Goal: Task Accomplishment & Management: Manage account settings

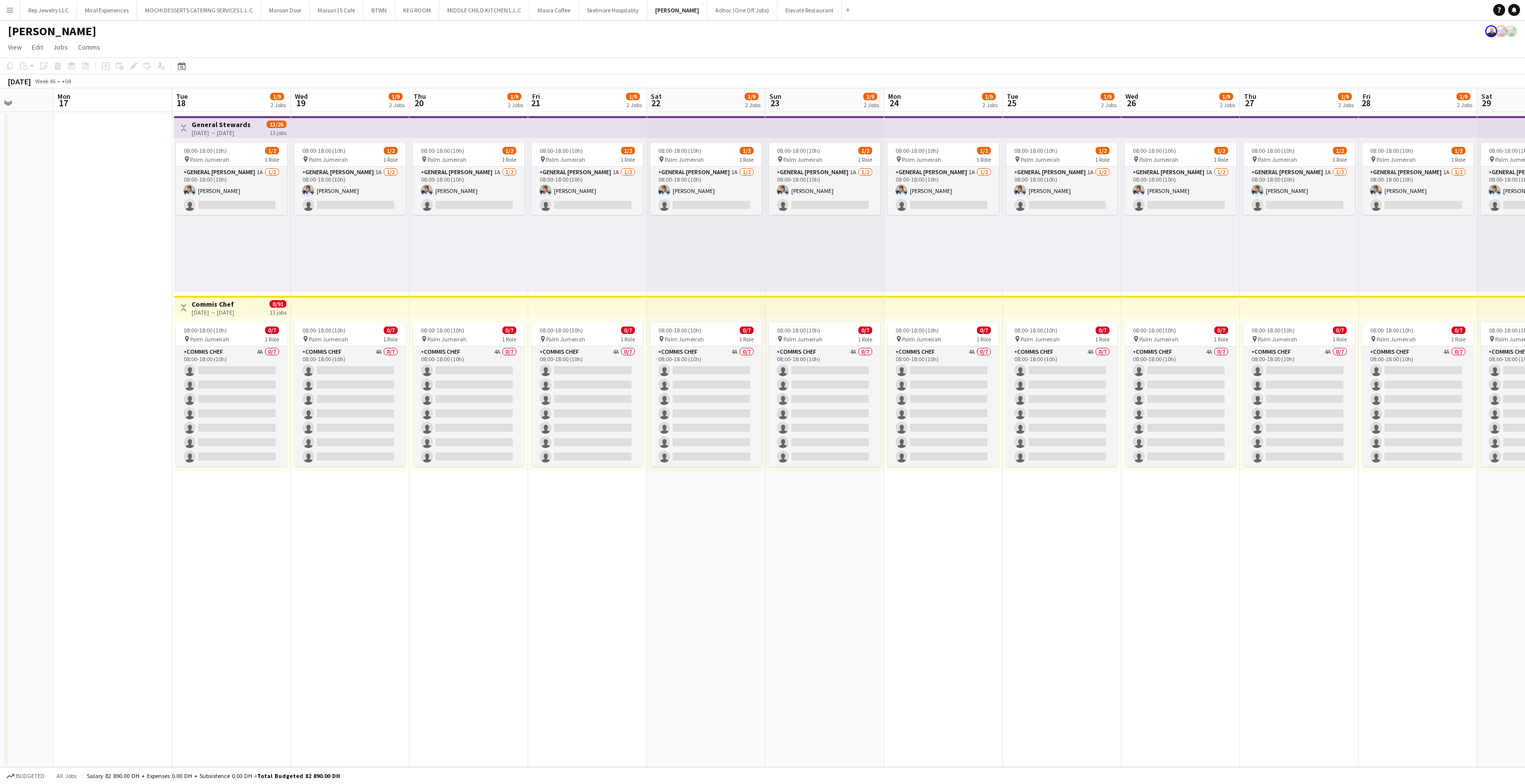
scroll to position [0, 354]
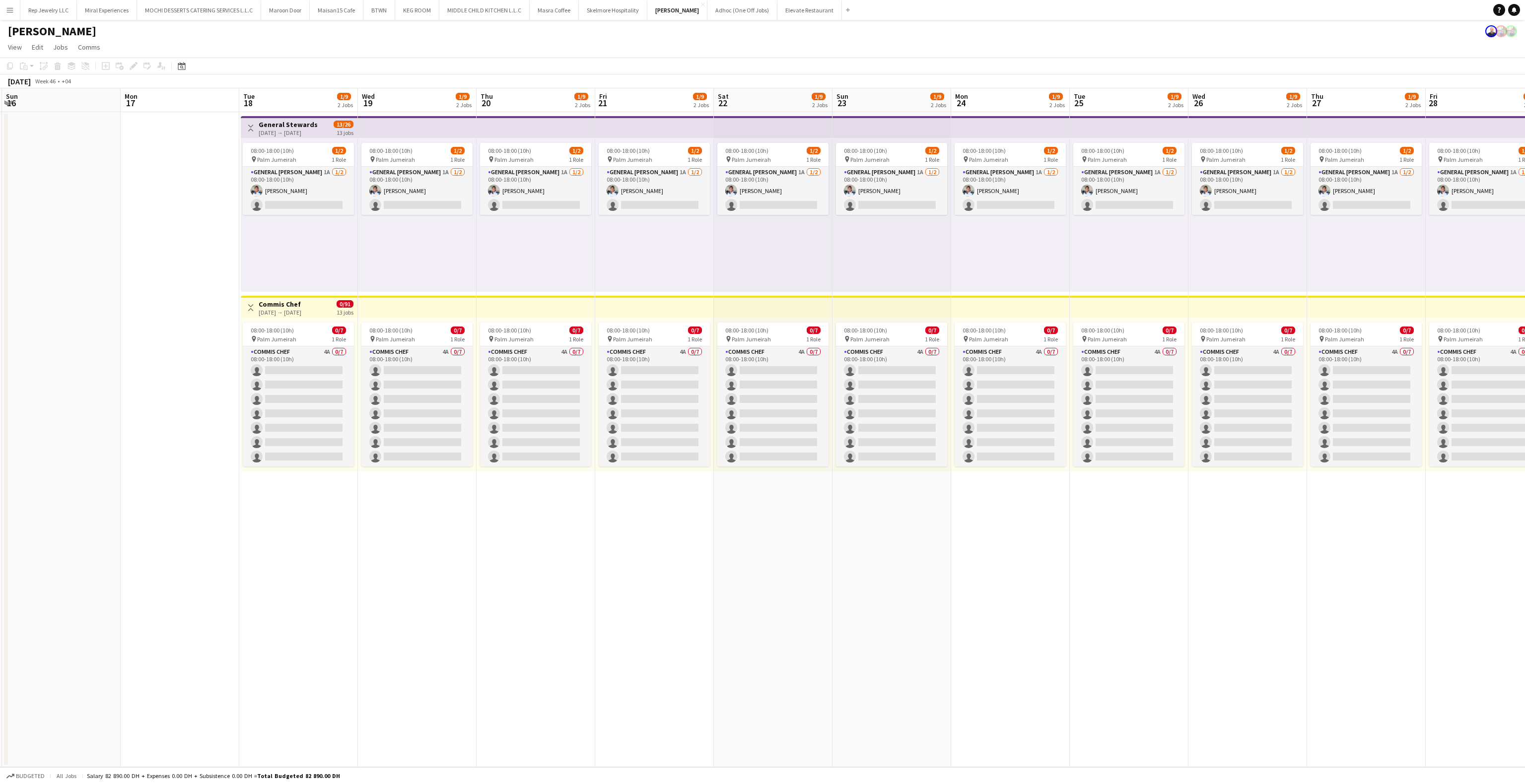
click at [609, 128] on app-top-bar at bounding box center [655, 127] width 119 height 22
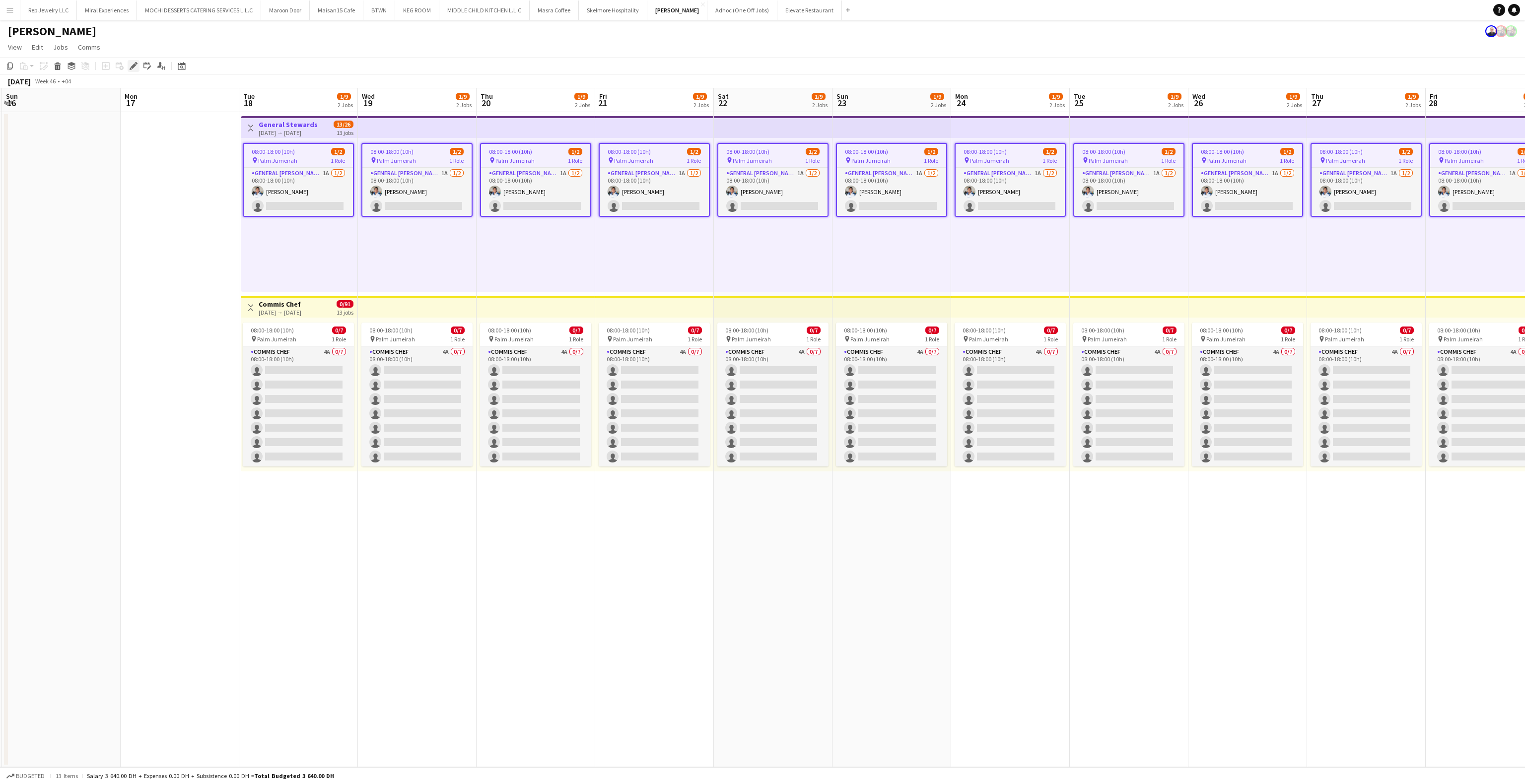
click at [127, 63] on div "Edit" at bounding box center [133, 66] width 12 height 12
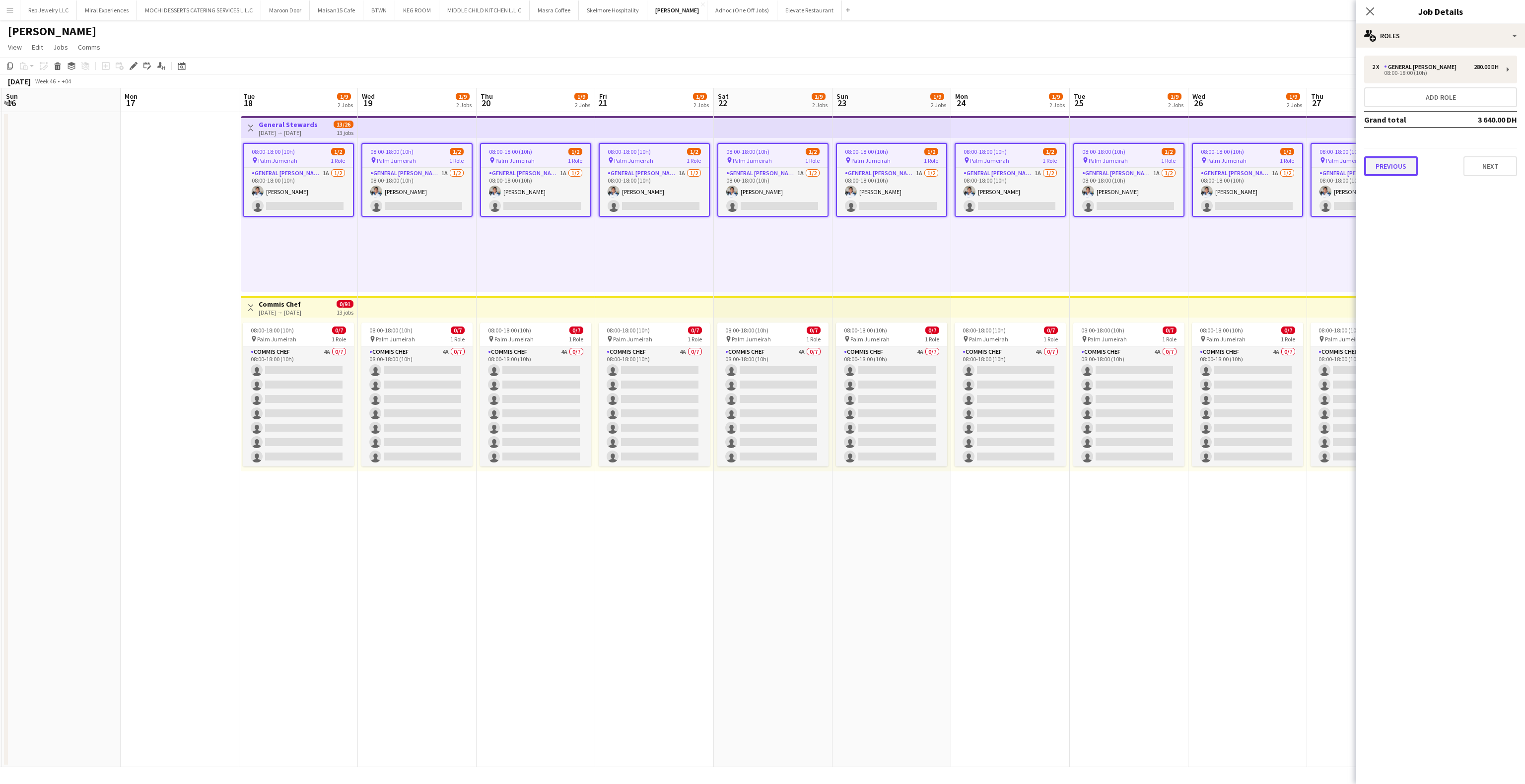
click at [1410, 167] on button "Previous" at bounding box center [1392, 166] width 54 height 20
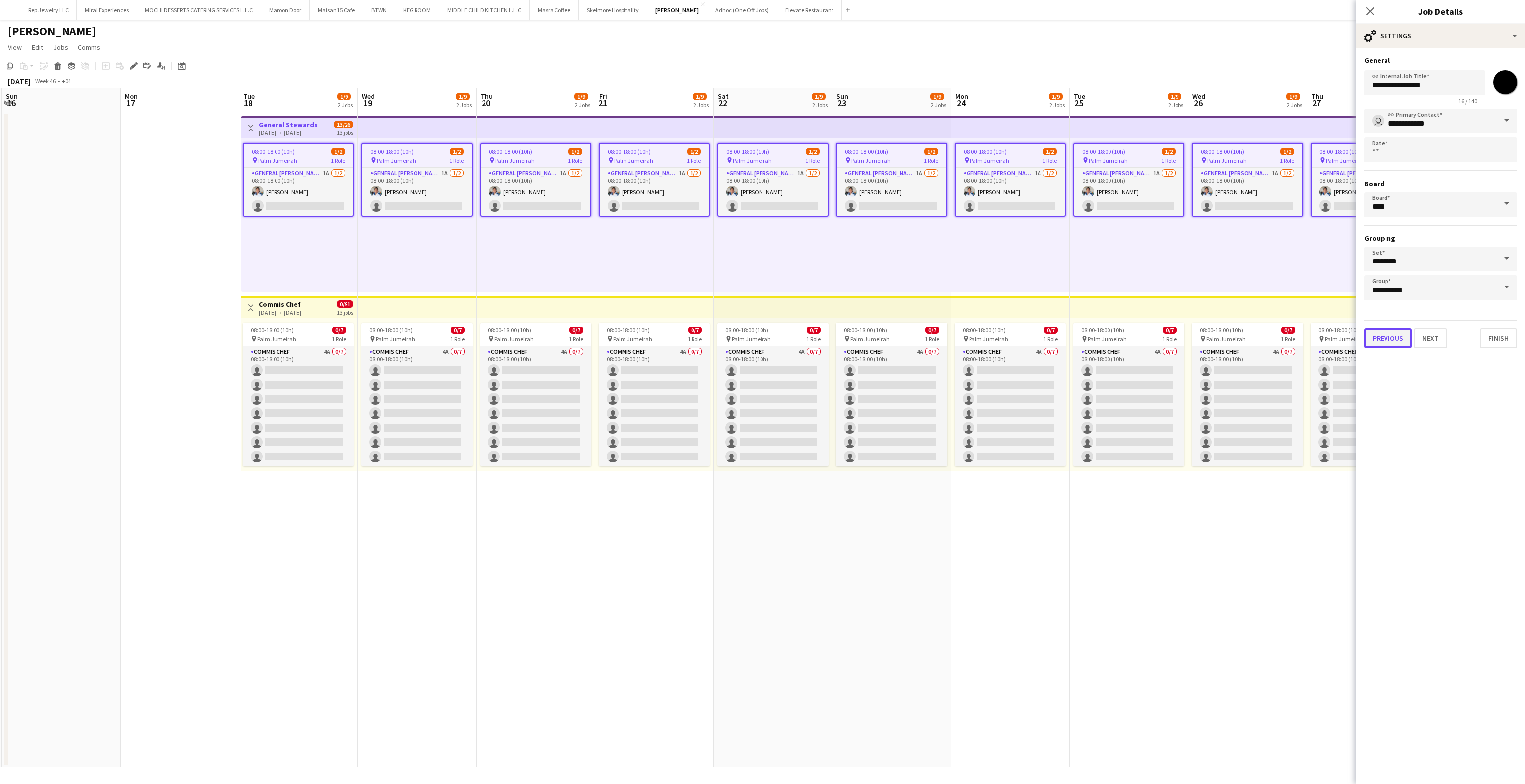
click at [1387, 338] on button "Previous" at bounding box center [1388, 338] width 48 height 20
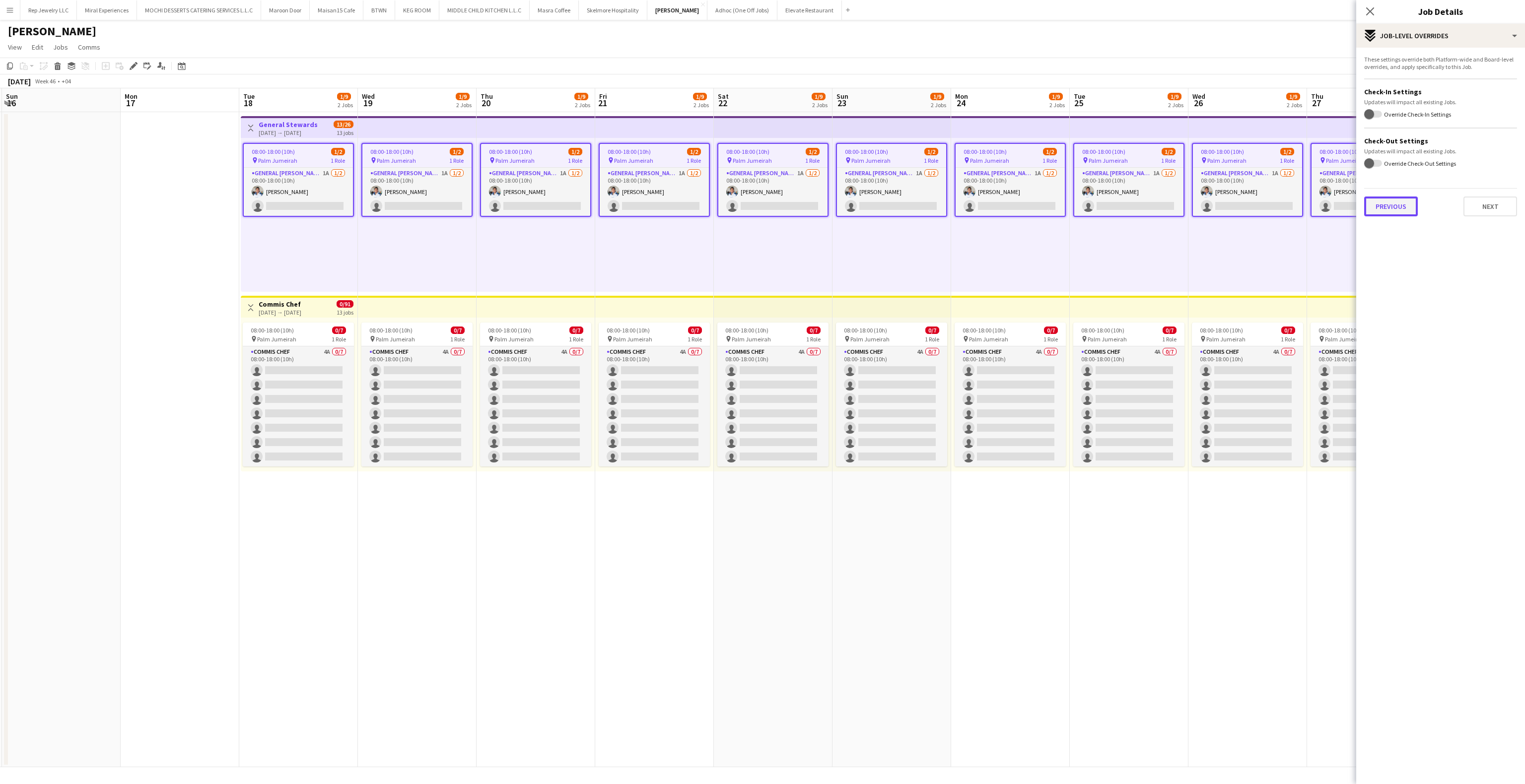
click at [1380, 204] on button "Previous" at bounding box center [1392, 206] width 54 height 20
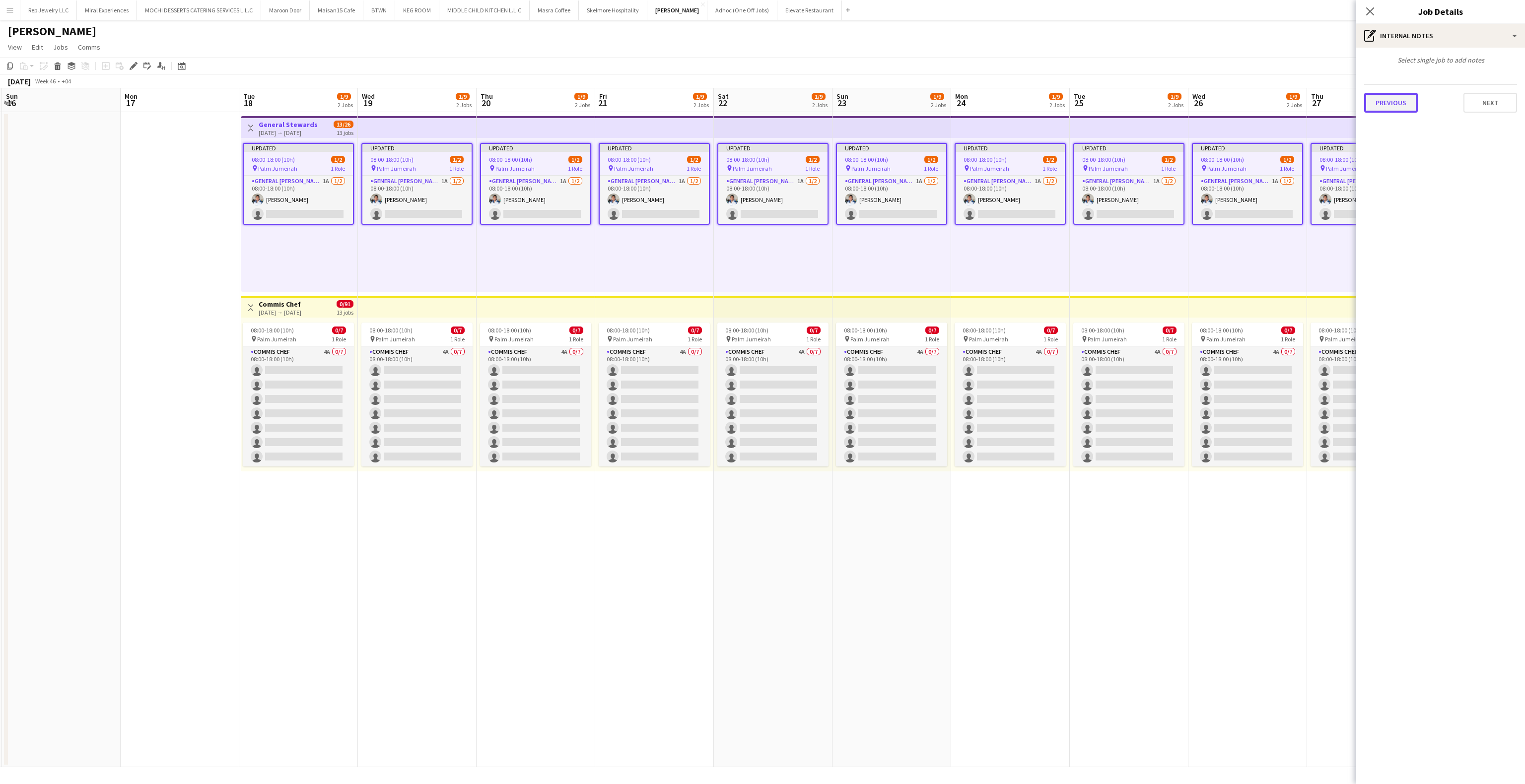
click at [1394, 103] on button "Previous" at bounding box center [1392, 102] width 54 height 20
click at [1412, 88] on div at bounding box center [1441, 98] width 153 height 26
paste input "**********"
drag, startPoint x: 1404, startPoint y: 101, endPoint x: 1524, endPoint y: 102, distance: 120.0
click at [1524, 102] on form "**********" at bounding box center [1441, 107] width 169 height 103
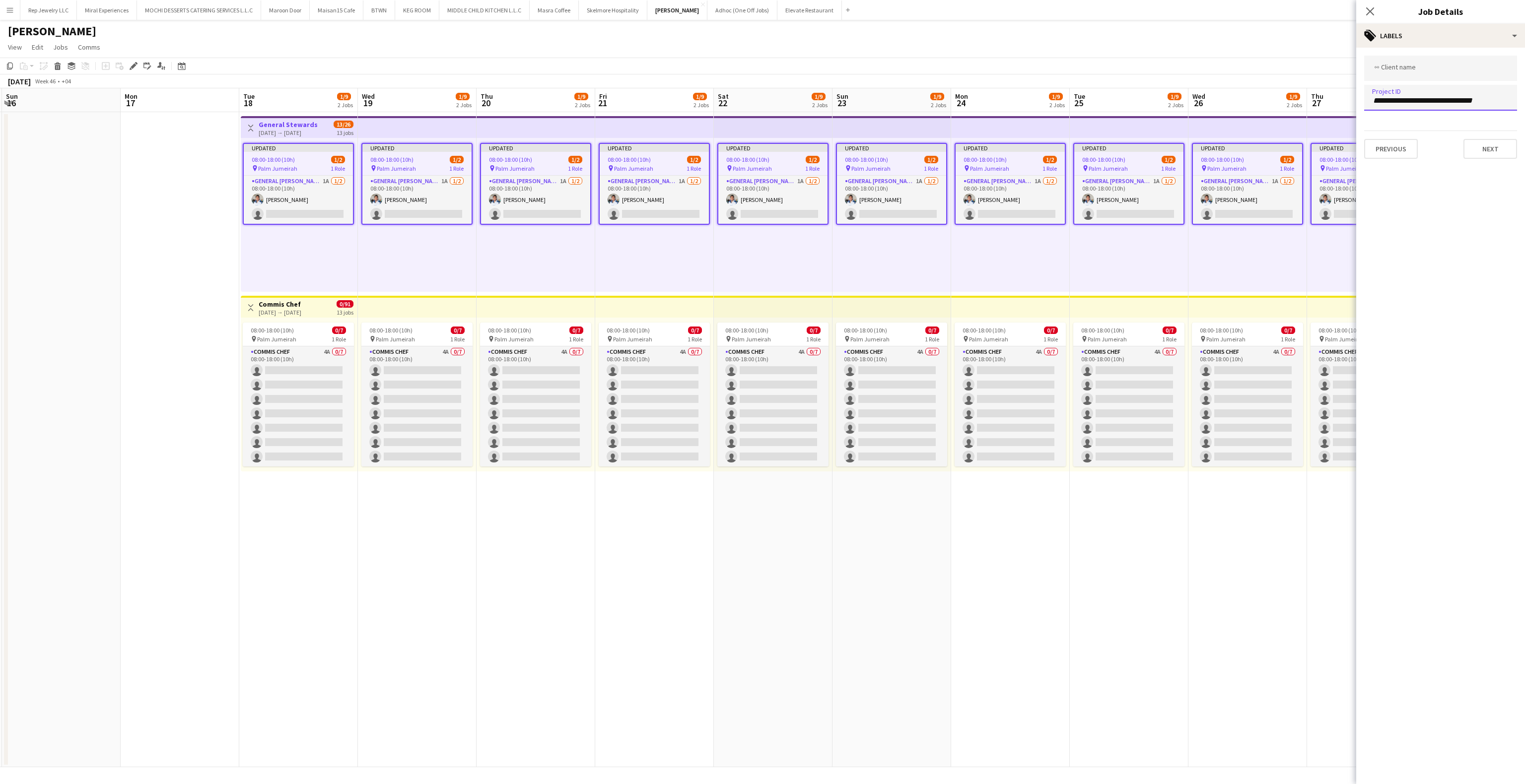
type input "**********"
click at [1412, 75] on div at bounding box center [1441, 68] width 153 height 26
paste input "**********"
type input "**********"
click at [1376, 12] on app-icon "Close pop-in" at bounding box center [1370, 11] width 14 height 14
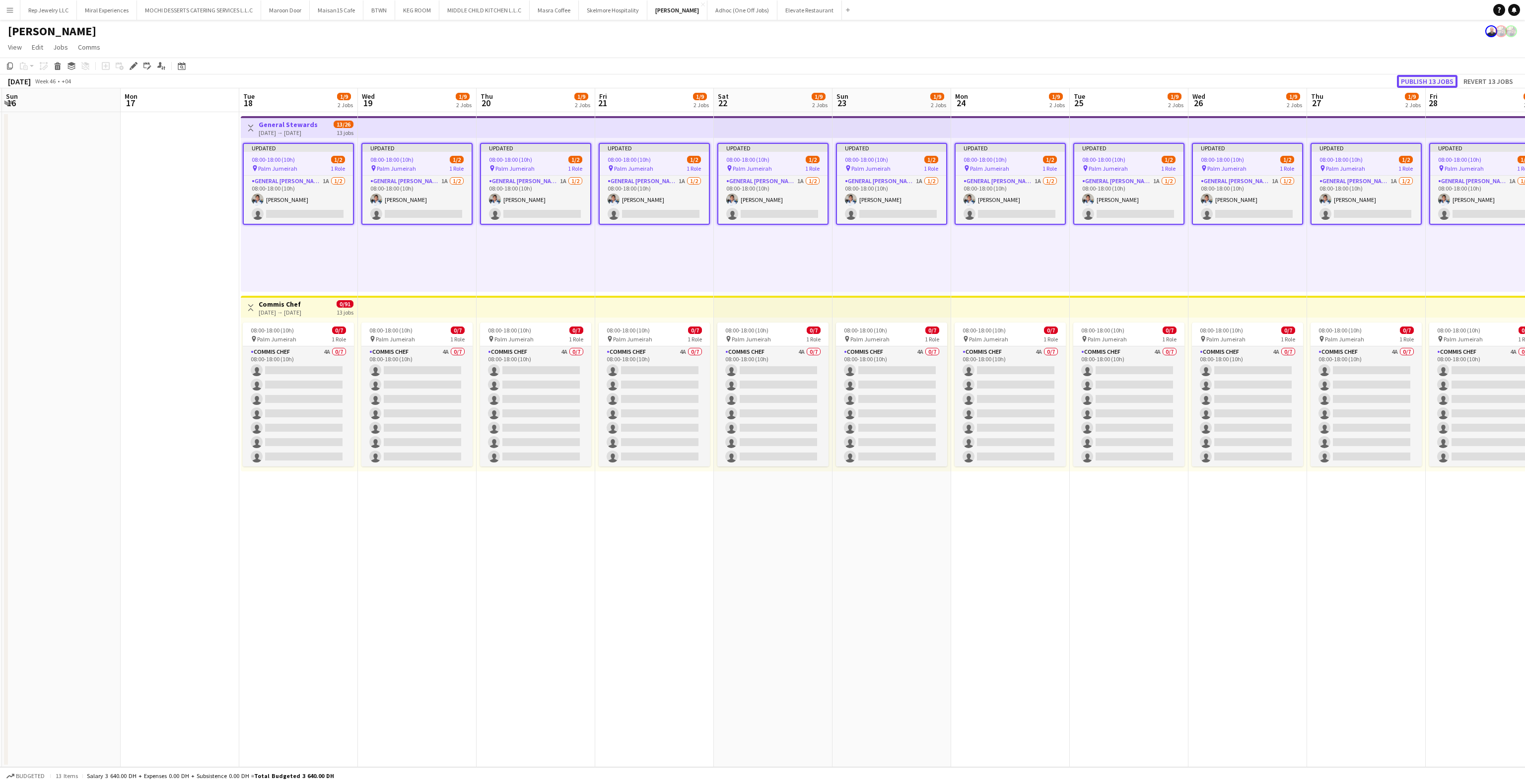
click at [1425, 83] on button "Publish 13 jobs" at bounding box center [1427, 81] width 61 height 13
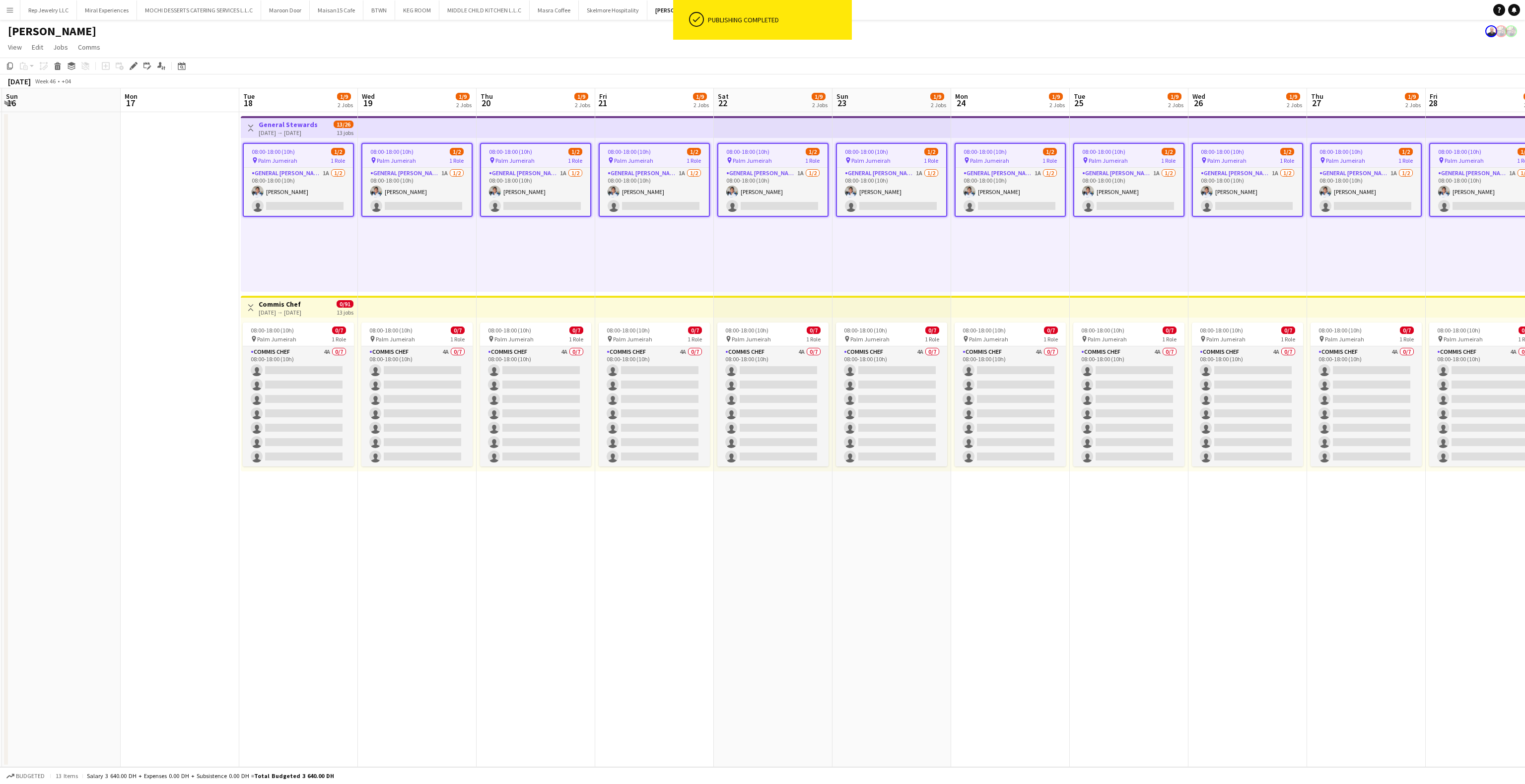
click at [393, 302] on app-top-bar at bounding box center [417, 307] width 119 height 22
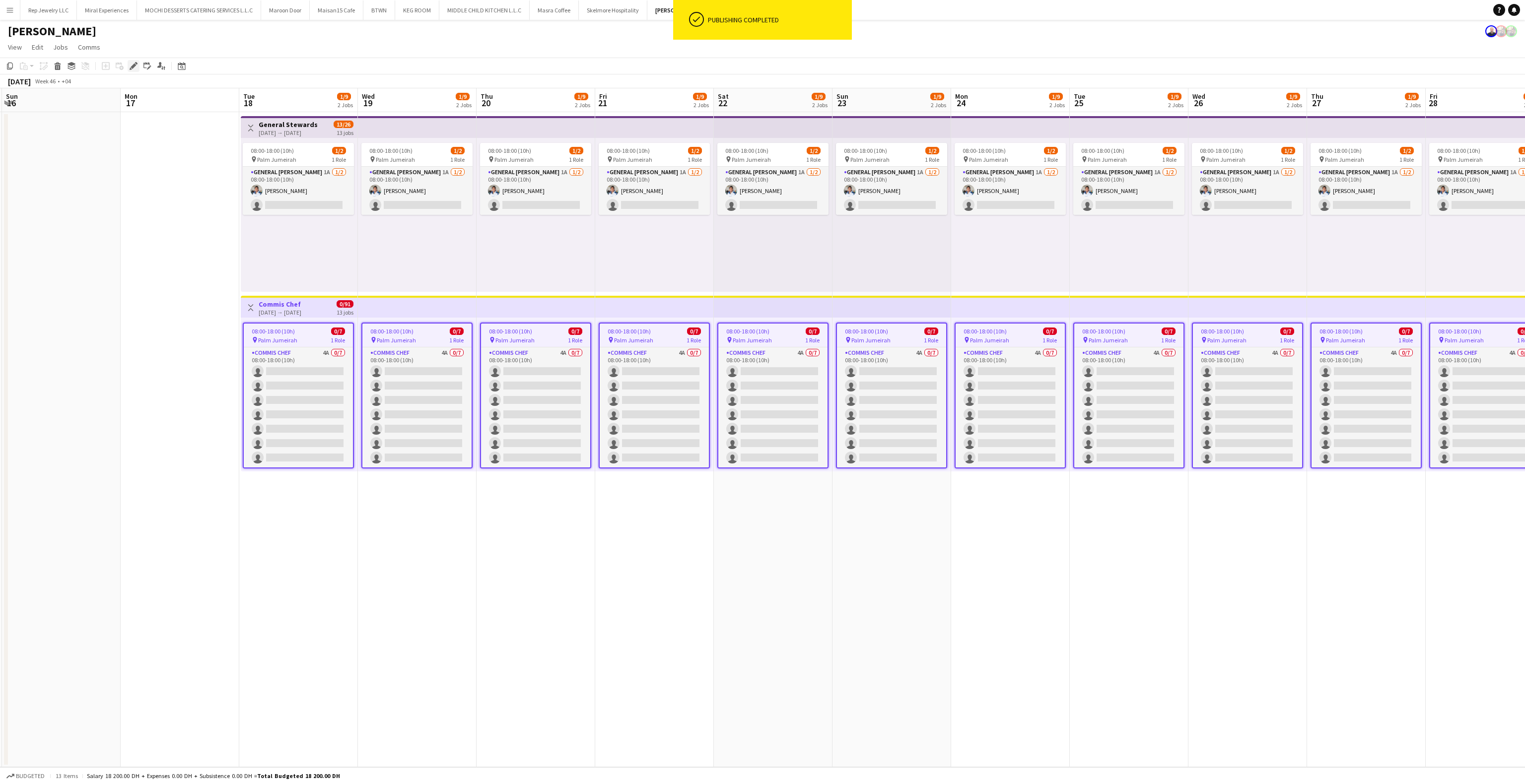
click at [127, 67] on div "Edit" at bounding box center [133, 66] width 12 height 12
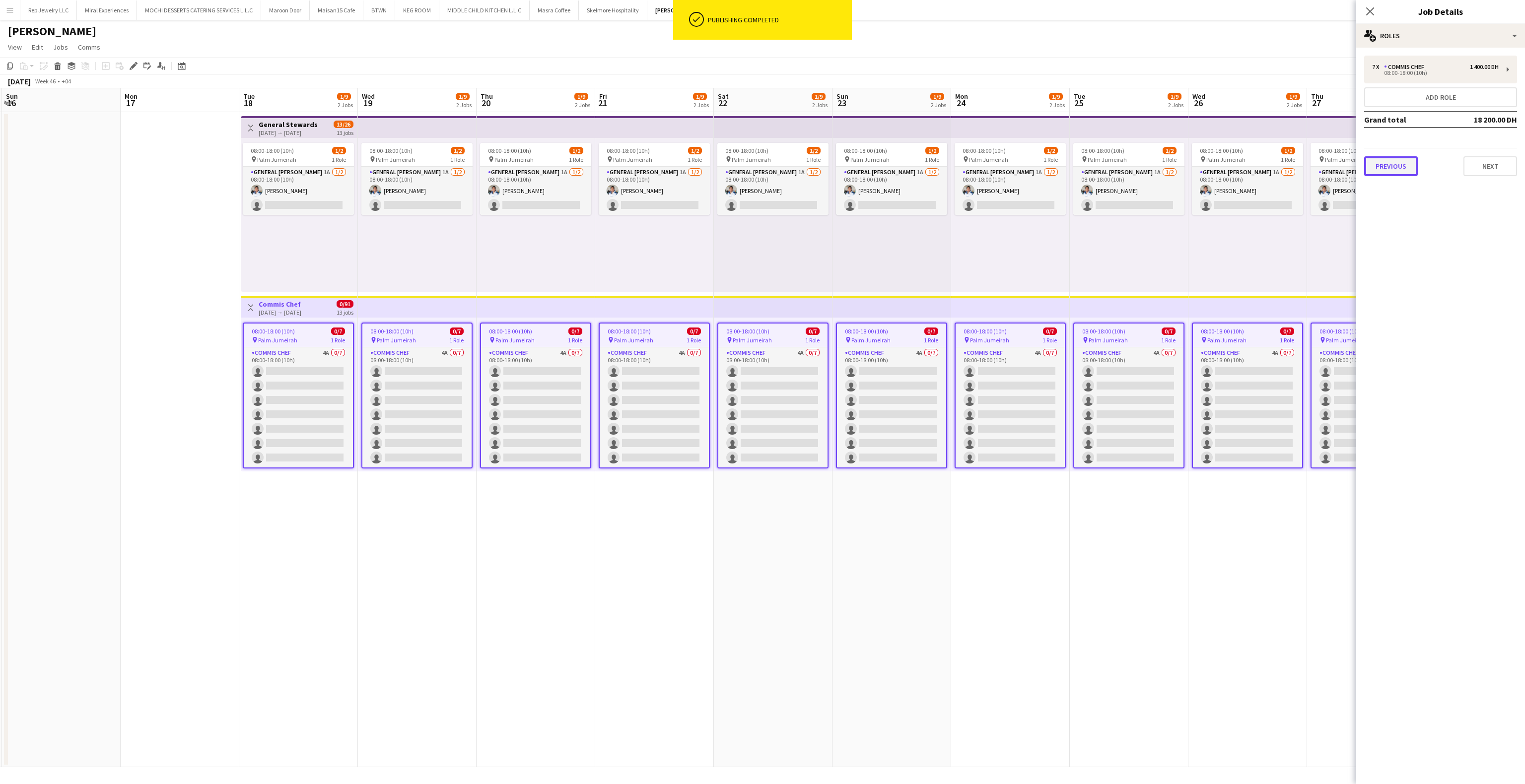
click at [1392, 161] on button "Previous" at bounding box center [1392, 166] width 54 height 20
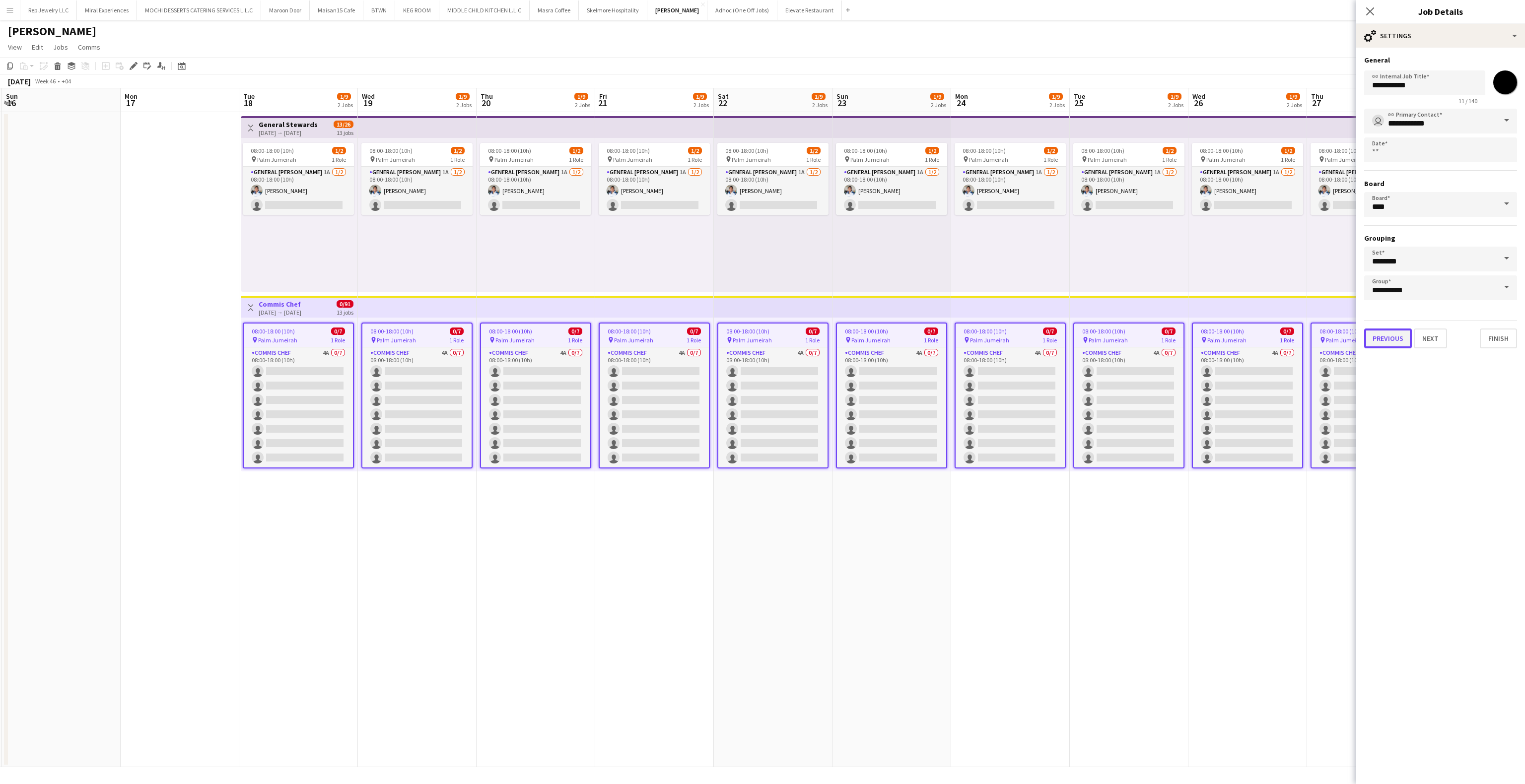
click at [1380, 346] on div "Previous Next Finish" at bounding box center [1441, 334] width 153 height 28
click at [1378, 336] on button "Previous" at bounding box center [1388, 338] width 48 height 20
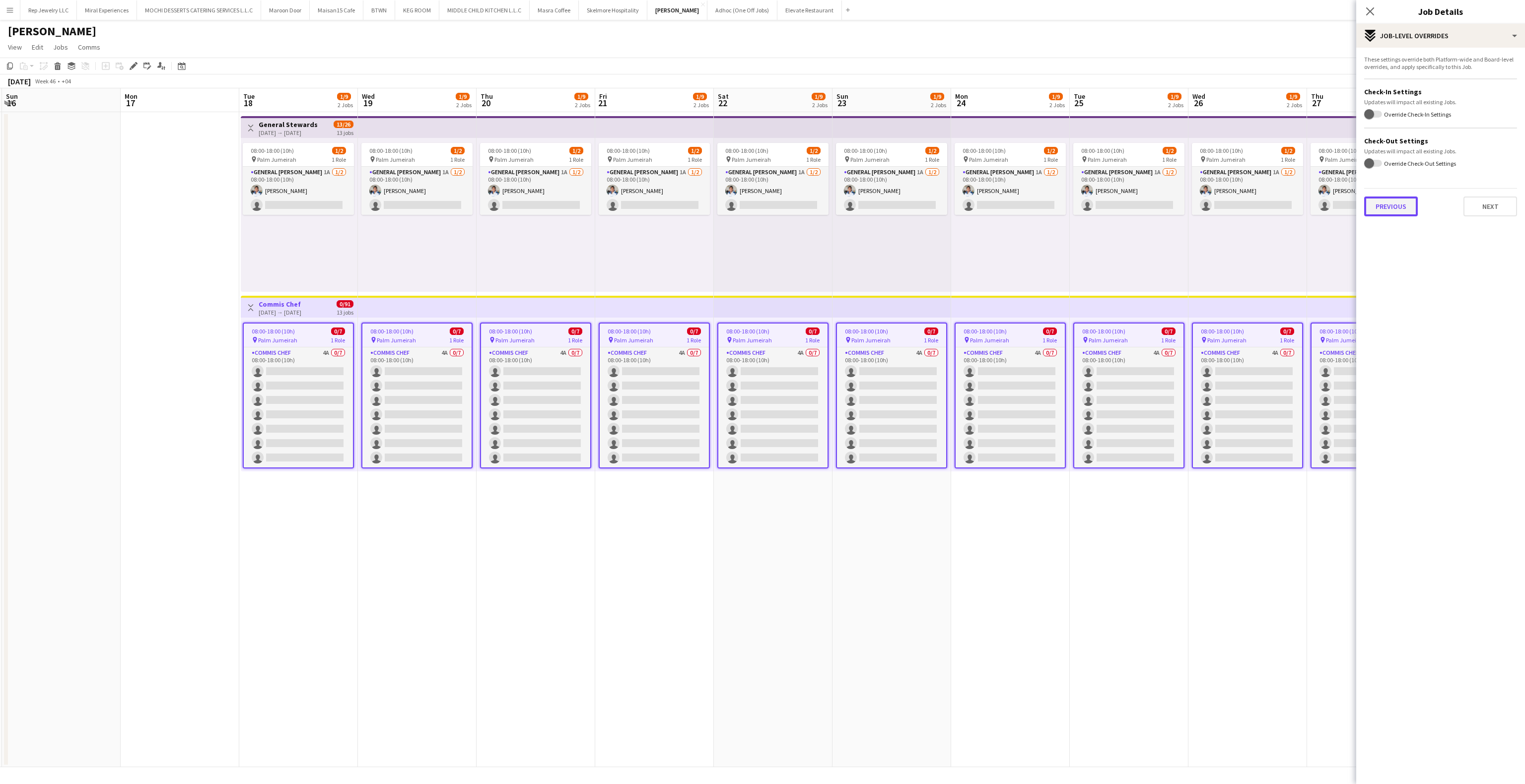
click at [1393, 204] on button "Previous" at bounding box center [1392, 206] width 54 height 20
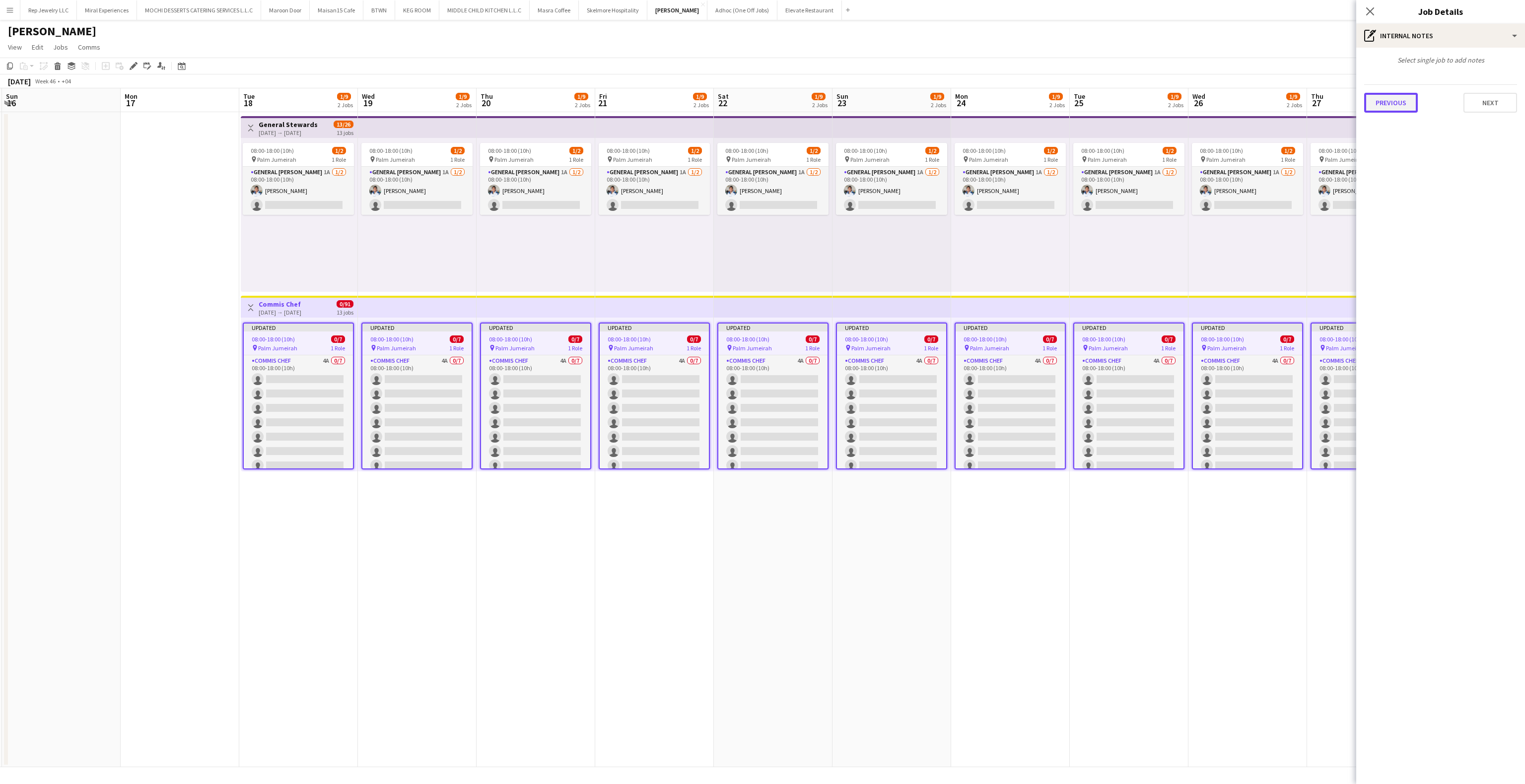
click at [1397, 101] on button "Previous" at bounding box center [1392, 102] width 54 height 20
click at [1404, 91] on div at bounding box center [1441, 98] width 153 height 26
paste input "**********"
type input "**********"
click at [1402, 99] on div at bounding box center [1441, 392] width 169 height 784
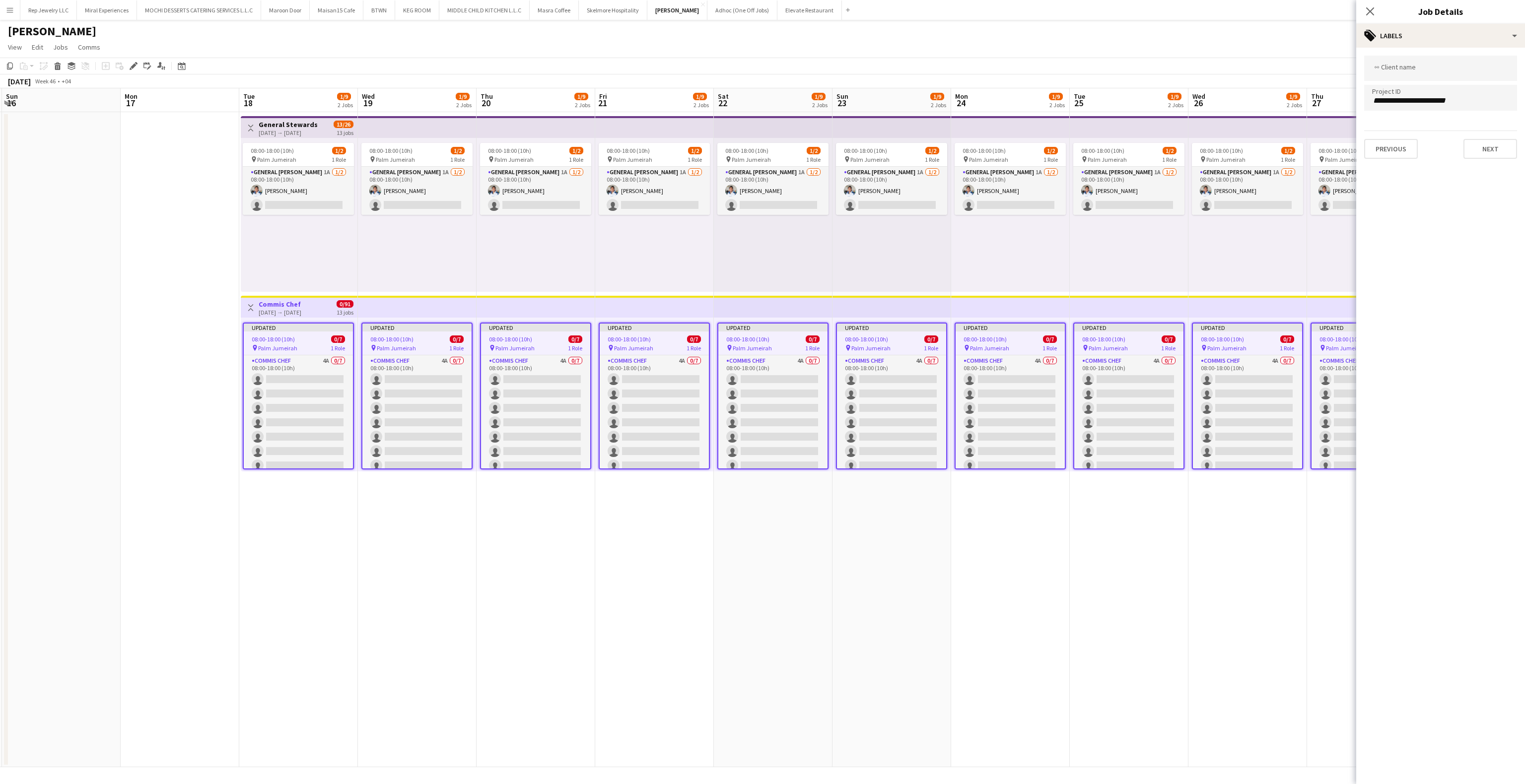
click at [1402, 99] on input "**********" at bounding box center [1440, 100] width 137 height 9
click at [1404, 73] on div at bounding box center [1441, 68] width 153 height 26
paste input "**********"
type input "**********"
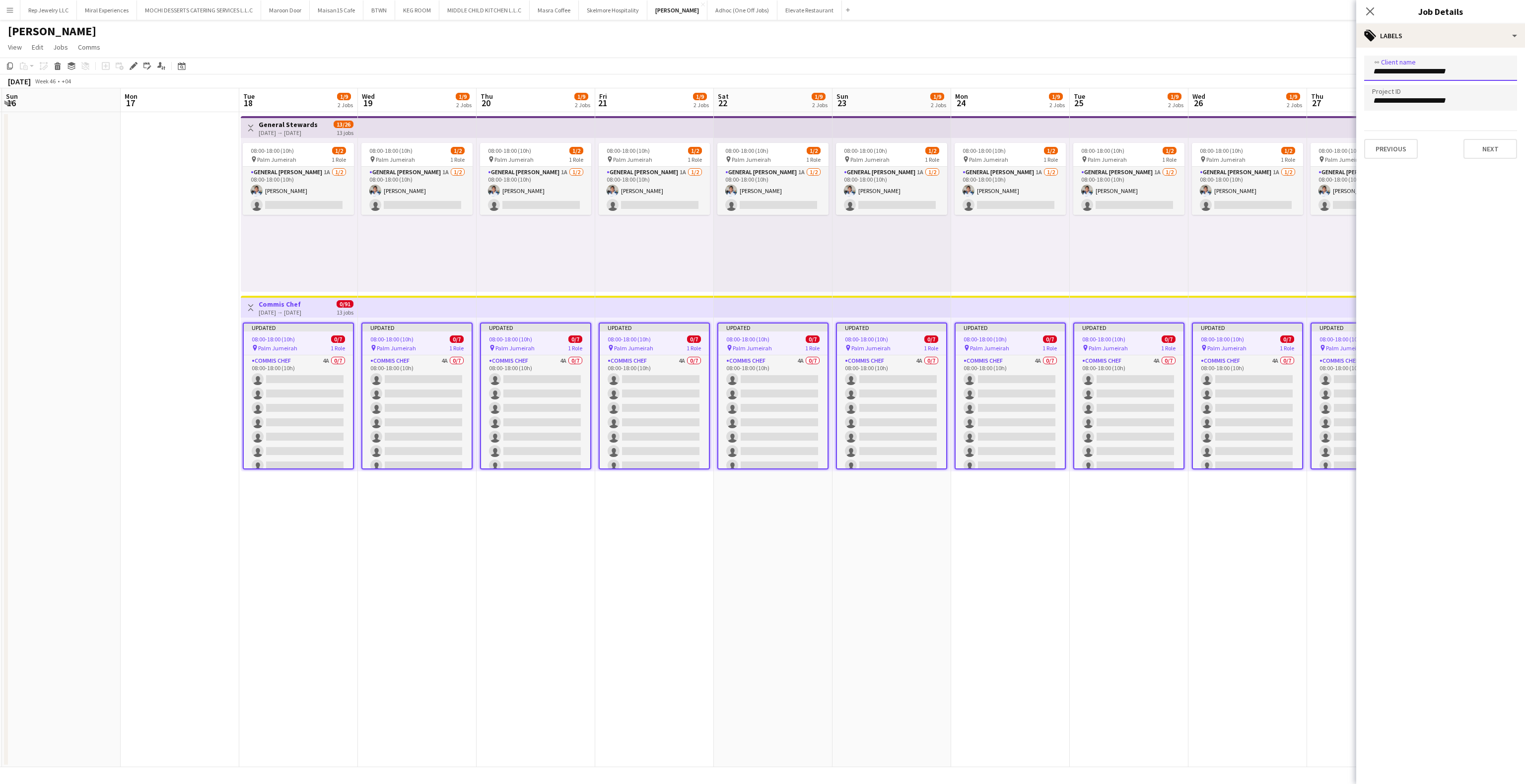
click at [1405, 102] on input "**********" at bounding box center [1440, 100] width 137 height 9
click at [1405, 102] on input "**********" at bounding box center [1440, 99] width 137 height 9
click at [1405, 102] on div at bounding box center [1441, 392] width 169 height 784
click at [1404, 96] on input "**********" at bounding box center [1440, 100] width 137 height 9
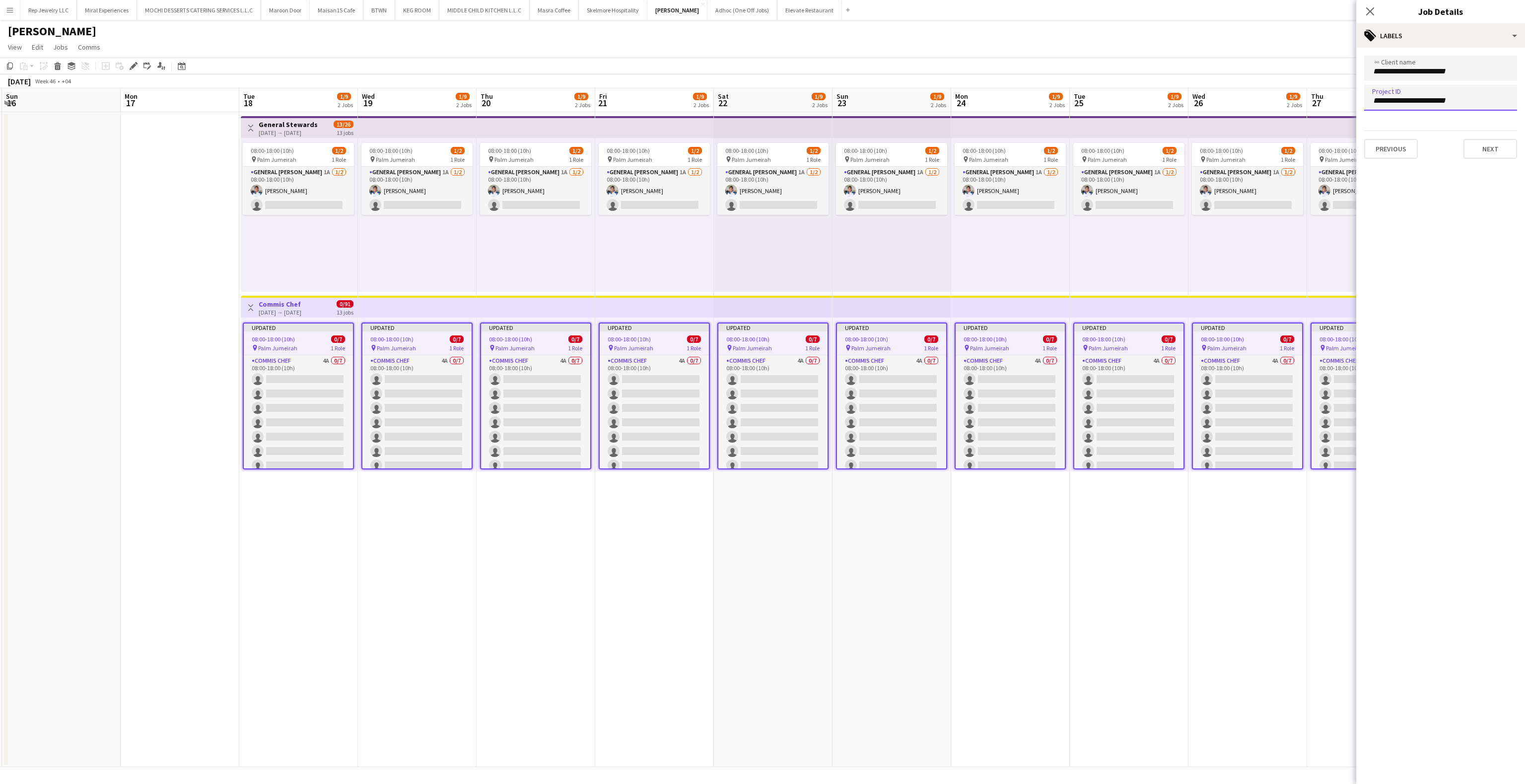
click at [1404, 96] on input "**********" at bounding box center [1440, 100] width 137 height 9
click at [1475, 99] on input "**********" at bounding box center [1440, 100] width 137 height 9
drag, startPoint x: 1474, startPoint y: 99, endPoint x: 1298, endPoint y: 99, distance: 176.0
click at [1298, 99] on body "Menu Boards Boards Boards All jobs Status Workforce Workforce My Workforce Recr…" at bounding box center [762, 392] width 1525 height 784
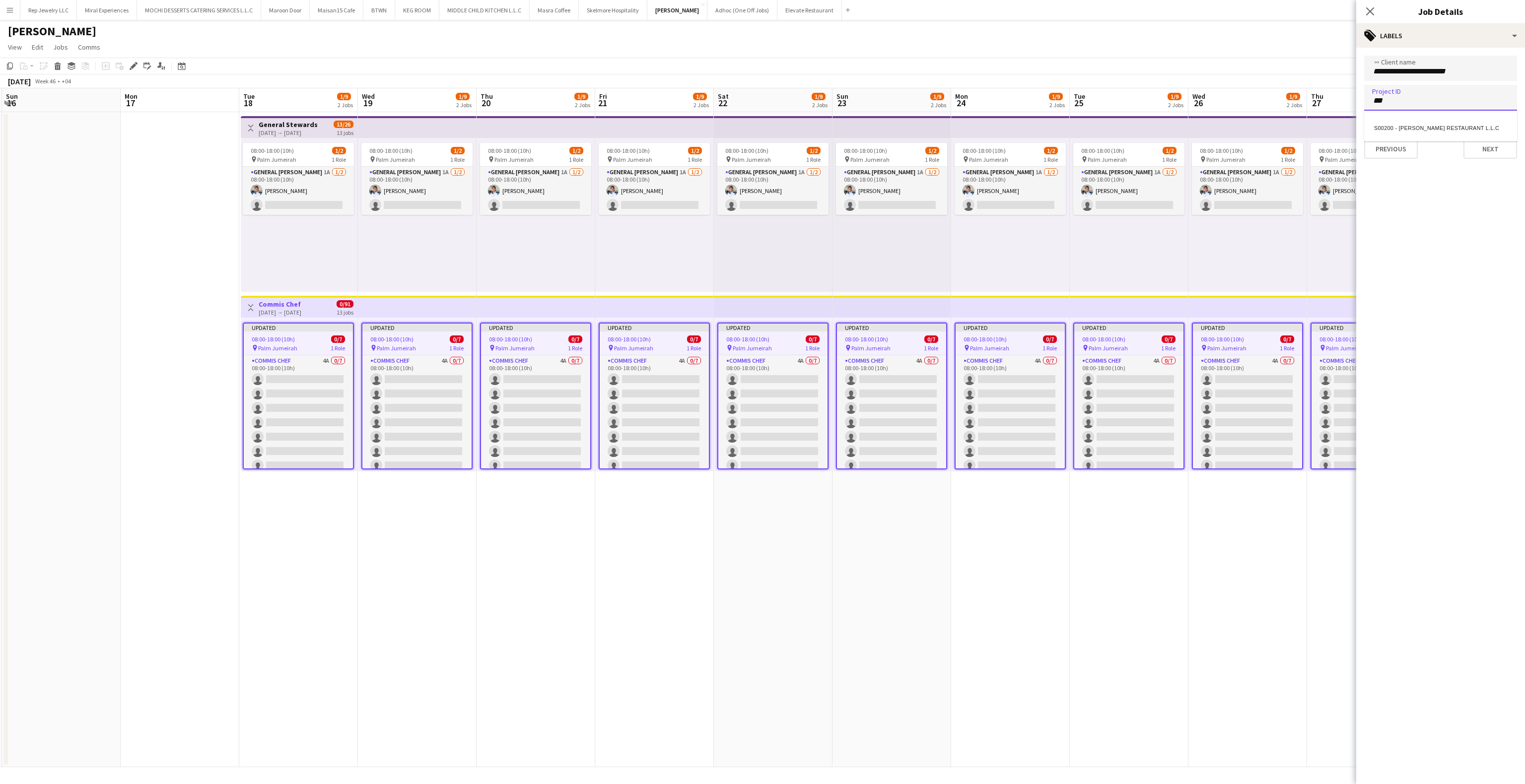
type input "***"
click at [1398, 131] on div "S00200 - [PERSON_NAME] RESTAURANT L.L.C" at bounding box center [1441, 126] width 153 height 24
click at [1373, 14] on icon at bounding box center [1370, 11] width 9 height 9
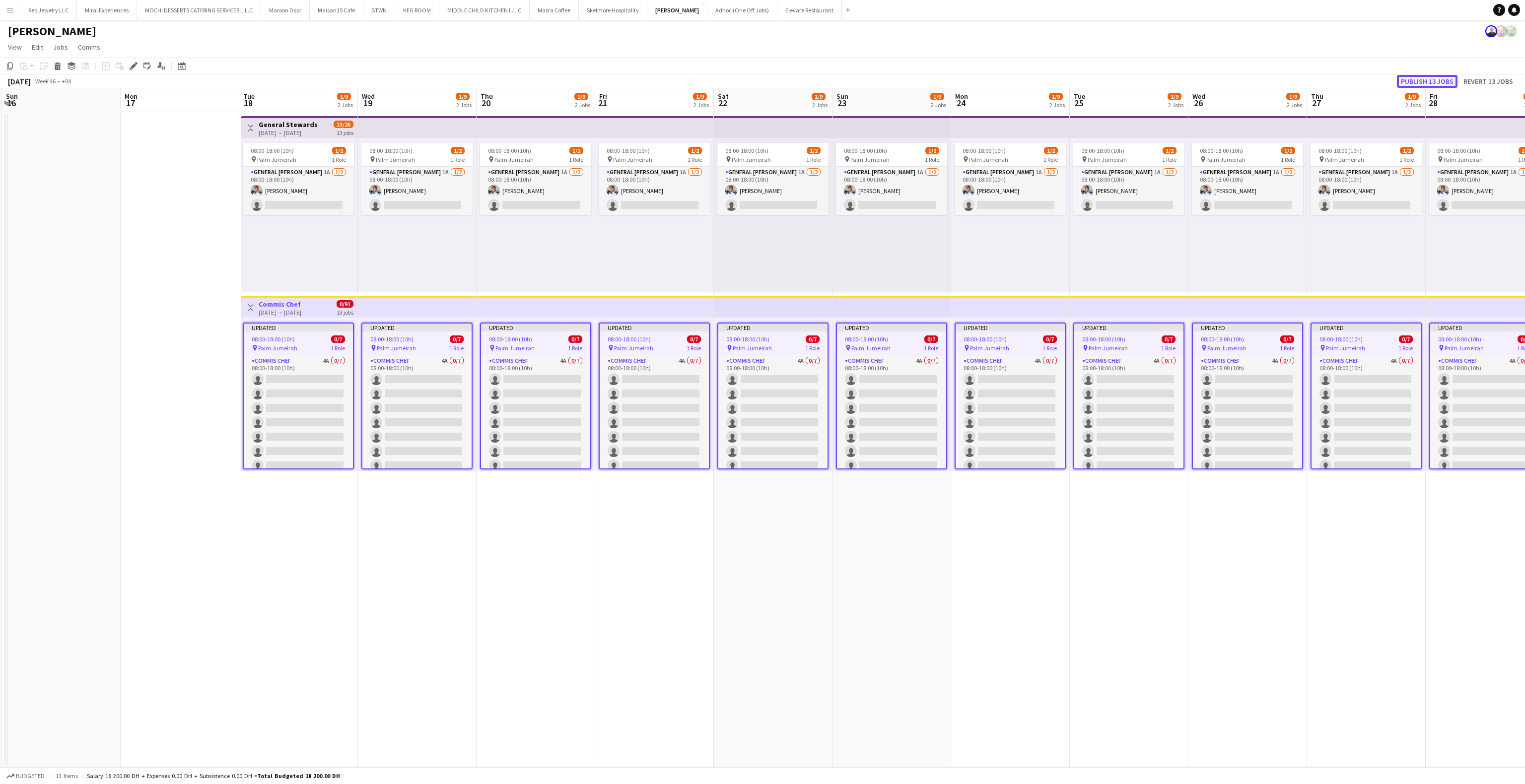
click at [1431, 82] on button "Publish 13 jobs" at bounding box center [1427, 81] width 61 height 13
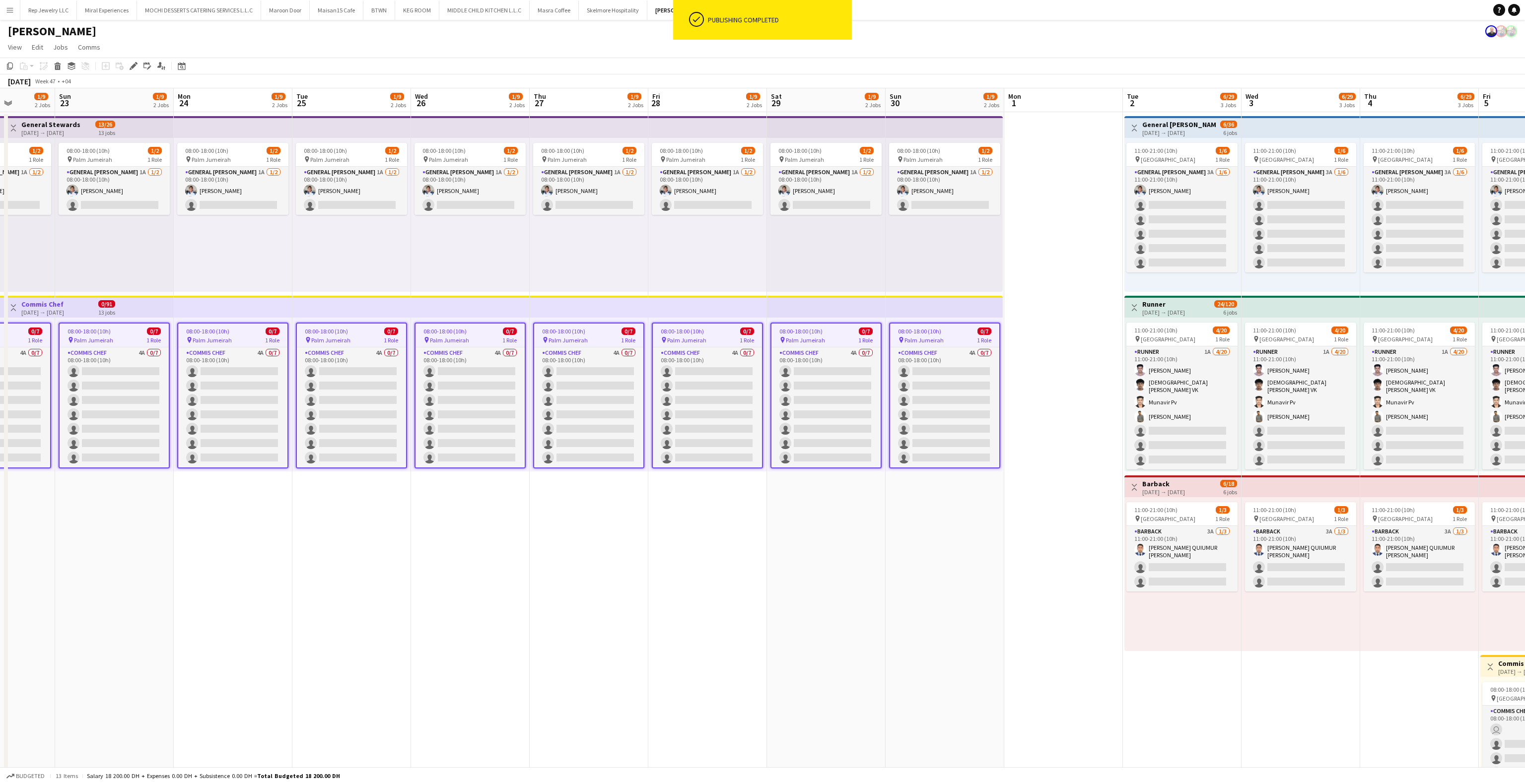
click at [1182, 129] on div "[DATE] → [DATE]" at bounding box center [1179, 132] width 74 height 7
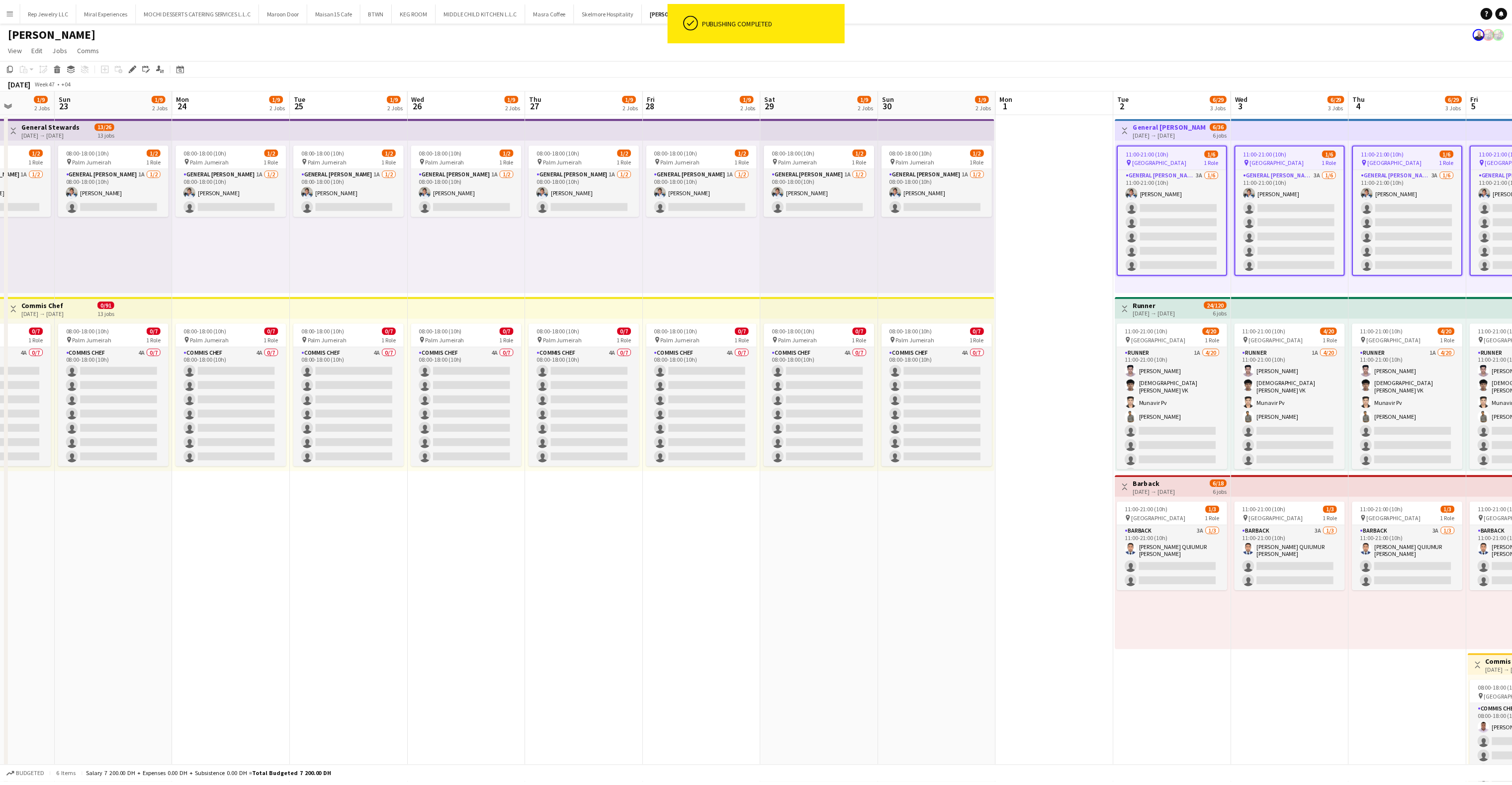
scroll to position [0, 317]
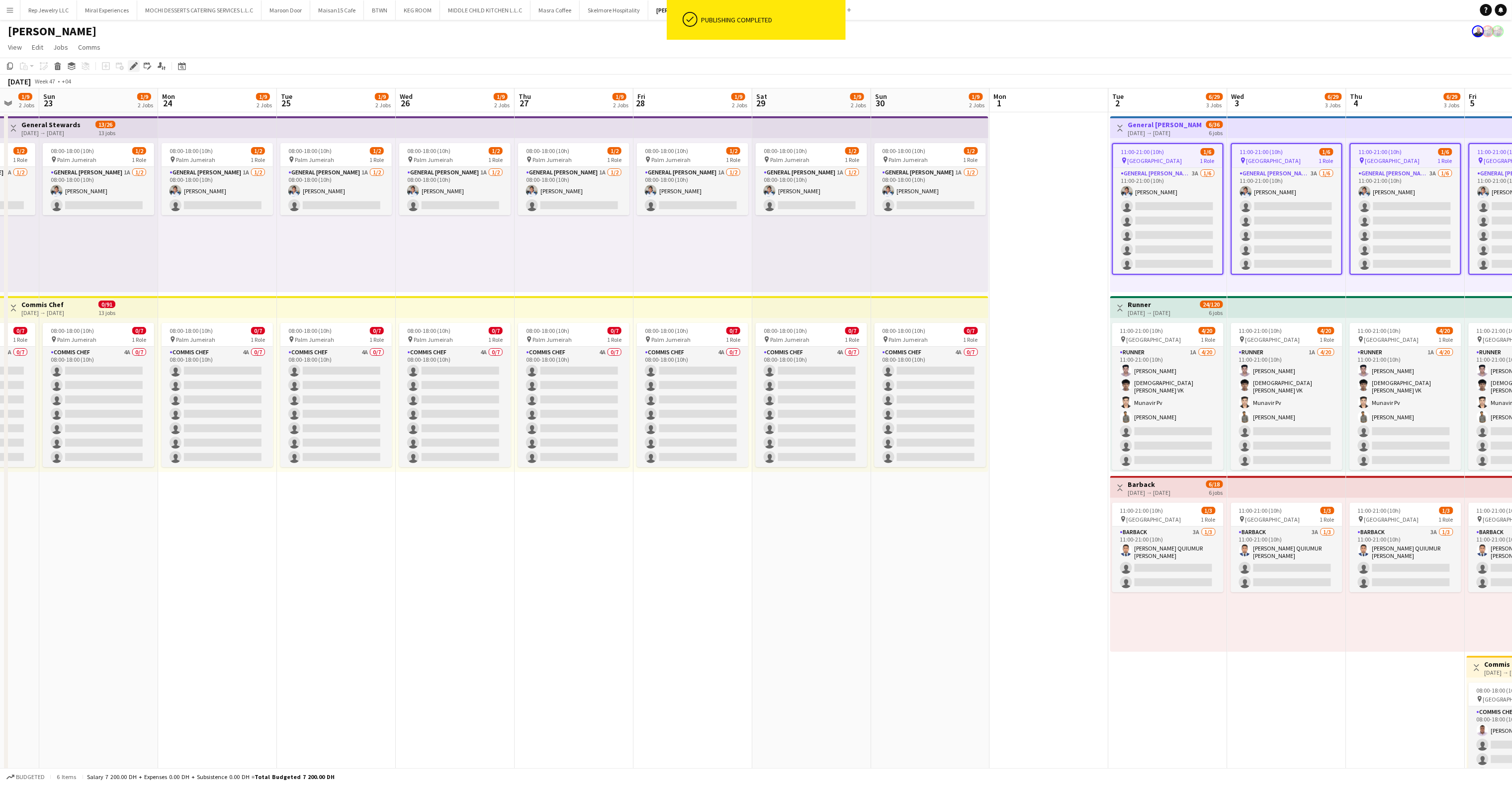
click at [134, 70] on icon "Edit" at bounding box center [134, 66] width 8 height 8
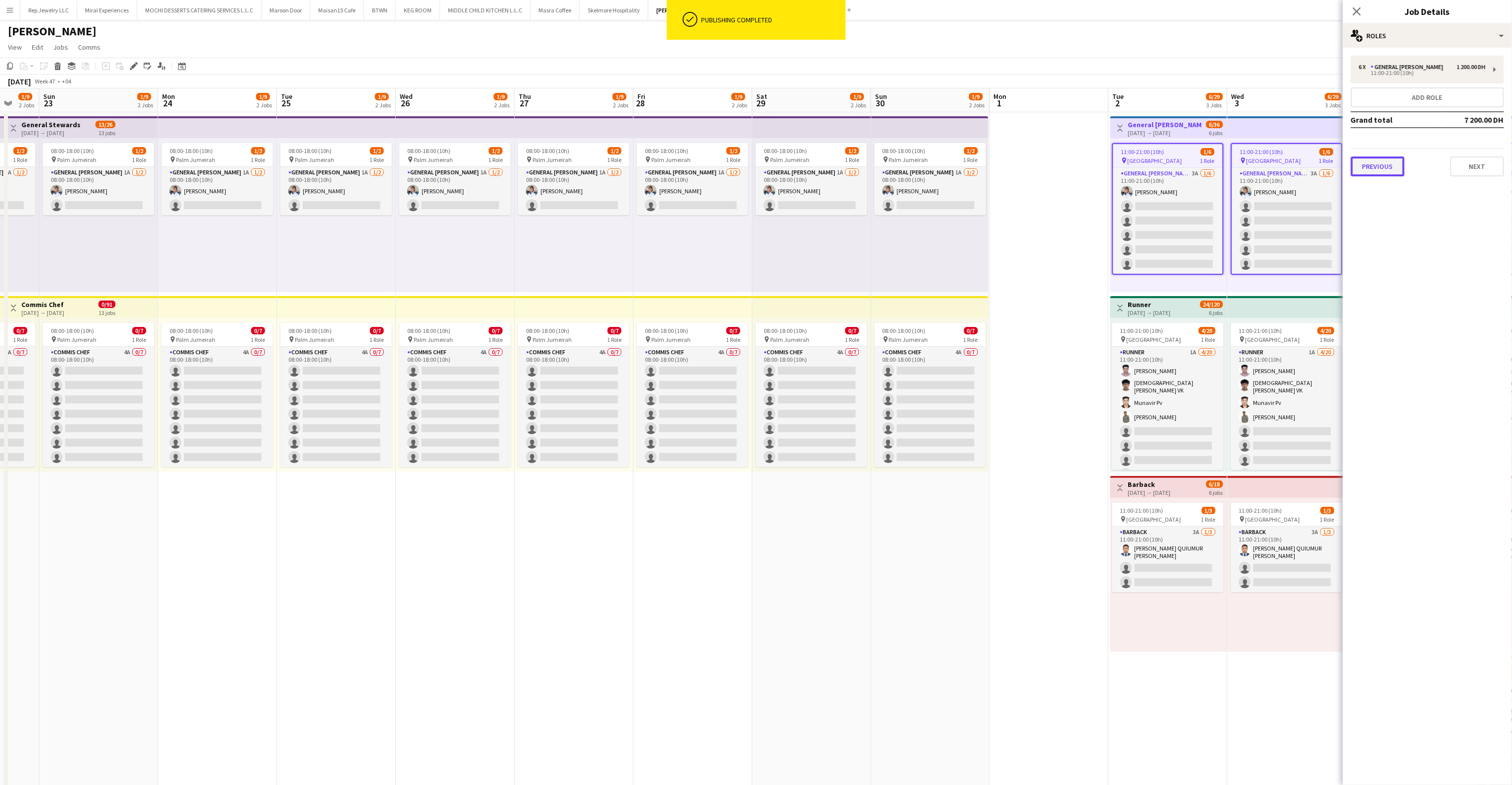
click at [1387, 164] on button "Previous" at bounding box center [1378, 166] width 54 height 20
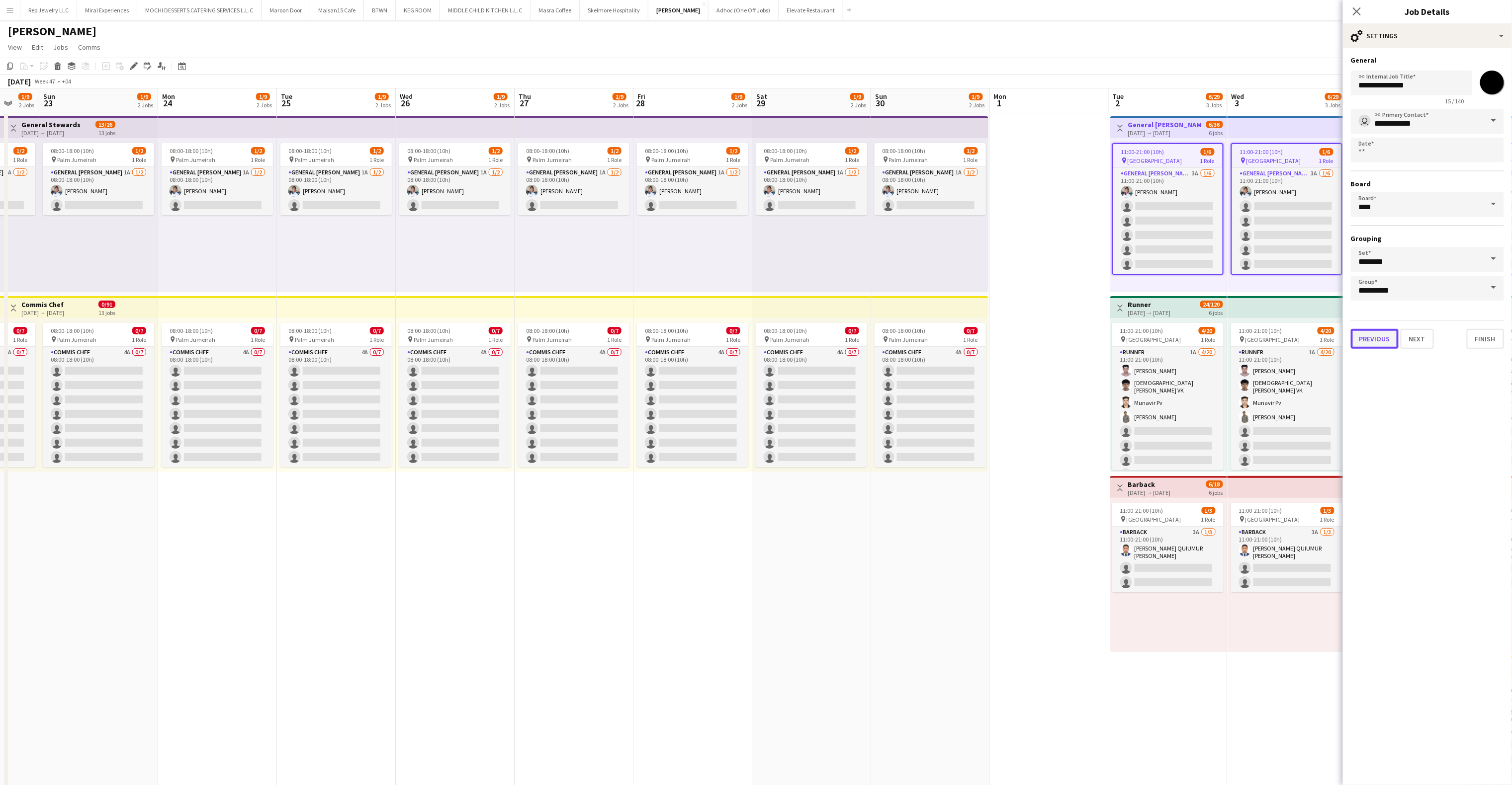
click at [1359, 331] on button "Previous" at bounding box center [1375, 338] width 48 height 20
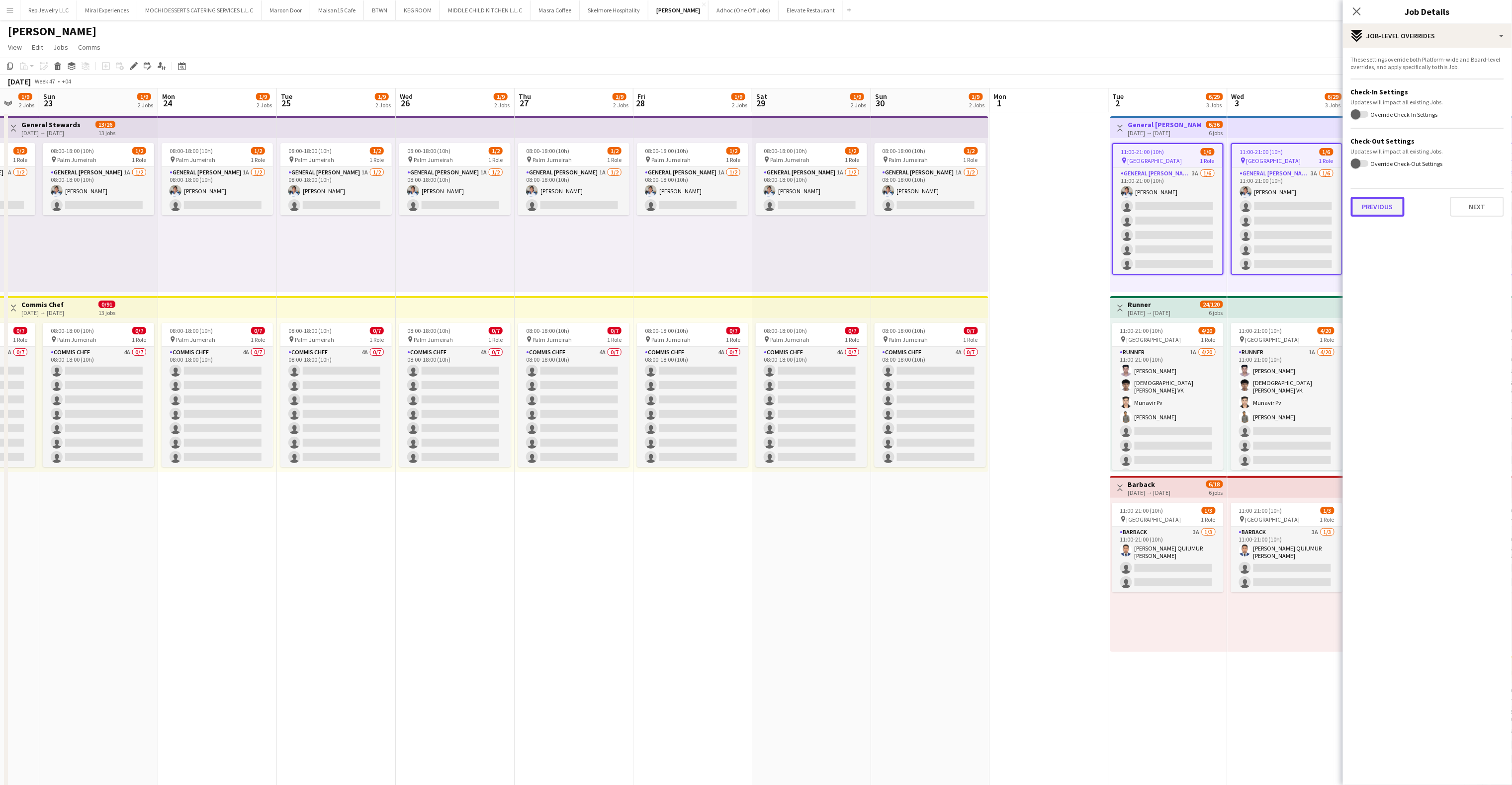
click at [1382, 204] on button "Previous" at bounding box center [1378, 207] width 54 height 20
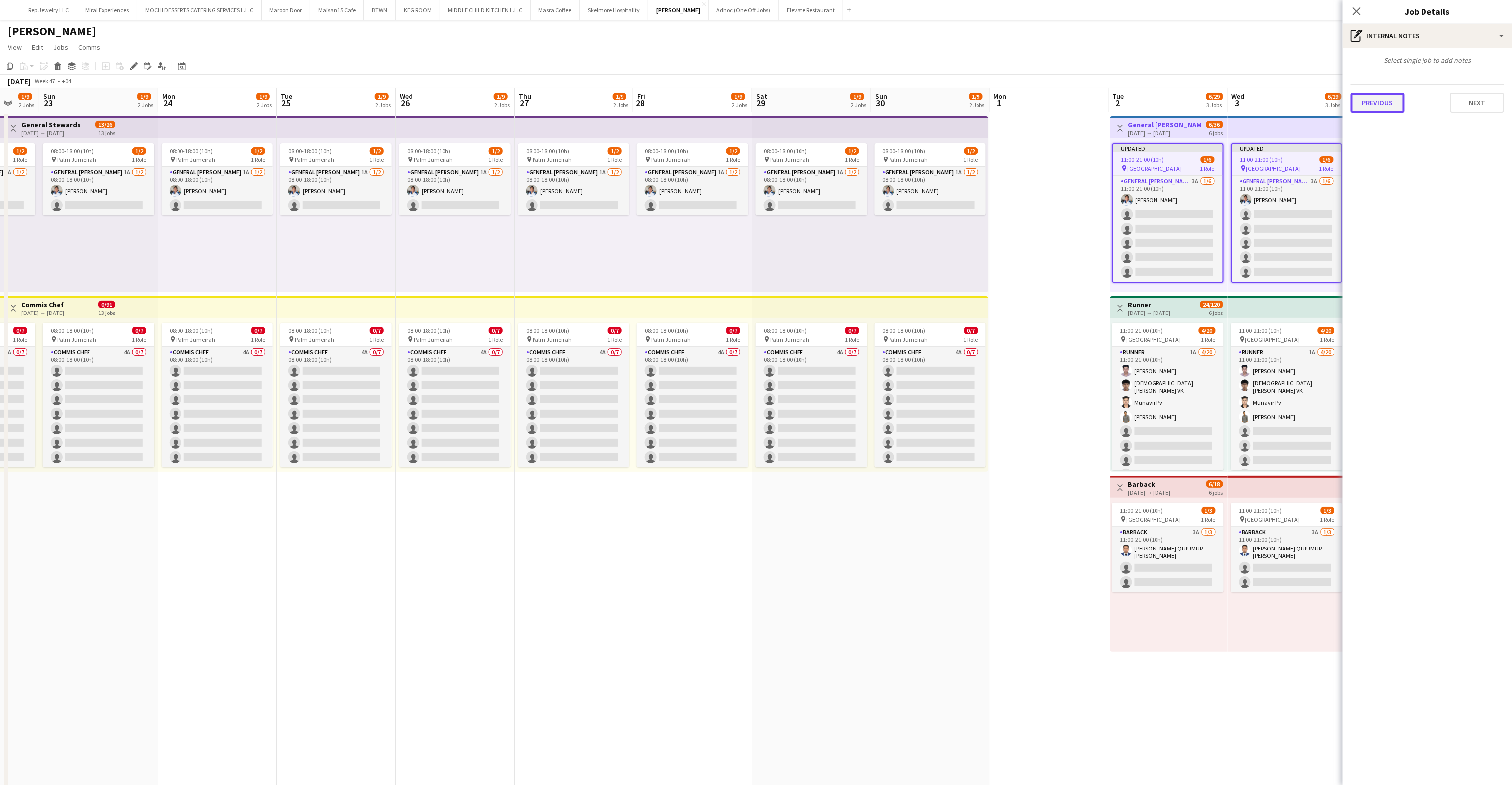
click at [1392, 103] on button "Previous" at bounding box center [1378, 103] width 54 height 20
click at [1403, 71] on input "Type to search client labels..." at bounding box center [1428, 71] width 137 height 9
paste input "**********"
type input "**********"
click at [1416, 92] on div at bounding box center [1428, 98] width 153 height 26
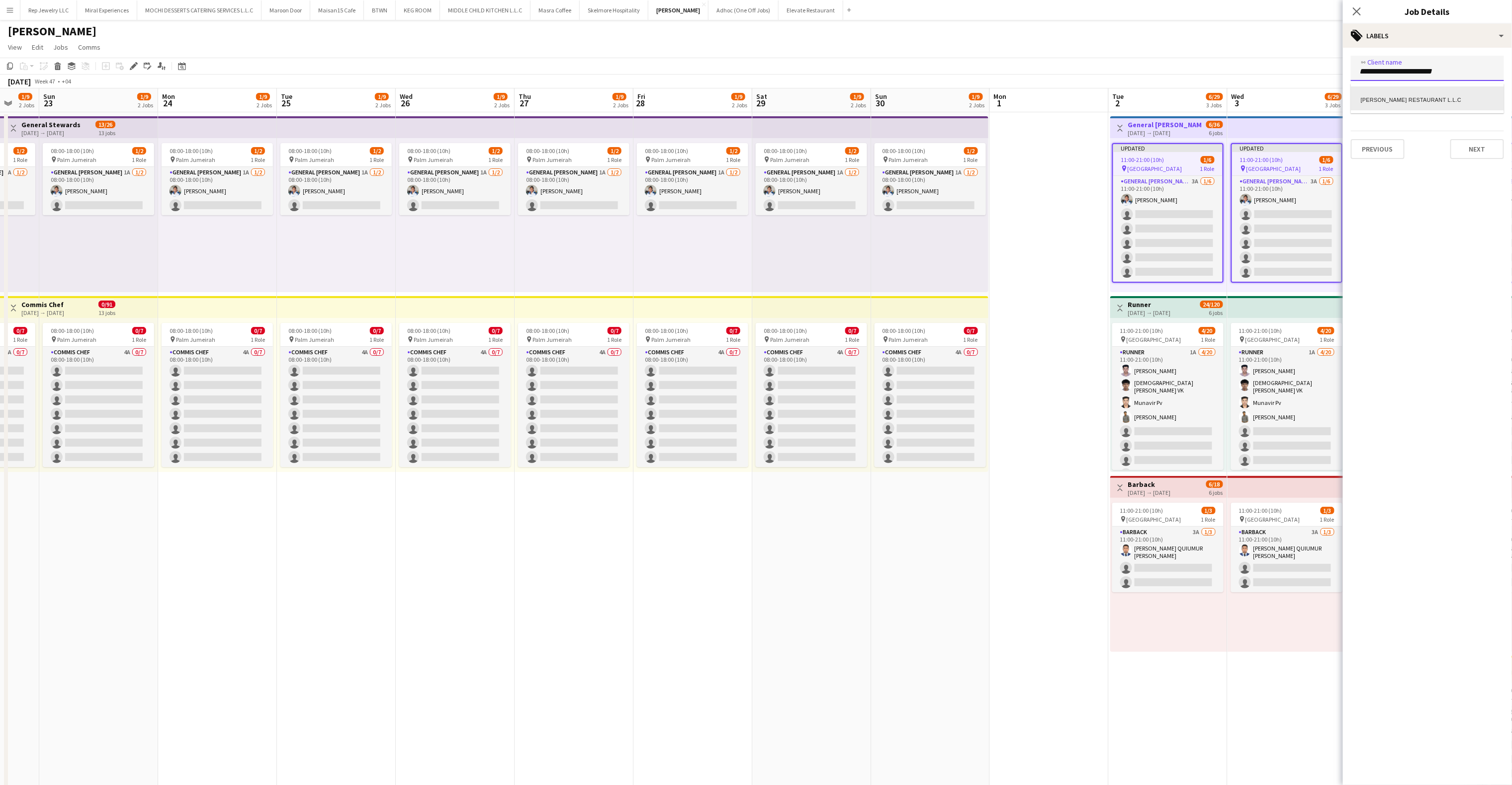
scroll to position [0, 0]
click at [1417, 94] on div "[PERSON_NAME] RESTAURANT L.L.C" at bounding box center [1428, 98] width 153 height 24
click at [1410, 106] on form at bounding box center [1428, 111] width 137 height 10
type input "***"
click at [1407, 138] on div "S00200 - [PERSON_NAME] RESTAURANT L.L.C" at bounding box center [1428, 137] width 153 height 24
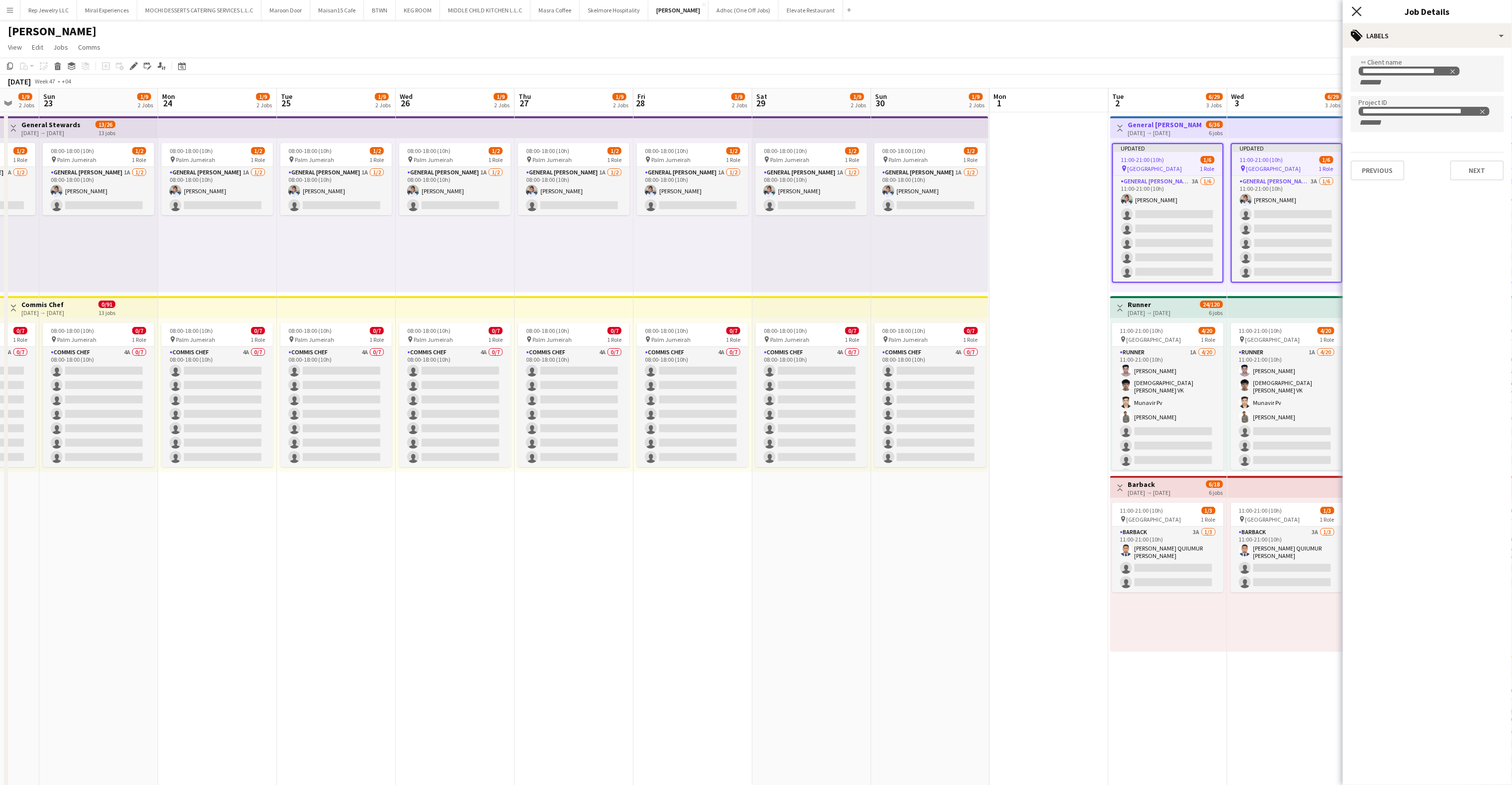
click at [1357, 16] on icon "Close pop-in" at bounding box center [1357, 11] width 9 height 9
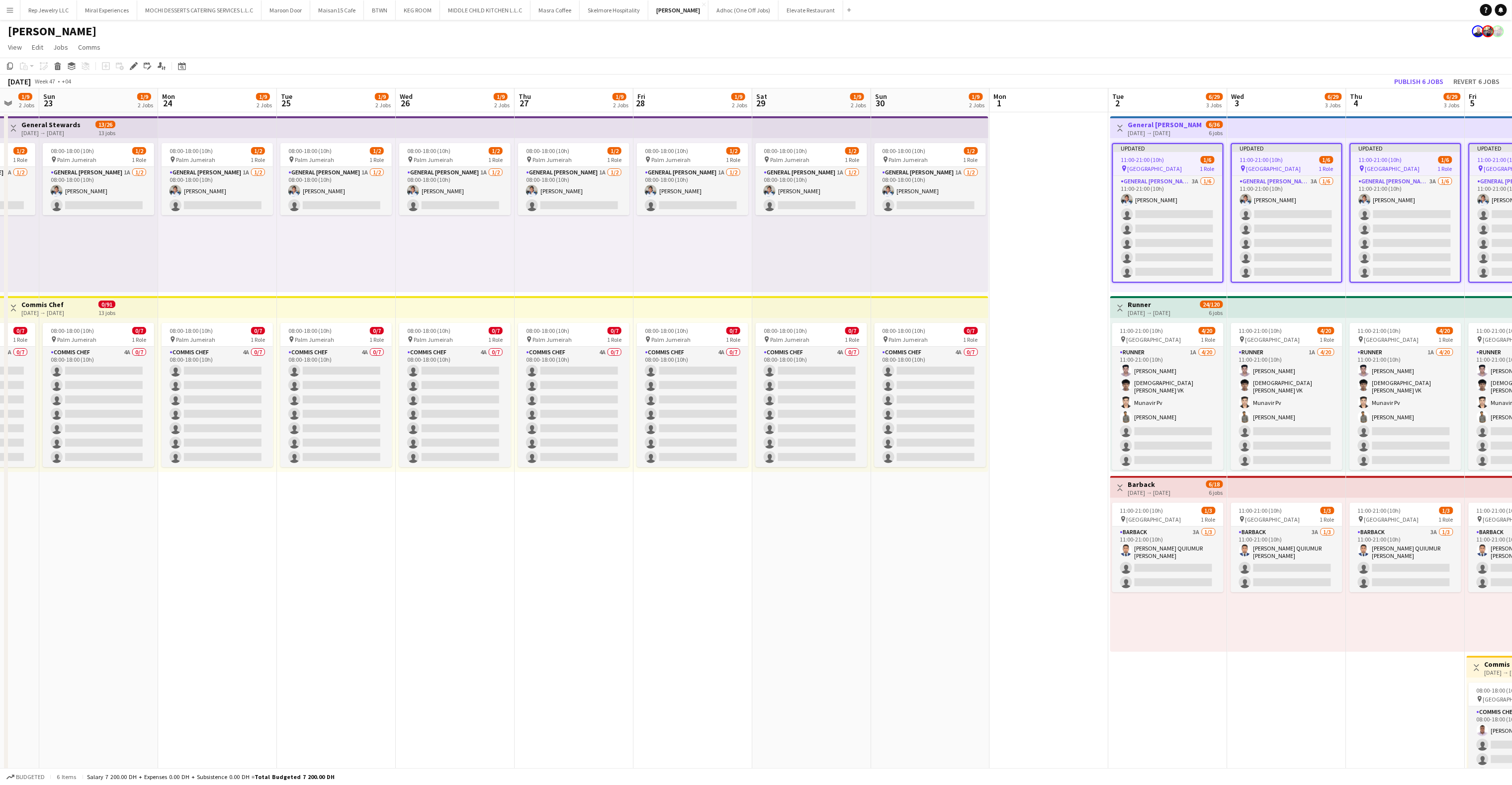
click at [1222, 313] on div "6 jobs" at bounding box center [1216, 313] width 14 height 9
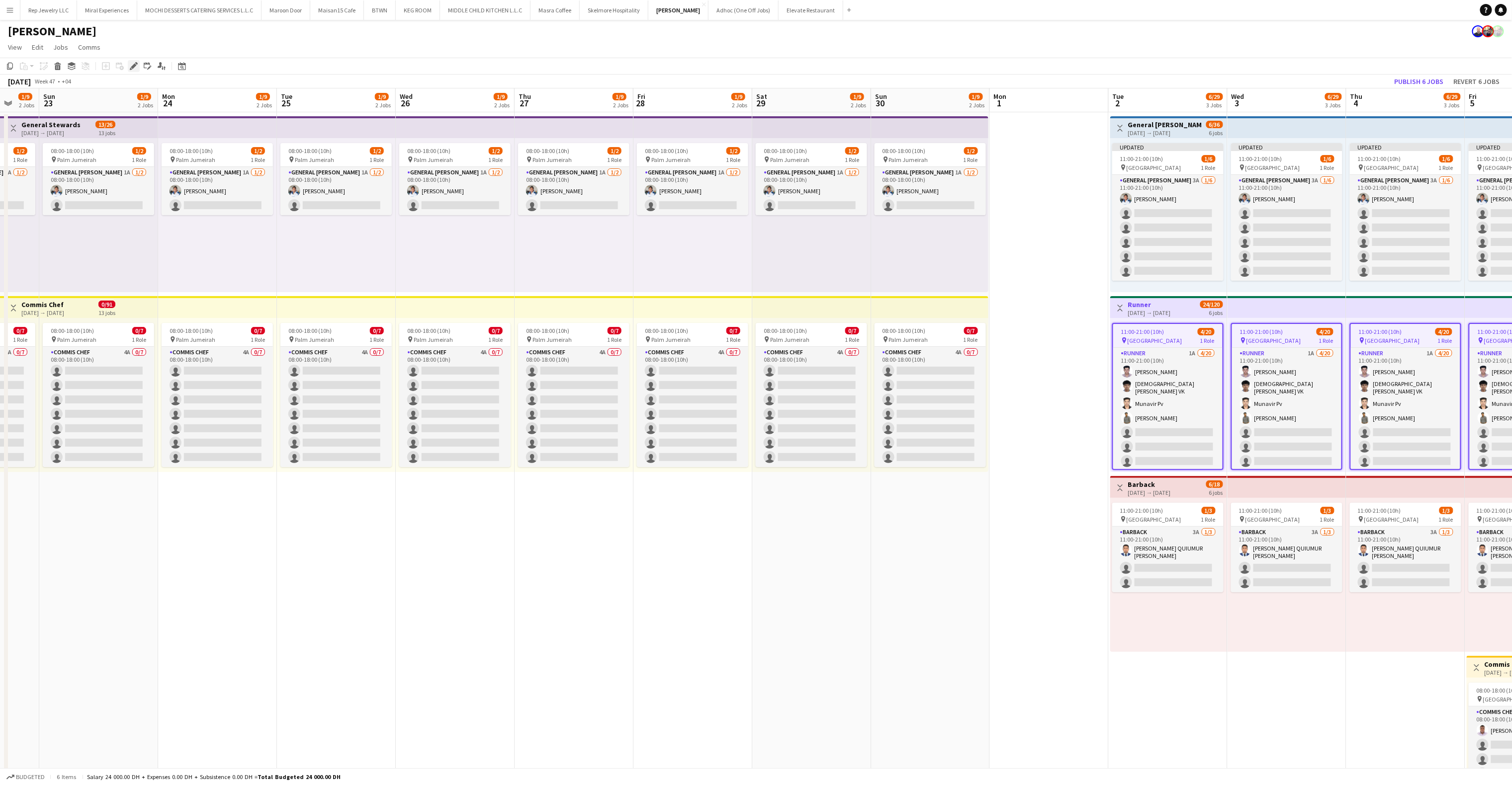
click at [132, 65] on icon at bounding box center [134, 66] width 5 height 5
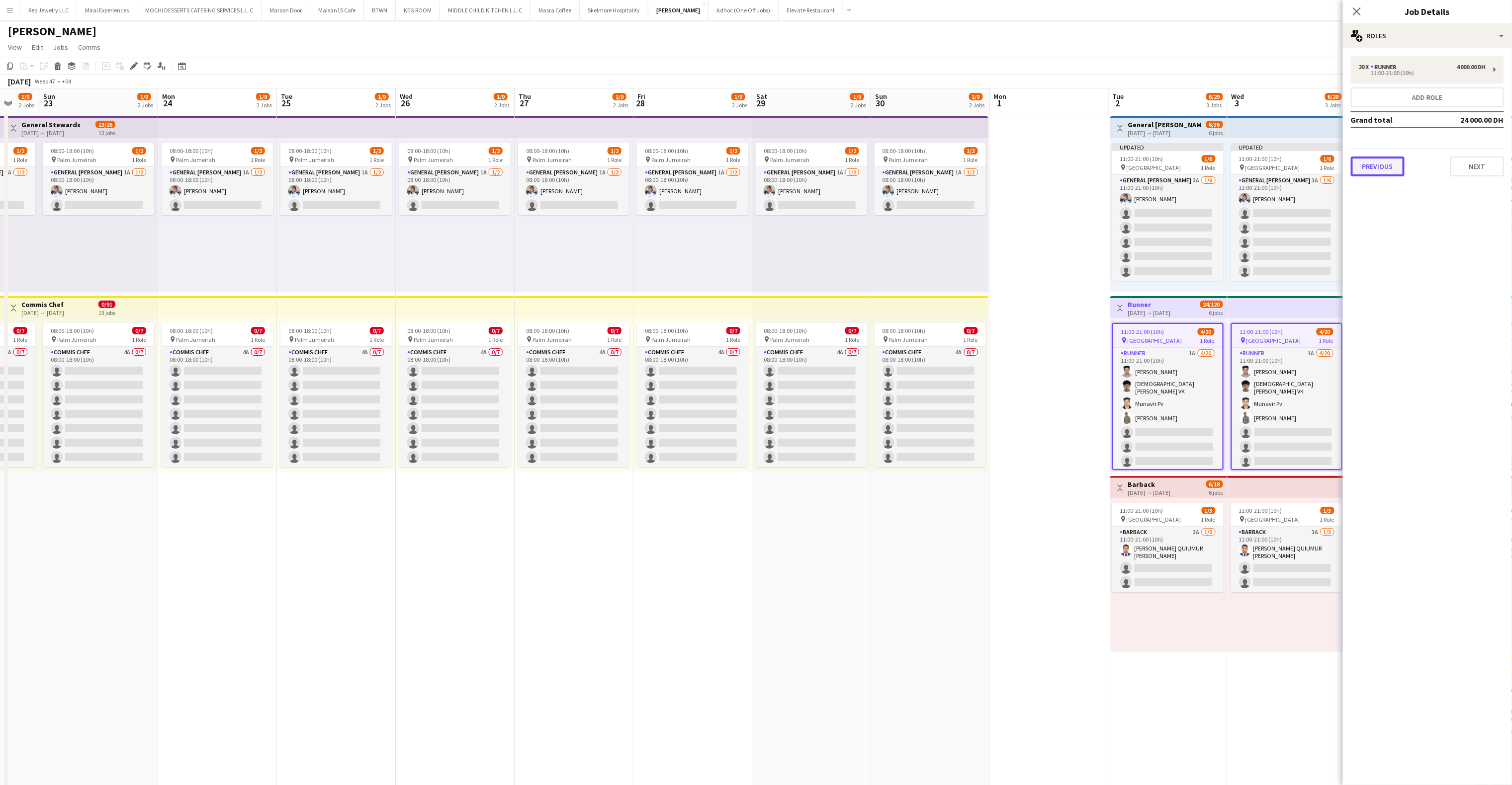
click at [1382, 167] on button "Previous" at bounding box center [1378, 166] width 54 height 20
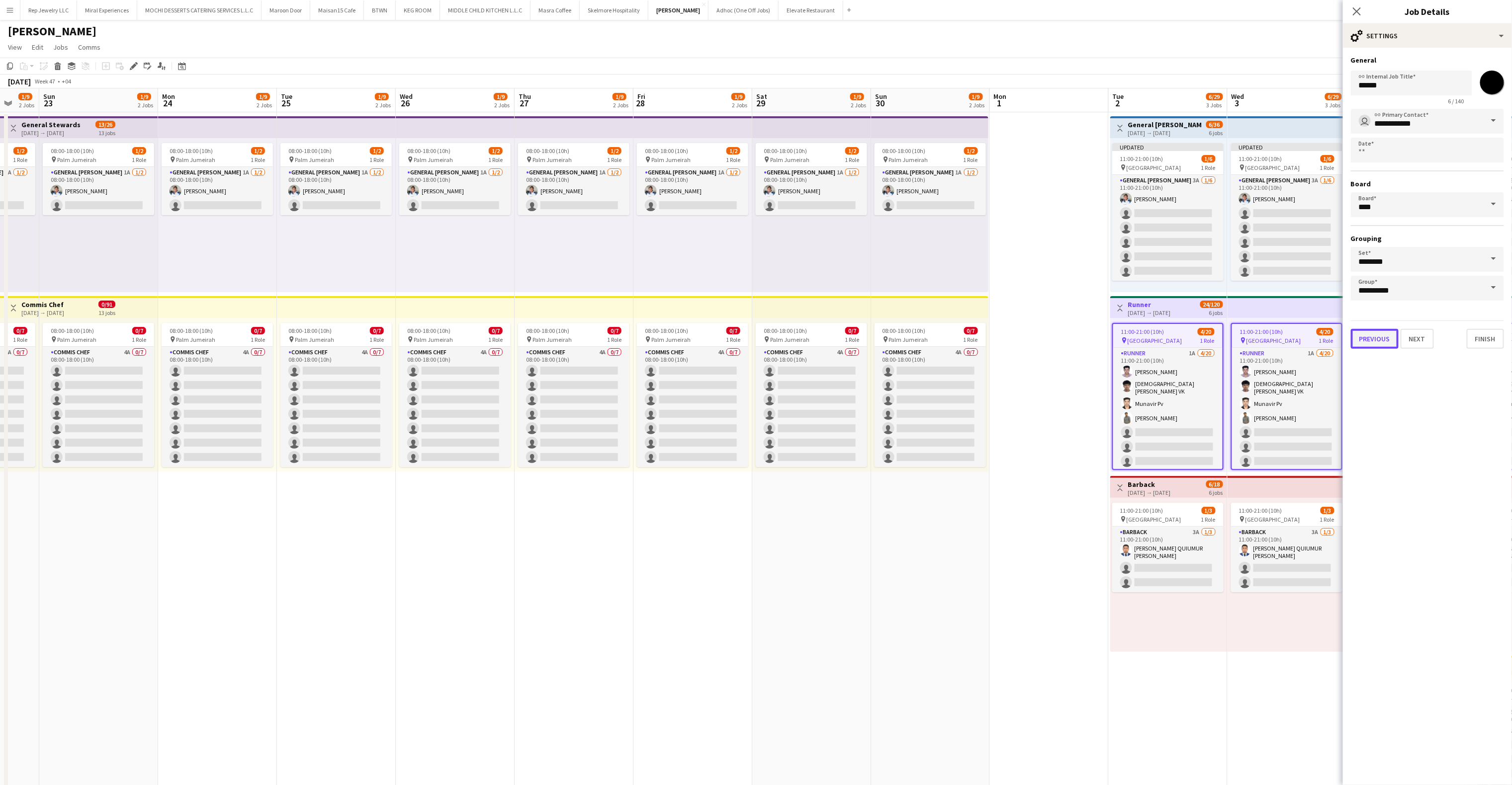
click at [1366, 337] on button "Previous" at bounding box center [1375, 338] width 48 height 20
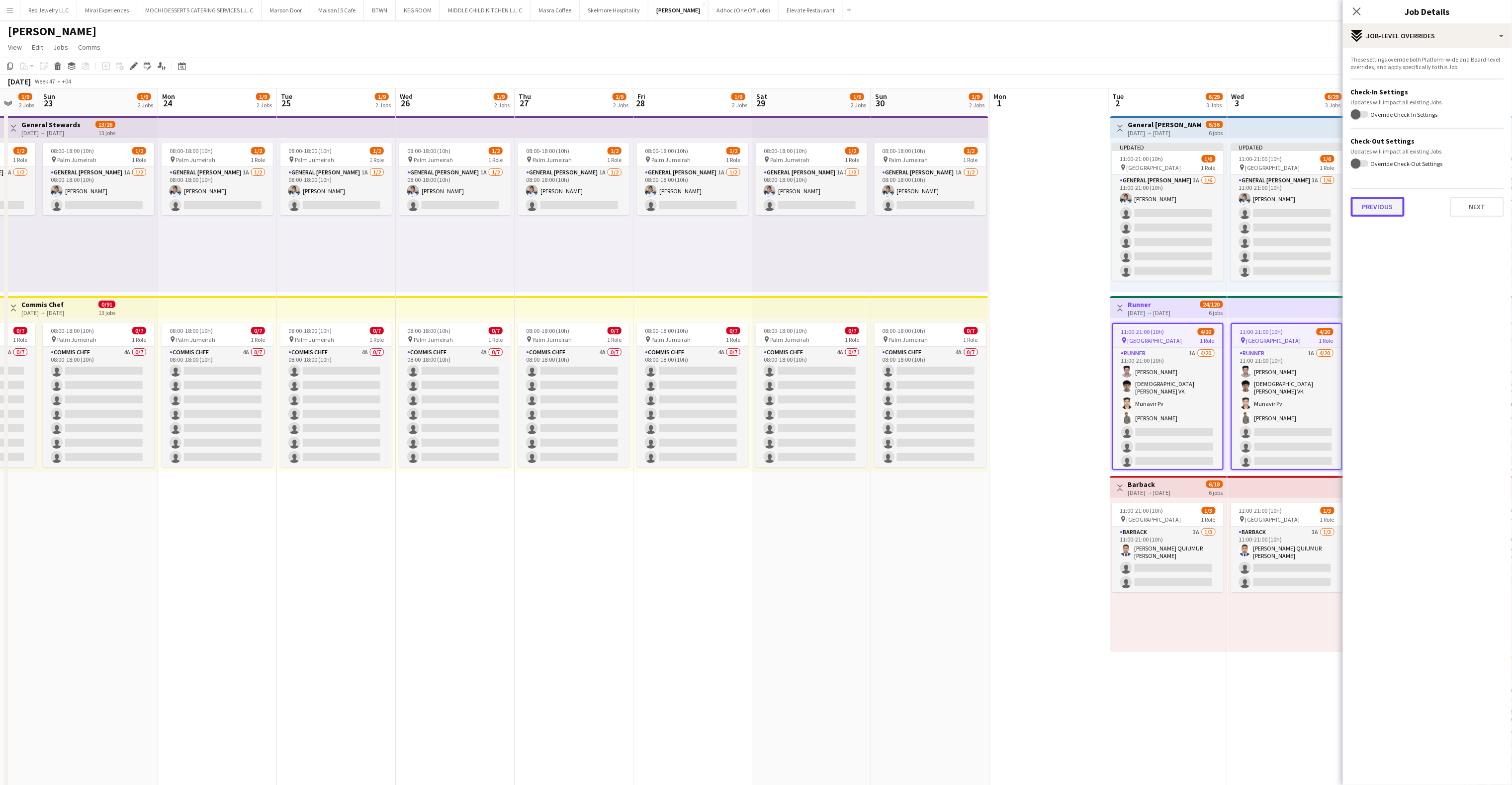
click at [1369, 211] on button "Previous" at bounding box center [1378, 207] width 54 height 20
click at [1386, 107] on button "Previous" at bounding box center [1378, 103] width 54 height 20
click at [1410, 70] on input "Type to search client labels..." at bounding box center [1428, 68] width 137 height 9
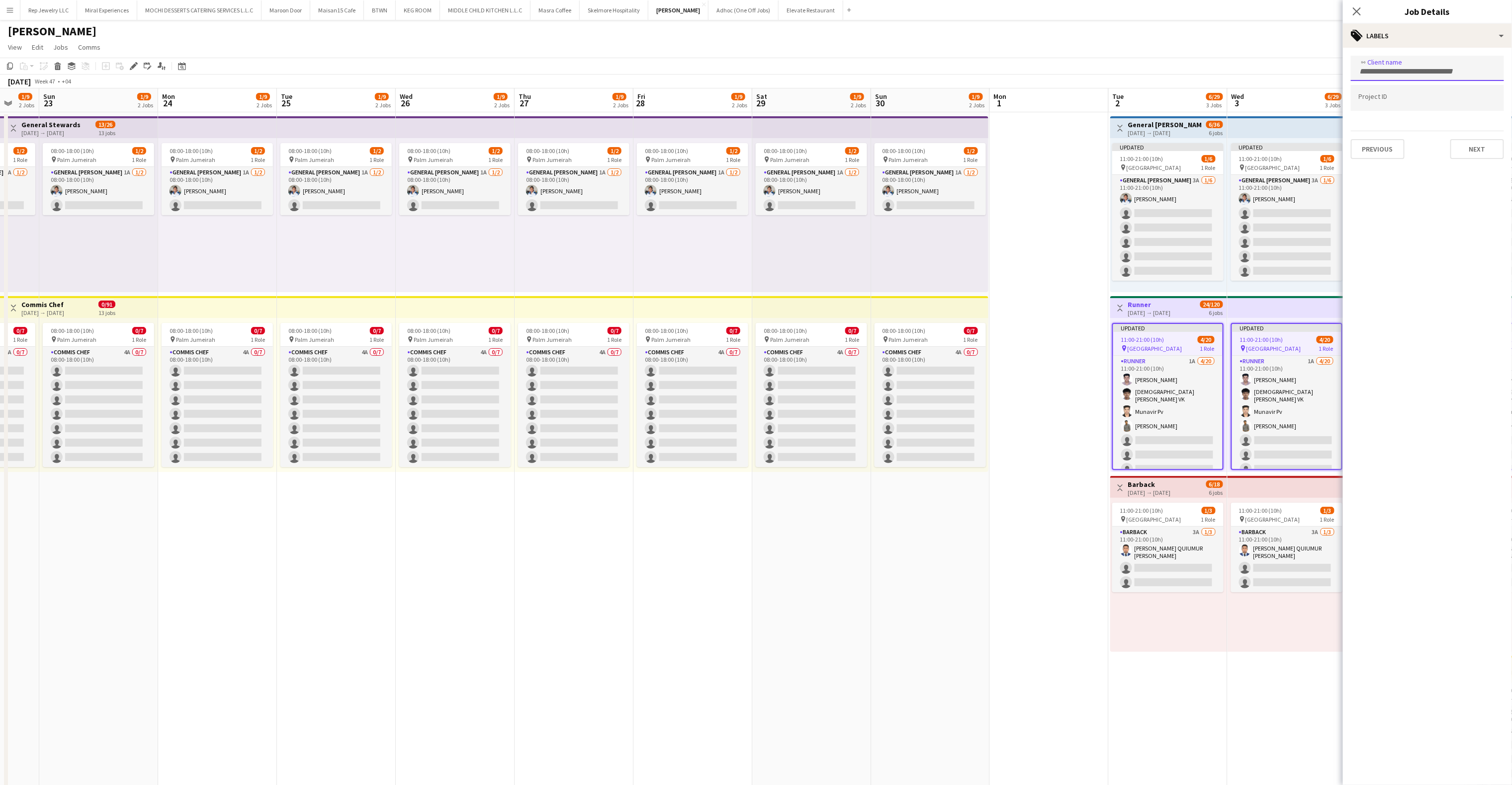
paste input "**********"
type input "**********"
click at [1409, 86] on form "**********" at bounding box center [1428, 107] width 169 height 103
click at [1417, 95] on div "[PERSON_NAME] RESTAURANT L.L.C" at bounding box center [1428, 98] width 153 height 24
click at [1417, 96] on div at bounding box center [1428, 109] width 153 height 26
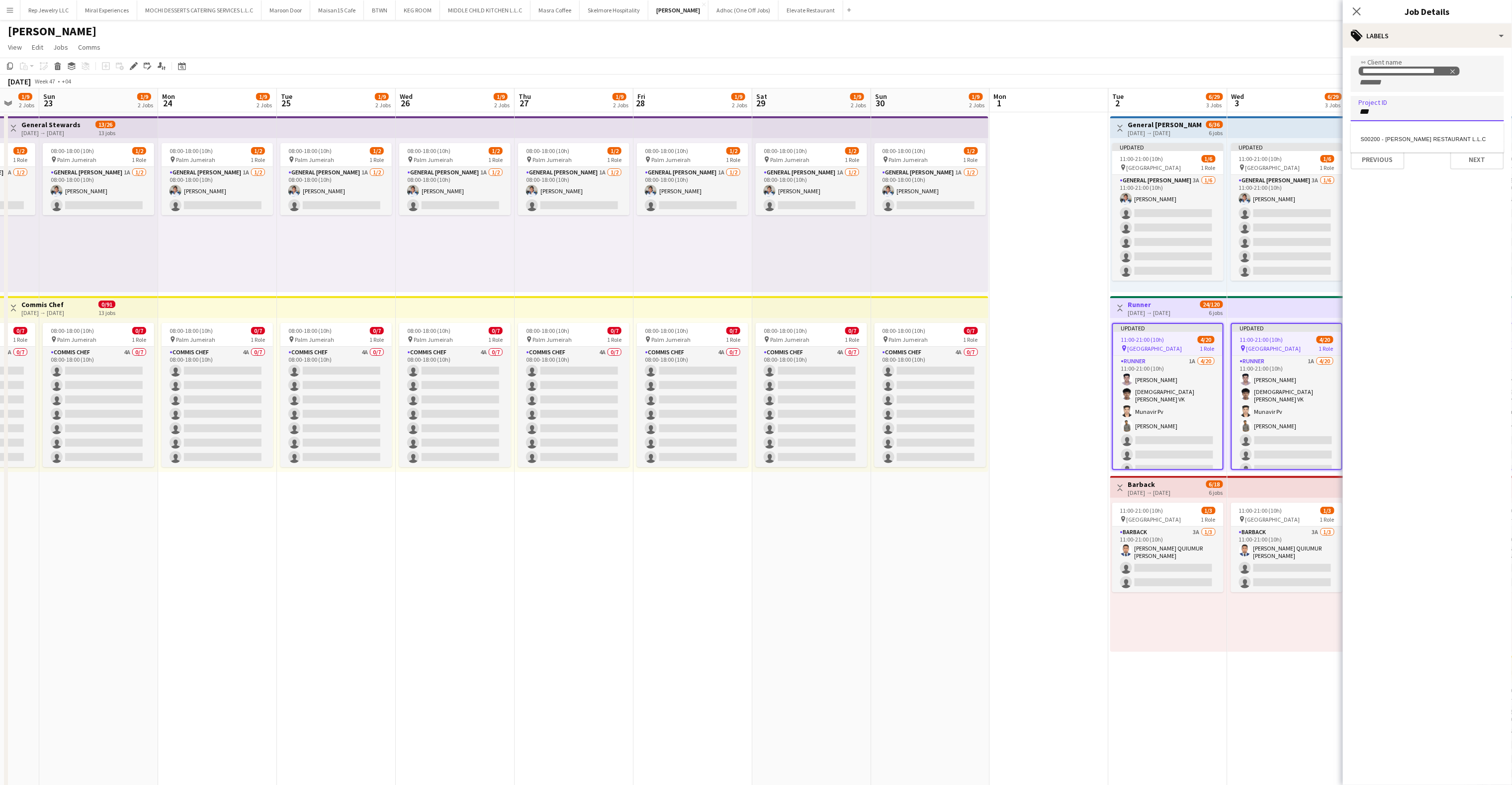
type input "***"
click at [1397, 134] on div "S00200 - [PERSON_NAME] RESTAURANT L.L.C" at bounding box center [1428, 137] width 153 height 24
click at [1361, 6] on app-icon "Close pop-in" at bounding box center [1357, 11] width 14 height 14
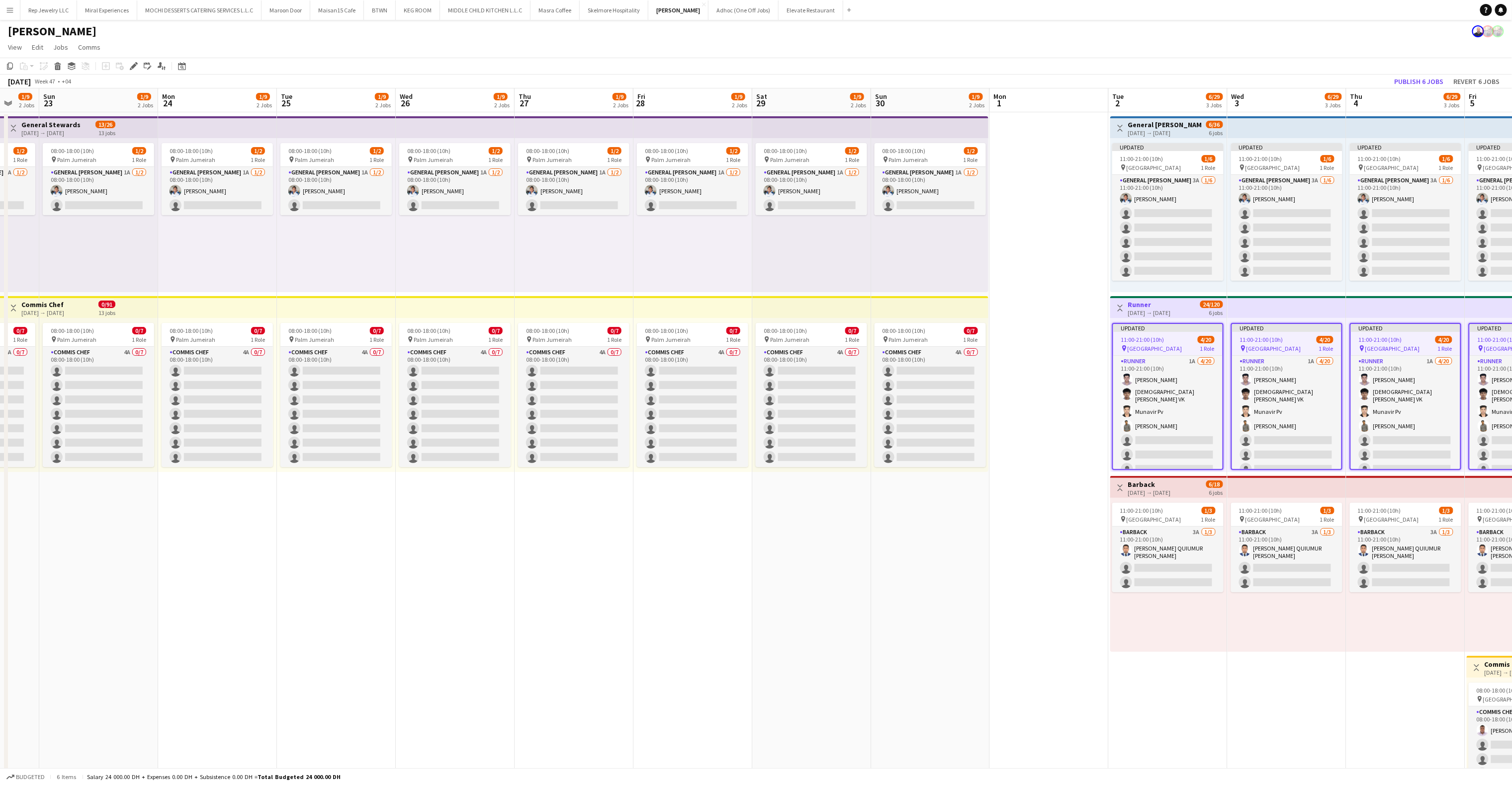
click at [1261, 485] on app-top-bar at bounding box center [1287, 487] width 119 height 22
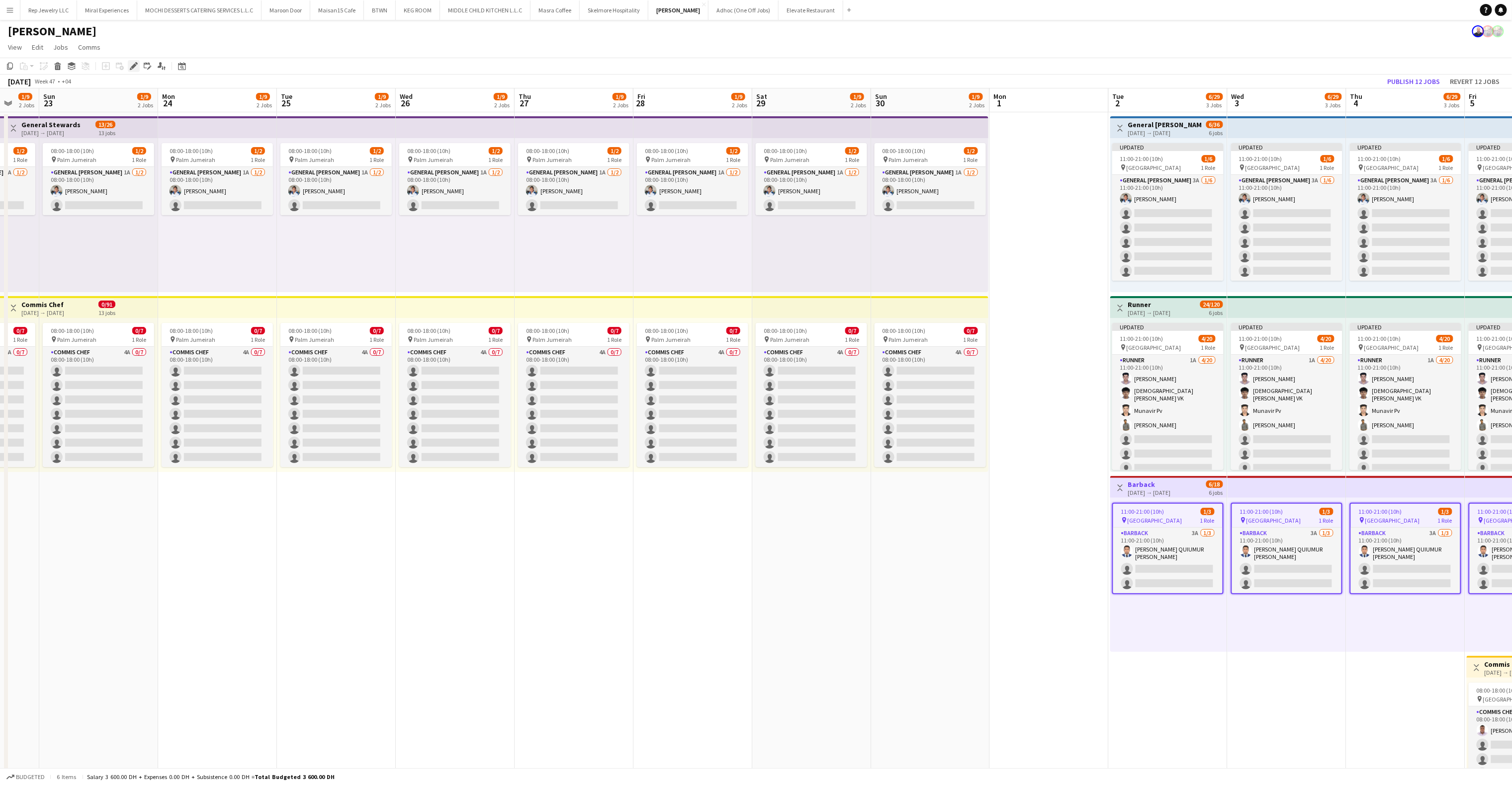
click at [135, 62] on icon "Edit" at bounding box center [134, 66] width 8 height 8
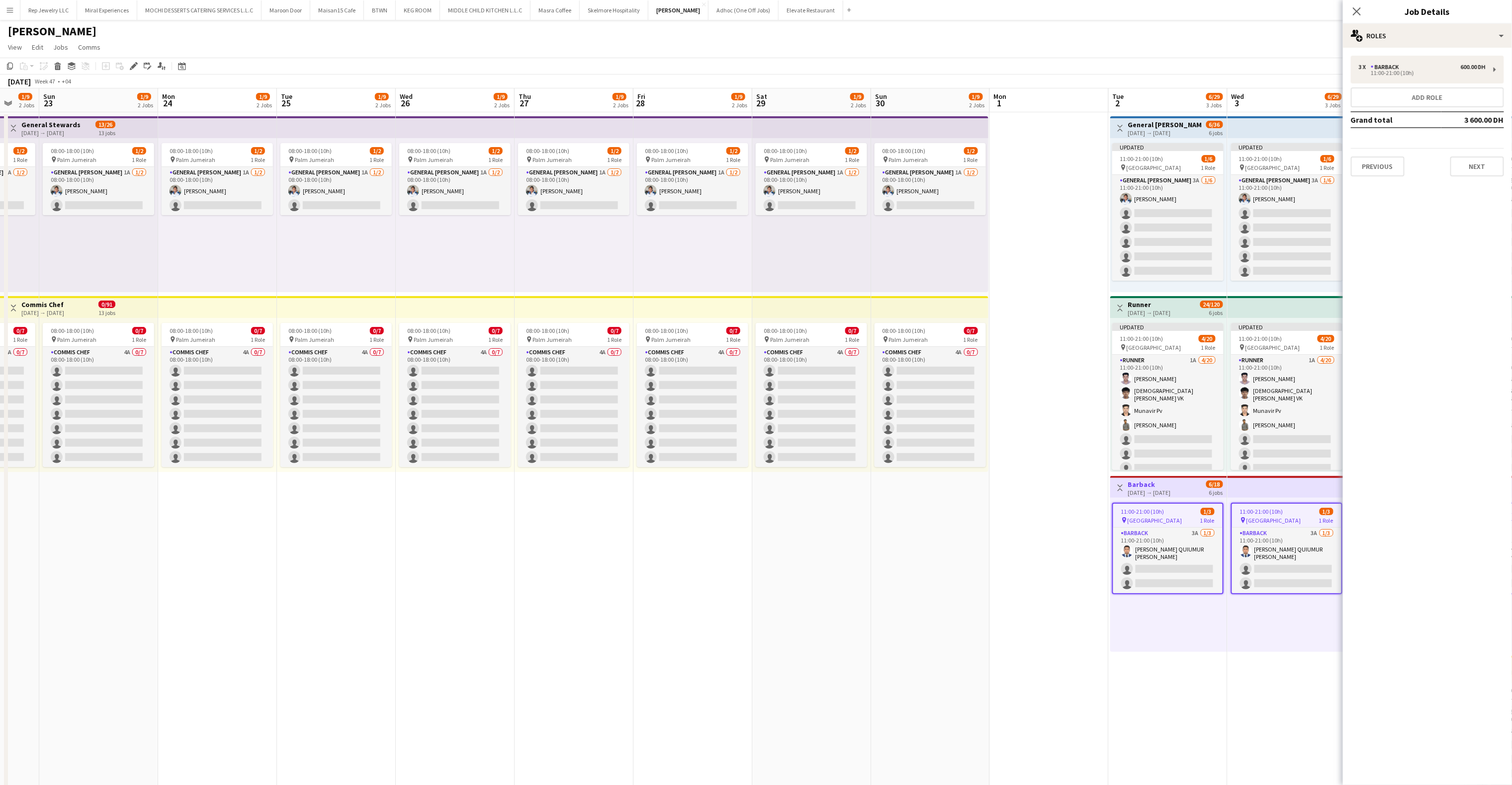
click at [1372, 177] on div "3 x Barback 600.00 DH 11:00-21:00 (10h) Add role Grand total 3 600.00 DH Previo…" at bounding box center [1428, 116] width 169 height 137
click at [1373, 173] on button "Previous" at bounding box center [1378, 166] width 54 height 20
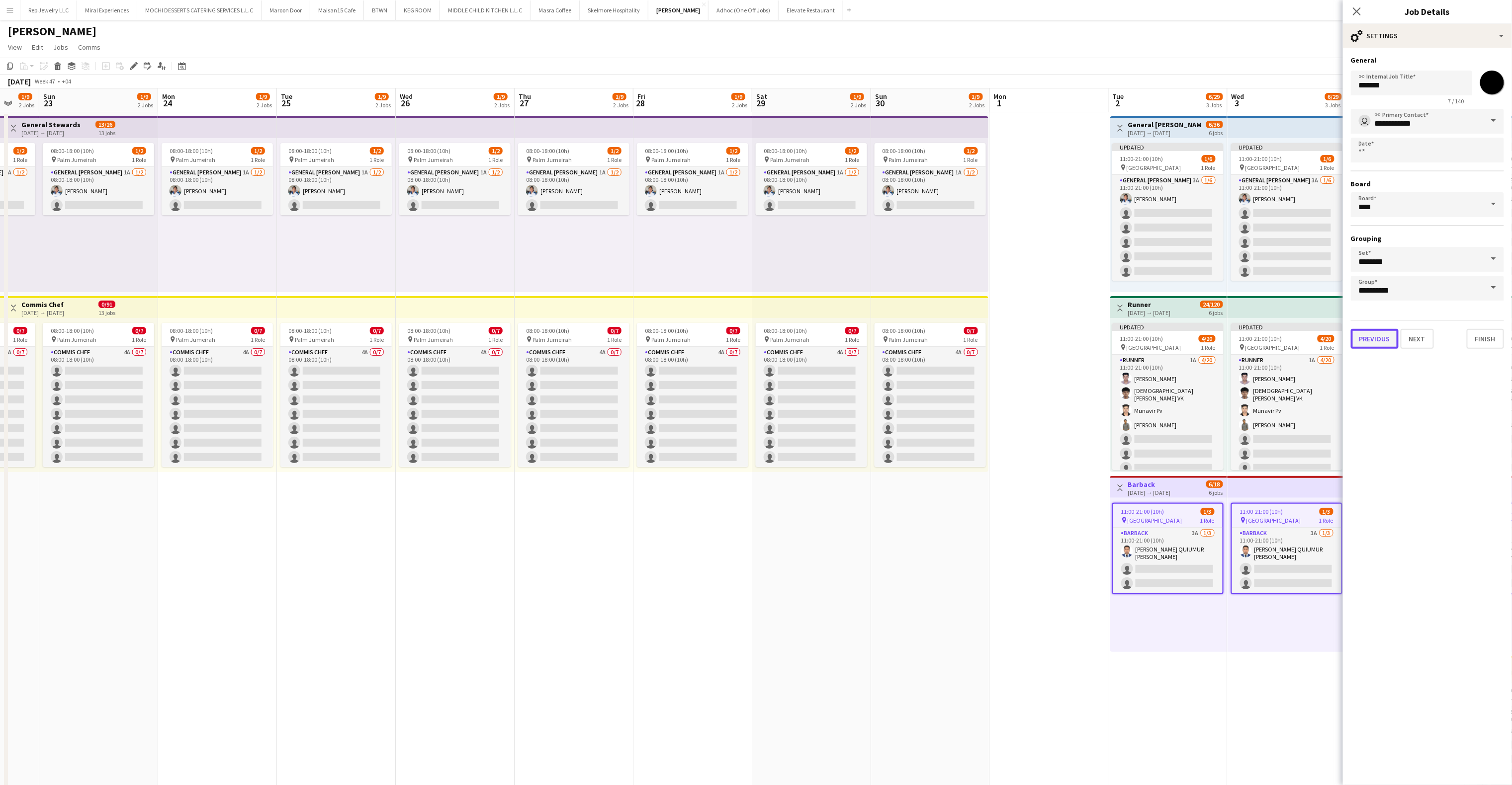
click at [1372, 337] on button "Previous" at bounding box center [1375, 338] width 48 height 20
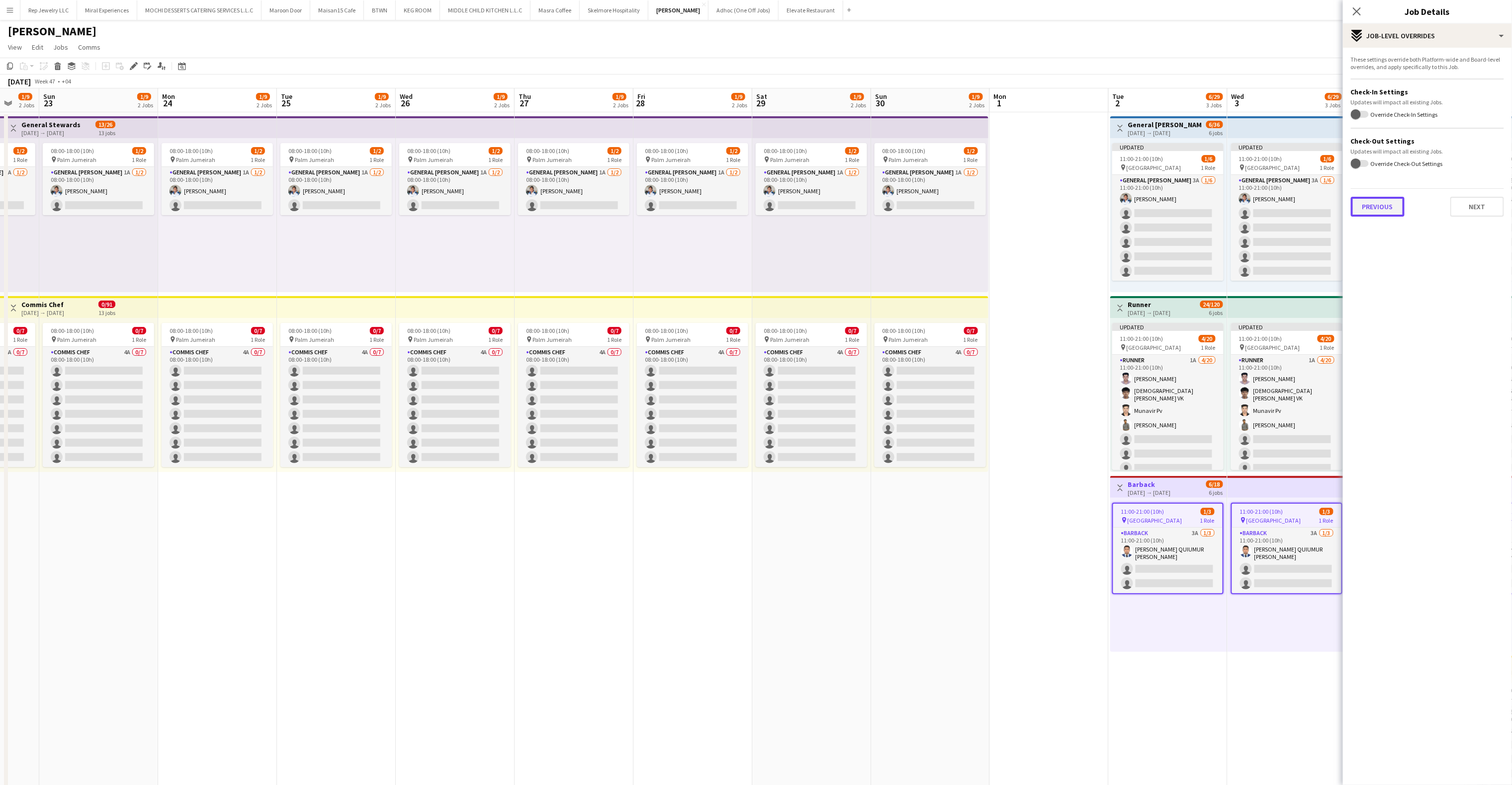
click at [1374, 209] on button "Previous" at bounding box center [1378, 207] width 54 height 20
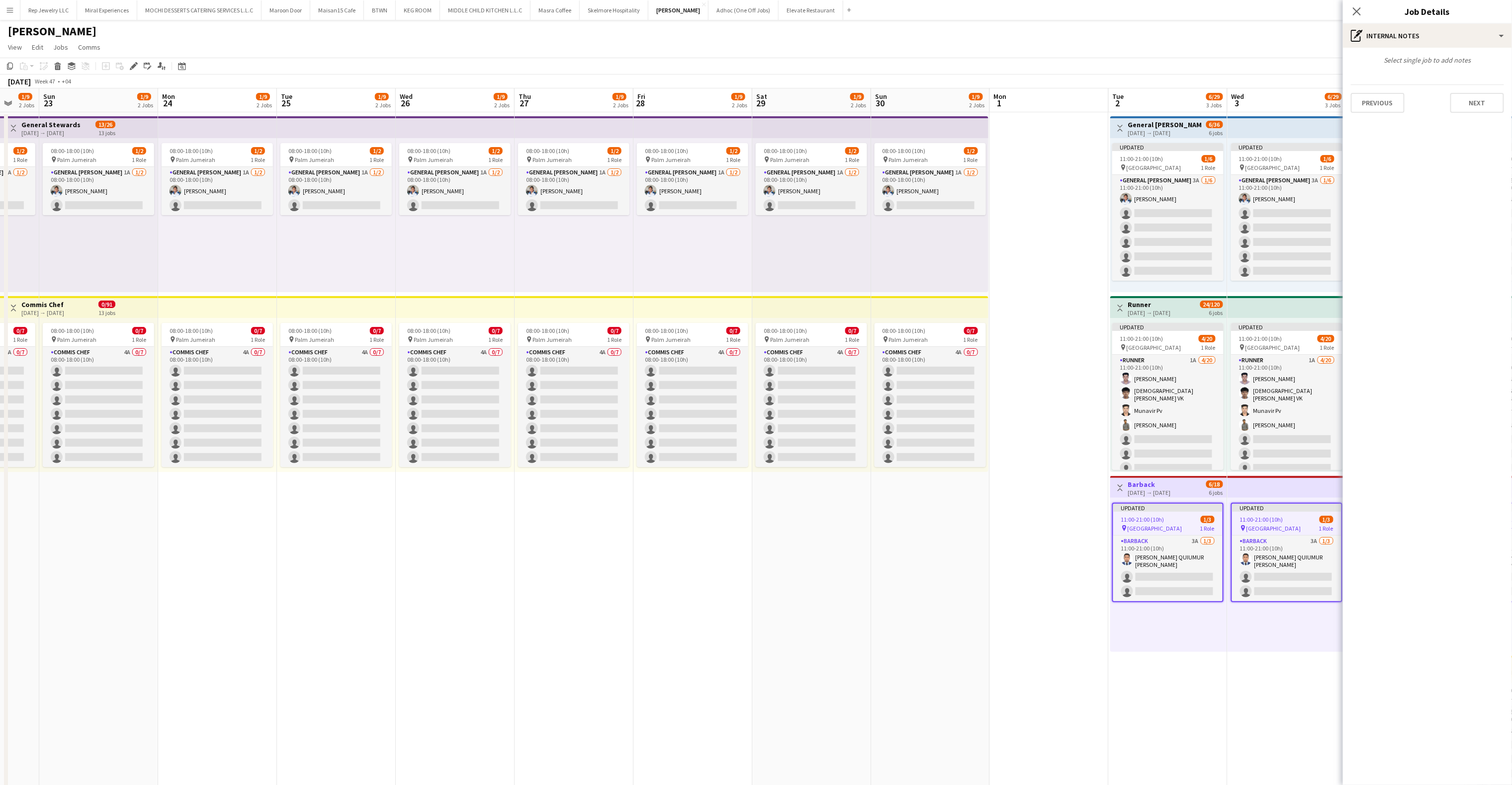
click at [1376, 113] on div "Select single job to add notes Previous Next" at bounding box center [1428, 84] width 169 height 73
click at [1374, 103] on button "Previous" at bounding box center [1378, 103] width 54 height 20
click at [1388, 65] on input "Type to search client labels..." at bounding box center [1428, 68] width 137 height 9
paste input "**********"
type input "**********"
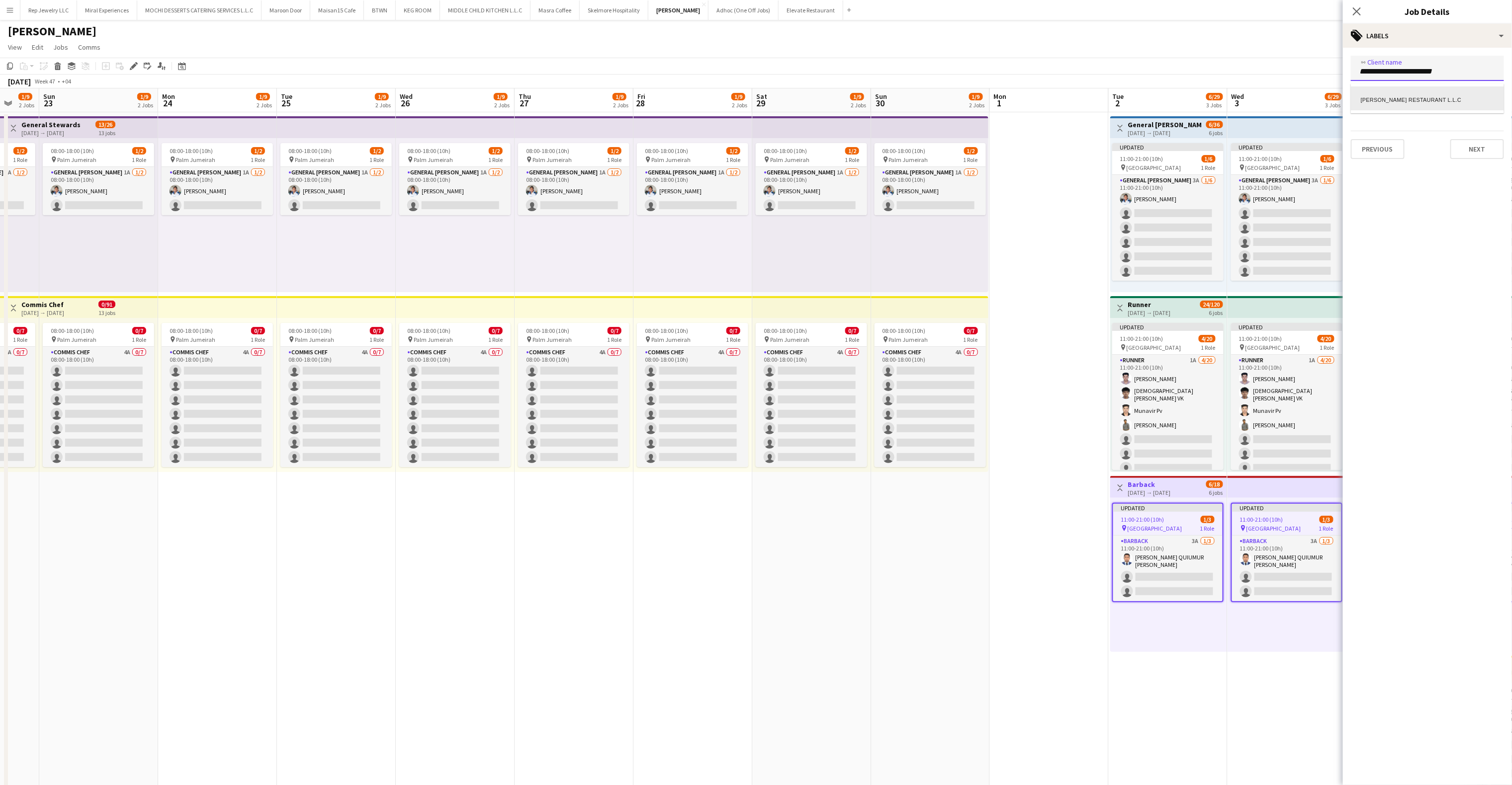
click at [1406, 95] on div "[PERSON_NAME] RESTAURANT L.L.C" at bounding box center [1428, 98] width 153 height 24
click at [1399, 103] on div at bounding box center [1428, 109] width 153 height 26
type input "***"
click at [1394, 127] on div "S00200 - [PERSON_NAME] RESTAURANT L.L.C" at bounding box center [1428, 137] width 153 height 24
click at [1359, 10] on icon at bounding box center [1357, 11] width 9 height 9
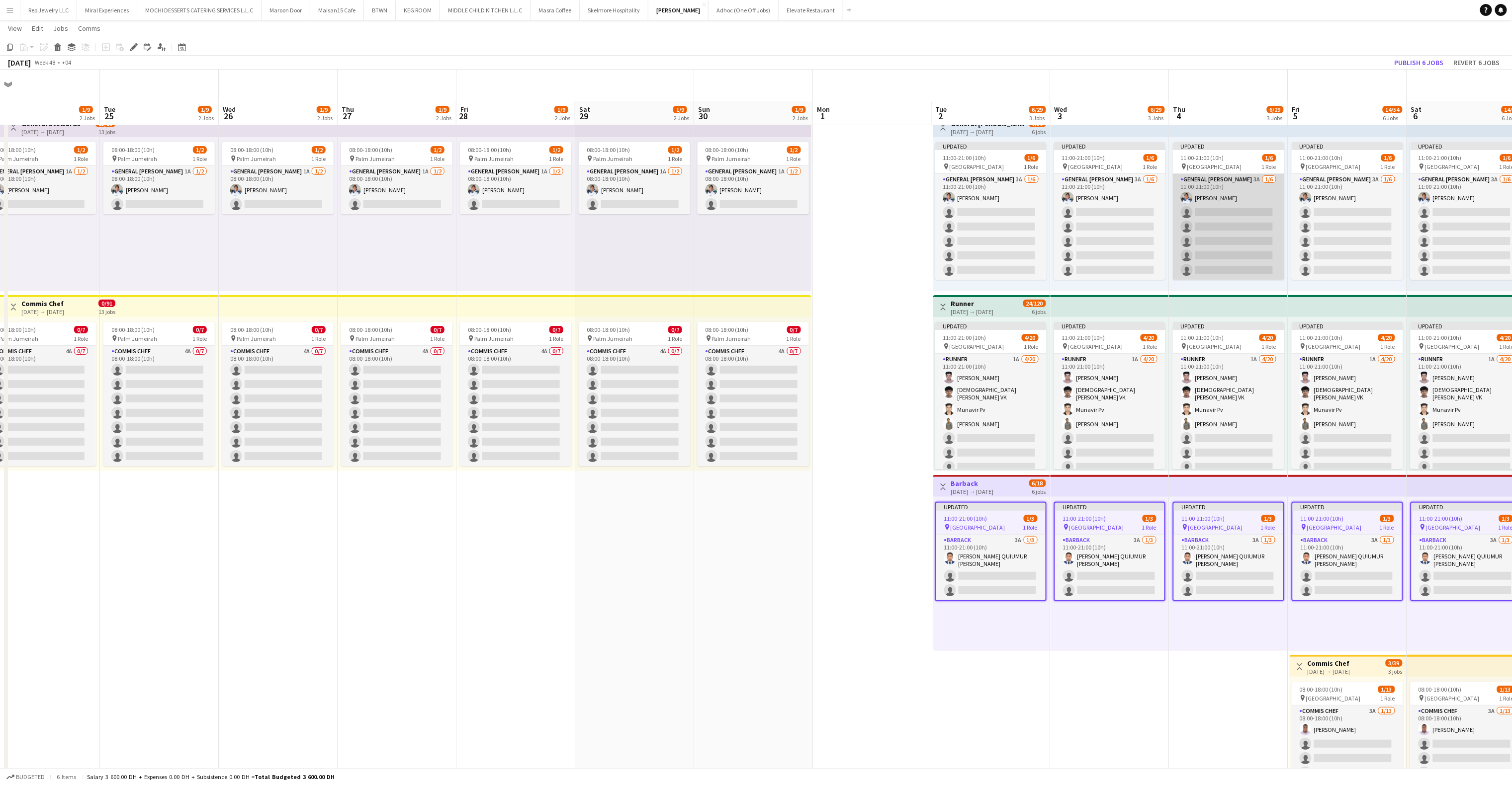
scroll to position [284, 0]
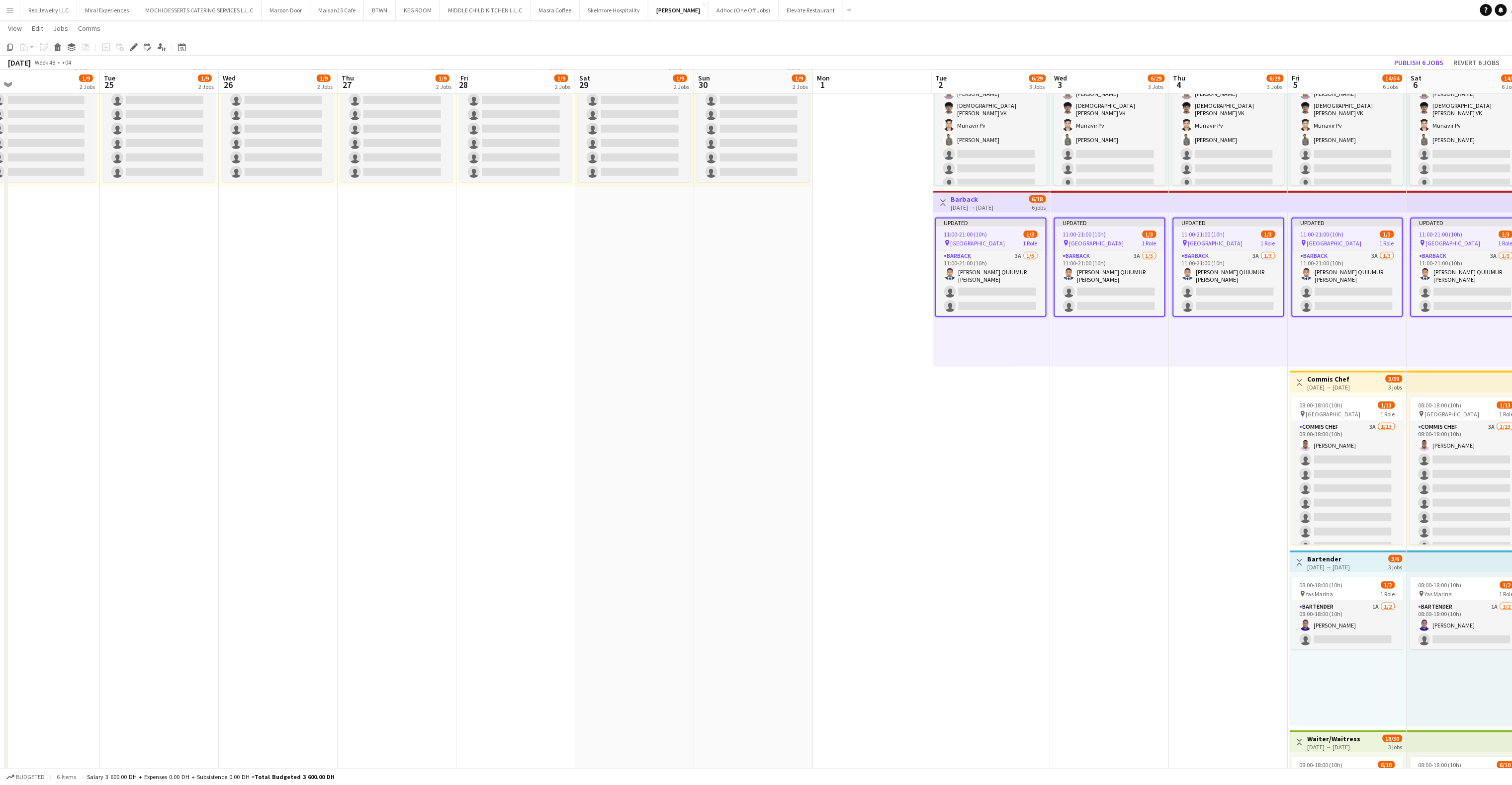
click at [1351, 383] on div "[DATE] → [DATE]" at bounding box center [1329, 387] width 43 height 7
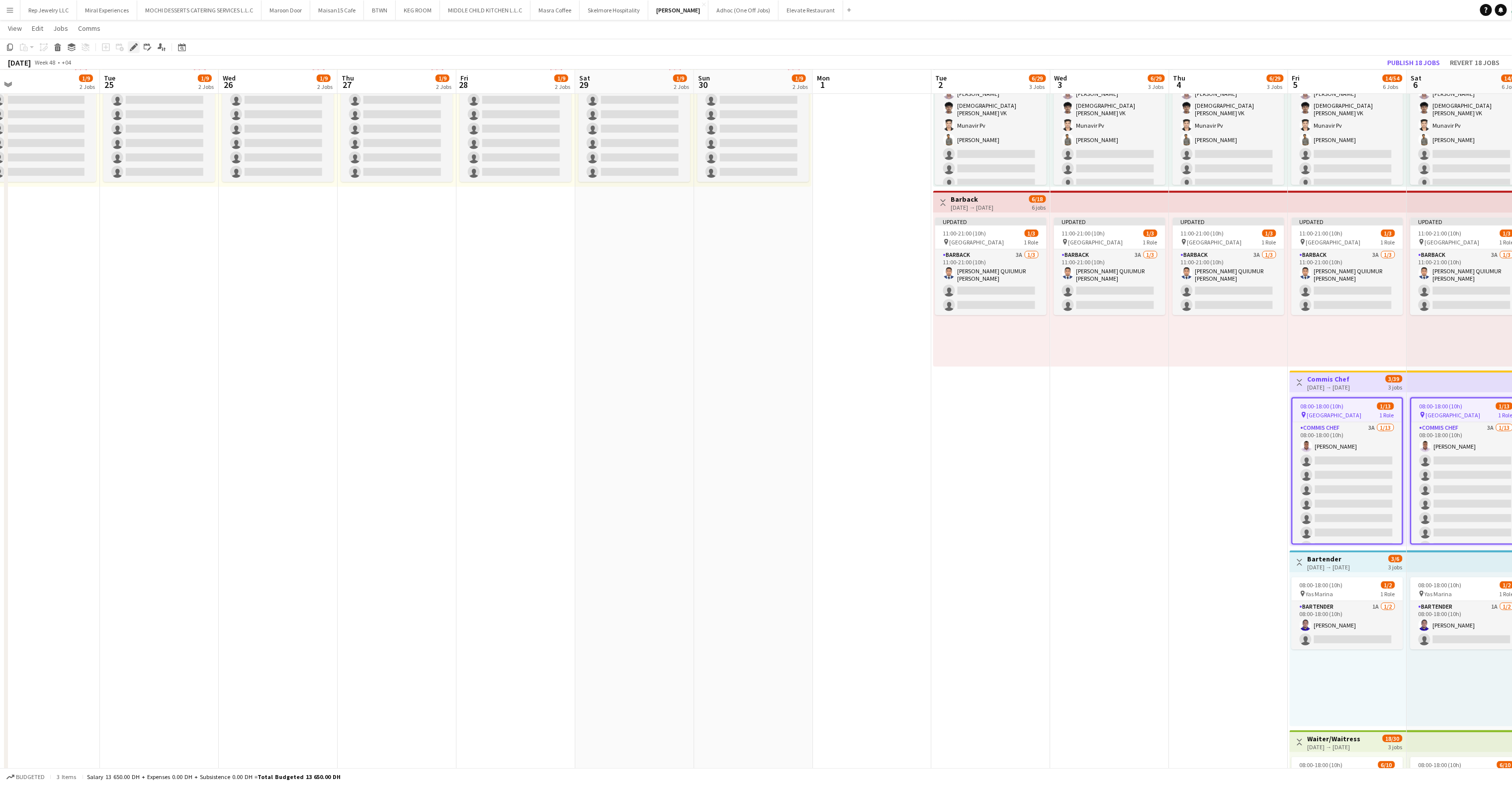
click at [130, 50] on icon "Edit" at bounding box center [134, 47] width 8 height 8
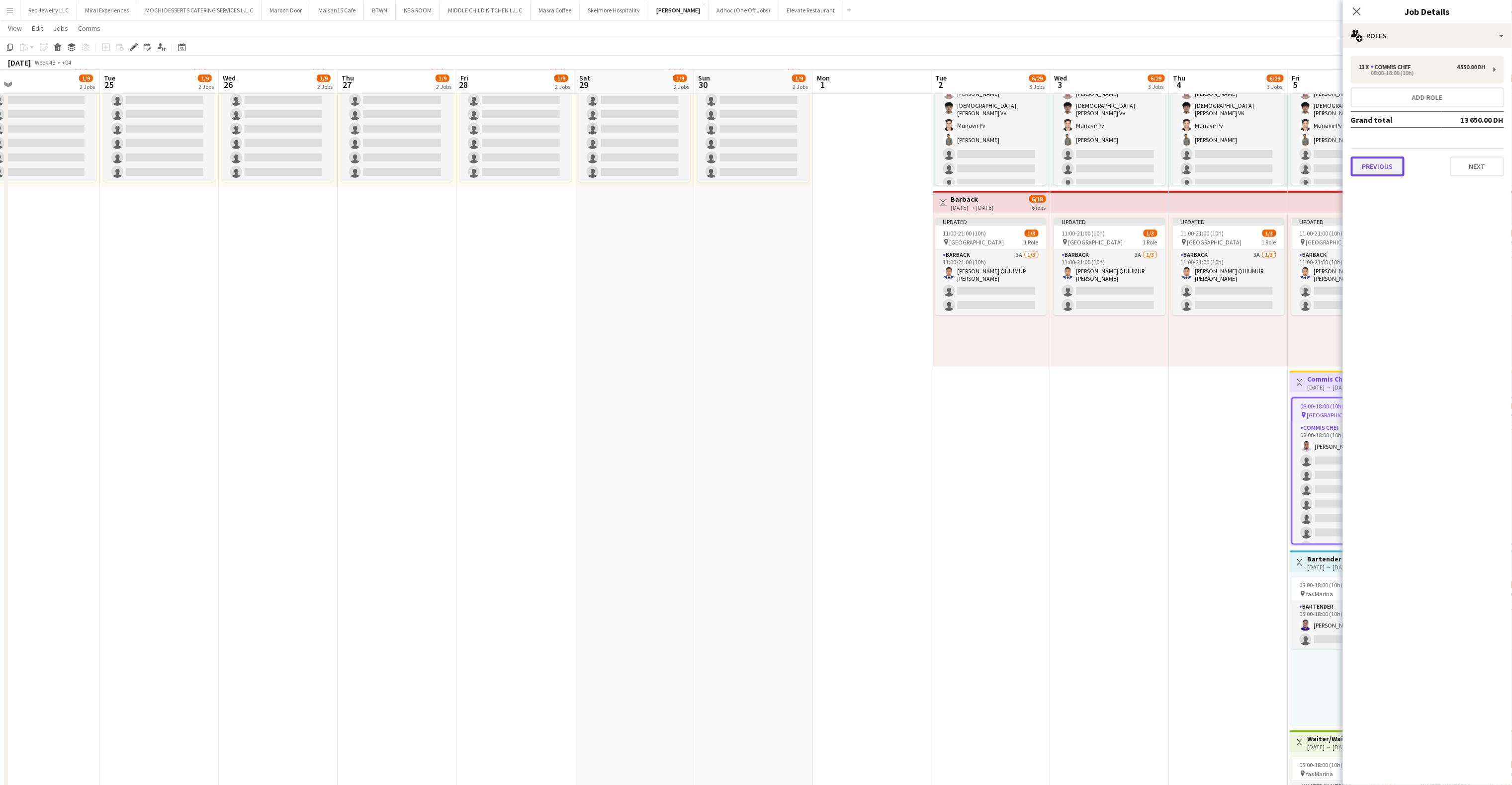
click at [1394, 165] on button "Previous" at bounding box center [1378, 166] width 54 height 20
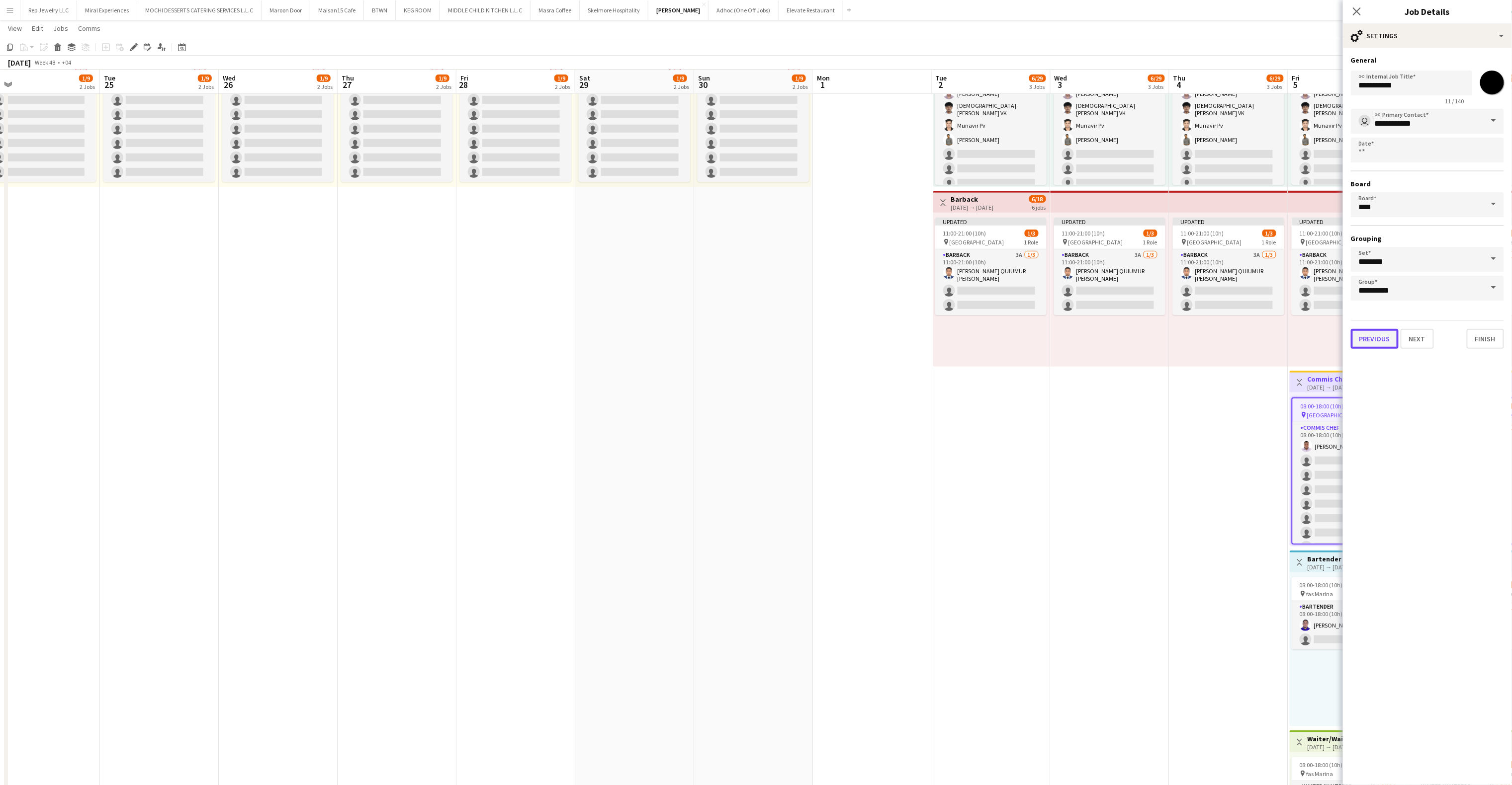
click at [1370, 343] on button "Previous" at bounding box center [1375, 338] width 48 height 20
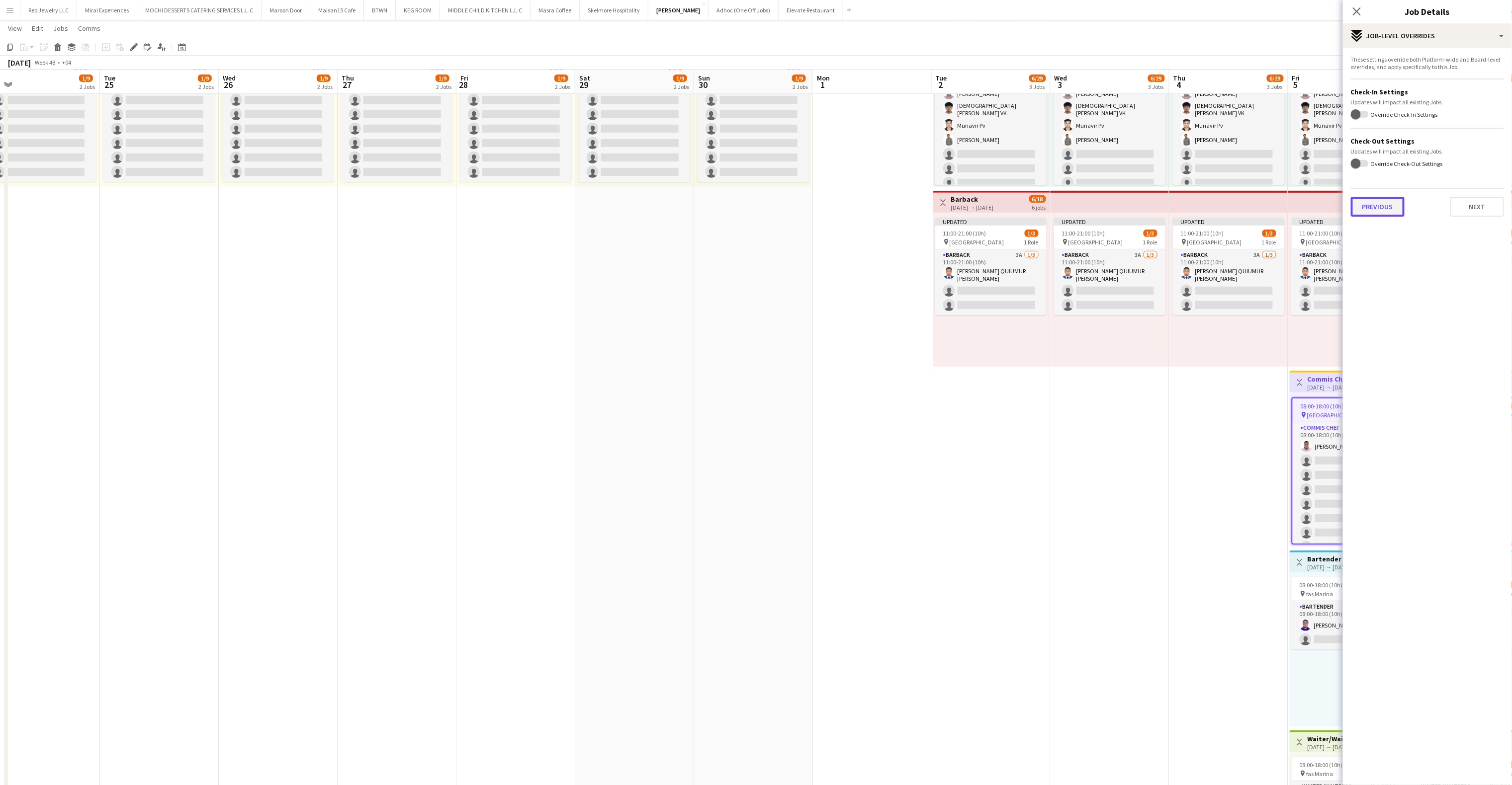
click at [1370, 209] on button "Previous" at bounding box center [1378, 207] width 54 height 20
click at [1382, 101] on button "Previous" at bounding box center [1378, 103] width 54 height 20
click at [1390, 71] on input "Type to search client labels..." at bounding box center [1428, 68] width 137 height 9
paste input "**********"
type input "**********"
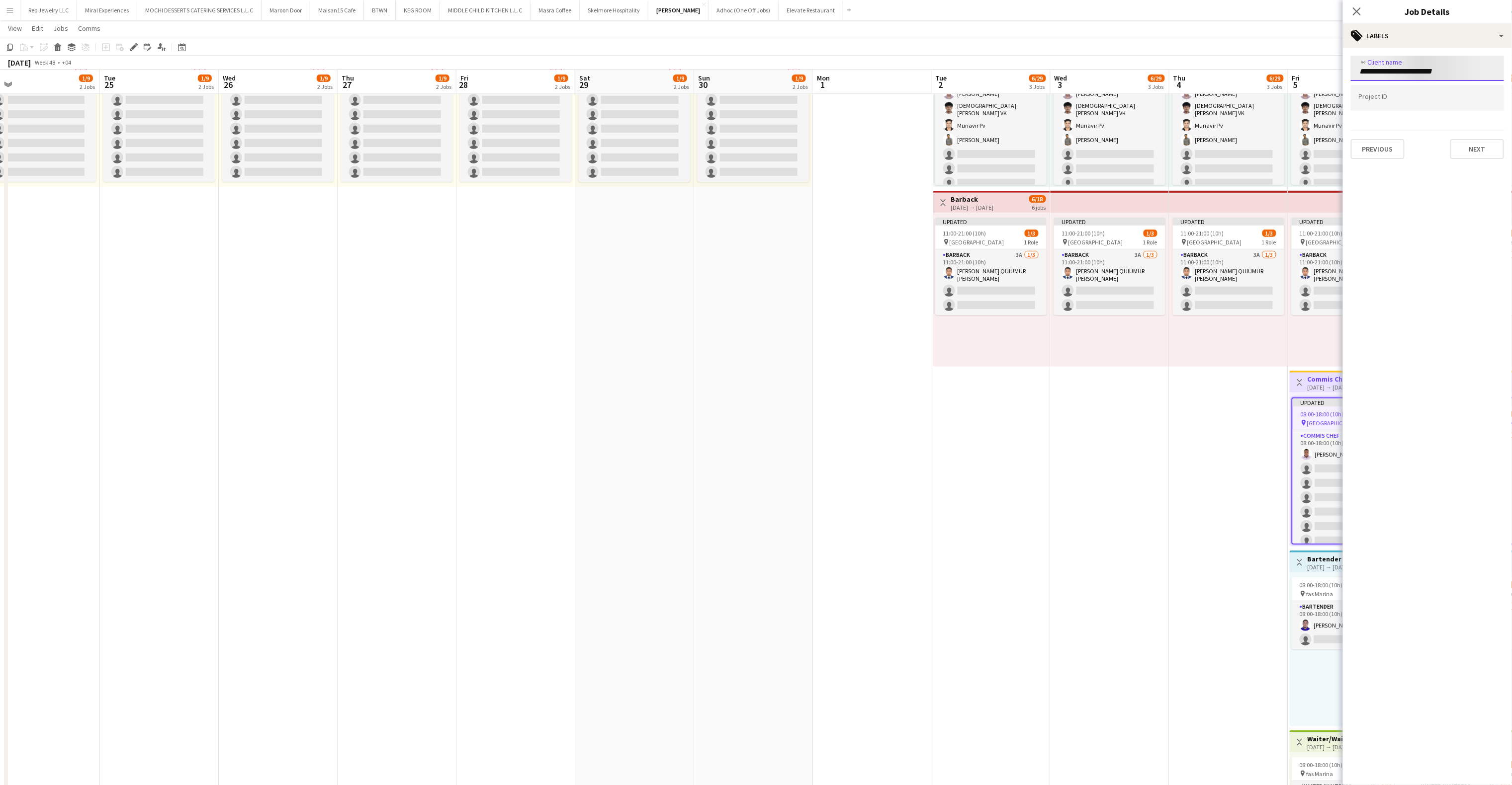
click at [1407, 93] on input "Type to search project ID labels..." at bounding box center [1428, 97] width 137 height 9
click at [1405, 97] on div "[PERSON_NAME] RESTAURANT L.L.C" at bounding box center [1428, 98] width 153 height 24
click at [1405, 97] on div at bounding box center [1428, 109] width 153 height 26
type input "***"
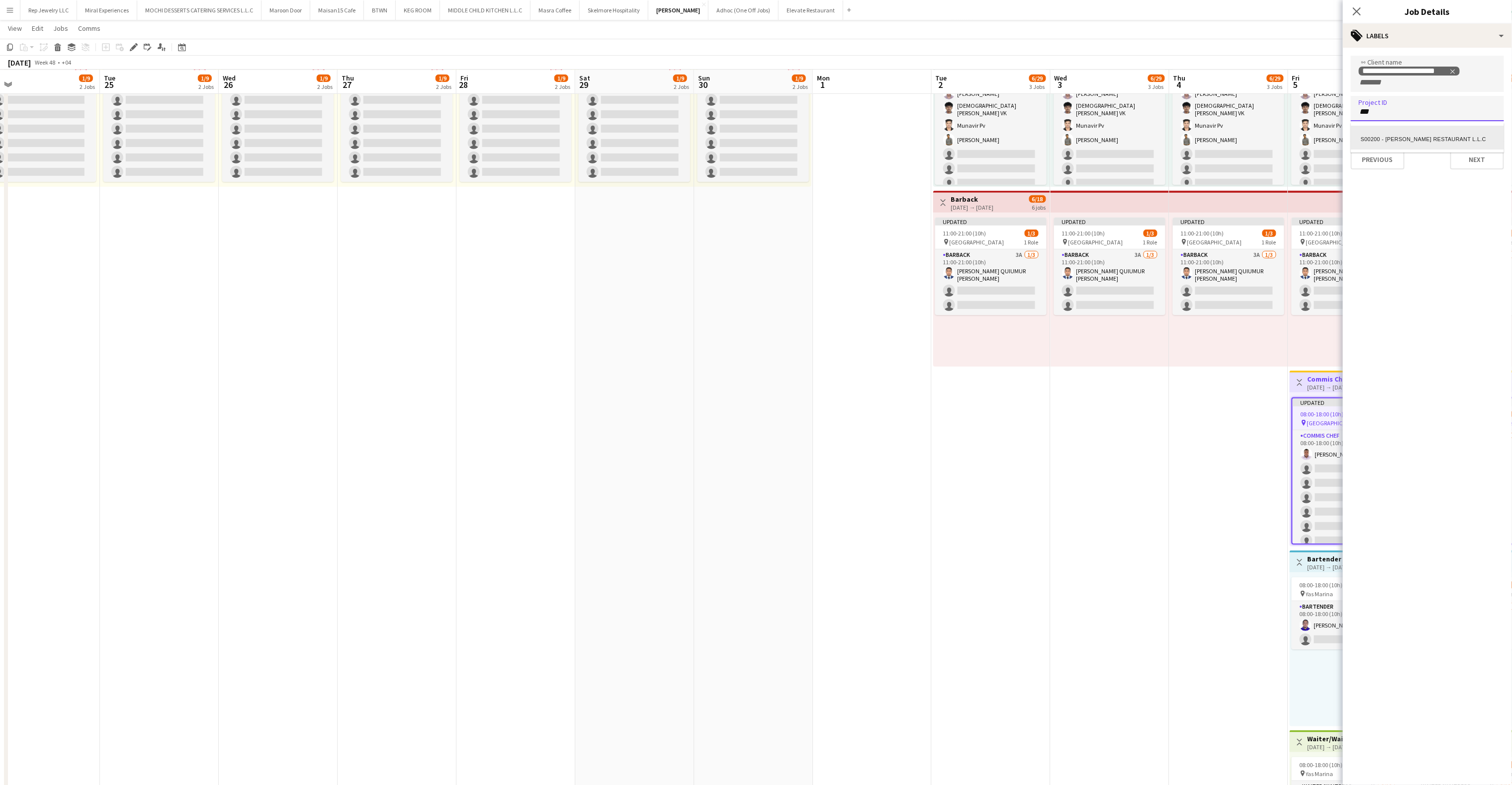
click at [1390, 134] on div "S00200 - [PERSON_NAME] RESTAURANT L.L.C" at bounding box center [1428, 137] width 153 height 24
click at [1355, 7] on icon "Close pop-in" at bounding box center [1357, 11] width 9 height 9
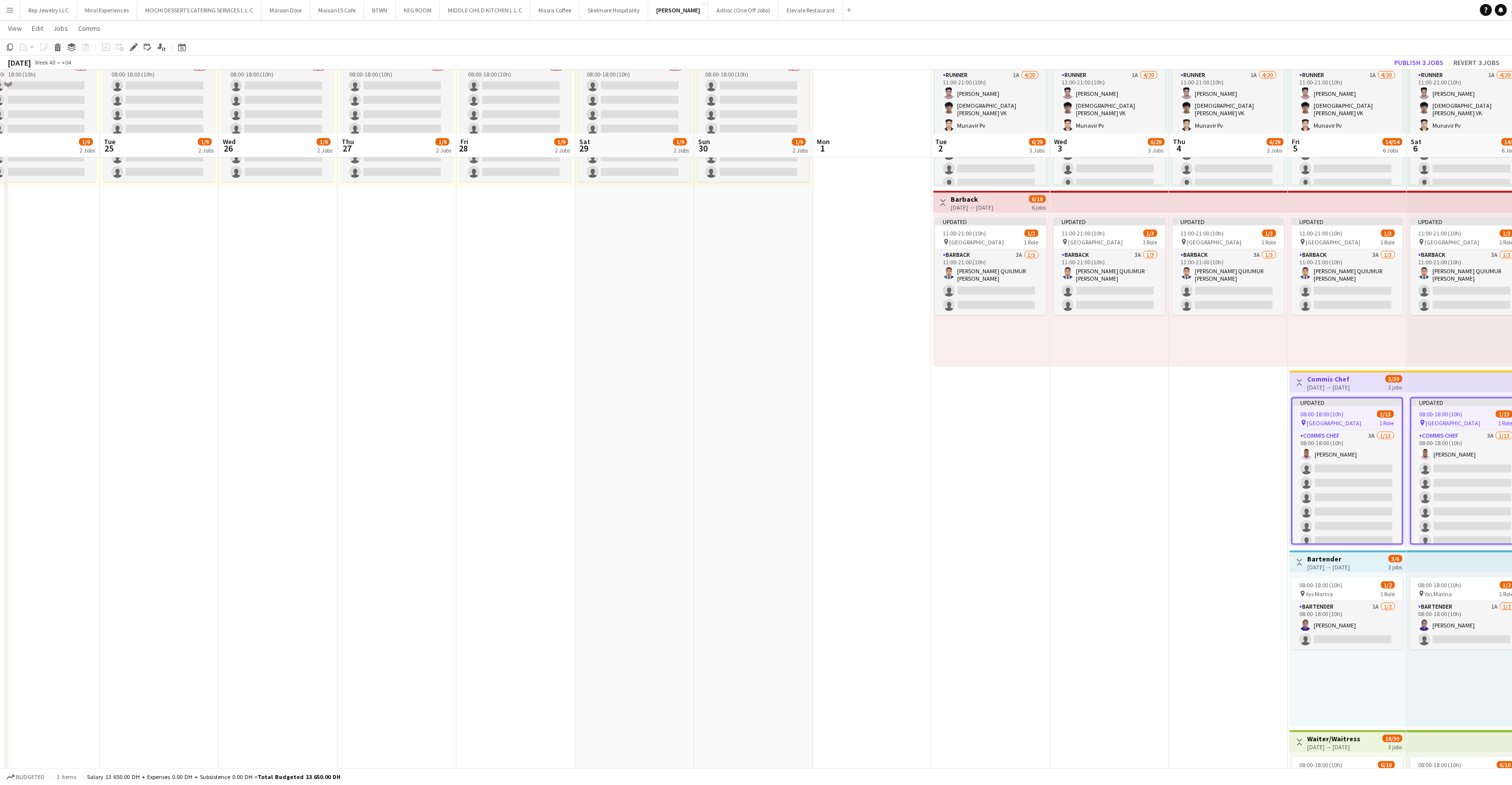
scroll to position [426, 0]
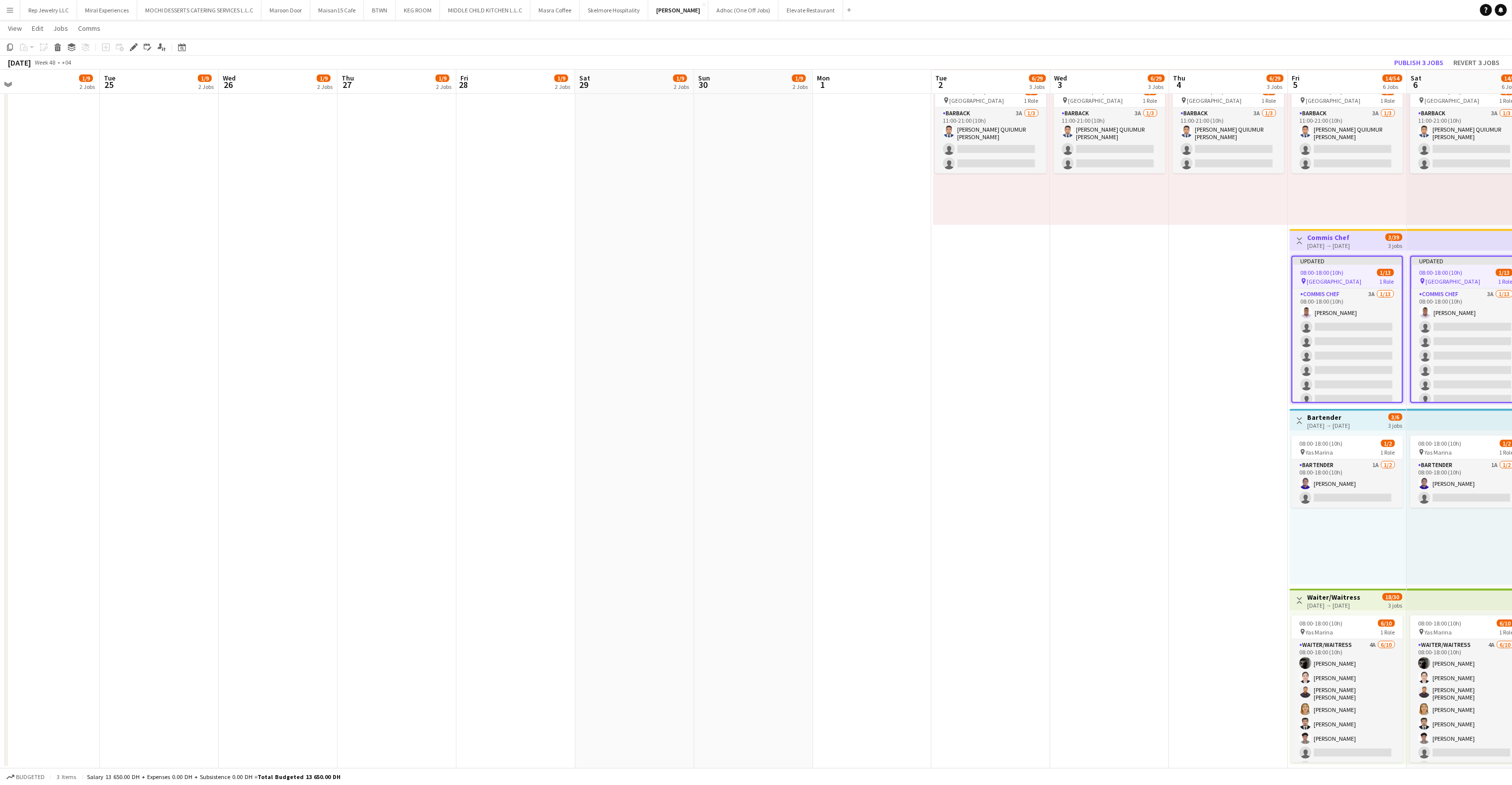
click at [1351, 423] on div "[DATE] → [DATE]" at bounding box center [1329, 425] width 43 height 7
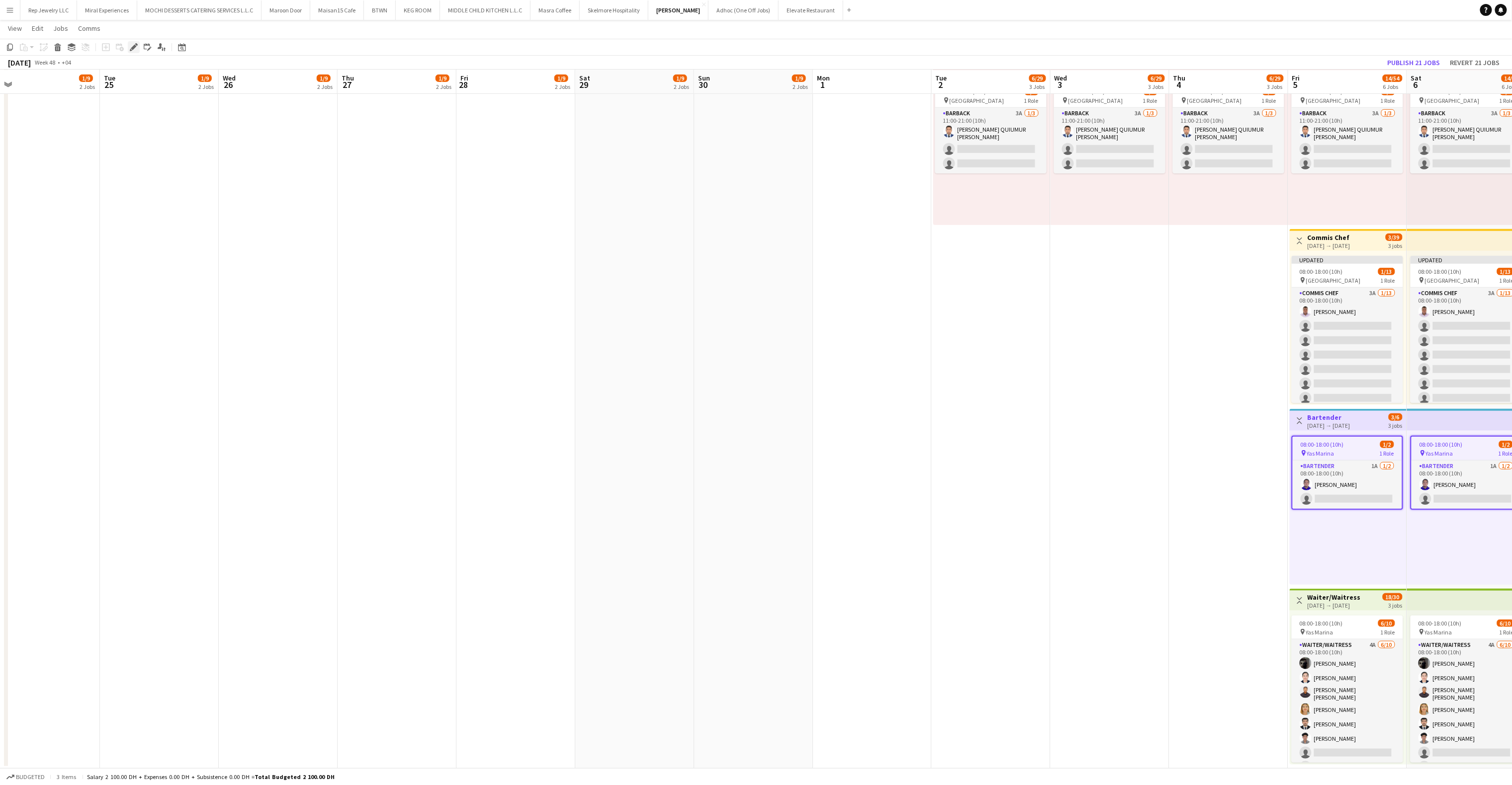
click at [137, 44] on div "Edit" at bounding box center [134, 47] width 12 height 12
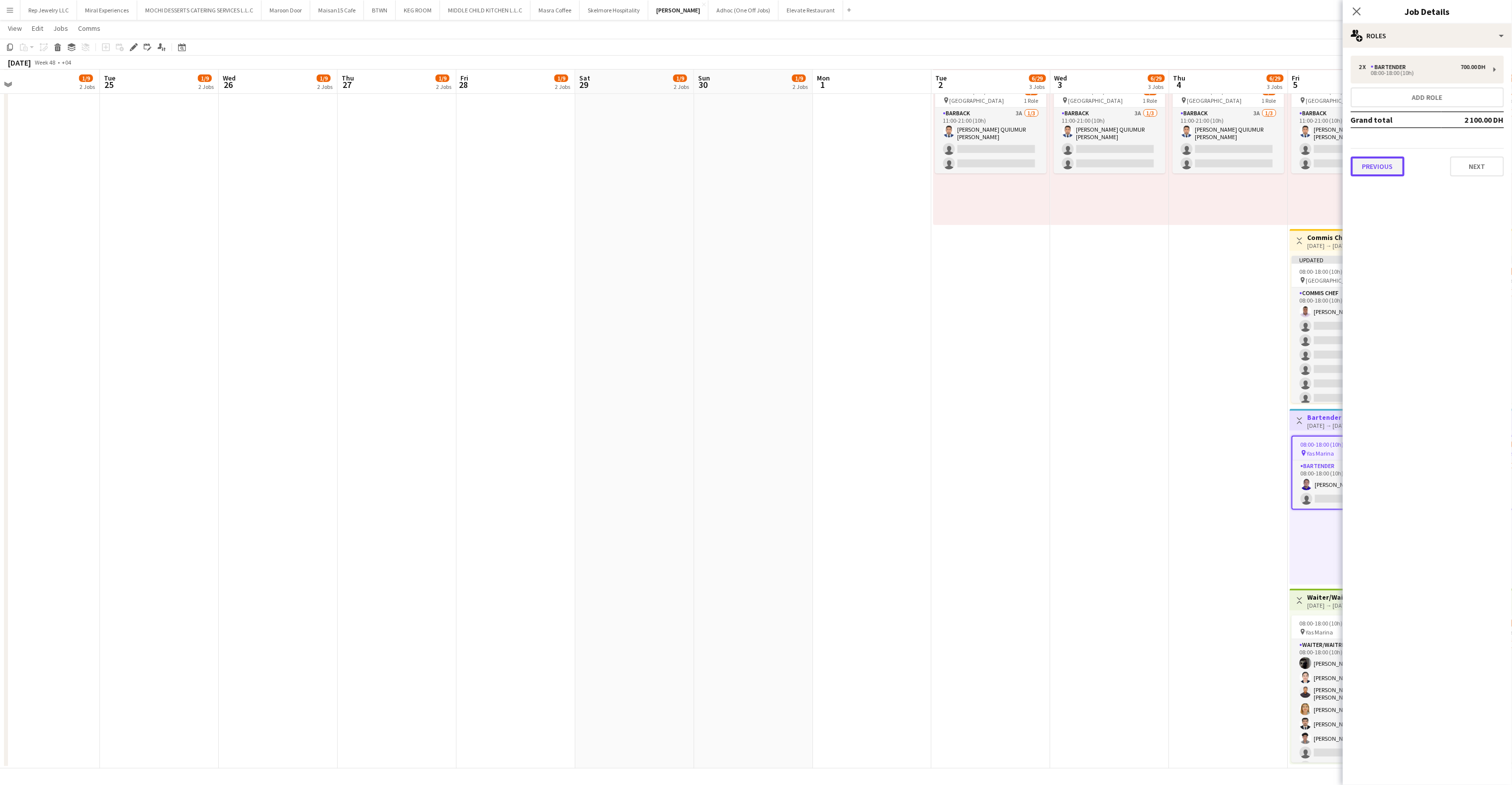
click at [1405, 163] on button "Previous" at bounding box center [1378, 166] width 54 height 20
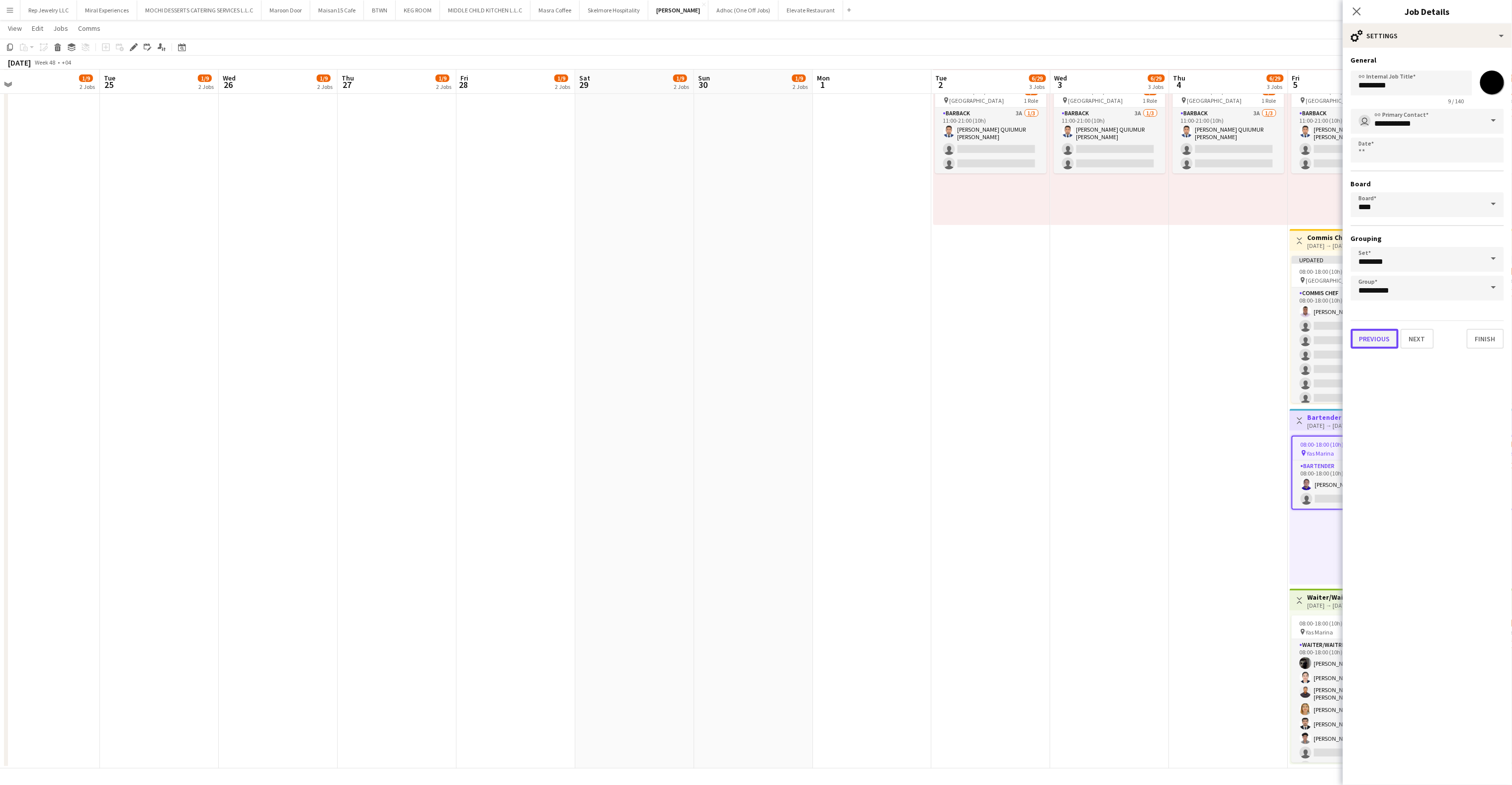
click at [1386, 333] on button "Previous" at bounding box center [1375, 338] width 48 height 20
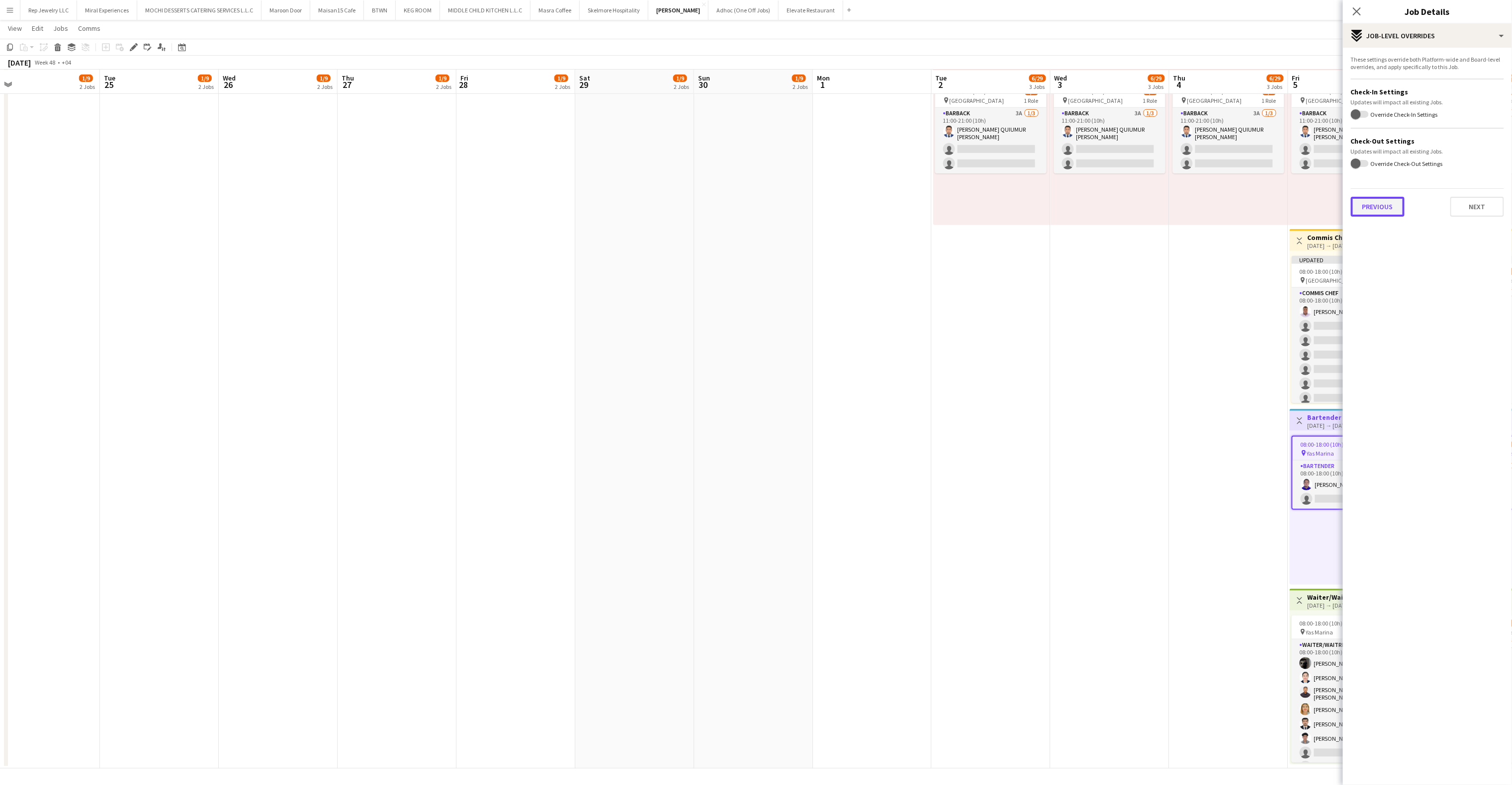
click at [1378, 205] on button "Previous" at bounding box center [1378, 207] width 54 height 20
click at [1399, 98] on button "Previous" at bounding box center [1378, 103] width 54 height 20
click at [1395, 81] on div at bounding box center [1428, 84] width 153 height 6
click at [1401, 74] on div at bounding box center [1428, 68] width 153 height 26
paste input "**********"
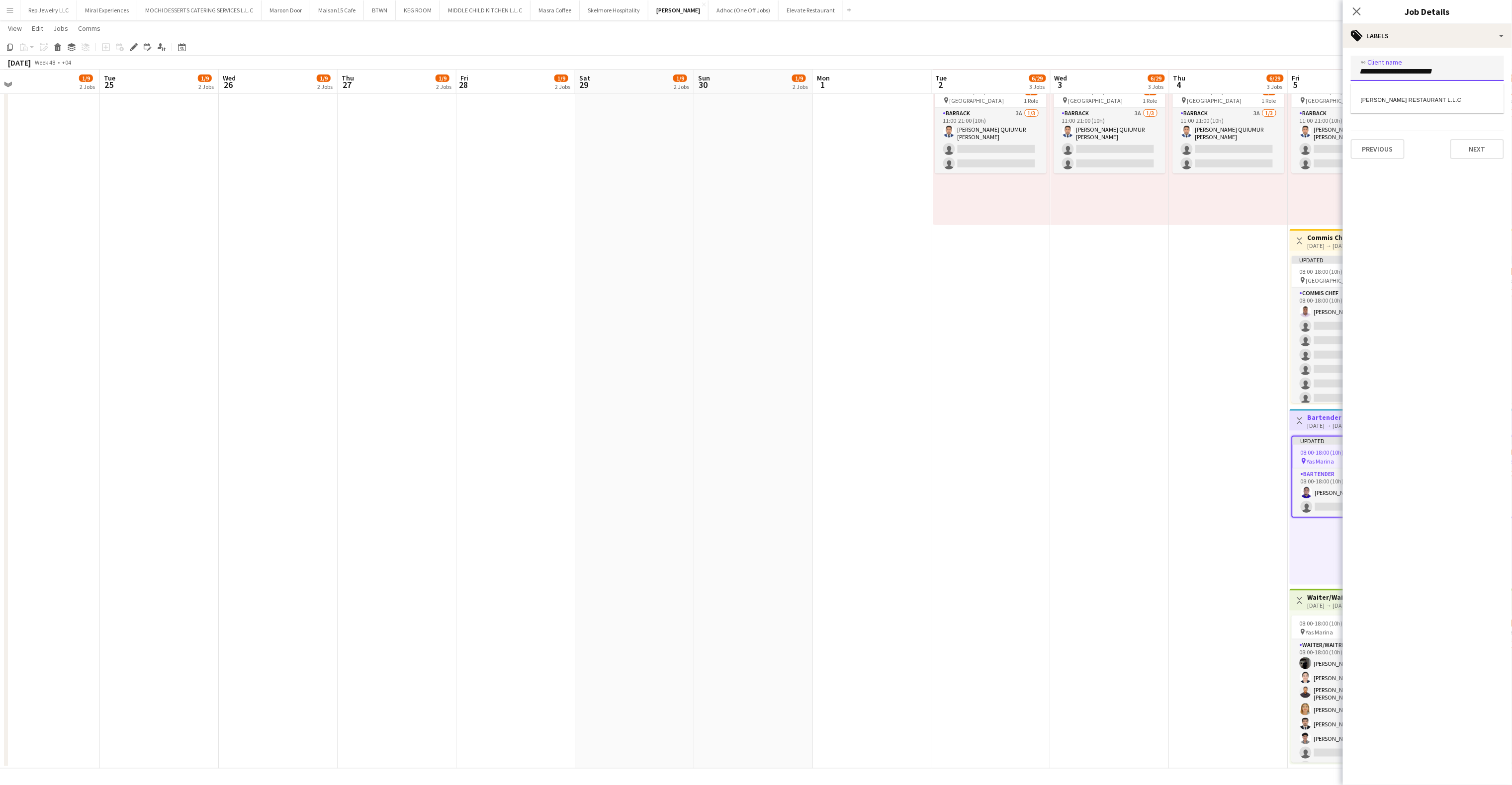
type input "**********"
click at [1407, 97] on div "[PERSON_NAME] RESTAURANT L.L.C" at bounding box center [1428, 98] width 153 height 24
click at [1401, 102] on div at bounding box center [1428, 109] width 153 height 26
type input "***"
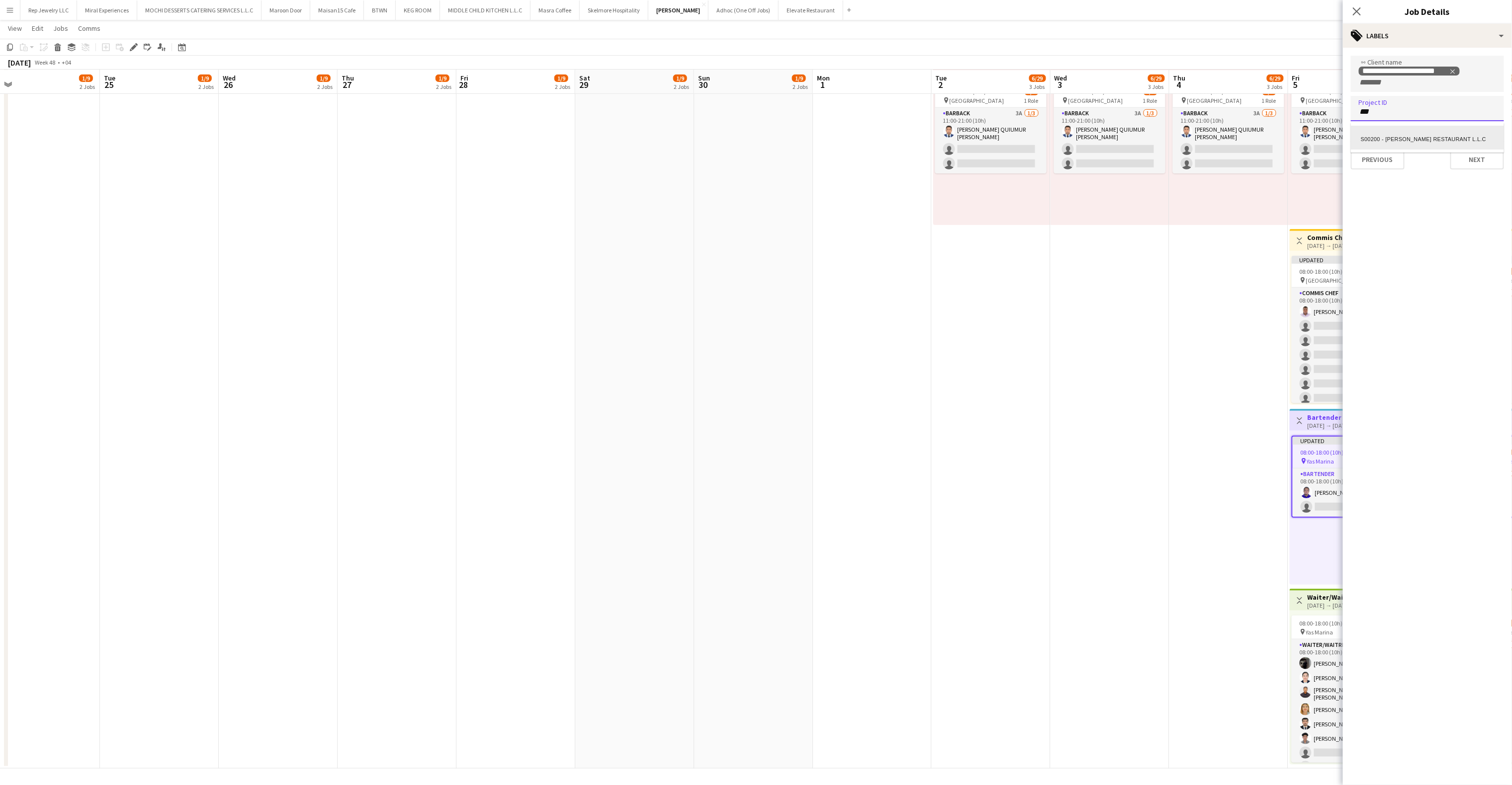
click at [1390, 131] on div "S00200 - [PERSON_NAME] RESTAURANT L.L.C" at bounding box center [1428, 137] width 153 height 24
click at [1365, 9] on div "Close pop-in" at bounding box center [1357, 11] width 28 height 23
click at [1359, 10] on icon at bounding box center [1357, 11] width 9 height 9
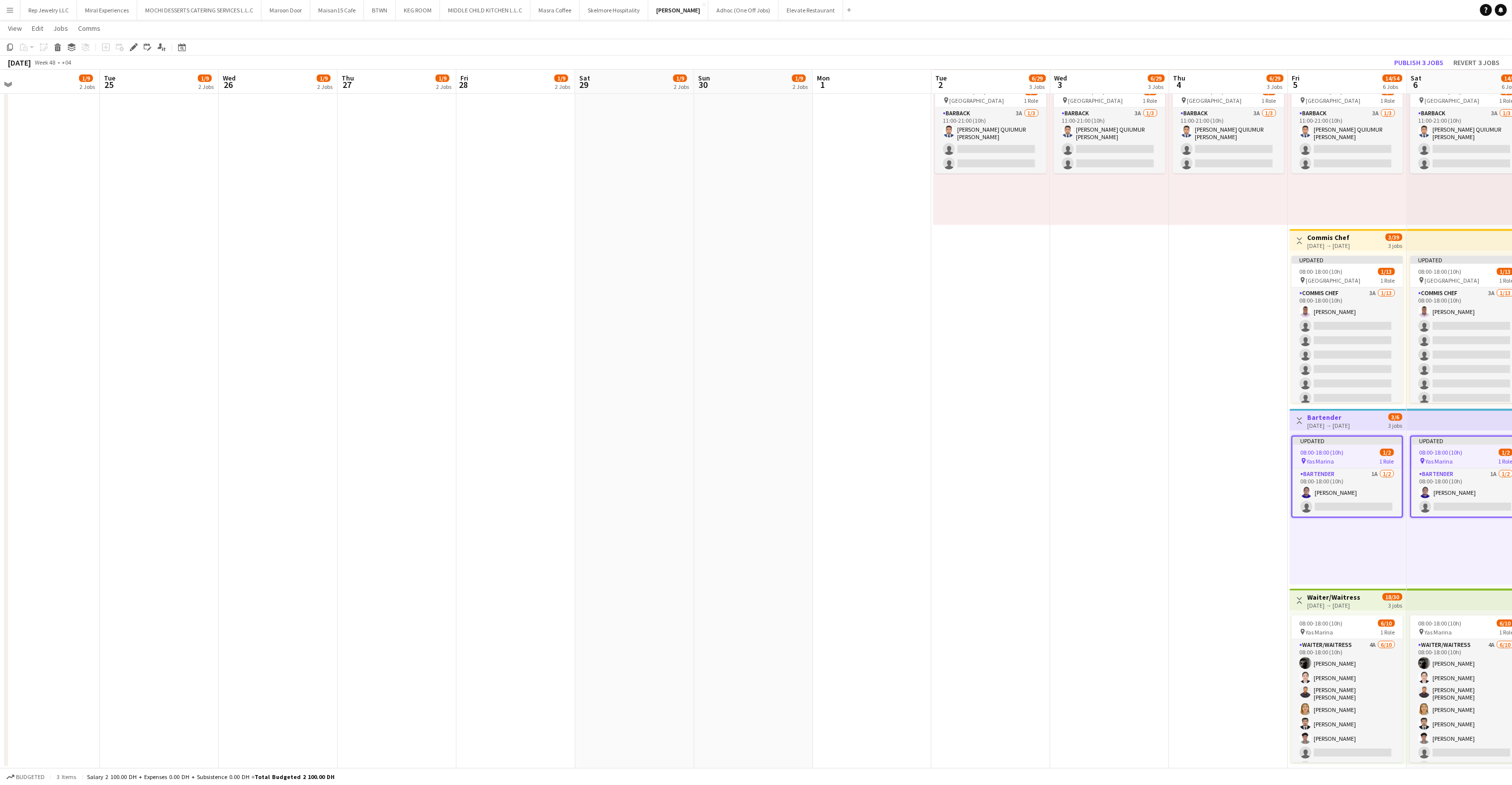
scroll to position [2, 0]
click at [1341, 597] on h3 "Waiter/Waitress" at bounding box center [1334, 597] width 53 height 9
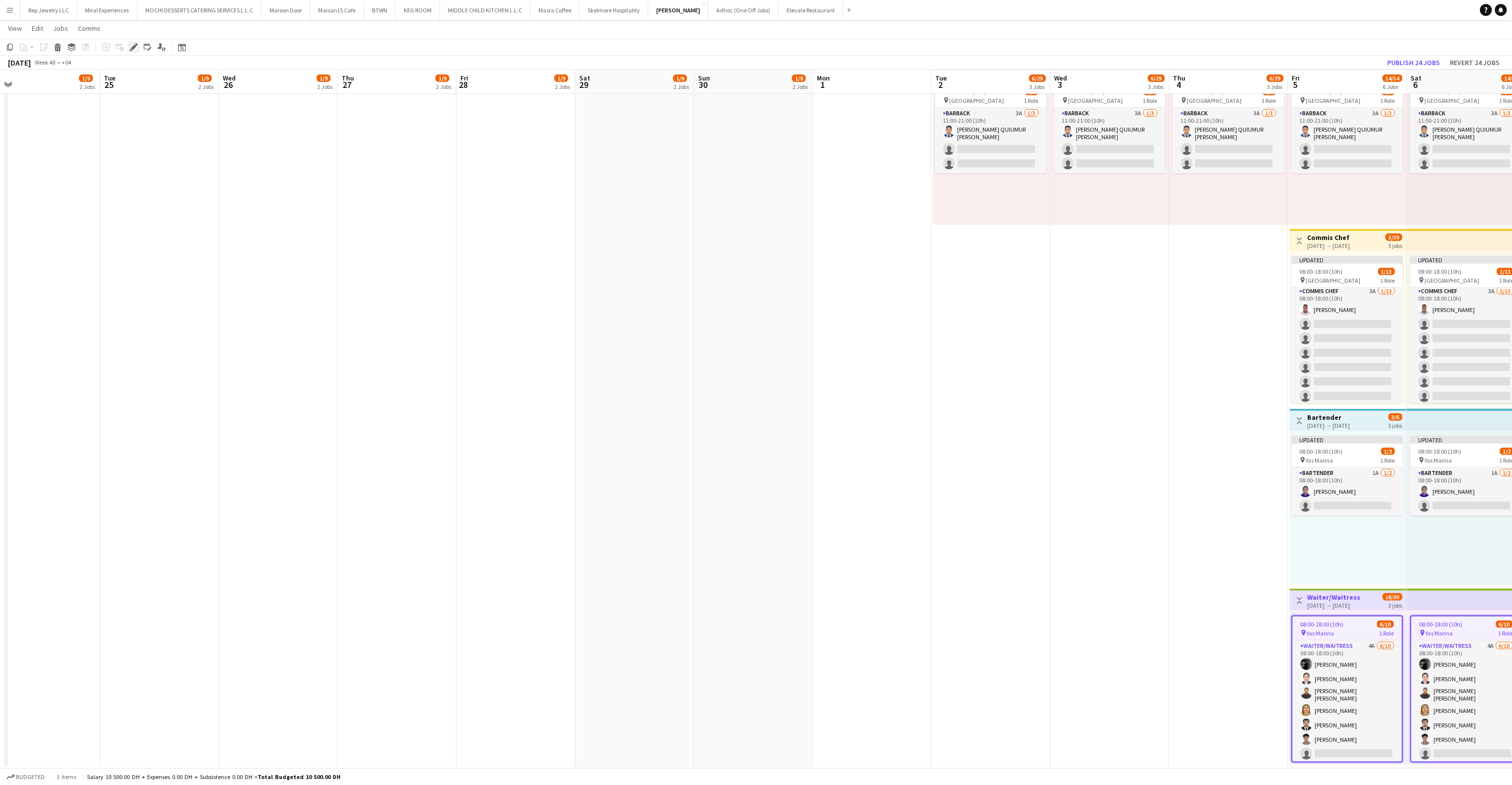
click at [133, 46] on icon at bounding box center [134, 47] width 5 height 5
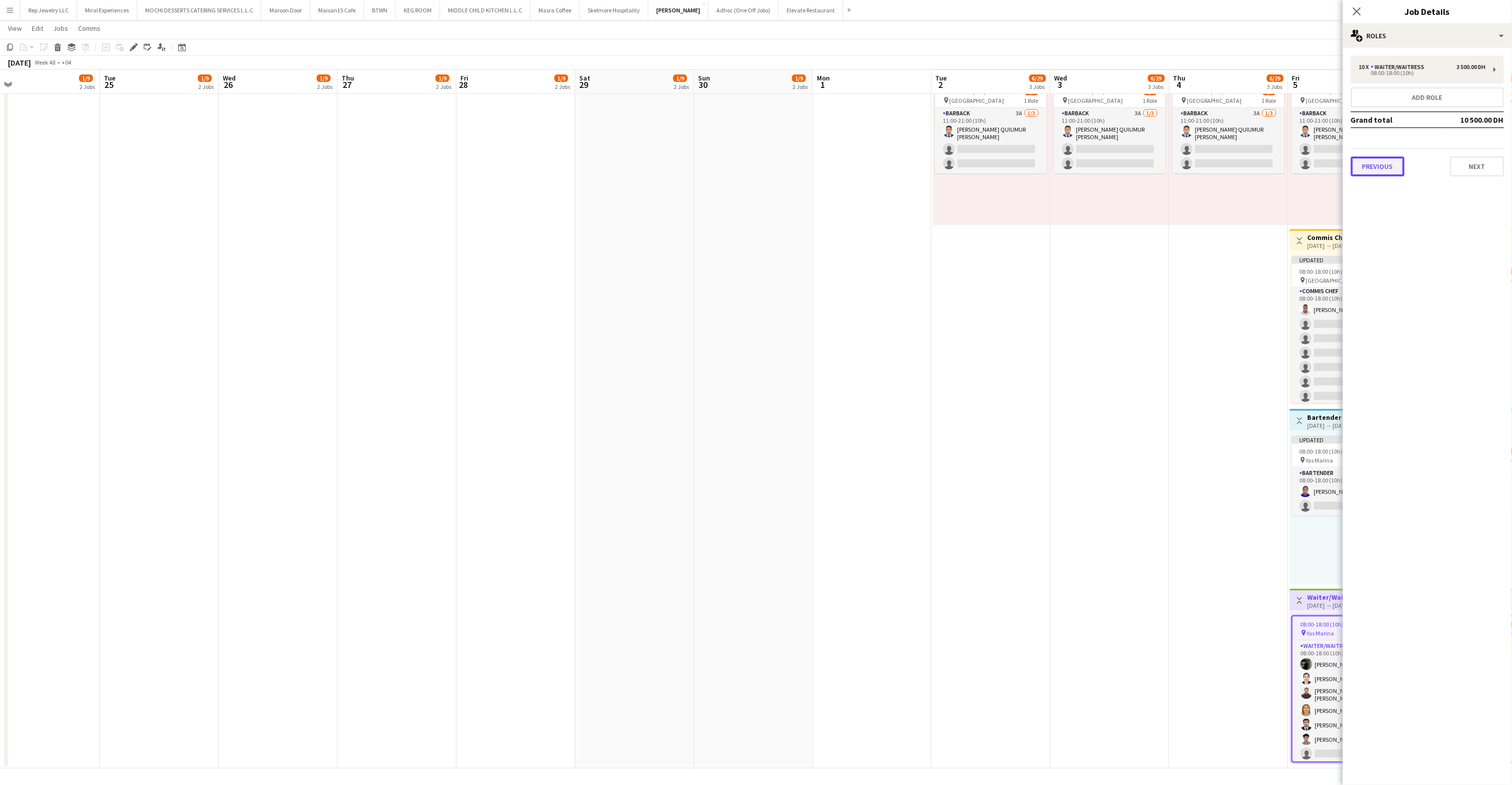
click at [1380, 167] on button "Previous" at bounding box center [1378, 166] width 54 height 20
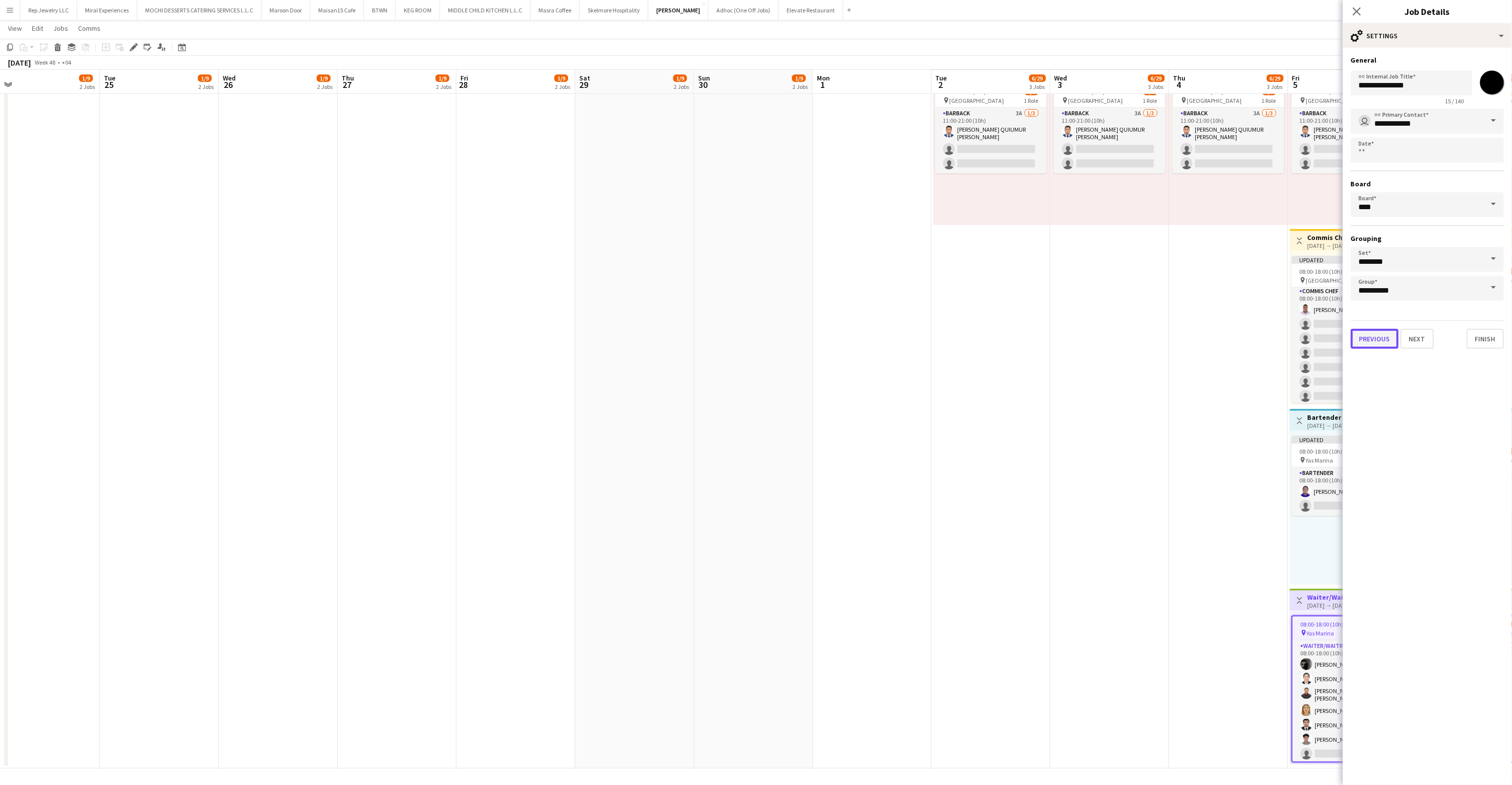
click at [1374, 330] on button "Previous" at bounding box center [1375, 338] width 48 height 20
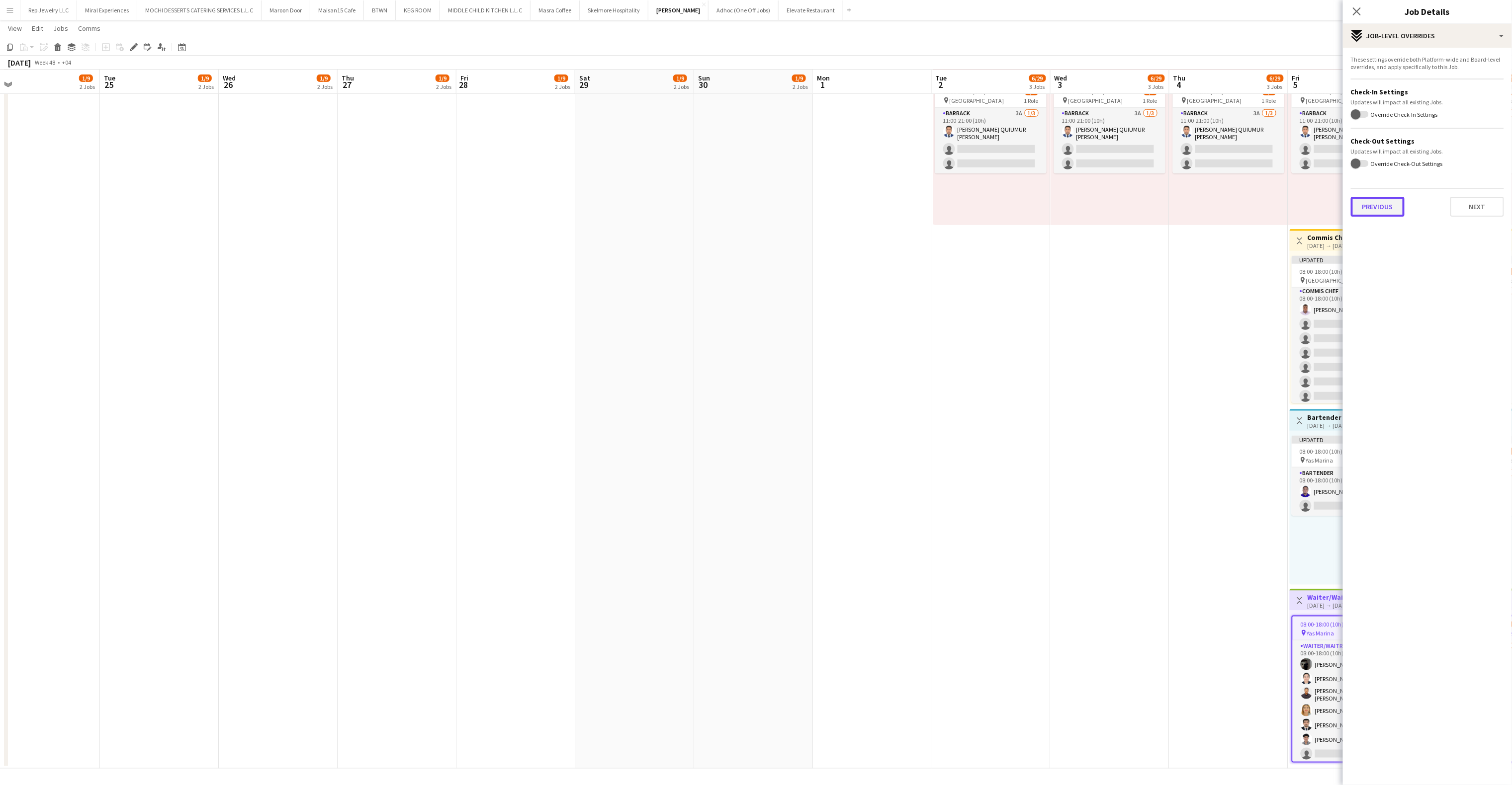
click at [1378, 207] on button "Previous" at bounding box center [1378, 207] width 54 height 20
click at [1384, 105] on button "Previous" at bounding box center [1378, 103] width 54 height 20
click at [1397, 73] on div at bounding box center [1428, 68] width 153 height 26
paste input "**********"
type input "**********"
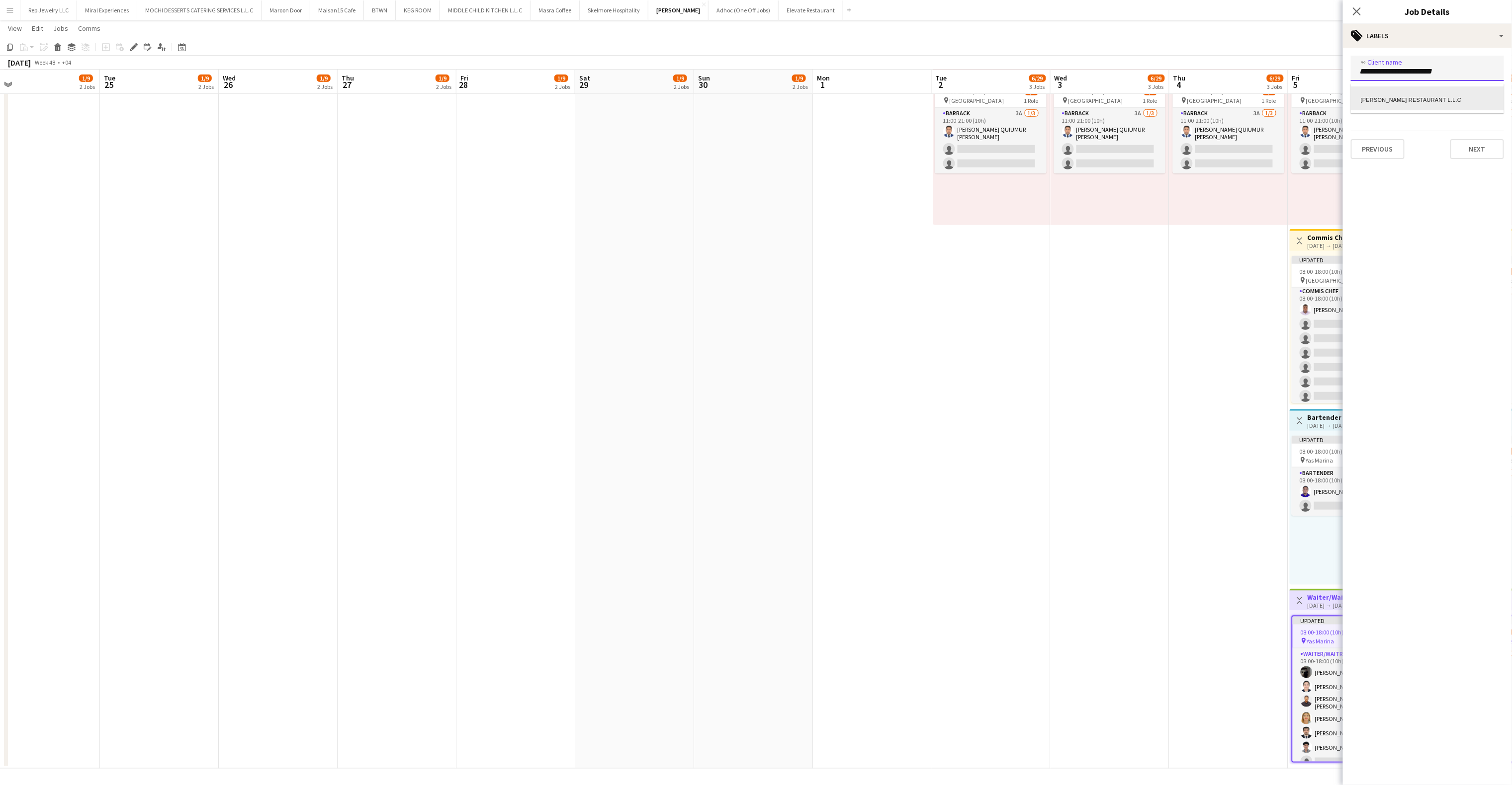
scroll to position [0, 0]
click at [1406, 101] on div "[PERSON_NAME] RESTAURANT L.L.C" at bounding box center [1428, 98] width 153 height 24
click at [1386, 101] on div at bounding box center [1428, 109] width 153 height 26
type input "***"
click at [1378, 131] on div "S00200 - [PERSON_NAME] RESTAURANT L.L.C" at bounding box center [1428, 137] width 153 height 24
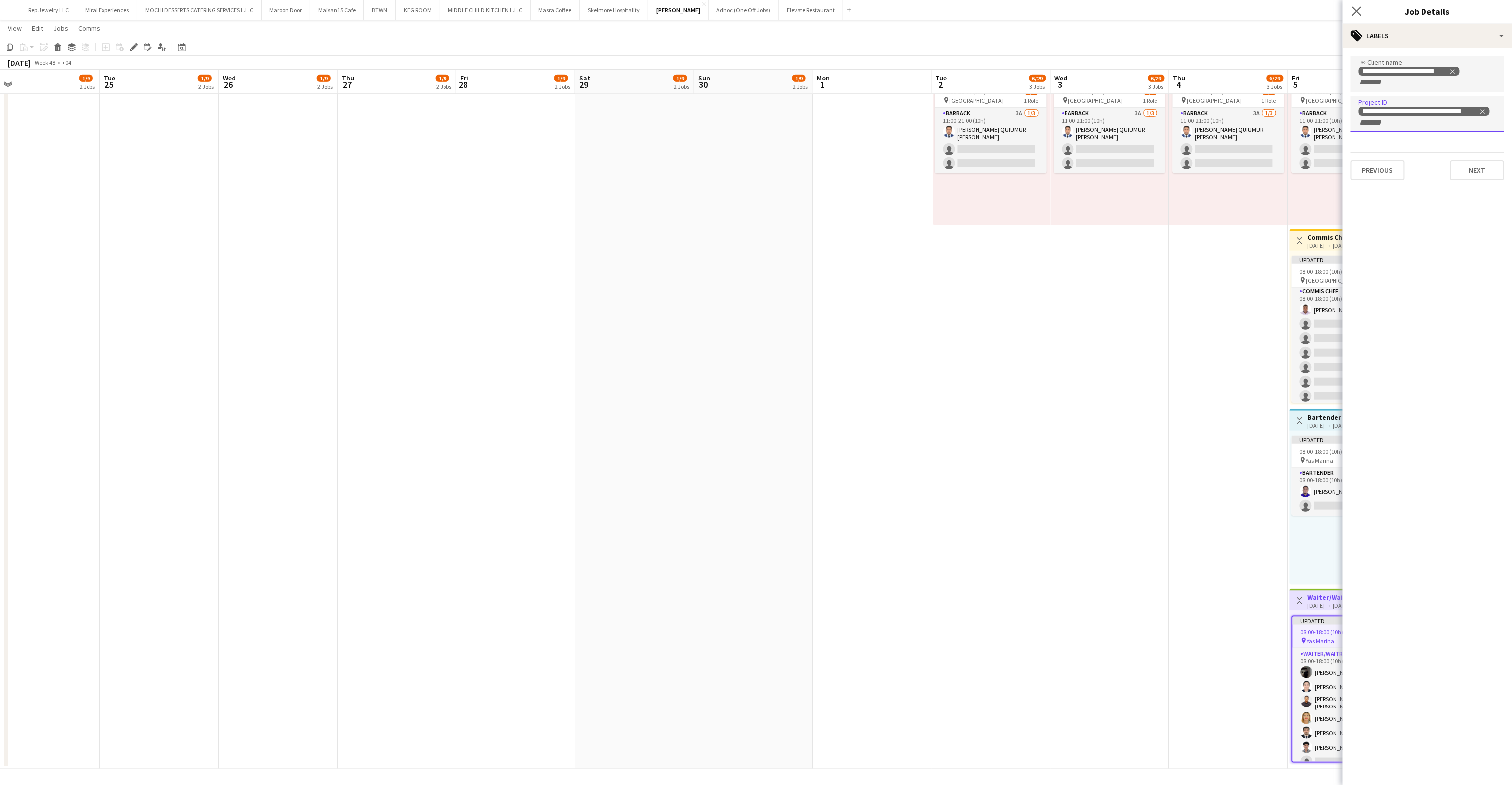
click at [1363, 11] on app-icon "Close pop-in" at bounding box center [1357, 11] width 14 height 14
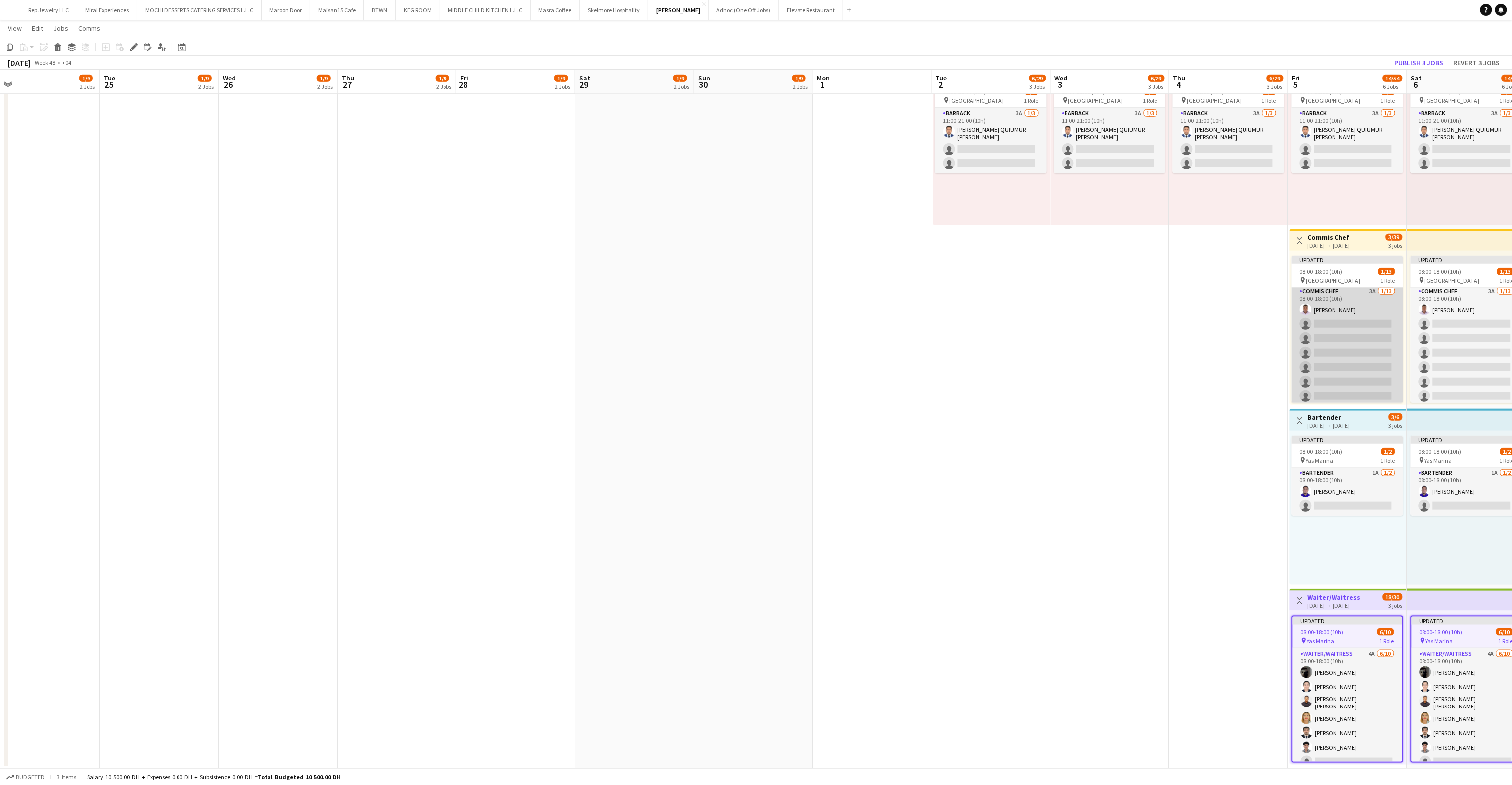
scroll to position [92, 0]
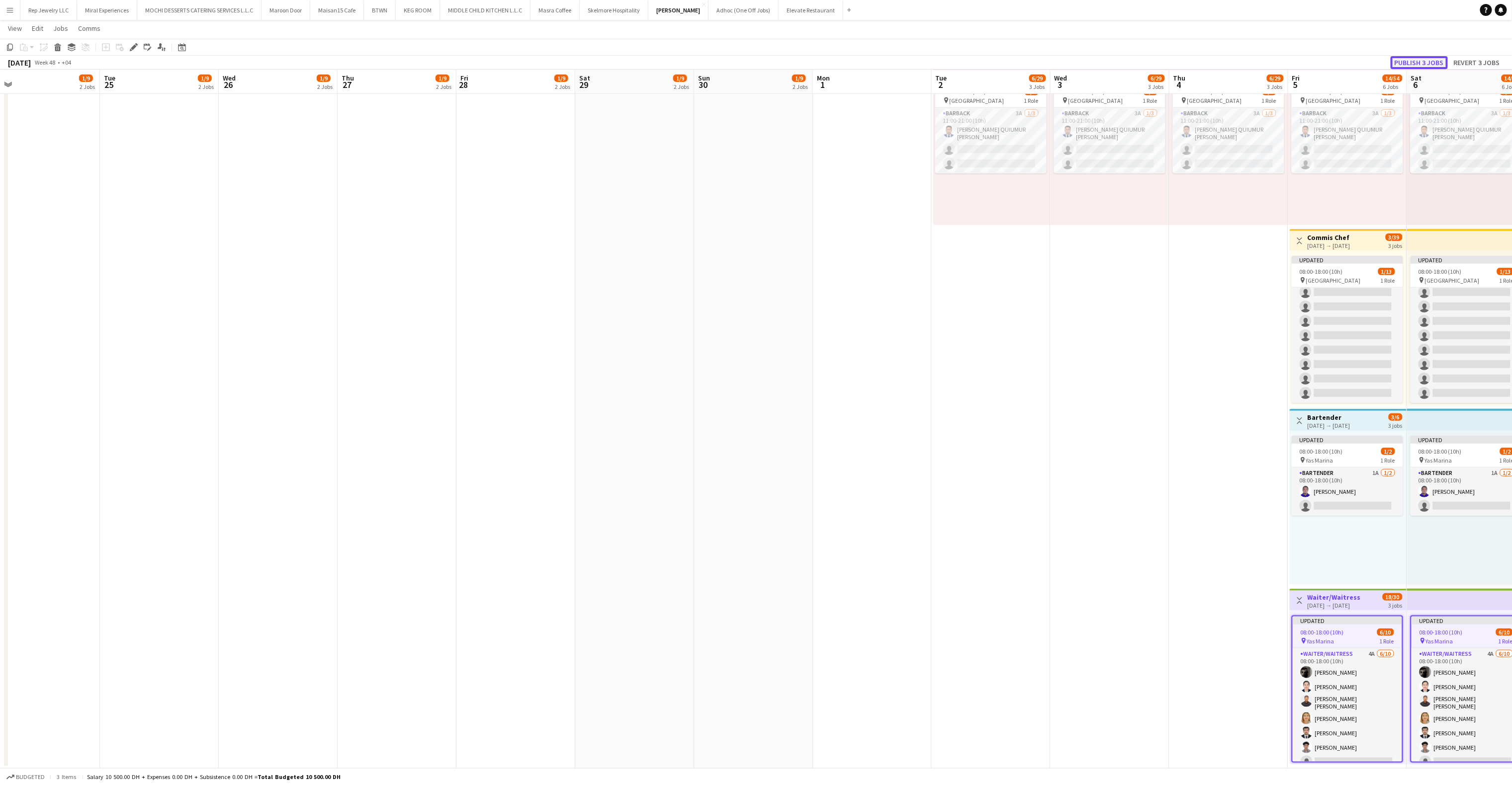
click at [1408, 57] on button "Publish 3 jobs" at bounding box center [1419, 62] width 57 height 13
click at [1411, 65] on button "Publish 24 jobs" at bounding box center [1414, 62] width 61 height 13
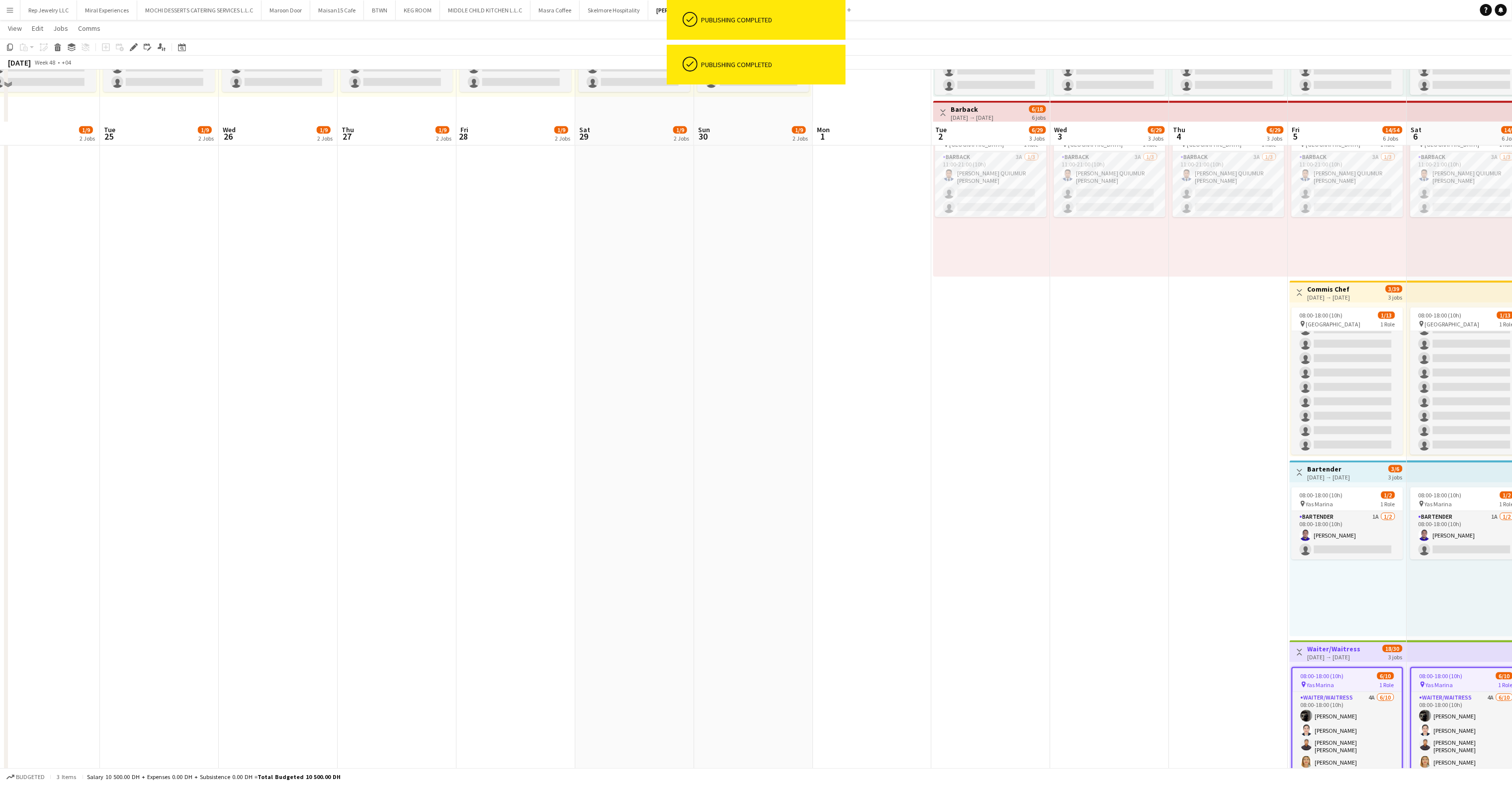
scroll to position [426, 0]
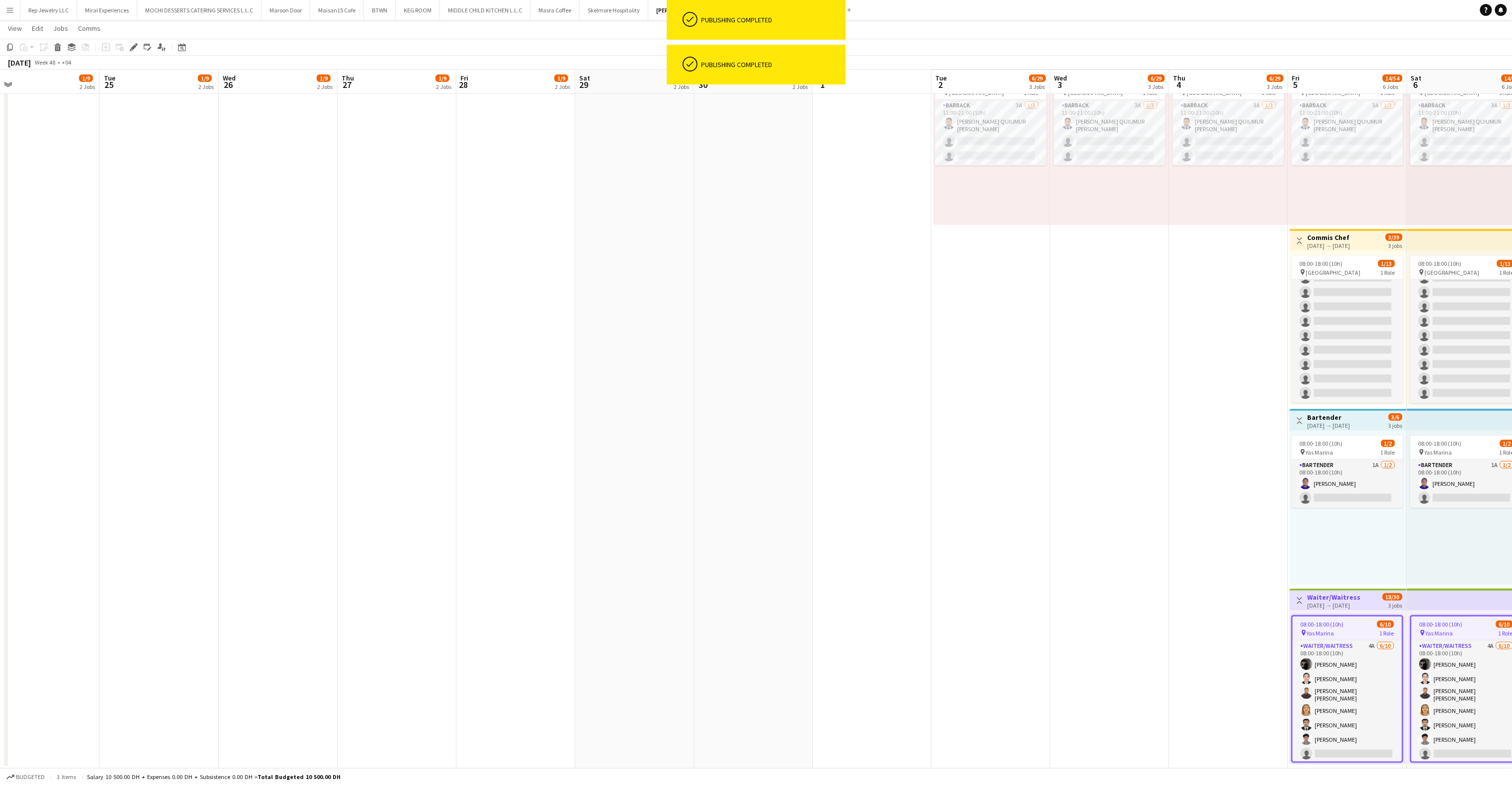
click at [1251, 400] on app-date-cell "11:00-21:00 (10h) 1/6 pin Yas Marina Circuit 1 Role General [PERSON_NAME] 3A [D…" at bounding box center [1229, 227] width 119 height 1083
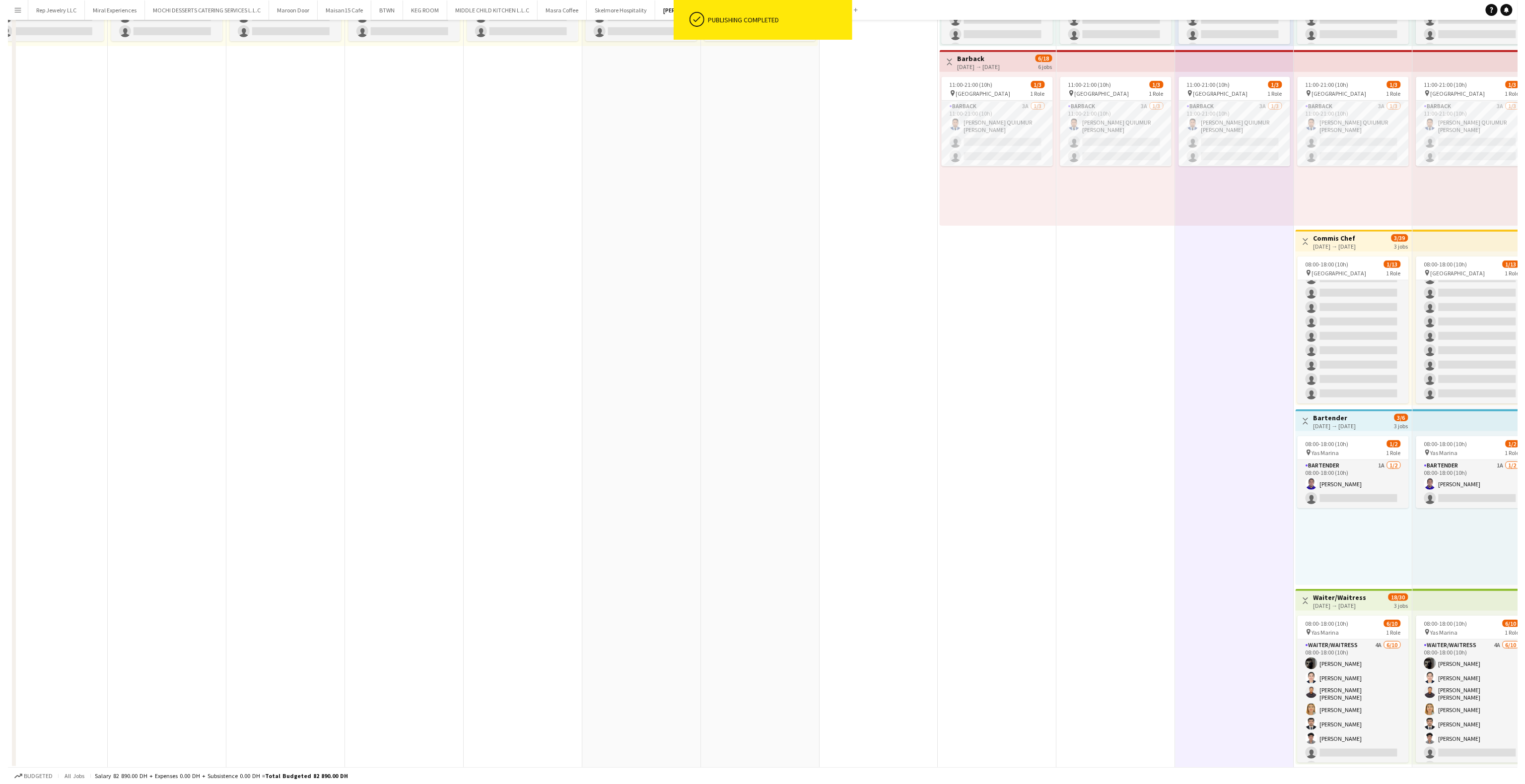
scroll to position [0, 0]
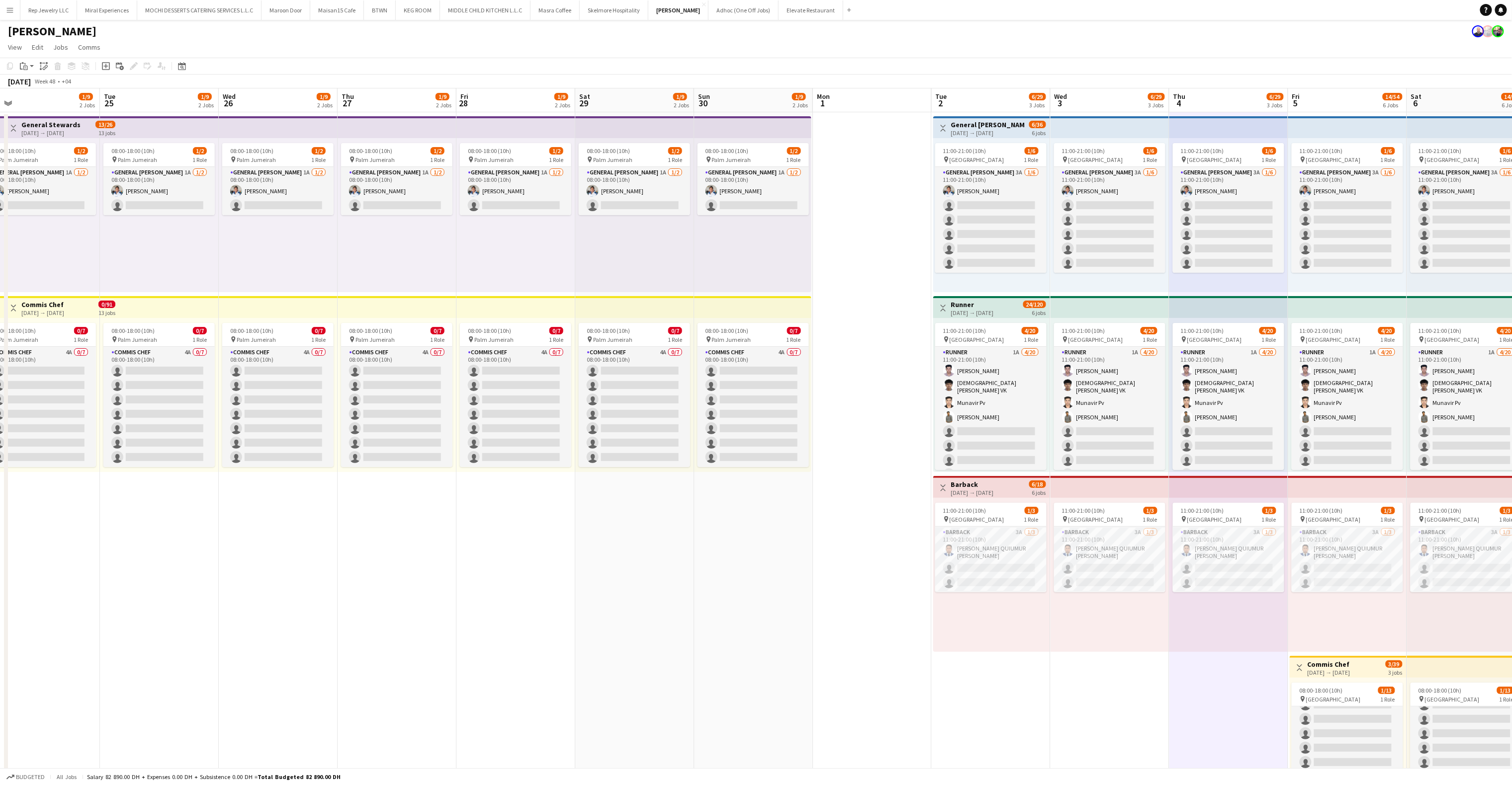
click at [860, 204] on app-date-cell at bounding box center [872, 653] width 119 height 1083
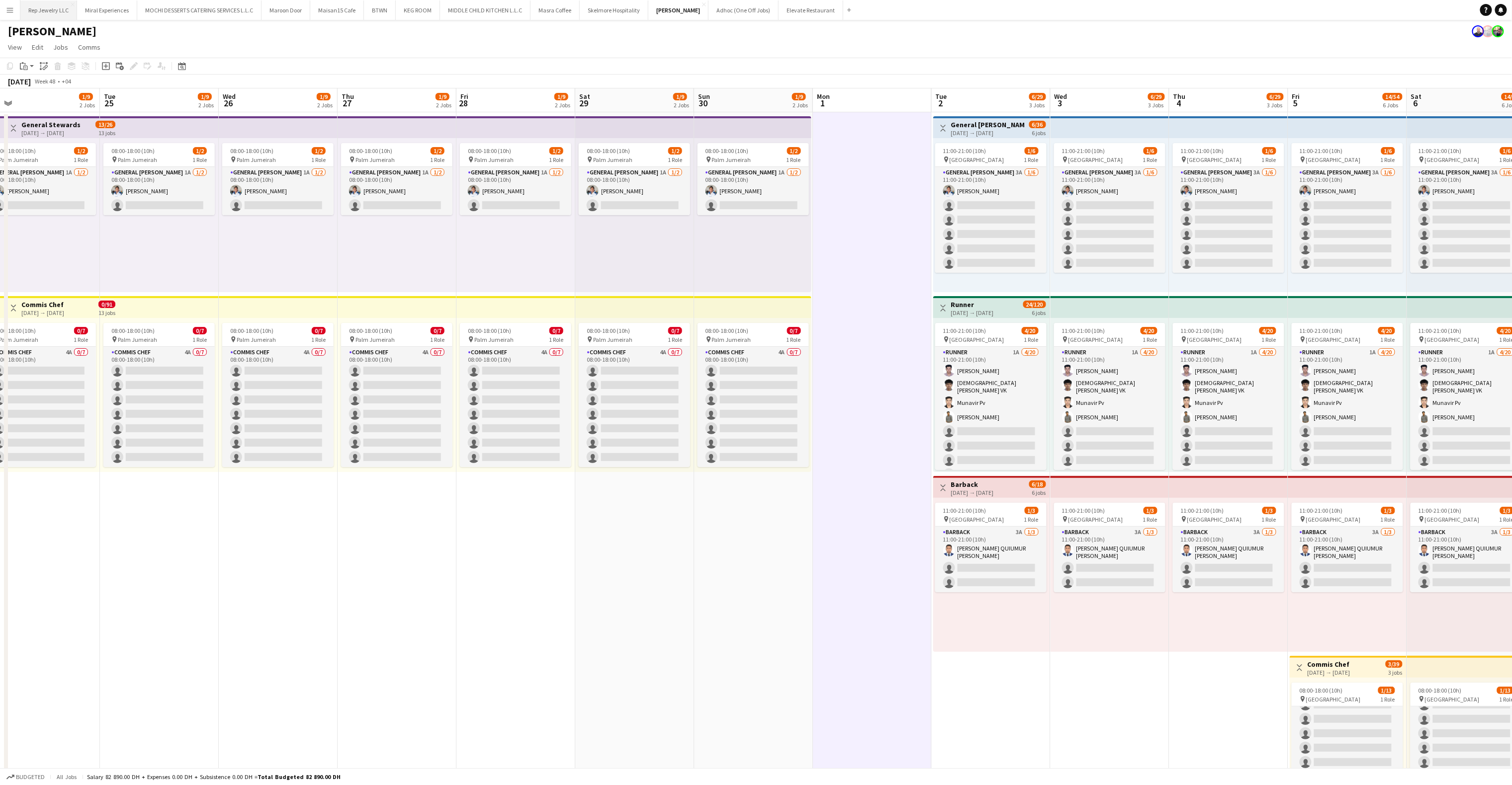
click at [47, 12] on button "Rep Jewelry LLC Close" at bounding box center [49, 10] width 57 height 20
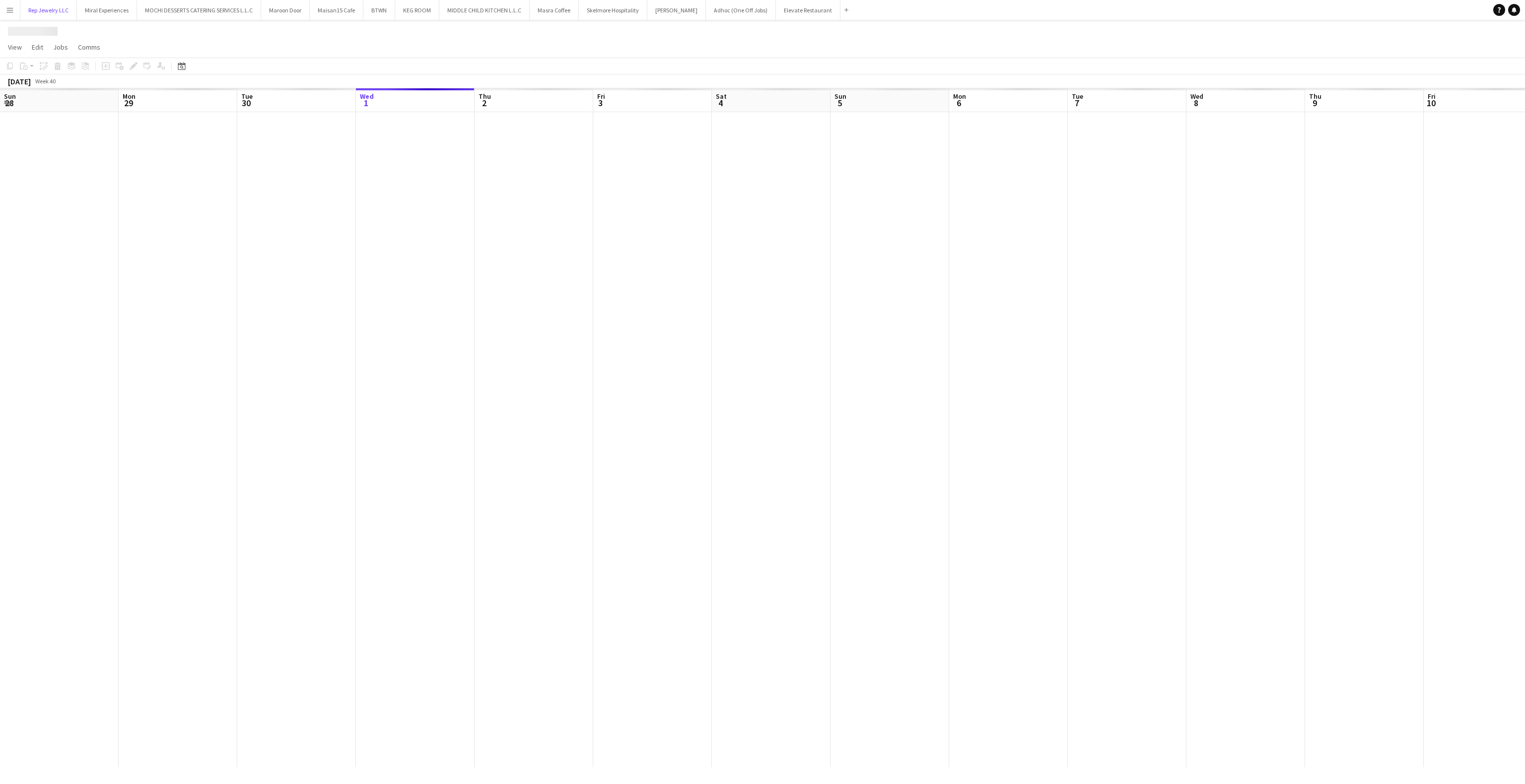
scroll to position [0, 237]
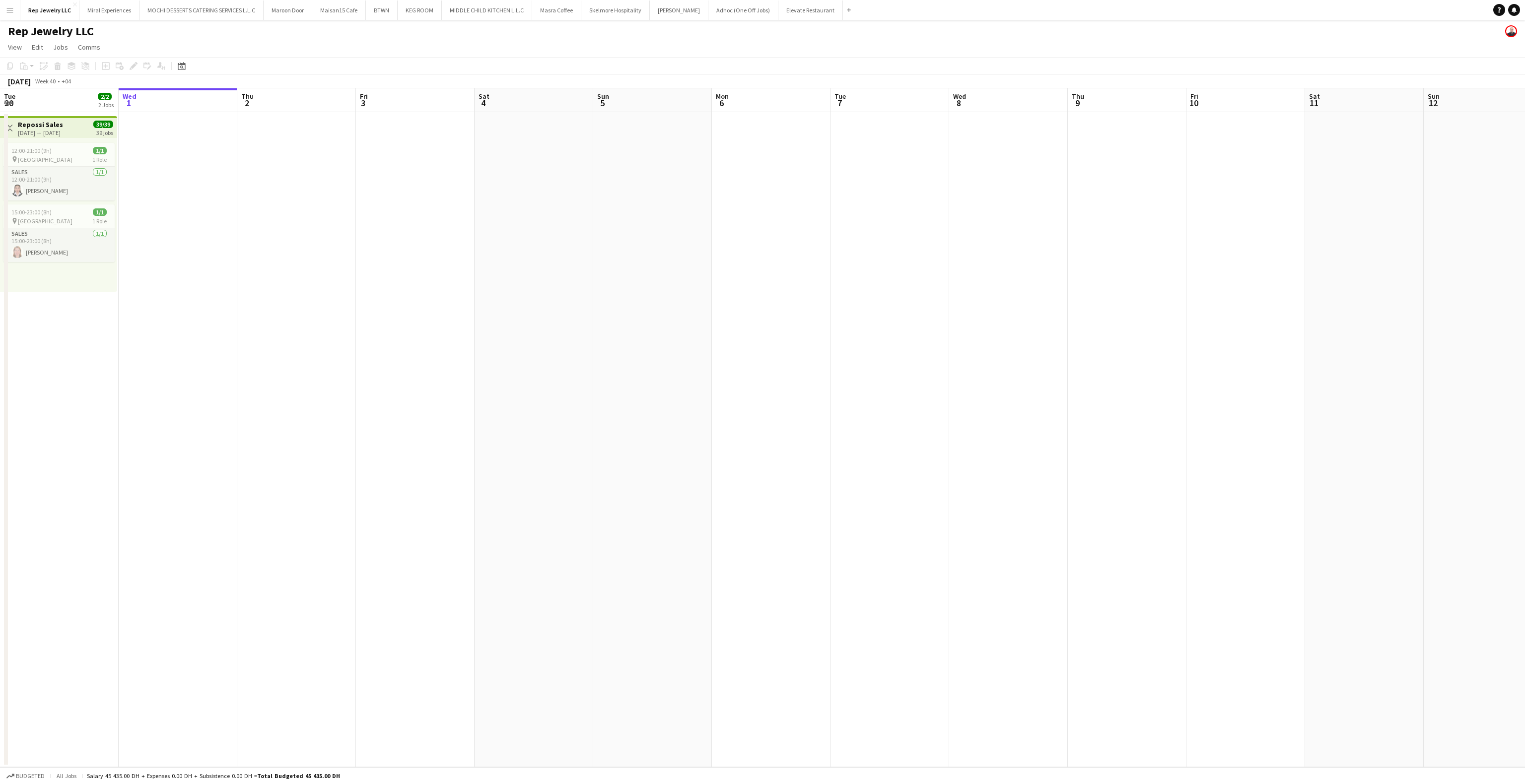
click at [133, 139] on app-date-cell at bounding box center [178, 440] width 119 height 655
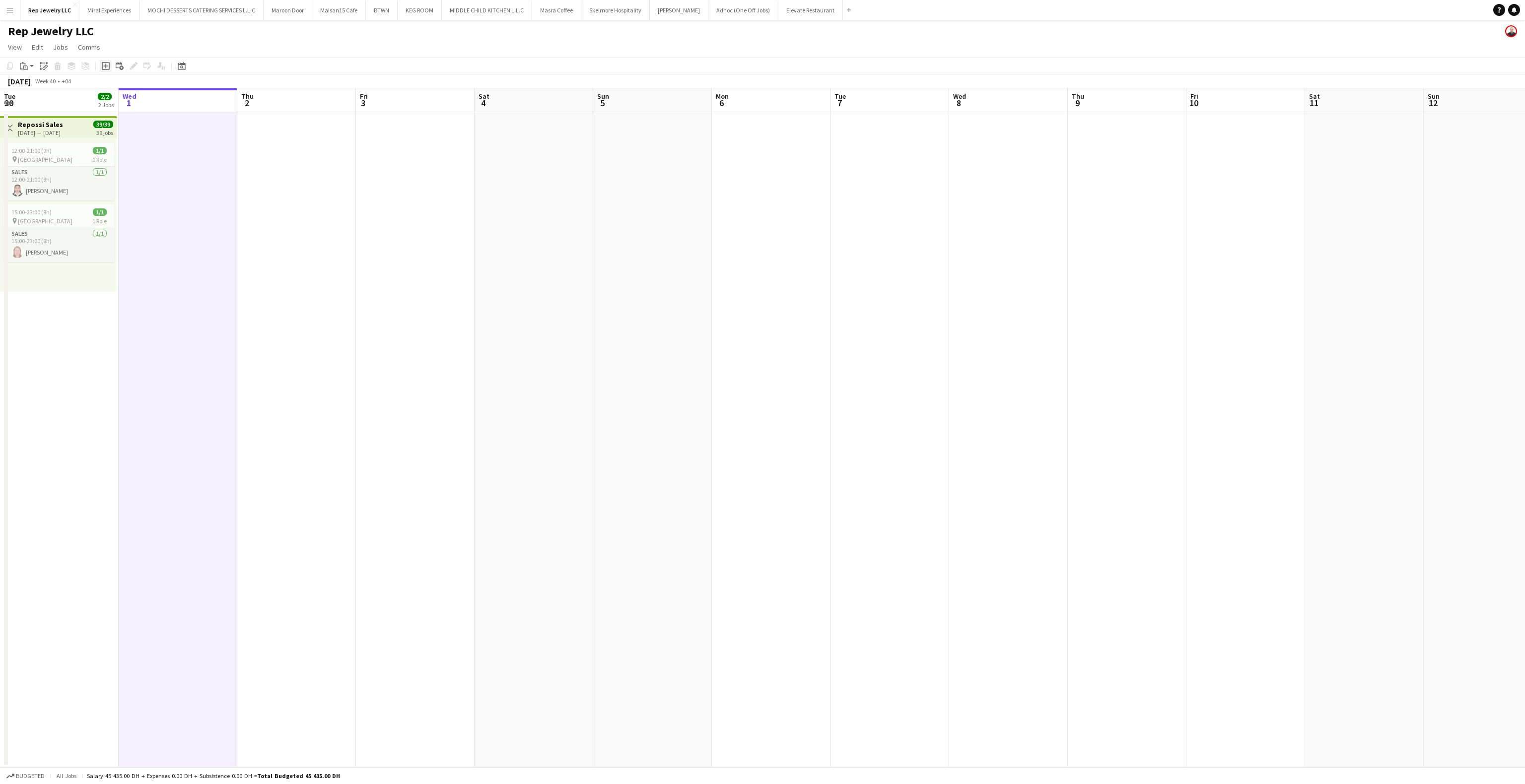
click at [102, 65] on icon "Add job" at bounding box center [106, 66] width 8 height 8
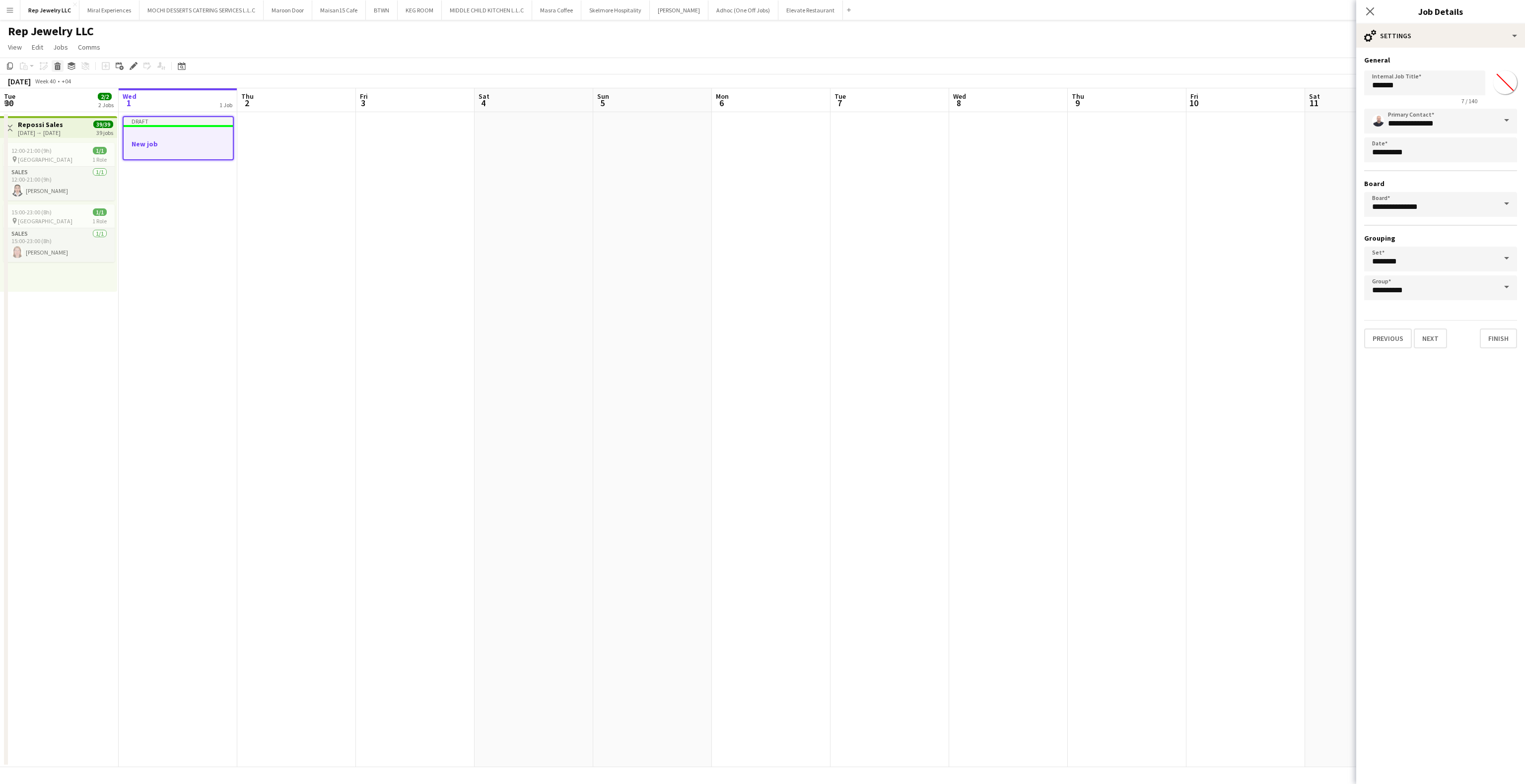
click at [60, 63] on icon "Delete" at bounding box center [58, 66] width 8 height 8
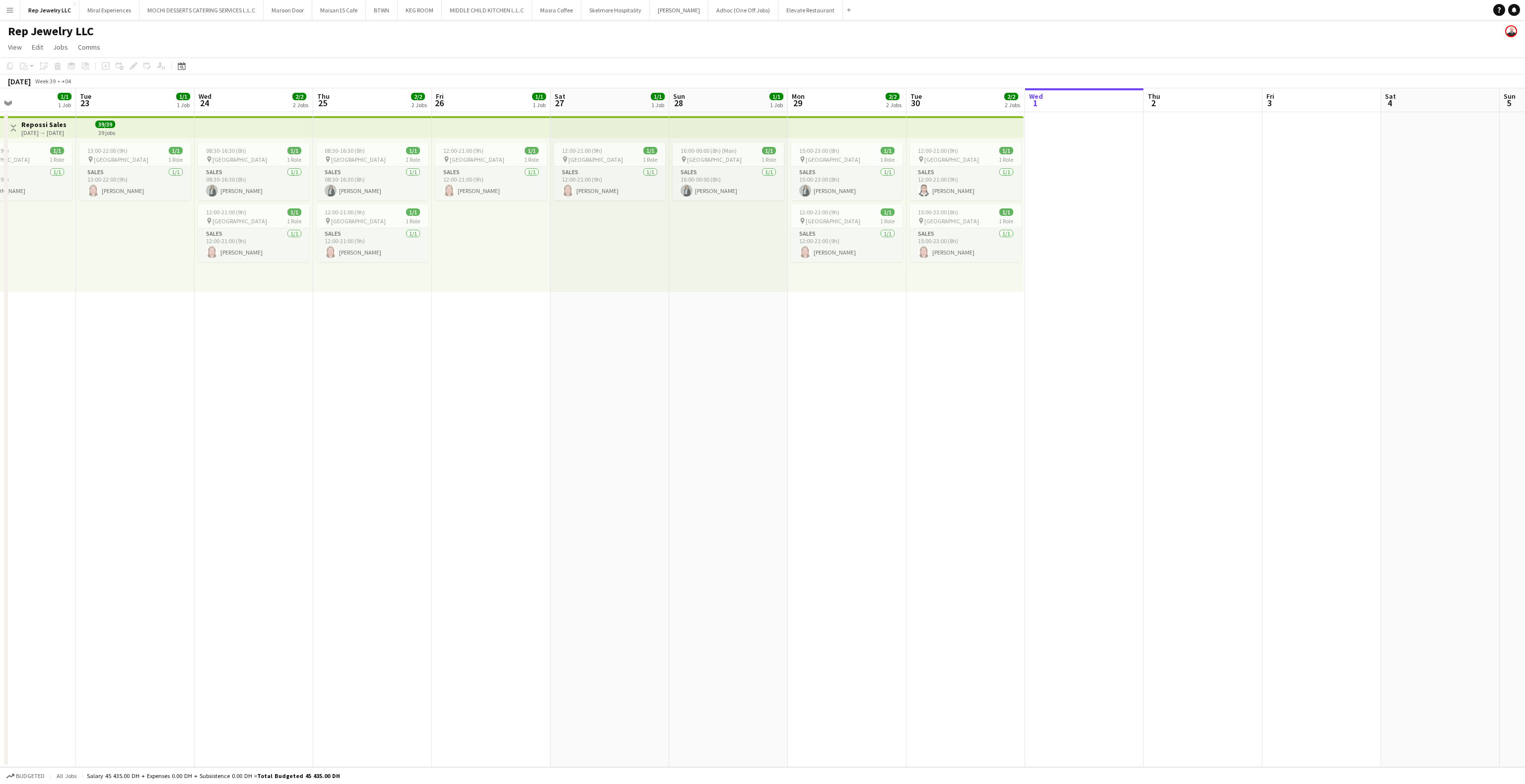
scroll to position [0, 274]
click at [373, 141] on div "08:30-16:30 (8h) 1/1 pin Dubai Mall 1 Role Sales [DATE] 08:30-16:30 (8h) [PERSO…" at bounding box center [378, 215] width 119 height 154
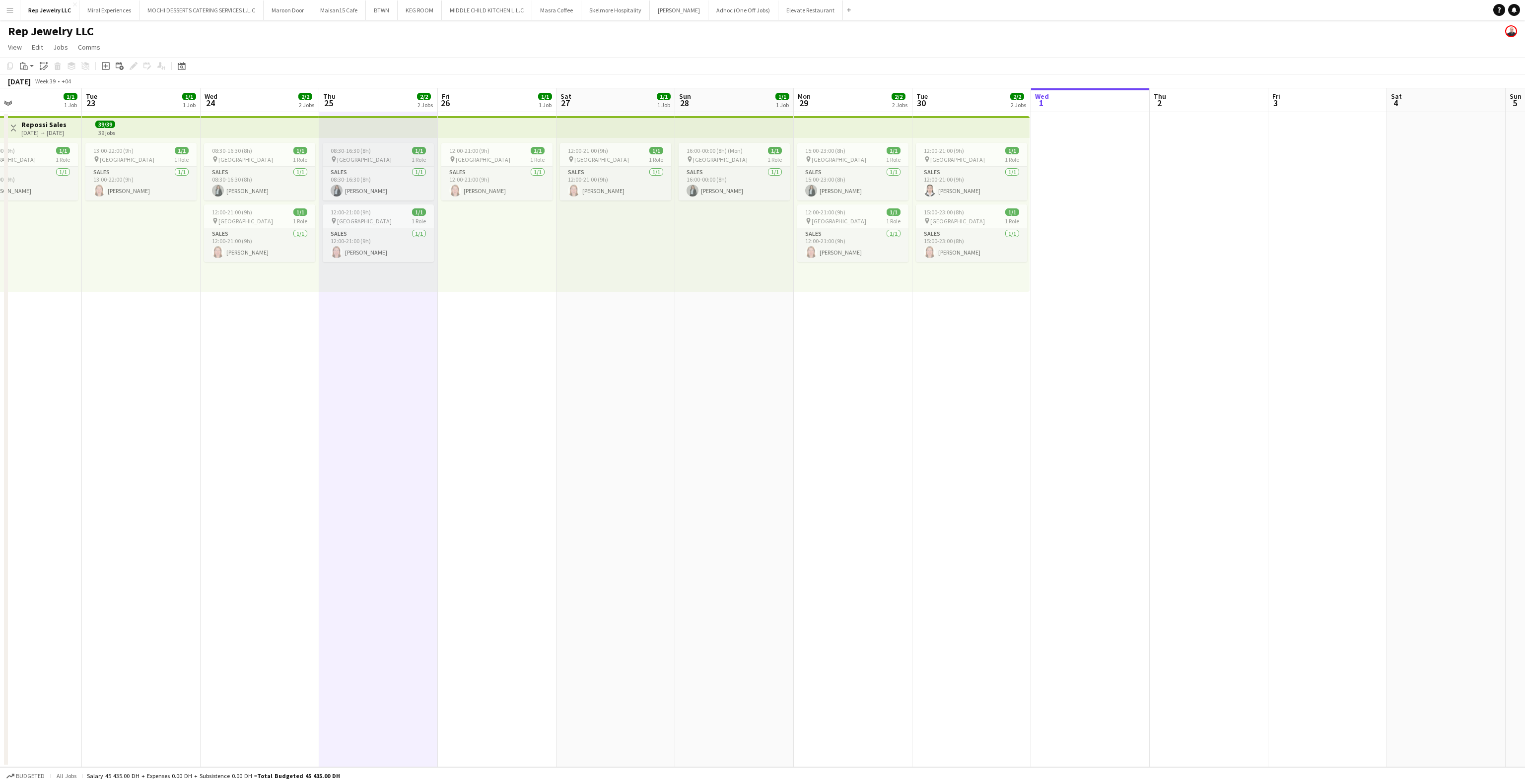
click at [375, 148] on div "08:30-16:30 (8h) 1/1" at bounding box center [378, 150] width 111 height 7
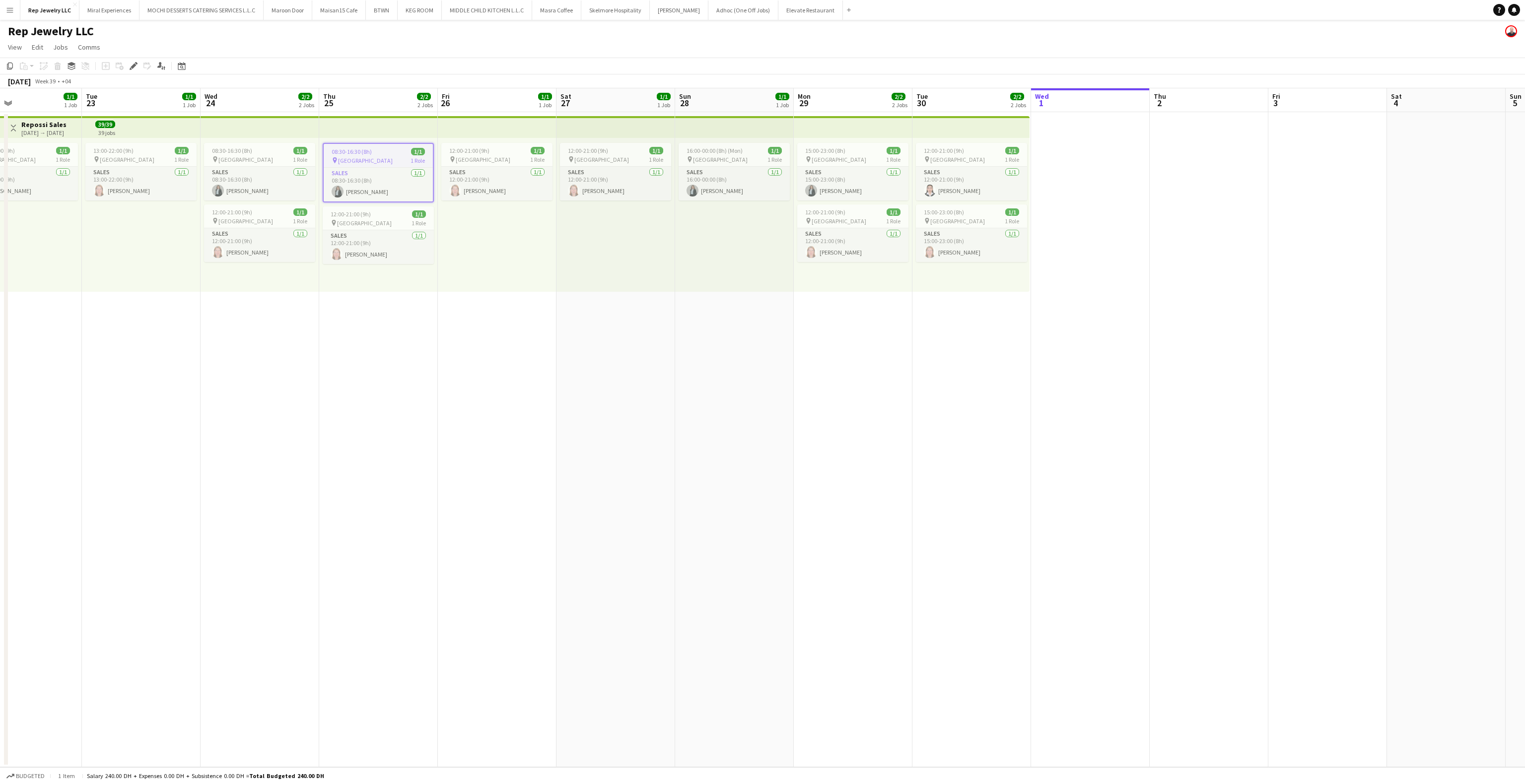
click at [1118, 164] on app-date-cell at bounding box center [1090, 440] width 119 height 655
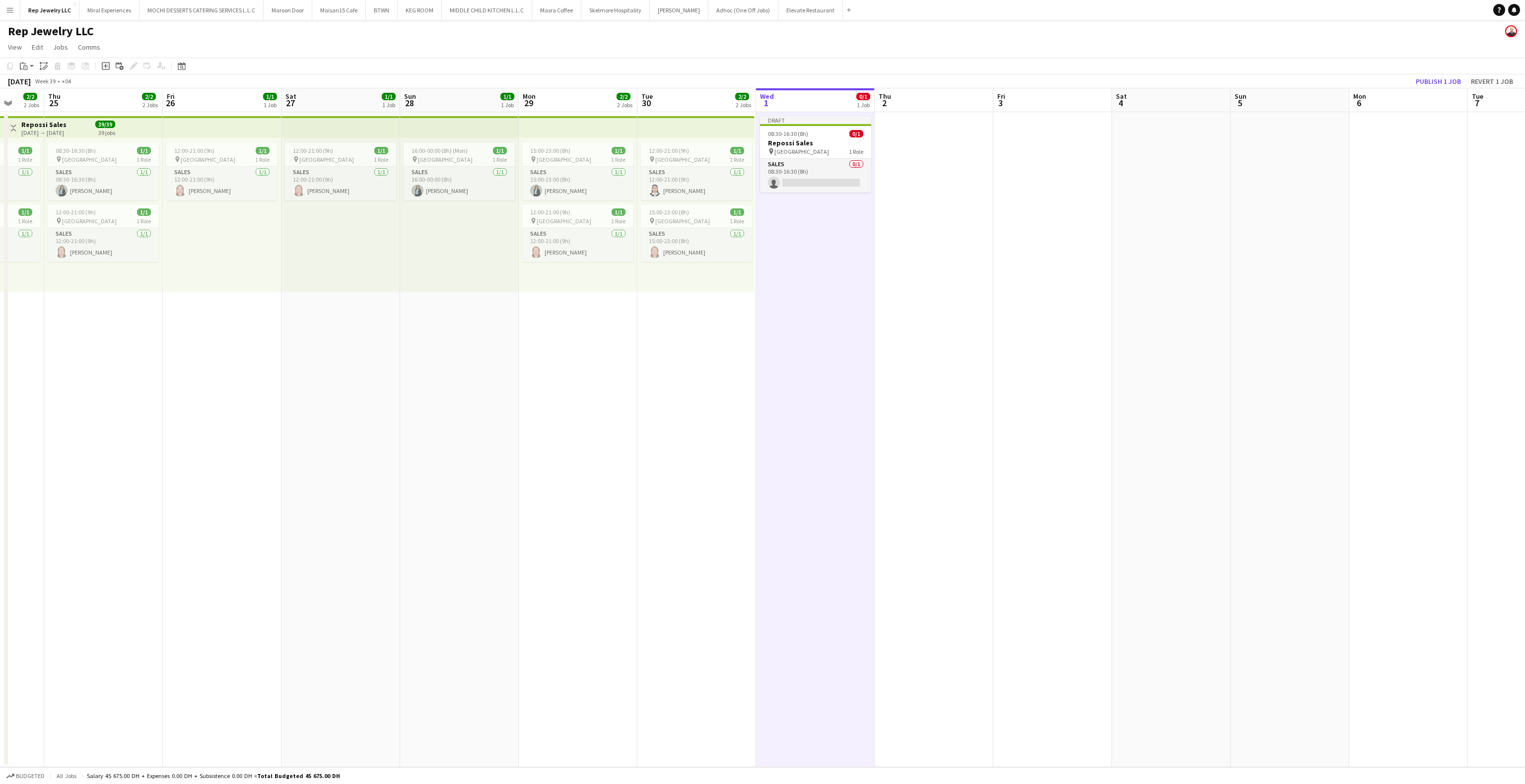
scroll to position [0, 319]
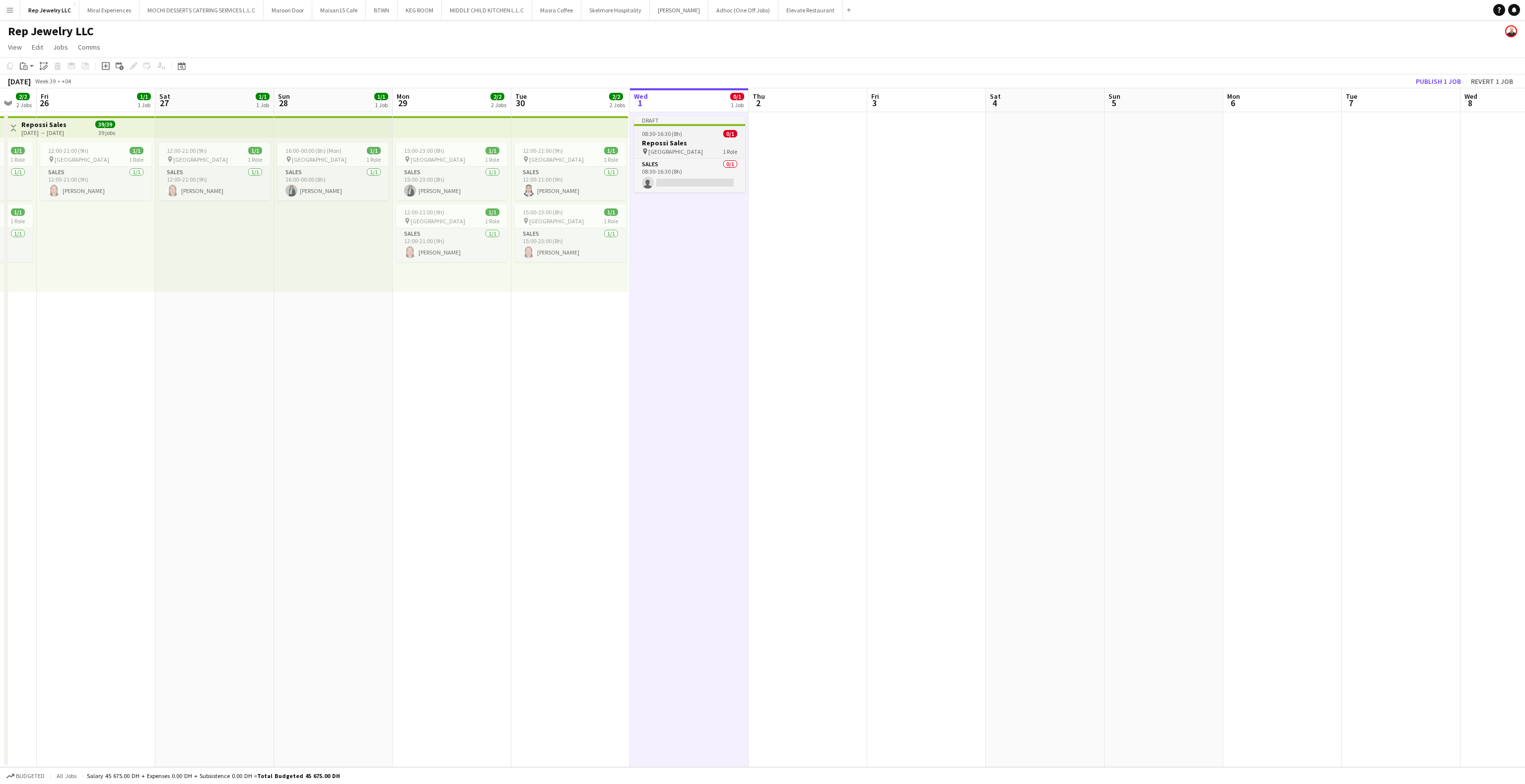
click at [677, 127] on app-job-card "Draft 08:30-16:30 (8h) 0/1 Repossi Sales pin Dubai Mall 1 Role Sales 0/1 08:30-…" at bounding box center [689, 154] width 111 height 76
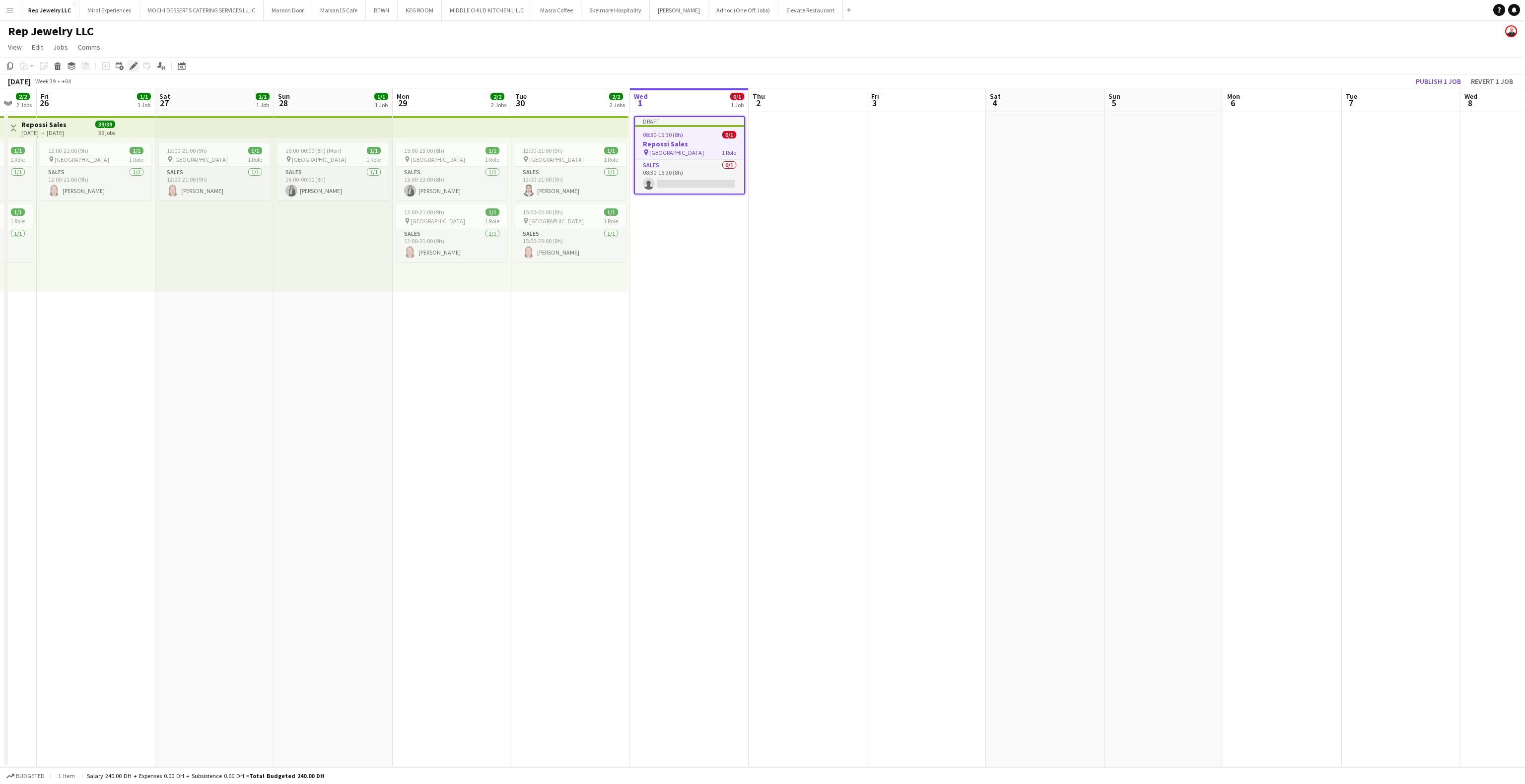
click at [131, 63] on icon "Edit" at bounding box center [133, 66] width 8 height 8
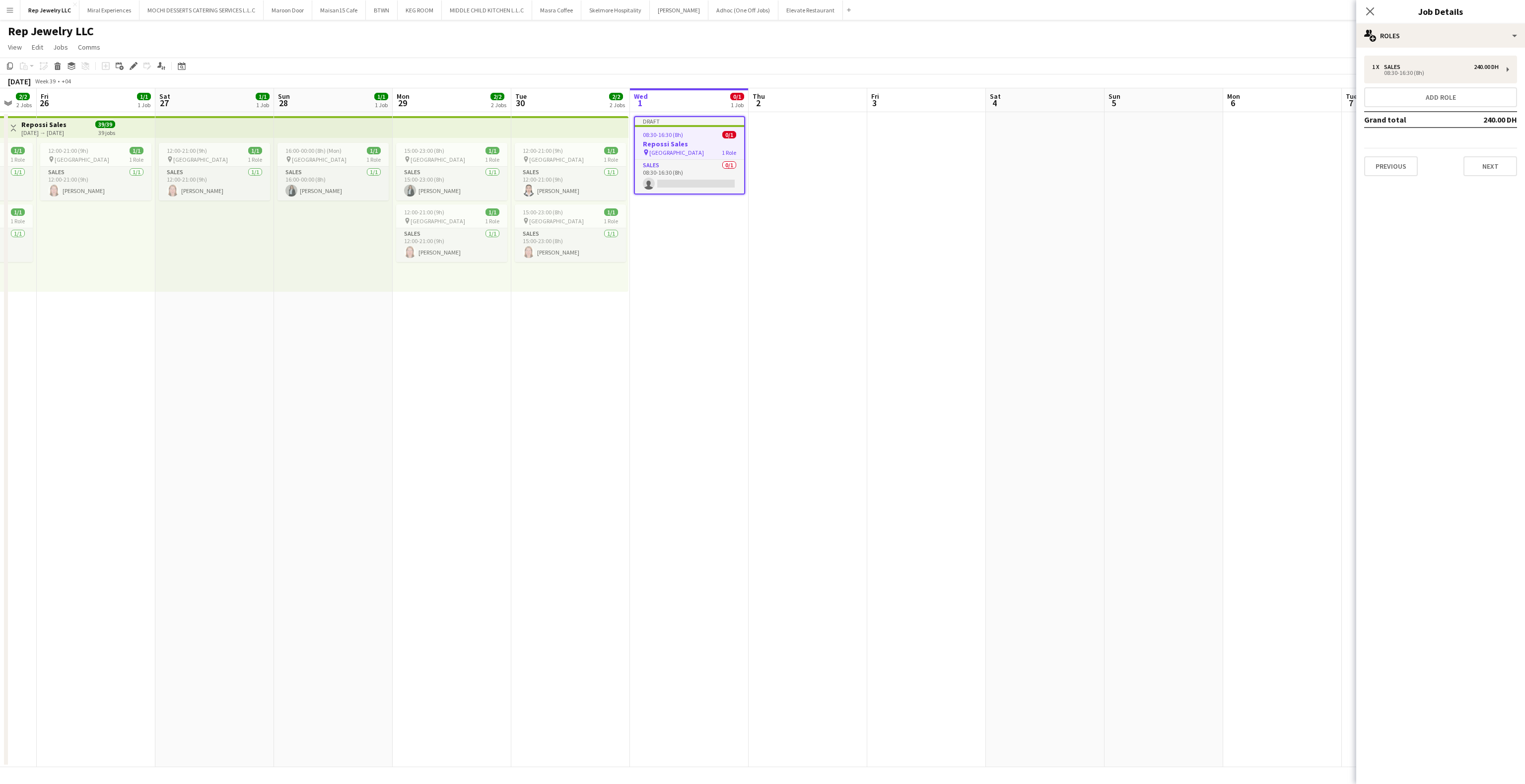
drag, startPoint x: 930, startPoint y: 197, endPoint x: 902, endPoint y: 185, distance: 30.5
click at [930, 197] on app-date-cell at bounding box center [926, 440] width 119 height 655
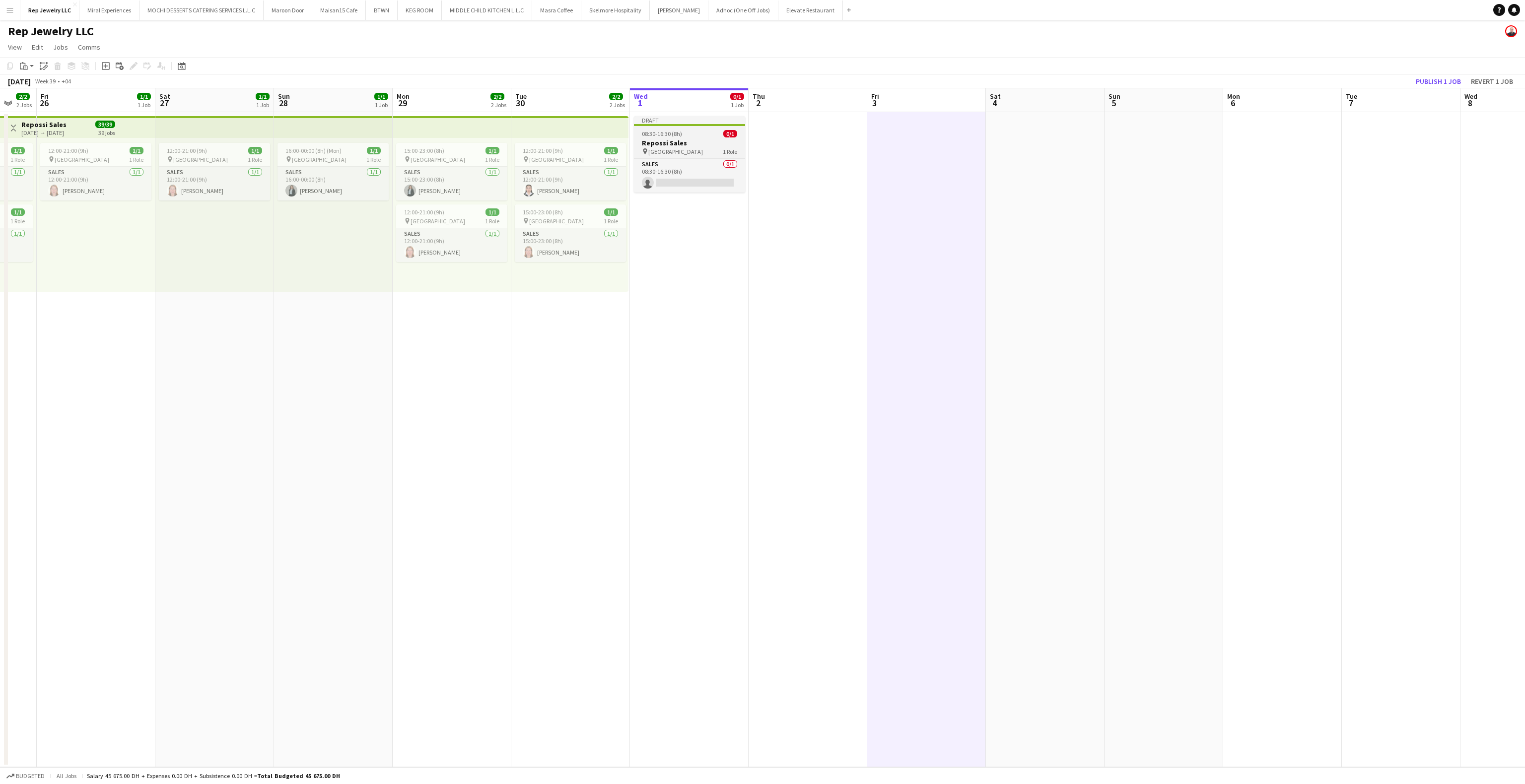
click at [696, 121] on div "Draft" at bounding box center [689, 120] width 111 height 8
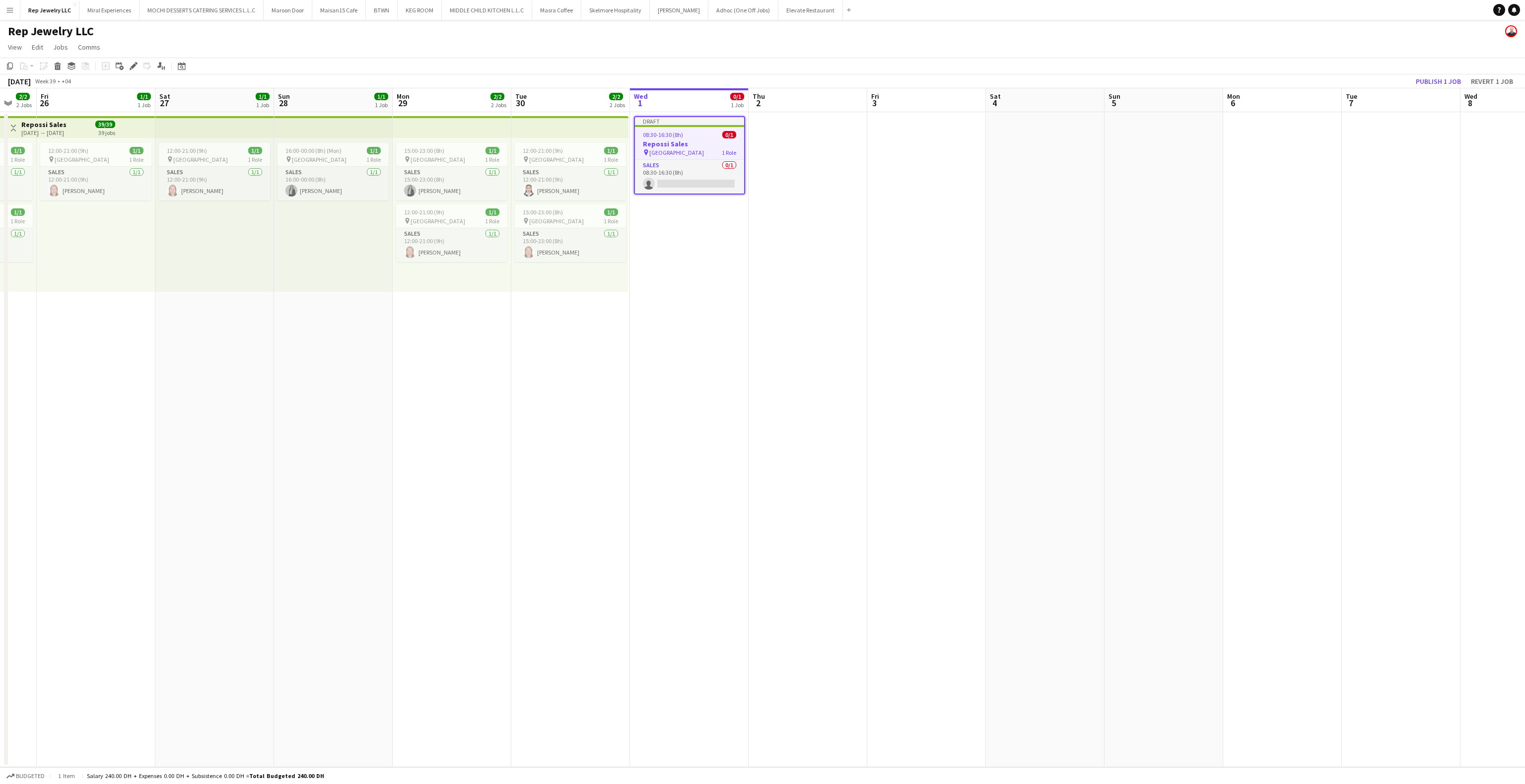
click at [787, 141] on app-date-cell at bounding box center [808, 440] width 119 height 655
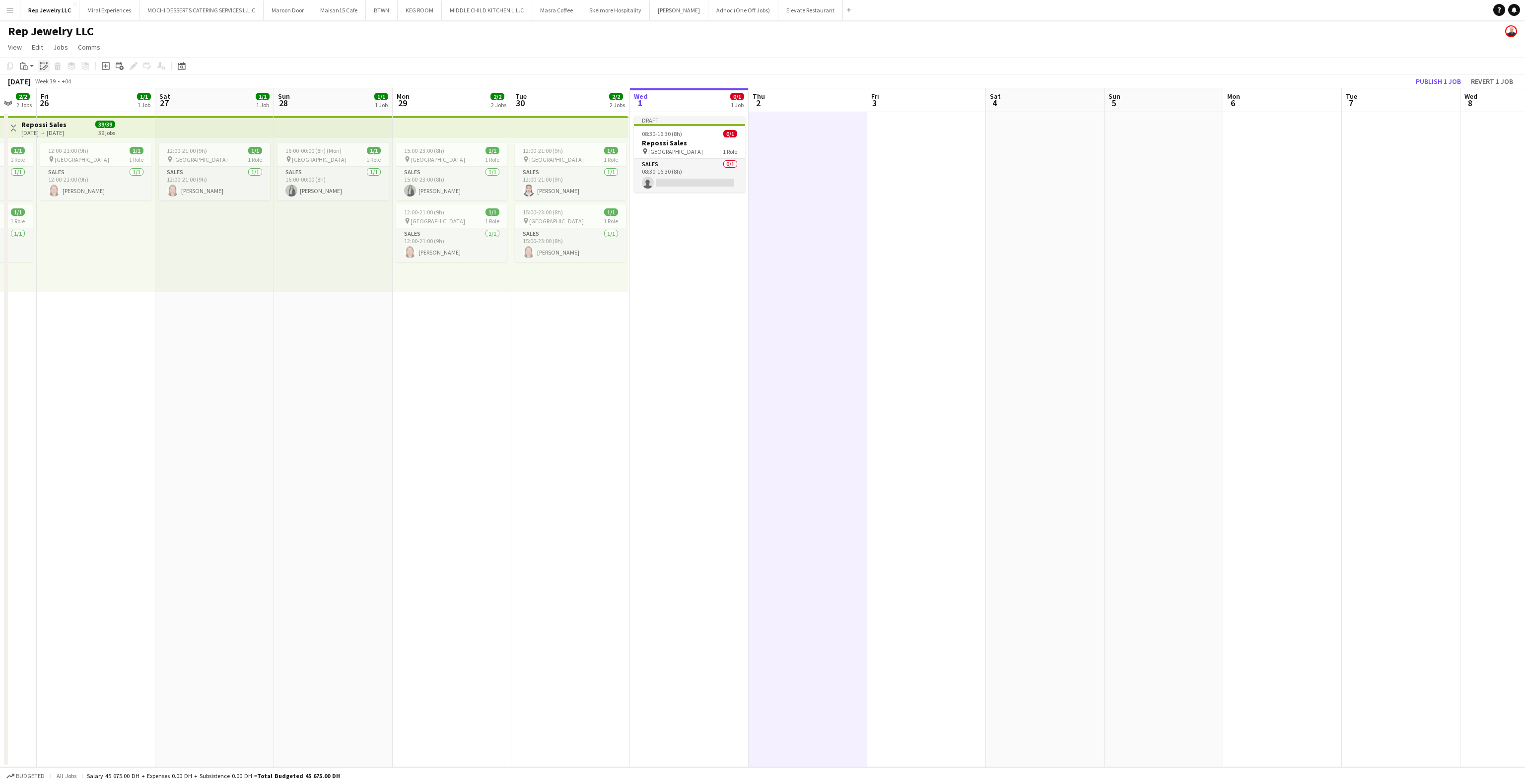
click at [40, 65] on icon "Paste linked Job" at bounding box center [44, 66] width 8 height 8
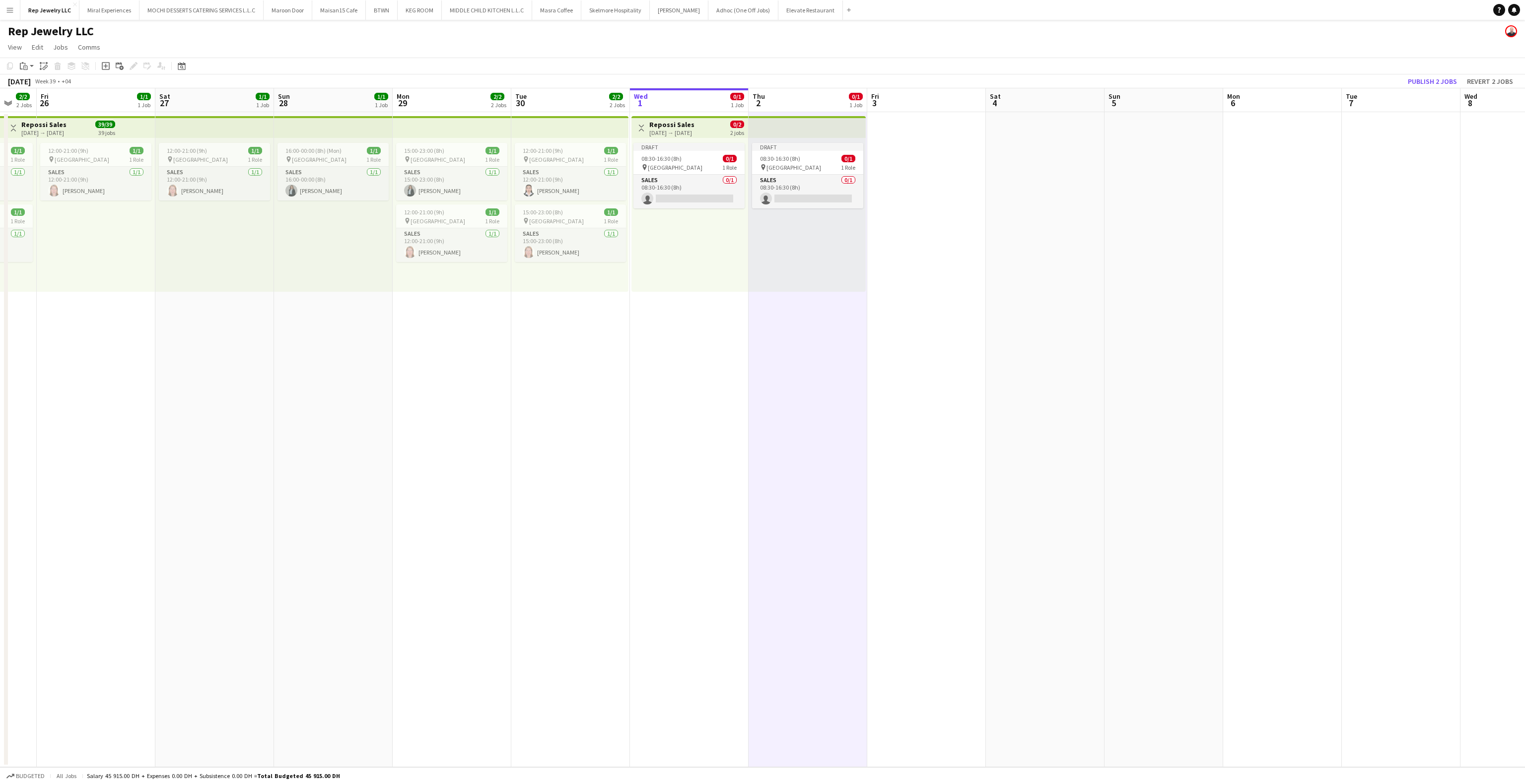
click at [912, 138] on app-date-cell at bounding box center [926, 440] width 119 height 655
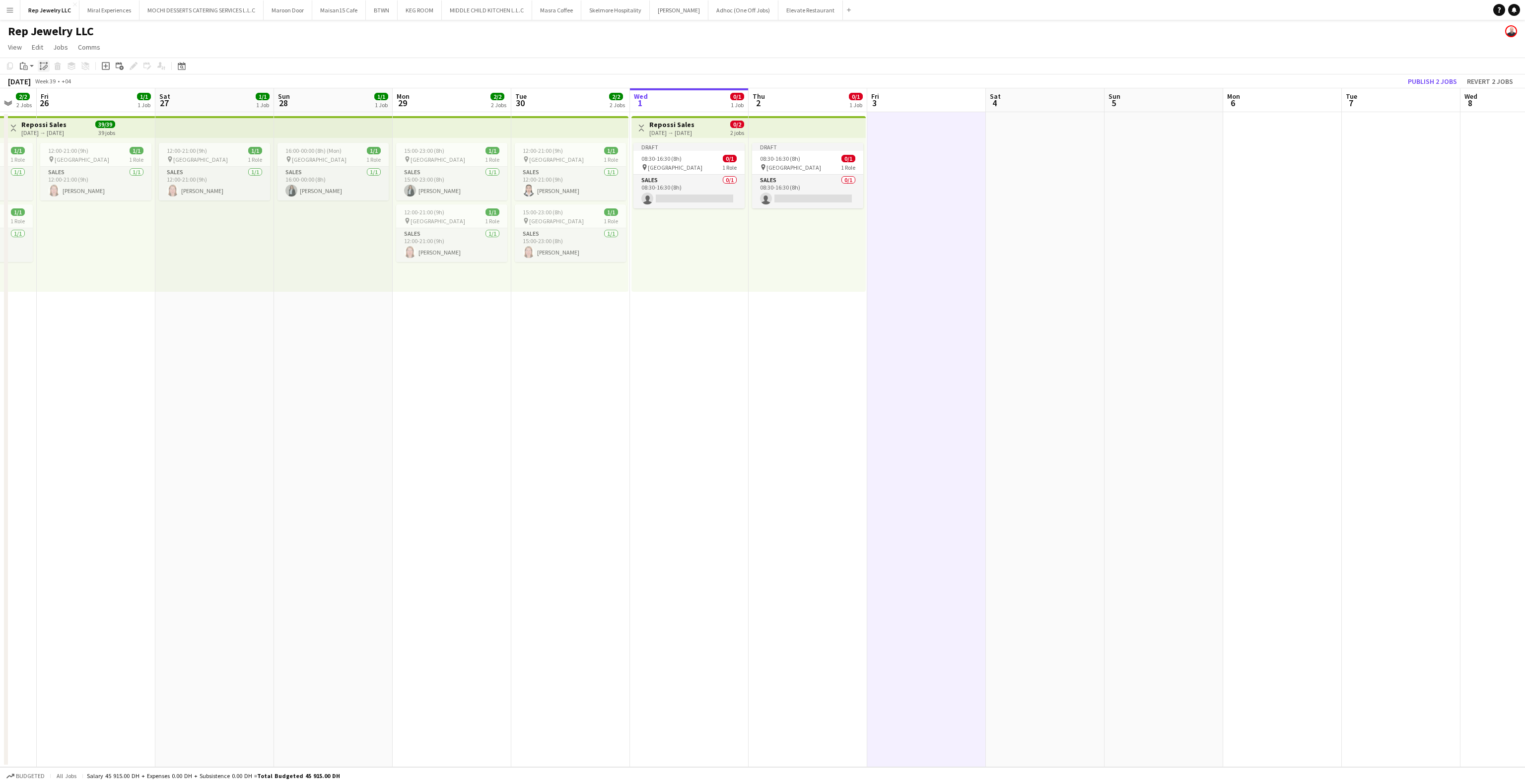
click at [40, 67] on icon "Paste linked Job" at bounding box center [44, 66] width 8 height 8
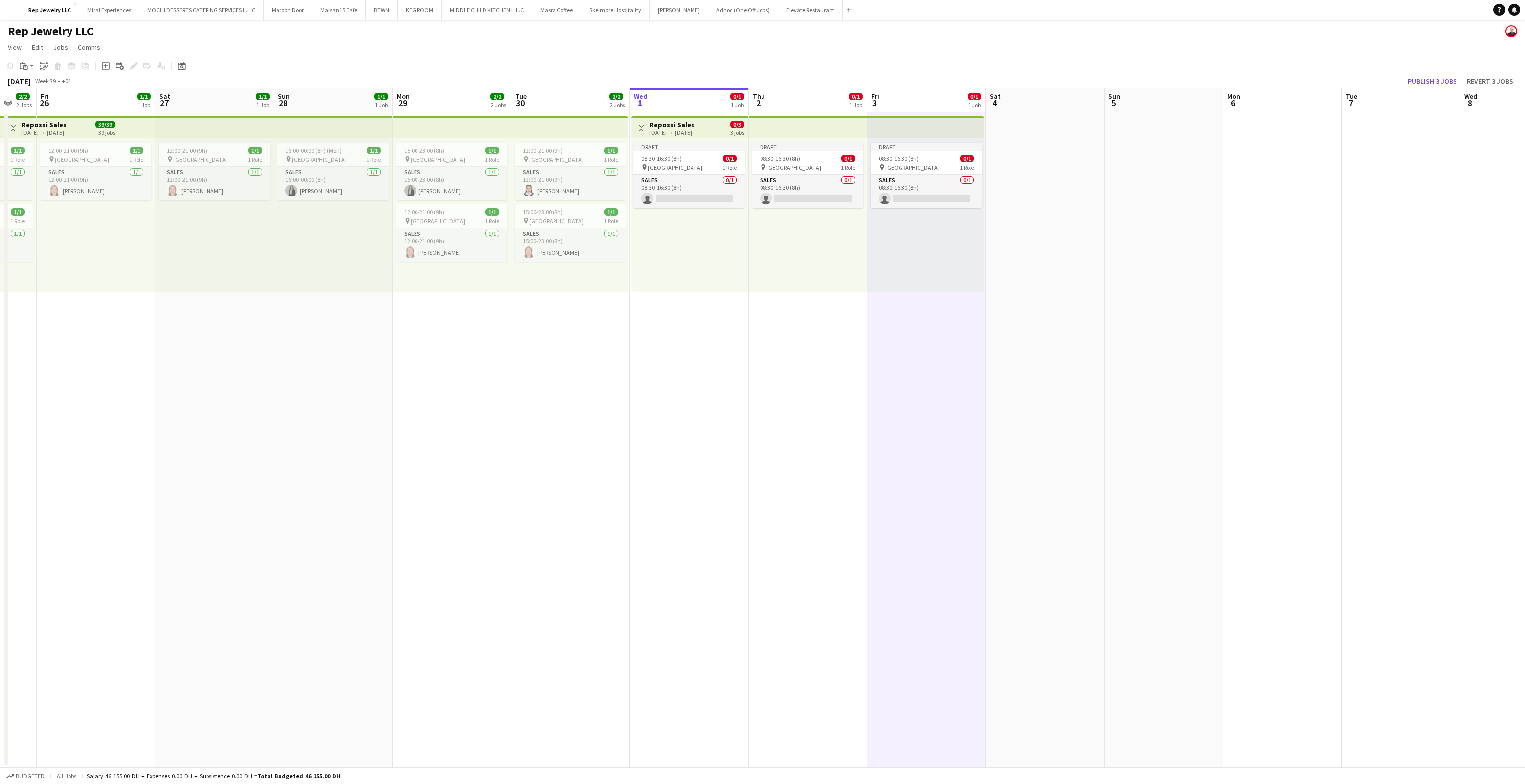
click at [1000, 208] on app-date-cell at bounding box center [1045, 440] width 119 height 655
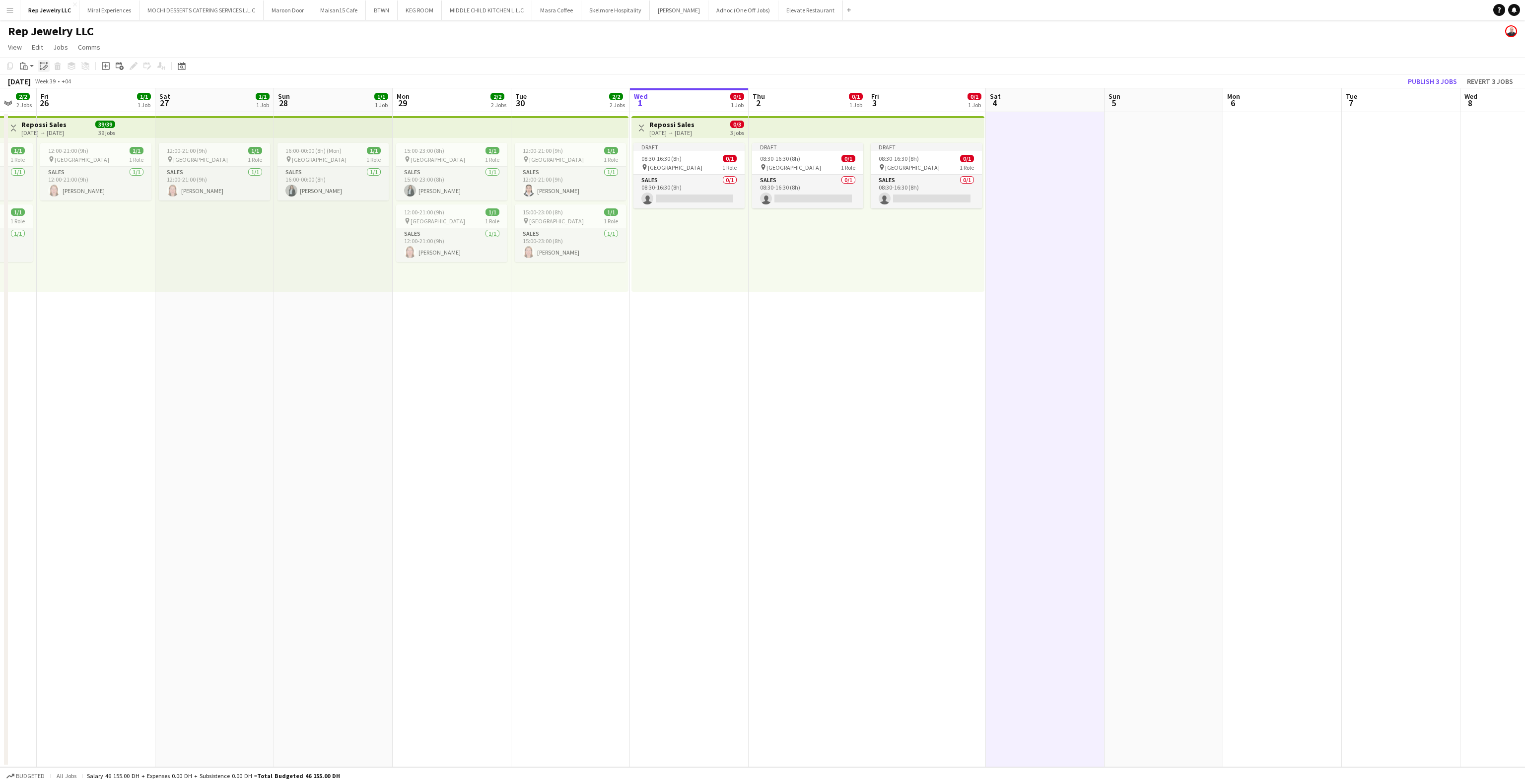
click at [42, 67] on icon at bounding box center [44, 69] width 3 height 4
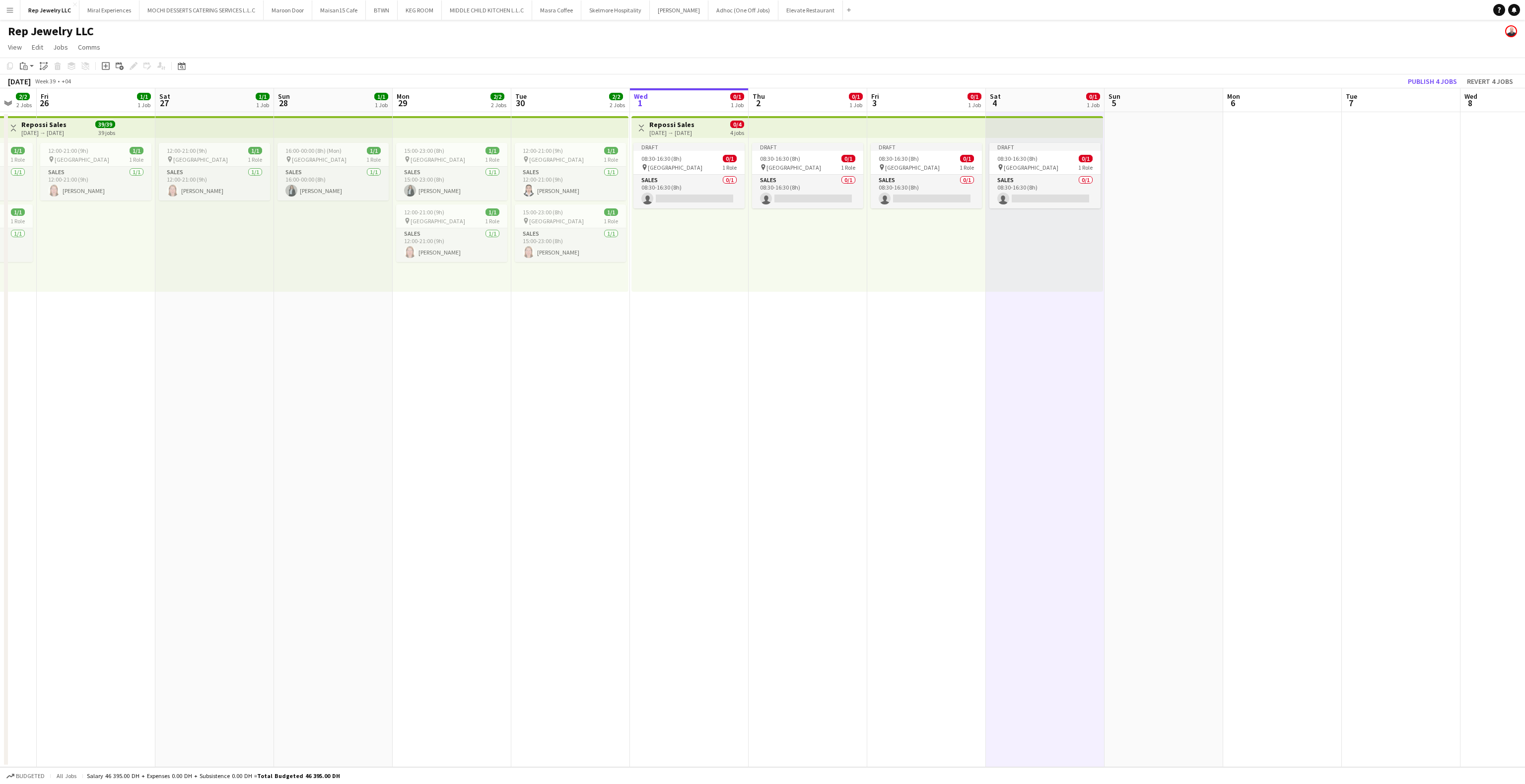
click at [718, 125] on div "Toggle View Repossi Sales [DATE] → [DATE] 0/4 4 jobs" at bounding box center [690, 127] width 109 height 17
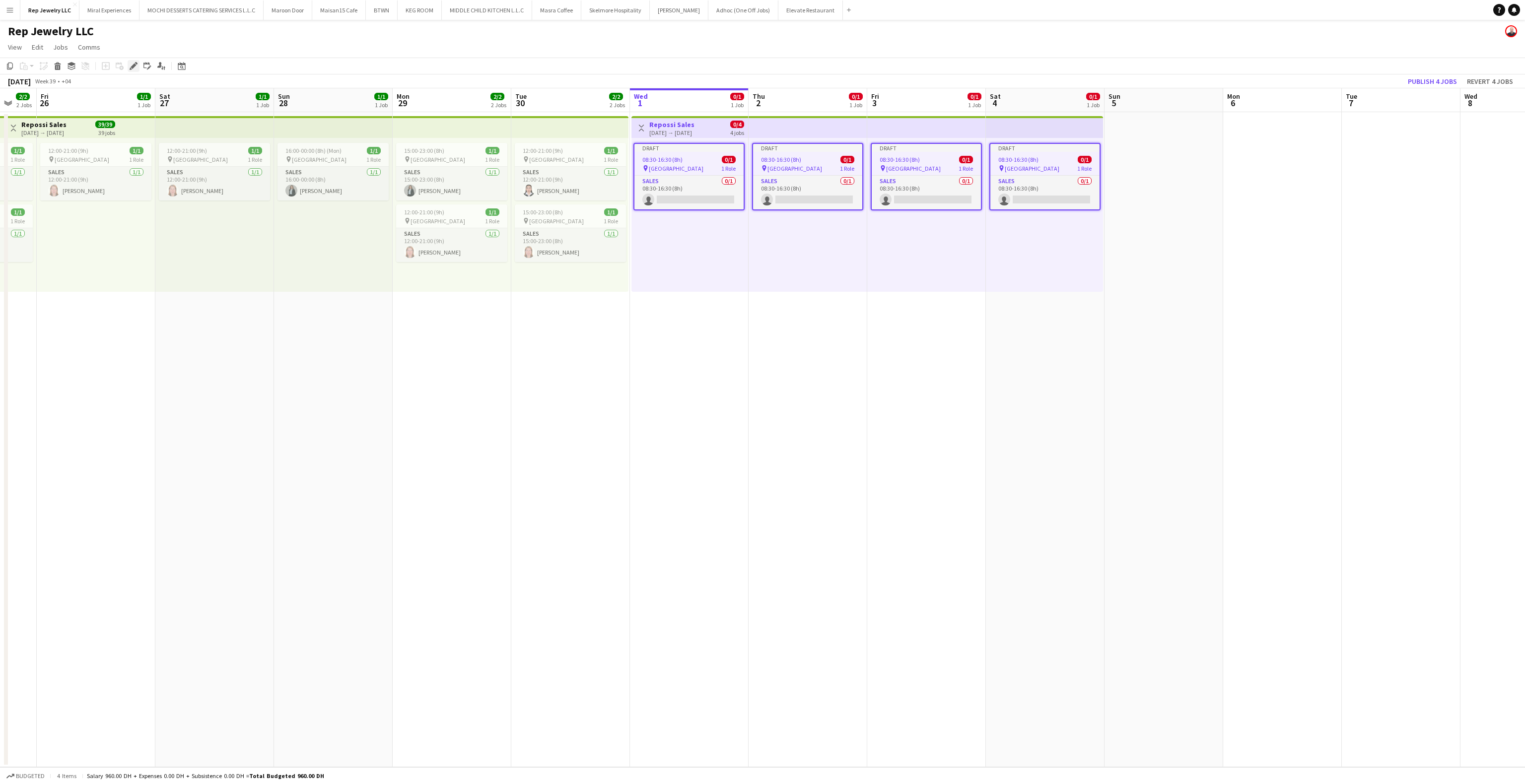
click at [131, 67] on icon at bounding box center [133, 66] width 5 height 5
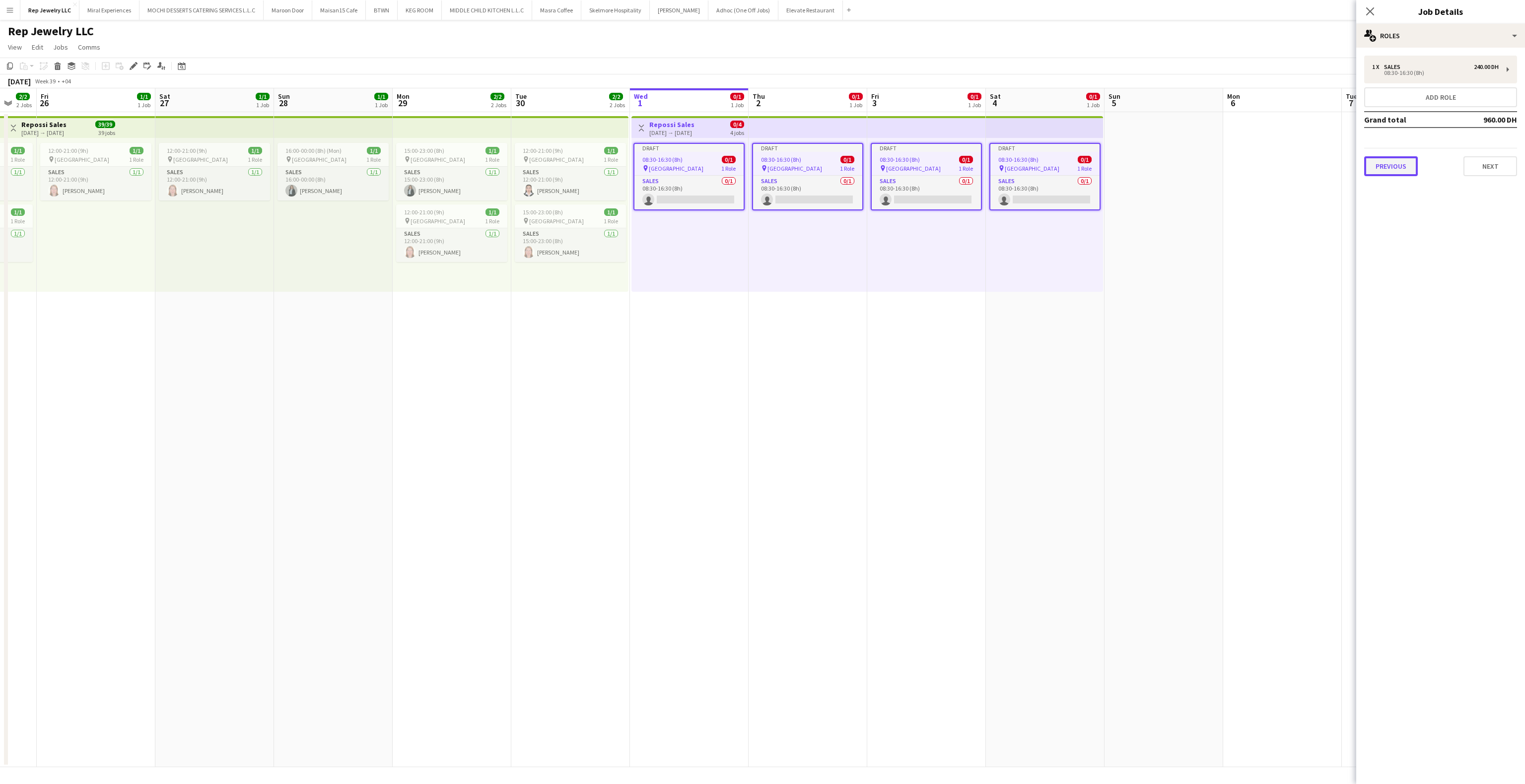
click at [1387, 163] on button "Previous" at bounding box center [1392, 166] width 54 height 20
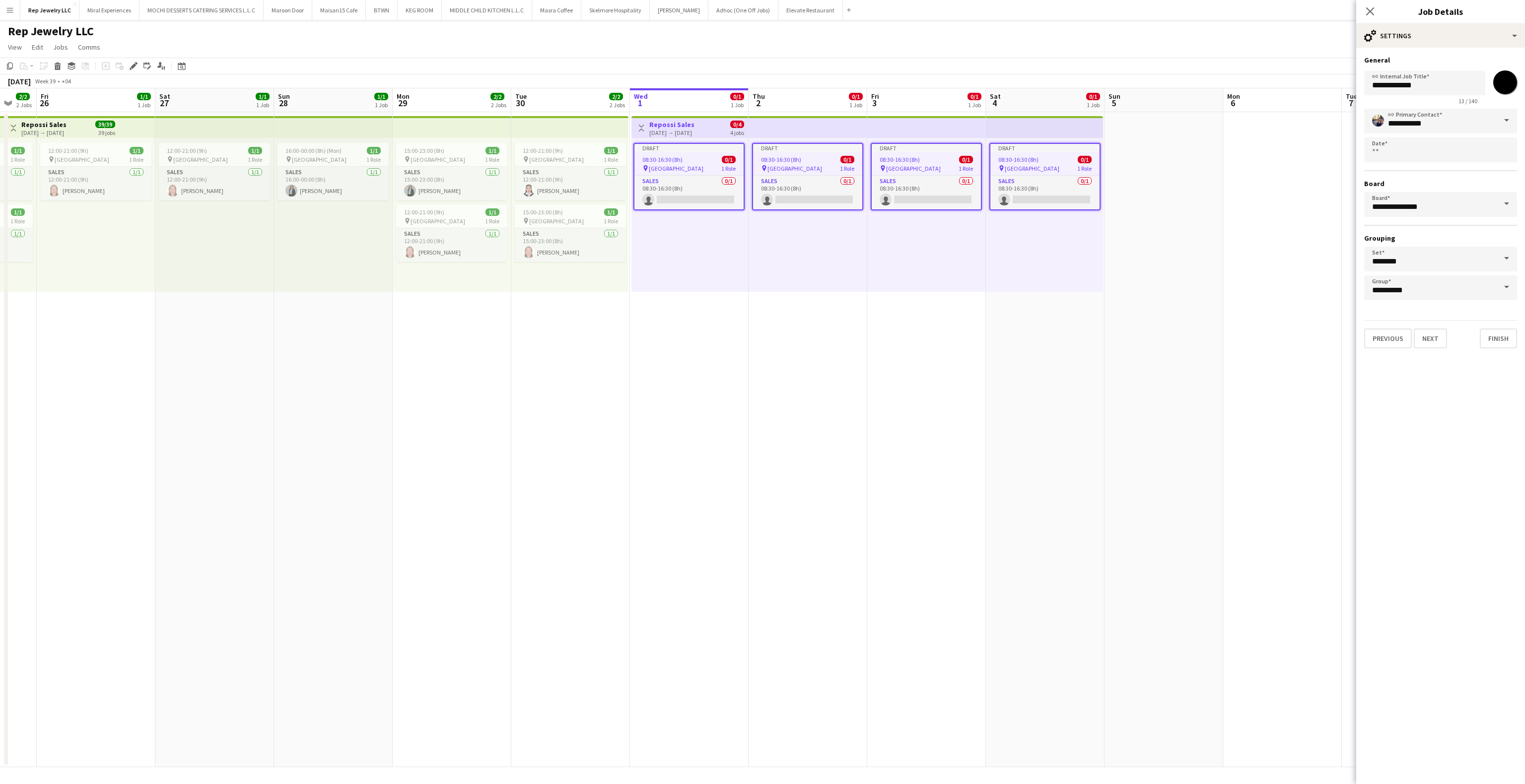
click at [1496, 92] on div "*******" at bounding box center [1505, 82] width 24 height 24
click at [1507, 82] on input "*******" at bounding box center [1505, 82] width 36 height 36
type input "*******"
drag, startPoint x: 1372, startPoint y: 10, endPoint x: 1365, endPoint y: 17, distance: 9.9
click at [1372, 10] on icon at bounding box center [1371, 11] width 8 height 8
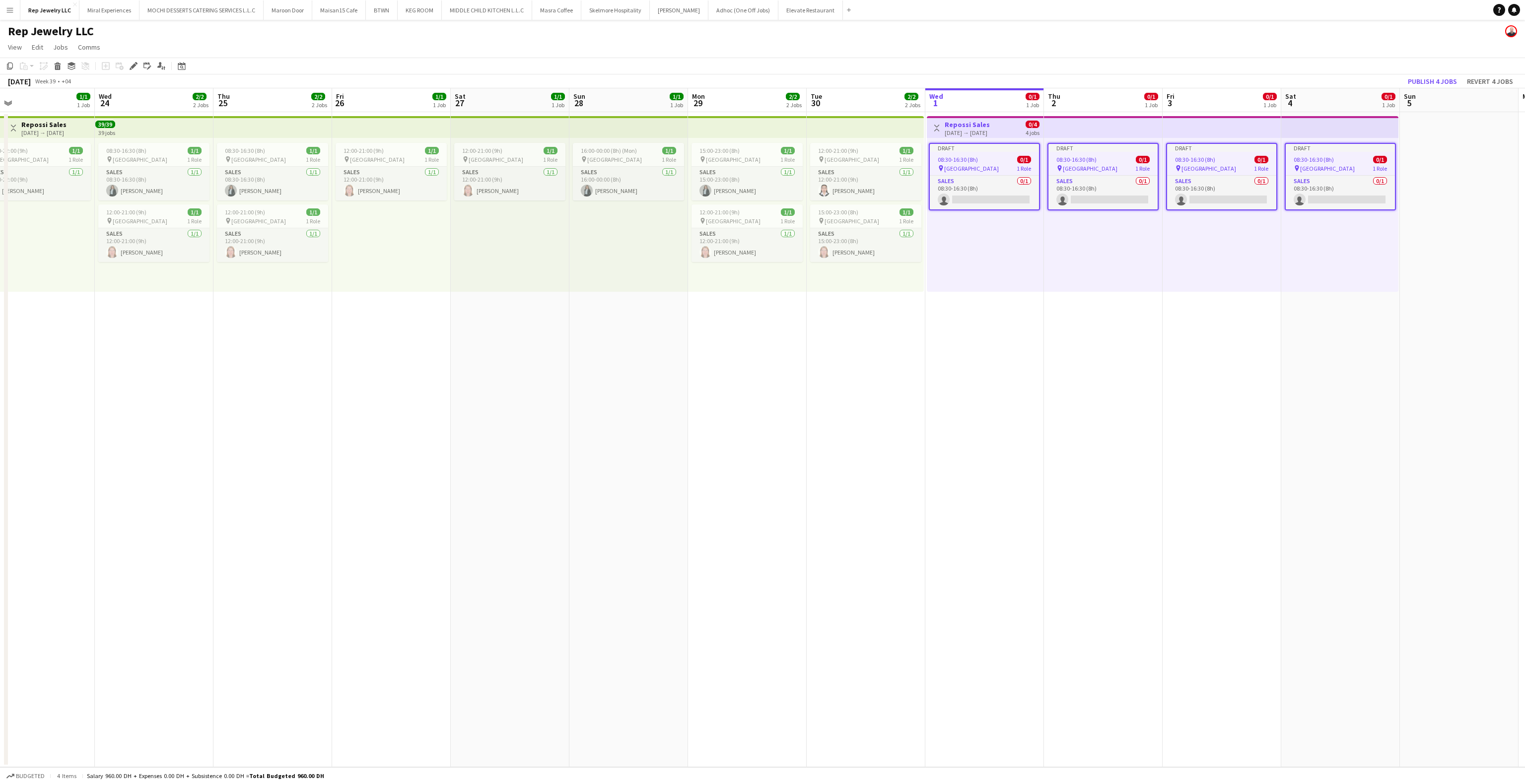
scroll to position [0, 204]
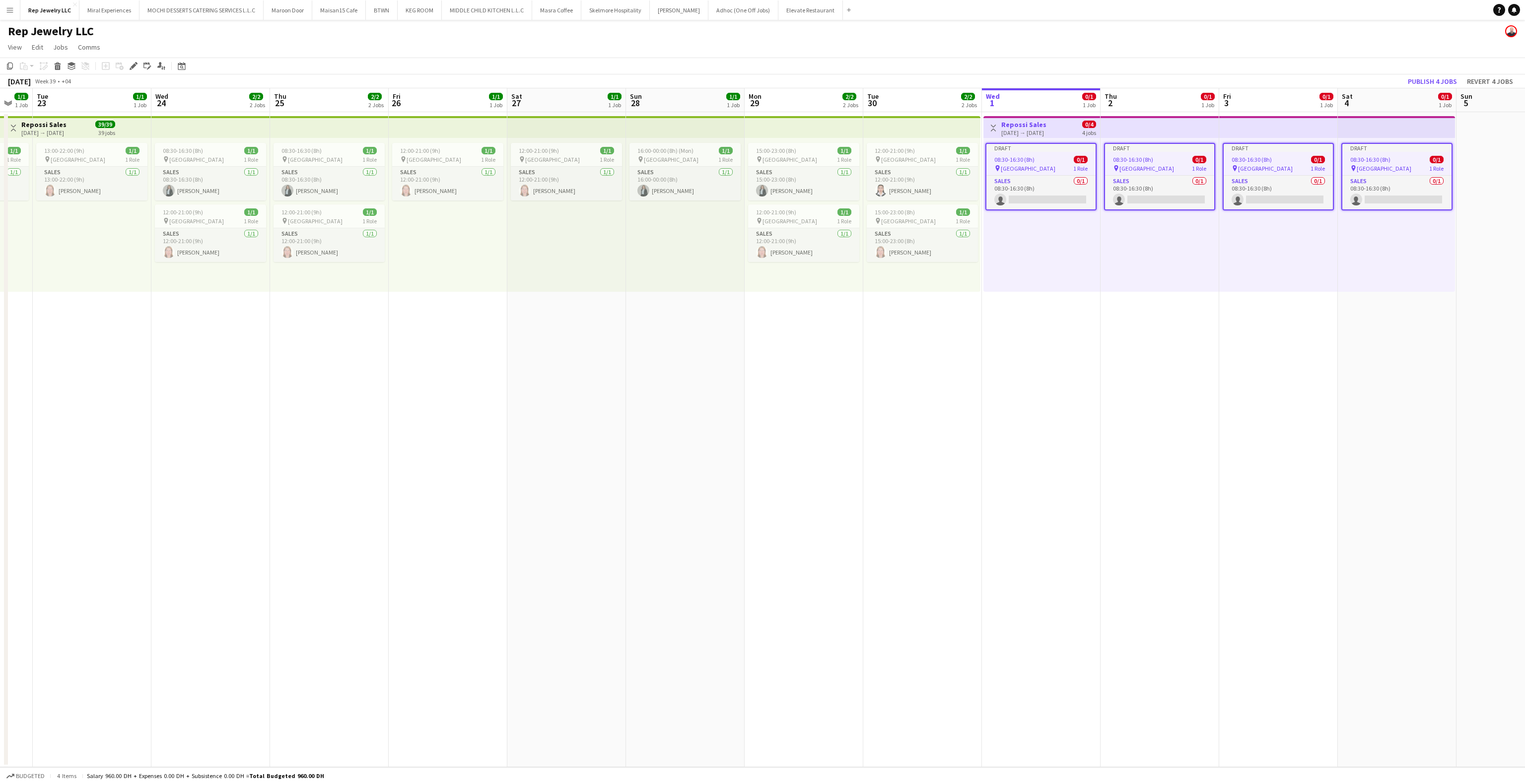
click at [1268, 146] on div "Draft" at bounding box center [1278, 148] width 109 height 8
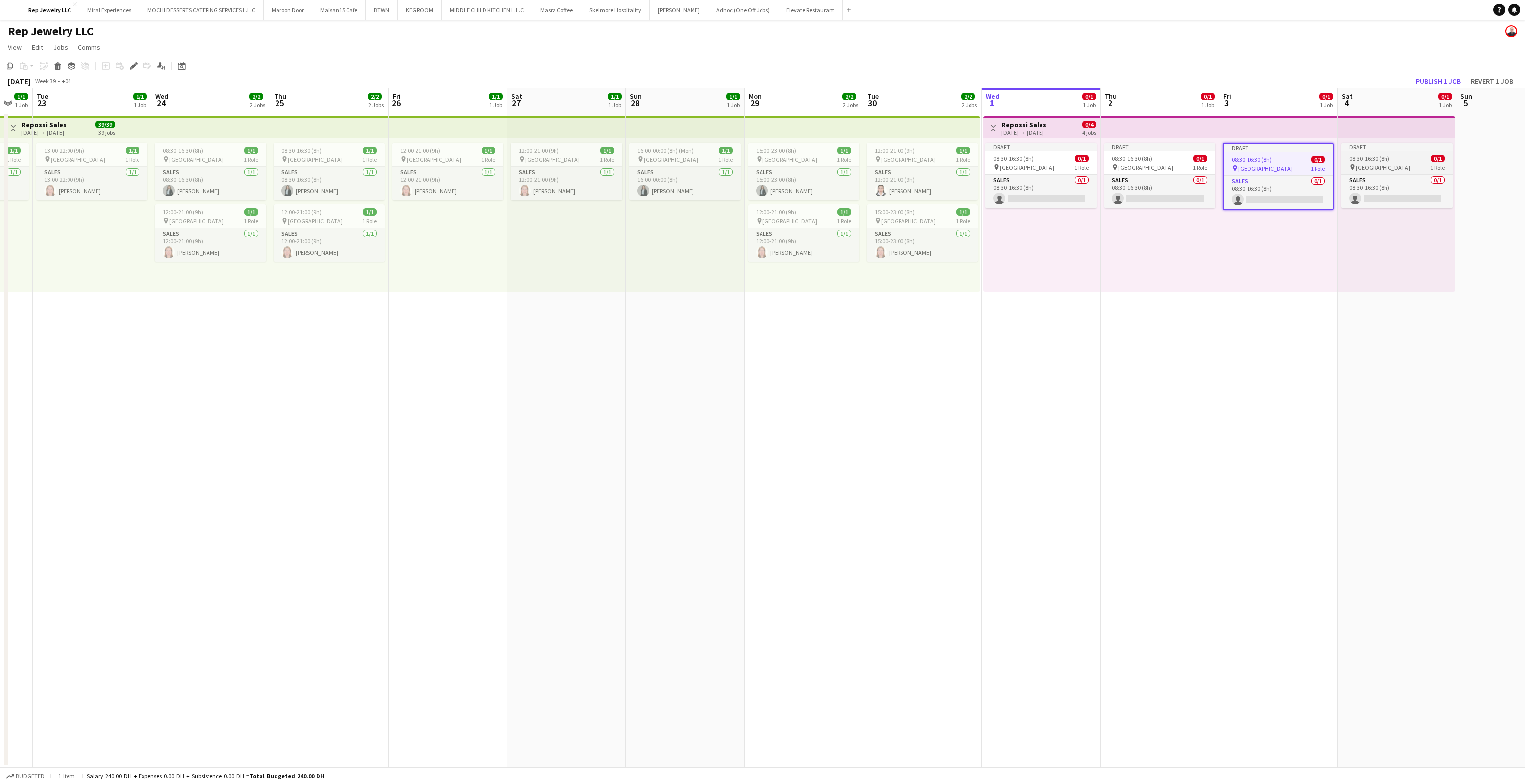
click at [1385, 153] on app-job-card "Draft 08:30-16:30 (8h) 0/1 pin Dubai Mall 1 Role Sales 0/1 08:30-16:30 (8h) sin…" at bounding box center [1397, 175] width 111 height 65
click at [135, 62] on icon "Edit" at bounding box center [133, 66] width 8 height 8
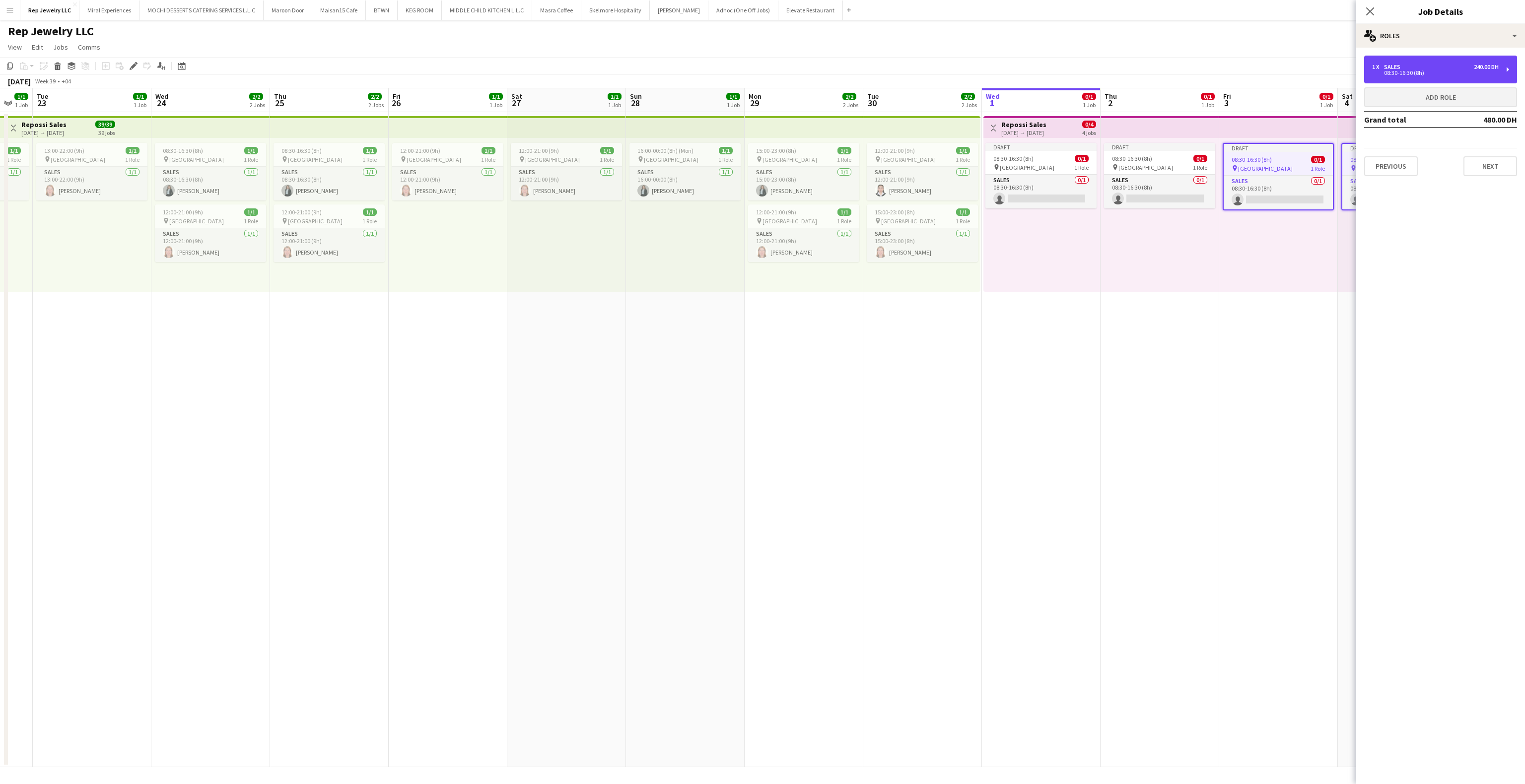
click at [1479, 71] on div "08:30-16:30 (8h)" at bounding box center [1435, 73] width 127 height 5
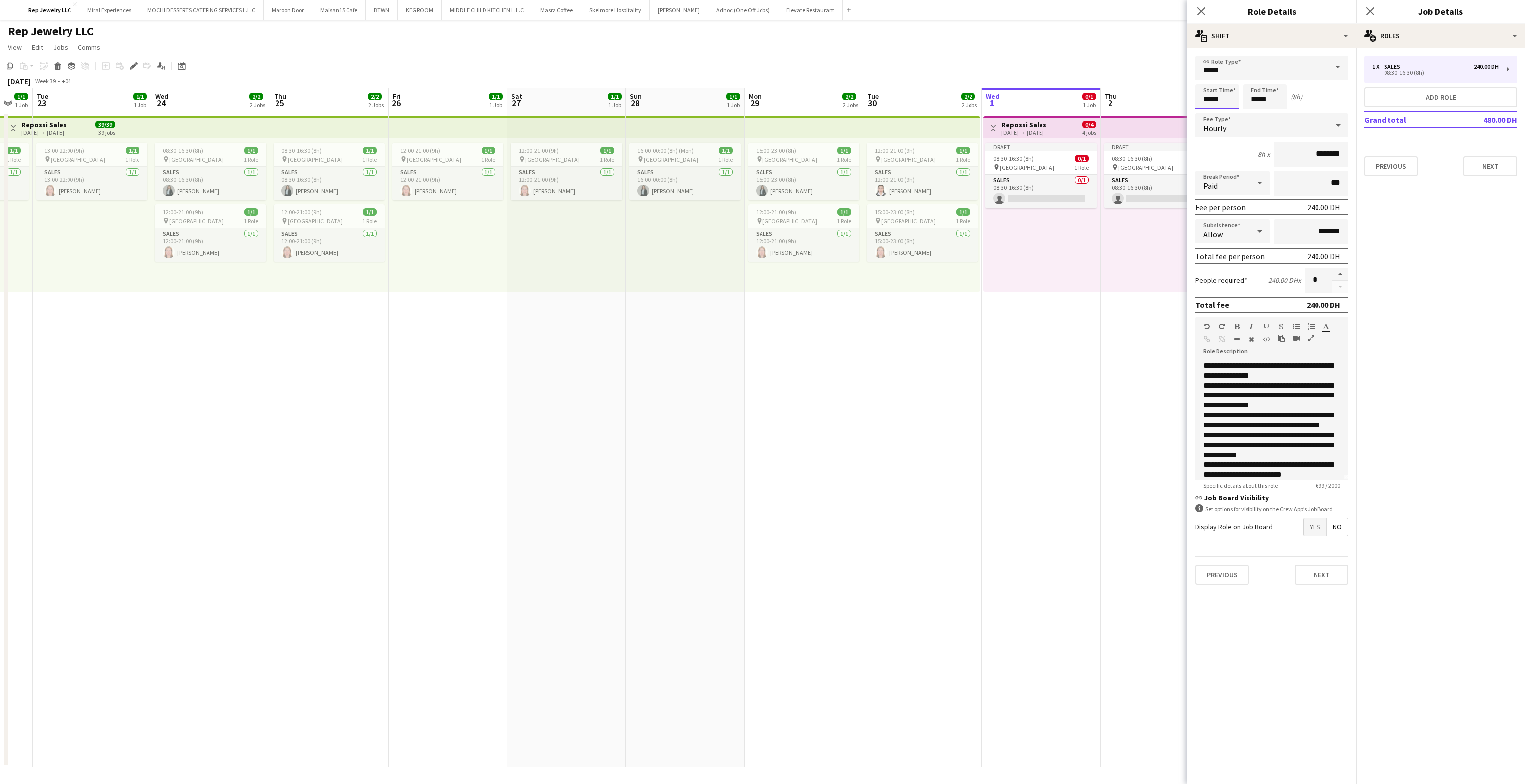
click at [1207, 96] on input "*****" at bounding box center [1217, 96] width 44 height 25
type input "*****"
click at [1251, 99] on input "*****" at bounding box center [1265, 96] width 44 height 25
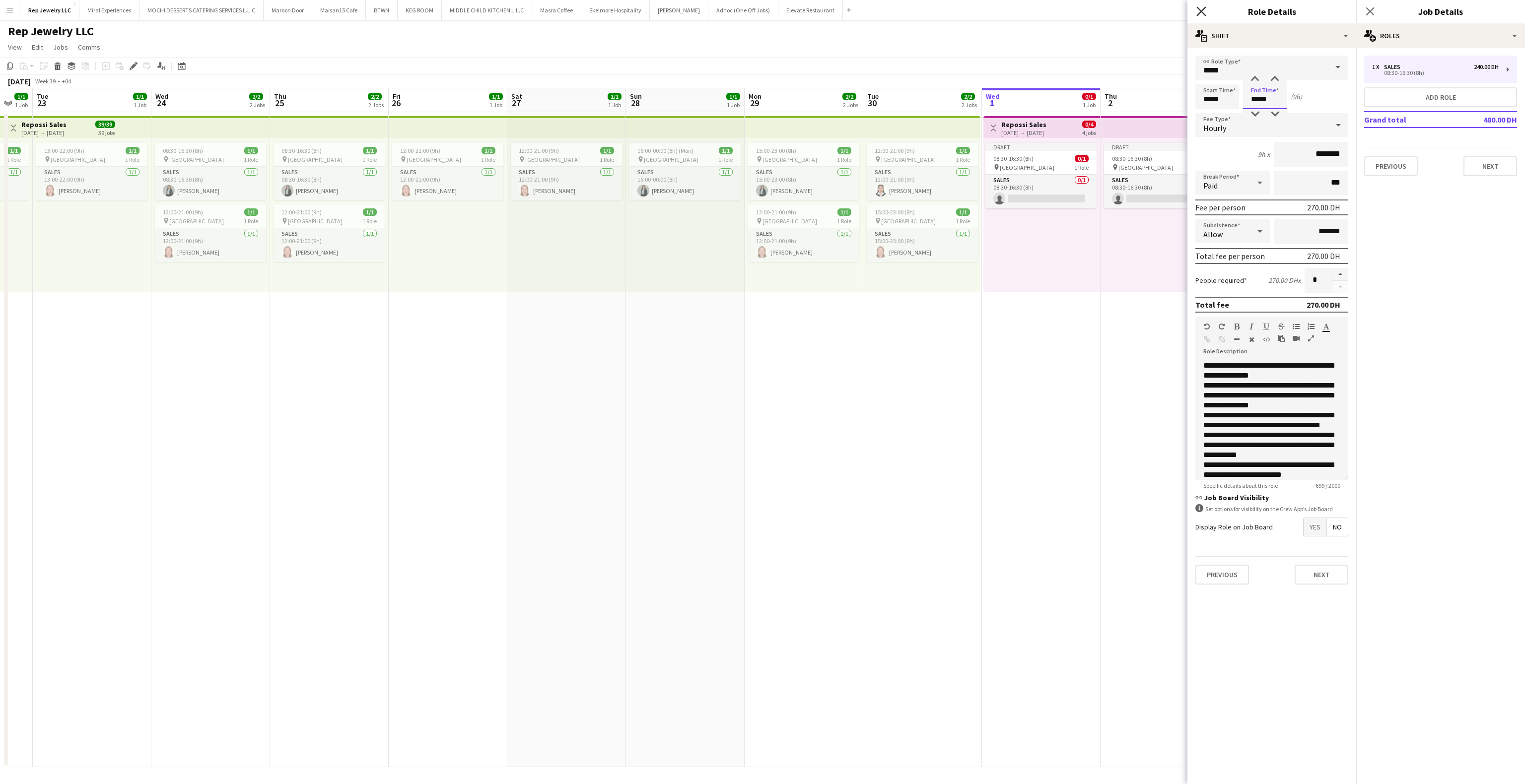
type input "*****"
click at [1205, 11] on icon "Close pop-in" at bounding box center [1201, 11] width 9 height 9
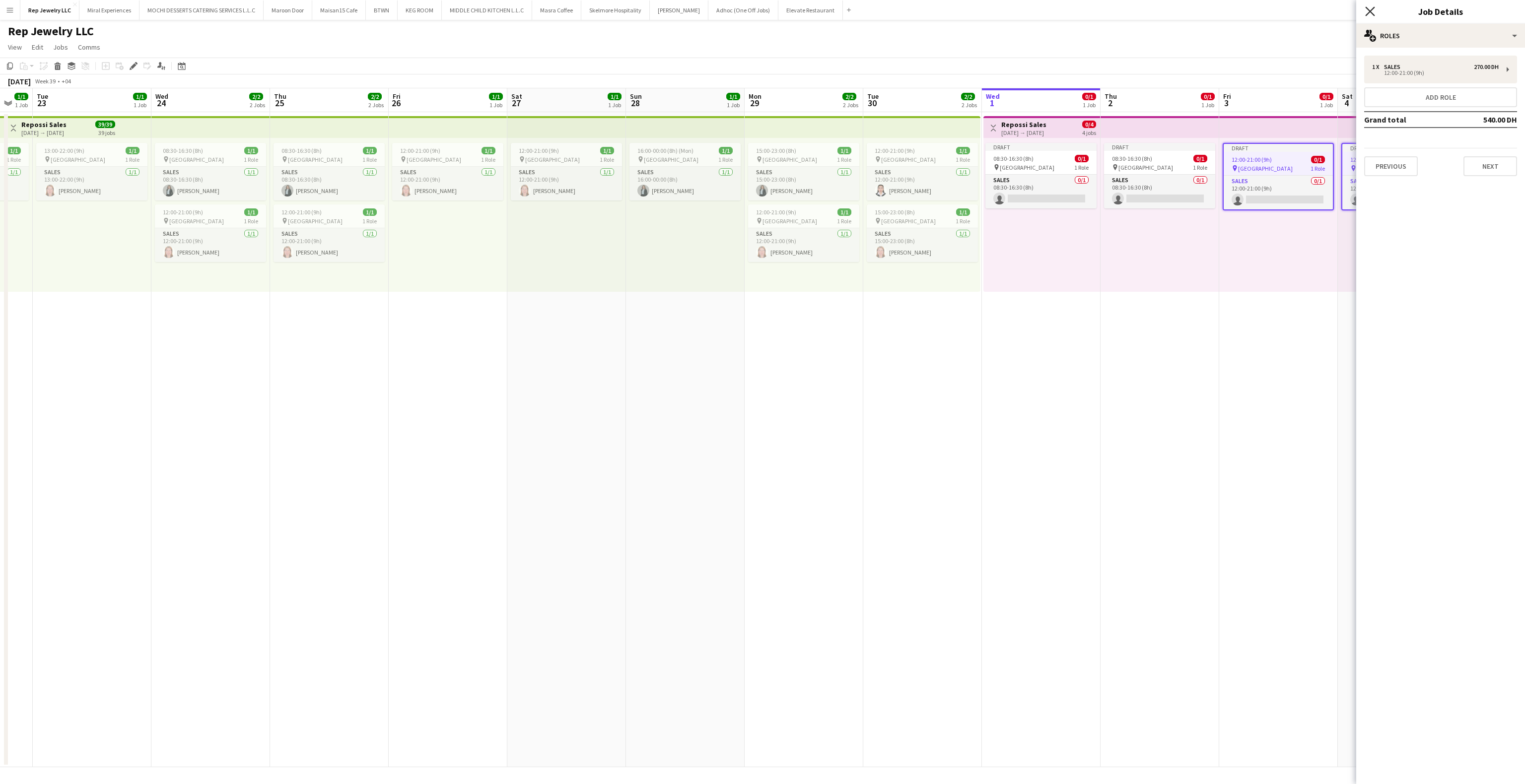
click at [1368, 11] on icon "Close pop-in" at bounding box center [1370, 11] width 9 height 9
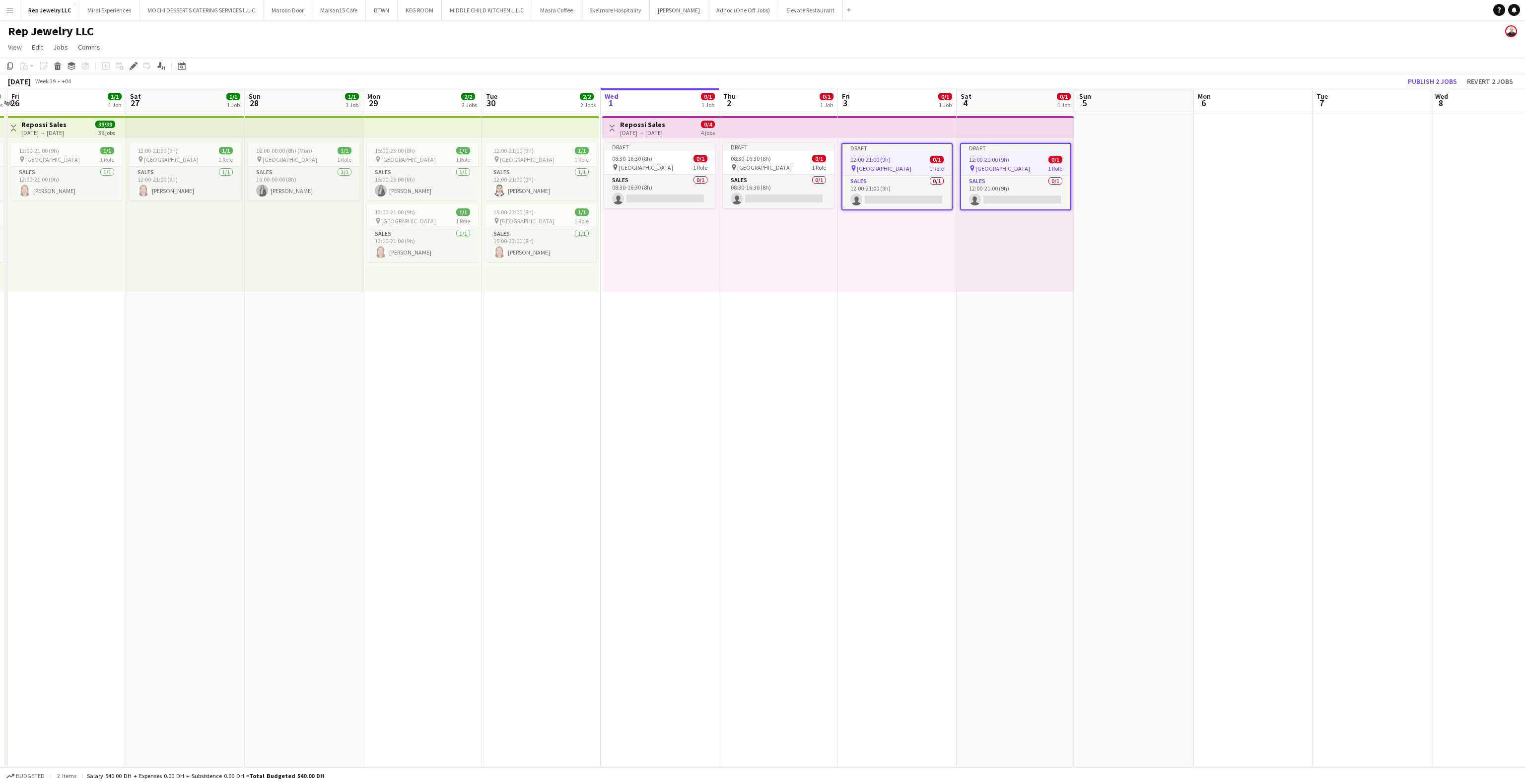
scroll to position [0, 353]
click at [1152, 197] on app-date-cell at bounding box center [1130, 440] width 119 height 655
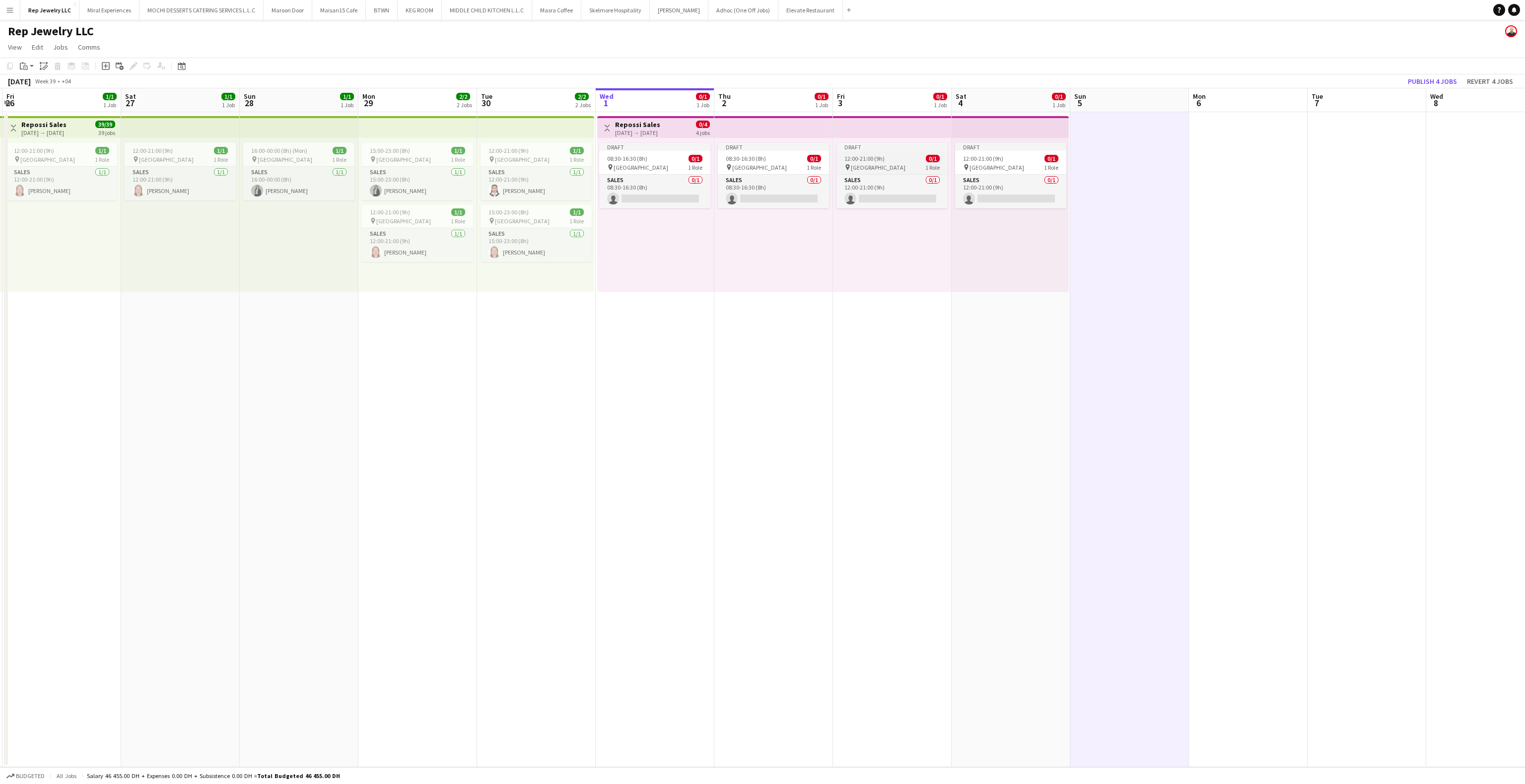
click at [926, 151] on app-job-card "Draft 12:00-21:00 (9h) 0/1 pin Dubai Mall 1 Role Sales 0/1 12:00-21:00 (9h) sin…" at bounding box center [892, 175] width 111 height 65
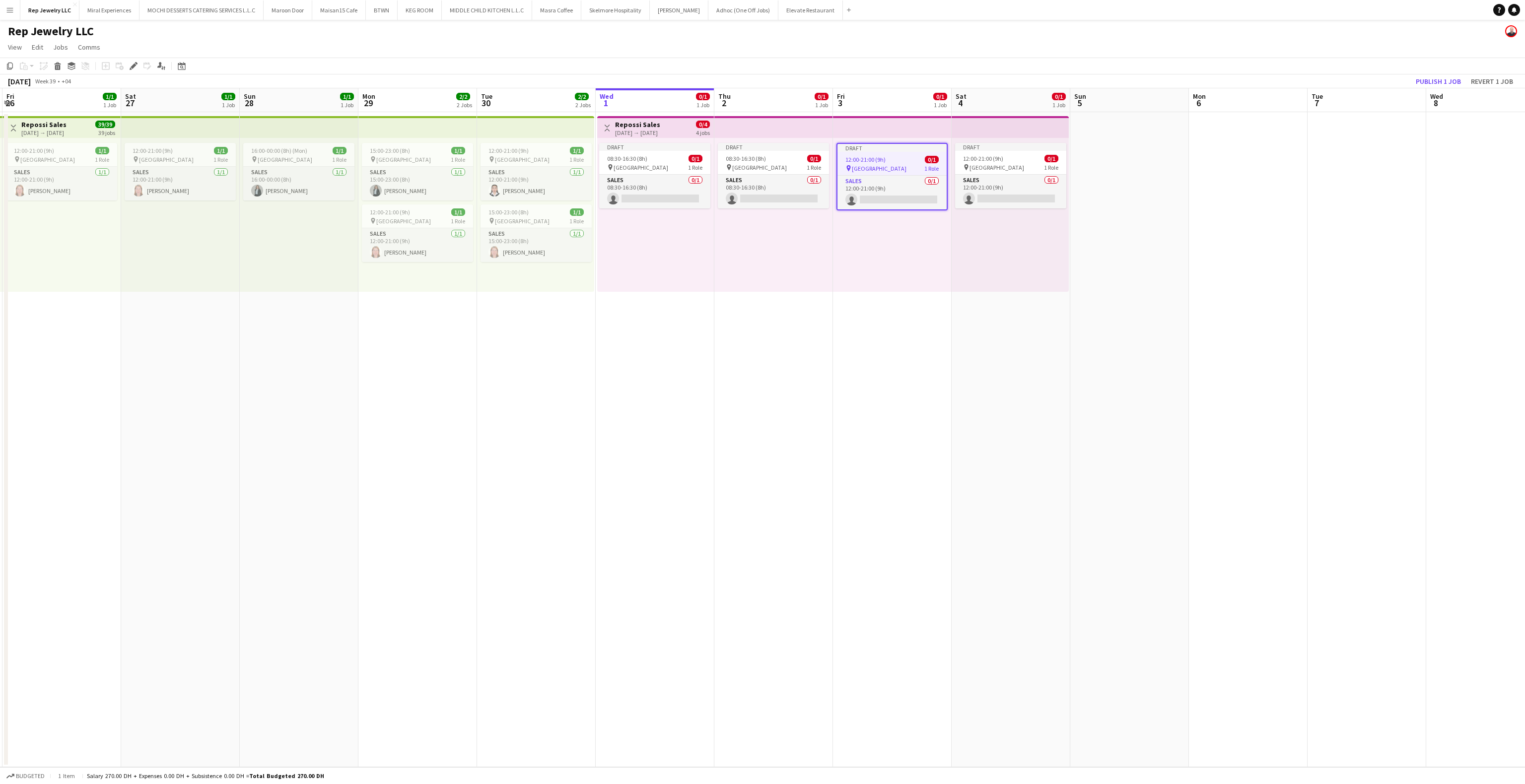
click at [696, 271] on div "Draft 08:30-16:30 (8h) 0/1 pin Dubai Mall 1 Role Sales 0/1 08:30-16:30 (8h) sin…" at bounding box center [655, 215] width 117 height 154
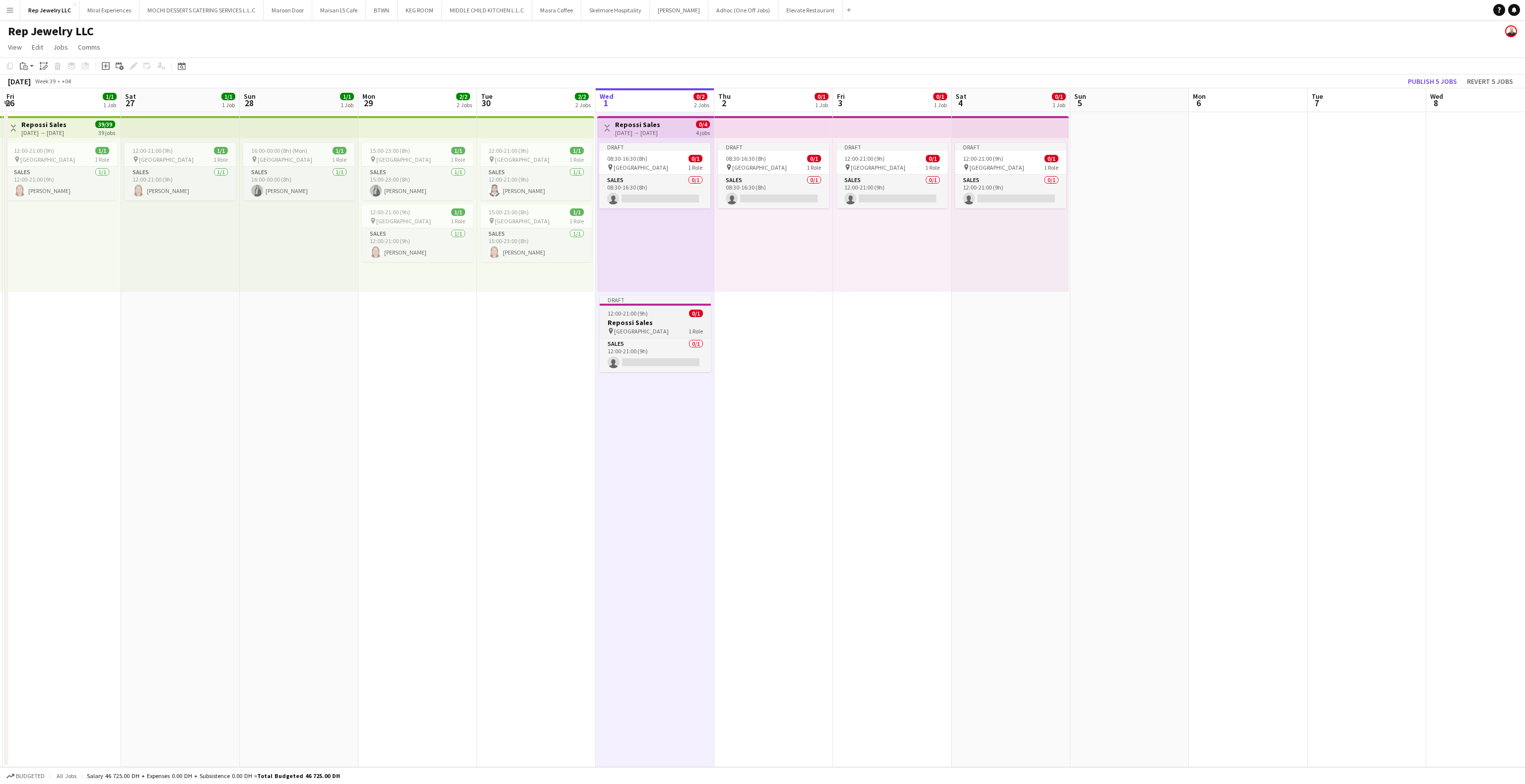
click at [661, 319] on h3 "Repossi Sales" at bounding box center [655, 322] width 111 height 9
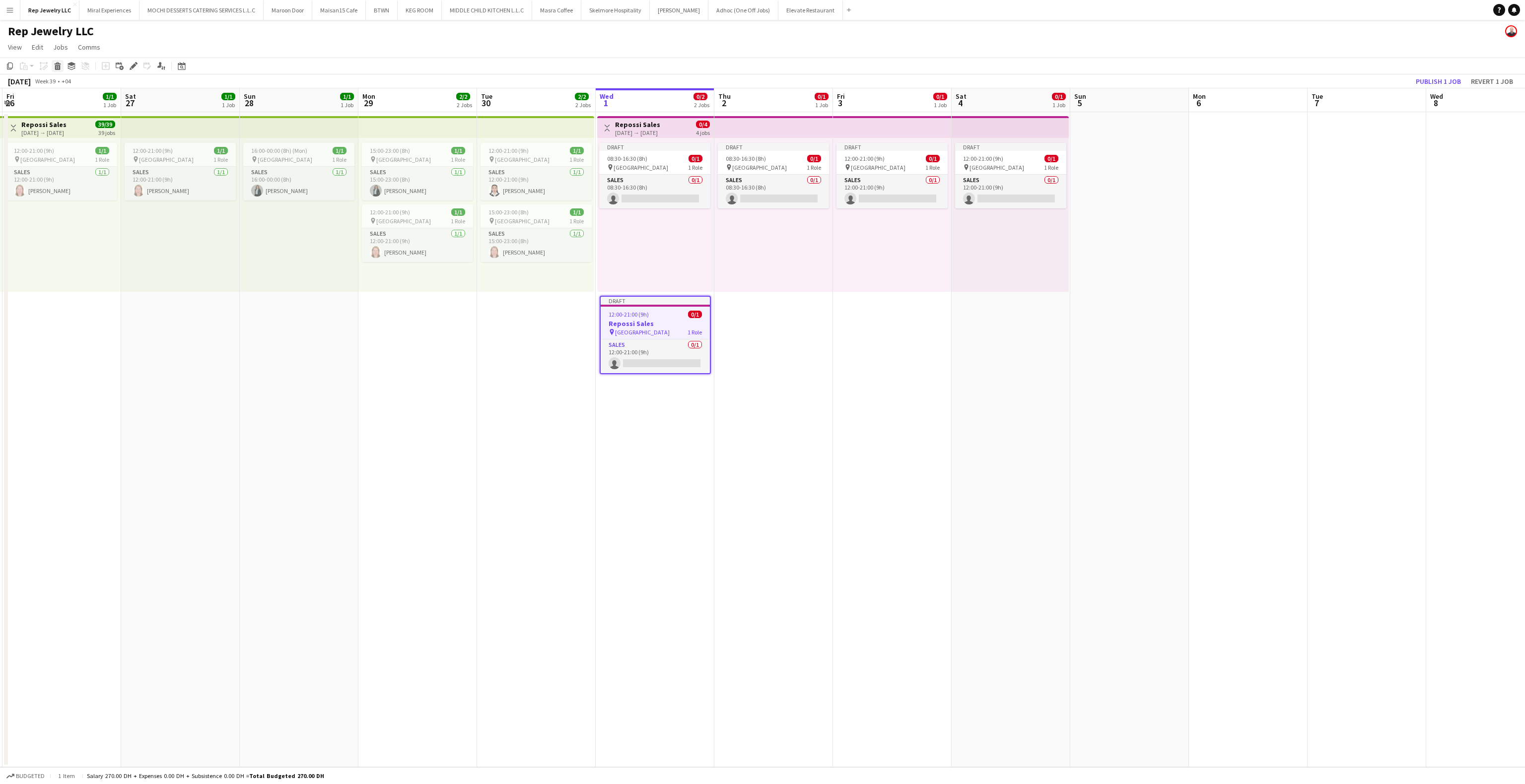
click at [56, 67] on icon at bounding box center [58, 67] width 5 height 5
click at [665, 316] on app-date-cell "Toggle View Repossi Sales [DATE] → [DATE] 0/4 4 jobs Draft 08:30-16:30 (8h) 0/1…" at bounding box center [655, 440] width 119 height 655
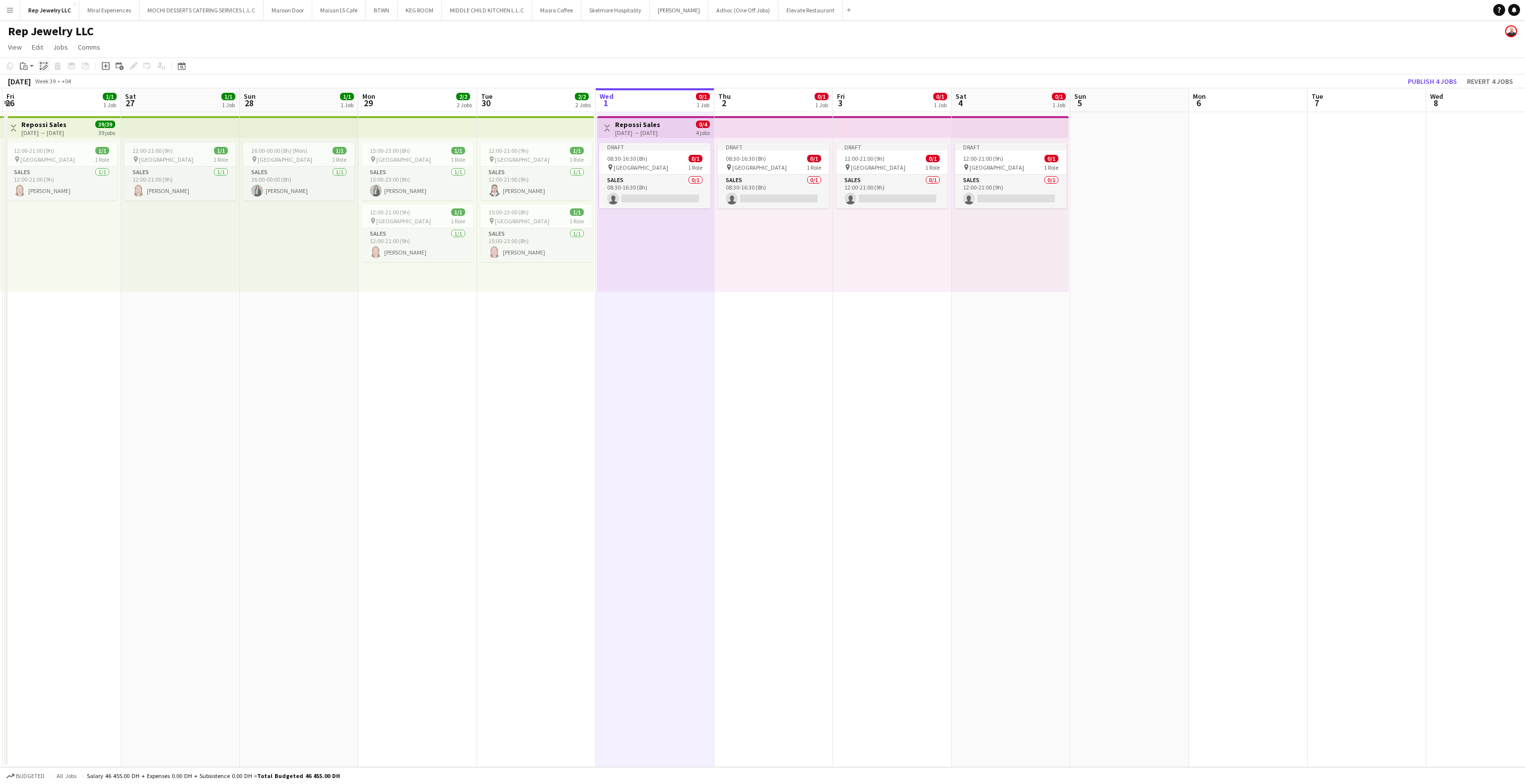
click at [48, 65] on div "Paste linked Job" at bounding box center [44, 66] width 12 height 12
click at [779, 241] on div "Draft 08:30-16:30 (8h) 0/1 pin Dubai Mall 1 Role Sales 0/1 08:30-16:30 (8h) sin…" at bounding box center [774, 215] width 119 height 154
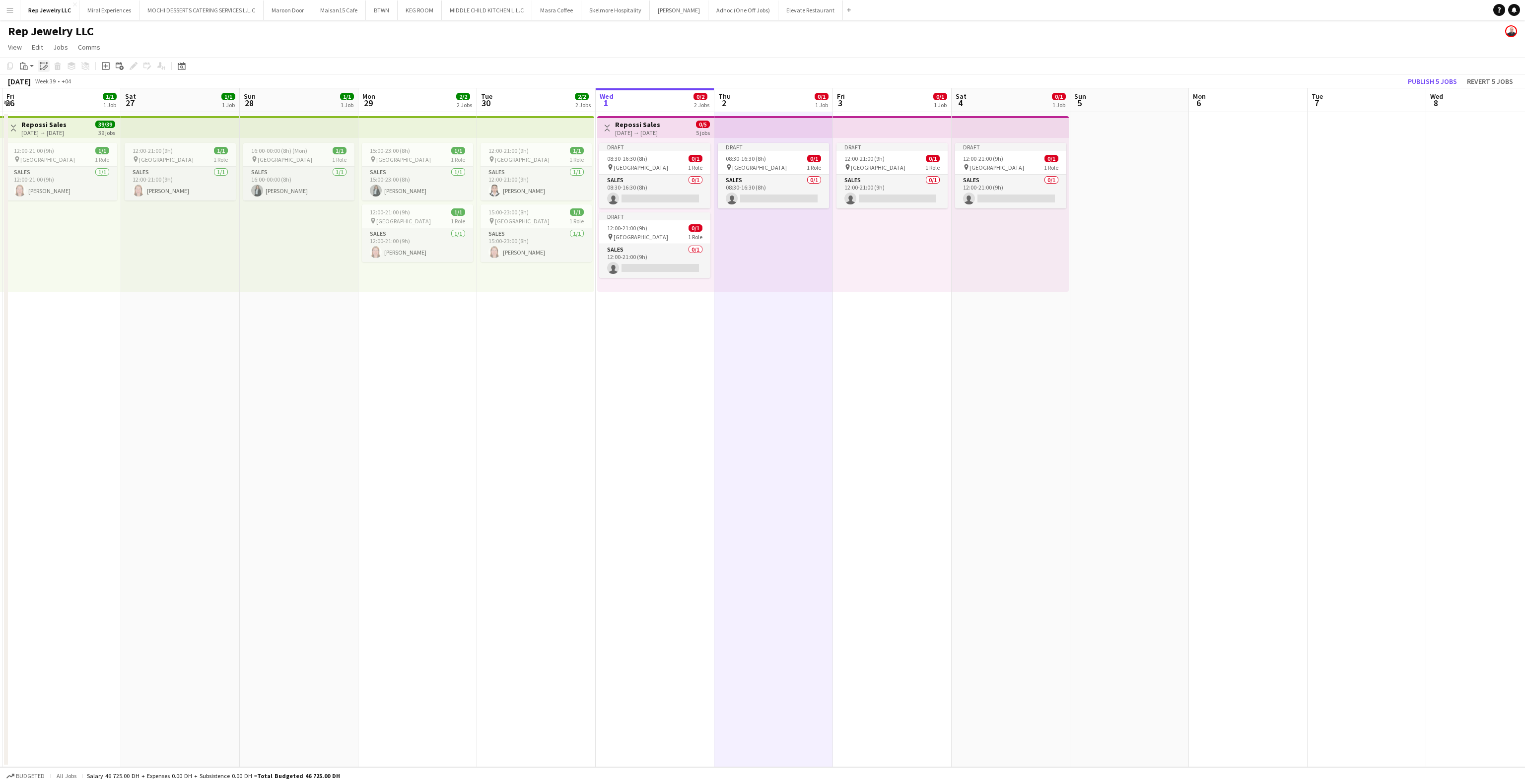
click at [42, 65] on icon "Paste linked Job" at bounding box center [44, 66] width 8 height 8
click at [1247, 164] on app-date-cell at bounding box center [1249, 440] width 119 height 655
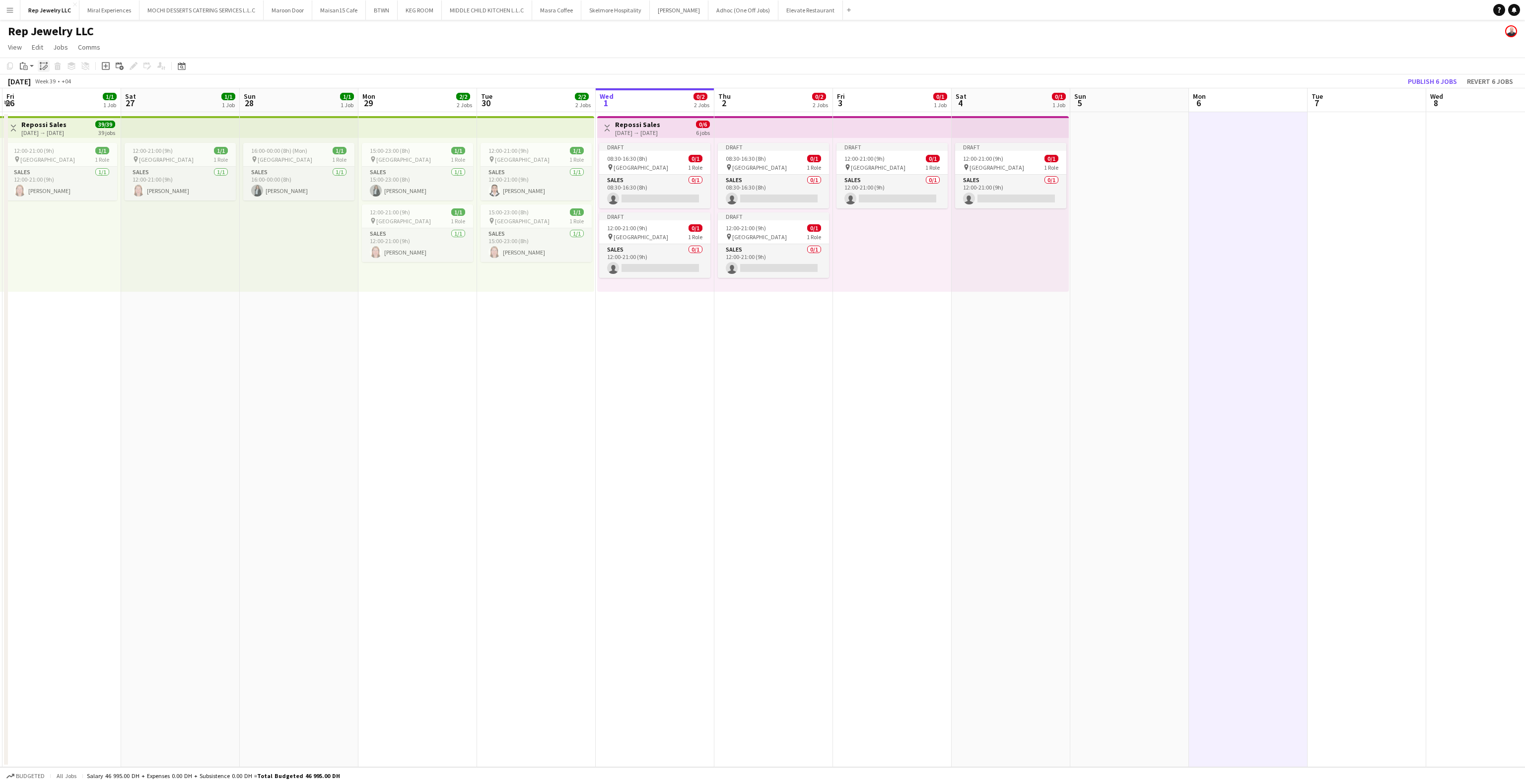
click at [40, 67] on icon "Paste linked Job" at bounding box center [44, 66] width 8 height 8
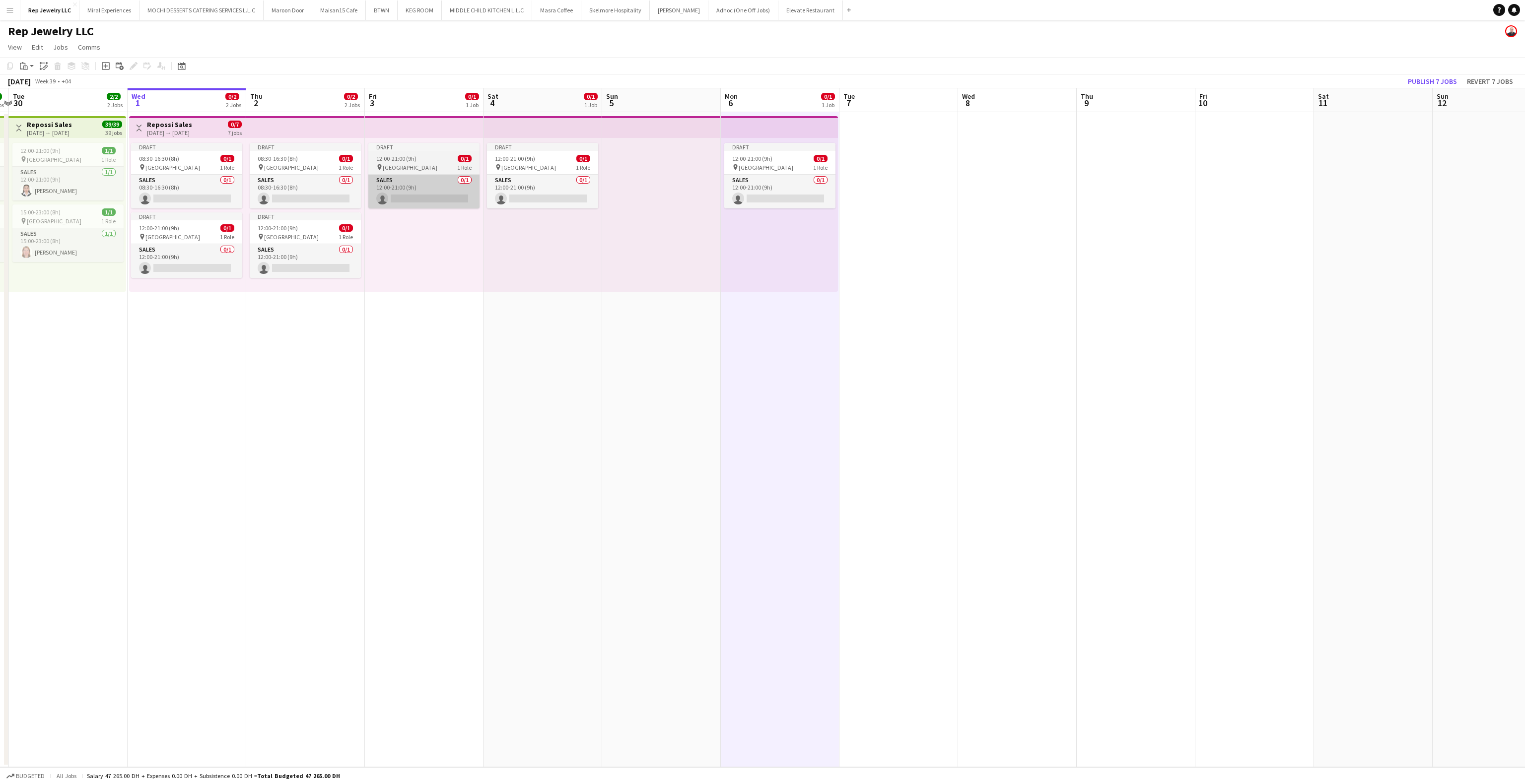
scroll to position [0, 380]
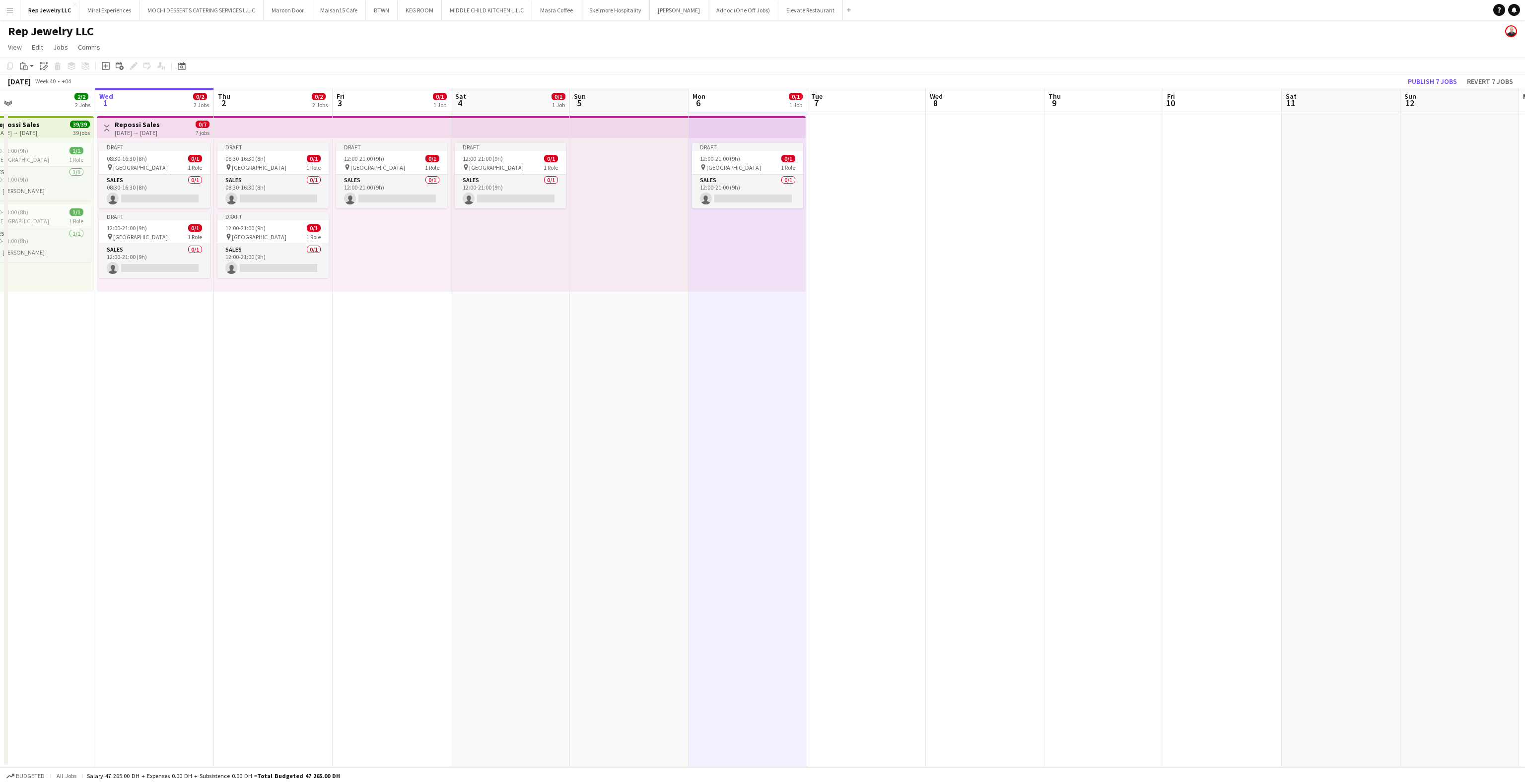
click at [831, 149] on app-date-cell at bounding box center [866, 440] width 119 height 655
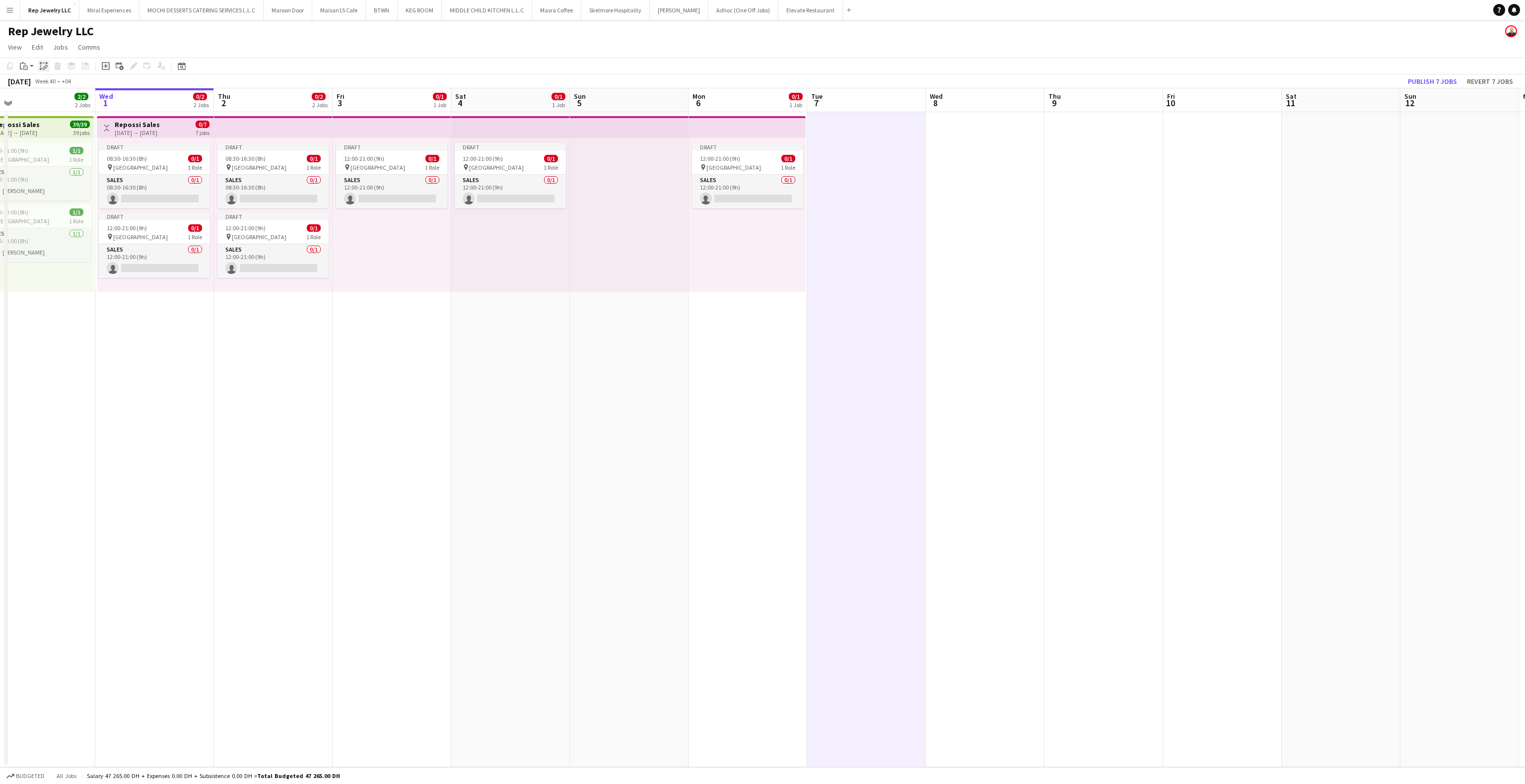
click at [47, 66] on div "Paste linked Job" at bounding box center [44, 66] width 12 height 12
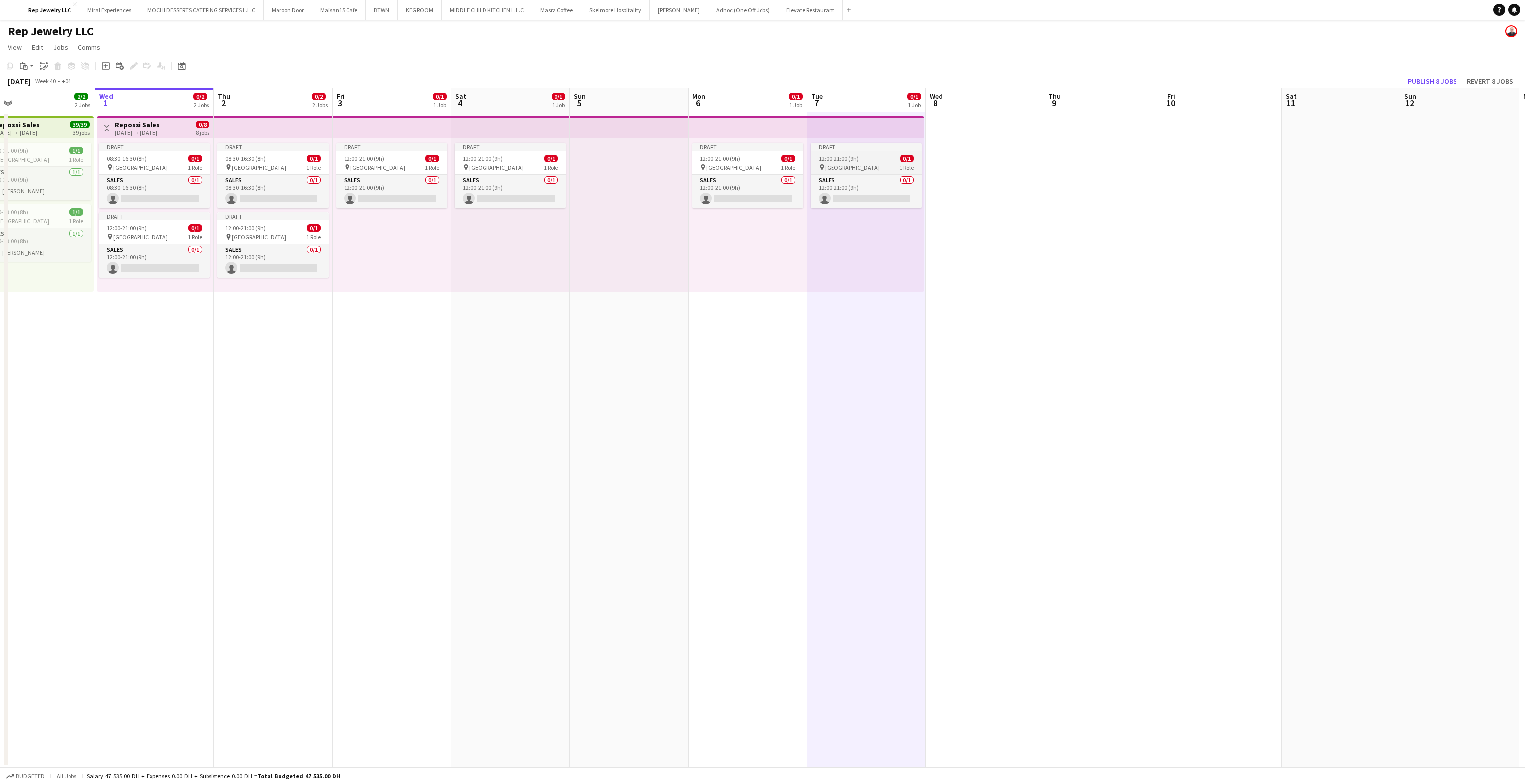
click at [848, 148] on div "Draft" at bounding box center [866, 147] width 111 height 8
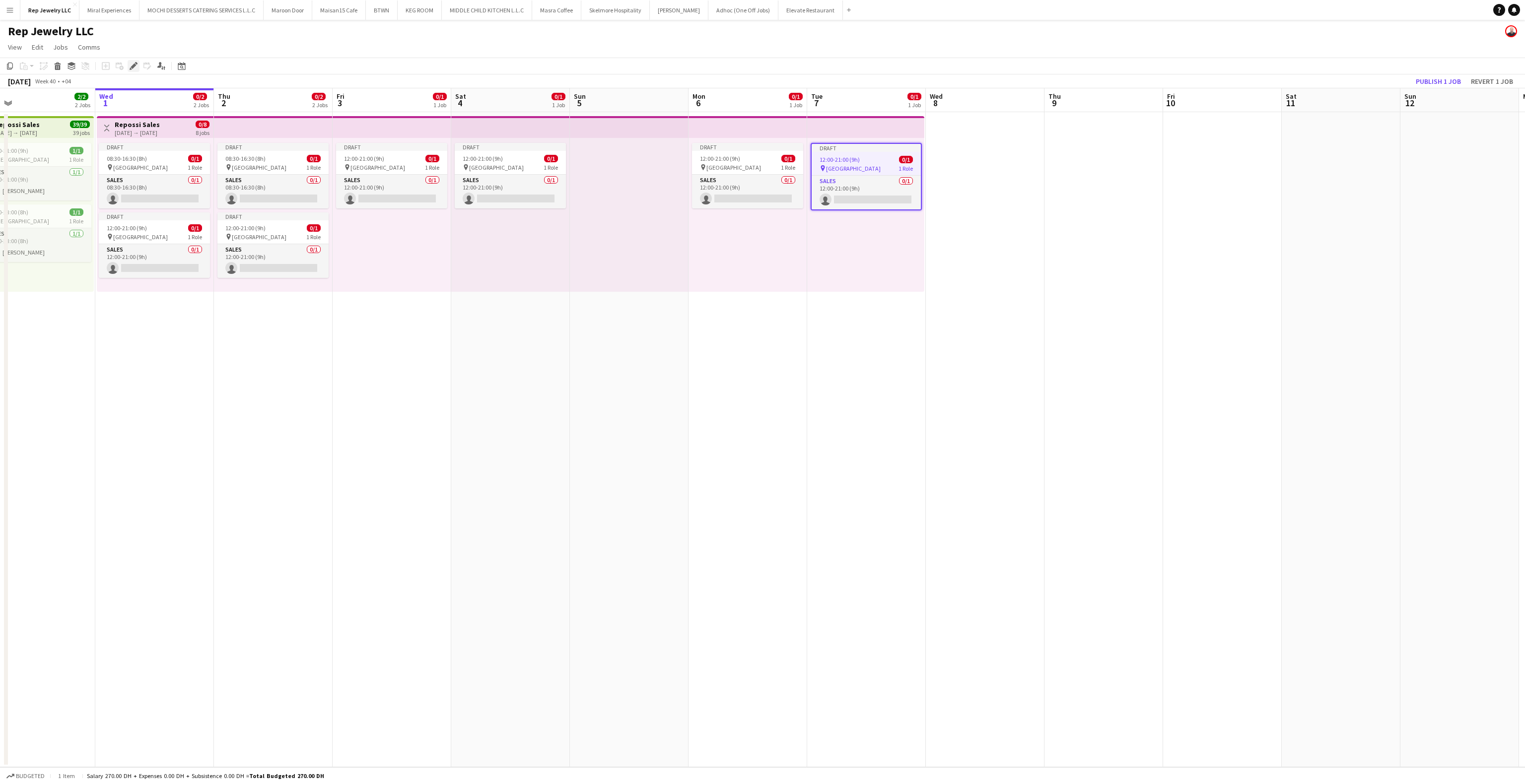
click at [130, 69] on icon at bounding box center [131, 69] width 3 height 3
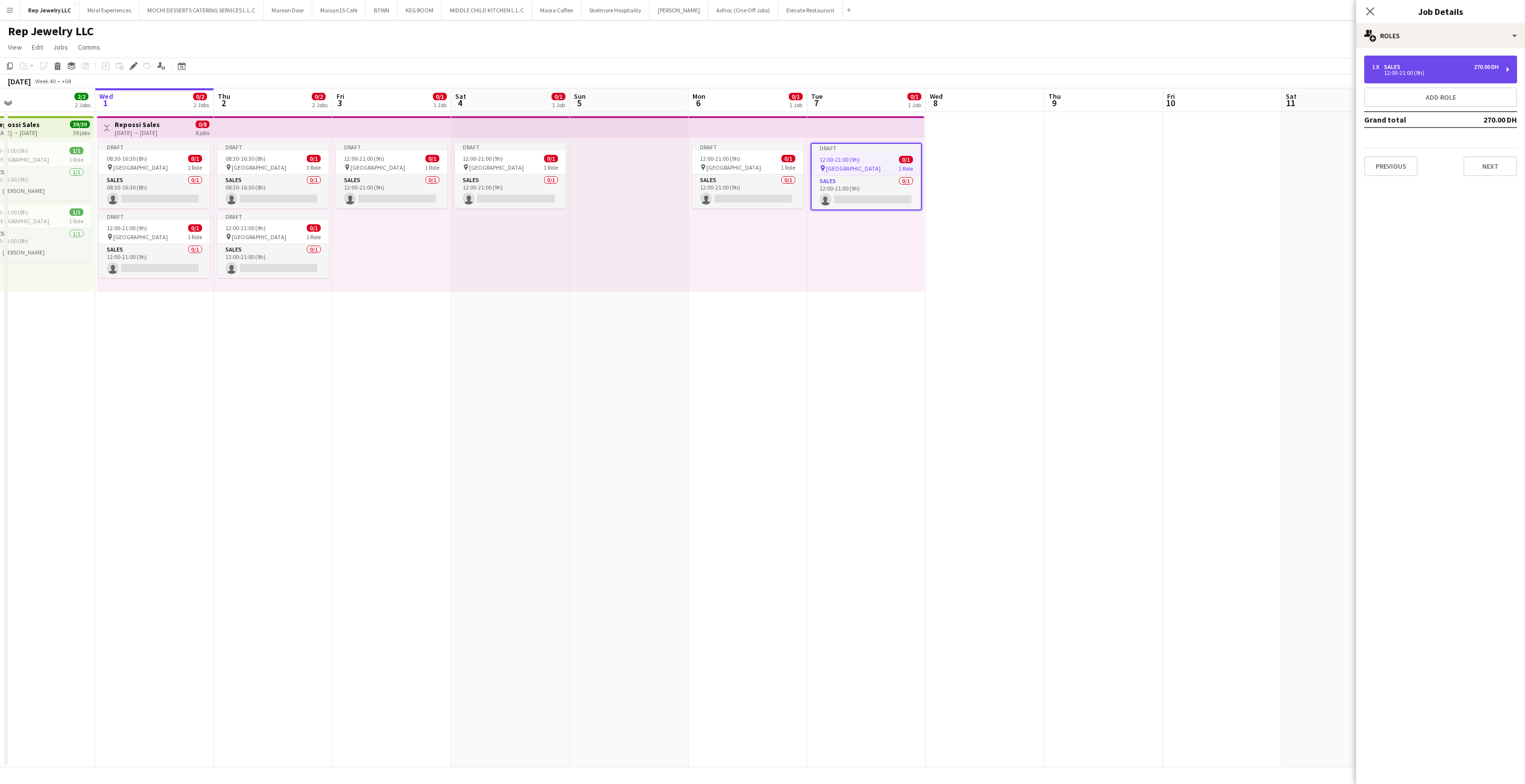
click at [1422, 58] on div "1 x Sales 270.00 DH 12:00-21:00 (9h)" at bounding box center [1441, 69] width 153 height 28
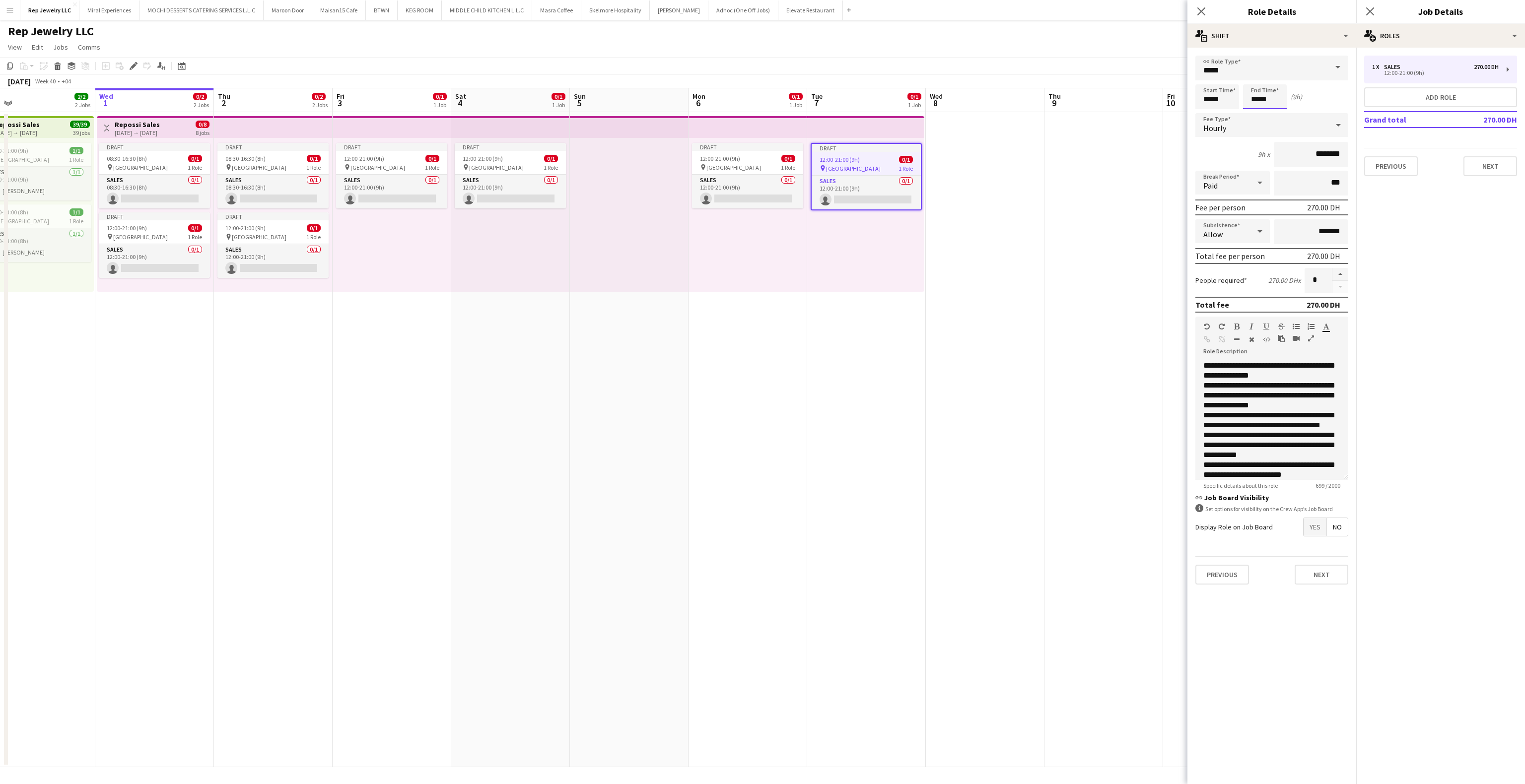
click at [1253, 99] on input "*****" at bounding box center [1265, 96] width 44 height 25
type input "*****"
click at [1368, 16] on icon "Close pop-in" at bounding box center [1370, 11] width 9 height 9
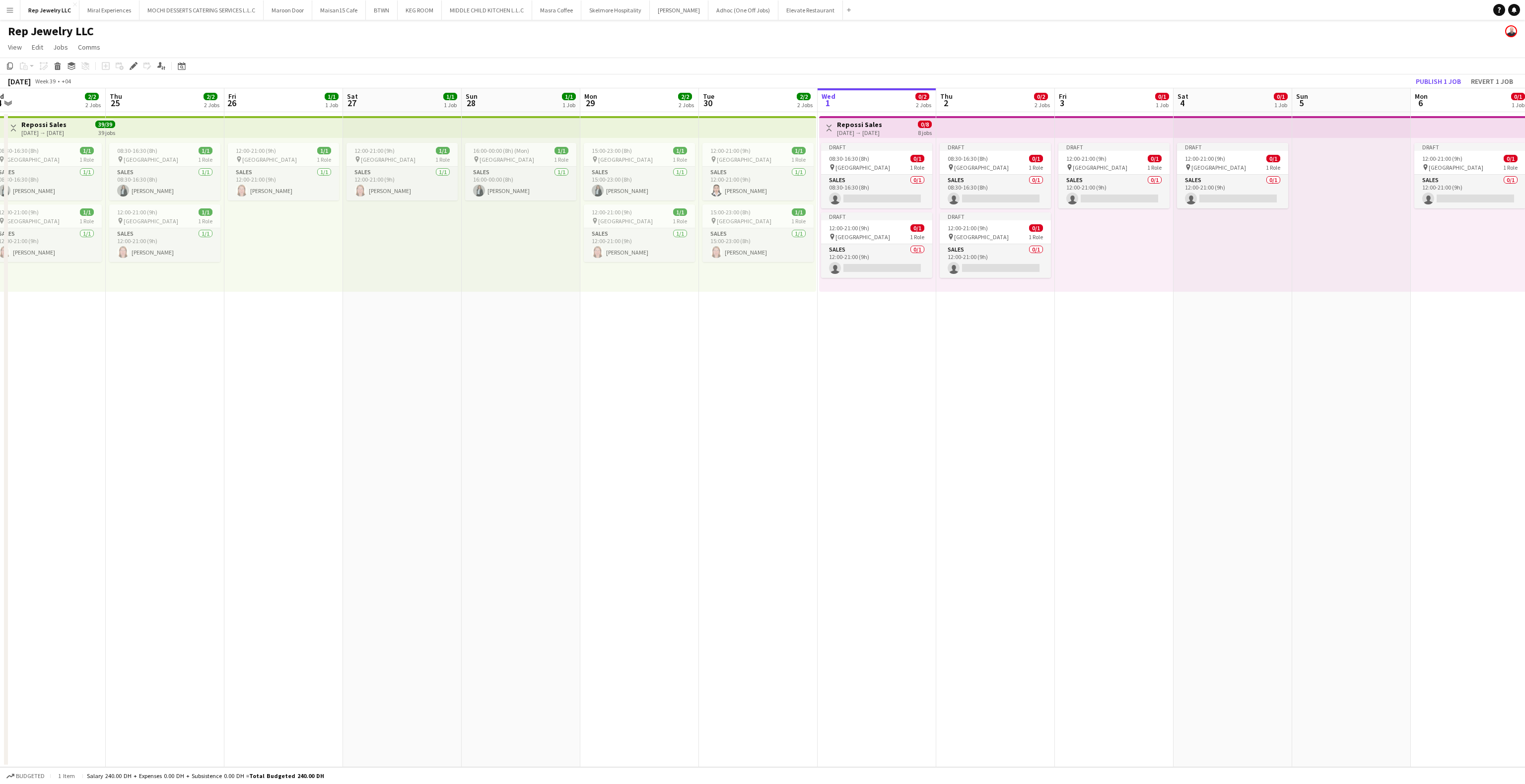
scroll to position [0, 231]
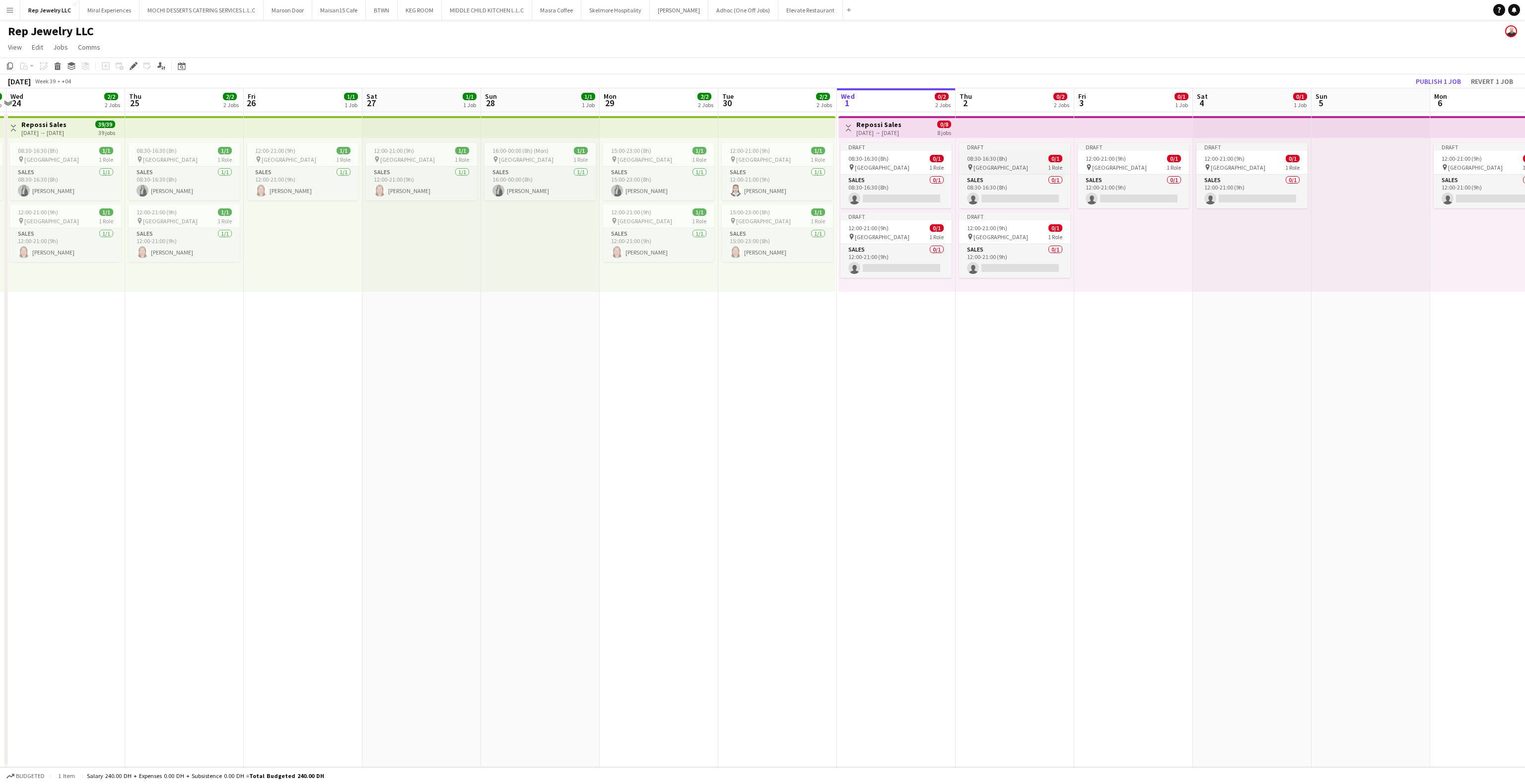
drag, startPoint x: 979, startPoint y: 143, endPoint x: 992, endPoint y: 152, distance: 15.8
click at [979, 143] on div "Draft" at bounding box center [1015, 147] width 111 height 8
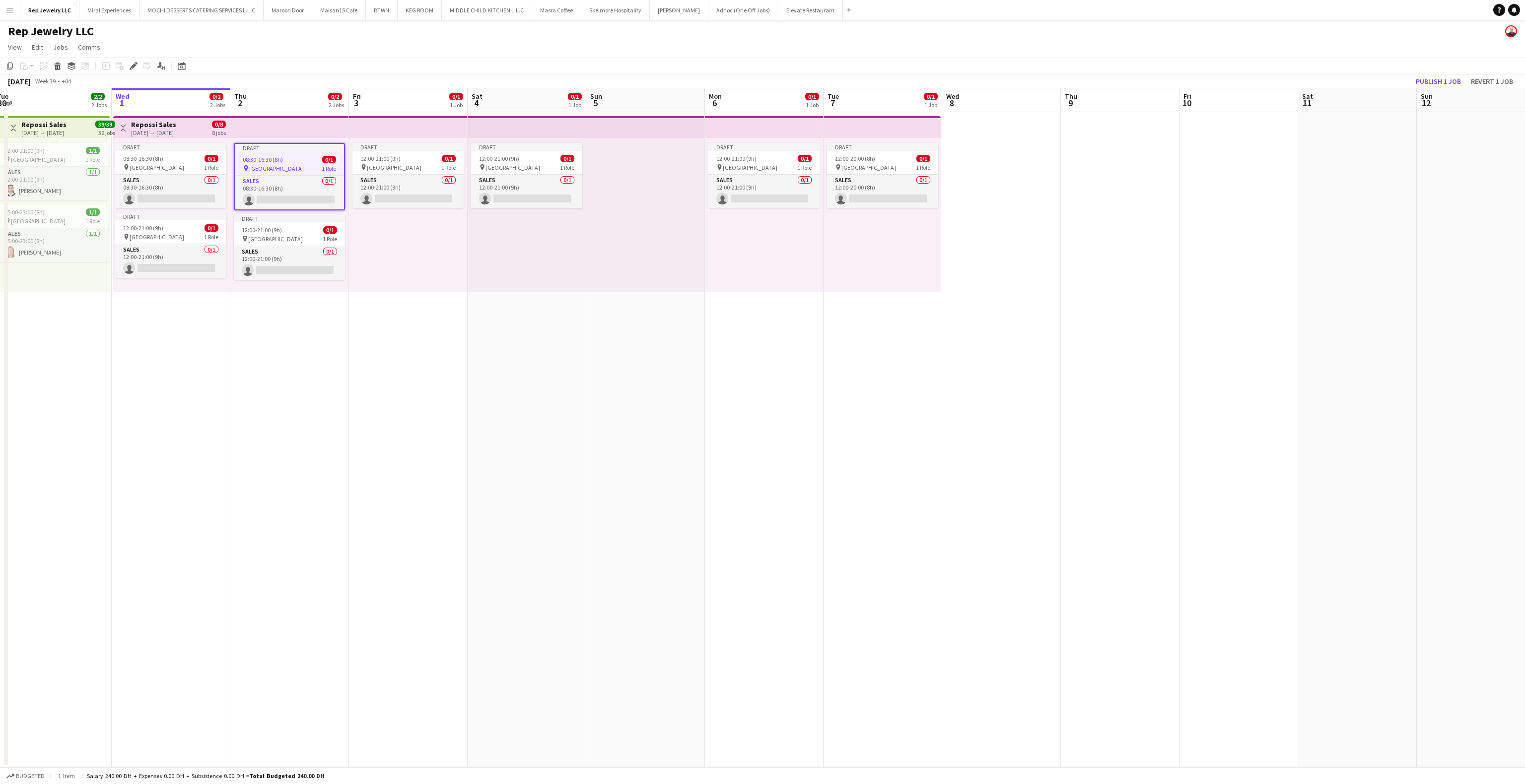
scroll to position [0, 386]
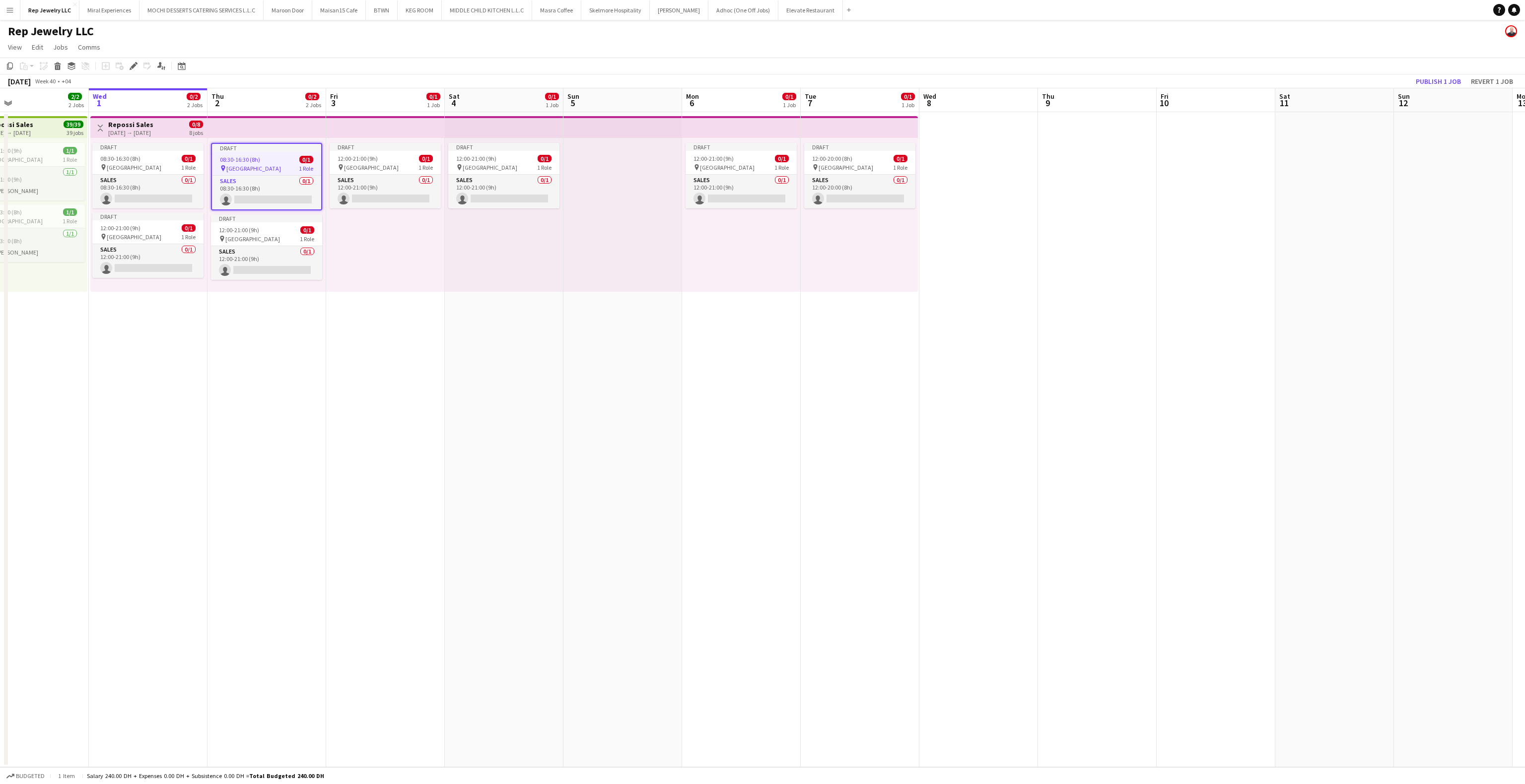
click at [978, 132] on app-date-cell at bounding box center [979, 440] width 119 height 655
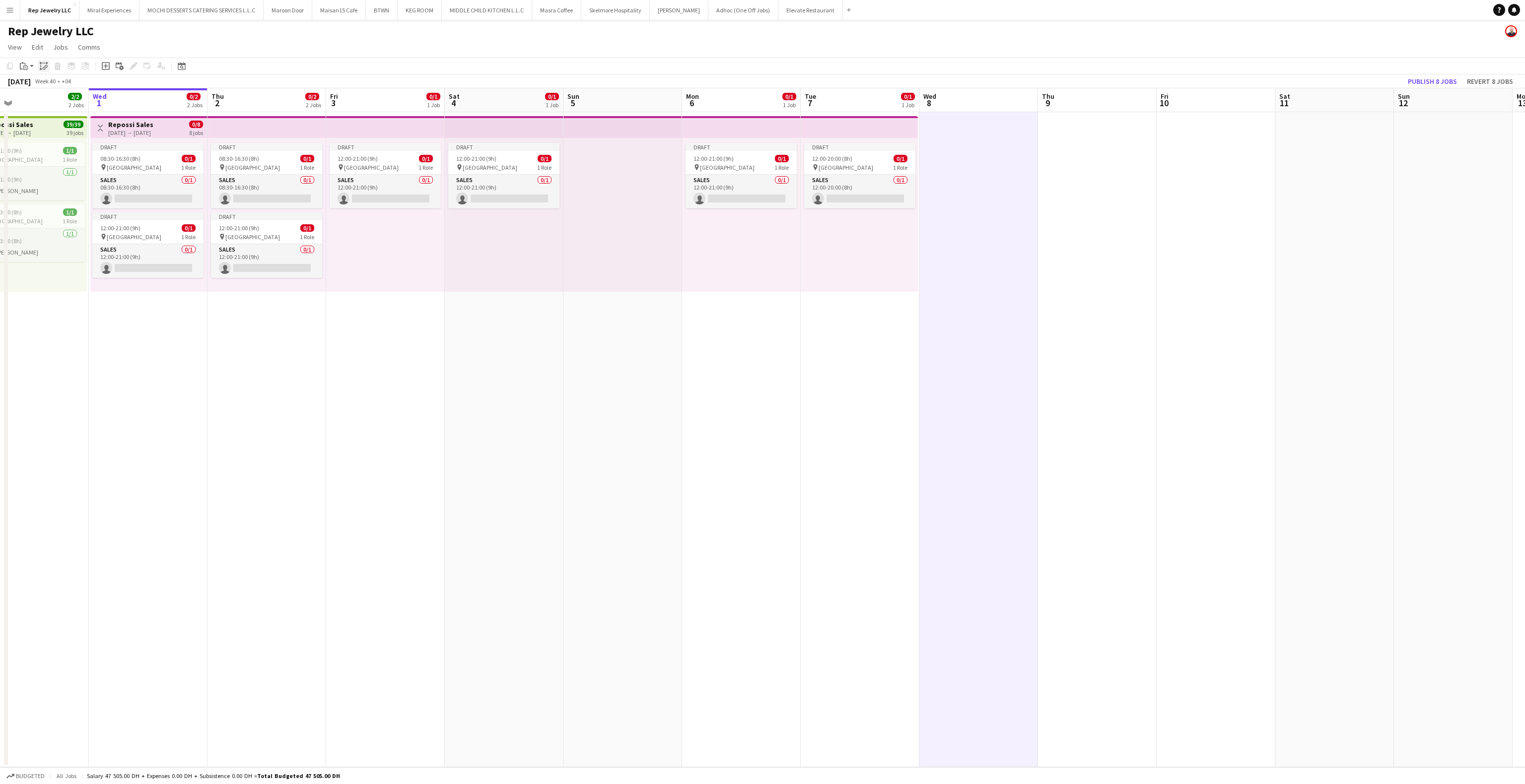
click at [44, 67] on icon "Paste linked Job" at bounding box center [44, 66] width 8 height 8
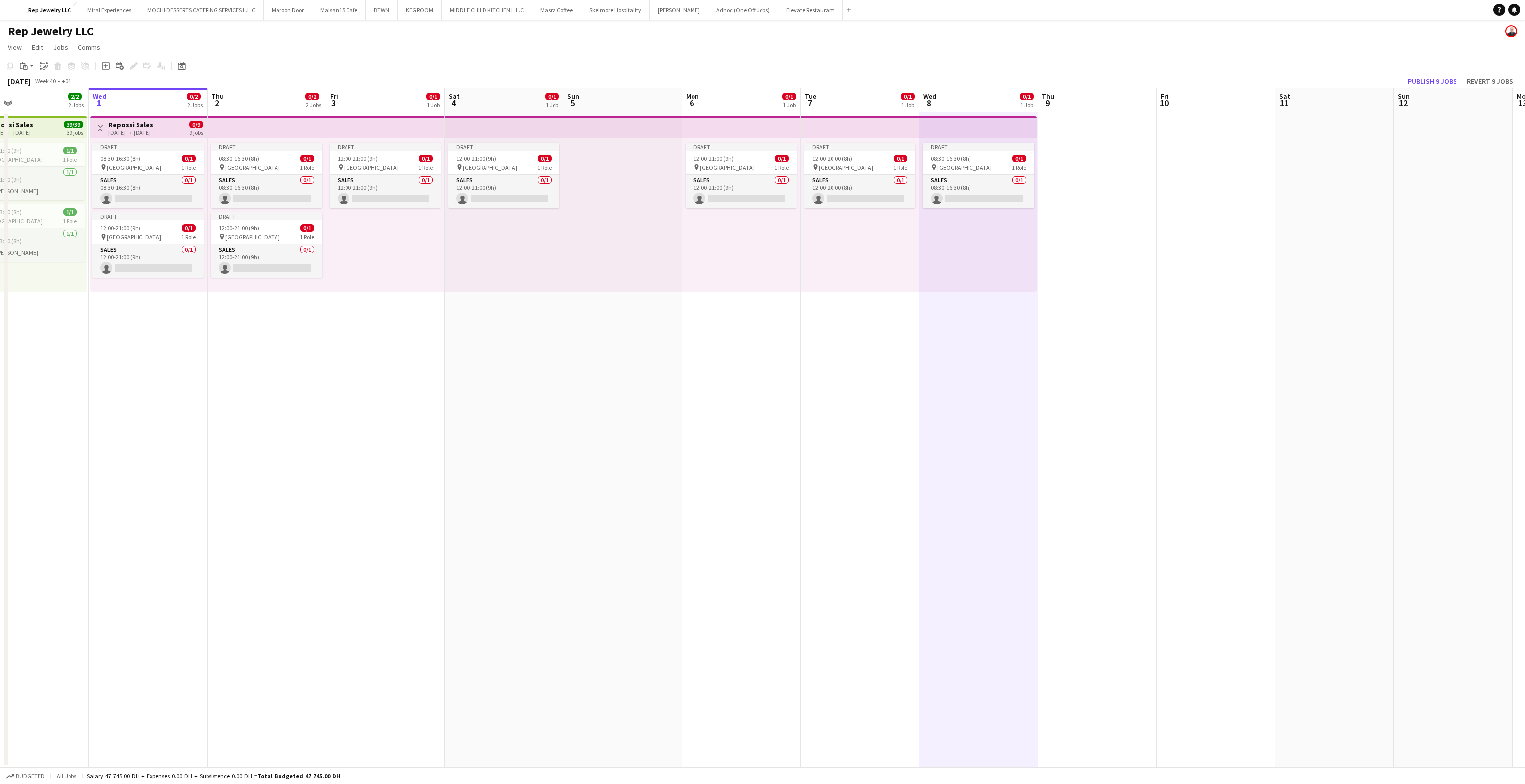
click at [1058, 177] on app-date-cell at bounding box center [1098, 440] width 119 height 655
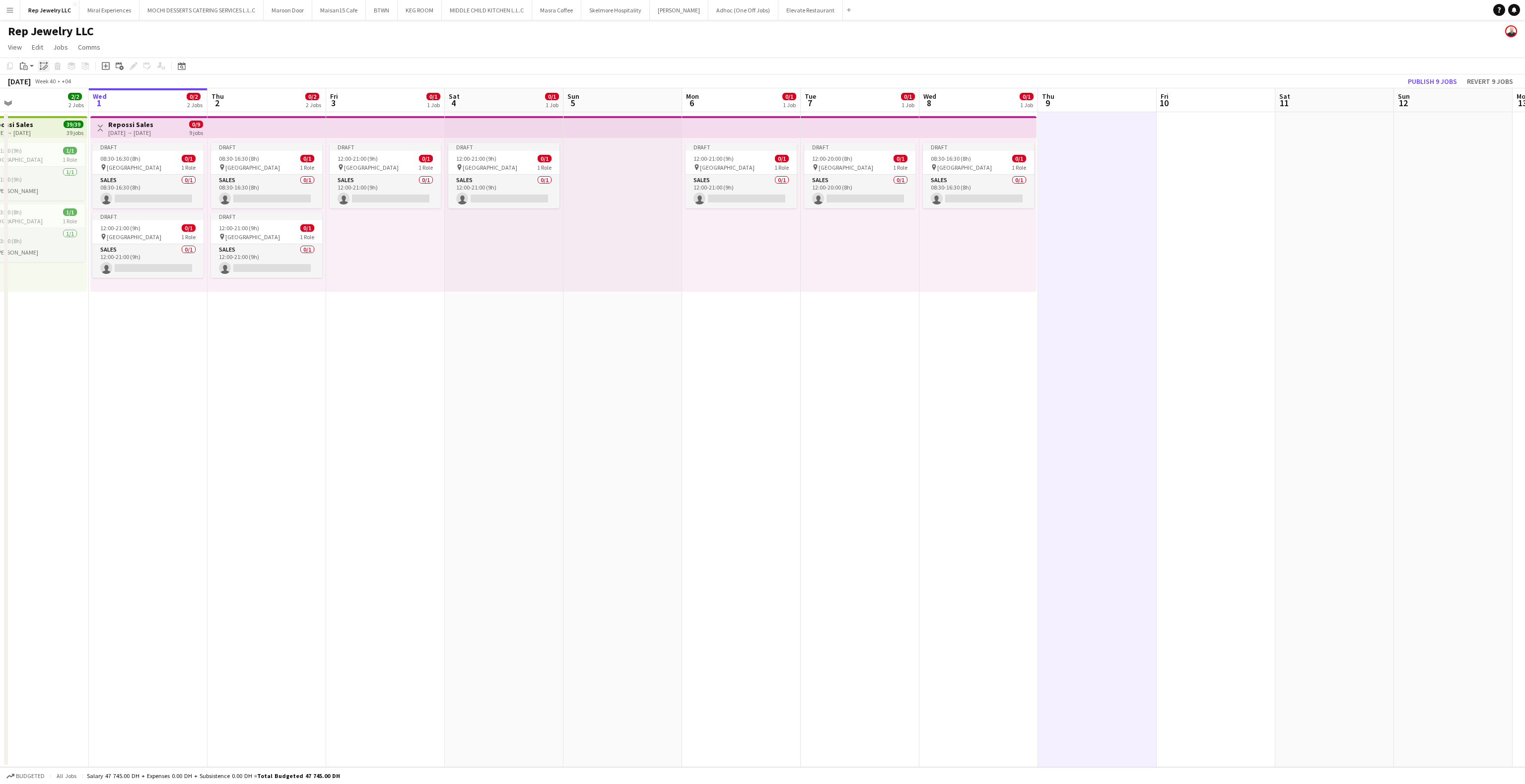
click at [38, 65] on div "Paste linked Job" at bounding box center [44, 66] width 12 height 12
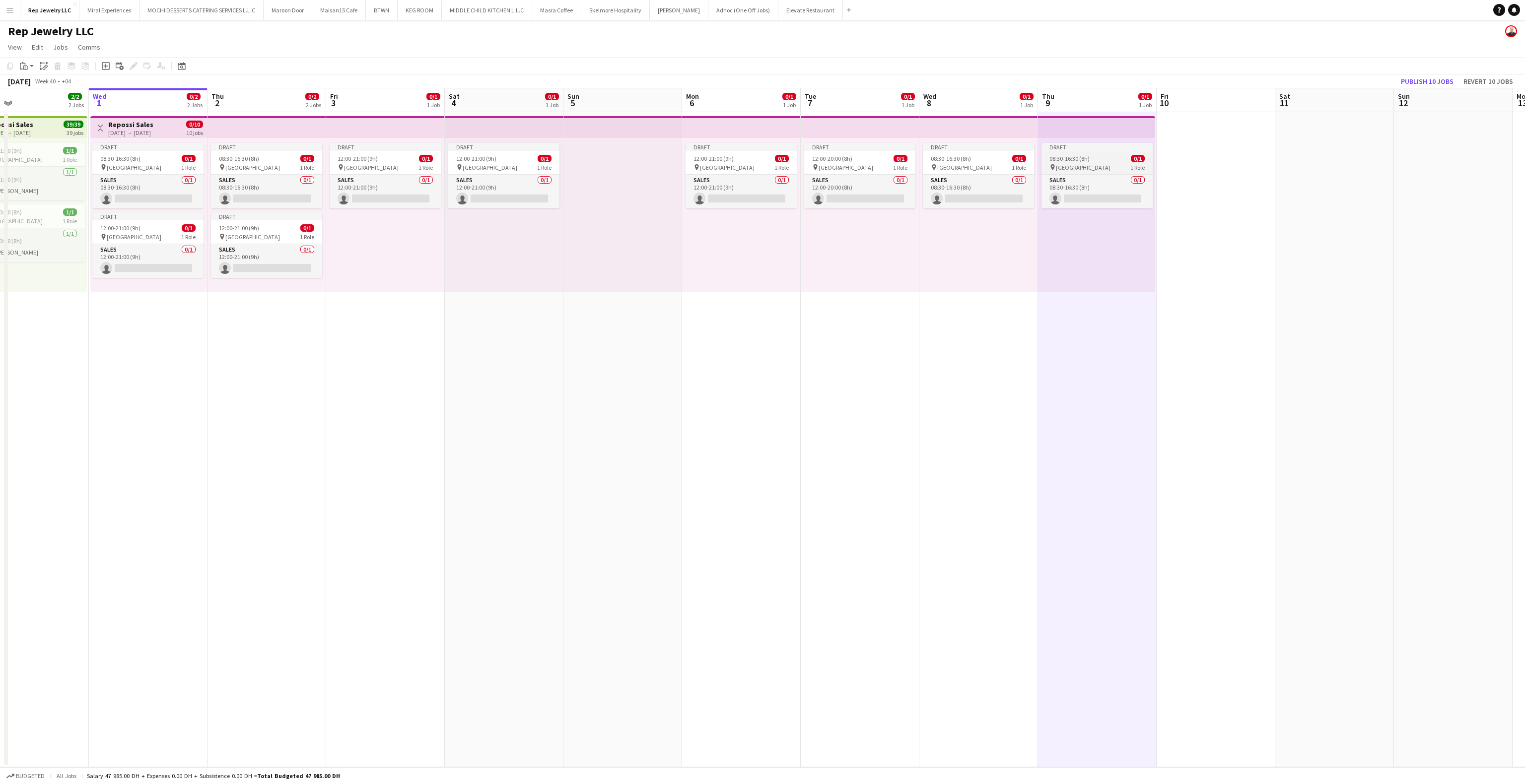
scroll to position [0, 394]
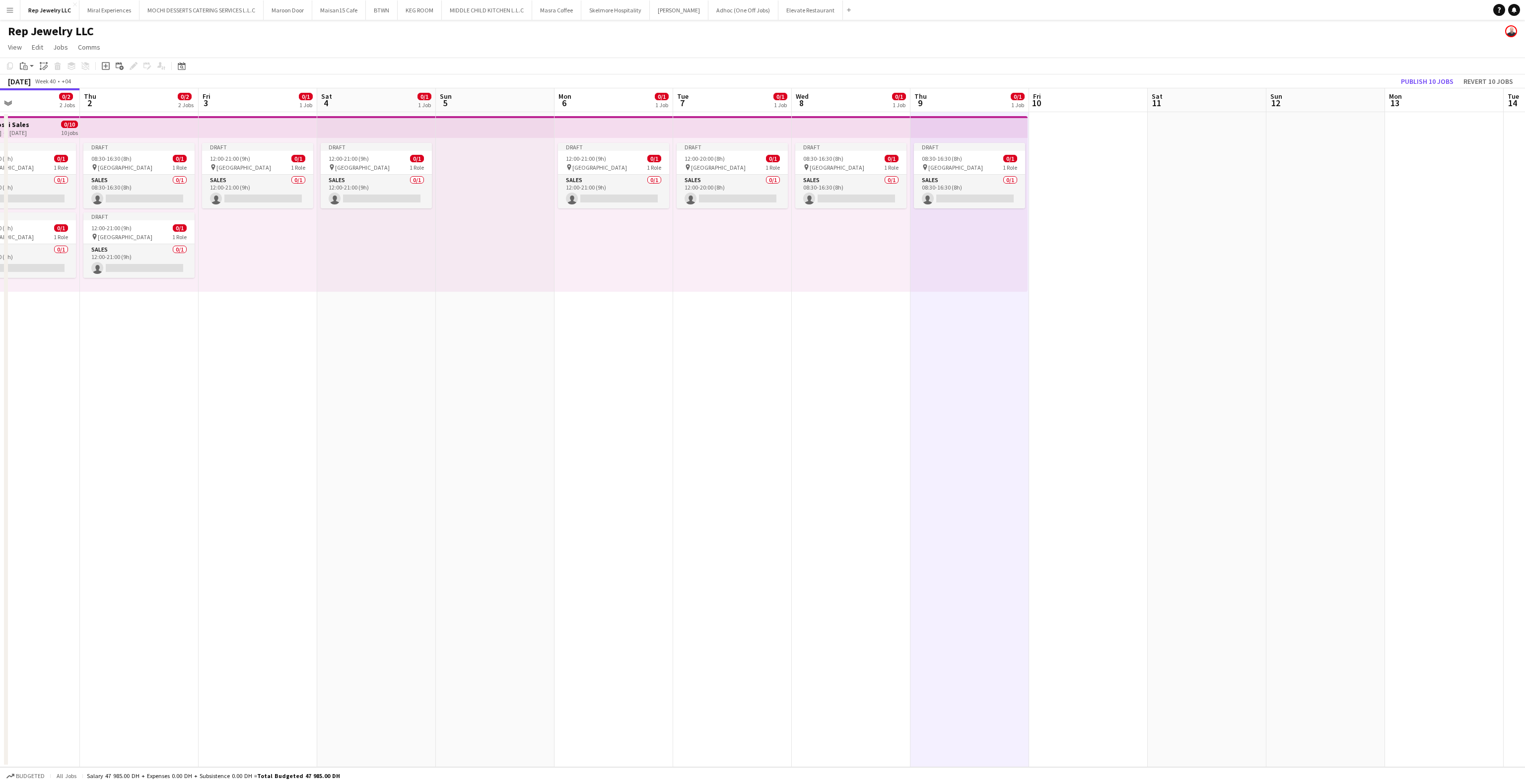
click at [1335, 172] on app-date-cell at bounding box center [1326, 440] width 119 height 655
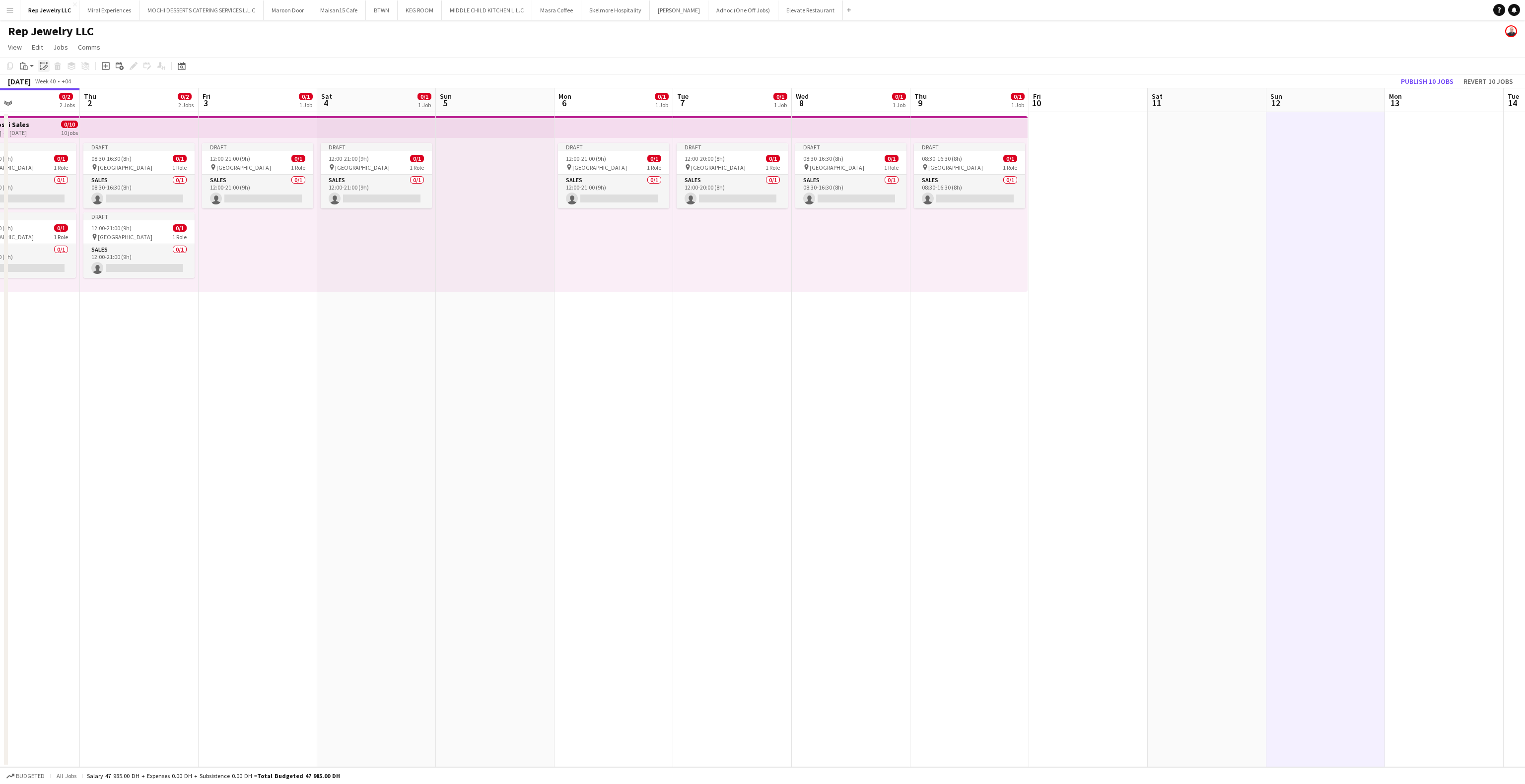
click at [47, 66] on div "Paste linked Job" at bounding box center [44, 66] width 12 height 12
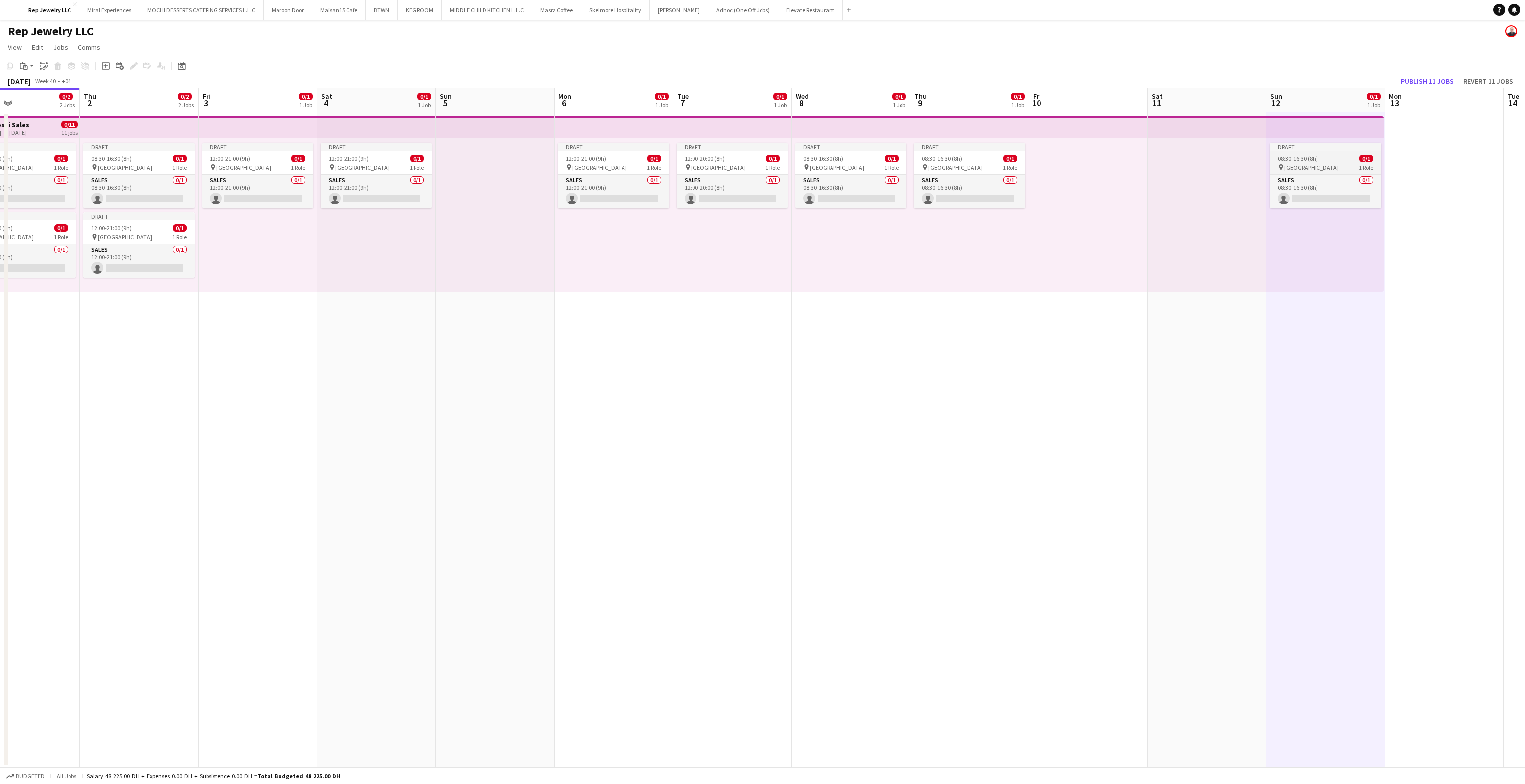
click at [1296, 153] on app-job-card "Draft 08:30-16:30 (8h) 0/1 pin Dubai Mall 1 Role Sales 0/1 08:30-16:30 (8h) sin…" at bounding box center [1325, 175] width 111 height 65
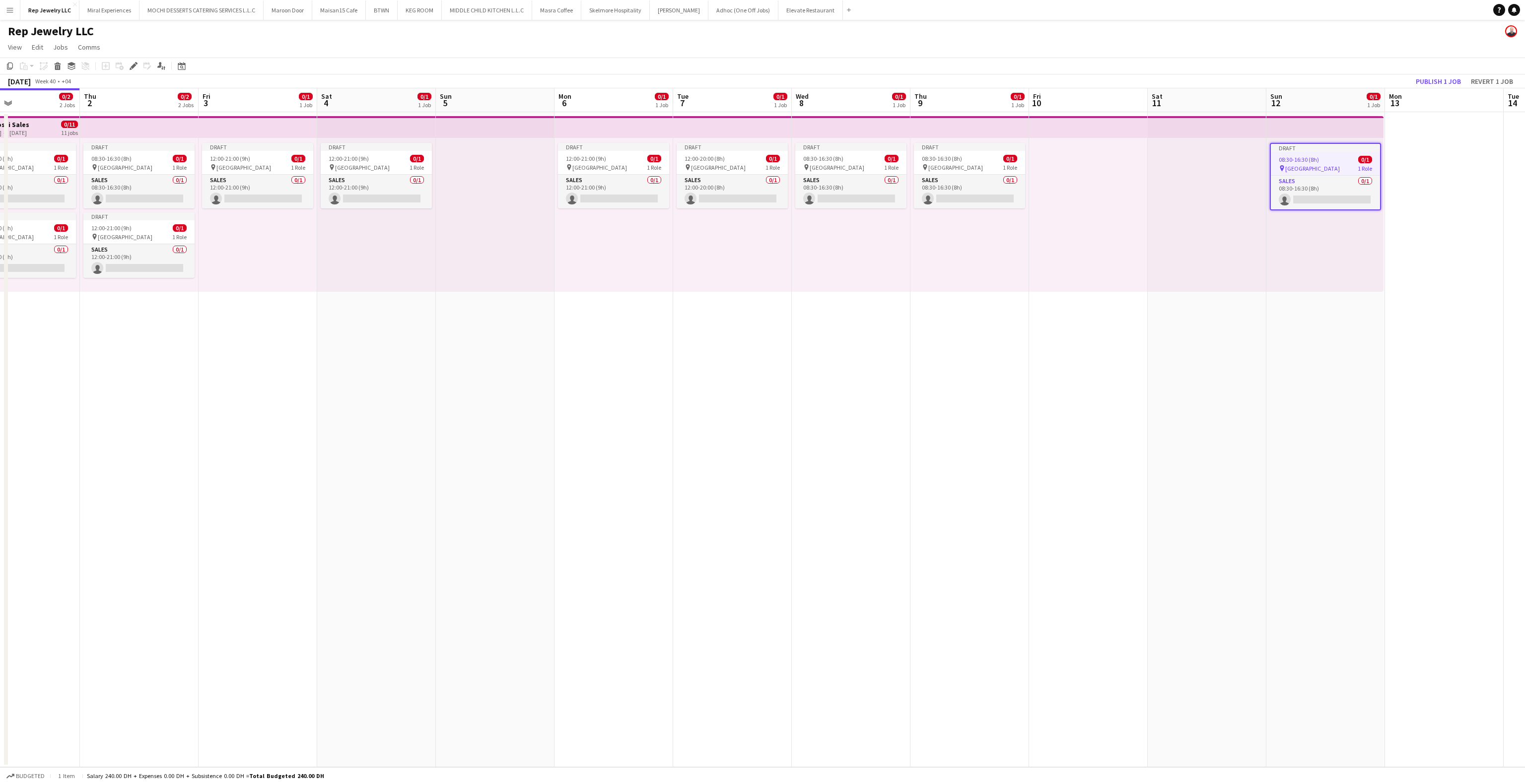
drag, startPoint x: 134, startPoint y: 66, endPoint x: 176, endPoint y: 74, distance: 42.8
click at [135, 66] on icon "Edit" at bounding box center [133, 66] width 8 height 8
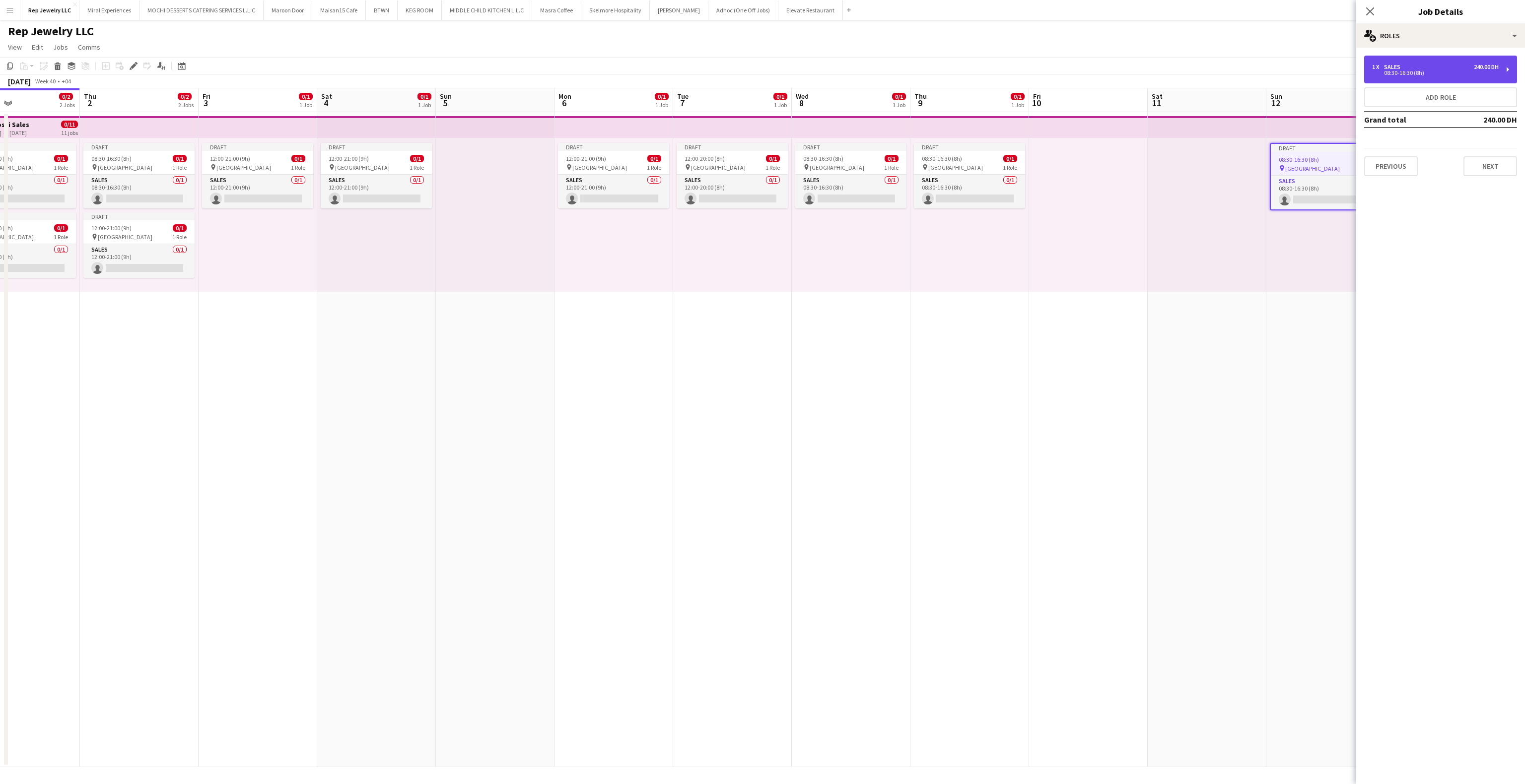
click at [1454, 69] on div "1 x Sales 240.00 DH" at bounding box center [1435, 67] width 127 height 7
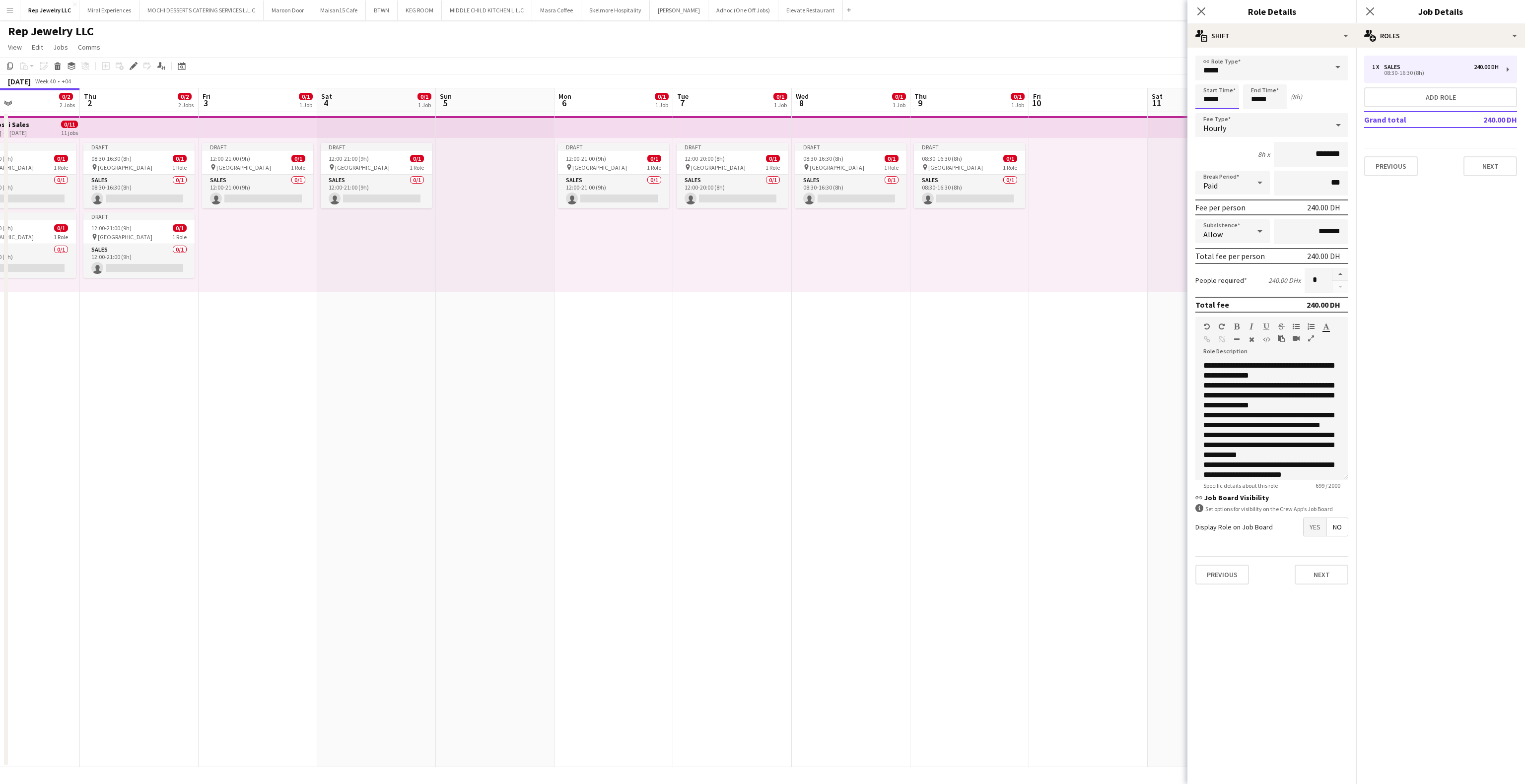
click at [1206, 100] on input "*****" at bounding box center [1217, 96] width 44 height 25
type input "*****"
click at [1255, 95] on input "*****" at bounding box center [1265, 96] width 44 height 25
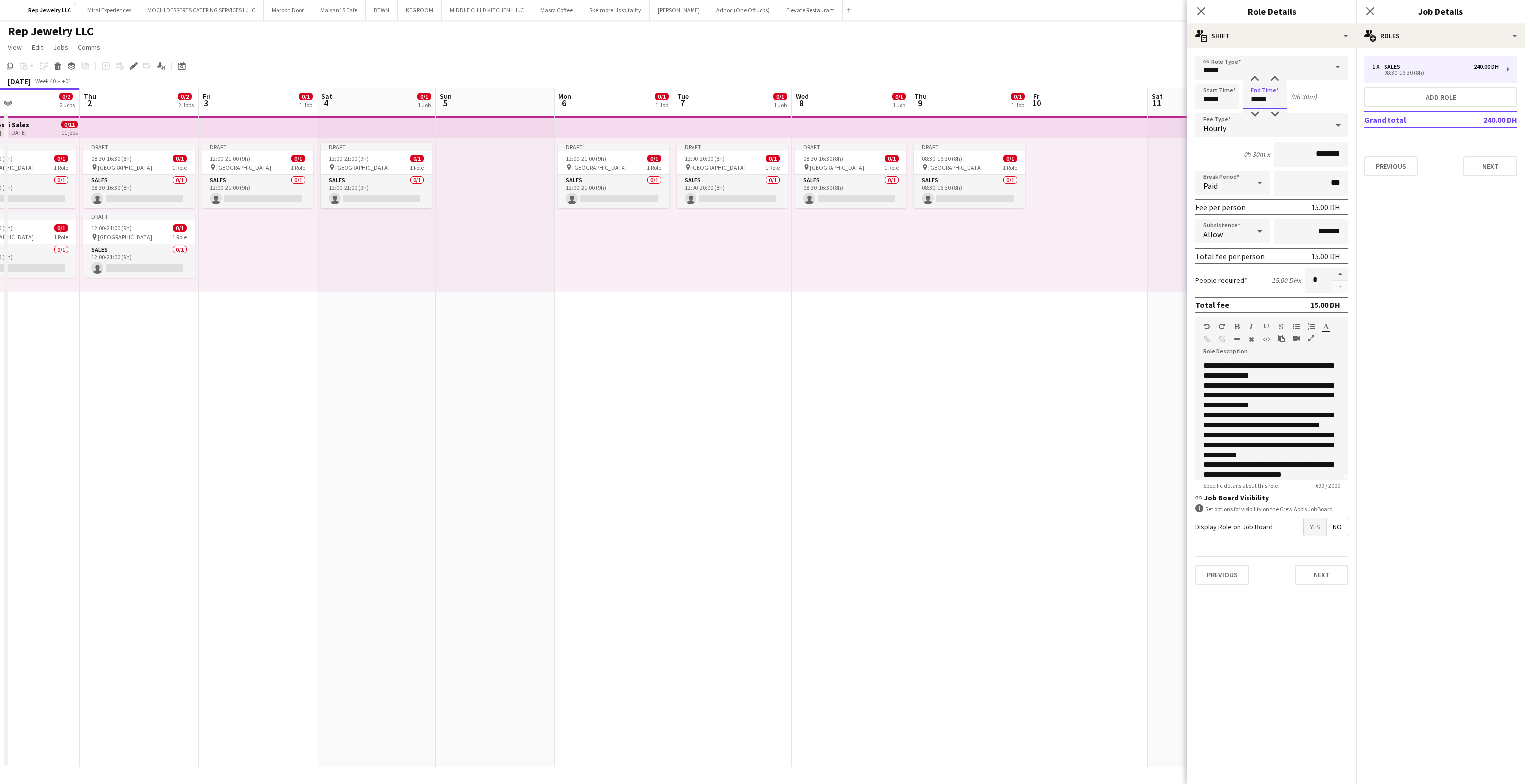
click at [1255, 95] on input "*****" at bounding box center [1265, 96] width 44 height 25
type input "*****"
click at [1374, 7] on icon at bounding box center [1370, 11] width 9 height 9
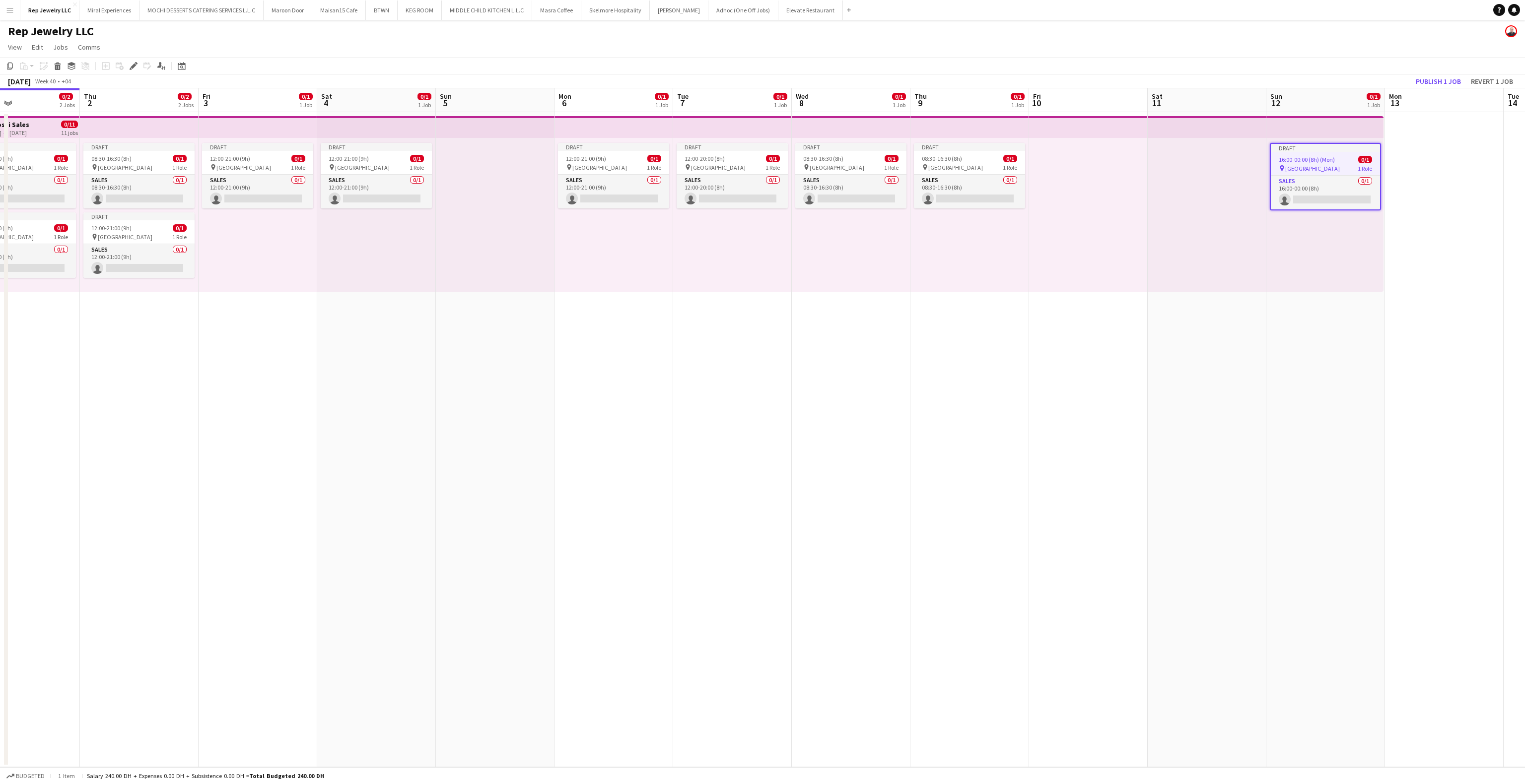
click at [1245, 315] on app-date-cell at bounding box center [1207, 440] width 119 height 655
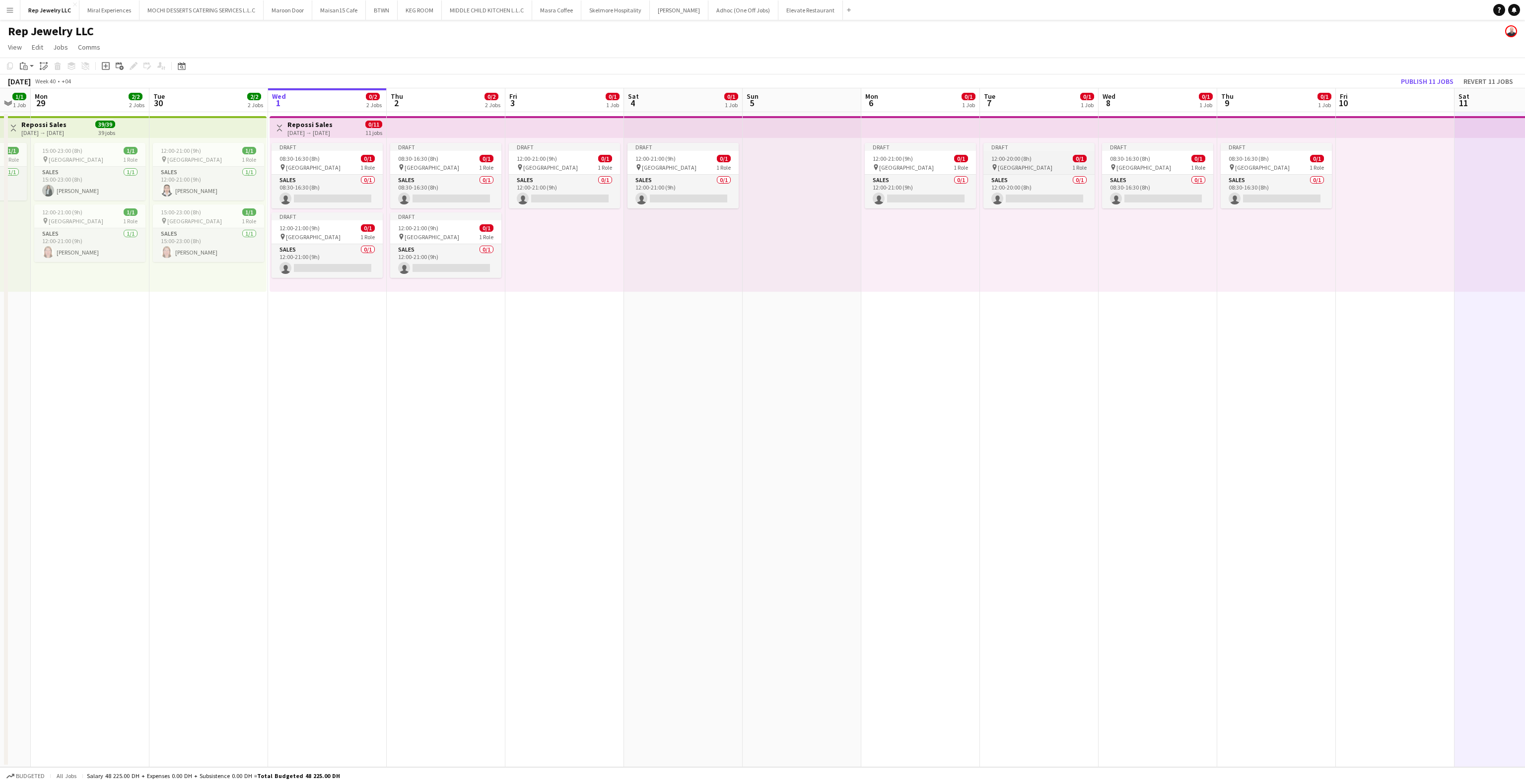
scroll to position [0, 204]
click at [918, 146] on div "Draft" at bounding box center [922, 147] width 111 height 8
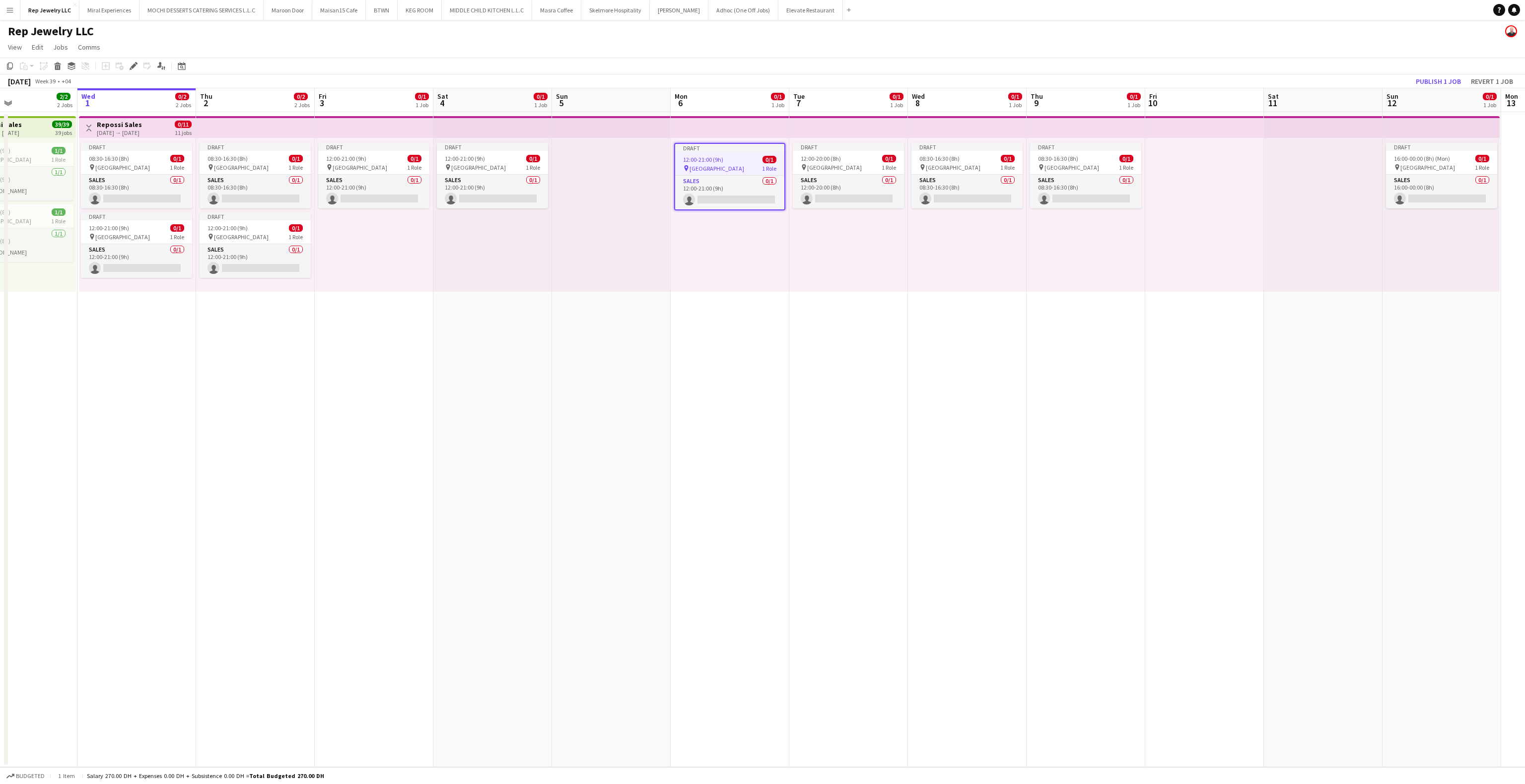
scroll to position [0, 411]
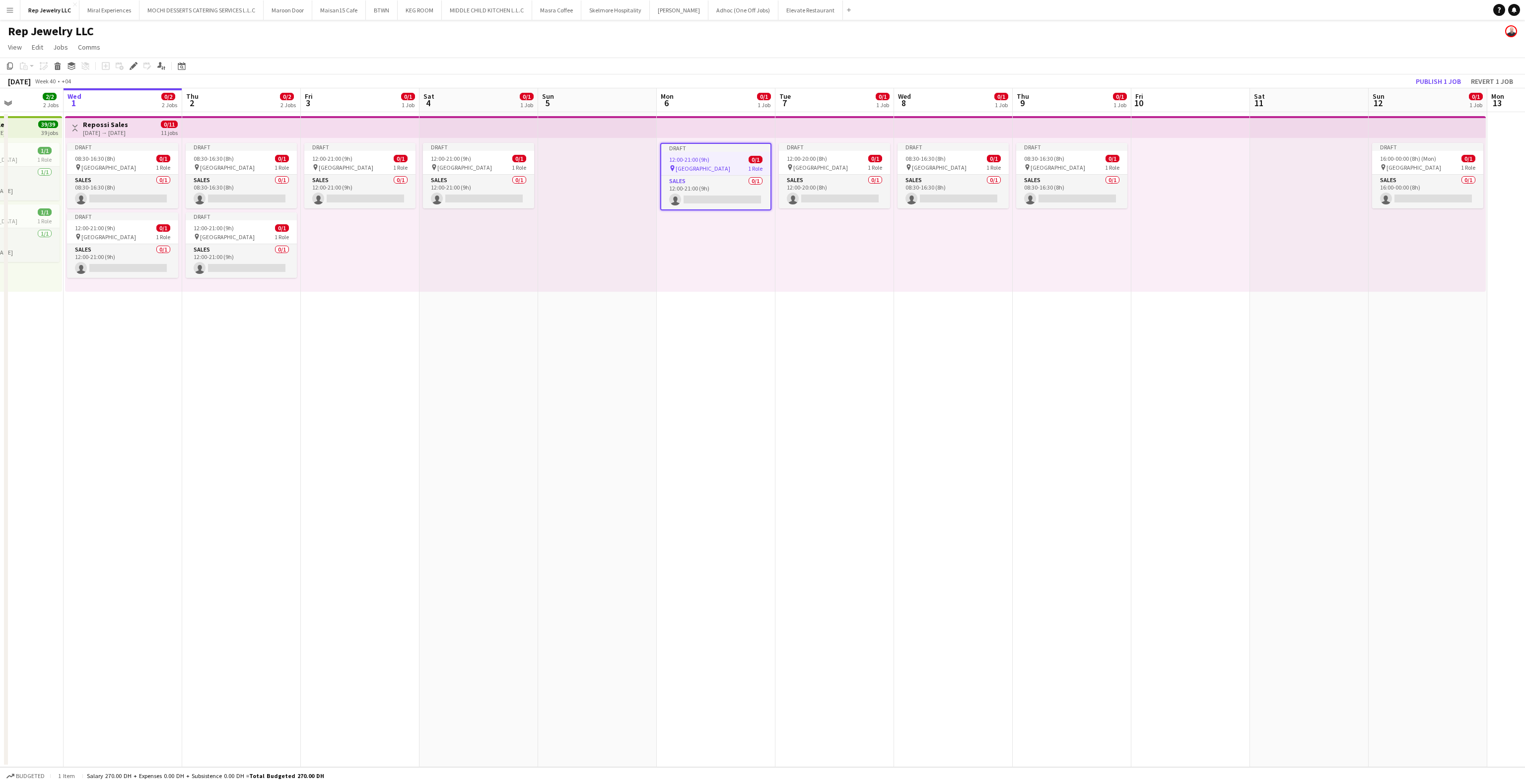
click at [1266, 205] on div at bounding box center [1309, 215] width 119 height 154
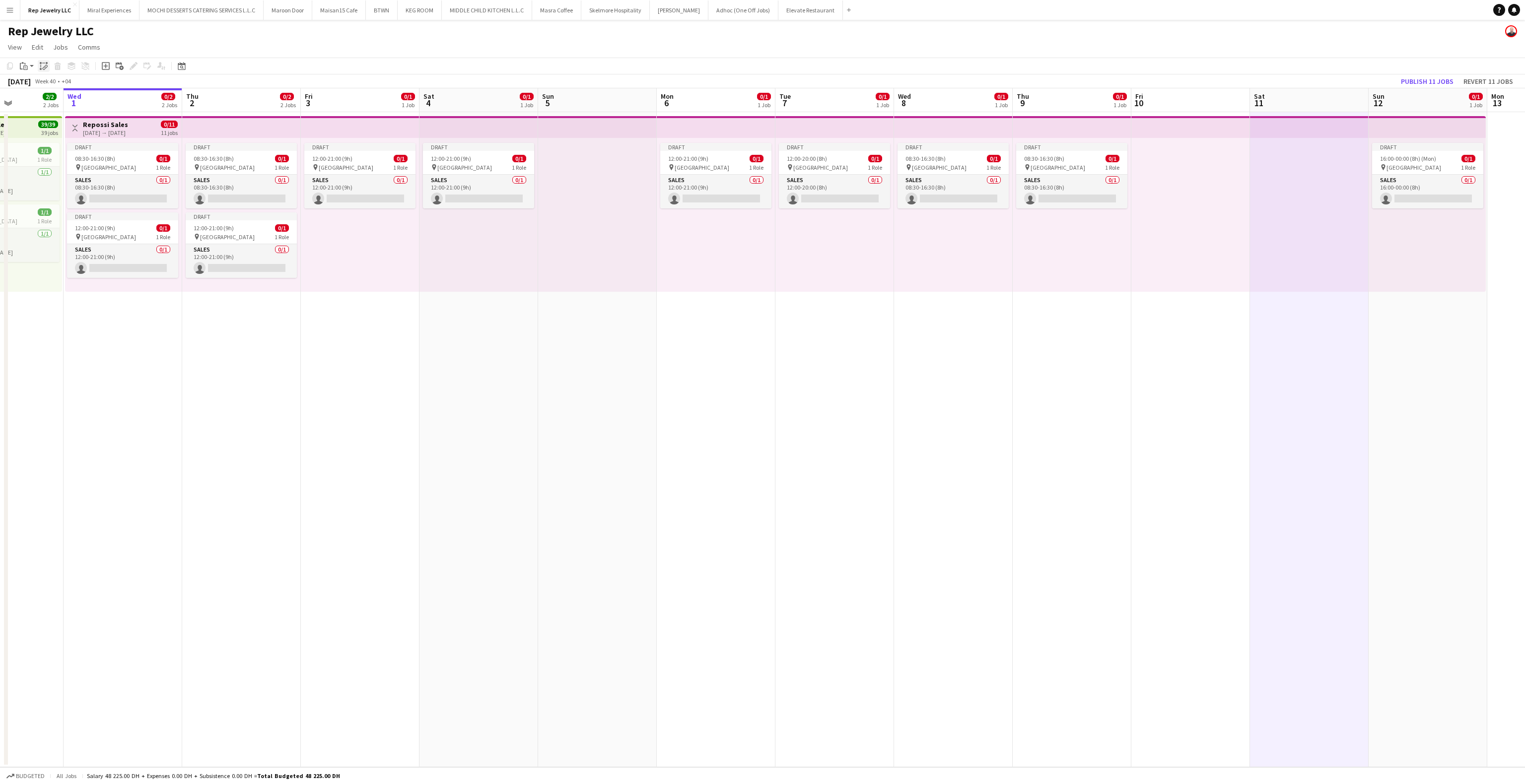
click at [42, 69] on icon at bounding box center [44, 69] width 3 height 4
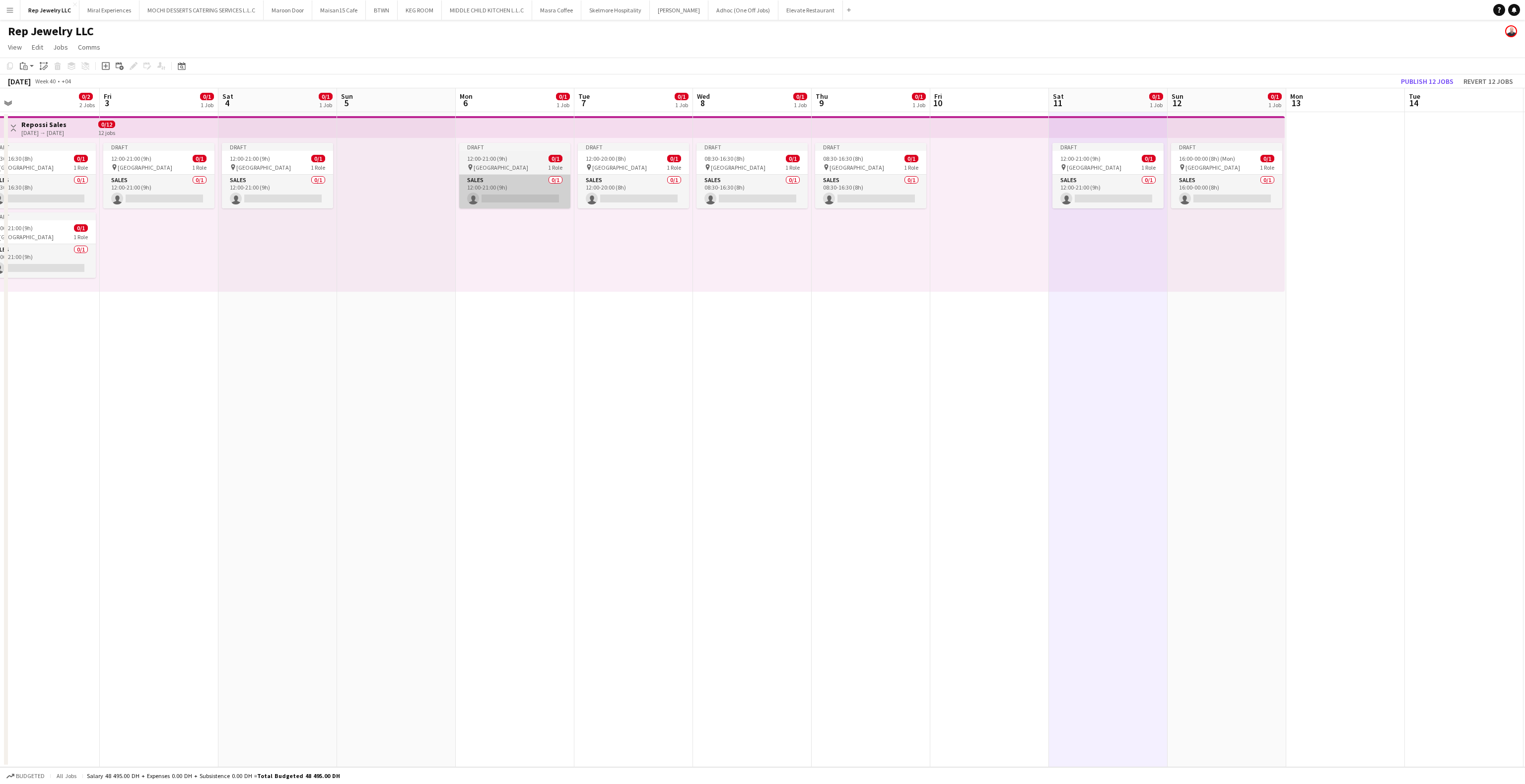
scroll to position [0, 378]
click at [941, 431] on app-date-cell at bounding box center [987, 440] width 119 height 655
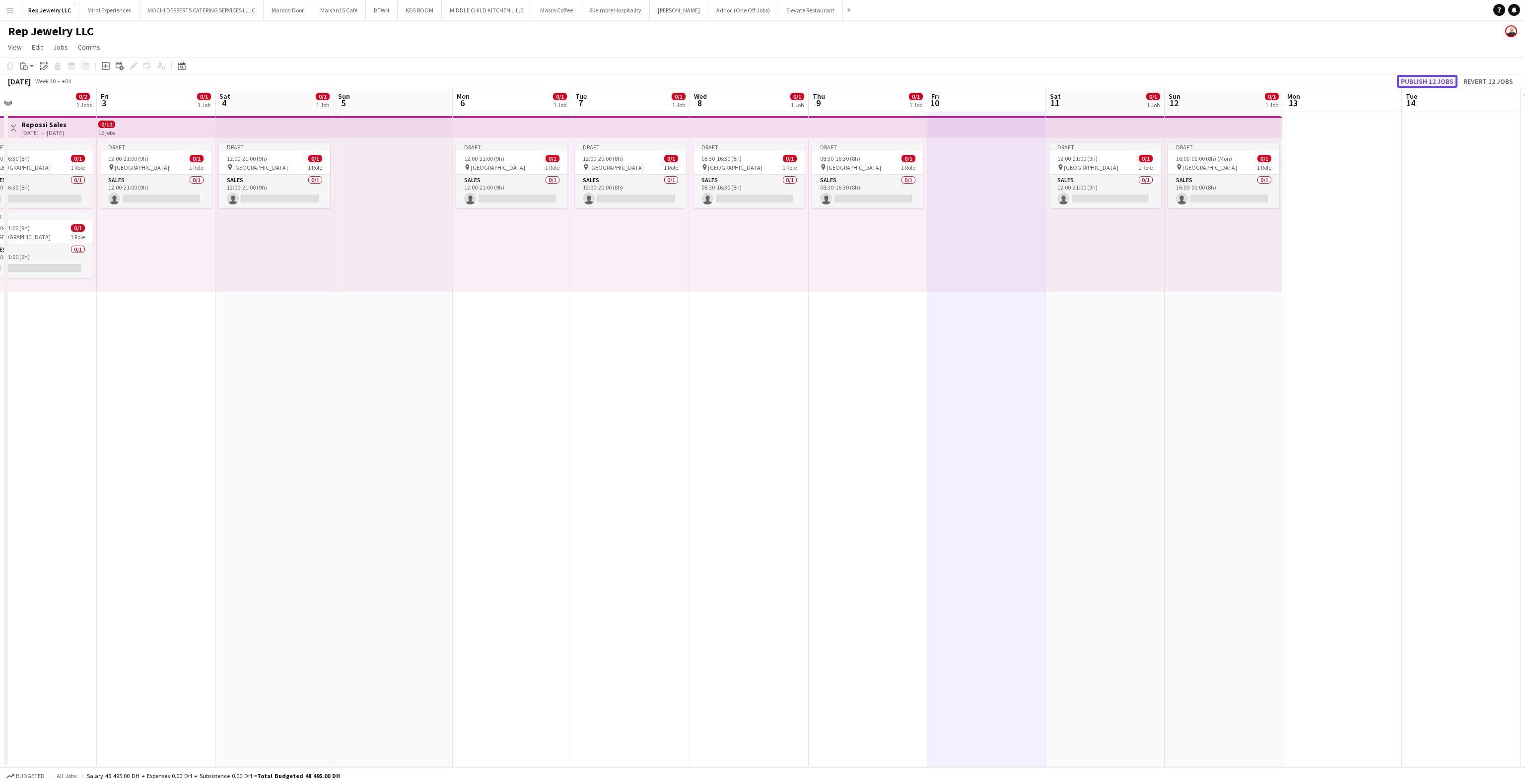
click at [1420, 78] on button "Publish 12 jobs" at bounding box center [1427, 81] width 61 height 13
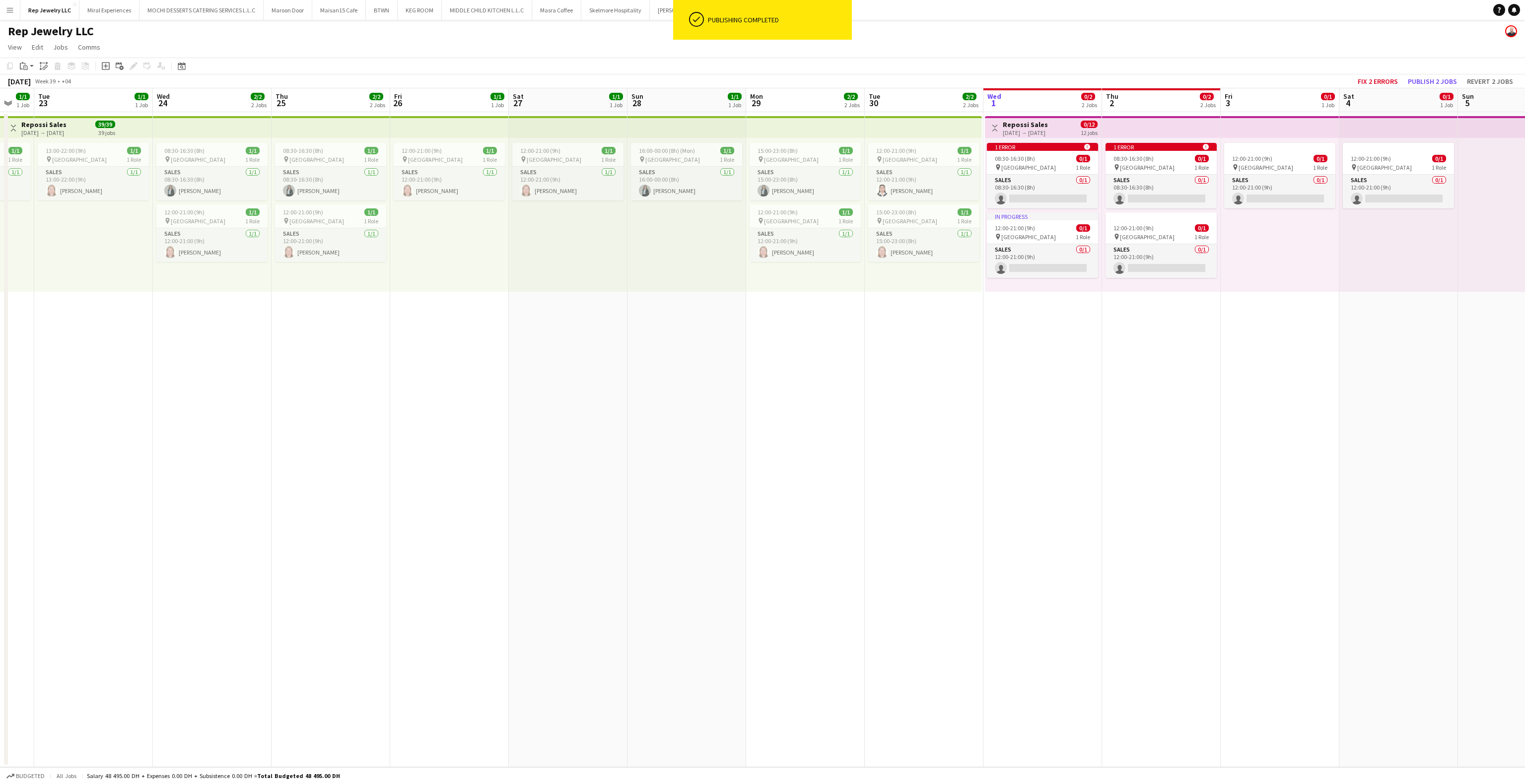
scroll to position [0, 316]
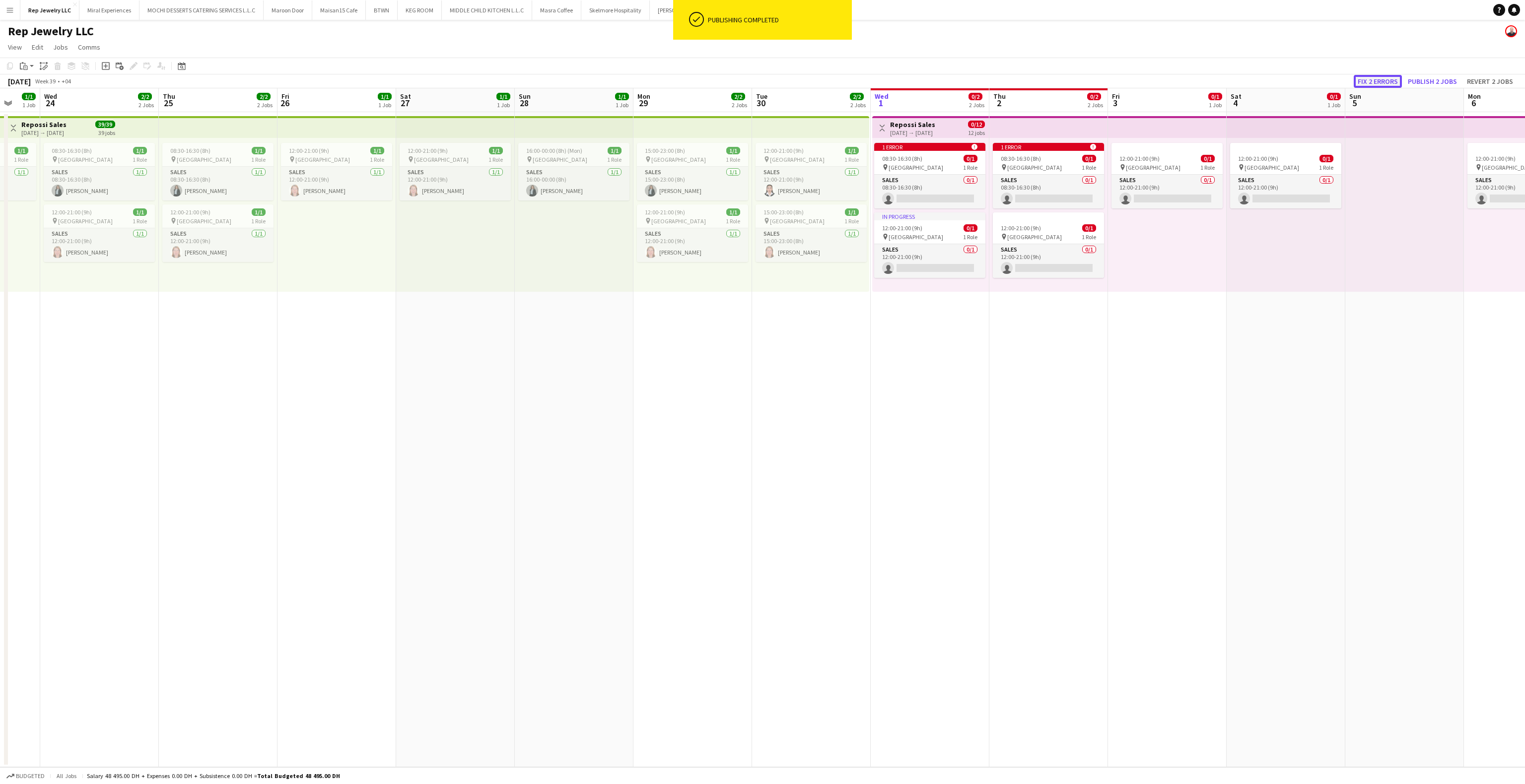
click at [1392, 80] on button "Fix 2 errors" at bounding box center [1377, 81] width 48 height 13
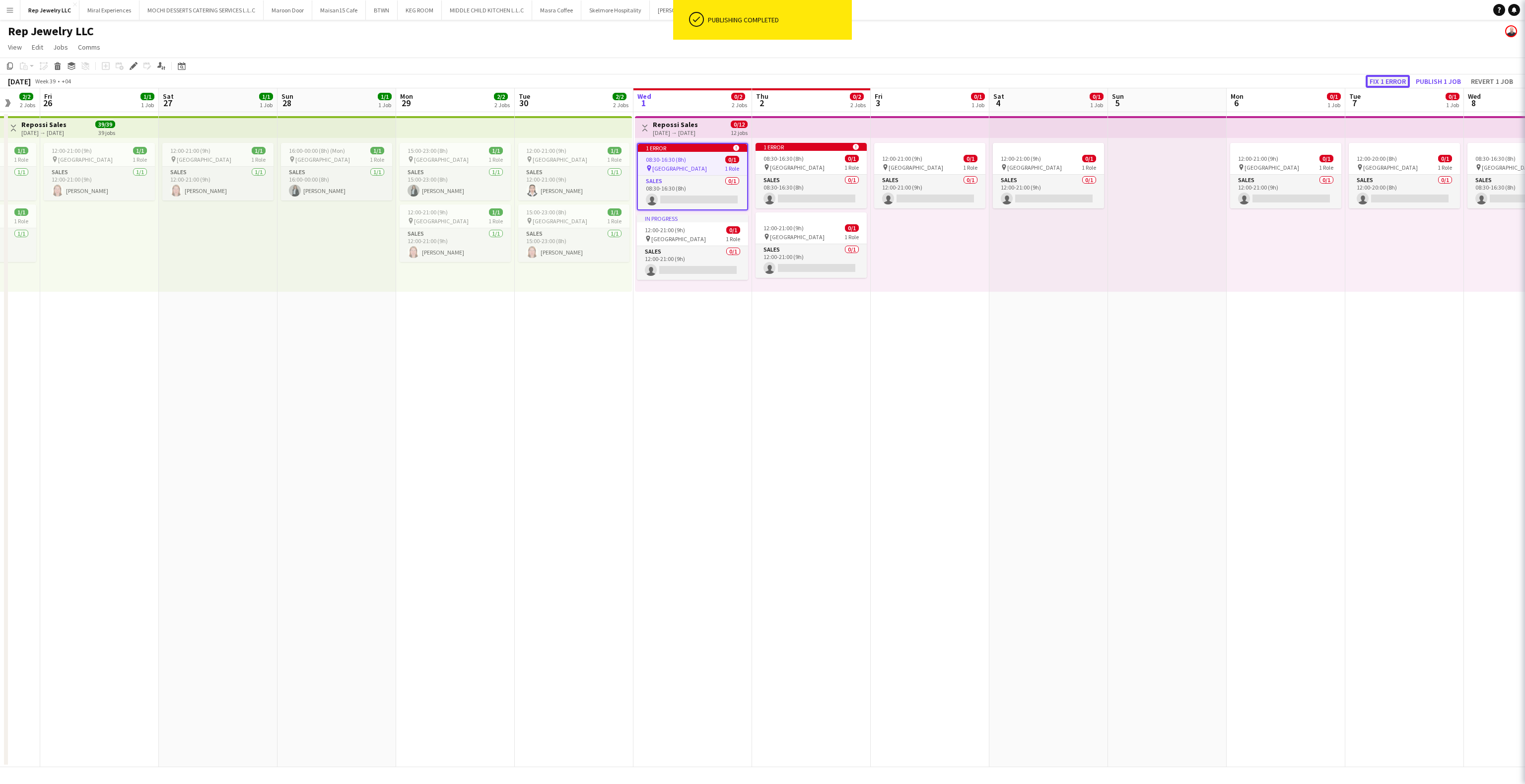
scroll to position [0, 342]
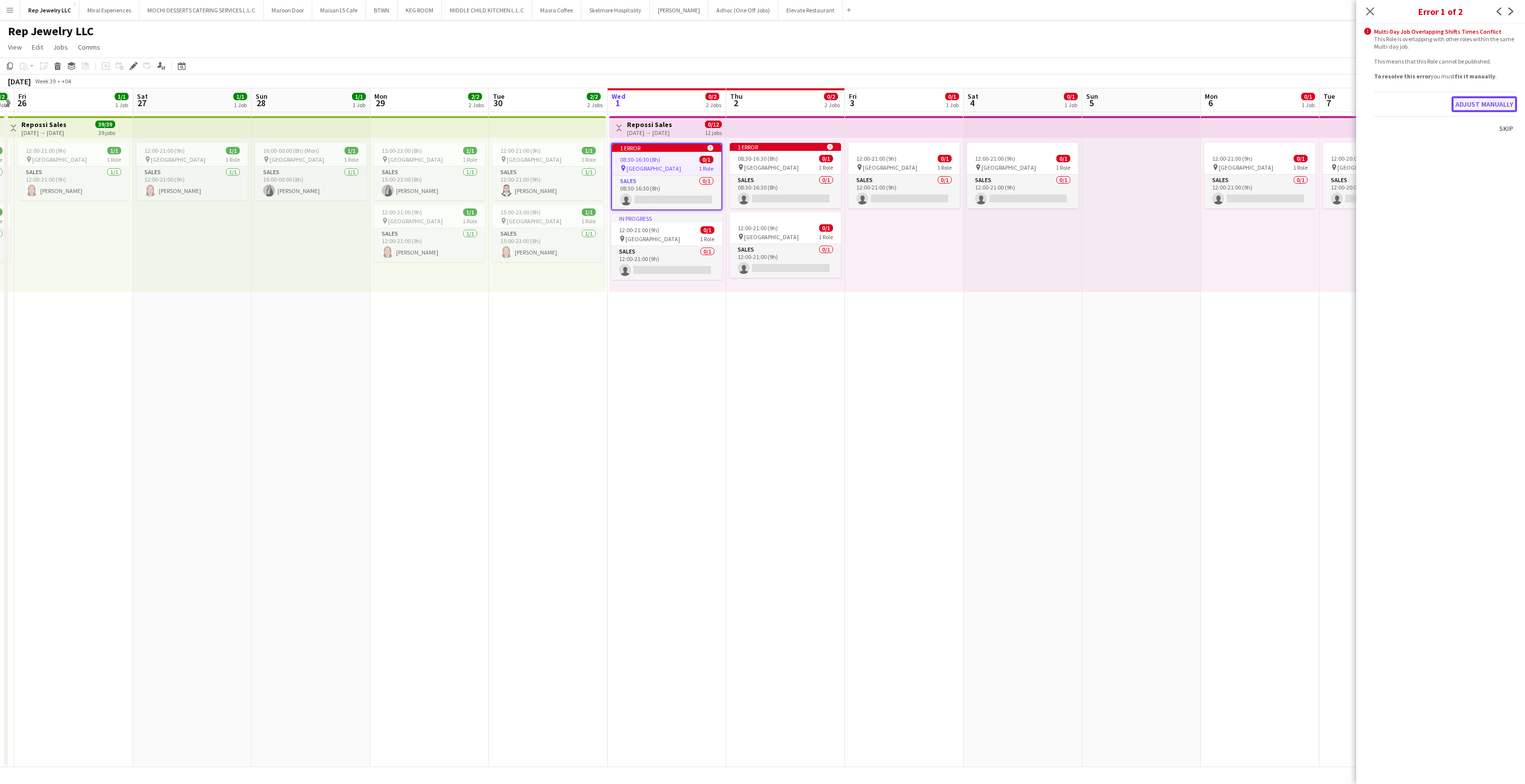
click at [1486, 106] on button "Adjust manually" at bounding box center [1484, 104] width 65 height 16
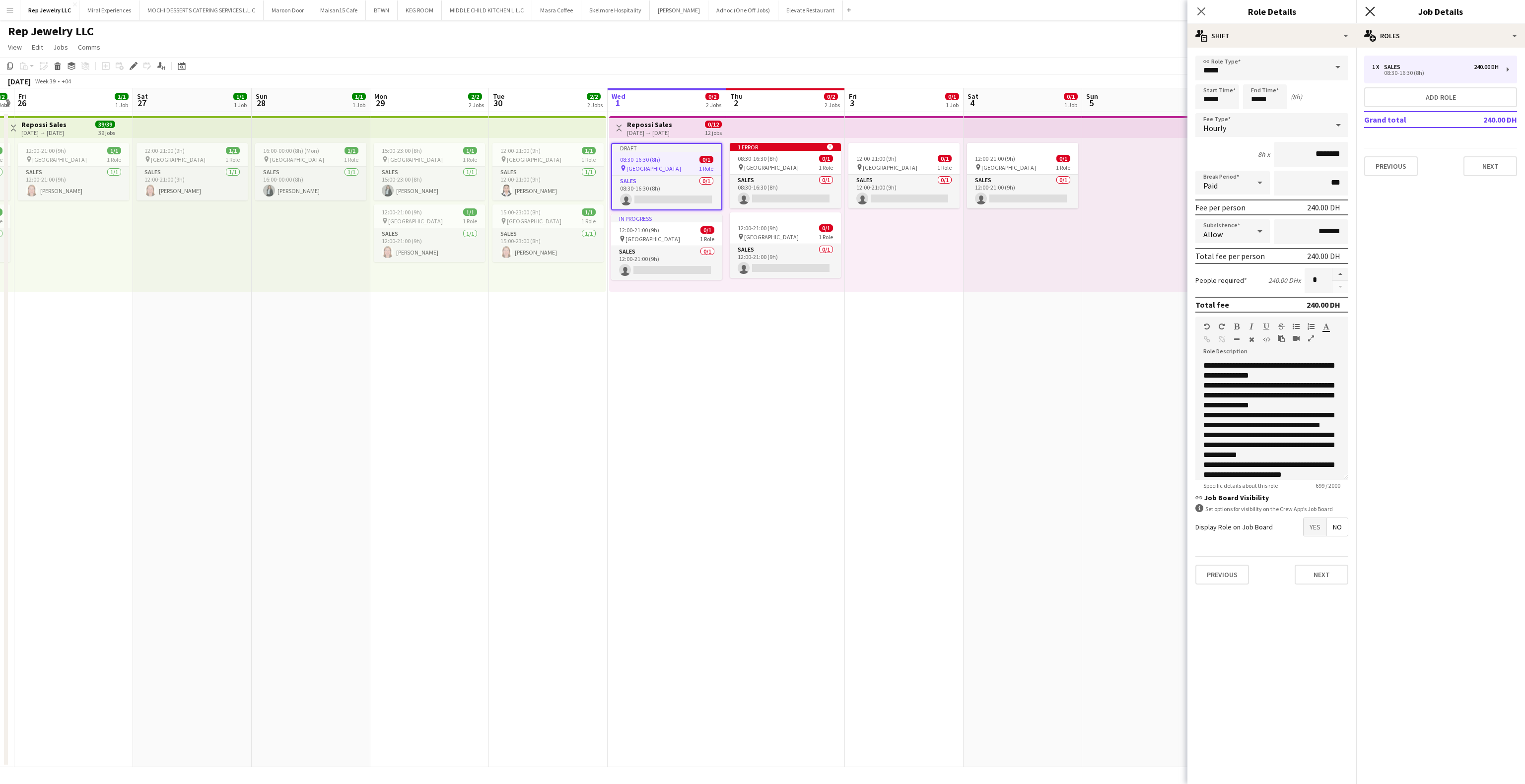
click at [1367, 7] on icon at bounding box center [1370, 11] width 9 height 9
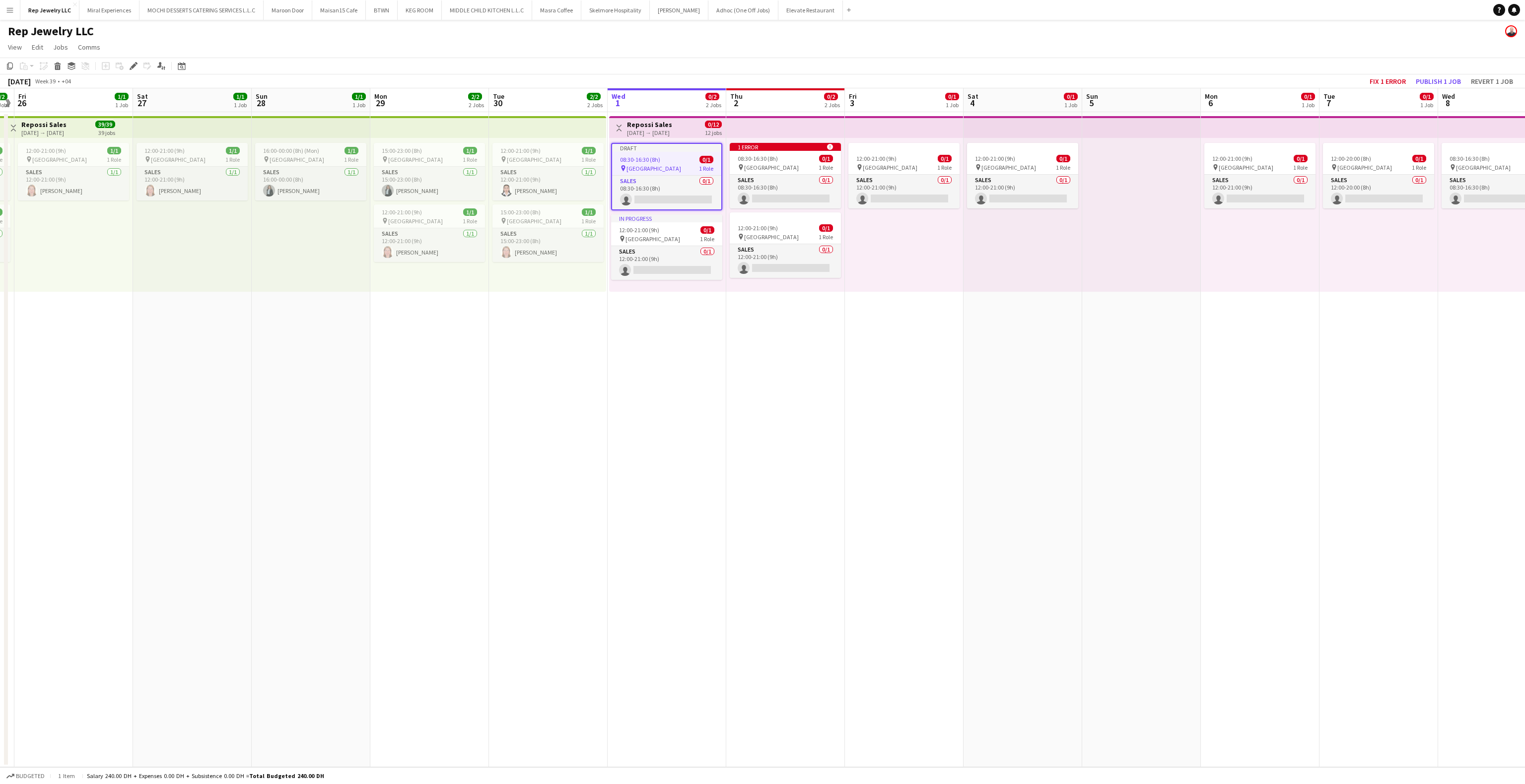
click at [1102, 357] on app-date-cell at bounding box center [1141, 440] width 119 height 655
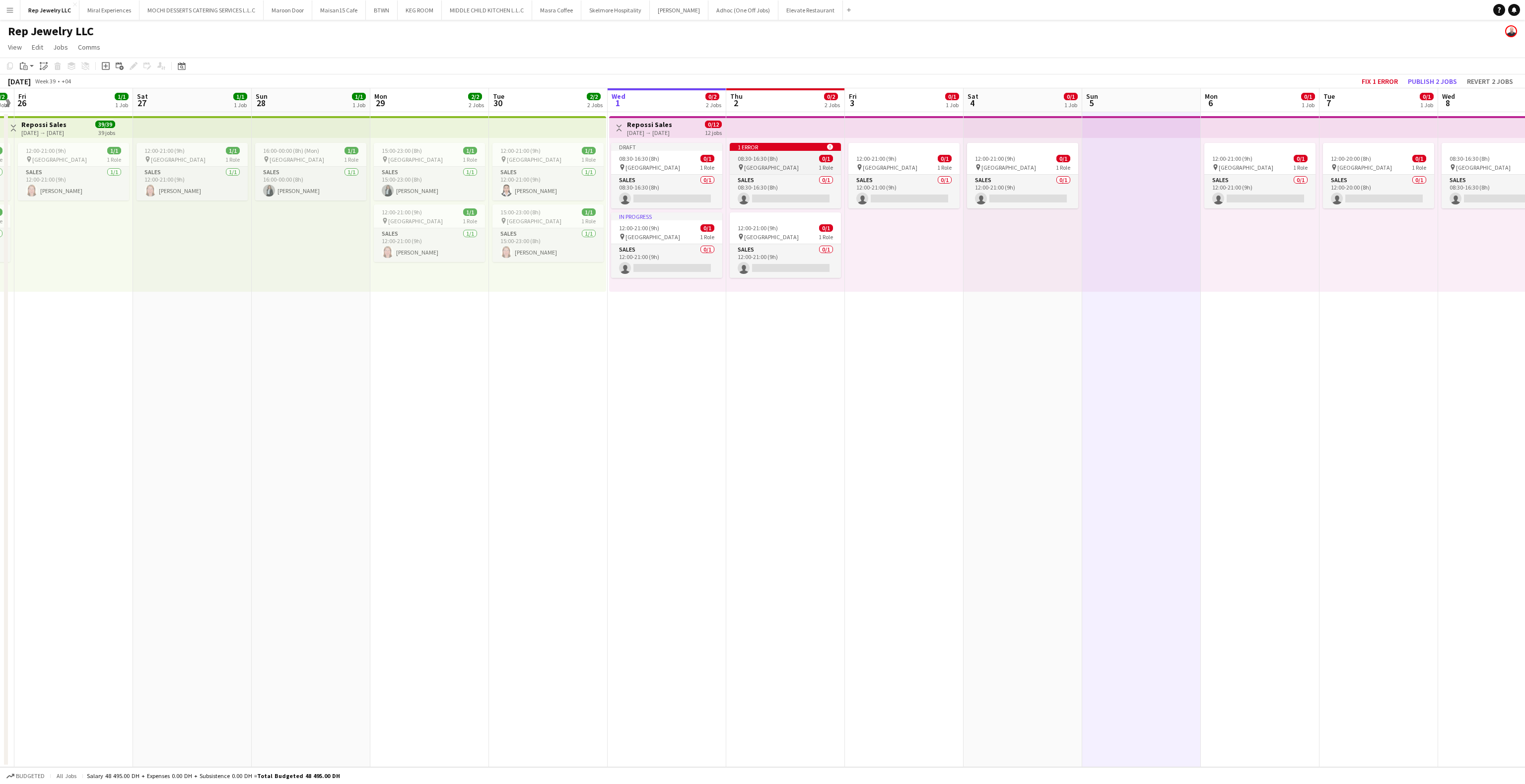
click at [795, 157] on div "08:30-16:30 (8h) 0/1" at bounding box center [785, 158] width 111 height 7
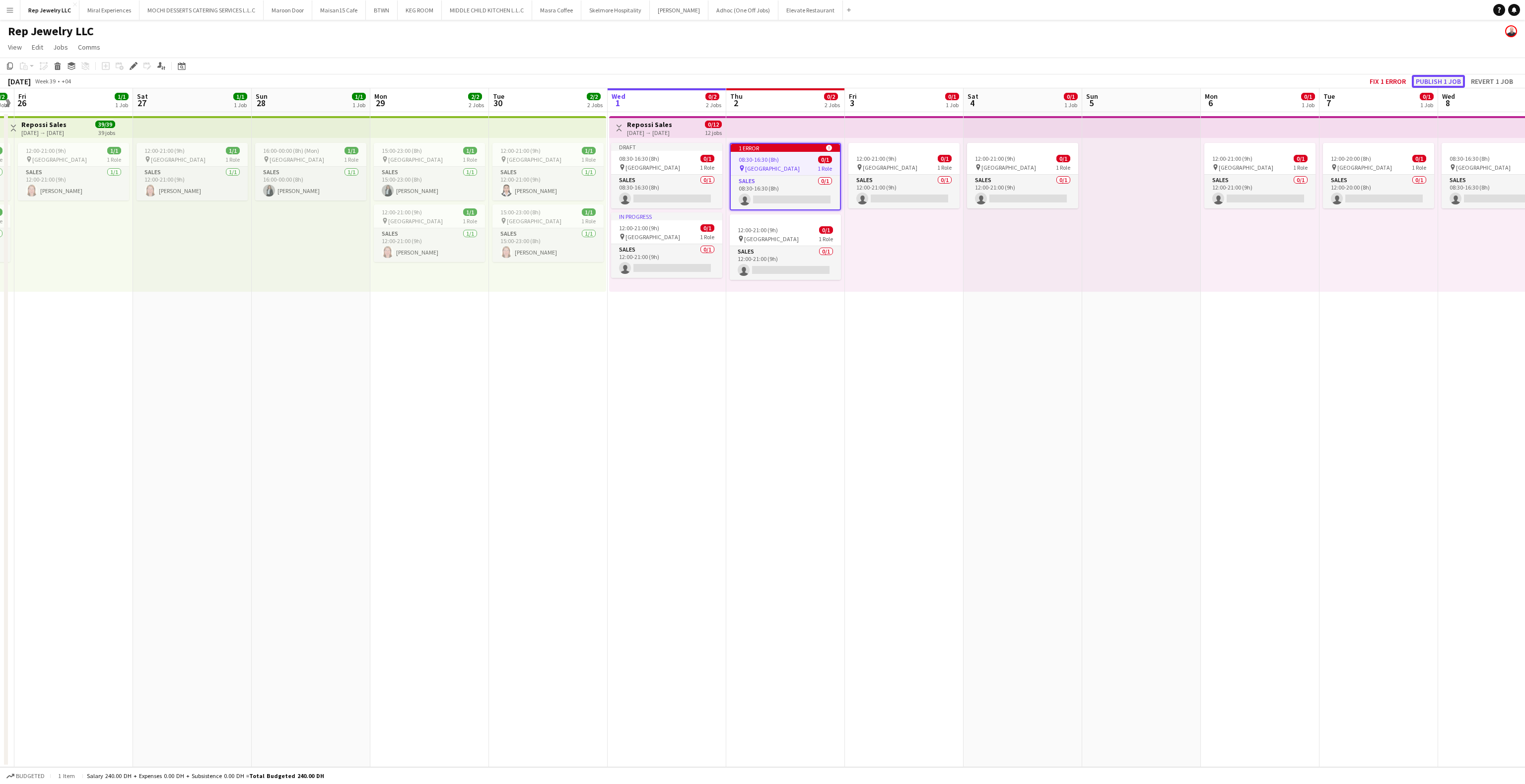
click at [1449, 83] on button "Publish 1 job" at bounding box center [1438, 81] width 53 height 13
click at [1106, 349] on app-date-cell at bounding box center [1141, 440] width 119 height 655
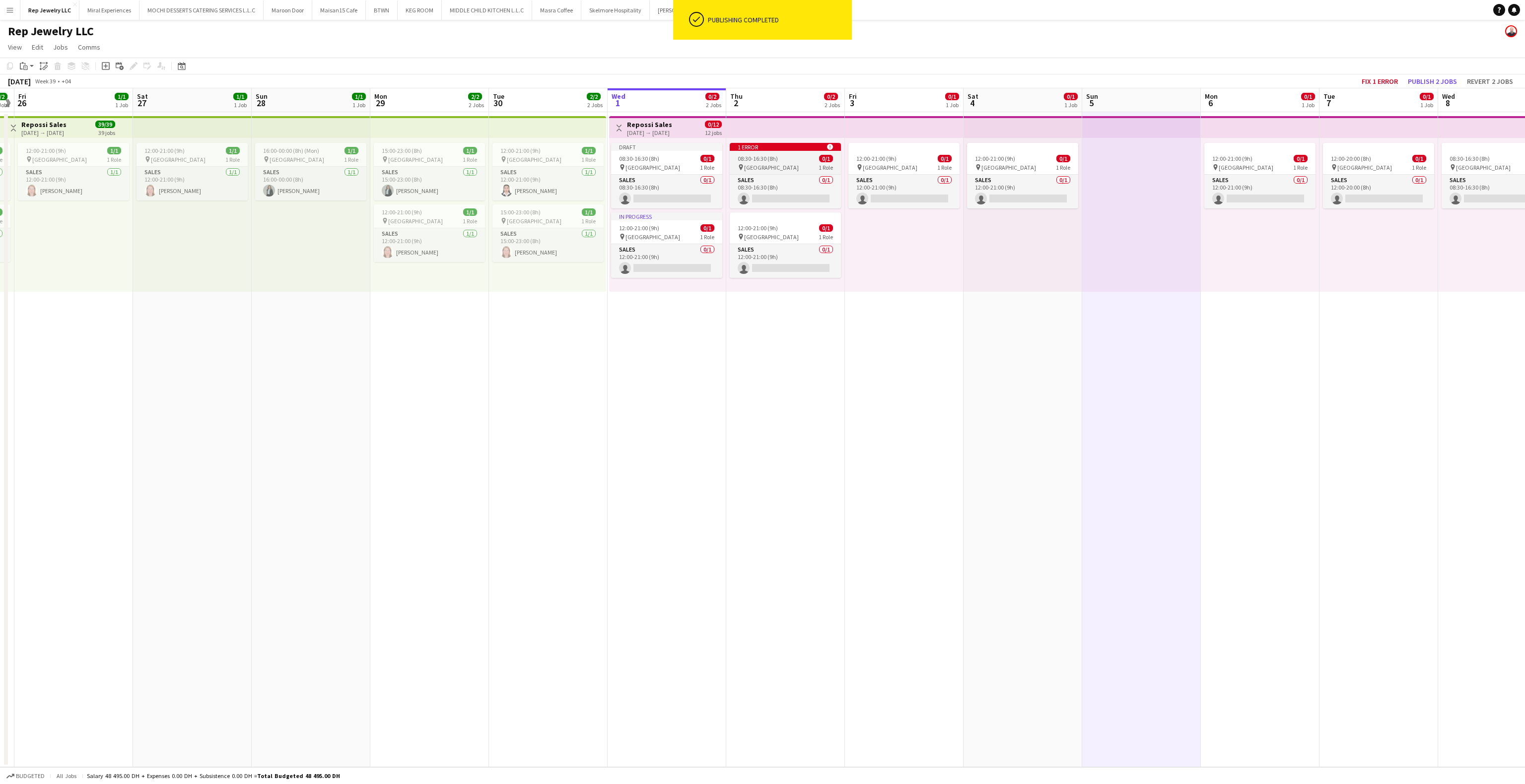
click at [806, 147] on div "1 error alert-circle" at bounding box center [785, 147] width 111 height 8
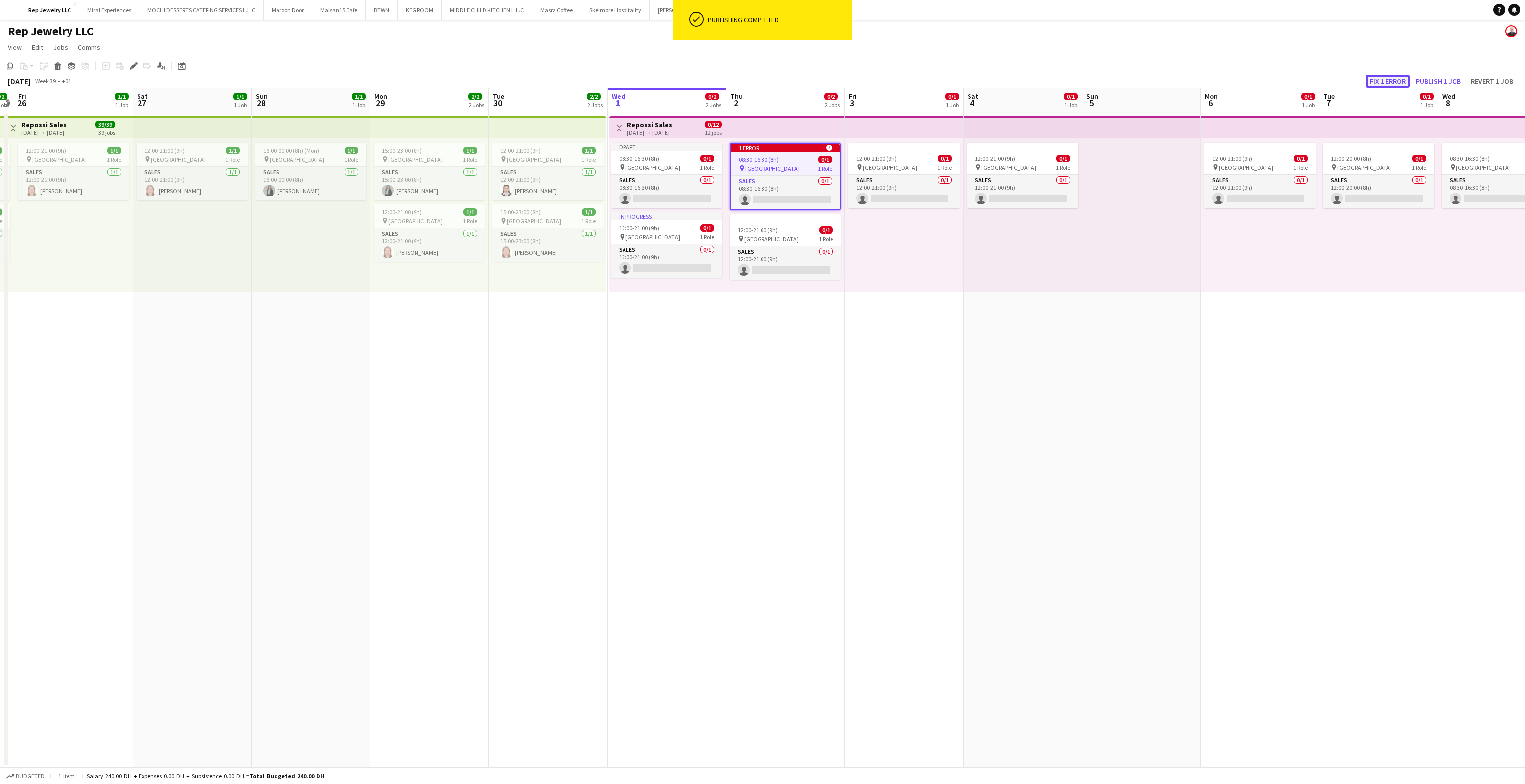
click at [1392, 83] on button "Fix 1 error" at bounding box center [1388, 81] width 44 height 13
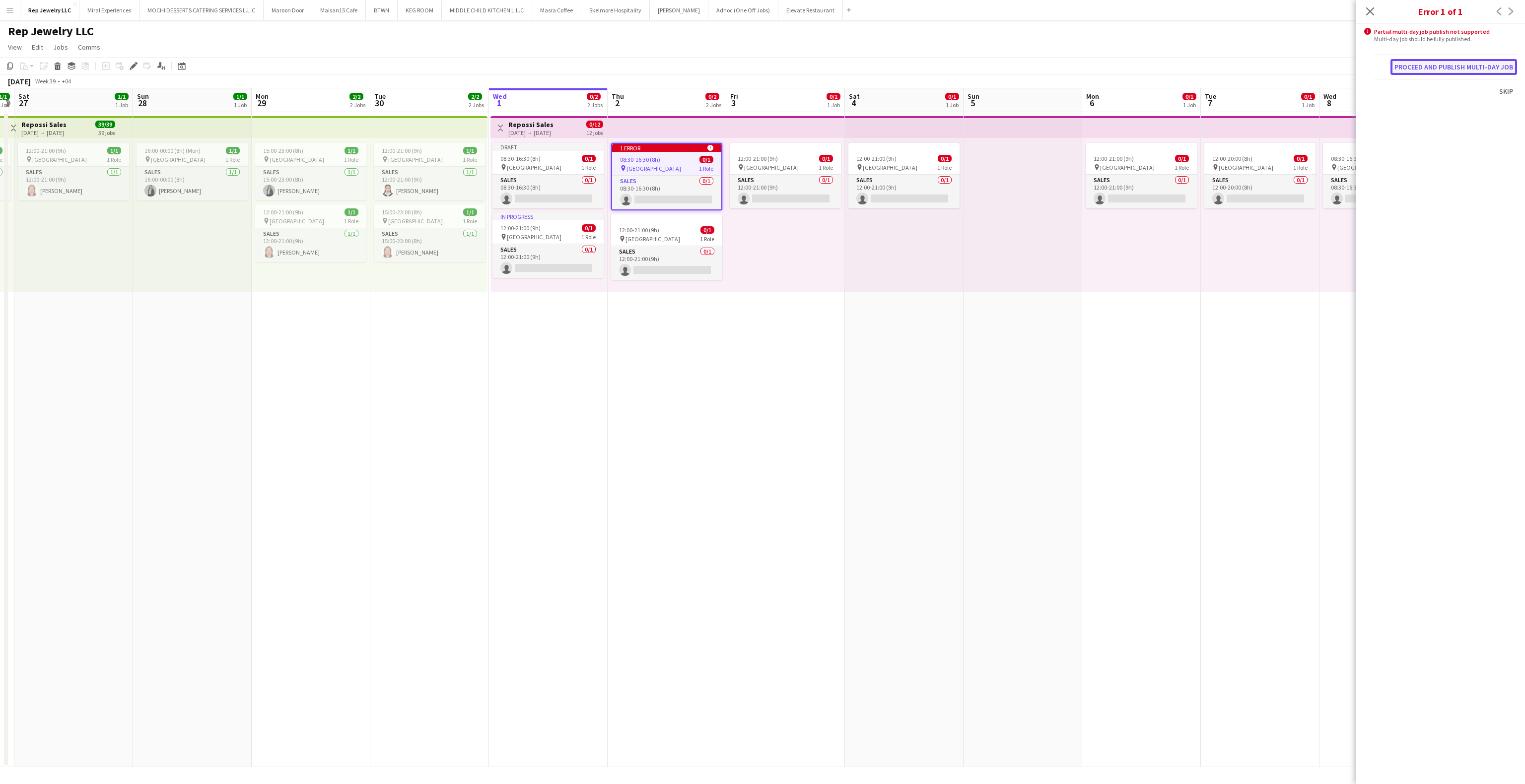
click at [1427, 65] on button "Proceed and publish multi-day job" at bounding box center [1454, 67] width 127 height 16
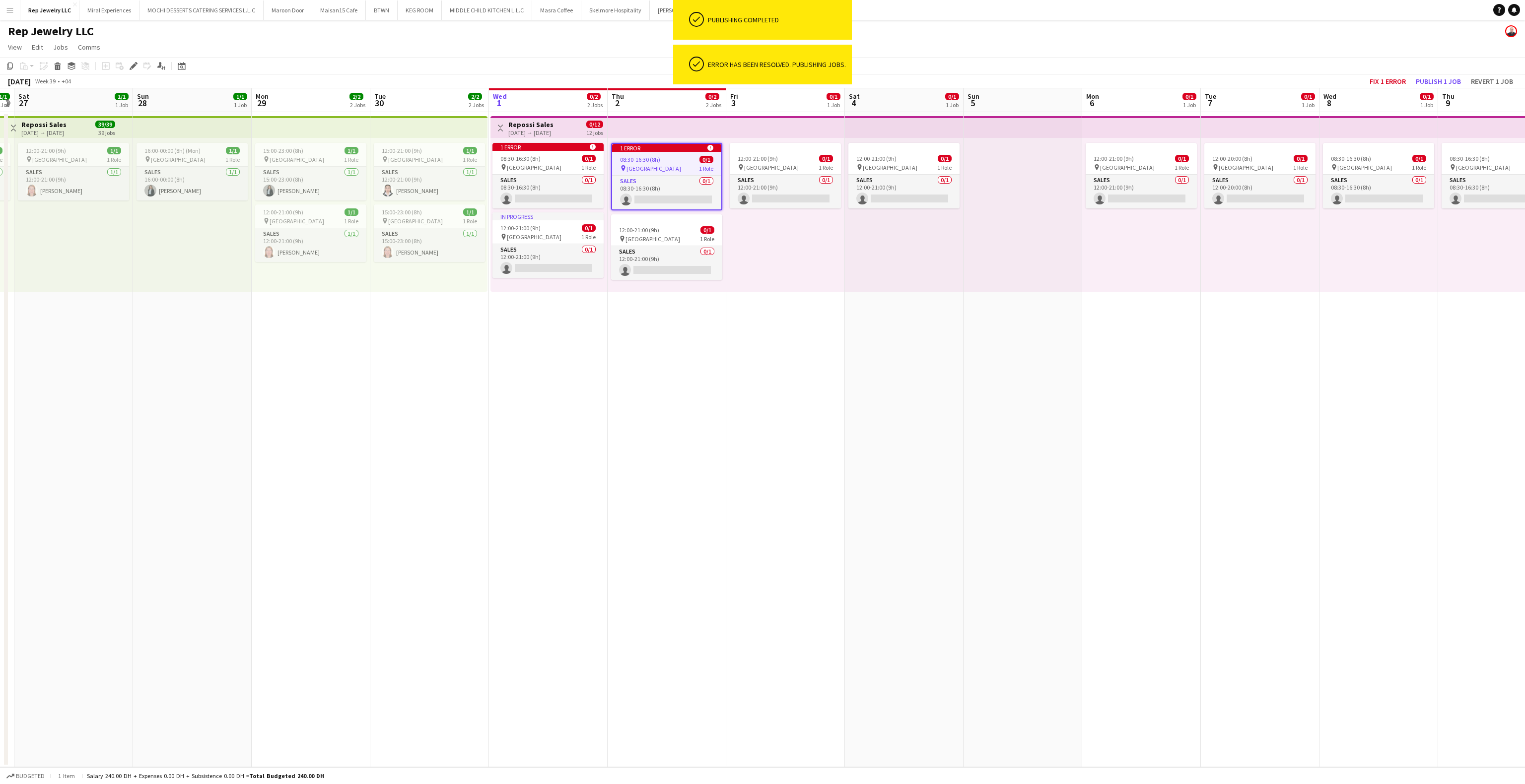
click at [935, 318] on app-date-cell "12:00-21:00 (9h) 0/1 pin Dubai Mall 1 Role Sales 0/1 12:00-21:00 (9h) single-ne…" at bounding box center [904, 440] width 119 height 655
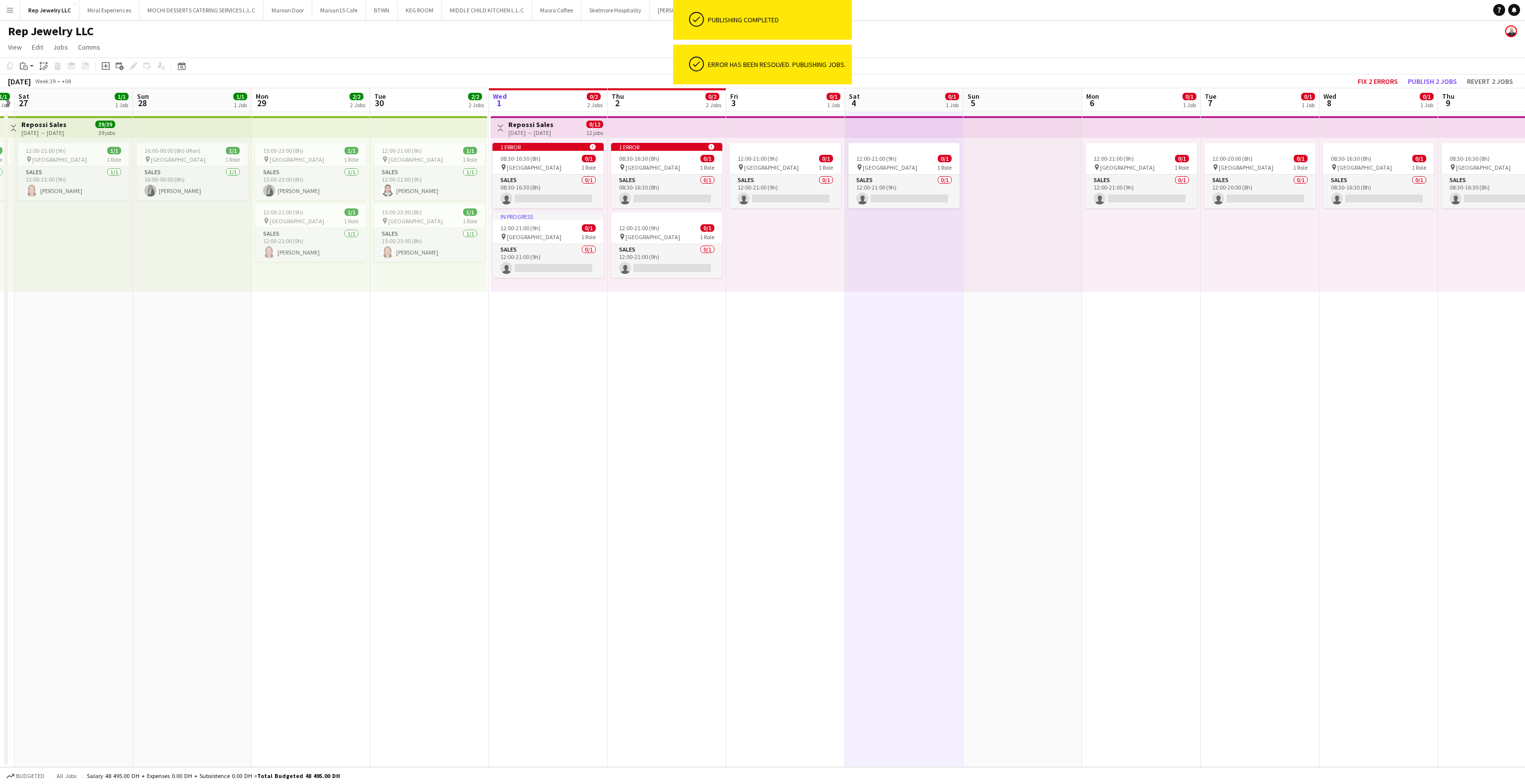
click at [658, 369] on app-date-cell "1 error alert-circle 08:30-16:30 (8h) 0/1 pin Dubai Mall 1 Role Sales 0/1 08:30…" at bounding box center [667, 440] width 119 height 655
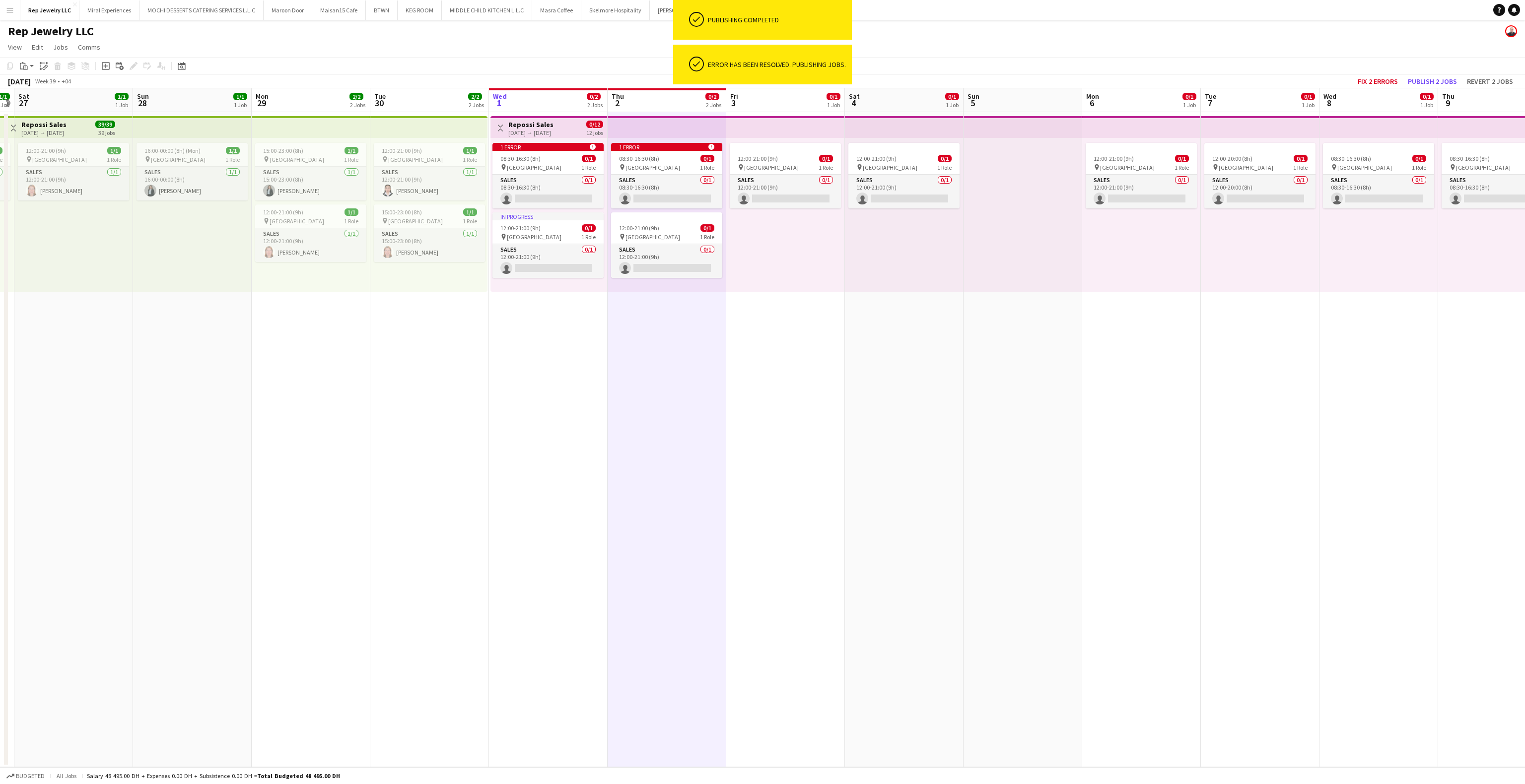
click at [658, 369] on app-date-cell "1 error alert-circle 08:30-16:30 (8h) 0/1 pin Dubai Mall 1 Role Sales 0/1 08:30…" at bounding box center [667, 440] width 119 height 655
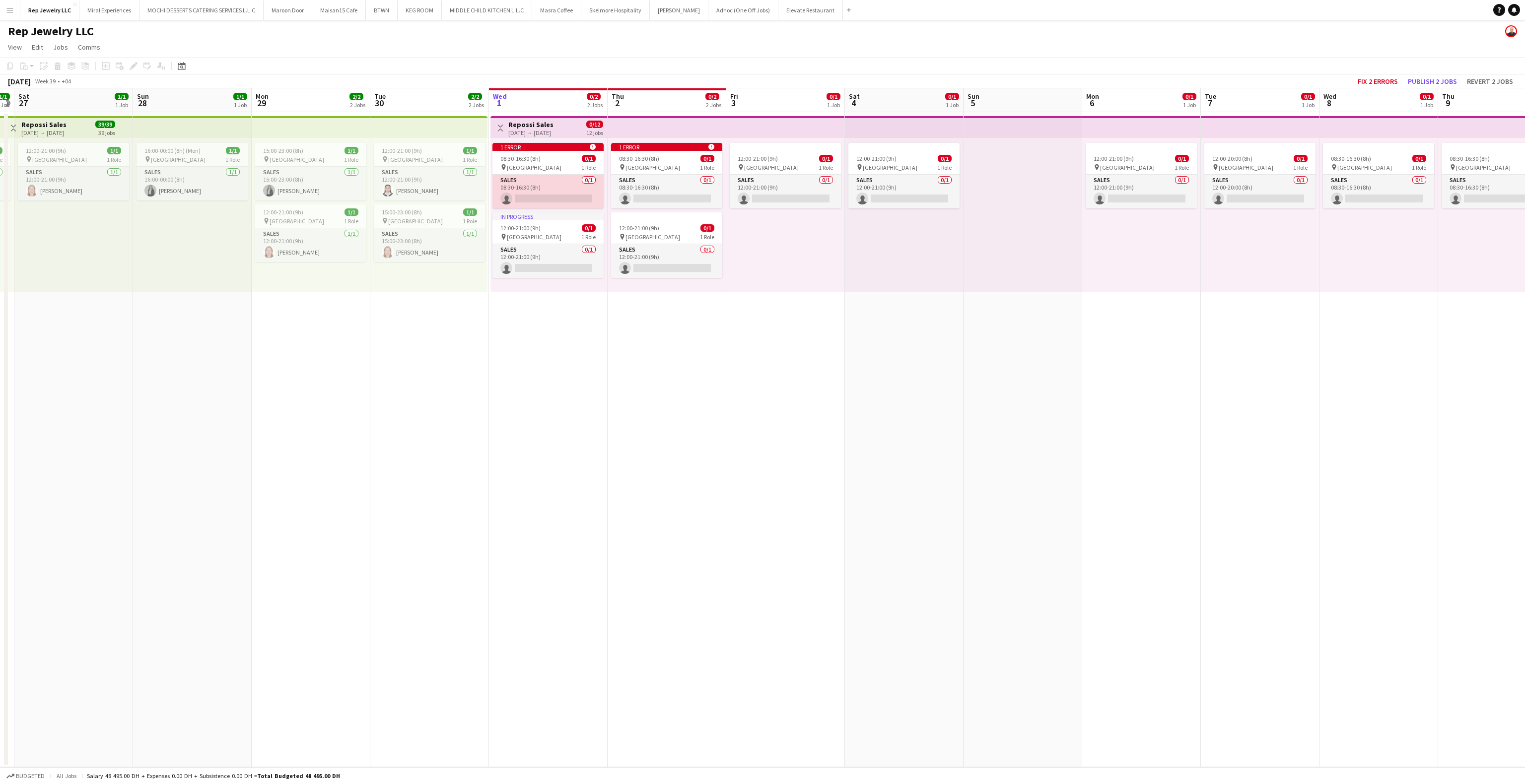
click at [566, 195] on app-card-role "Sales 0/1 08:30-16:30 (8h) single-neutral-actions" at bounding box center [547, 191] width 111 height 34
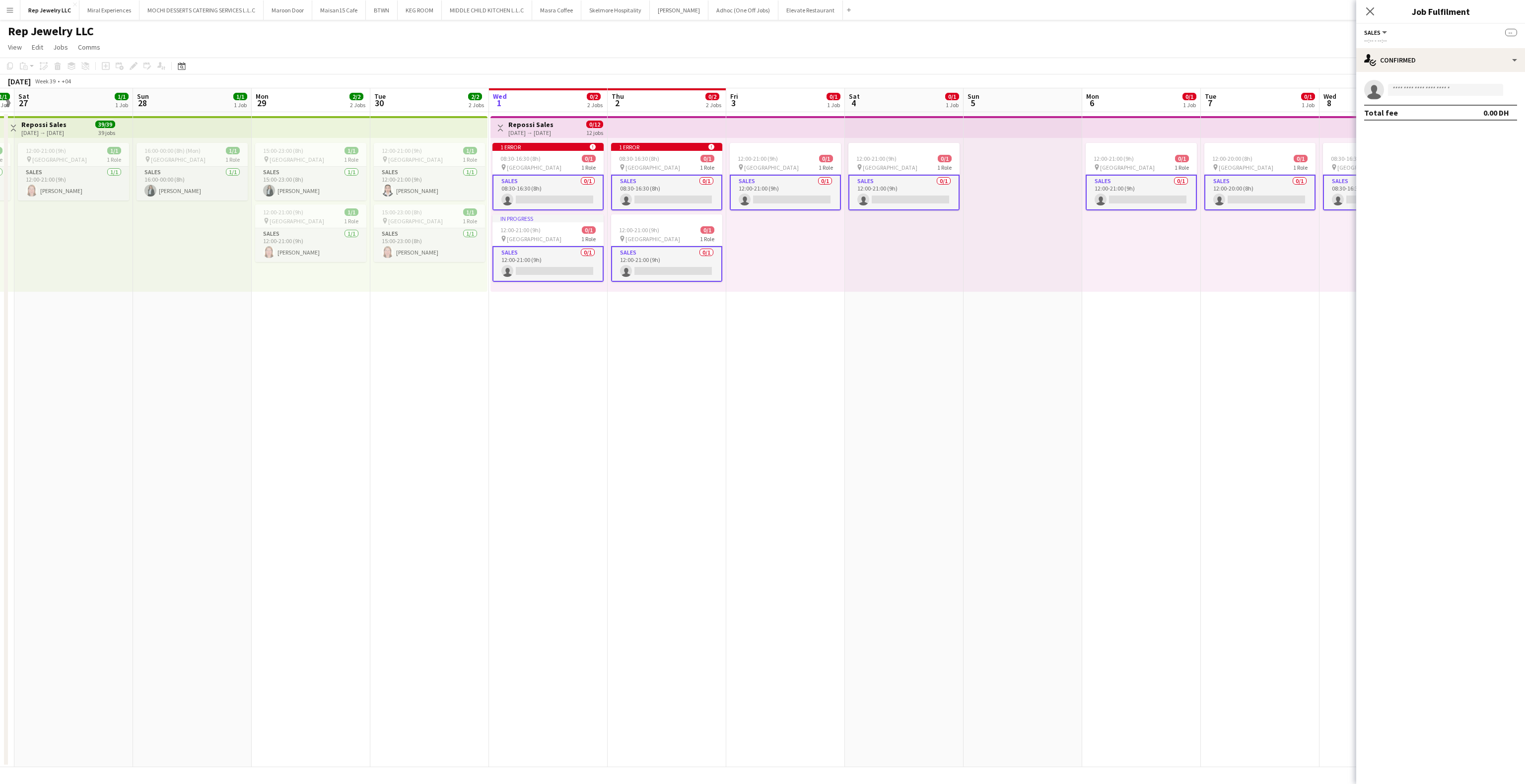
click at [576, 195] on app-card-role "Sales 0/1 08:30-16:30 (8h) single-neutral-actions" at bounding box center [547, 192] width 111 height 36
click at [1405, 92] on input at bounding box center [1445, 90] width 115 height 12
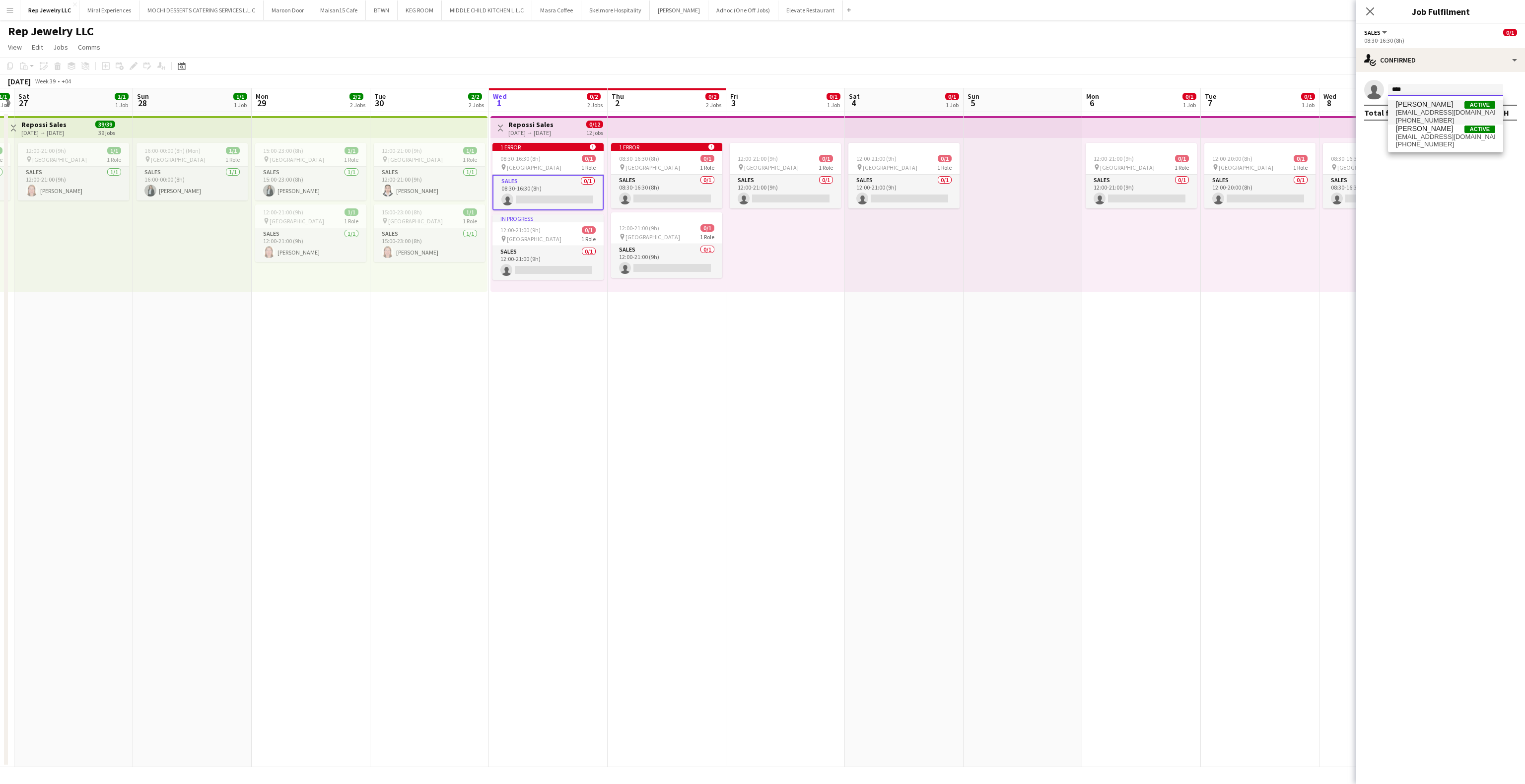
type input "****"
click at [1438, 140] on span "[EMAIL_ADDRESS][DOMAIN_NAME]" at bounding box center [1445, 137] width 99 height 8
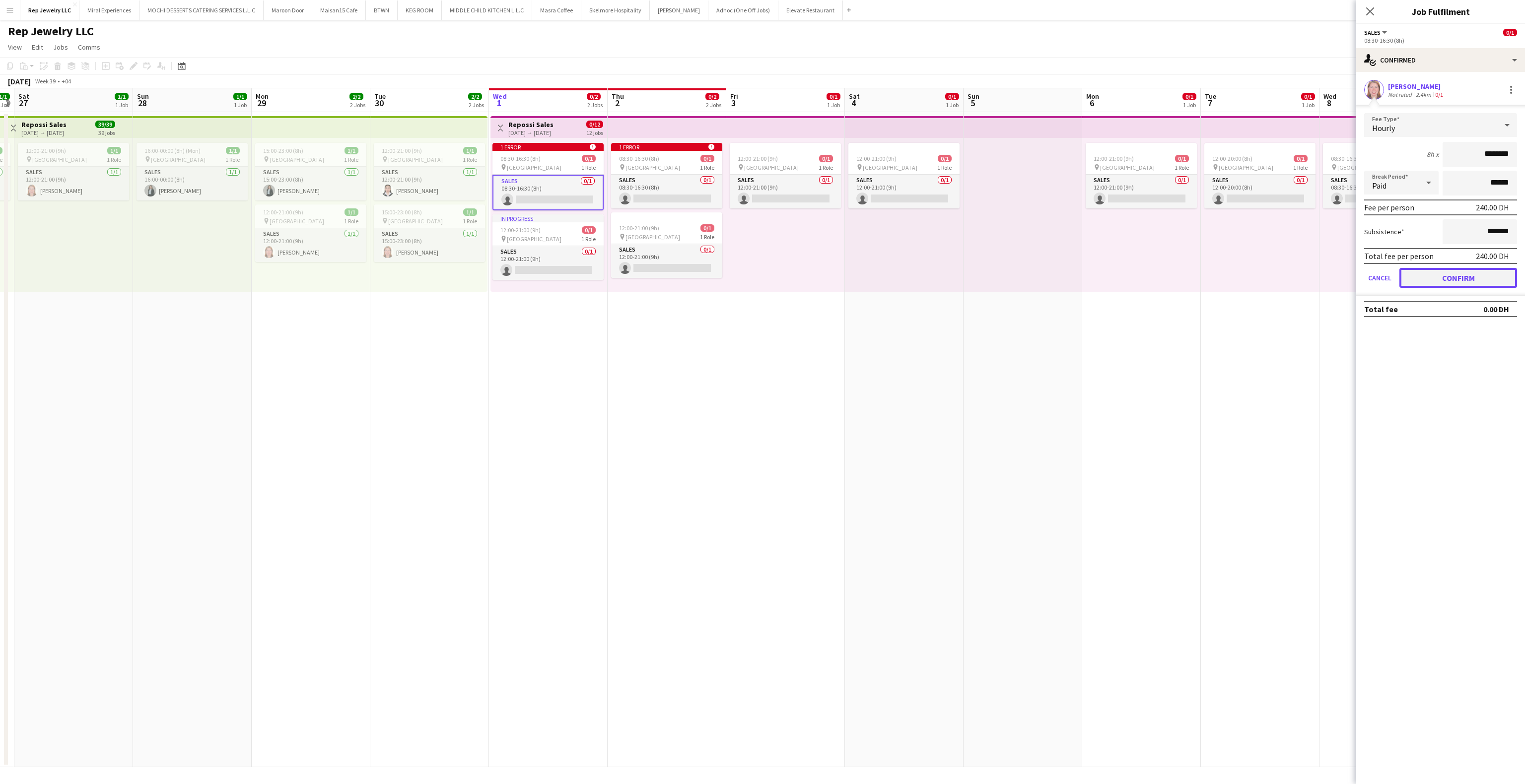
click at [1410, 270] on button "Confirm" at bounding box center [1458, 278] width 118 height 20
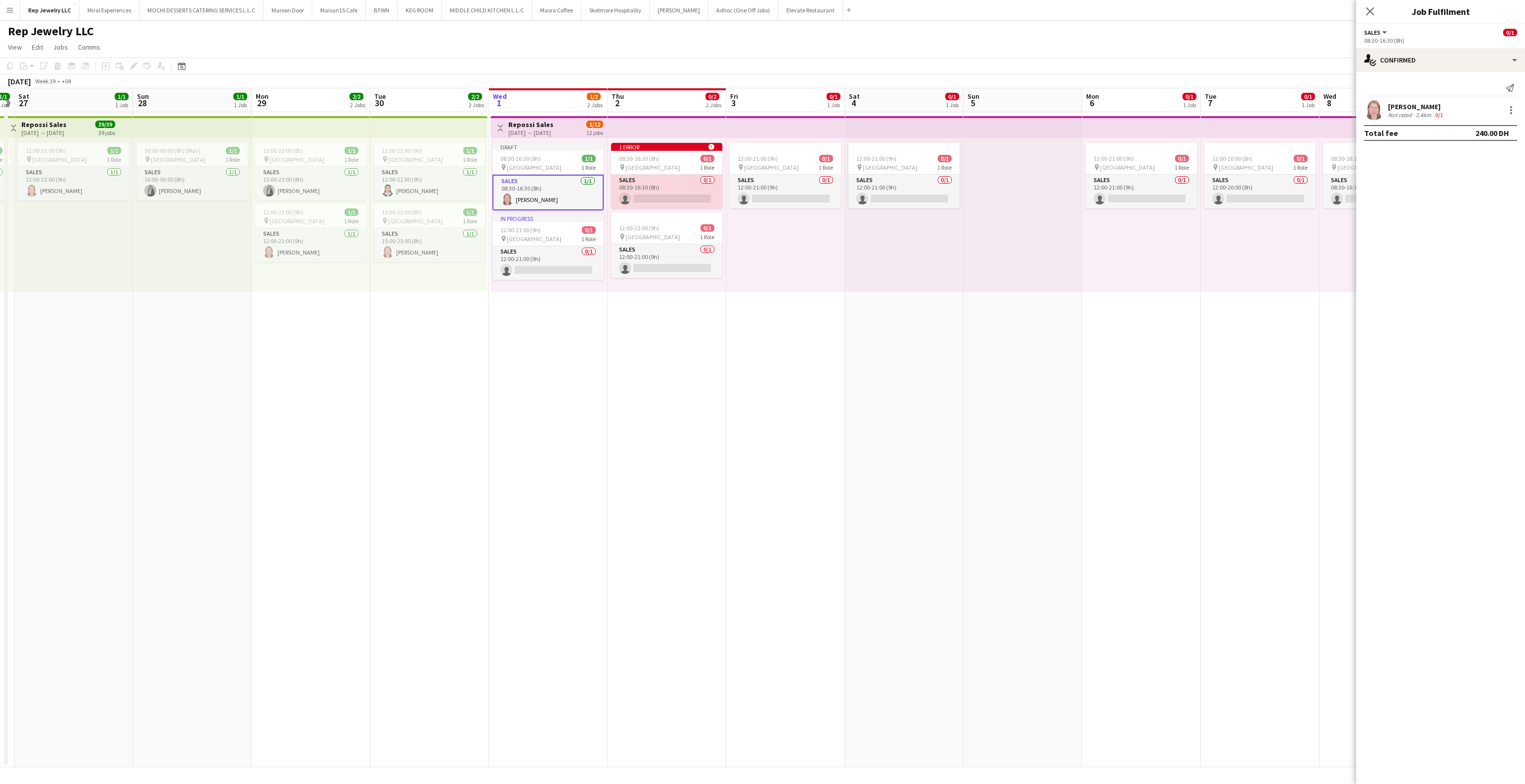
click at [661, 195] on app-card-role "Sales 0/1 08:30-16:30 (8h) single-neutral-actions" at bounding box center [666, 191] width 111 height 34
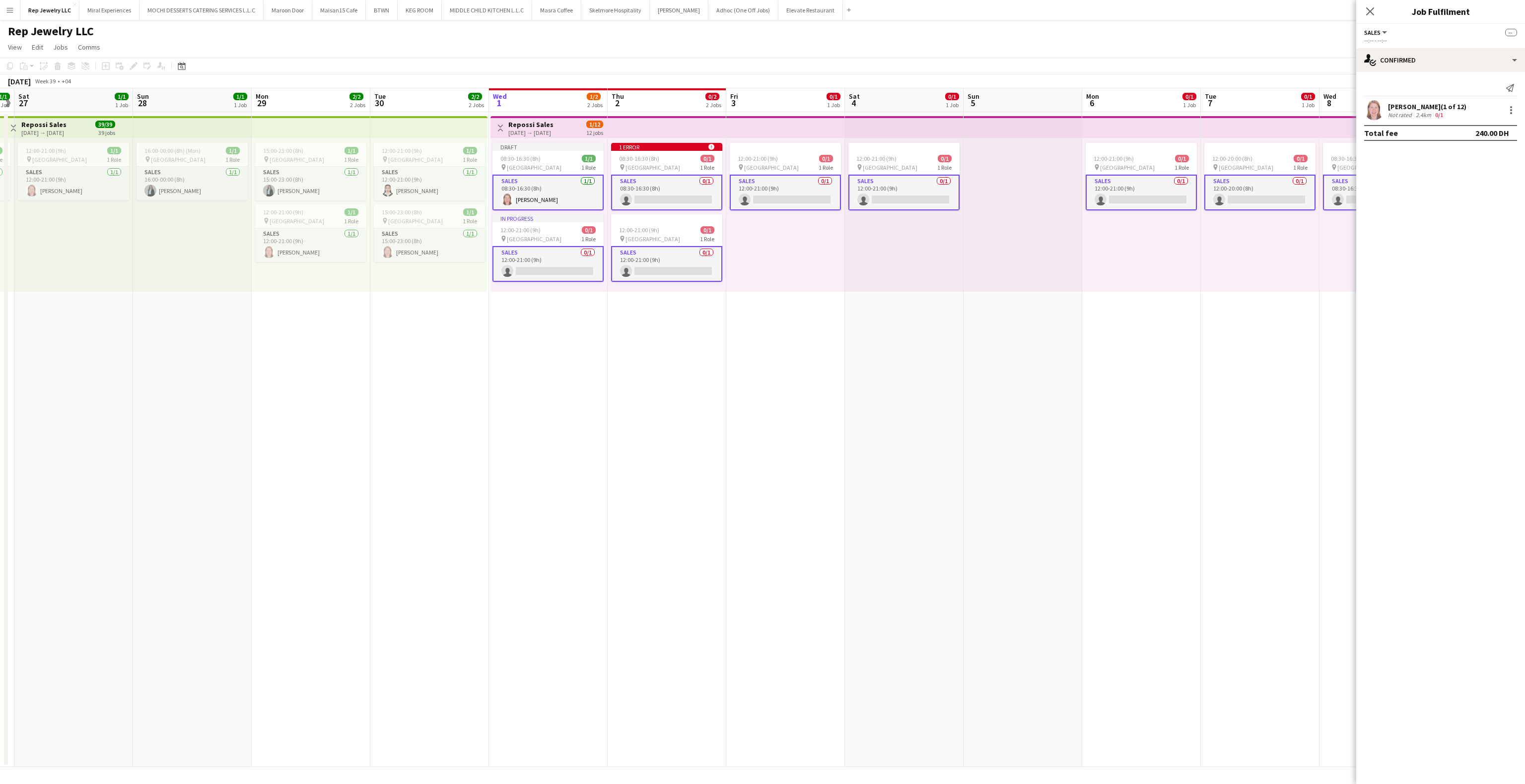
click at [713, 197] on app-card-role "Sales 0/1 08:30-16:30 (8h) single-neutral-actions" at bounding box center [666, 192] width 111 height 36
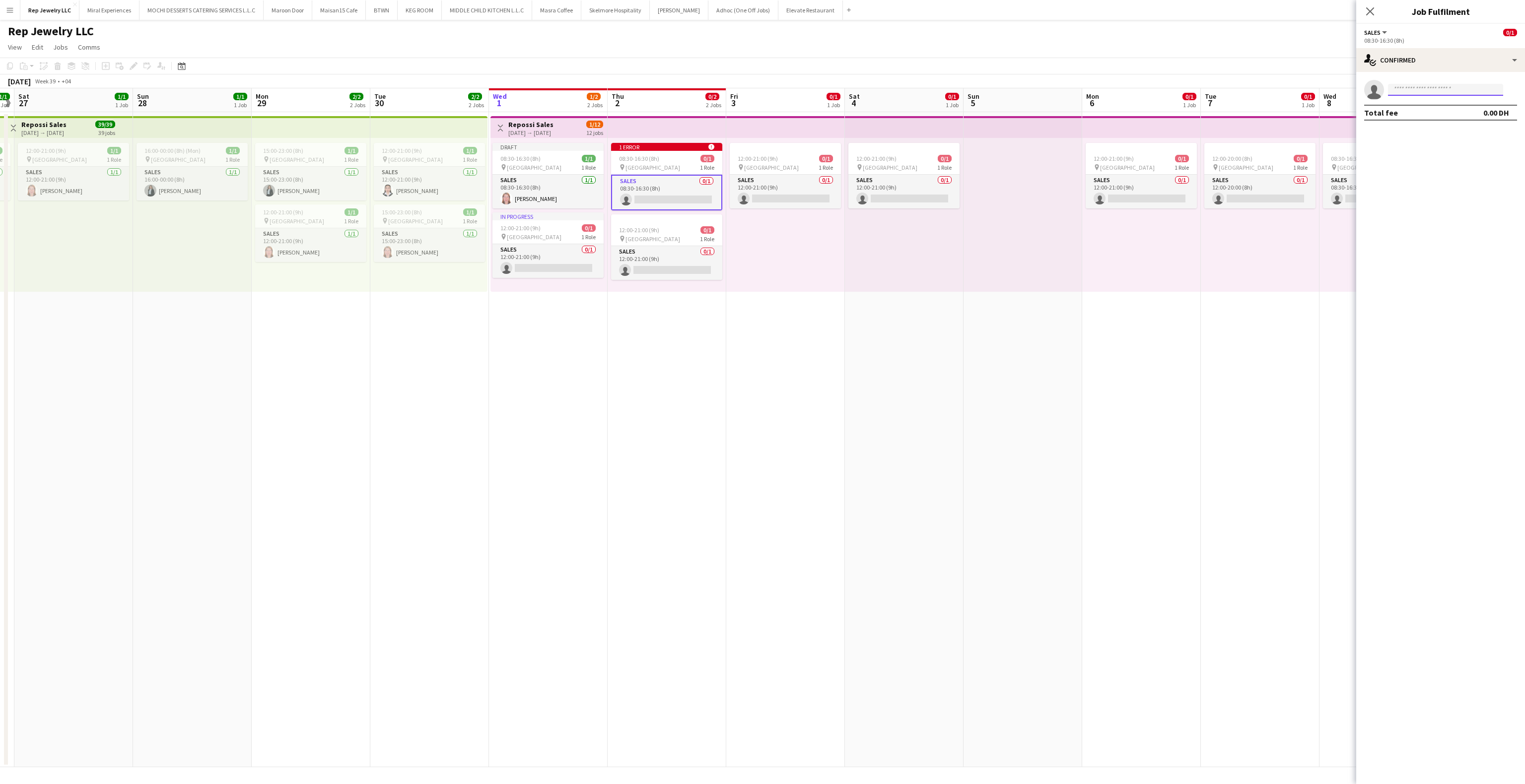
click at [1397, 95] on input at bounding box center [1445, 90] width 115 height 12
type input "****"
click at [1418, 138] on span "[EMAIL_ADDRESS][DOMAIN_NAME]" at bounding box center [1445, 137] width 99 height 8
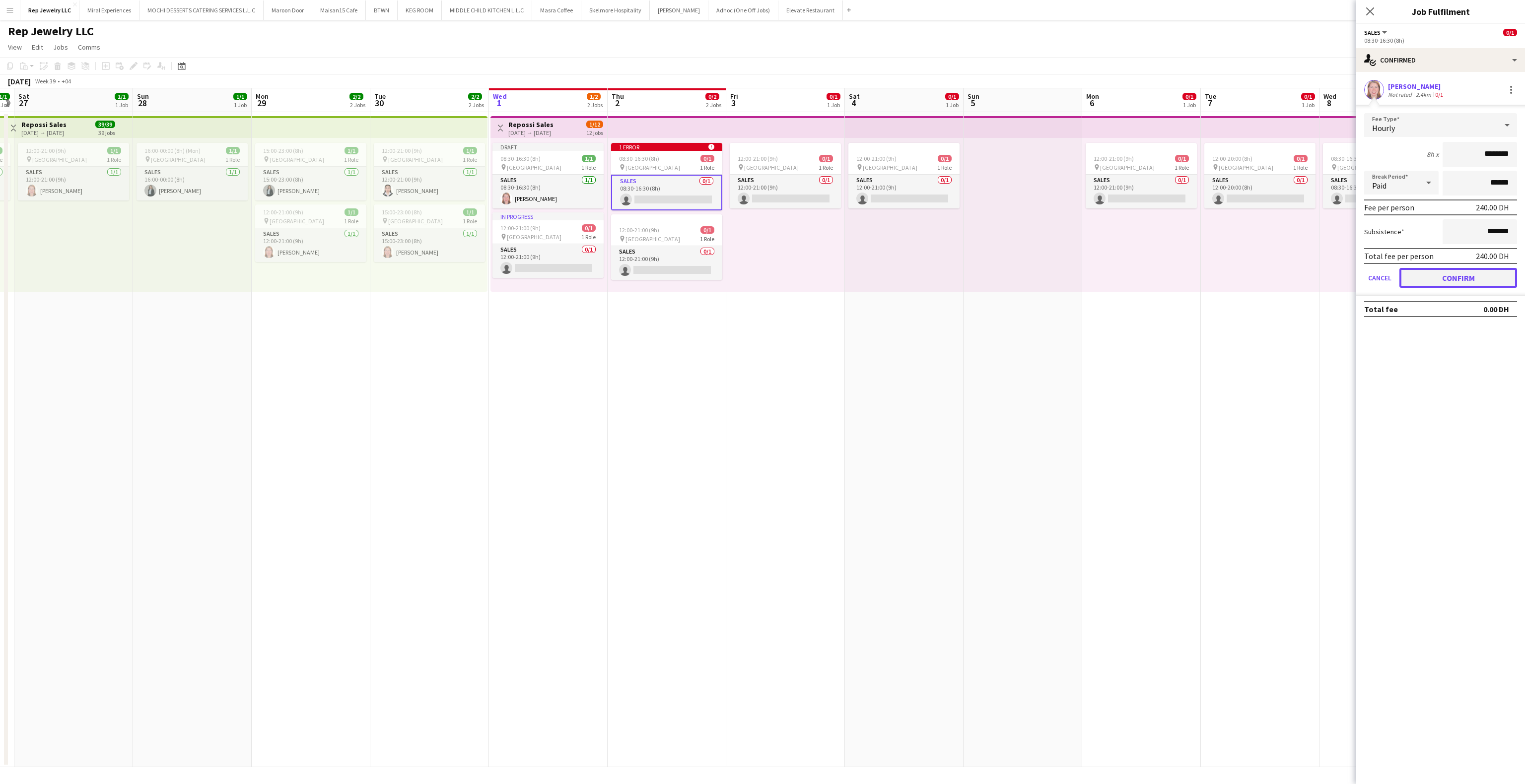
click at [1420, 282] on button "Confirm" at bounding box center [1458, 278] width 118 height 20
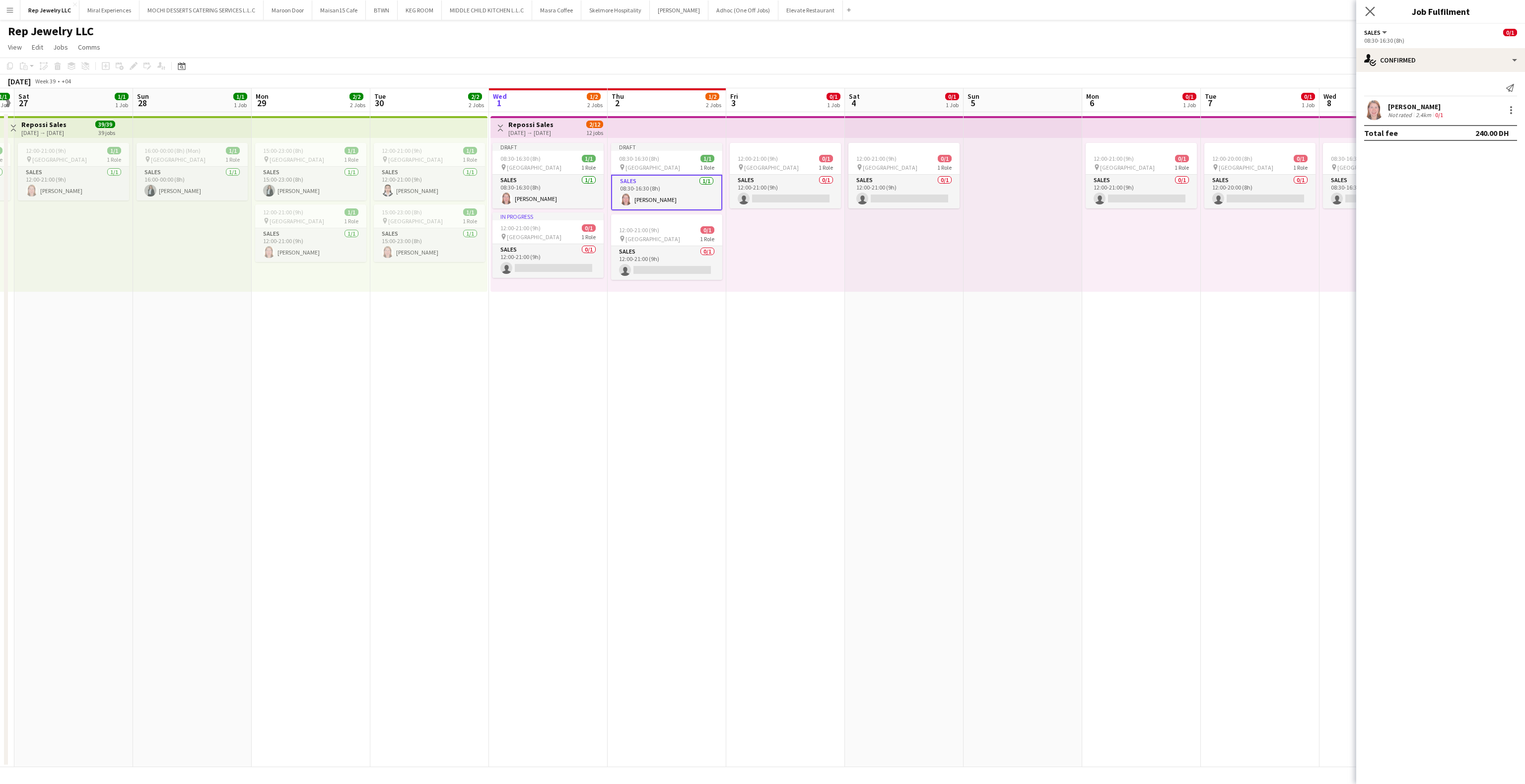
click at [1374, 5] on app-icon "Close pop-in" at bounding box center [1370, 11] width 14 height 14
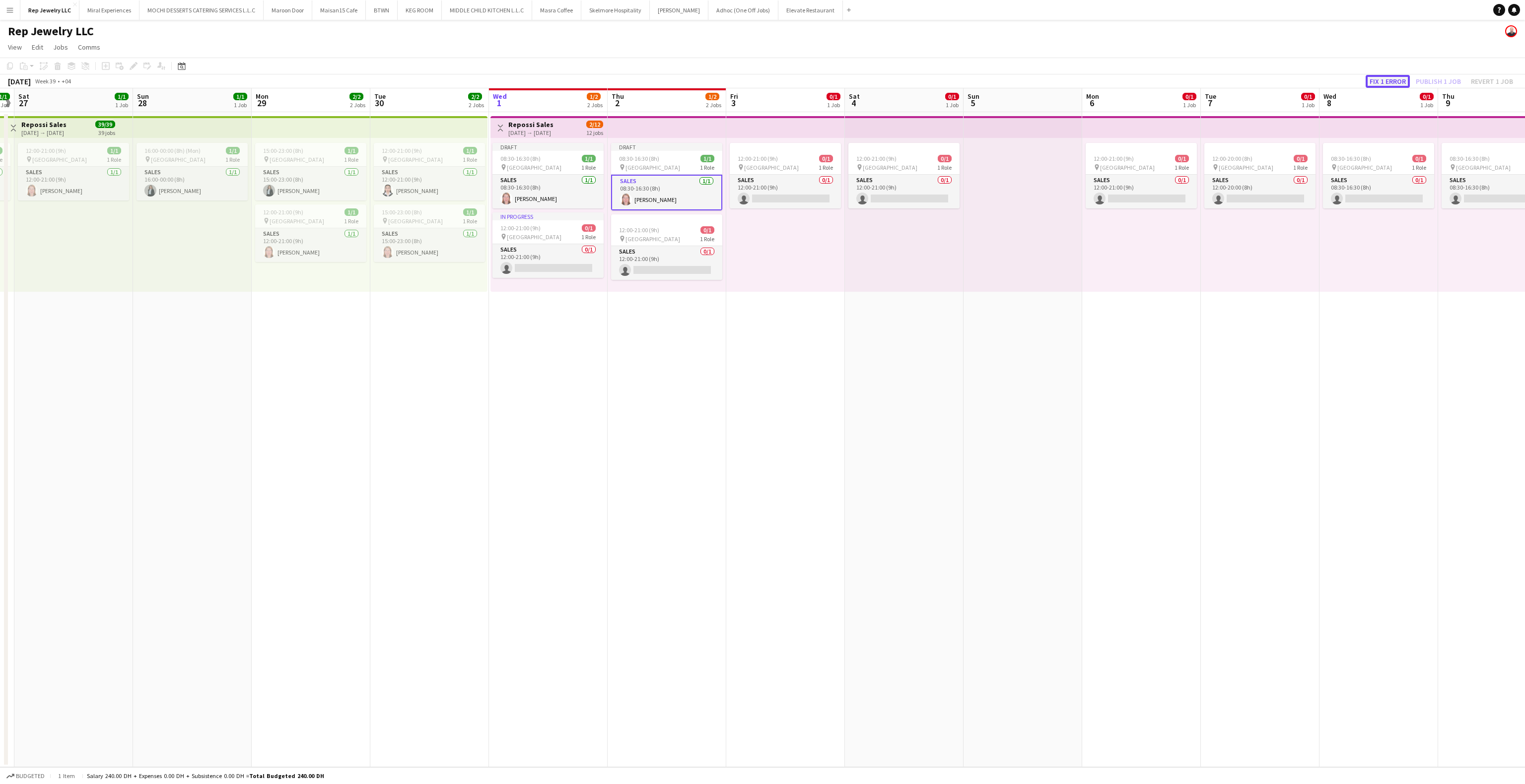
click at [1405, 78] on button "Fix 1 error" at bounding box center [1388, 81] width 44 height 13
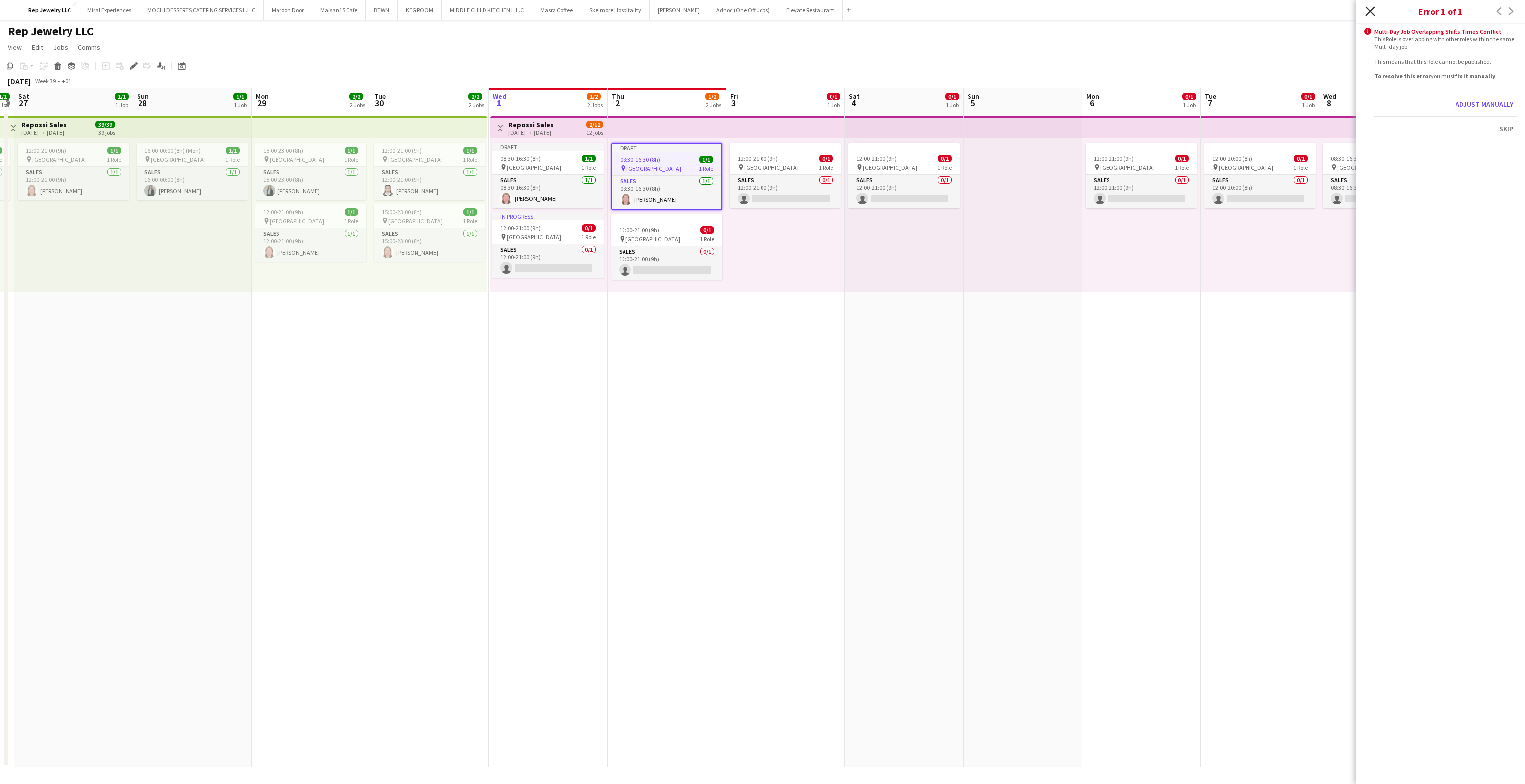
click at [1372, 9] on icon "Close pop-in" at bounding box center [1370, 11] width 9 height 9
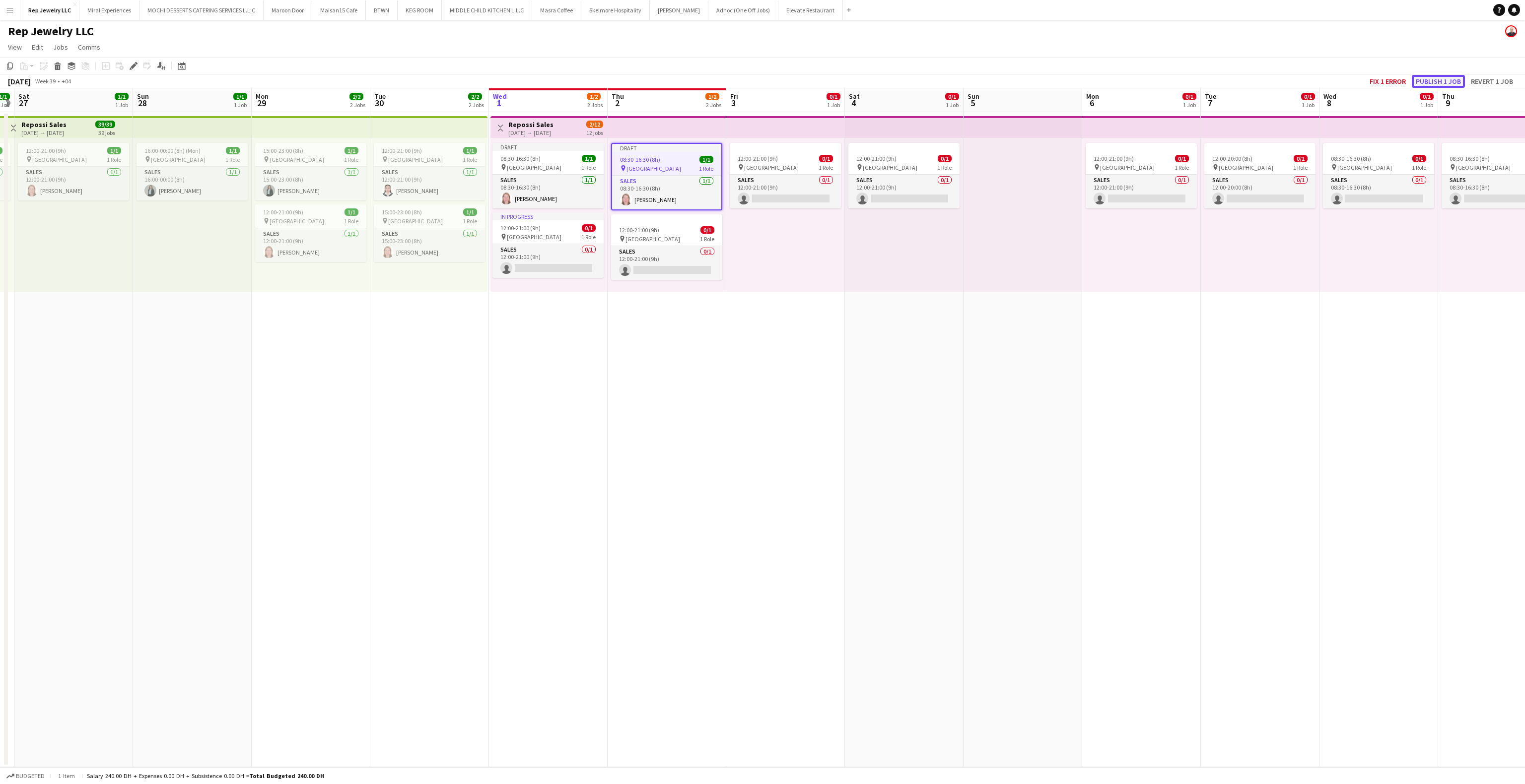
click at [1434, 78] on button "Publish 1 job" at bounding box center [1438, 81] width 53 height 13
click at [998, 340] on app-date-cell at bounding box center [1023, 440] width 119 height 655
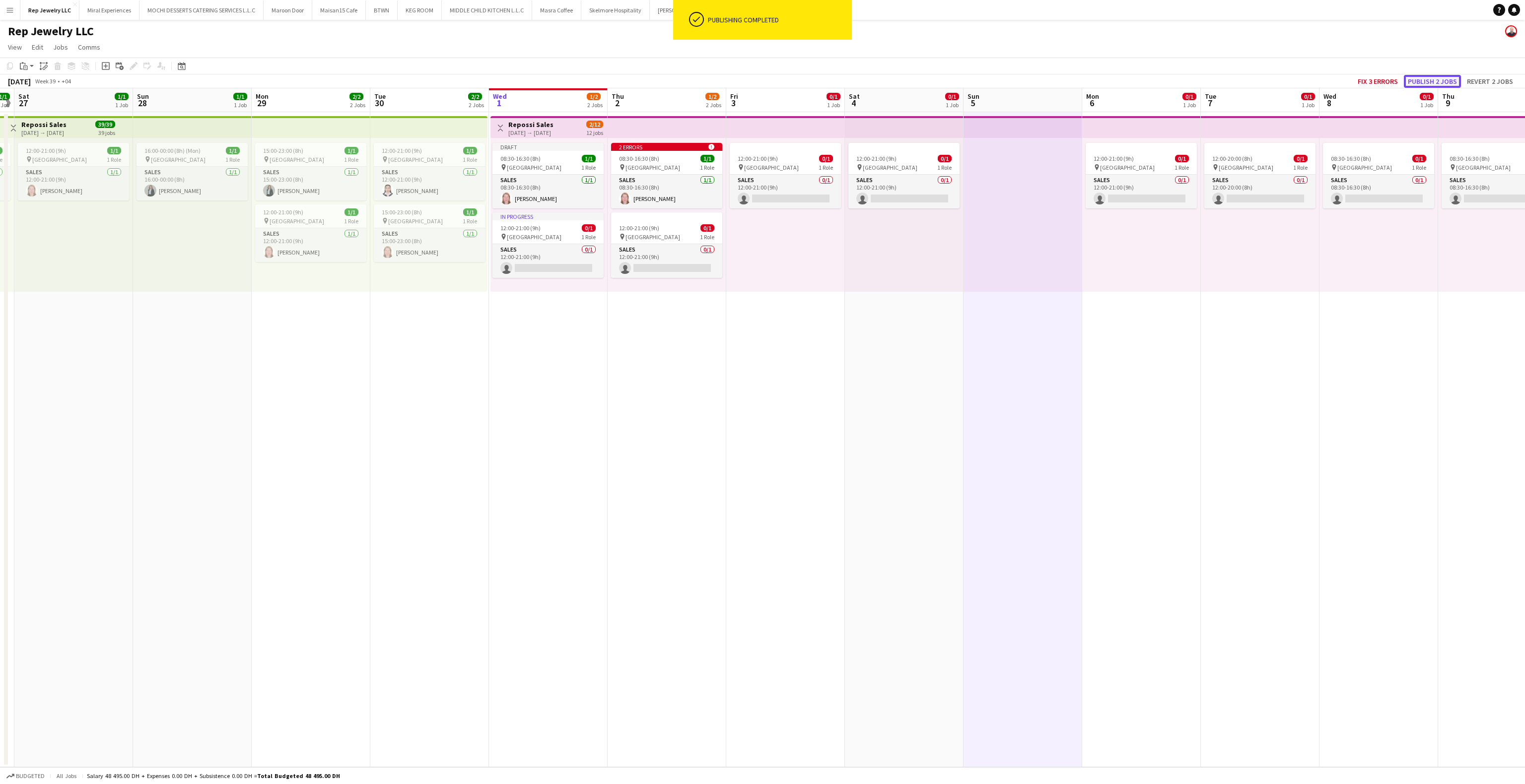
click at [1438, 80] on button "Publish 2 jobs" at bounding box center [1432, 81] width 57 height 13
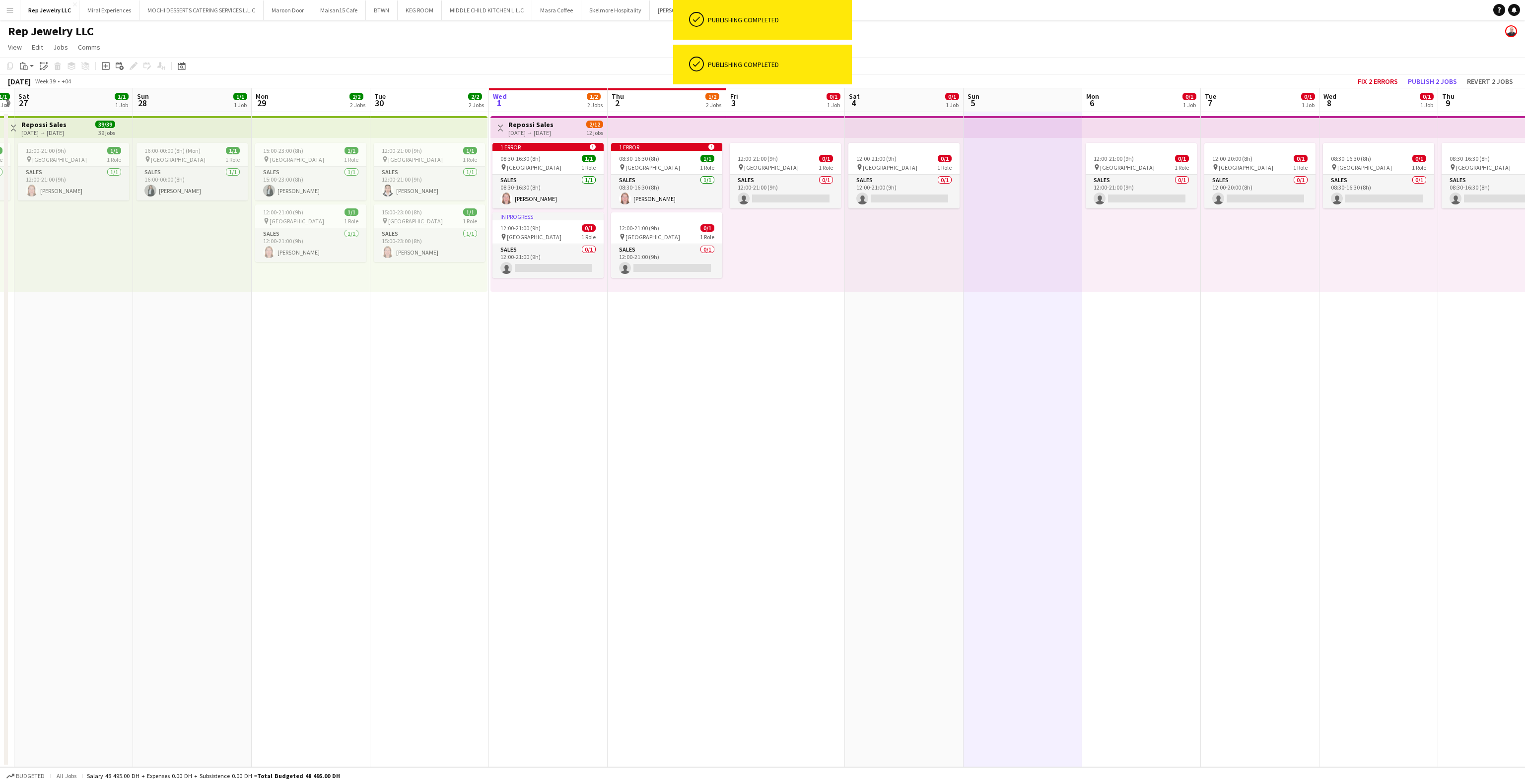
click at [769, 327] on app-date-cell "12:00-21:00 (9h) 0/1 pin Dubai Mall 1 Role Sales 0/1 12:00-21:00 (9h) single-ne…" at bounding box center [785, 440] width 119 height 655
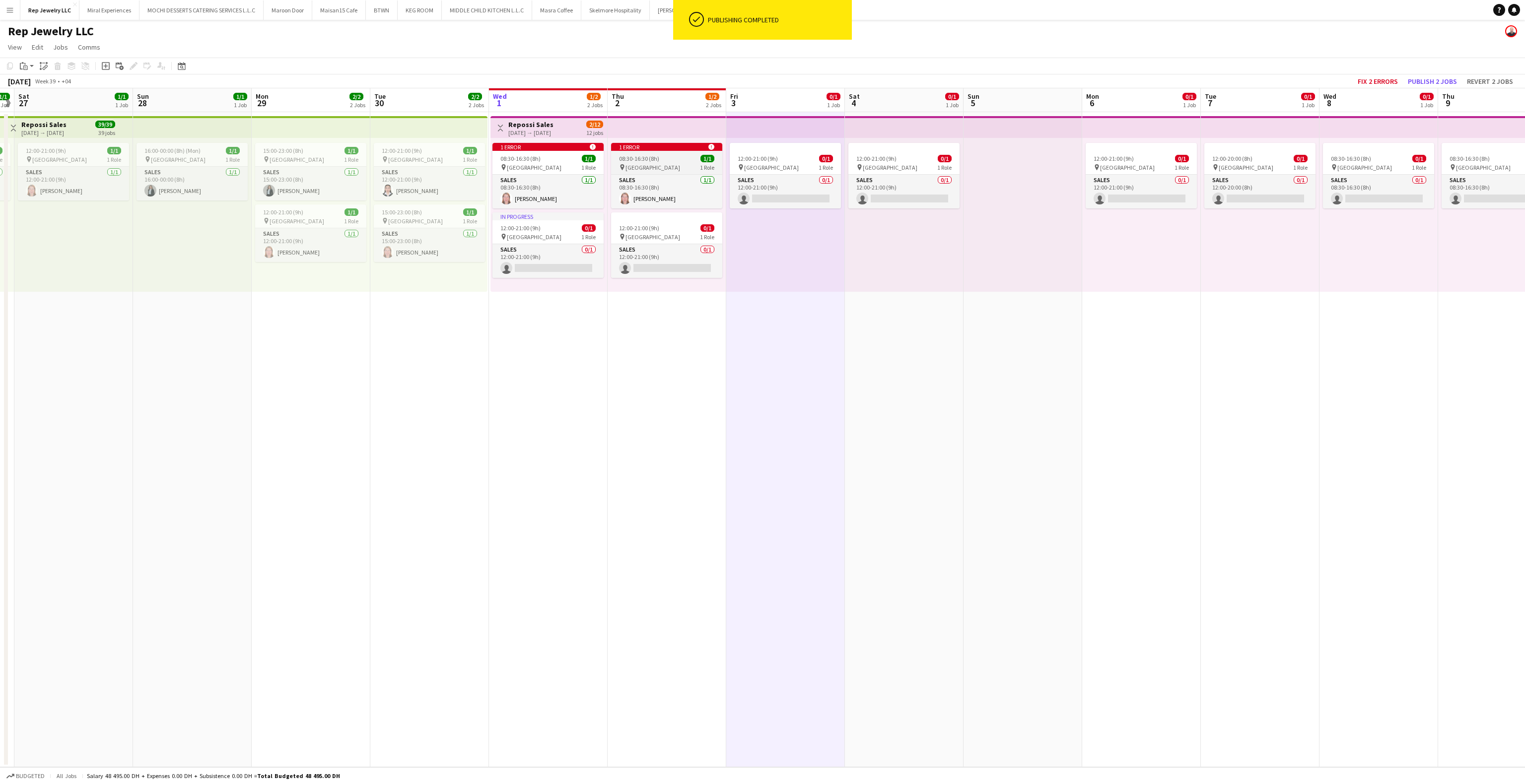
click at [656, 146] on div "1 error alert-circle" at bounding box center [666, 147] width 111 height 8
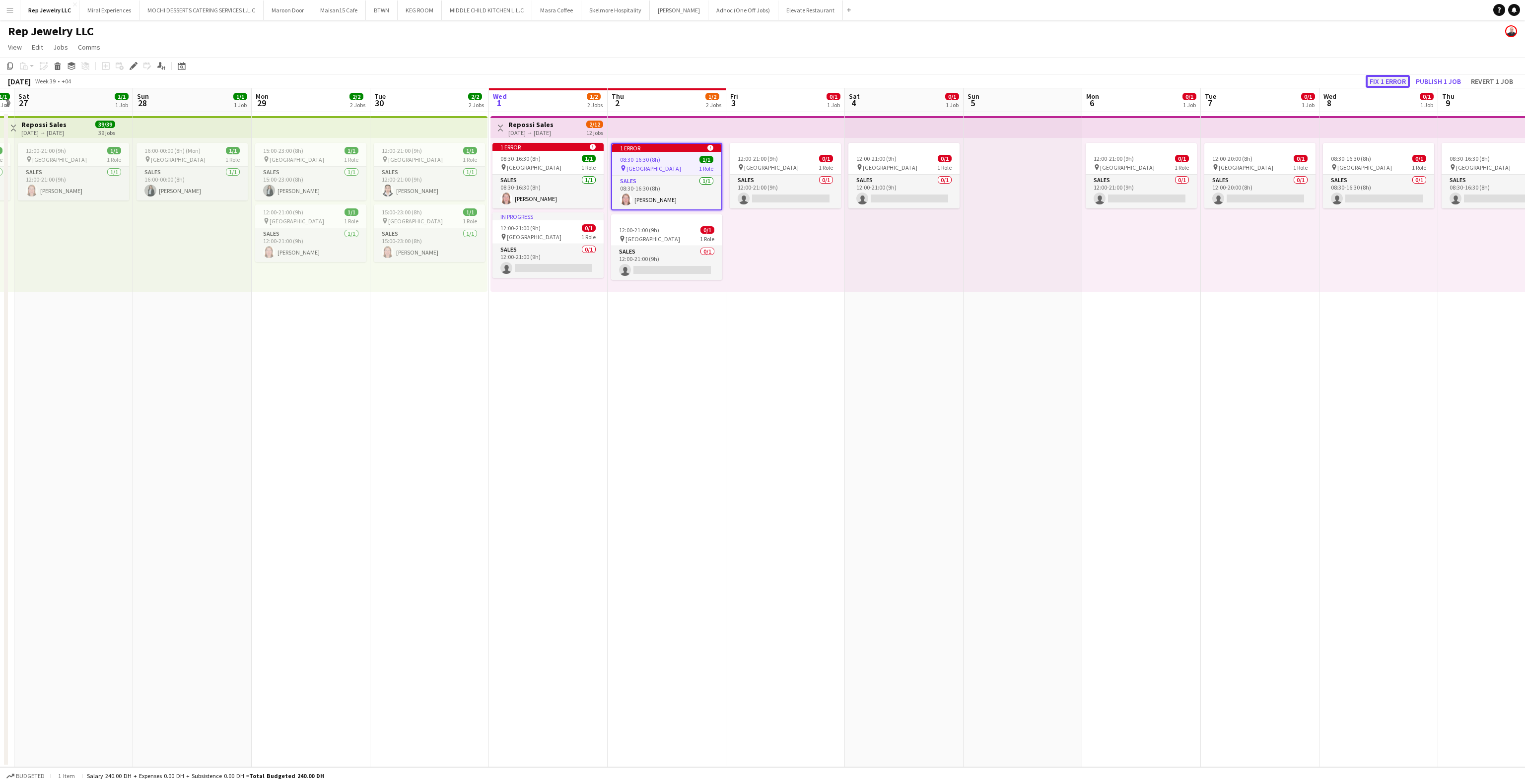
click at [1386, 76] on button "Fix 1 error" at bounding box center [1388, 81] width 44 height 13
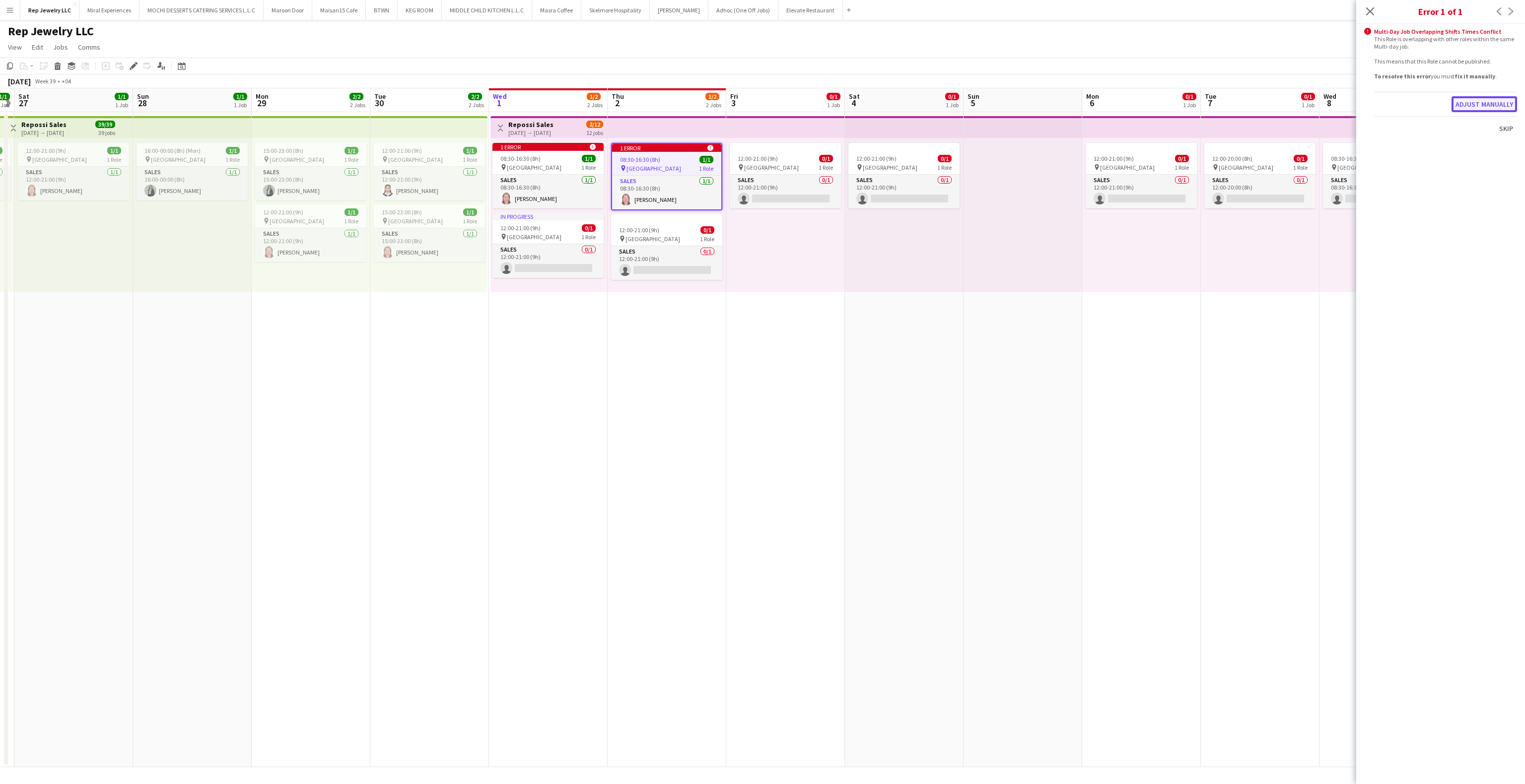
click at [1472, 109] on button "Adjust manually" at bounding box center [1484, 104] width 65 height 16
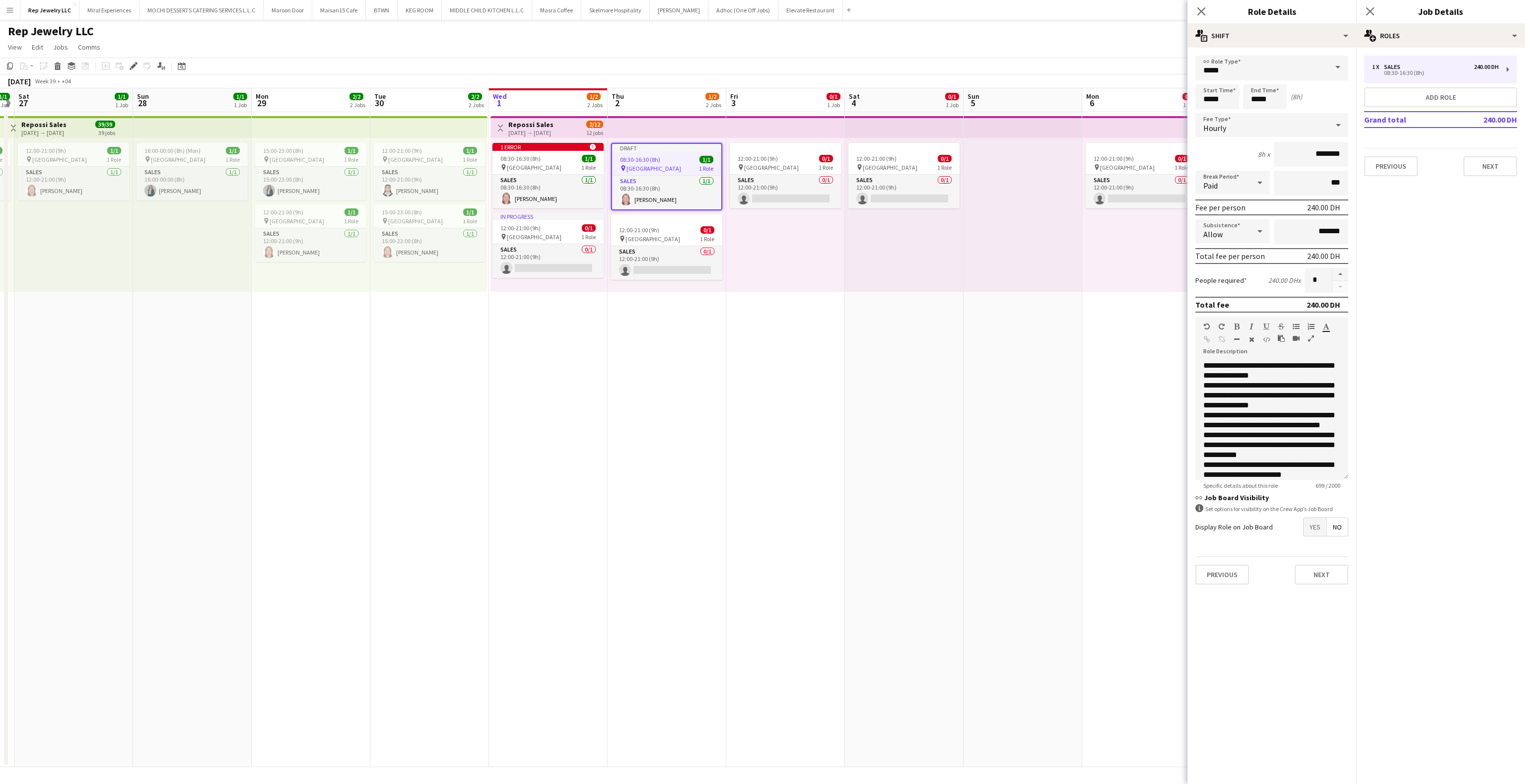
click at [1374, 3] on div "Close pop-in" at bounding box center [1370, 11] width 28 height 23
click at [1374, 16] on icon "Close pop-in" at bounding box center [1370, 11] width 9 height 9
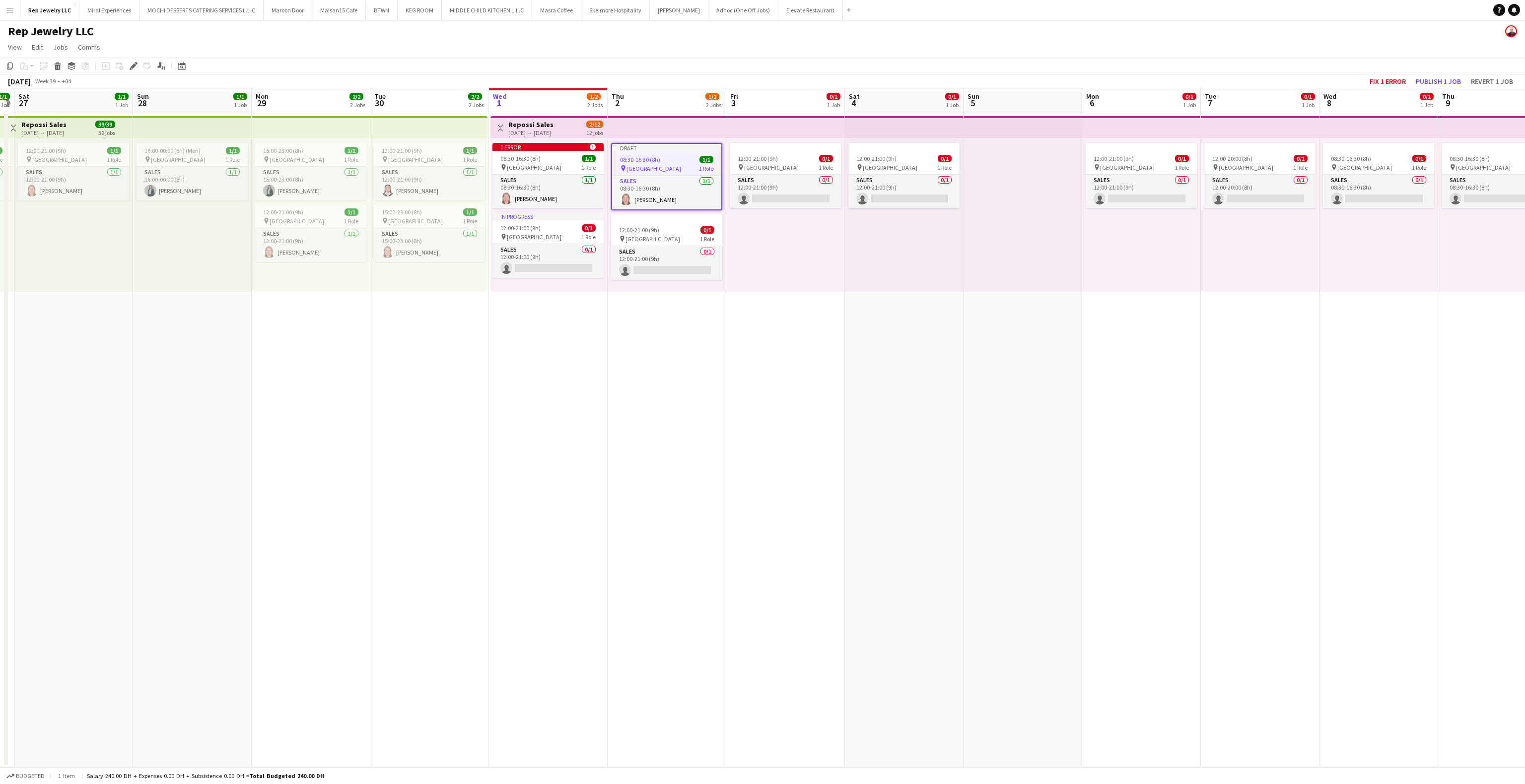
click at [717, 407] on app-date-cell "Draft 08:30-16:30 (8h) 1/1 pin Dubai Mall 1 Role Sales [DATE] 08:30-16:30 (8h) …" at bounding box center [667, 440] width 119 height 655
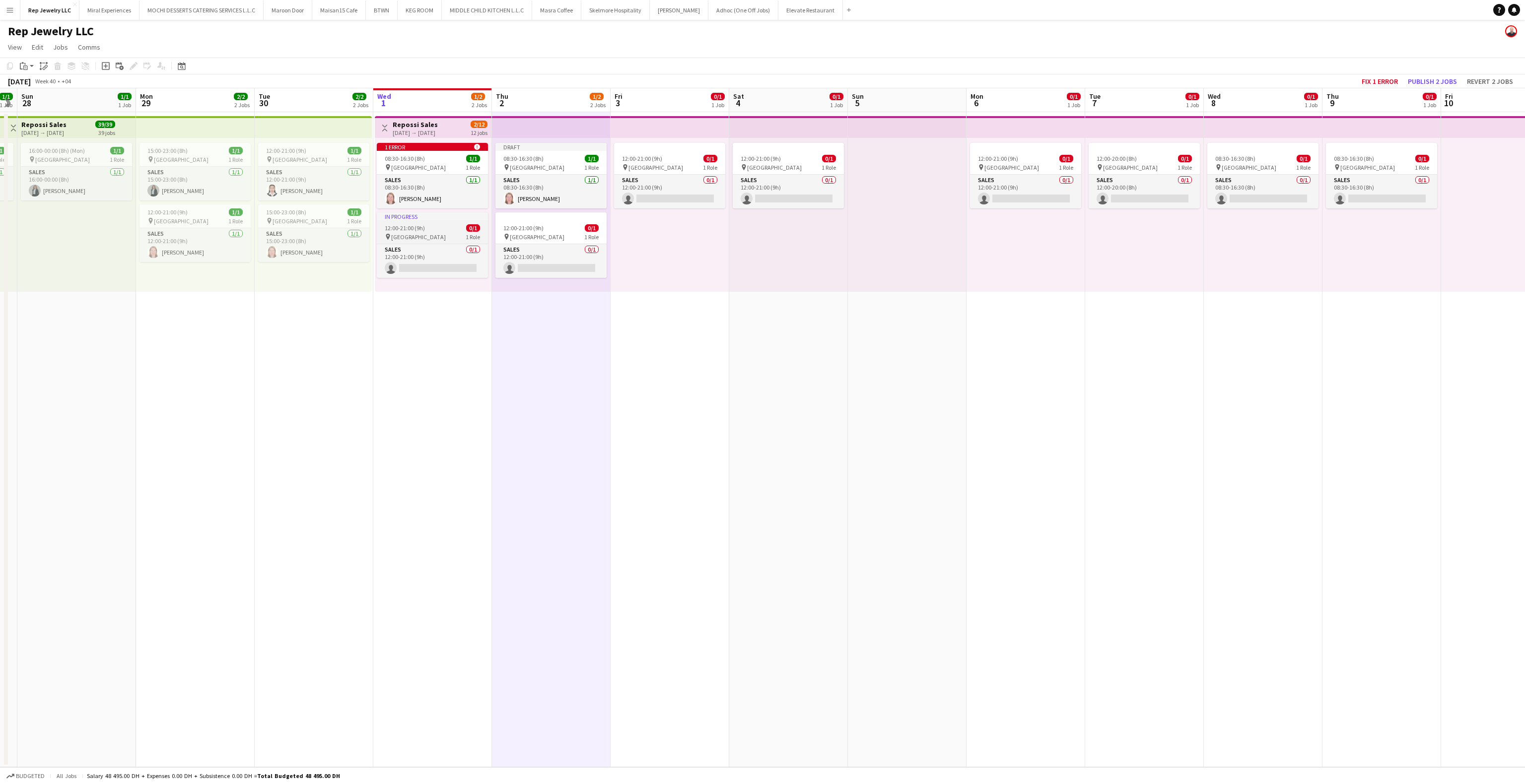
scroll to position [0, 302]
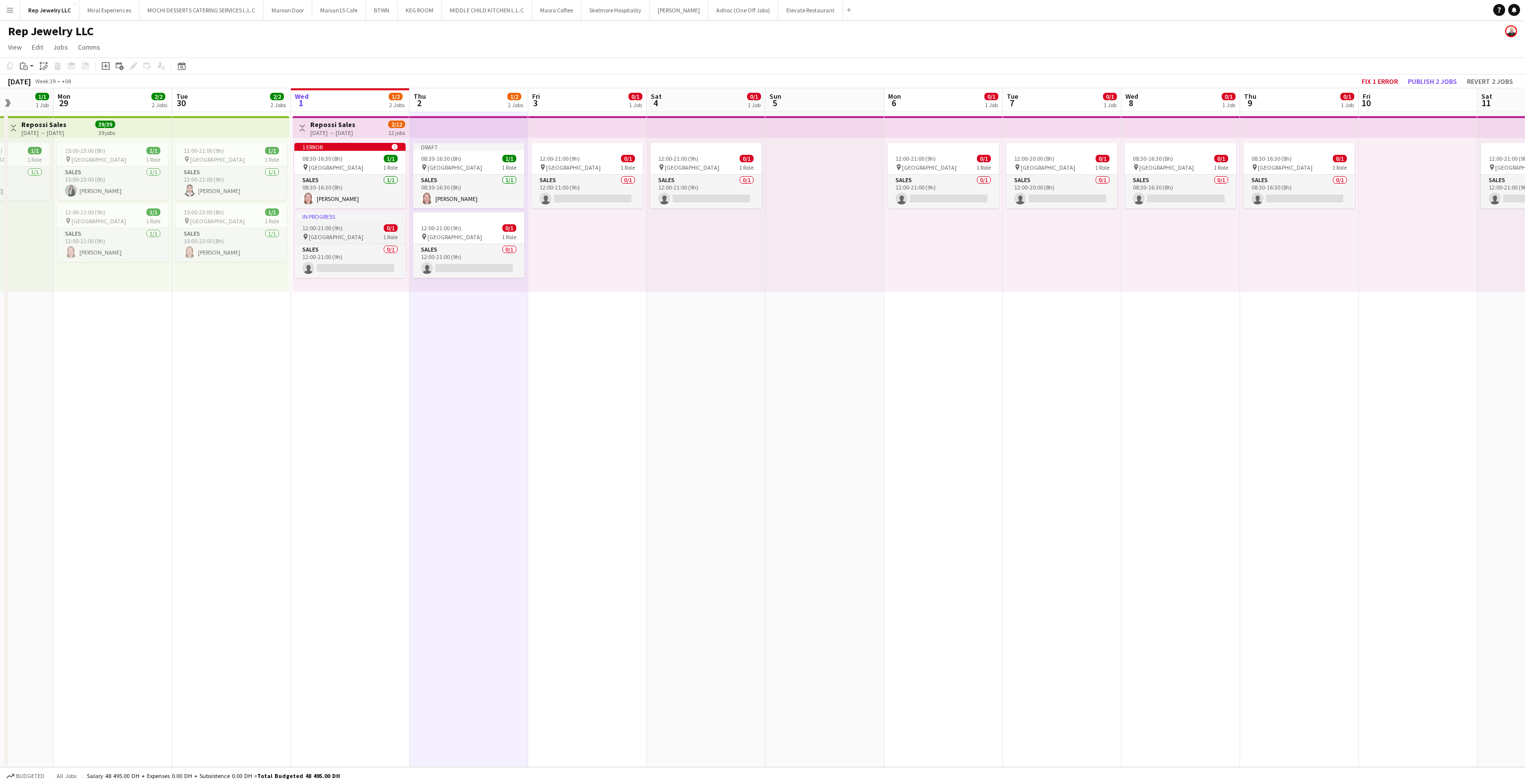
click at [375, 226] on div "12:00-21:00 (9h) 0/1" at bounding box center [350, 228] width 111 height 7
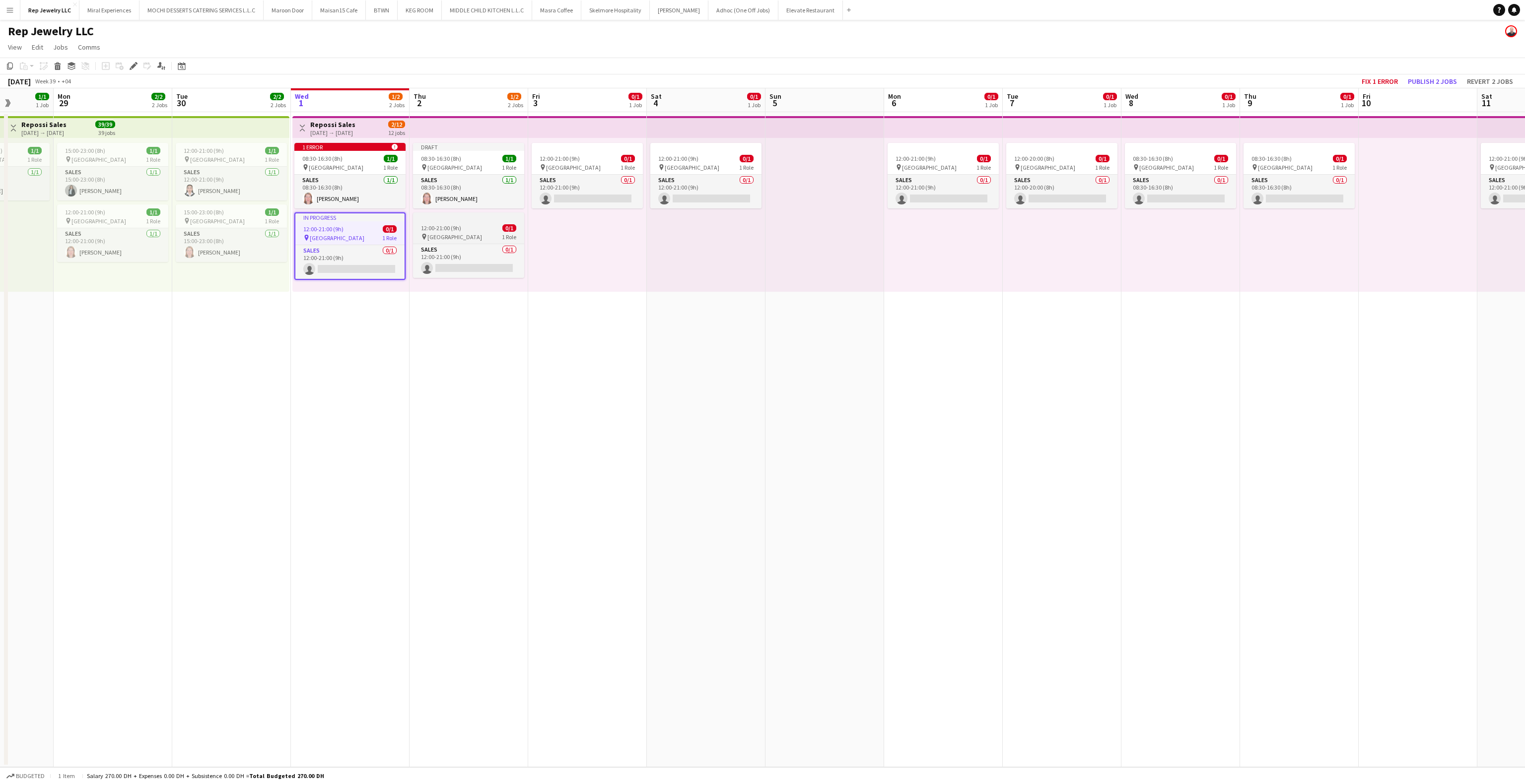
click at [467, 225] on div "12:00-21:00 (9h) 0/1" at bounding box center [469, 228] width 111 height 7
click at [467, 225] on app-job-card "12:00-21:00 (9h) 0/1 pin Dubai Mall 1 Role Sales 0/1 12:00-21:00 (9h) single-ne…" at bounding box center [469, 248] width 111 height 67
click at [455, 157] on span "08:30-16:30 (8h)" at bounding box center [442, 159] width 40 height 7
click at [353, 156] on div "08:30-16:30 (8h) 1/1" at bounding box center [350, 159] width 109 height 7
click at [344, 217] on div "In progress" at bounding box center [350, 218] width 109 height 8
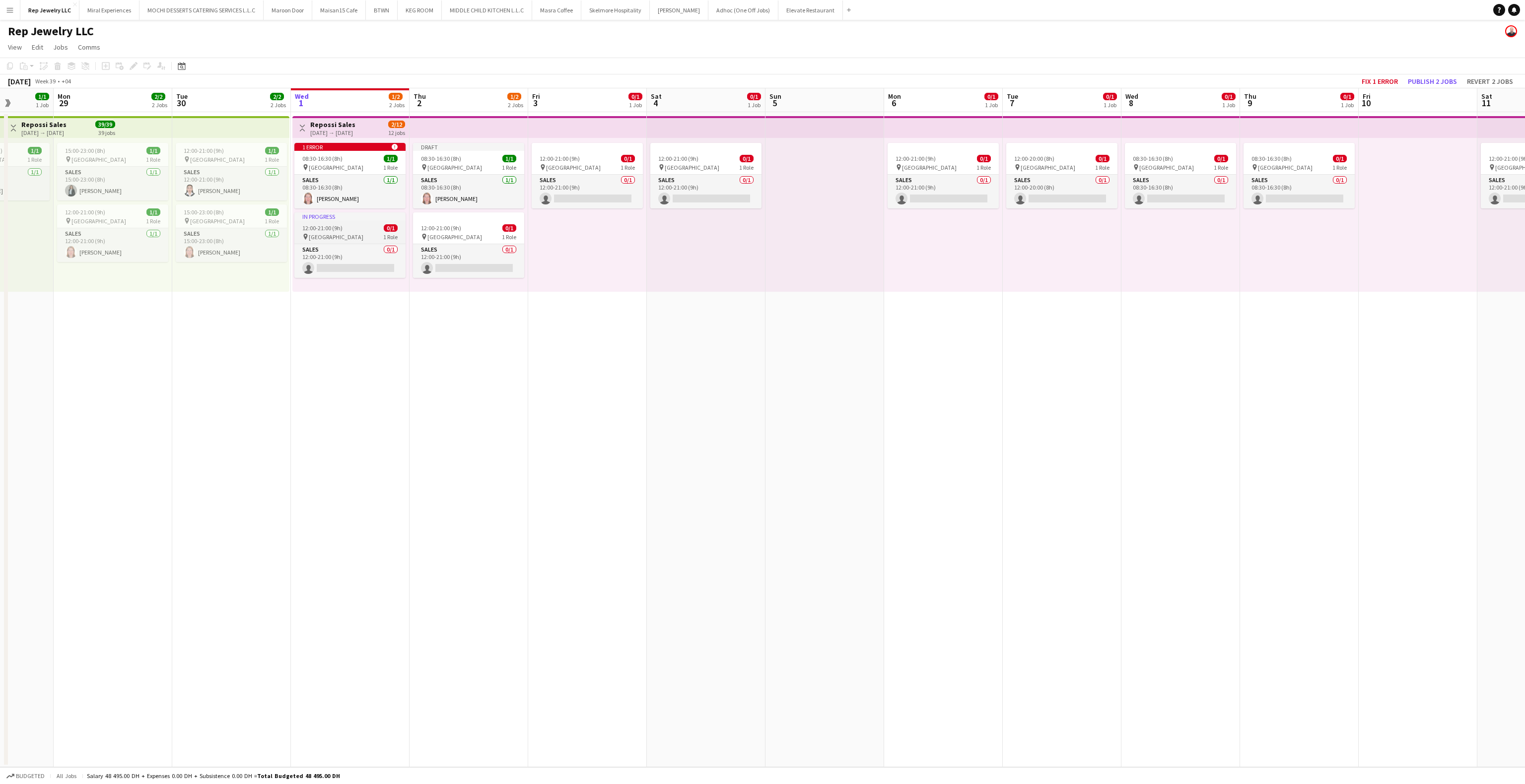
click at [353, 227] on div "12:00-21:00 (9h) 0/1" at bounding box center [350, 228] width 111 height 7
click at [336, 316] on app-date-cell "Toggle View Repossi Sales [DATE] → [DATE] 2/12 12 jobs 1 error alert-circle 08:…" at bounding box center [351, 440] width 119 height 655
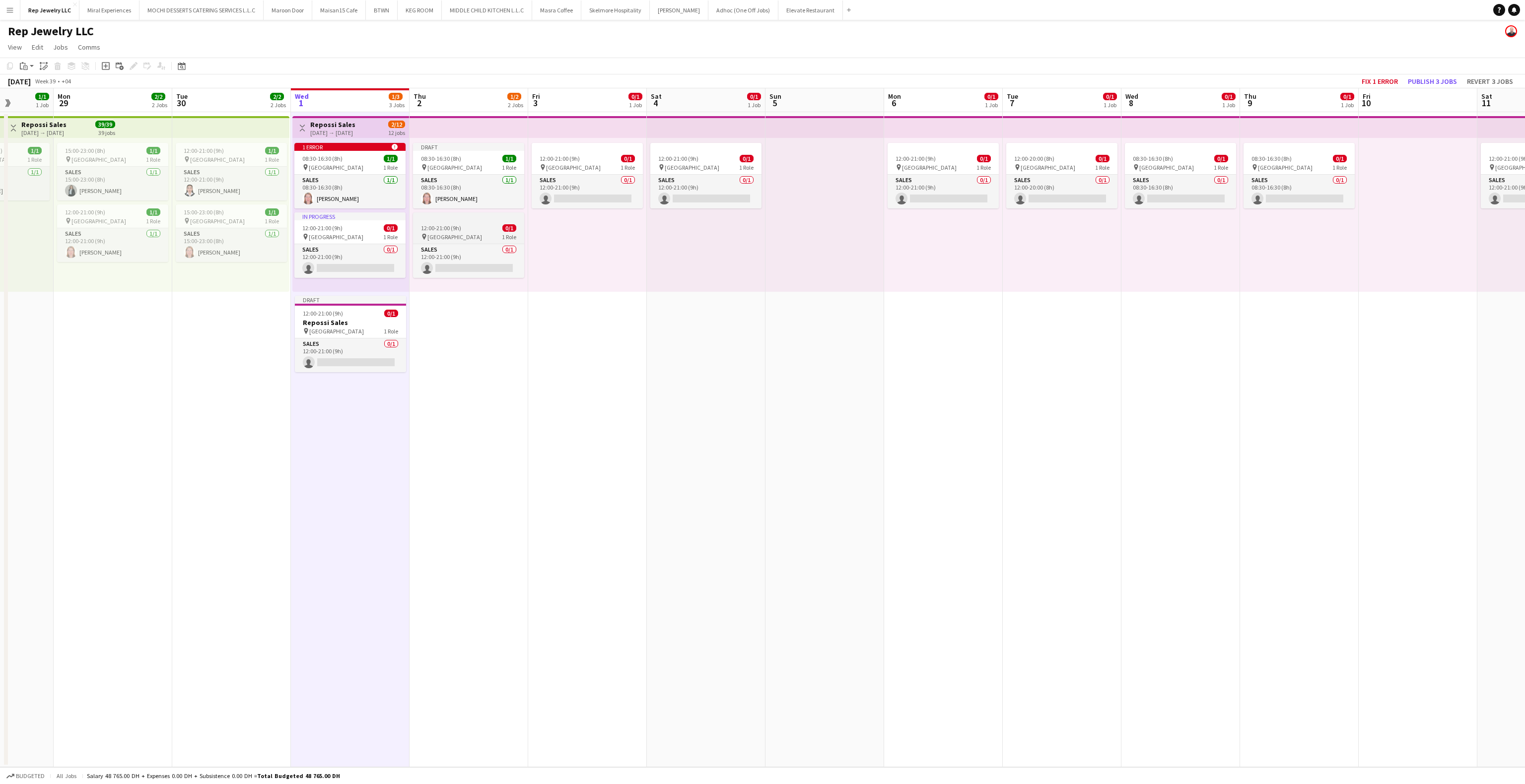
click at [449, 227] on span "12:00-21:00 (9h)" at bounding box center [441, 228] width 40 height 7
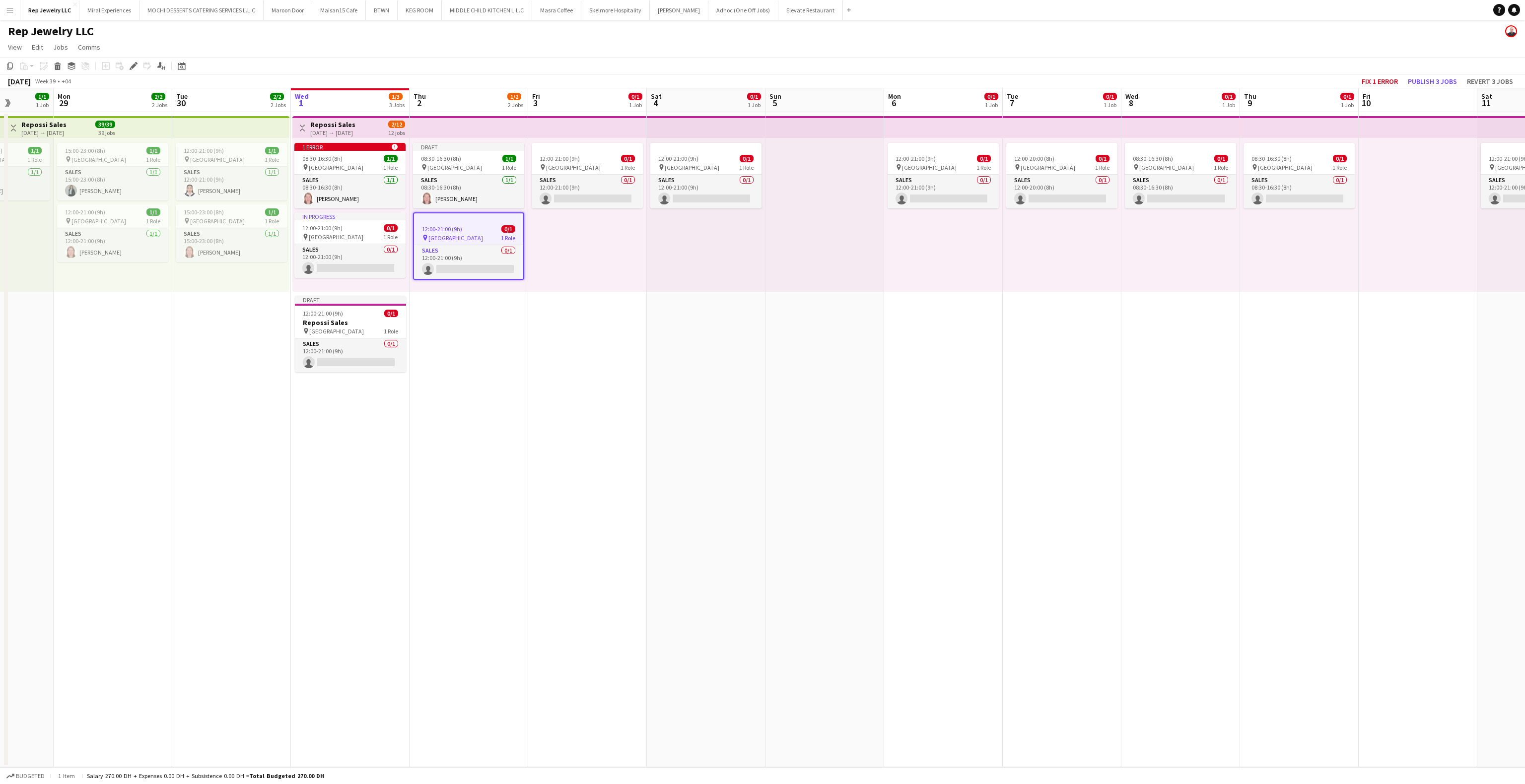
click at [469, 344] on app-date-cell "Draft 08:30-16:30 (8h) 1/1 pin Dubai Mall 1 Role Sales [DATE] 08:30-16:30 (8h) …" at bounding box center [469, 440] width 119 height 655
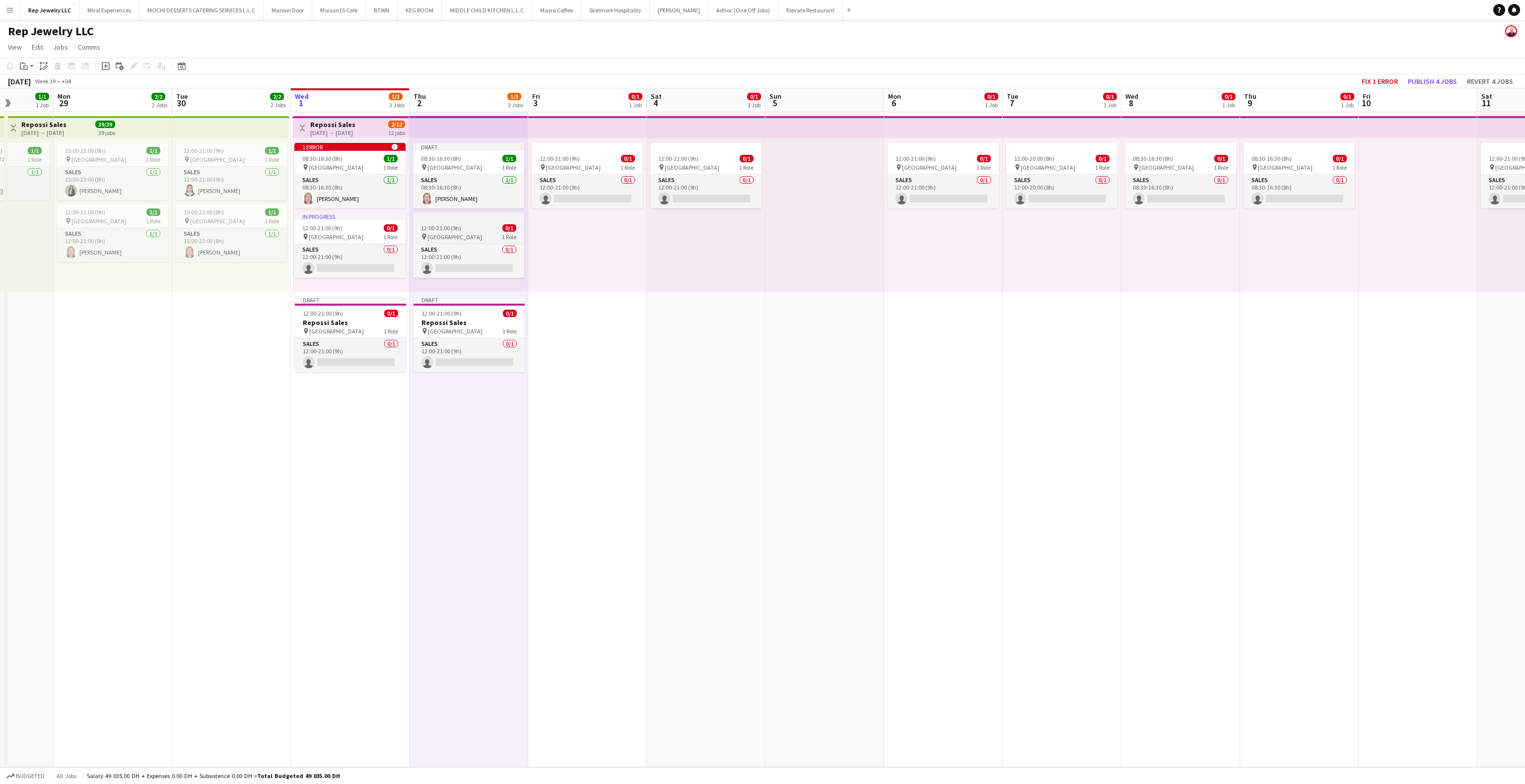
click at [445, 227] on span "12:00-21:00 (9h)" at bounding box center [441, 228] width 40 height 7
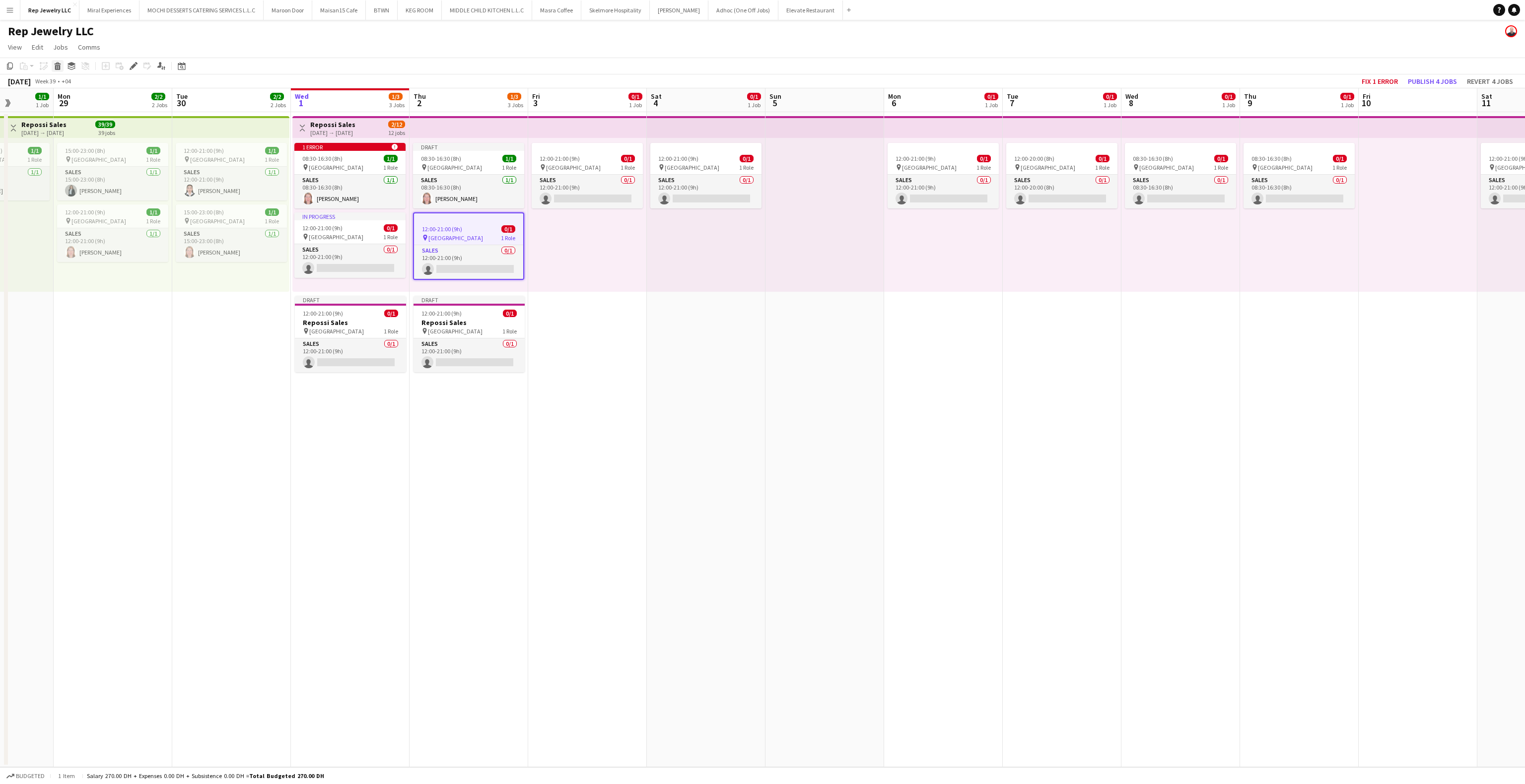
click at [55, 71] on div "Delete" at bounding box center [58, 66] width 12 height 12
click at [368, 237] on div "pin [GEOGRAPHIC_DATA] 1 Role" at bounding box center [350, 237] width 111 height 8
click at [57, 67] on icon at bounding box center [58, 67] width 5 height 5
click at [695, 327] on app-date-cell "12:00-21:00 (9h) 0/1 pin Dubai Mall 1 Role Sales 0/1 12:00-21:00 (9h) single-ne…" at bounding box center [707, 440] width 119 height 655
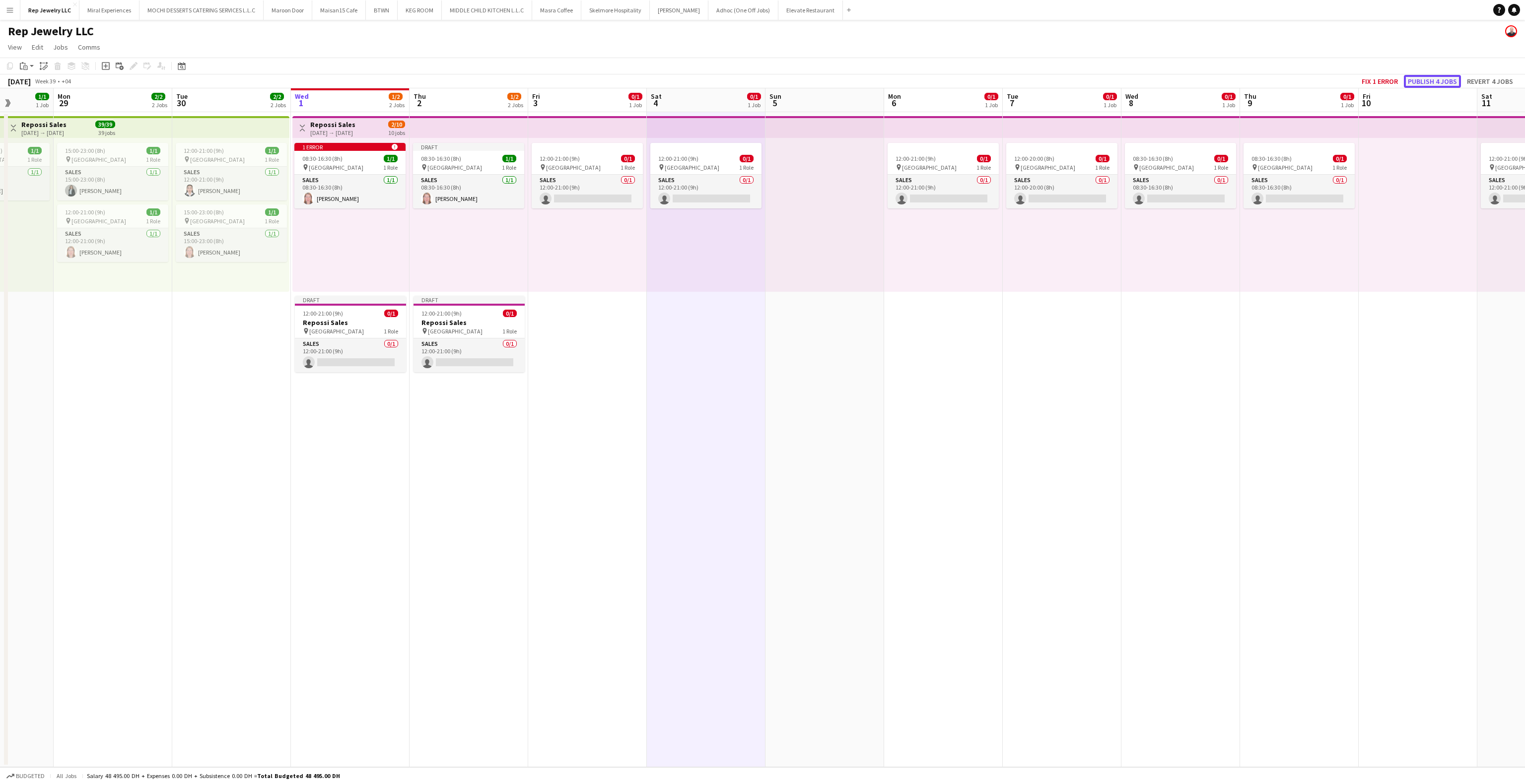
click at [1420, 82] on button "Publish 4 jobs" at bounding box center [1432, 81] width 57 height 13
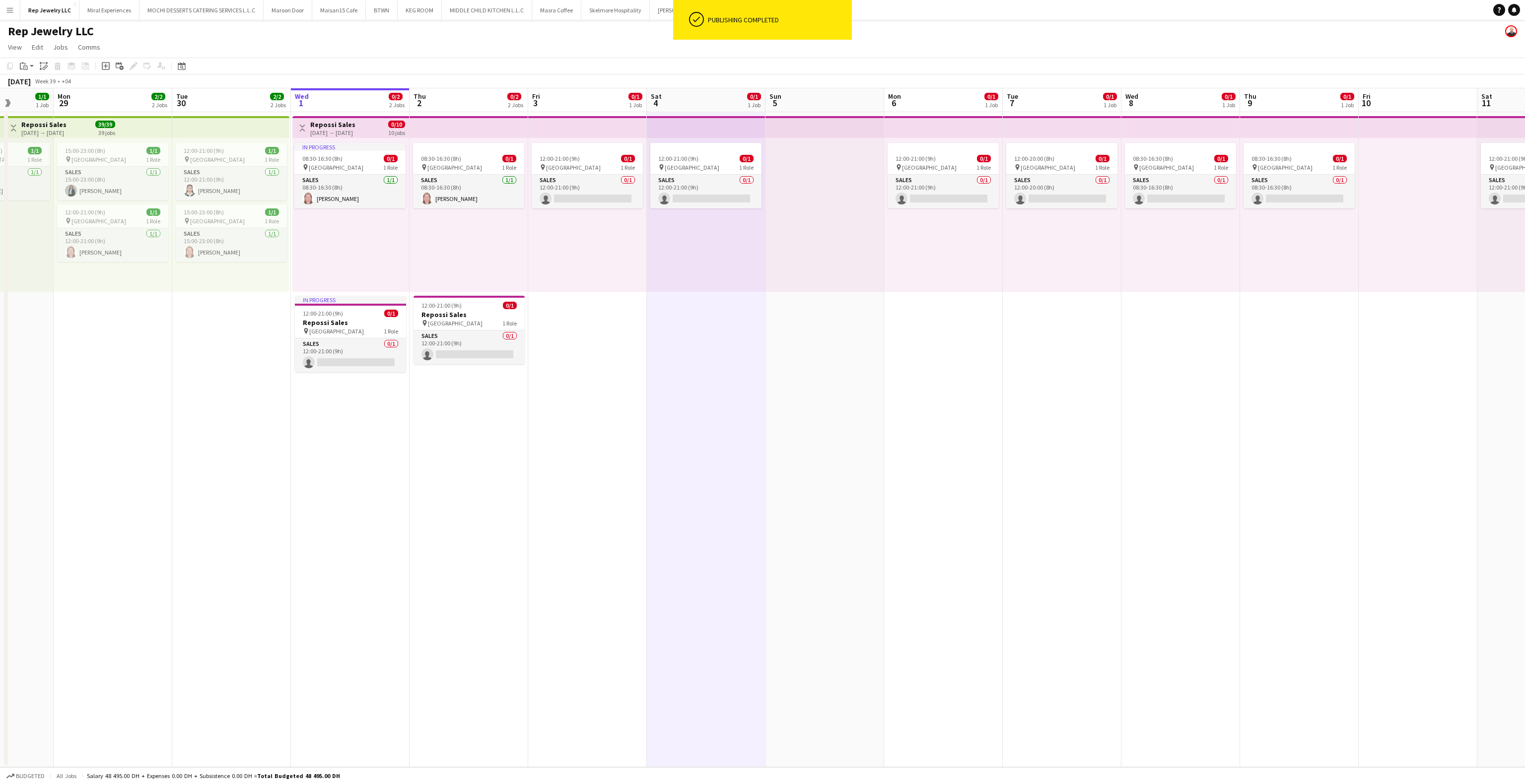
click at [695, 385] on app-date-cell "12:00-21:00 (9h) 0/1 pin Dubai Mall 1 Role Sales 0/1 12:00-21:00 (9h) single-ne…" at bounding box center [707, 440] width 119 height 655
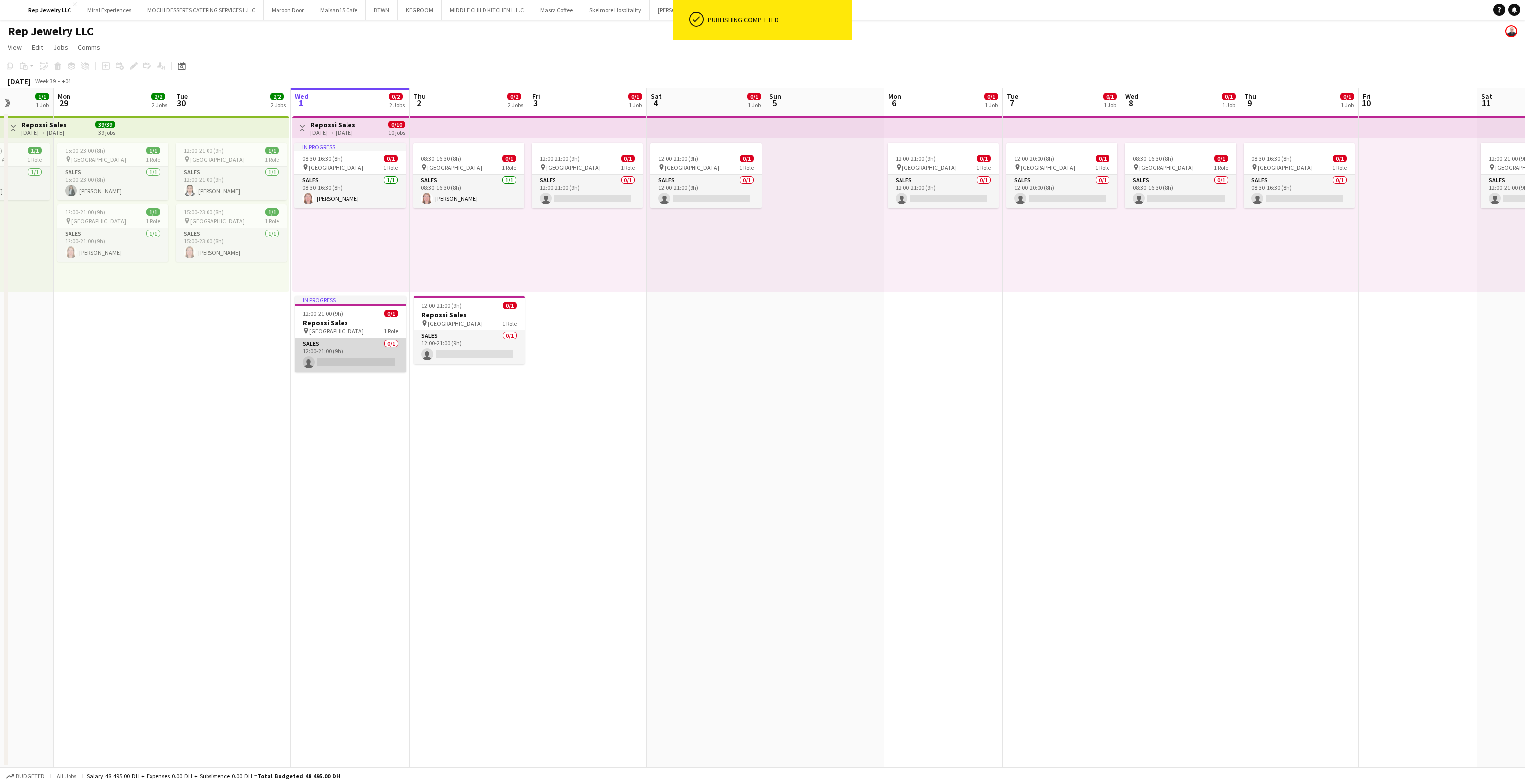
click at [372, 357] on app-card-role "Sales 0/1 12:00-21:00 (9h) single-neutral-actions" at bounding box center [350, 355] width 111 height 34
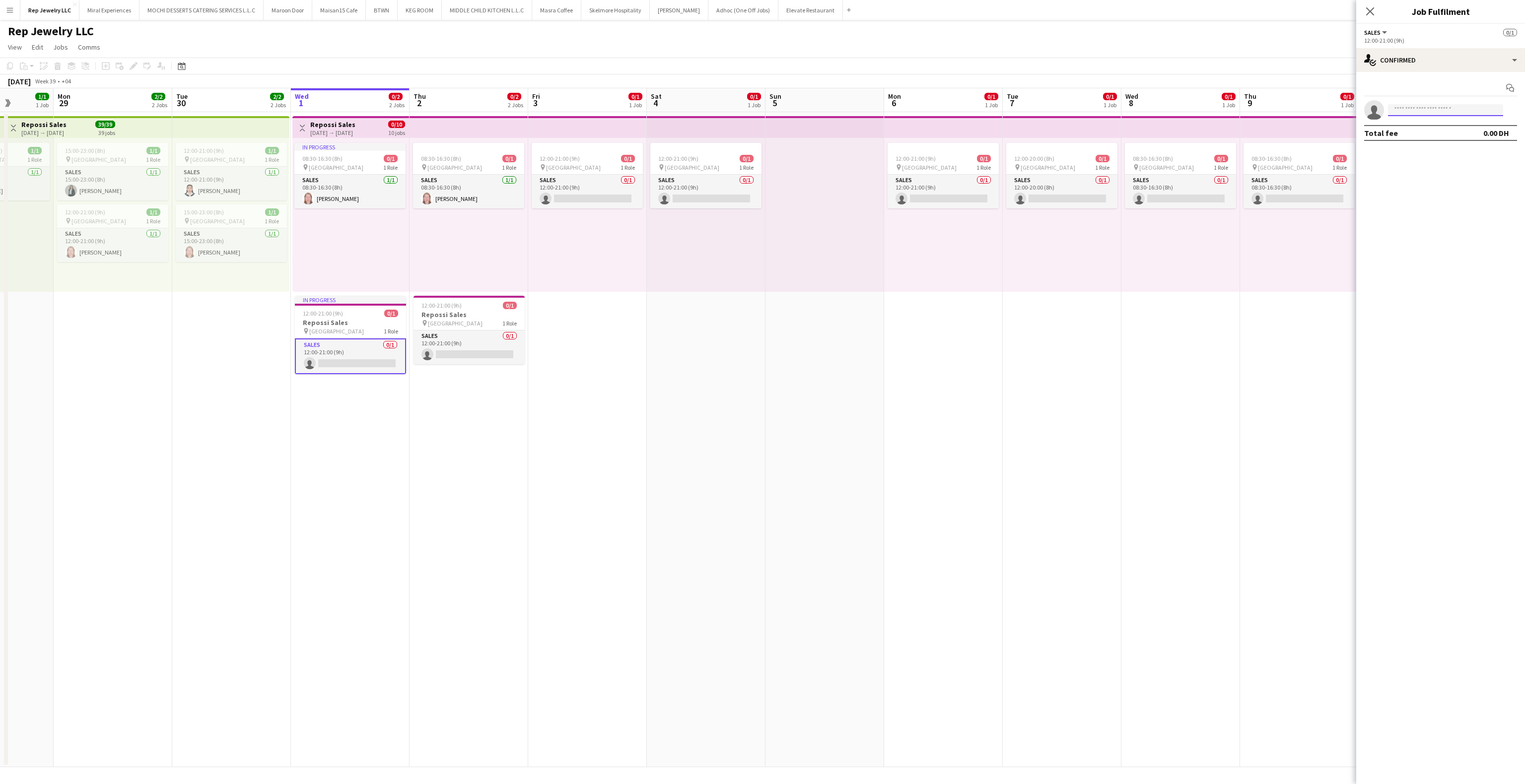
click at [1401, 114] on input at bounding box center [1445, 111] width 115 height 12
click at [1431, 110] on input "******" at bounding box center [1445, 111] width 115 height 12
type input "********"
click at [1433, 131] on span "[EMAIL_ADDRESS][DOMAIN_NAME]" at bounding box center [1445, 133] width 99 height 8
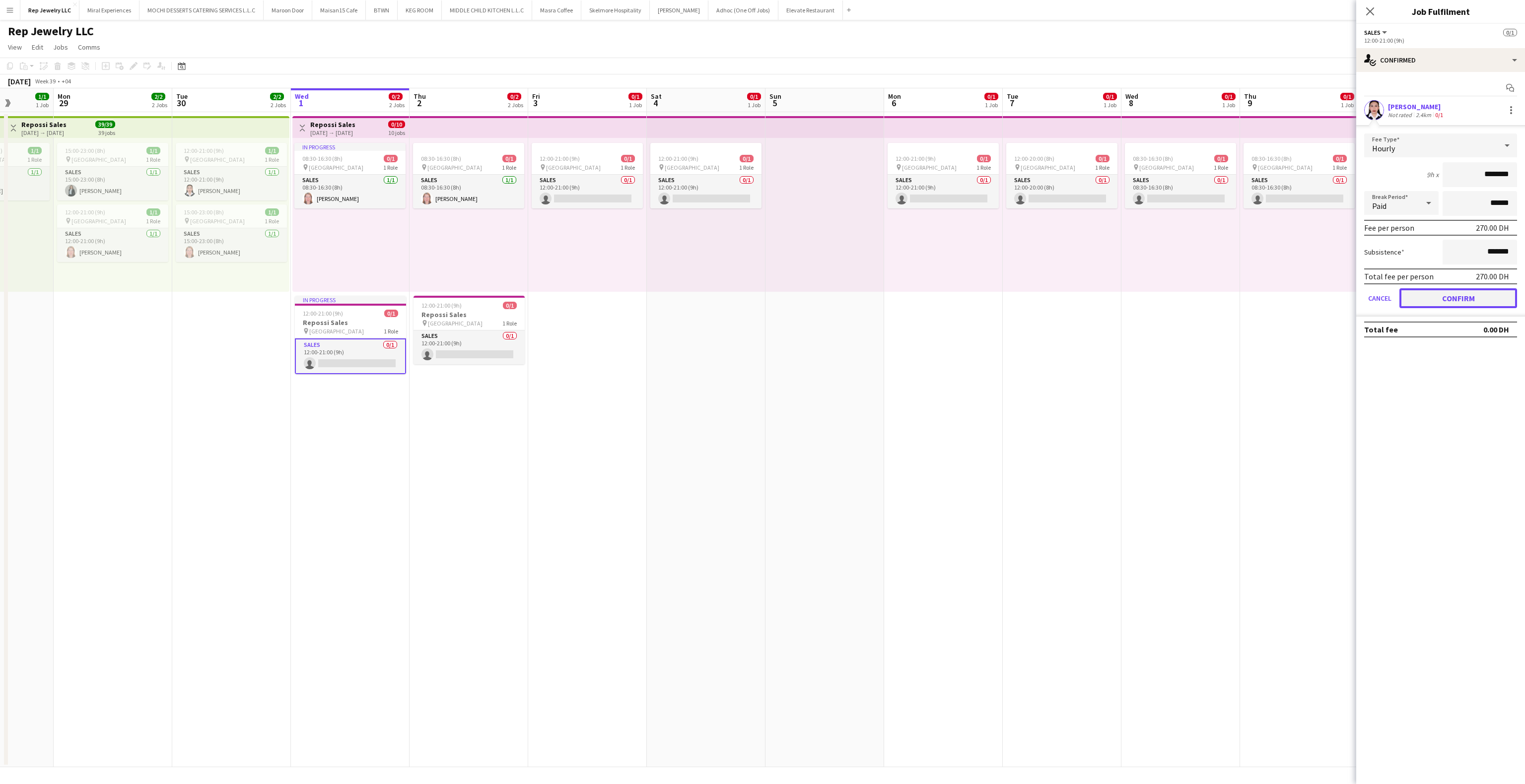
click at [1412, 293] on button "Confirm" at bounding box center [1458, 298] width 118 height 20
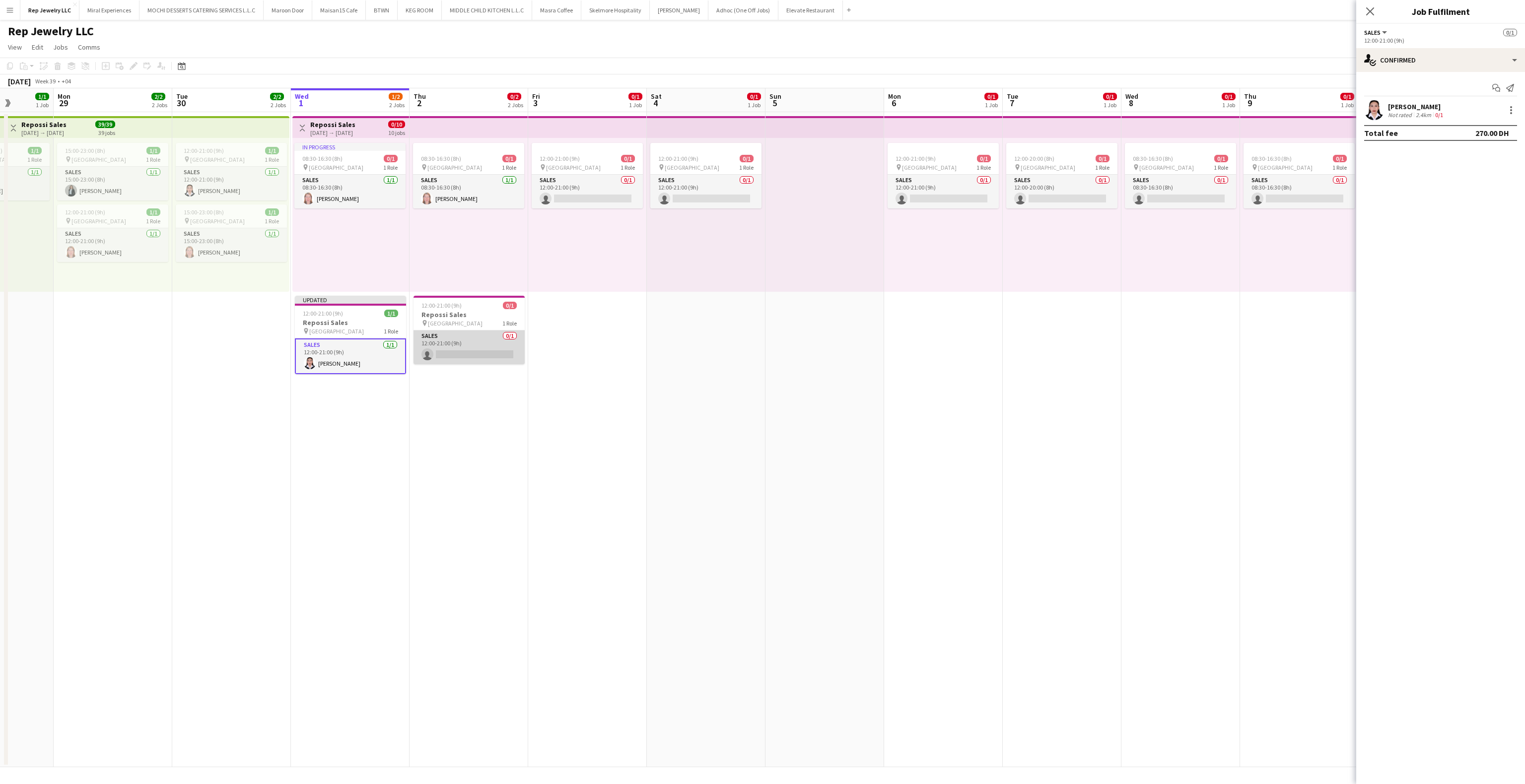
click at [450, 351] on app-card-role "Sales 0/1 12:00-21:00 (9h) single-neutral-actions" at bounding box center [469, 347] width 111 height 34
click at [1427, 102] on app-invite-slot "single-neutral-actions" at bounding box center [1441, 110] width 169 height 20
click at [1429, 109] on input at bounding box center [1445, 111] width 115 height 12
type input "********"
click at [1432, 123] on span "[PERSON_NAME]" at bounding box center [1425, 125] width 57 height 9
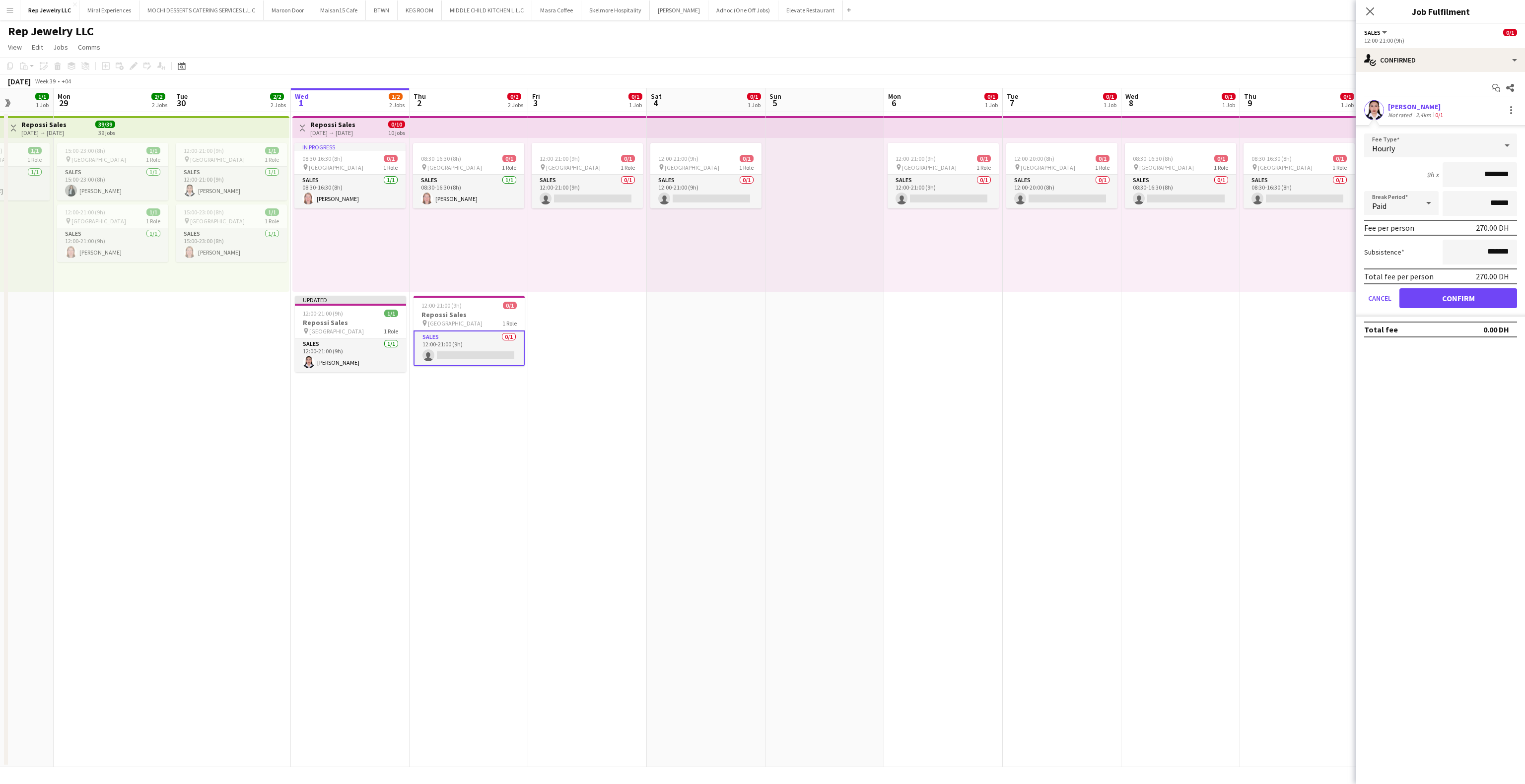
click at [1422, 285] on form "Fee Type Hourly 9h x ******** Break Period Paid ****** Fee per person 270.00 DH…" at bounding box center [1441, 225] width 169 height 183
click at [1424, 302] on button "Confirm" at bounding box center [1458, 298] width 118 height 20
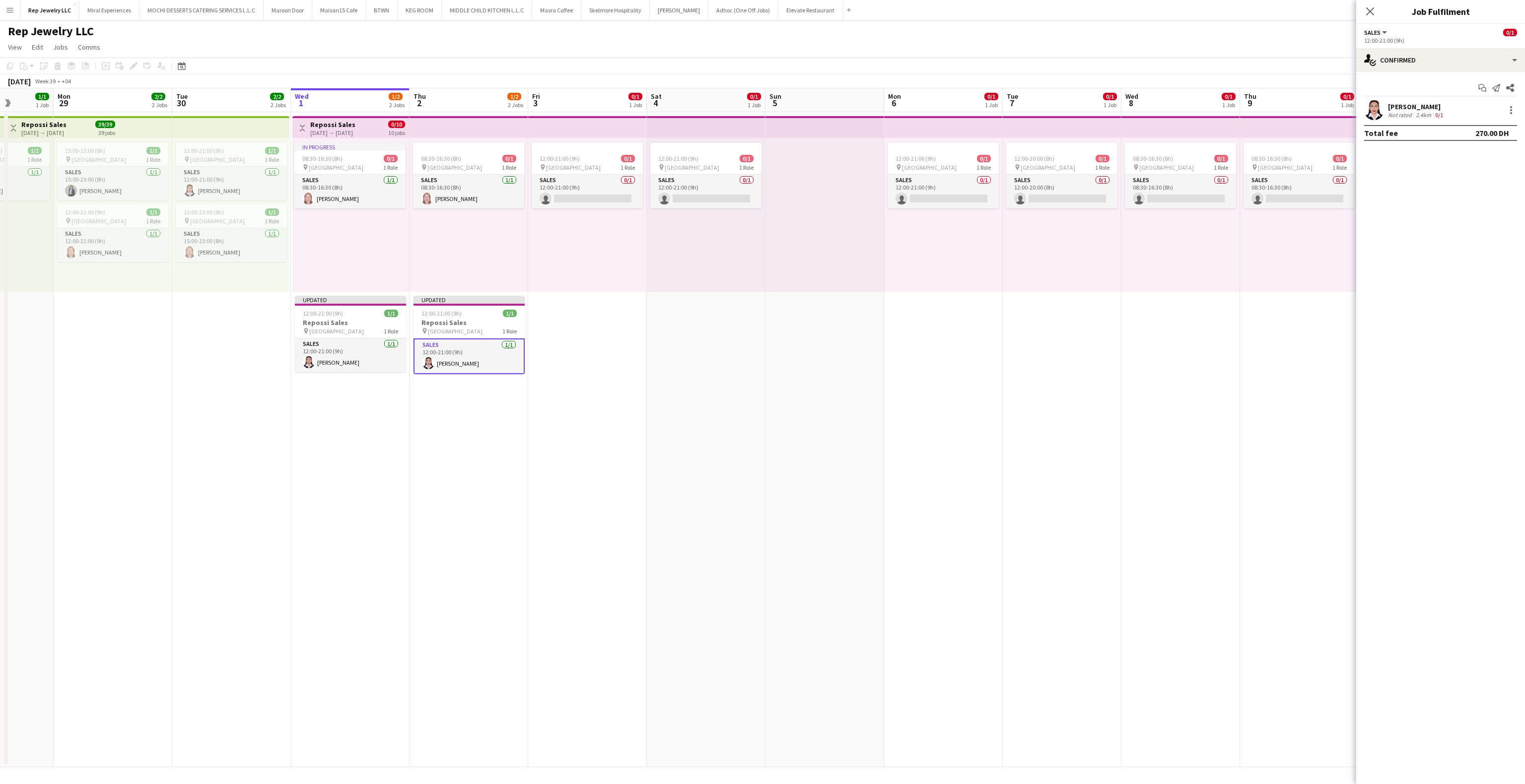
click at [1129, 341] on app-date-cell "08:30-16:30 (8h) 0/1 pin Dubai Mall 1 Role Sales 0/1 08:30-16:30 (8h) single-ne…" at bounding box center [1180, 440] width 119 height 655
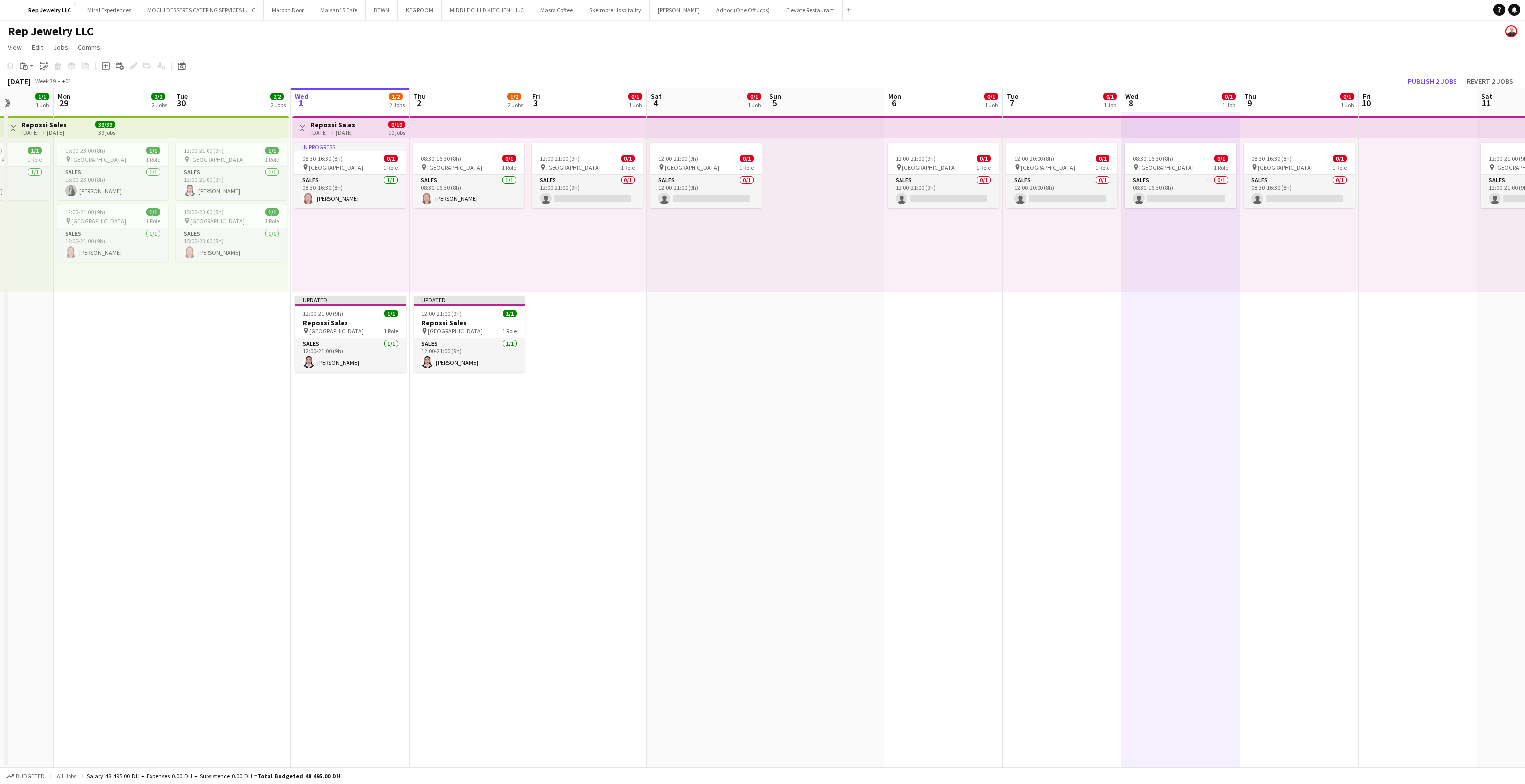
click at [844, 242] on div at bounding box center [825, 215] width 119 height 154
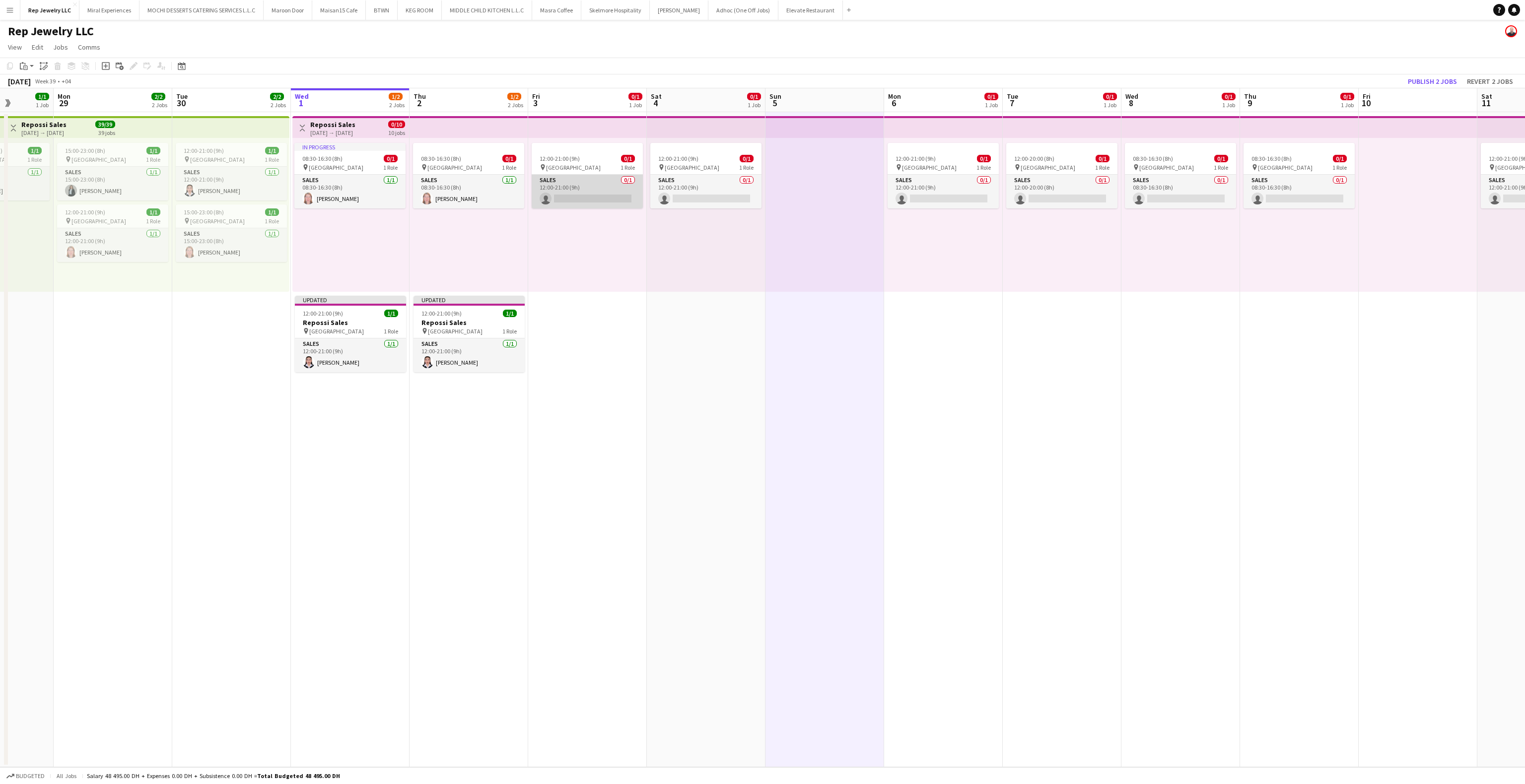
click at [576, 189] on app-card-role "Sales 0/1 12:00-21:00 (9h) single-neutral-actions" at bounding box center [587, 191] width 111 height 34
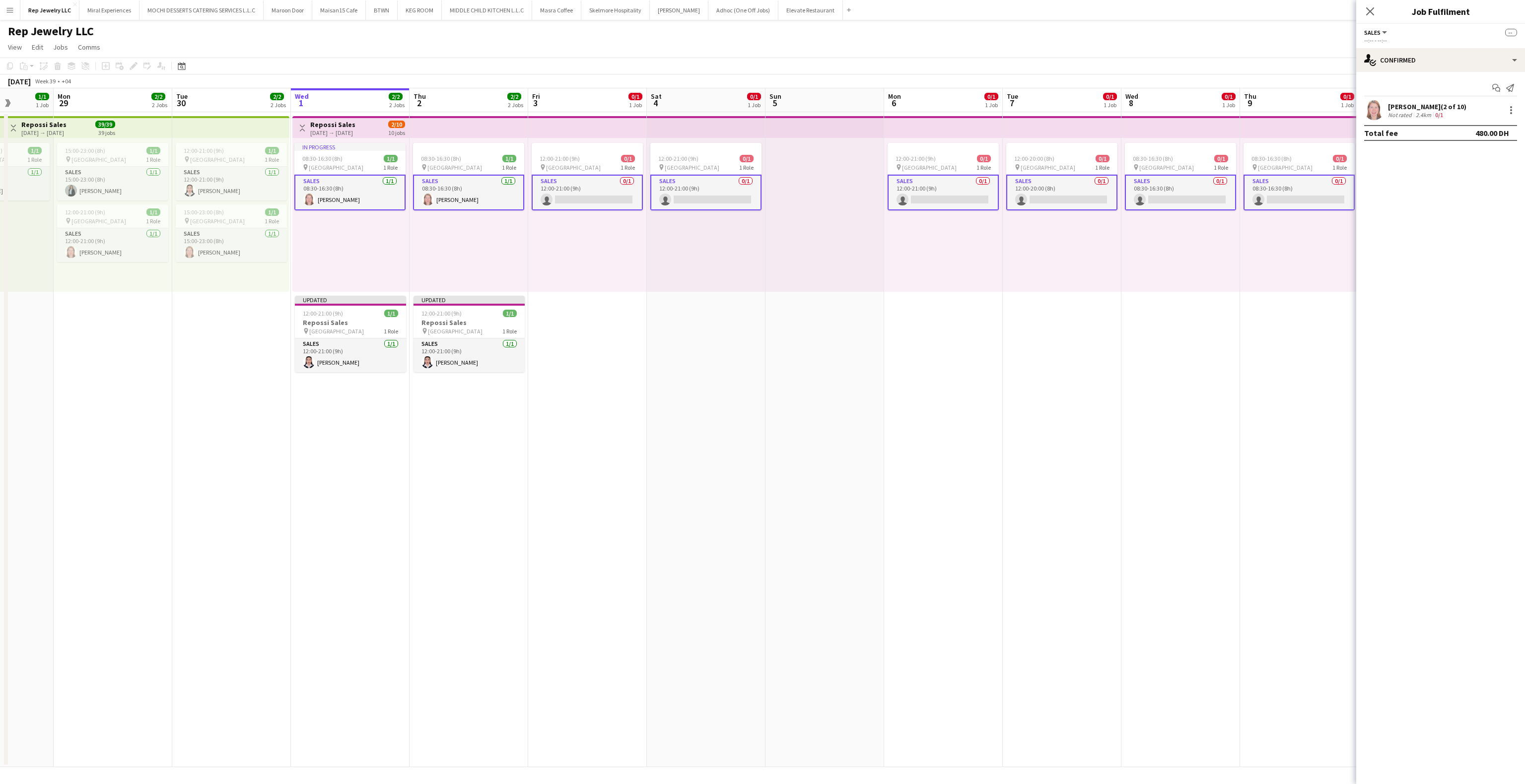
click at [622, 191] on app-card-role "Sales 0/1 12:00-21:00 (9h) single-neutral-actions" at bounding box center [587, 192] width 111 height 36
click at [621, 191] on app-card-role "Sales 0/1 12:00-21:00 (9h) single-neutral-actions" at bounding box center [587, 191] width 111 height 34
click at [621, 191] on app-card-role "Sales 0/1 12:00-21:00 (9h) single-neutral-actions" at bounding box center [587, 192] width 111 height 36
click at [681, 193] on app-card-role "Sales 0/1 12:00-21:00 (9h) single-neutral-actions" at bounding box center [706, 191] width 111 height 34
click at [1398, 114] on input at bounding box center [1445, 111] width 115 height 12
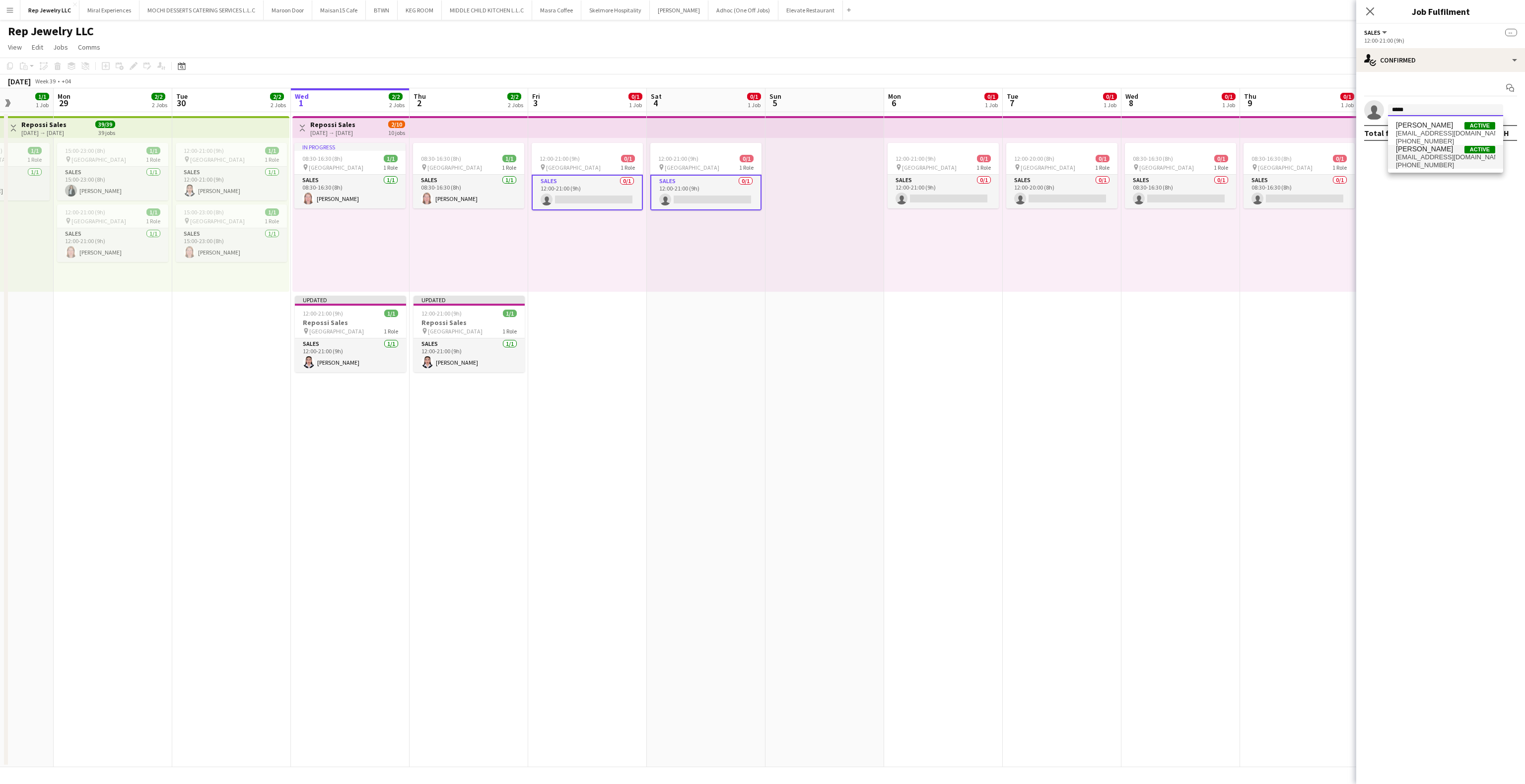
type input "*****"
click at [1408, 157] on span "[EMAIL_ADDRESS][DOMAIN_NAME]" at bounding box center [1445, 158] width 99 height 8
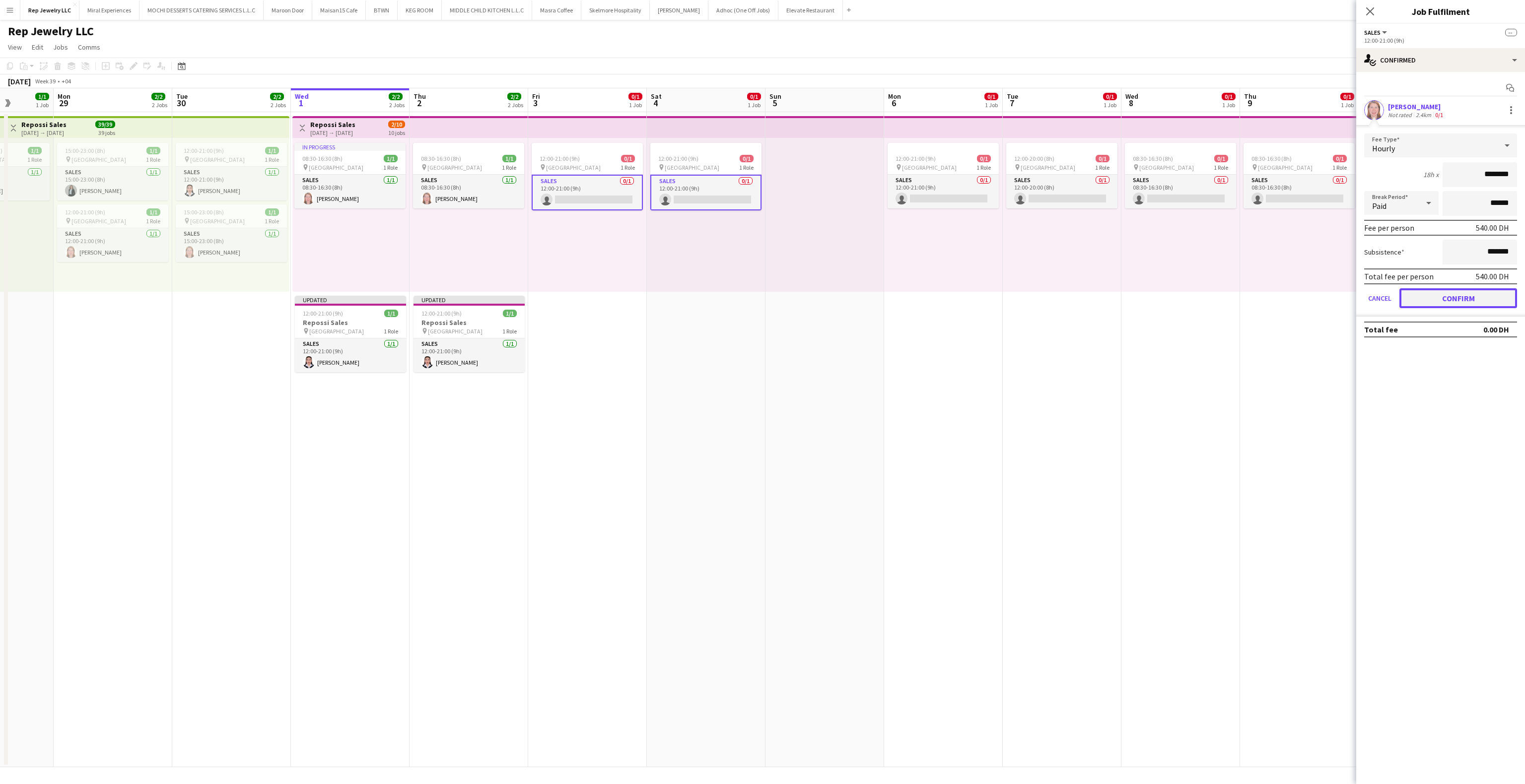
click at [1455, 296] on button "Confirm" at bounding box center [1458, 298] width 118 height 20
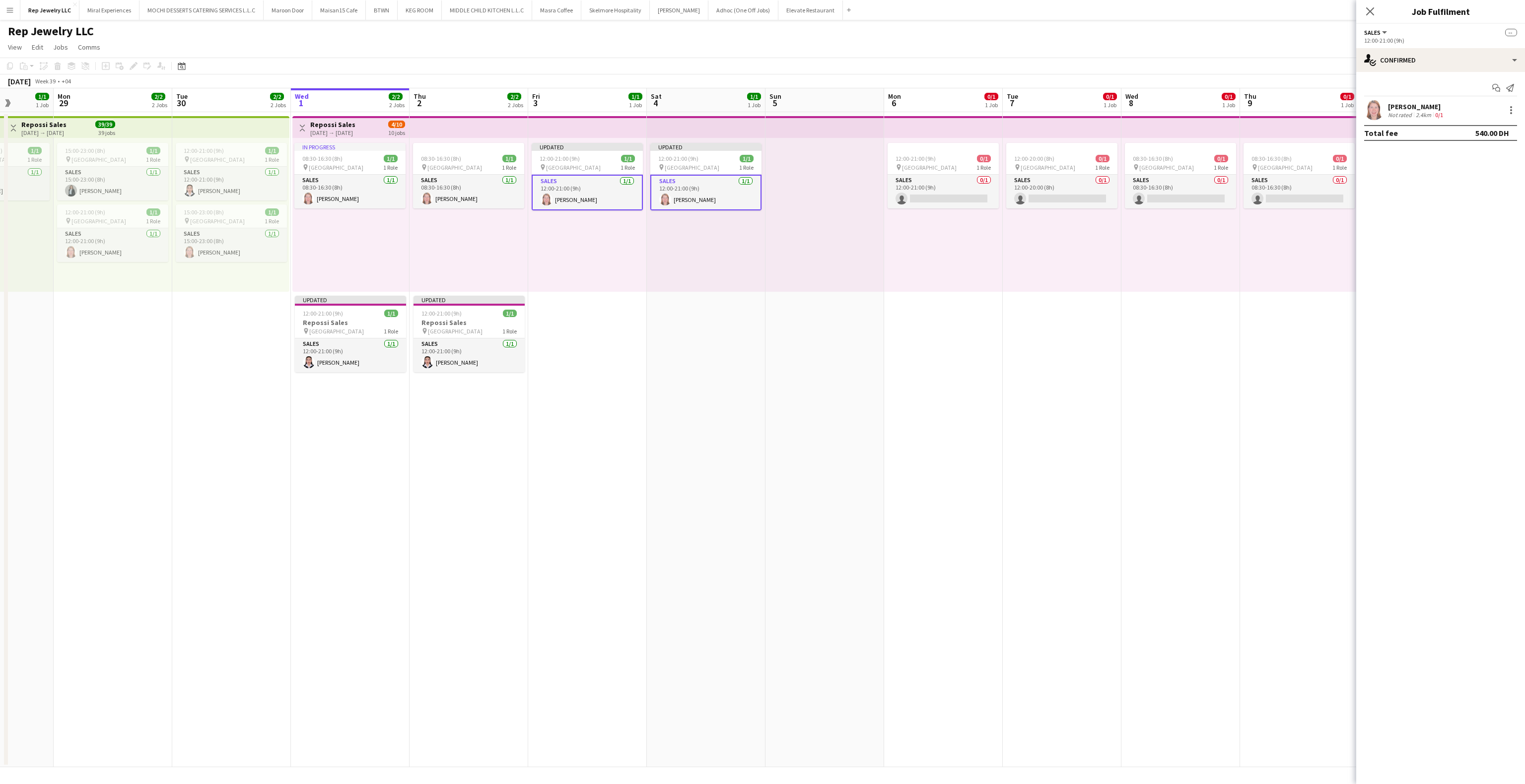
click at [1376, 12] on div "Close pop-in" at bounding box center [1370, 11] width 28 height 23
click at [1372, 12] on icon at bounding box center [1370, 11] width 9 height 9
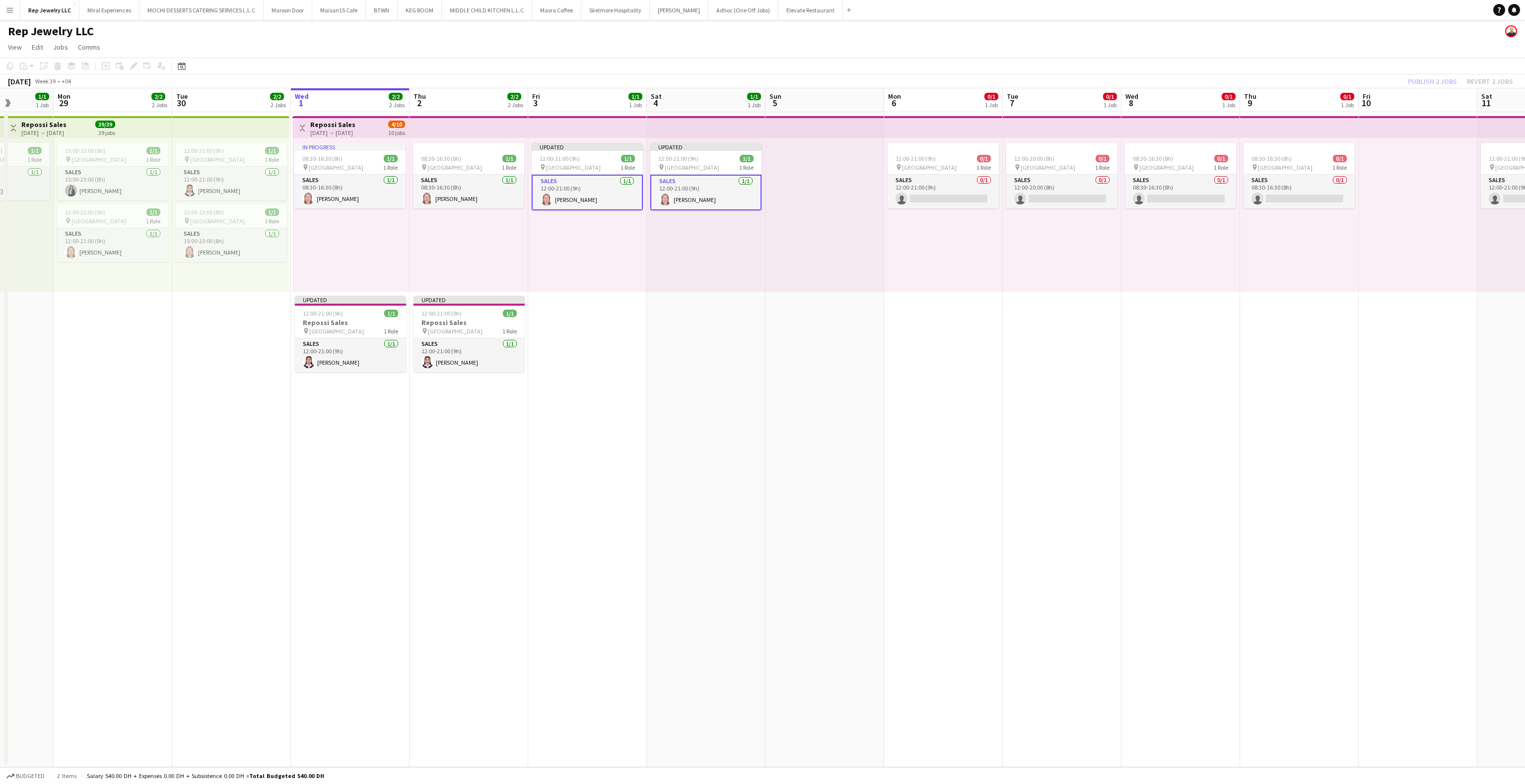
click at [1149, 396] on app-date-cell "08:30-16:30 (8h) 0/1 pin Dubai Mall 1 Role Sales 0/1 08:30-16:30 (8h) single-ne…" at bounding box center [1180, 440] width 119 height 655
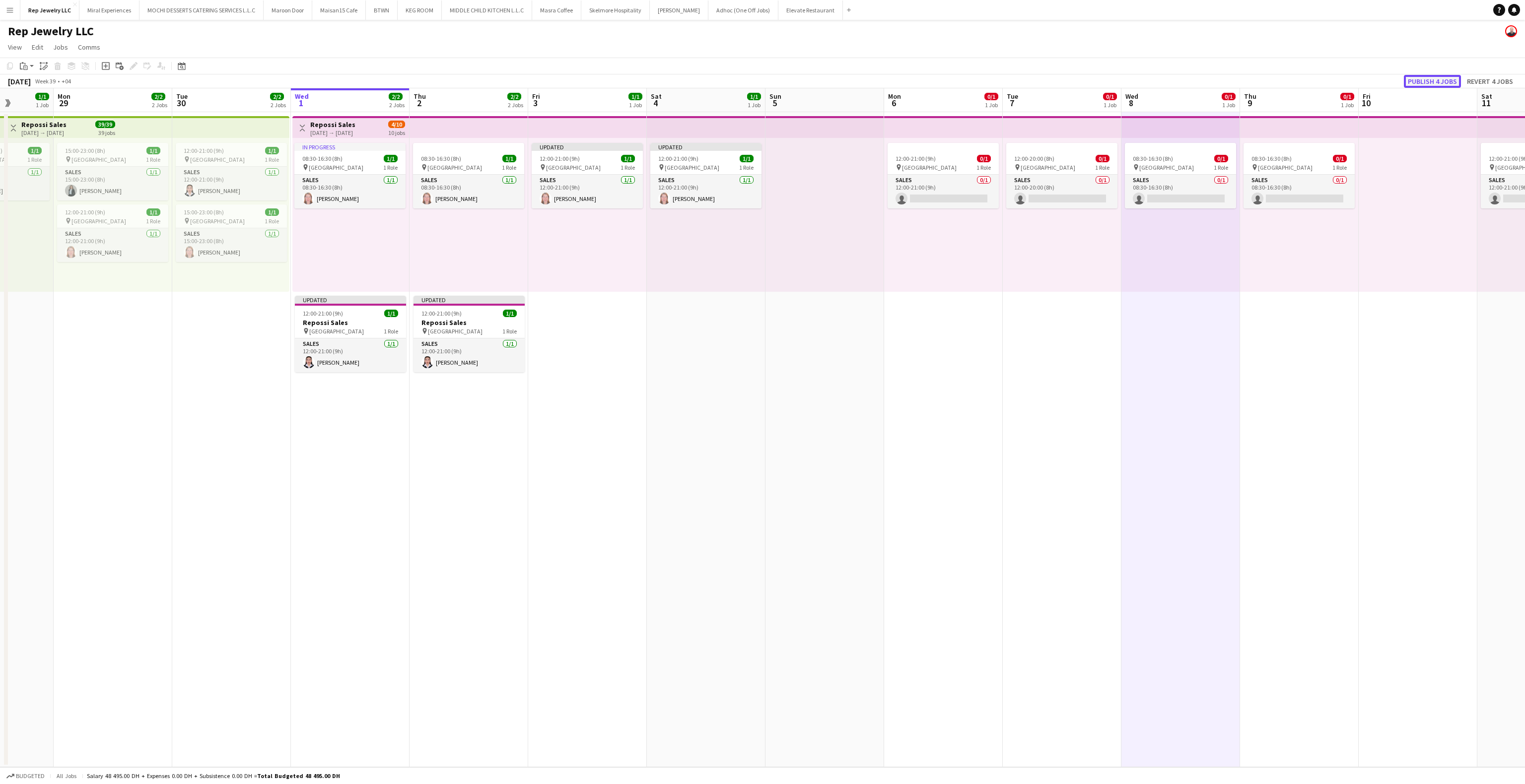
click at [1441, 76] on button "Publish 4 jobs" at bounding box center [1432, 81] width 57 height 13
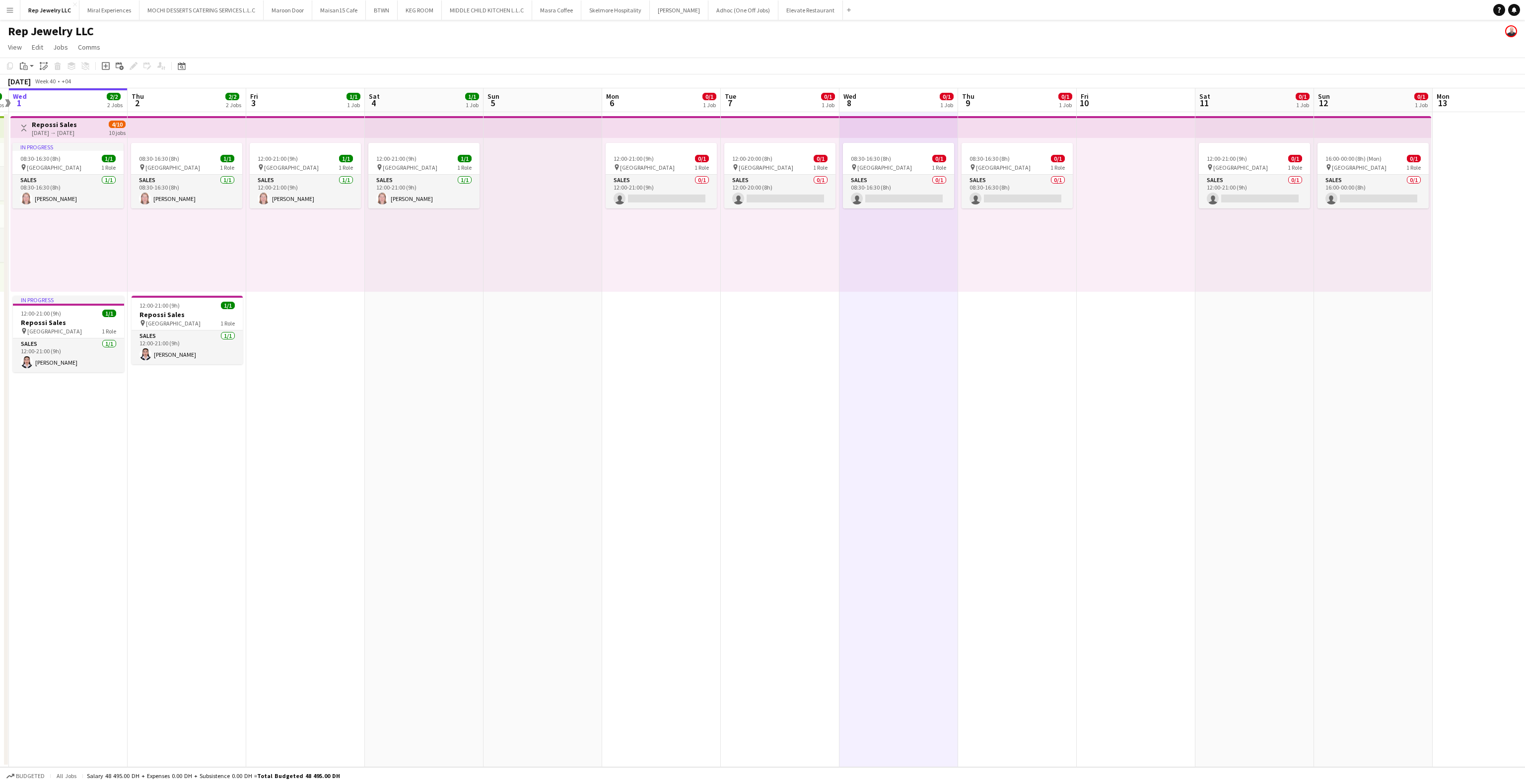
scroll to position [0, 371]
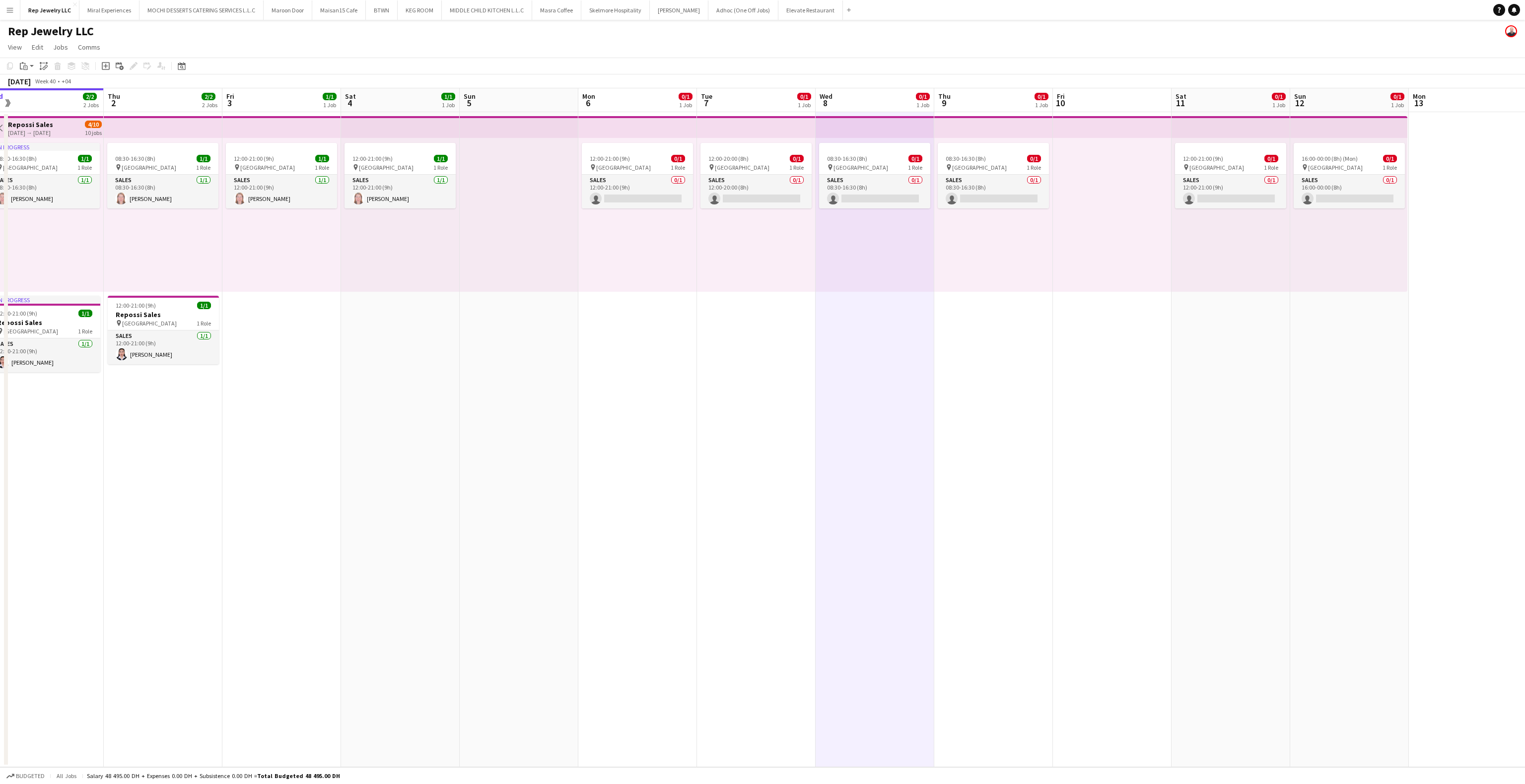
click at [1329, 142] on div "16:00-00:00 (8h) (Mon) 0/1 pin Dubai Mall 1 Role Sales 0/1 16:00-00:00 (8h) sin…" at bounding box center [1349, 215] width 117 height 154
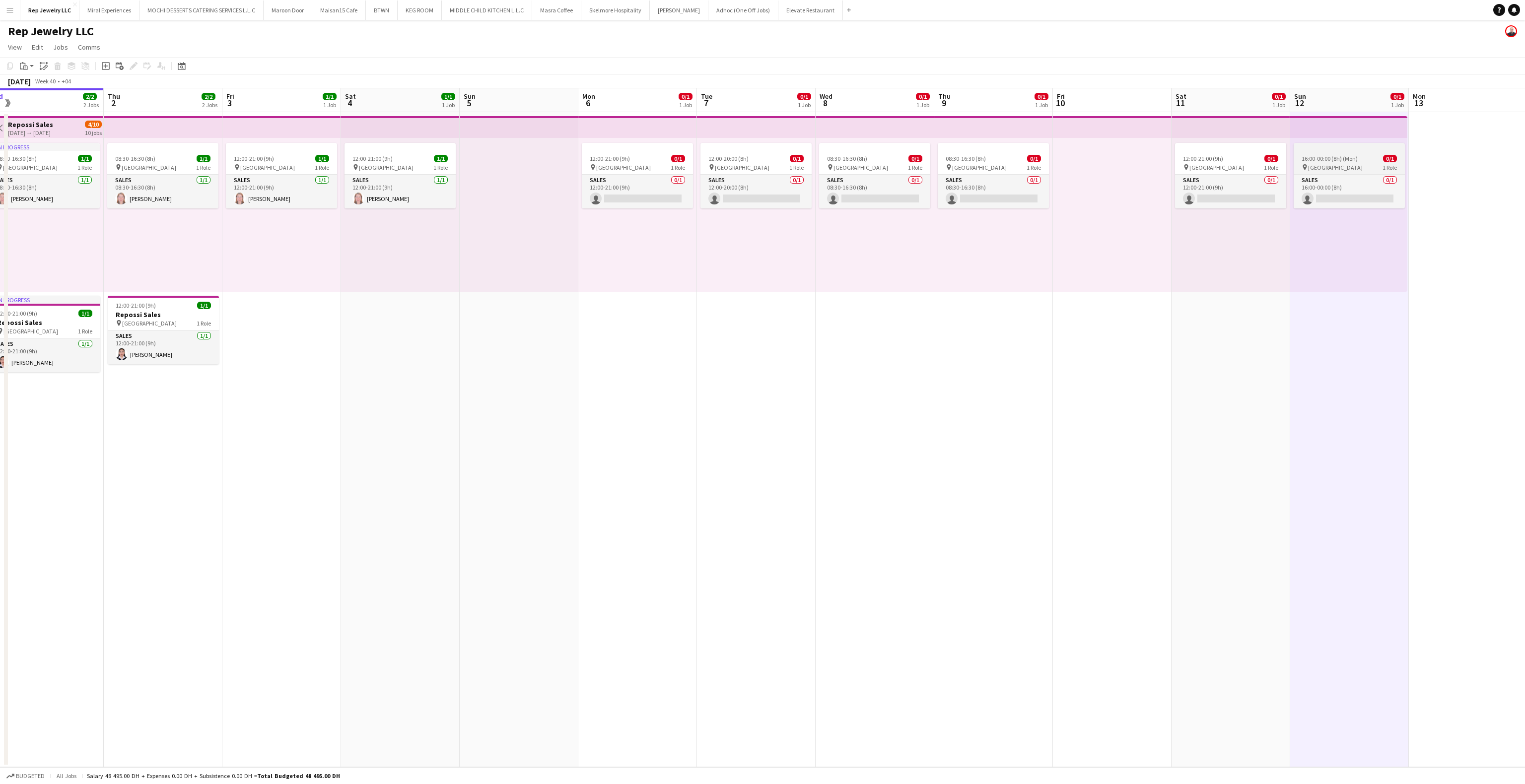
click at [1330, 164] on span "[GEOGRAPHIC_DATA]" at bounding box center [1335, 167] width 55 height 7
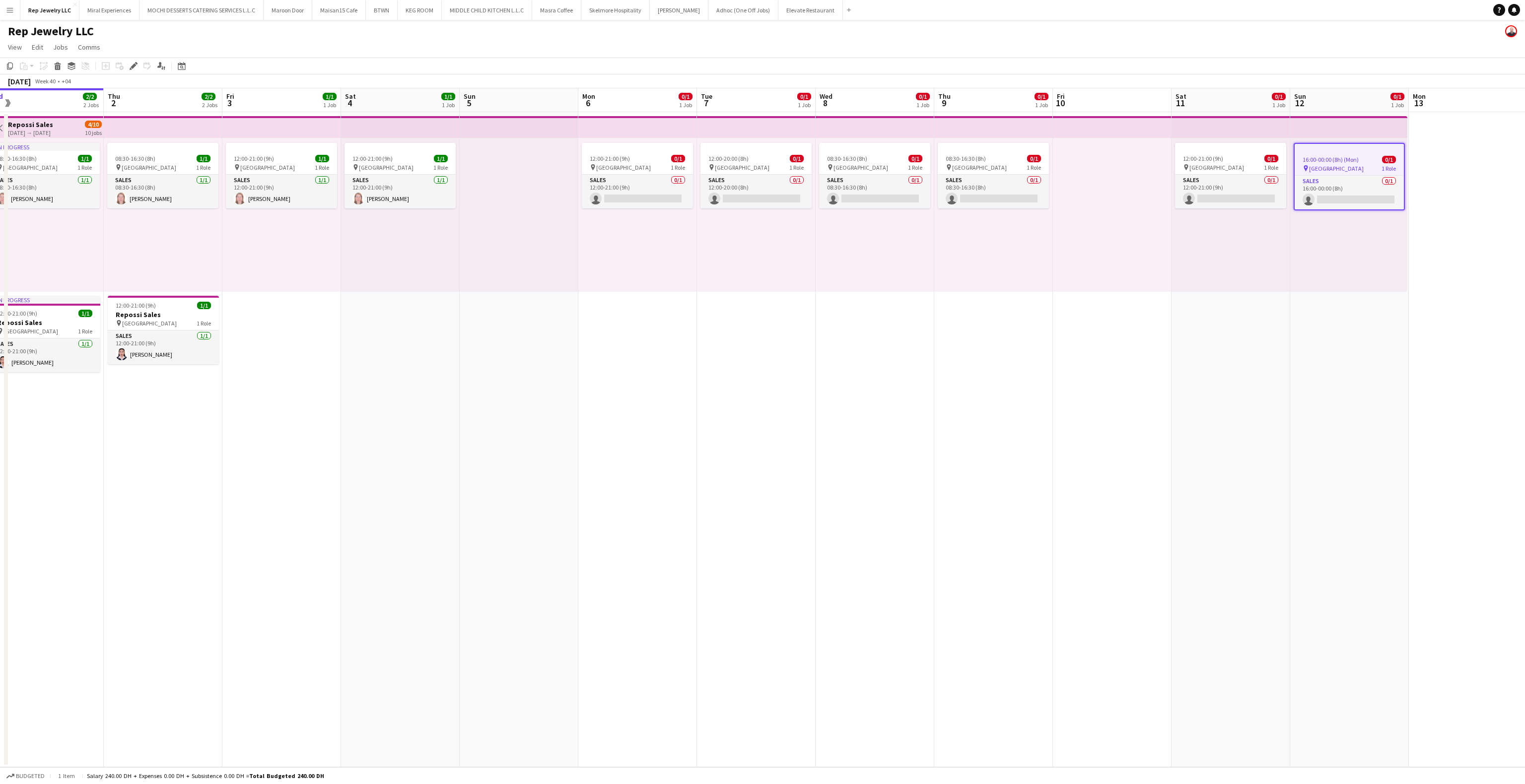
click at [494, 175] on div at bounding box center [519, 215] width 119 height 154
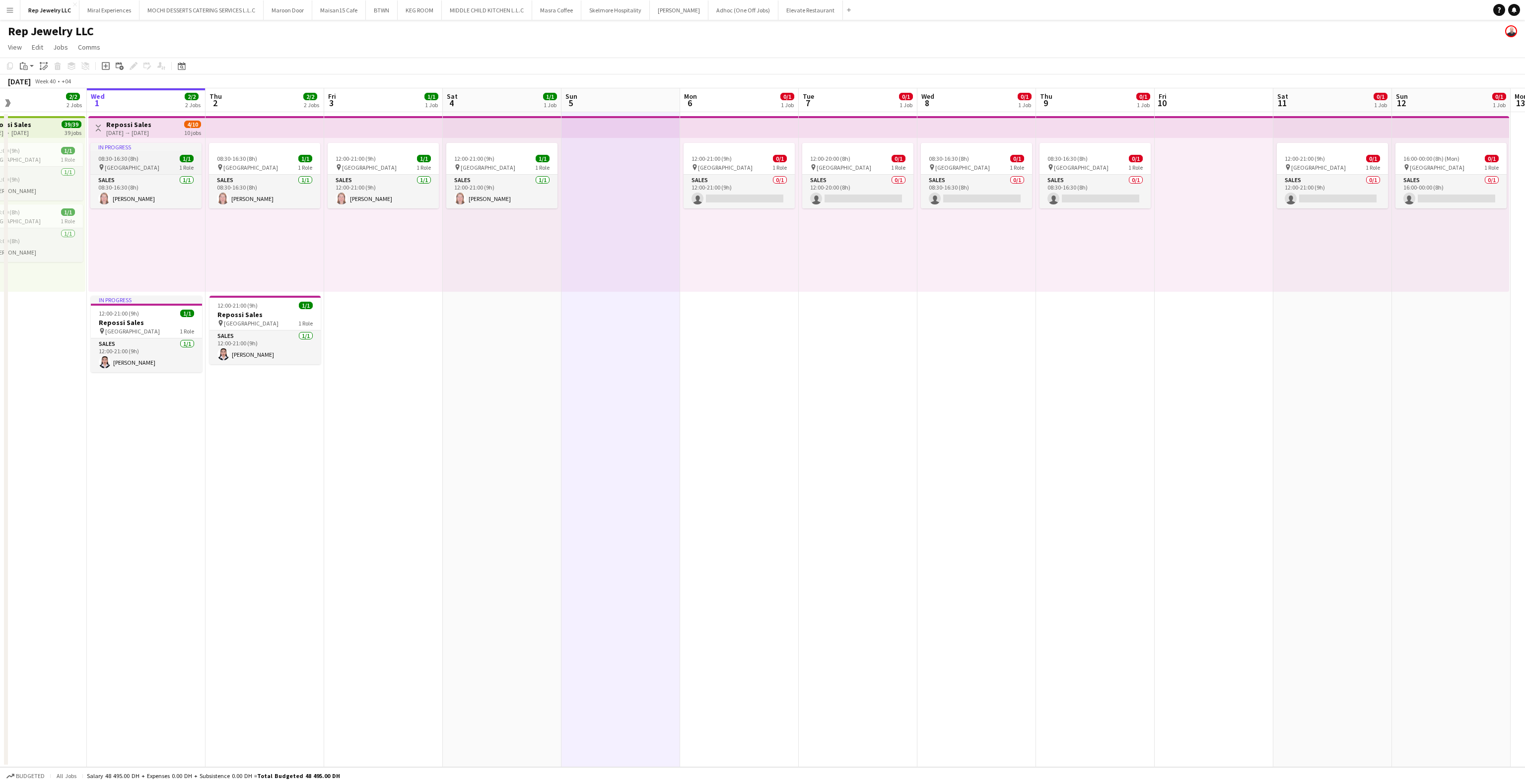
scroll to position [0, 233]
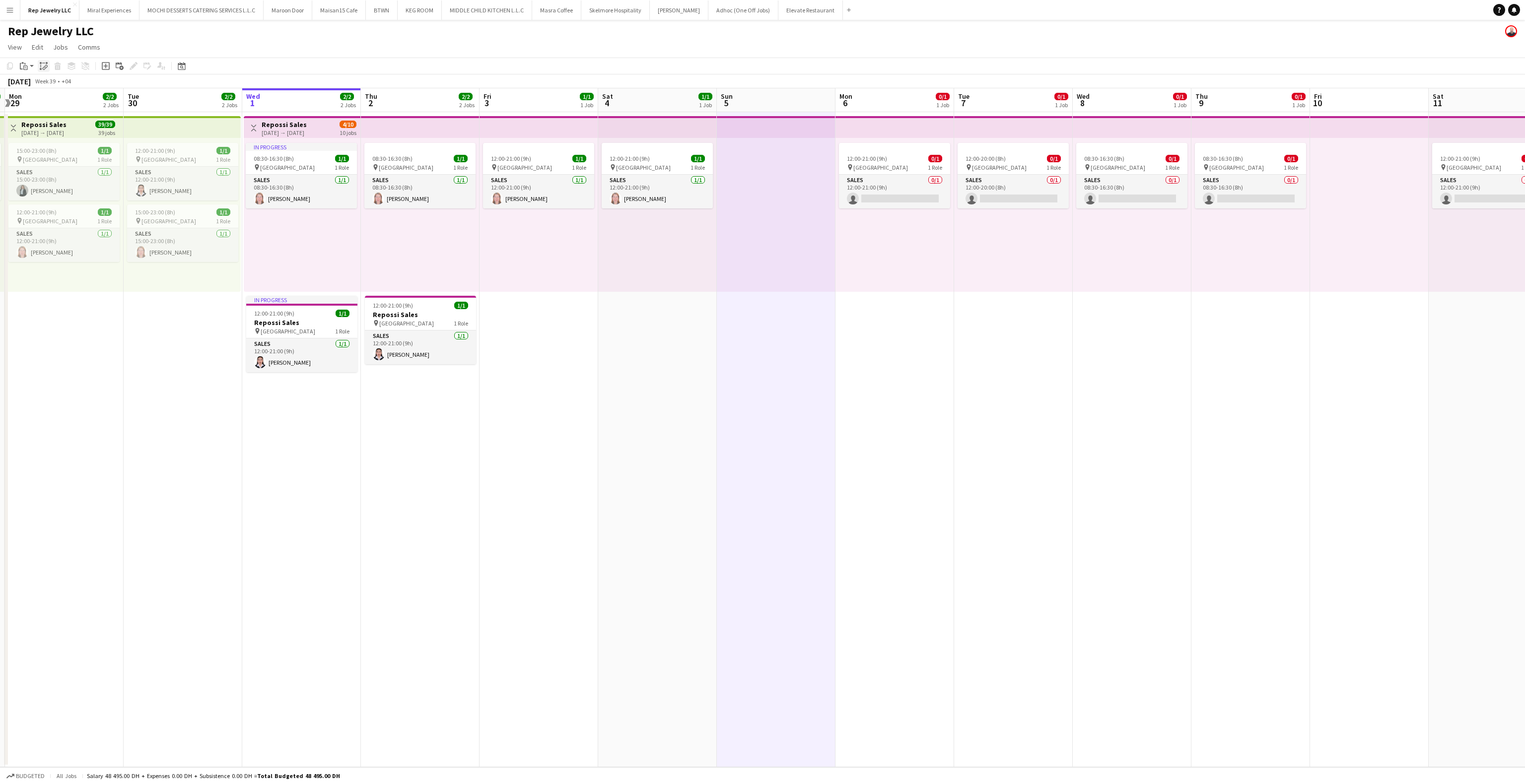
click at [38, 69] on div "Paste linked Job" at bounding box center [44, 66] width 12 height 12
click at [775, 193] on app-card-role "Sales 0/1 16:00-00:00 (8h) single-neutral-actions" at bounding box center [775, 191] width 111 height 34
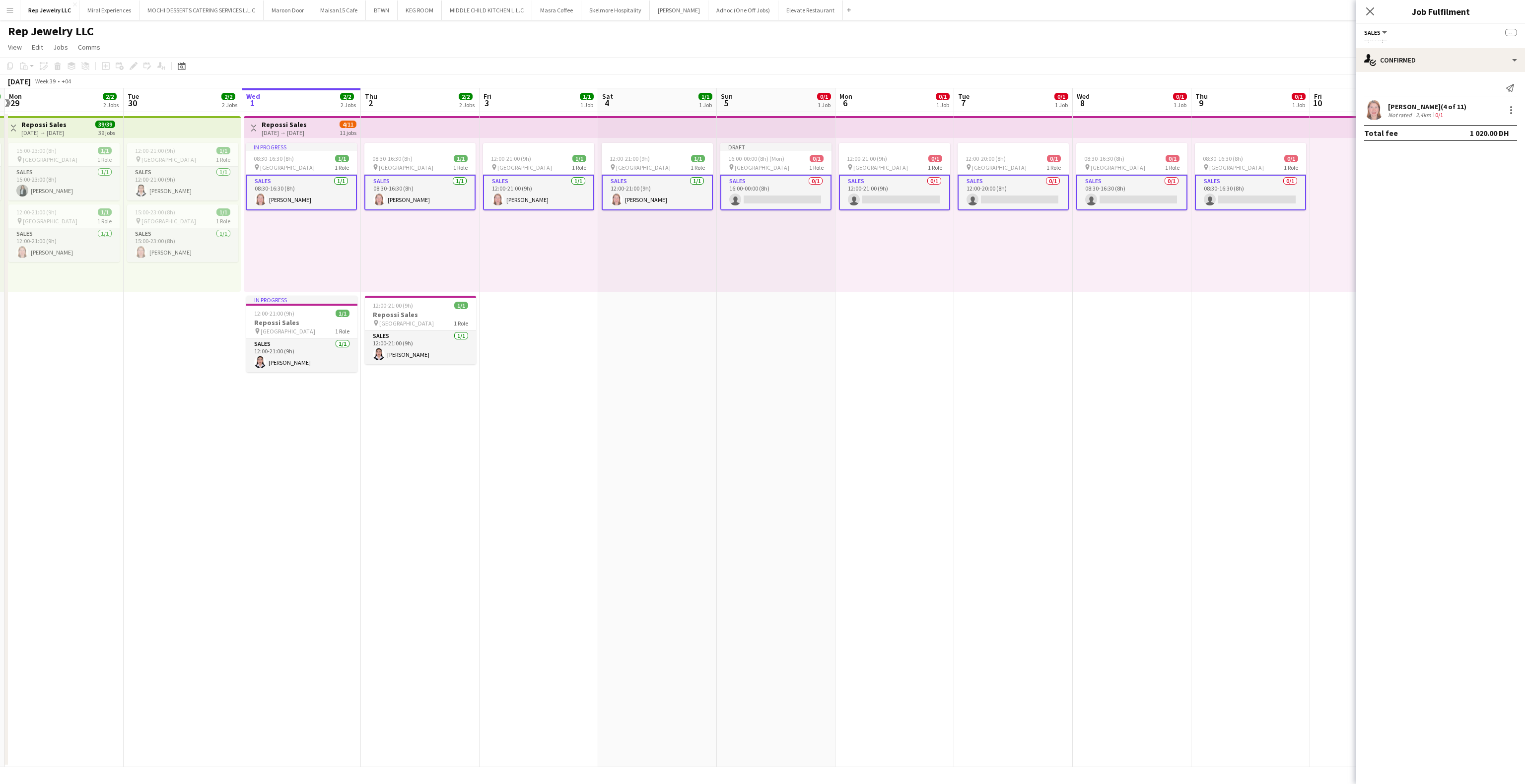
click at [788, 201] on app-card-role "Sales 0/1 16:00-00:00 (8h) single-neutral-actions" at bounding box center [775, 192] width 111 height 36
click at [1412, 88] on input at bounding box center [1445, 90] width 115 height 12
click at [1410, 88] on input "*****" at bounding box center [1445, 90] width 115 height 12
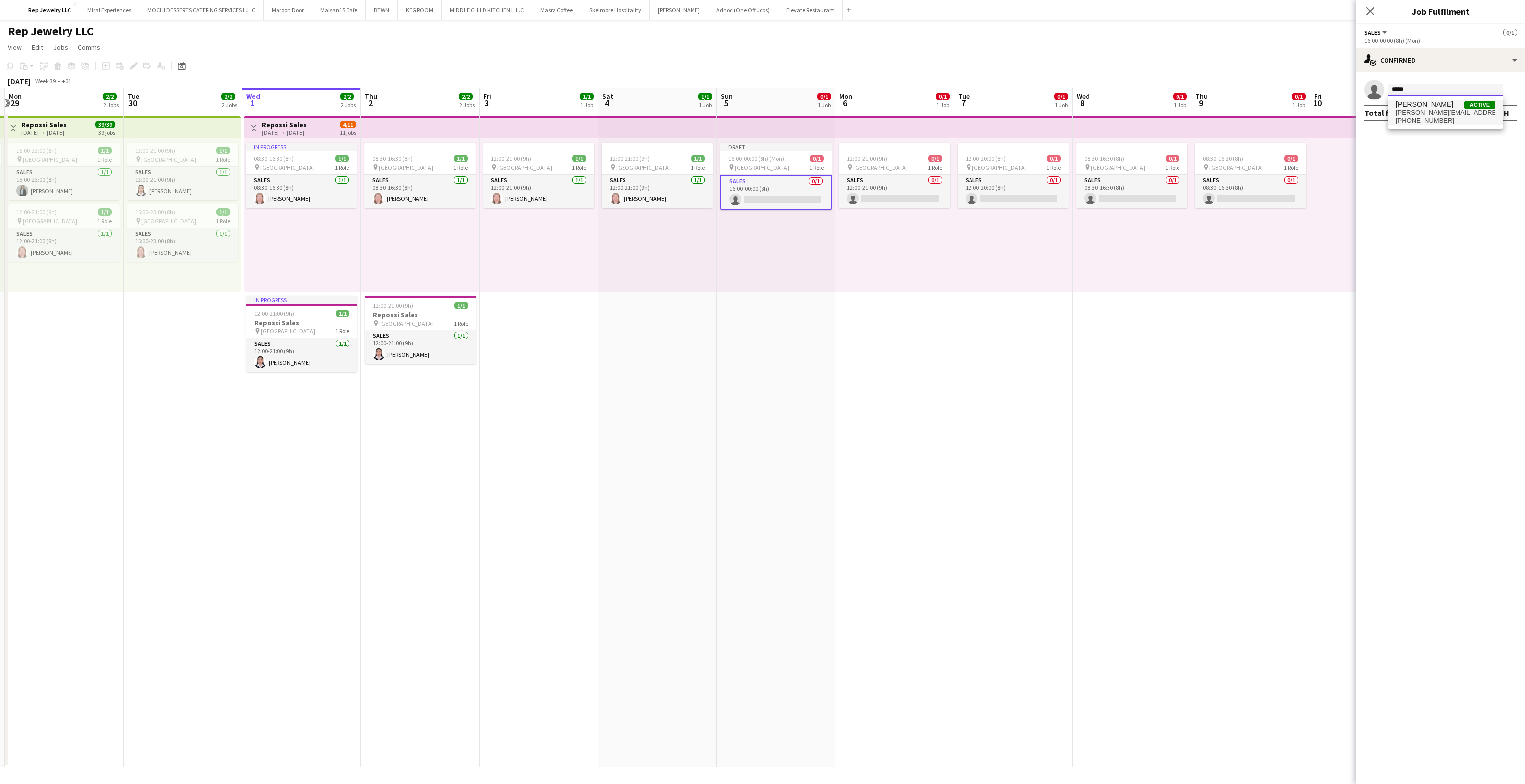
type input "*****"
click at [1416, 106] on span "[PERSON_NAME]" at bounding box center [1425, 104] width 57 height 9
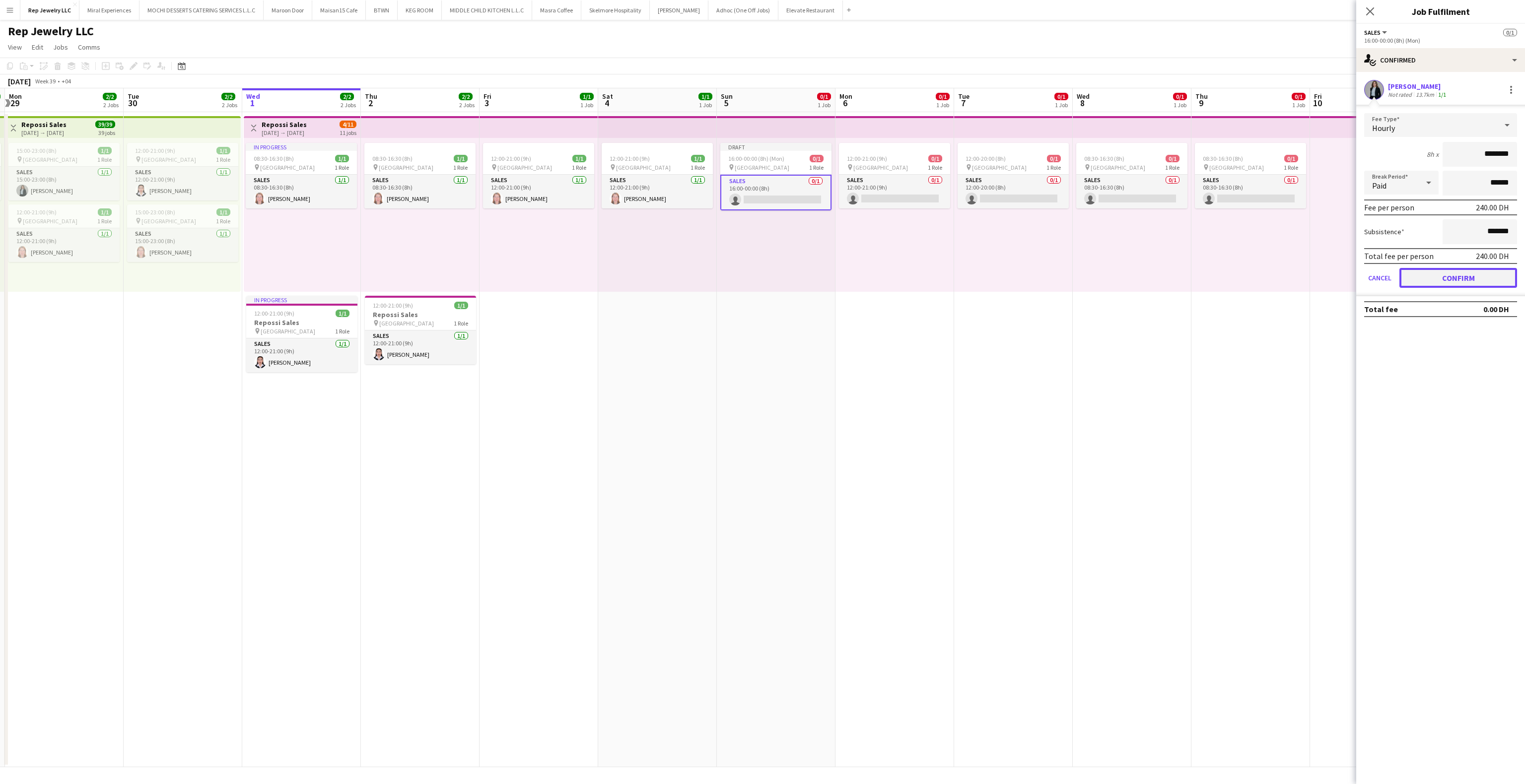
click at [1491, 272] on button "Confirm" at bounding box center [1458, 278] width 118 height 20
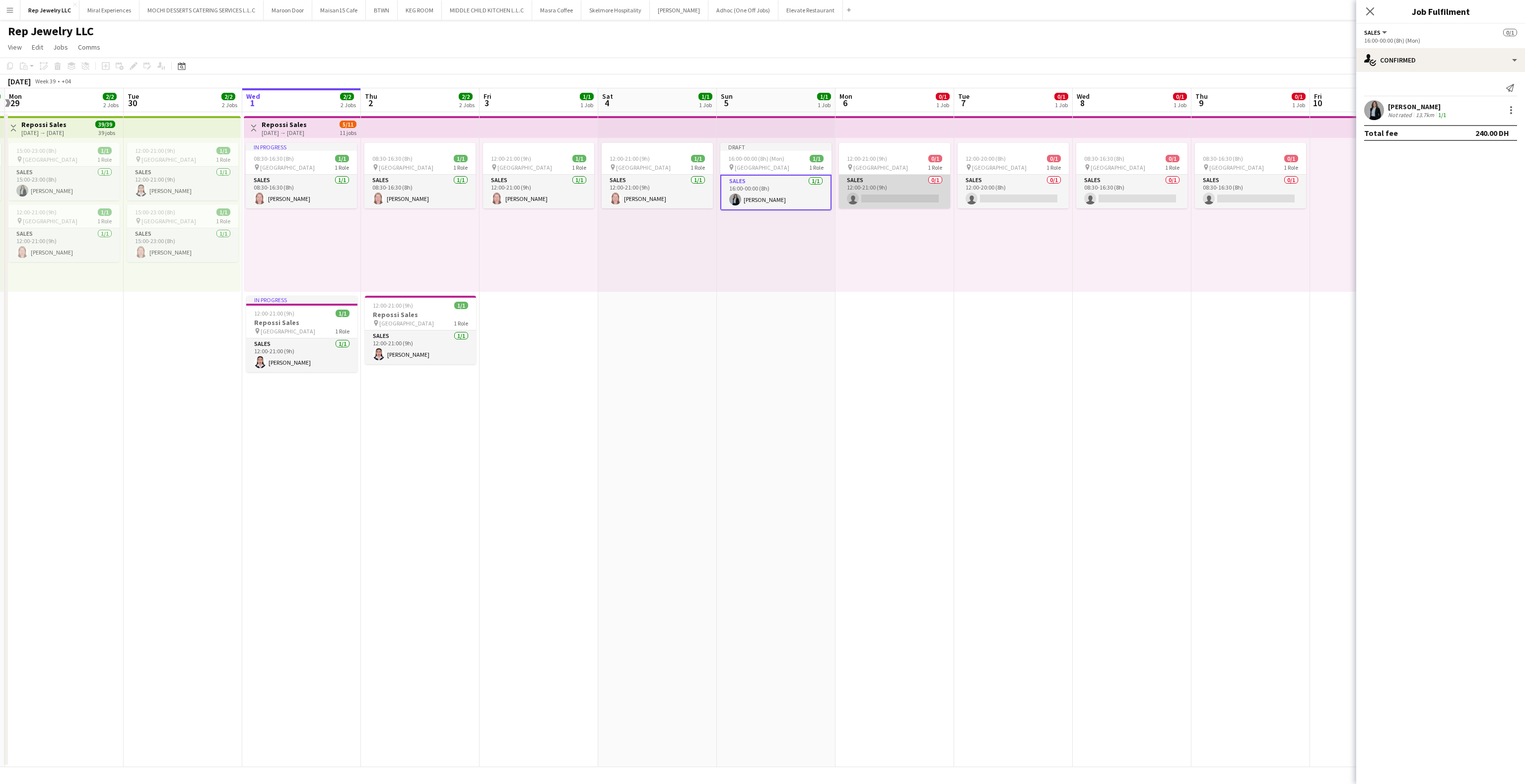
click at [893, 201] on app-card-role "Sales 0/1 12:00-21:00 (9h) single-neutral-actions" at bounding box center [894, 191] width 111 height 34
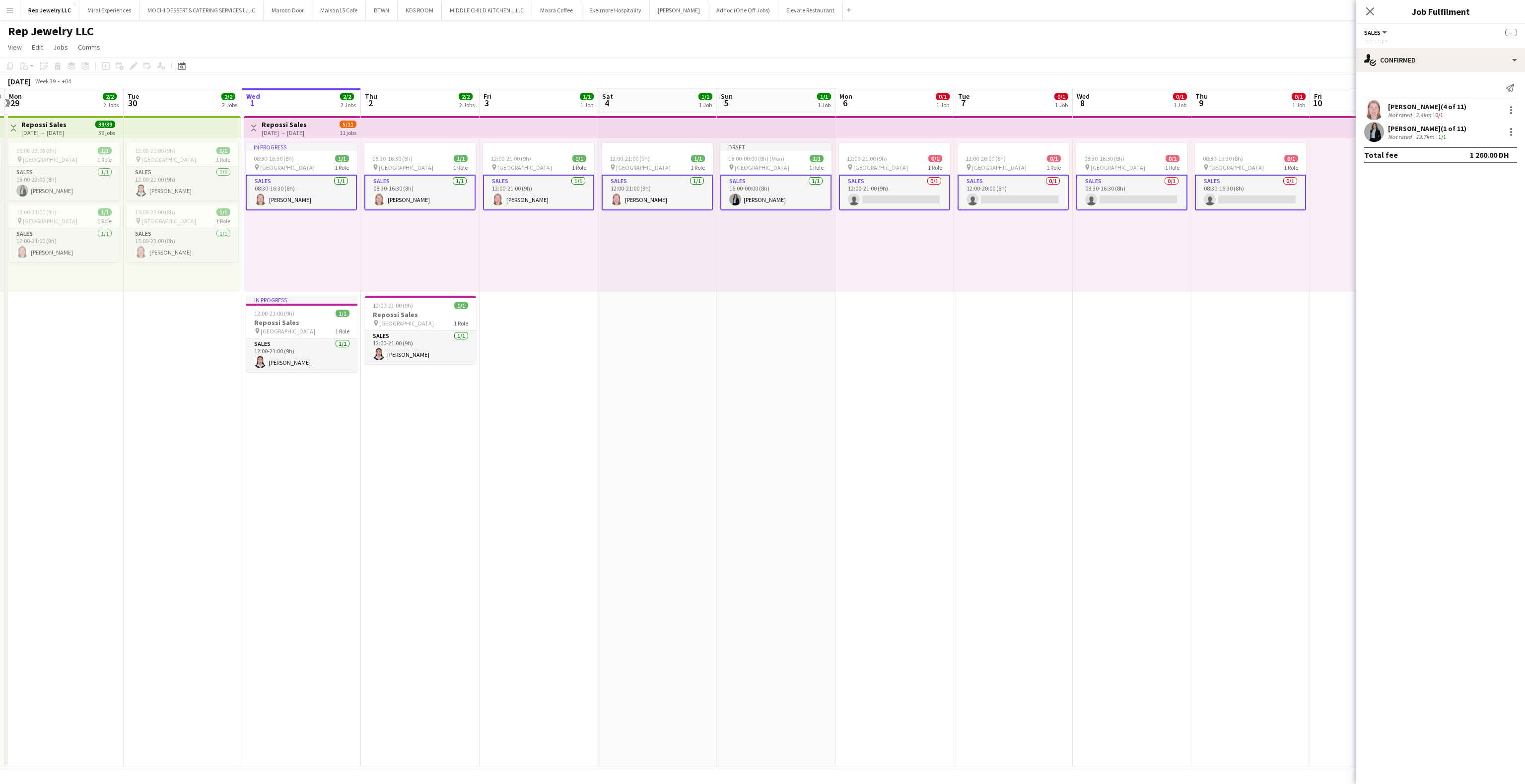
click at [912, 234] on div "12:00-21:00 (9h) 0/1 pin Dubai Mall 1 Role Sales 0/1 12:00-21:00 (9h) single-ne…" at bounding box center [895, 215] width 119 height 154
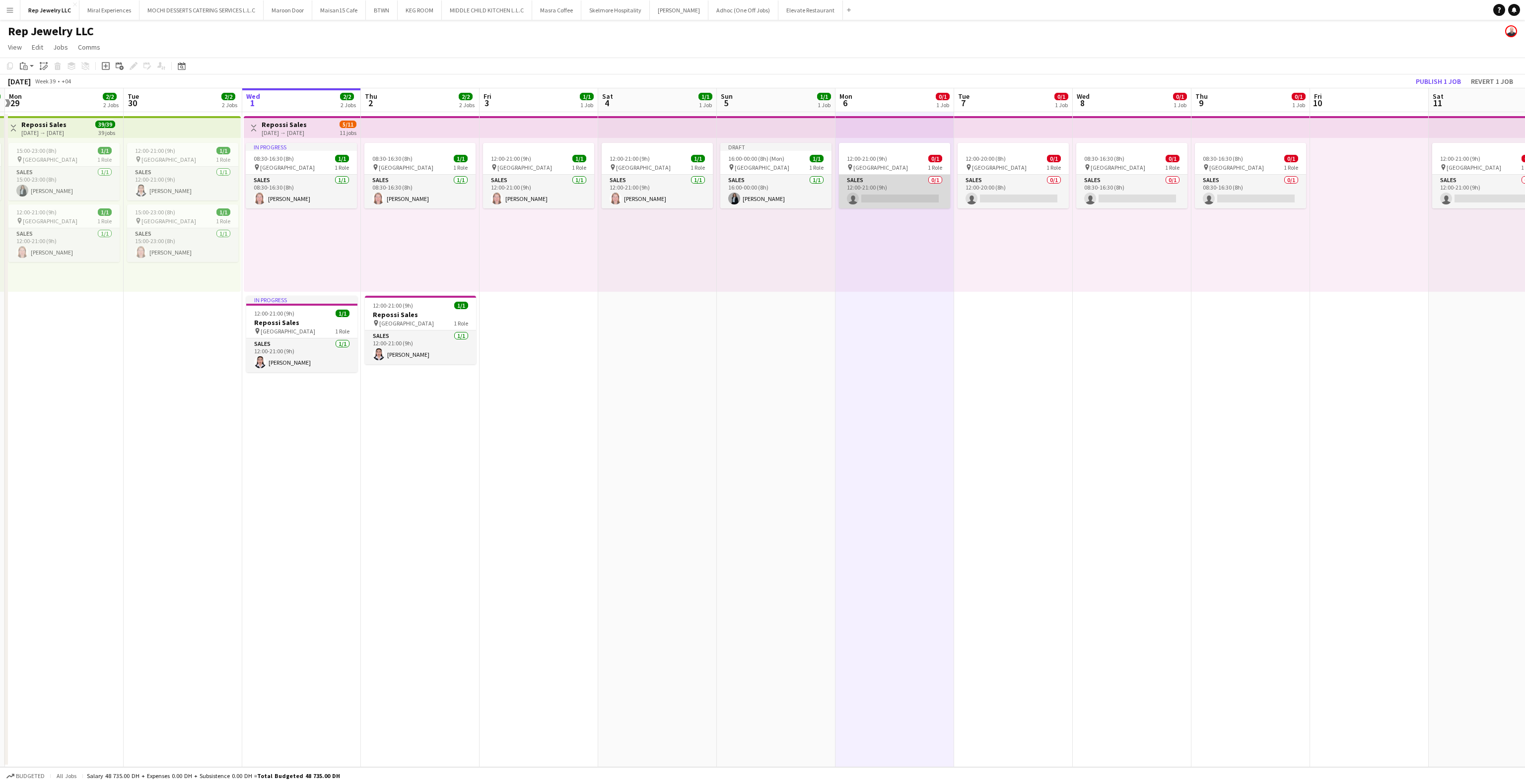
click at [861, 195] on app-card-role "Sales 0/1 12:00-21:00 (9h) single-neutral-actions" at bounding box center [894, 191] width 111 height 34
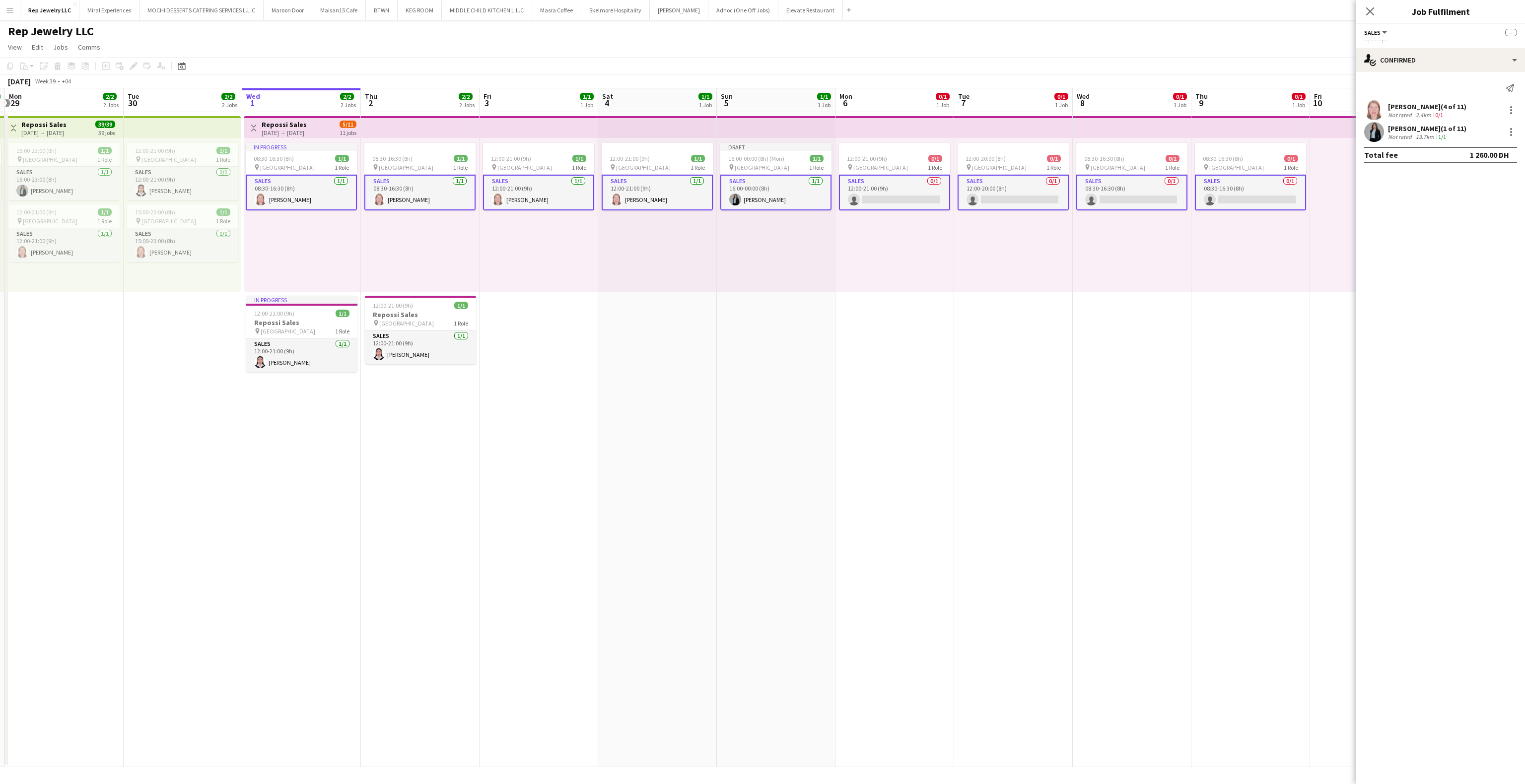
click at [861, 195] on app-card-role "Sales 0/1 12:00-21:00 (9h) single-neutral-actions" at bounding box center [894, 192] width 111 height 36
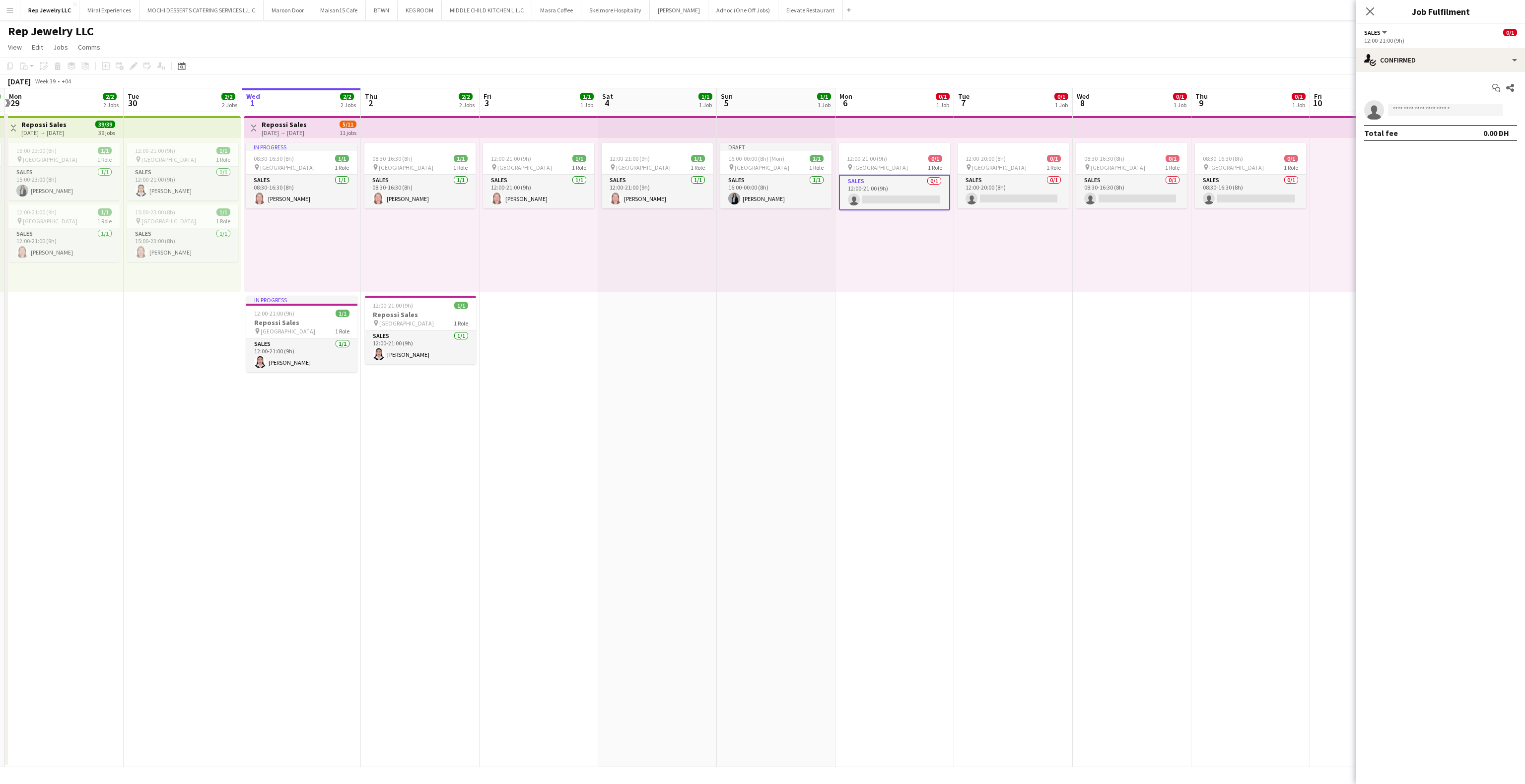
click at [1396, 119] on app-invite-slot "single-neutral-actions" at bounding box center [1441, 110] width 169 height 20
click at [1398, 116] on input at bounding box center [1445, 111] width 115 height 12
type input "********"
click at [1452, 135] on span "[EMAIL_ADDRESS][DOMAIN_NAME]" at bounding box center [1445, 133] width 99 height 8
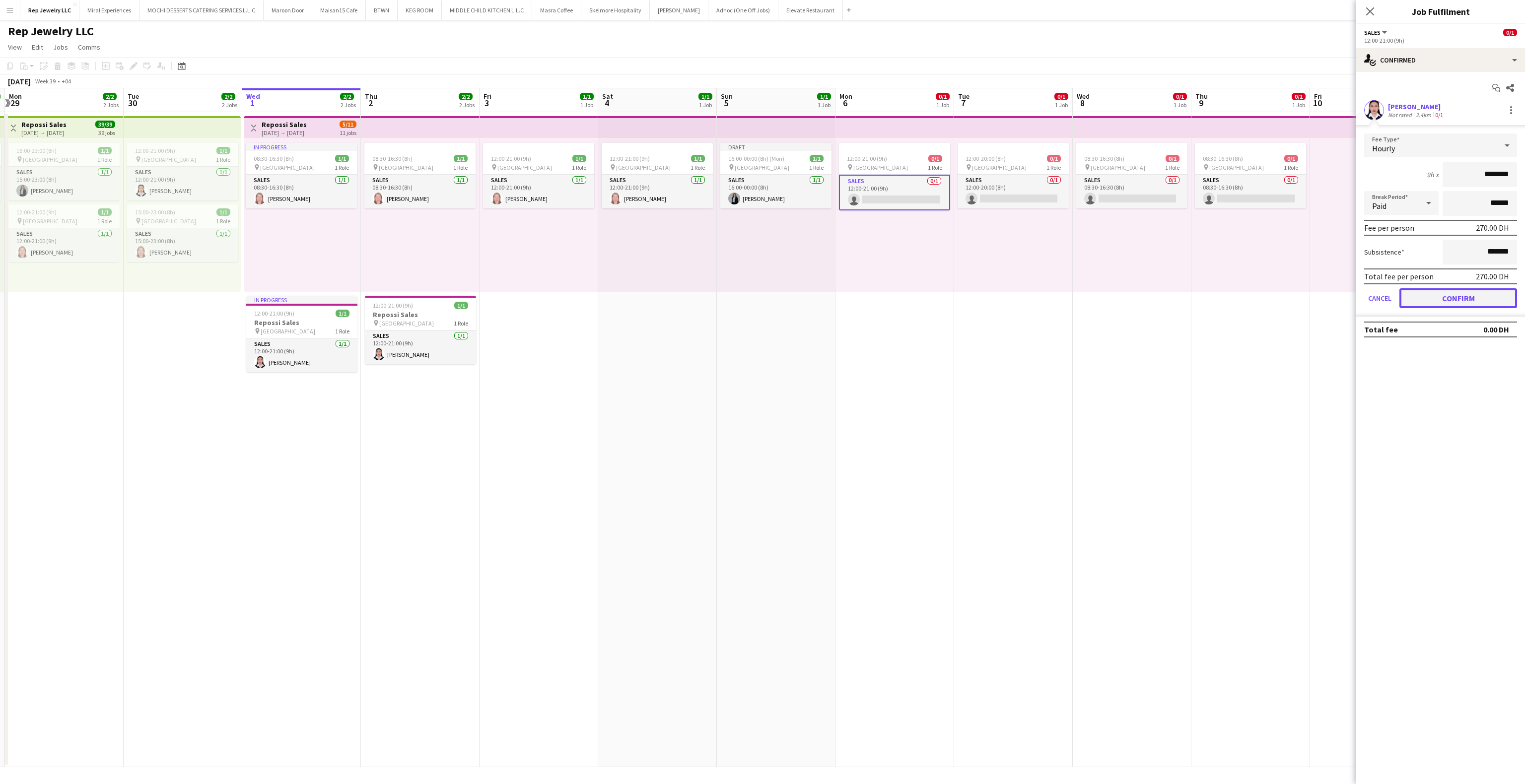
click at [1435, 290] on button "Confirm" at bounding box center [1458, 298] width 118 height 20
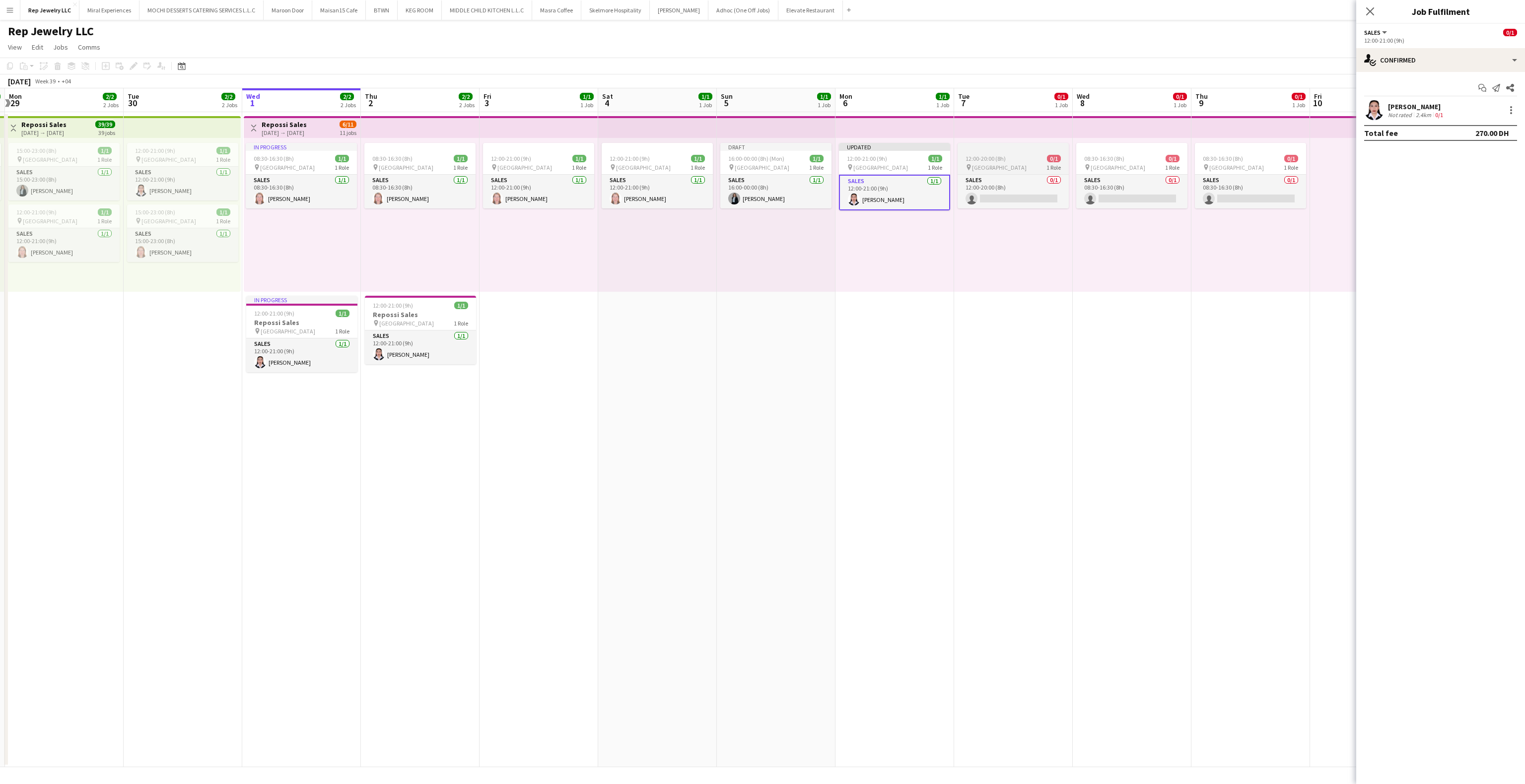
click at [997, 151] on app-job-card "12:00-20:00 (8h) 0/1 pin Dubai Mall 1 Role Sales 0/1 12:00-20:00 (8h) single-ne…" at bounding box center [1013, 175] width 111 height 65
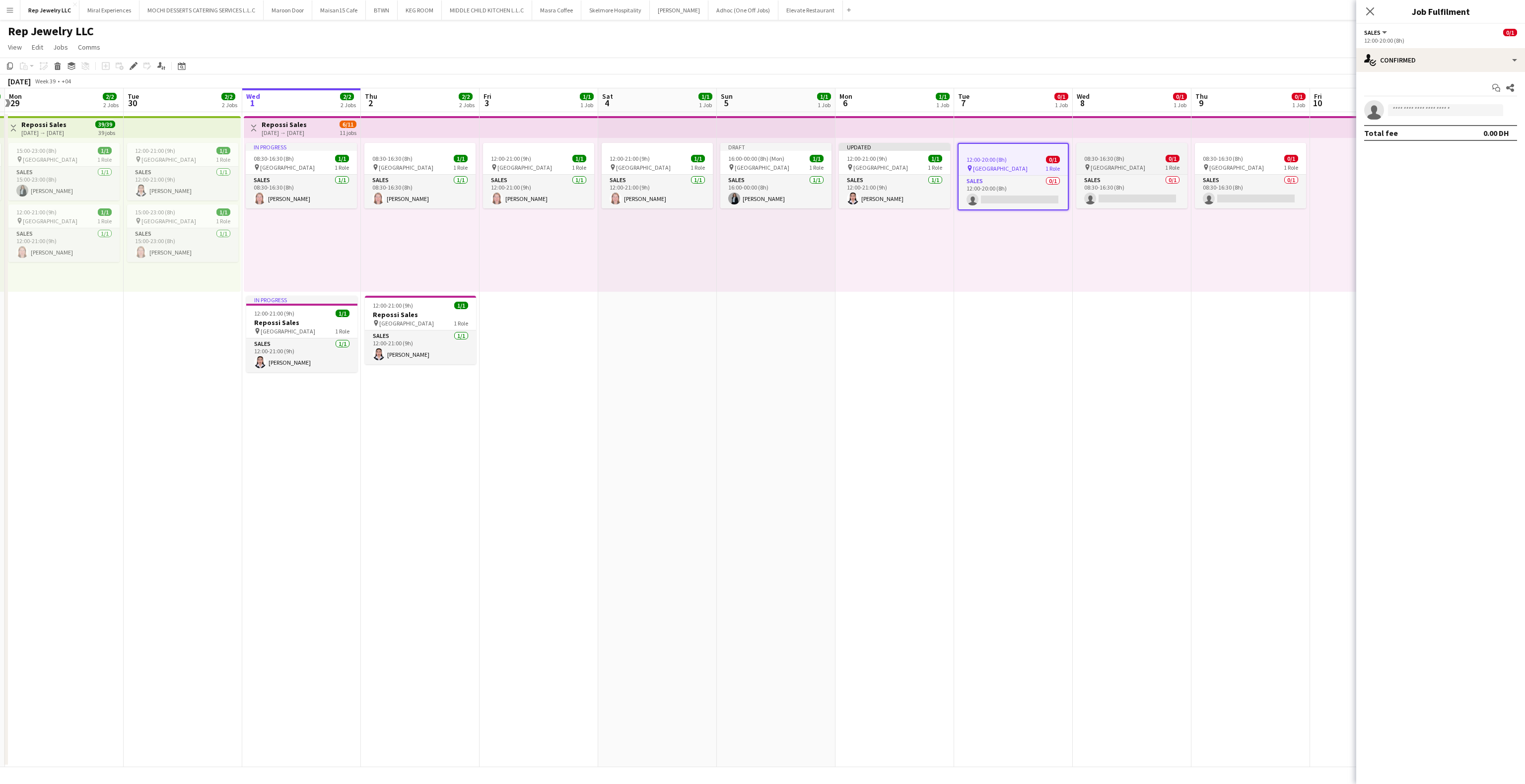
click at [1107, 160] on span "08:30-16:30 (8h)" at bounding box center [1104, 158] width 40 height 7
click at [1230, 159] on span "08:30-16:30 (8h)" at bounding box center [1223, 158] width 40 height 7
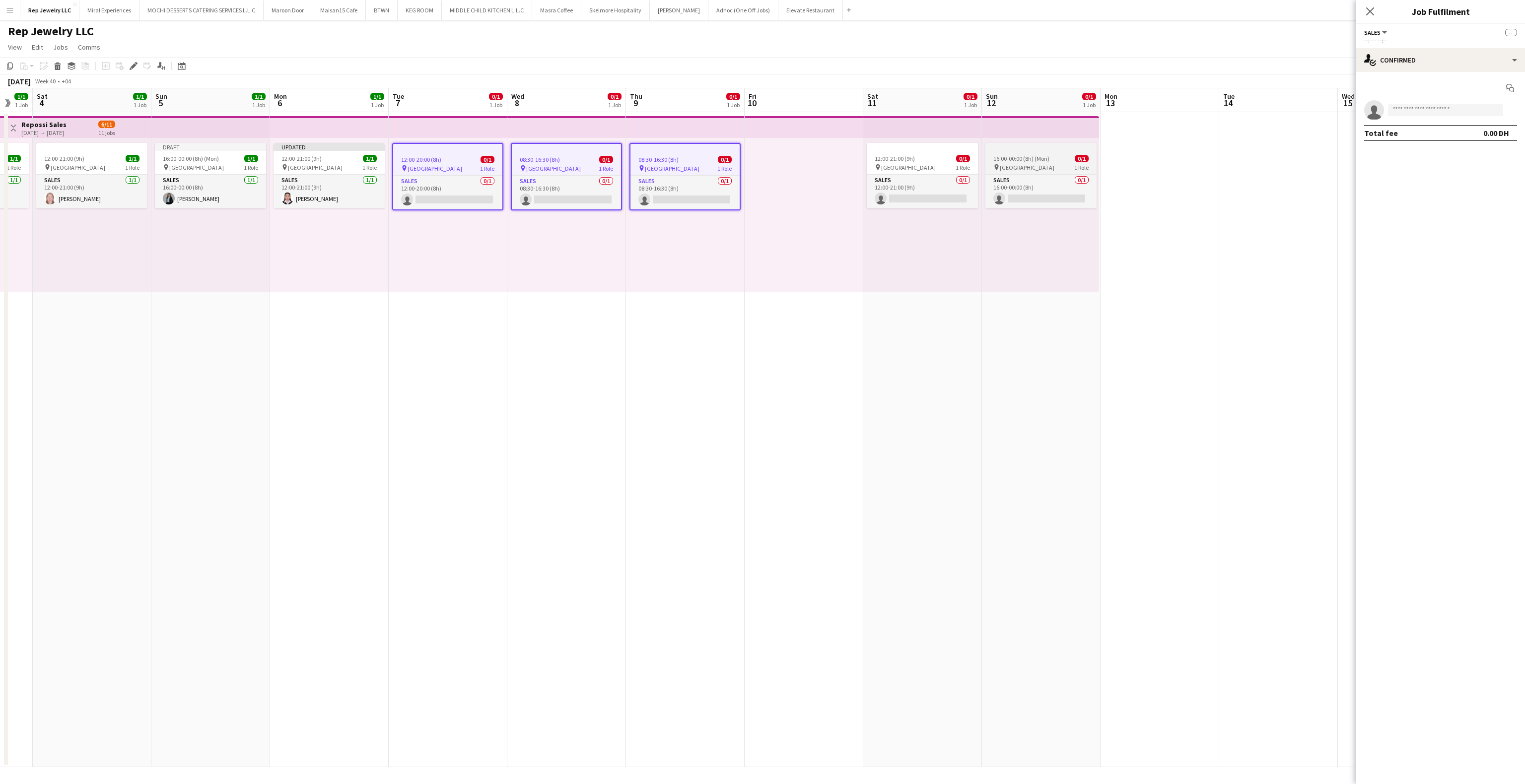
scroll to position [0, 324]
click at [1053, 157] on div "16:00-00:00 (8h) (Mon) 0/1" at bounding box center [1040, 158] width 111 height 7
click at [1410, 114] on input at bounding box center [1445, 111] width 115 height 12
type input "*****"
click at [1412, 132] on span "[PERSON_NAME][EMAIL_ADDRESS][PERSON_NAME][DOMAIN_NAME]" at bounding box center [1445, 133] width 99 height 8
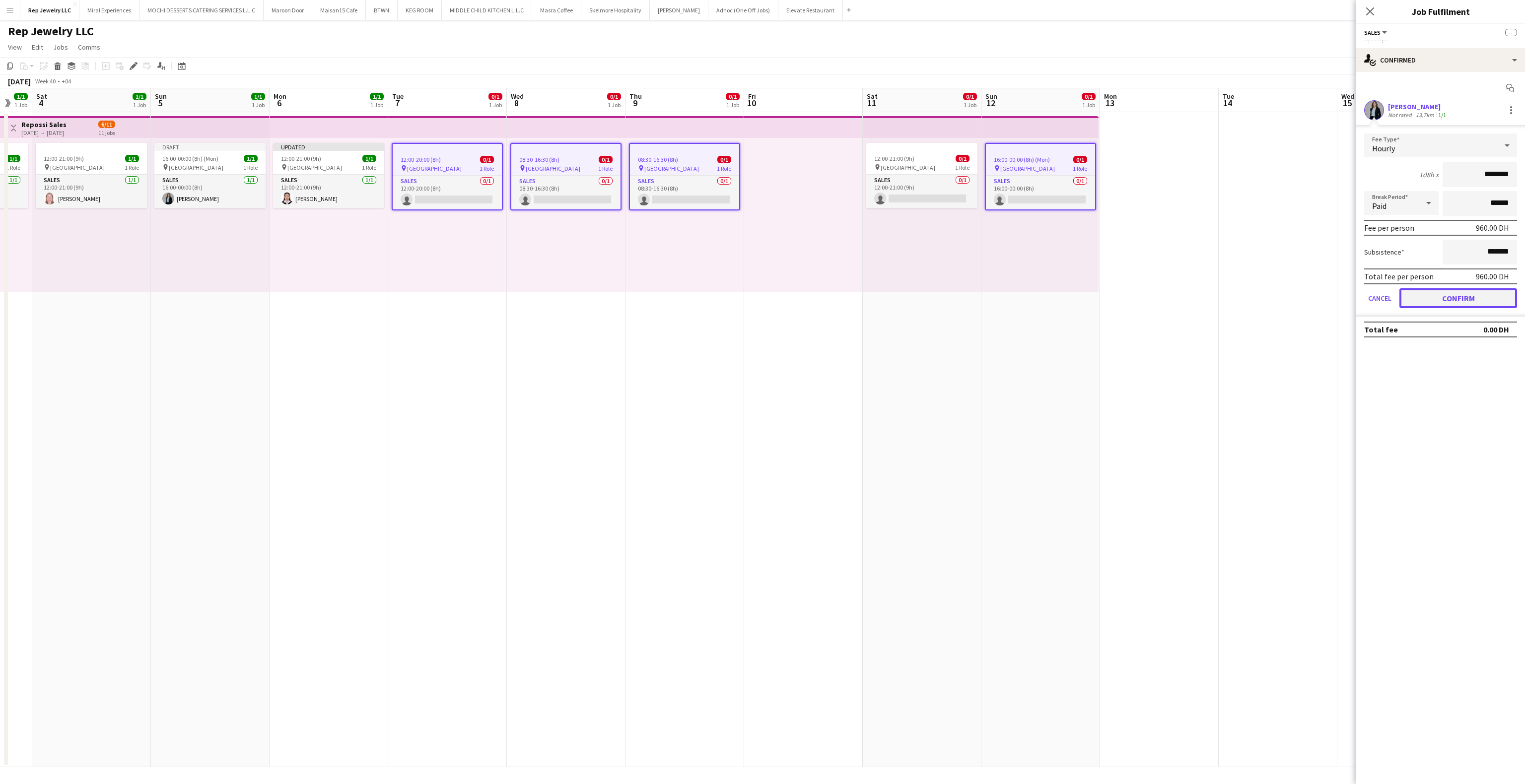
click at [1470, 292] on button "Confirm" at bounding box center [1458, 298] width 118 height 20
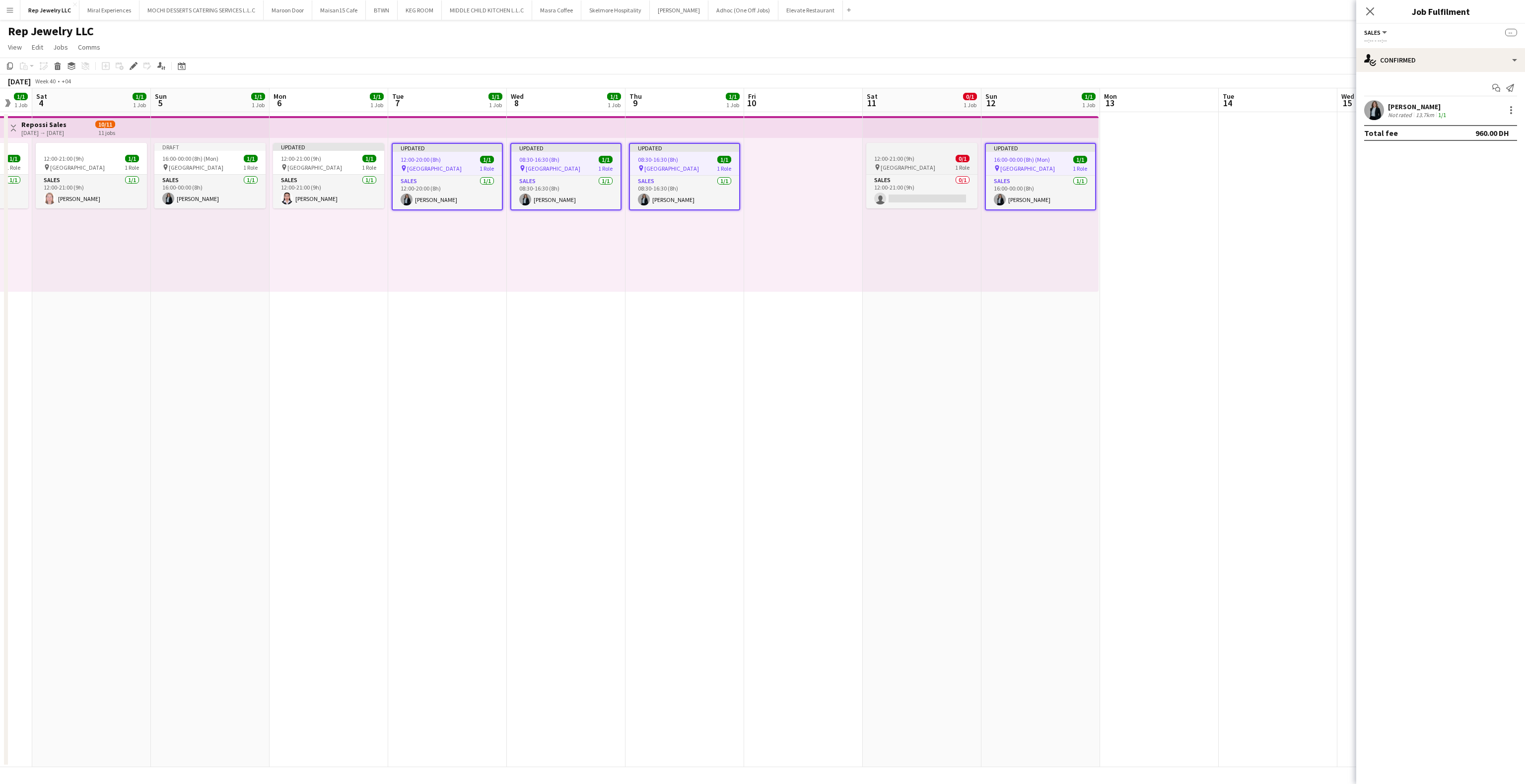
click at [939, 157] on div "12:00-21:00 (9h) 0/1" at bounding box center [922, 158] width 111 height 7
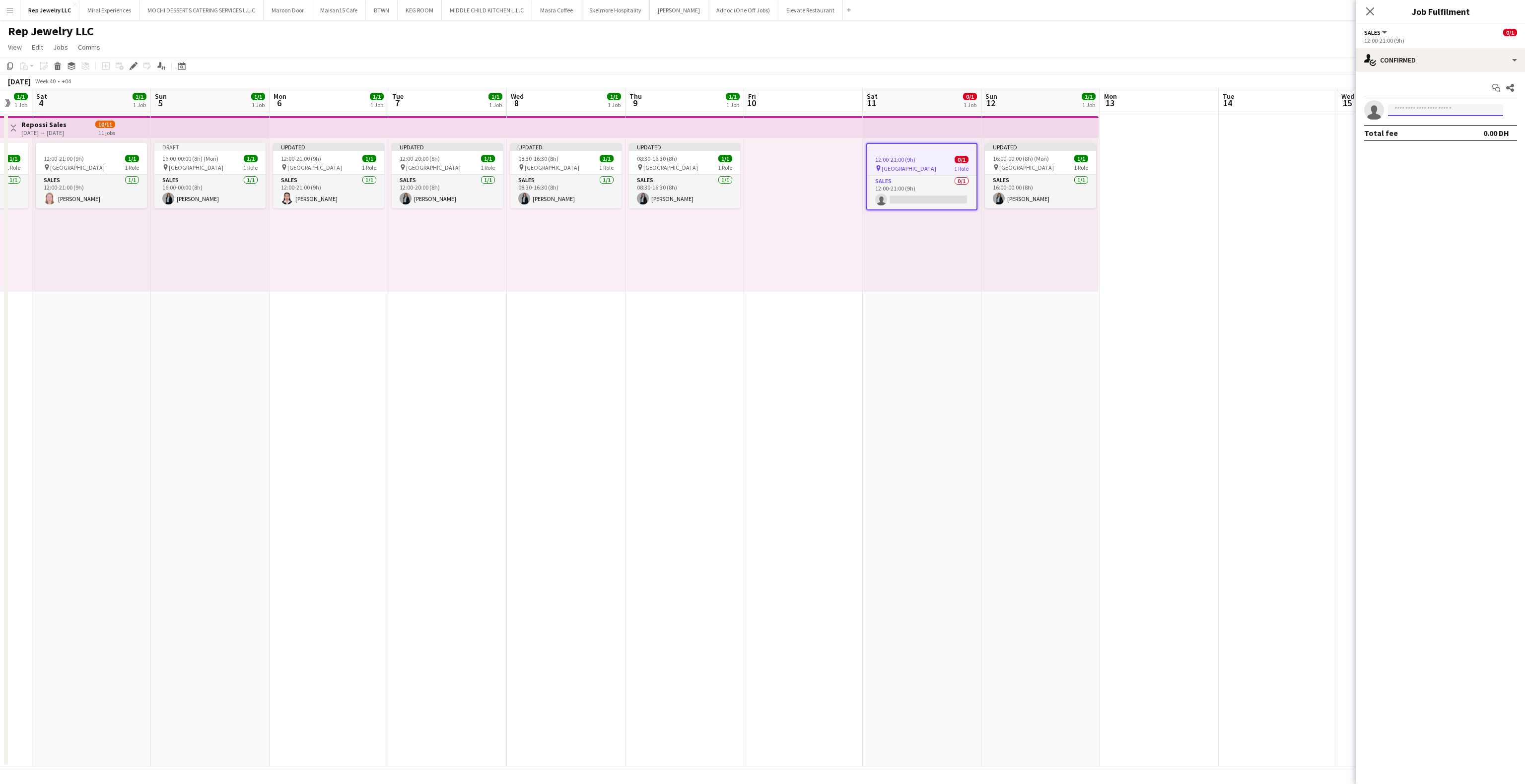
click at [1455, 111] on input at bounding box center [1445, 111] width 115 height 12
type input "*****"
click at [1423, 161] on span "[PHONE_NUMBER]" at bounding box center [1445, 165] width 99 height 8
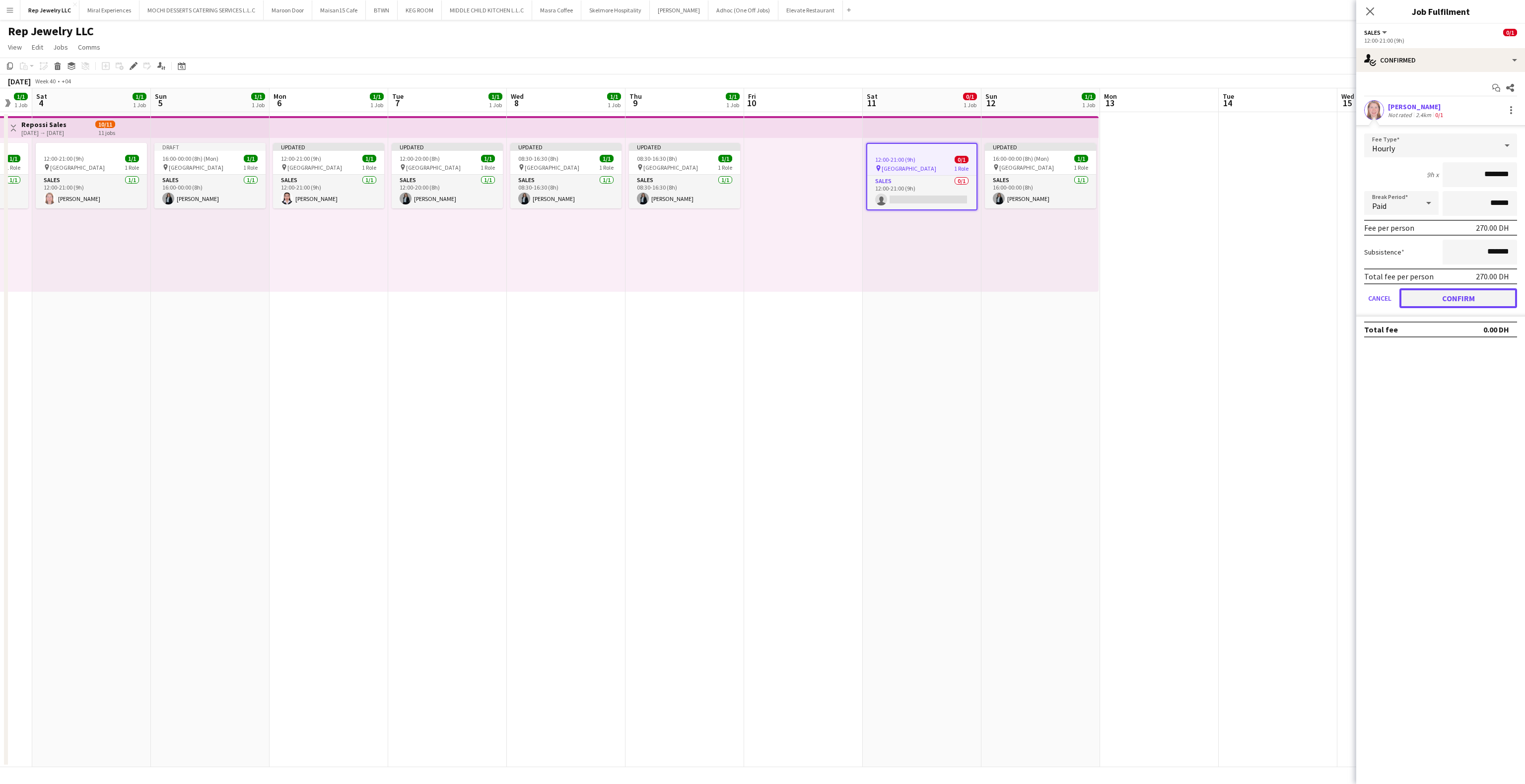
click at [1477, 292] on button "Confirm" at bounding box center [1458, 298] width 118 height 20
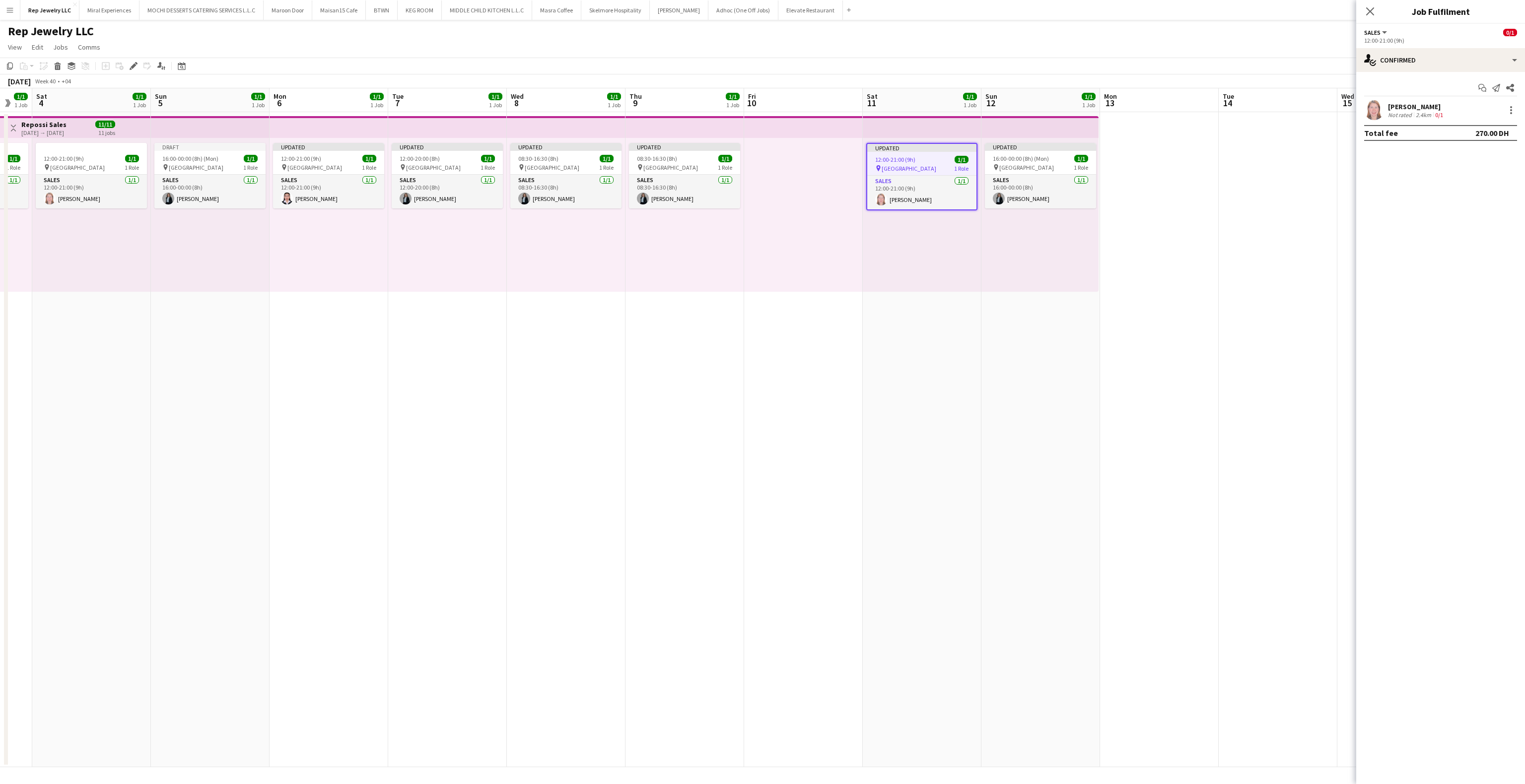
click at [1377, 8] on div "Close pop-in" at bounding box center [1370, 11] width 28 height 23
click at [1373, 10] on icon "Close pop-in" at bounding box center [1370, 11] width 9 height 9
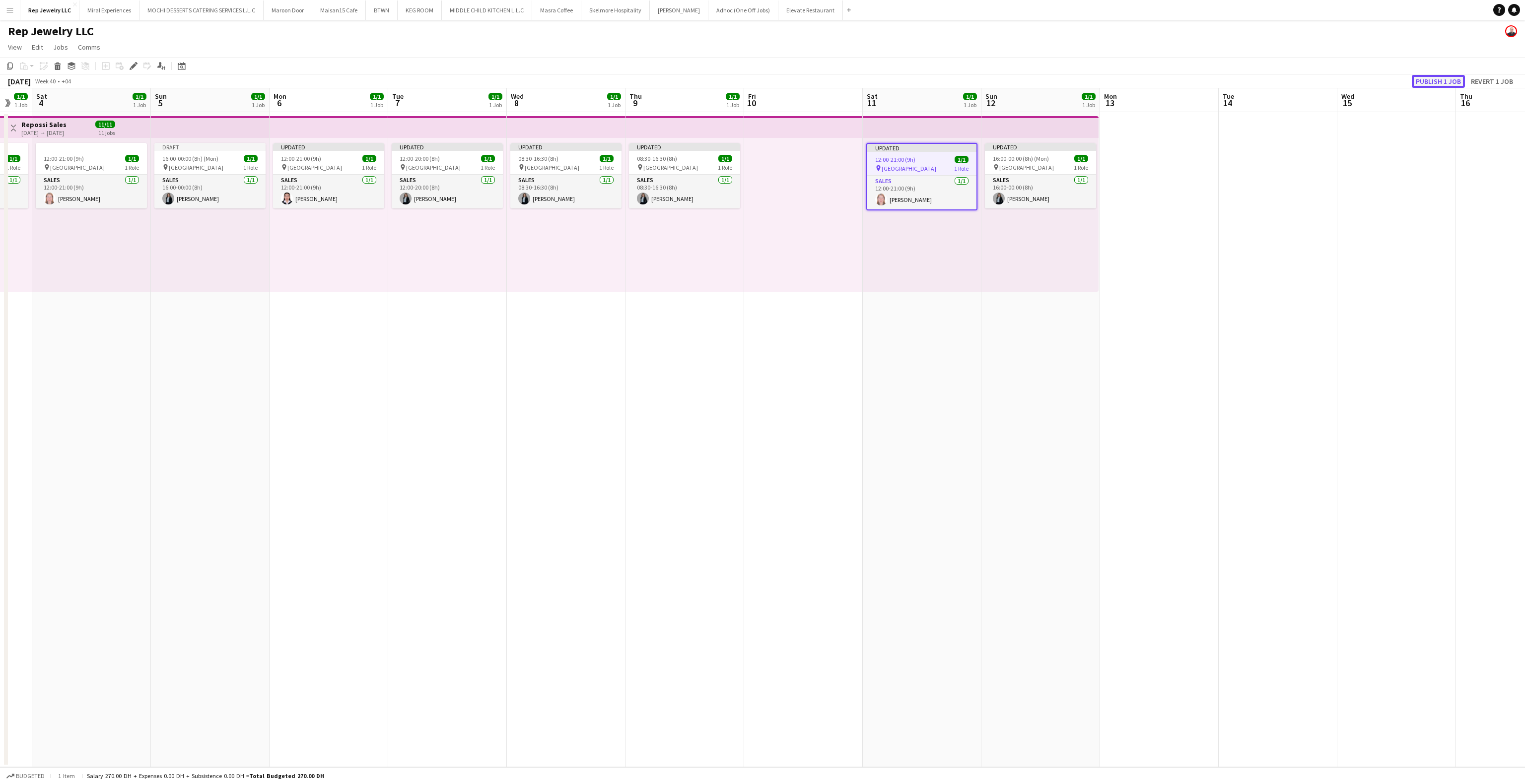
click at [1425, 83] on button "Publish 1 job" at bounding box center [1438, 81] width 53 height 13
click at [1257, 324] on app-date-cell at bounding box center [1278, 440] width 119 height 655
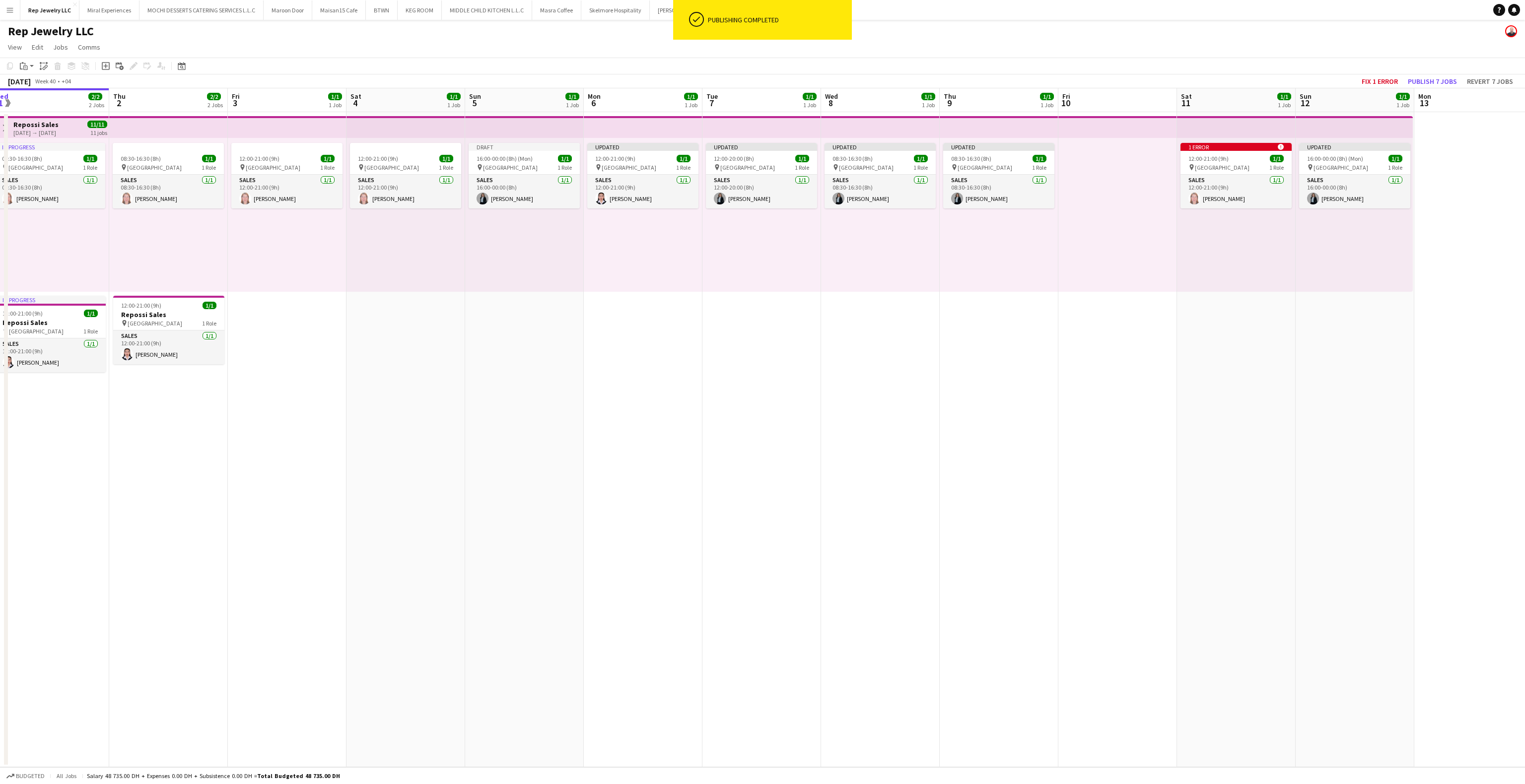
scroll to position [0, 243]
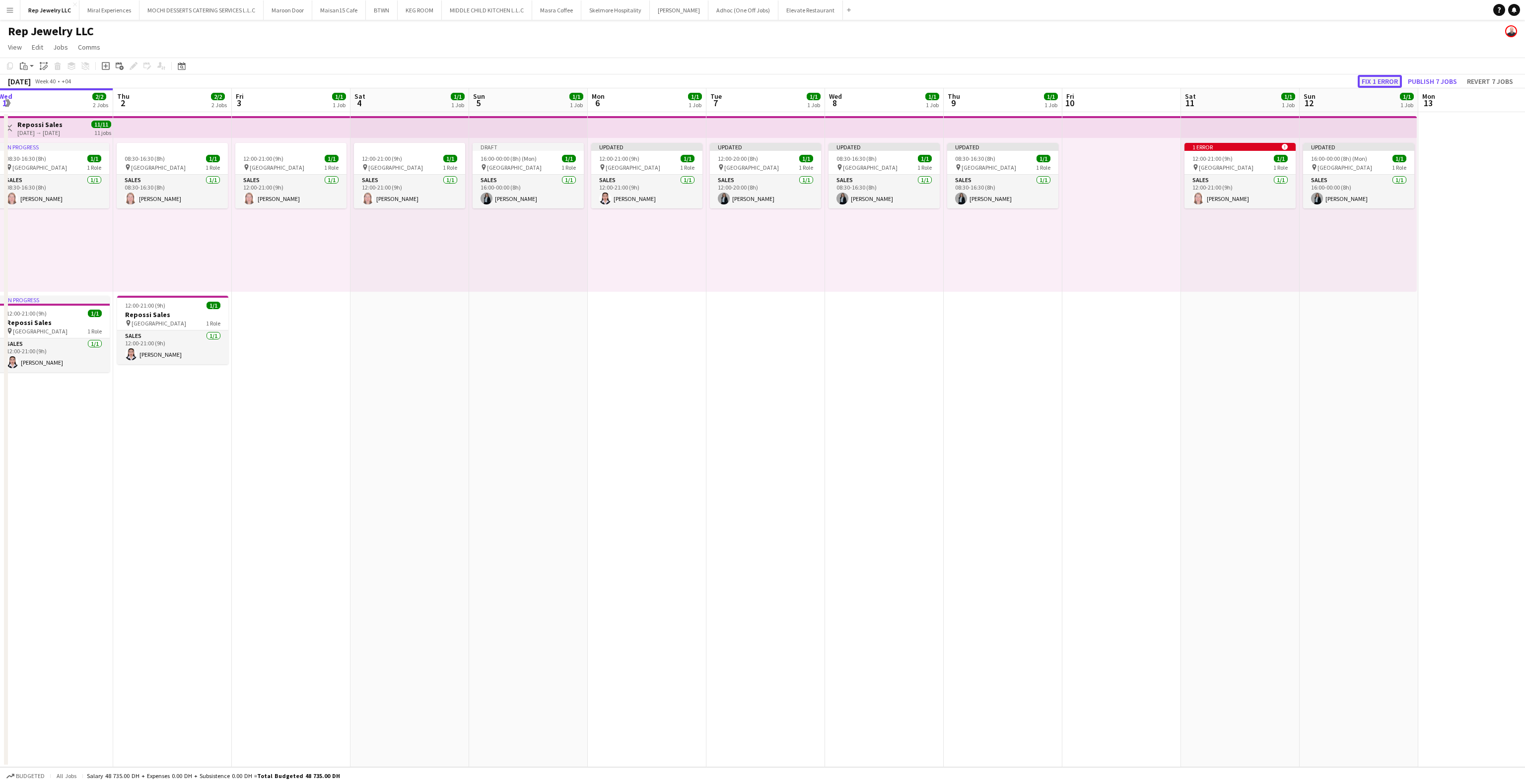
click at [1393, 82] on button "Fix 1 error" at bounding box center [1380, 81] width 44 height 13
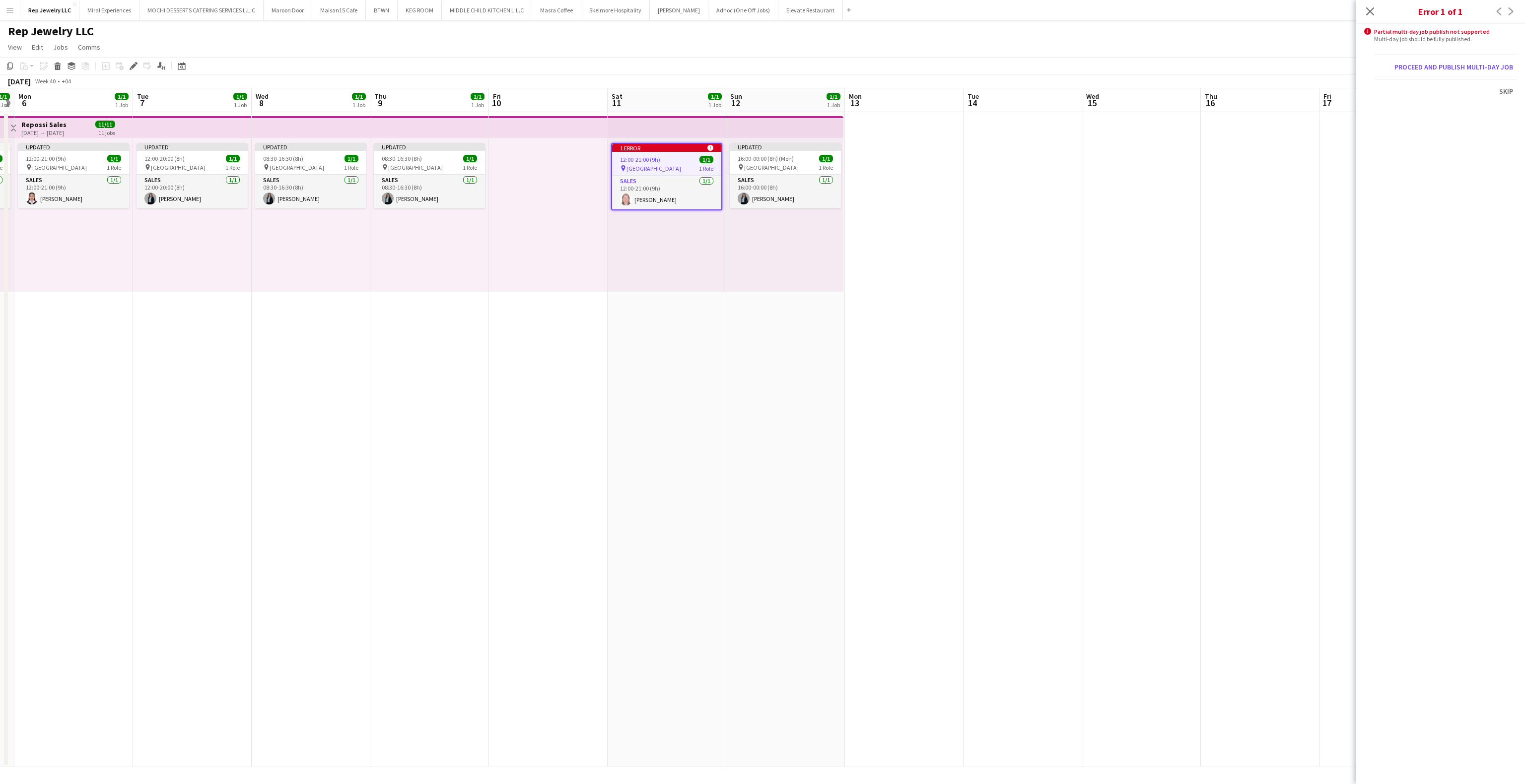
click at [1376, 8] on div "Close pop-in" at bounding box center [1370, 11] width 28 height 23
click at [1374, 10] on icon "Close pop-in" at bounding box center [1370, 11] width 9 height 9
click at [1201, 301] on app-date-cell at bounding box center [1260, 440] width 119 height 655
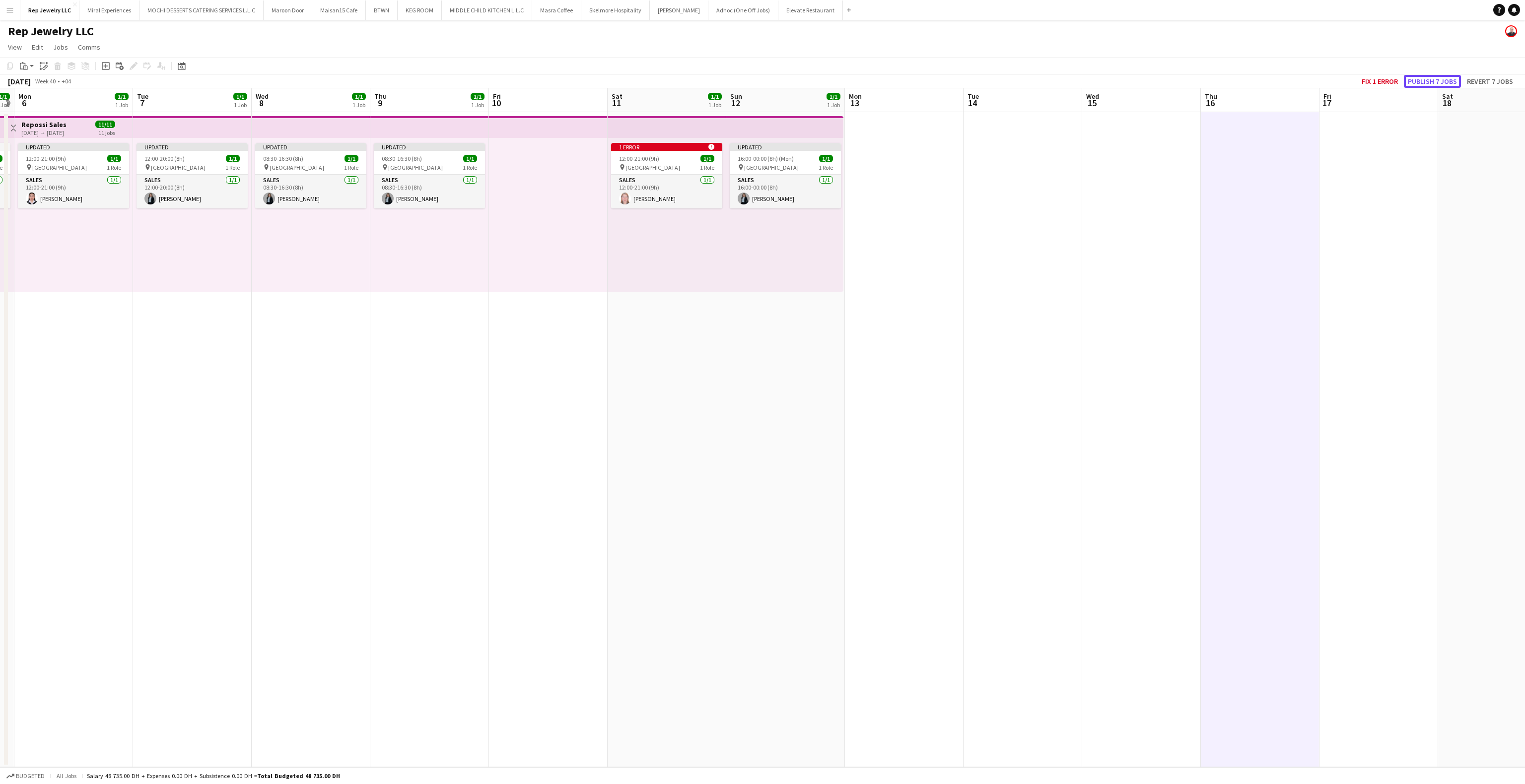
click at [1434, 80] on button "Publish 7 jobs" at bounding box center [1432, 81] width 57 height 13
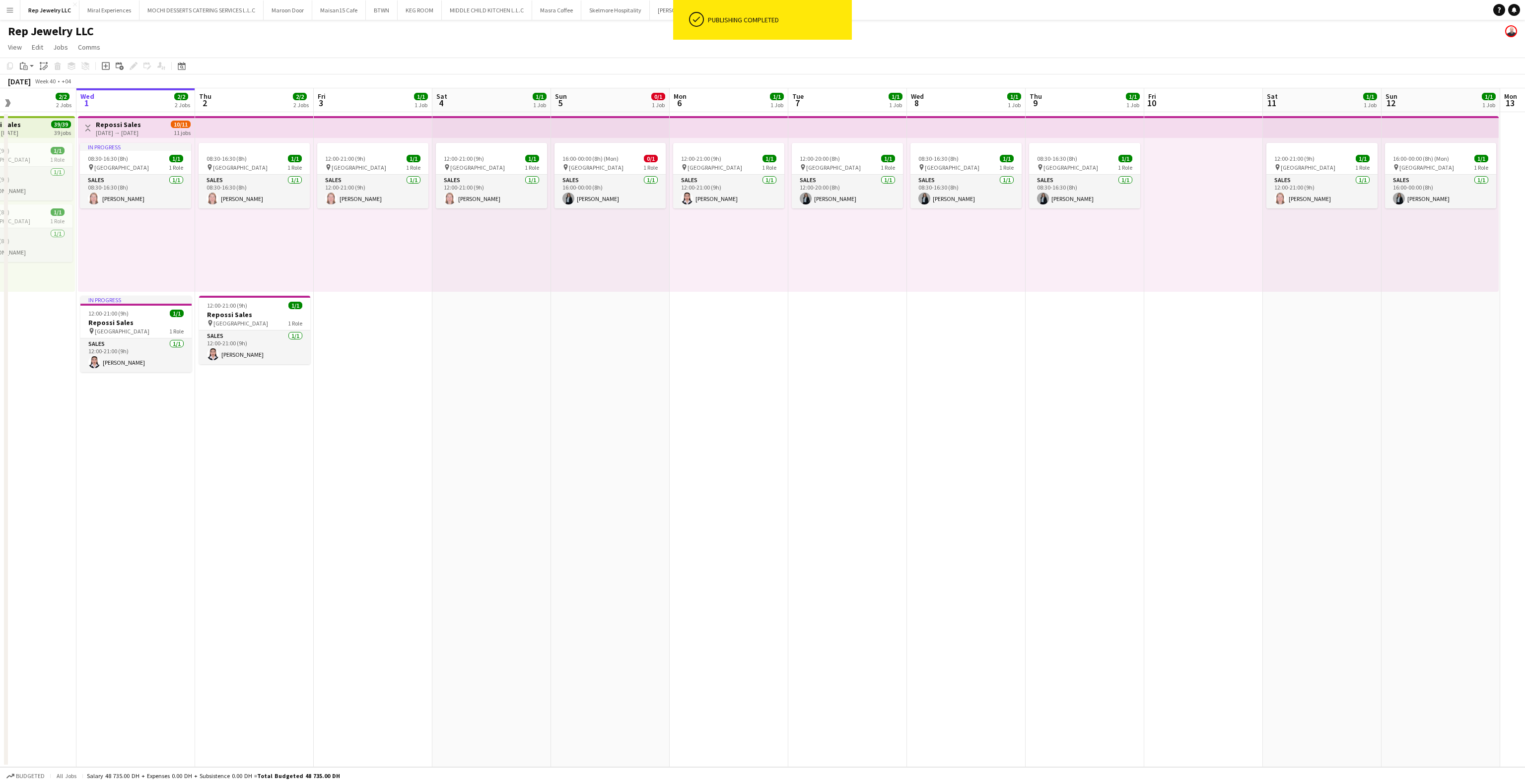
scroll to position [0, 276]
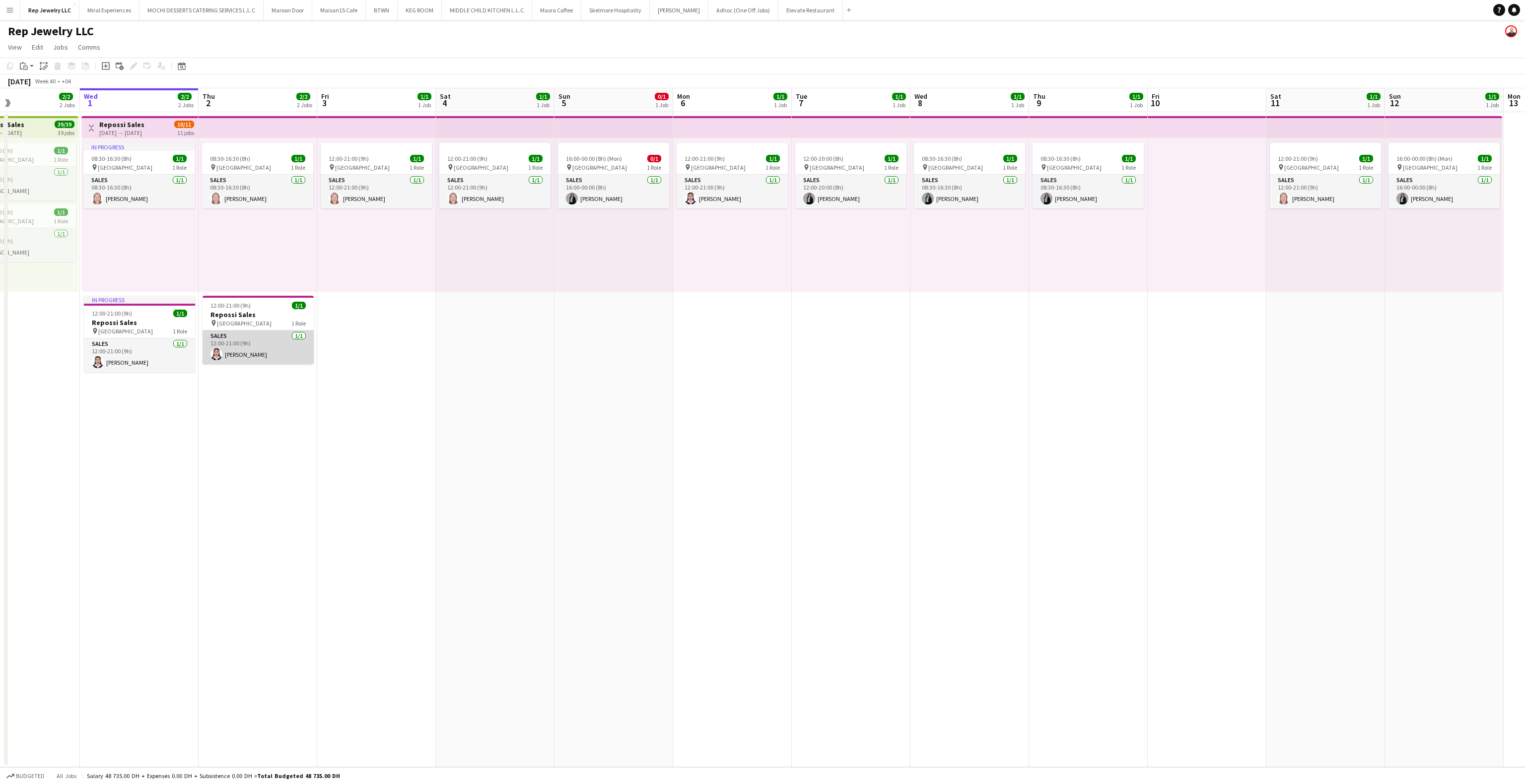
click at [282, 336] on app-card-role "Sales [DATE] 12:00-21:00 (9h) [PERSON_NAME]" at bounding box center [258, 347] width 111 height 34
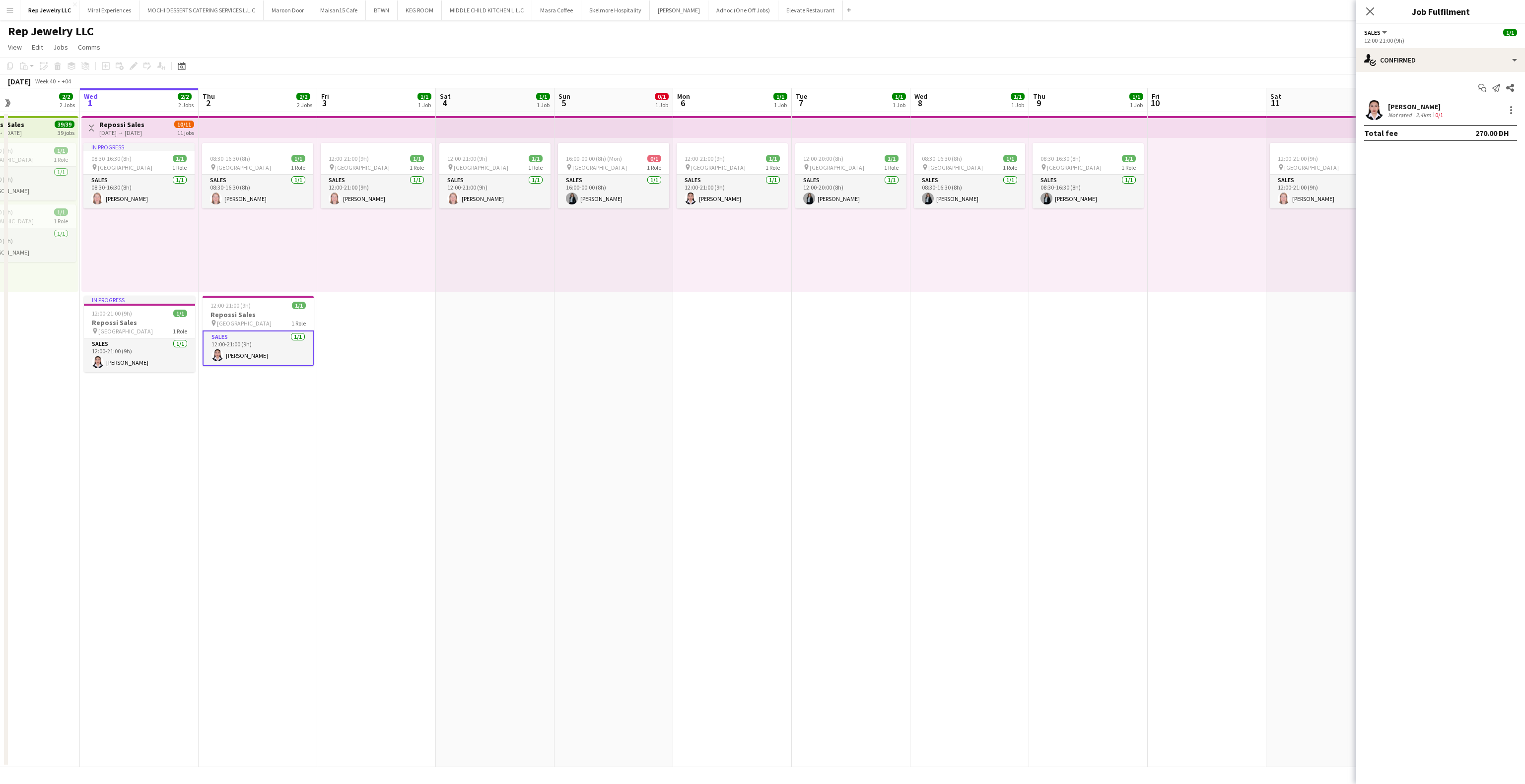
click at [442, 338] on app-date-cell "12:00-21:00 (9h) 1/1 pin Dubai Mall 1 Role Sales [DATE] 12:00-21:00 (9h) [PERSO…" at bounding box center [496, 440] width 119 height 655
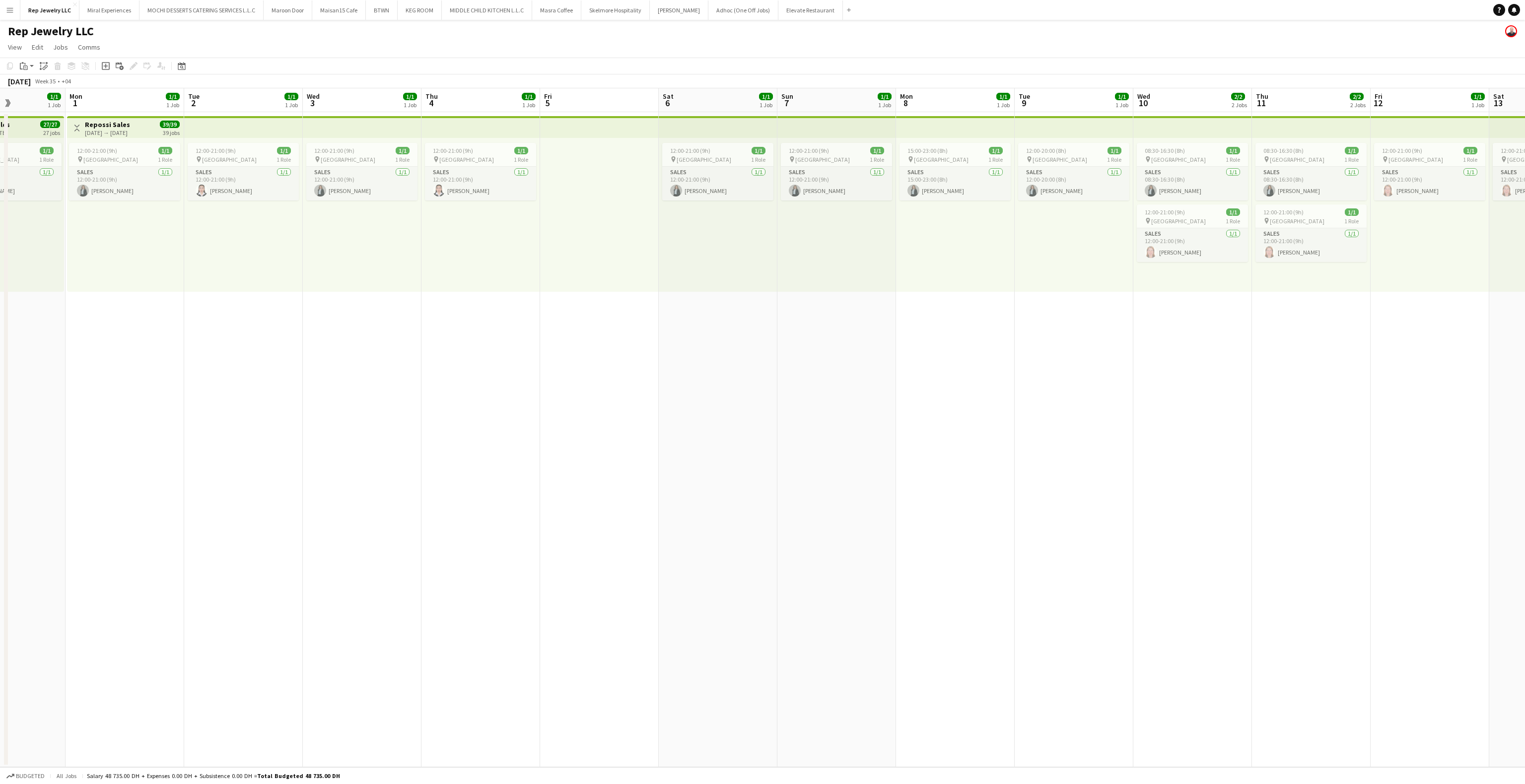
scroll to position [0, 284]
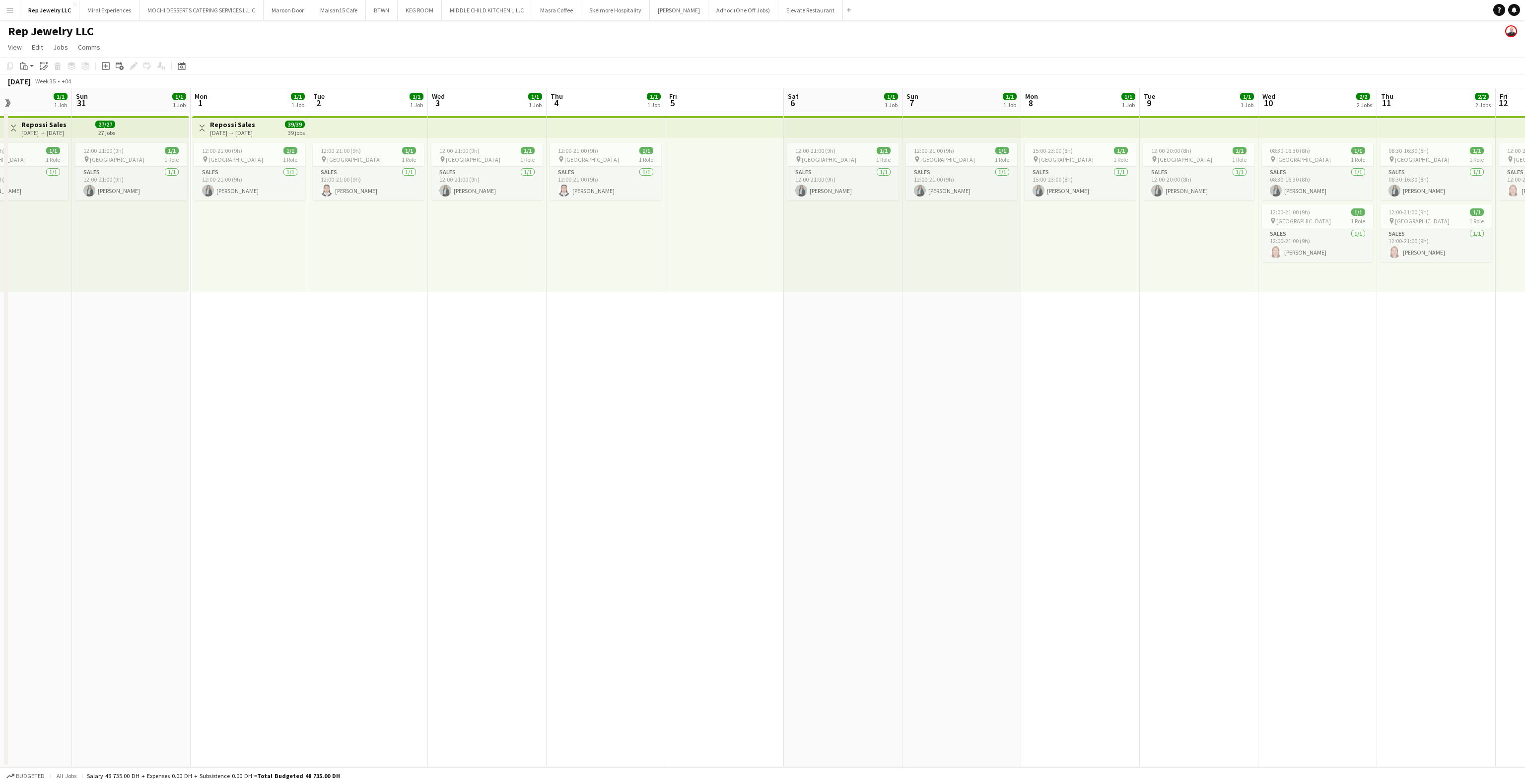
click at [866, 378] on app-date-cell "12:00-21:00 (9h) 1/1 pin Dubai Mall 1 Role Sales [DATE] 12:00-21:00 (9h) [PERSO…" at bounding box center [843, 440] width 119 height 655
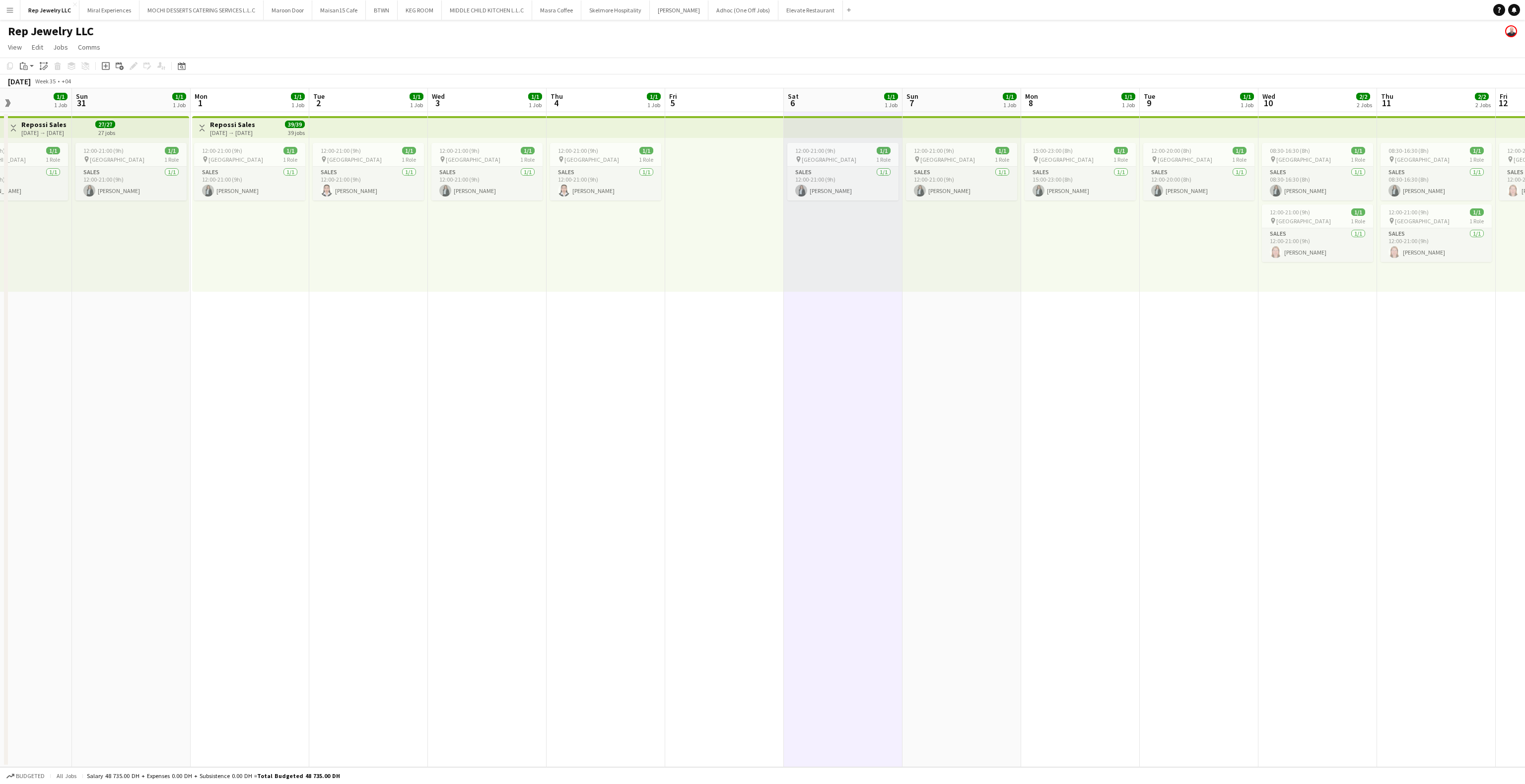
click at [968, 498] on app-date-cell "12:00-21:00 (9h) 1/1 pin Dubai Mall 1 Role Sales [DATE] 12:00-21:00 (9h) [PERSO…" at bounding box center [962, 440] width 119 height 655
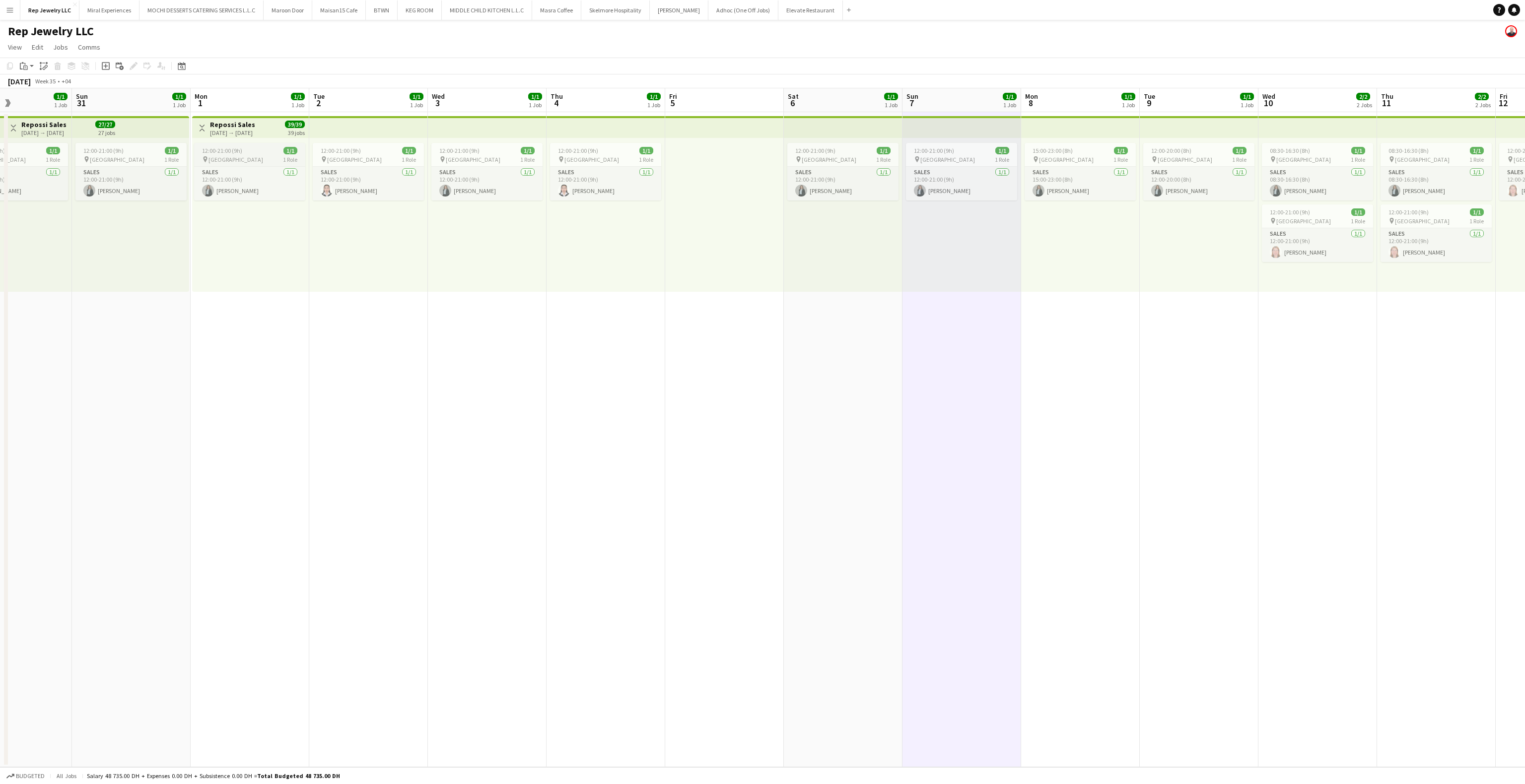
click at [266, 155] on div "pin [GEOGRAPHIC_DATA] 1 Role" at bounding box center [249, 159] width 111 height 8
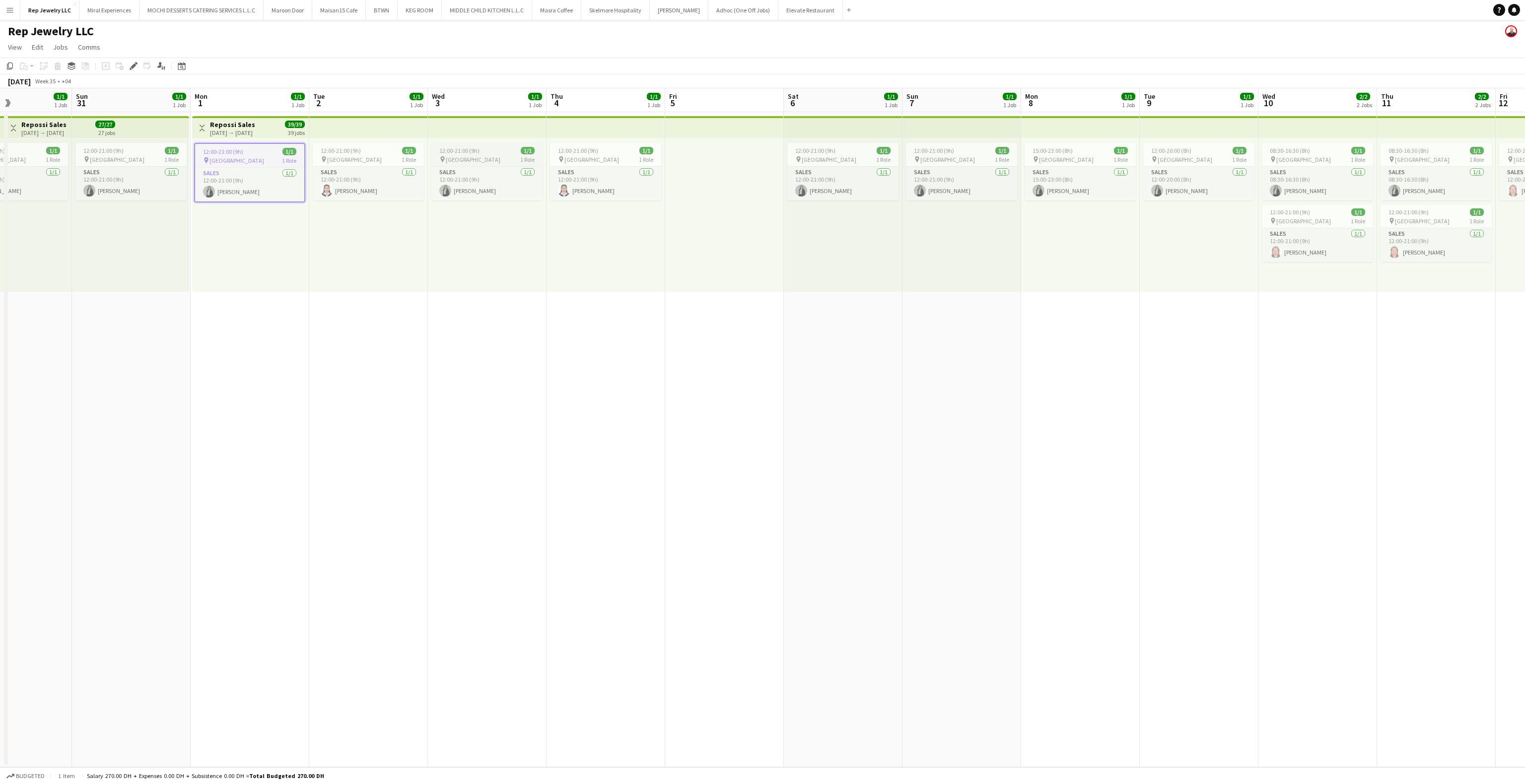
click at [502, 150] on div "12:00-21:00 (9h) 1/1" at bounding box center [487, 150] width 111 height 7
click at [853, 152] on div "12:00-21:00 (9h) 1/1" at bounding box center [843, 150] width 111 height 7
click at [948, 152] on span "12:00-21:00 (9h)" at bounding box center [934, 150] width 40 height 7
click at [1073, 156] on div "pin [GEOGRAPHIC_DATA] 1 Role" at bounding box center [1080, 159] width 111 height 8
click at [1189, 158] on div "pin [GEOGRAPHIC_DATA] 1 Role" at bounding box center [1199, 159] width 111 height 8
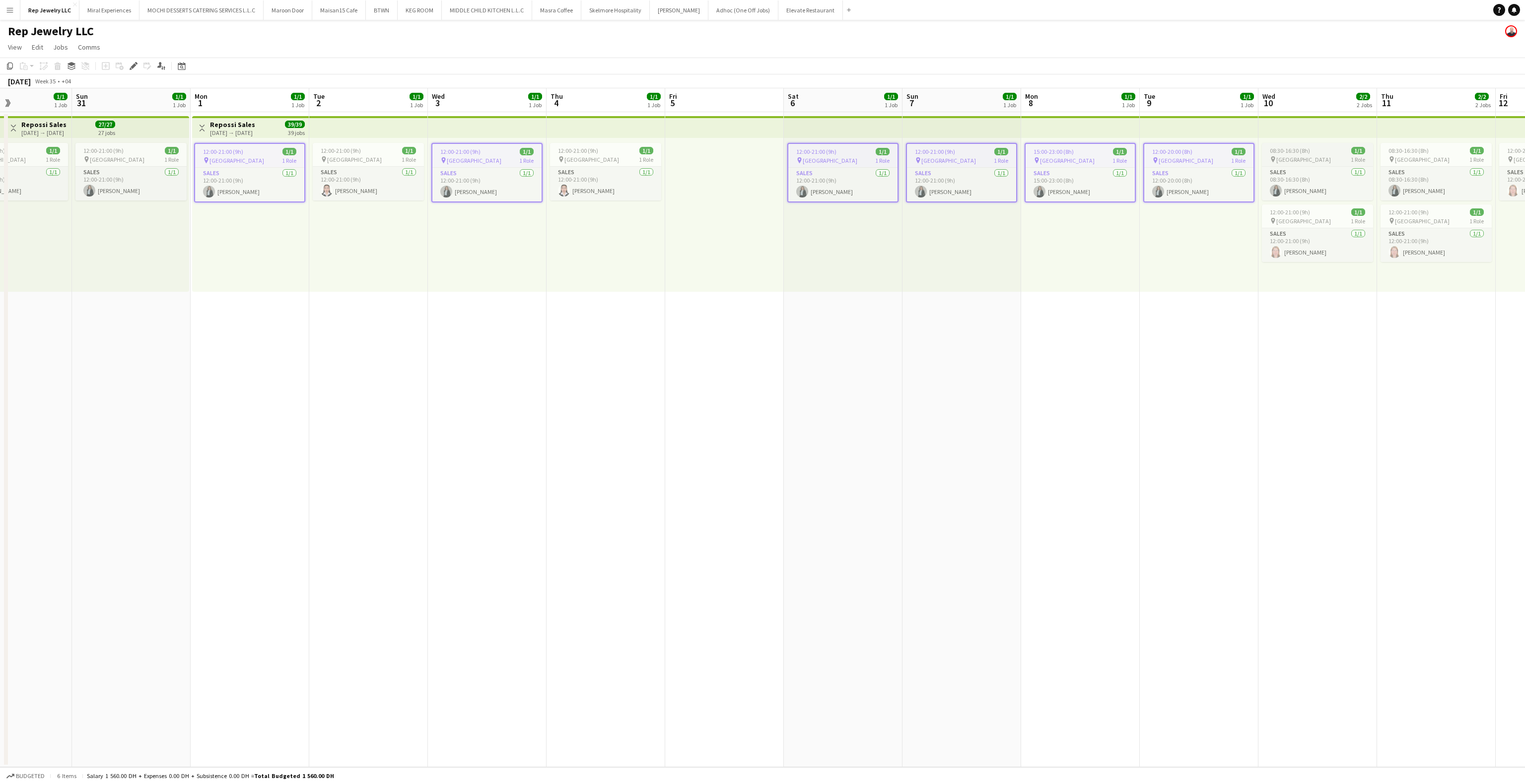
click at [1303, 151] on span "08:30-16:30 (8h)" at bounding box center [1290, 150] width 40 height 7
click at [1402, 159] on span "[GEOGRAPHIC_DATA]" at bounding box center [1422, 159] width 55 height 7
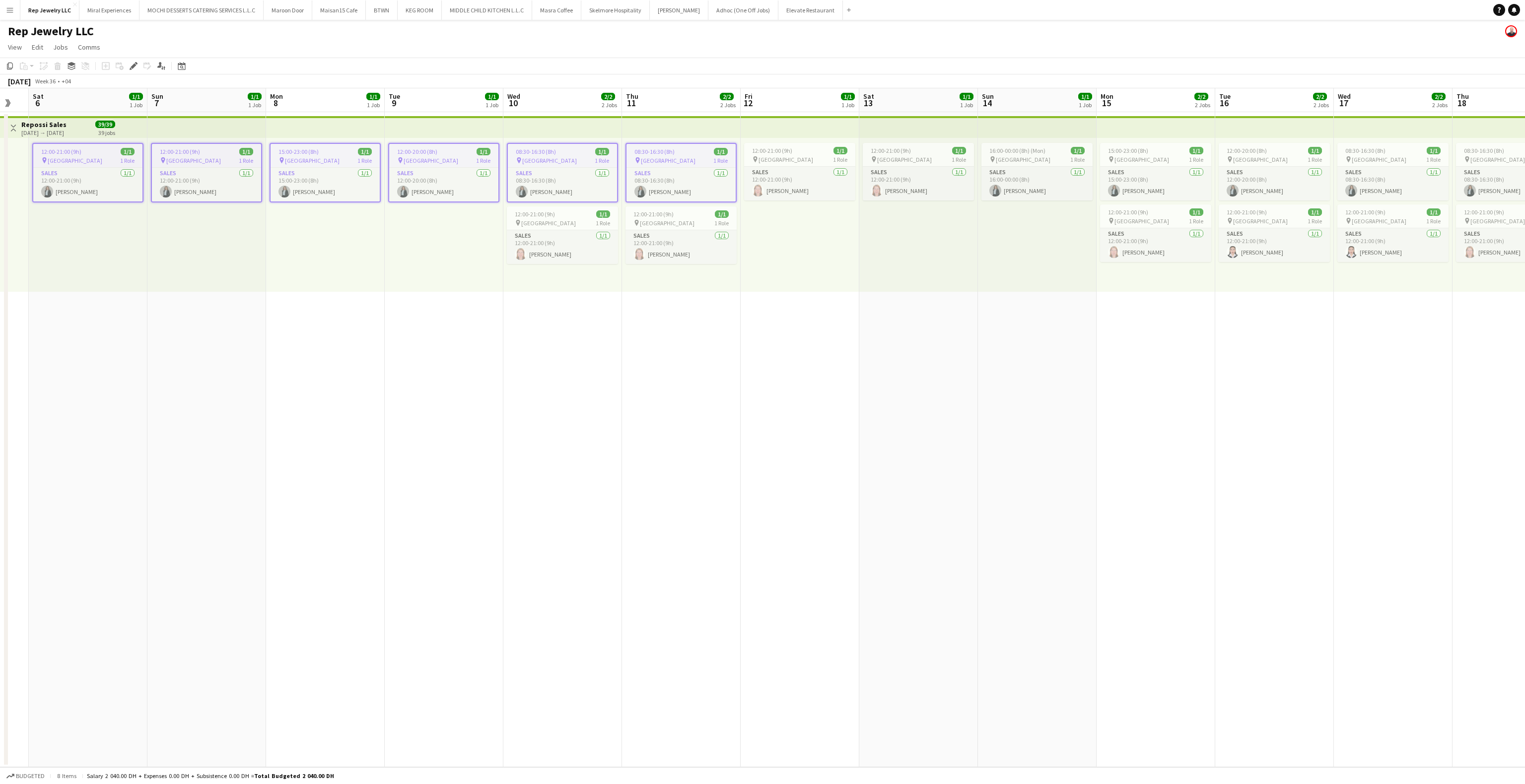
scroll to position [0, 334]
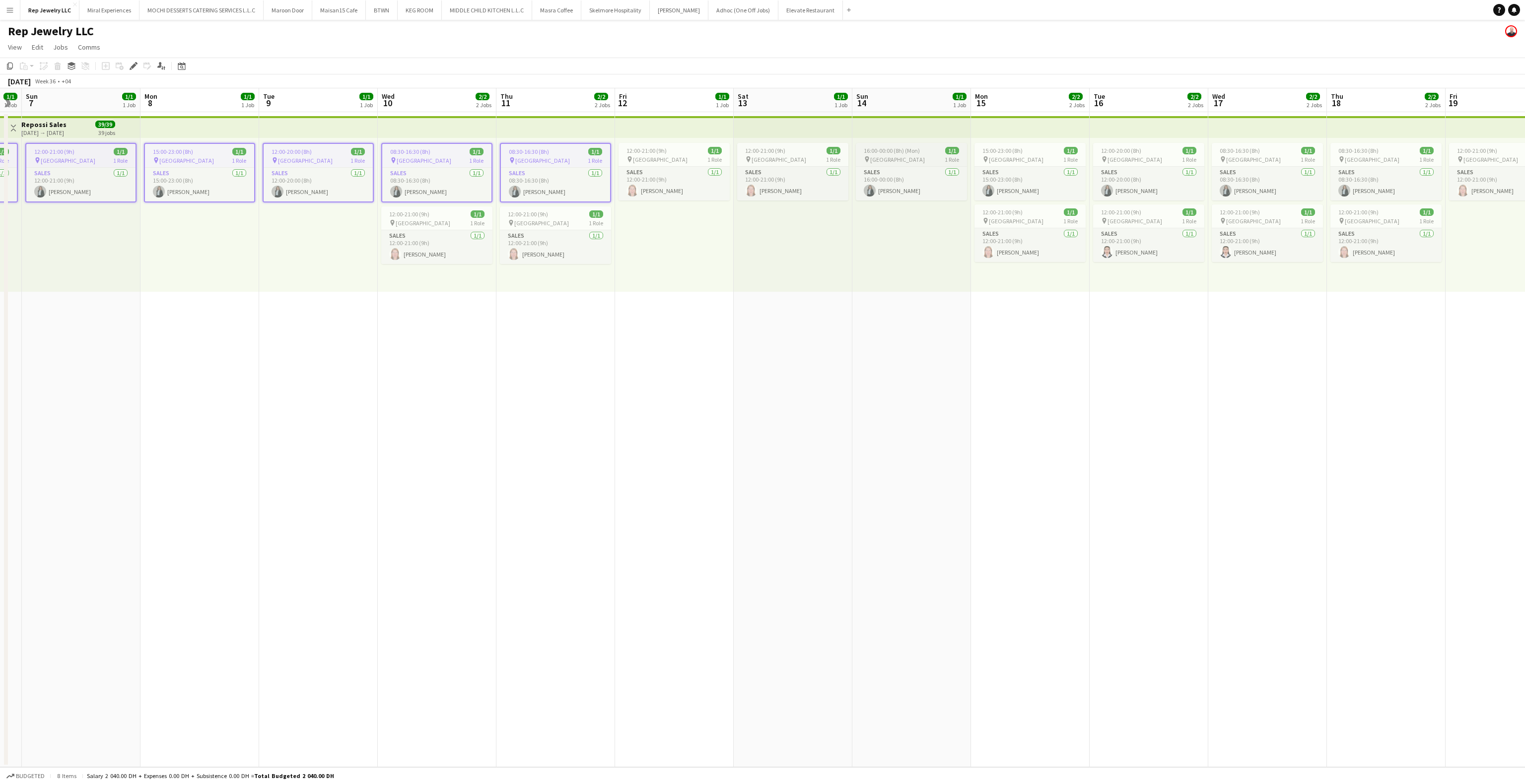
click at [907, 153] on span "16:00-00:00 (8h) (Mon)" at bounding box center [891, 150] width 56 height 7
click at [1018, 156] on div "pin [GEOGRAPHIC_DATA] 1 Role" at bounding box center [1030, 159] width 111 height 8
click at [1155, 151] on div "12:00-20:00 (8h) 1/1" at bounding box center [1149, 150] width 111 height 7
click at [1263, 147] on div "08:30-16:30 (8h) 1/1" at bounding box center [1267, 150] width 111 height 7
click at [1348, 158] on span "[GEOGRAPHIC_DATA]" at bounding box center [1372, 159] width 55 height 7
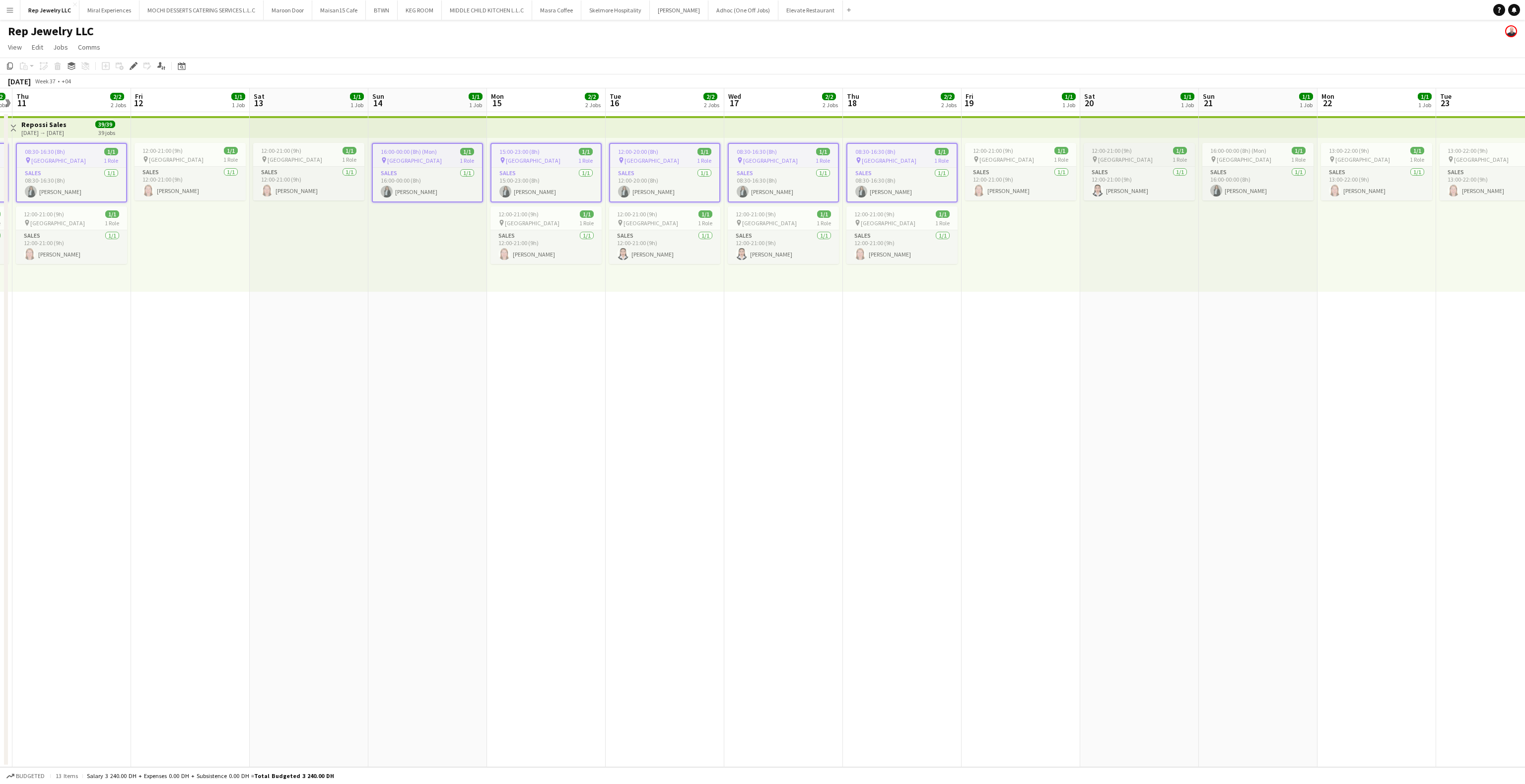
scroll to position [0, 349]
click at [1232, 156] on span "[GEOGRAPHIC_DATA]" at bounding box center [1238, 159] width 55 height 7
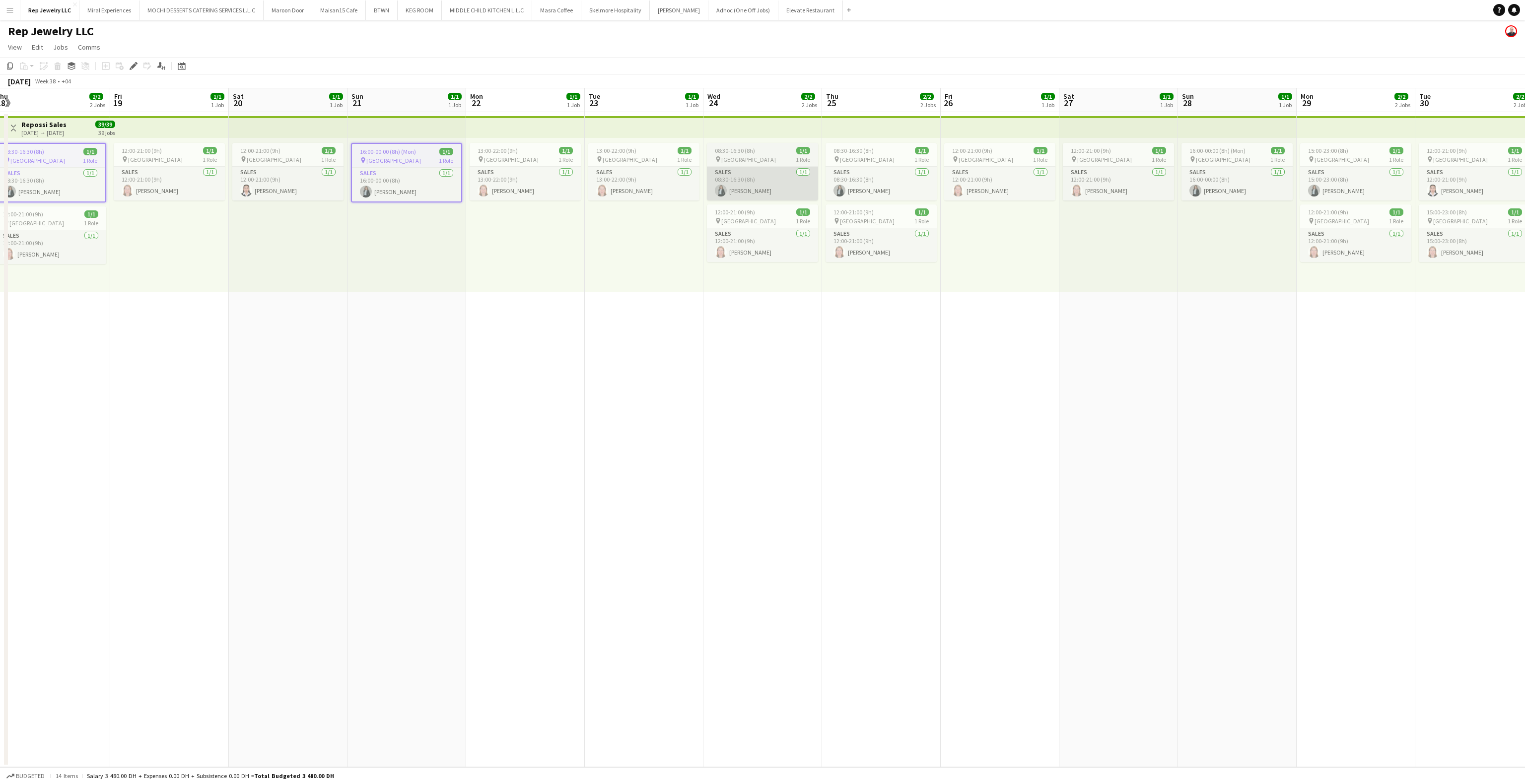
scroll to position [0, 372]
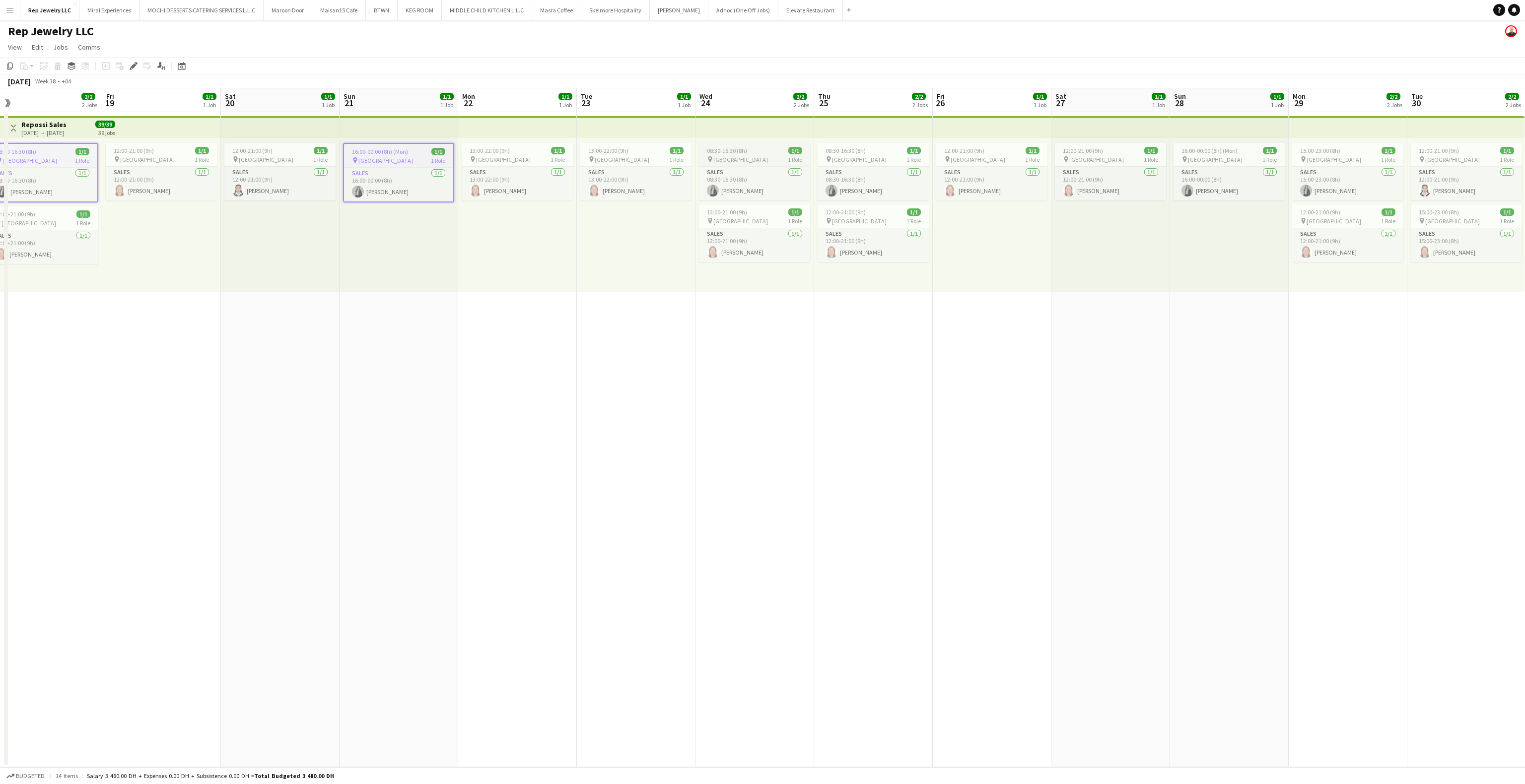
click at [743, 155] on div "pin [GEOGRAPHIC_DATA] 1 Role" at bounding box center [754, 159] width 111 height 8
click at [864, 156] on div "pin [GEOGRAPHIC_DATA] 1 Role" at bounding box center [873, 159] width 111 height 8
click at [1200, 153] on span "16:00-00:00 (8h) (Mon)" at bounding box center [1209, 150] width 56 height 7
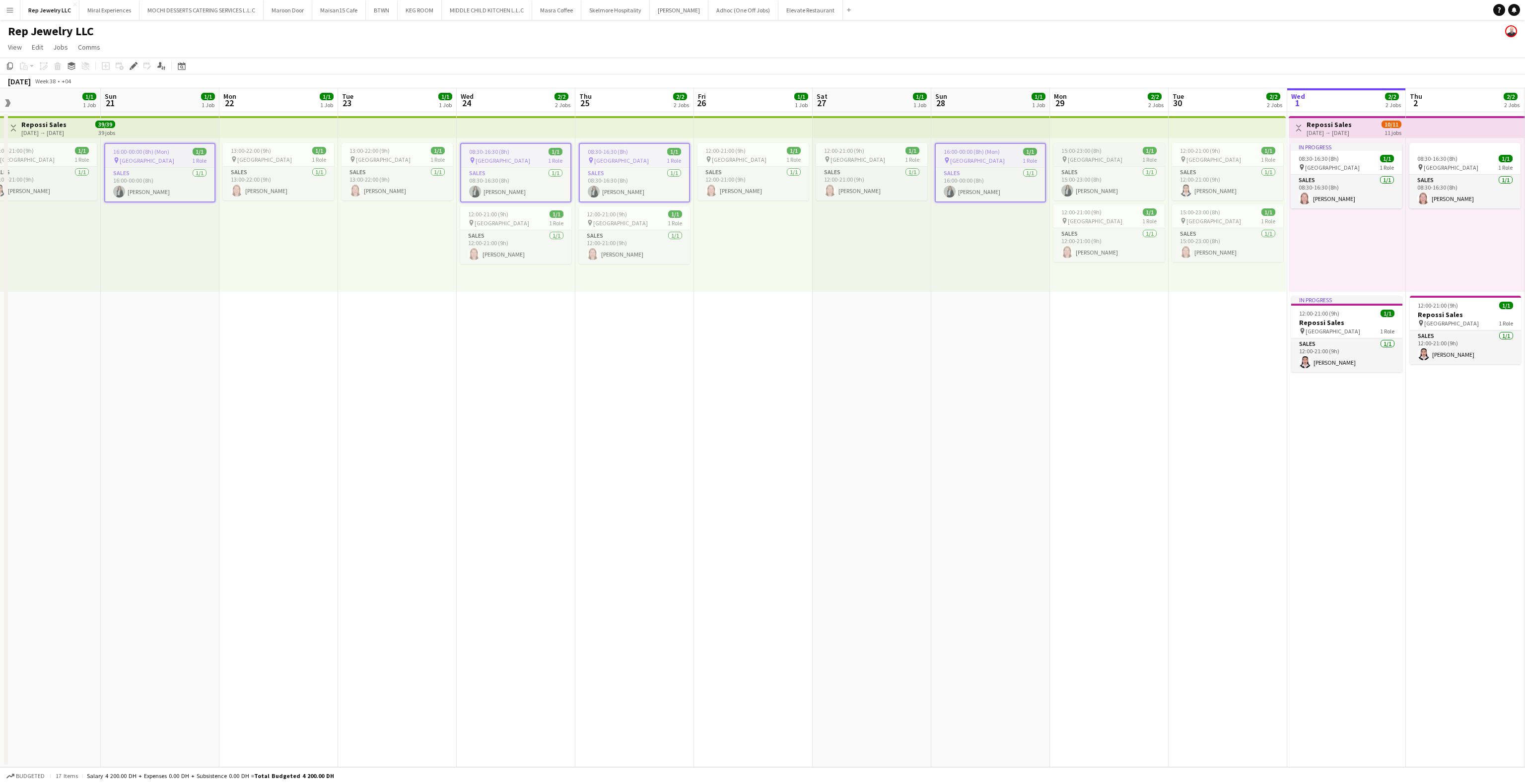
click at [1094, 146] on app-job-card "15:00-23:00 (8h) 1/1 pin Dubai Mall 1 Role Sales [DATE] 15:00-23:00 (8h) [PERSO…" at bounding box center [1109, 171] width 111 height 57
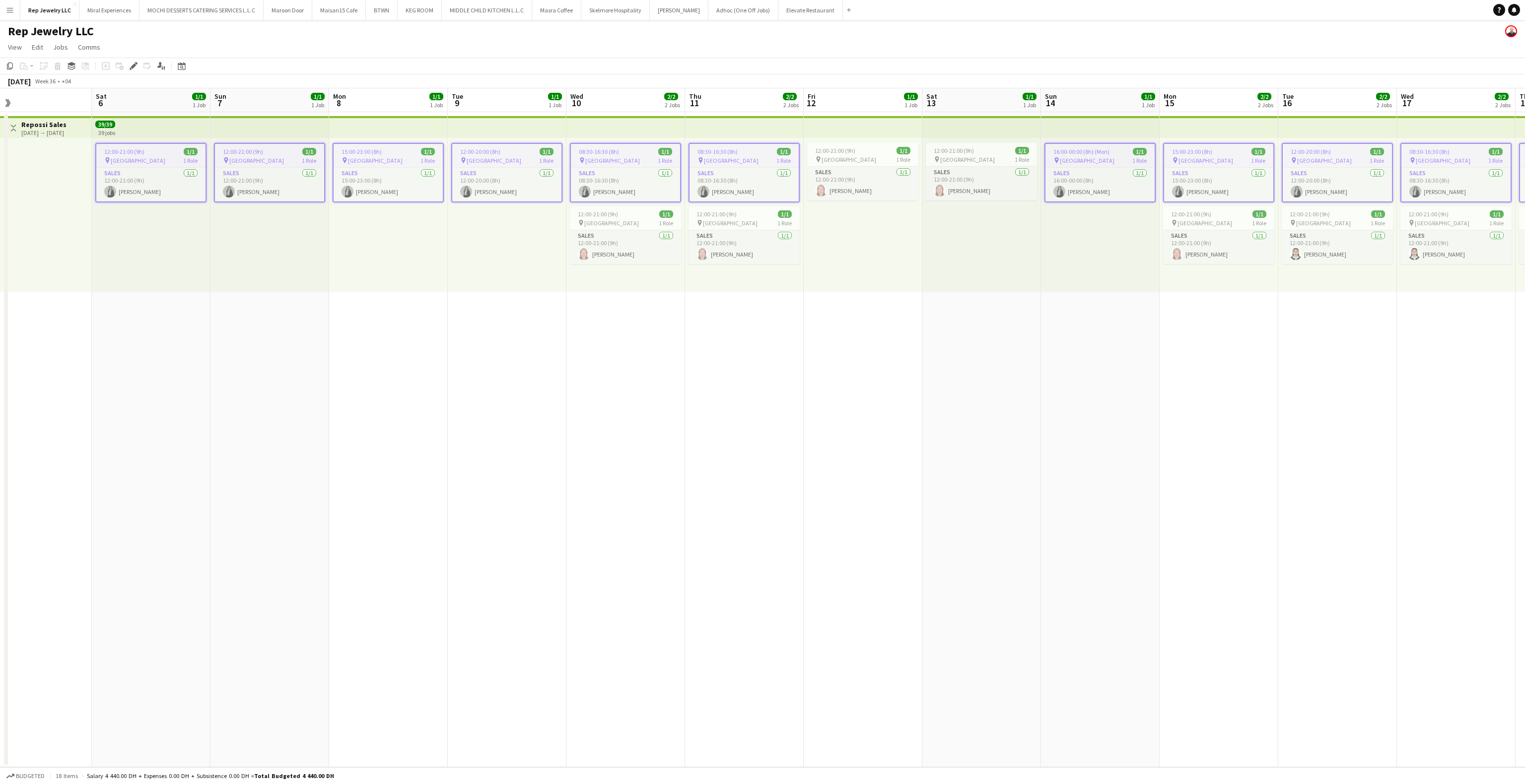
scroll to position [0, 260]
click at [655, 226] on div "pin [GEOGRAPHIC_DATA] 1 Role" at bounding box center [629, 223] width 111 height 8
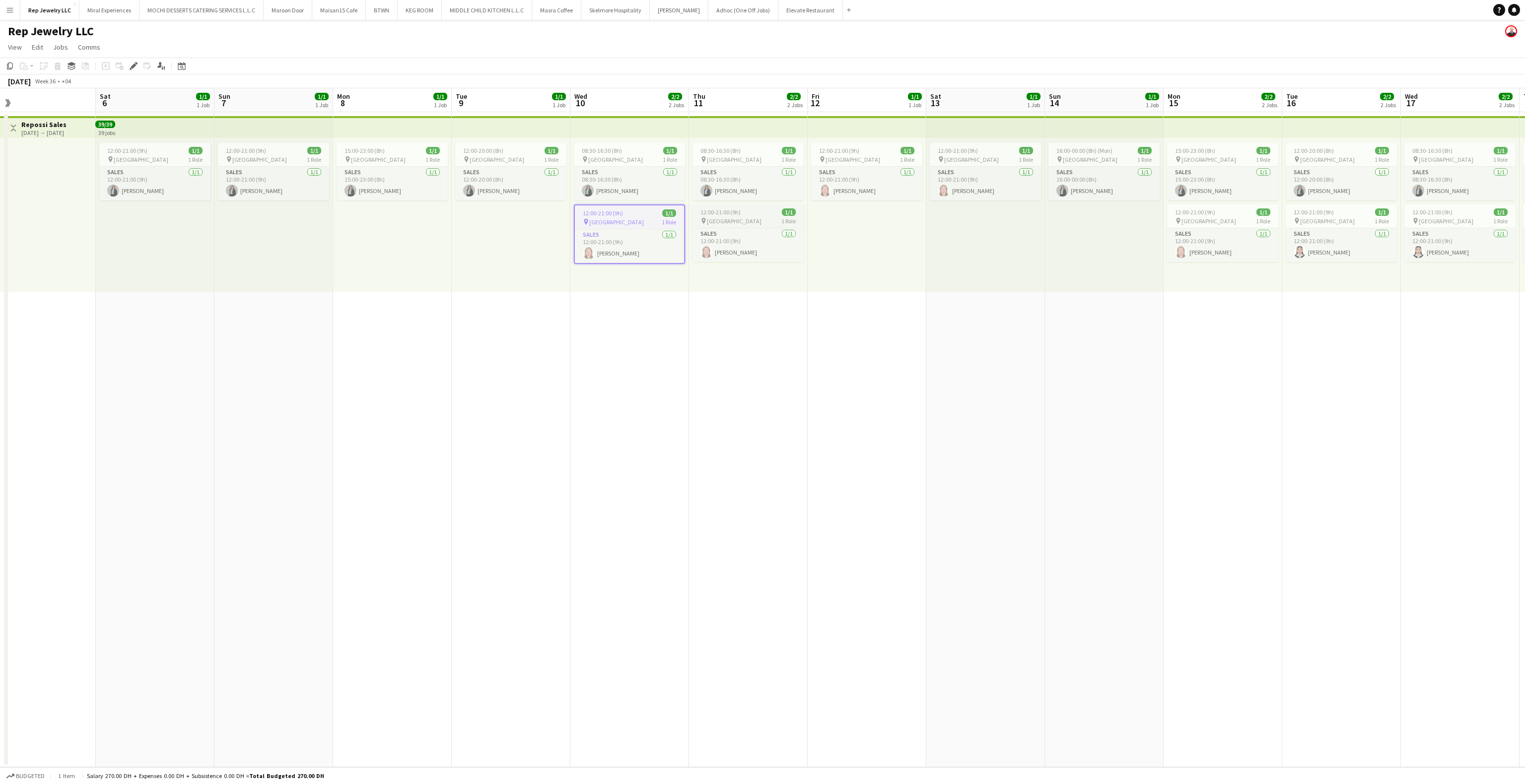
click at [783, 214] on span "1/1" at bounding box center [789, 212] width 14 height 7
click at [847, 162] on span "[GEOGRAPHIC_DATA]" at bounding box center [853, 159] width 55 height 7
click at [973, 157] on div "pin [GEOGRAPHIC_DATA] 1 Role" at bounding box center [985, 159] width 111 height 8
click at [1223, 222] on div "pin [GEOGRAPHIC_DATA] 1 Role" at bounding box center [1222, 221] width 111 height 8
click at [1310, 221] on span "[GEOGRAPHIC_DATA]" at bounding box center [1327, 221] width 55 height 7
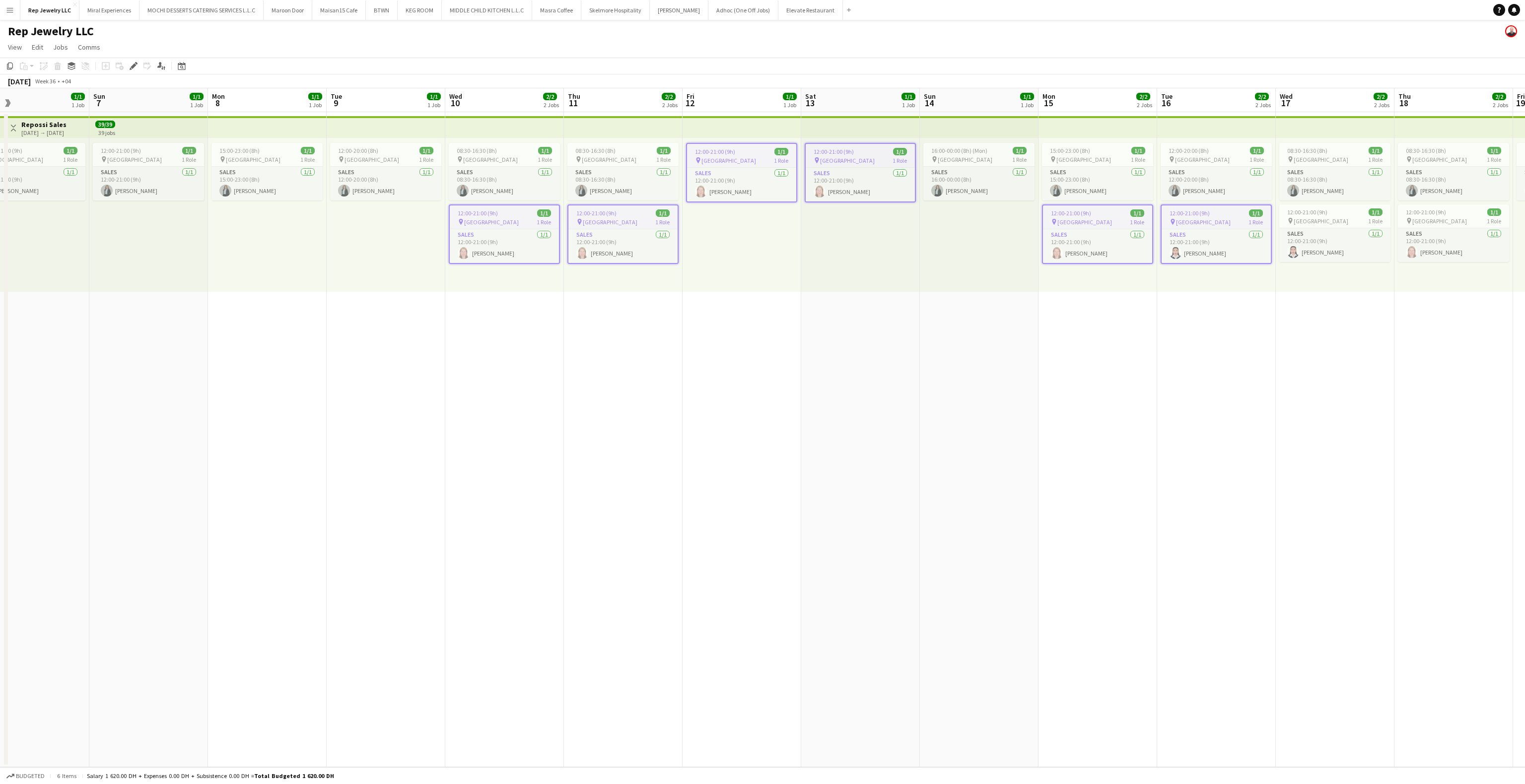
scroll to position [0, 390]
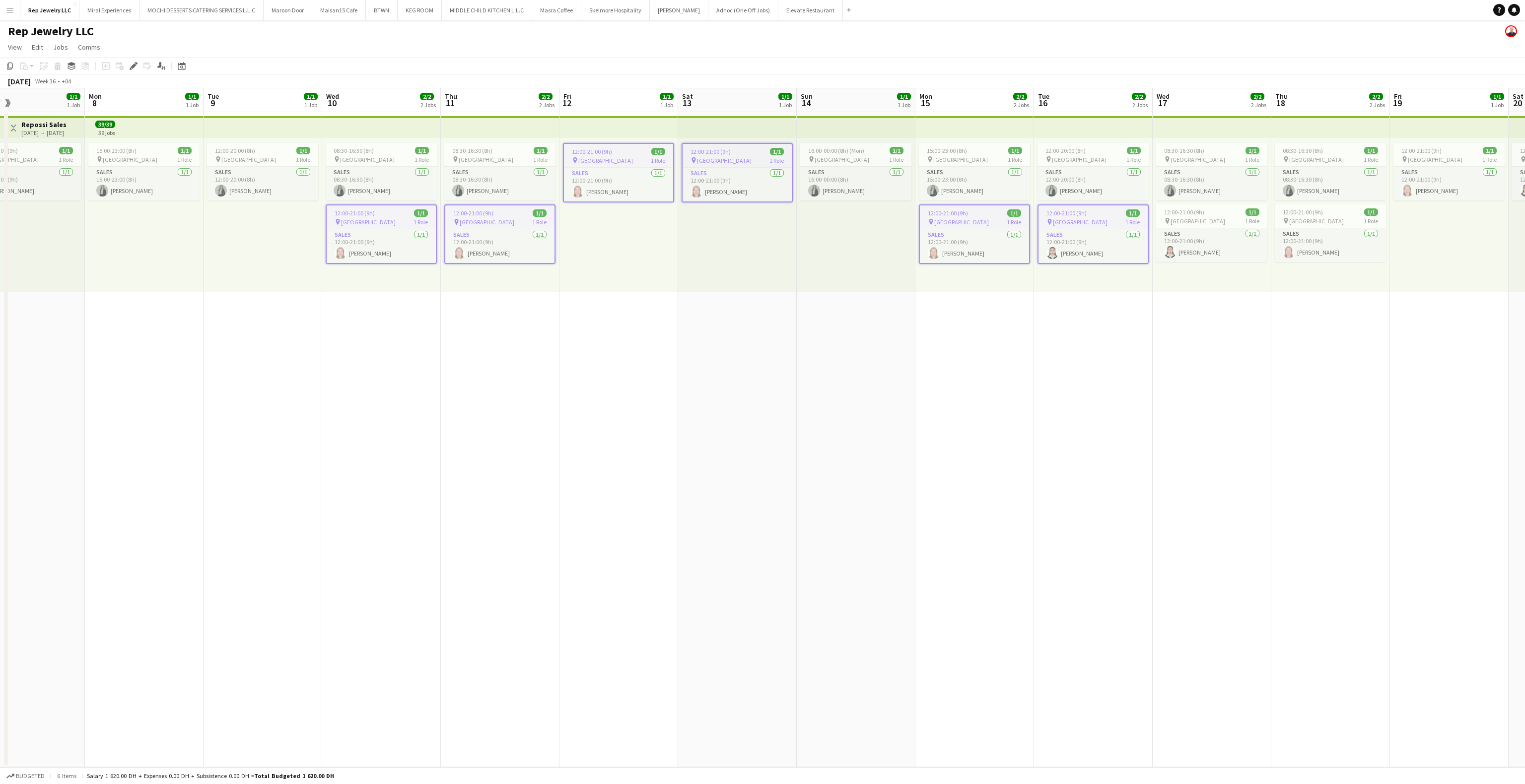
click at [1077, 205] on app-job-card "12:00-21:00 (9h) 1/1 pin Dubai Mall 1 Role Sales [DATE] 12:00-21:00 (9h) [PERSO…" at bounding box center [1093, 234] width 111 height 59
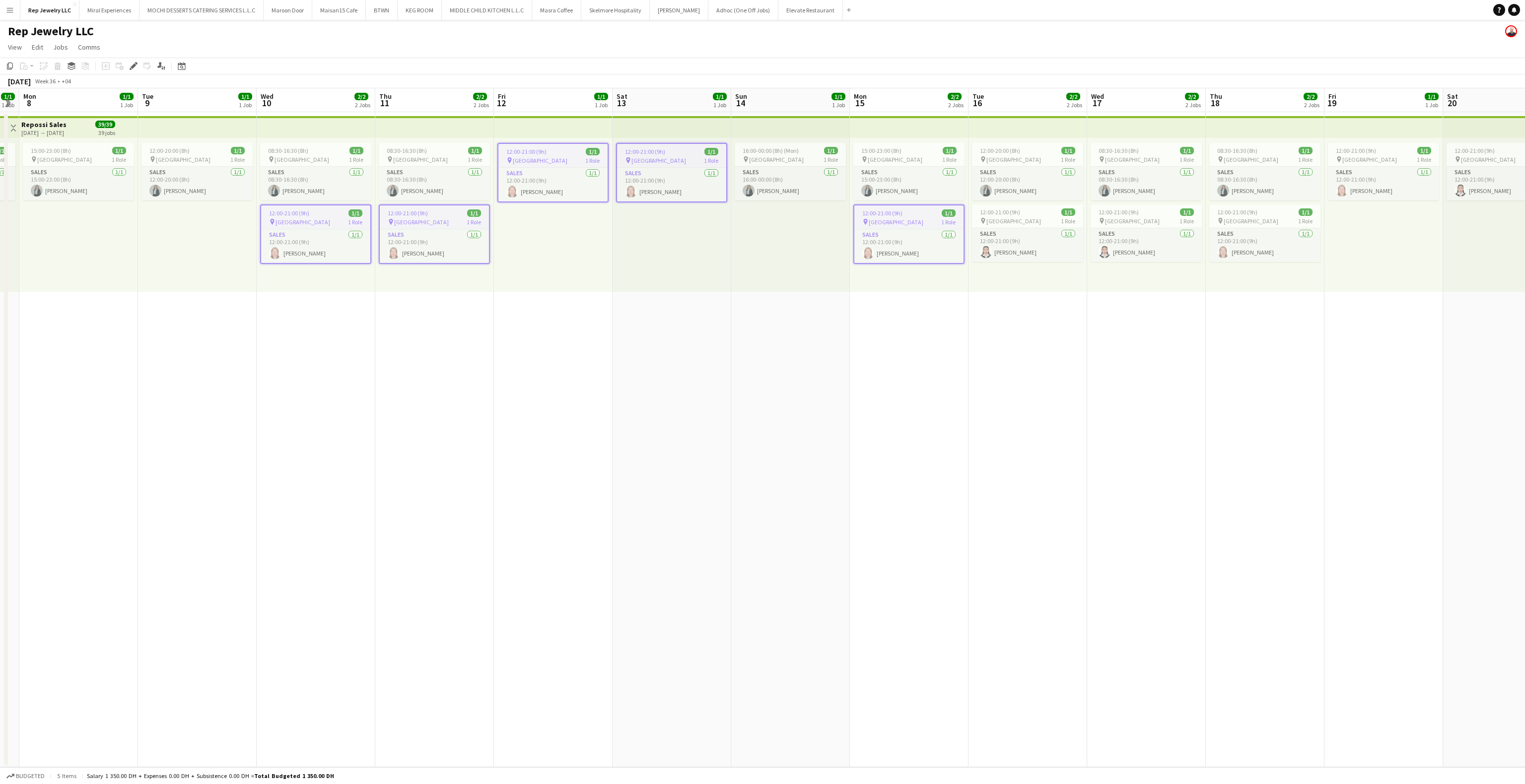
scroll to position [0, 342]
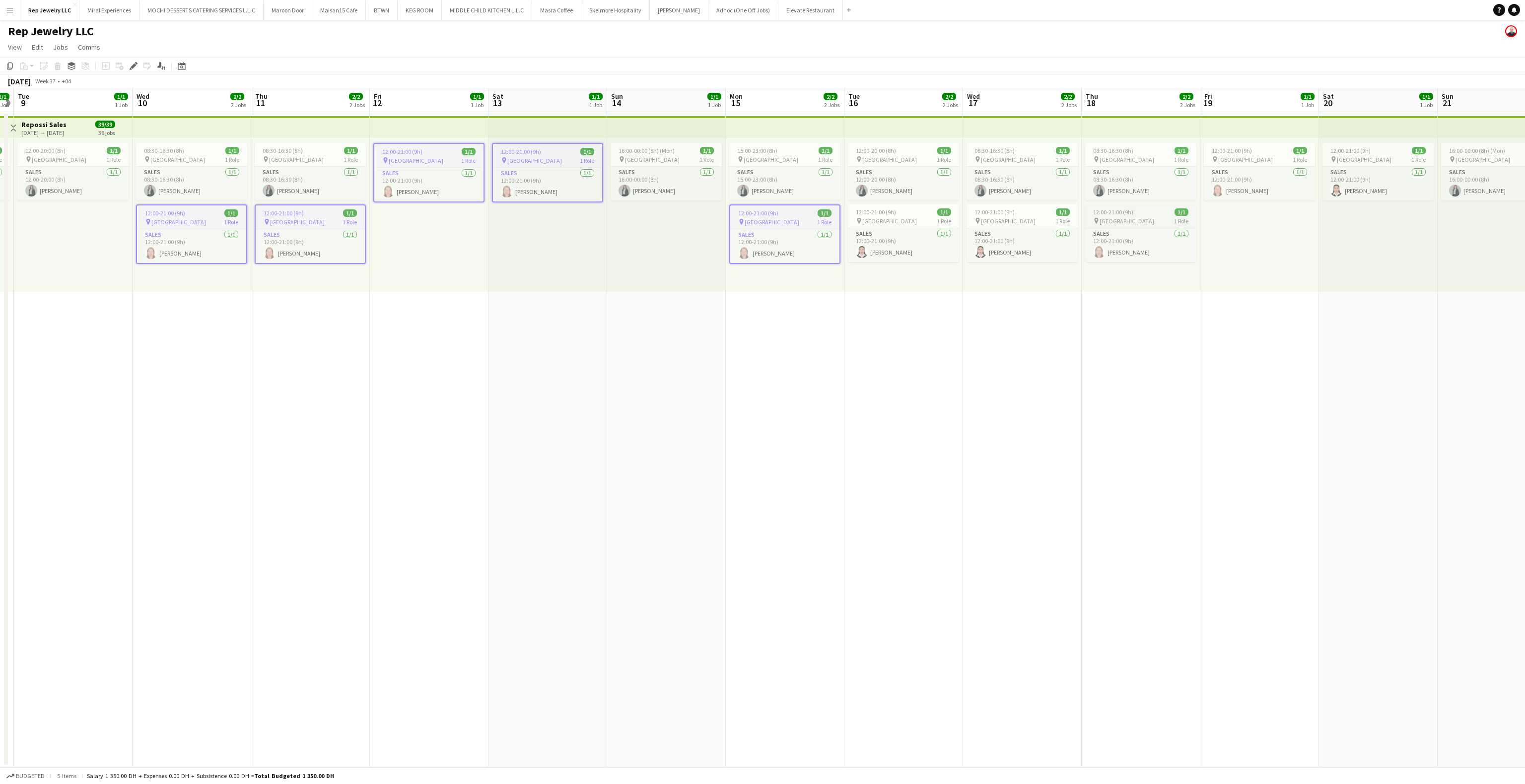
click at [1125, 225] on div "pin [GEOGRAPHIC_DATA] 1 Role" at bounding box center [1141, 221] width 111 height 8
click at [1241, 161] on span "[GEOGRAPHIC_DATA]" at bounding box center [1245, 159] width 55 height 7
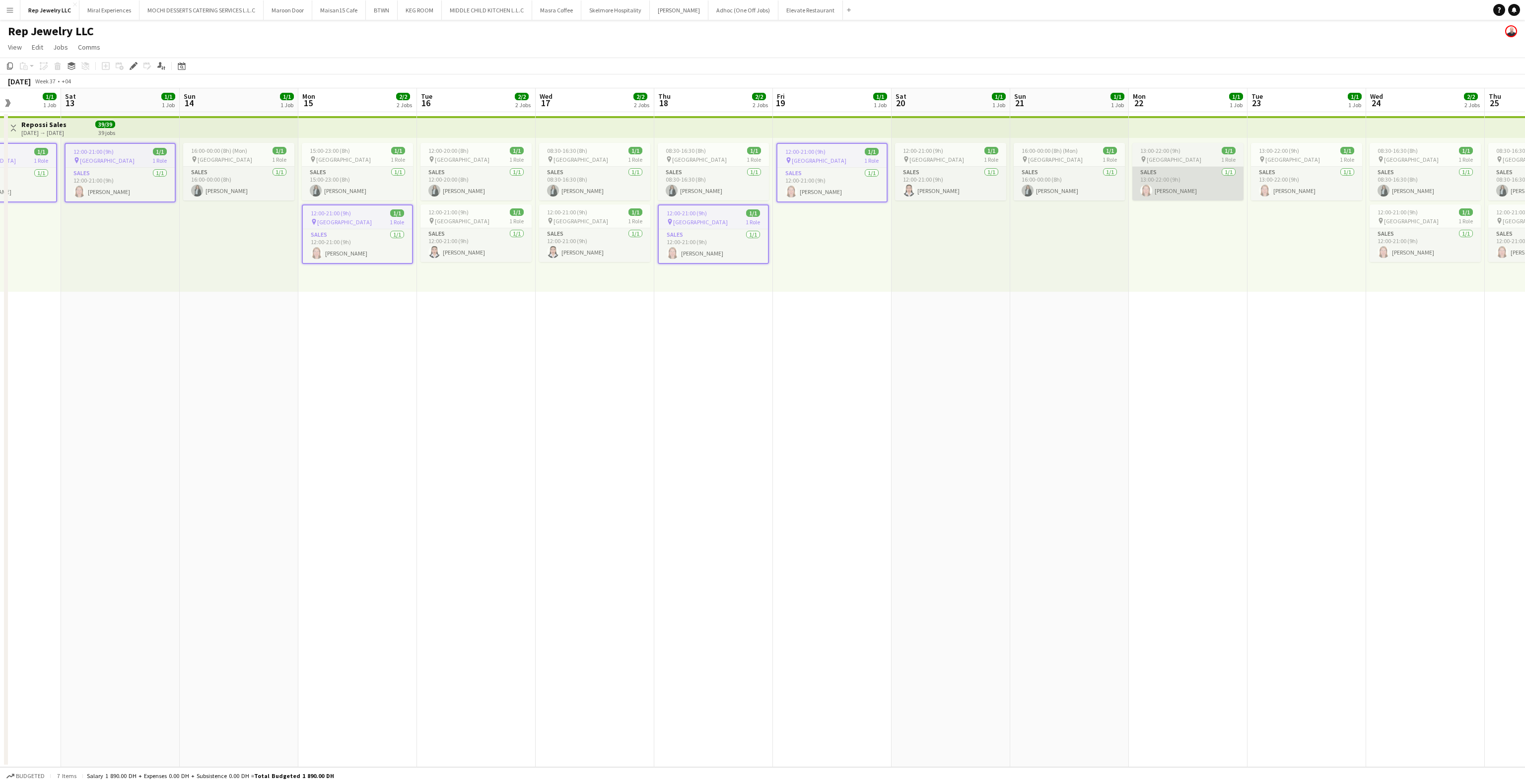
scroll to position [0, 327]
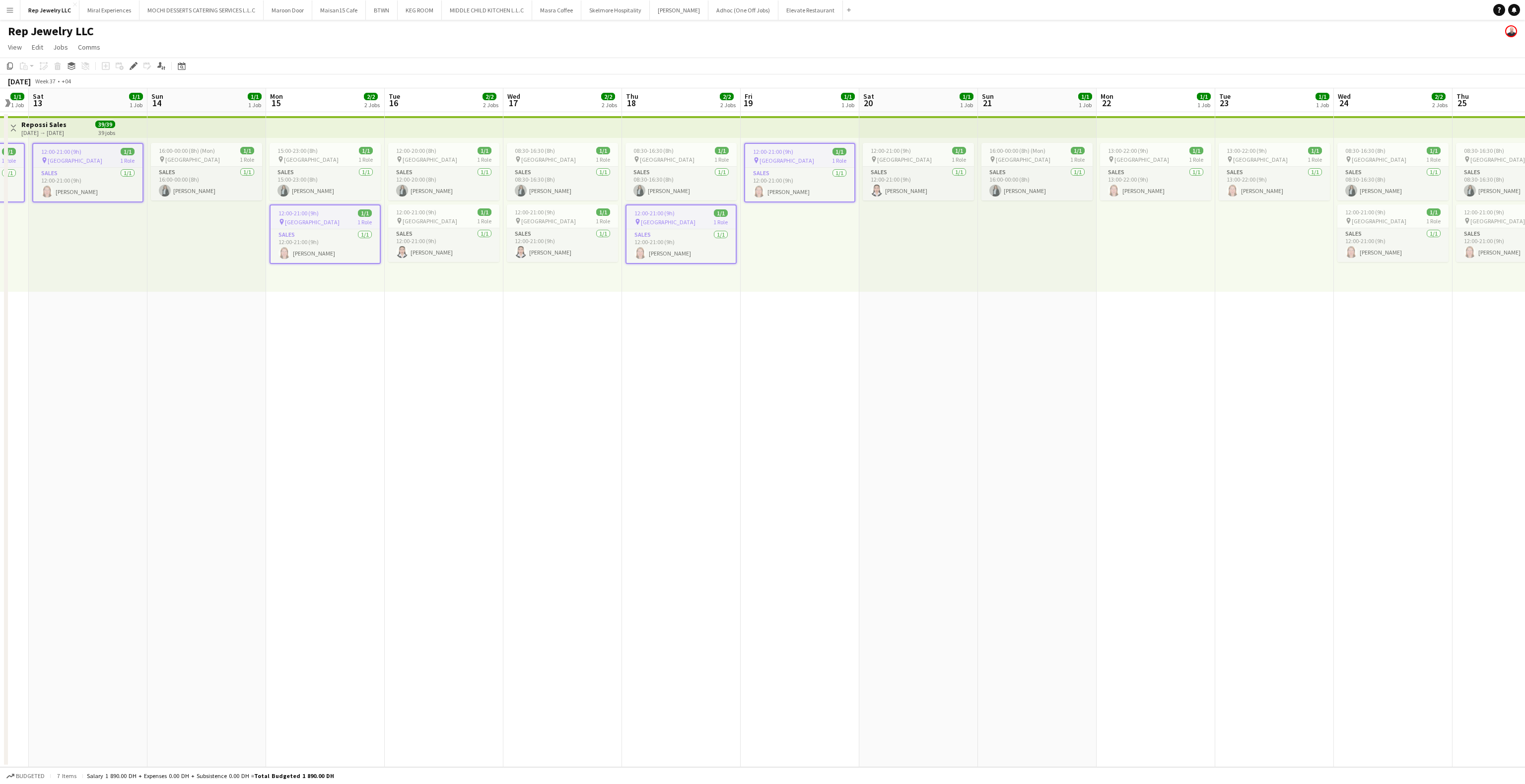
click at [1154, 152] on div "13:00-22:00 (9h) 1/1" at bounding box center [1156, 150] width 111 height 7
click at [1267, 157] on div "pin [GEOGRAPHIC_DATA] 1 Role" at bounding box center [1274, 159] width 111 height 8
click at [1373, 210] on span "12:00-21:00 (9h)" at bounding box center [1366, 212] width 40 height 7
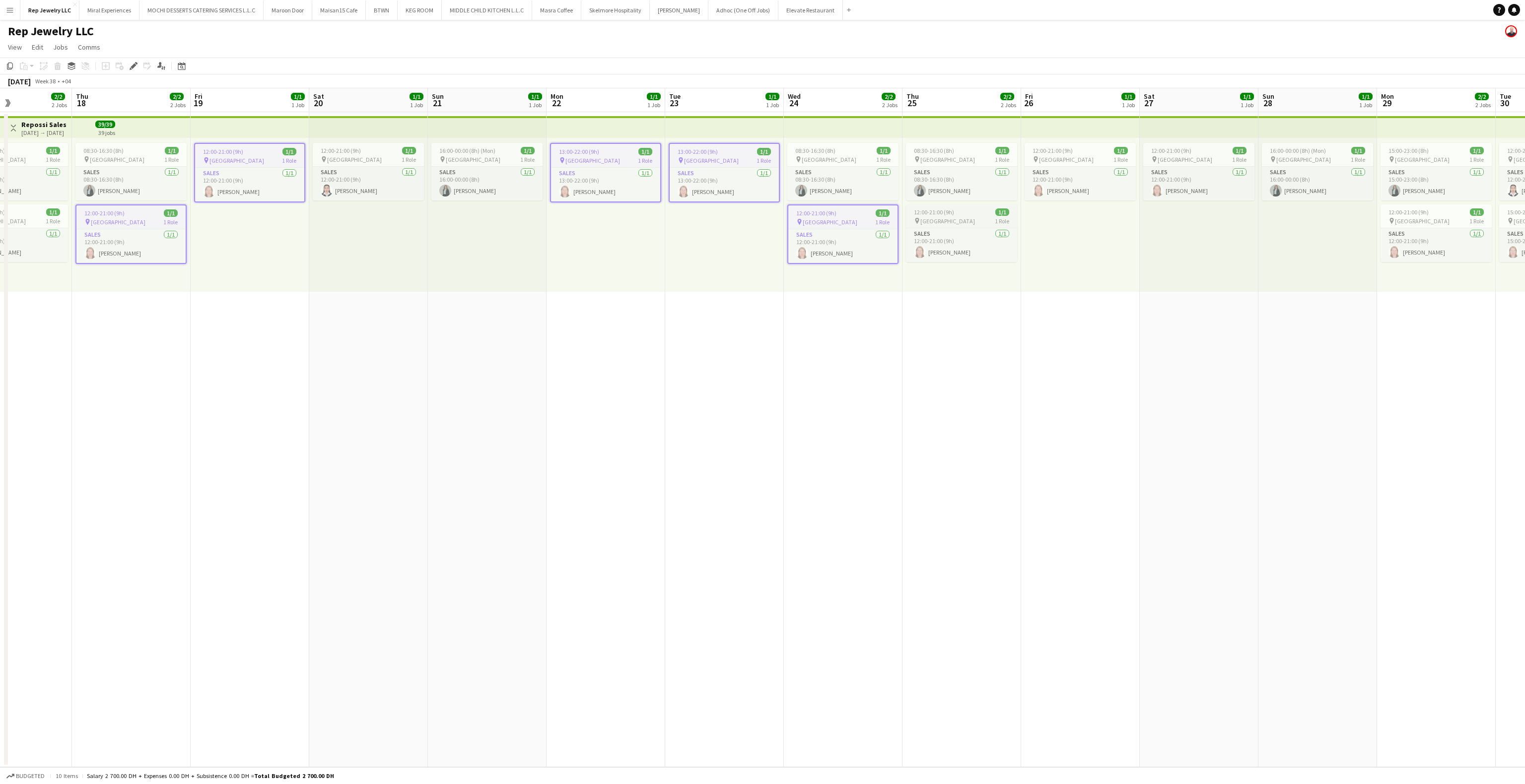
scroll to position [0, 404]
click at [969, 219] on div "pin [GEOGRAPHIC_DATA] 1 Role" at bounding box center [960, 221] width 111 height 8
click at [1094, 150] on div "12:00-21:00 (9h) 1/1" at bounding box center [1079, 150] width 111 height 7
click at [1188, 153] on span "12:00-21:00 (9h)" at bounding box center [1170, 150] width 40 height 7
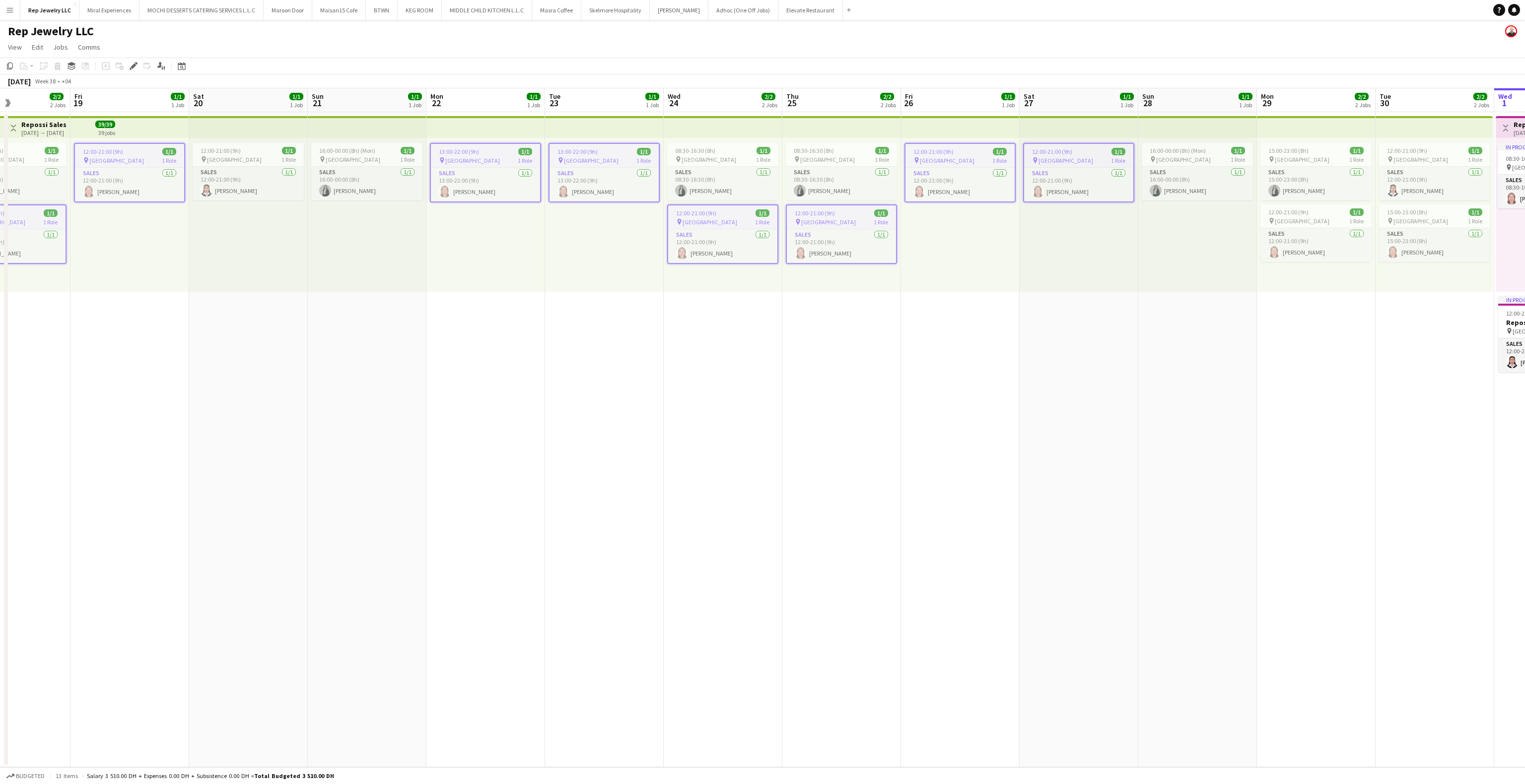
scroll to position [0, 373]
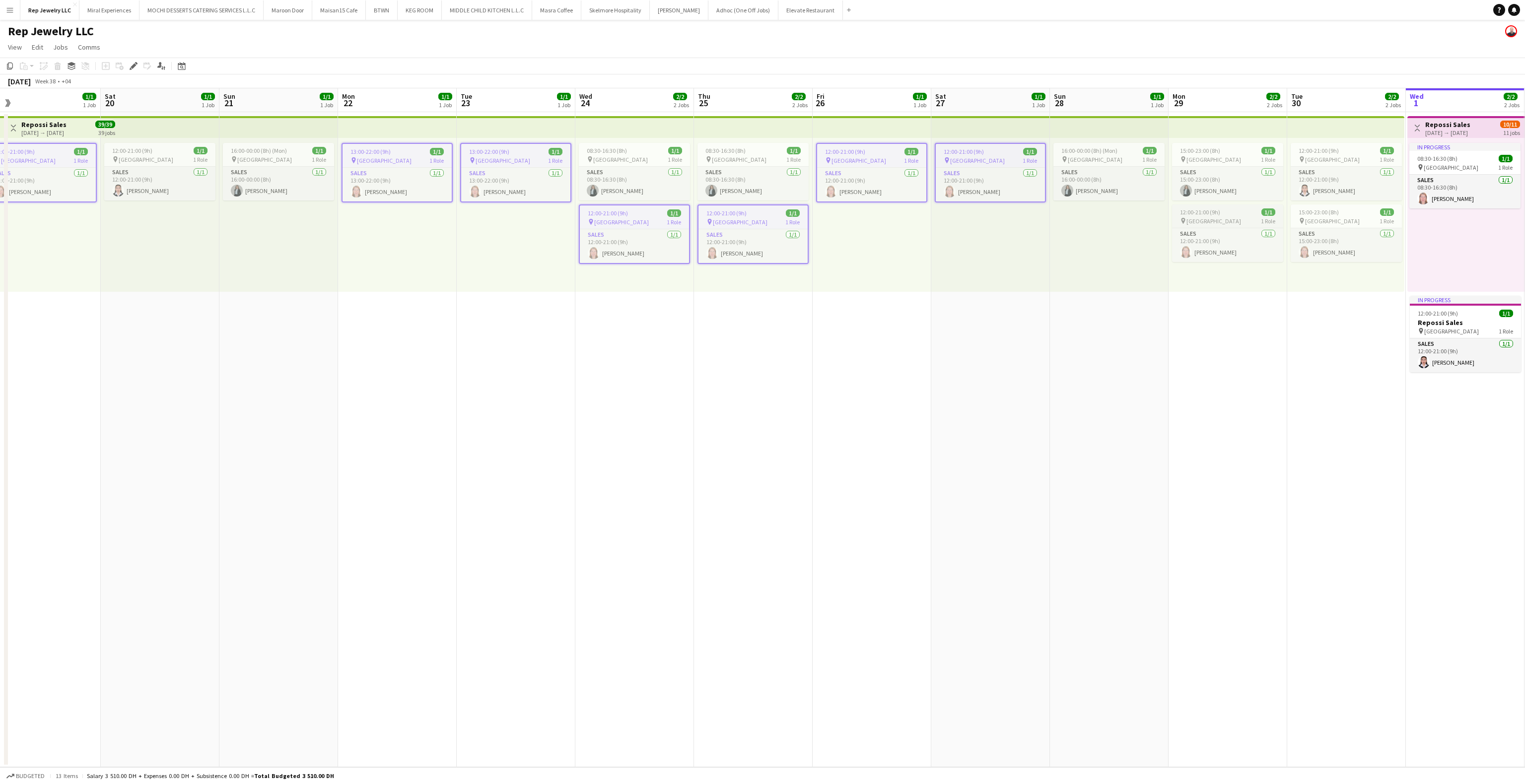
click at [1212, 210] on span "12:00-21:00 (9h)" at bounding box center [1200, 212] width 40 height 7
click at [1309, 221] on span "[GEOGRAPHIC_DATA]" at bounding box center [1332, 221] width 55 height 7
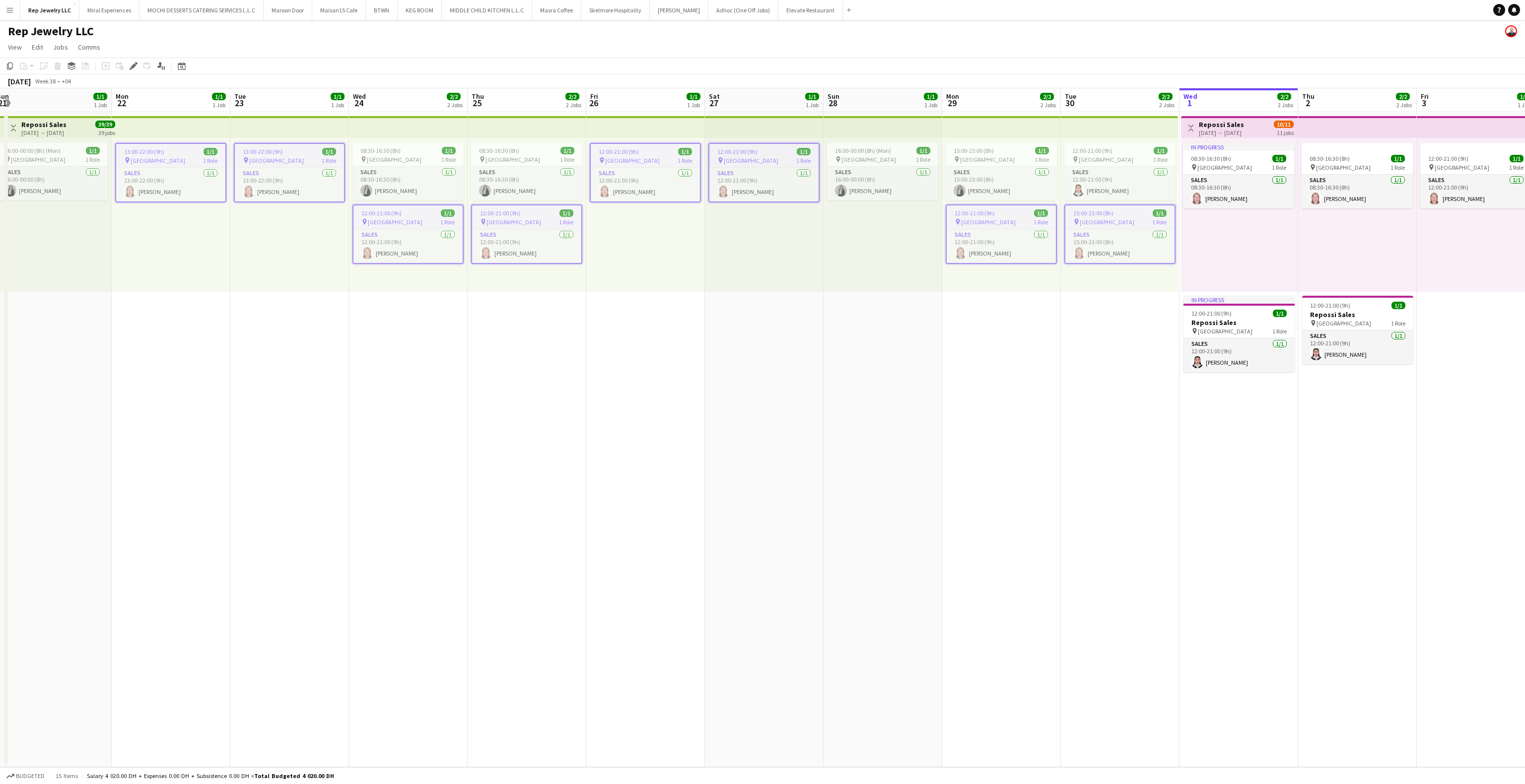
scroll to position [0, 388]
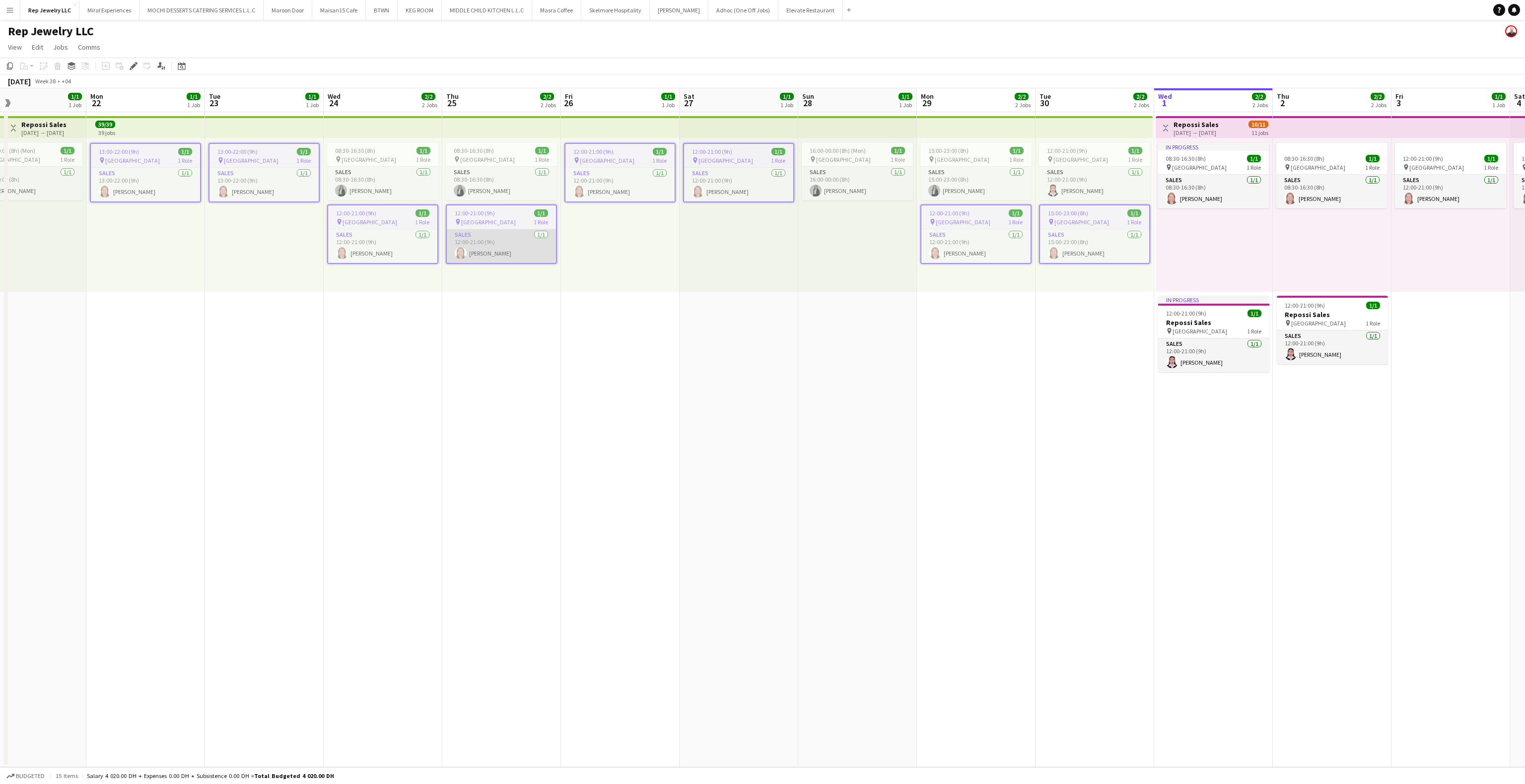
click at [504, 247] on app-card-role "Sales [DATE] 12:00-21:00 (9h) [PERSON_NAME]" at bounding box center [502, 246] width 109 height 34
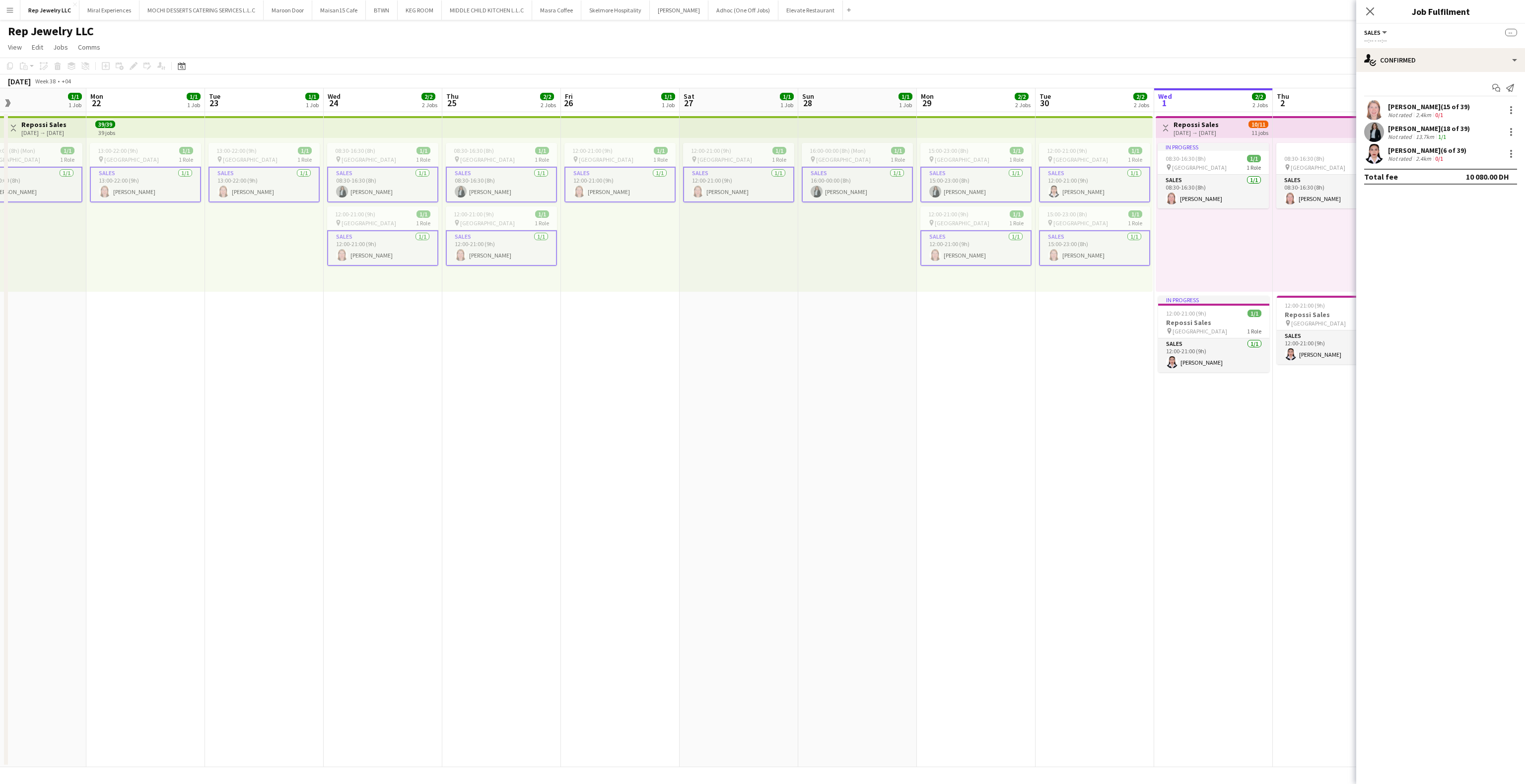
click at [500, 243] on app-card-role "Sales [DATE] 12:00-21:00 (9h) [PERSON_NAME]" at bounding box center [501, 248] width 111 height 36
click at [1414, 112] on div "2.4km" at bounding box center [1423, 115] width 20 height 7
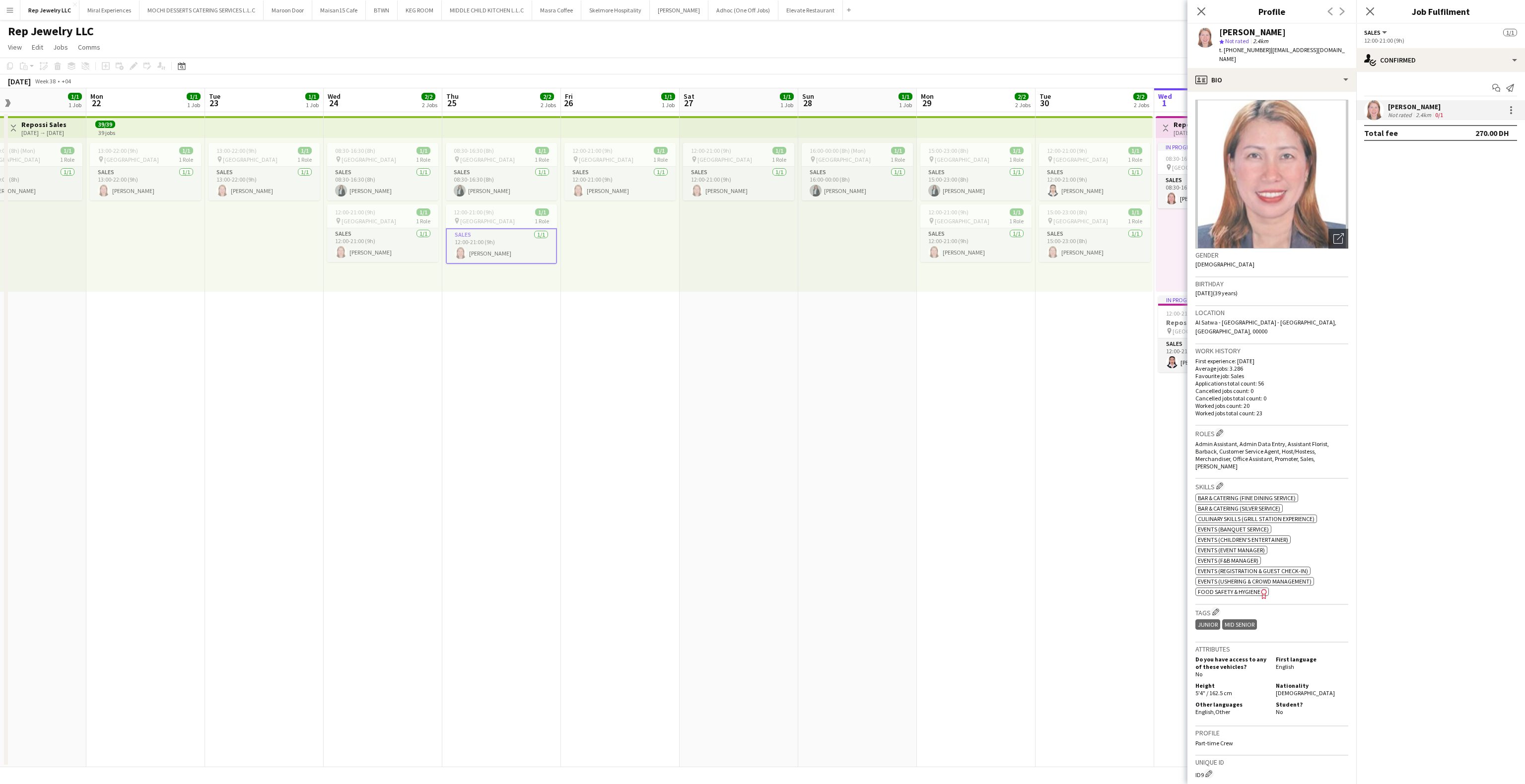
click at [1249, 29] on div "[PERSON_NAME]" at bounding box center [1253, 32] width 67 height 9
copy div "[PERSON_NAME]"
click at [916, 348] on app-date-cell "16:00-00:00 (8h) (Mon) 1/1 pin Dubai Mall 1 Role Sales [DATE] 16:00-00:00 (8h) …" at bounding box center [858, 440] width 119 height 655
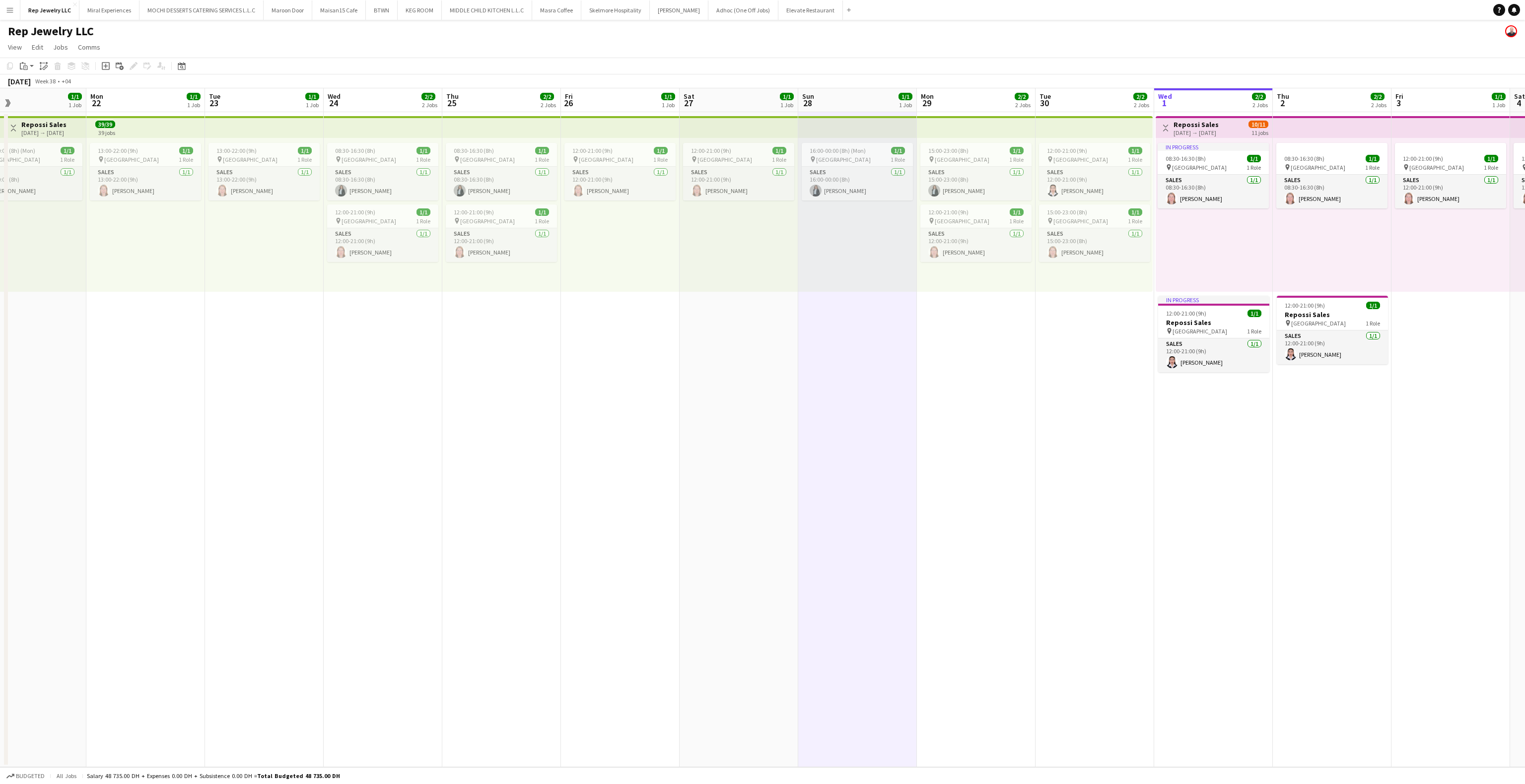
click at [1054, 338] on app-date-cell "12:00-21:00 (9h) 1/1 pin Dubai Mall 1 Role Sales [DATE] 12:00-21:00 (9h) [PERSO…" at bounding box center [1095, 440] width 119 height 655
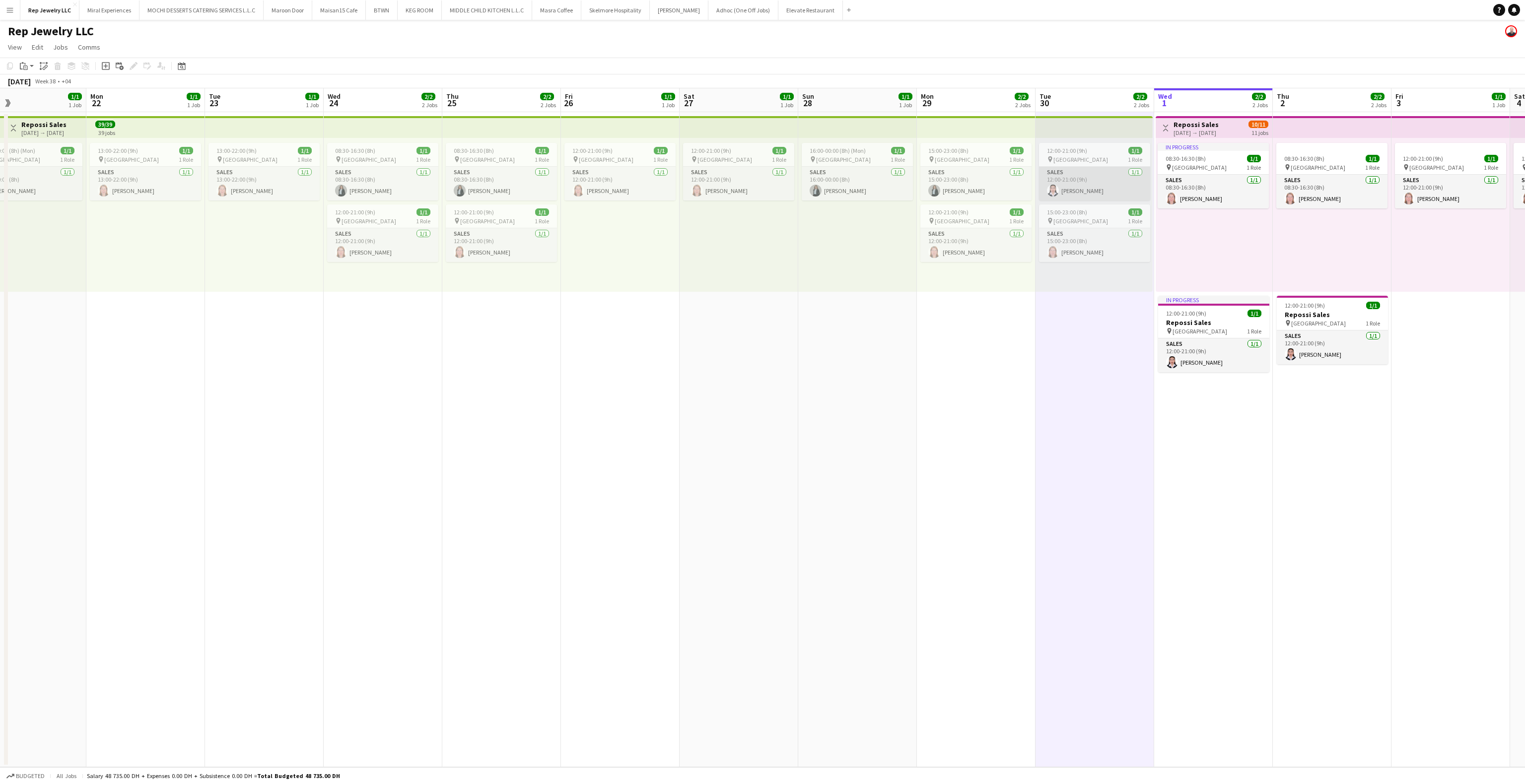
click at [1071, 189] on app-card-role "Sales [DATE] 12:00-21:00 (9h) [PERSON_NAME]" at bounding box center [1094, 183] width 111 height 34
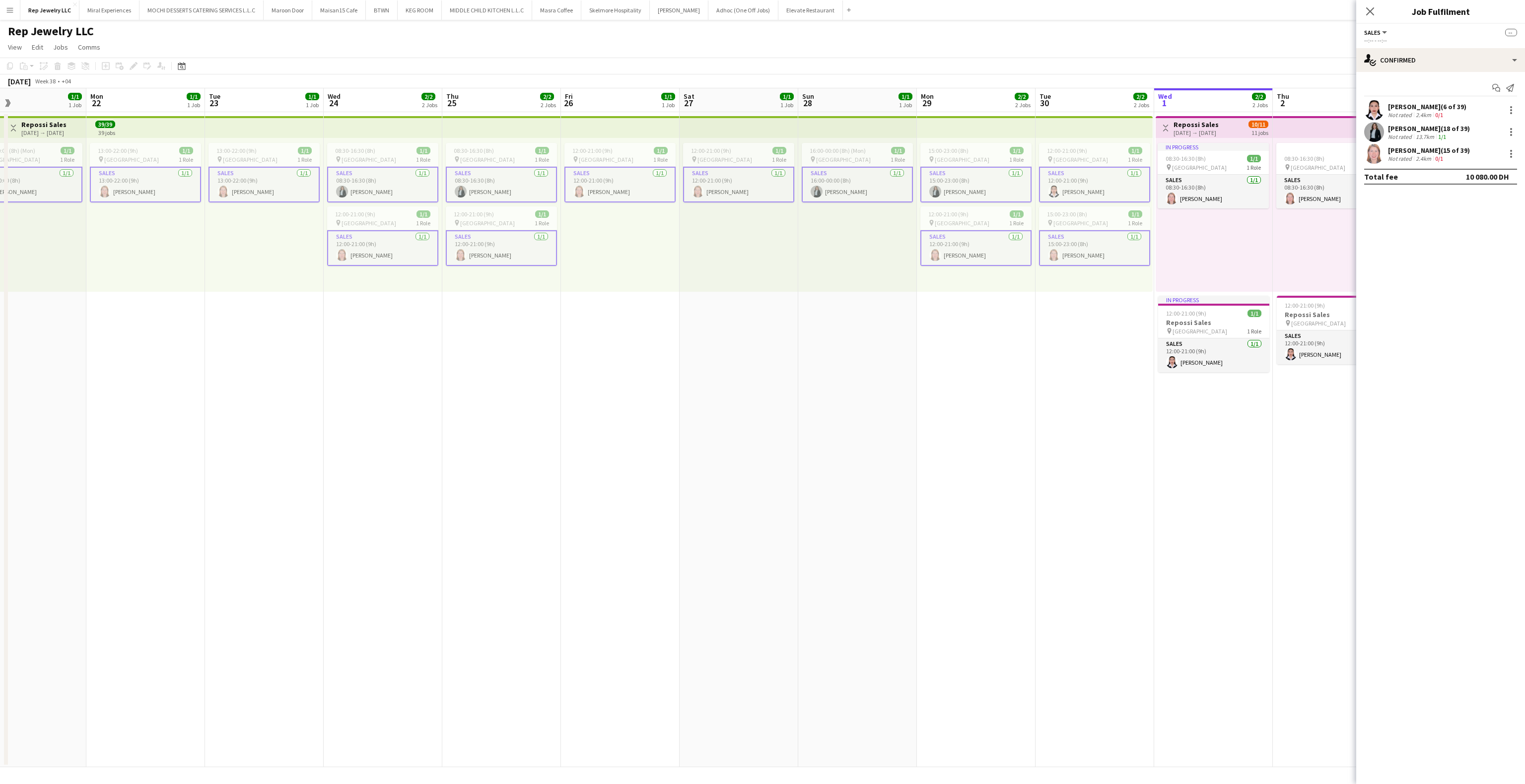
click at [1081, 189] on app-card-role "Sales [DATE] 12:00-21:00 (9h) [PERSON_NAME]" at bounding box center [1094, 184] width 111 height 36
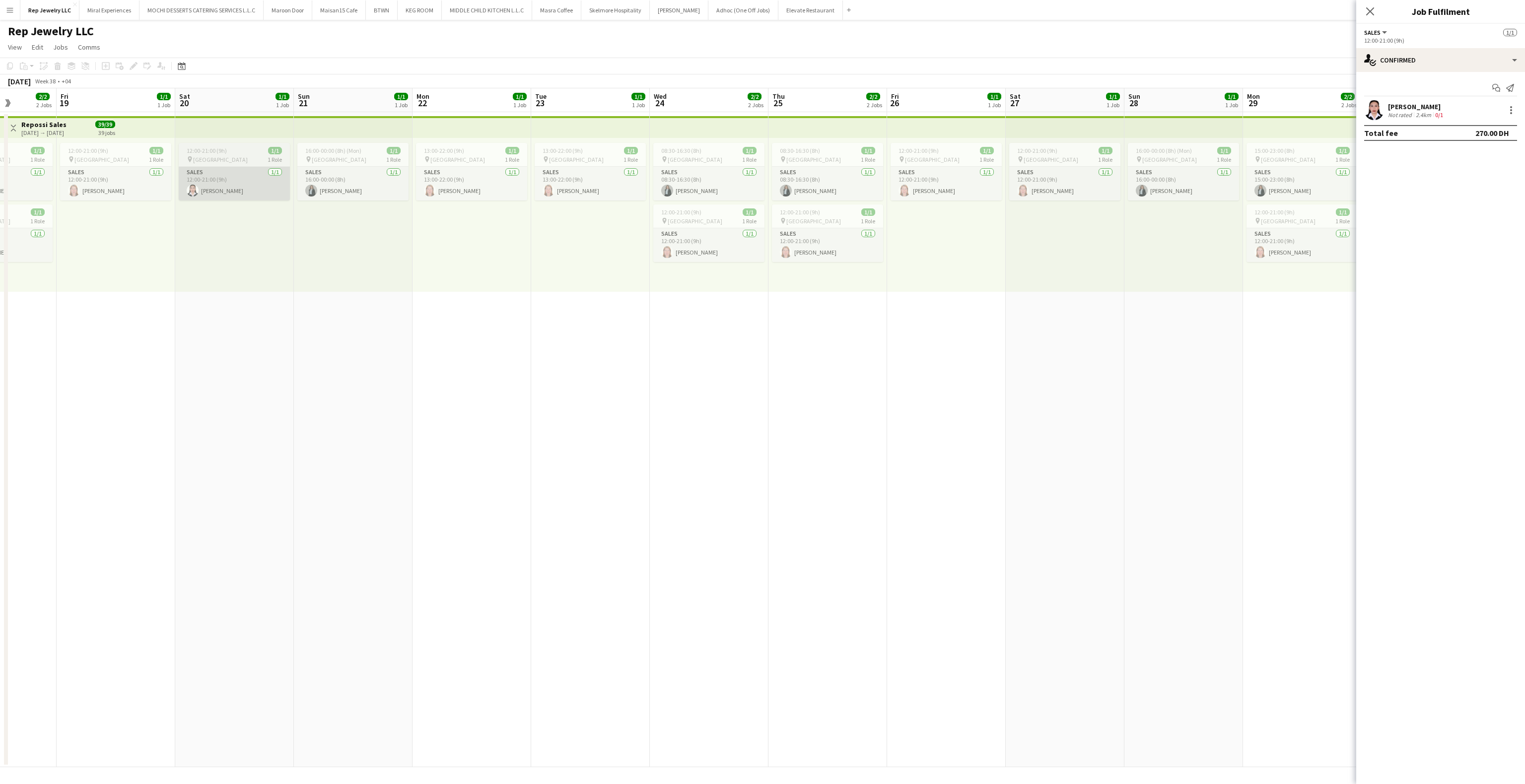
scroll to position [0, 268]
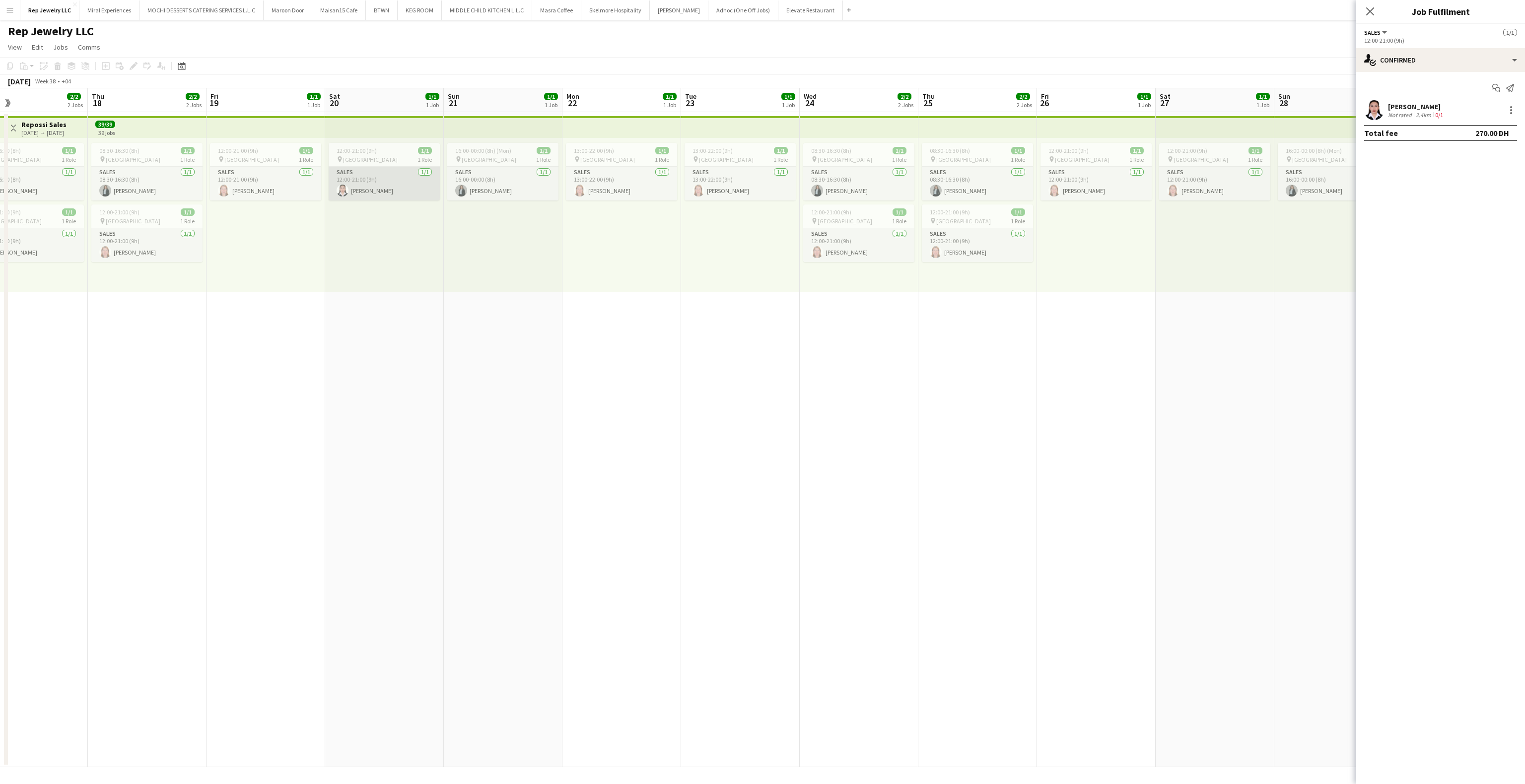
click at [379, 193] on app-card-role "Sales [DATE] 12:00-21:00 (9h) [PERSON_NAME]" at bounding box center [384, 183] width 111 height 34
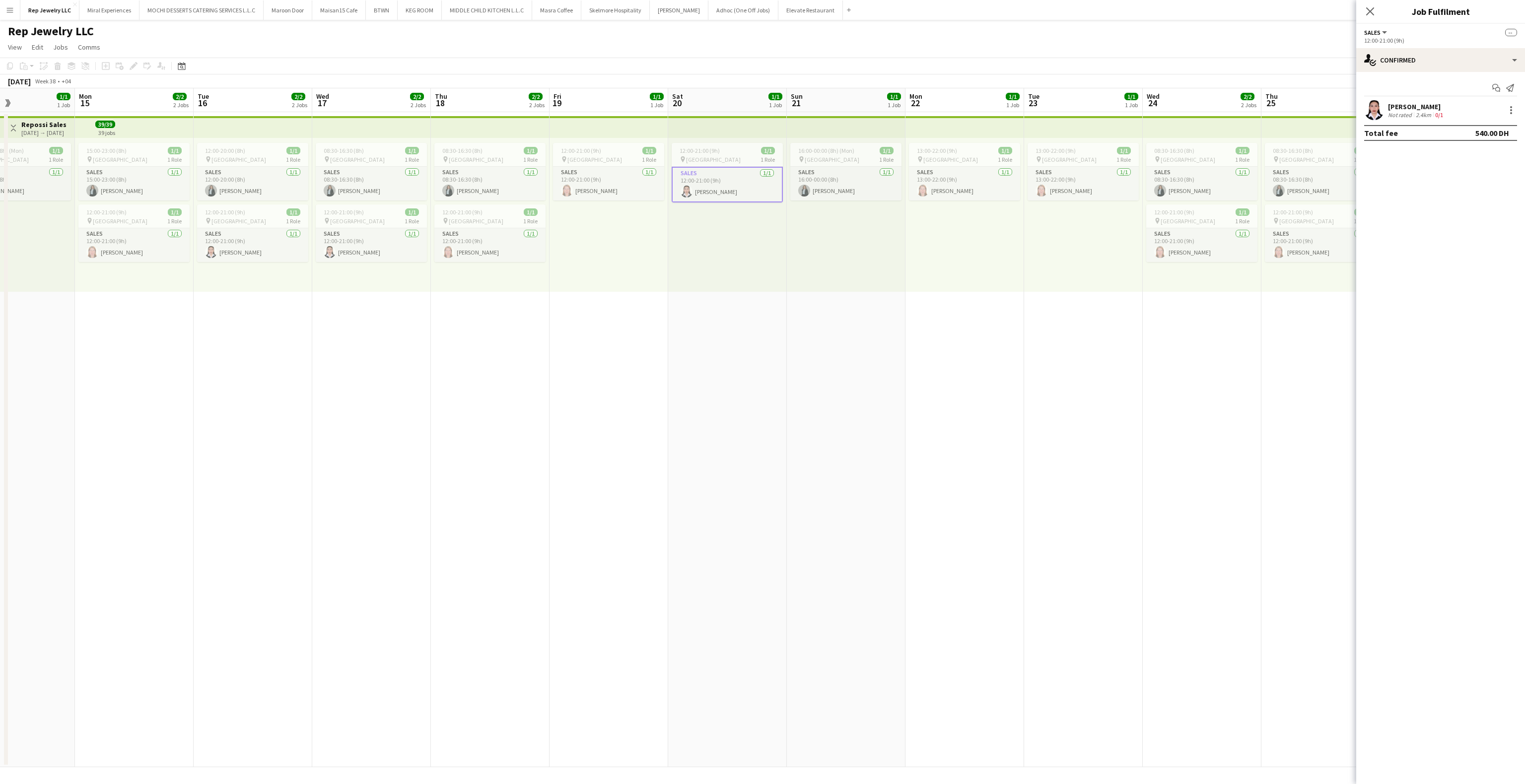
scroll to position [0, 264]
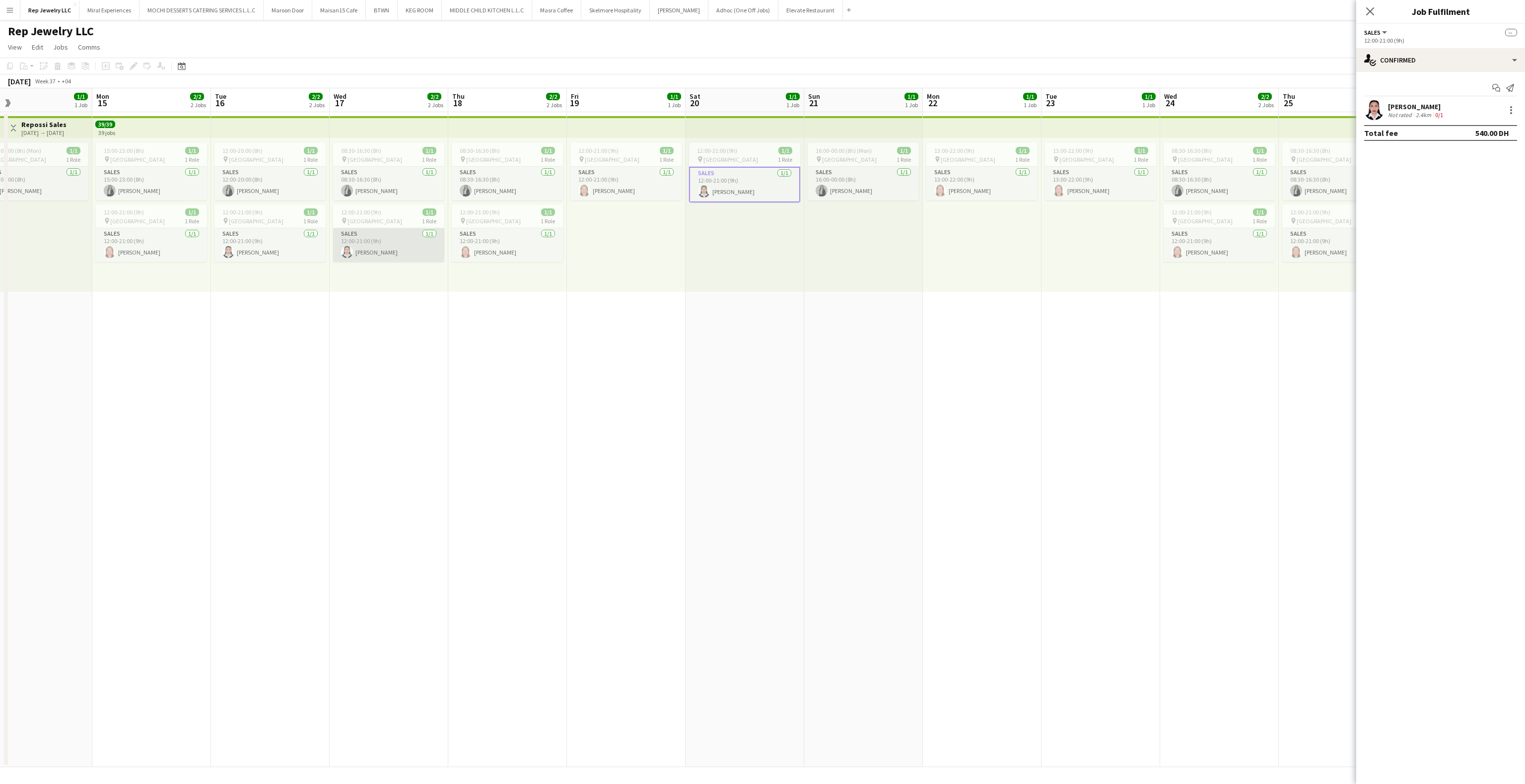
click at [383, 253] on app-card-role "Sales [DATE] 12:00-21:00 (9h) [PERSON_NAME]" at bounding box center [388, 245] width 111 height 34
click at [258, 251] on app-card-role "Sales [DATE] 12:00-21:00 (9h) [PERSON_NAME]" at bounding box center [270, 245] width 111 height 34
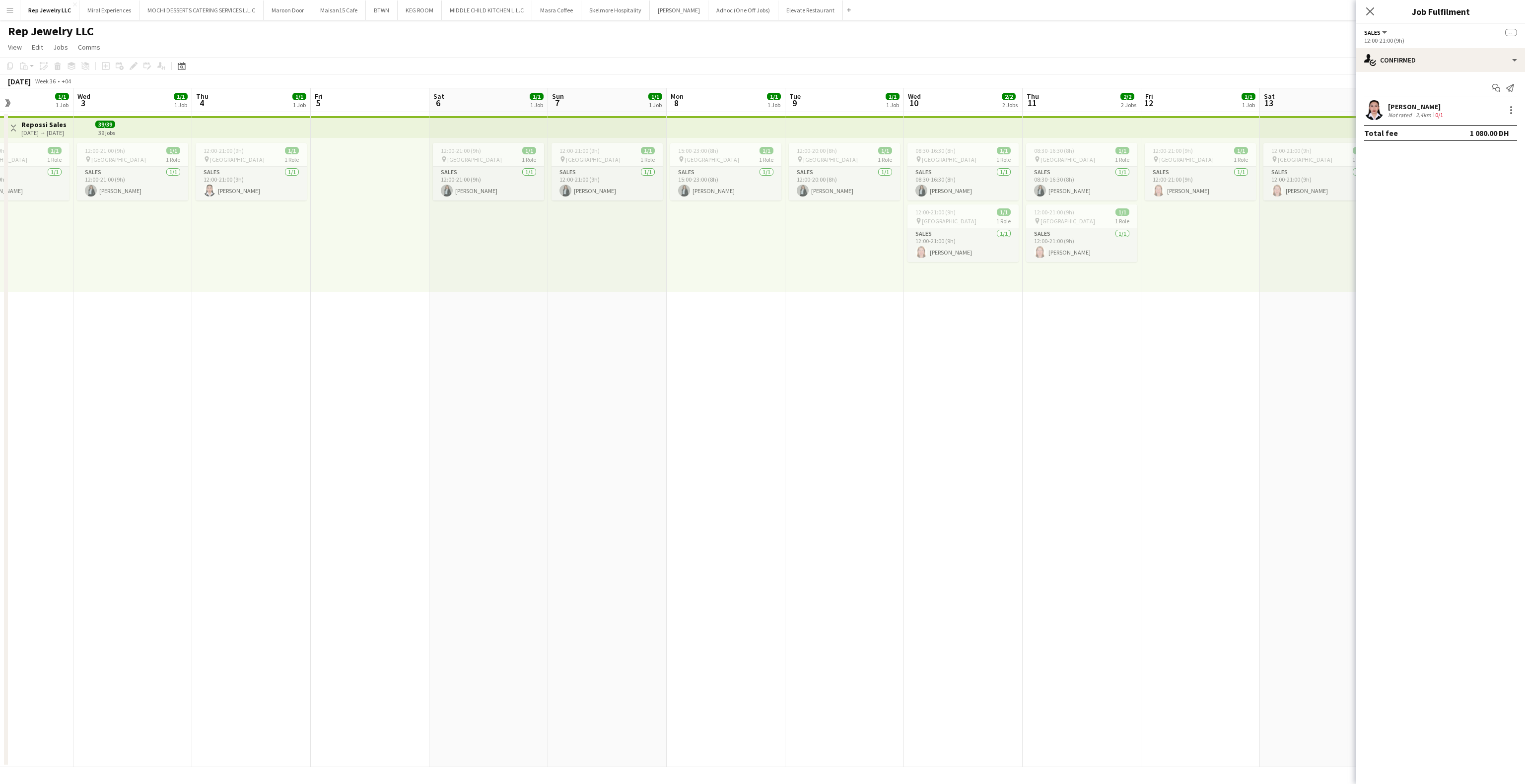
scroll to position [0, 240]
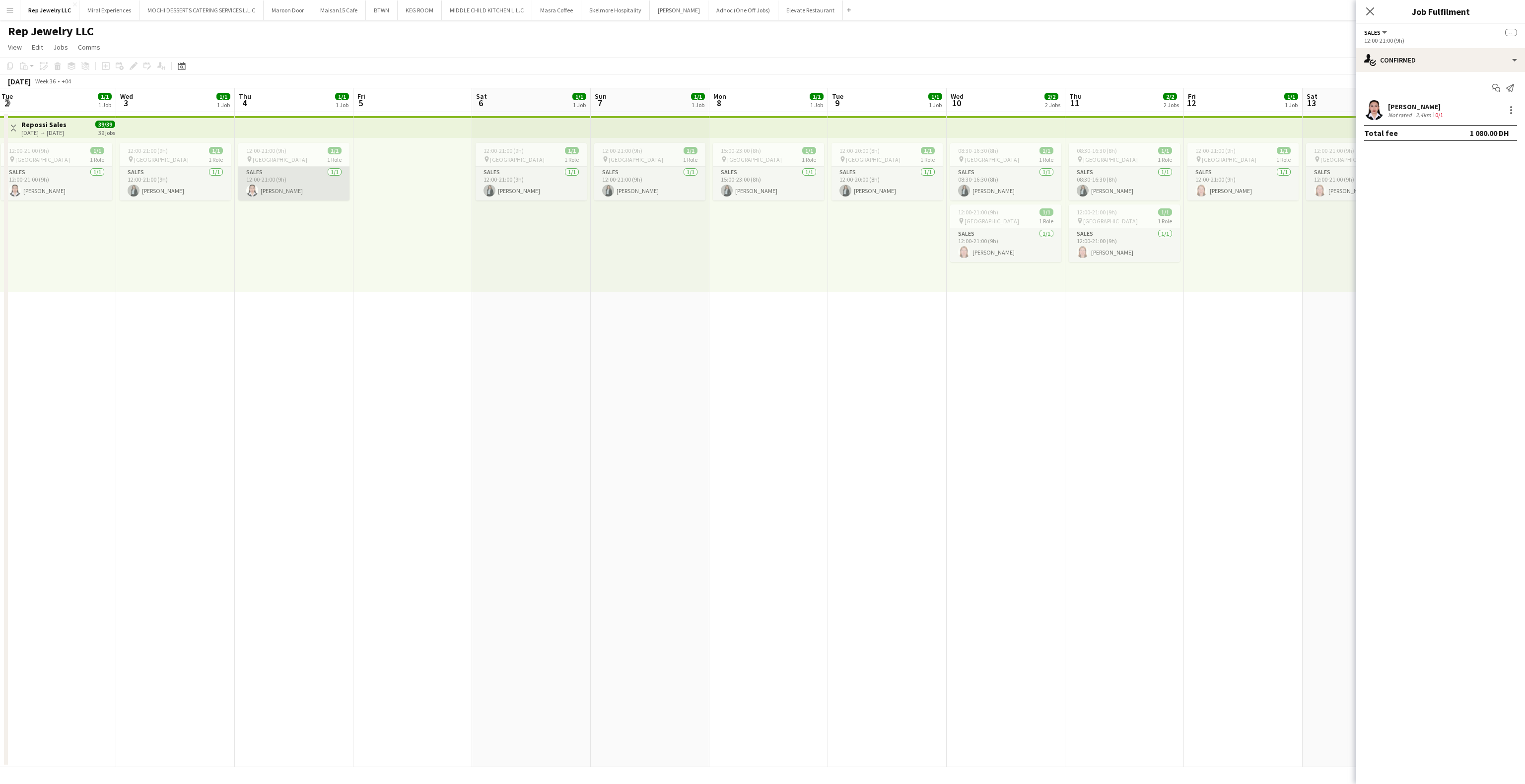
click at [299, 193] on app-card-role "Sales [DATE] 12:00-21:00 (9h) [PERSON_NAME]" at bounding box center [293, 183] width 111 height 34
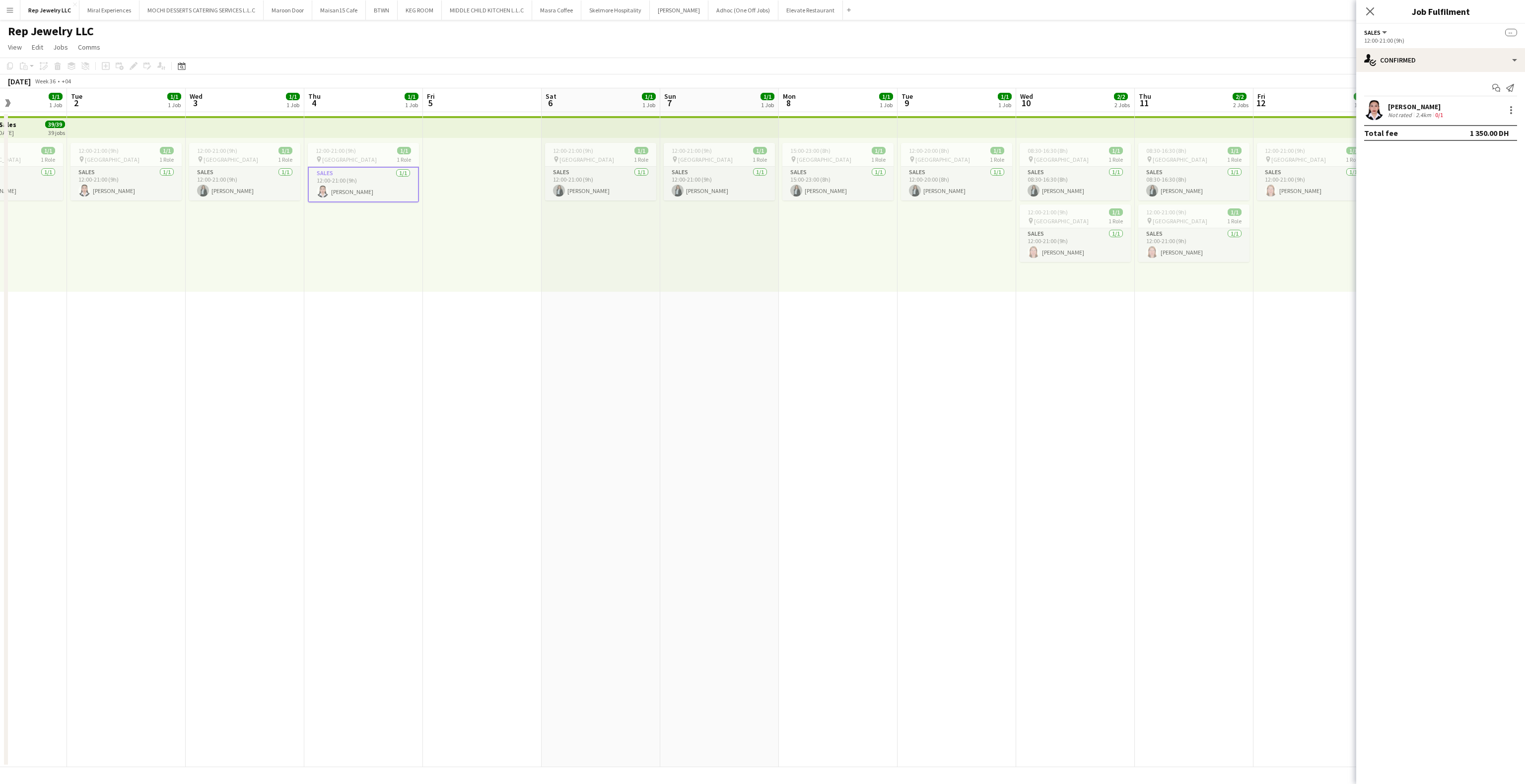
scroll to position [0, 282]
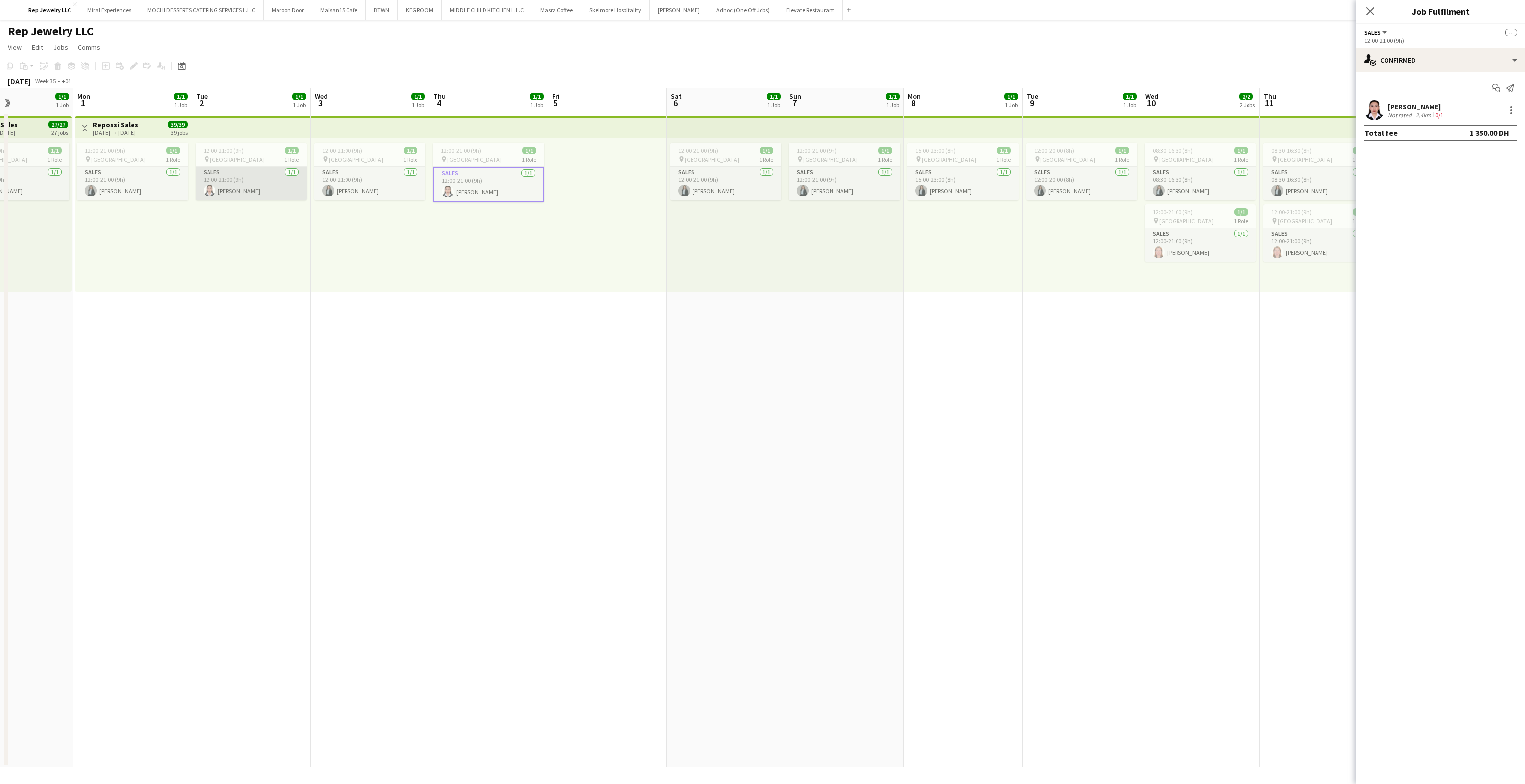
click at [274, 191] on app-card-role "Sales [DATE] 12:00-21:00 (9h) [PERSON_NAME]" at bounding box center [251, 183] width 111 height 34
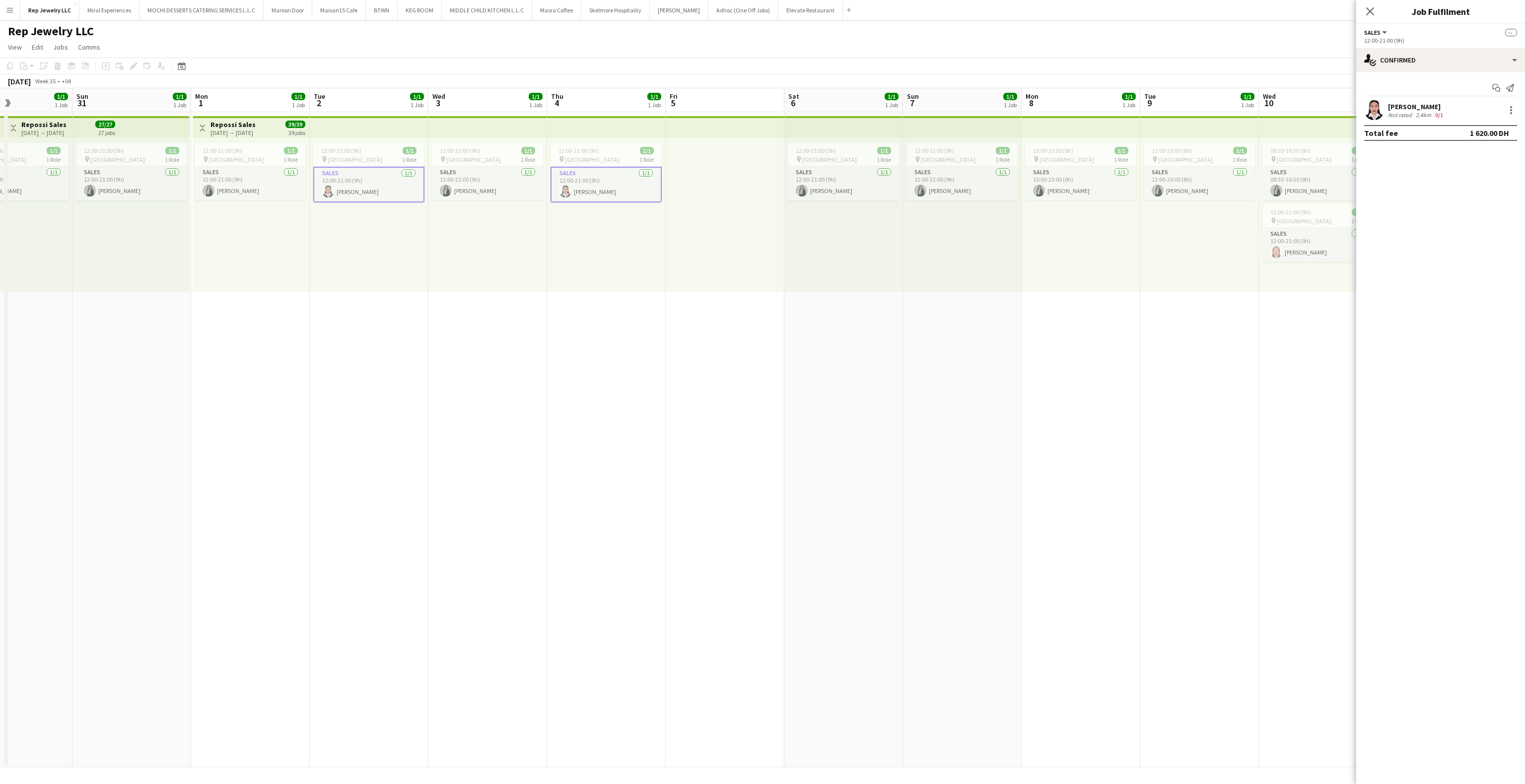
scroll to position [0, 278]
click at [384, 150] on div "12:00-21:00 (9h) 1/1" at bounding box center [373, 150] width 111 height 7
click at [578, 150] on span "12:00-21:00 (9h)" at bounding box center [584, 150] width 40 height 7
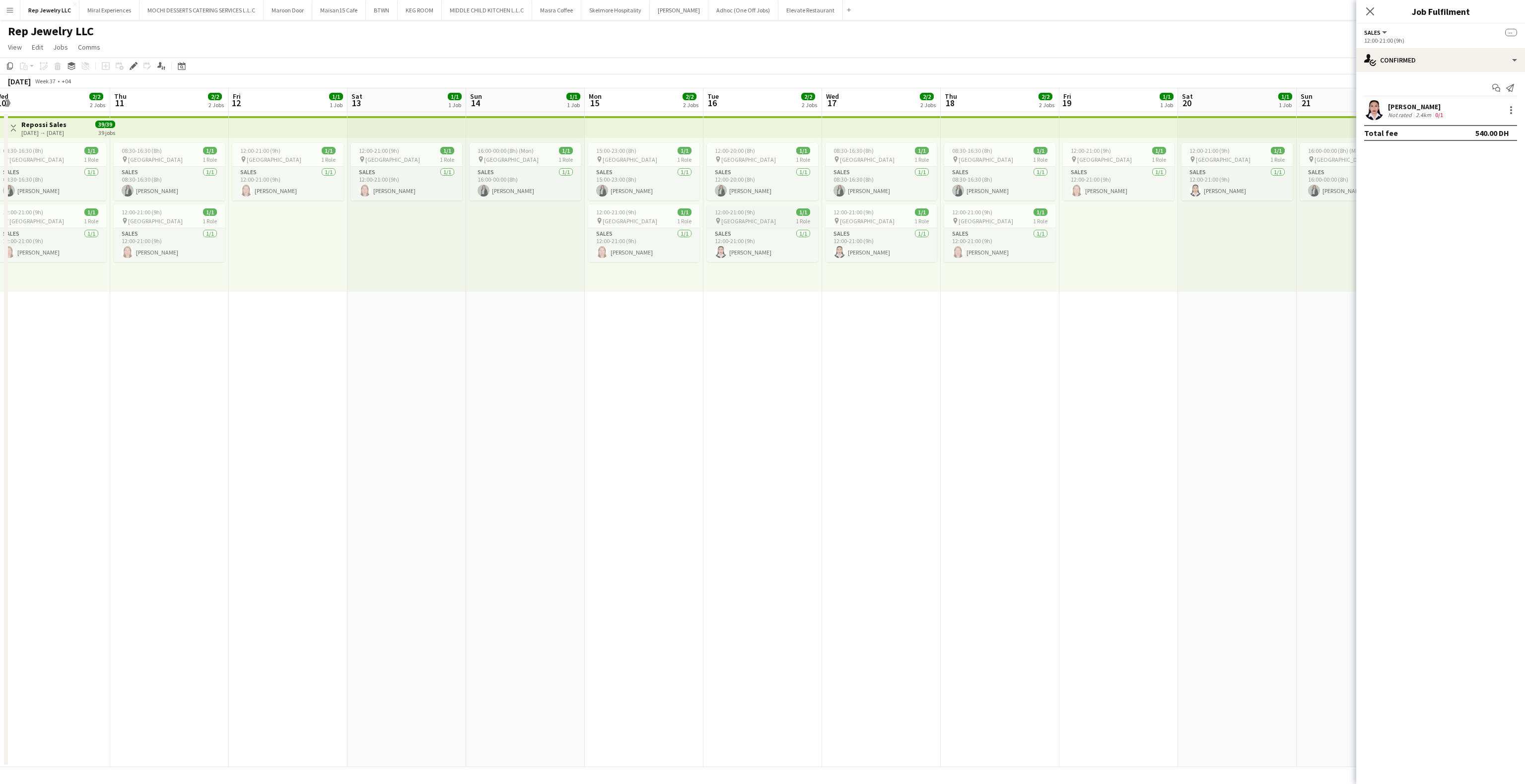
scroll to position [0, 373]
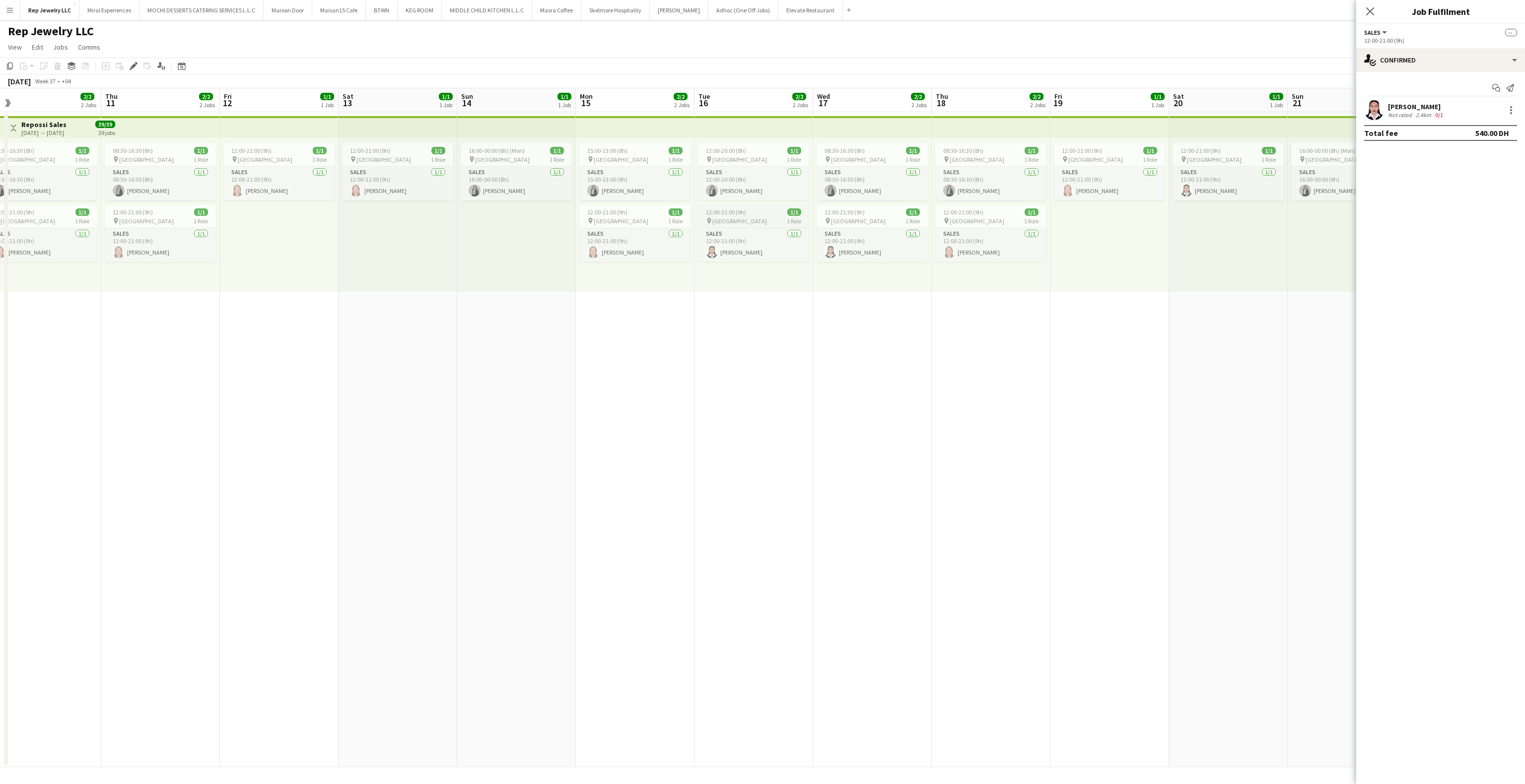
click at [747, 216] on div "12:00-21:00 (9h) 1/1" at bounding box center [753, 212] width 111 height 7
click at [847, 216] on span "12:00-21:00 (9h)" at bounding box center [845, 212] width 40 height 7
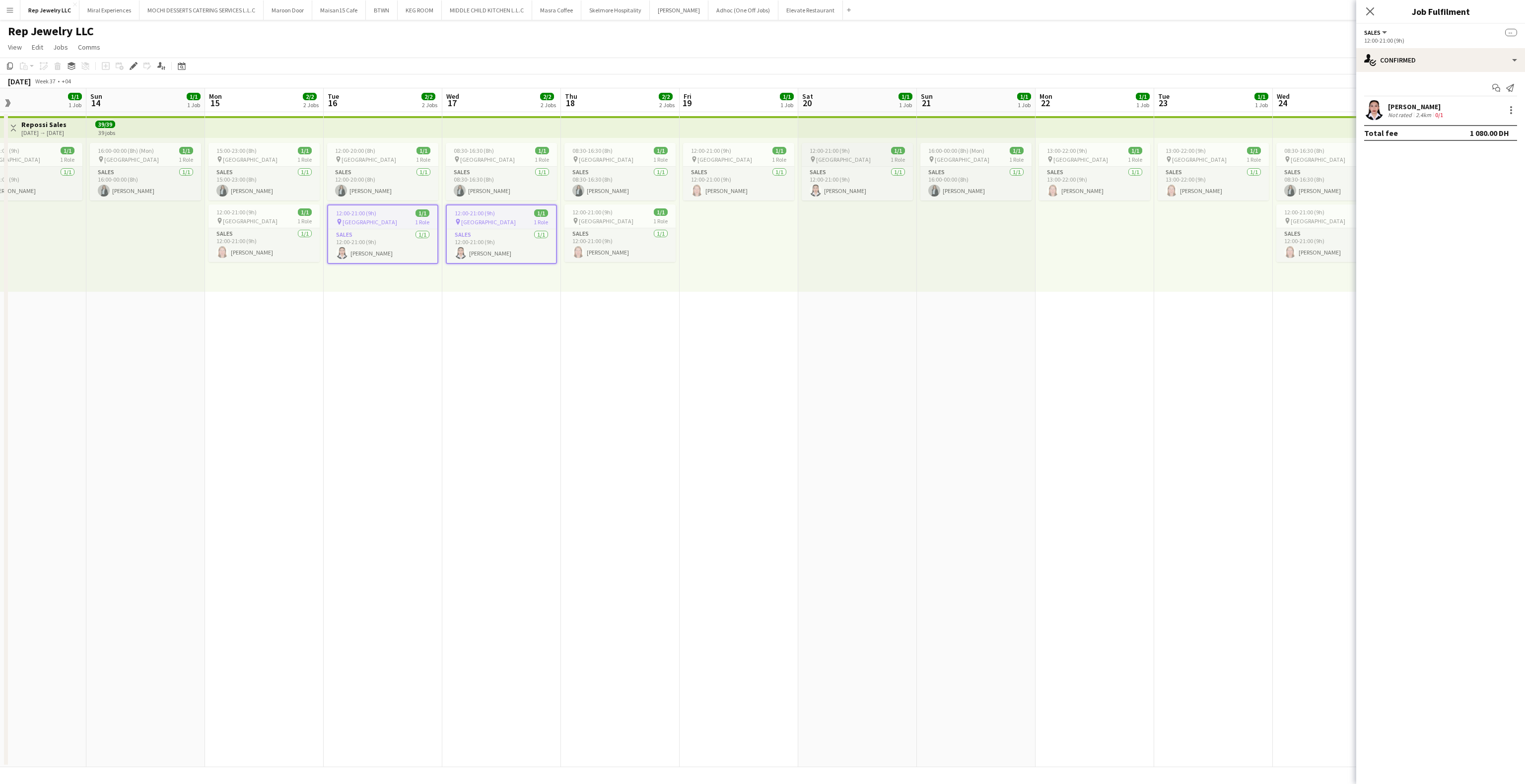
scroll to position [0, 413]
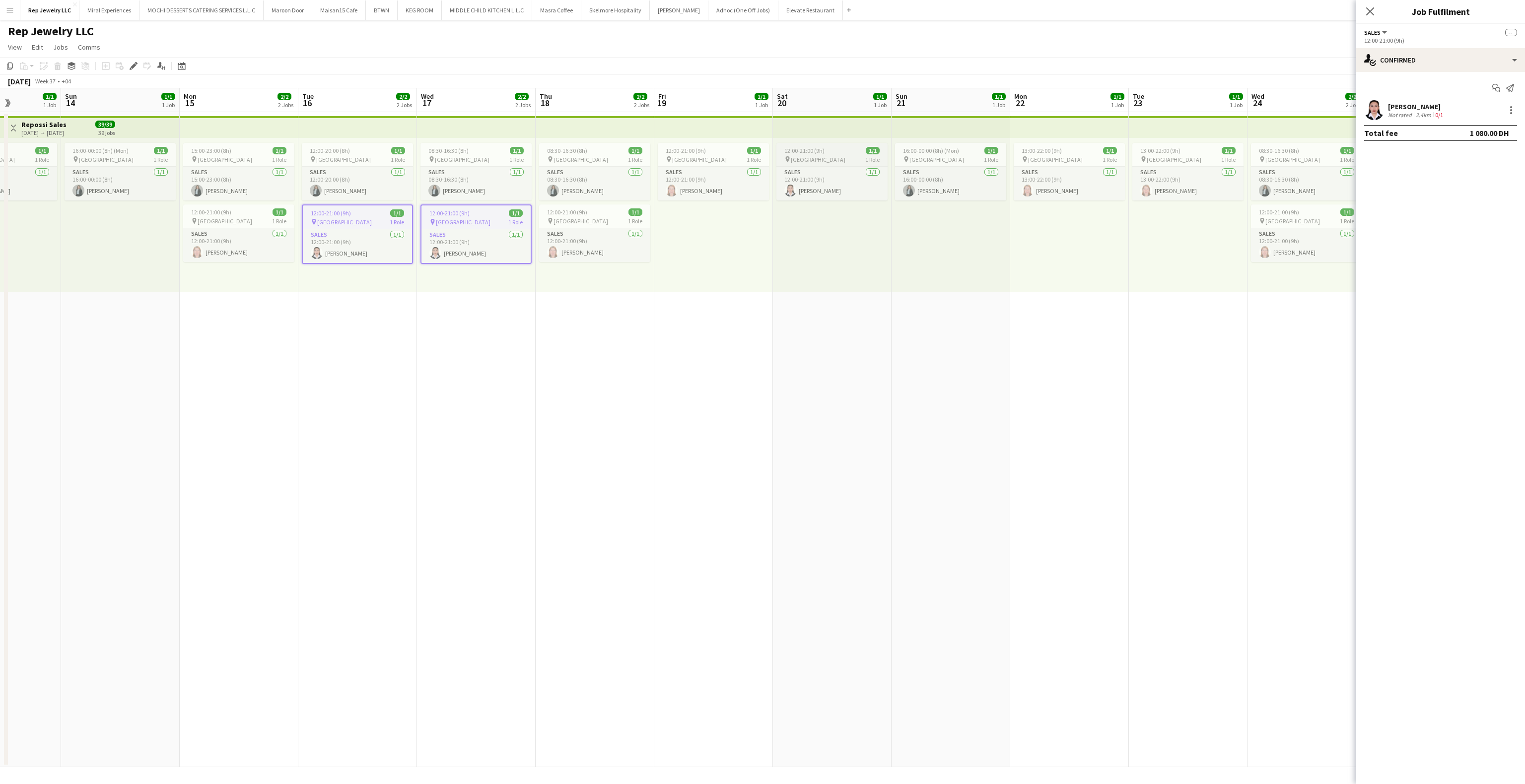
click at [844, 155] on div "pin [GEOGRAPHIC_DATA] 1 Role" at bounding box center [832, 159] width 111 height 8
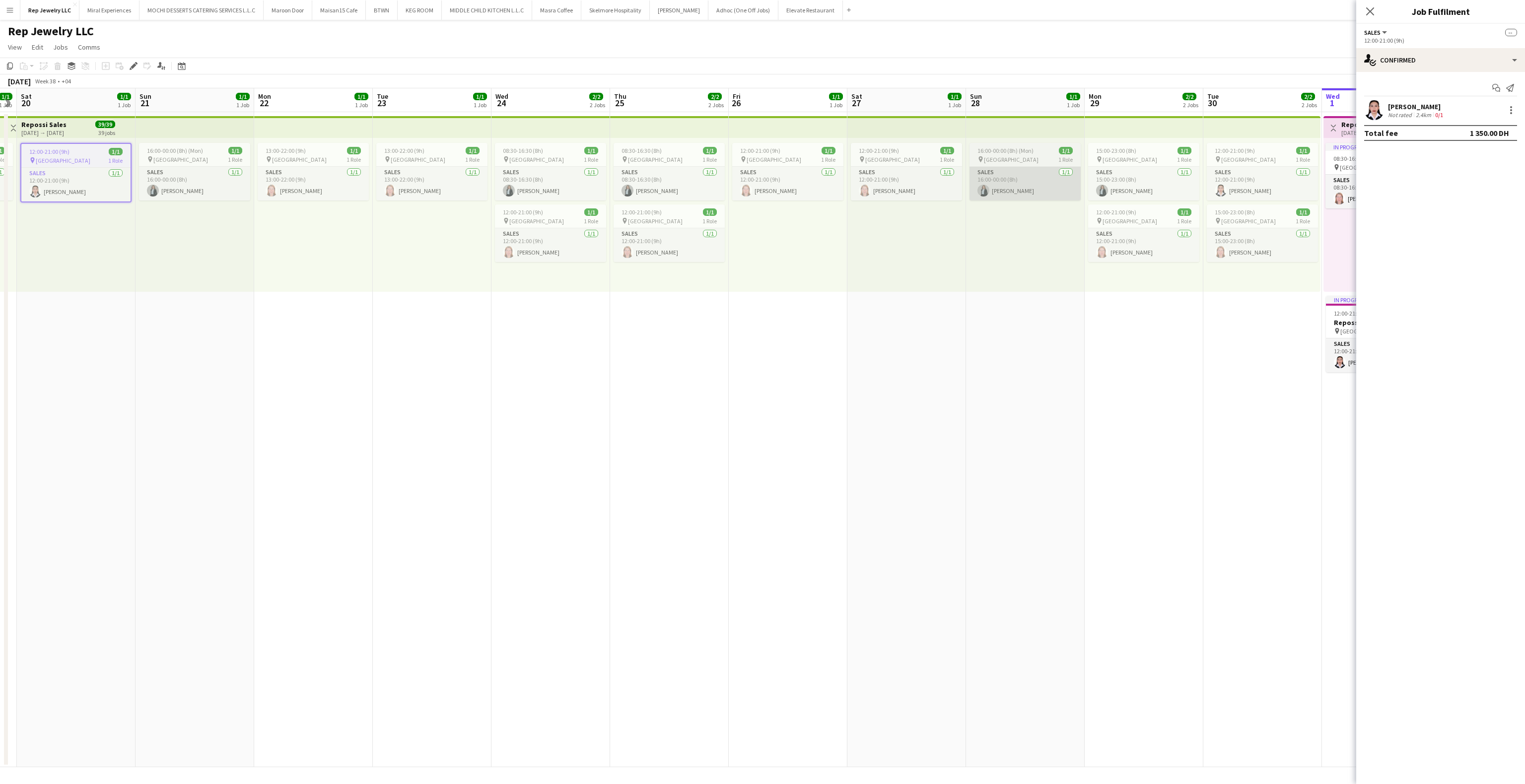
scroll to position [0, 346]
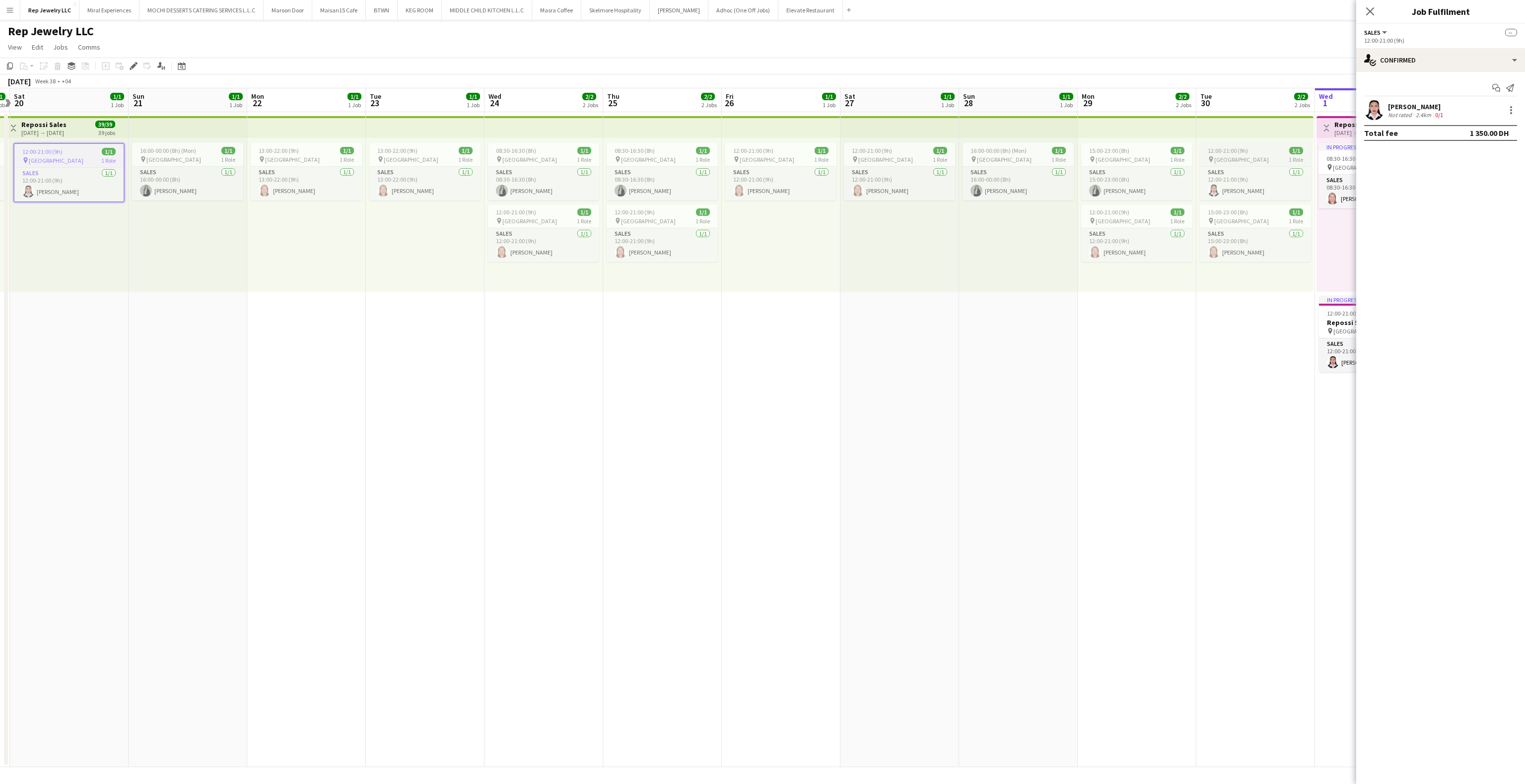
click at [1250, 158] on div "pin [GEOGRAPHIC_DATA] 1 Role" at bounding box center [1255, 159] width 111 height 8
click at [1370, 12] on icon at bounding box center [1370, 11] width 9 height 9
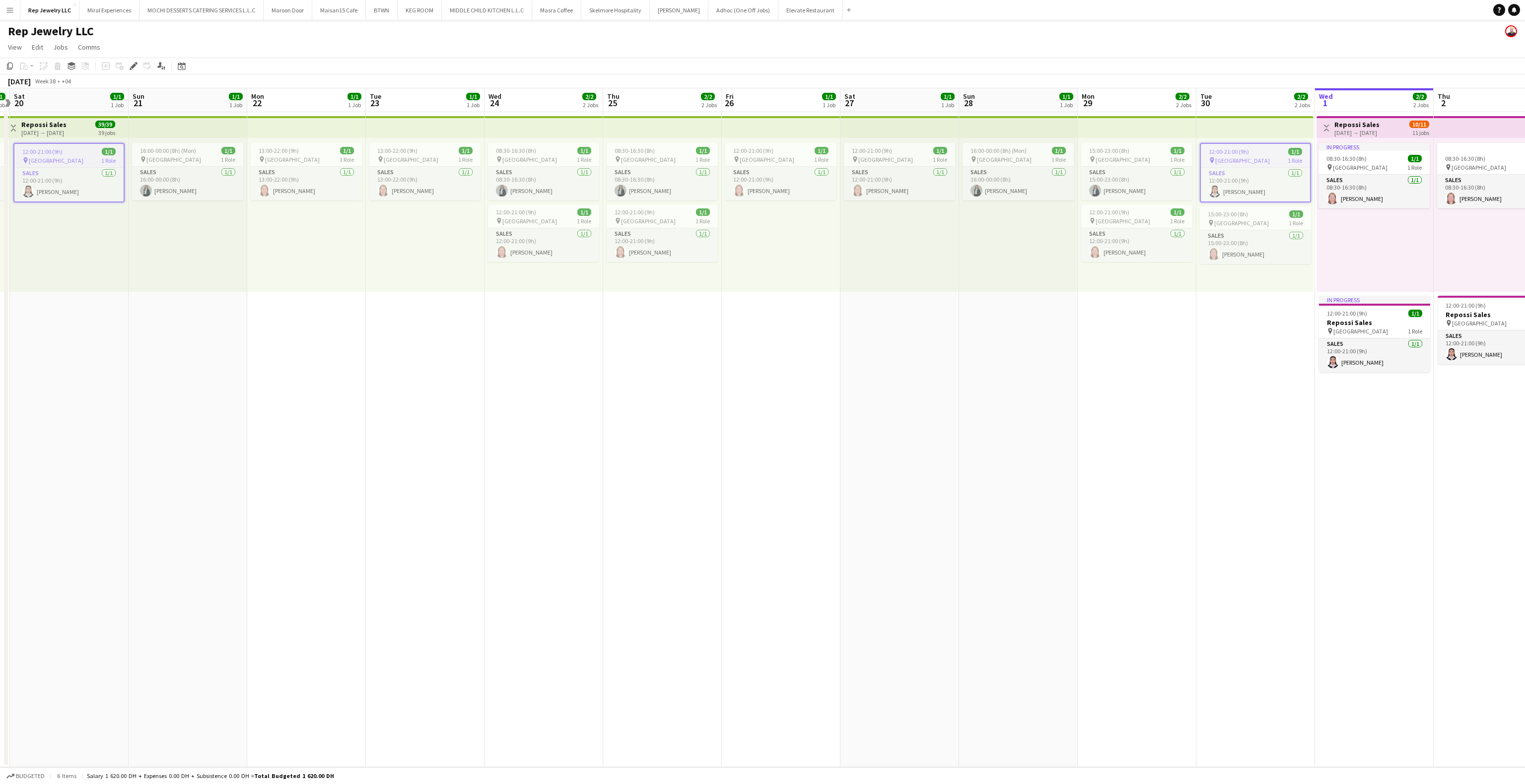
click at [574, 472] on app-date-cell "08:30-16:30 (8h) 1/1 pin Dubai Mall 1 Role Sales [DATE] 08:30-16:30 (8h) [PERSO…" at bounding box center [544, 440] width 119 height 655
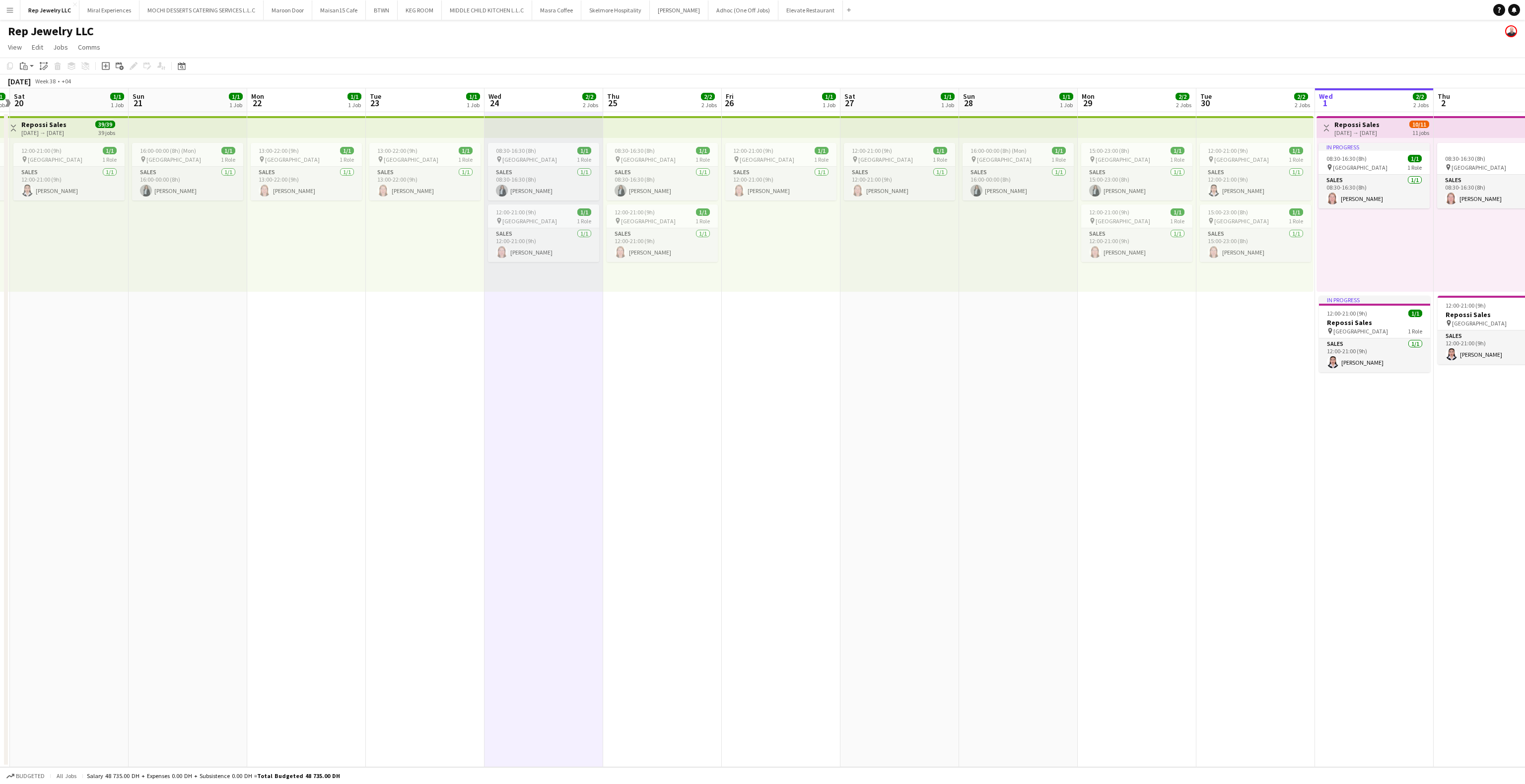
click at [624, 129] on app-top-bar at bounding box center [663, 127] width 119 height 22
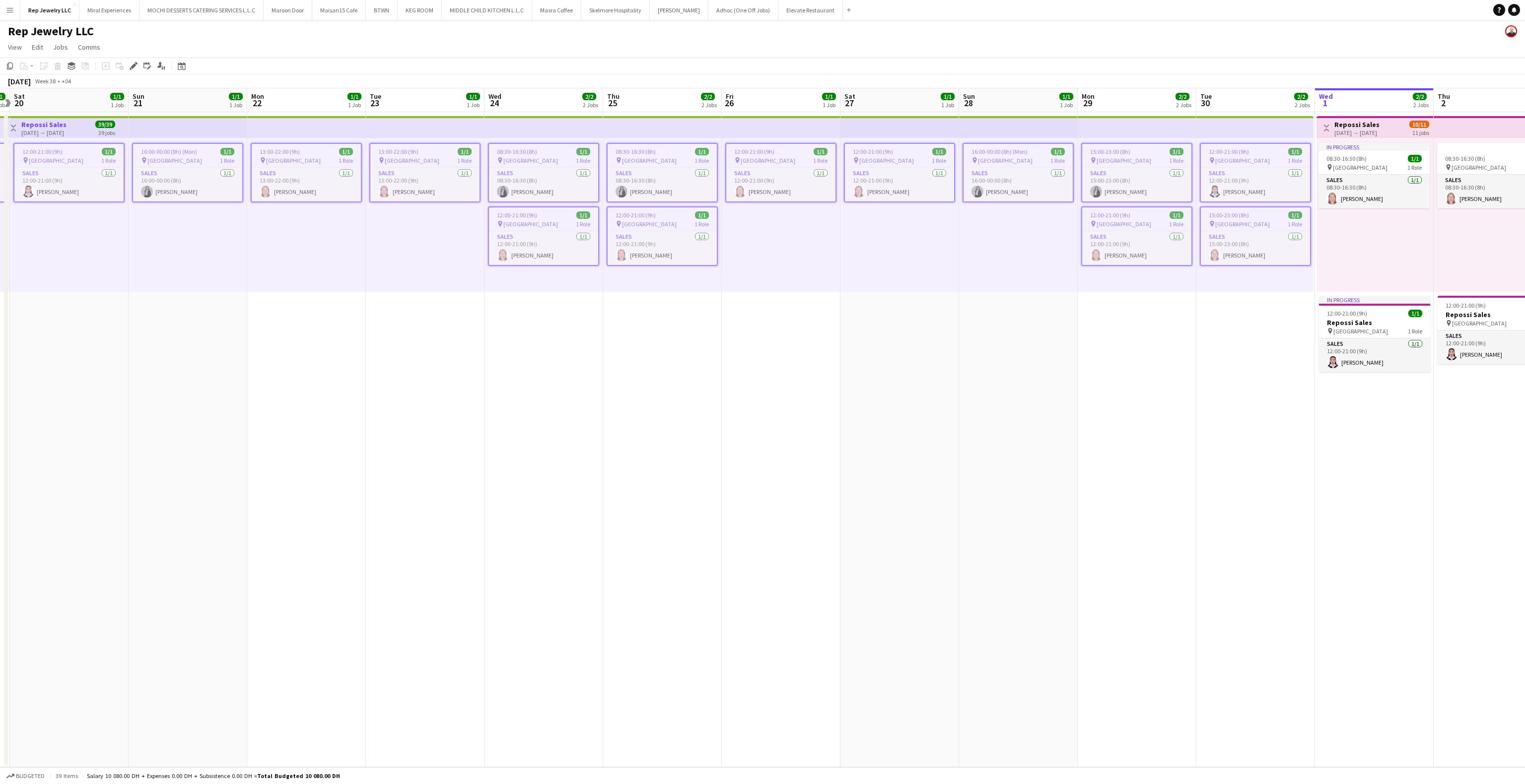
click at [765, 380] on app-date-cell "12:00-21:00 (9h) 1/1 pin Dubai Mall 1 Role Sales [DATE] 12:00-21:00 (9h) [PERSO…" at bounding box center [781, 440] width 119 height 655
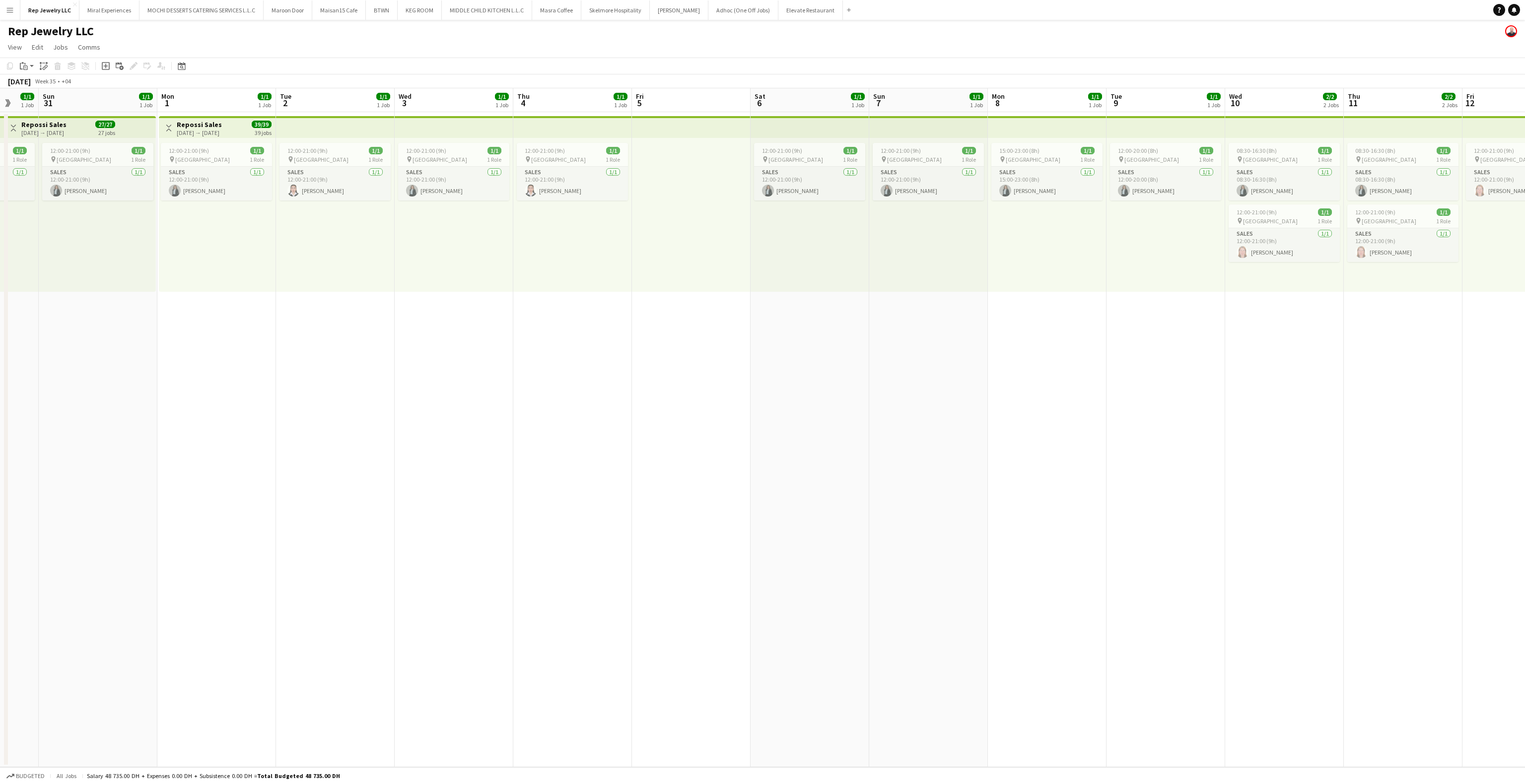
scroll to position [0, 316]
click at [514, 370] on app-date-cell "12:00-21:00 (9h) 1/1 pin Dubai Mall 1 Role Sales [DATE] 12:00-21:00 (9h) [PERSO…" at bounding box center [456, 440] width 119 height 655
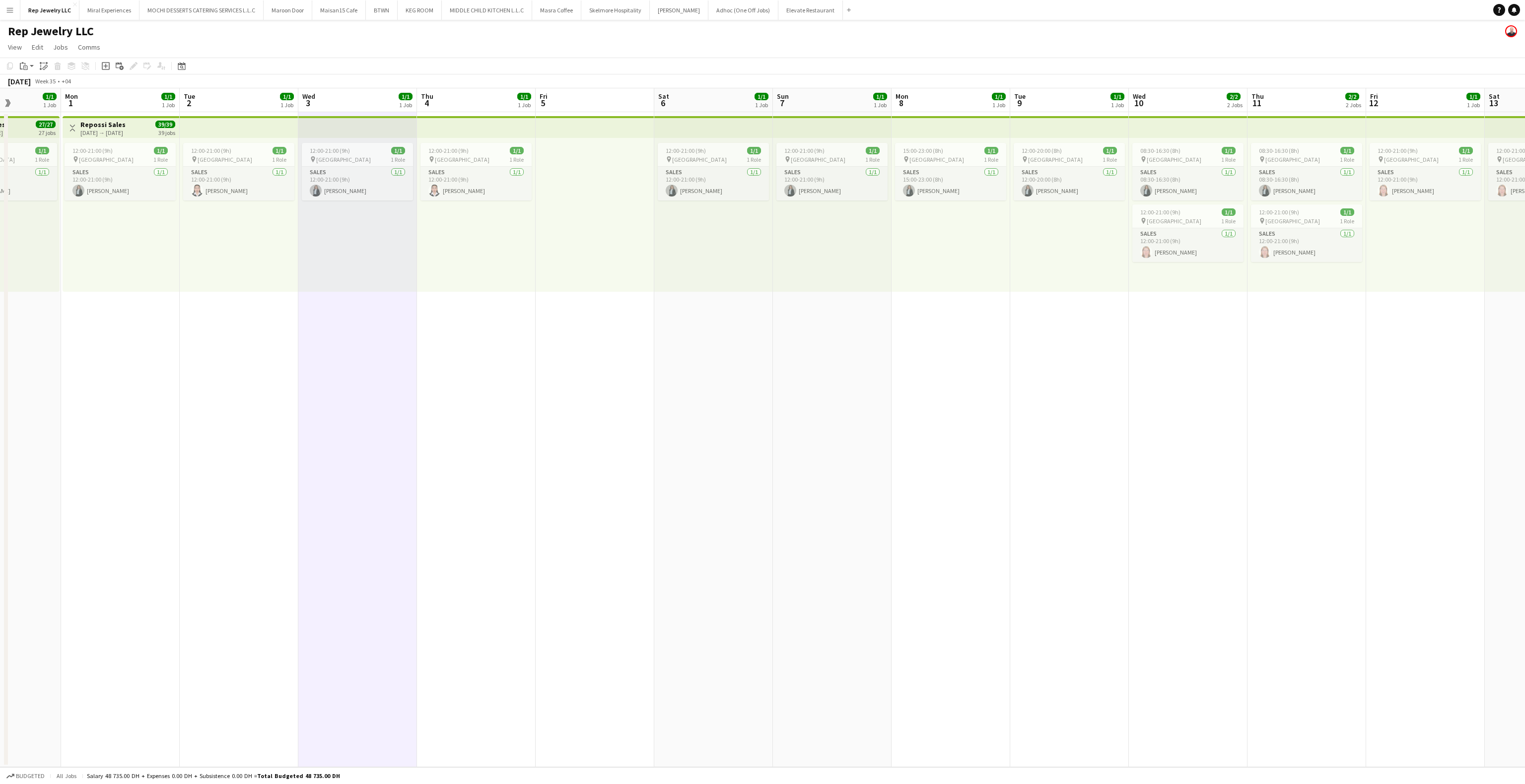
scroll to position [0, 328]
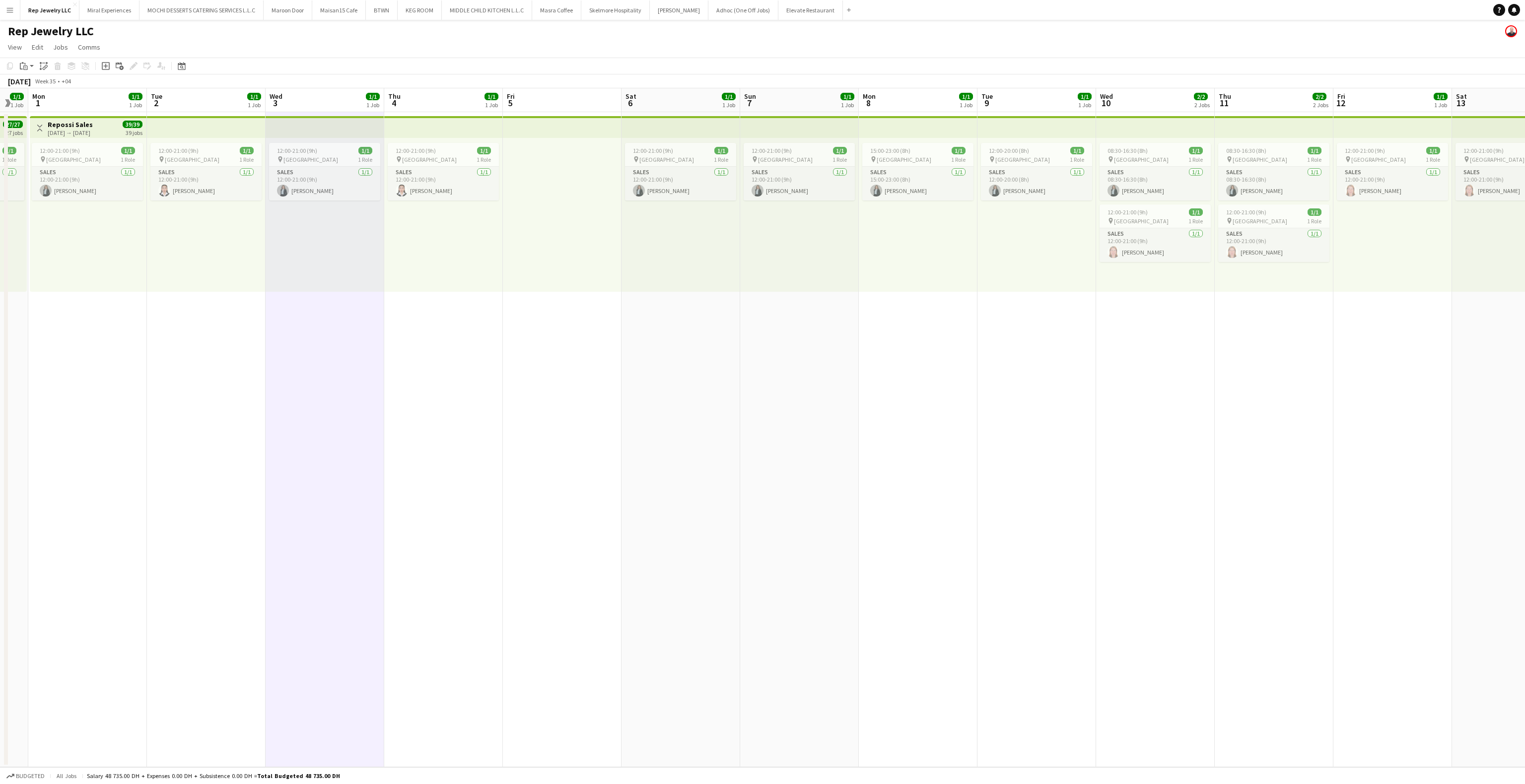
click at [576, 124] on app-top-bar at bounding box center [562, 127] width 119 height 22
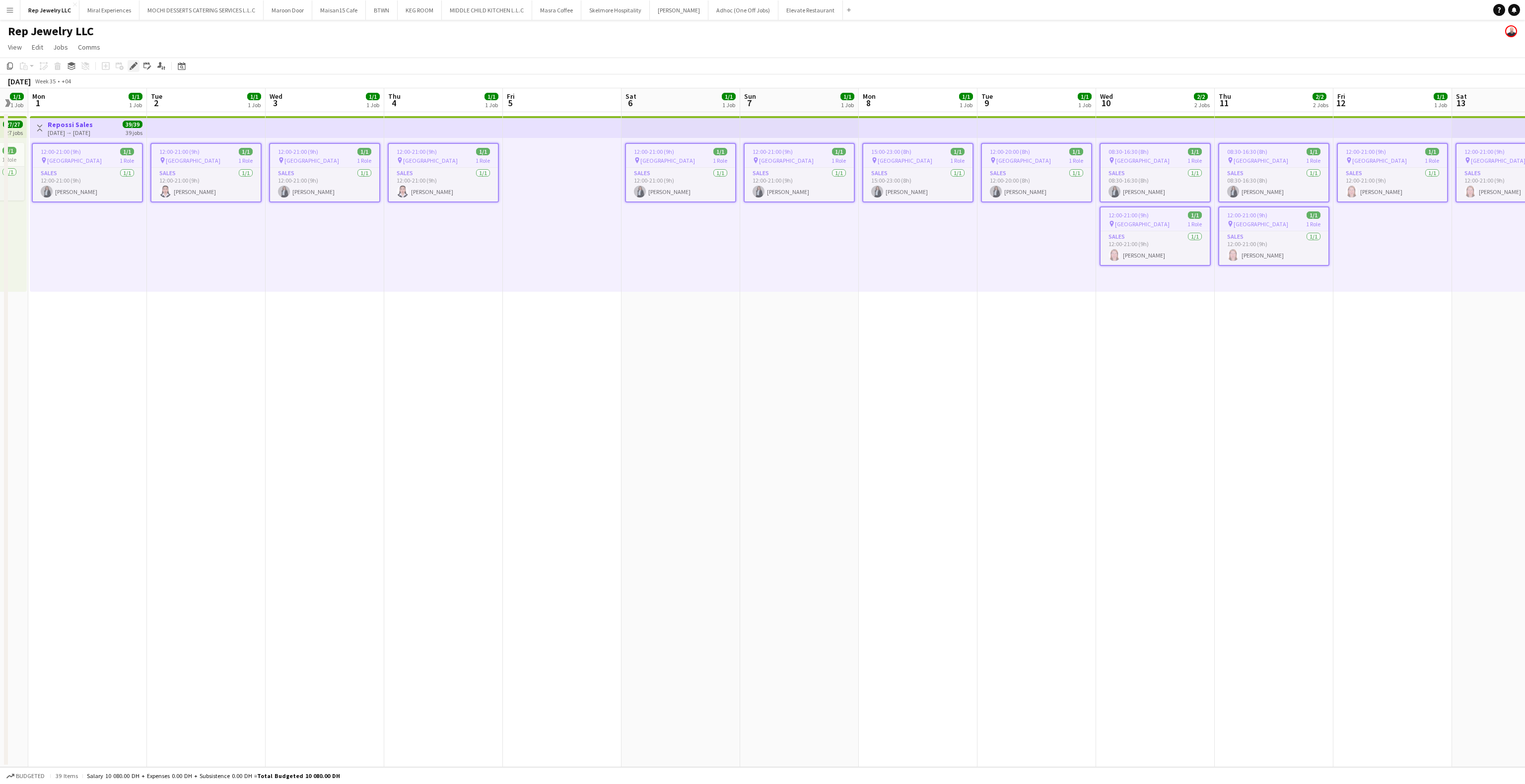
click at [133, 69] on icon "Edit" at bounding box center [133, 66] width 8 height 8
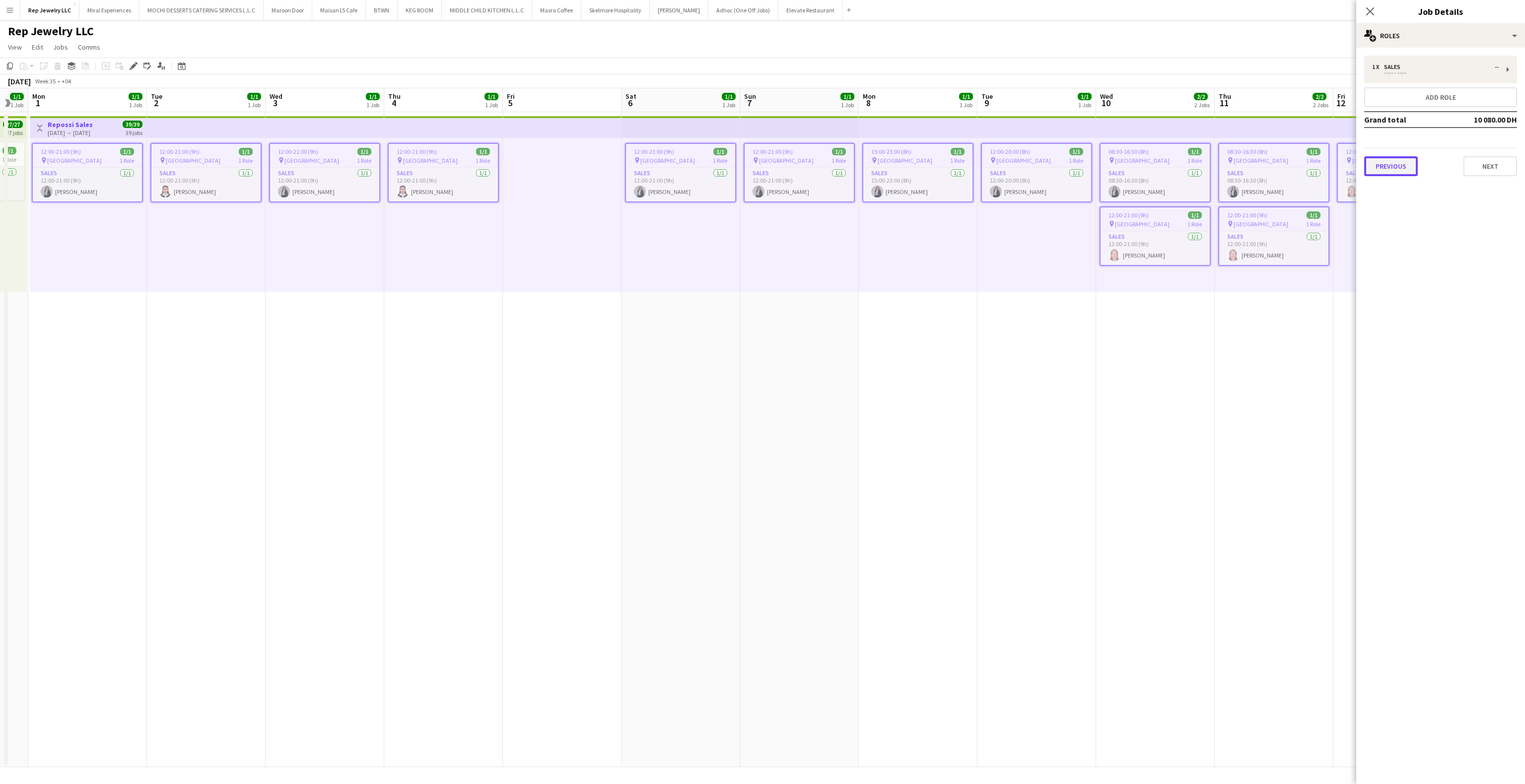
click at [1398, 167] on button "Previous" at bounding box center [1392, 166] width 54 height 20
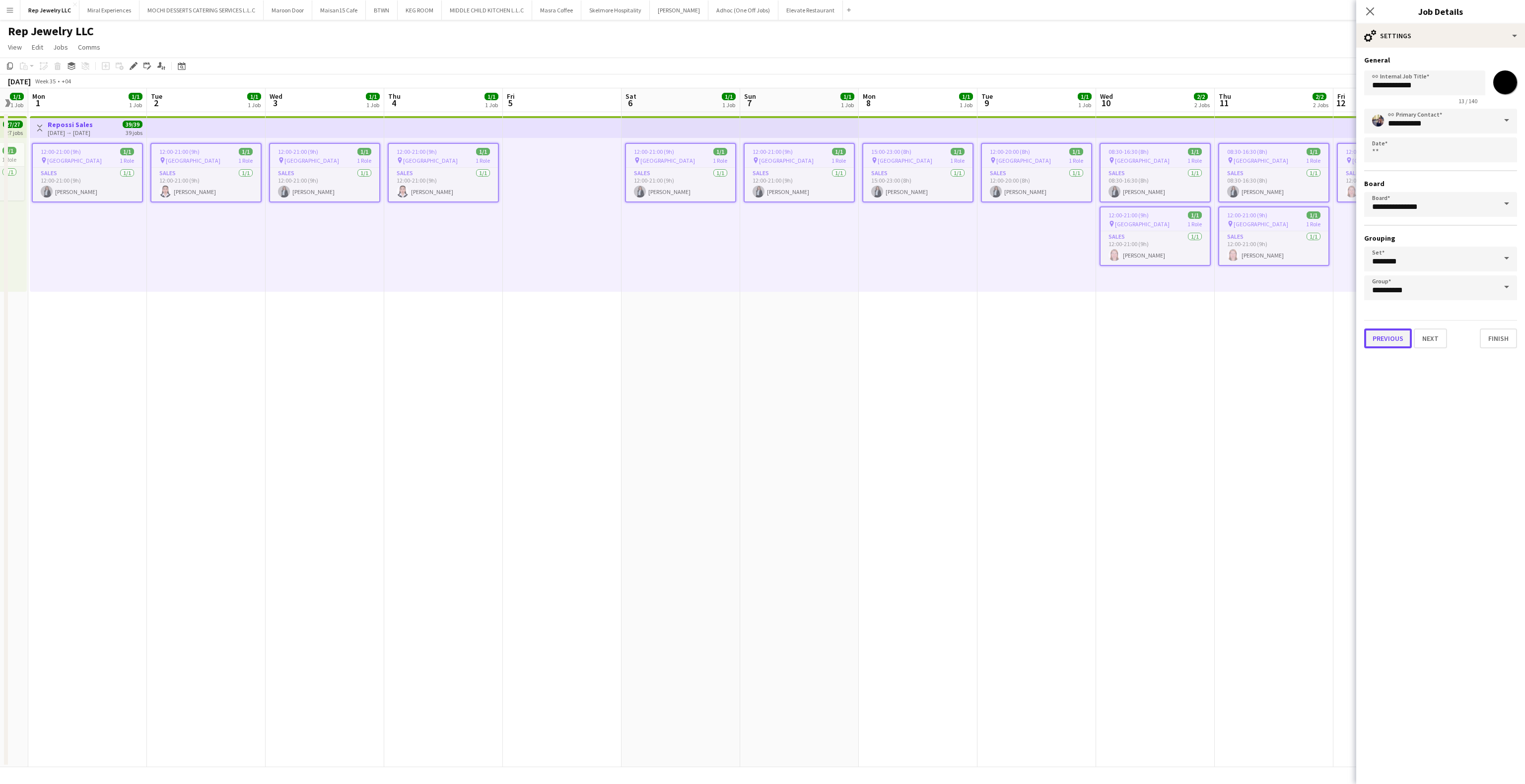
click at [1381, 332] on button "Previous" at bounding box center [1388, 338] width 48 height 20
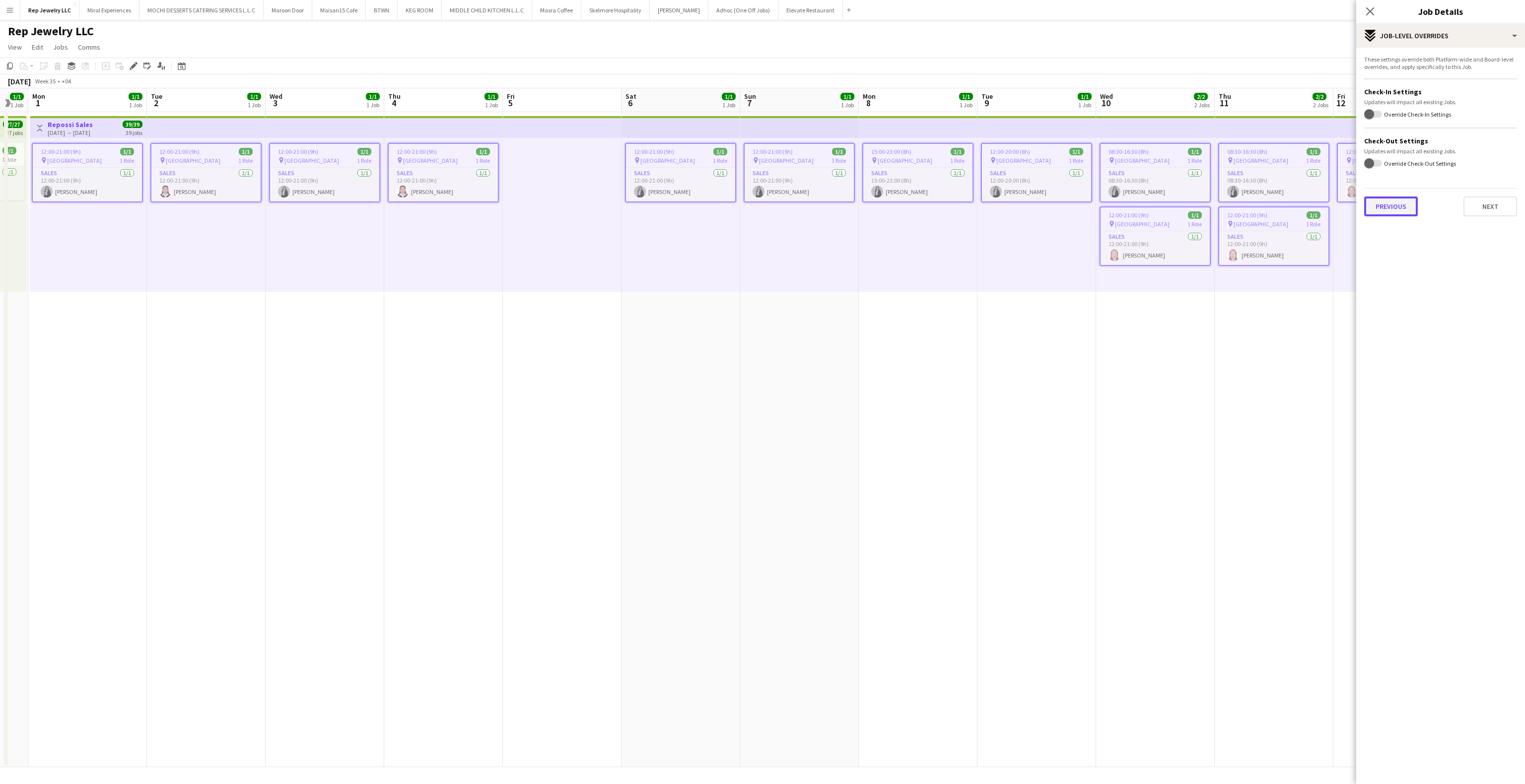
click at [1388, 210] on button "Previous" at bounding box center [1392, 206] width 54 height 20
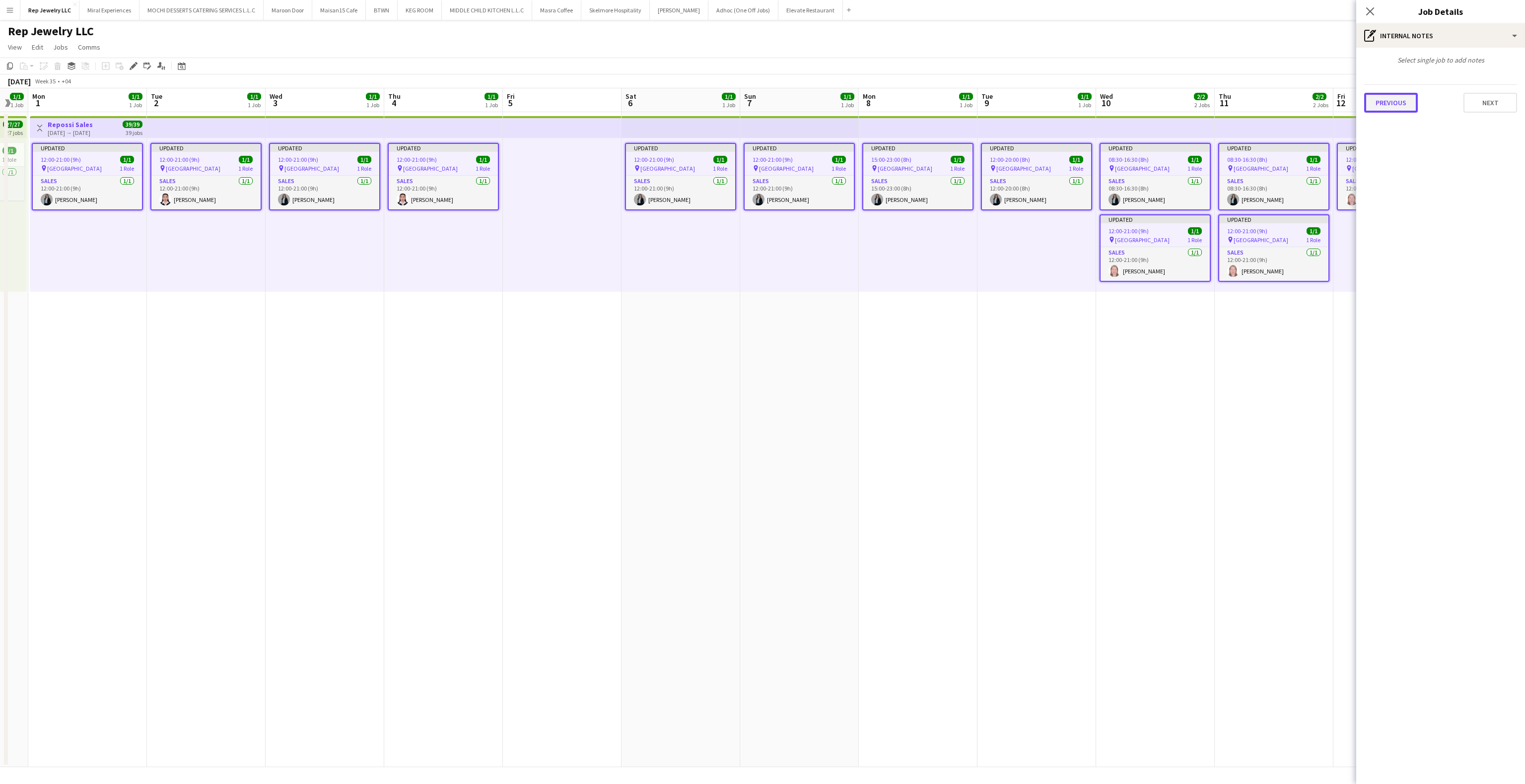
click at [1396, 109] on button "Previous" at bounding box center [1392, 102] width 54 height 20
click at [1408, 111] on tag-input at bounding box center [1441, 98] width 153 height 26
click at [1435, 102] on input "Type to search project ID labels..." at bounding box center [1440, 101] width 137 height 9
paste input "**********"
type input "**********"
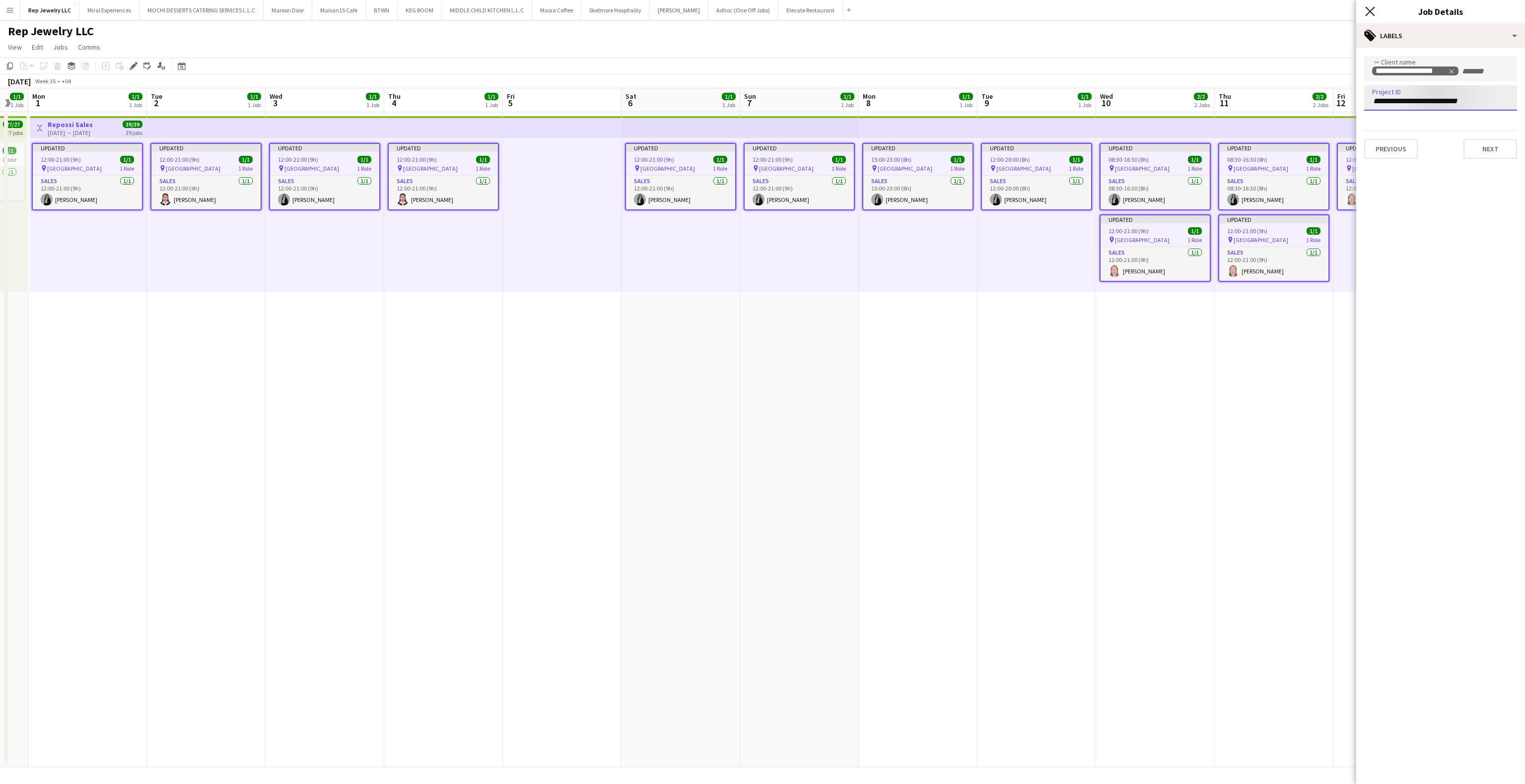
click at [1374, 13] on icon "Close pop-in" at bounding box center [1370, 11] width 9 height 9
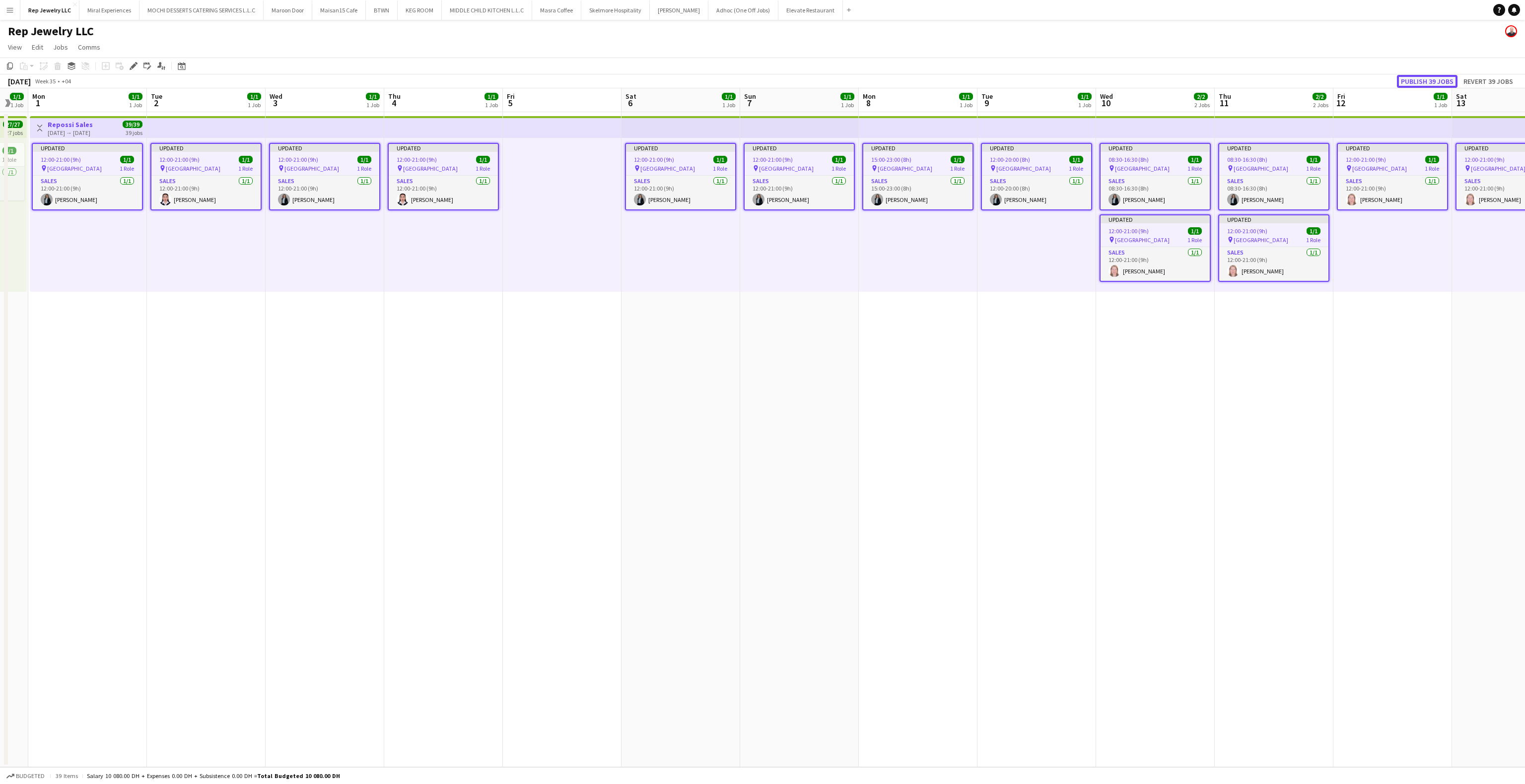
click at [1414, 79] on button "Publish 39 jobs" at bounding box center [1427, 81] width 61 height 13
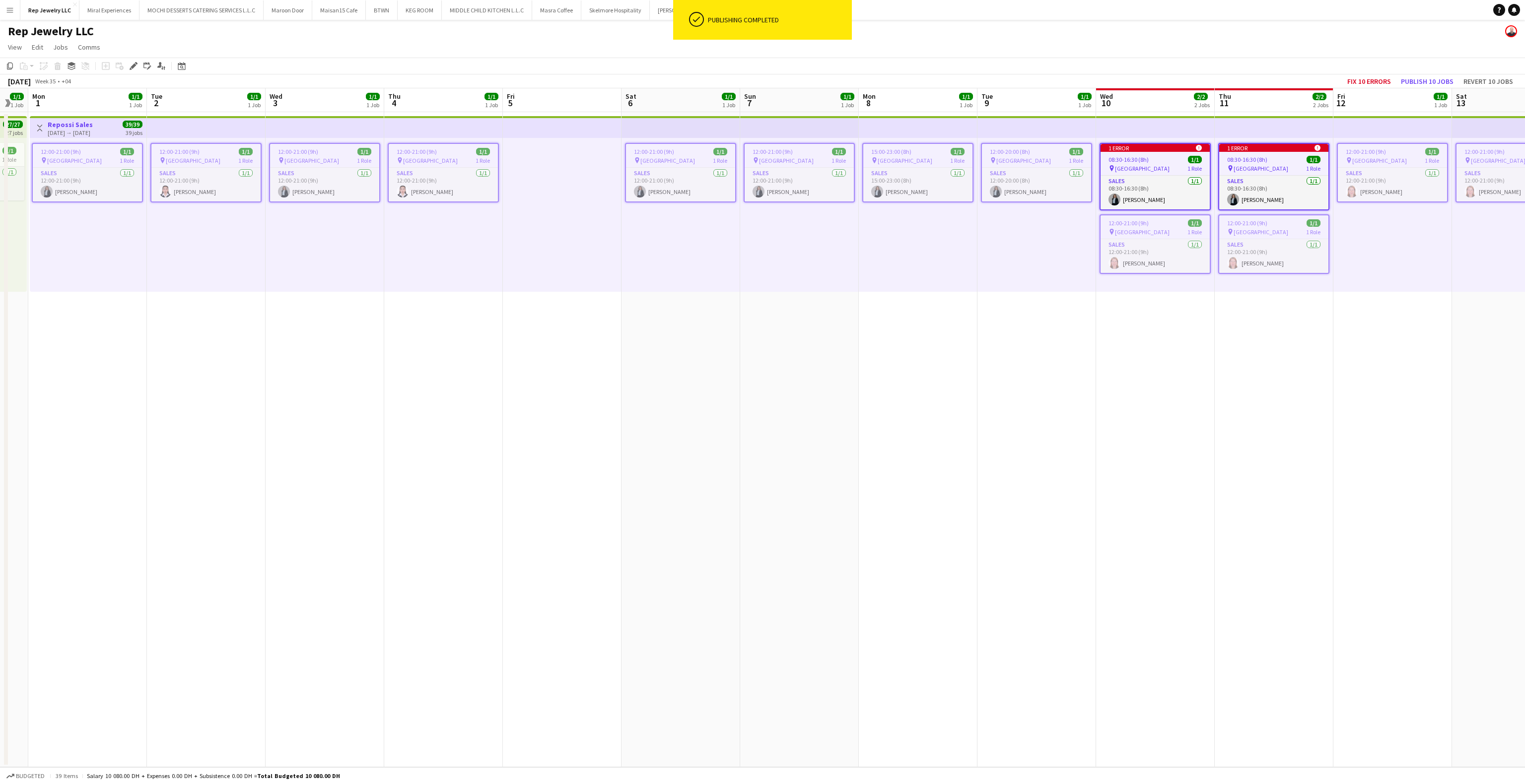
click at [1272, 369] on app-date-cell "1 error alert-circle 08:30-16:30 (8h) 1/1 pin Dubai Mall 1 Role Sales [DATE] 08…" at bounding box center [1274, 440] width 119 height 655
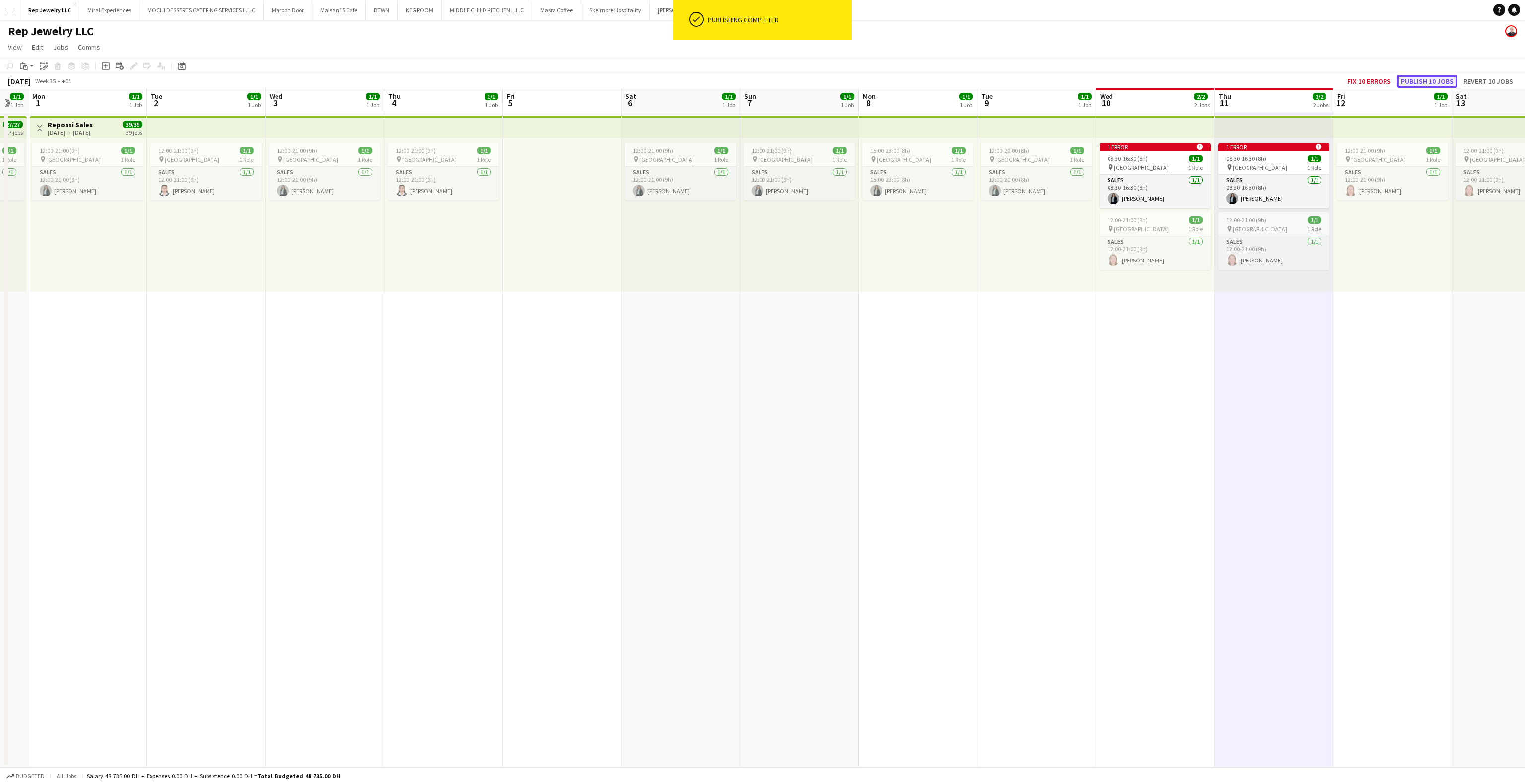
click at [1412, 76] on button "Publish 10 jobs" at bounding box center [1427, 81] width 61 height 13
click at [1334, 313] on app-date-cell "12:00-21:00 (9h) 1/1 pin Dubai Mall 1 Role Sales [DATE] 12:00-21:00 (9h) [PERSO…" at bounding box center [1393, 440] width 119 height 655
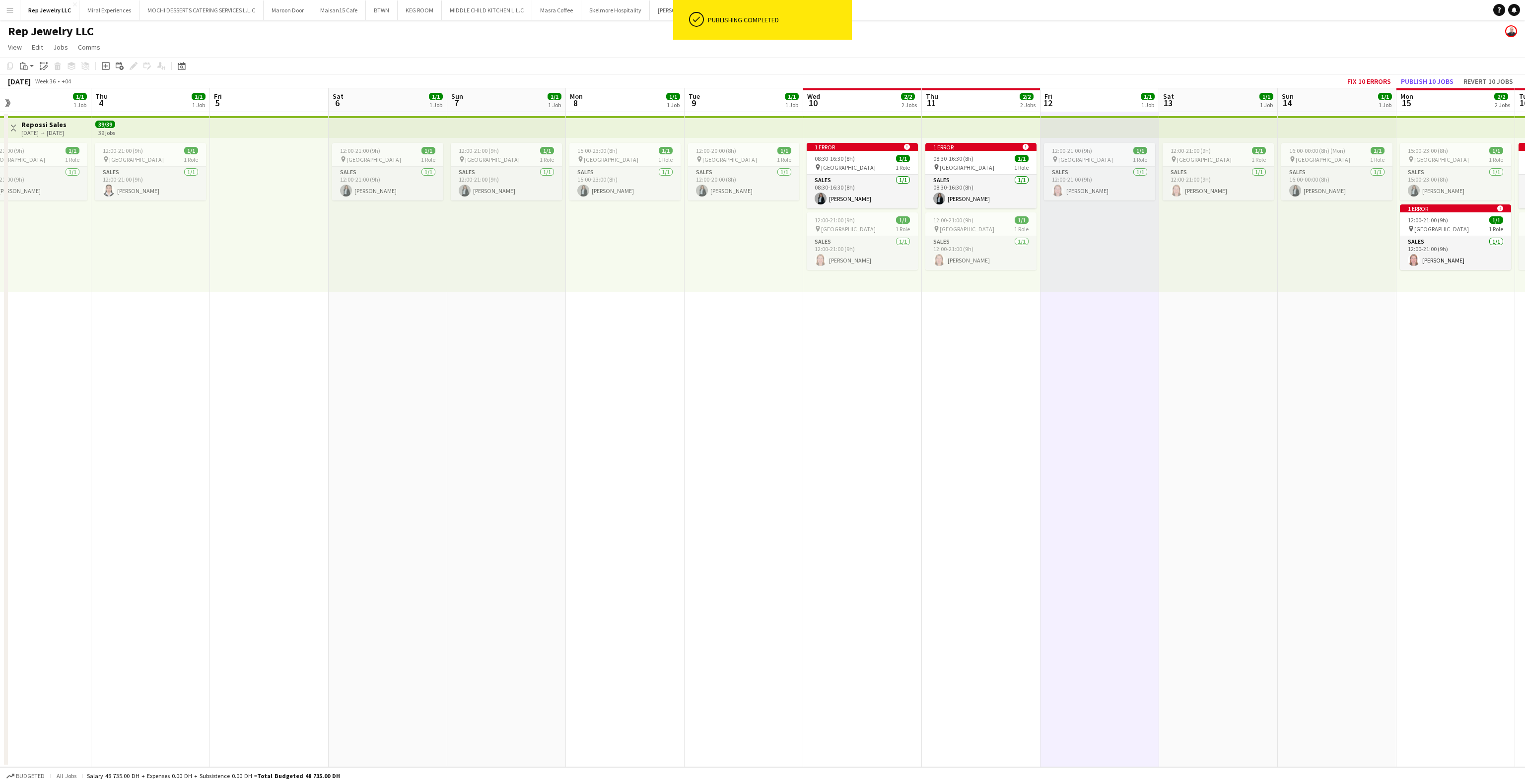
scroll to position [0, 394]
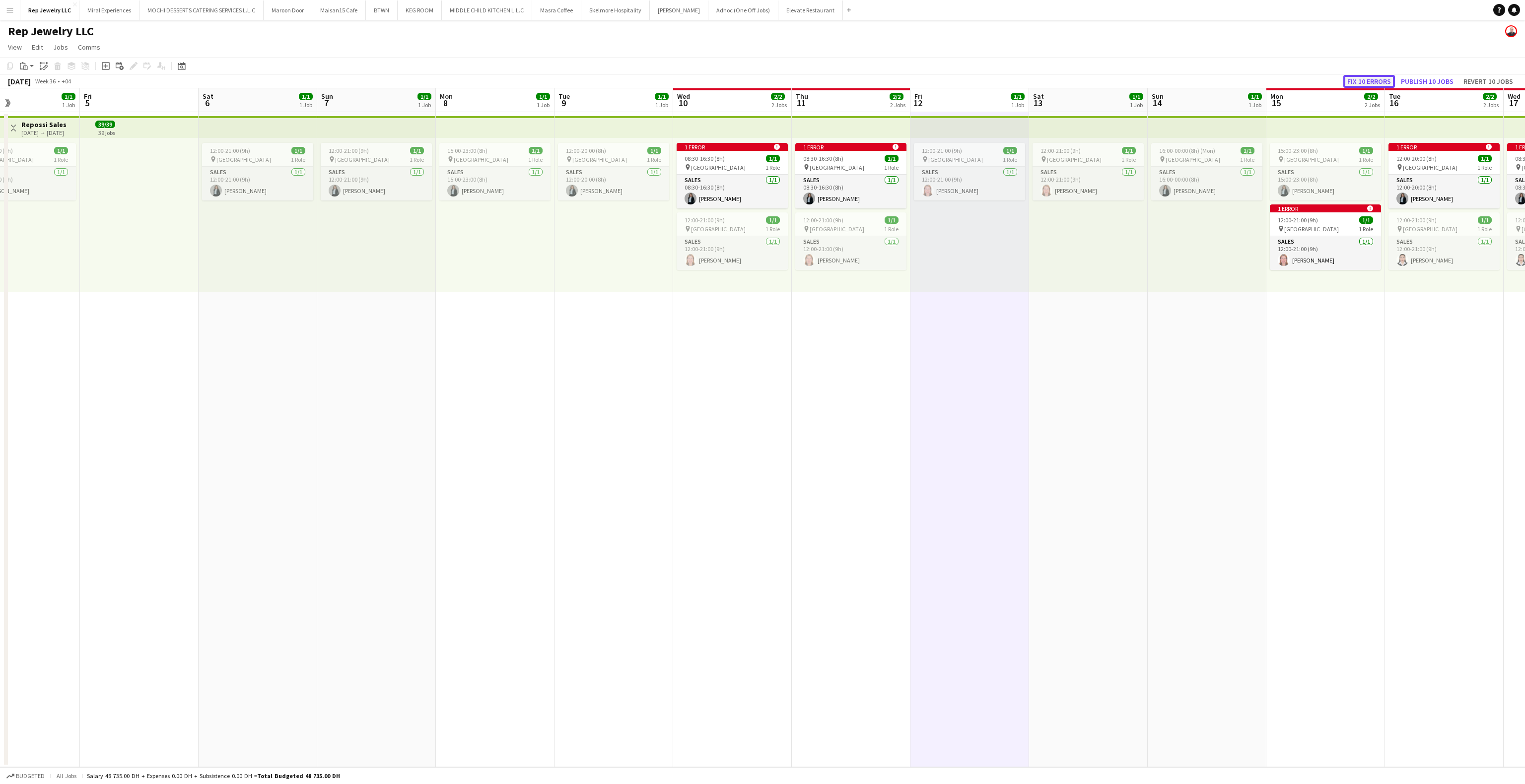
click at [1387, 84] on button "Fix 10 errors" at bounding box center [1369, 81] width 52 height 13
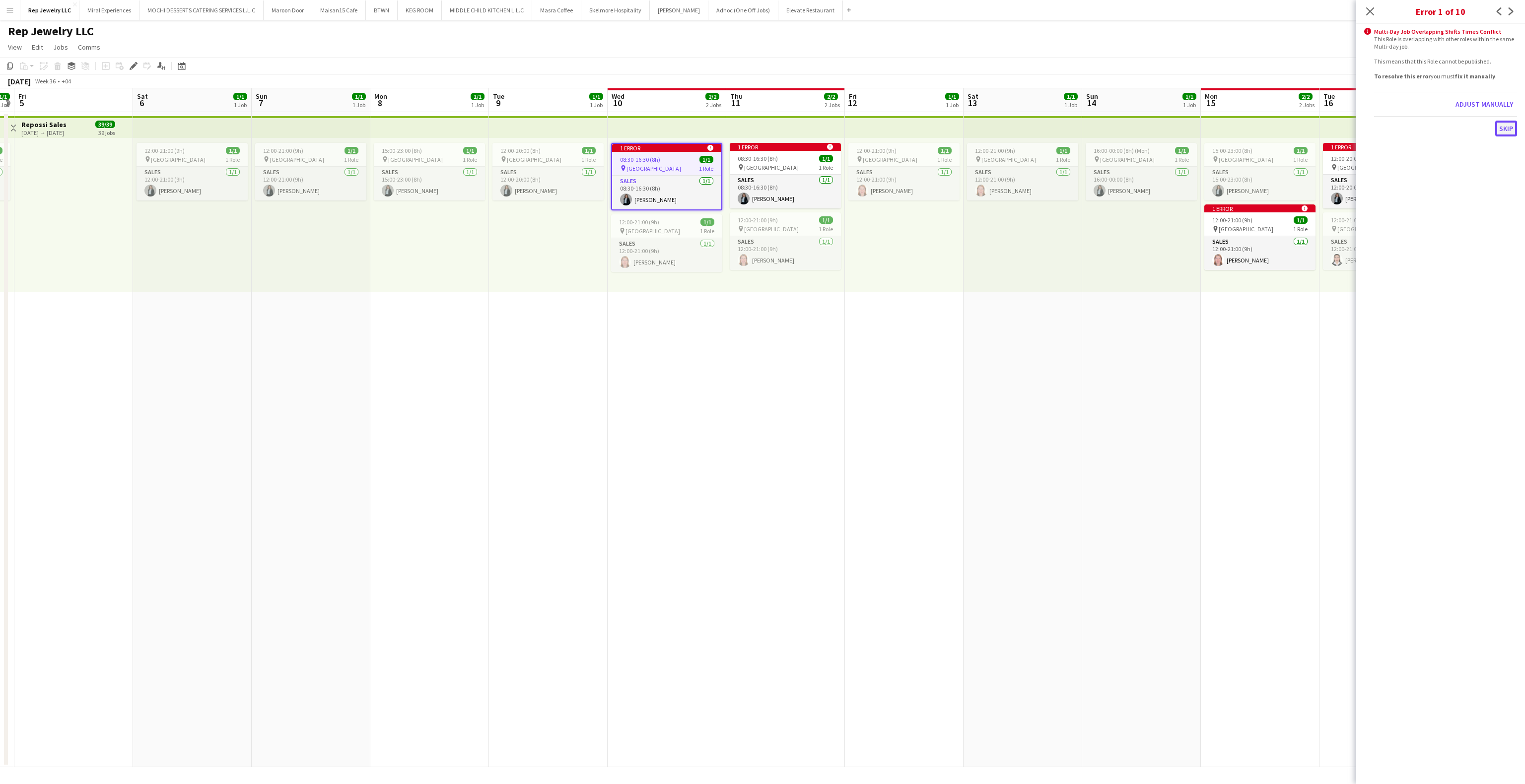
click at [1503, 127] on button "Skip" at bounding box center [1506, 129] width 22 height 16
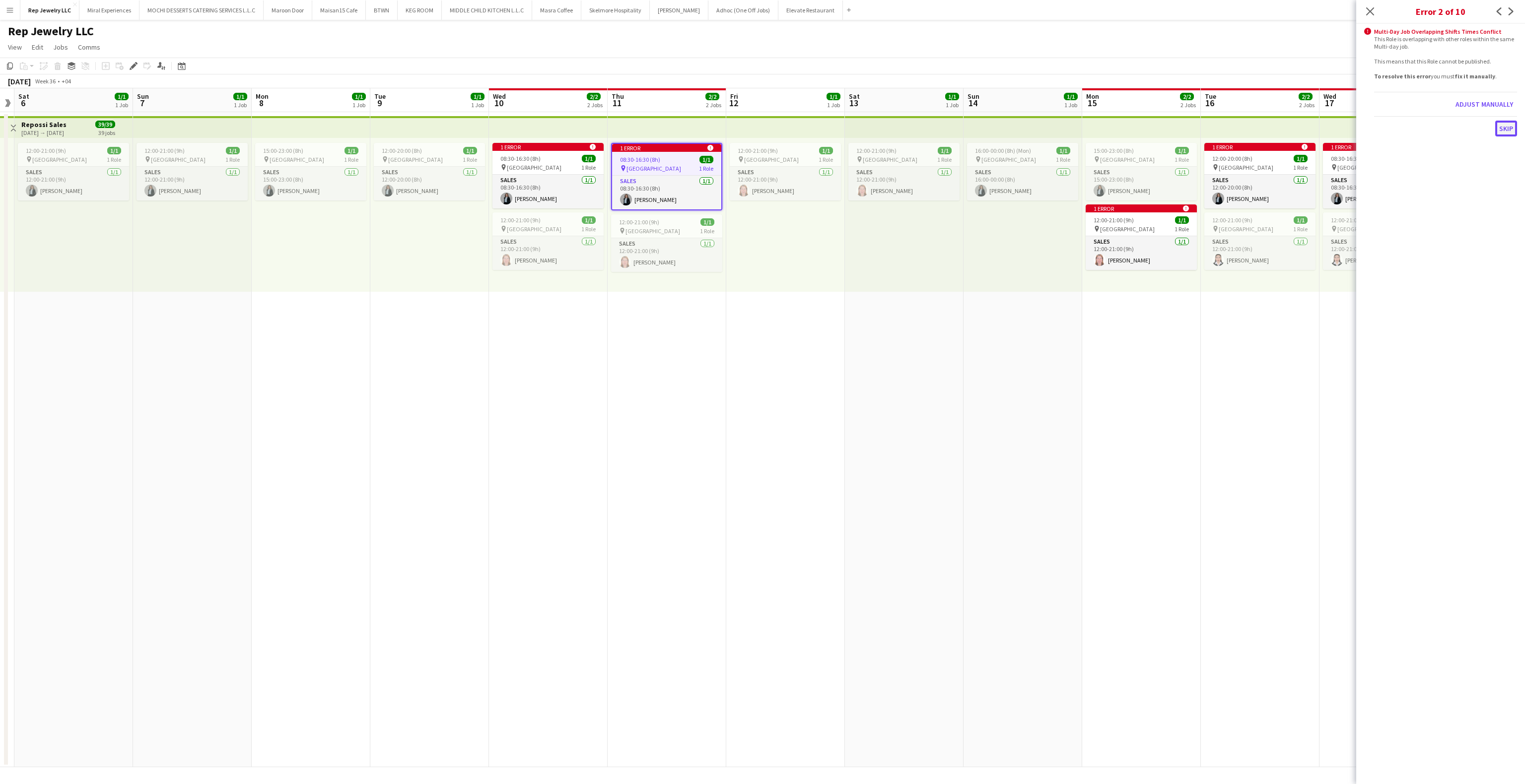
click at [1500, 131] on button "Skip" at bounding box center [1506, 129] width 22 height 16
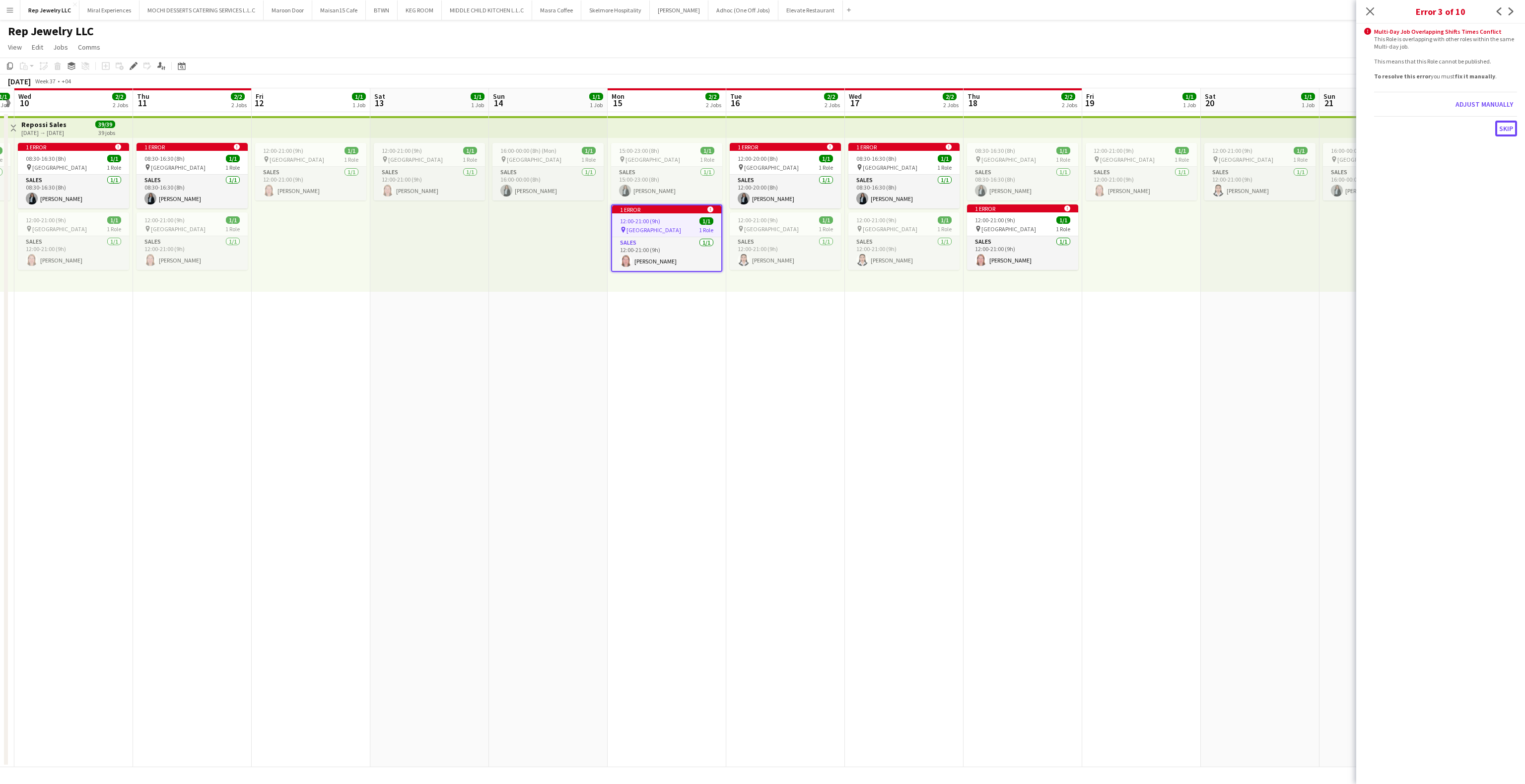
click at [1500, 131] on button "Skip" at bounding box center [1506, 129] width 22 height 16
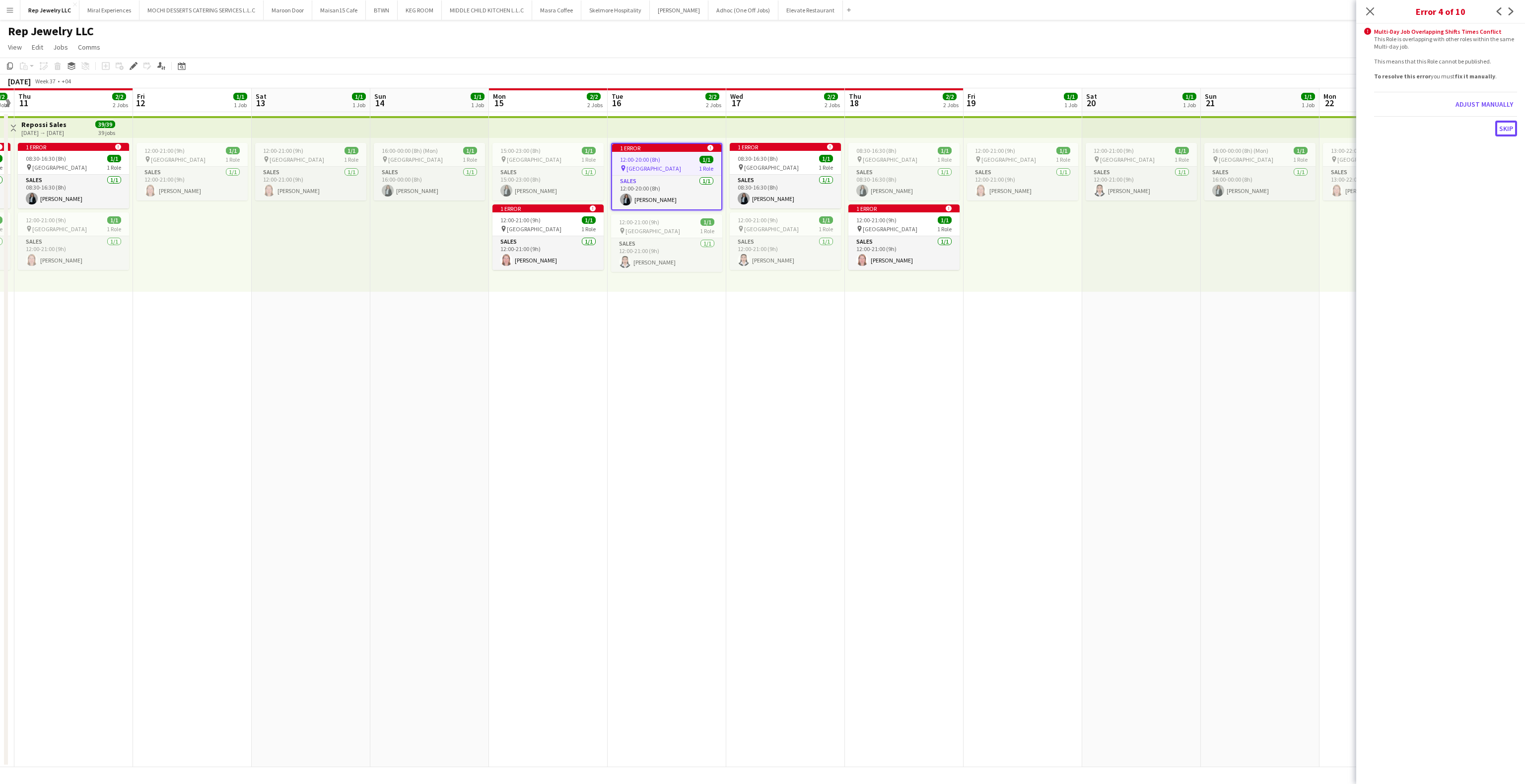
click at [1500, 131] on button "Skip" at bounding box center [1506, 129] width 22 height 16
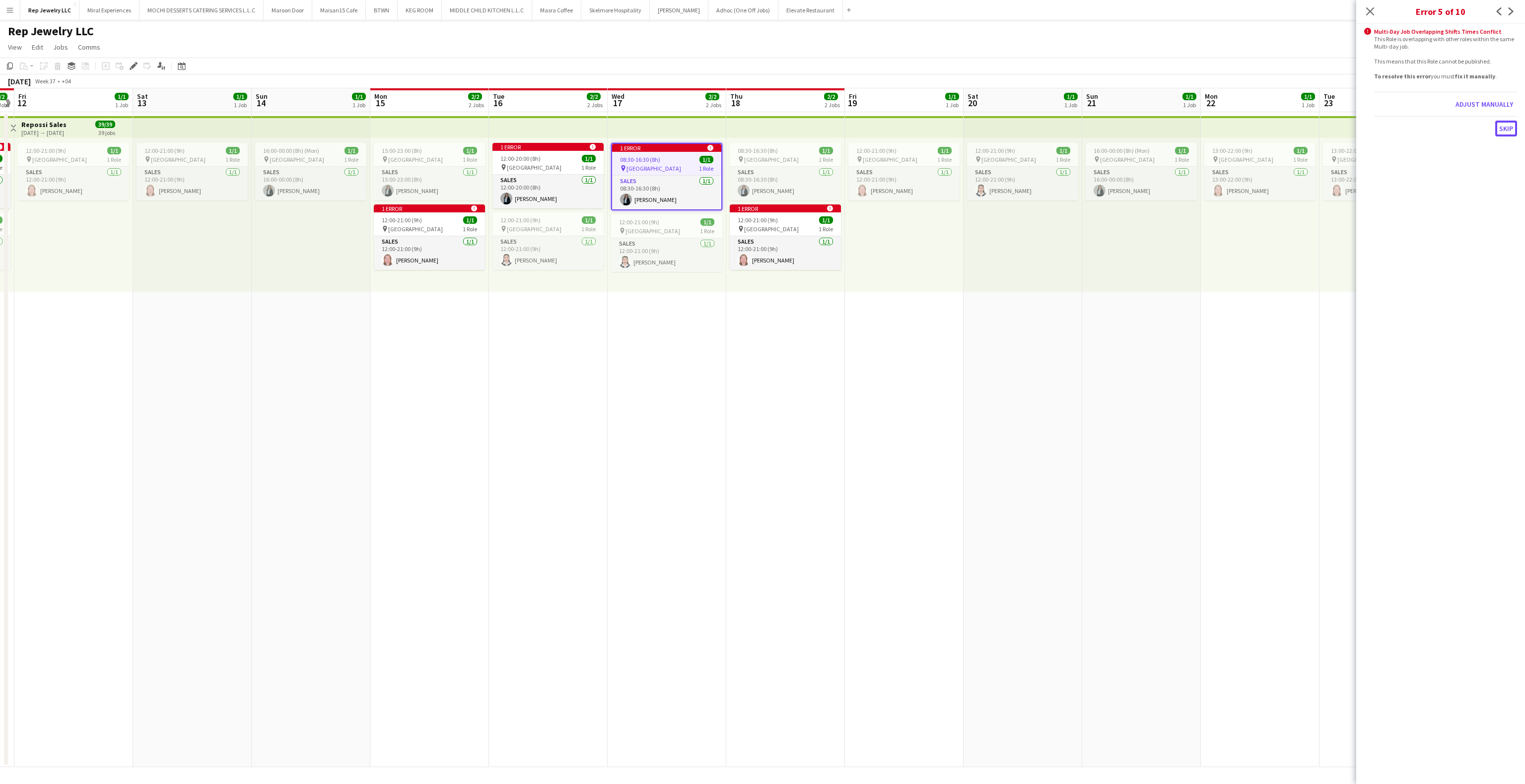
click at [1500, 131] on button "Skip" at bounding box center [1506, 129] width 22 height 16
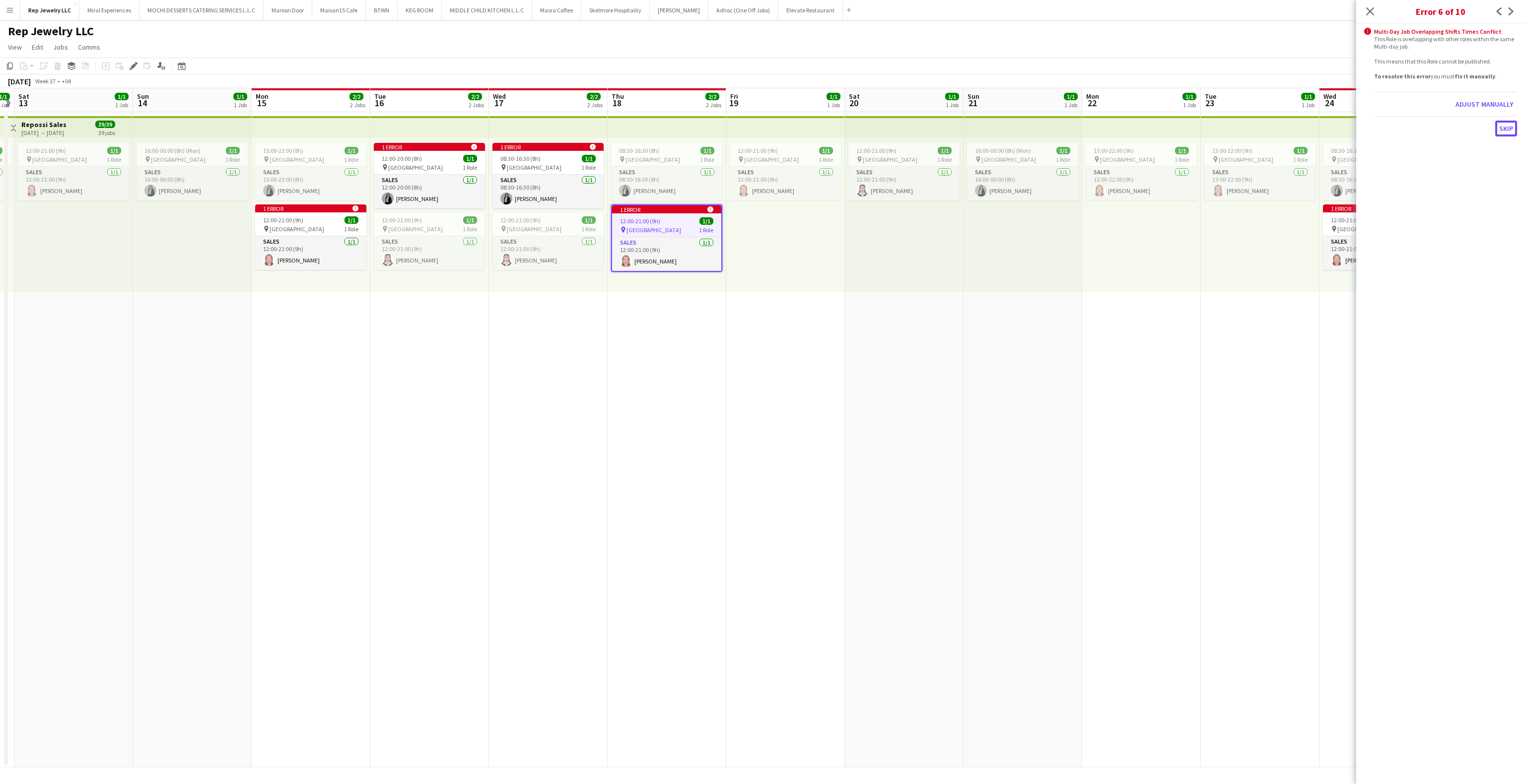
click at [1500, 131] on button "Skip" at bounding box center [1506, 129] width 22 height 16
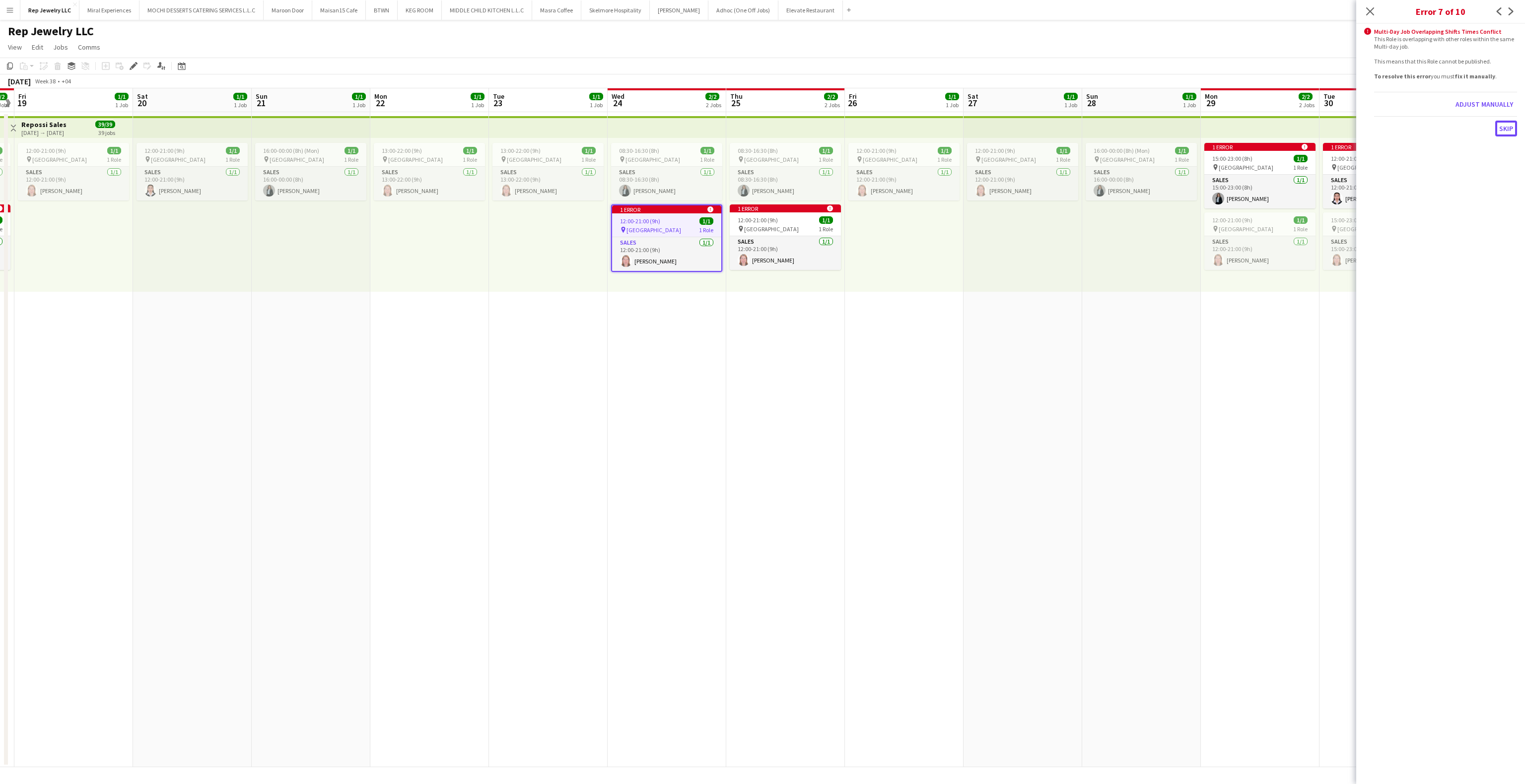
click at [1500, 131] on button "Skip" at bounding box center [1506, 129] width 22 height 16
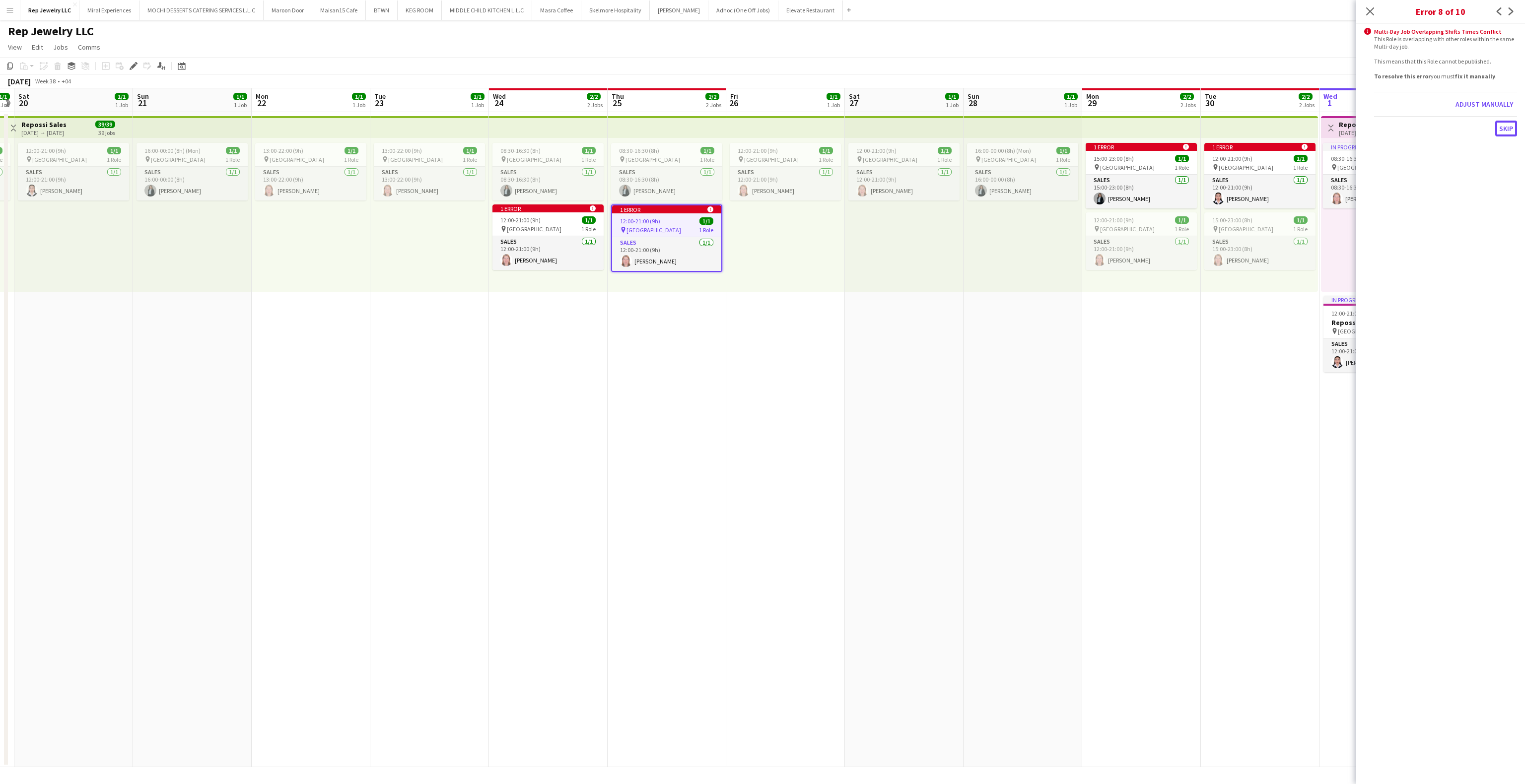
click at [1500, 131] on button "Skip" at bounding box center [1506, 129] width 22 height 16
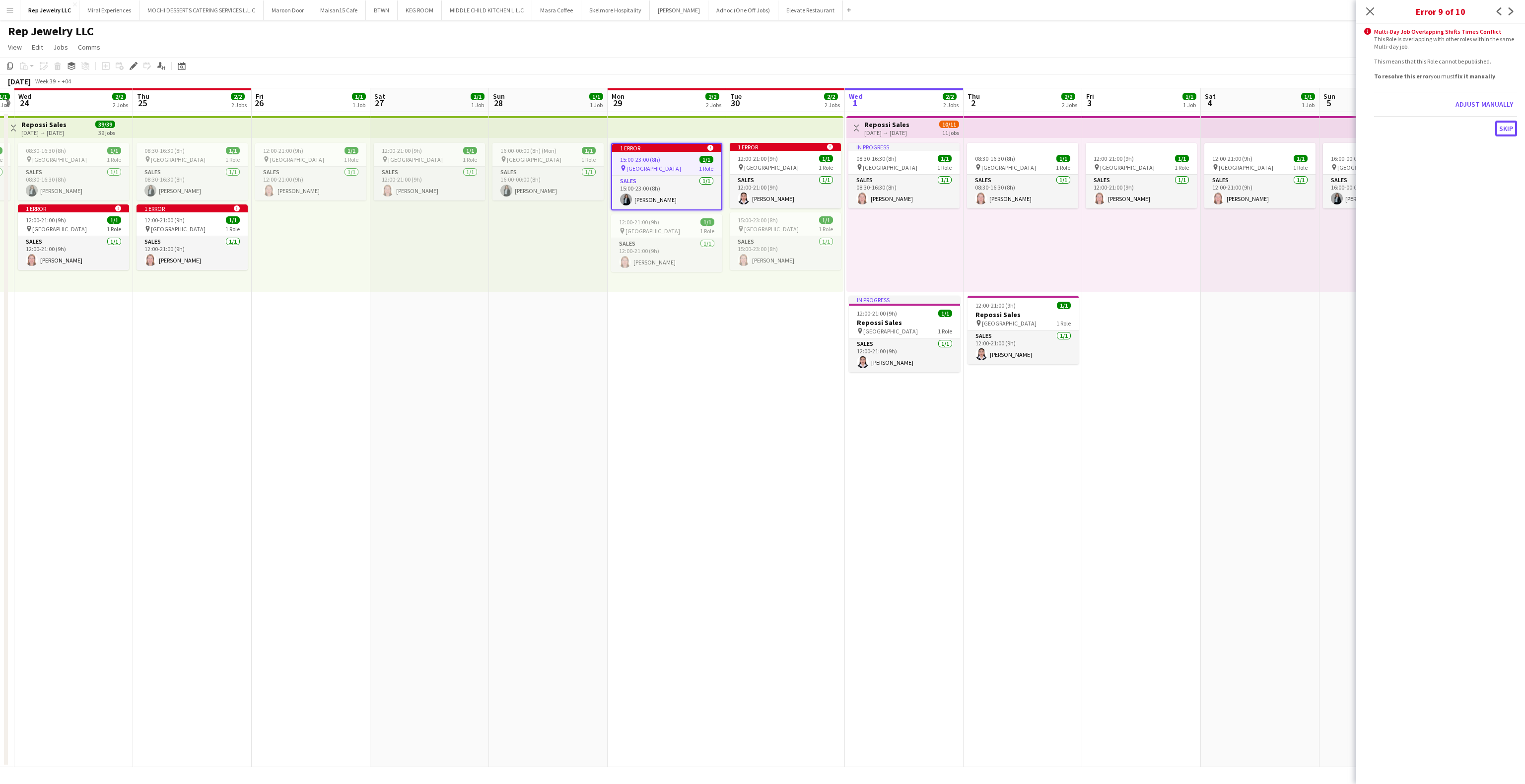
click at [1500, 131] on button "Skip" at bounding box center [1506, 129] width 22 height 16
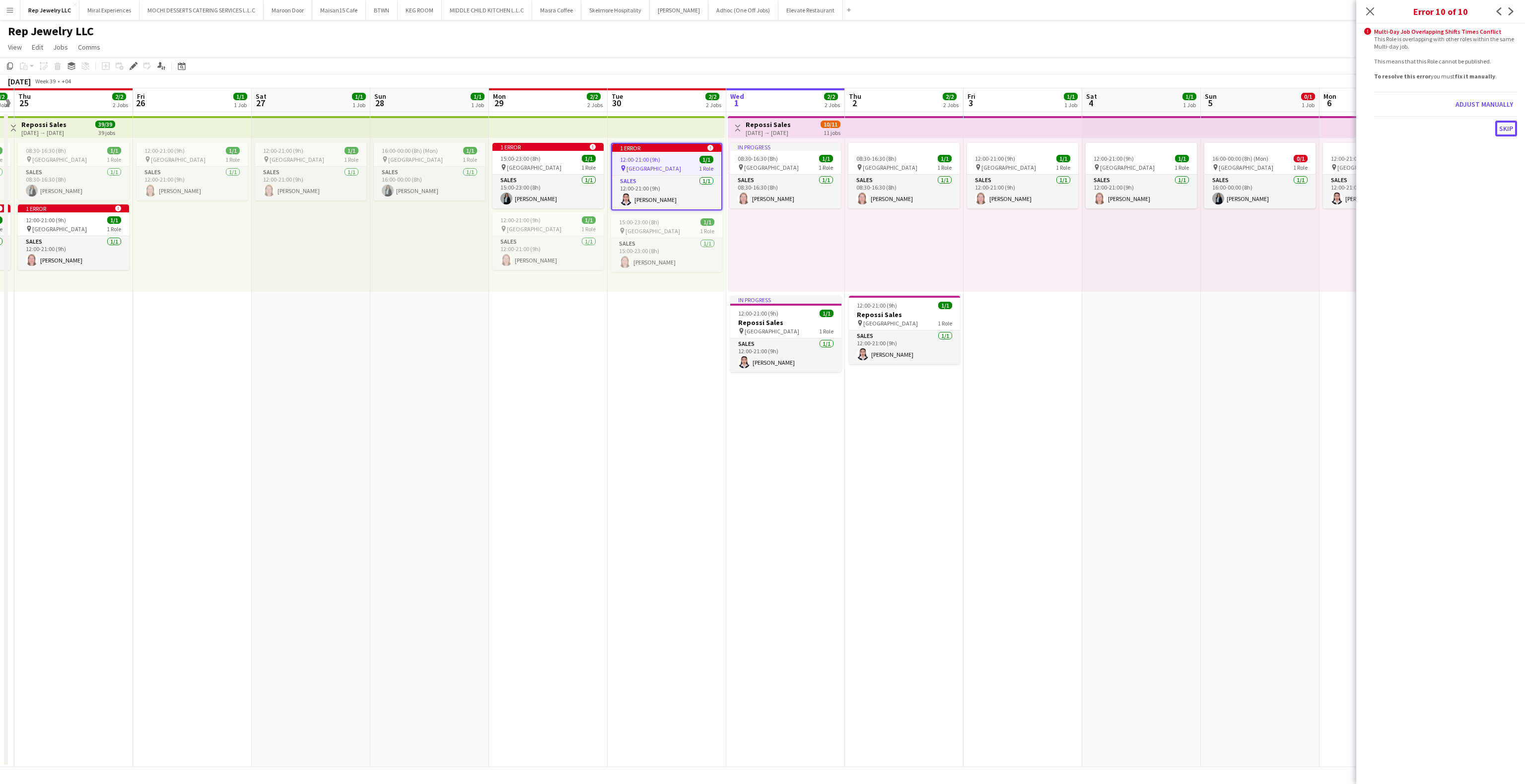
click at [1500, 131] on button "Skip" at bounding box center [1506, 129] width 22 height 16
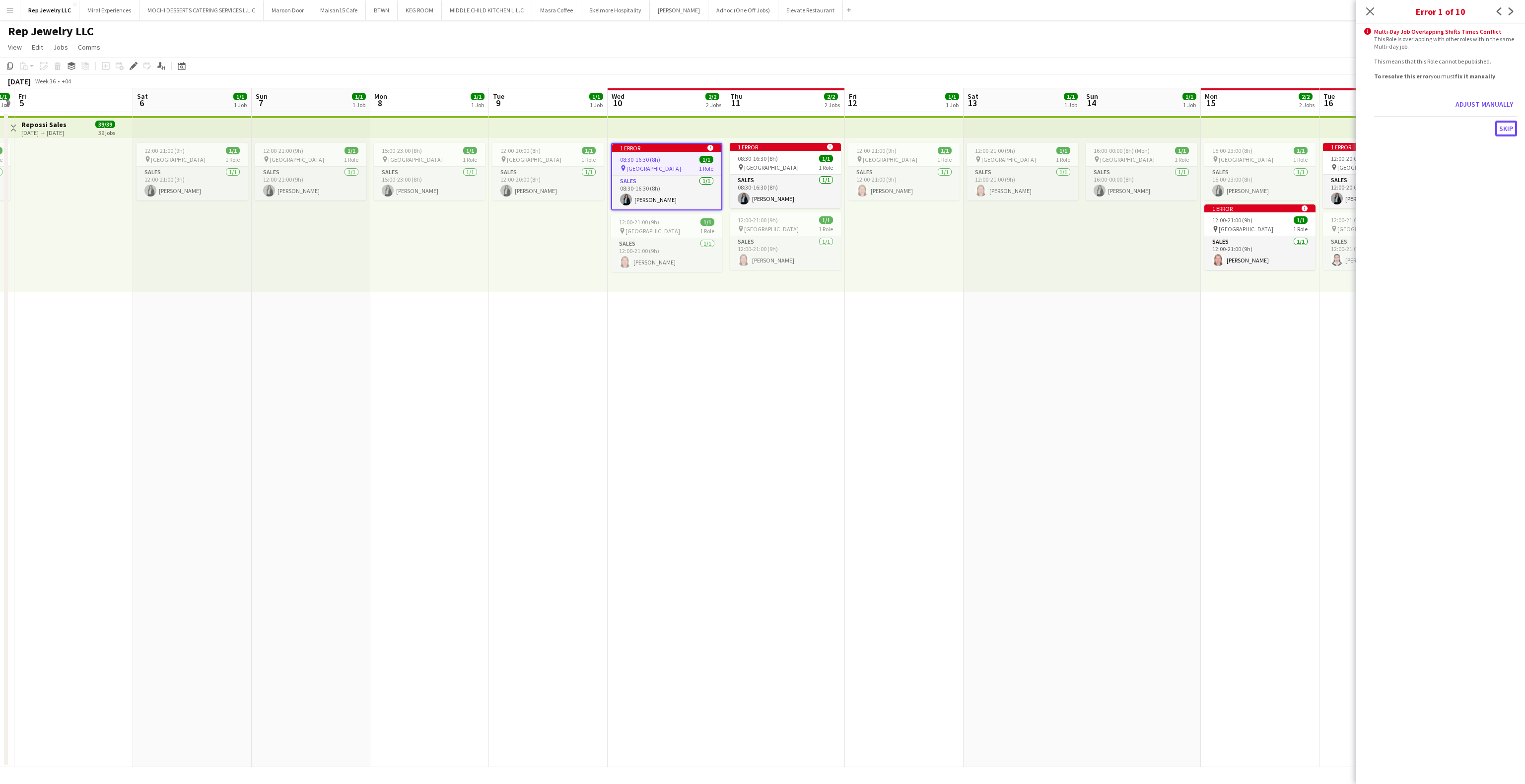
click at [1500, 131] on button "Skip" at bounding box center [1506, 129] width 22 height 16
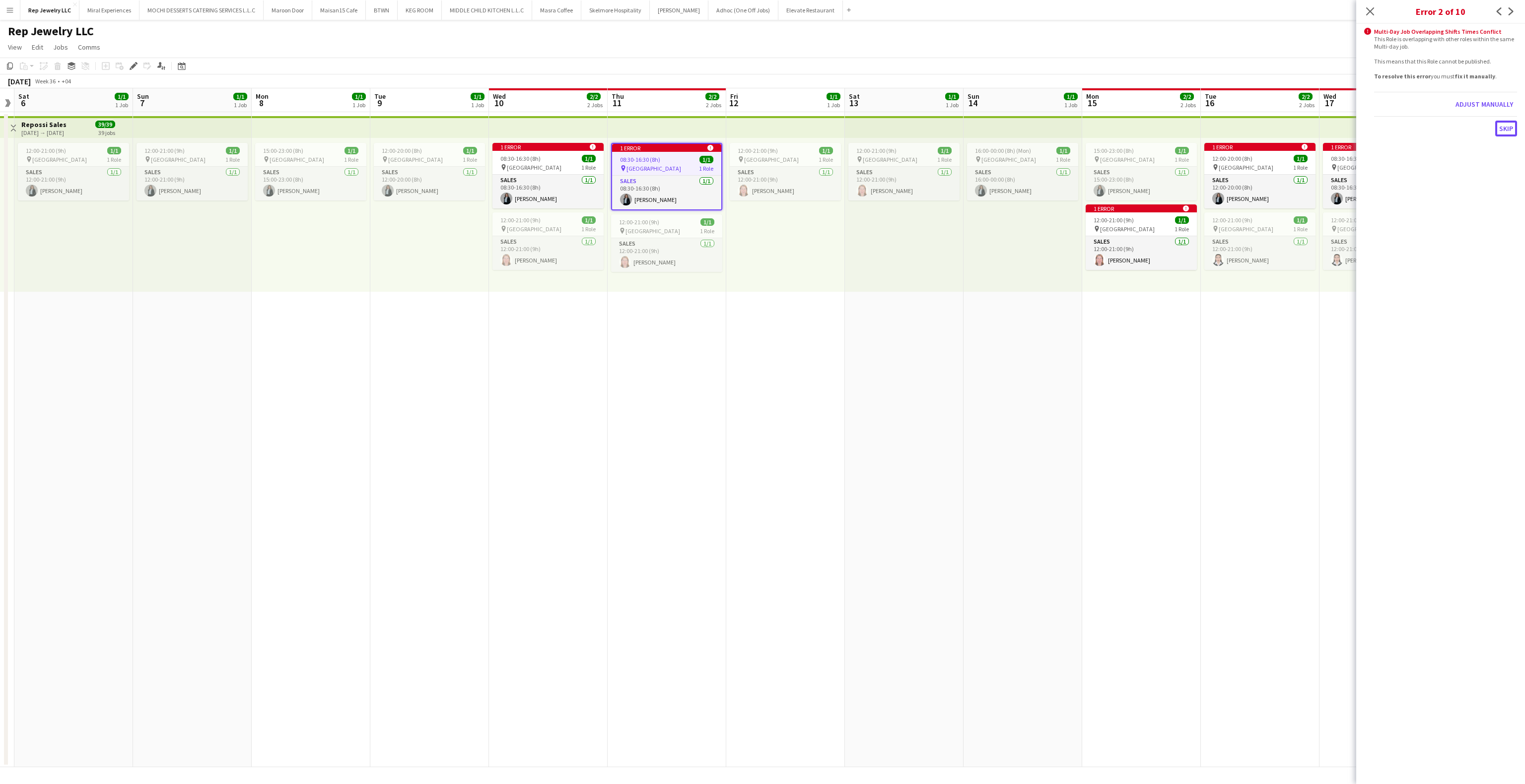
click at [1500, 131] on button "Skip" at bounding box center [1506, 129] width 22 height 16
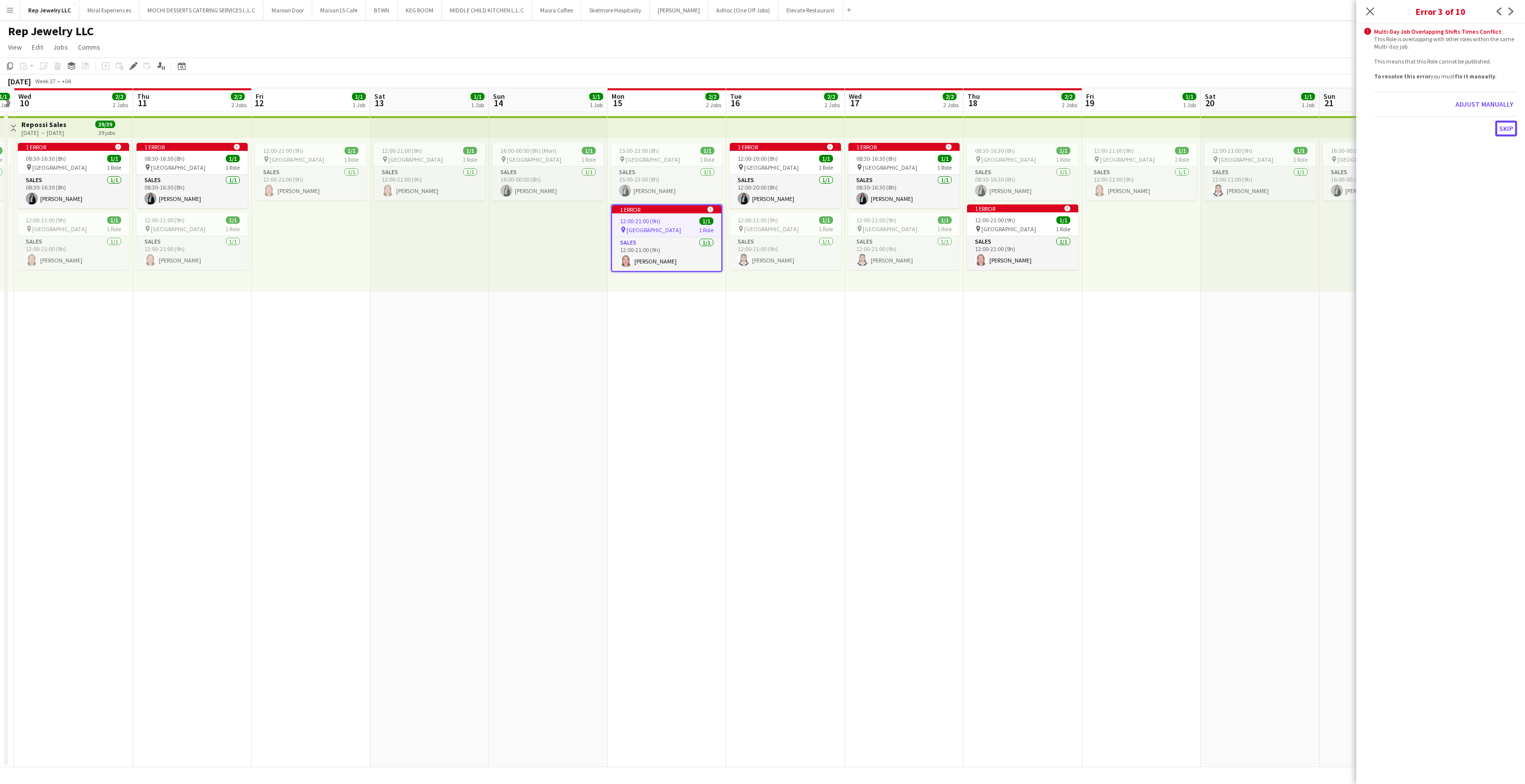
click at [1500, 131] on button "Skip" at bounding box center [1506, 129] width 22 height 16
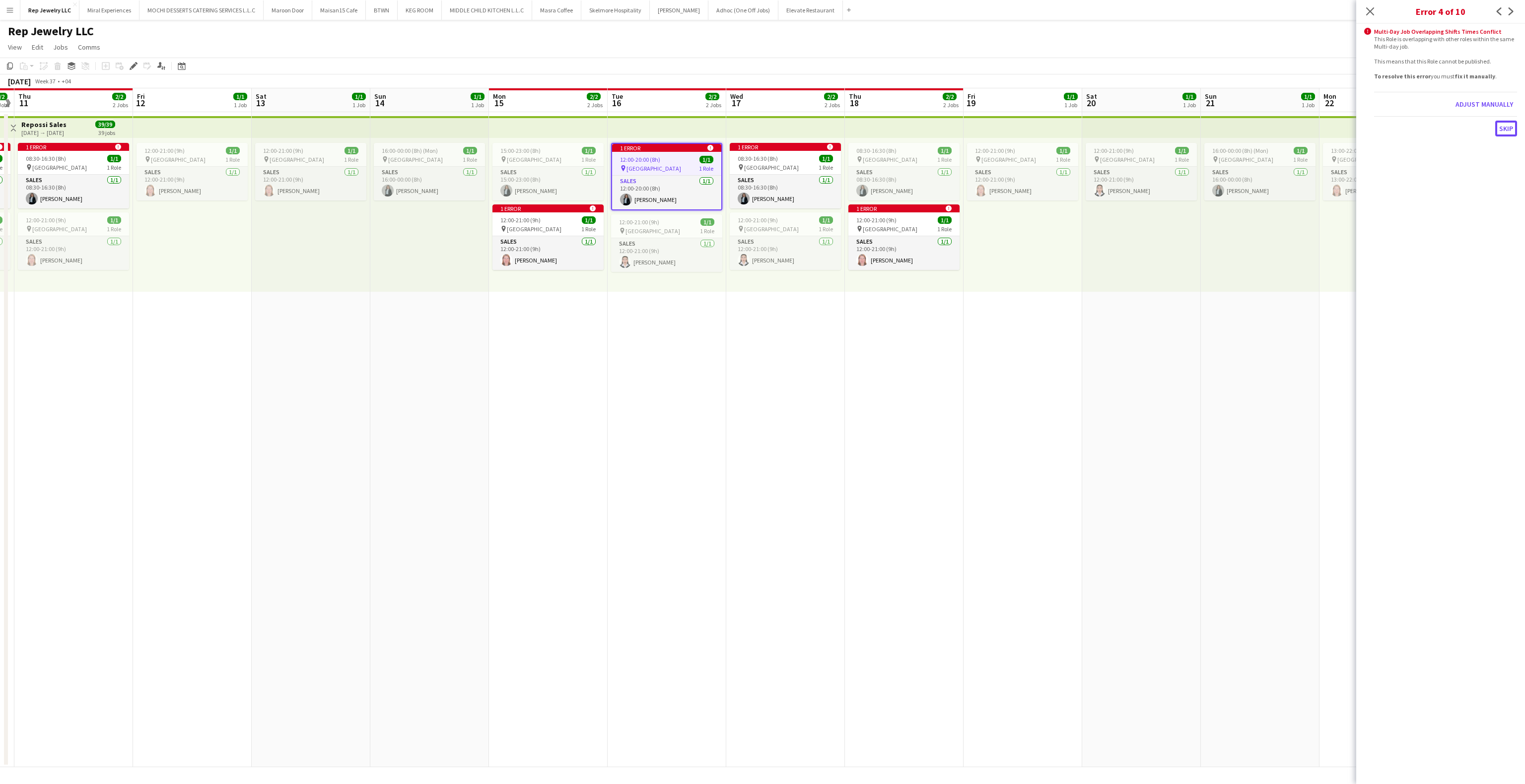
click at [1500, 131] on button "Skip" at bounding box center [1506, 129] width 22 height 16
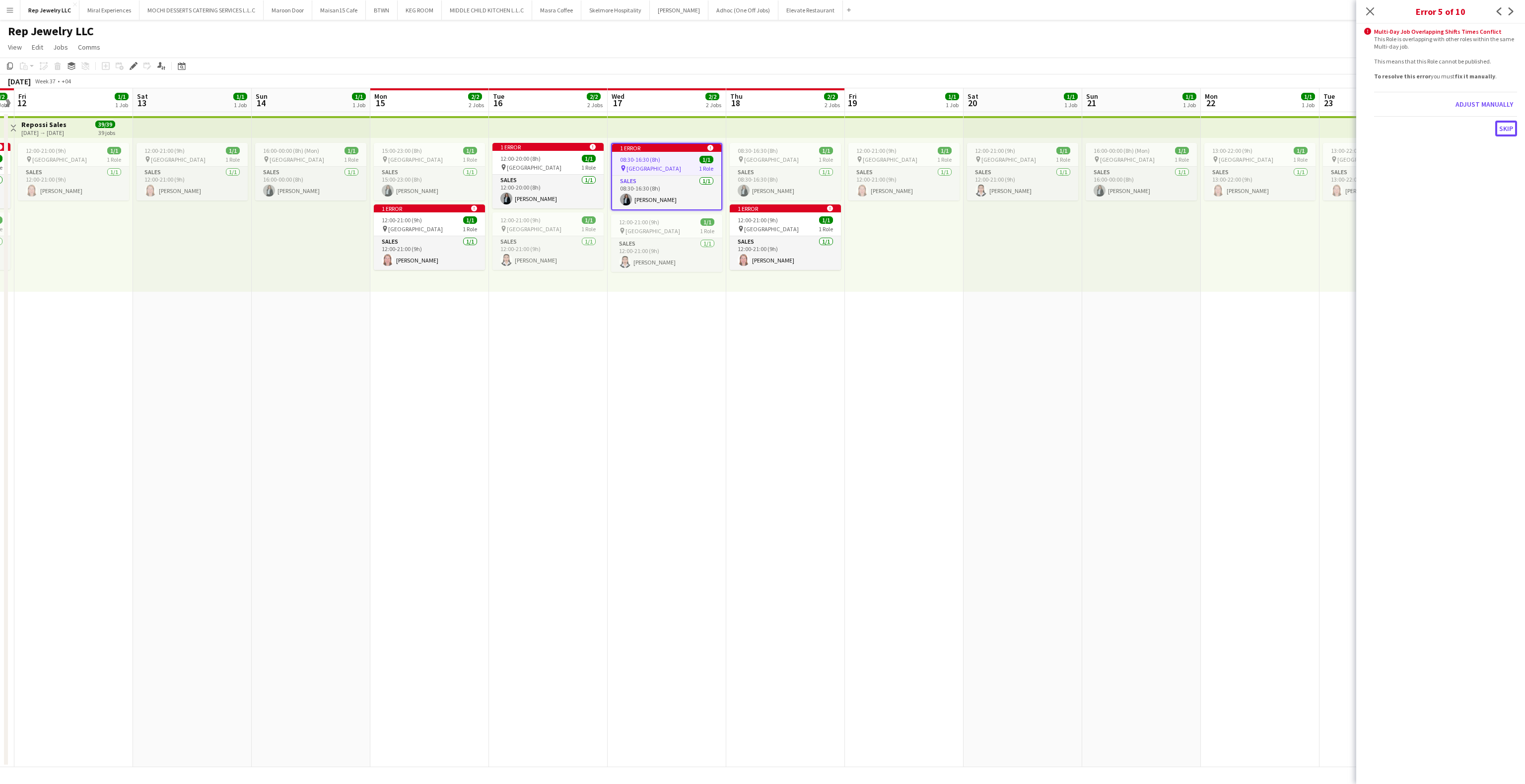
click at [1500, 131] on button "Skip" at bounding box center [1506, 129] width 22 height 16
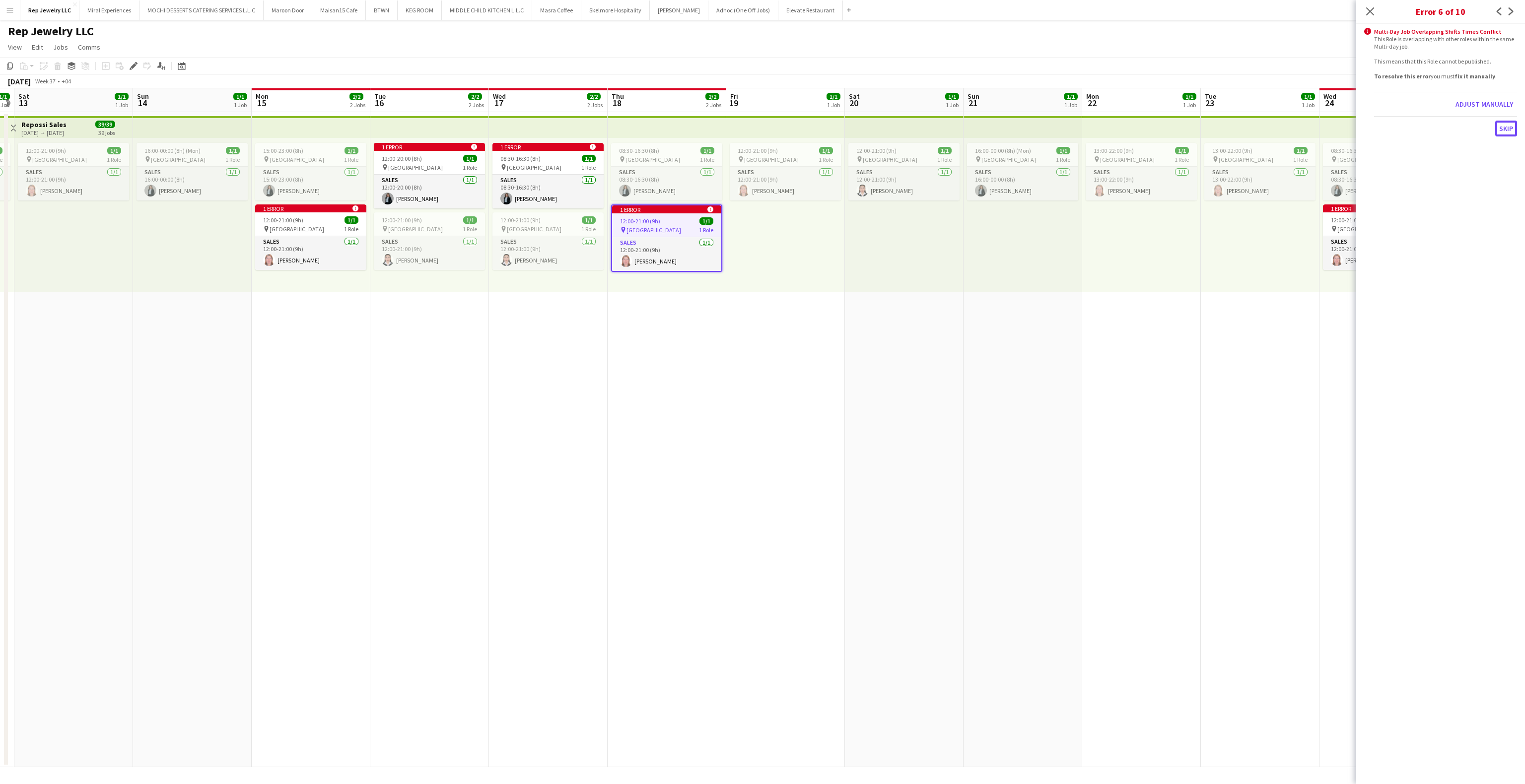
click at [1500, 131] on button "Skip" at bounding box center [1506, 129] width 22 height 16
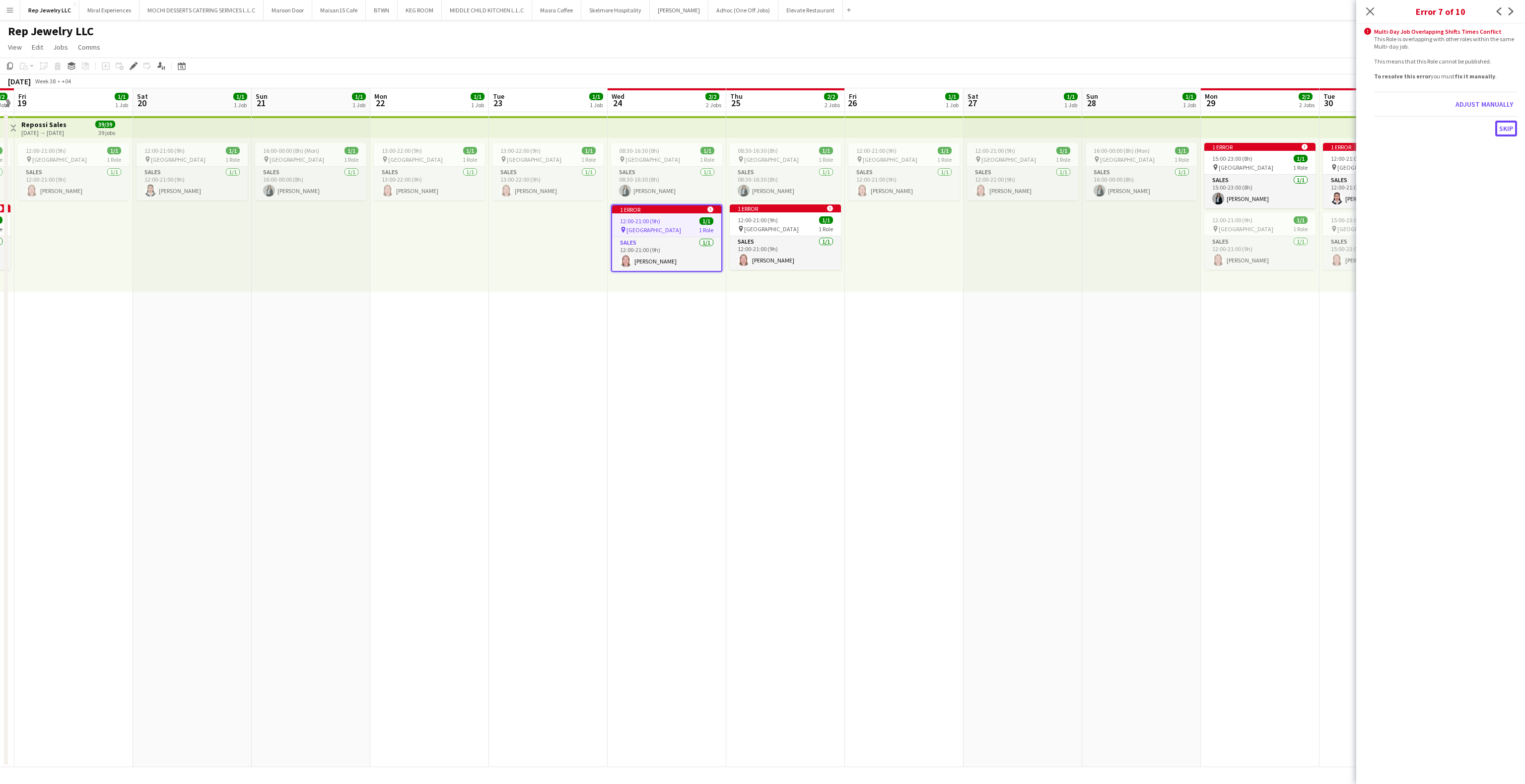
click at [1500, 131] on button "Skip" at bounding box center [1506, 129] width 22 height 16
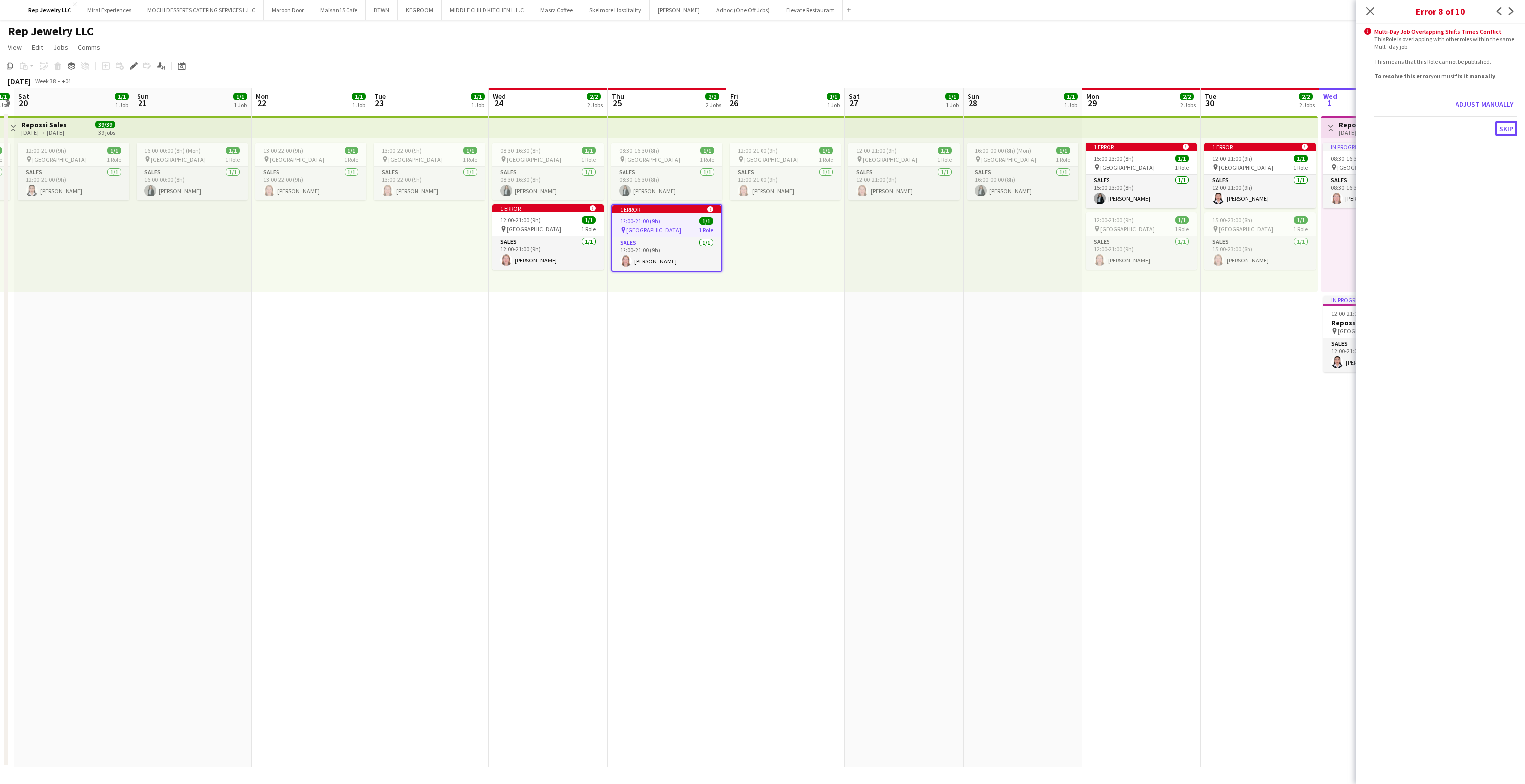
click at [1500, 131] on button "Skip" at bounding box center [1506, 129] width 22 height 16
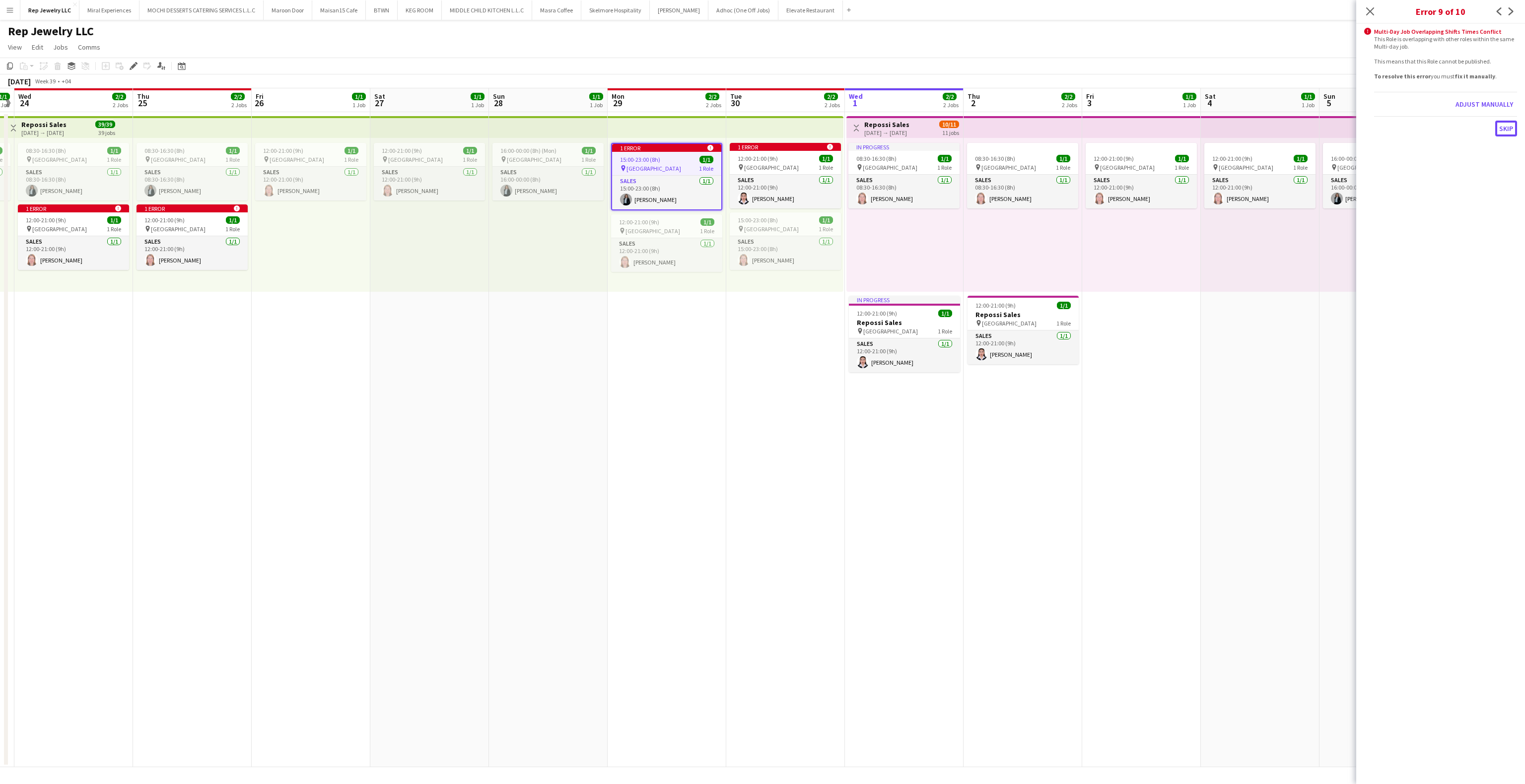
click at [1500, 131] on button "Skip" at bounding box center [1506, 129] width 22 height 16
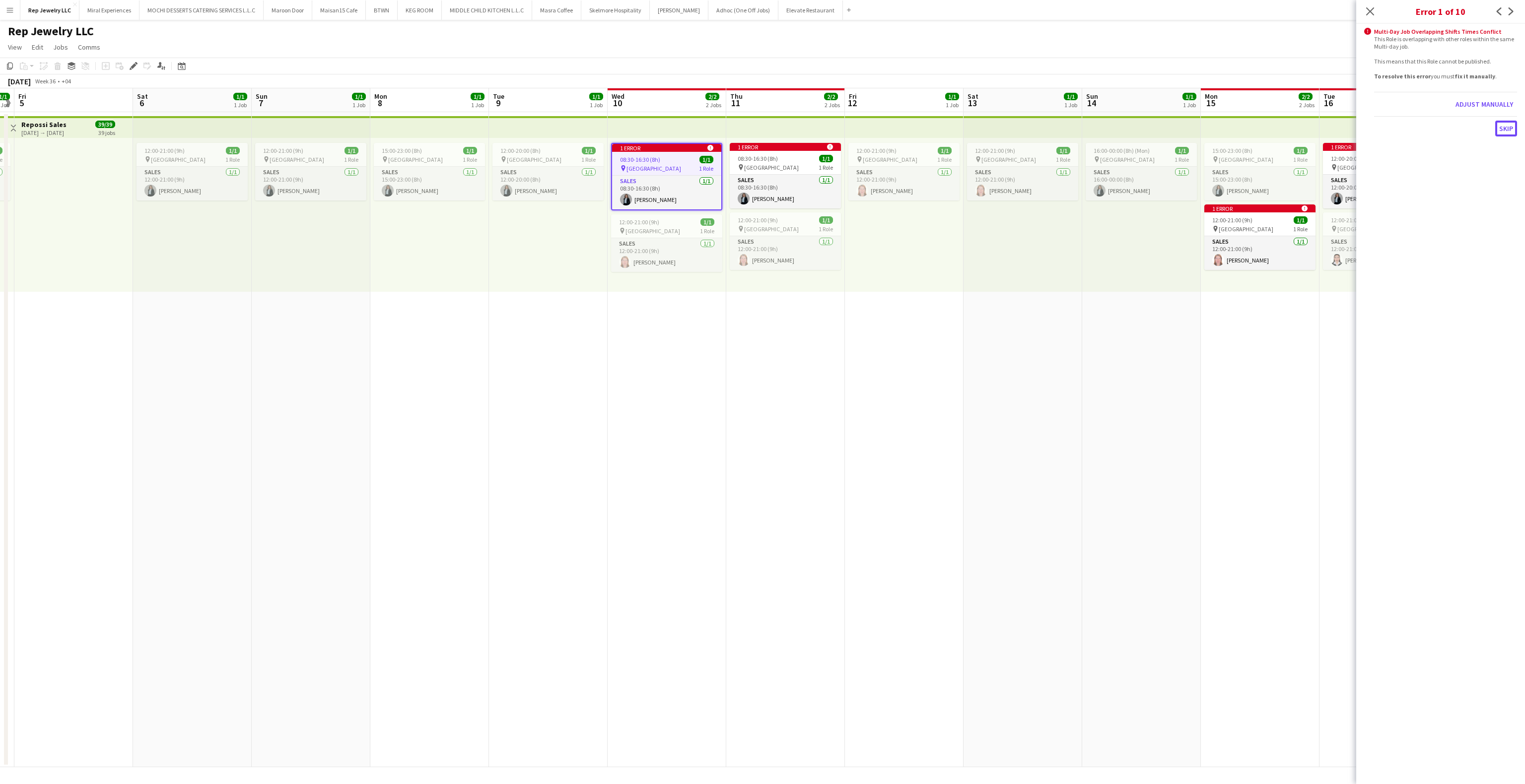
click at [1500, 131] on button "Skip" at bounding box center [1506, 129] width 22 height 16
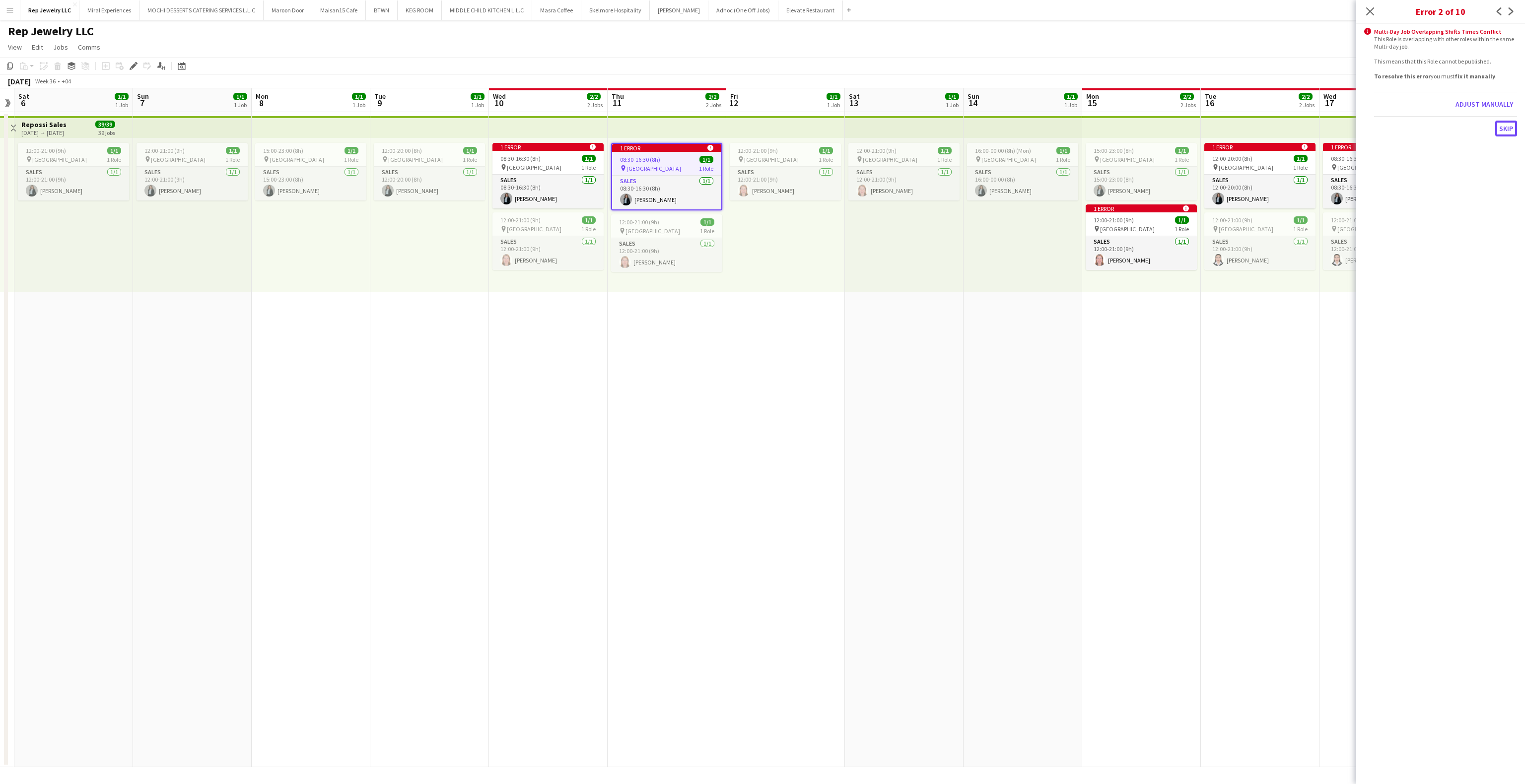
click at [1500, 131] on button "Skip" at bounding box center [1506, 129] width 22 height 16
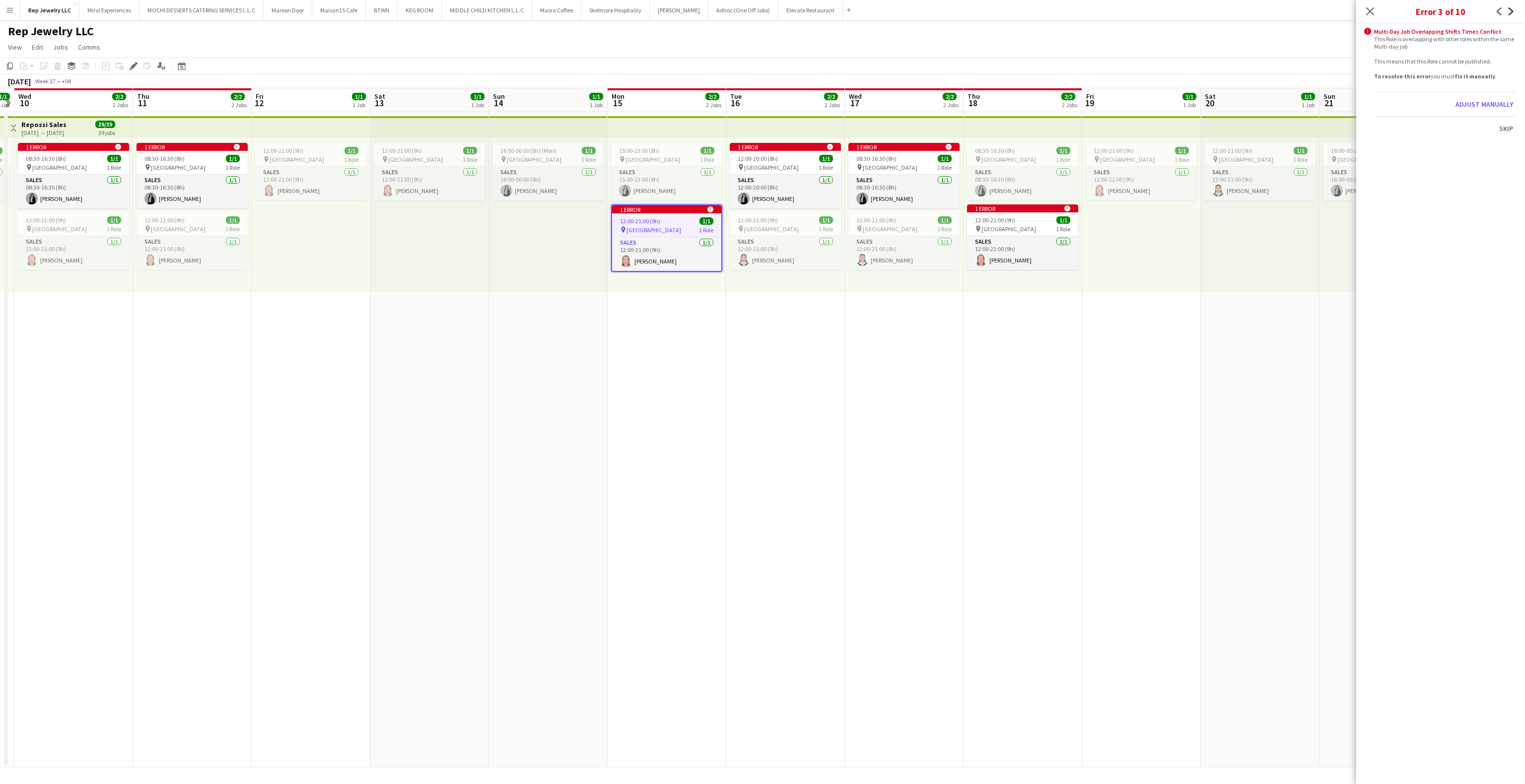
click at [1509, 14] on icon at bounding box center [1511, 11] width 5 height 8
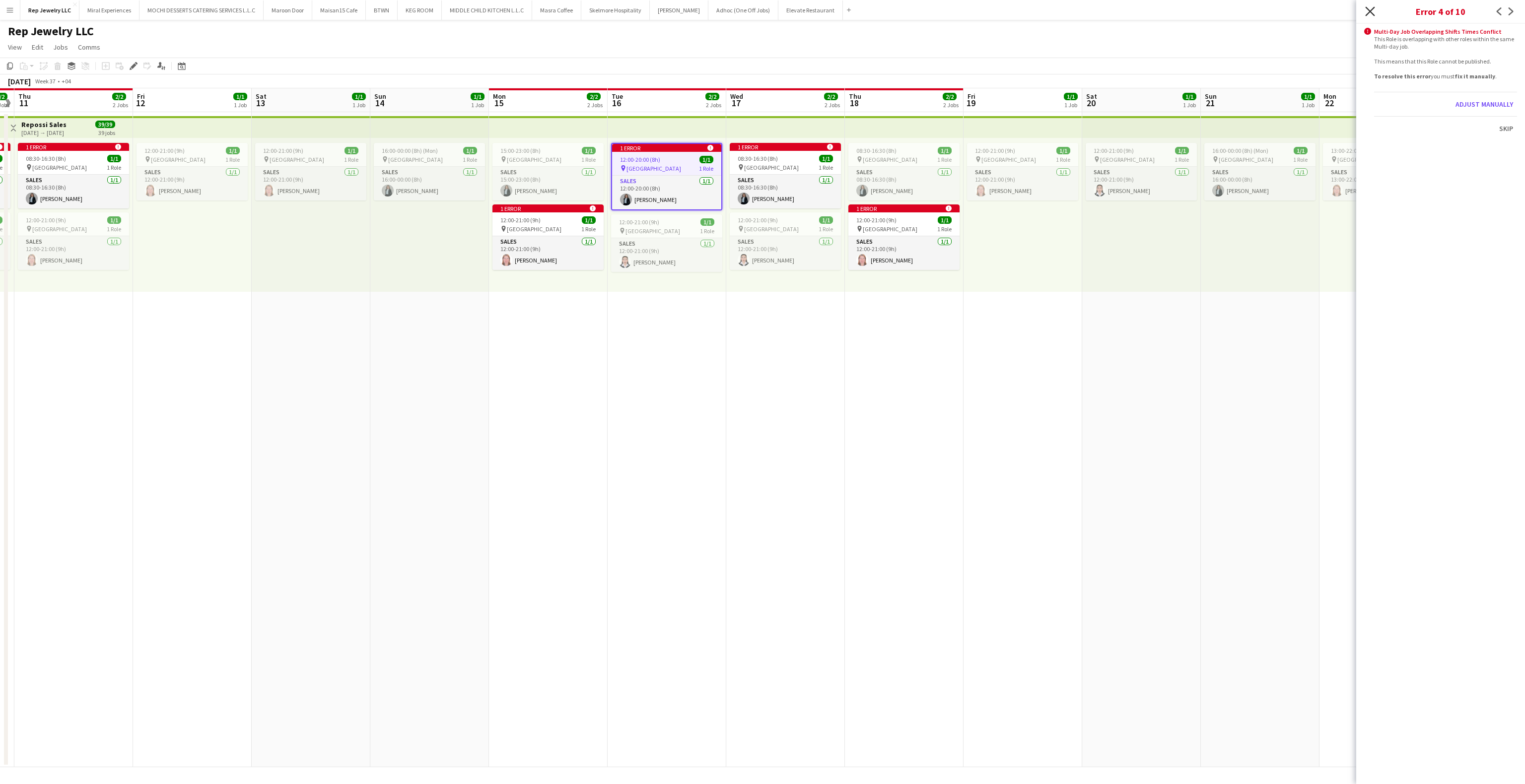
click at [1375, 16] on icon "Close pop-in" at bounding box center [1370, 11] width 9 height 9
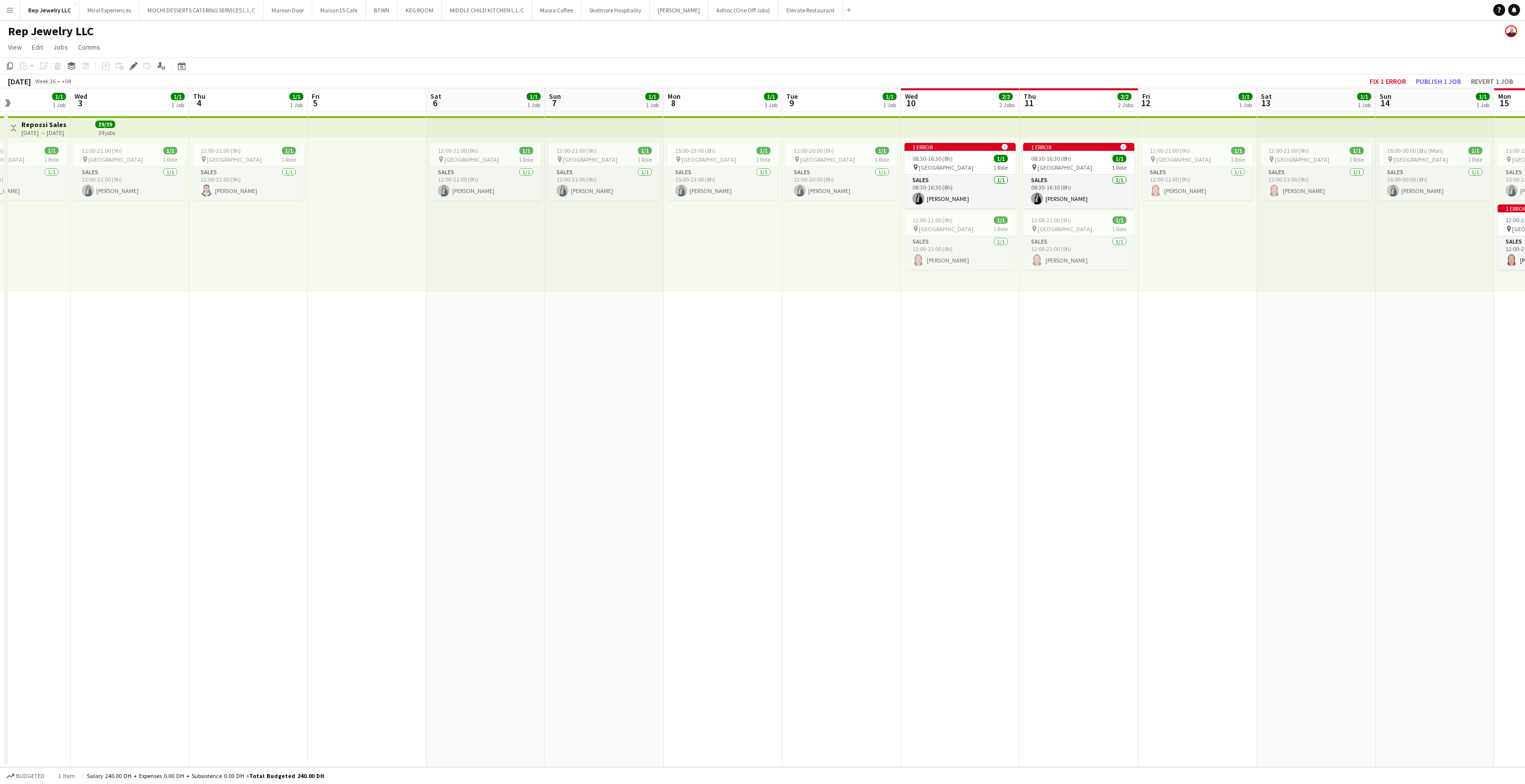
scroll to position [0, 407]
click at [1034, 324] on app-date-cell "1 error alert-circle 08:30-16:30 (8h) 1/1 pin Dubai Mall 1 Role Sales [DATE] 08…" at bounding box center [1077, 440] width 119 height 655
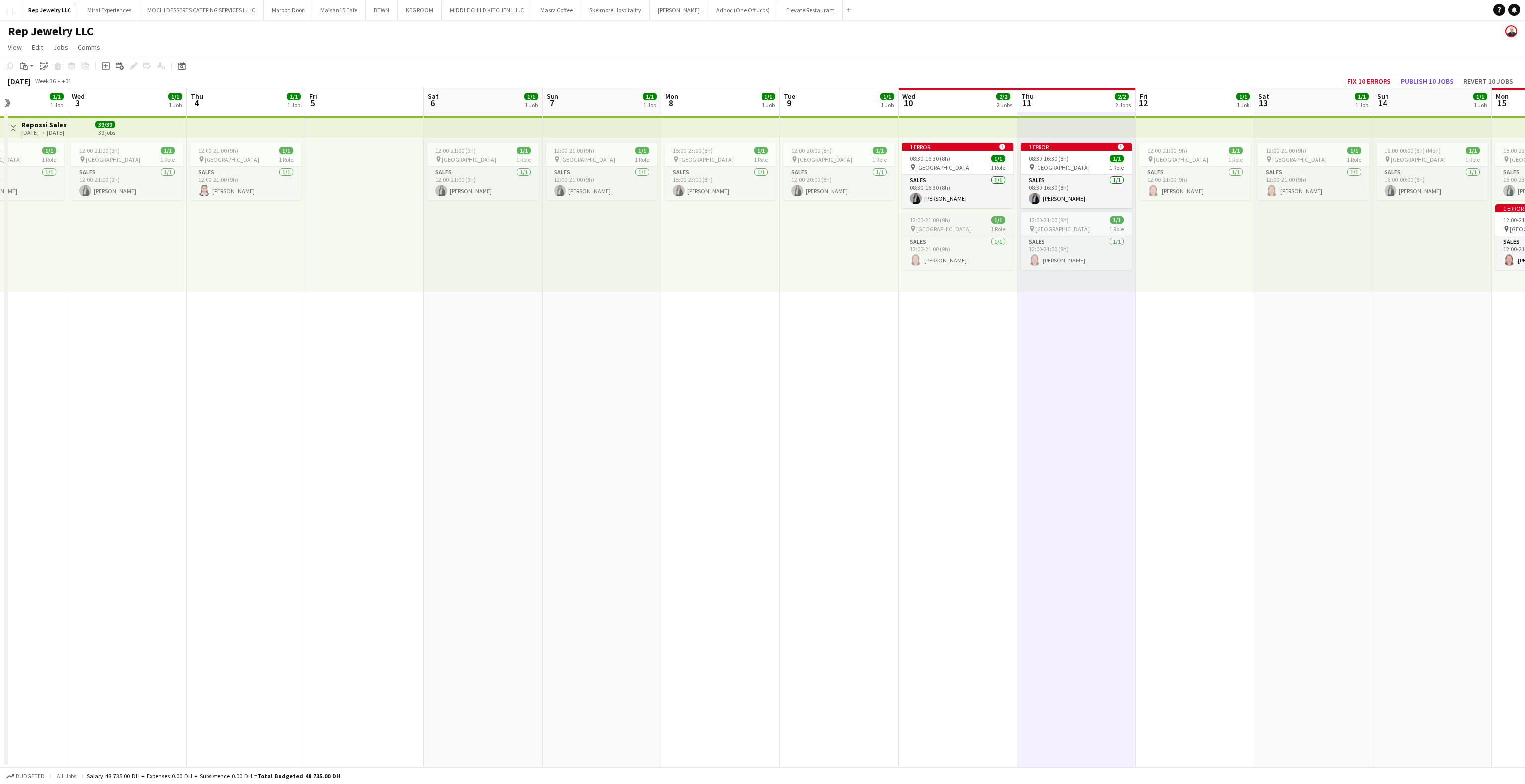
click at [963, 230] on div "pin [GEOGRAPHIC_DATA] 1 Role" at bounding box center [957, 229] width 111 height 8
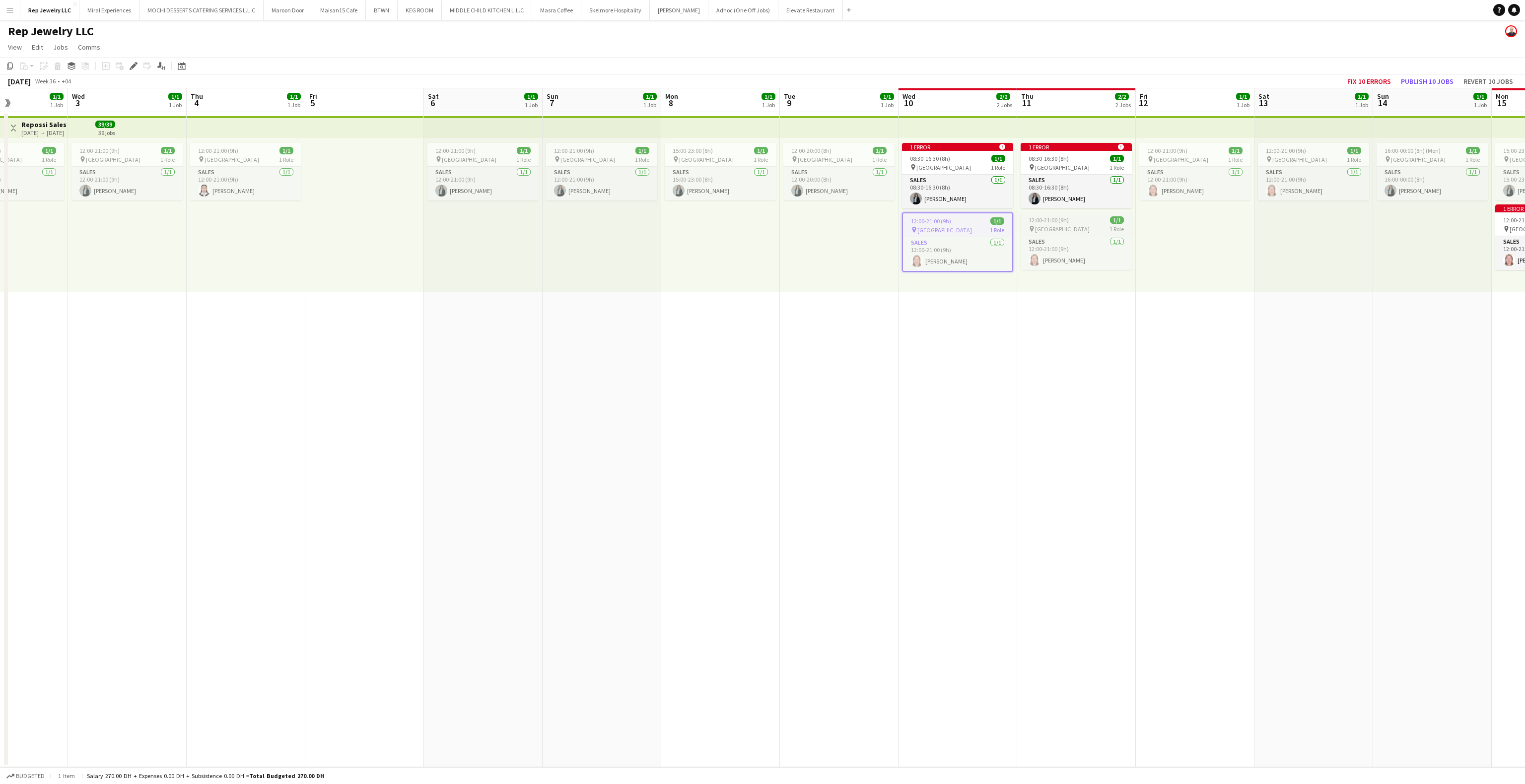
click at [1053, 225] on span "[GEOGRAPHIC_DATA]" at bounding box center [1062, 229] width 55 height 7
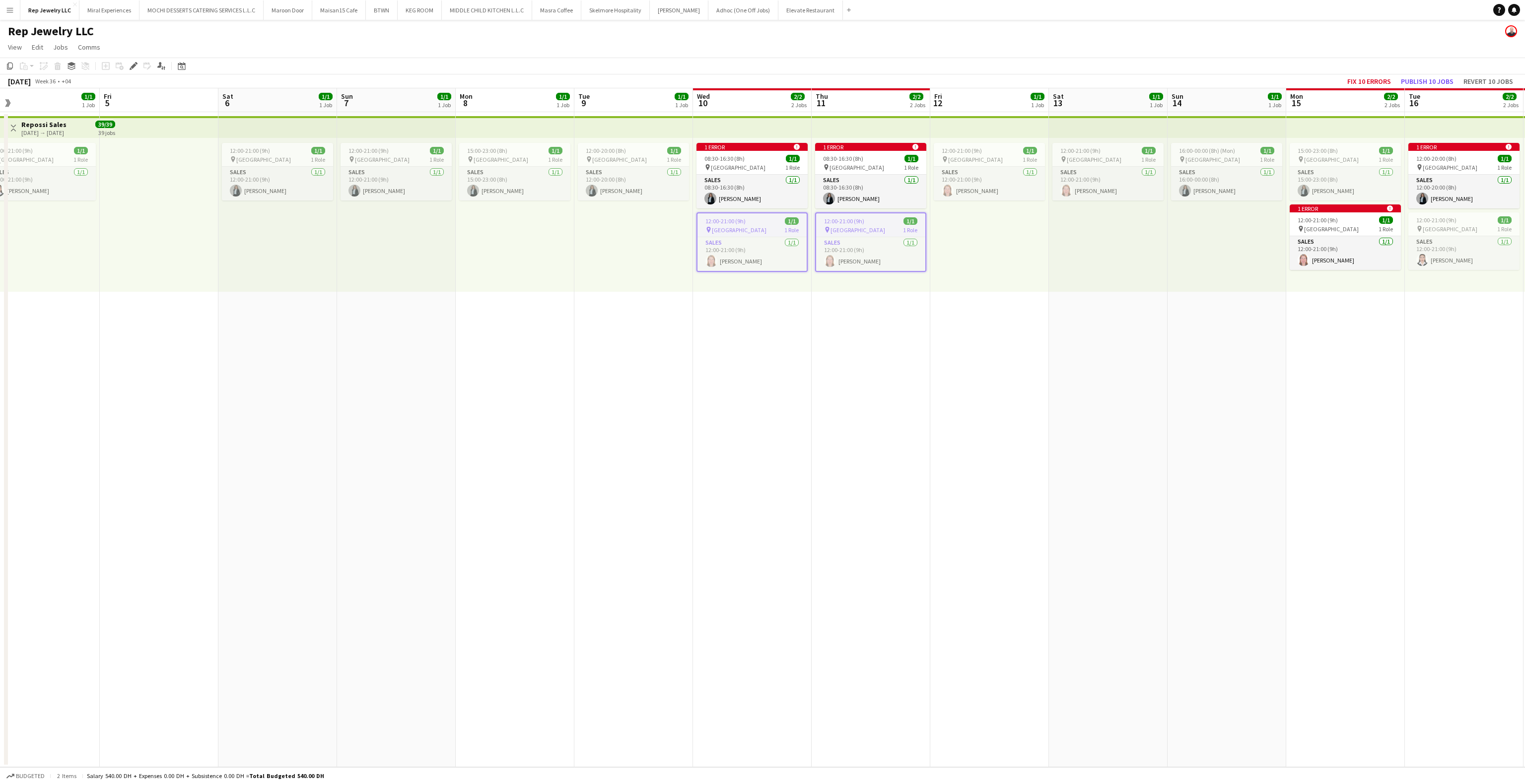
scroll to position [0, 380]
click at [773, 312] on app-date-cell "1 error alert-circle 08:30-16:30 (8h) 1/1 pin Dubai Mall 1 Role Sales [DATE] 08…" at bounding box center [747, 440] width 119 height 655
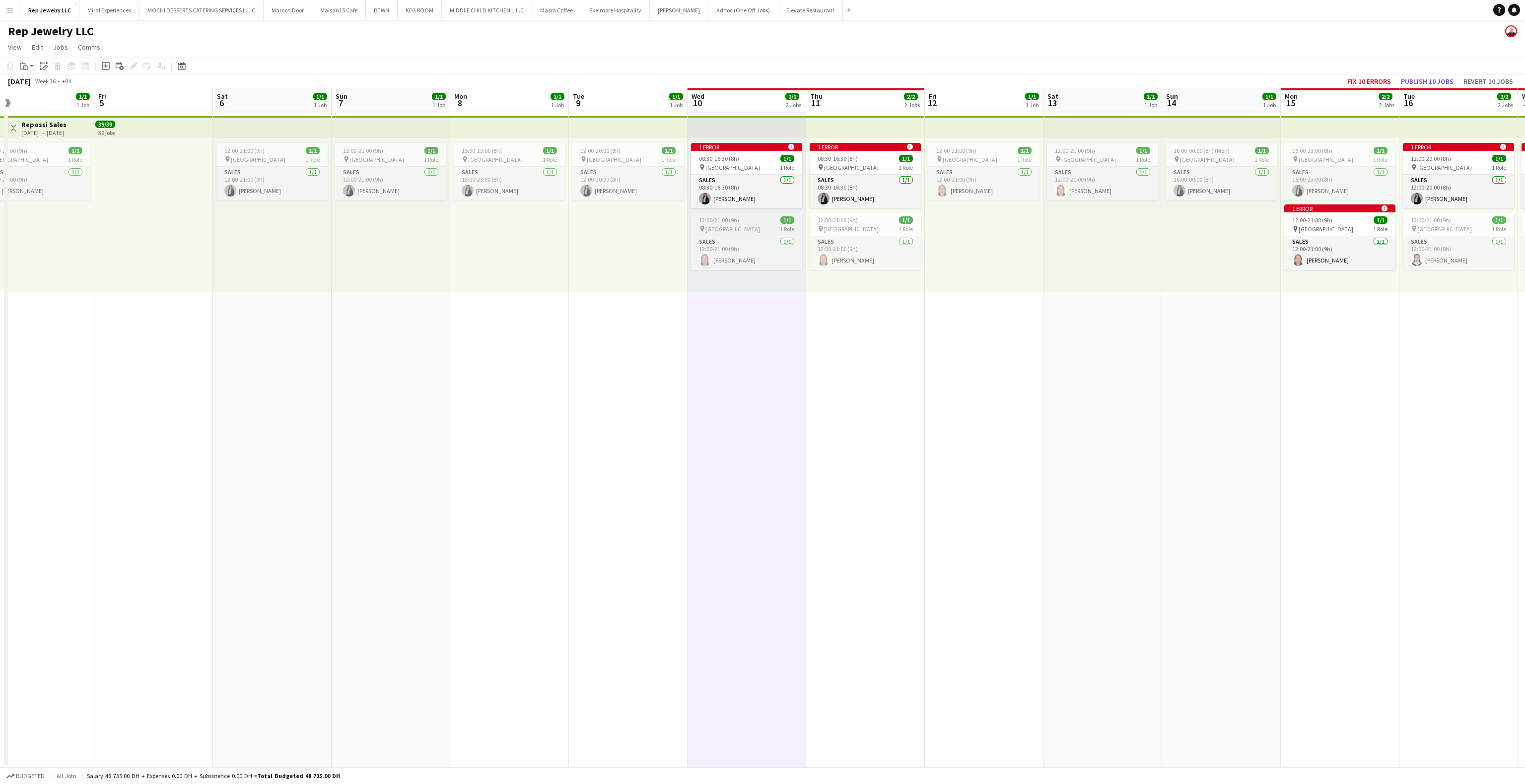
click at [760, 222] on div "12:00-21:00 (9h) 1/1" at bounding box center [746, 220] width 111 height 7
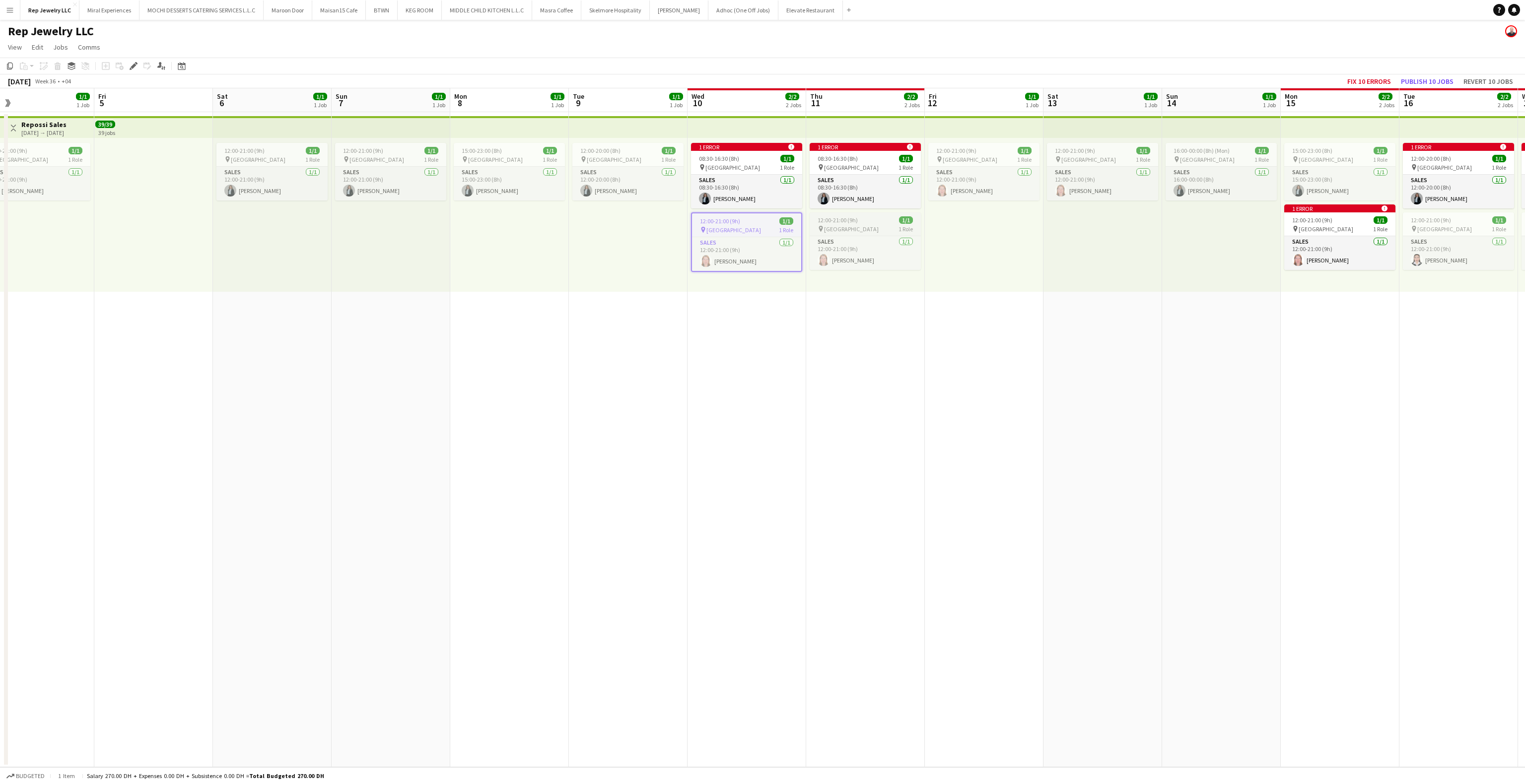
click at [840, 223] on span "12:00-21:00 (9h)" at bounding box center [838, 220] width 40 height 7
click at [751, 313] on app-date-cell "1 error alert-circle 08:30-16:30 (8h) 1/1 pin Dubai Mall 1 Role Sales [DATE] 08…" at bounding box center [747, 440] width 119 height 655
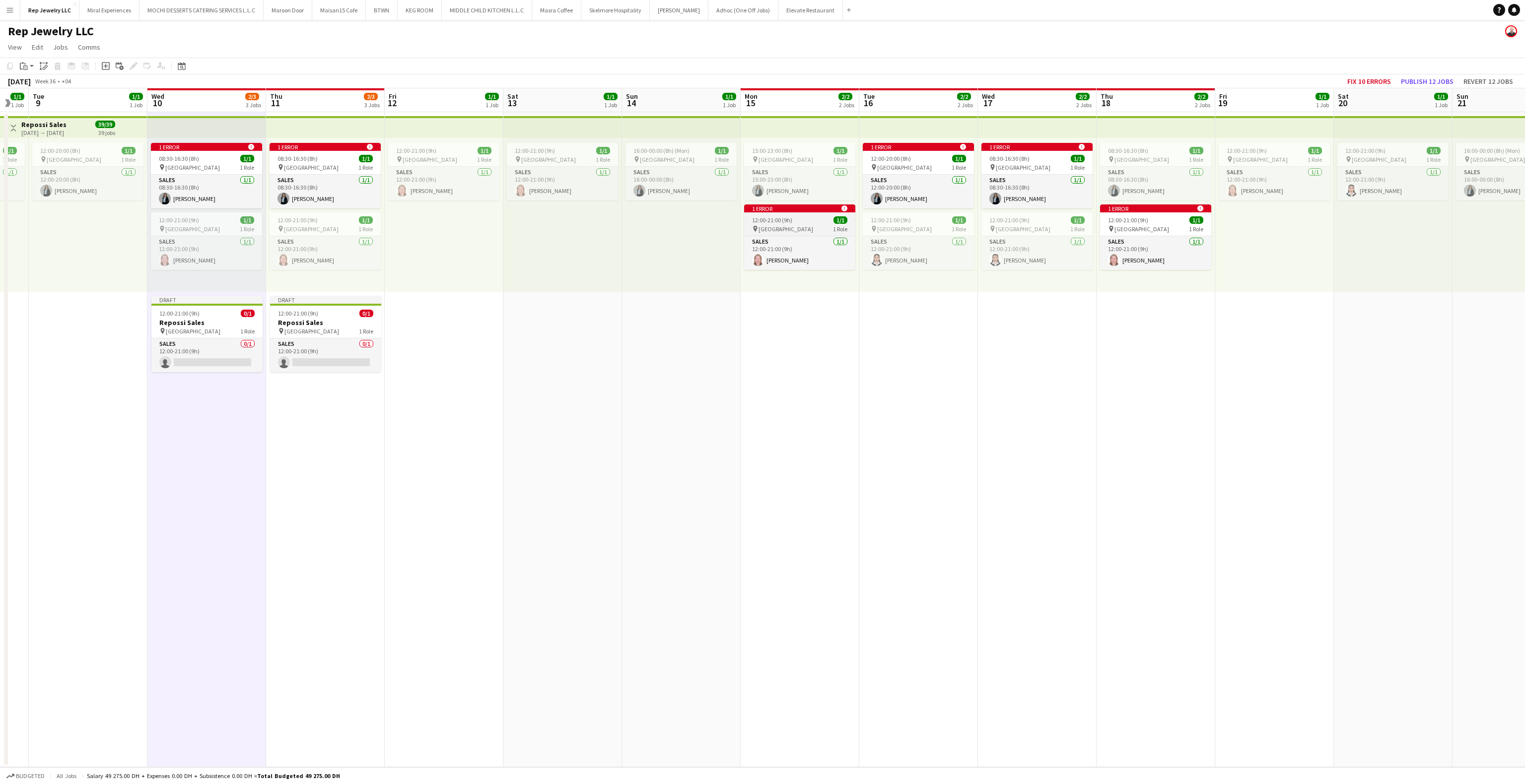
scroll to position [0, 338]
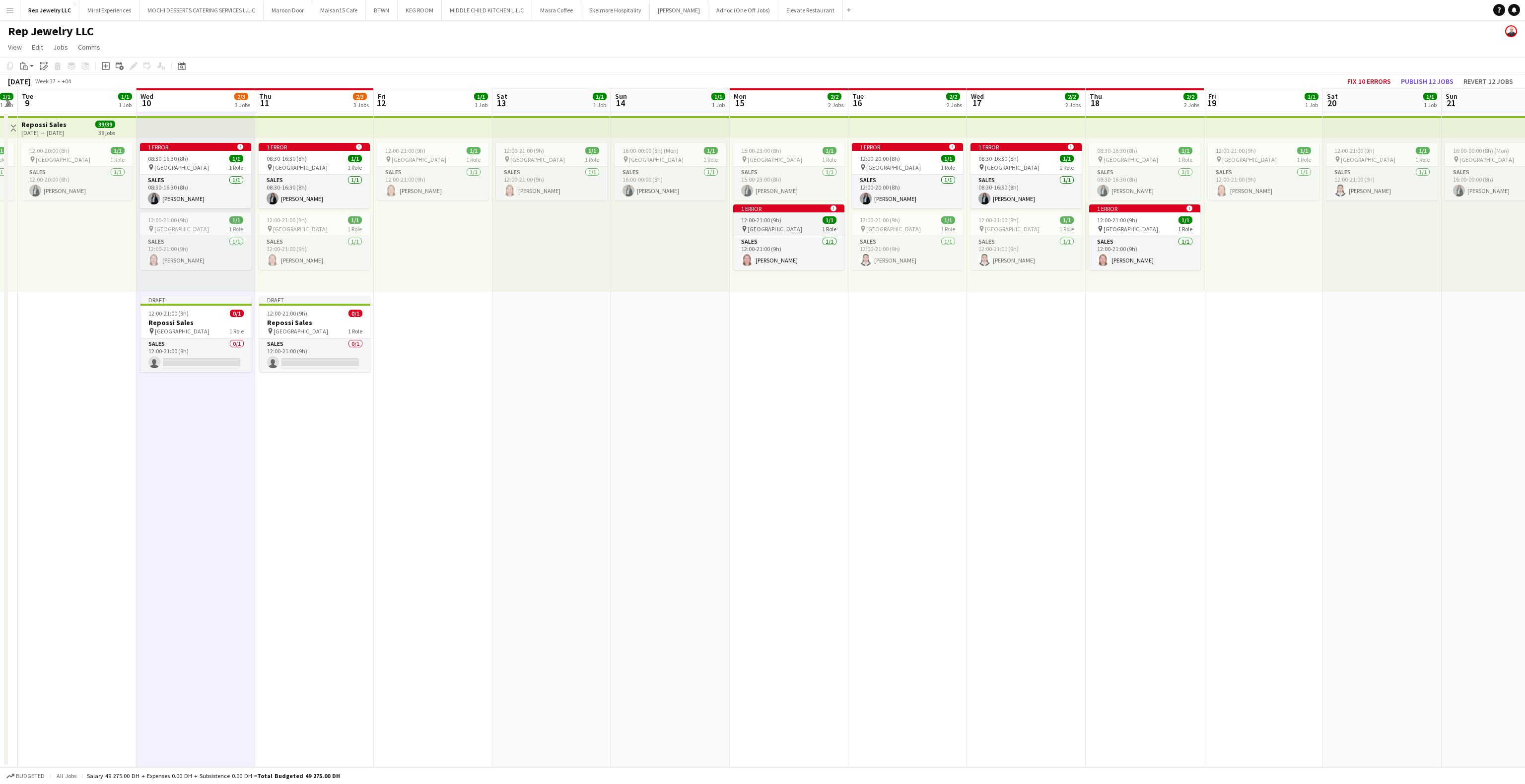
click at [799, 214] on app-job-card "1 error alert-circle 12:00-21:00 (9h) 1/1 pin Dubai Mall 1 Role Sales [DATE] 12…" at bounding box center [789, 237] width 111 height 65
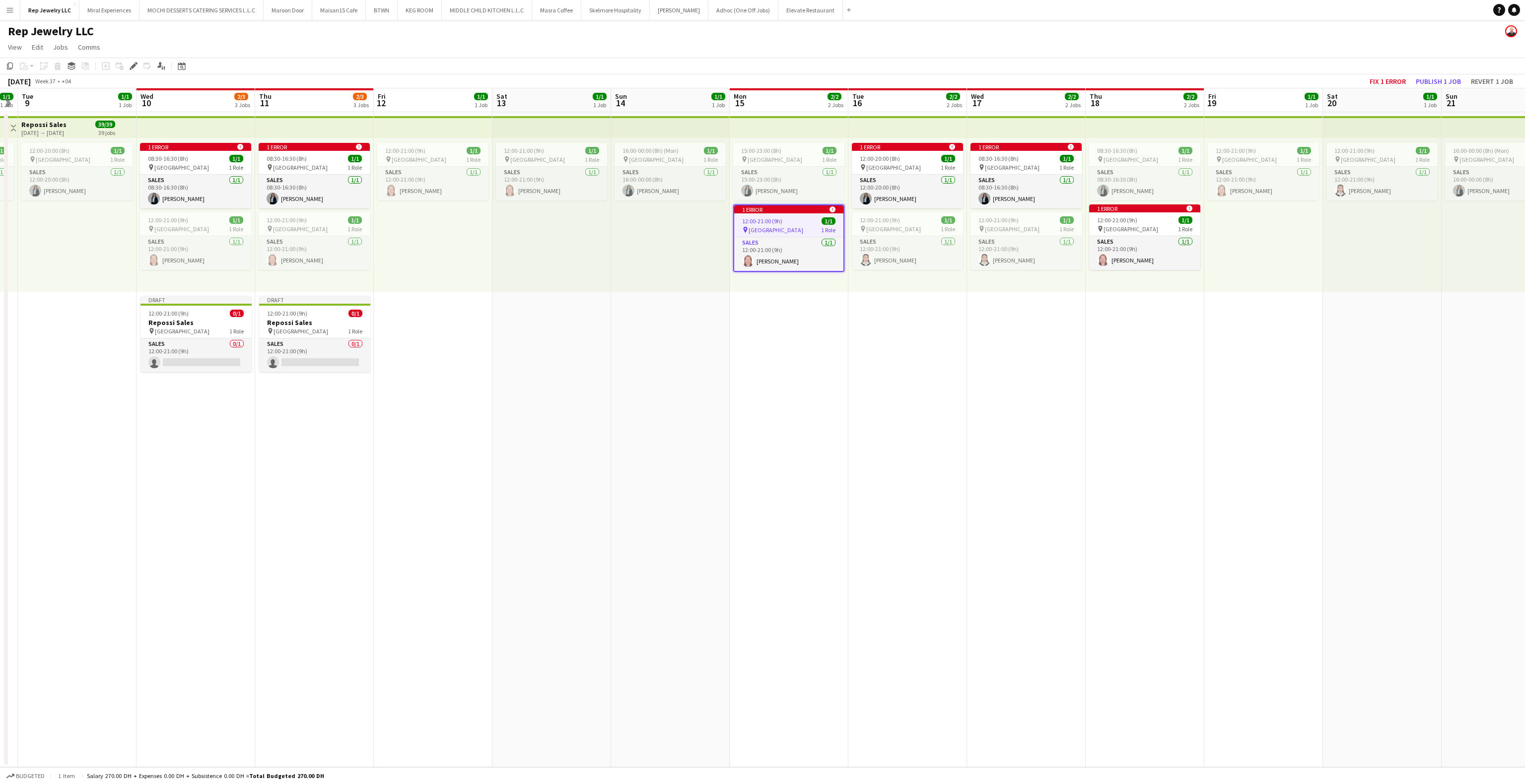
click at [805, 308] on app-date-cell "15:00-23:00 (8h) 1/1 pin Dubai Mall 1 Role Sales [DATE] 15:00-23:00 (8h) [PERSO…" at bounding box center [789, 440] width 119 height 655
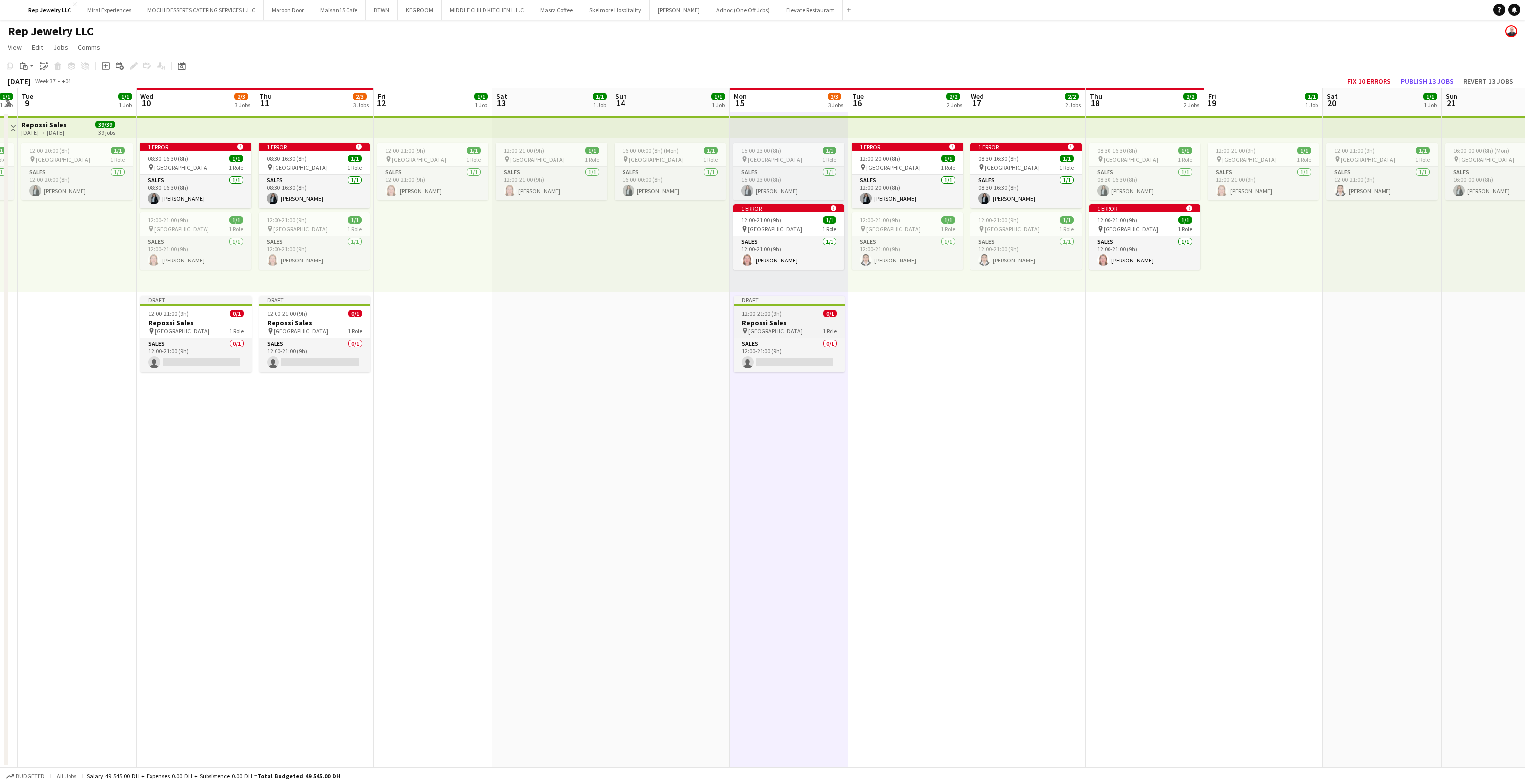
click at [762, 303] on div "Draft" at bounding box center [789, 300] width 111 height 8
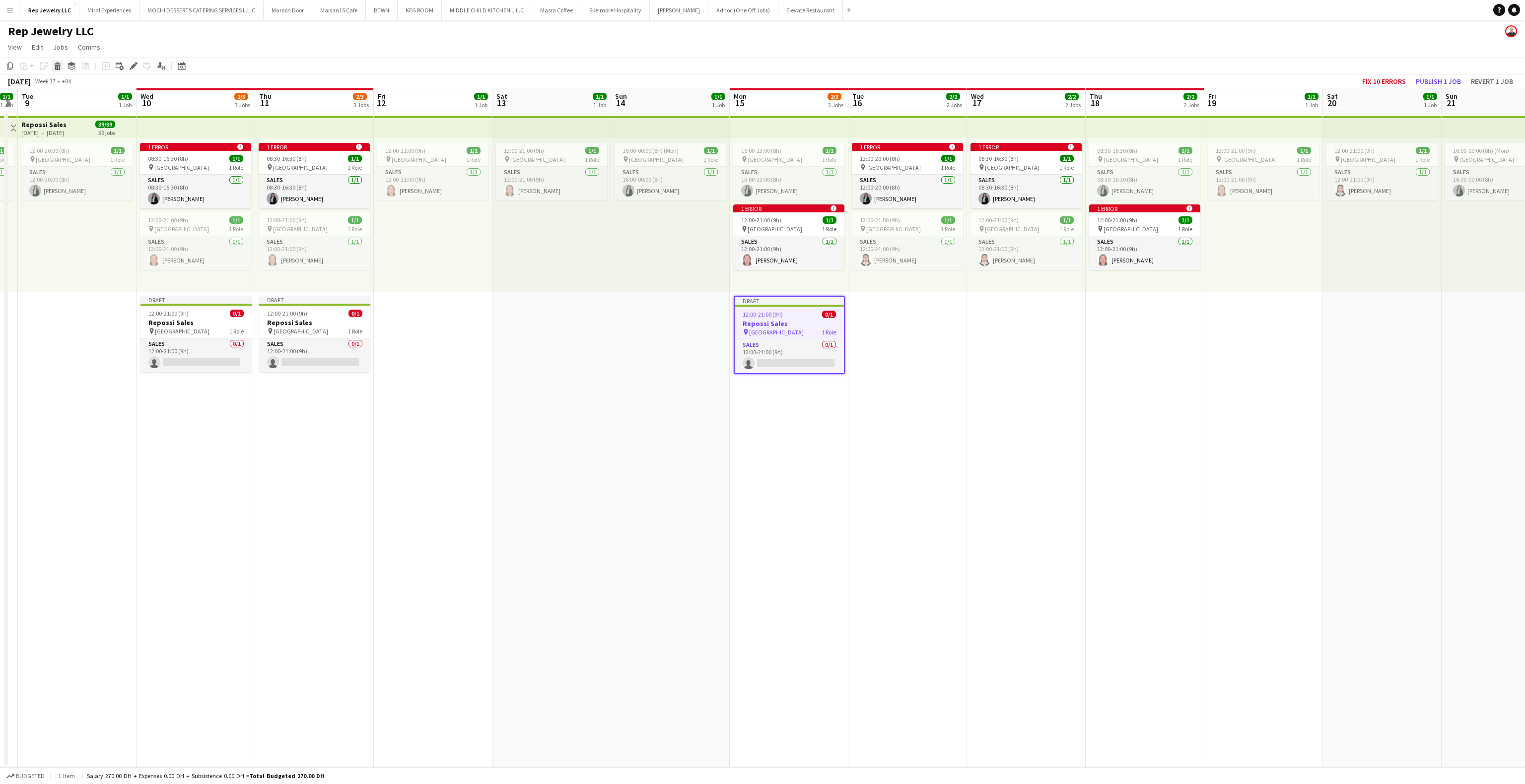
click at [59, 65] on icon at bounding box center [58, 67] width 5 height 5
click at [302, 307] on app-job-card "Draft 12:00-21:00 (9h) 0/1 Repossi Sales pin Dubai Mall 1 Role Sales 0/1 12:00-…" at bounding box center [314, 334] width 111 height 76
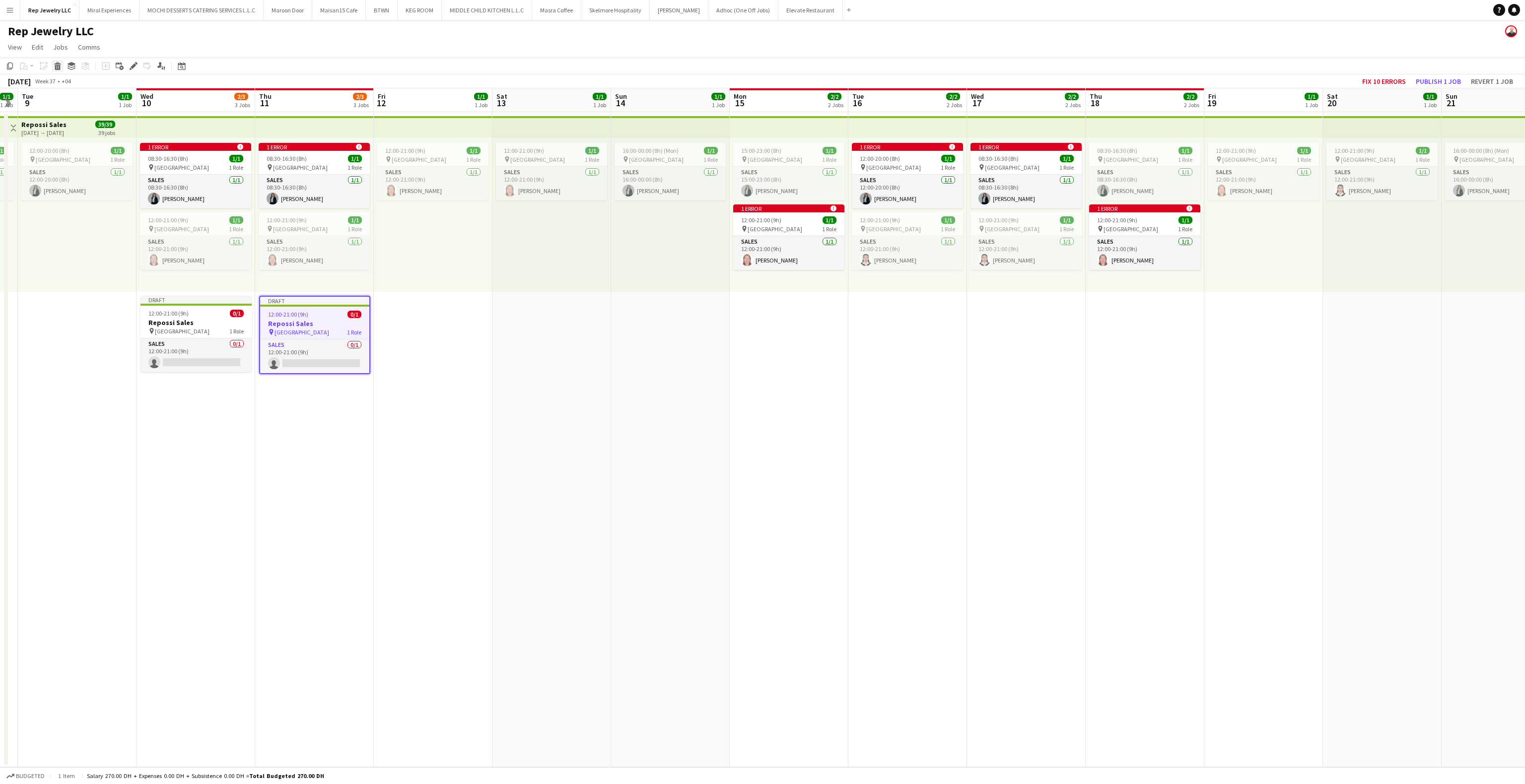
click at [59, 69] on icon at bounding box center [58, 67] width 5 height 5
click at [318, 229] on div "pin [GEOGRAPHIC_DATA] 1 Role" at bounding box center [314, 229] width 111 height 8
click at [274, 342] on app-date-cell "1 error alert-circle 08:30-16:30 (8h) 1/1 pin Dubai Mall 1 Role Sales [DATE] 08…" at bounding box center [314, 440] width 119 height 655
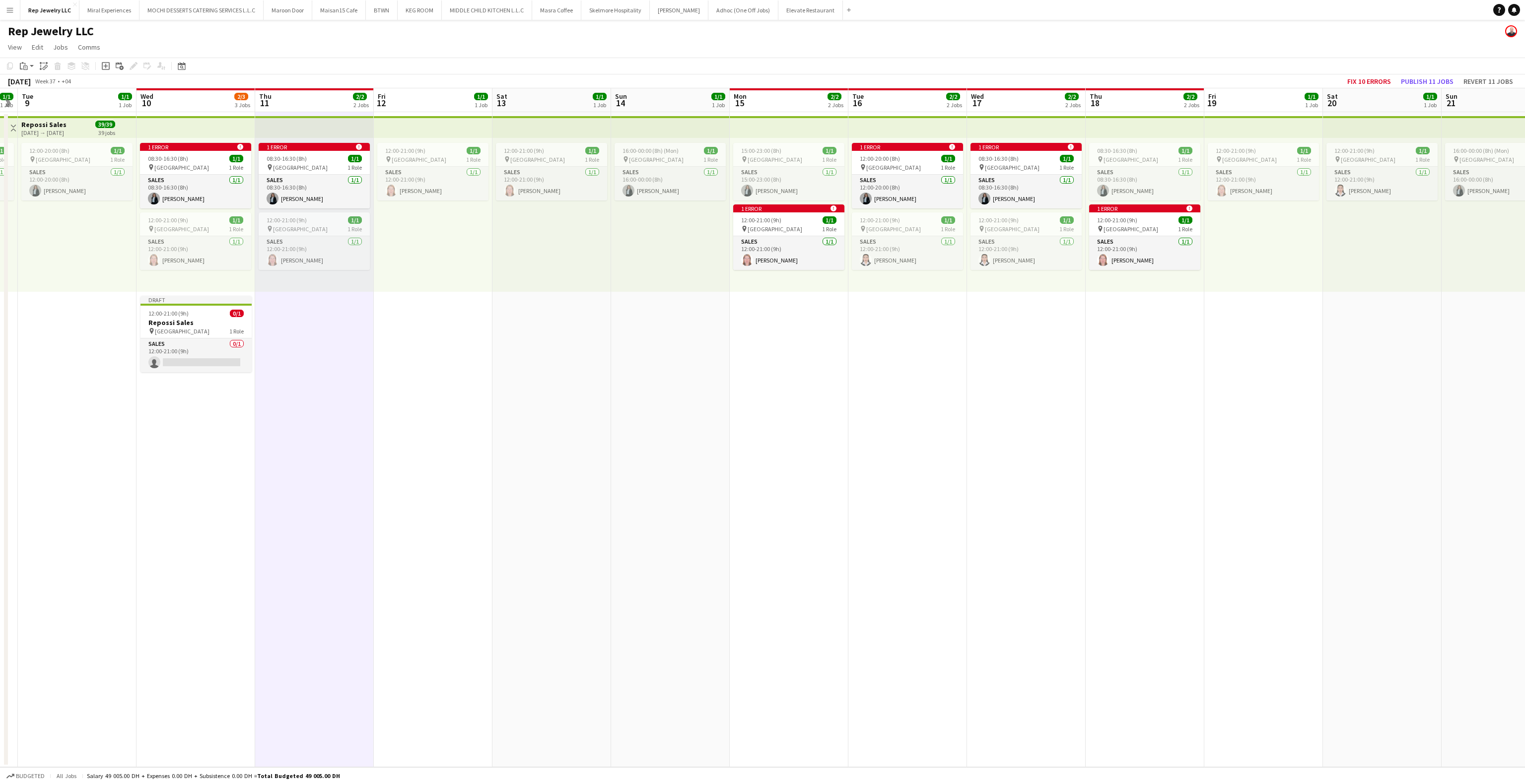
click at [293, 371] on app-date-cell "1 error alert-circle 08:30-16:30 (8h) 1/1 pin Dubai Mall 1 Role Sales [DATE] 08…" at bounding box center [314, 440] width 119 height 655
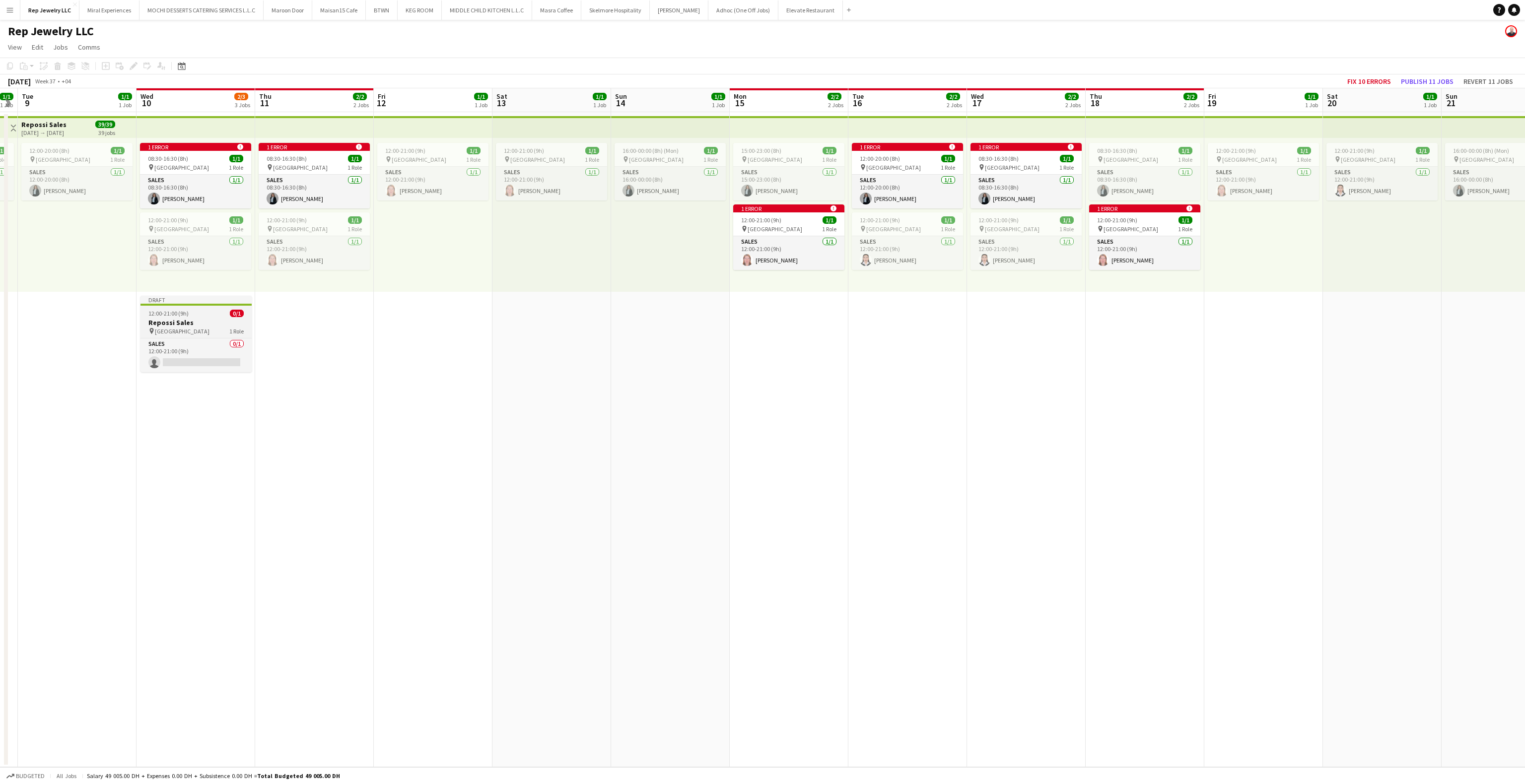
click at [187, 316] on div "12:00-21:00 (9h) 0/1" at bounding box center [196, 313] width 111 height 7
click at [287, 328] on app-date-cell "1 error alert-circle 08:30-16:30 (8h) 1/1 pin Dubai Mall 1 Role Sales [DATE] 08…" at bounding box center [314, 440] width 119 height 655
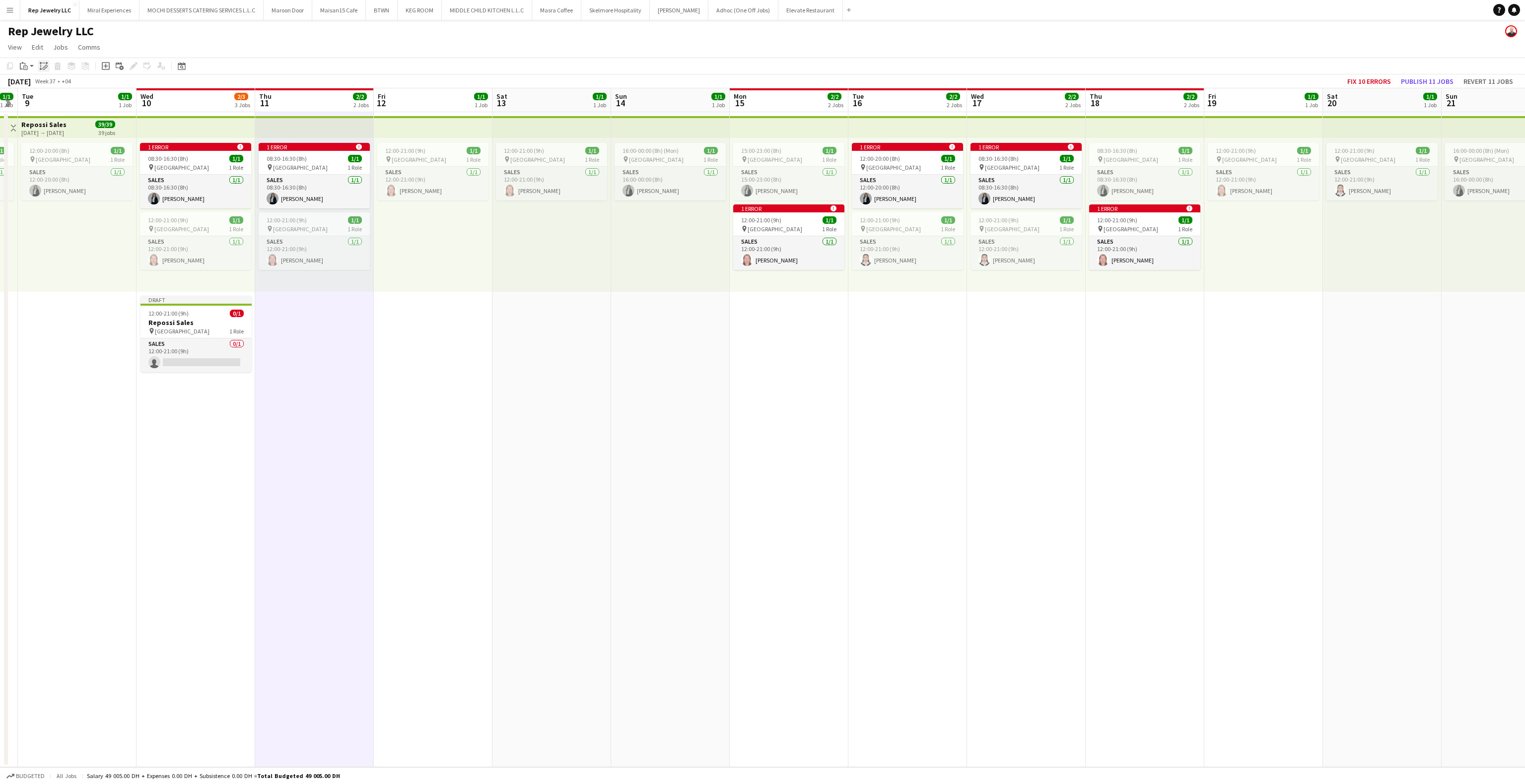
click at [45, 65] on icon at bounding box center [46, 67] width 3 height 4
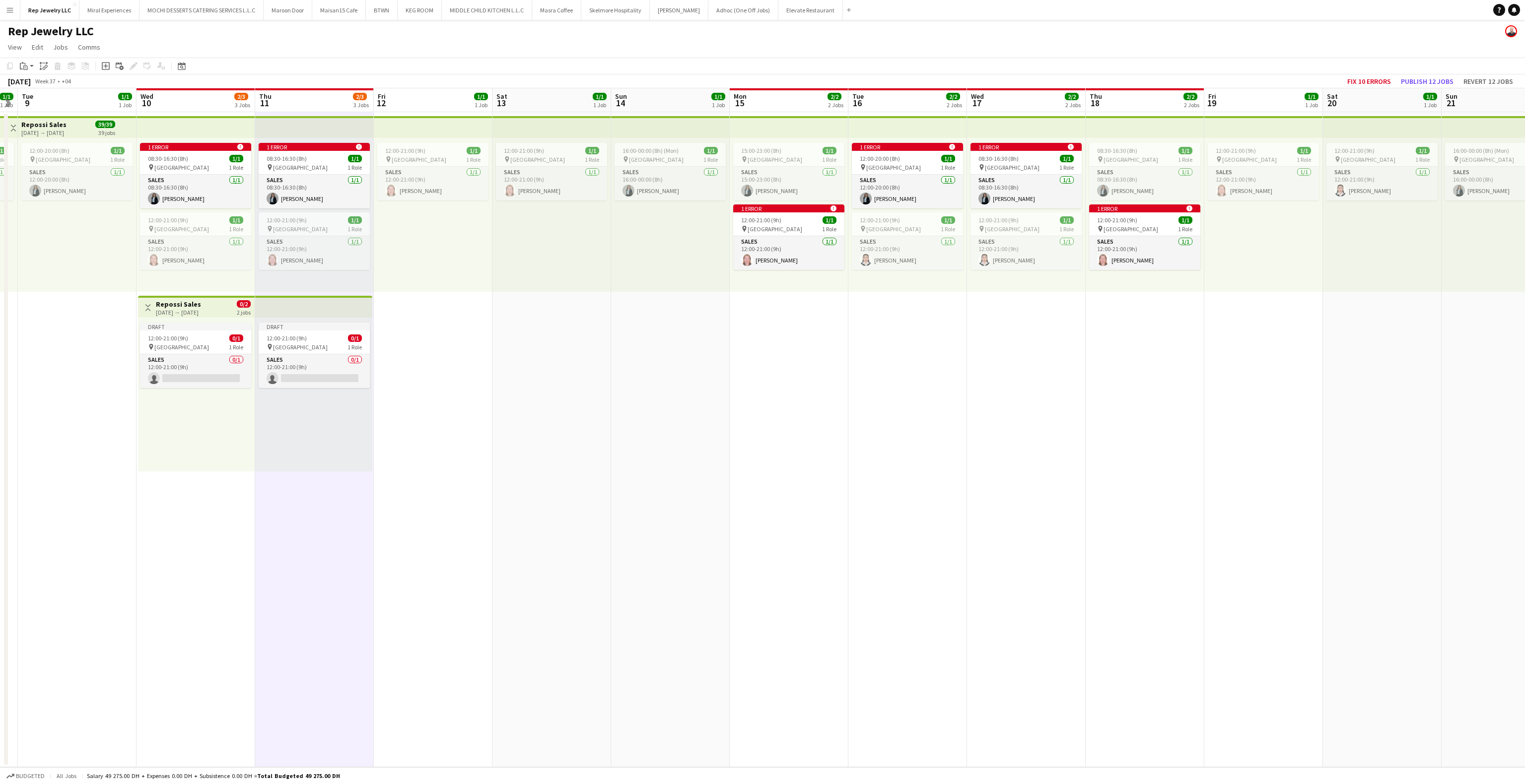
click at [818, 327] on app-date-cell "15:00-23:00 (8h) 1/1 pin Dubai Mall 1 Role Sales [DATE] 15:00-23:00 (8h) [PERSO…" at bounding box center [789, 440] width 119 height 655
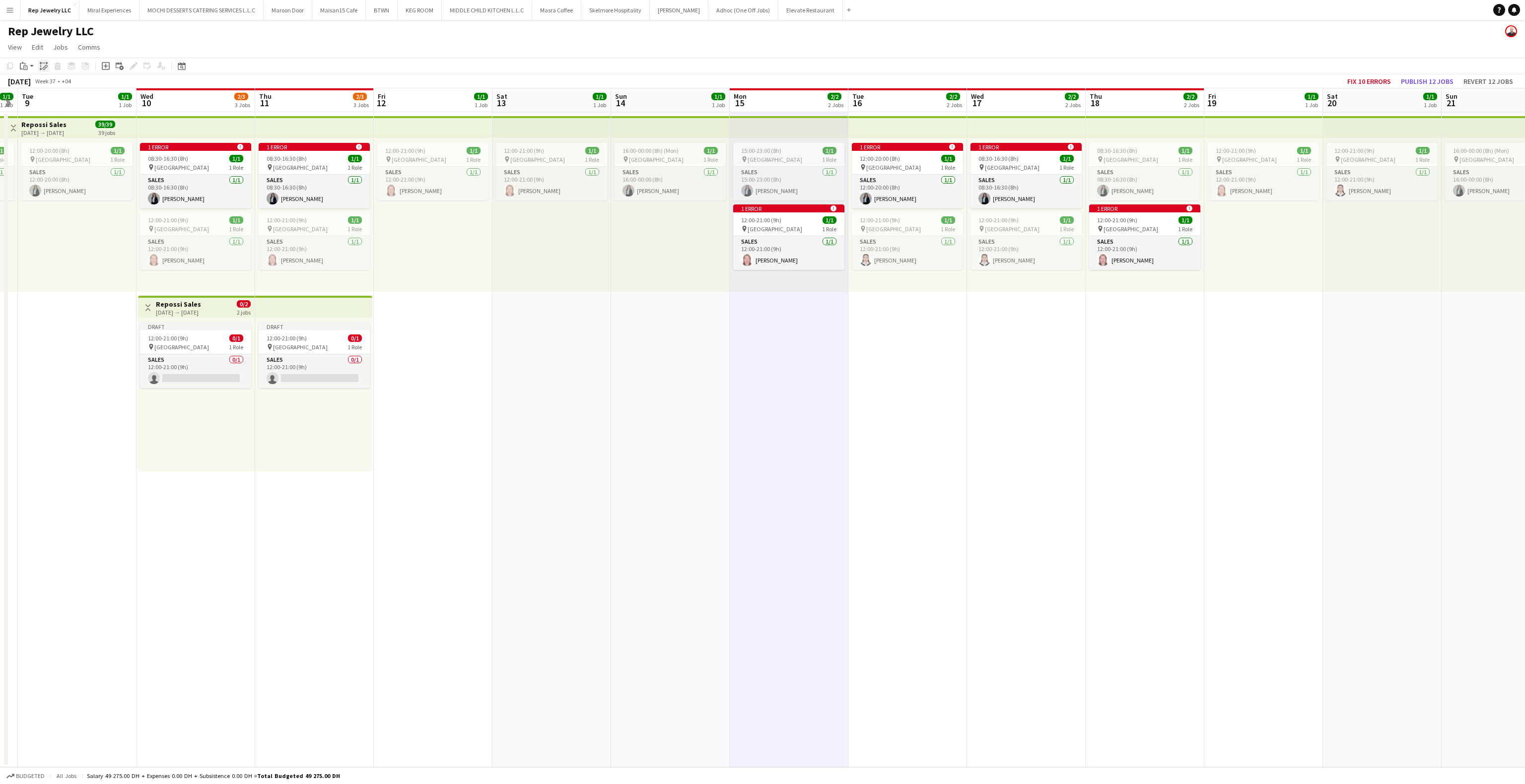
click at [40, 63] on icon "Paste linked Job" at bounding box center [44, 66] width 8 height 8
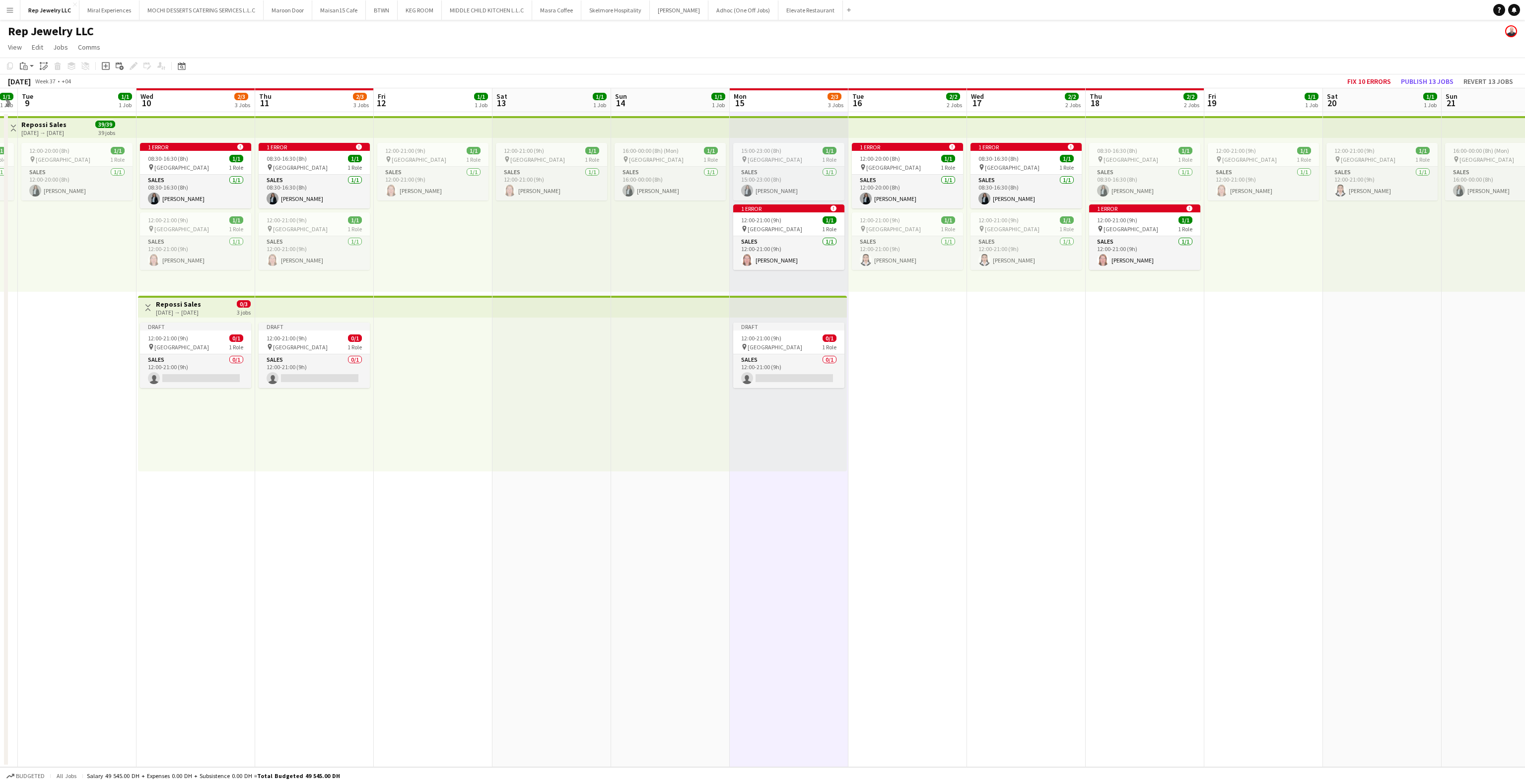
click at [895, 327] on app-date-cell "1 error alert-circle 12:00-20:00 (8h) 1/1 pin Dubai Mall 1 Role Sales [DATE] 12…" at bounding box center [907, 440] width 119 height 655
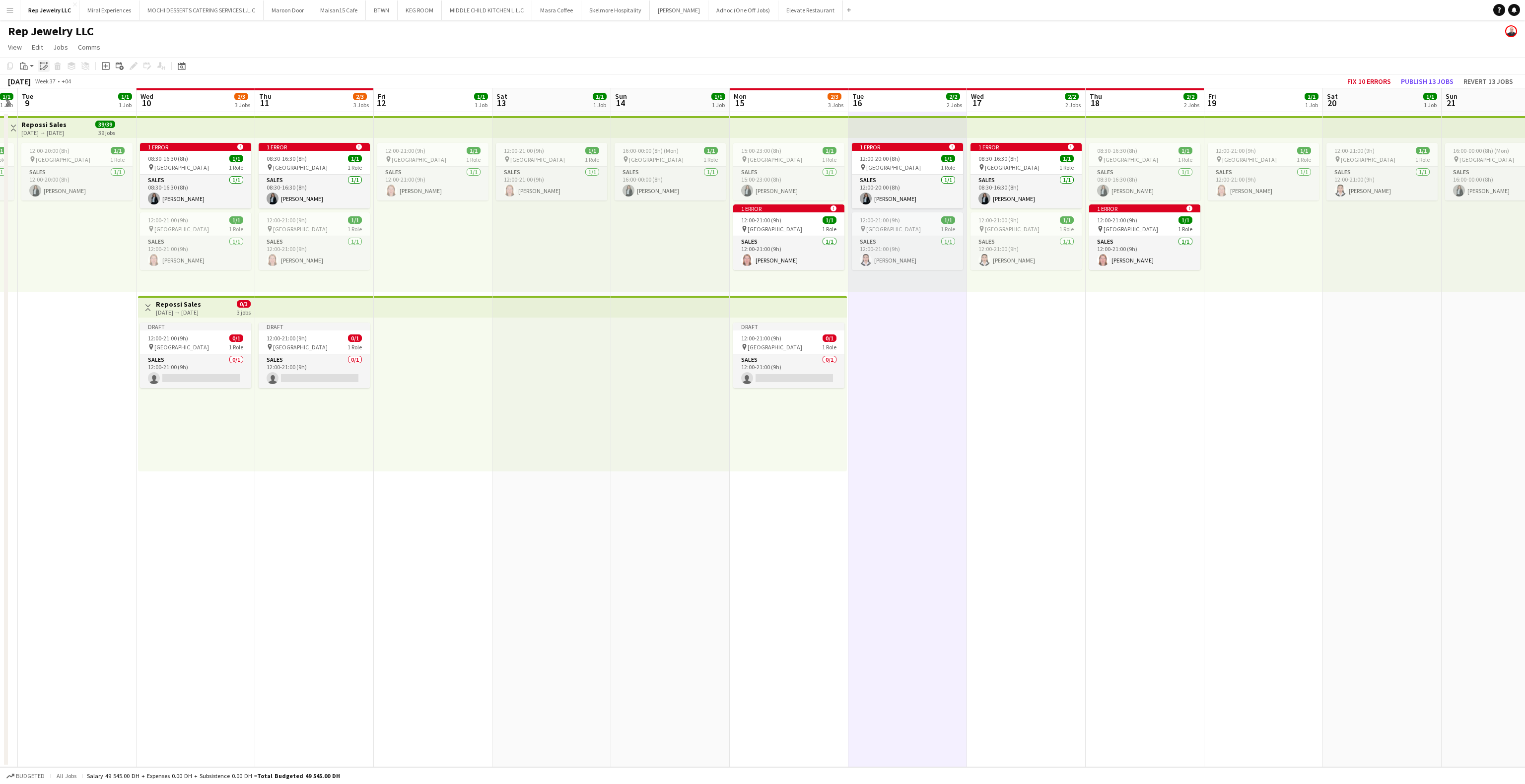
click at [48, 65] on div "Paste linked Job" at bounding box center [44, 66] width 12 height 12
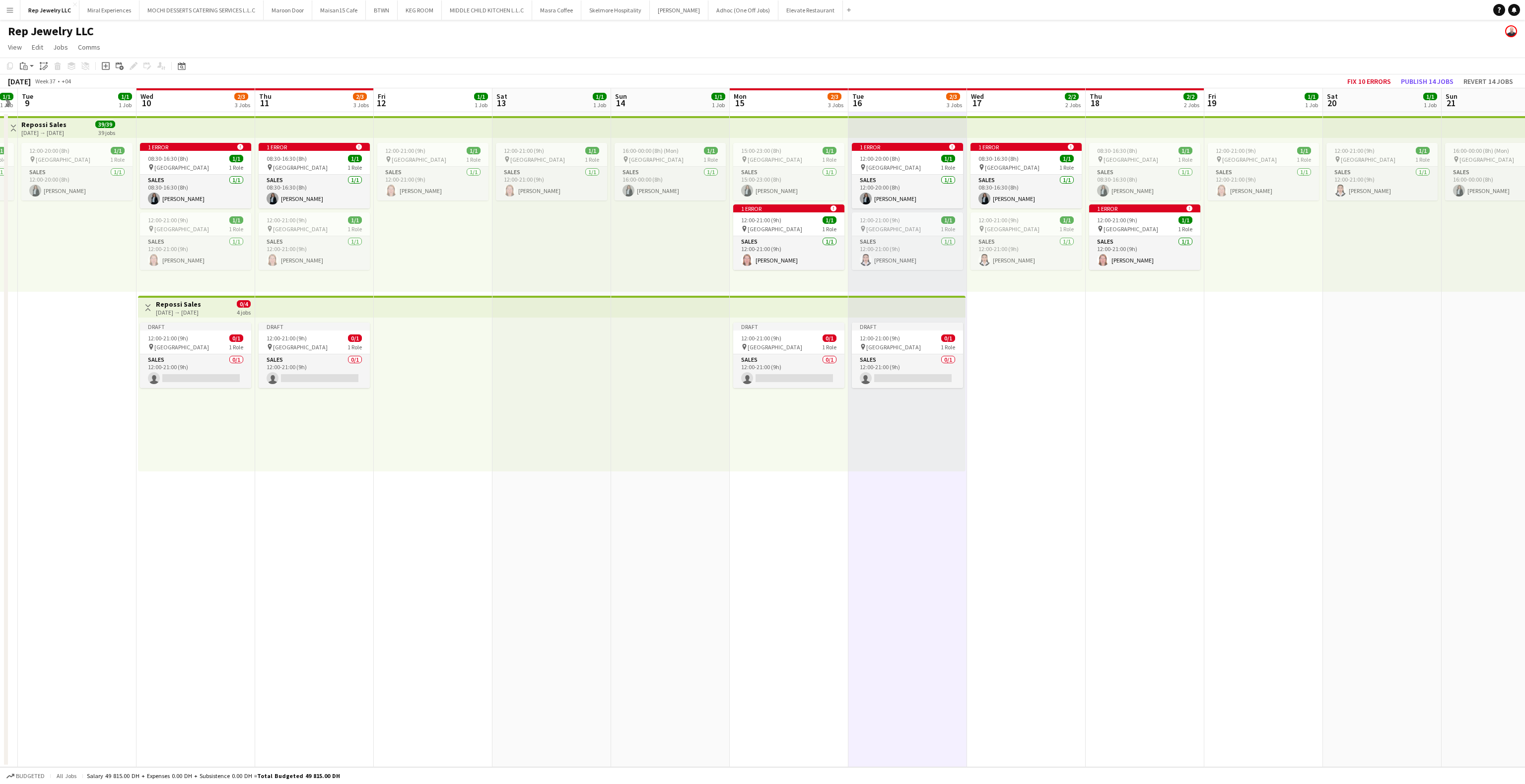
click at [1019, 332] on app-date-cell "1 error alert-circle 08:30-16:30 (8h) 1/1 pin Dubai Mall 1 Role Sales [DATE] 08…" at bounding box center [1026, 440] width 119 height 655
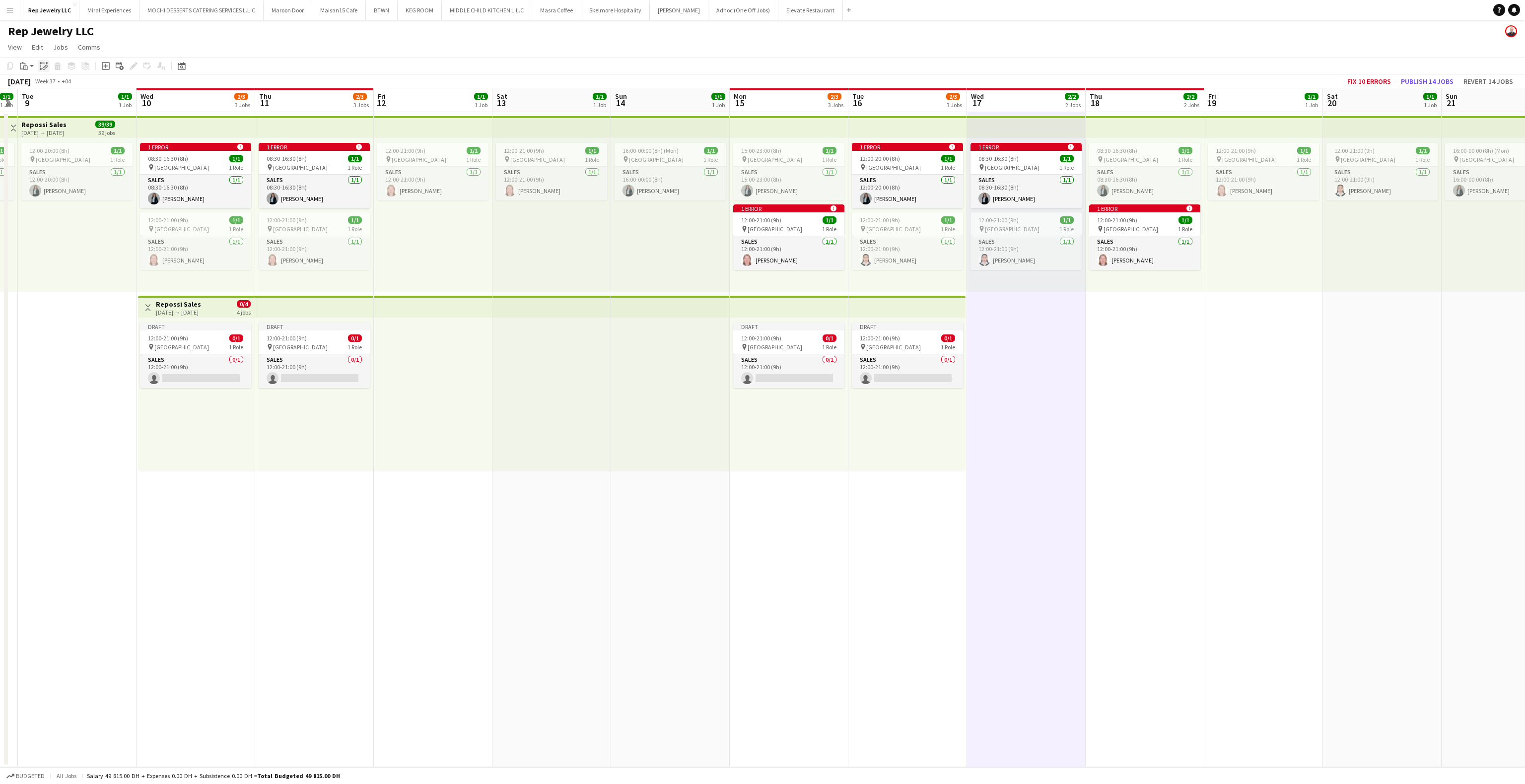
click at [40, 69] on icon at bounding box center [40, 69] width 2 height 2
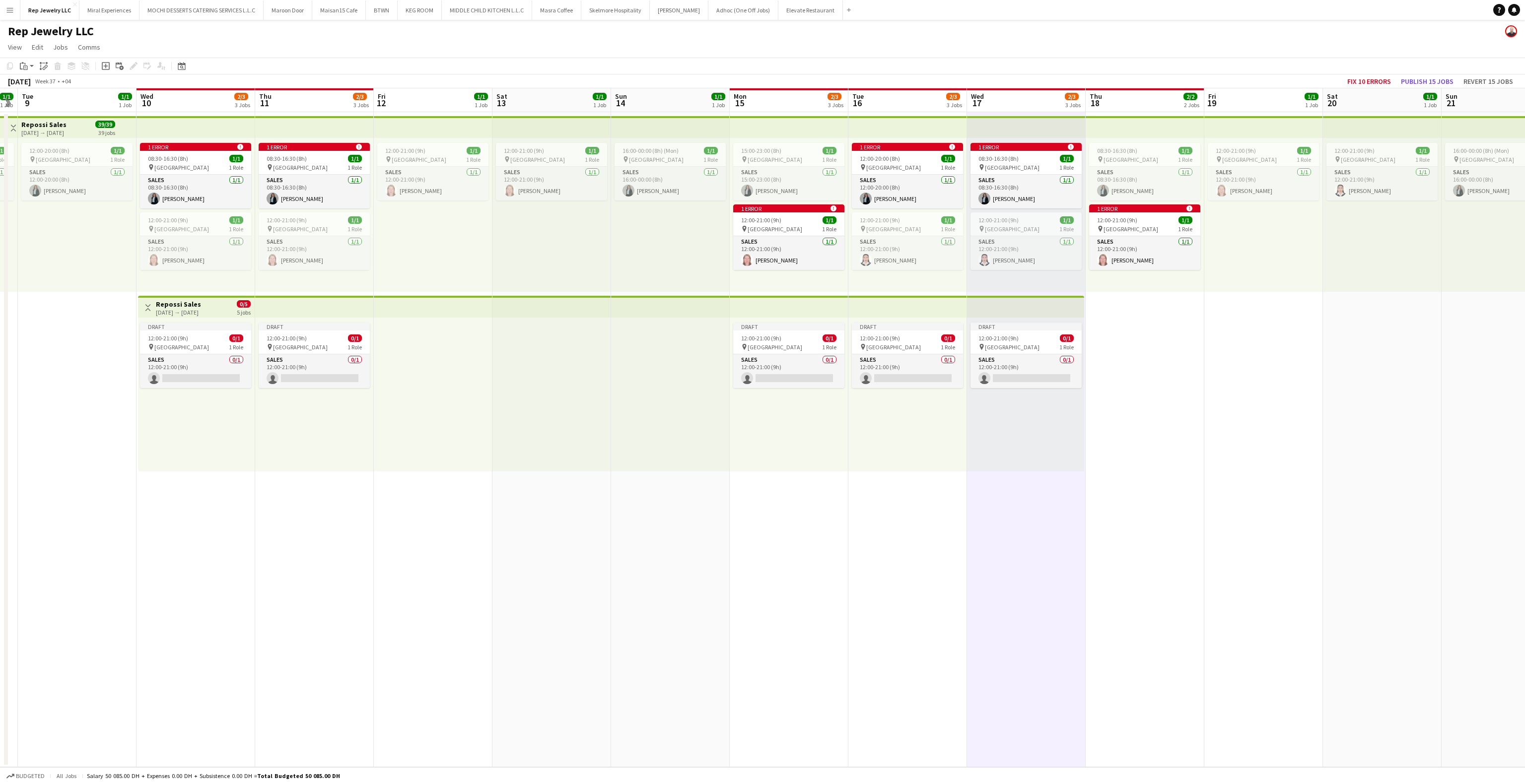
click at [1133, 313] on app-date-cell "08:30-16:30 (8h) 1/1 pin Dubai Mall 1 Role Sales [DATE] 08:30-16:30 (8h) [PERSO…" at bounding box center [1145, 440] width 119 height 655
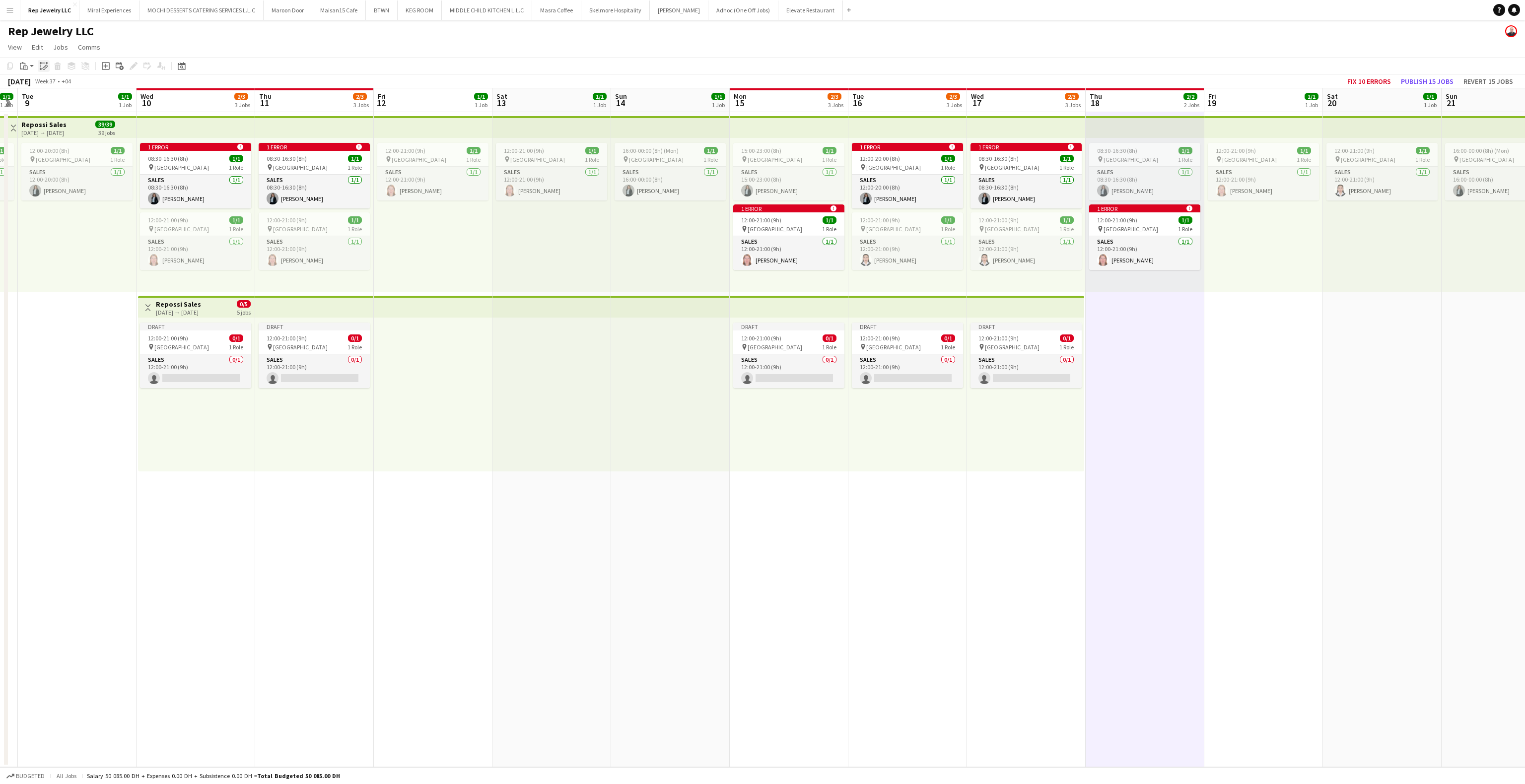
click at [40, 62] on icon "Paste linked Job" at bounding box center [44, 66] width 8 height 8
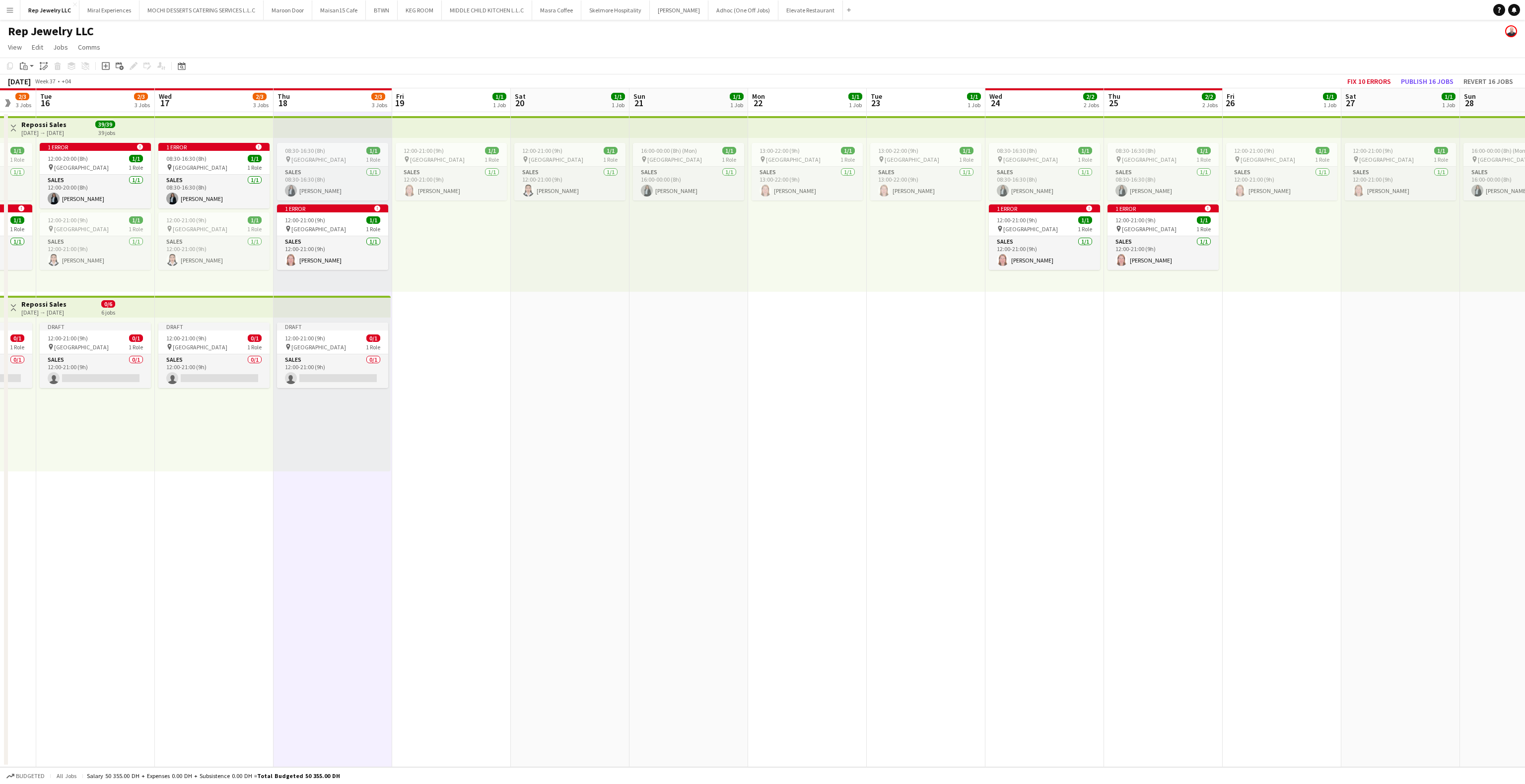
scroll to position [0, 336]
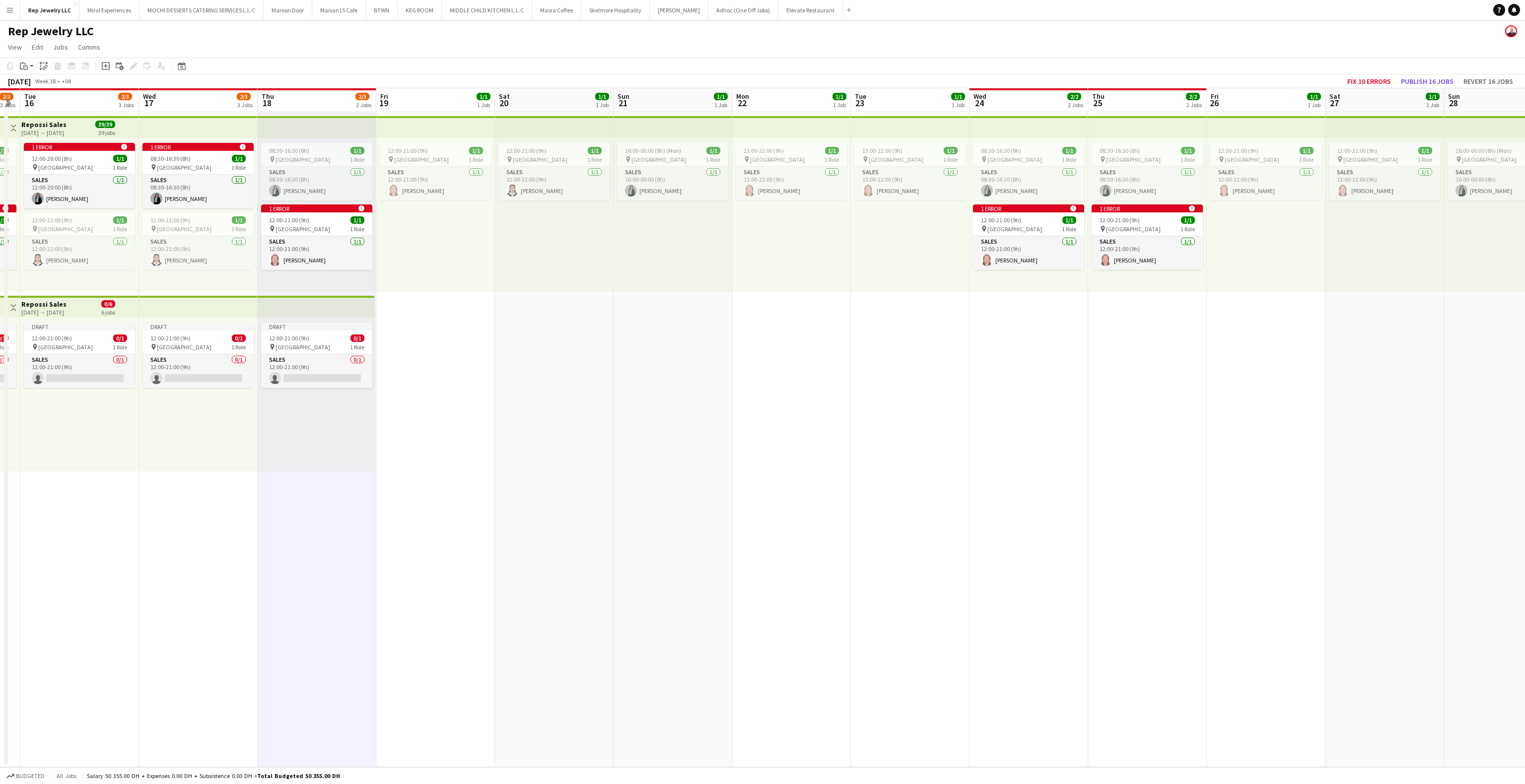
click at [994, 345] on app-date-cell "08:30-16:30 (8h) 1/1 pin Dubai Mall 1 Role Sales [DATE] 08:30-16:30 (8h) [PERSO…" at bounding box center [1029, 440] width 119 height 655
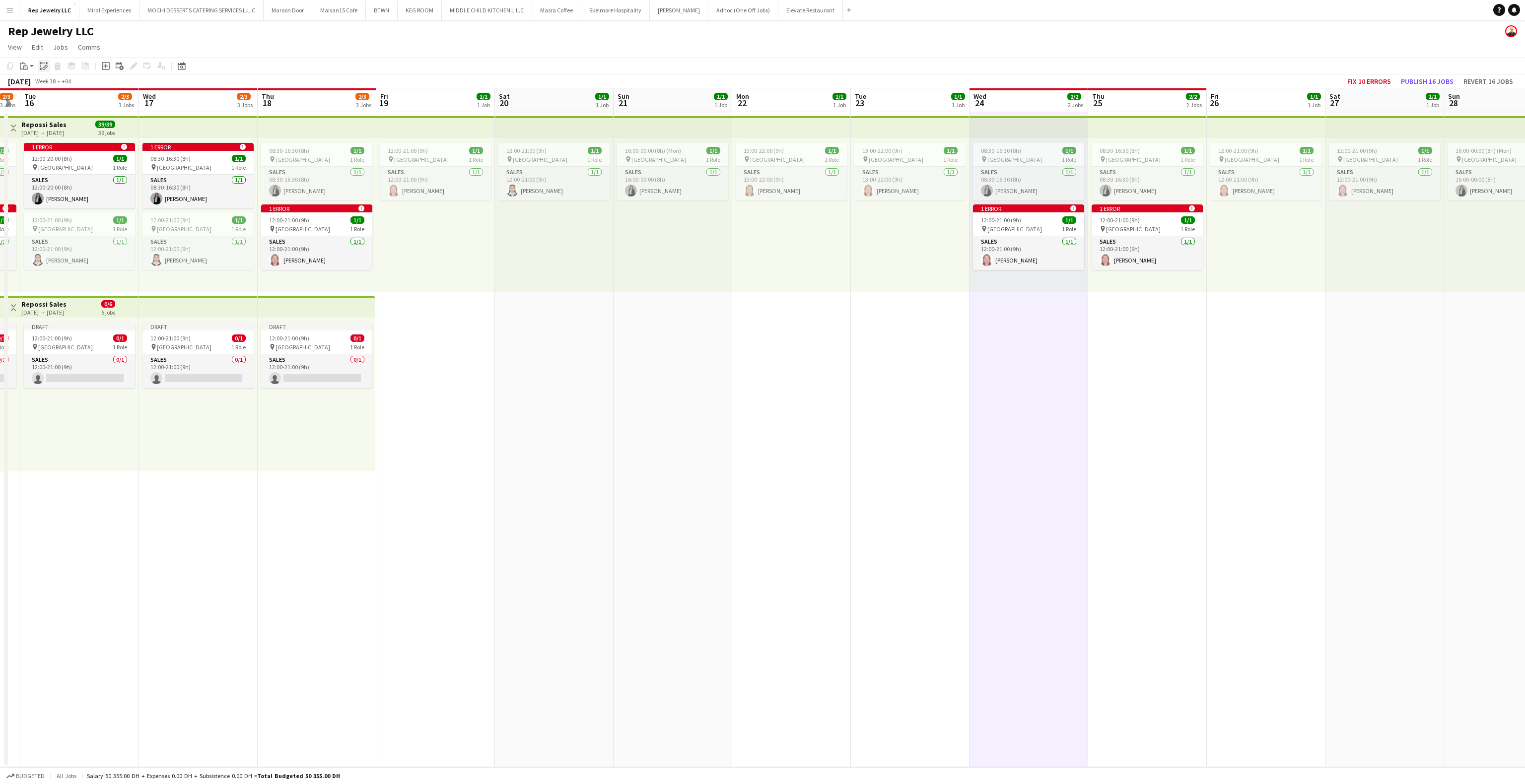
click at [40, 62] on icon at bounding box center [40, 63] width 2 height 2
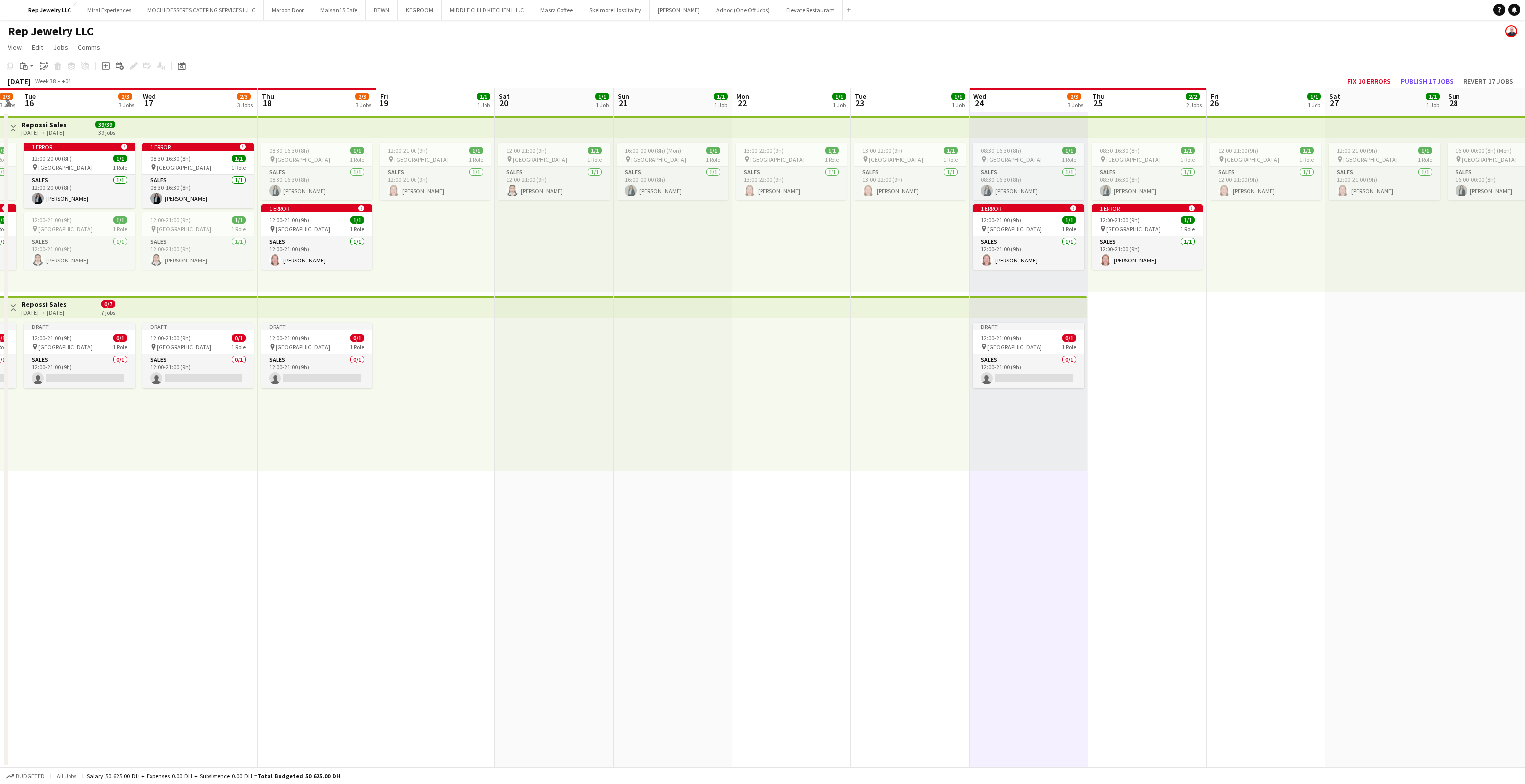
click at [1152, 328] on app-date-cell "08:30-16:30 (8h) 1/1 pin Dubai Mall 1 Role Sales [DATE] 08:30-16:30 (8h) [PERSO…" at bounding box center [1147, 440] width 119 height 655
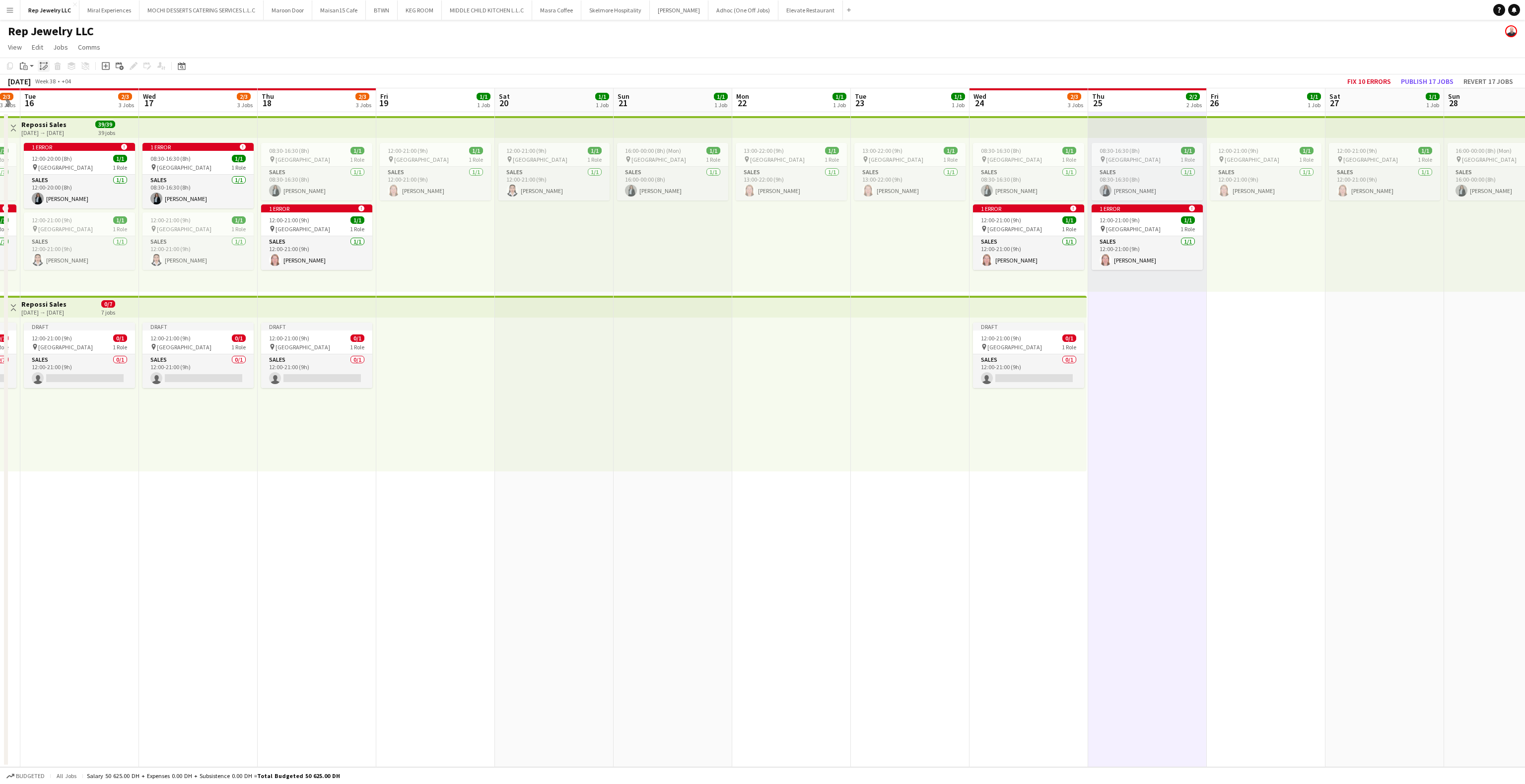
click at [40, 71] on div "Paste linked Job" at bounding box center [44, 66] width 12 height 12
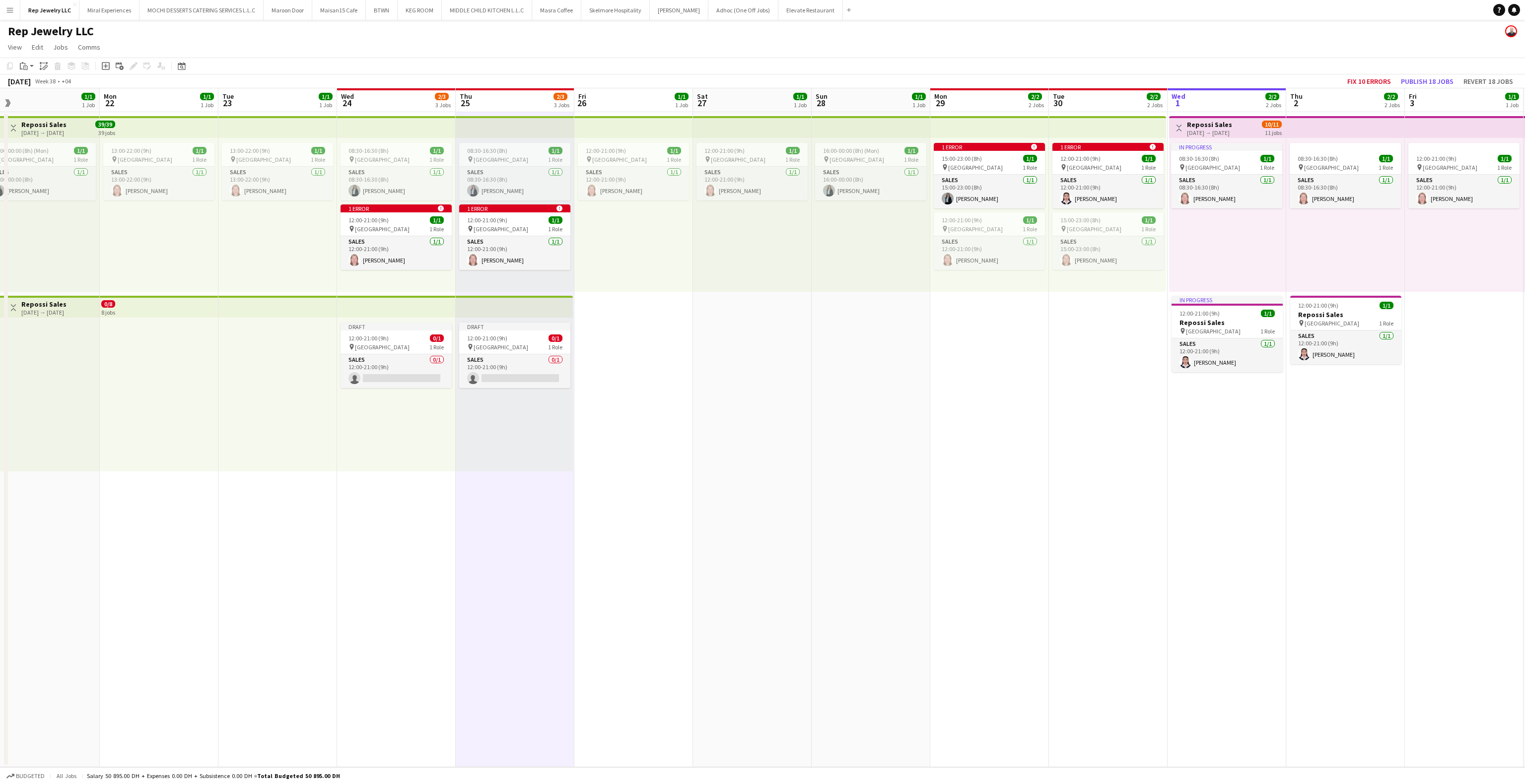
scroll to position [0, 383]
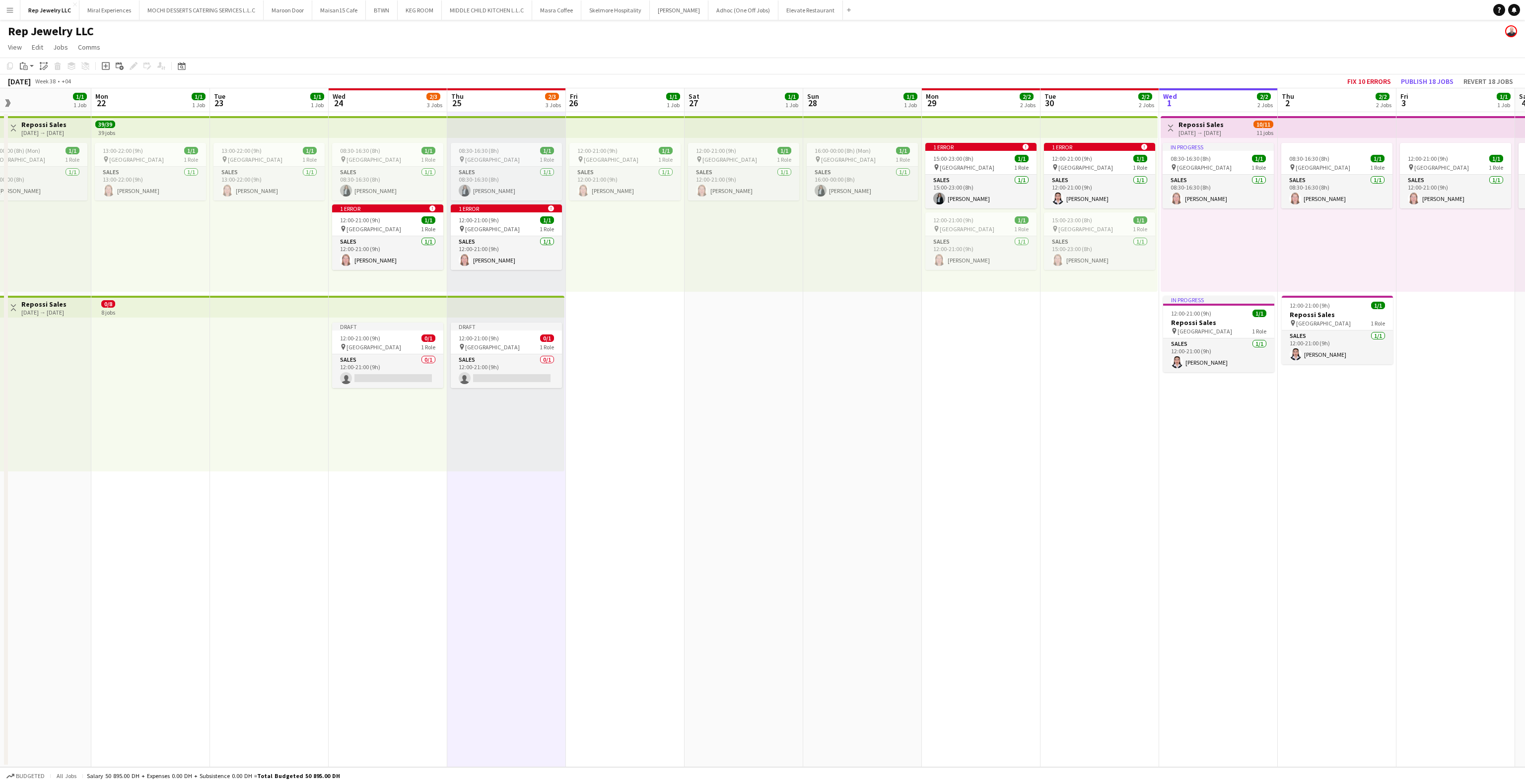
click at [956, 337] on app-date-cell "1 error alert-circle 15:00-23:00 (8h) 1/1 pin Dubai Mall 1 Role Sales [DATE] 15…" at bounding box center [981, 440] width 119 height 655
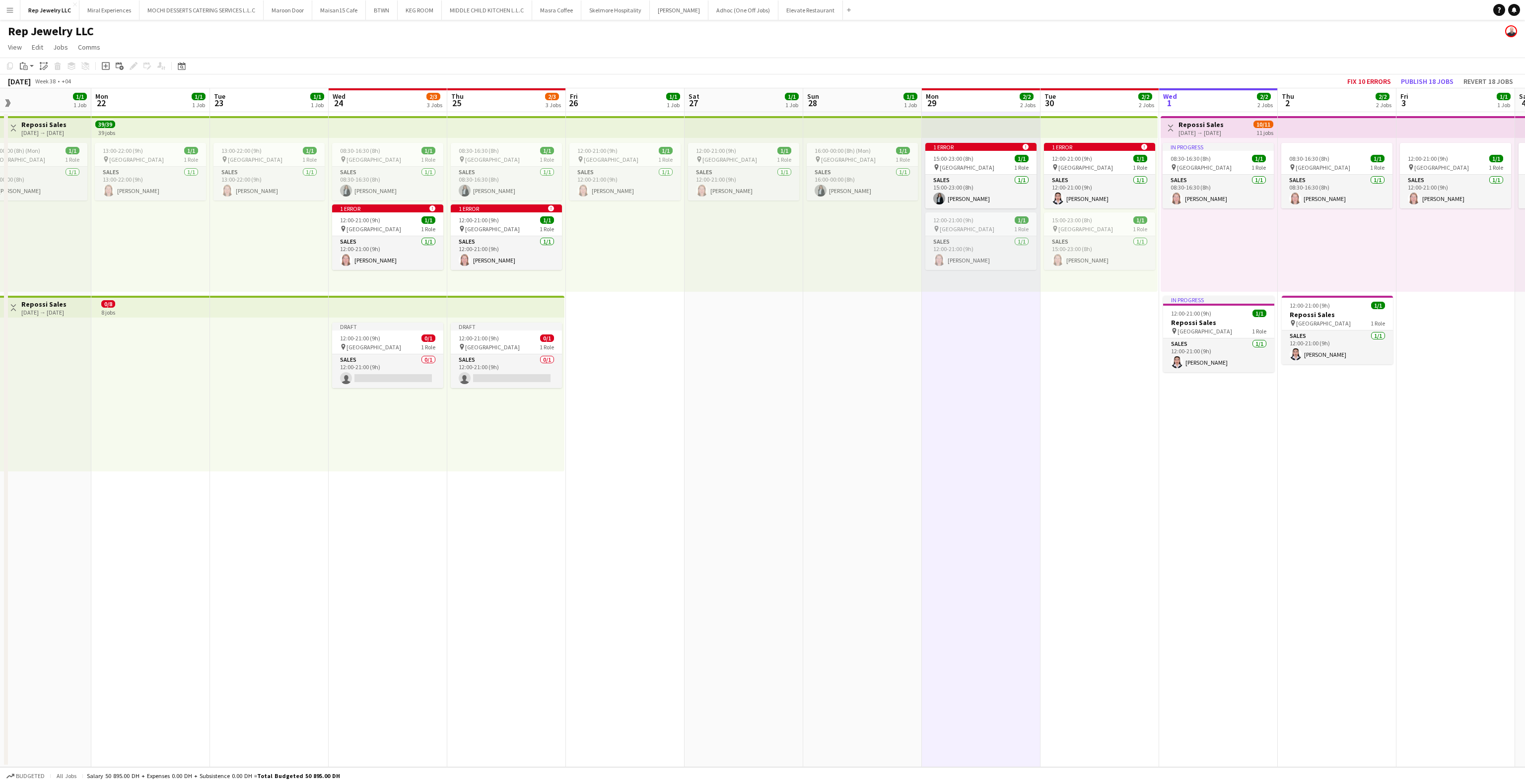
drag, startPoint x: 42, startPoint y: 62, endPoint x: 255, endPoint y: 99, distance: 216.2
click at [42, 62] on icon "Paste linked Job" at bounding box center [44, 66] width 8 height 8
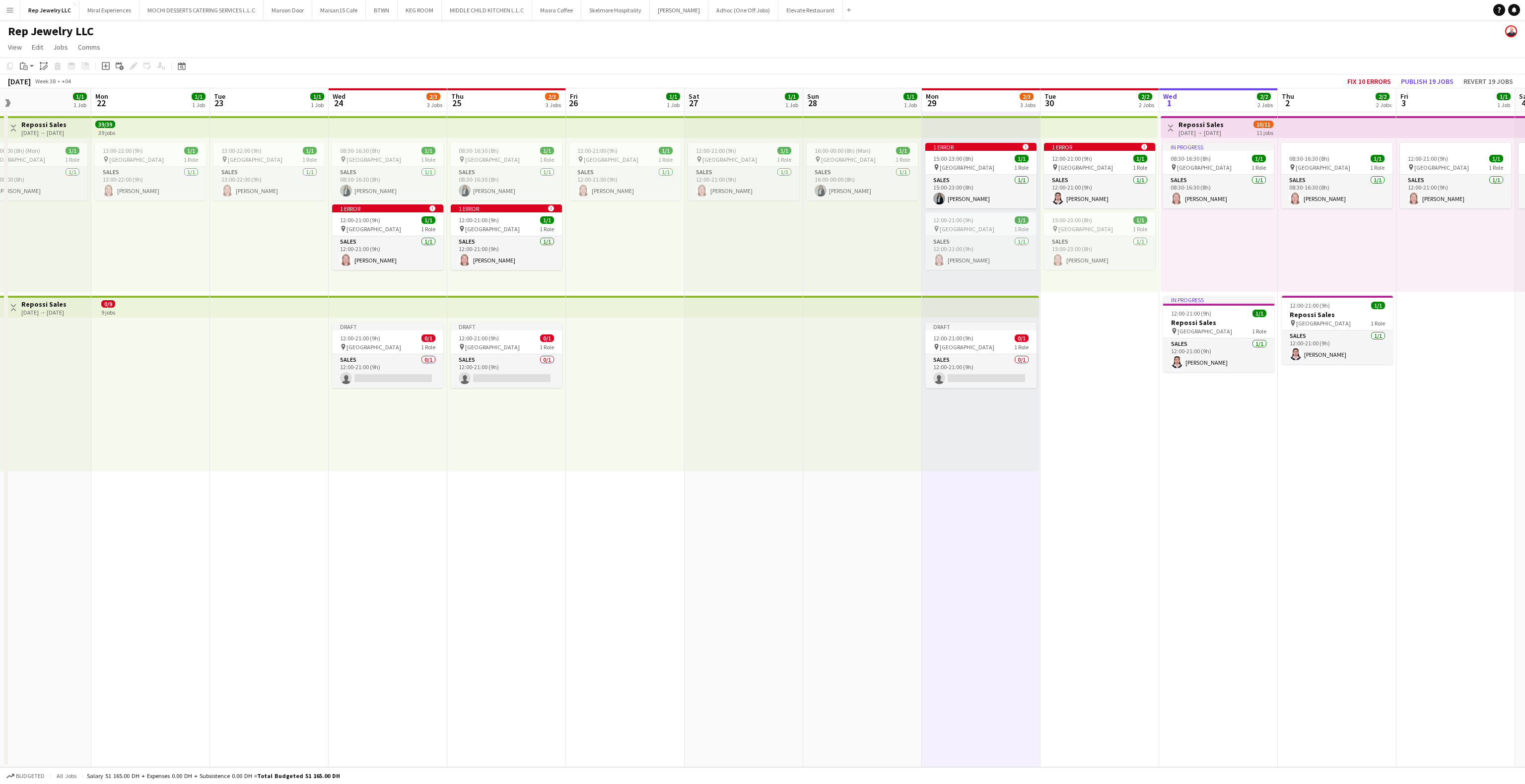
click at [1080, 320] on app-date-cell "1 error alert-circle 12:00-21:00 (9h) 1/1 pin Dubai Mall 1 Role Sales [DATE] 12…" at bounding box center [1100, 440] width 119 height 655
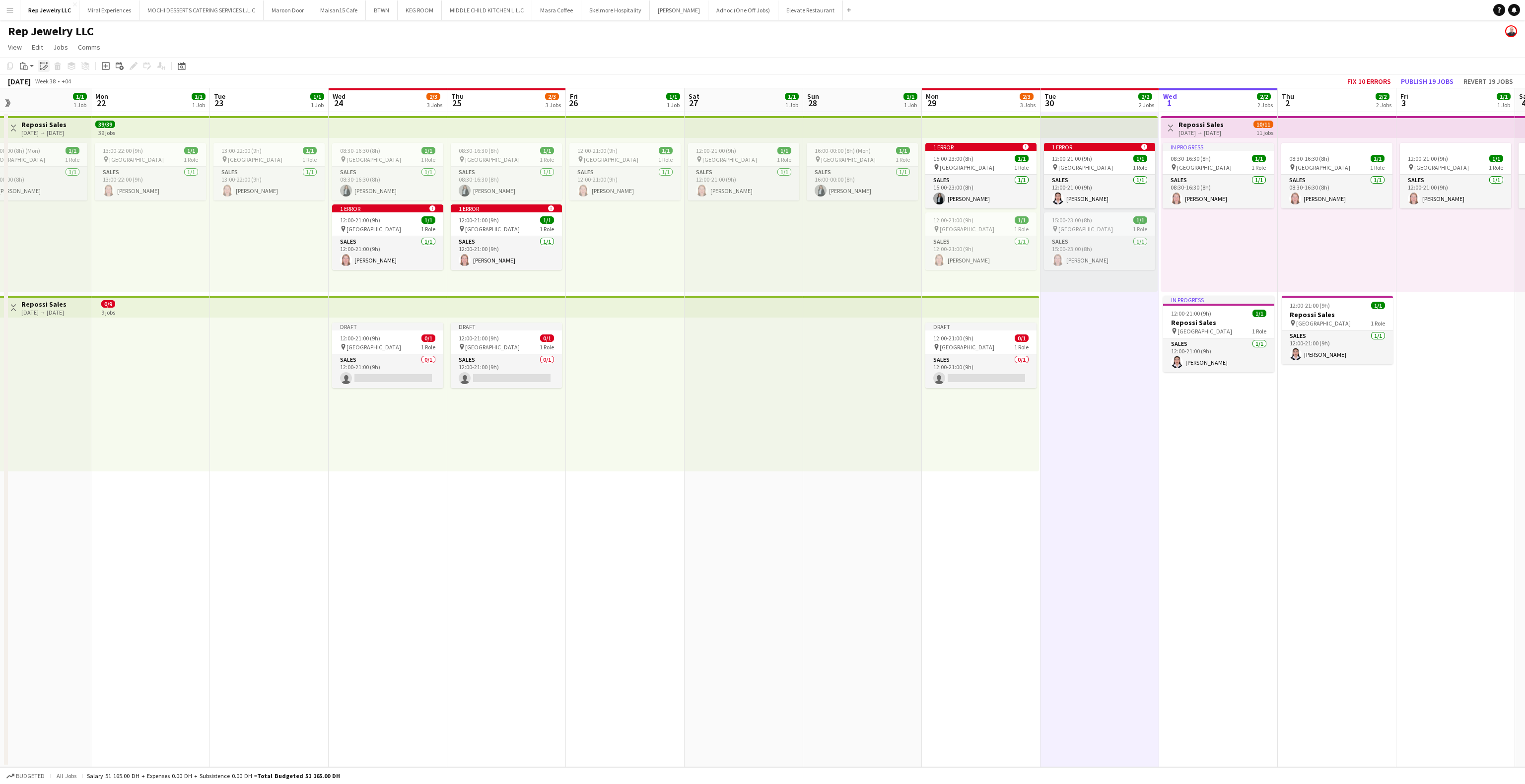
click at [41, 63] on icon "Paste linked Job" at bounding box center [44, 66] width 8 height 8
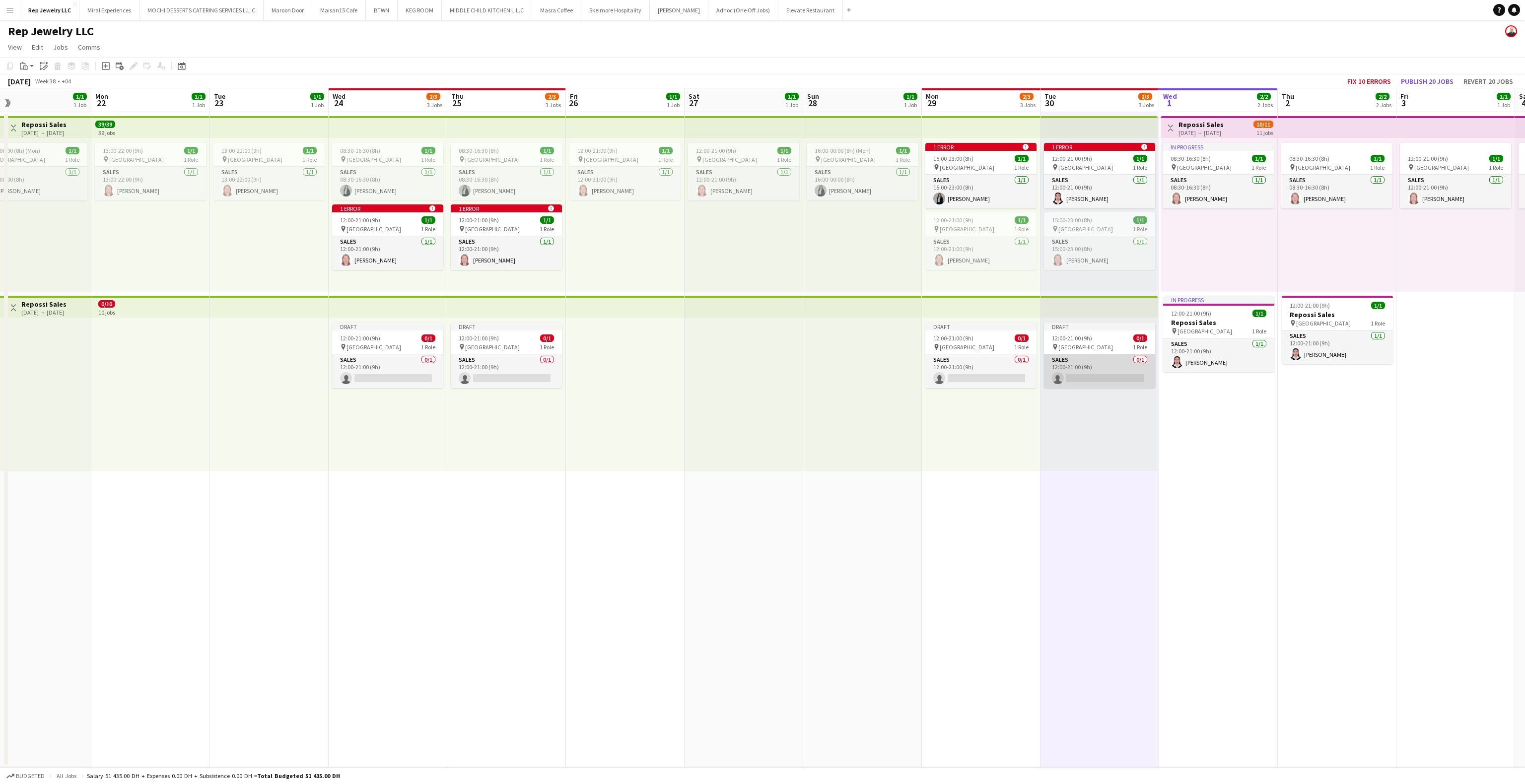
click at [1102, 372] on app-card-role "Sales 0/1 12:00-21:00 (9h) single-neutral-actions" at bounding box center [1100, 371] width 111 height 34
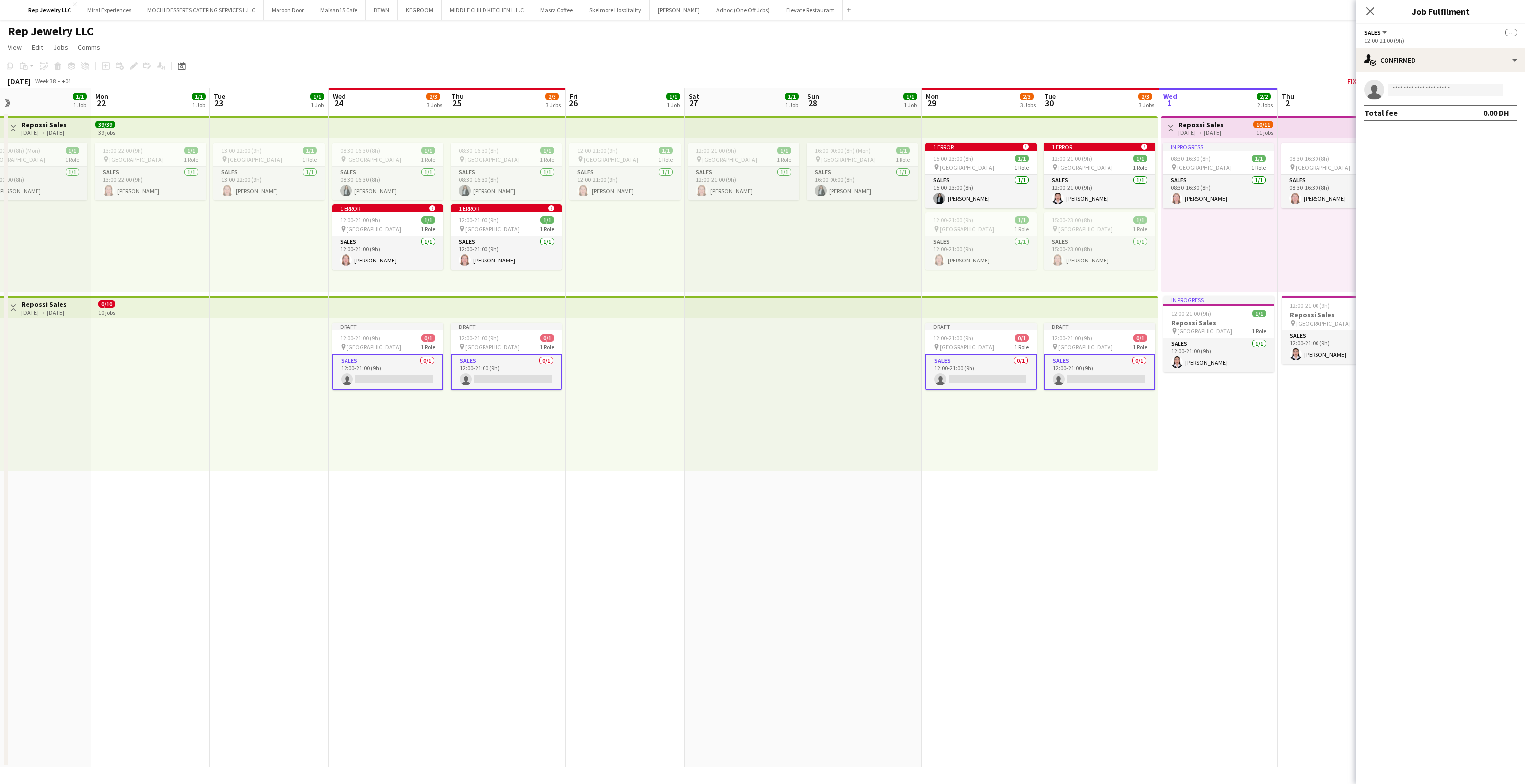
click at [1102, 372] on app-card-role "Sales 0/1 12:00-21:00 (9h) single-neutral-actions" at bounding box center [1100, 372] width 111 height 36
click at [1415, 91] on input at bounding box center [1445, 90] width 115 height 12
click at [1431, 88] on input "*********" at bounding box center [1445, 90] width 115 height 12
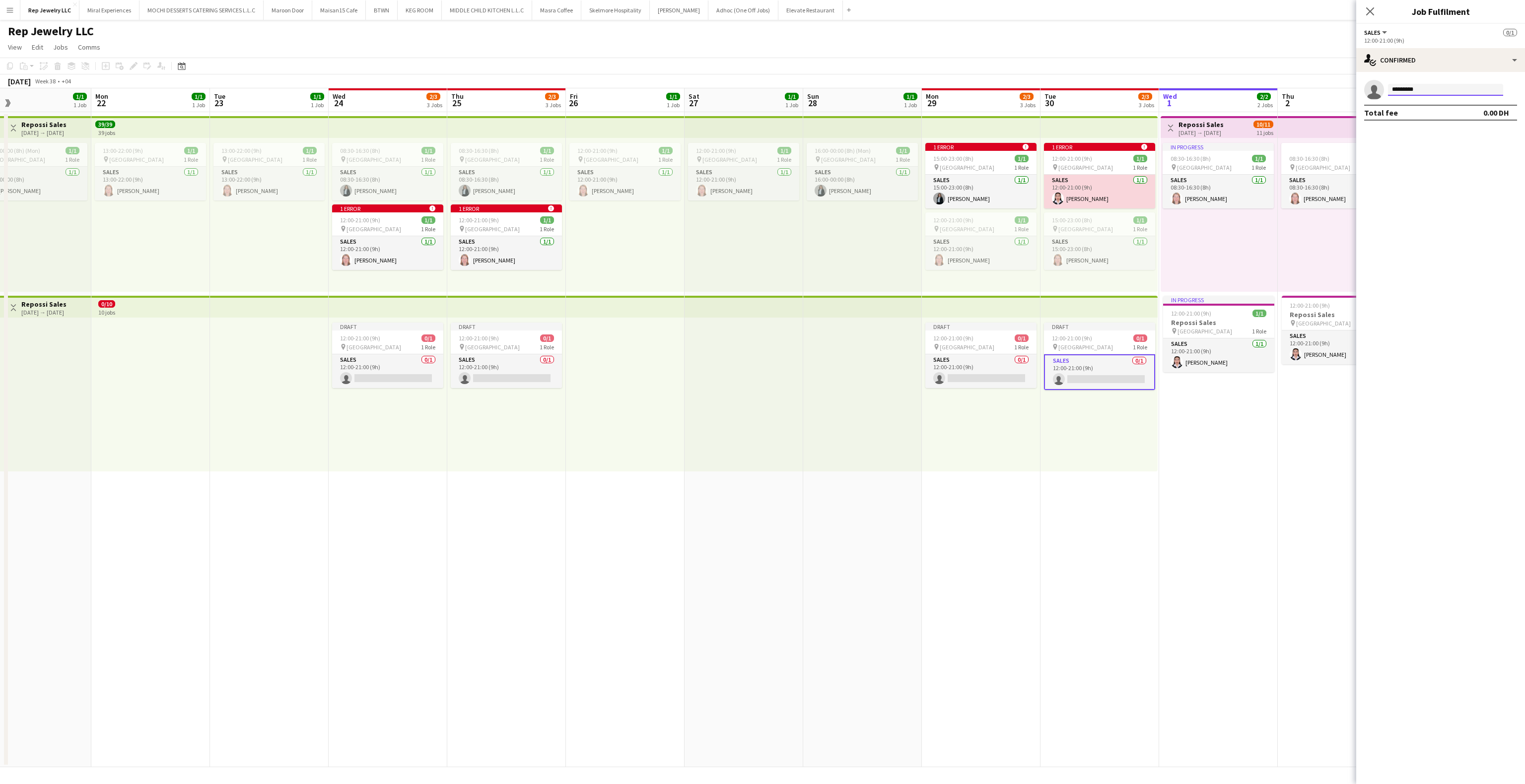
type input "*********"
click at [1094, 181] on app-card-role "Sales [DATE] 12:00-21:00 (9h) [PERSON_NAME]" at bounding box center [1100, 191] width 111 height 34
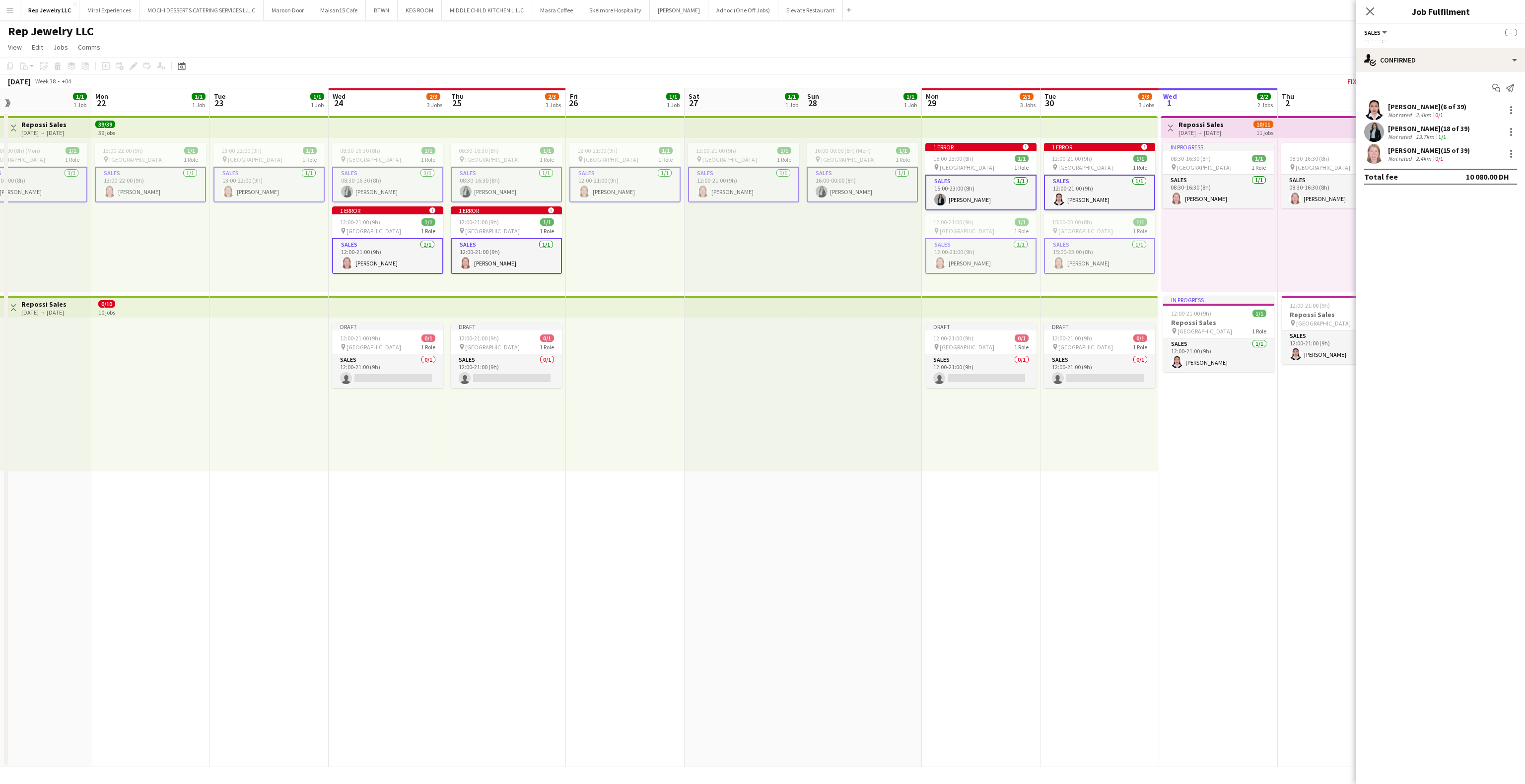
click at [1123, 182] on app-card-role "Sales [DATE] 12:00-21:00 (9h) [PERSON_NAME]" at bounding box center [1100, 192] width 111 height 36
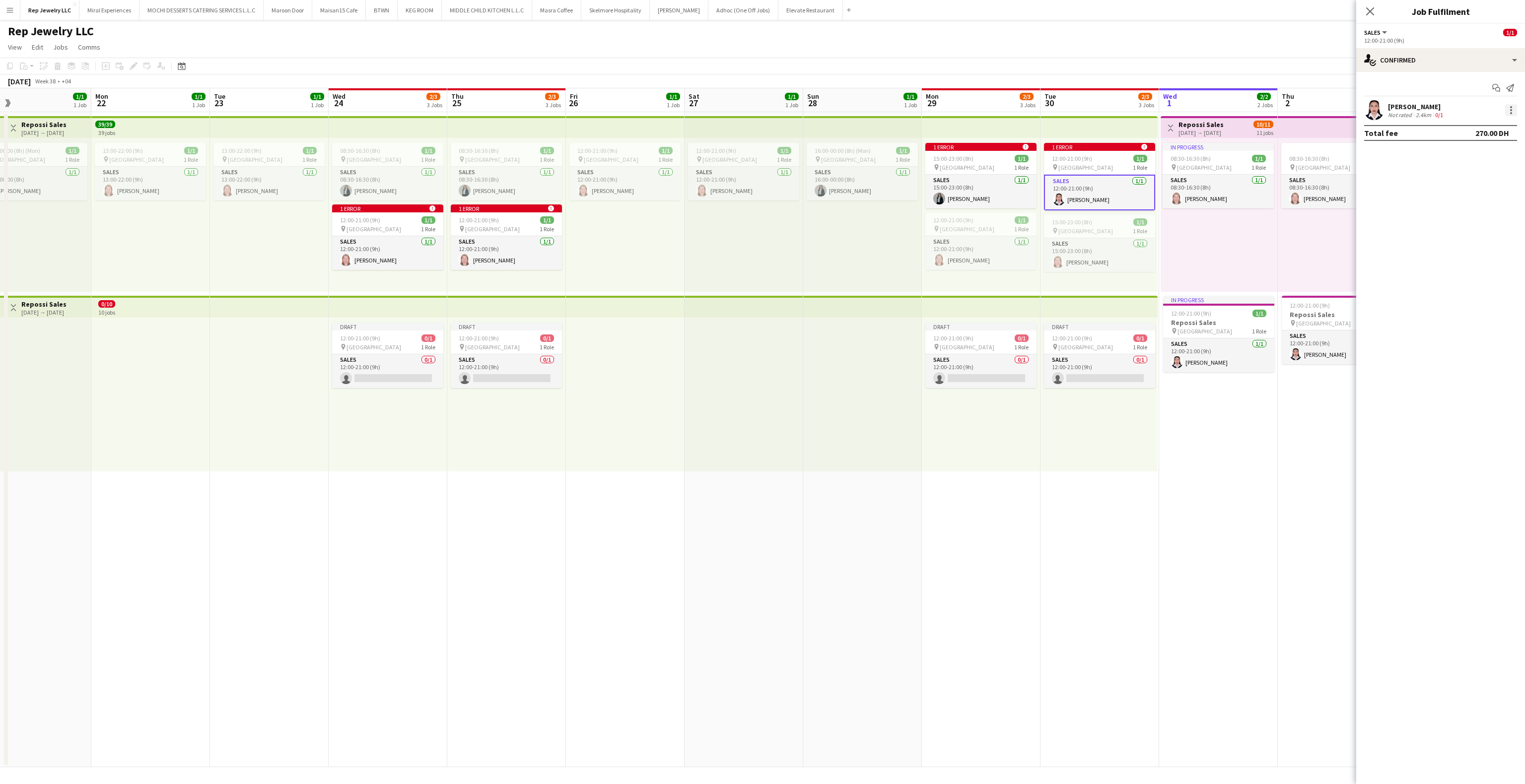
click at [1509, 111] on div at bounding box center [1512, 111] width 12 height 12
click at [1464, 200] on span "Remove" at bounding box center [1462, 201] width 30 height 9
click at [1093, 371] on app-card-role "Sales 0/1 12:00-21:00 (9h) single-neutral-actions" at bounding box center [1100, 371] width 111 height 34
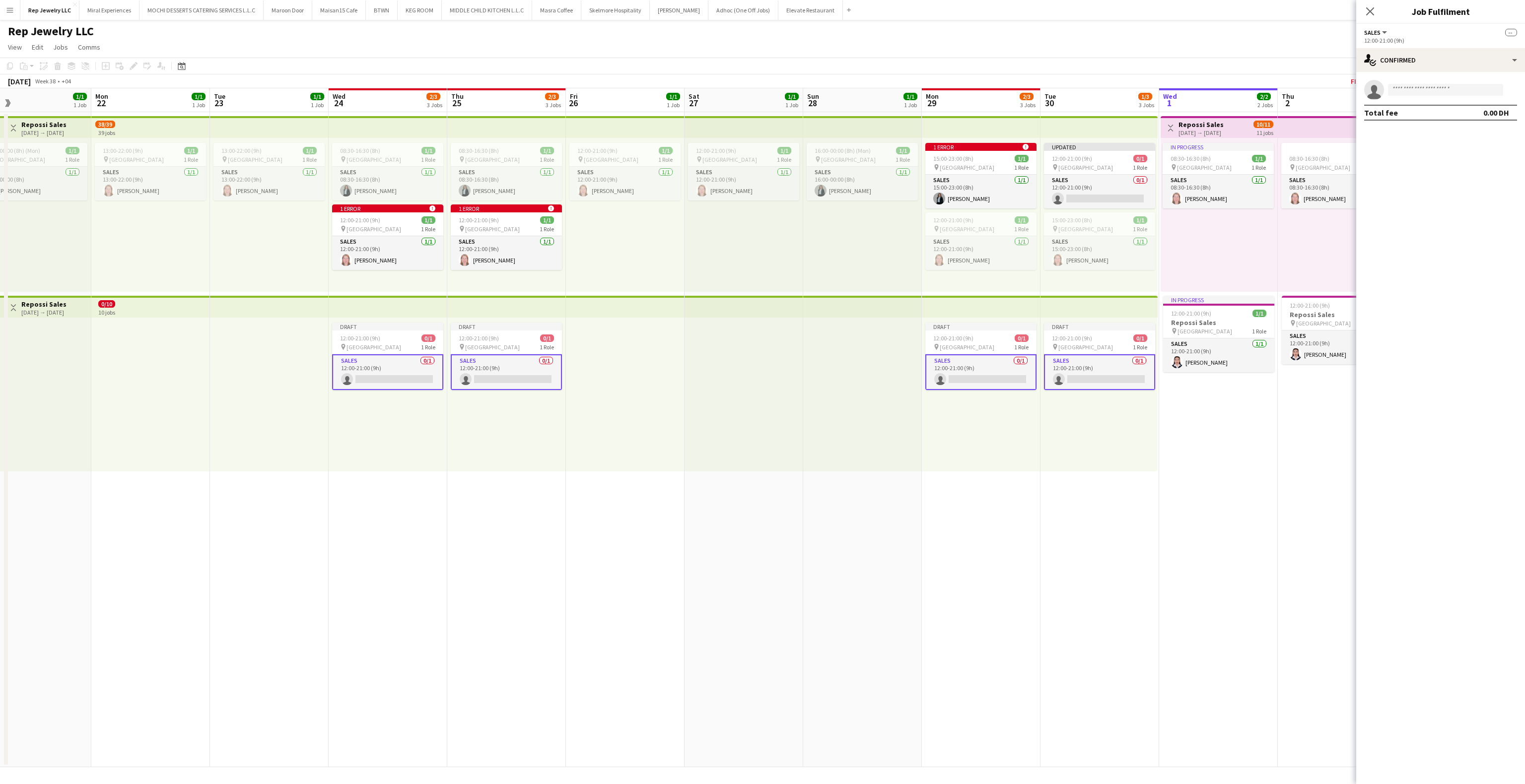
click at [1086, 370] on app-card-role "Sales 0/1 12:00-21:00 (9h) single-neutral-actions" at bounding box center [1100, 372] width 111 height 36
click at [1408, 95] on input at bounding box center [1445, 90] width 115 height 12
type input "*******"
click at [1424, 128] on span "[EMAIL_ADDRESS][DOMAIN_NAME]" at bounding box center [1445, 129] width 99 height 8
click at [1422, 92] on input at bounding box center [1445, 90] width 115 height 12
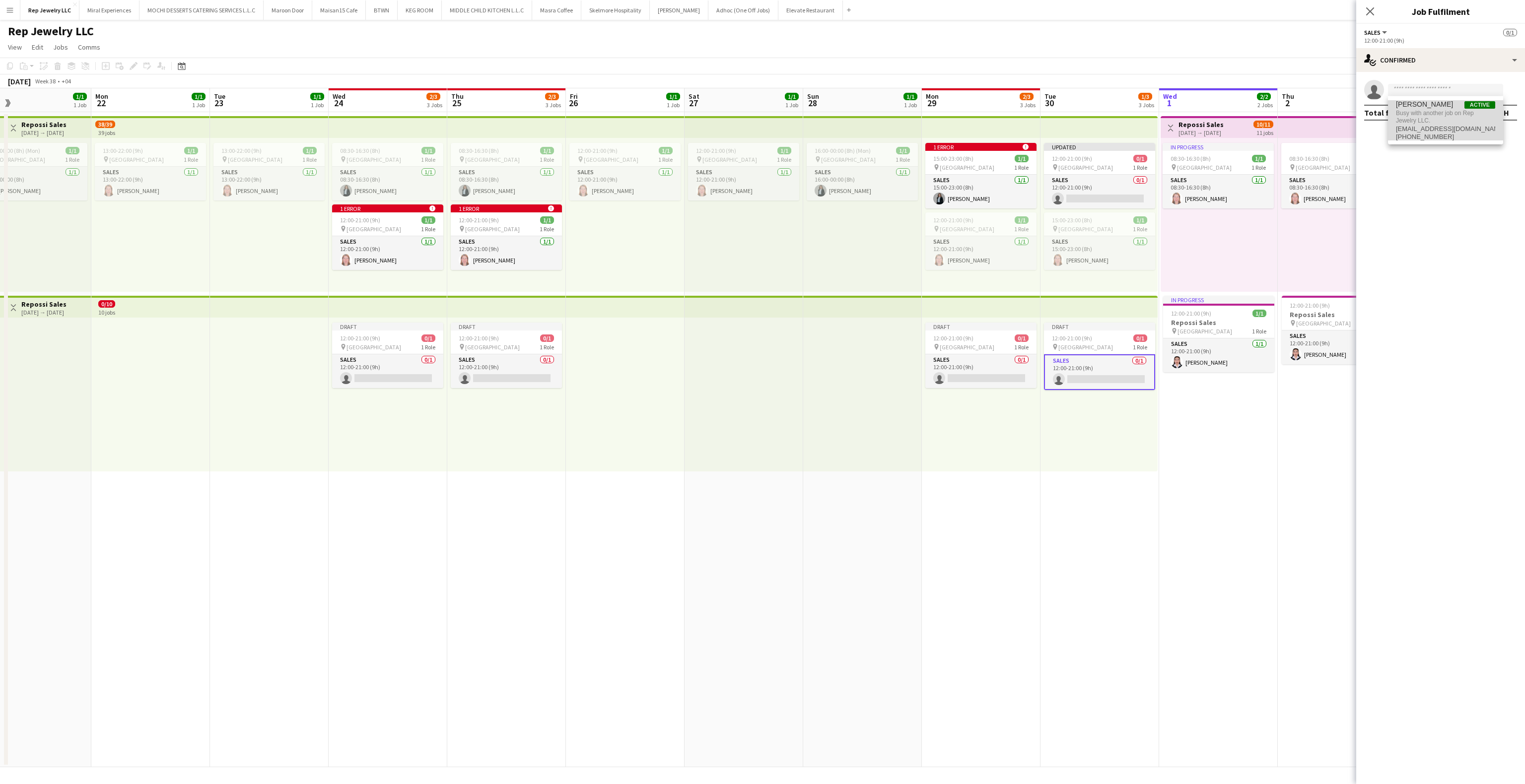
click at [1425, 113] on span "Busy with another job on Rep Jewelry LLC." at bounding box center [1445, 117] width 99 height 16
click at [1373, 3] on div "Close pop-in" at bounding box center [1370, 11] width 28 height 23
click at [1373, 8] on icon at bounding box center [1370, 11] width 9 height 9
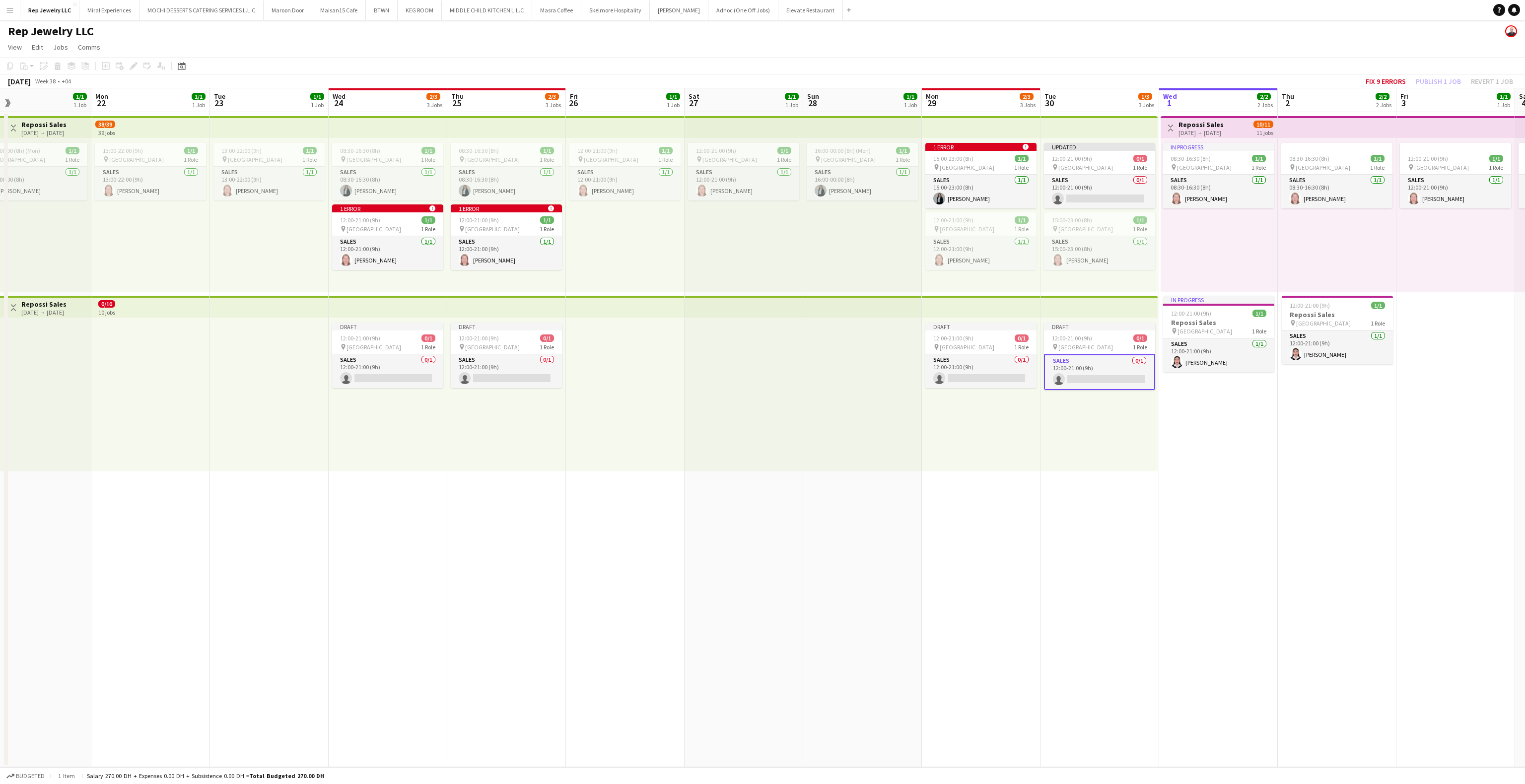
click at [1071, 310] on app-top-bar at bounding box center [1099, 307] width 117 height 22
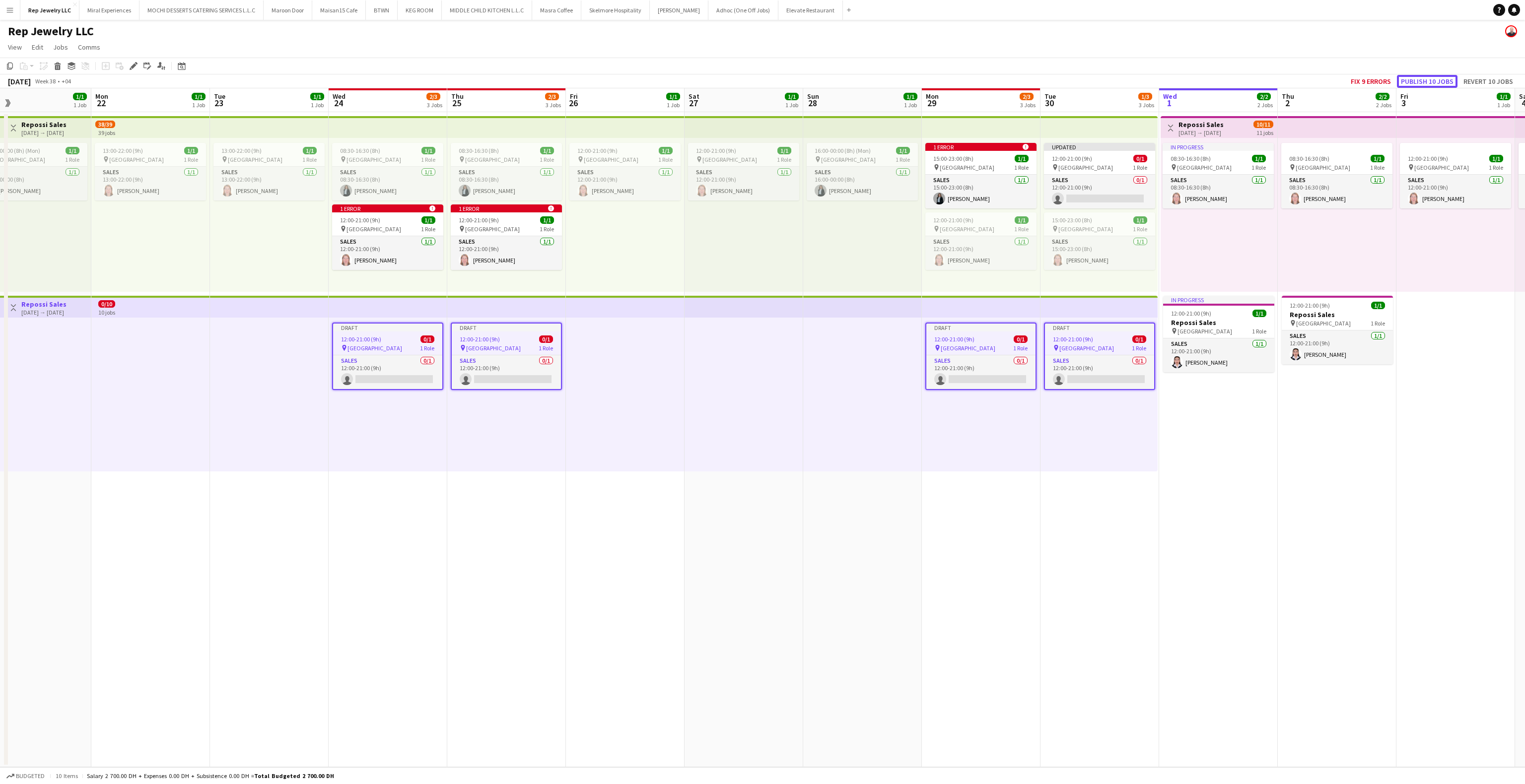
click at [1408, 83] on button "Publish 10 jobs" at bounding box center [1427, 81] width 61 height 13
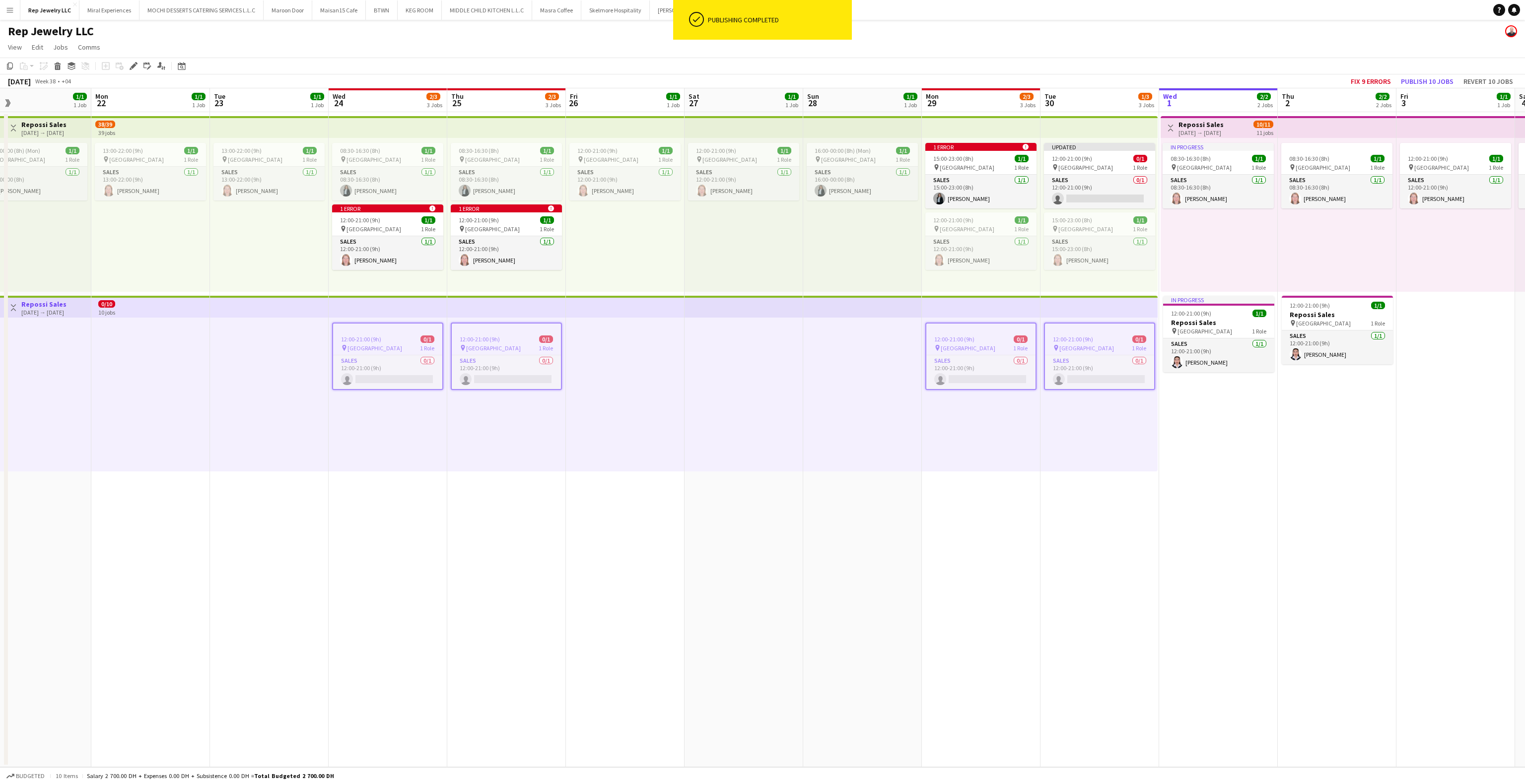
click at [1082, 409] on div "12:00-21:00 (9h) 0/1 pin Dubai Mall 1 Role Sales 0/1 12:00-21:00 (9h) single-ne…" at bounding box center [1099, 394] width 117 height 154
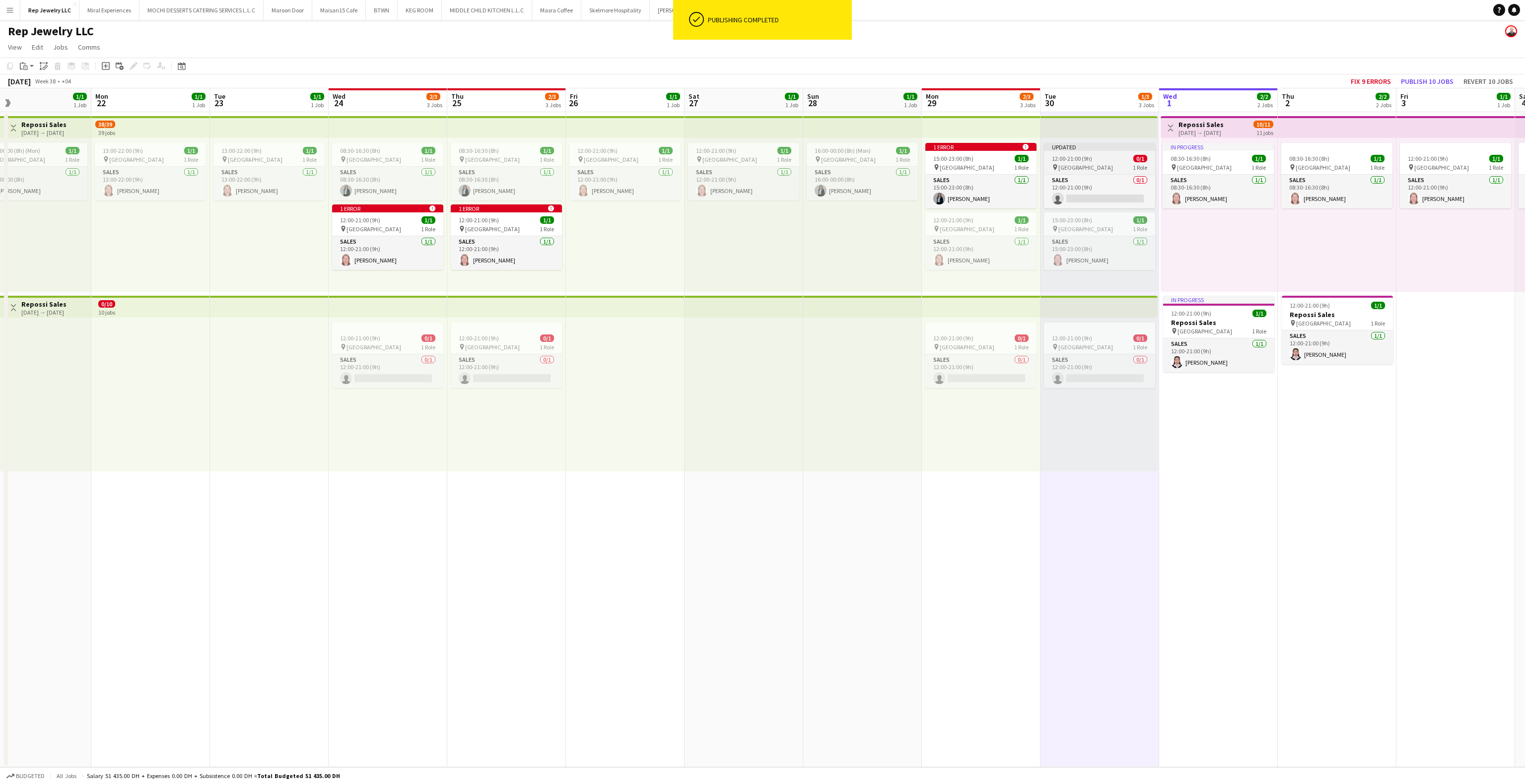
click at [1095, 155] on div "12:00-21:00 (9h) 0/1" at bounding box center [1100, 158] width 111 height 7
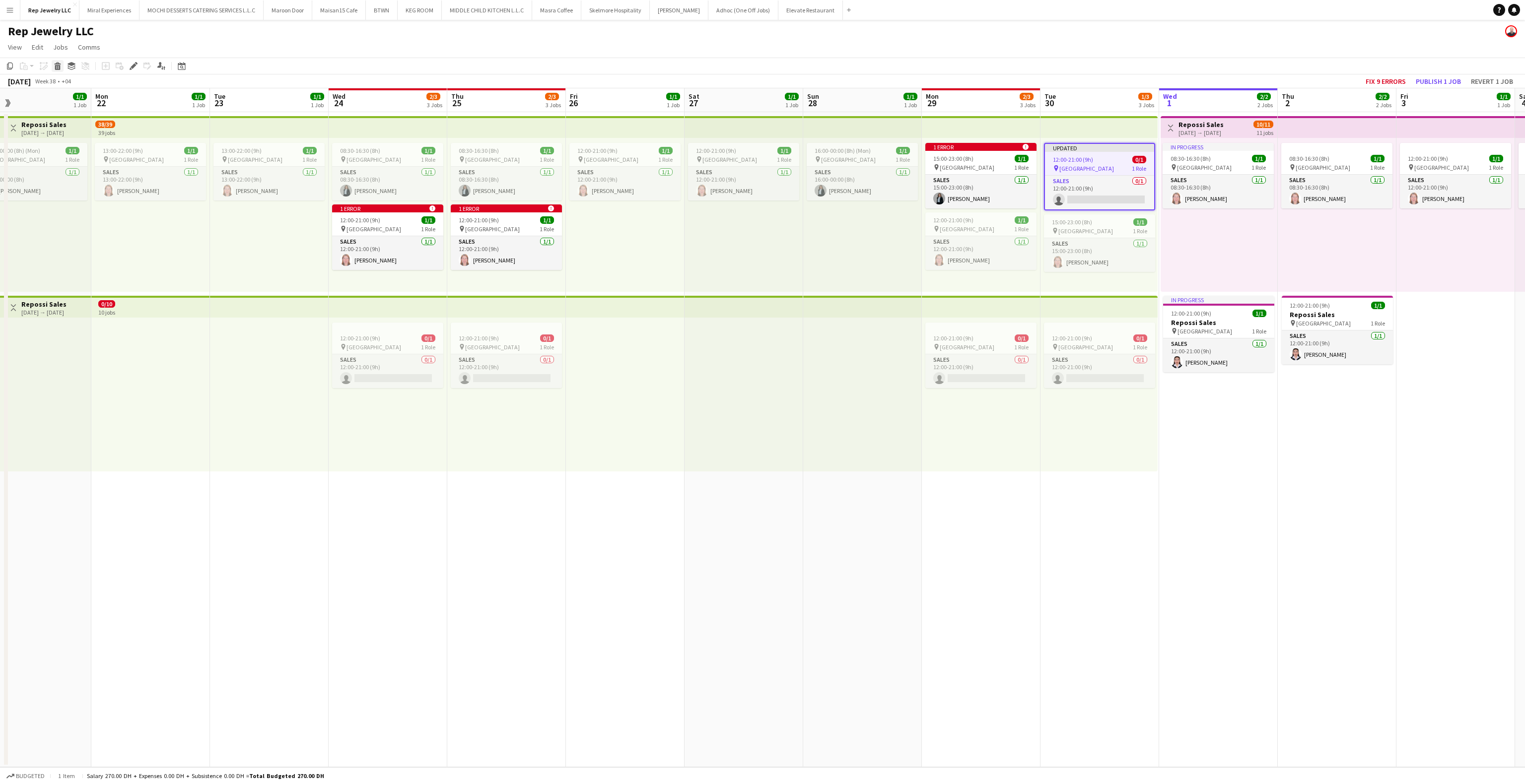
click at [61, 69] on div "Delete" at bounding box center [58, 66] width 12 height 12
click at [1241, 459] on app-date-cell "Toggle View Repossi Sales [DATE] → [DATE] 10/11 11 jobs In progress 08:30-16:30…" at bounding box center [1218, 440] width 119 height 655
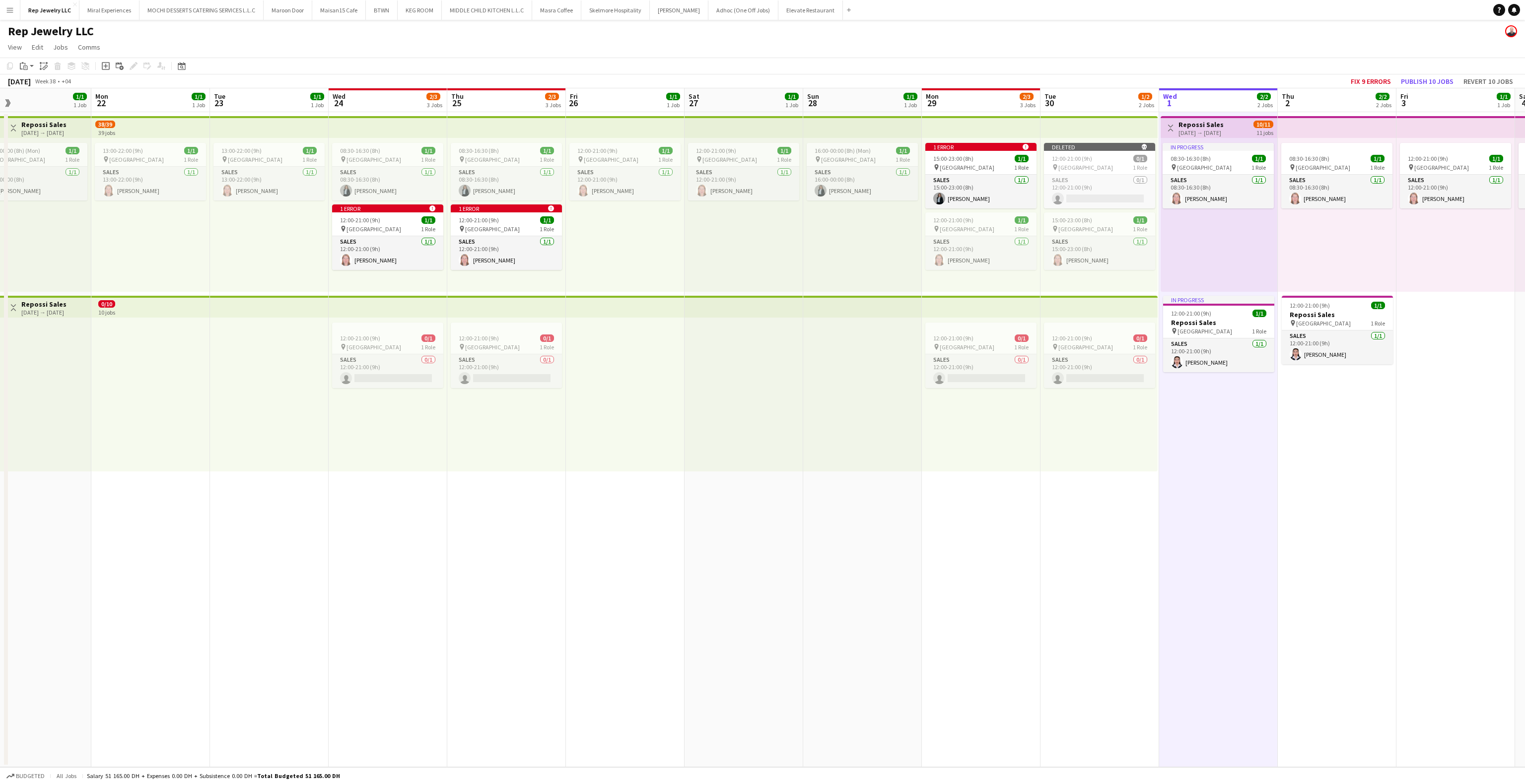
click at [1098, 138] on div "Deleted skull 12:00-21:00 (9h) 0/1 pin Dubai Mall 1 Role Sales 0/1 12:00-21:00 …" at bounding box center [1099, 215] width 117 height 154
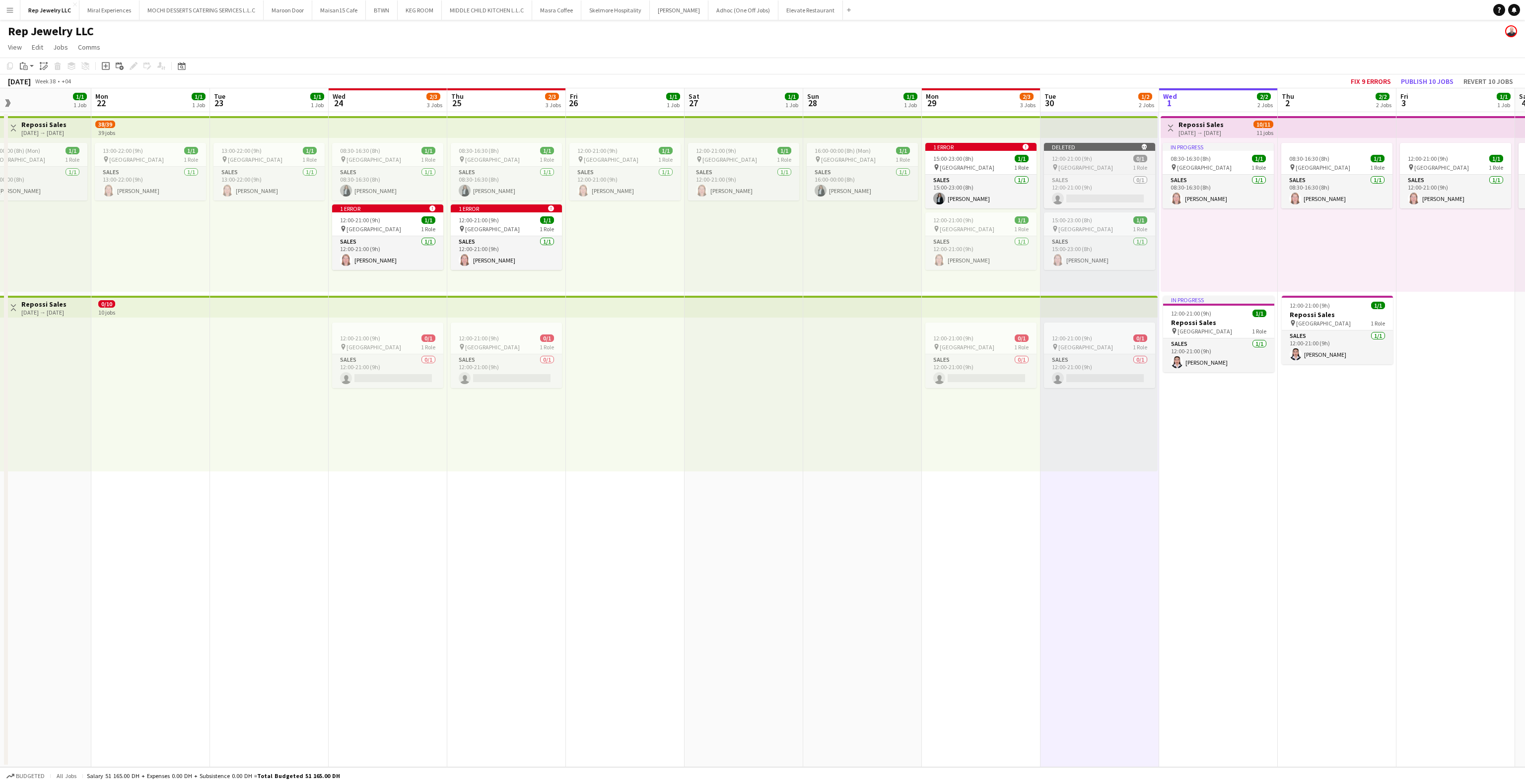
click at [1101, 150] on div "Deleted skull" at bounding box center [1100, 147] width 111 height 8
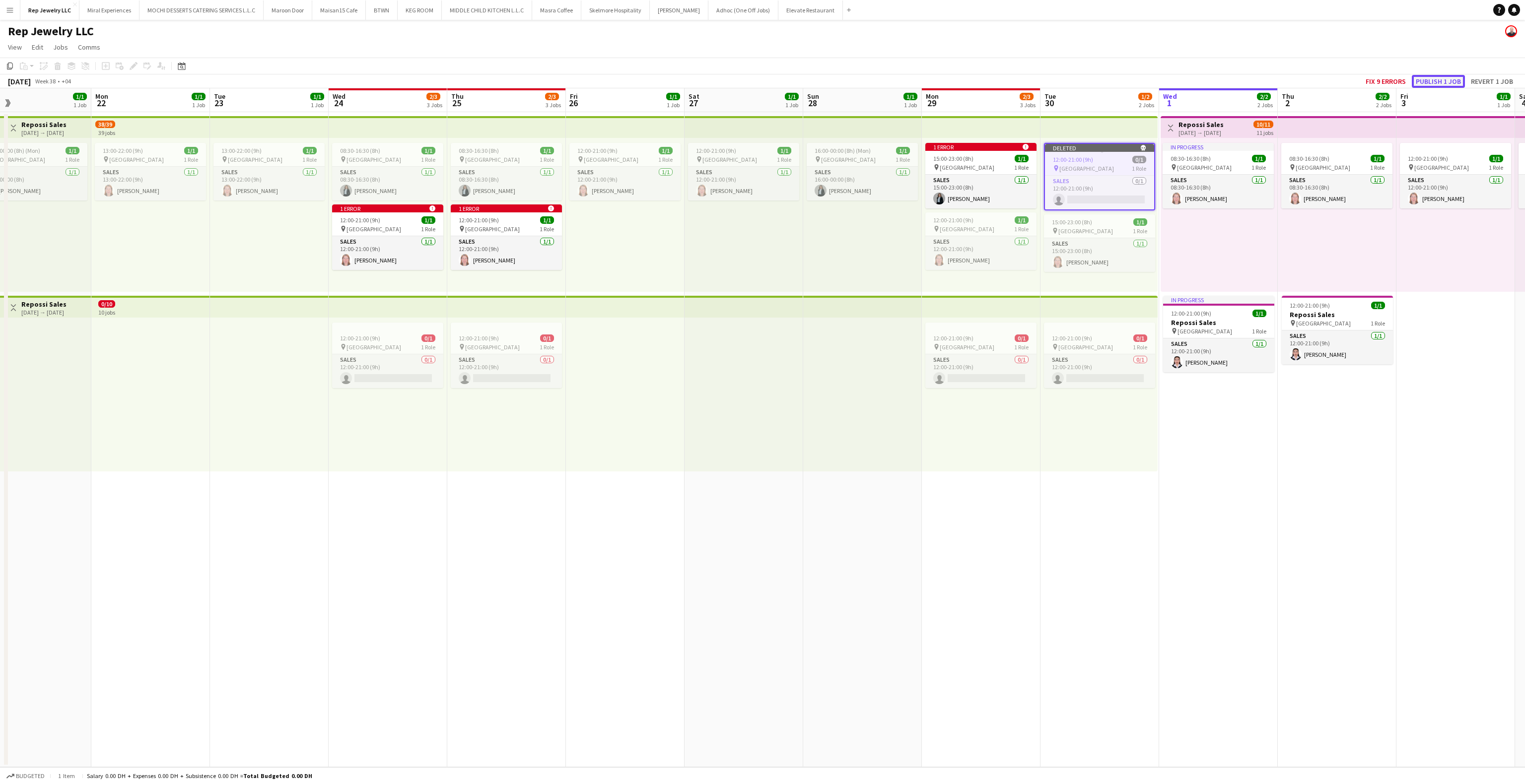
click at [1434, 86] on button "Publish 1 job" at bounding box center [1438, 81] width 53 height 13
click at [1229, 462] on app-date-cell "Toggle View Repossi Sales [DATE] → [DATE] 10/11 11 jobs In progress 08:30-16:30…" at bounding box center [1218, 440] width 119 height 655
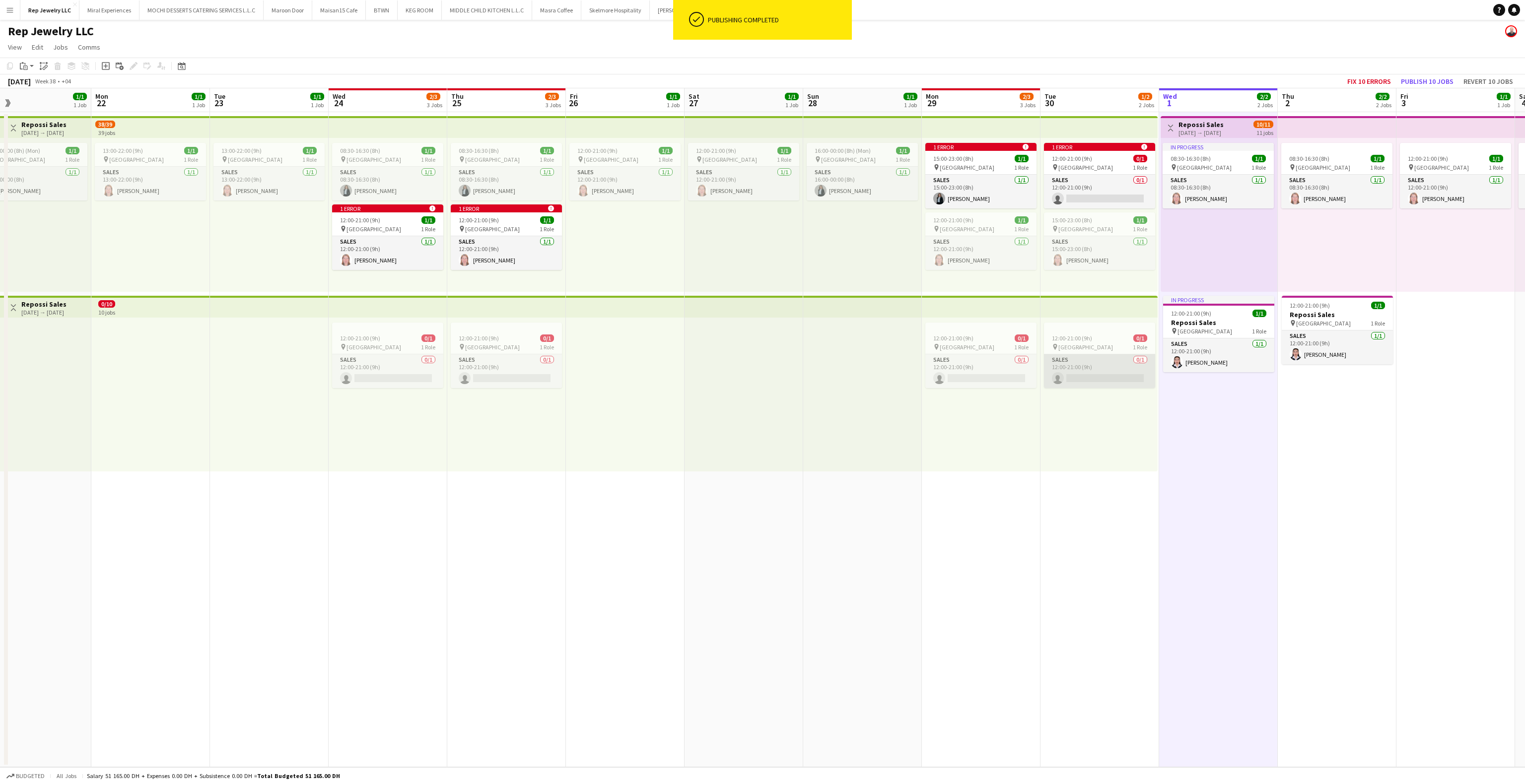
click at [1080, 373] on app-card-role "Sales 0/1 12:00-21:00 (9h) single-neutral-actions" at bounding box center [1100, 371] width 111 height 34
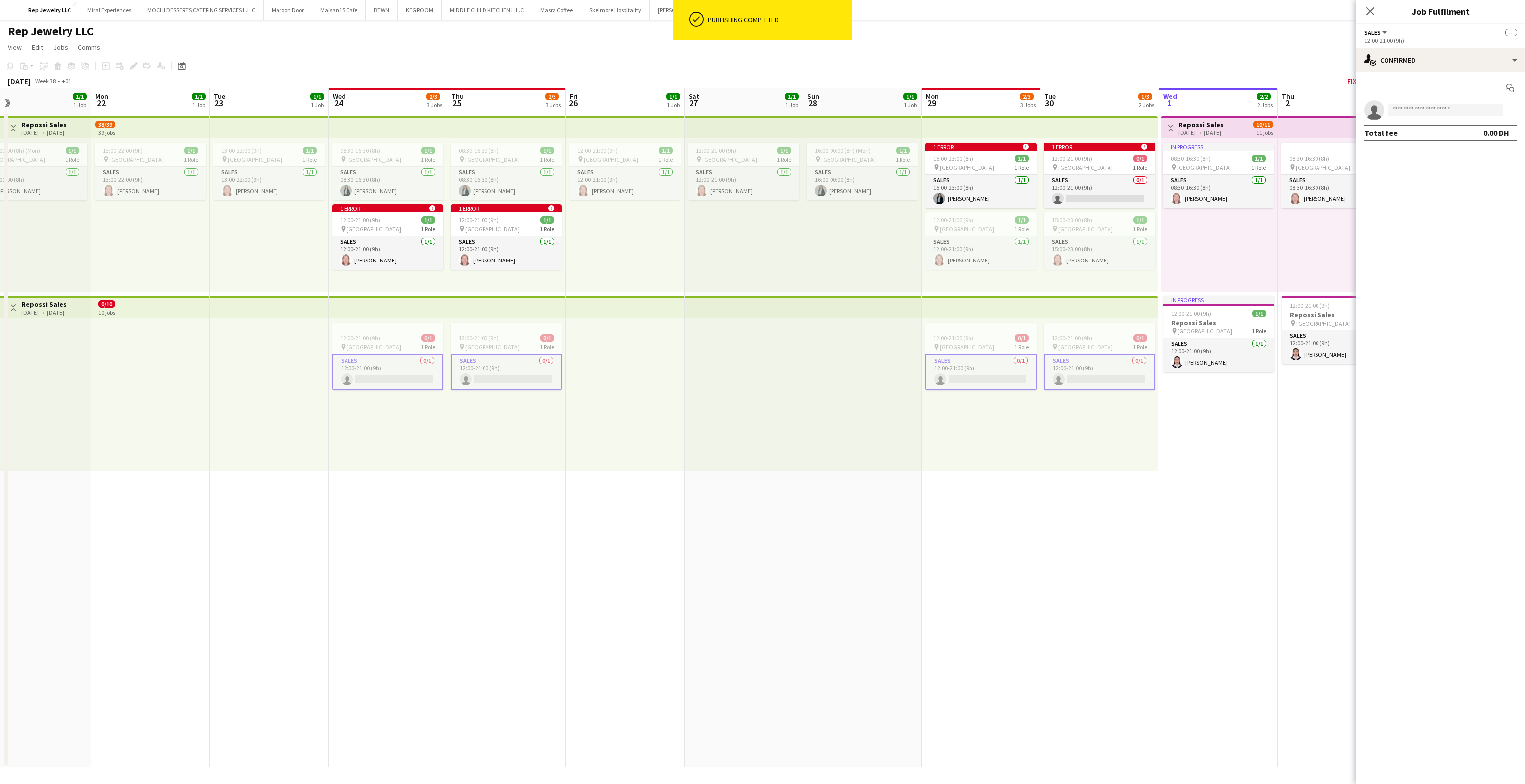
click at [1080, 373] on app-card-role "Sales 0/1 12:00-21:00 (9h) single-neutral-actions" at bounding box center [1100, 372] width 111 height 36
click at [1429, 113] on input at bounding box center [1445, 111] width 115 height 12
type input "********"
click at [1433, 139] on span "Busy with another job on Rep Jewelry LLC." at bounding box center [1445, 138] width 99 height 16
click at [1235, 404] on app-date-cell "Toggle View Repossi Sales [DATE] → [DATE] 10/11 11 jobs In progress 08:30-16:30…" at bounding box center [1218, 440] width 119 height 655
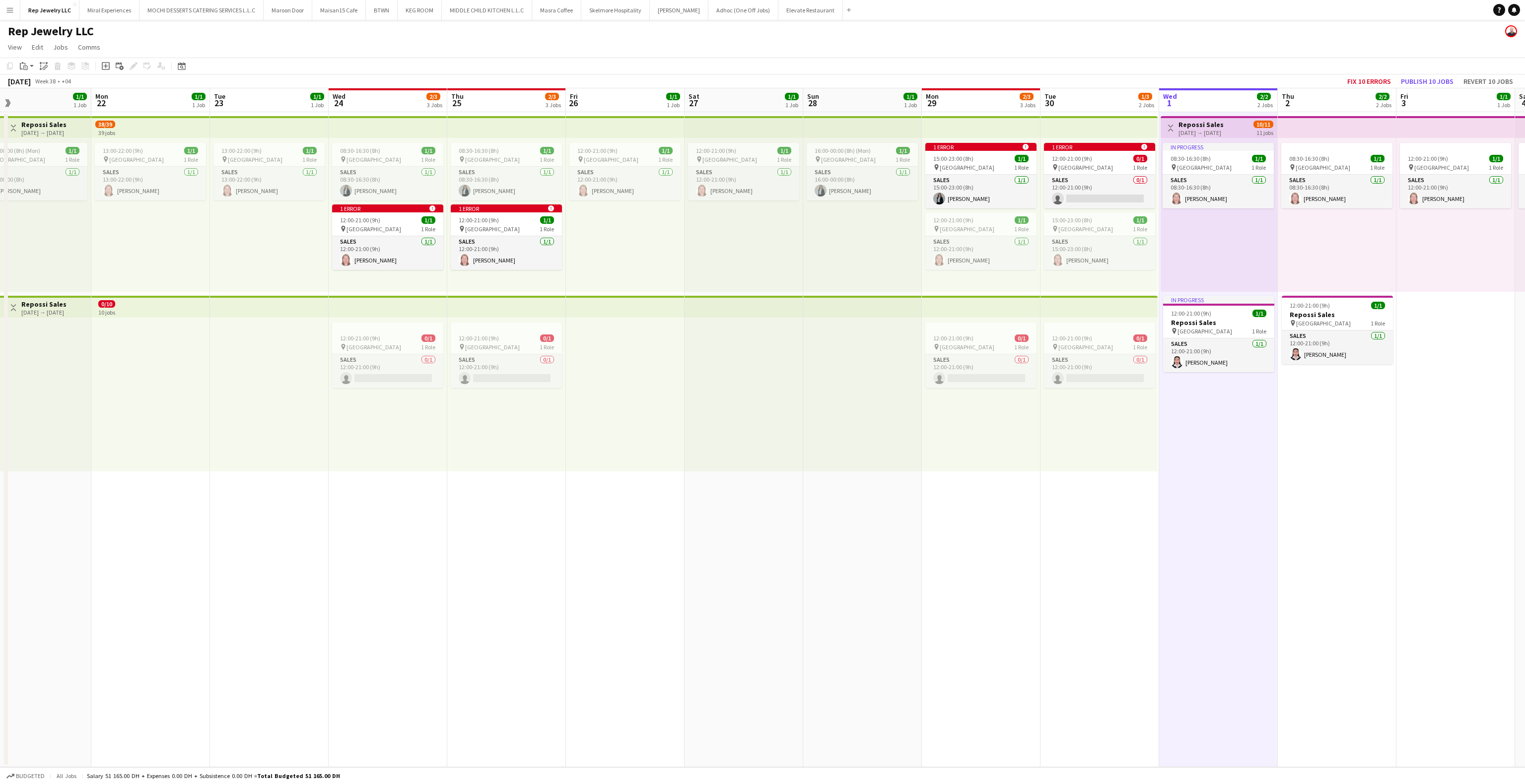
click at [830, 477] on app-date-cell "16:00-00:00 (8h) (Mon) 1/1 pin Dubai Mall 1 Role Sales [DATE] 16:00-00:00 (8h) …" at bounding box center [862, 440] width 119 height 655
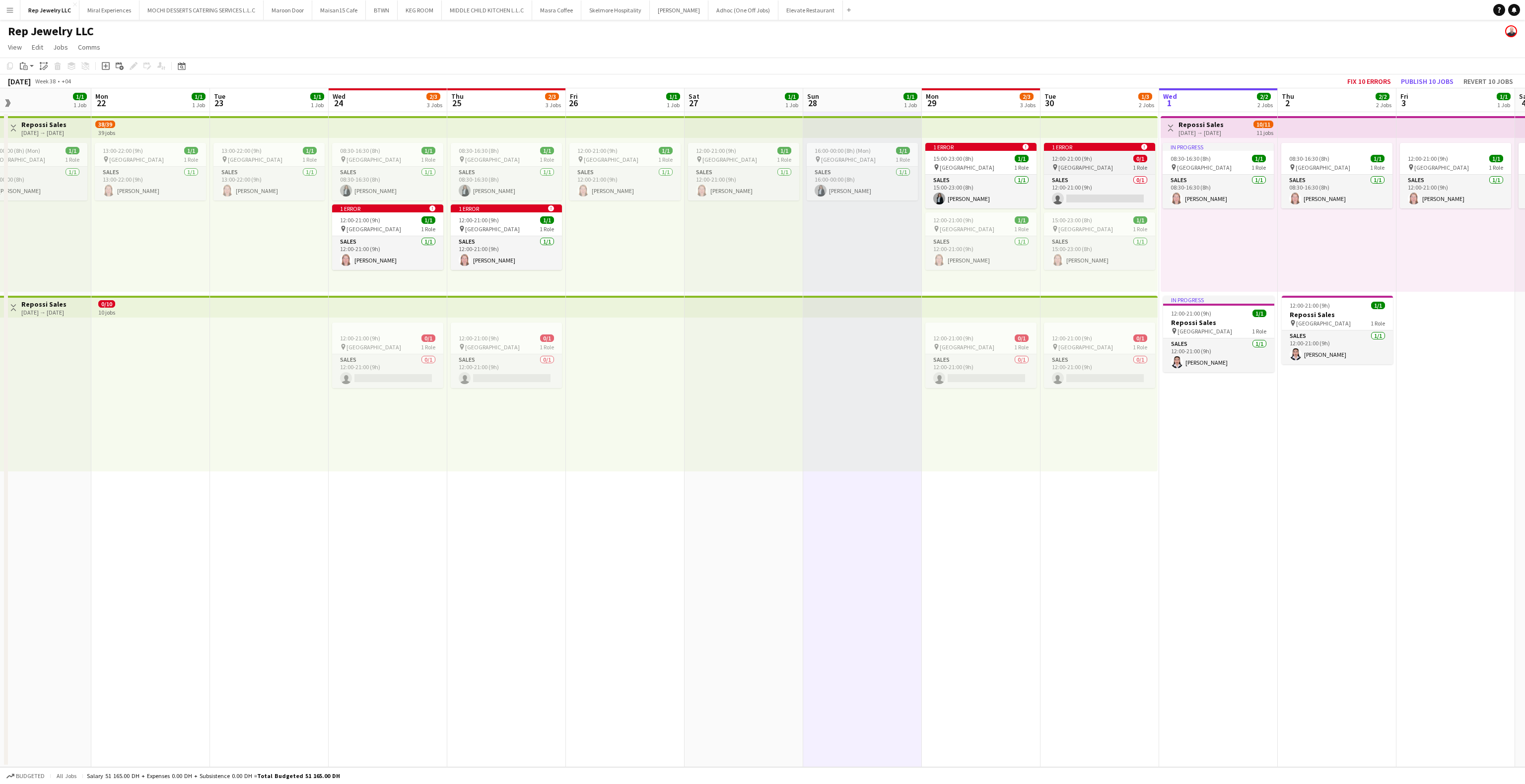
click at [1079, 150] on div "1 error alert-circle" at bounding box center [1100, 147] width 111 height 8
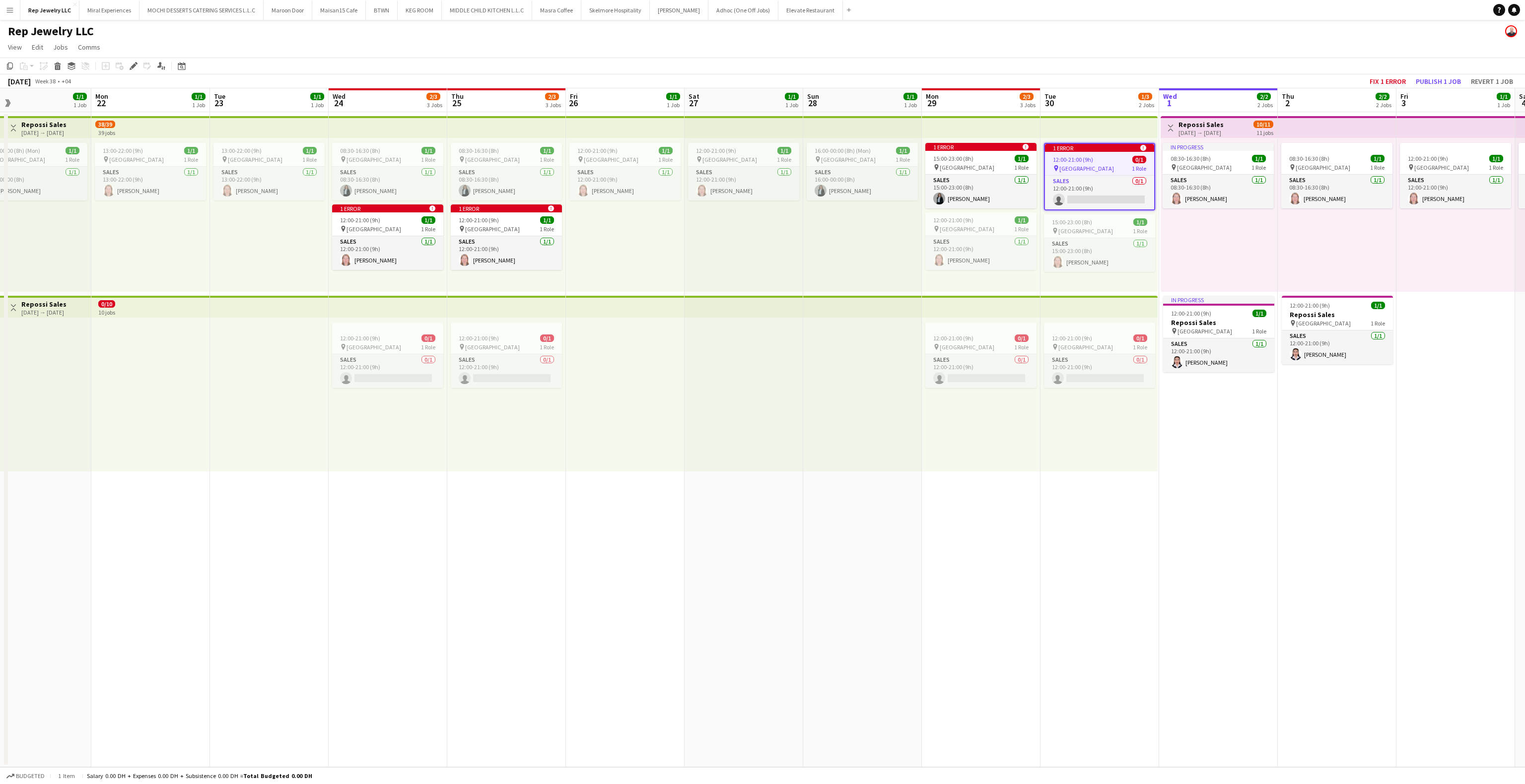
click at [1079, 150] on div "1 error alert-circle" at bounding box center [1100, 148] width 109 height 8
click at [1079, 150] on div "1 error alert-circle" at bounding box center [1100, 147] width 111 height 8
click at [54, 65] on icon "Delete" at bounding box center [58, 66] width 8 height 8
click at [1074, 154] on app-job-card "Deleted skull 12:00-21:00 (9h) 0/1 pin Dubai Mall 1 Role Sales 0/1 12:00-21:00 …" at bounding box center [1100, 175] width 111 height 65
click at [1438, 80] on button "Publish 1 job" at bounding box center [1438, 81] width 53 height 13
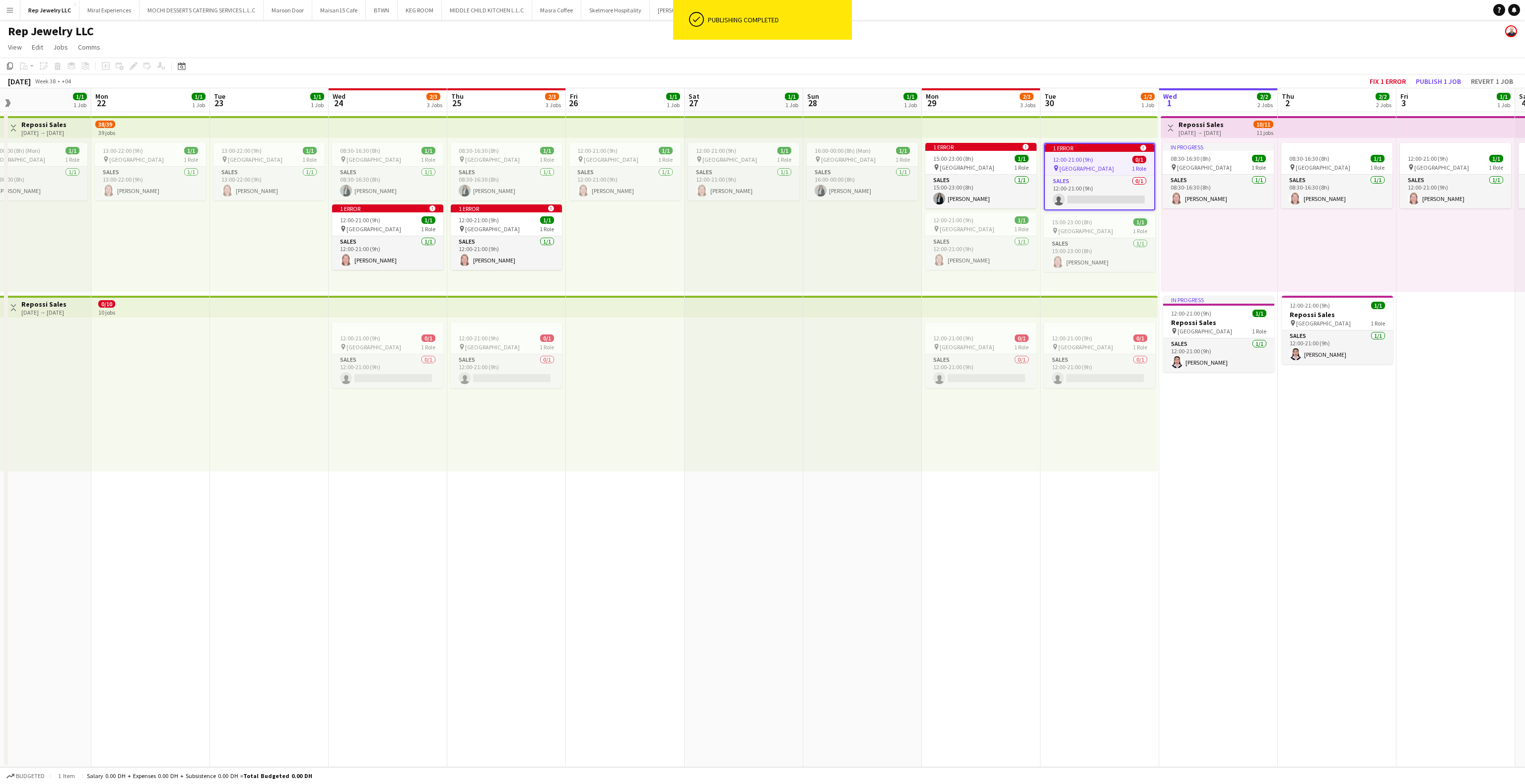
click at [1255, 404] on app-date-cell "Toggle View Repossi Sales [DATE] → [DATE] 10/11 11 jobs In progress 08:30-16:30…" at bounding box center [1218, 440] width 119 height 655
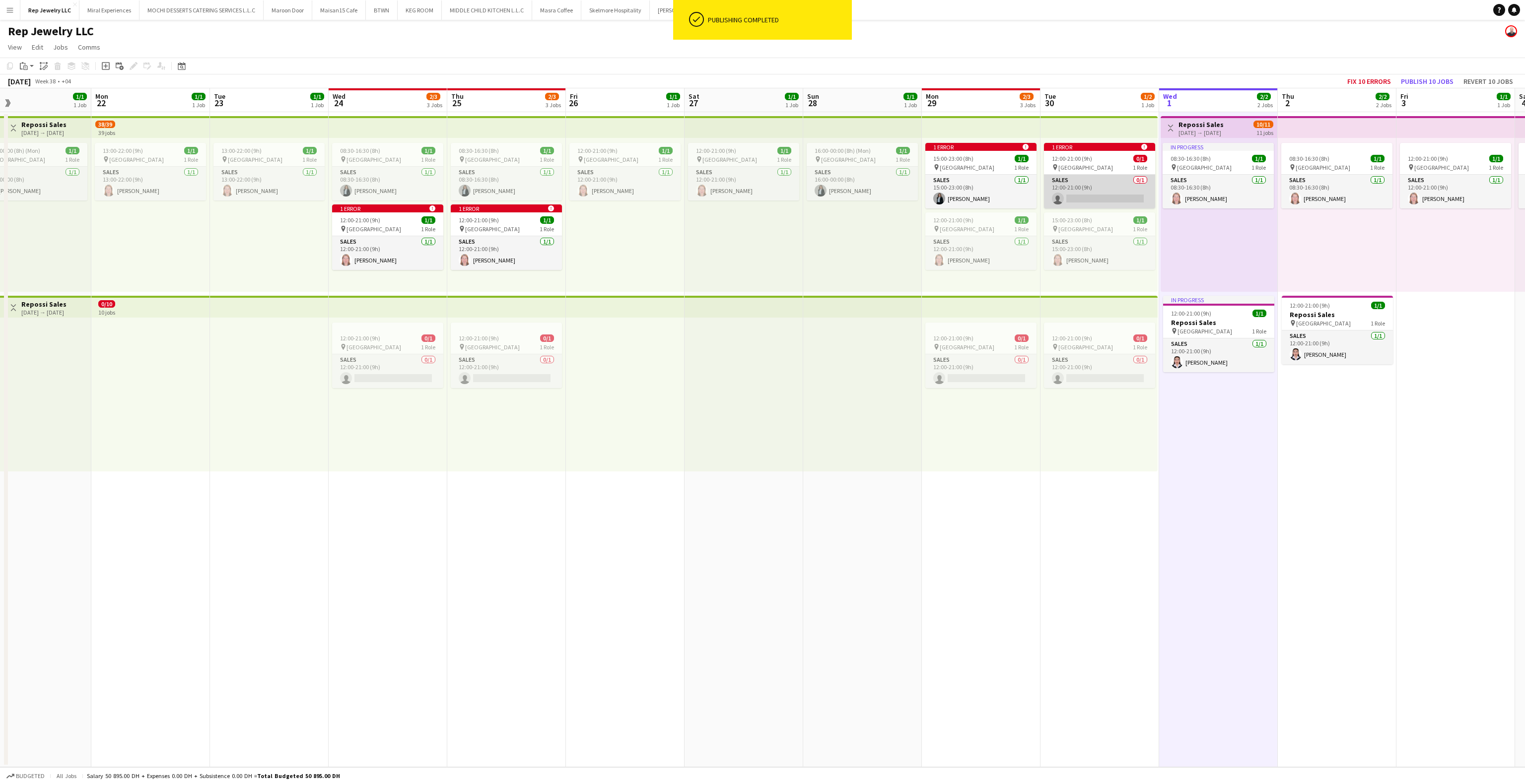
click at [1112, 198] on app-card-role "Sales 0/1 12:00-21:00 (9h) single-neutral-actions" at bounding box center [1100, 191] width 111 height 34
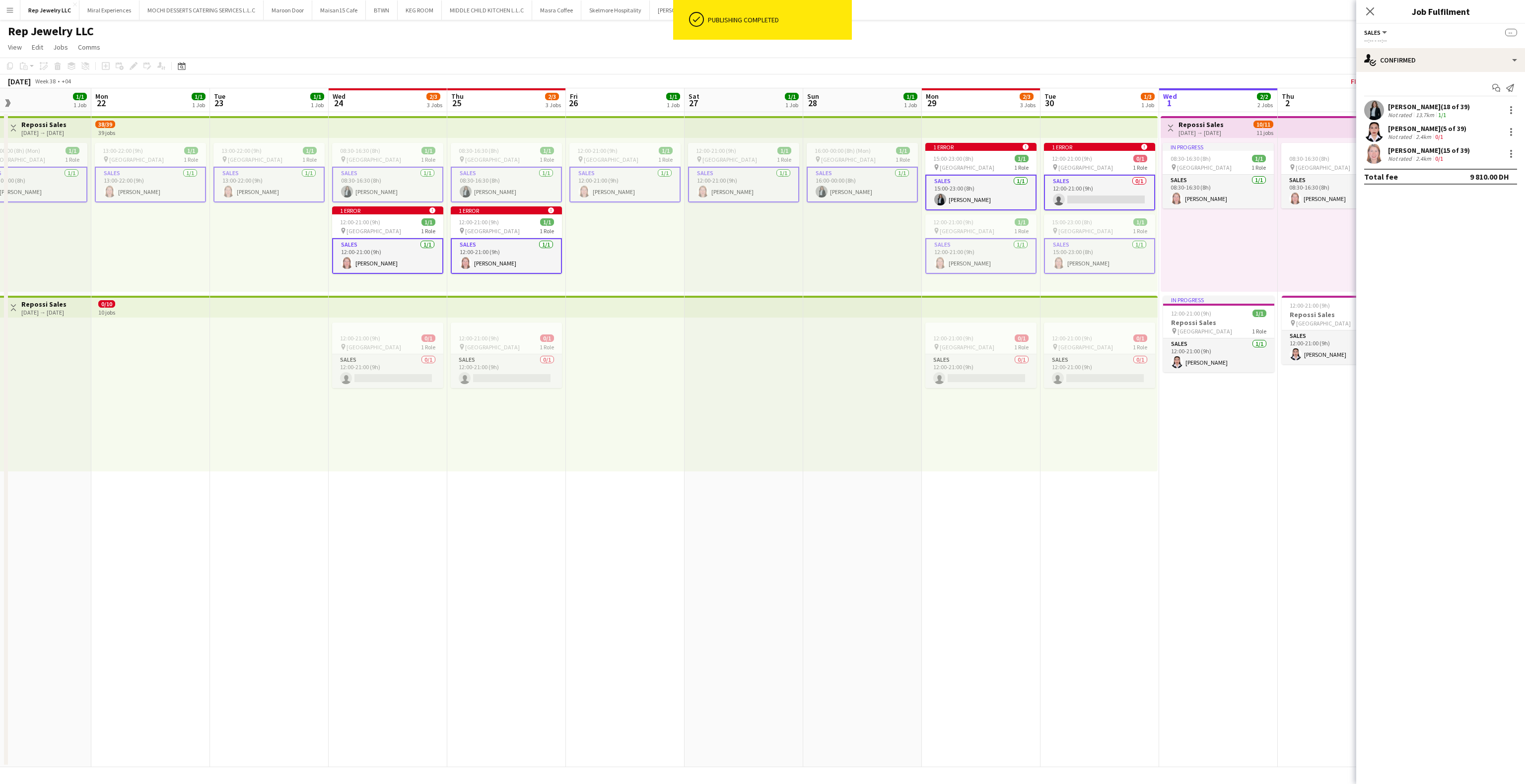
click at [1089, 191] on app-card-role "Sales 0/1 12:00-21:00 (9h) single-neutral-actions" at bounding box center [1100, 192] width 111 height 36
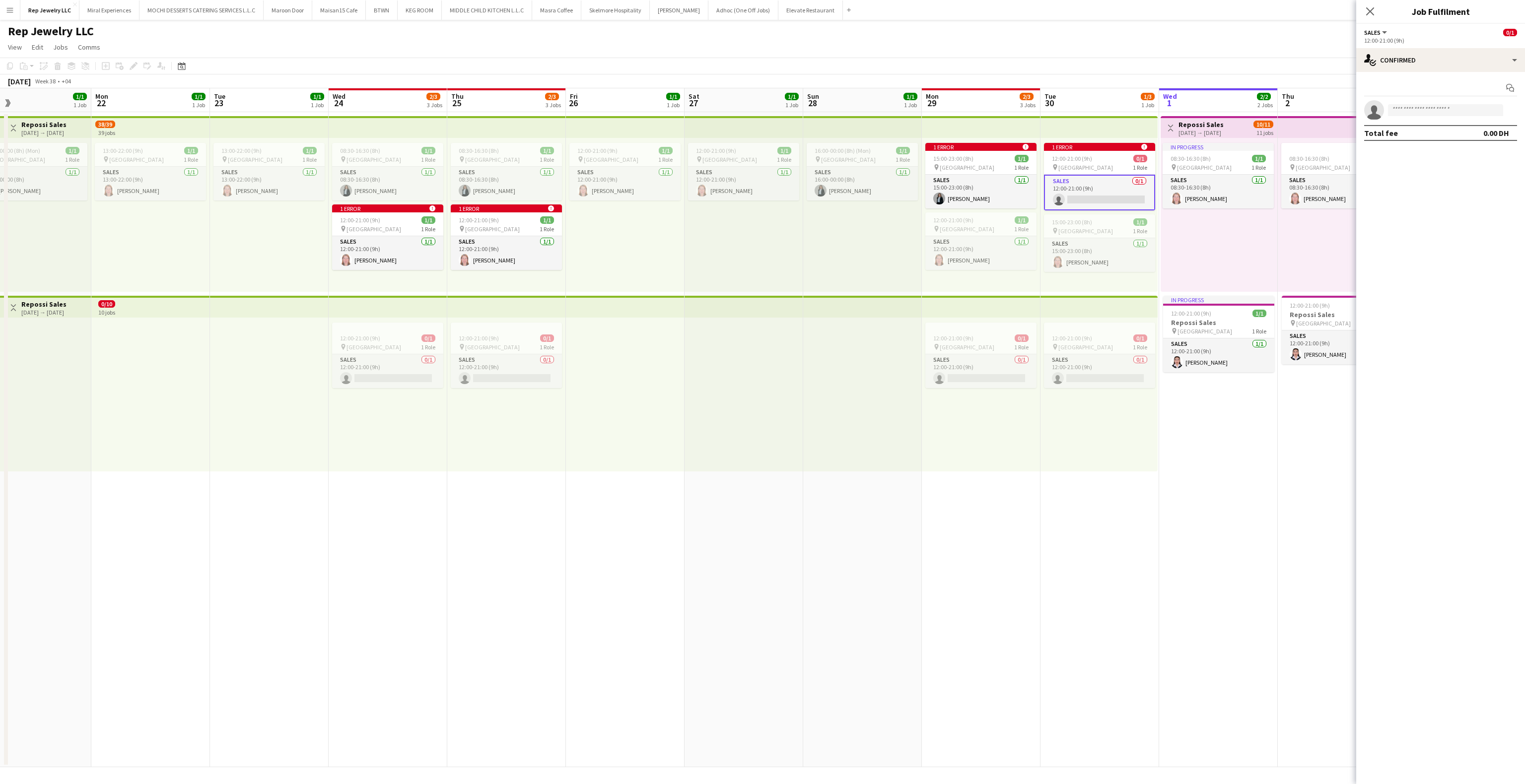
click at [1220, 496] on app-date-cell "Toggle View Repossi Sales [DATE] → [DATE] 10/11 11 jobs In progress 08:30-16:30…" at bounding box center [1218, 440] width 119 height 655
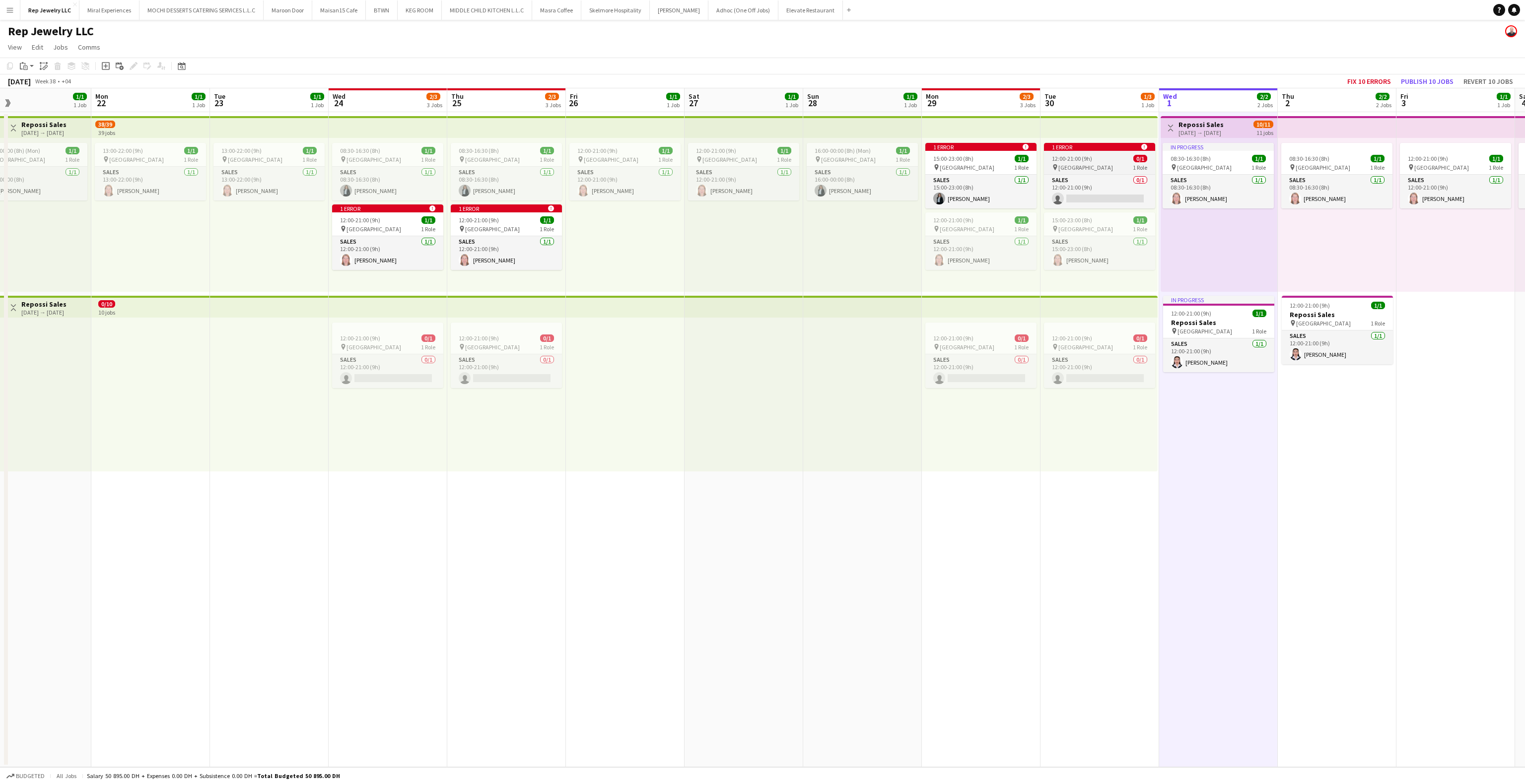
click at [1094, 164] on div "pin [GEOGRAPHIC_DATA] 1 Role" at bounding box center [1100, 167] width 111 height 8
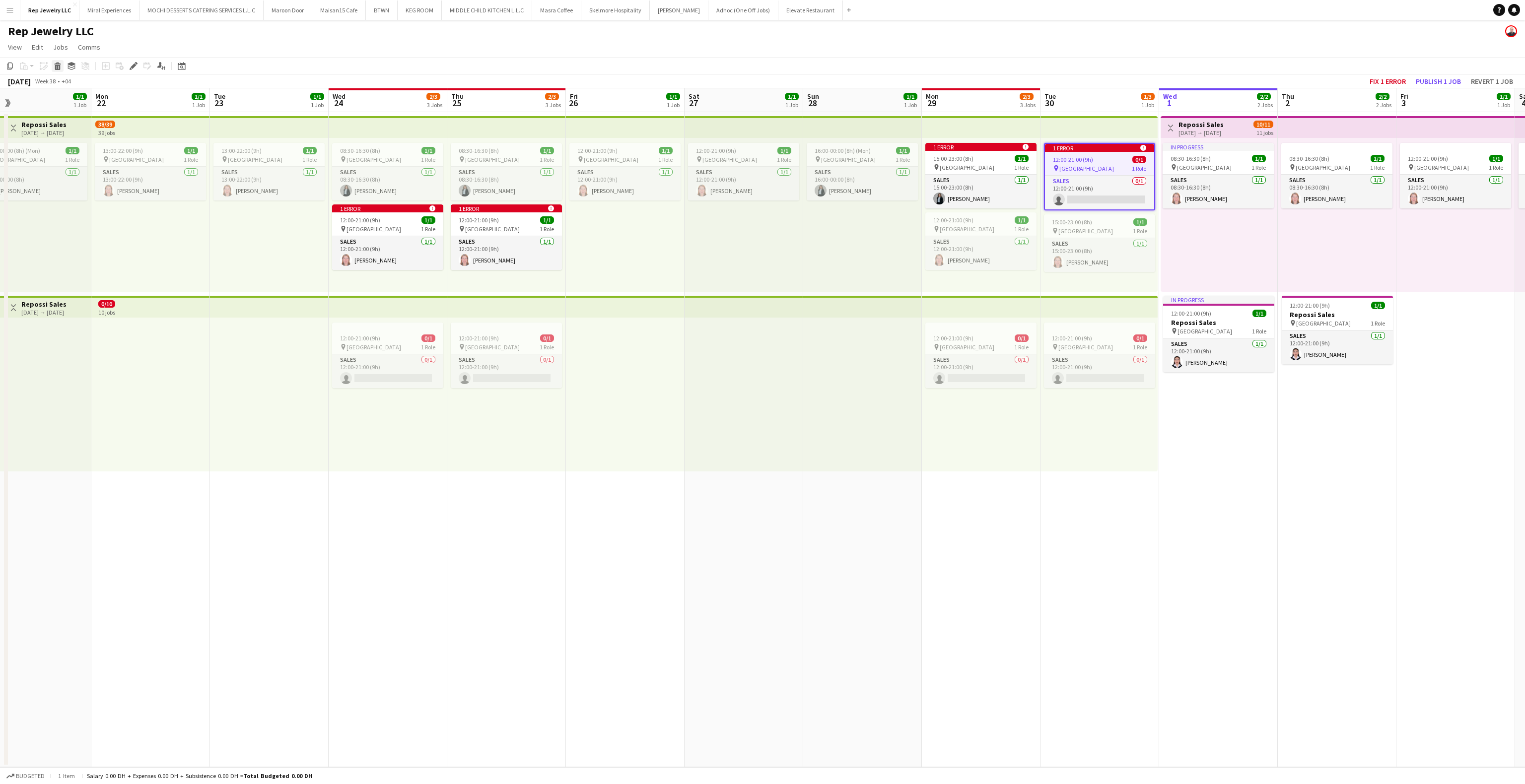
click at [54, 65] on icon "Delete" at bounding box center [58, 66] width 8 height 8
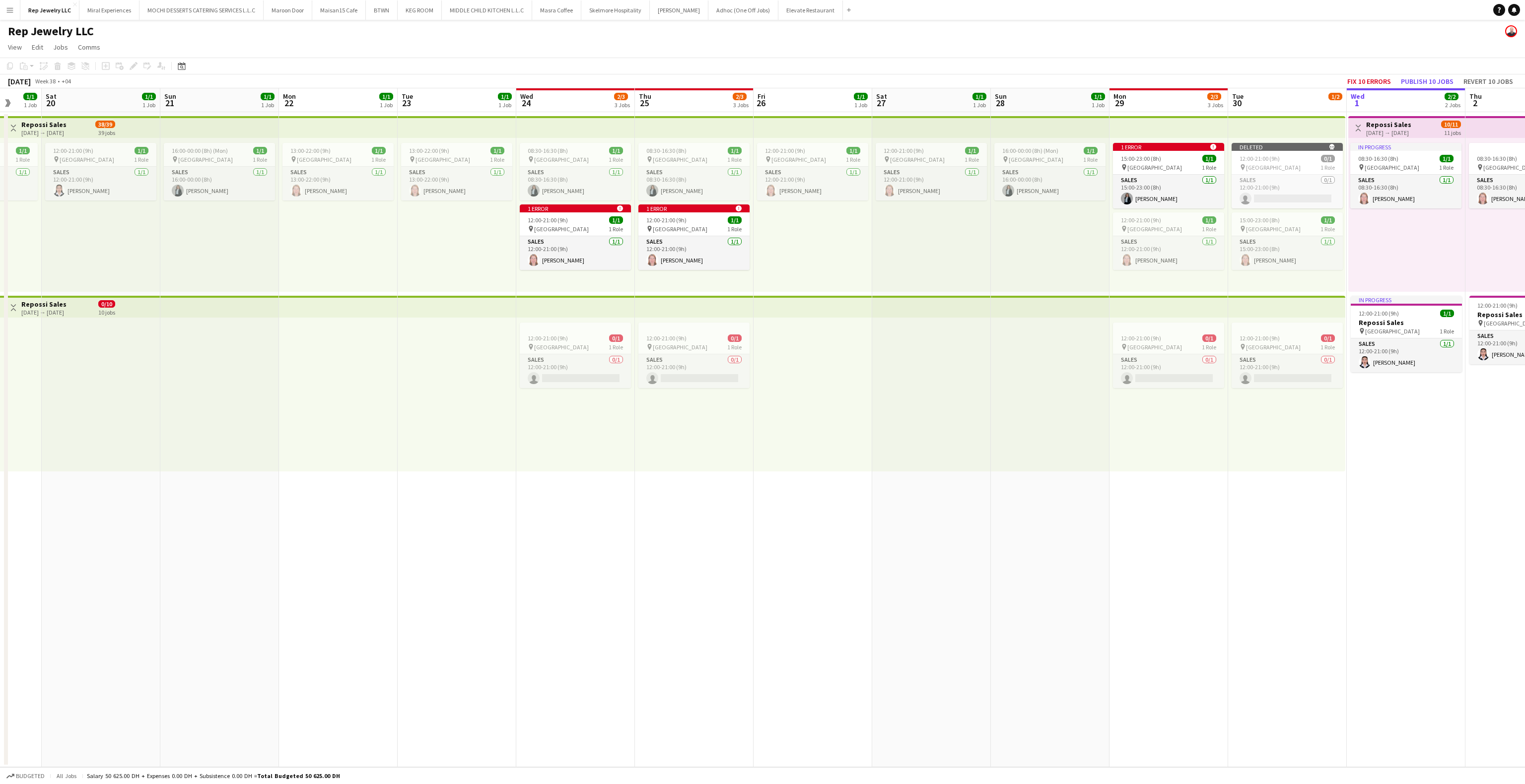
scroll to position [0, 316]
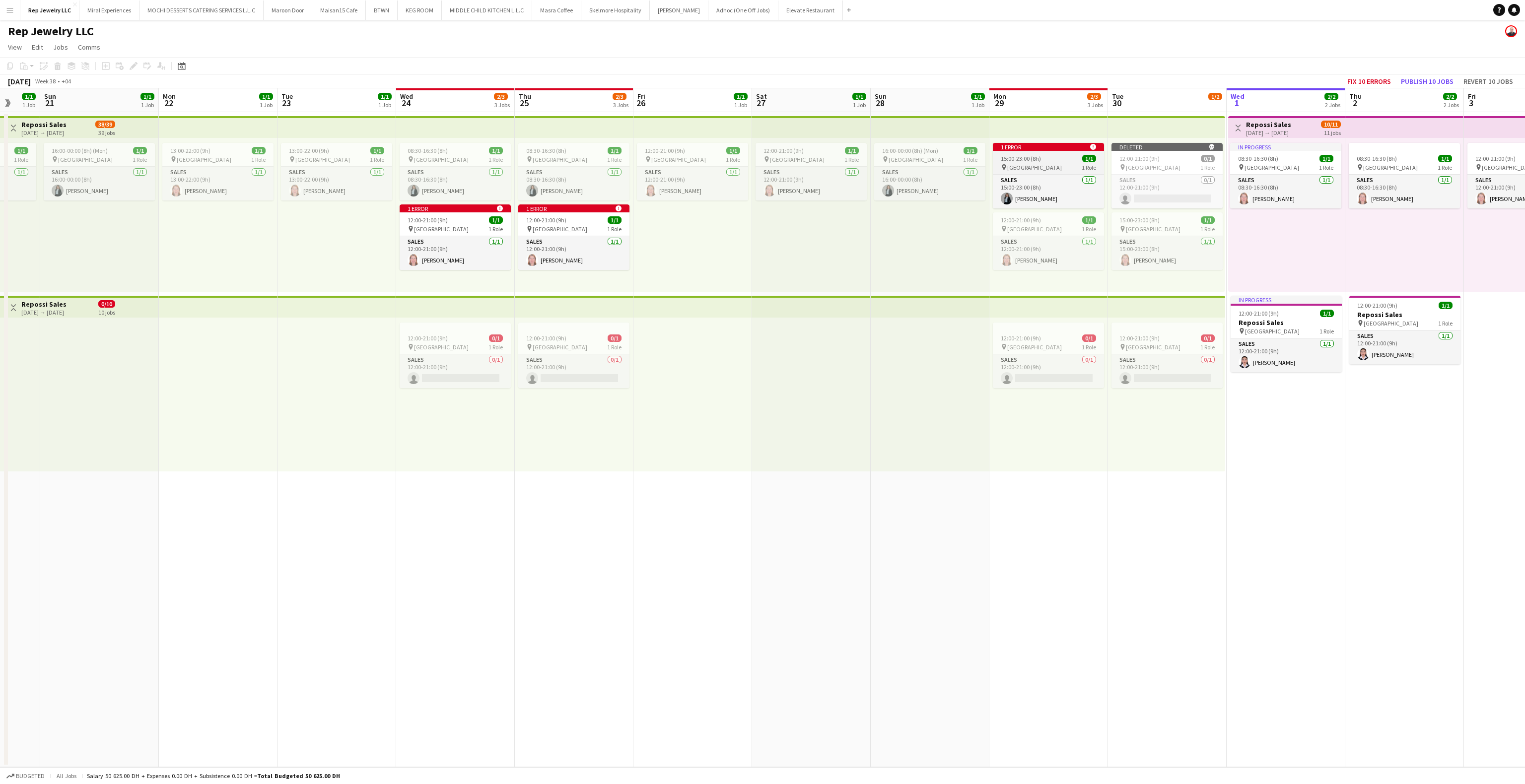
click at [1027, 156] on span "15:00-23:00 (8h)" at bounding box center [1021, 158] width 40 height 7
click at [1045, 152] on app-job-card "1 error alert-circle 15:00-23:00 (8h) 1/1 pin Dubai Mall 1 Role Sales [DATE] 15…" at bounding box center [1048, 177] width 111 height 67
click at [1045, 152] on app-job-card "1 error alert-circle 15:00-23:00 (8h) 1/1 pin Dubai Mall 1 Role Sales [DATE] 15…" at bounding box center [1048, 175] width 111 height 65
click at [1030, 200] on app-card-role "Sales [DATE] 15:00-23:00 (8h) [PERSON_NAME]" at bounding box center [1048, 193] width 109 height 34
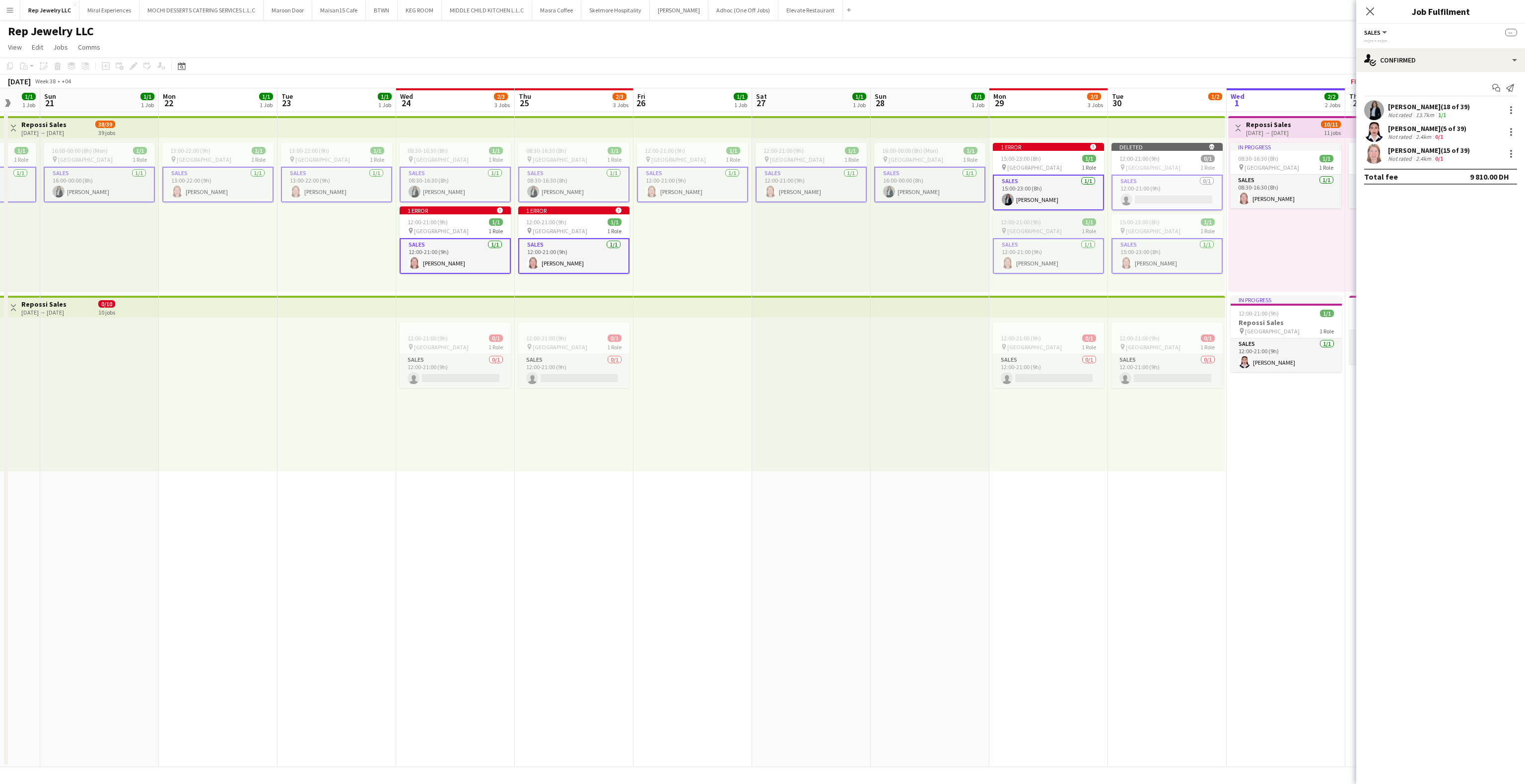
click at [1058, 220] on div "12:00-21:00 (9h) 1/1" at bounding box center [1048, 222] width 111 height 7
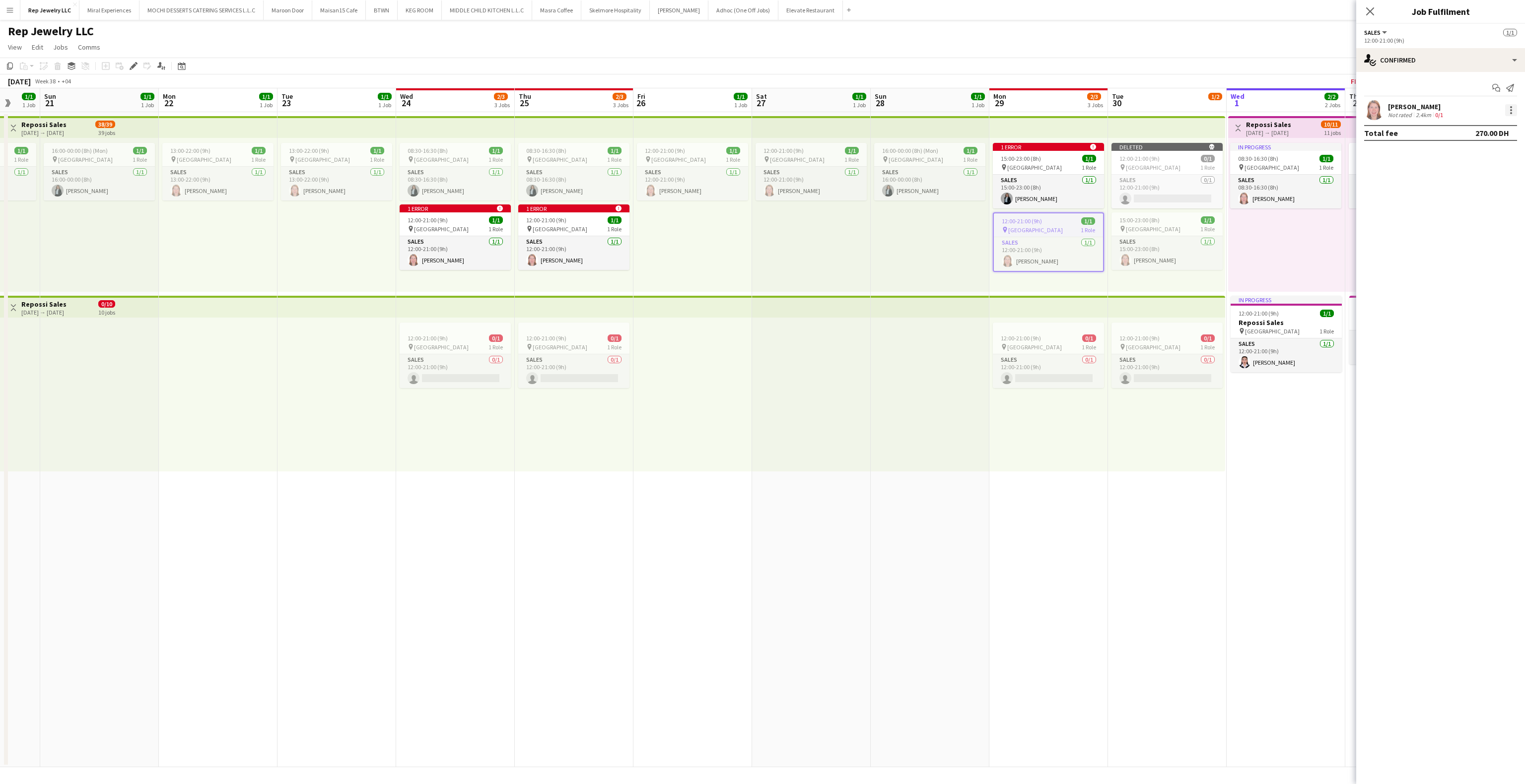
click at [1517, 109] on div at bounding box center [1512, 111] width 12 height 12
click at [1464, 209] on button "Remove" at bounding box center [1478, 201] width 78 height 24
click at [1042, 226] on div "12:00-21:00 (9h) 0/1" at bounding box center [1048, 229] width 109 height 7
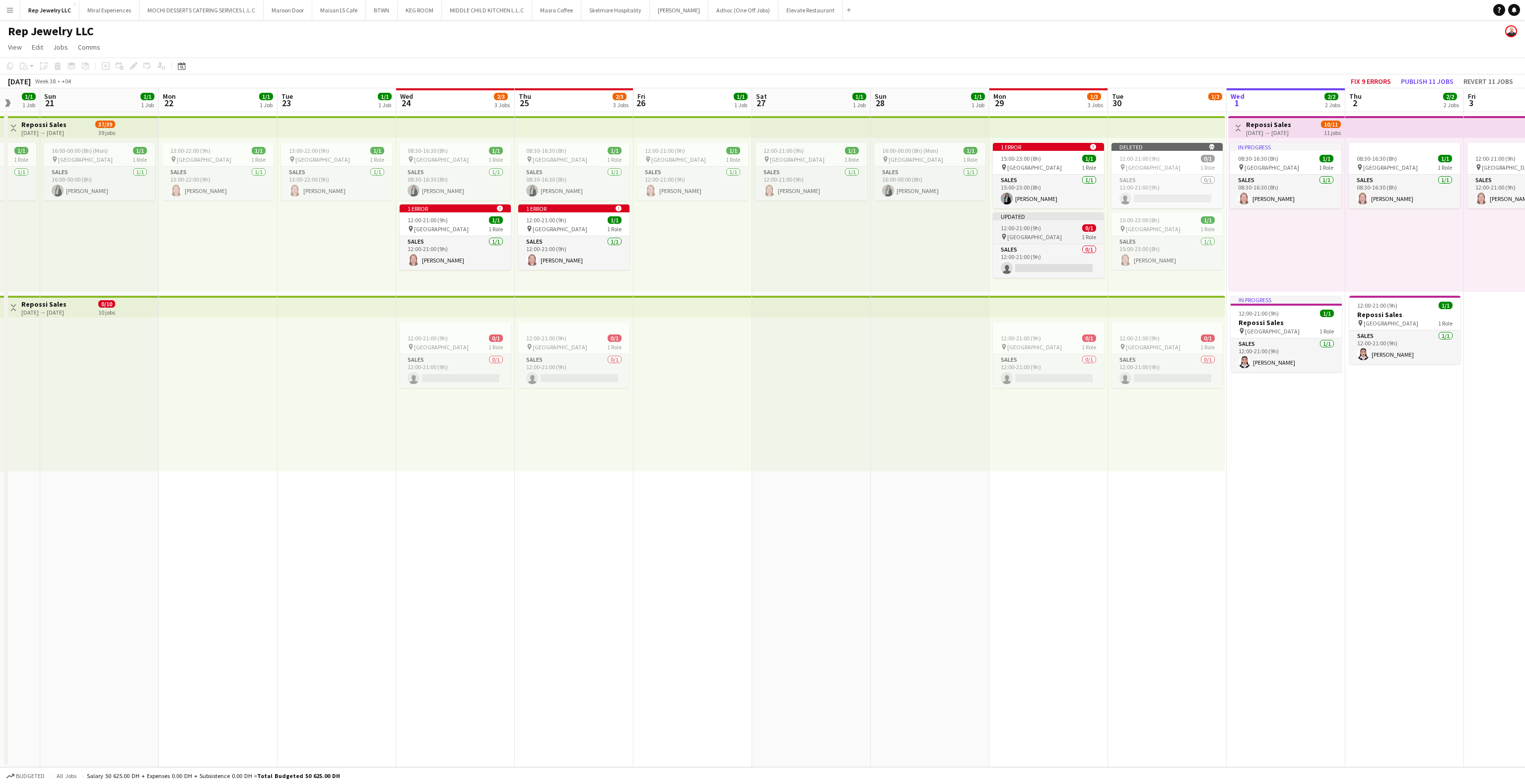
click at [1048, 222] on app-job-card "Updated 12:00-21:00 (9h) 0/1 pin Dubai Mall 1 Role Sales 0/1 12:00-21:00 (9h) s…" at bounding box center [1048, 245] width 111 height 65
click at [55, 67] on icon at bounding box center [58, 67] width 5 height 5
click at [582, 251] on app-card-role "Sales [DATE] 12:00-21:00 (9h) [PERSON_NAME]" at bounding box center [574, 253] width 111 height 34
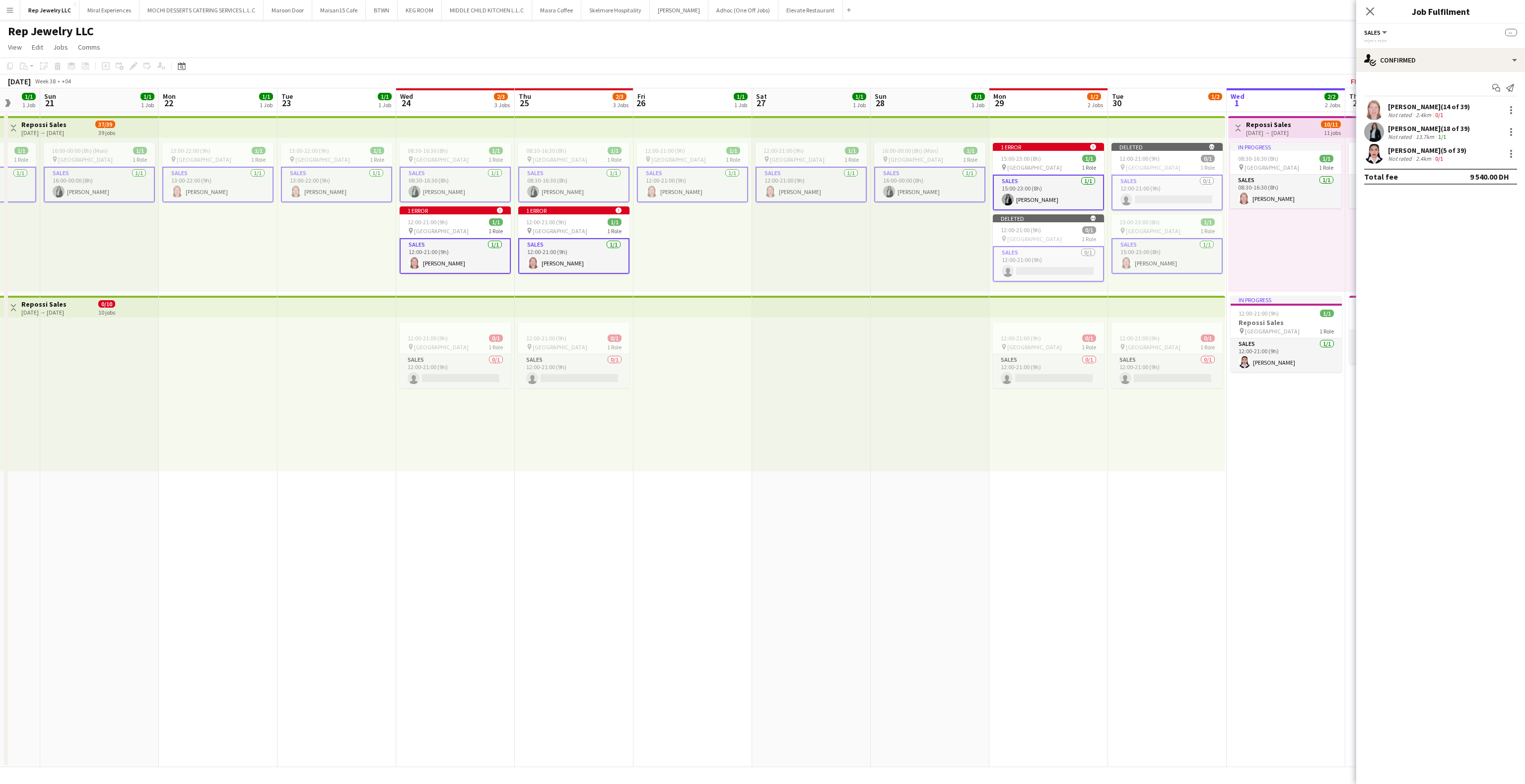
click at [580, 254] on app-card-role "Sales [DATE] 12:00-21:00 (9h) [PERSON_NAME]" at bounding box center [574, 255] width 111 height 36
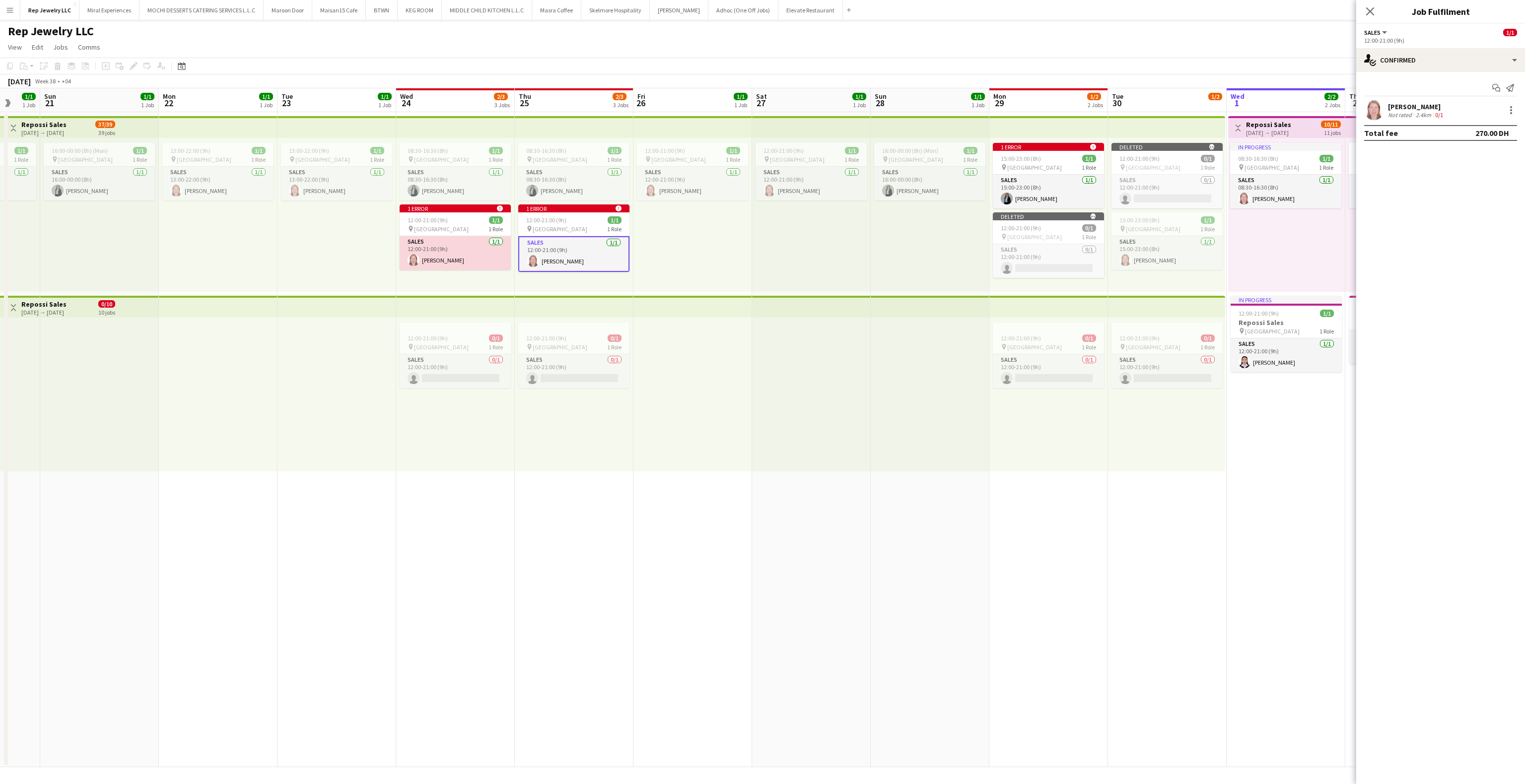
click at [457, 257] on app-card-role "Sales [DATE] 12:00-21:00 (9h) [PERSON_NAME]" at bounding box center [455, 253] width 111 height 34
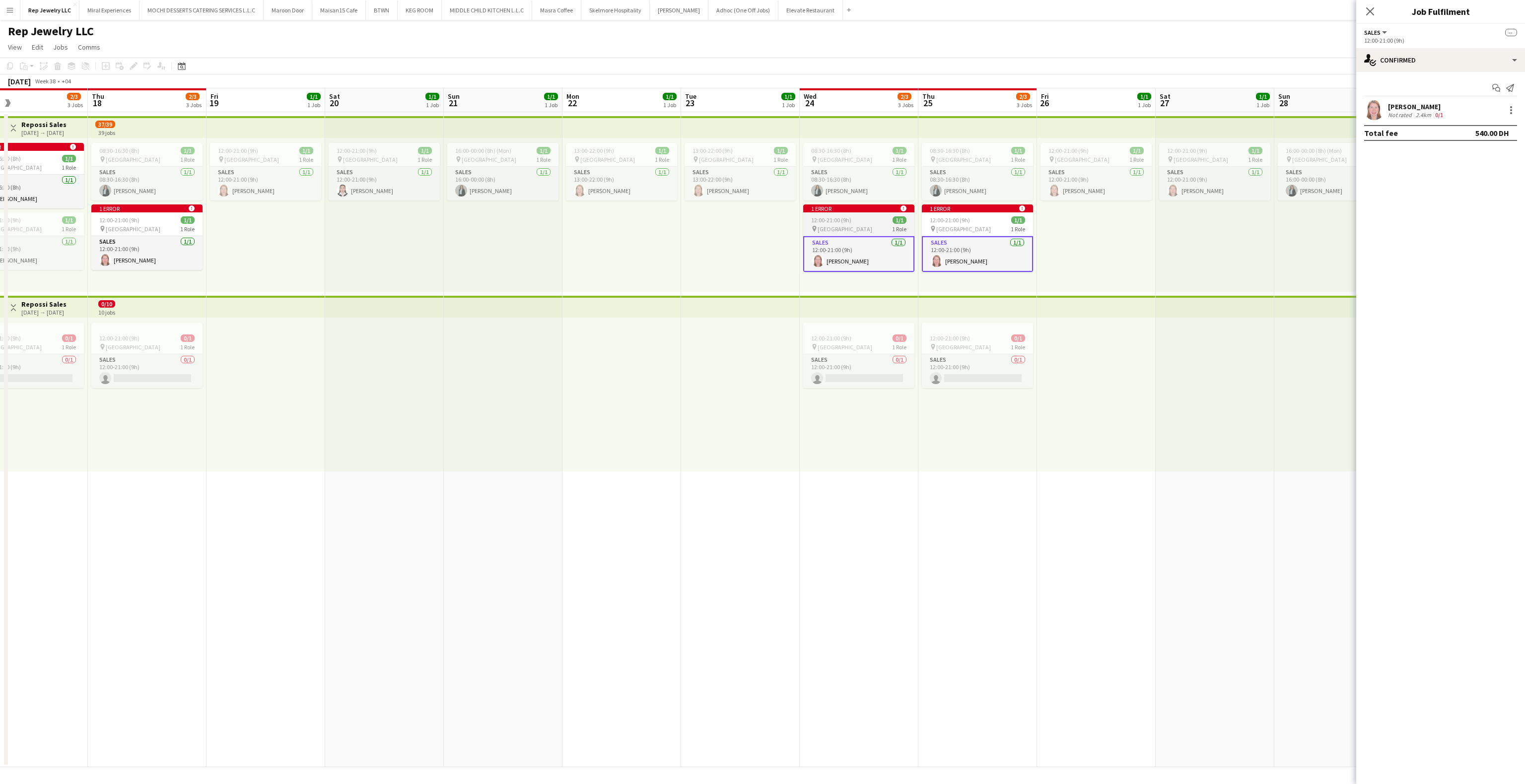
scroll to position [0, 265]
click at [159, 262] on app-card-role "Sales [DATE] 12:00-21:00 (9h) [PERSON_NAME]" at bounding box center [150, 253] width 111 height 34
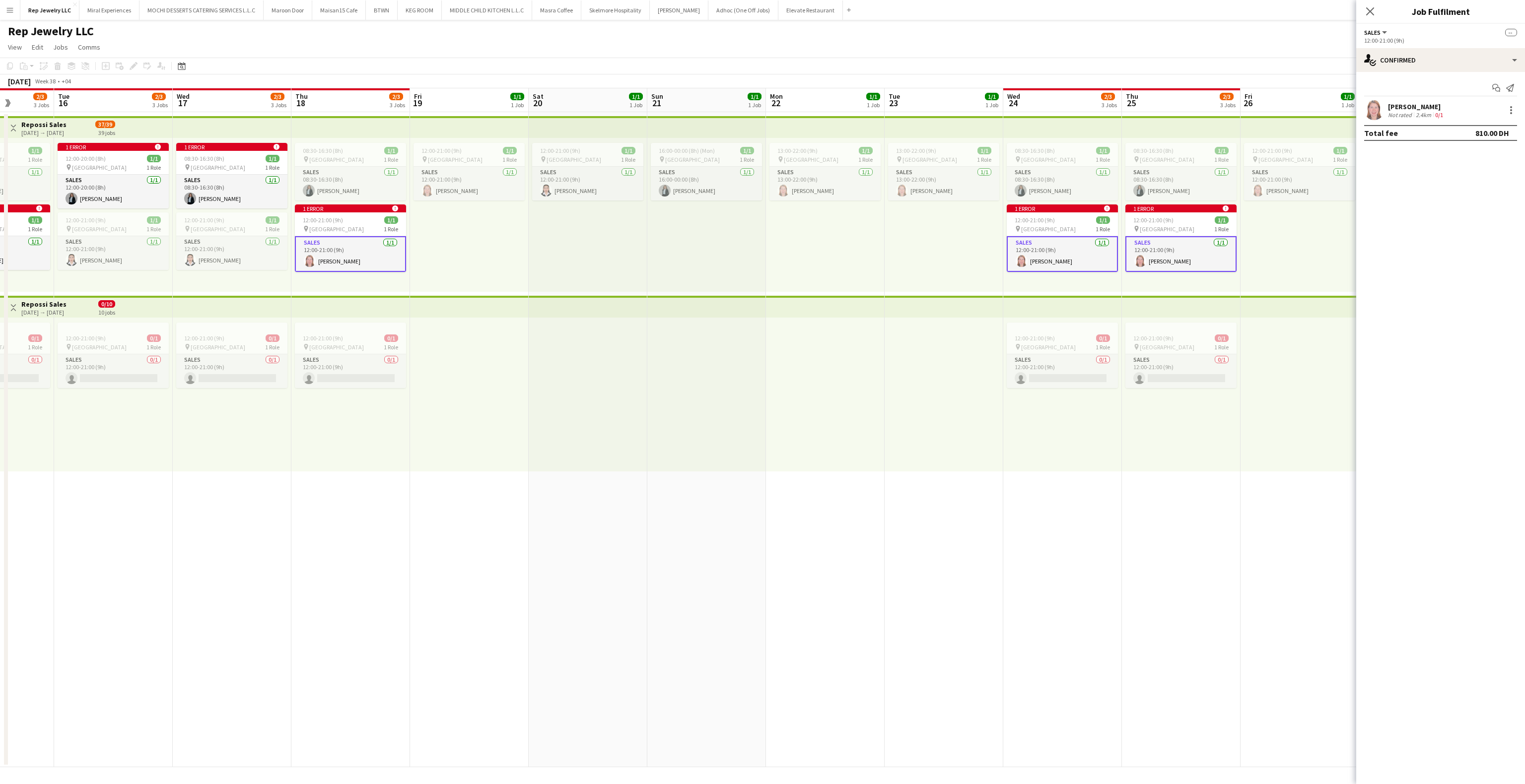
scroll to position [0, 296]
click at [1507, 109] on div at bounding box center [1512, 111] width 12 height 12
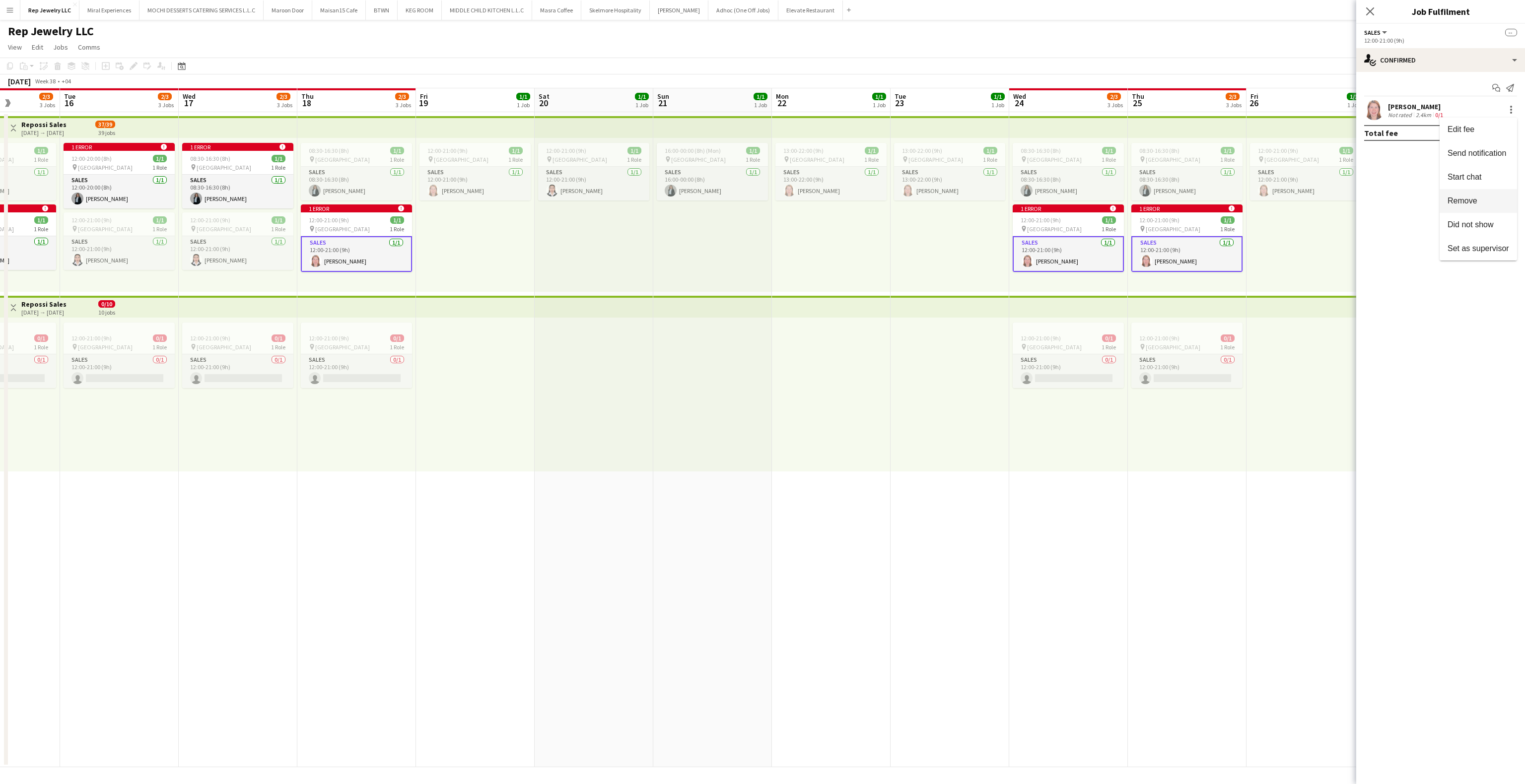
click at [1471, 205] on span "Remove" at bounding box center [1478, 201] width 61 height 9
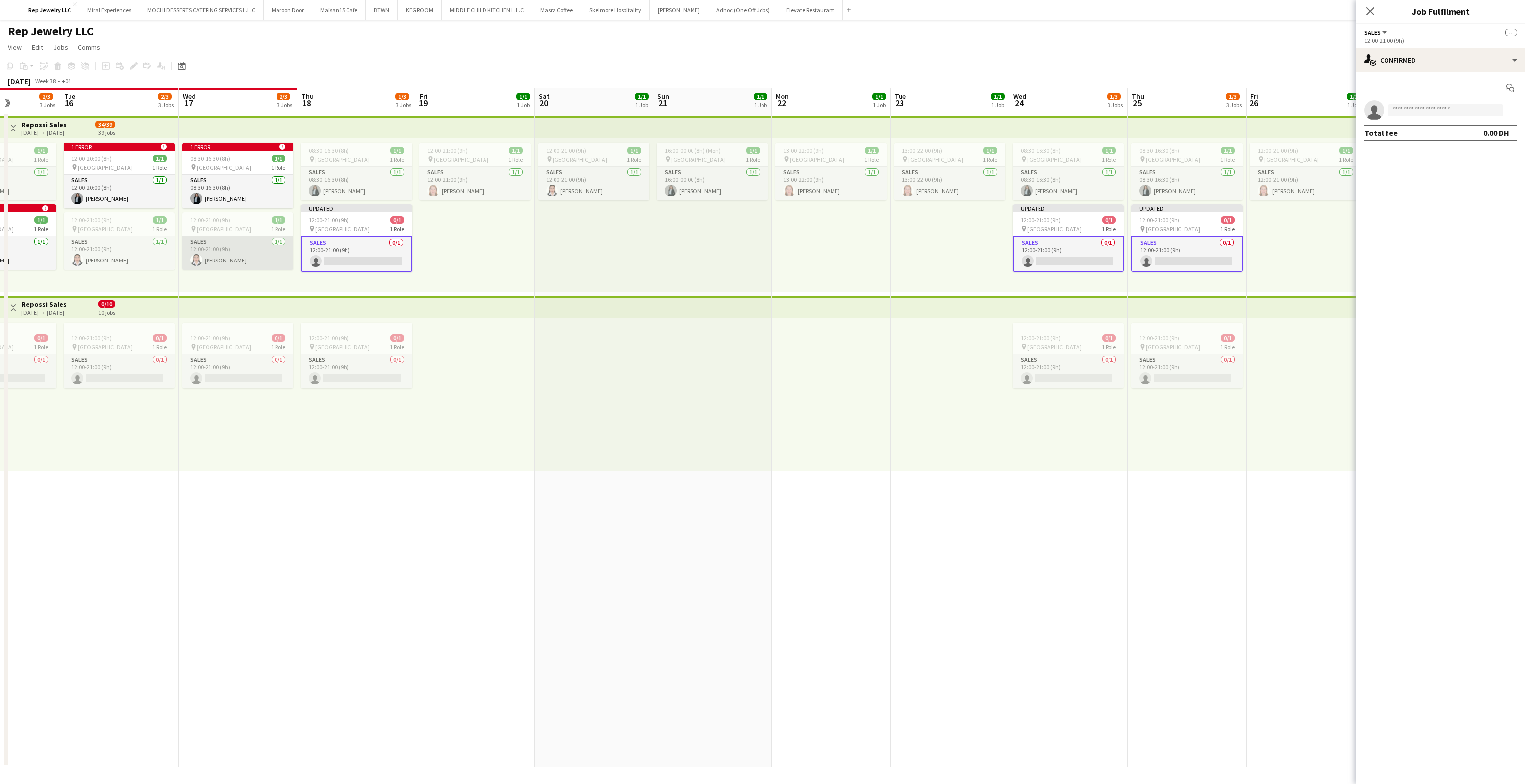
click at [210, 253] on app-card-role "Sales [DATE] 12:00-21:00 (9h) [PERSON_NAME]" at bounding box center [237, 253] width 111 height 34
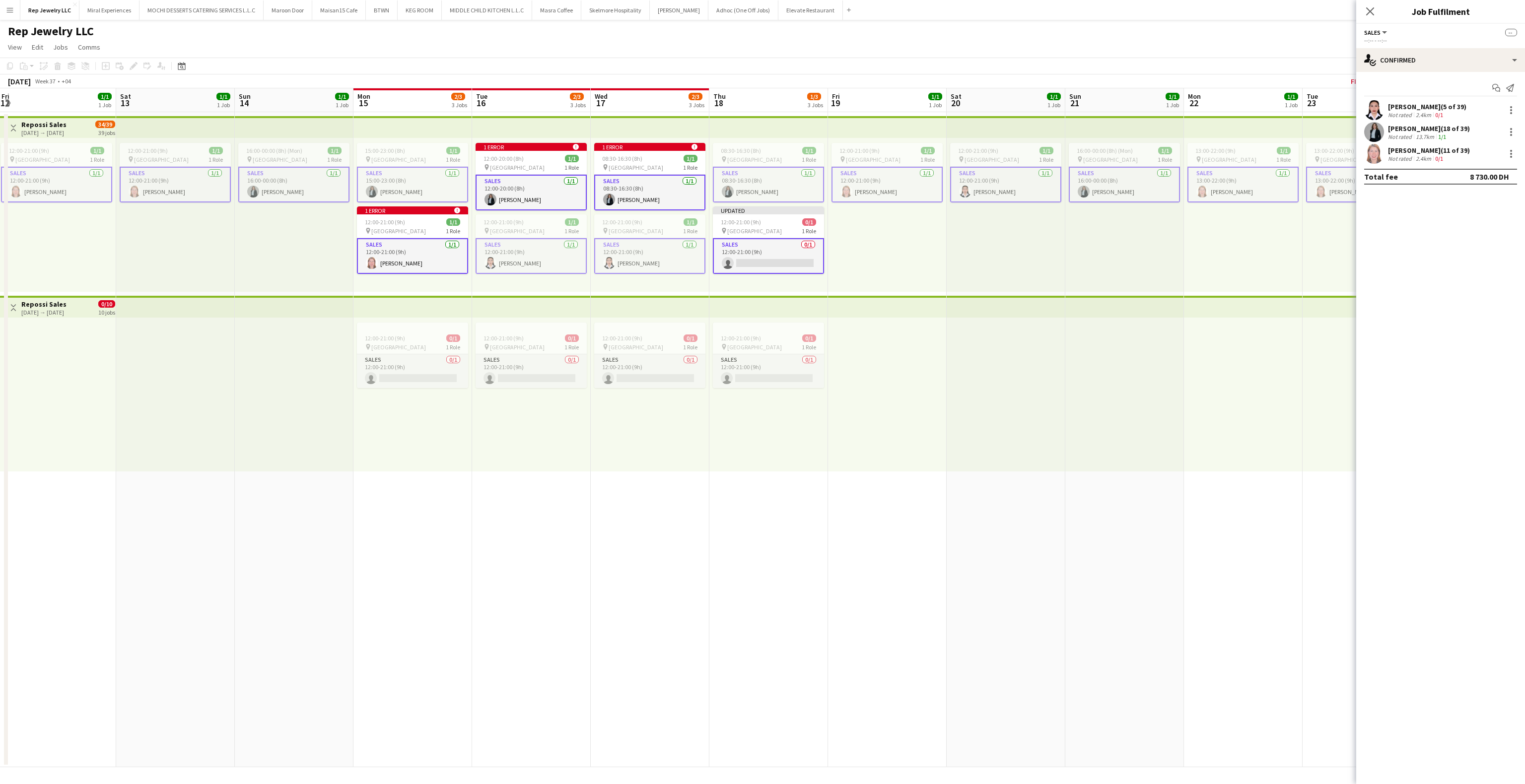
scroll to position [0, 216]
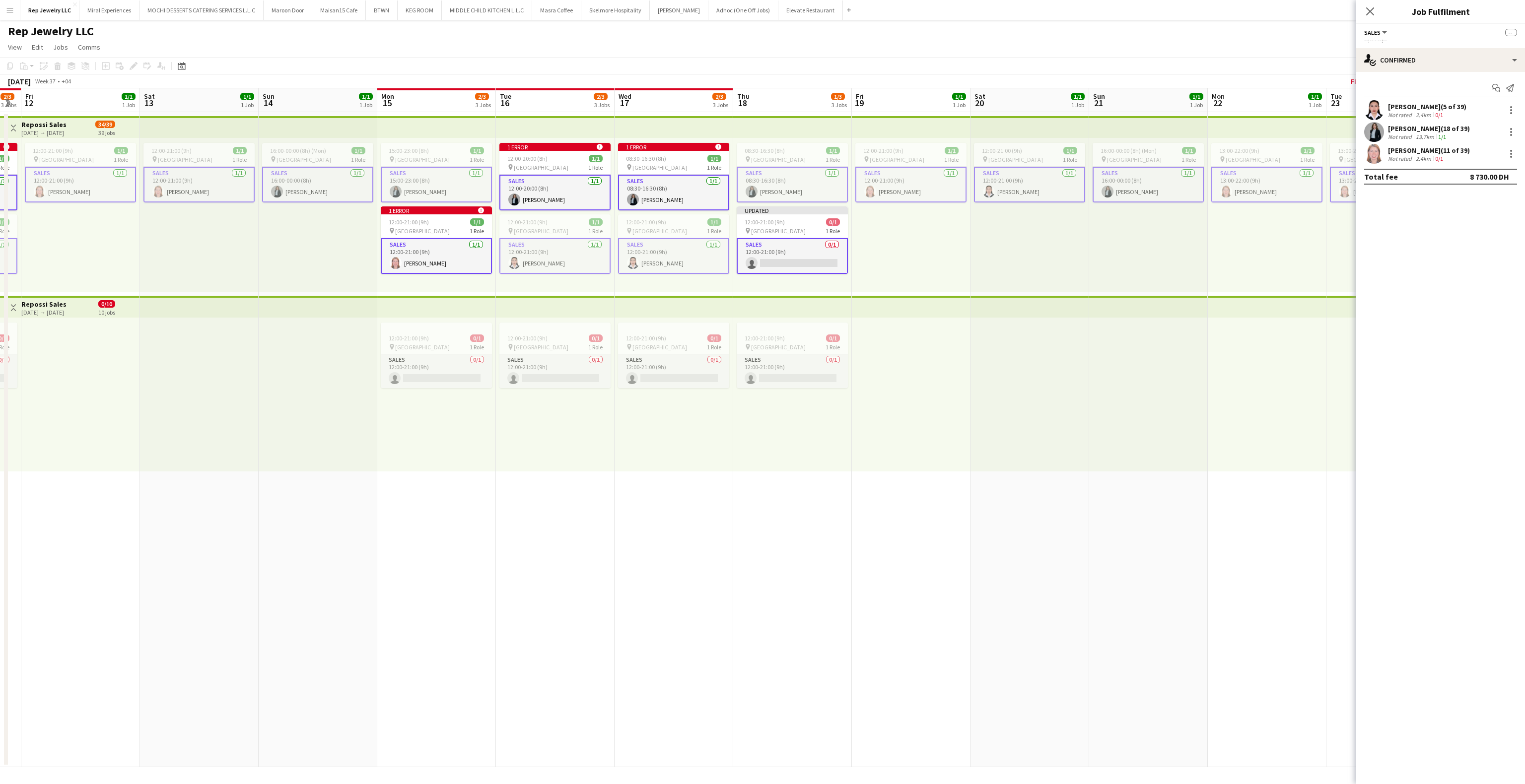
click at [683, 261] on app-card-role "Sales [DATE] 12:00-21:00 (9h) [PERSON_NAME]" at bounding box center [674, 255] width 111 height 36
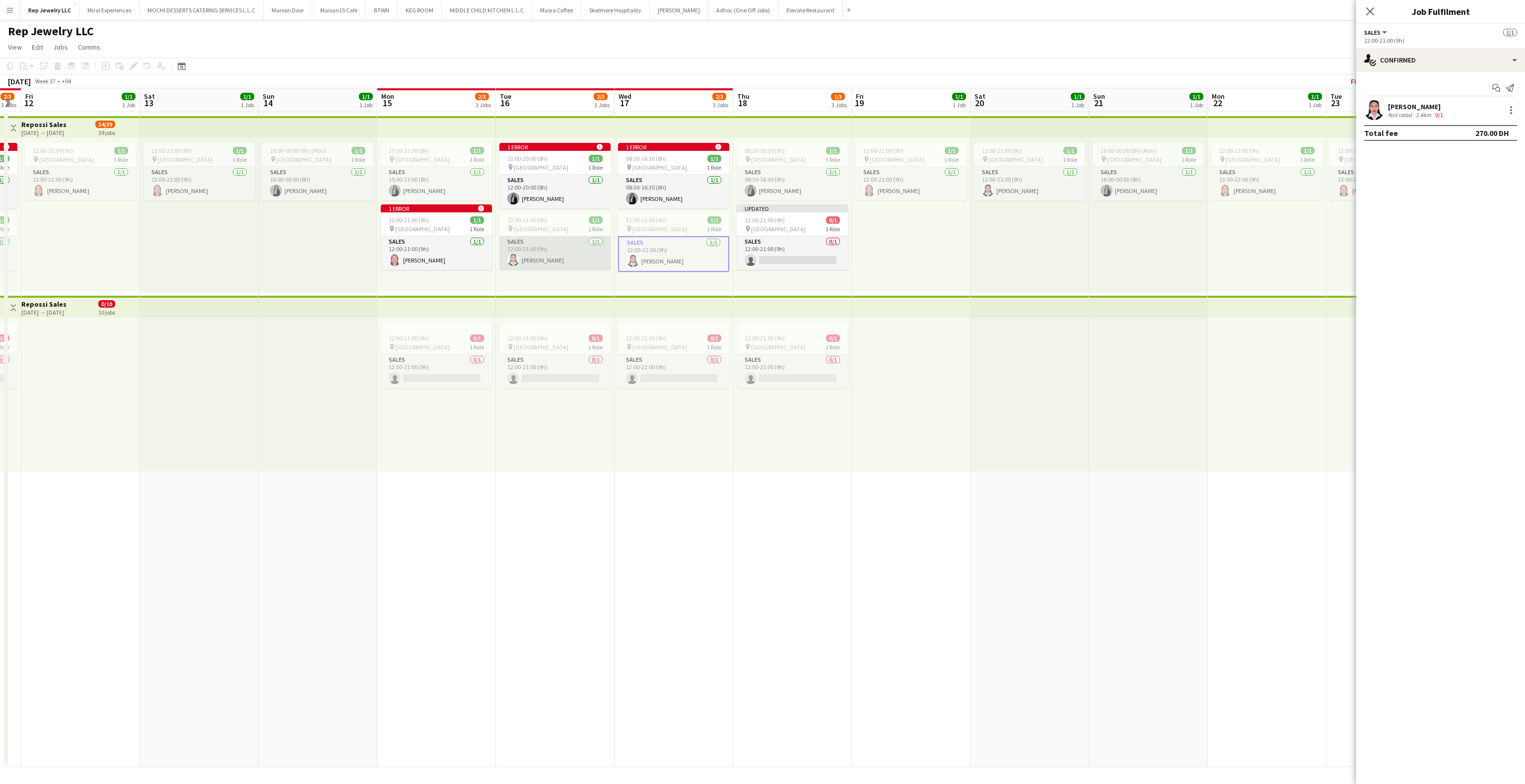
click at [552, 261] on app-card-role "Sales [DATE] 12:00-21:00 (9h) [PERSON_NAME]" at bounding box center [555, 253] width 111 height 34
click at [1512, 109] on div at bounding box center [1512, 111] width 12 height 12
click at [1467, 210] on button "Remove" at bounding box center [1478, 201] width 78 height 24
click at [462, 248] on app-card-role "Sales [DATE] 12:00-21:00 (9h) [PERSON_NAME]" at bounding box center [436, 253] width 111 height 34
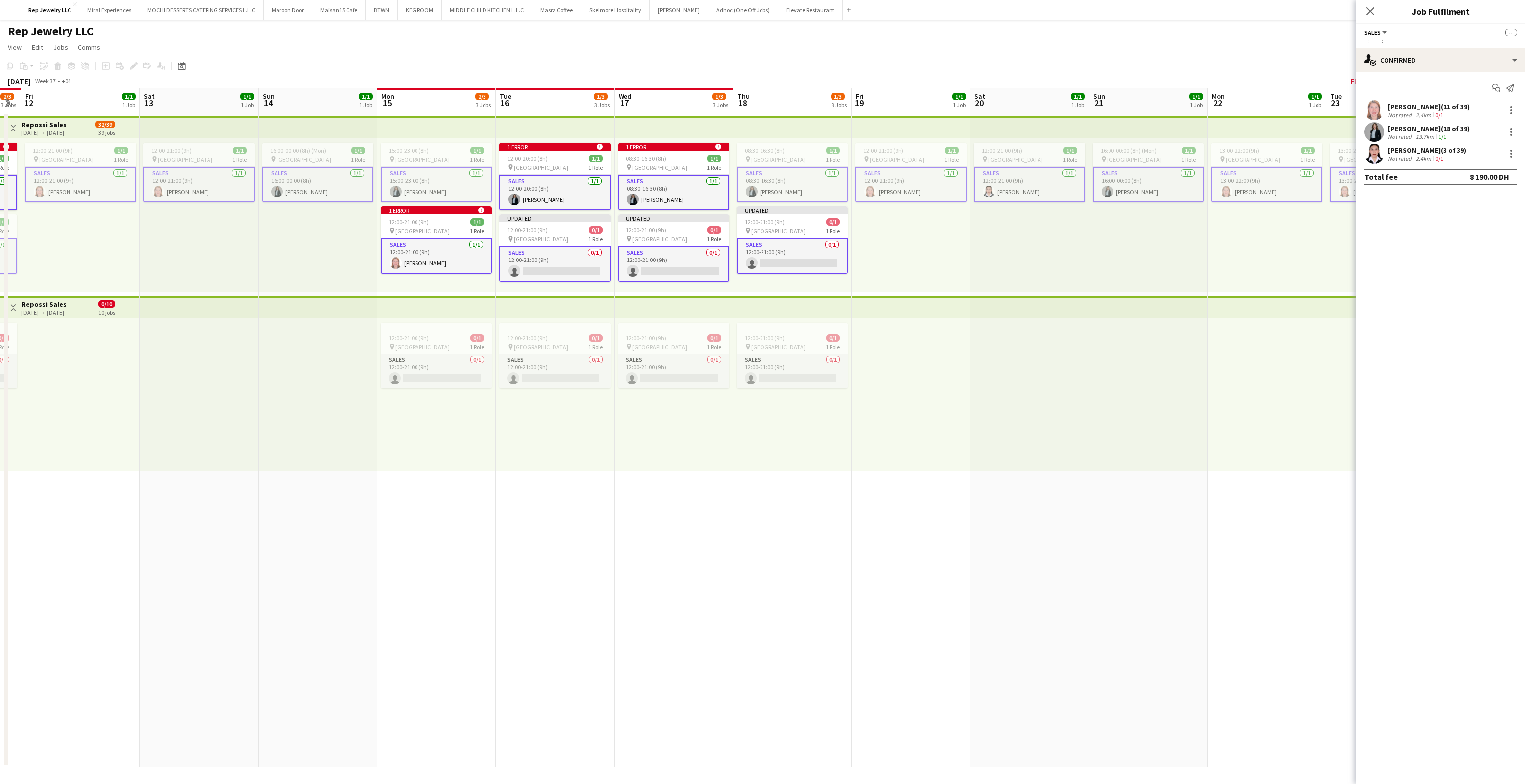
click at [419, 257] on app-card-role "Sales [DATE] 12:00-21:00 (9h) [PERSON_NAME]" at bounding box center [436, 255] width 111 height 36
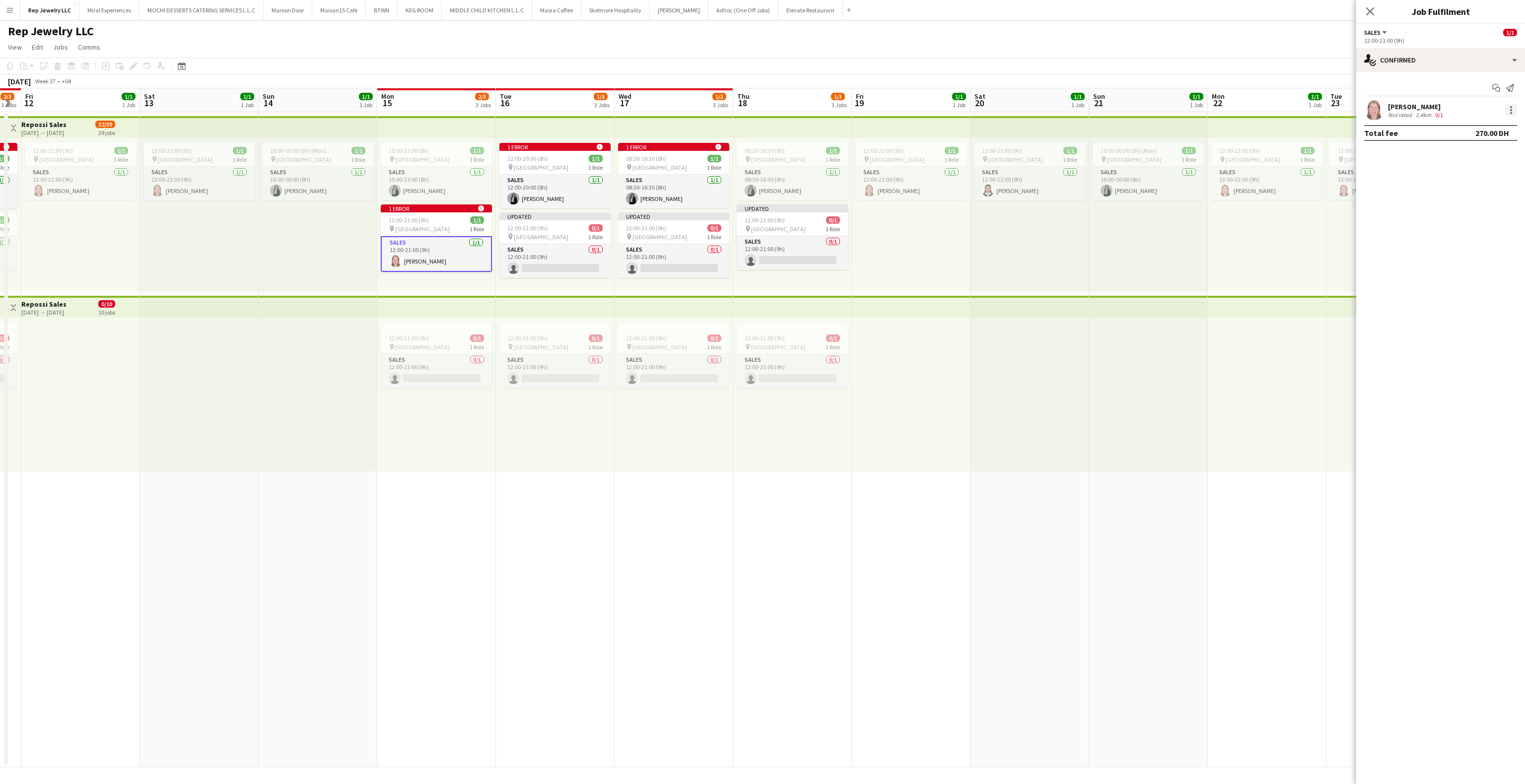
click at [1512, 110] on div at bounding box center [1511, 110] width 2 height 2
click at [1449, 202] on span "Remove" at bounding box center [1462, 201] width 30 height 9
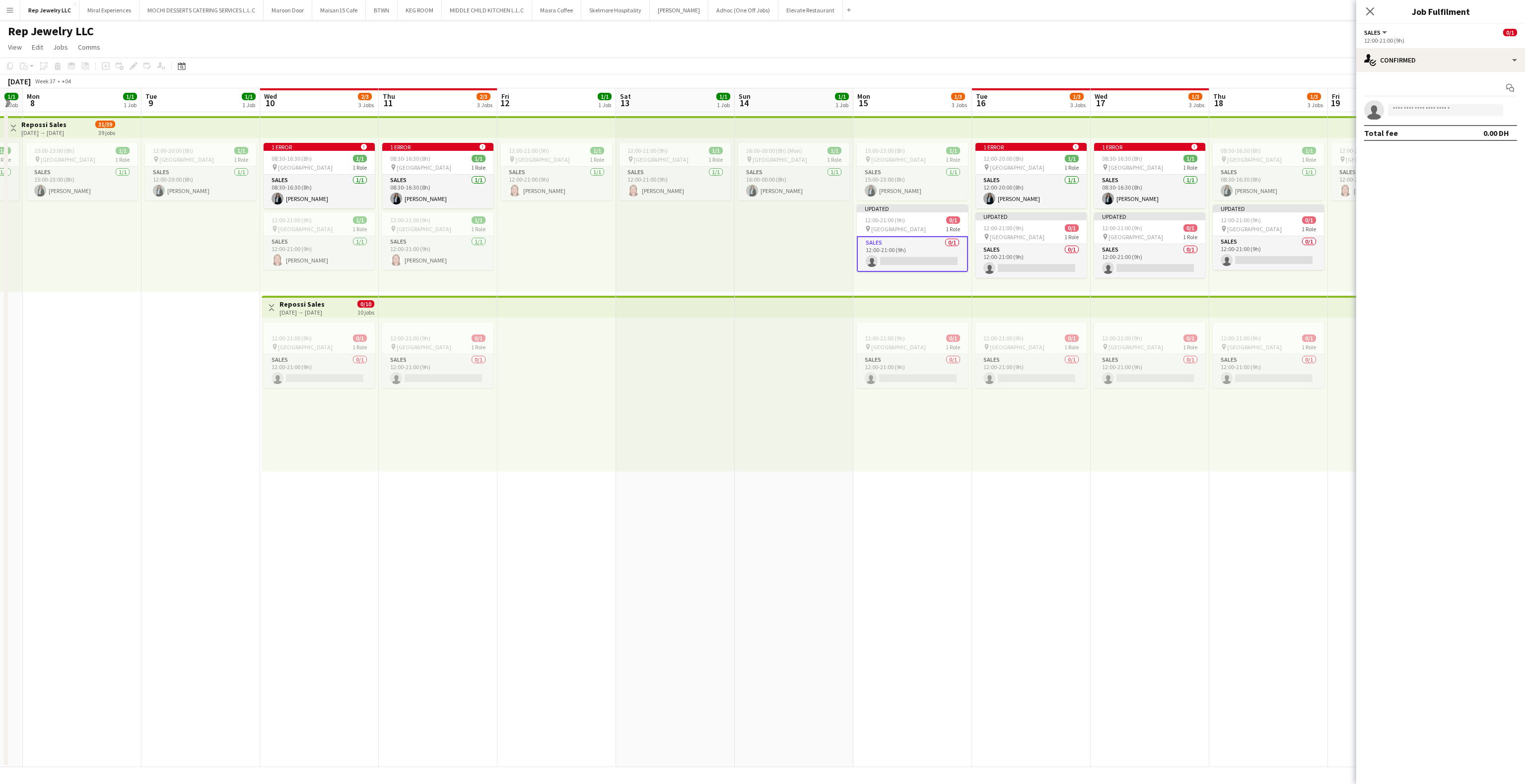
scroll to position [0, 206]
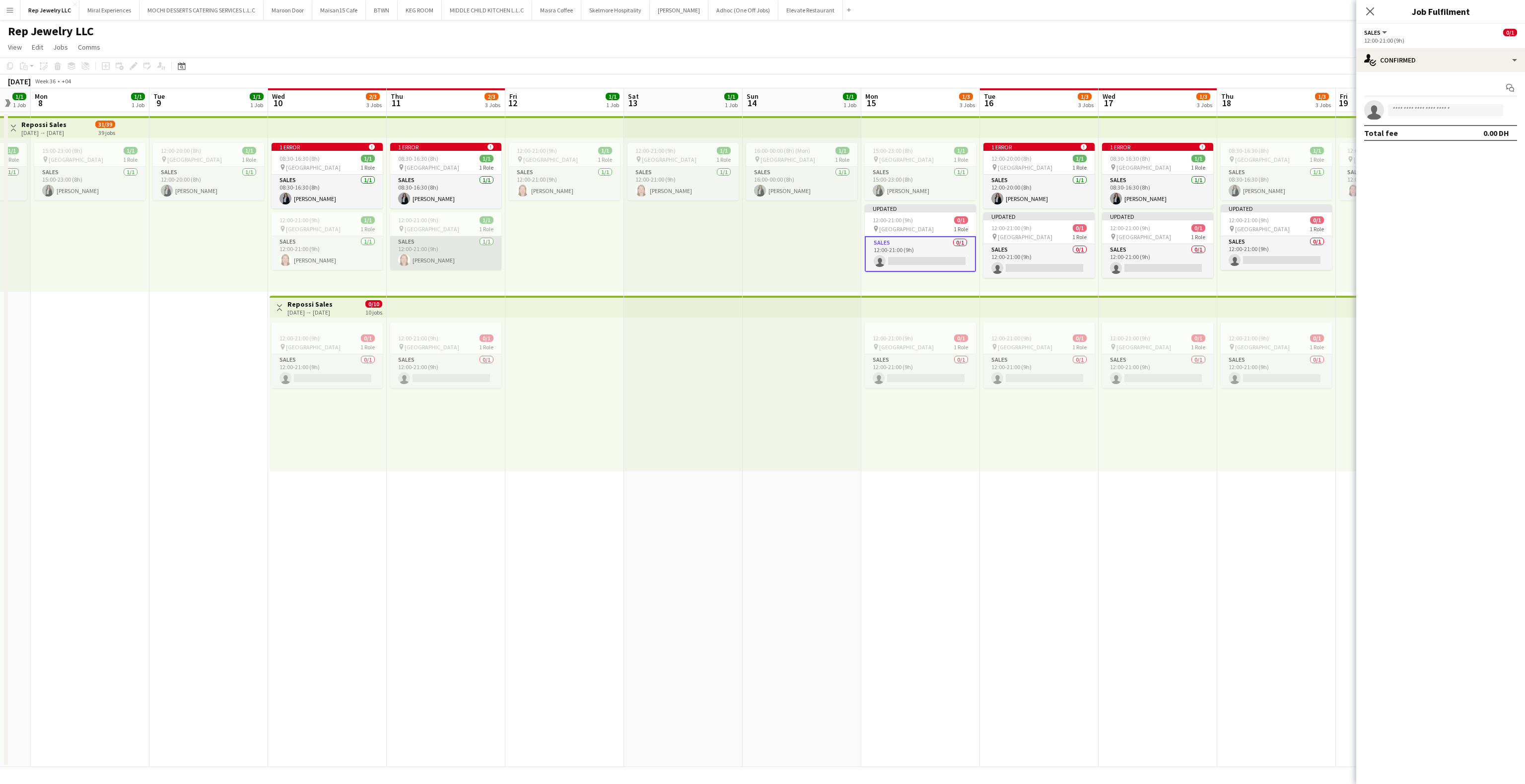
click at [442, 253] on app-card-role "Sales [DATE] 12:00-21:00 (9h) [PERSON_NAME]" at bounding box center [446, 253] width 111 height 34
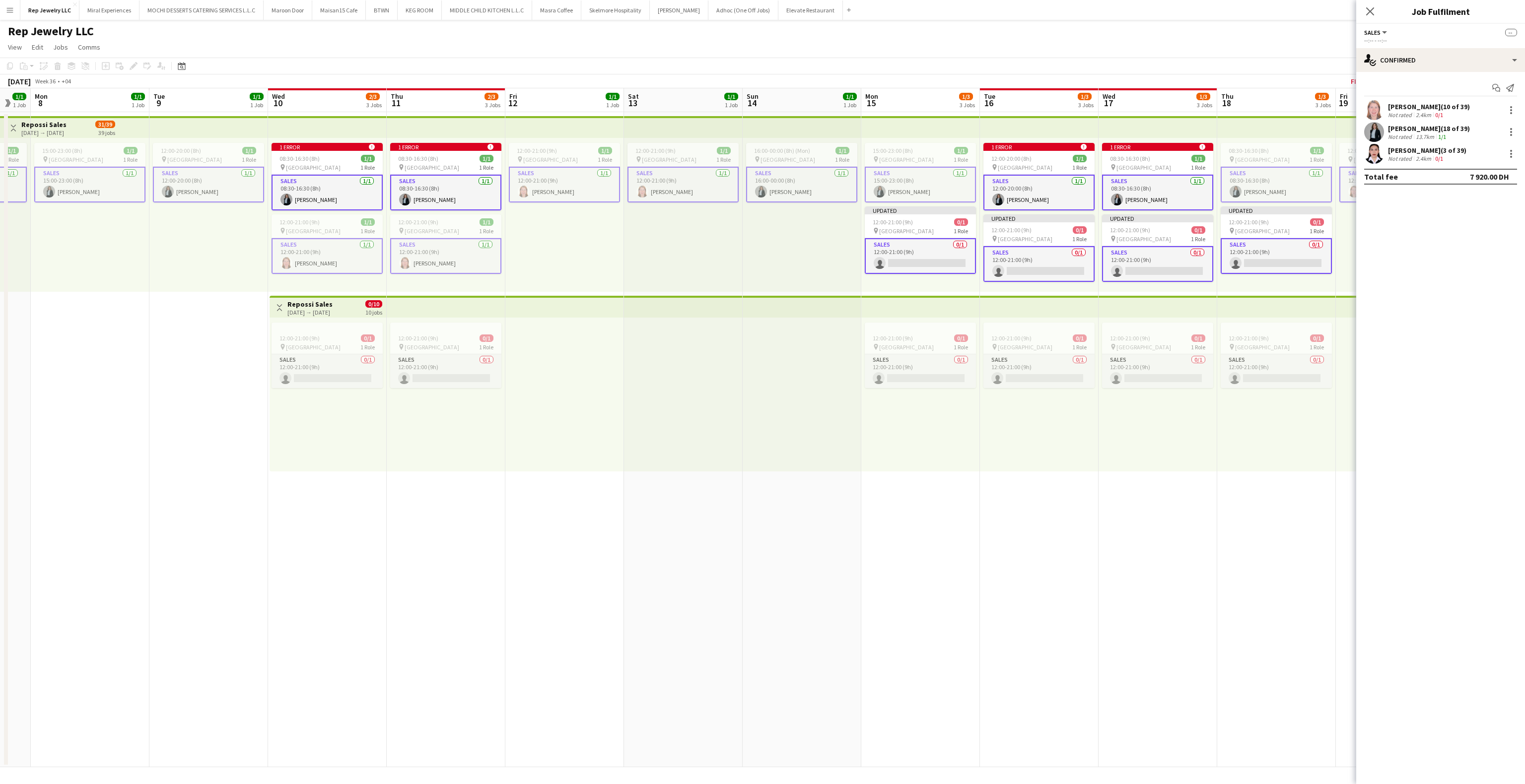
click at [417, 258] on app-card-role "Sales [DATE] 12:00-21:00 (9h) [PERSON_NAME]" at bounding box center [446, 255] width 111 height 36
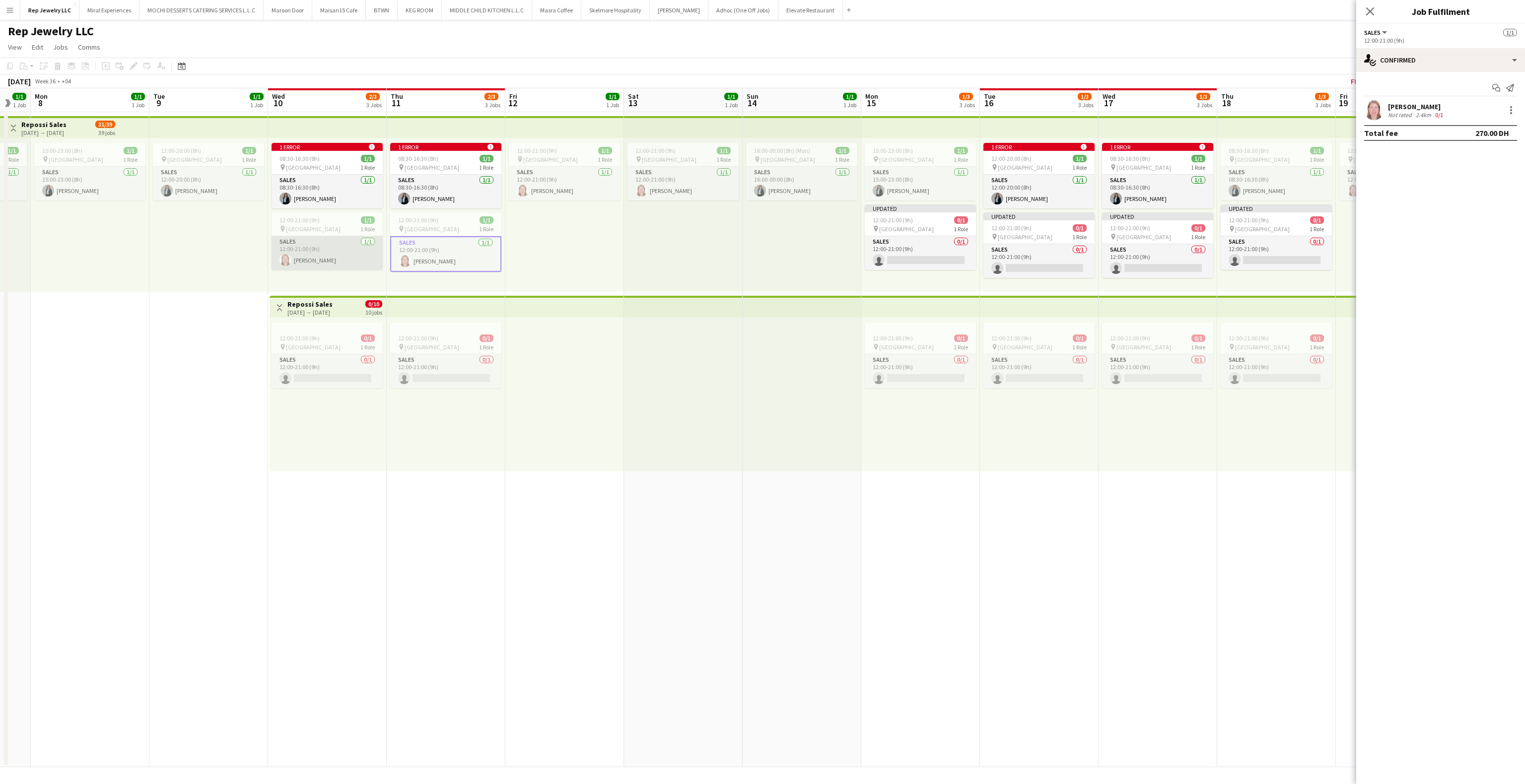
click at [334, 259] on app-card-role "Sales [DATE] 12:00-21:00 (9h) [PERSON_NAME]" at bounding box center [327, 253] width 111 height 34
click at [1508, 116] on div at bounding box center [1512, 111] width 12 height 12
click at [1468, 197] on span "Remove" at bounding box center [1462, 201] width 30 height 9
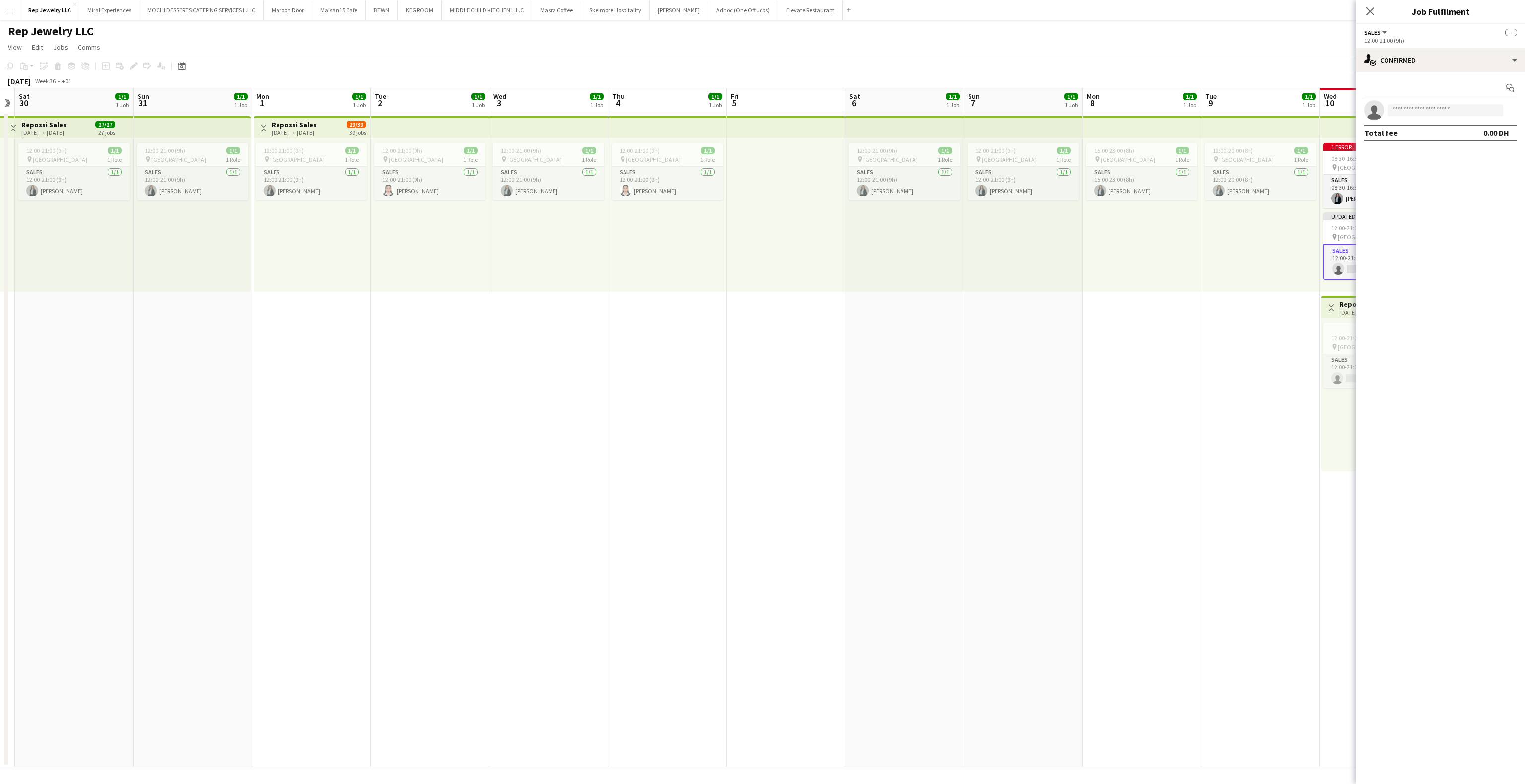
scroll to position [0, 212]
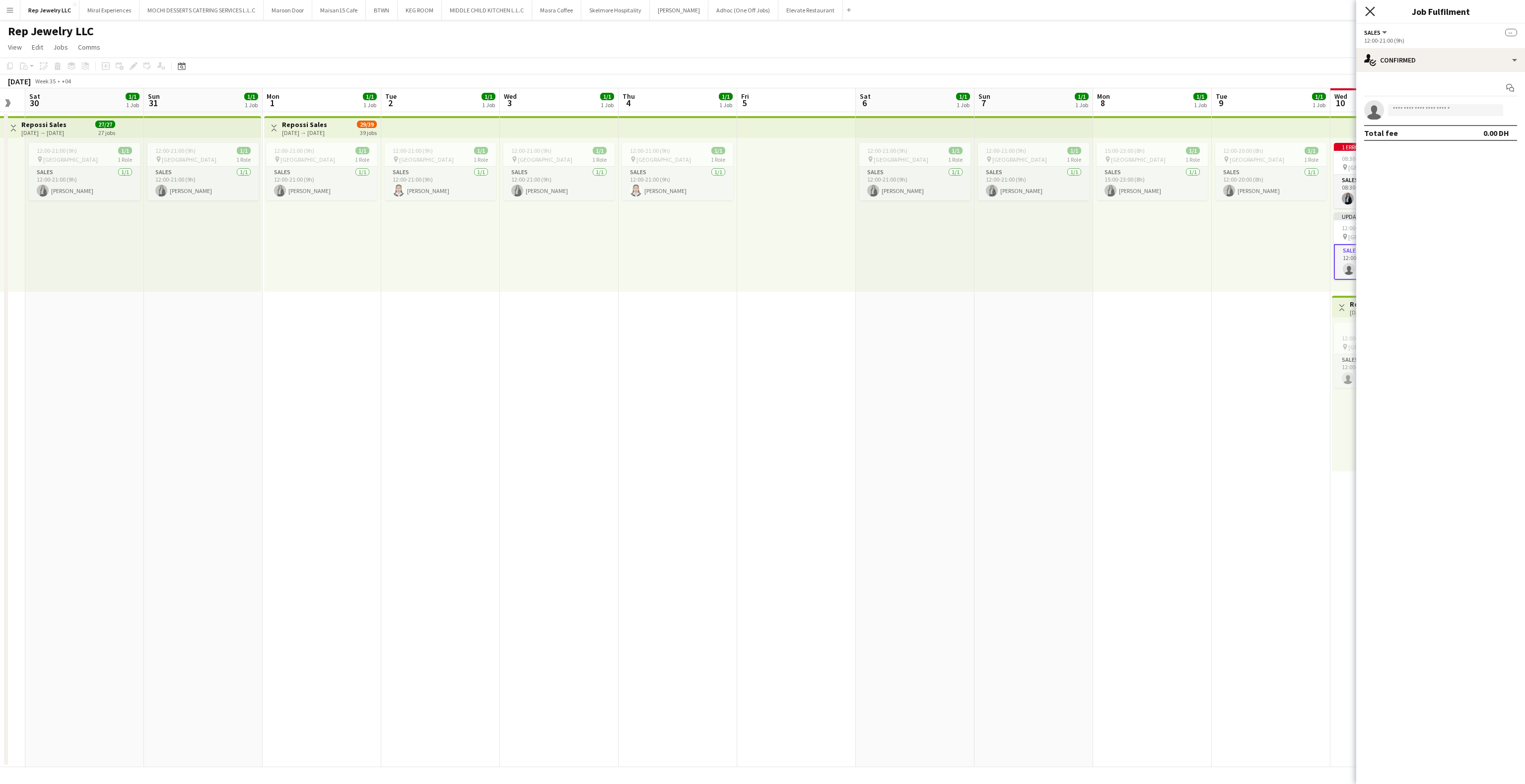
click at [1369, 10] on icon at bounding box center [1370, 11] width 9 height 9
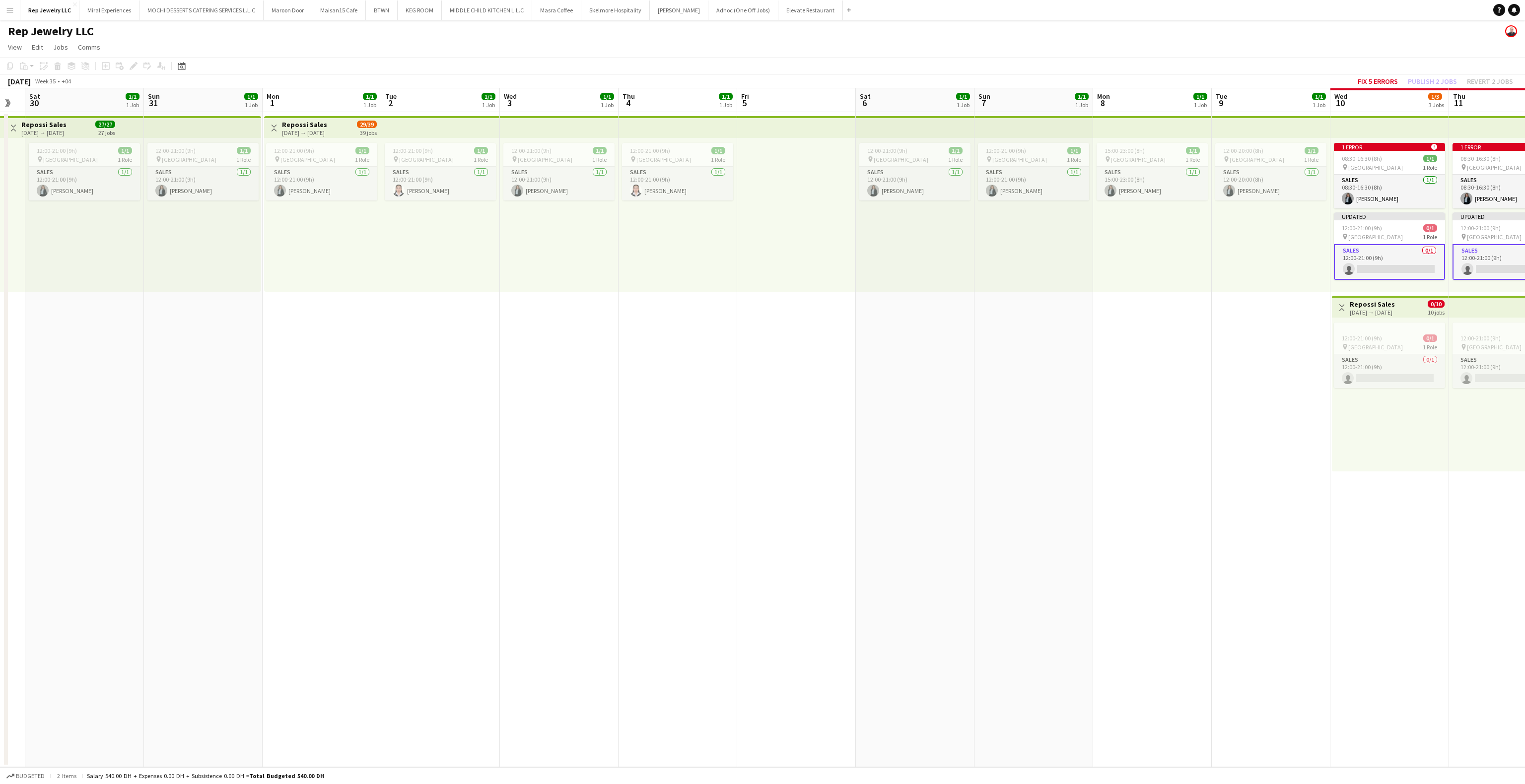
click at [1232, 351] on app-date-cell "12:00-20:00 (8h) 1/1 pin Dubai Mall 1 Role Sales [DATE] 12:00-20:00 (8h) [PERSO…" at bounding box center [1271, 440] width 119 height 655
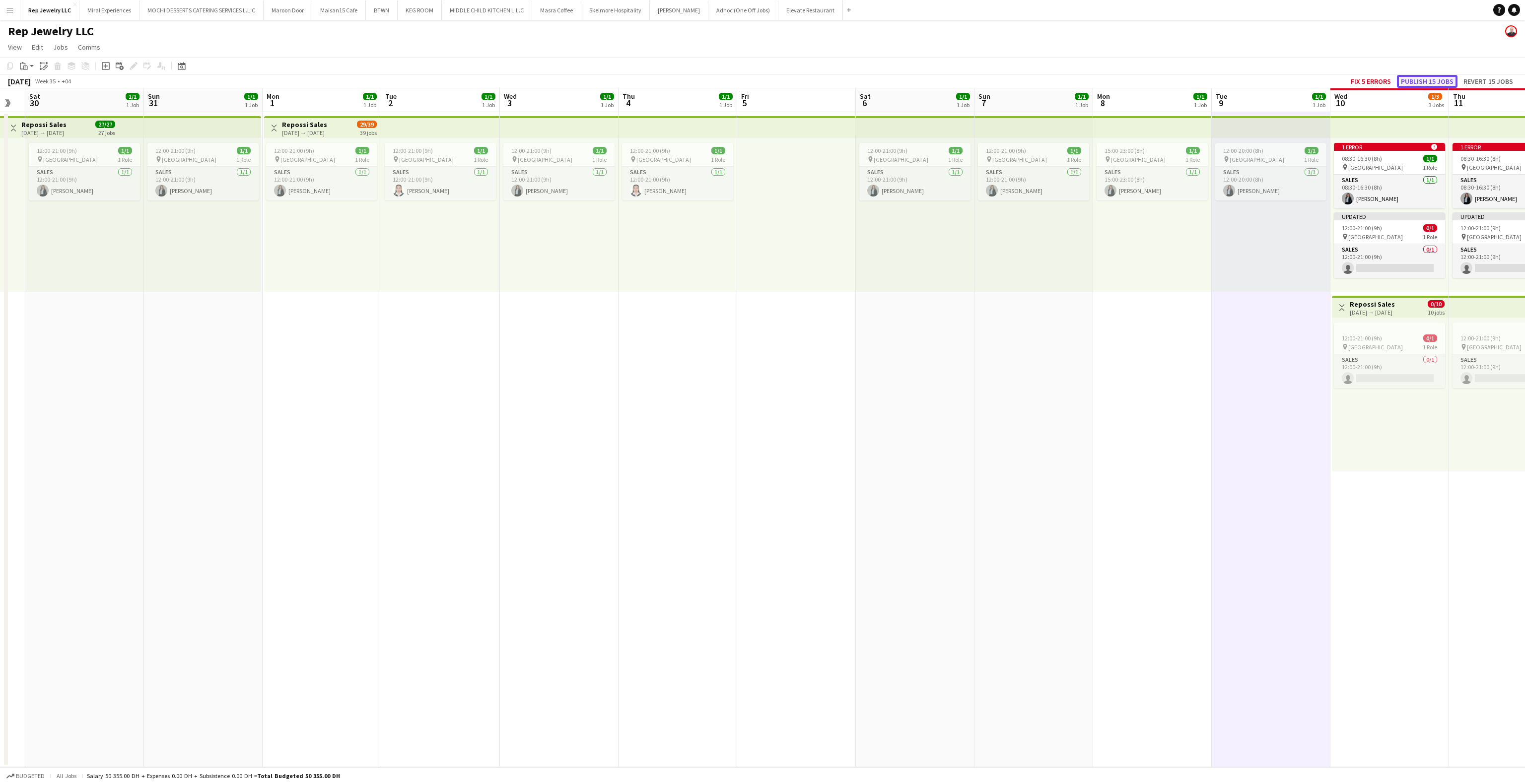
click at [1414, 83] on button "Publish 15 jobs" at bounding box center [1427, 81] width 61 height 13
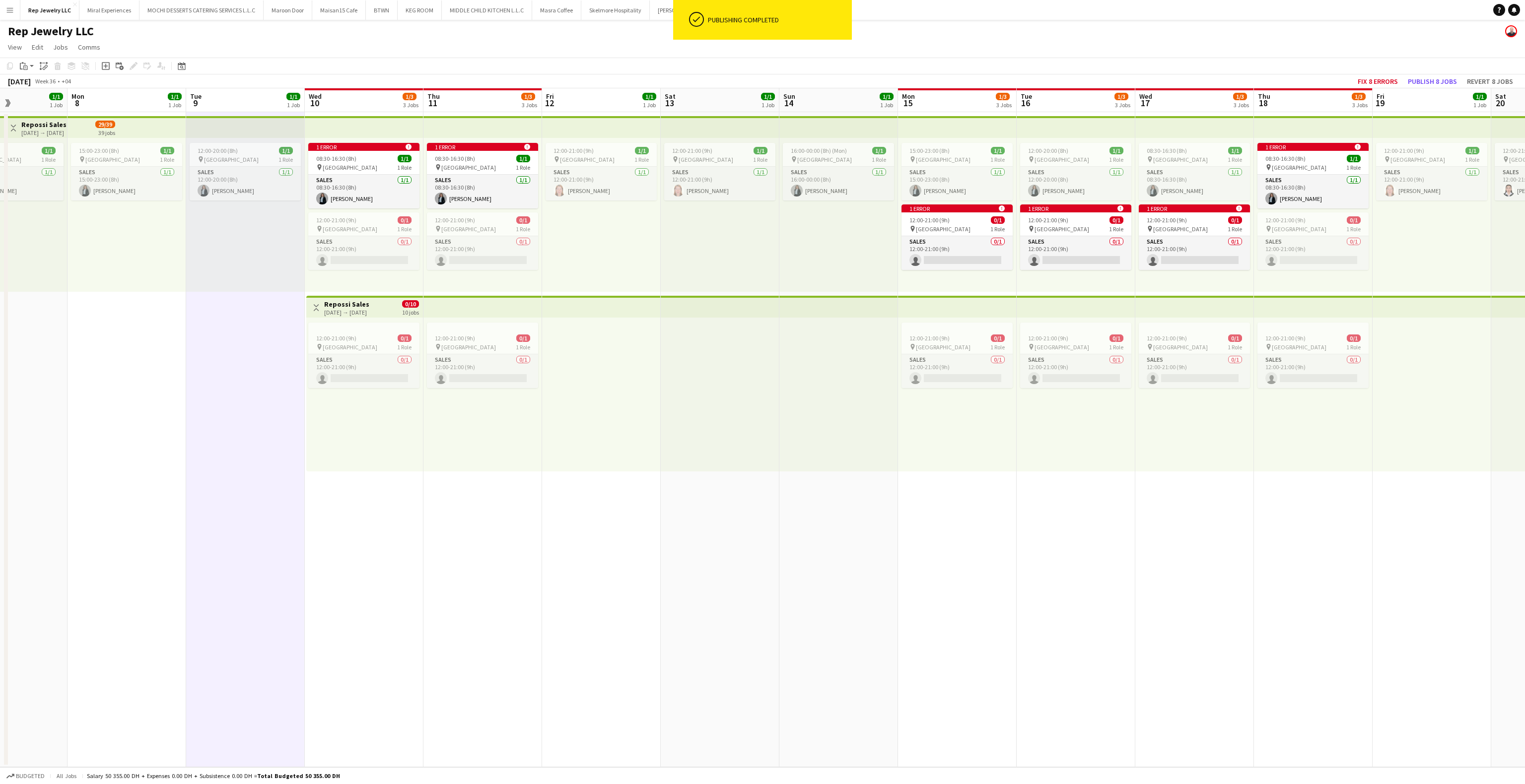
scroll to position [0, 409]
click at [1214, 507] on app-date-cell "08:30-16:30 (8h) 1/1 pin Dubai Mall 1 Role Sales [DATE] 08:30-16:30 (8h) [PERSO…" at bounding box center [1193, 440] width 119 height 655
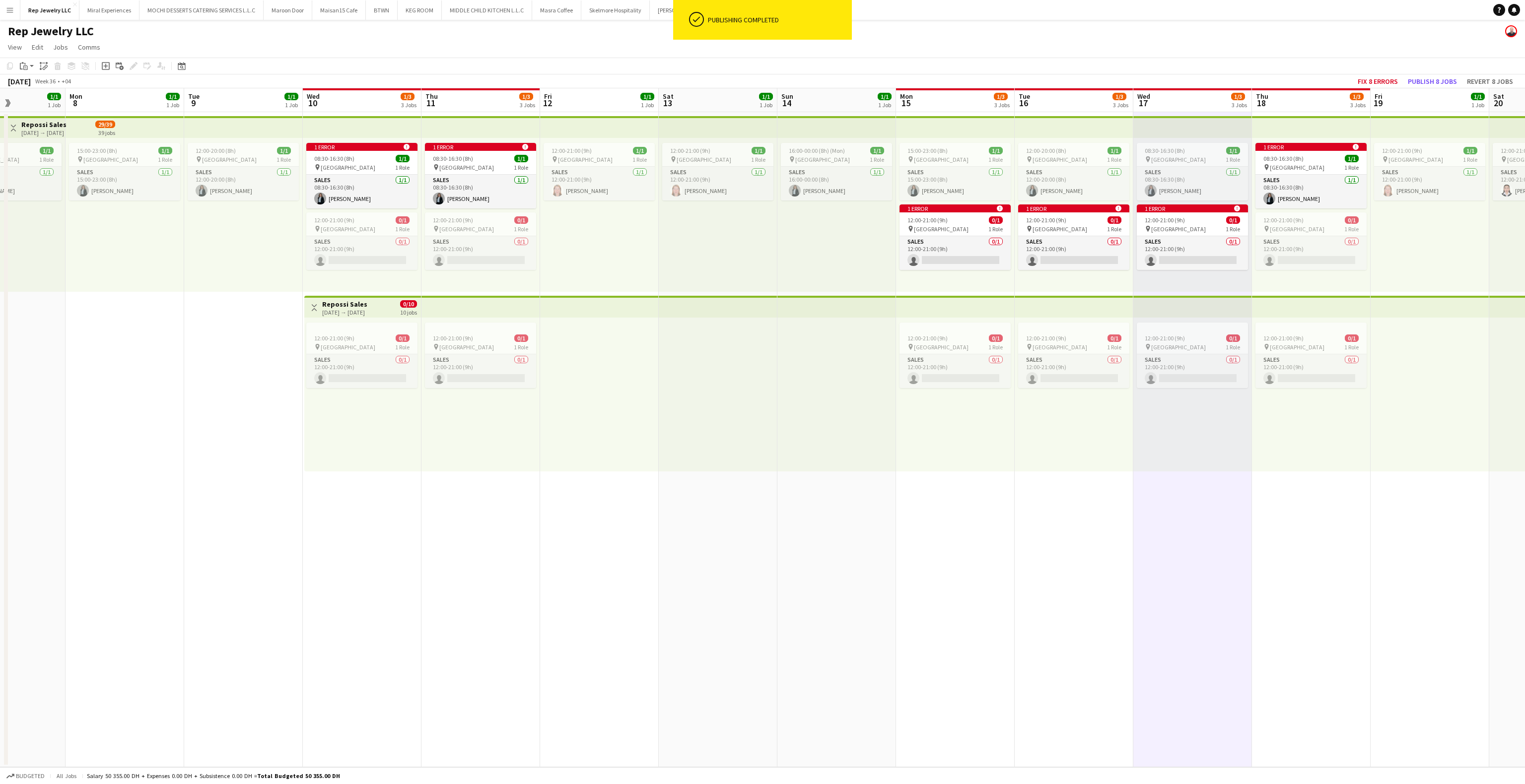
click at [1313, 520] on app-date-cell "1 error alert-circle 08:30-16:30 (8h) 1/1 pin Dubai Mall 1 Role Sales [DATE] 08…" at bounding box center [1311, 440] width 119 height 655
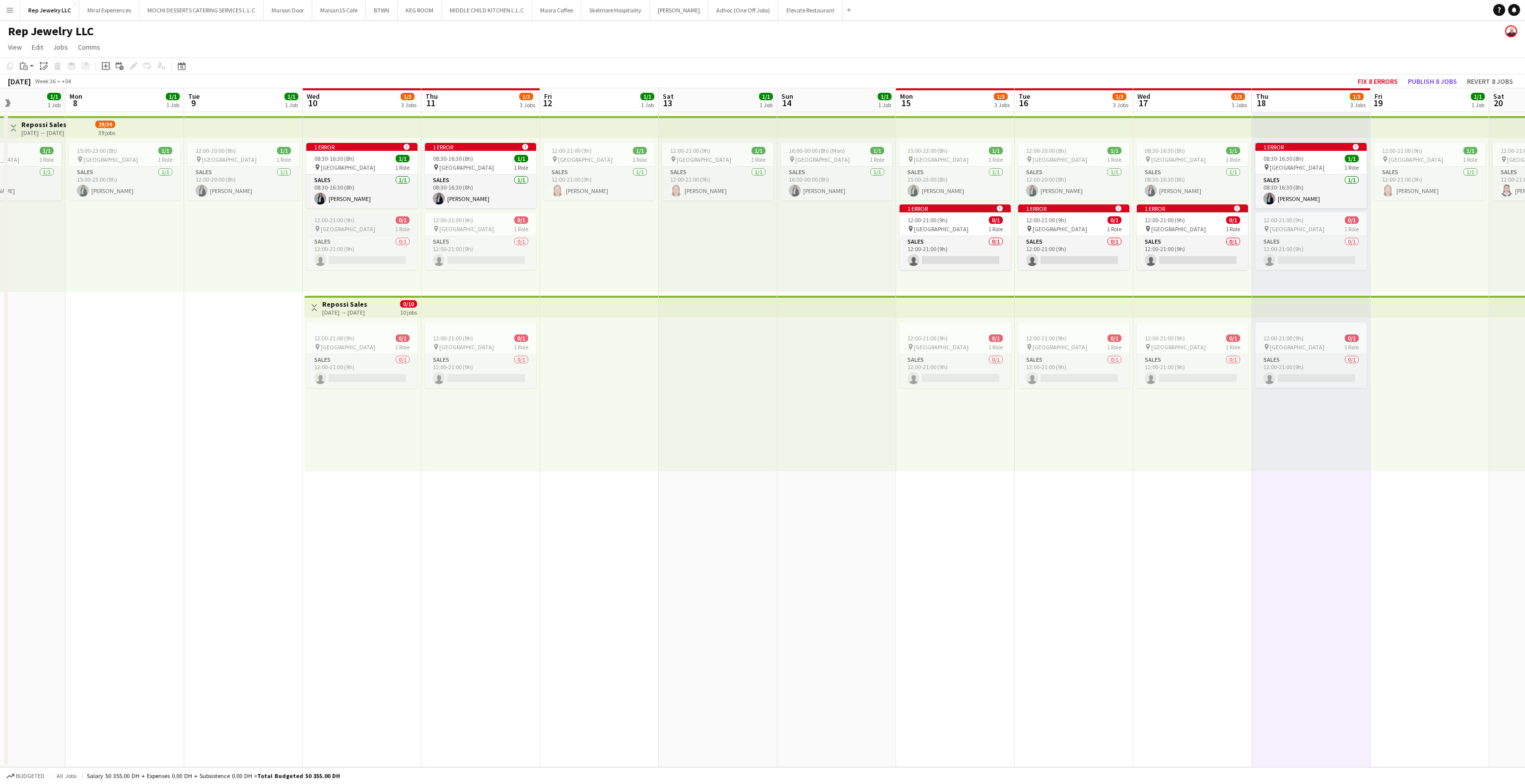
click at [354, 225] on div "pin [GEOGRAPHIC_DATA] 1 Role" at bounding box center [361, 229] width 111 height 8
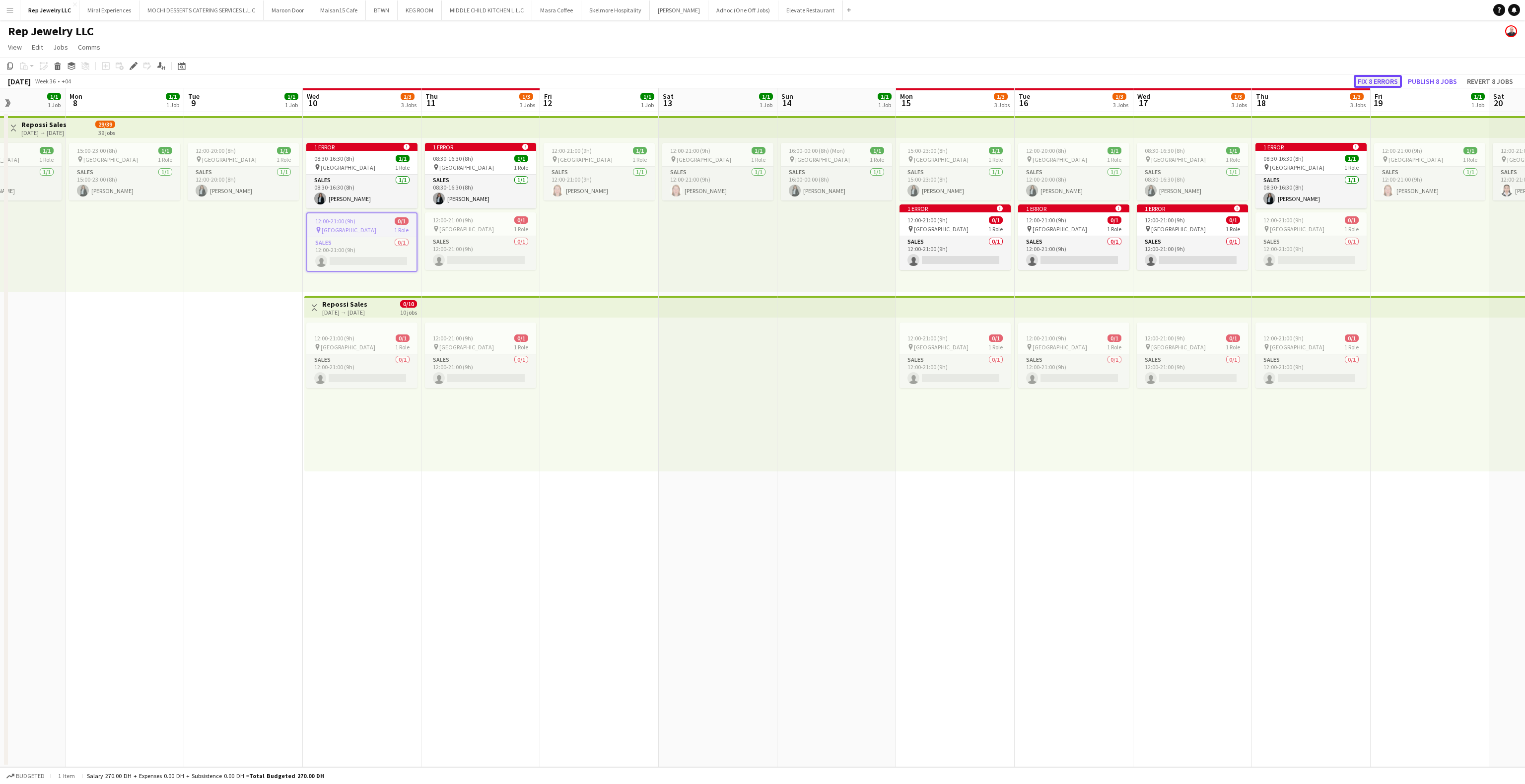
click at [1363, 79] on button "Fix 8 errors" at bounding box center [1377, 81] width 48 height 13
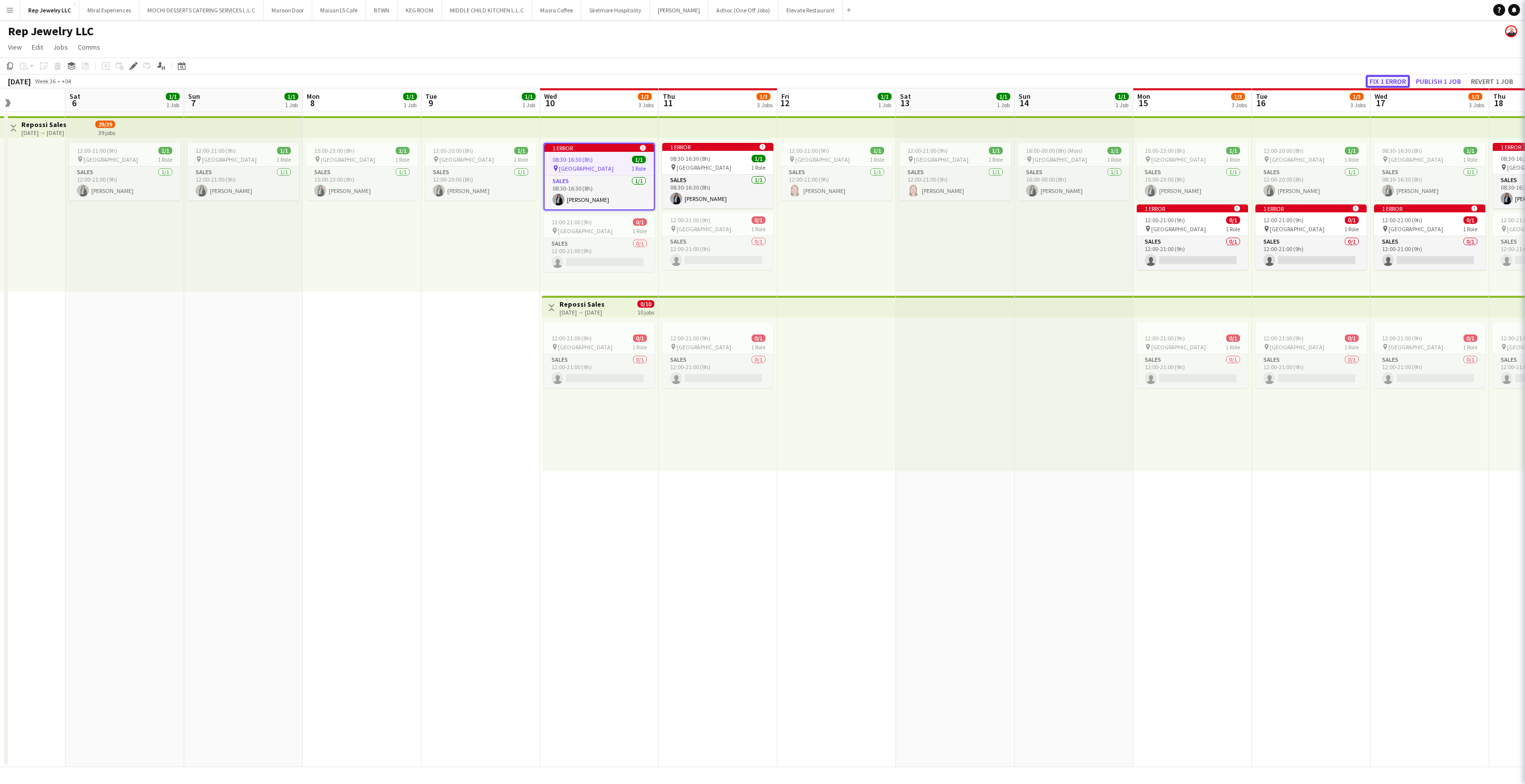
scroll to position [0, 342]
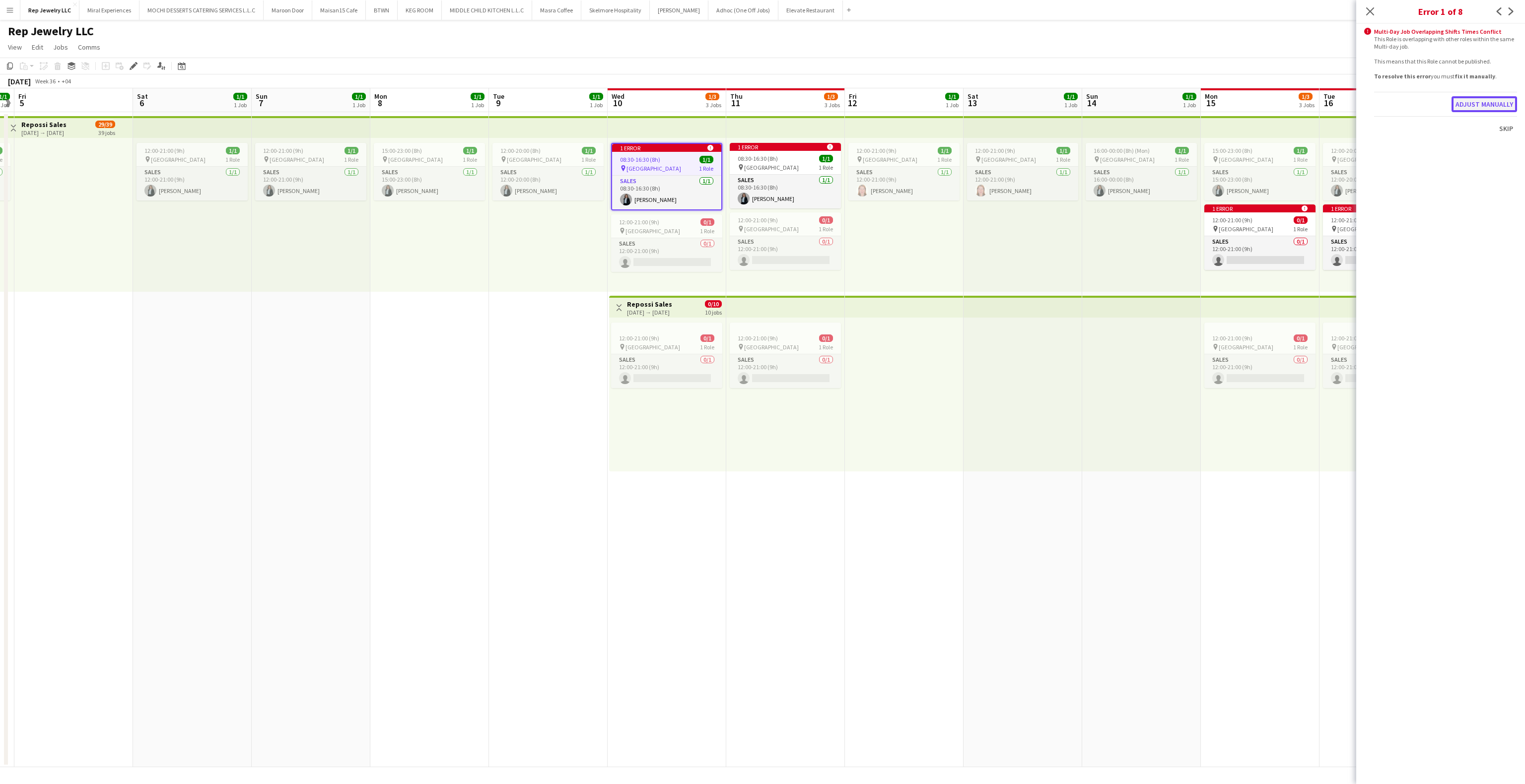
click at [1490, 104] on button "Adjust manually" at bounding box center [1484, 104] width 65 height 16
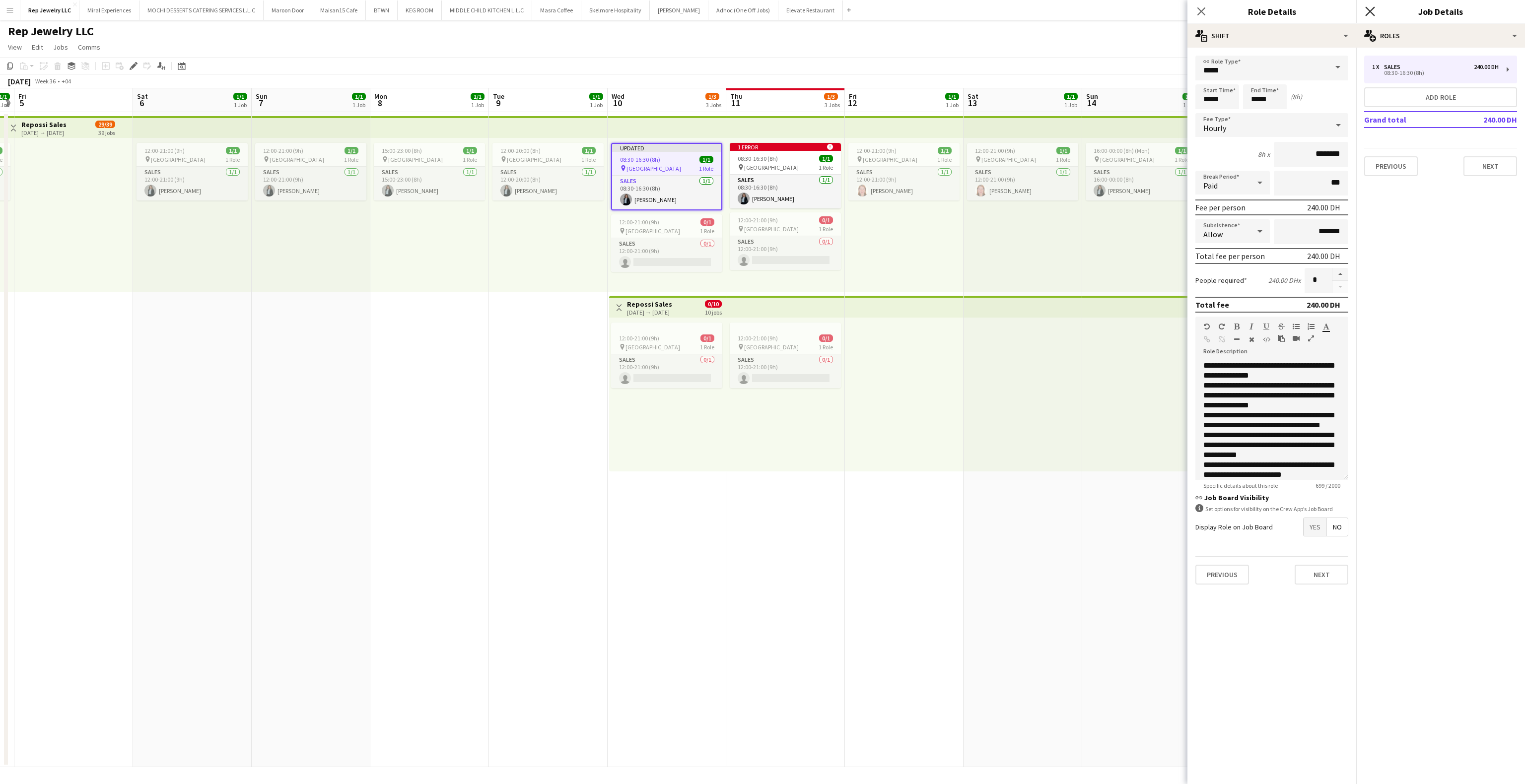
click at [1368, 11] on icon "Close pop-in" at bounding box center [1370, 11] width 9 height 9
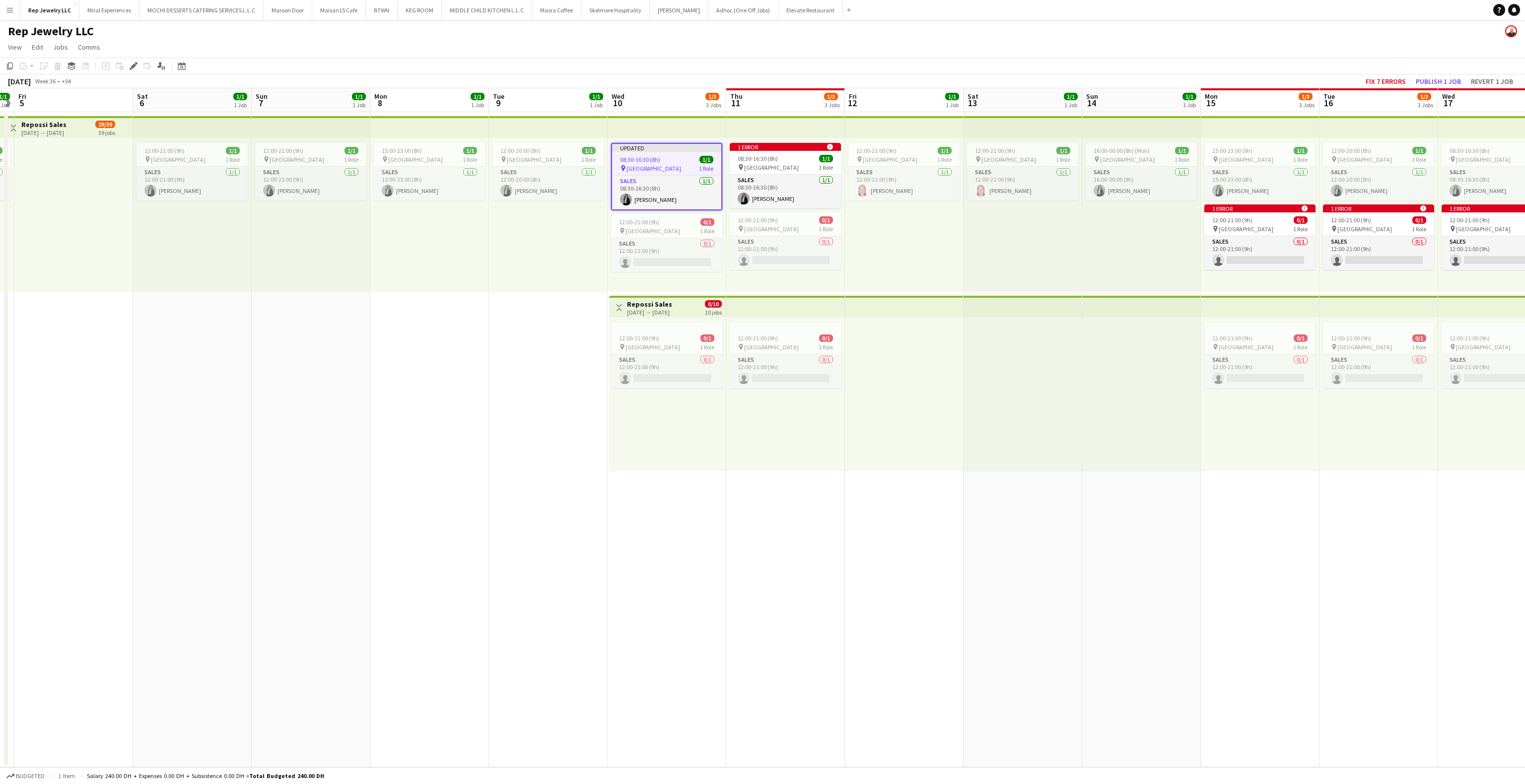
click at [981, 375] on div at bounding box center [1023, 394] width 119 height 154
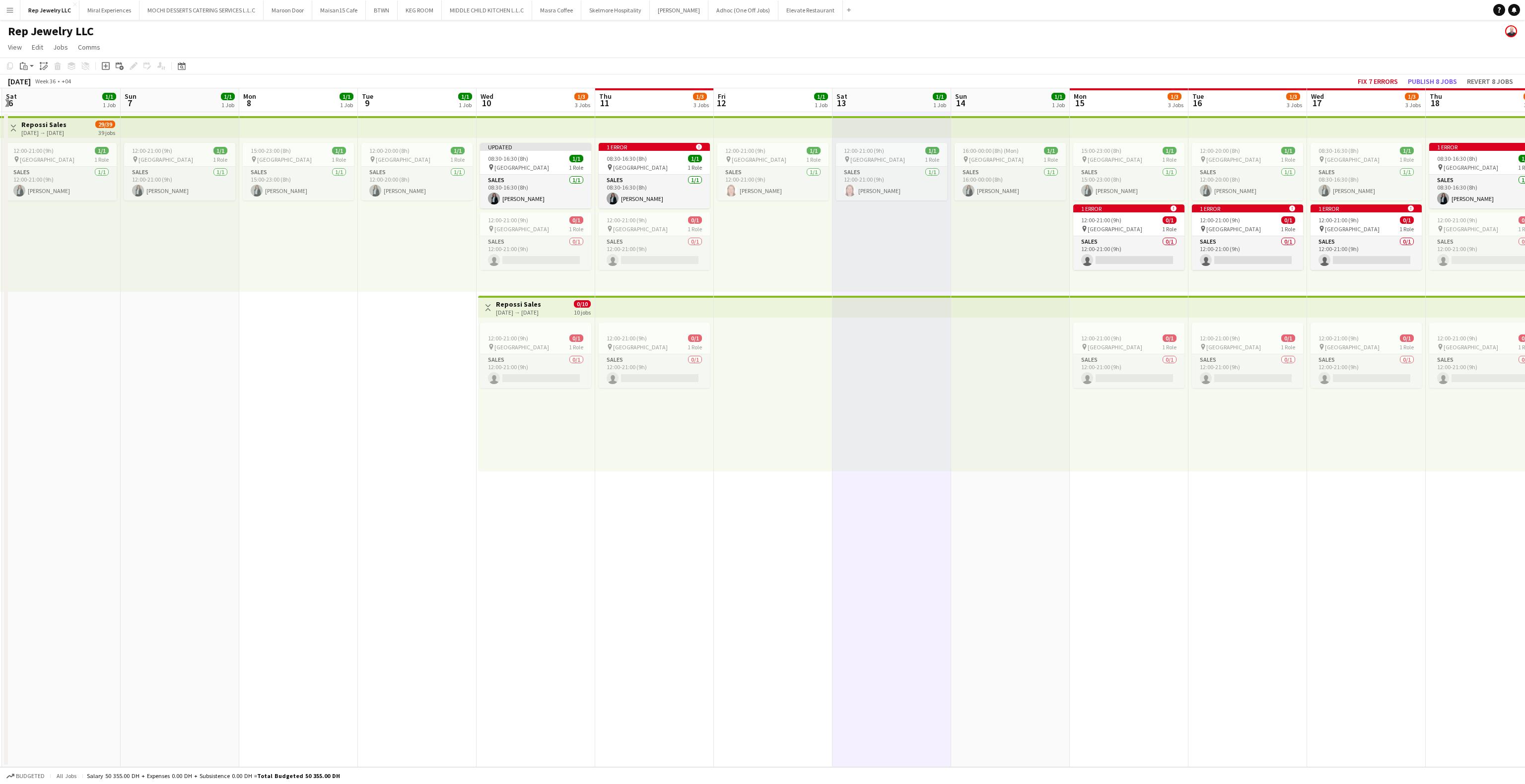
scroll to position [0, 355]
click at [550, 216] on div "12:00-21:00 (9h) 0/1" at bounding box center [535, 220] width 111 height 7
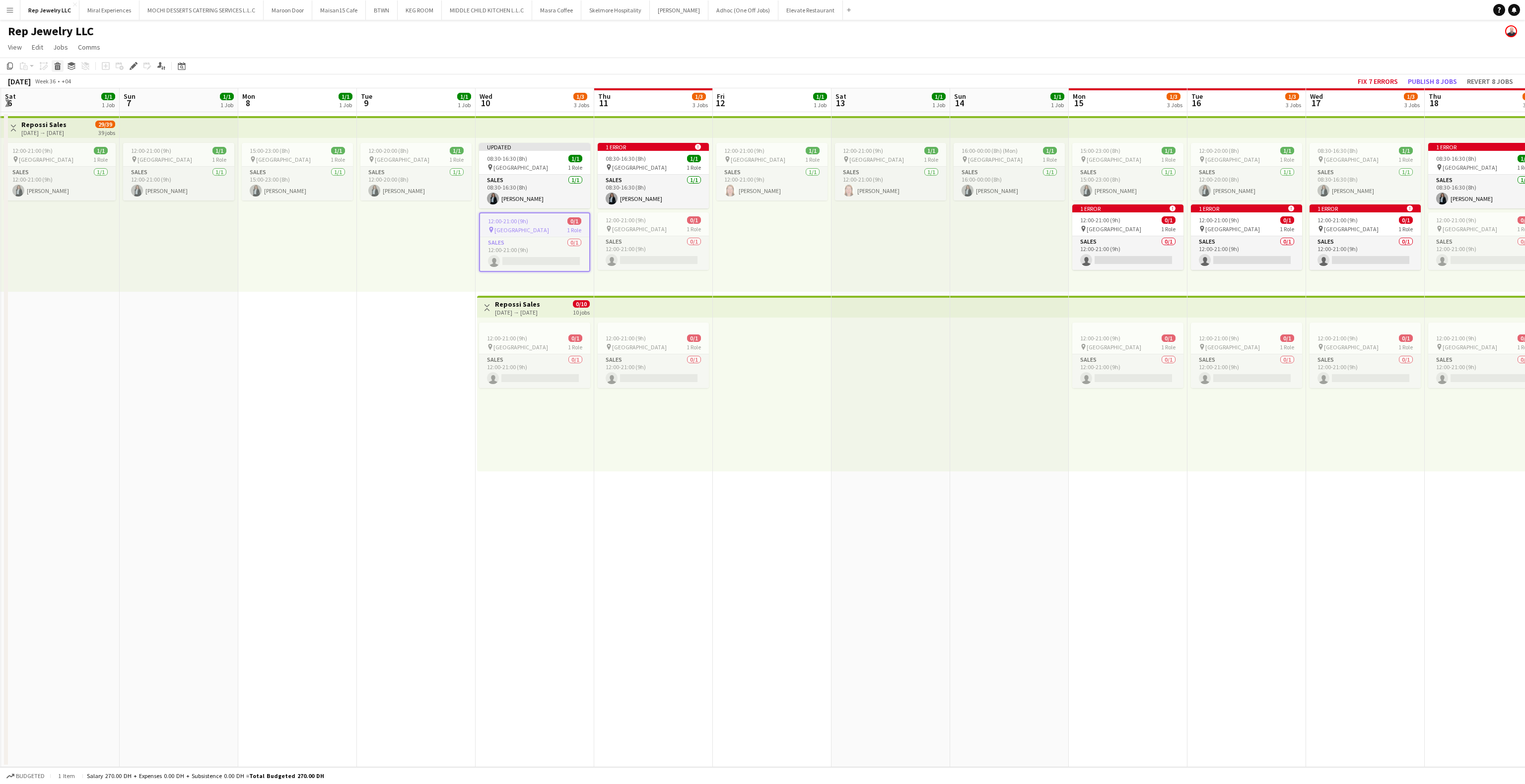
click at [52, 65] on div "Delete" at bounding box center [58, 66] width 12 height 12
click at [645, 214] on app-job-card "12:00-21:00 (9h) 0/1 pin Dubai Mall 1 Role Sales 0/1 12:00-21:00 (9h) single-ne…" at bounding box center [653, 241] width 111 height 57
click at [57, 66] on icon at bounding box center [58, 67] width 5 height 5
click at [1125, 210] on div "1 error alert-circle" at bounding box center [1128, 208] width 111 height 8
click at [60, 69] on icon "Delete" at bounding box center [58, 66] width 8 height 8
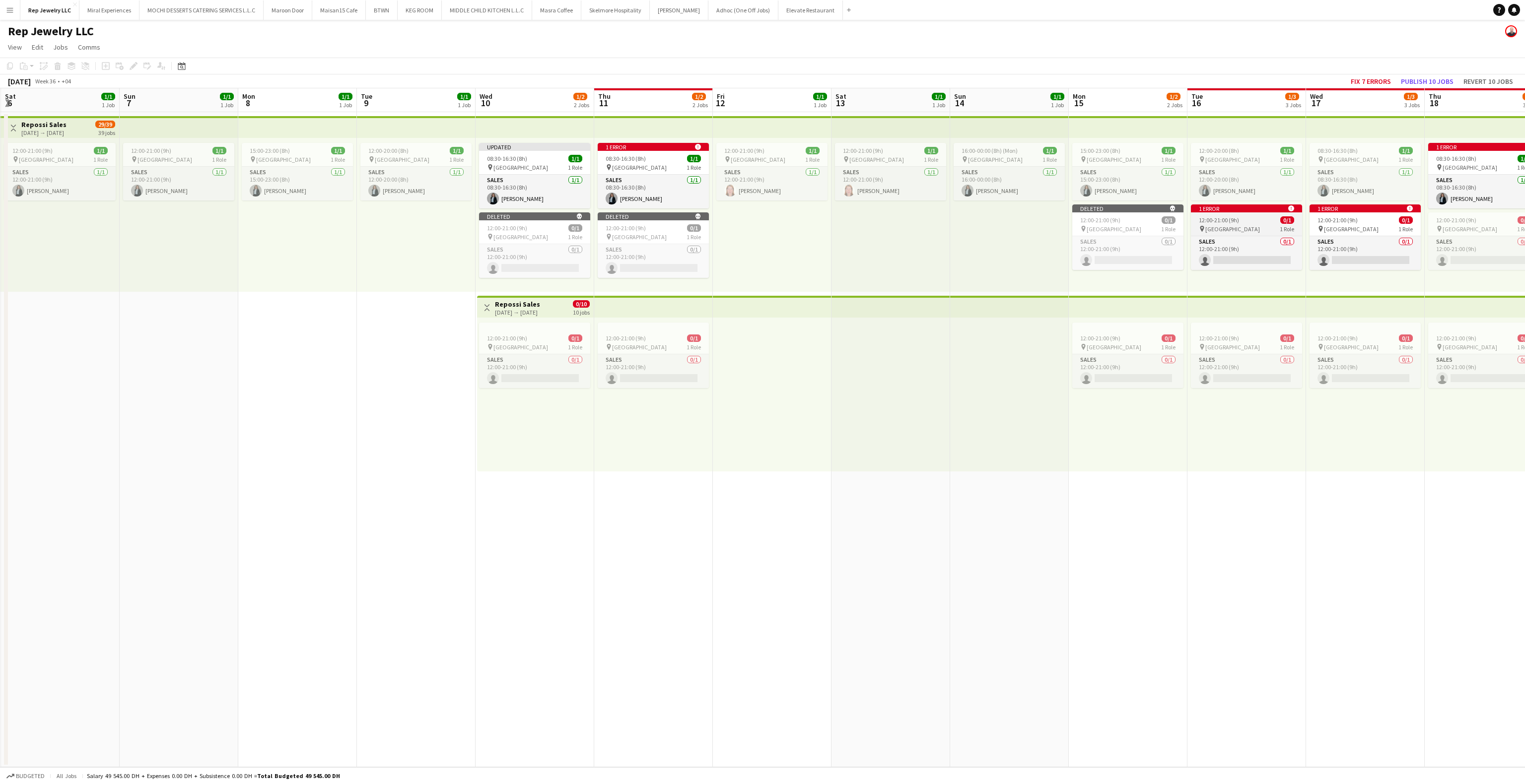
click at [1265, 218] on div "12:00-21:00 (9h) 0/1" at bounding box center [1247, 220] width 111 height 7
click at [59, 67] on icon "Delete" at bounding box center [58, 66] width 8 height 8
click at [1382, 214] on app-job-card "1 error alert-circle 12:00-21:00 (9h) 0/1 pin Dubai Mall 1 Role Sales 0/1 12:00…" at bounding box center [1365, 237] width 111 height 65
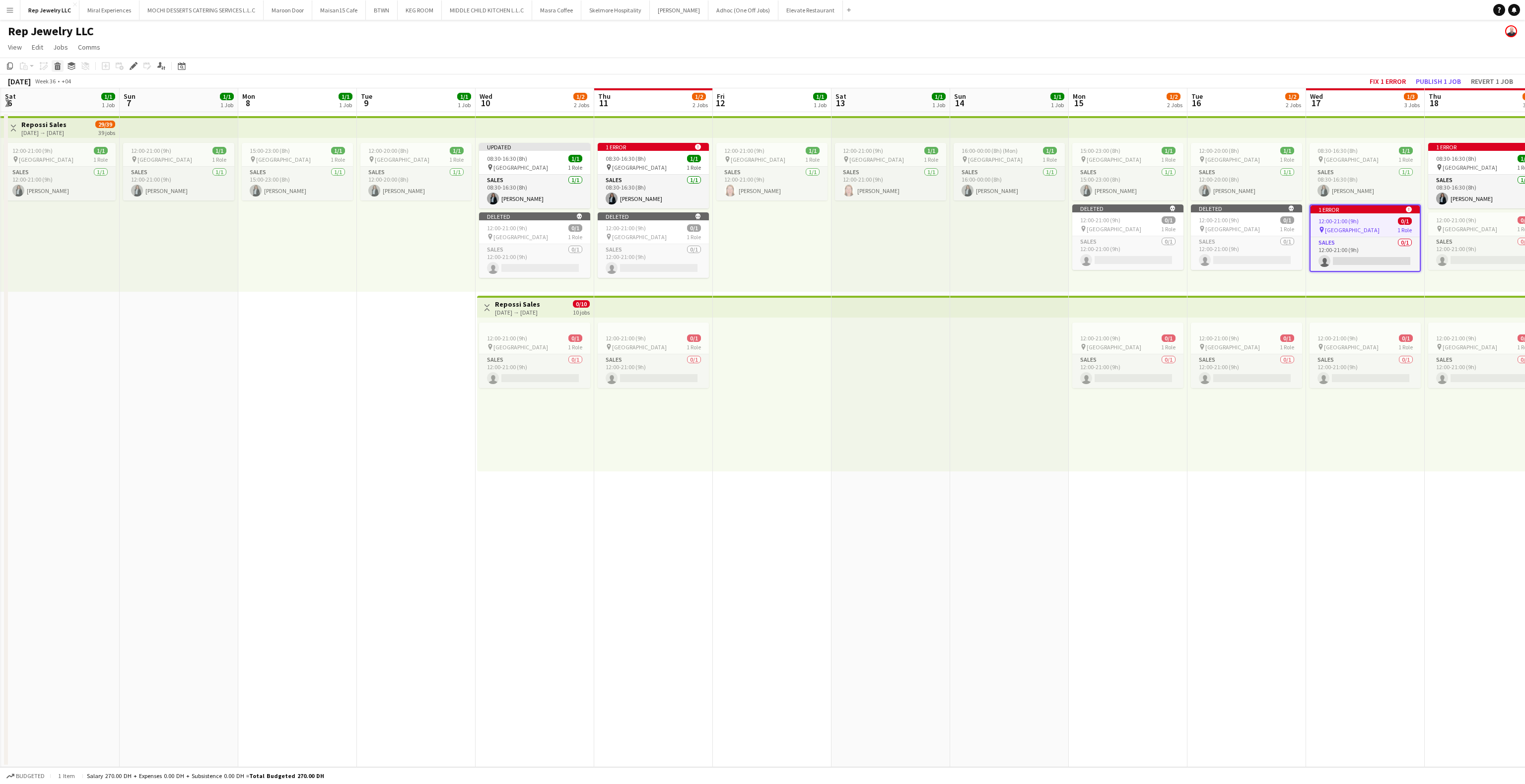
click at [55, 67] on icon at bounding box center [58, 67] width 5 height 5
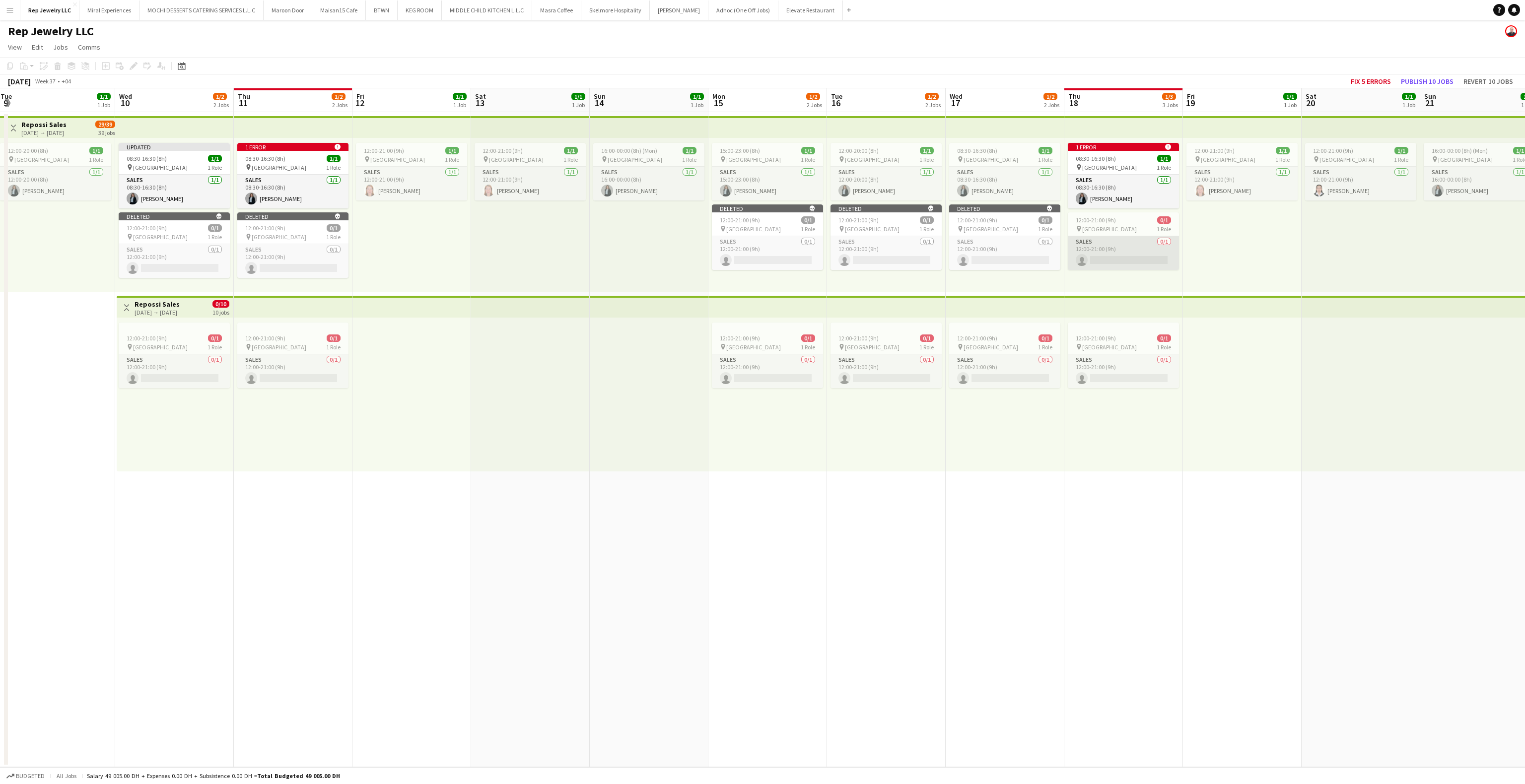
scroll to position [0, 376]
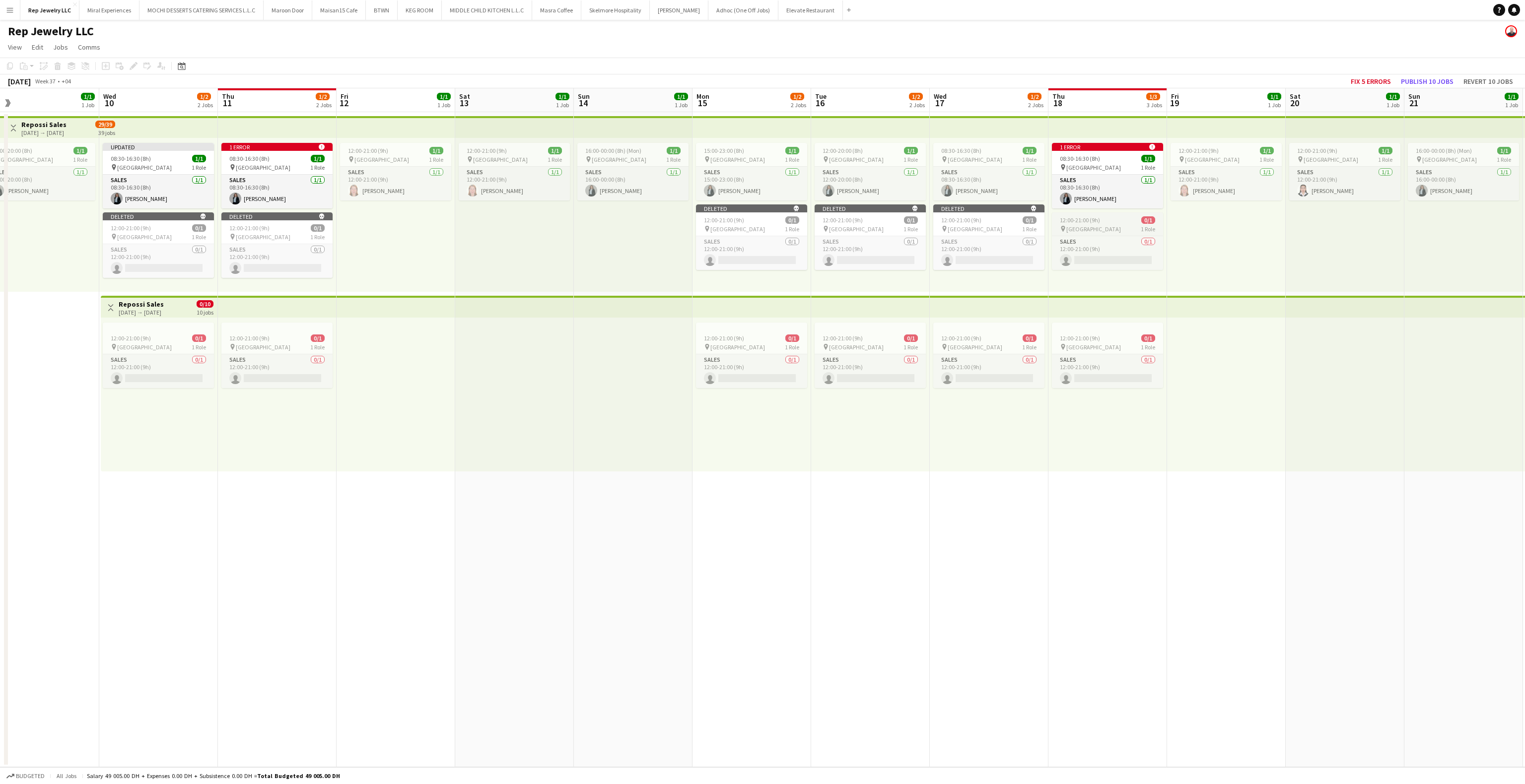
click at [1099, 229] on div "pin [GEOGRAPHIC_DATA] 1 Role" at bounding box center [1107, 229] width 111 height 8
click at [59, 66] on icon at bounding box center [58, 67] width 5 height 5
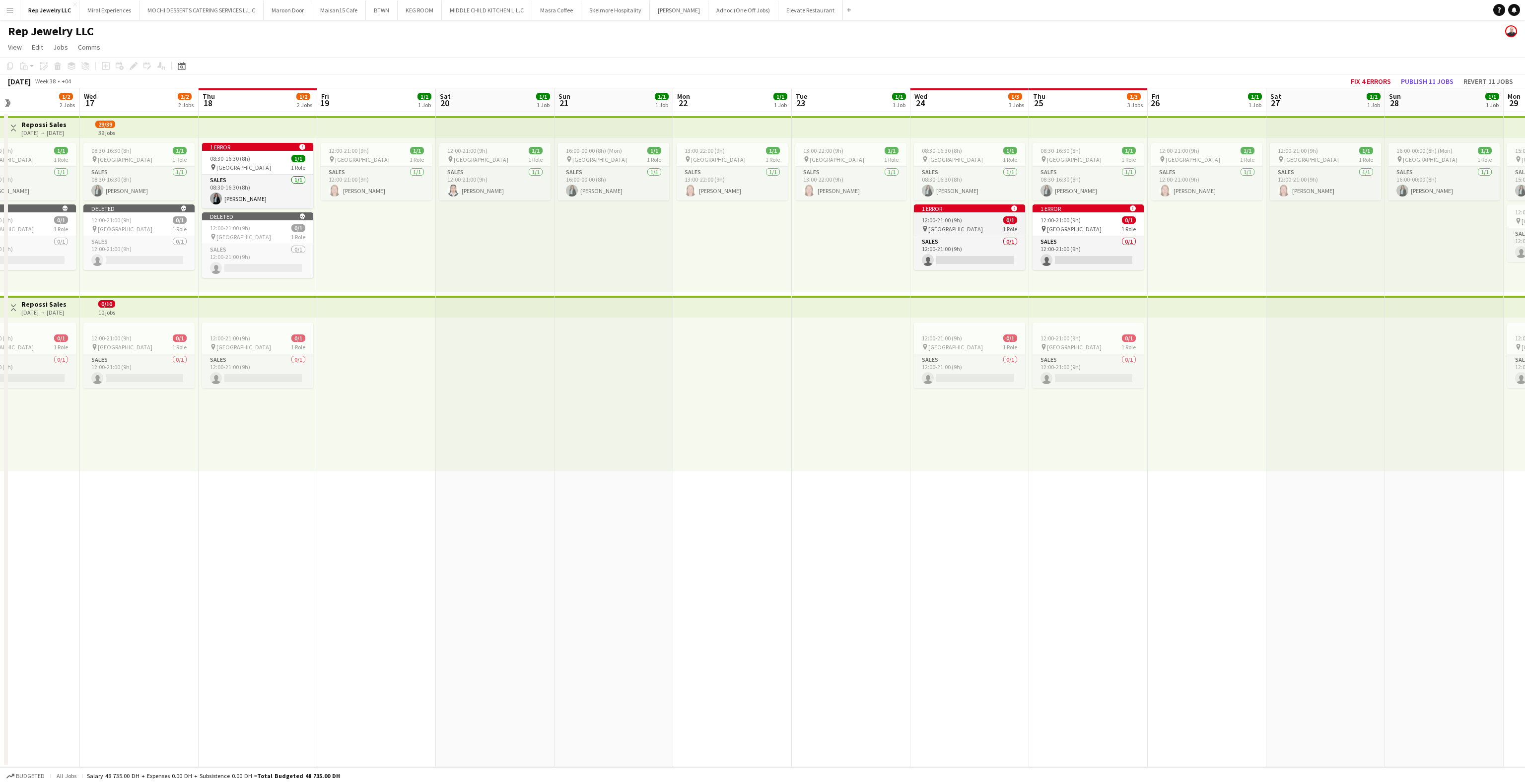
scroll to position [0, 415]
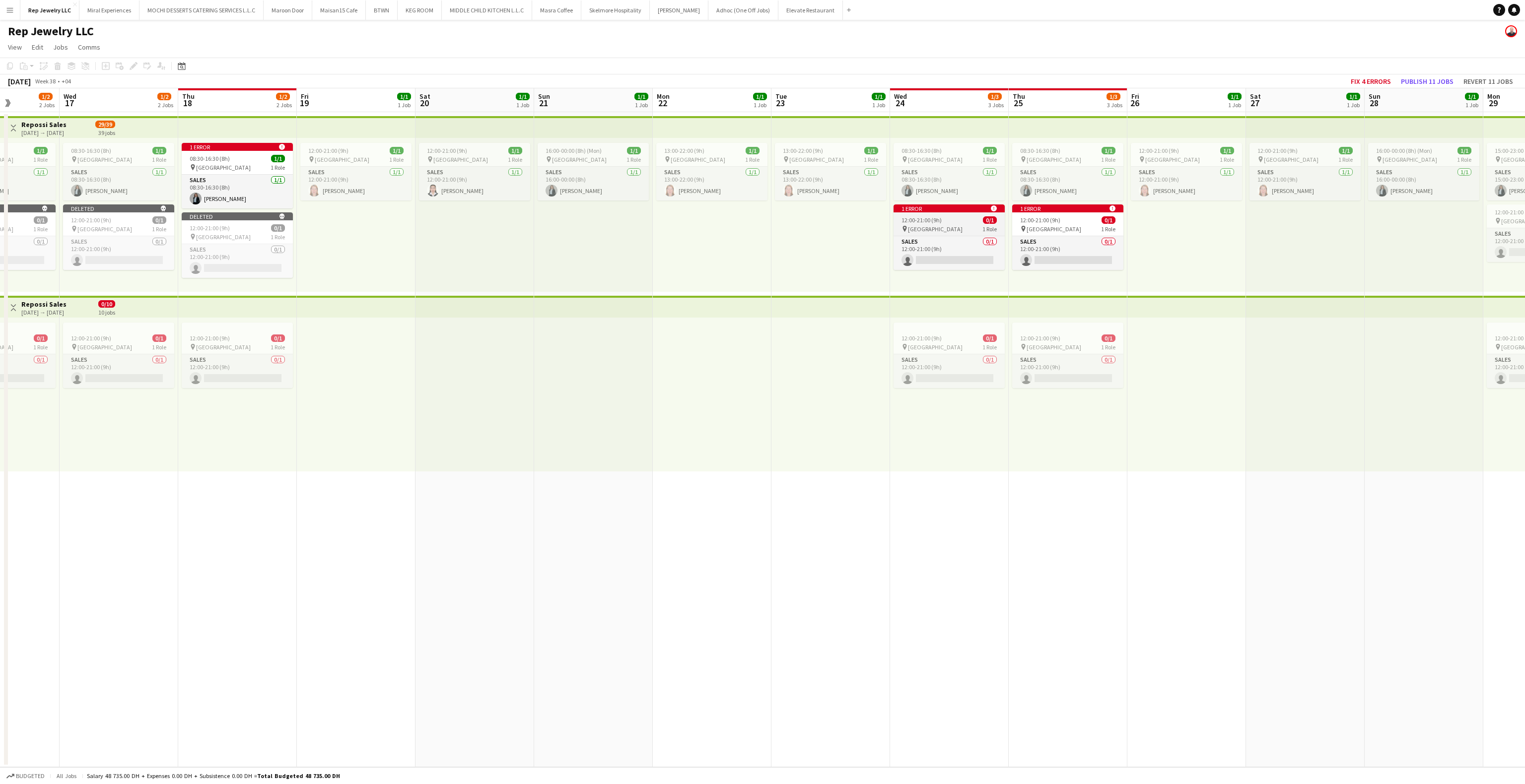
click at [959, 218] on div "12:00-21:00 (9h) 0/1" at bounding box center [949, 220] width 111 height 7
click at [57, 66] on icon at bounding box center [58, 67] width 5 height 5
click at [1046, 225] on span "[GEOGRAPHIC_DATA]" at bounding box center [1054, 229] width 55 height 7
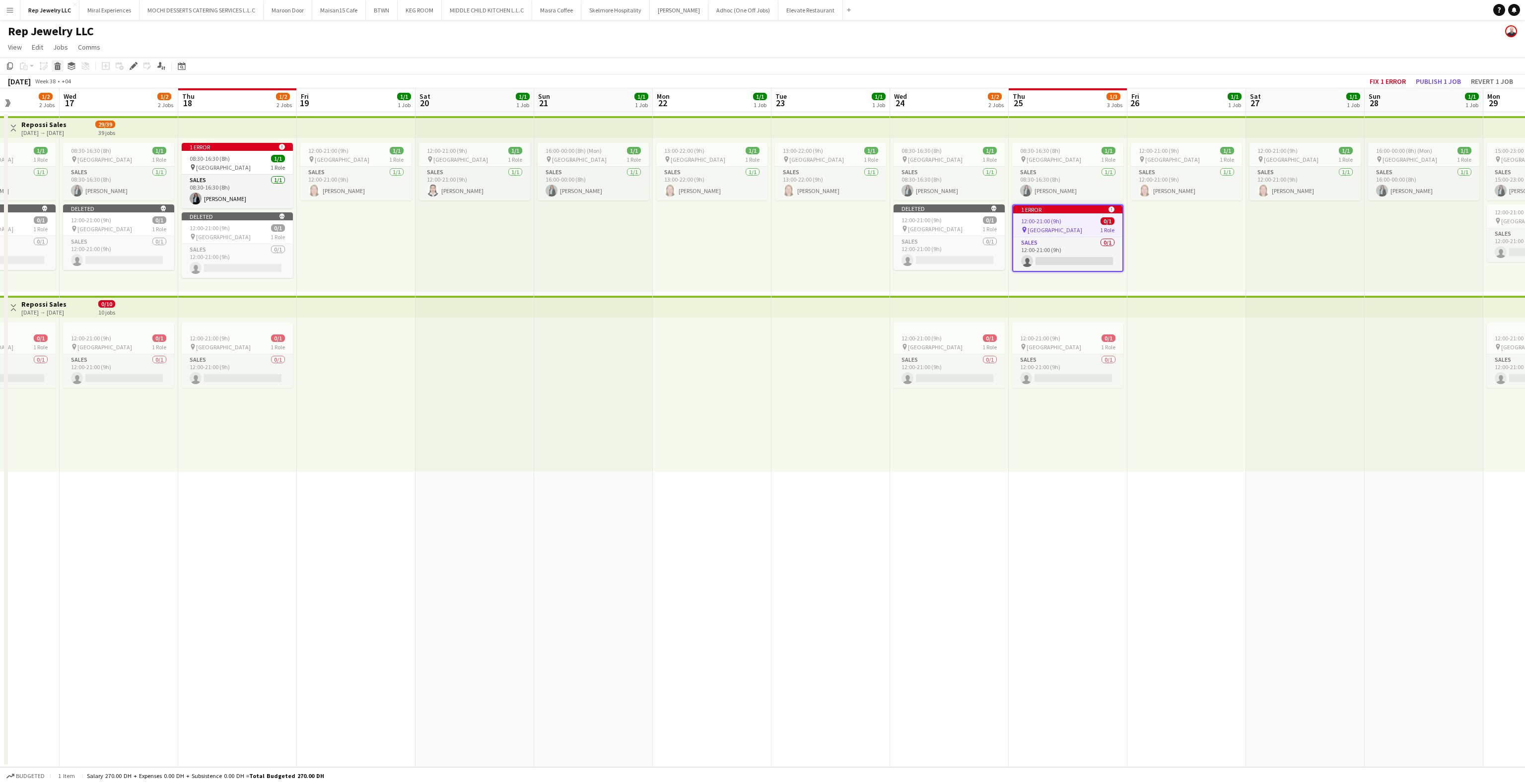
click at [59, 62] on icon "Delete" at bounding box center [58, 66] width 8 height 8
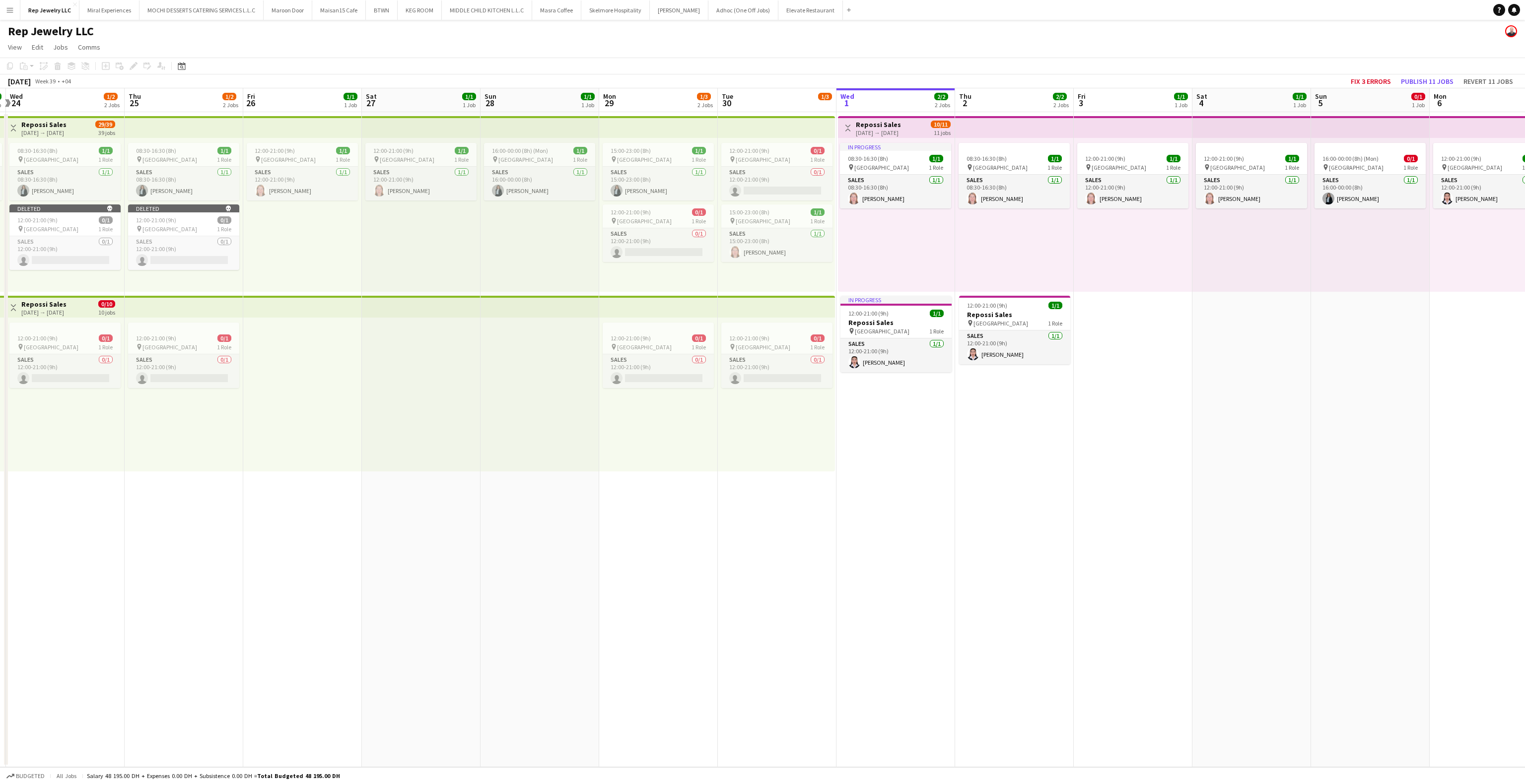
scroll to position [0, 351]
click at [786, 218] on div "pin [GEOGRAPHIC_DATA] 1 Role" at bounding box center [775, 221] width 111 height 8
click at [807, 246] on app-card-role "Sales [DATE] 15:00-23:00 (8h) [PERSON_NAME]" at bounding box center [775, 246] width 109 height 34
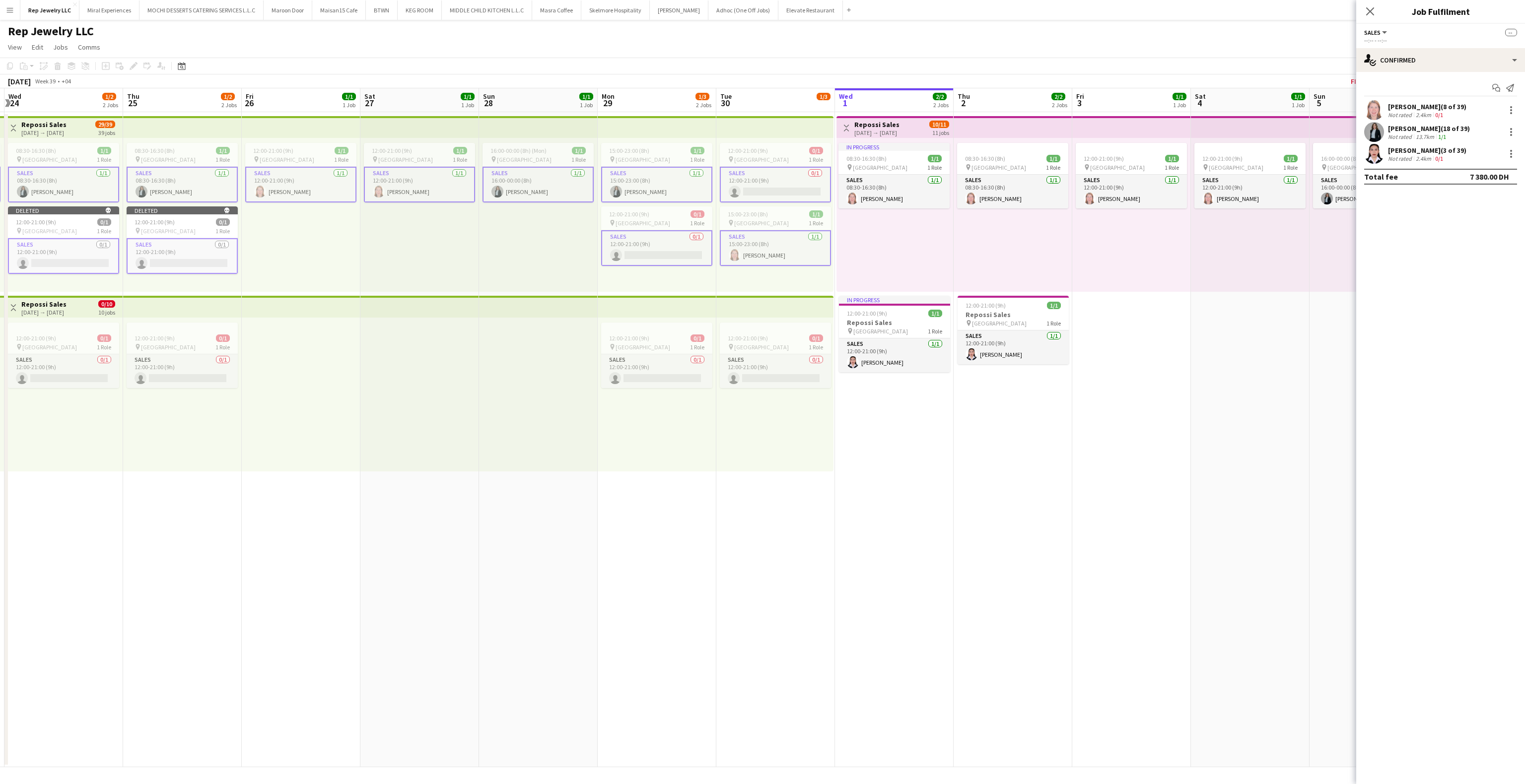
click at [769, 257] on app-card-role "Sales [DATE] 15:00-23:00 (8h) [PERSON_NAME]" at bounding box center [775, 248] width 111 height 36
click at [1508, 116] on div at bounding box center [1512, 111] width 12 height 12
click at [1477, 193] on button "Remove" at bounding box center [1478, 201] width 78 height 24
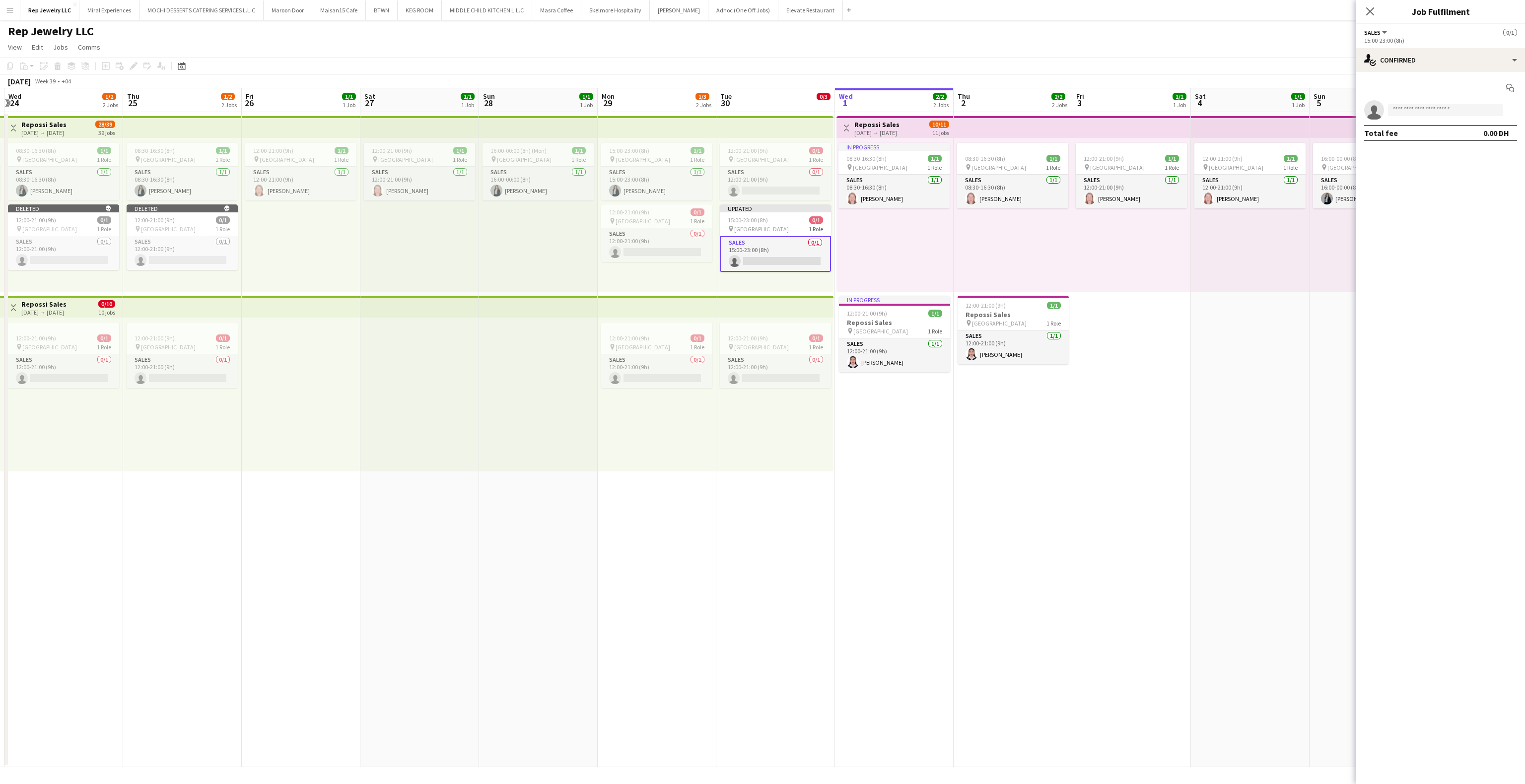
click at [575, 247] on div "16:00-00:00 (8h) (Mon) 1/1 pin Dubai Mall 1 Role Sales [DATE] 16:00-00:00 (8h) …" at bounding box center [539, 215] width 119 height 154
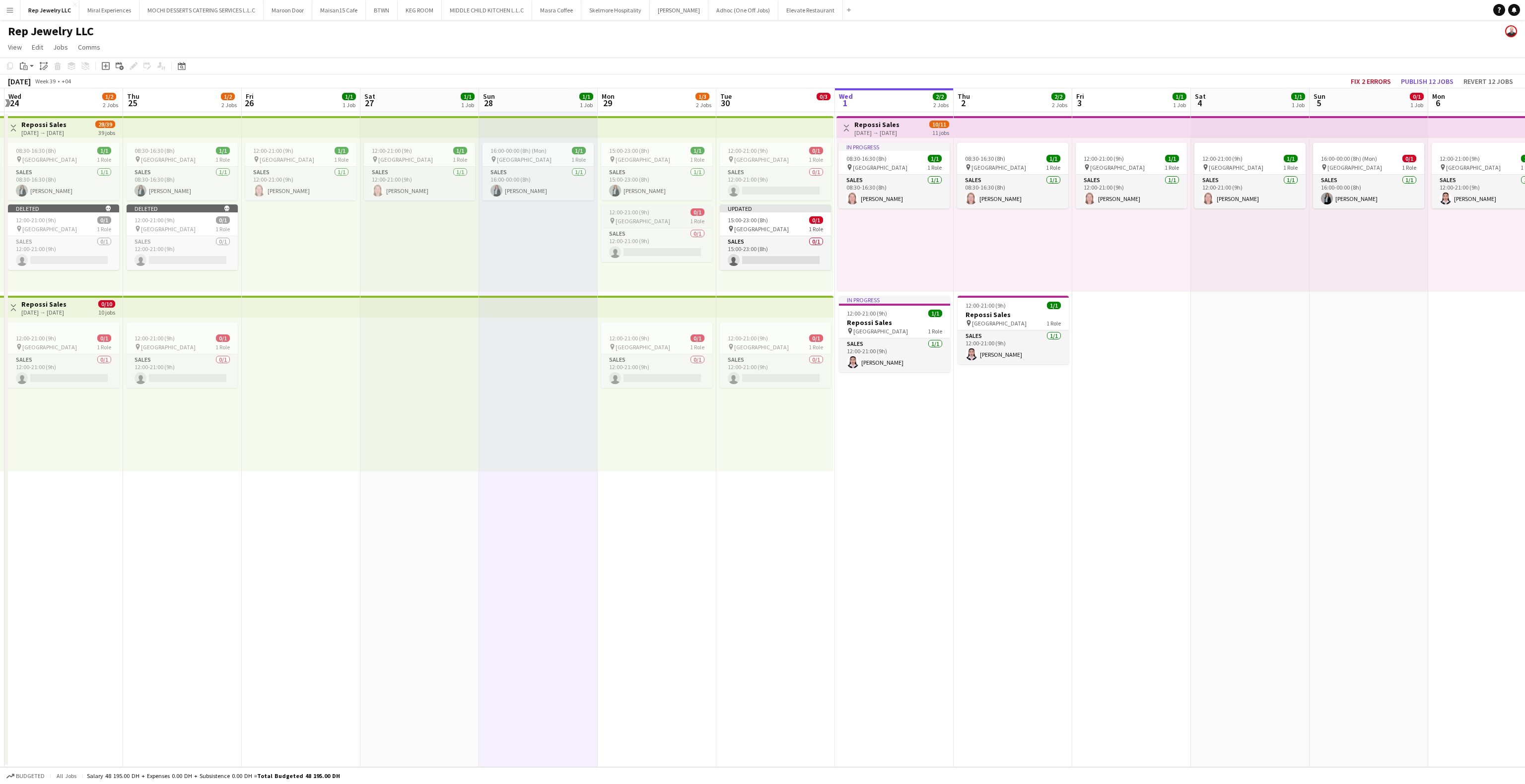
click at [641, 218] on span "[GEOGRAPHIC_DATA]" at bounding box center [642, 221] width 55 height 7
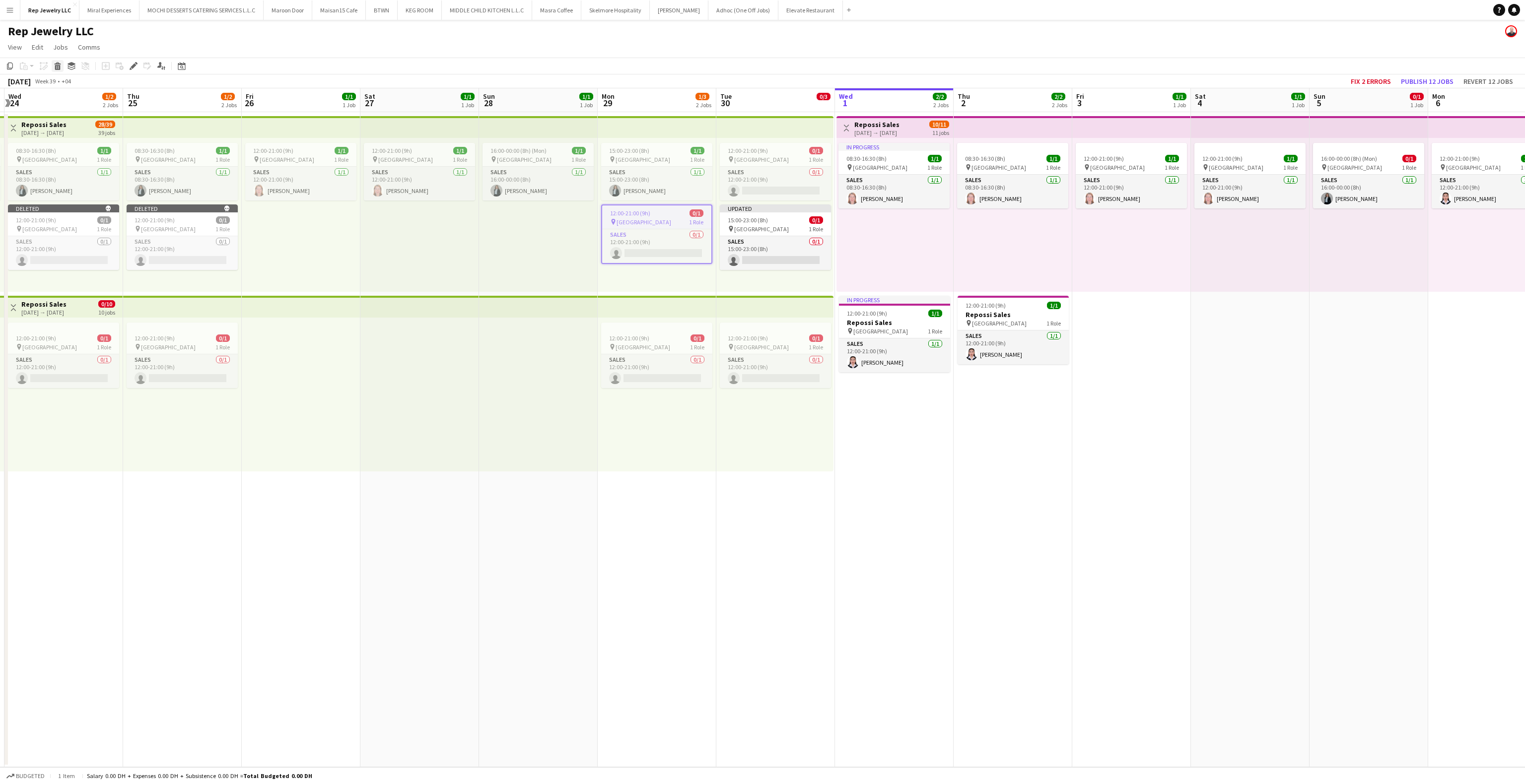
click at [57, 70] on div "Delete" at bounding box center [58, 66] width 12 height 12
click at [736, 210] on div "Updated" at bounding box center [775, 208] width 111 height 8
click at [57, 71] on div "Delete" at bounding box center [58, 66] width 12 height 12
click at [1428, 79] on button "Publish 13 jobs" at bounding box center [1427, 81] width 61 height 13
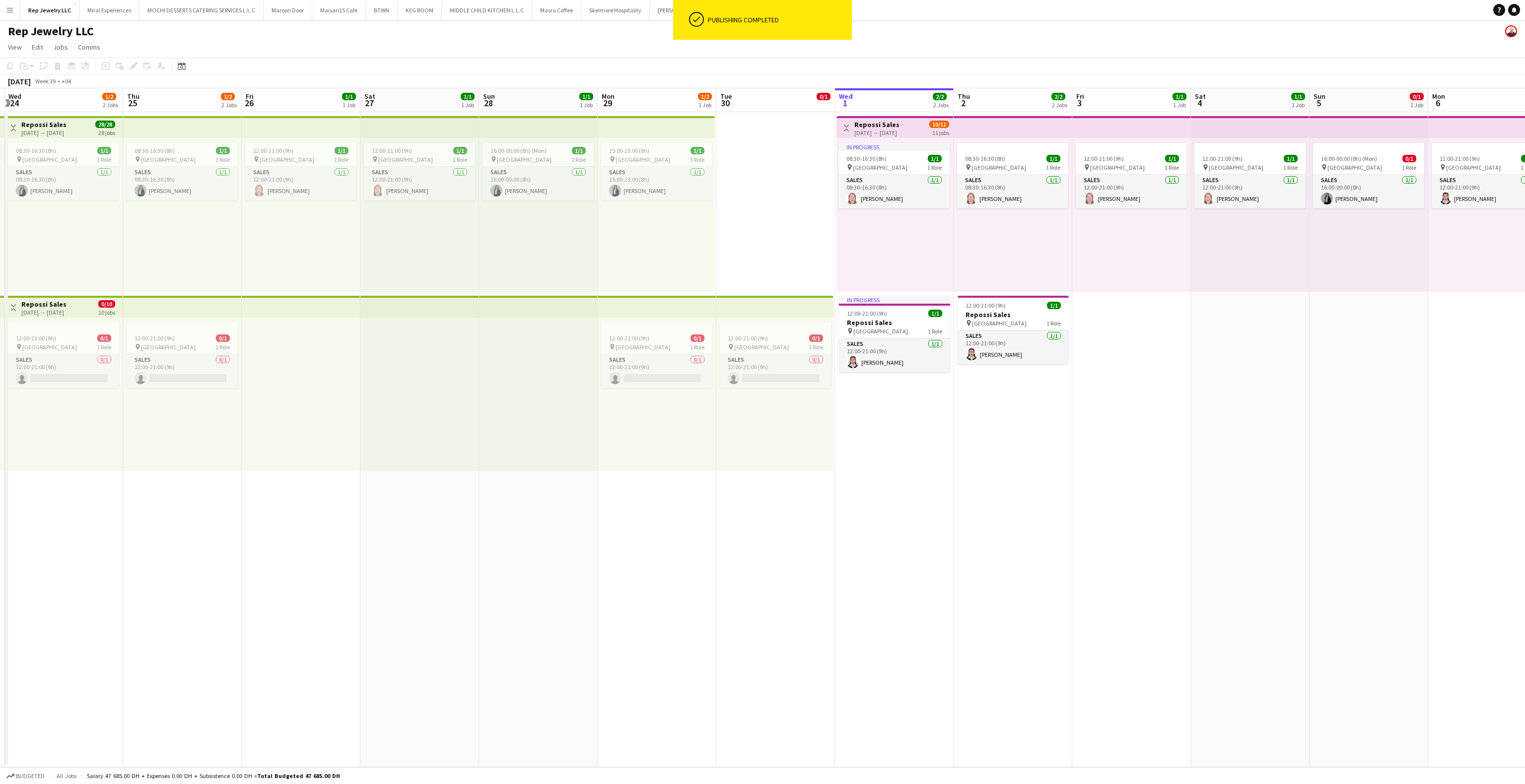
click at [756, 233] on app-date-cell "12:00-21:00 (9h) 0/1 pin Dubai Mall 1 Role Sales 0/1 12:00-21:00 (9h) single-ne…" at bounding box center [776, 440] width 119 height 655
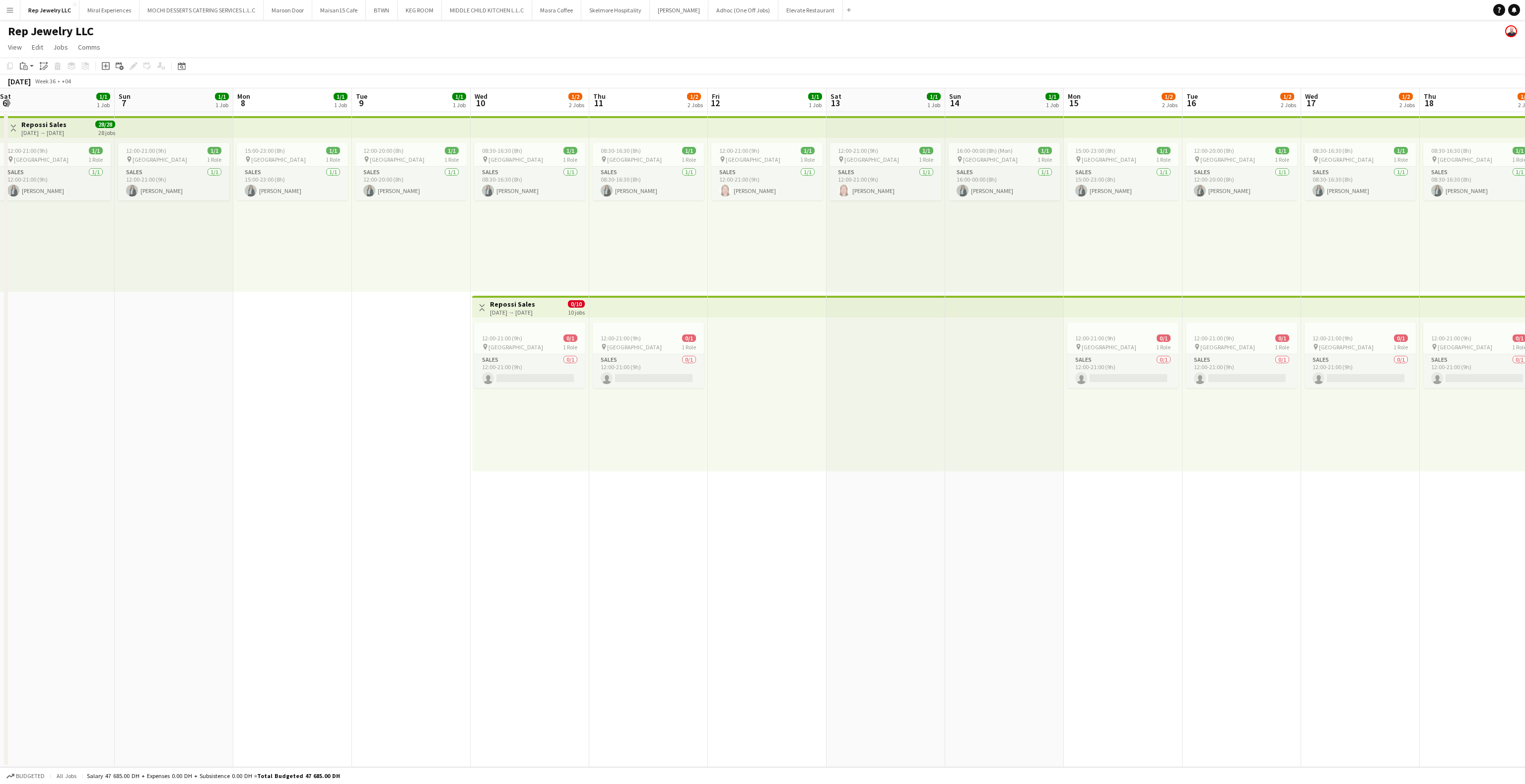
scroll to position [0, 240]
click at [514, 359] on app-card-role "Sales 0/1 12:00-21:00 (9h) single-neutral-actions" at bounding box center [531, 371] width 111 height 34
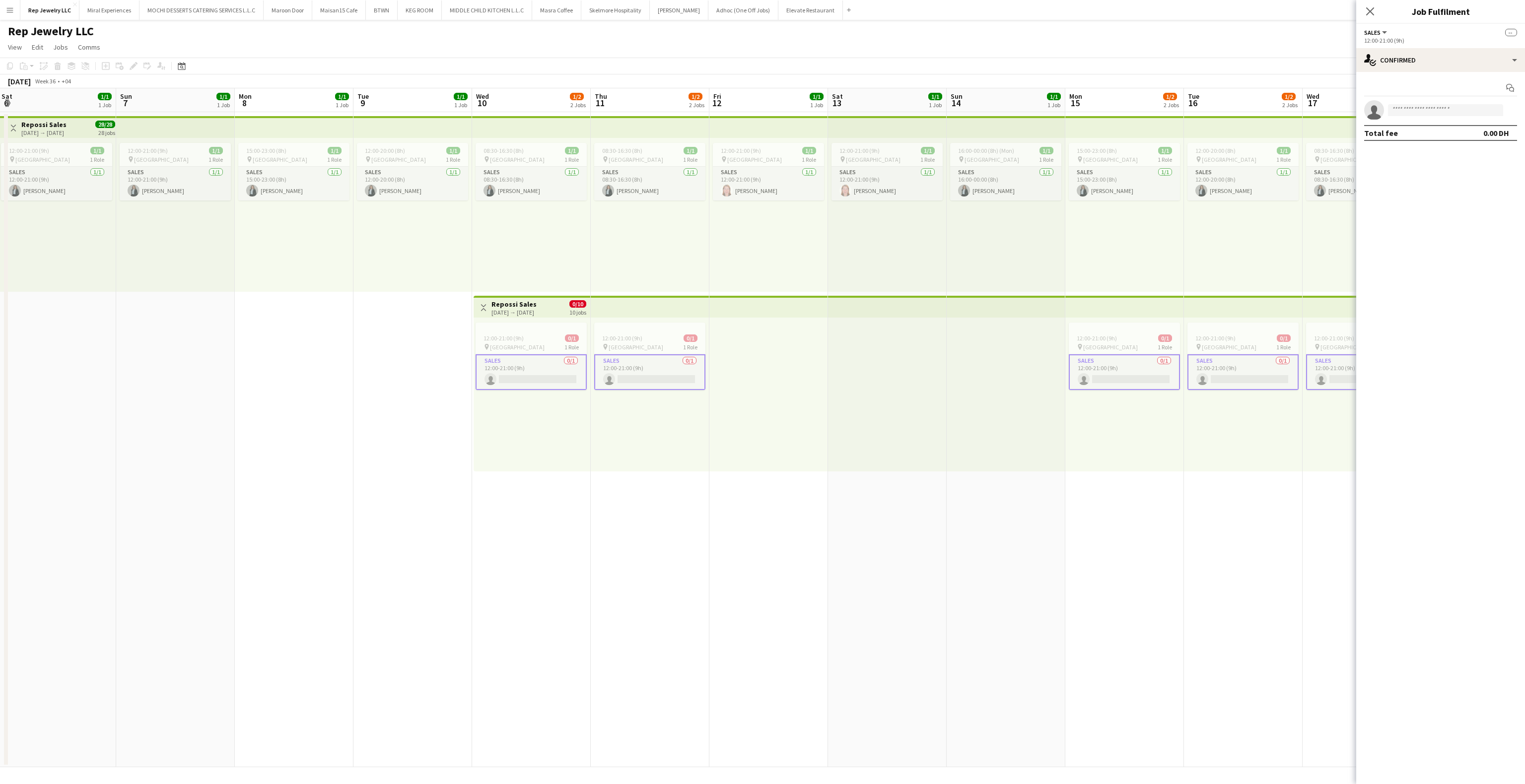
click at [522, 373] on app-card-role "Sales 0/1 12:00-21:00 (9h) single-neutral-actions" at bounding box center [531, 372] width 111 height 36
click at [626, 372] on app-card-role "Sales 0/1 12:00-21:00 (9h) single-neutral-actions" at bounding box center [649, 371] width 111 height 34
click at [1130, 363] on app-card-role "Sales 0/1 12:00-21:00 (9h) single-neutral-actions" at bounding box center [1124, 371] width 111 height 34
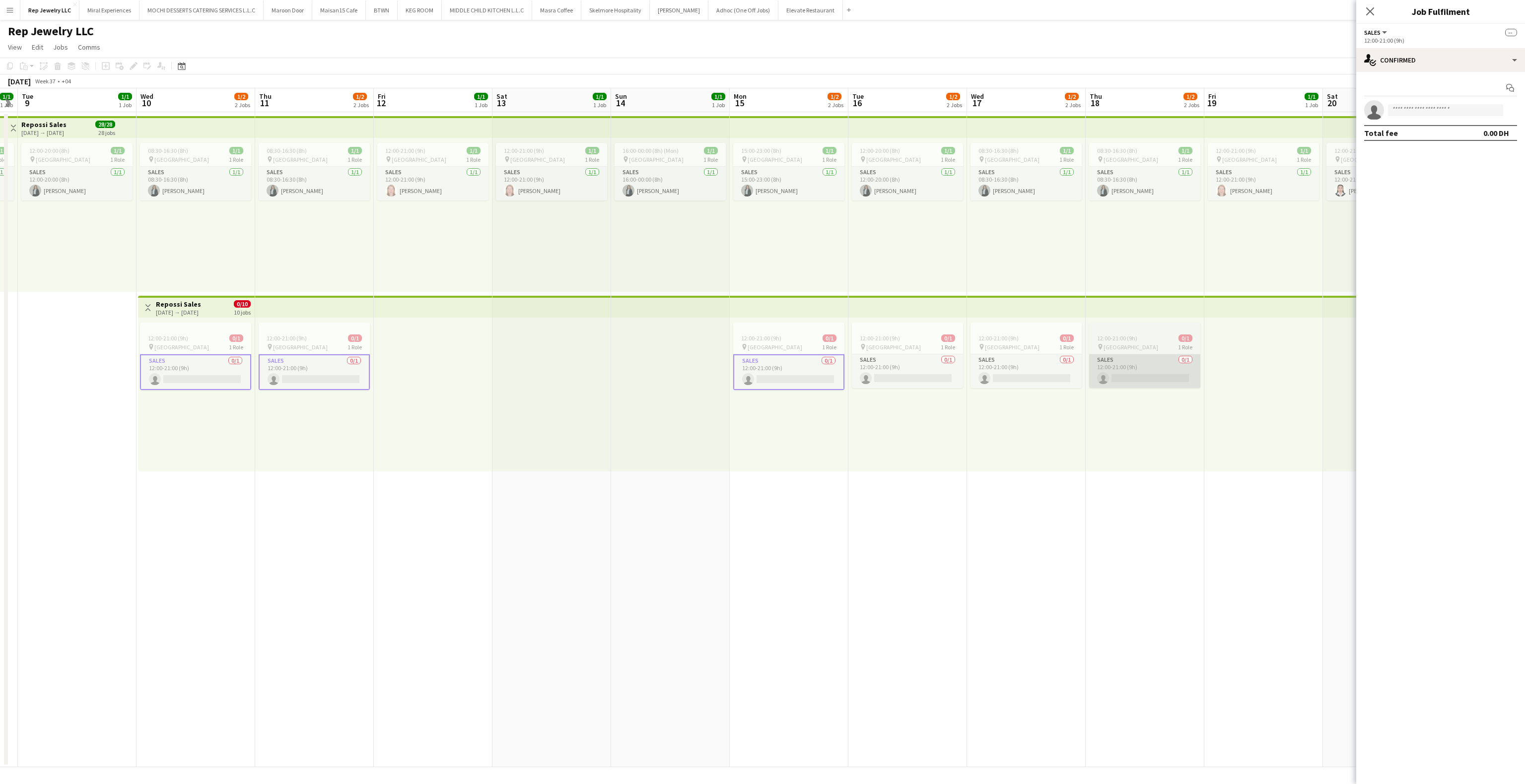
scroll to position [0, 365]
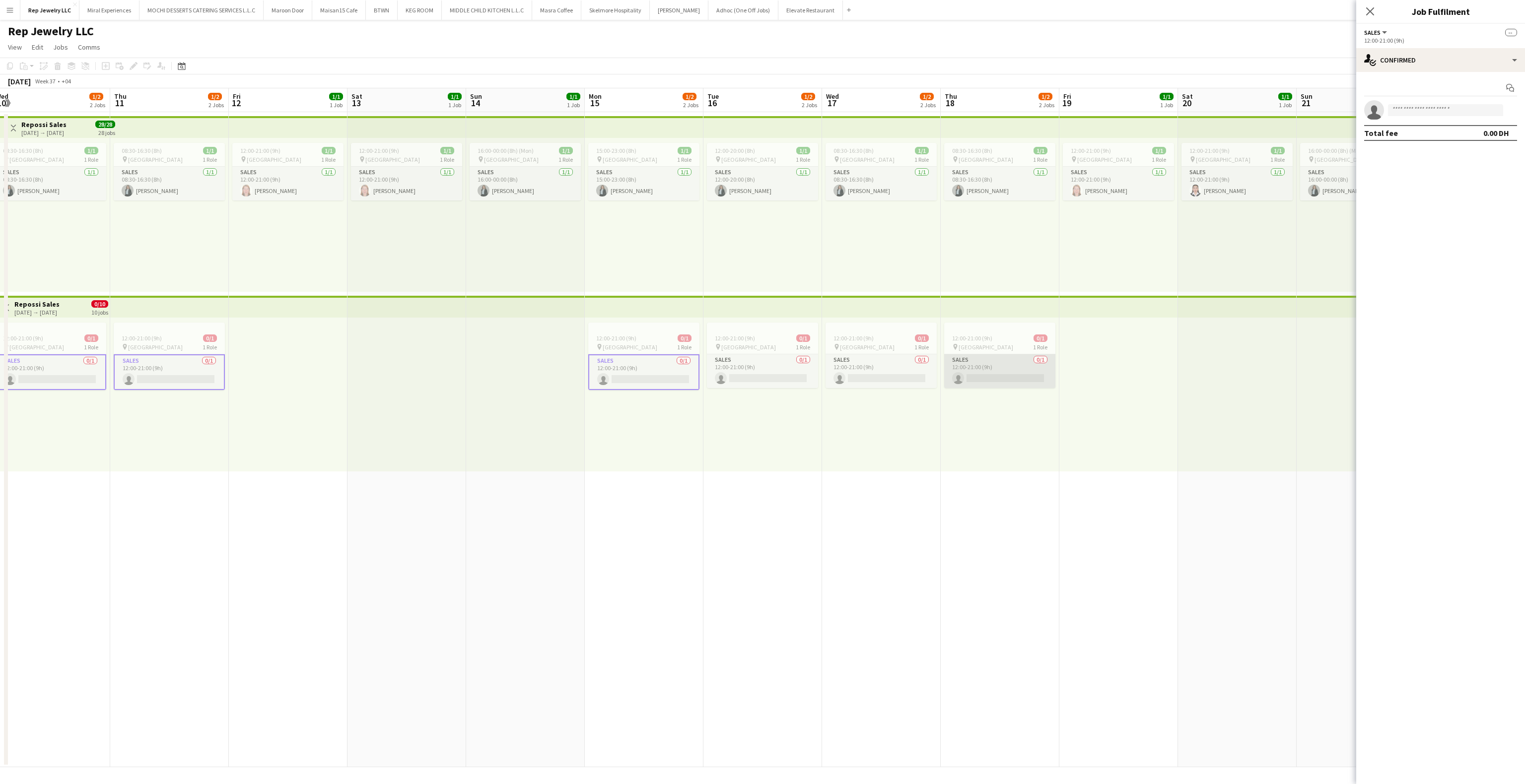
click at [1016, 373] on app-card-role "Sales 0/1 12:00-21:00 (9h) single-neutral-actions" at bounding box center [1000, 371] width 111 height 34
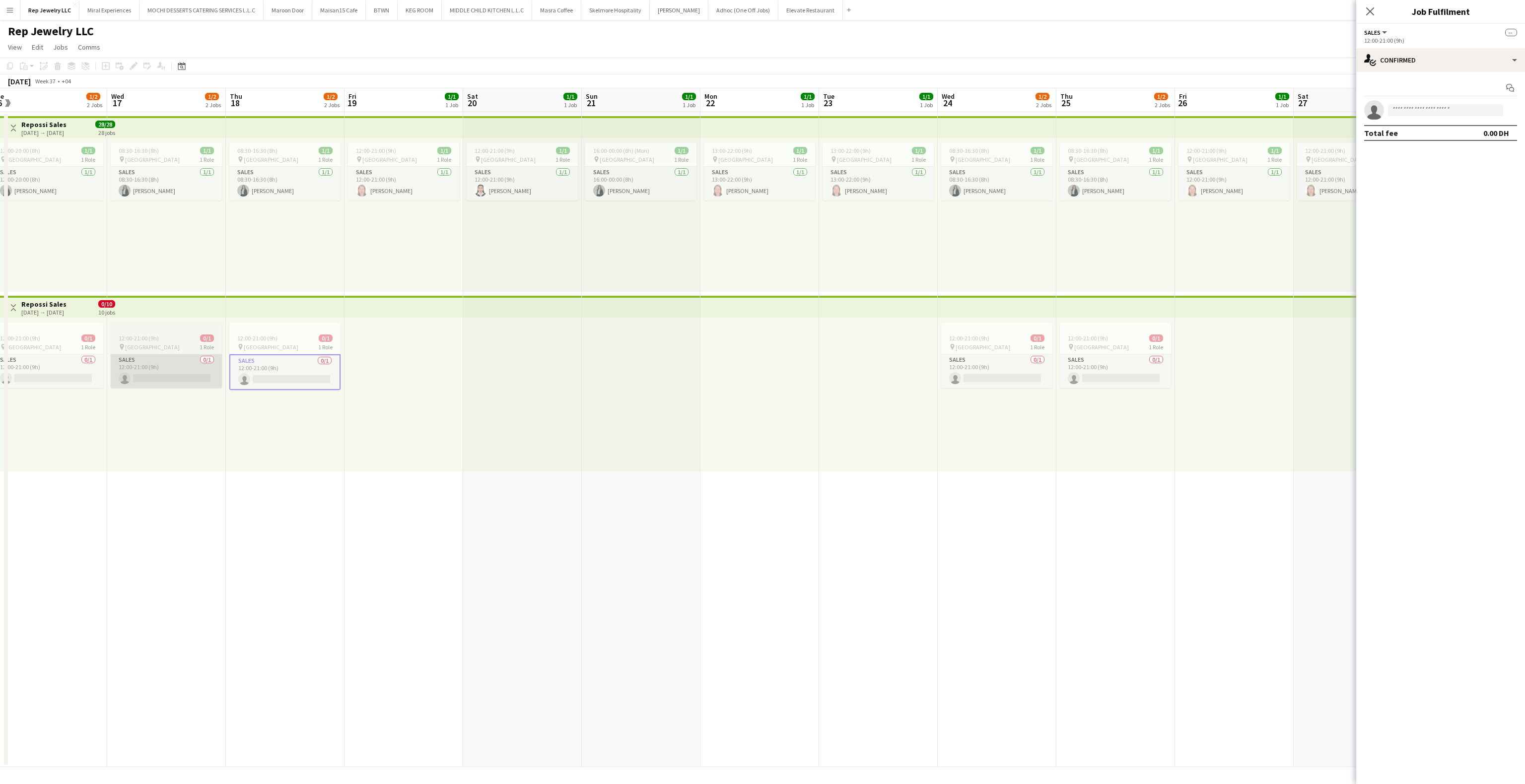
scroll to position [0, 380]
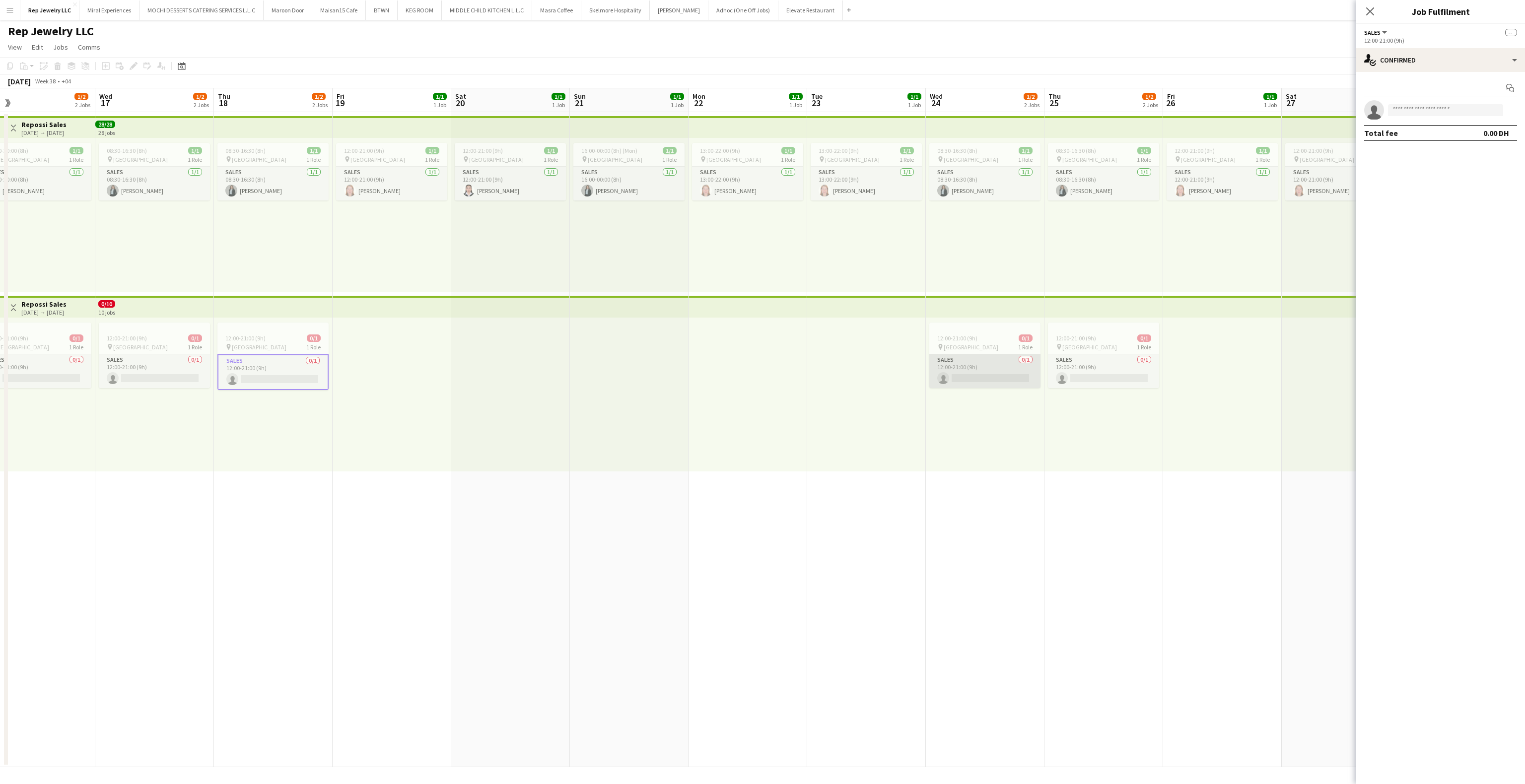
click at [981, 374] on app-card-role "Sales 0/1 12:00-21:00 (9h) single-neutral-actions" at bounding box center [985, 371] width 111 height 34
click at [1082, 371] on app-card-role "Sales 0/1 12:00-21:00 (9h) single-neutral-actions" at bounding box center [1103, 371] width 111 height 34
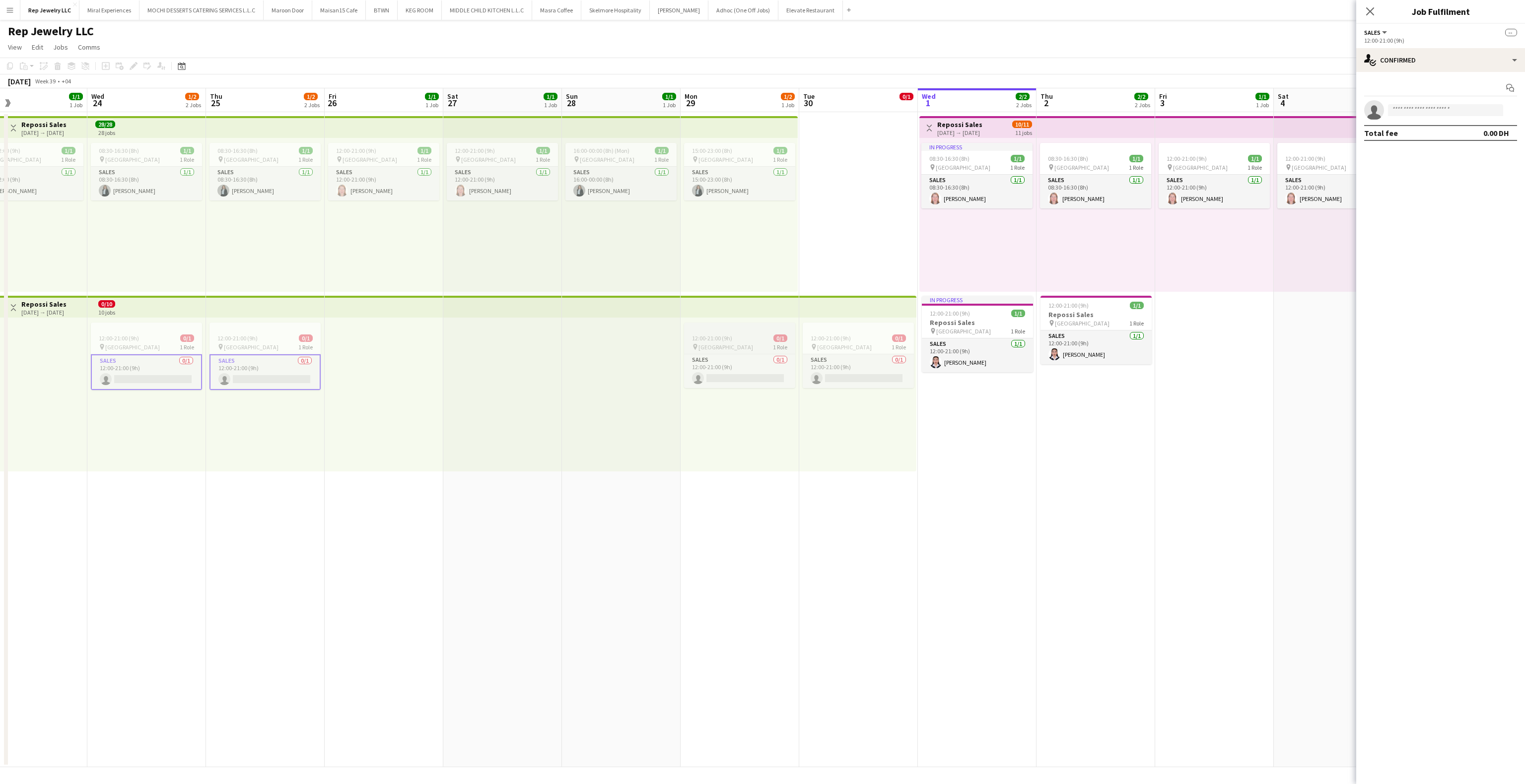
scroll to position [0, 388]
click at [722, 375] on app-card-role "Sales 0/1 12:00-21:00 (9h) single-neutral-actions" at bounding box center [738, 371] width 111 height 34
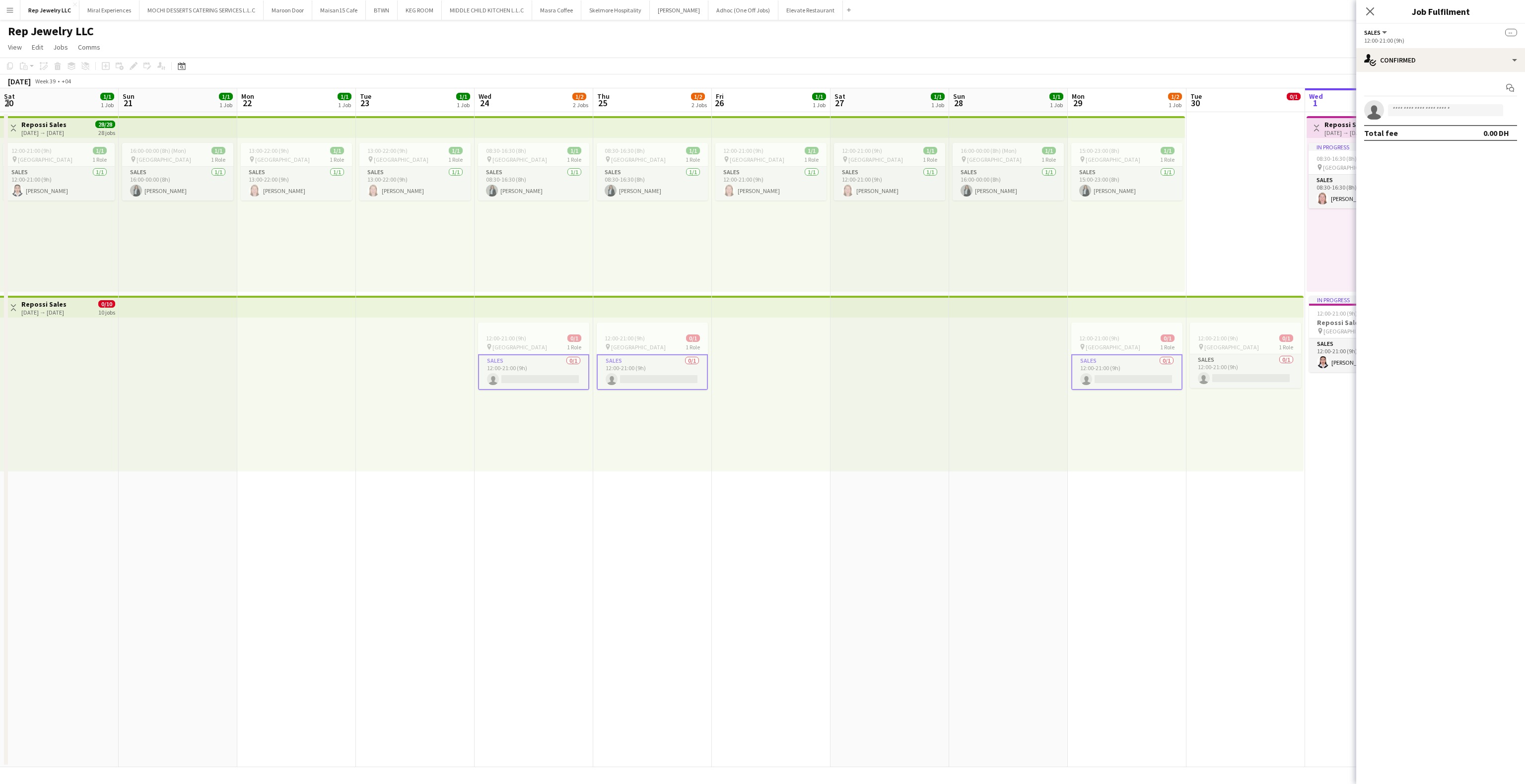
scroll to position [0, 388]
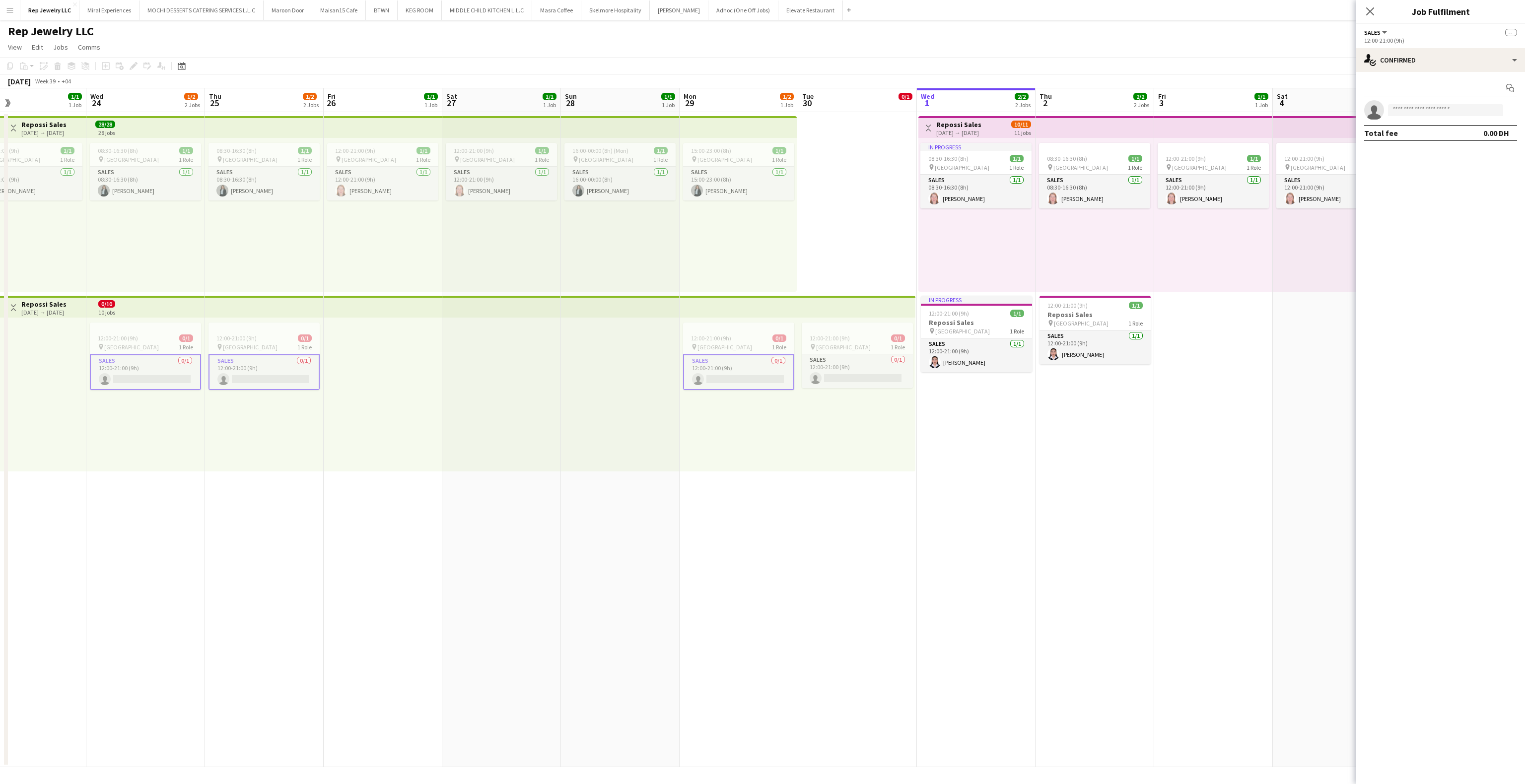
click at [1423, 117] on app-invite-slot "single-neutral-actions" at bounding box center [1441, 110] width 169 height 20
click at [1423, 115] on input at bounding box center [1445, 111] width 115 height 12
type input "****"
click at [1431, 150] on span "[PERSON_NAME]" at bounding box center [1425, 149] width 57 height 9
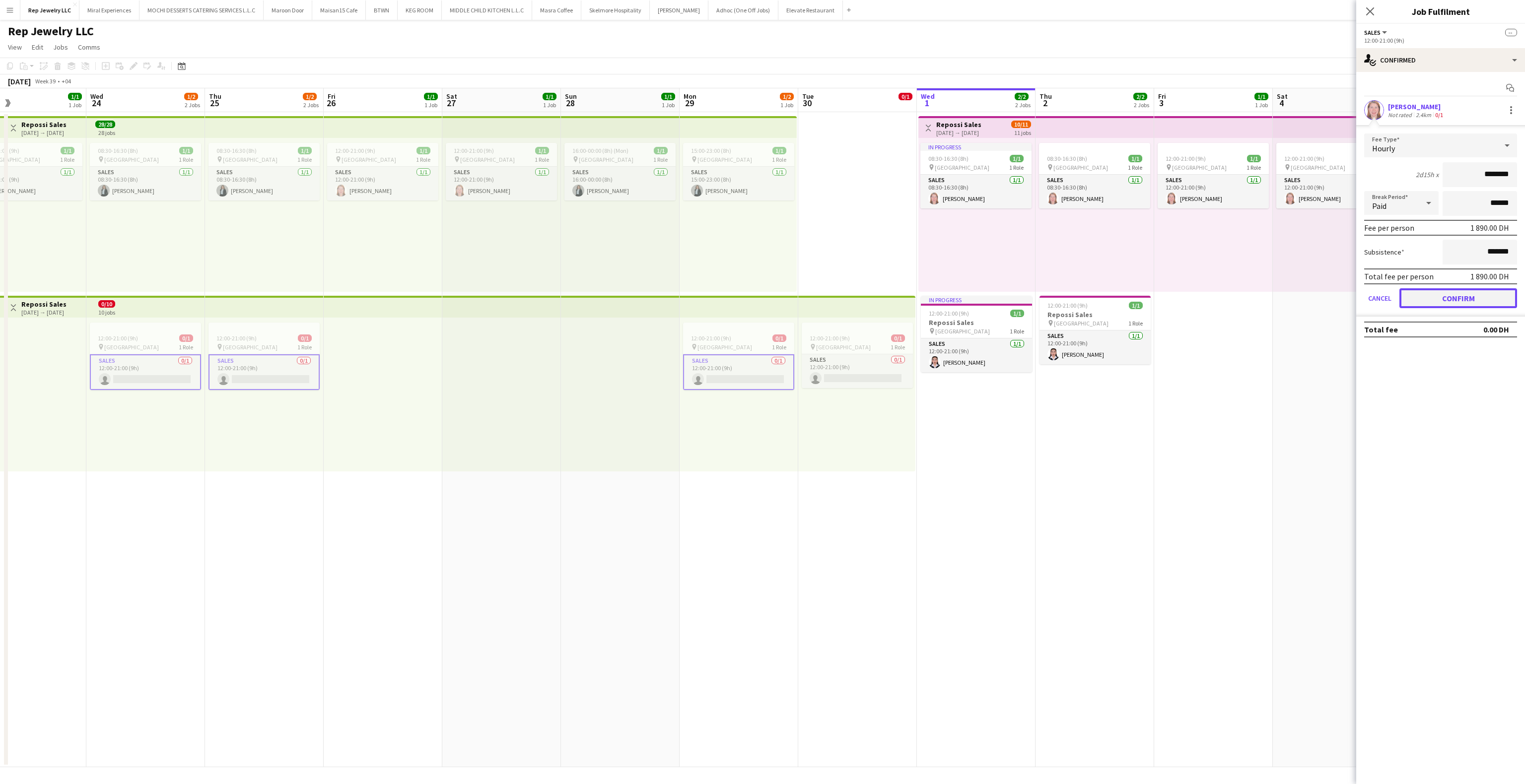
click at [1449, 291] on button "Confirm" at bounding box center [1458, 298] width 118 height 20
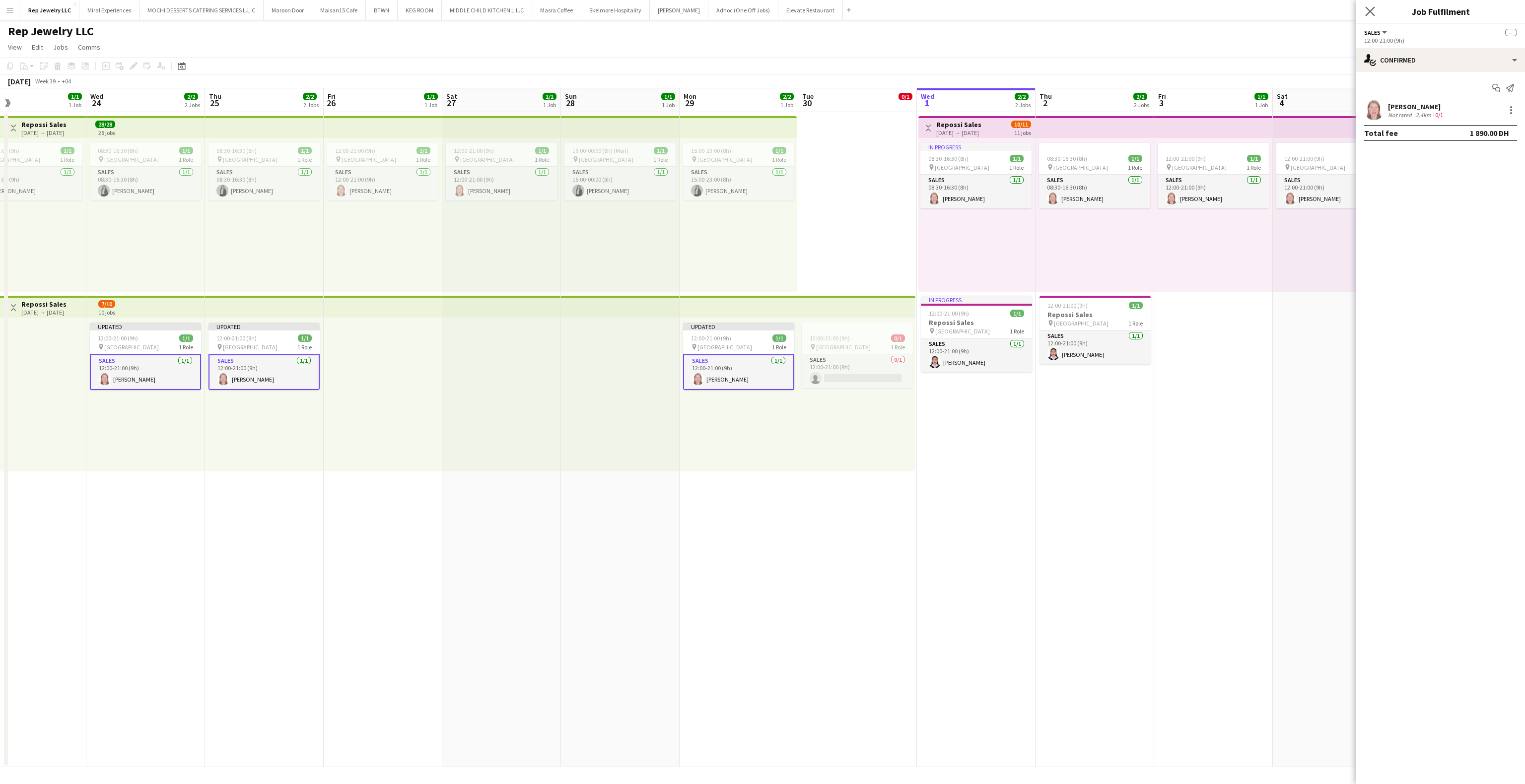
click at [1376, 10] on app-icon "Close pop-in" at bounding box center [1370, 11] width 14 height 14
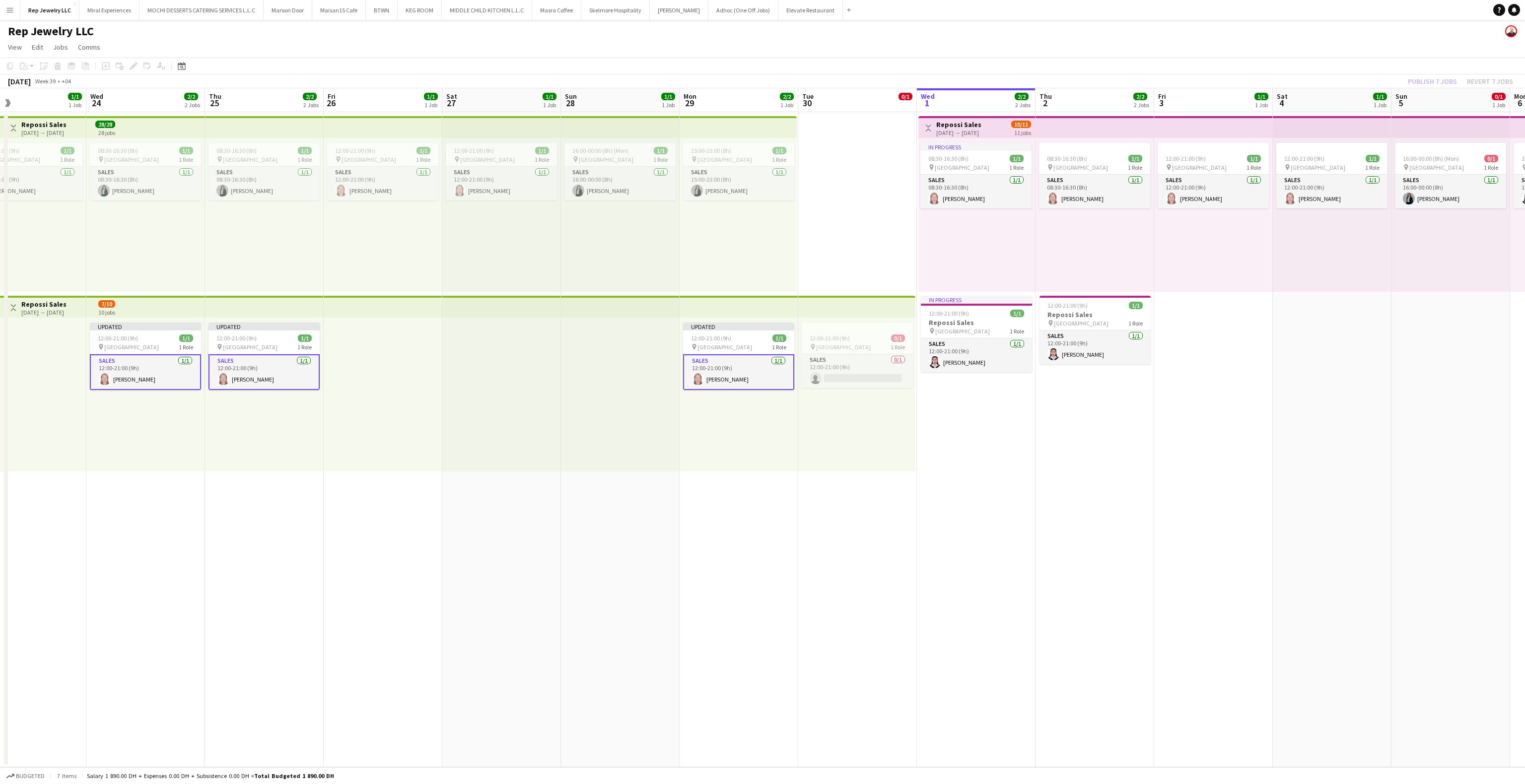
click at [1303, 365] on app-date-cell "12:00-21:00 (9h) 1/1 pin Dubai Mall 1 Role Sales [DATE] 12:00-21:00 (9h) [PERSO…" at bounding box center [1332, 440] width 119 height 655
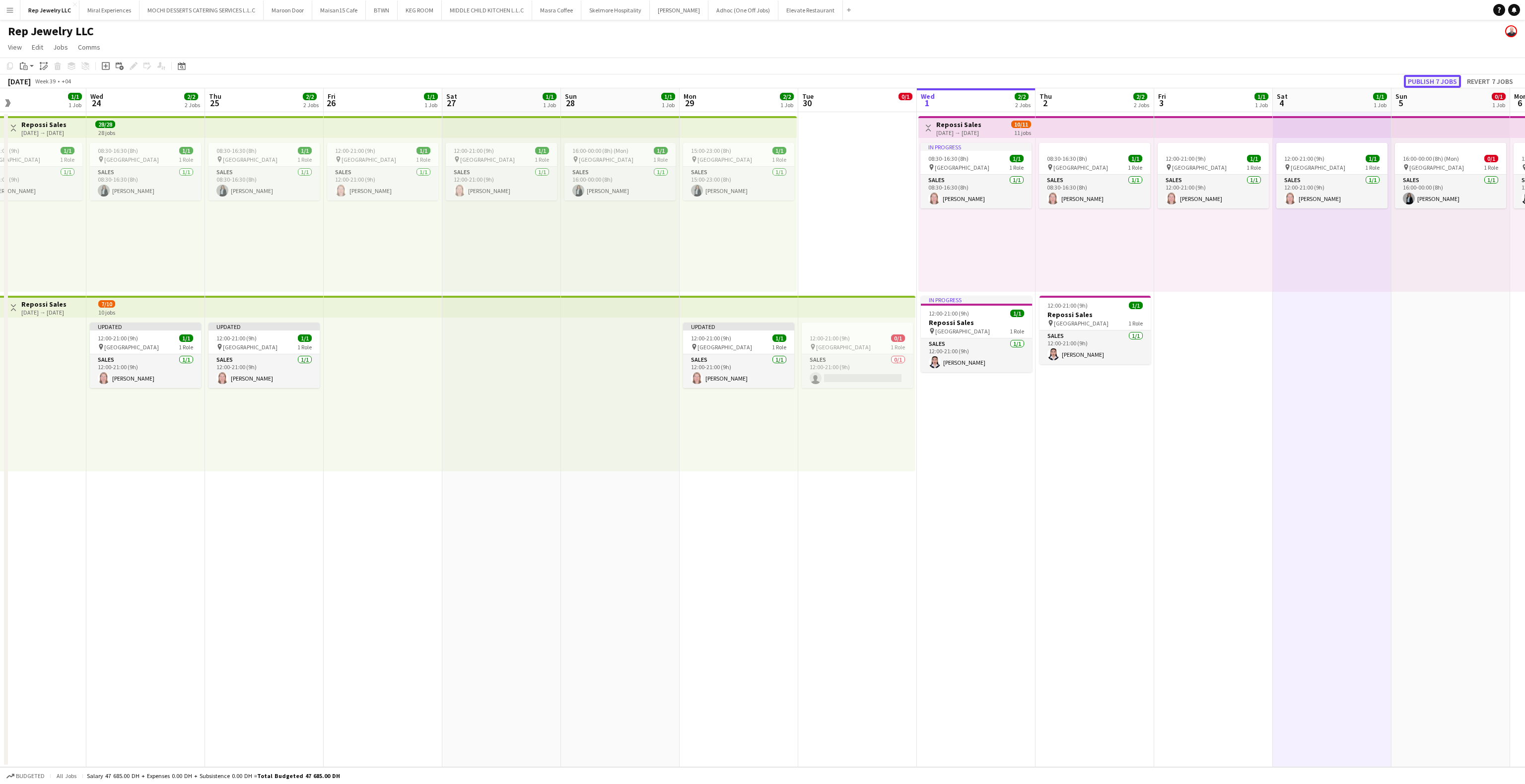
click at [1452, 78] on button "Publish 7 jobs" at bounding box center [1432, 81] width 57 height 13
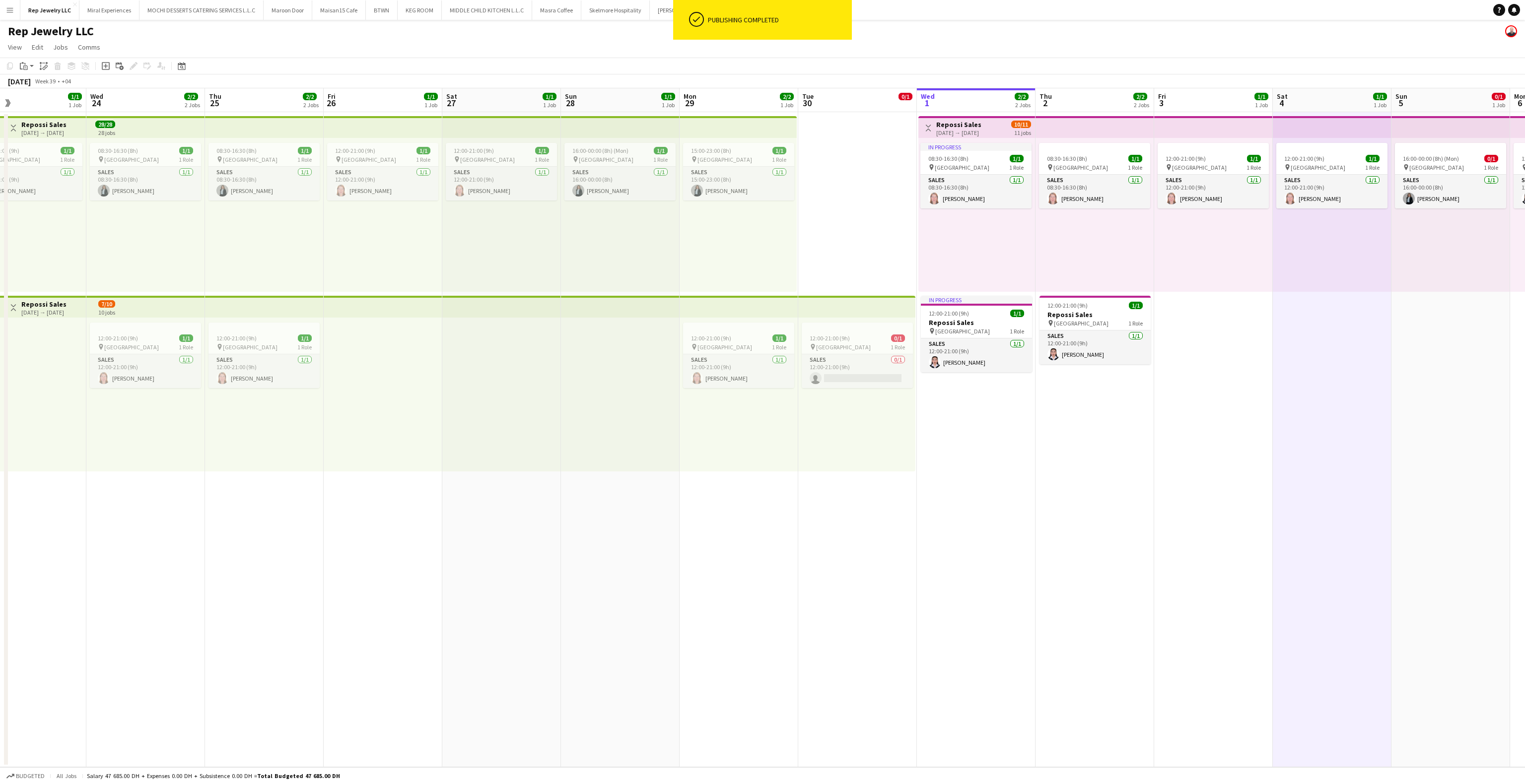
click at [829, 488] on app-date-cell "12:00-21:00 (9h) 0/1 pin Dubai Mall 1 Role Sales 0/1 12:00-21:00 (9h) single-ne…" at bounding box center [858, 440] width 119 height 655
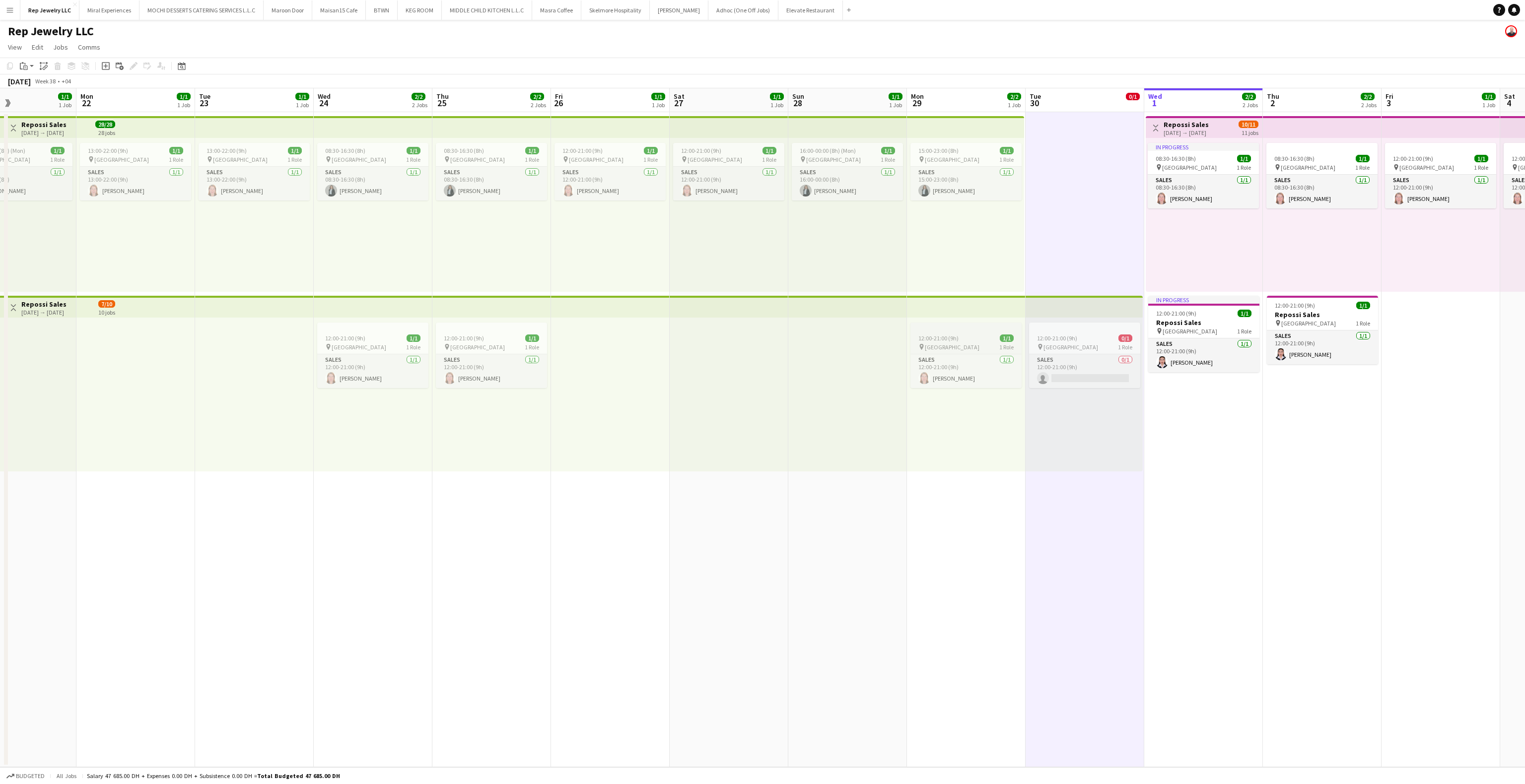
scroll to position [0, 222]
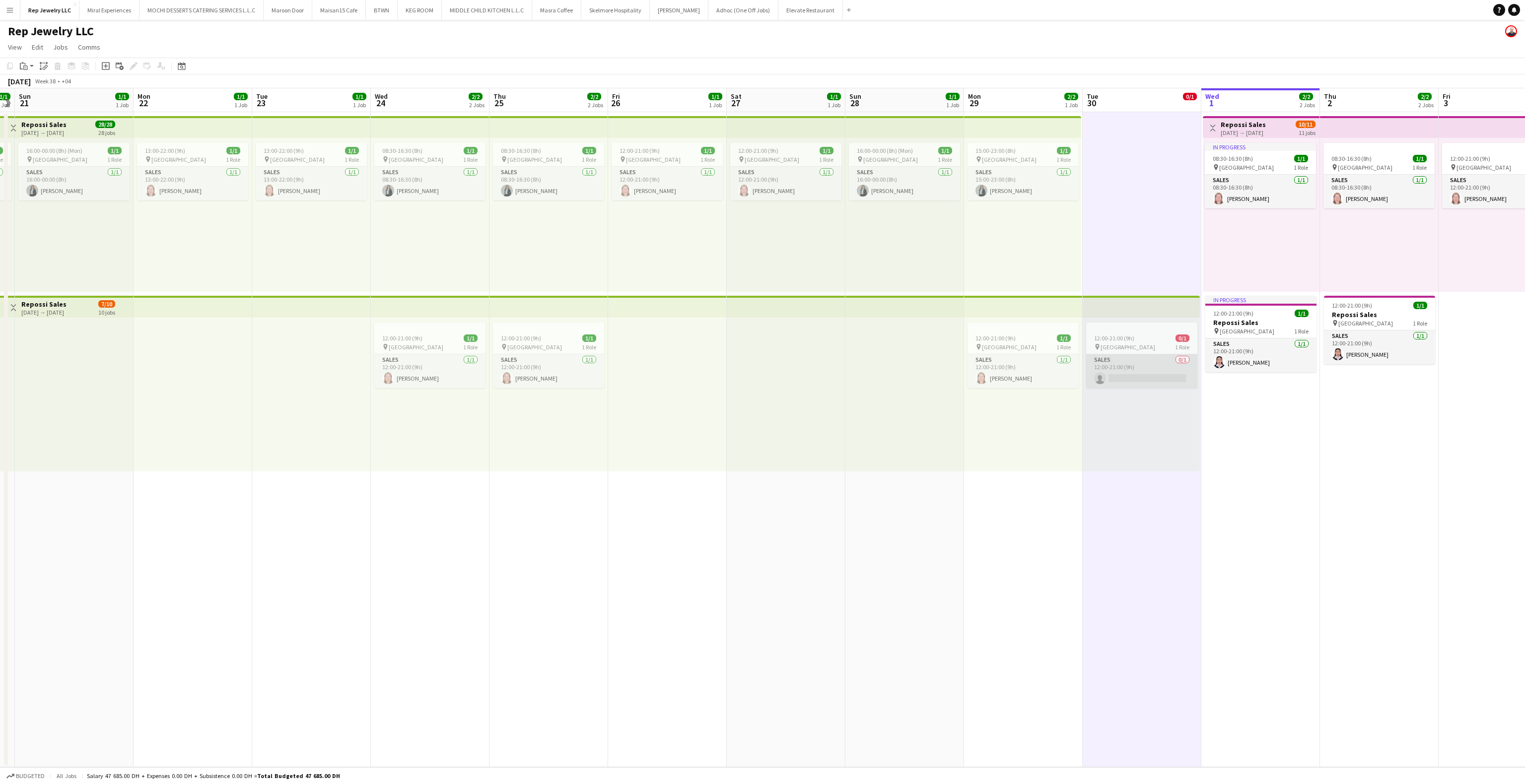
click at [1128, 377] on app-card-role "Sales 0/1 12:00-21:00 (9h) single-neutral-actions" at bounding box center [1141, 371] width 111 height 34
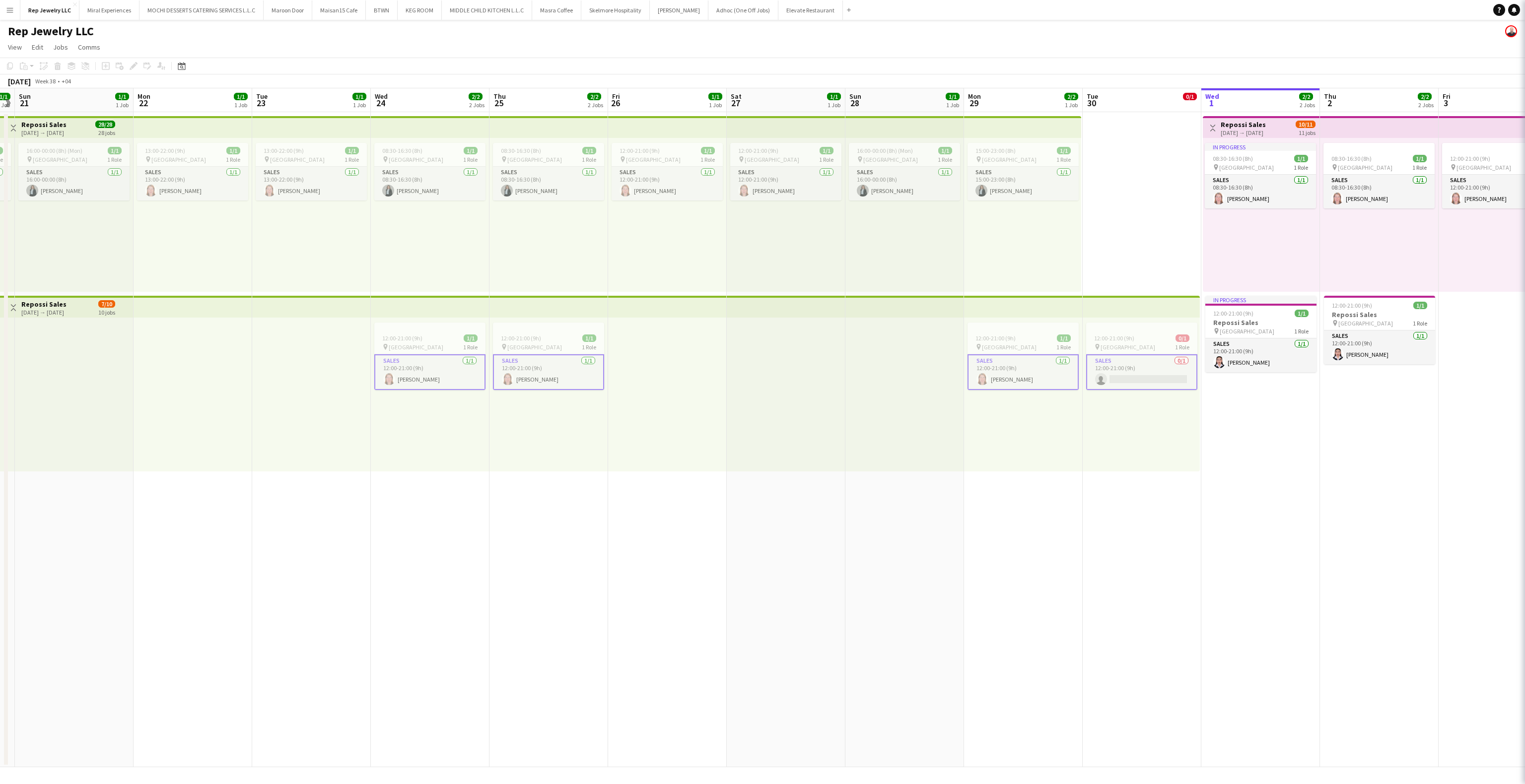
click at [1128, 377] on app-card-role "Sales 0/1 12:00-21:00 (9h) single-neutral-actions" at bounding box center [1141, 372] width 111 height 36
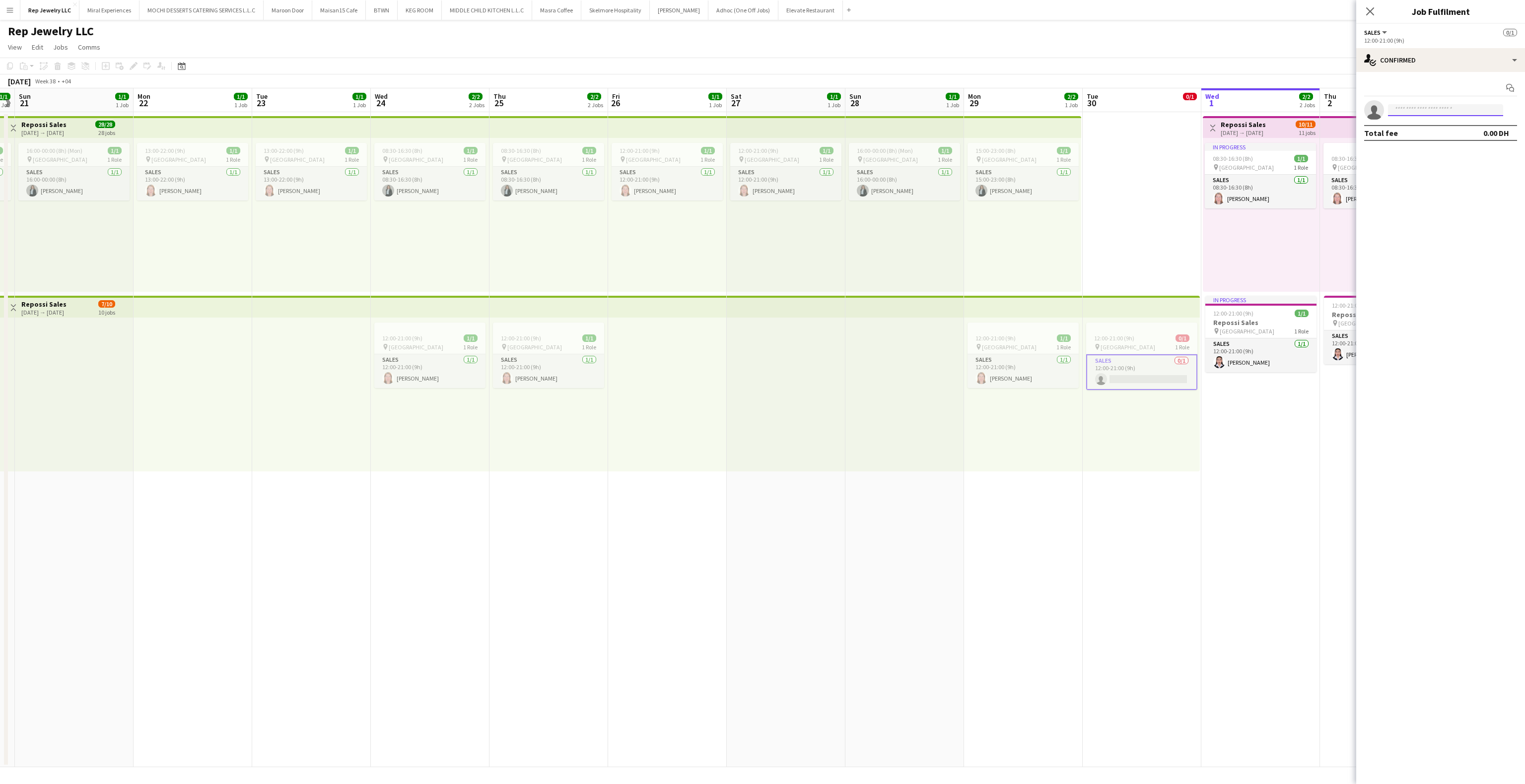
click at [1414, 109] on input at bounding box center [1445, 111] width 115 height 12
type input "****"
click at [1418, 153] on span "[PERSON_NAME]" at bounding box center [1425, 149] width 57 height 9
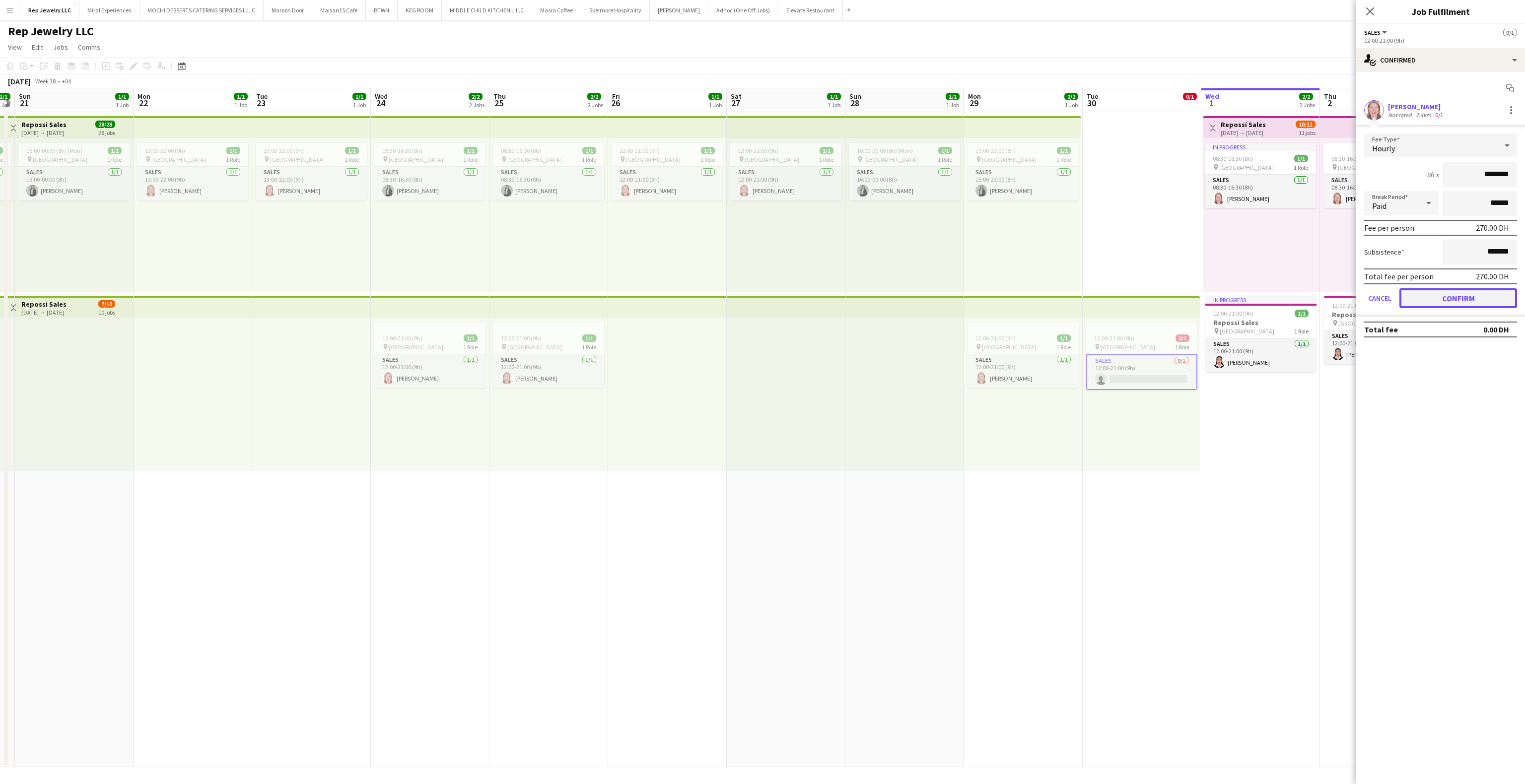
click at [1431, 301] on button "Confirm" at bounding box center [1458, 298] width 118 height 20
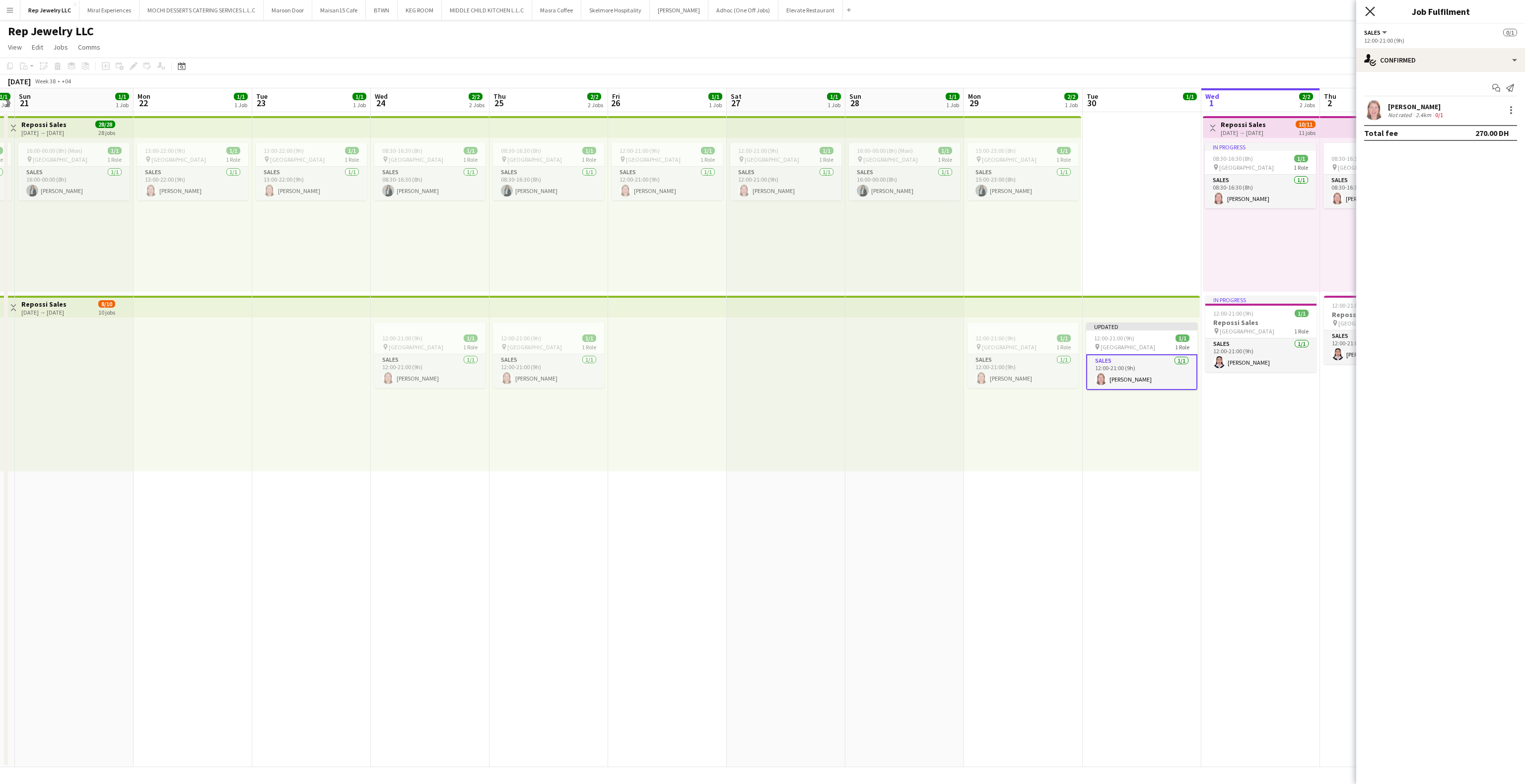
click at [1368, 11] on icon "Close pop-in" at bounding box center [1370, 11] width 9 height 9
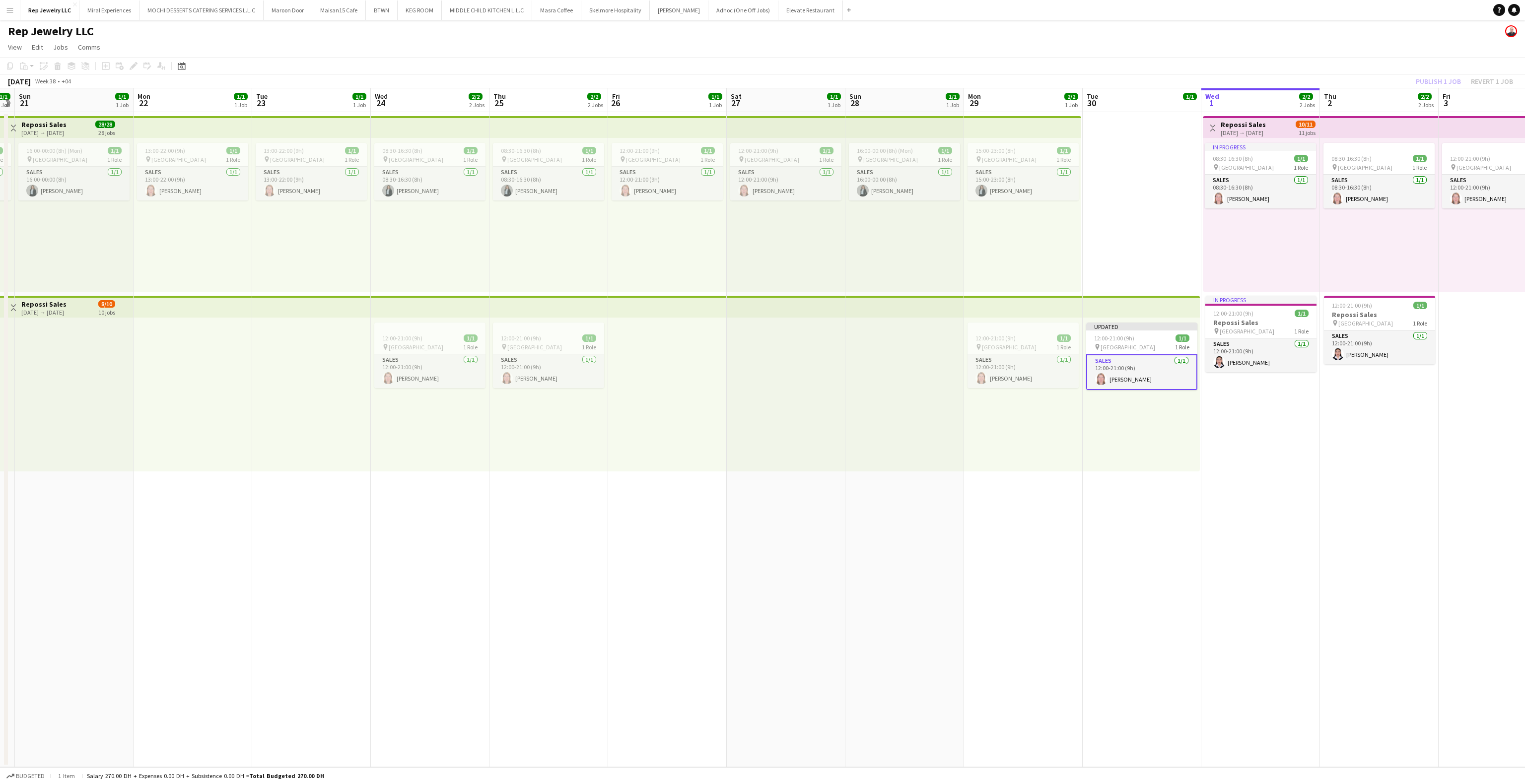
click at [1415, 69] on app-toolbar "Copy Paste Paste Ctrl+V Paste with crew Ctrl+Shift+V Paste linked Job Delete Gr…" at bounding box center [762, 65] width 1525 height 17
click at [1426, 78] on button "Publish 1 job" at bounding box center [1438, 81] width 53 height 13
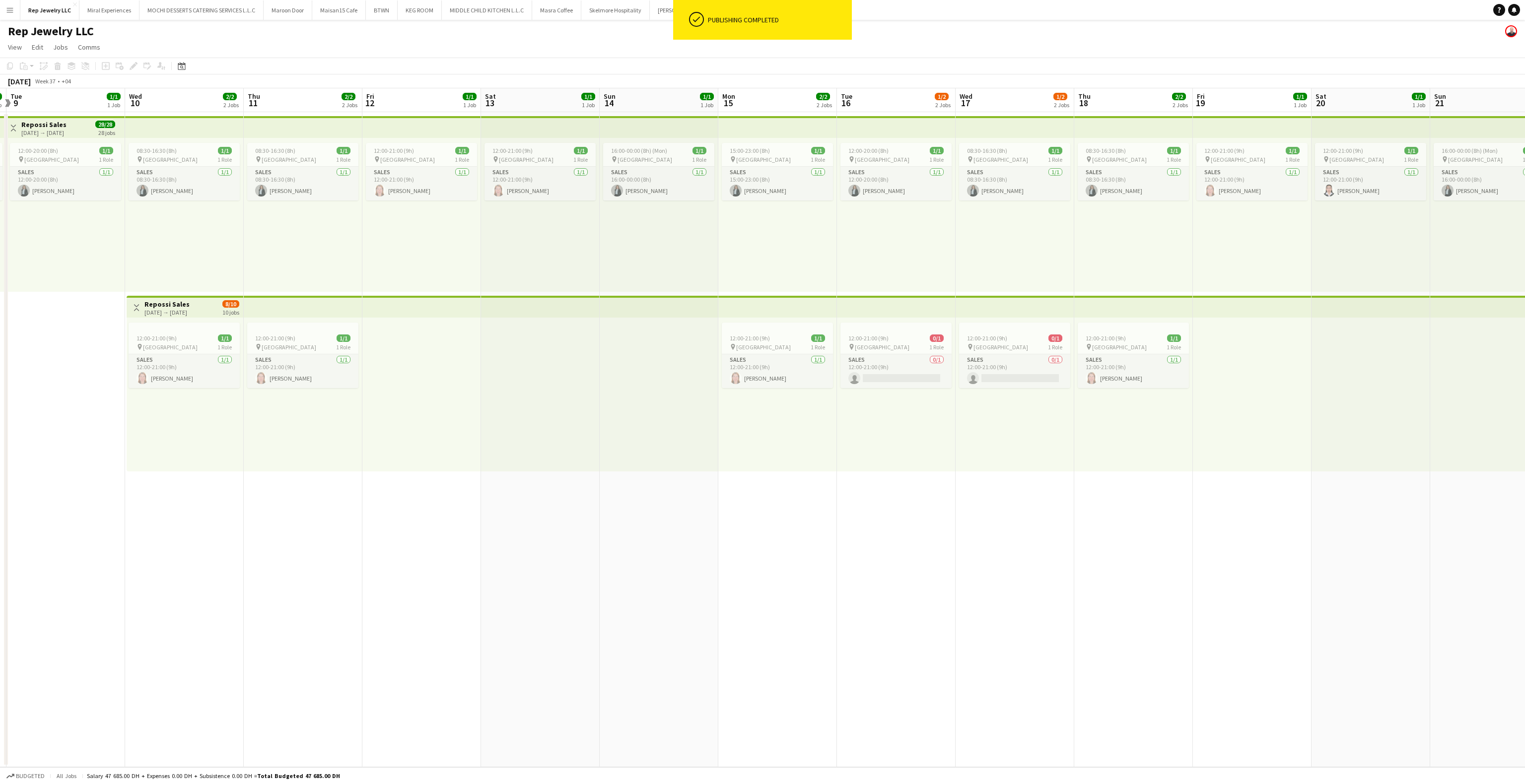
scroll to position [0, 311]
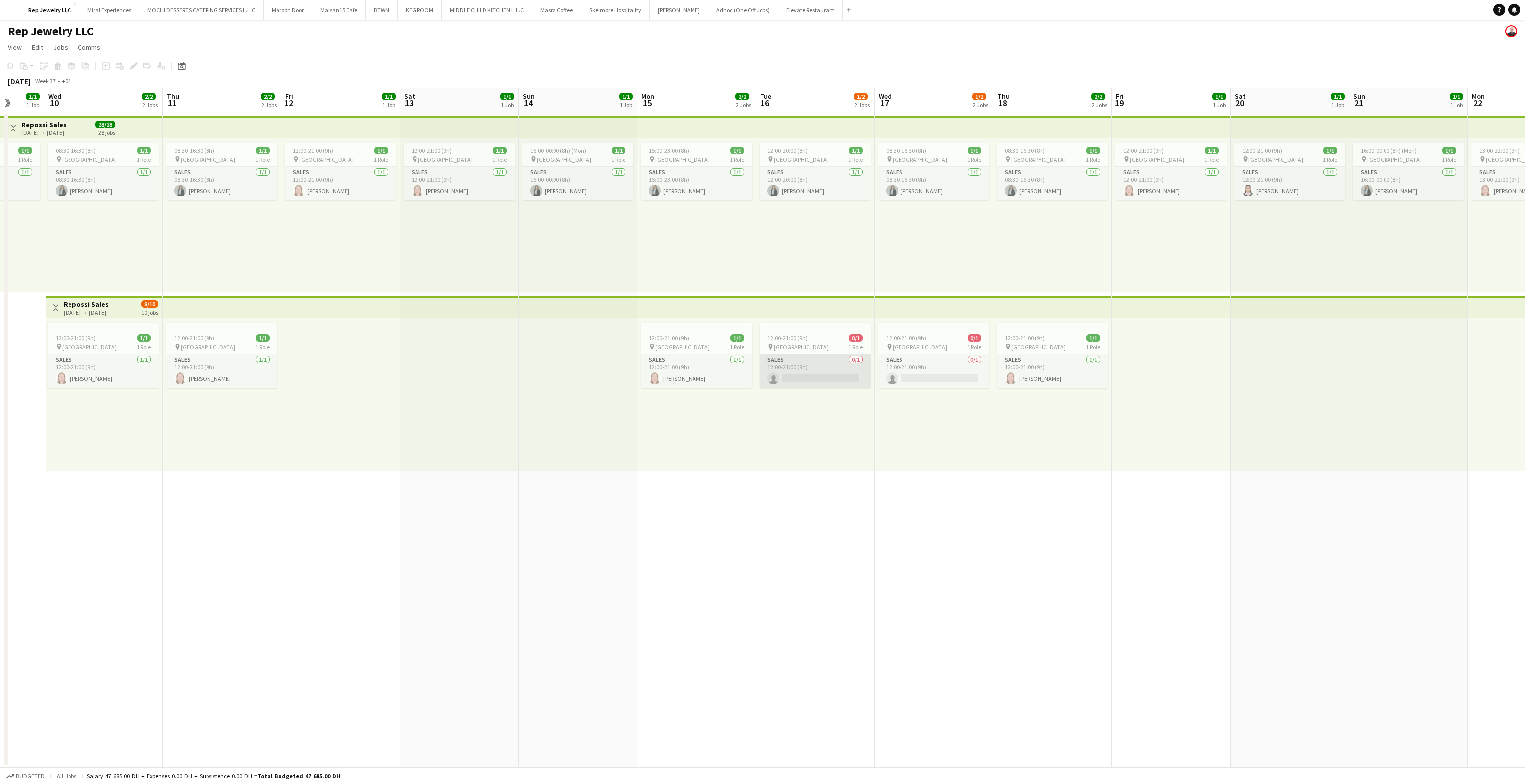
click at [831, 373] on app-card-role "Sales 0/1 12:00-21:00 (9h) single-neutral-actions" at bounding box center [815, 371] width 111 height 34
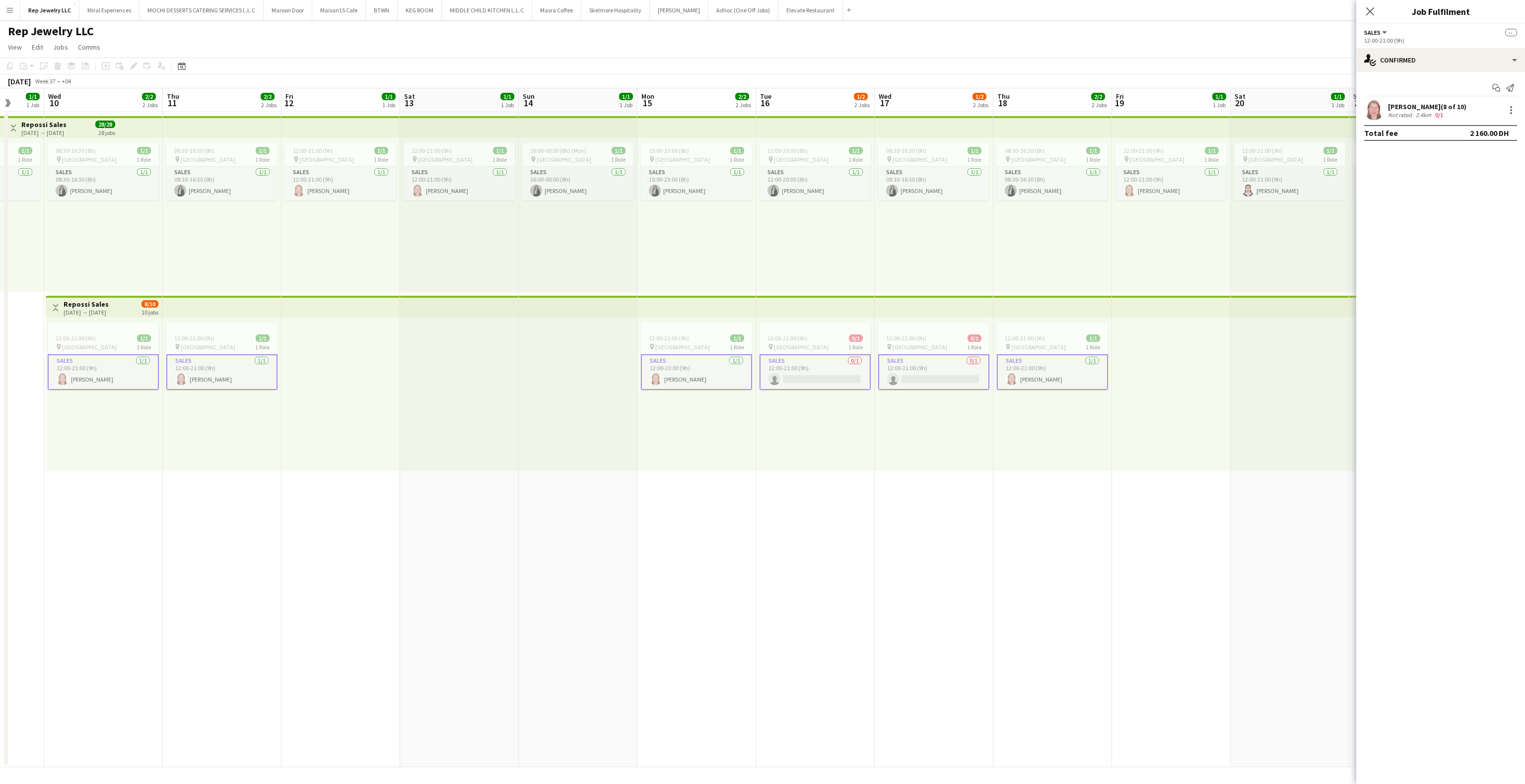
click at [802, 372] on app-card-role "Sales 0/1 12:00-21:00 (9h) single-neutral-actions" at bounding box center [815, 372] width 111 height 36
click at [899, 374] on app-card-role "Sales 0/1 12:00-21:00 (9h) single-neutral-actions" at bounding box center [934, 371] width 111 height 34
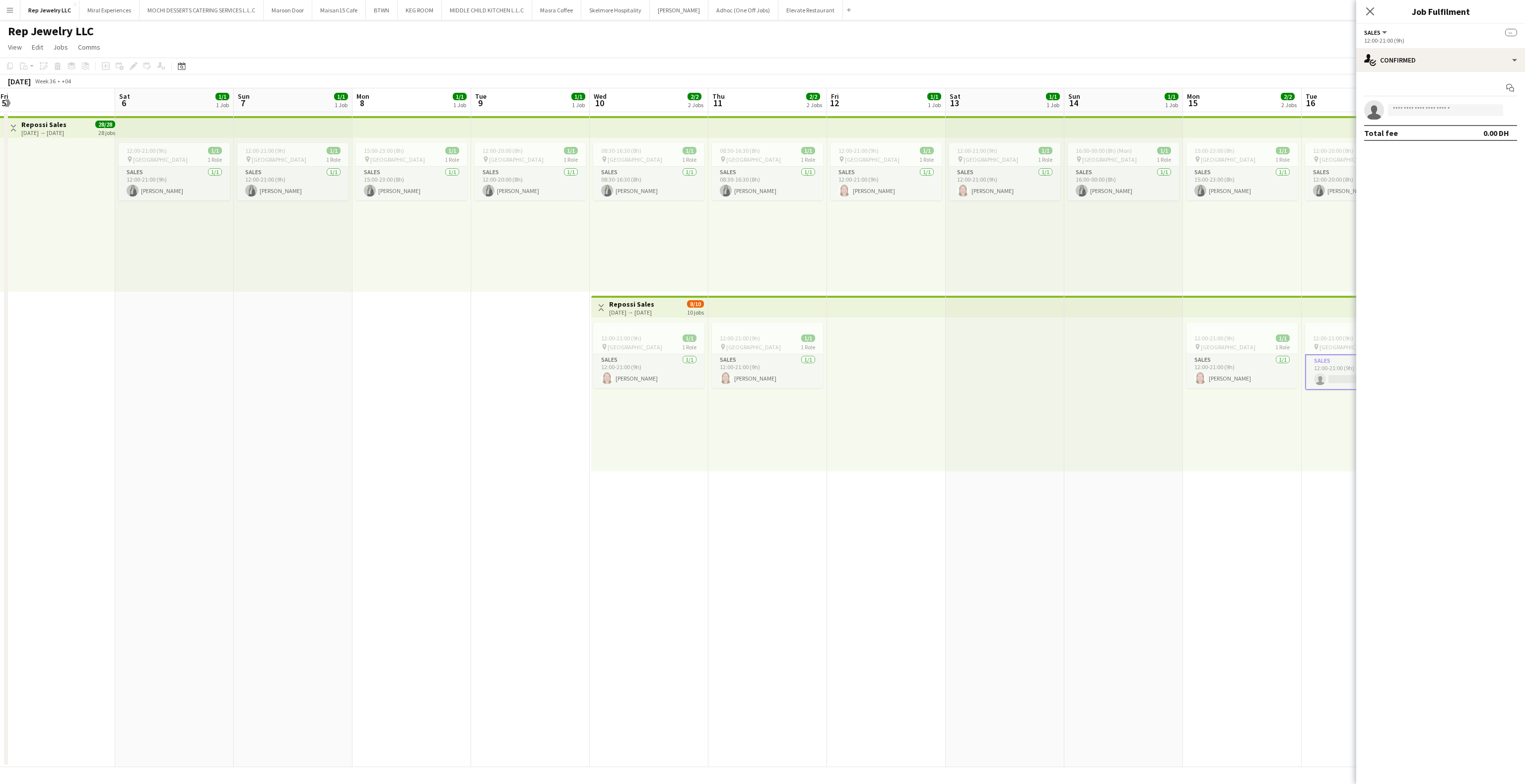
scroll to position [0, 367]
click at [1406, 115] on input at bounding box center [1445, 111] width 115 height 12
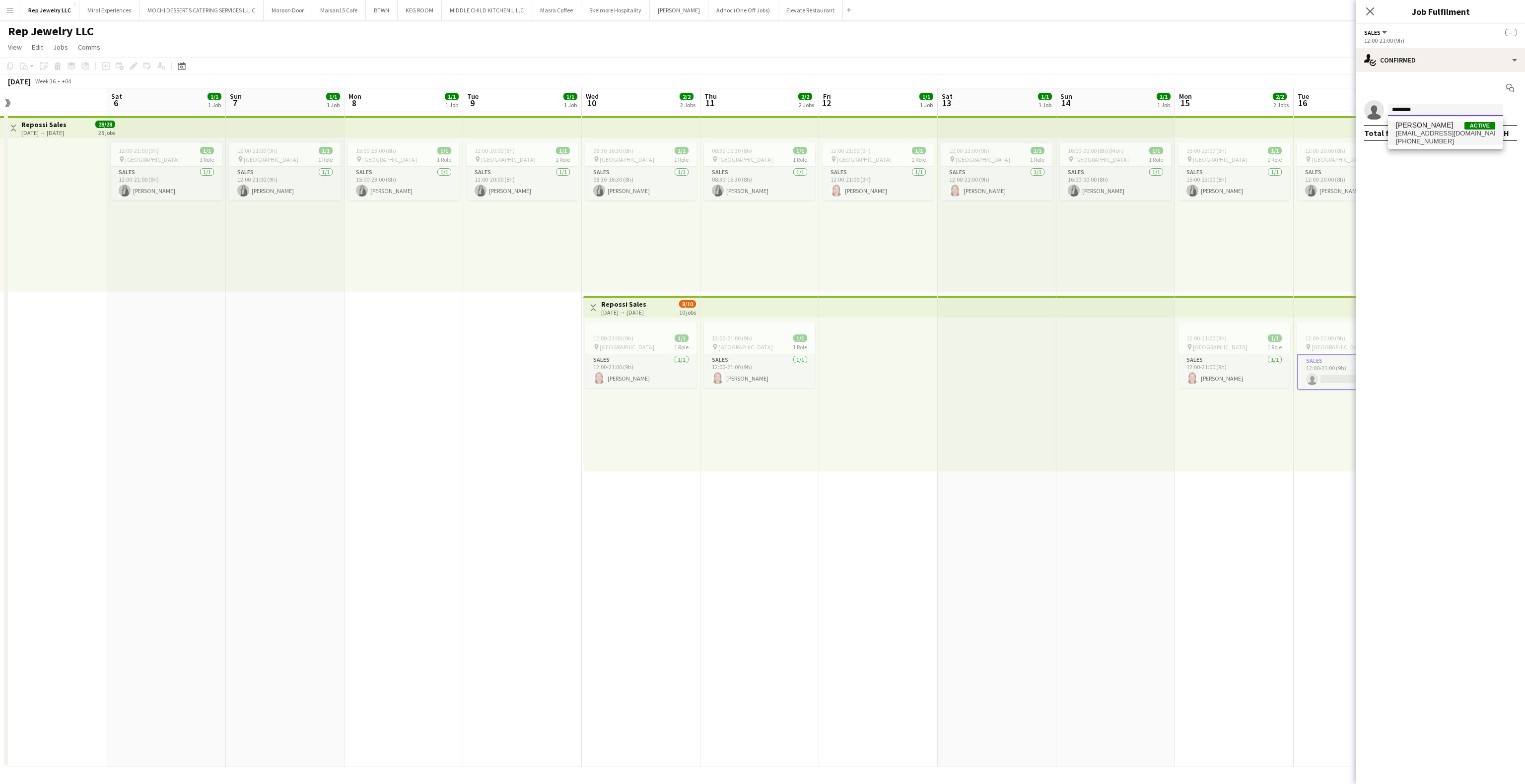
type input "********"
click at [1413, 125] on span "[PERSON_NAME]" at bounding box center [1425, 125] width 57 height 9
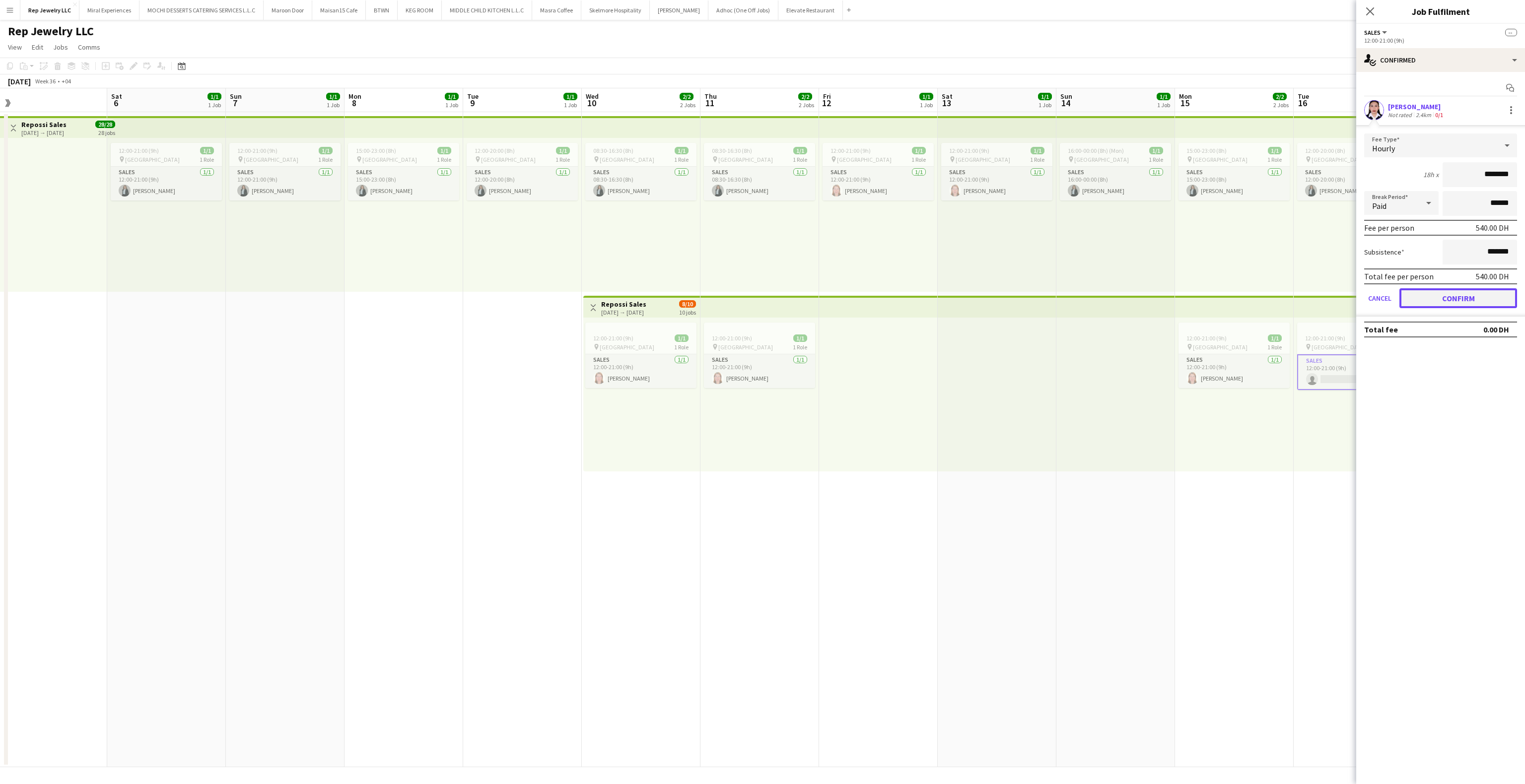
click at [1446, 296] on button "Confirm" at bounding box center [1458, 298] width 118 height 20
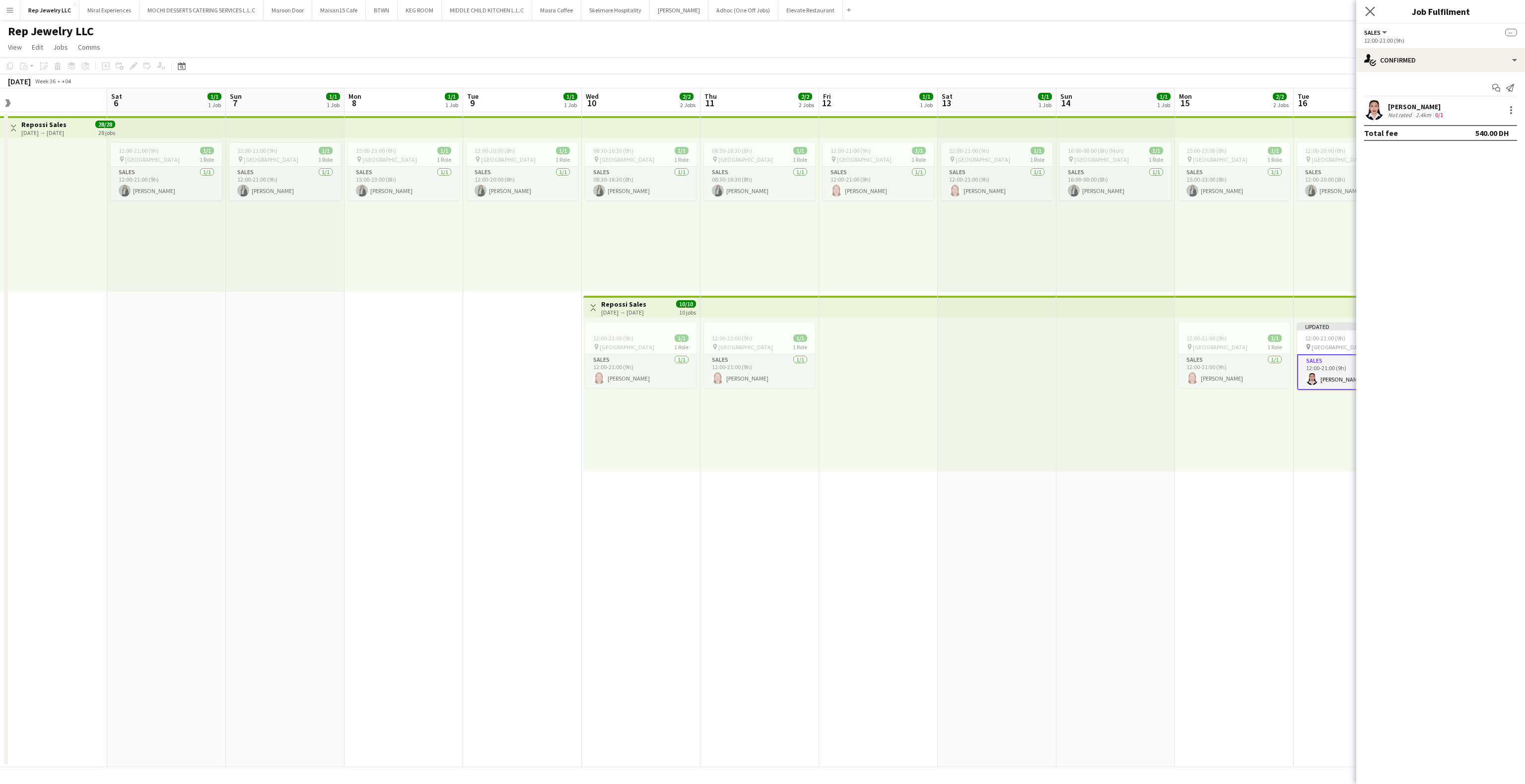
click at [1368, 5] on app-icon "Close pop-in" at bounding box center [1370, 11] width 14 height 14
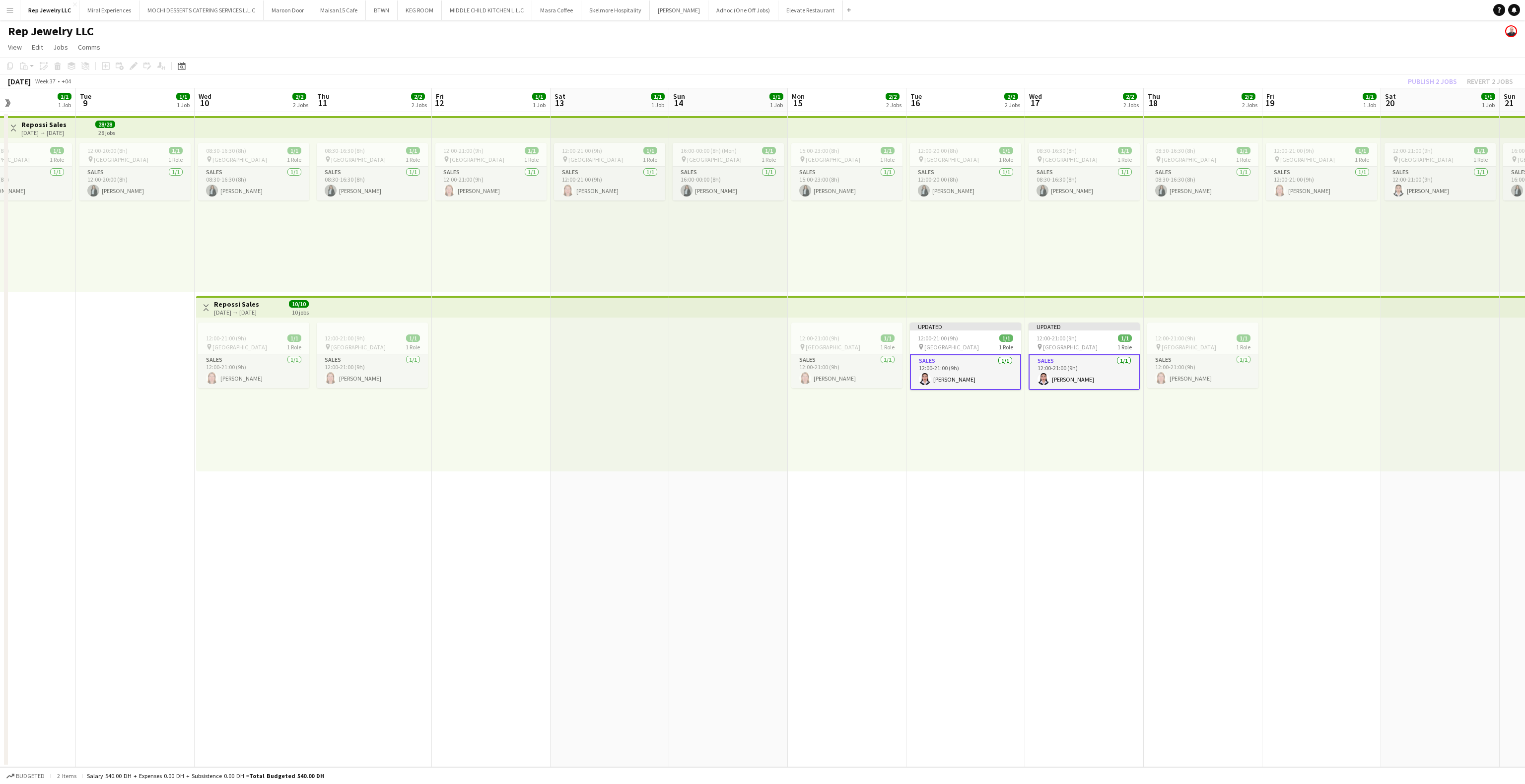
scroll to position [0, 412]
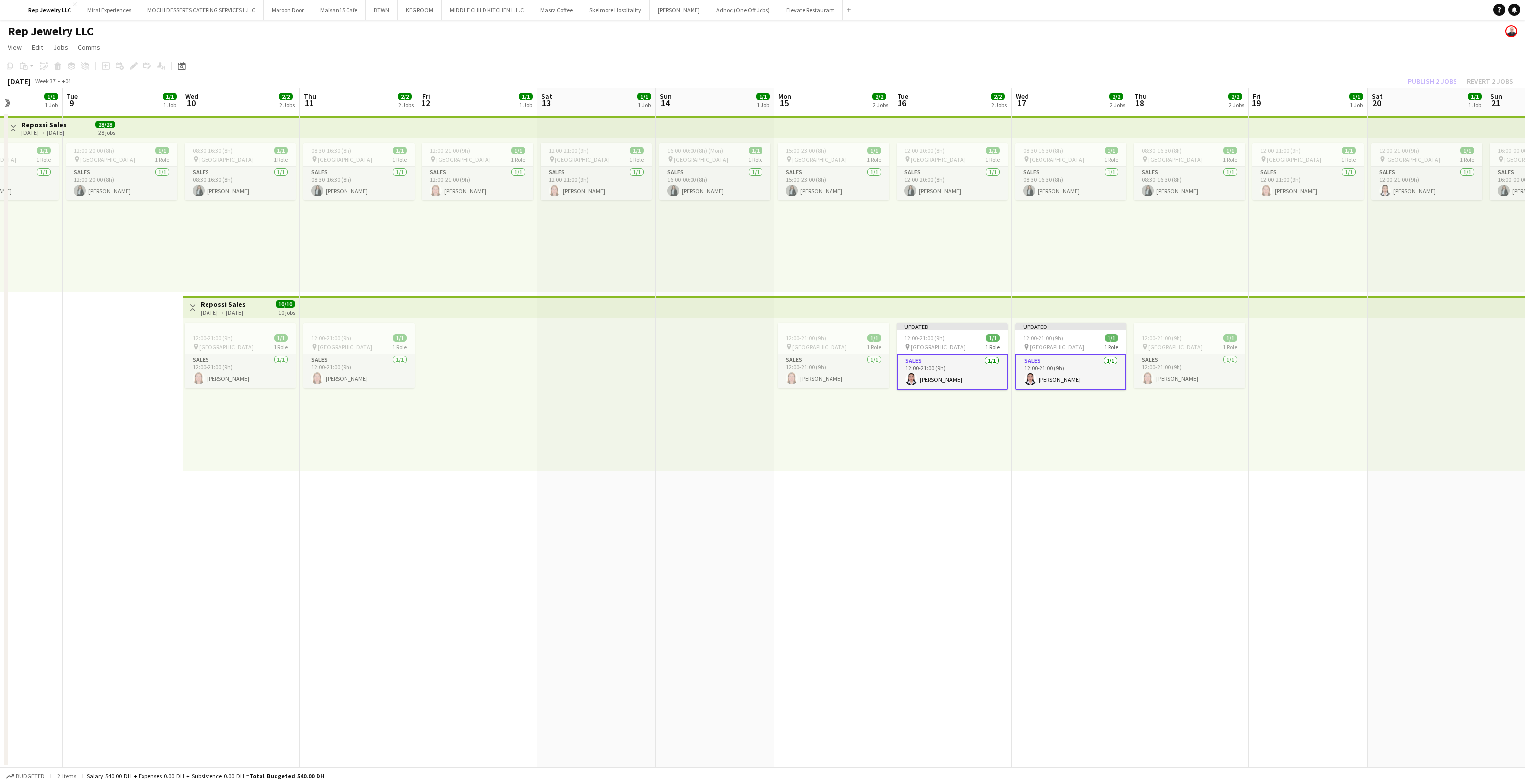
click at [1388, 290] on div "12:00-21:00 (9h) 1/1 pin Dubai Mall 1 Role Sales [DATE] 12:00-21:00 (9h) [PERSO…" at bounding box center [1427, 215] width 119 height 154
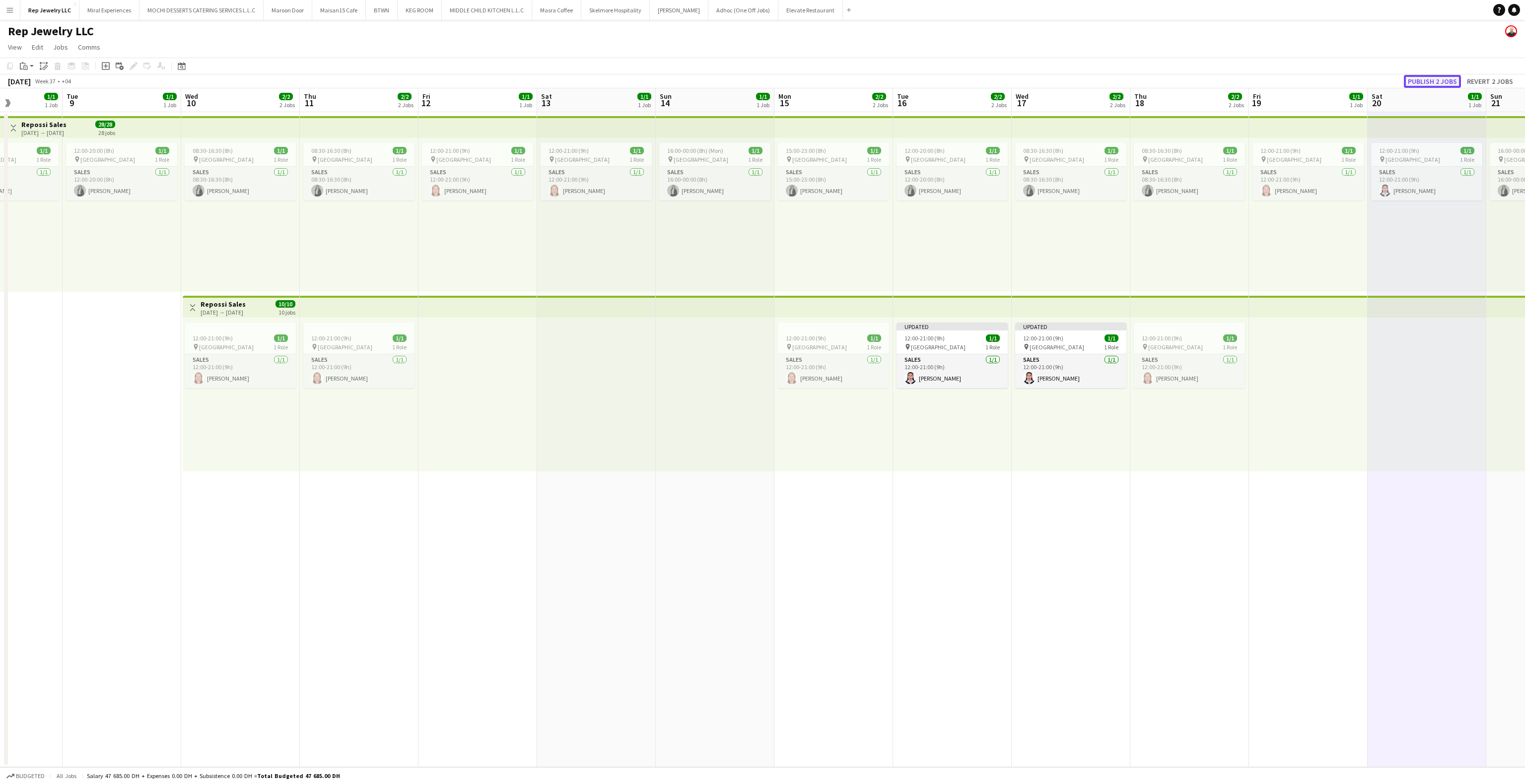
click at [1429, 82] on button "Publish 2 jobs" at bounding box center [1432, 81] width 57 height 13
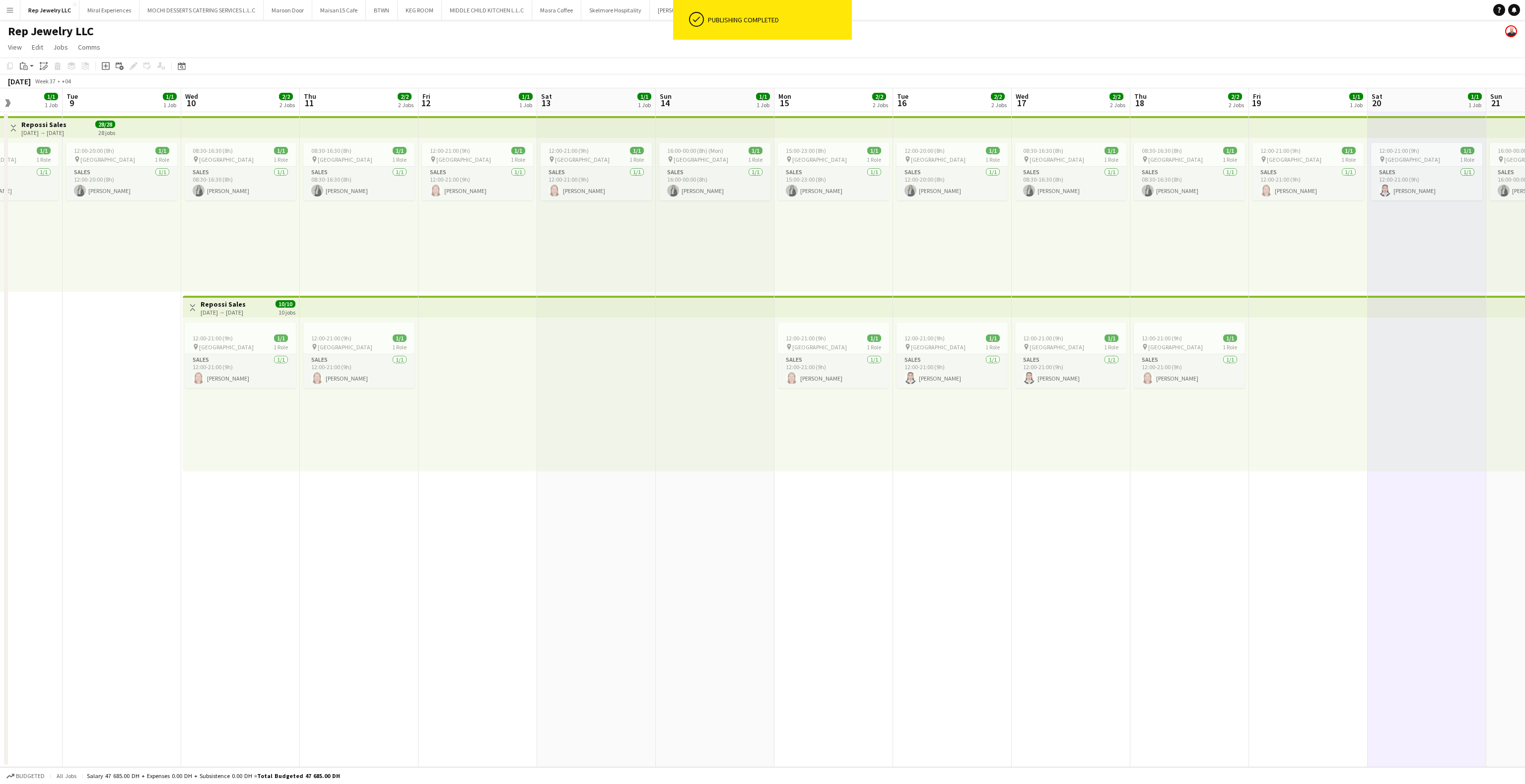
click at [1323, 280] on div "12:00-21:00 (9h) 1/1 pin Dubai Mall 1 Role Sales [DATE] 12:00-21:00 (9h) [PERSO…" at bounding box center [1309, 215] width 119 height 154
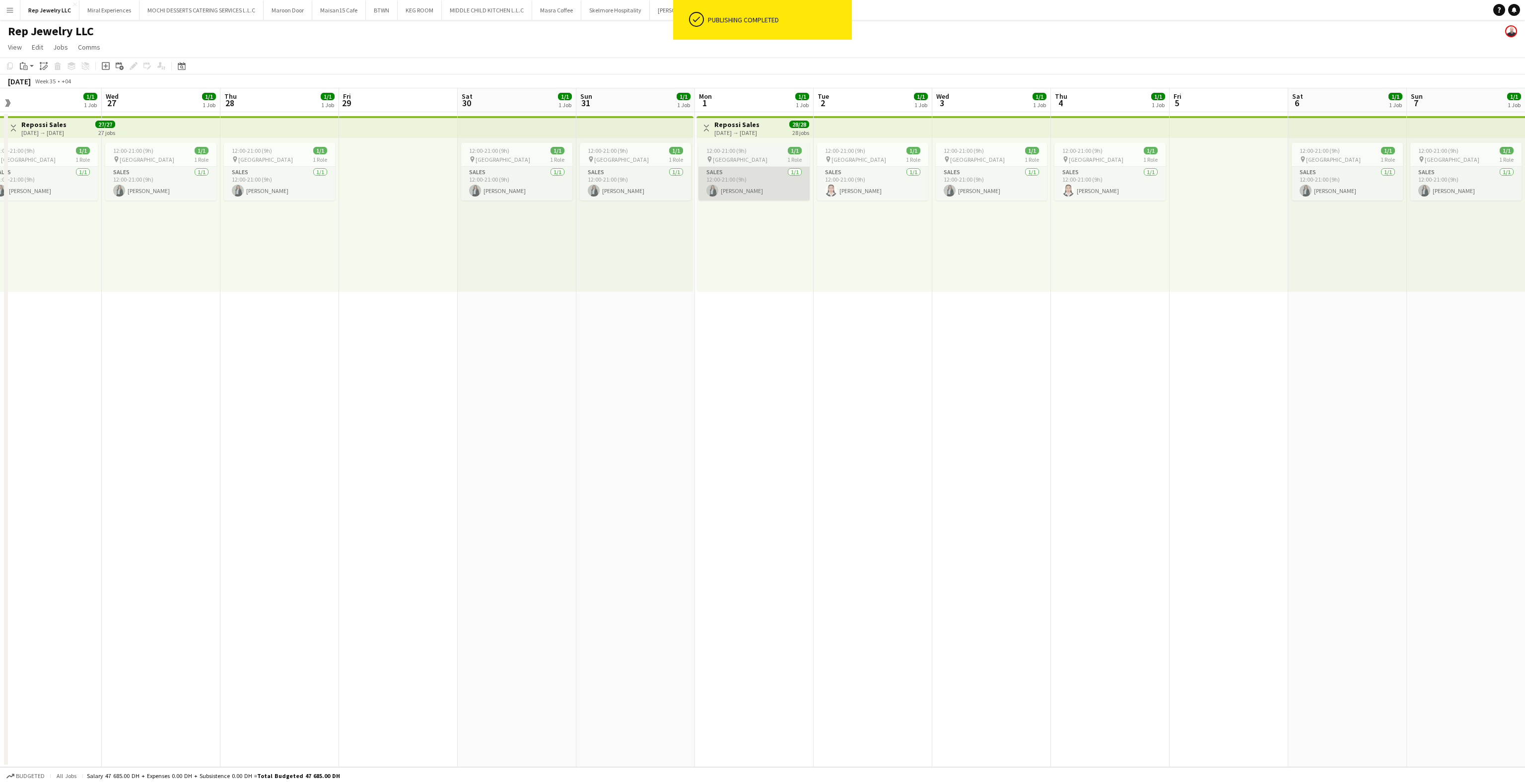
scroll to position [0, 235]
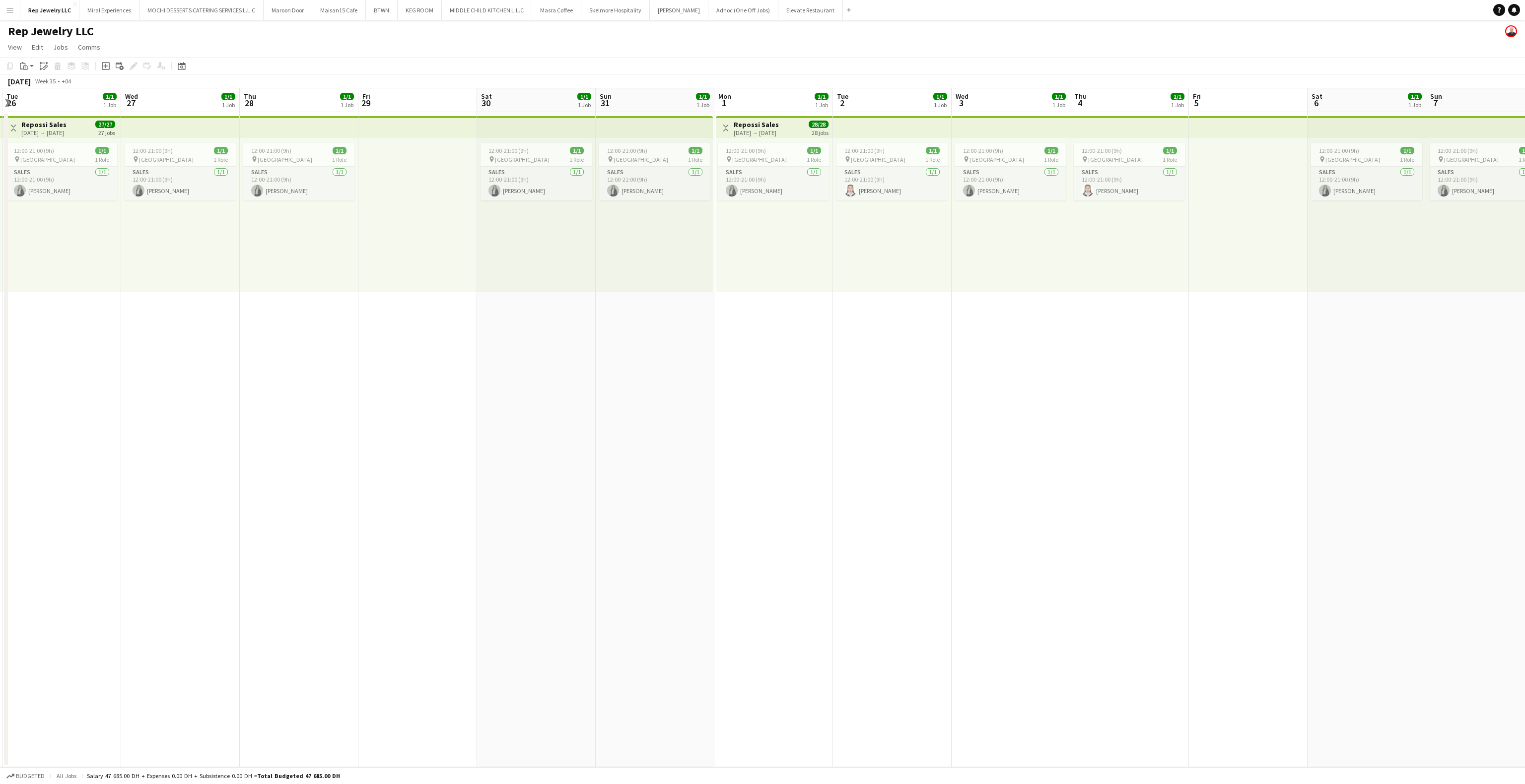
click at [909, 127] on app-top-bar at bounding box center [893, 127] width 119 height 22
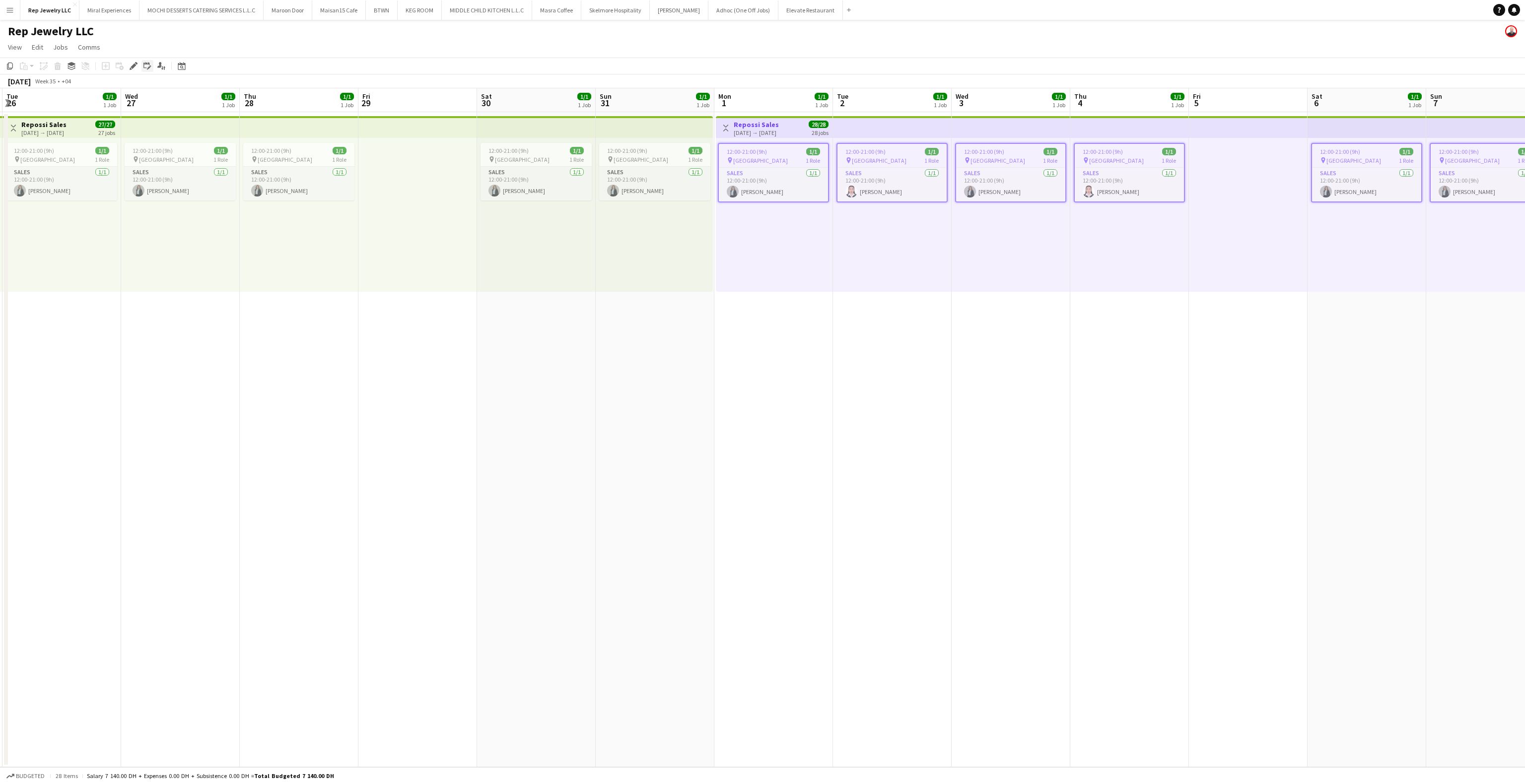
click at [130, 67] on icon "Edit" at bounding box center [133, 66] width 8 height 8
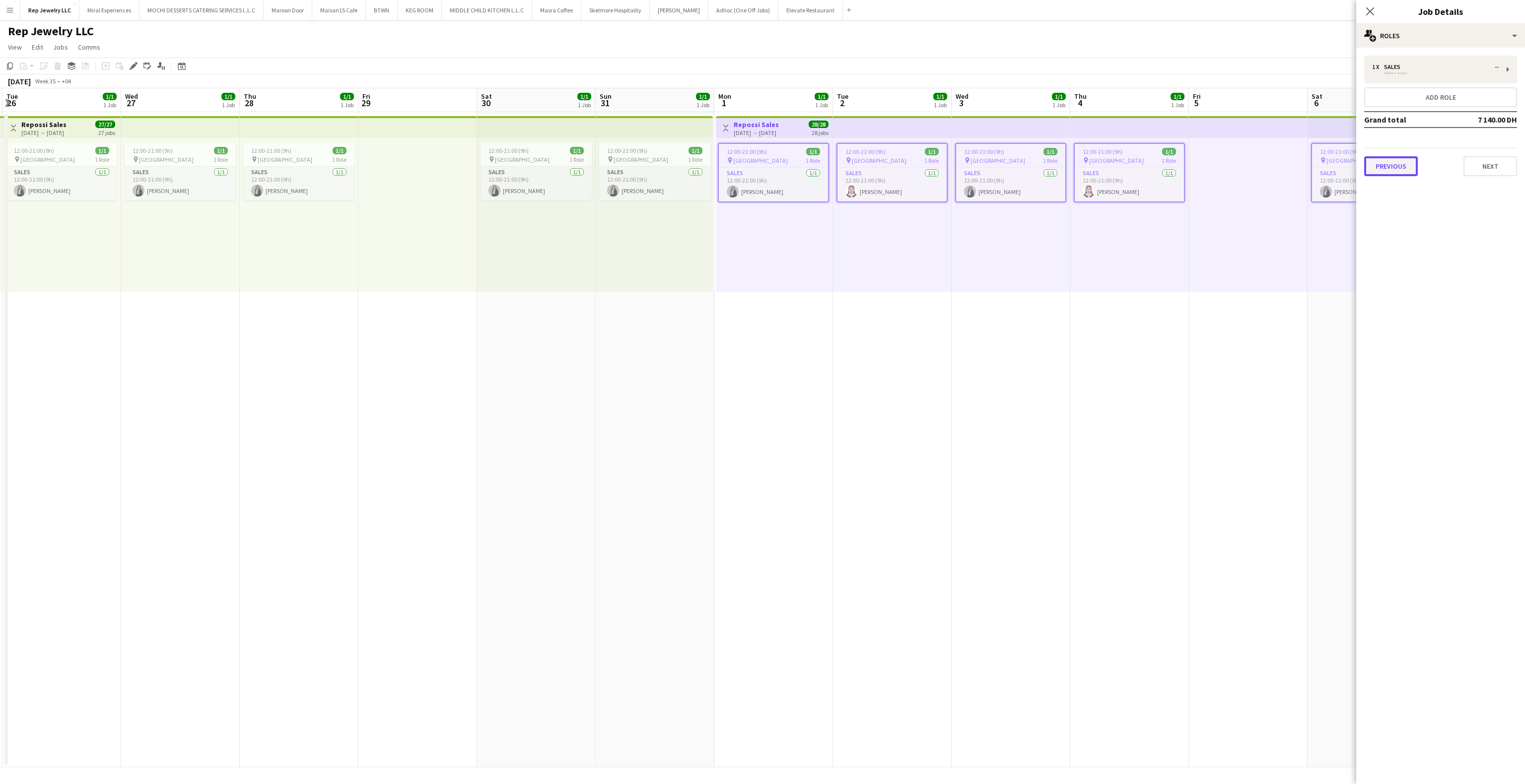
click at [1412, 159] on button "Previous" at bounding box center [1392, 166] width 54 height 20
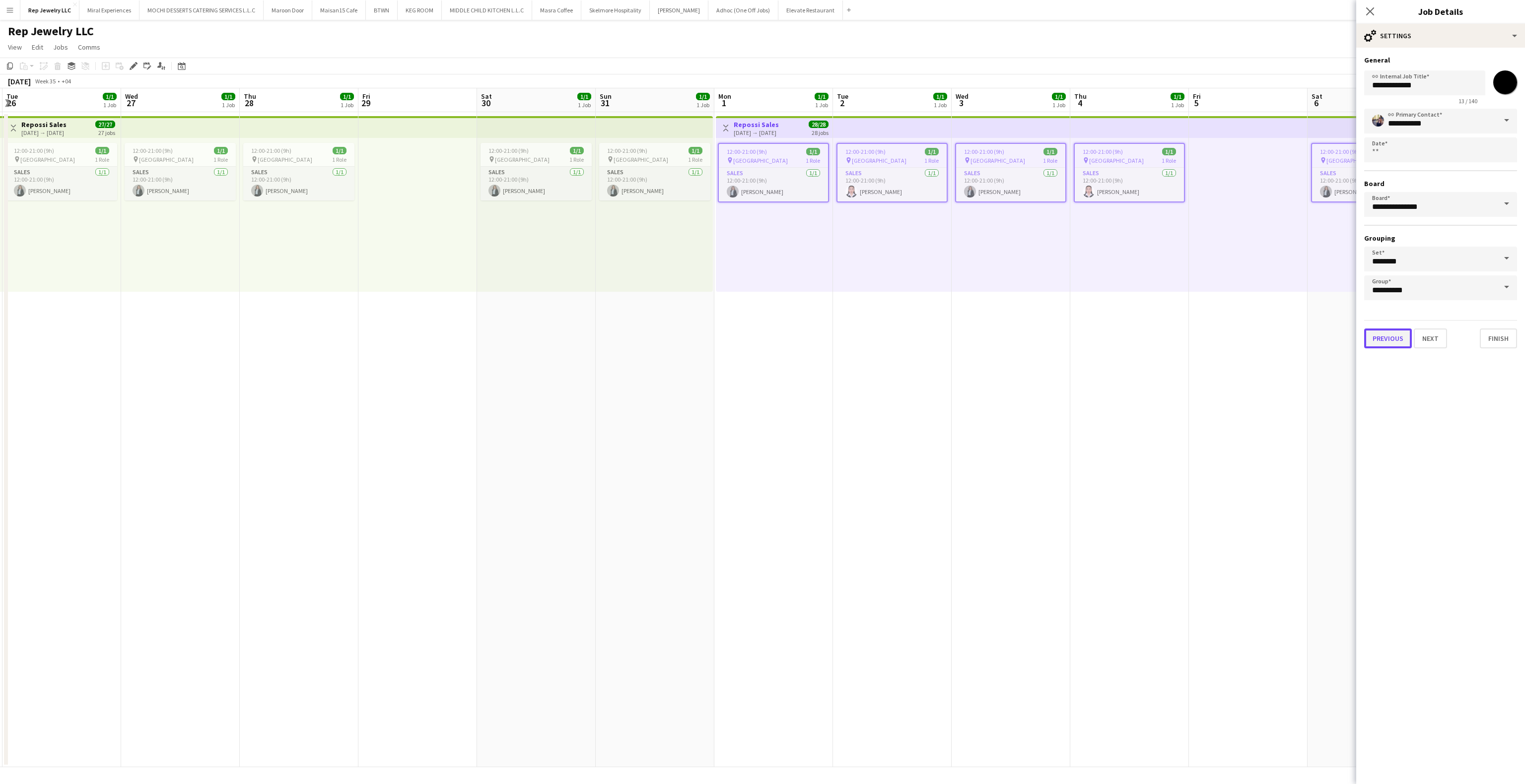
click at [1391, 340] on button "Previous" at bounding box center [1388, 338] width 48 height 20
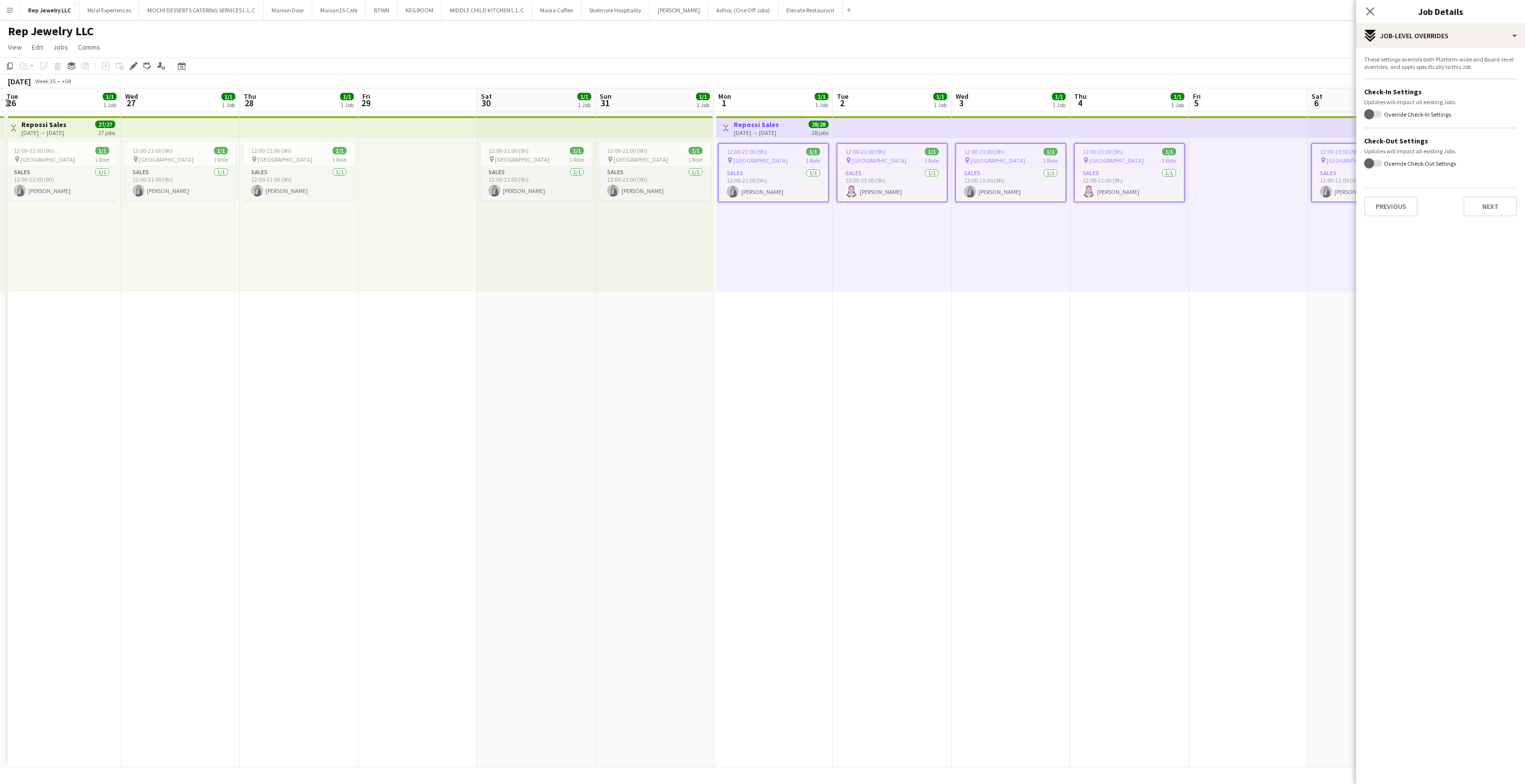
click at [1383, 230] on mat-expansion-panel "pencil3 Settings These settings override both Platform-wide and Board-level ove…" at bounding box center [1441, 416] width 169 height 737
click at [1386, 202] on button "Previous" at bounding box center [1392, 206] width 54 height 20
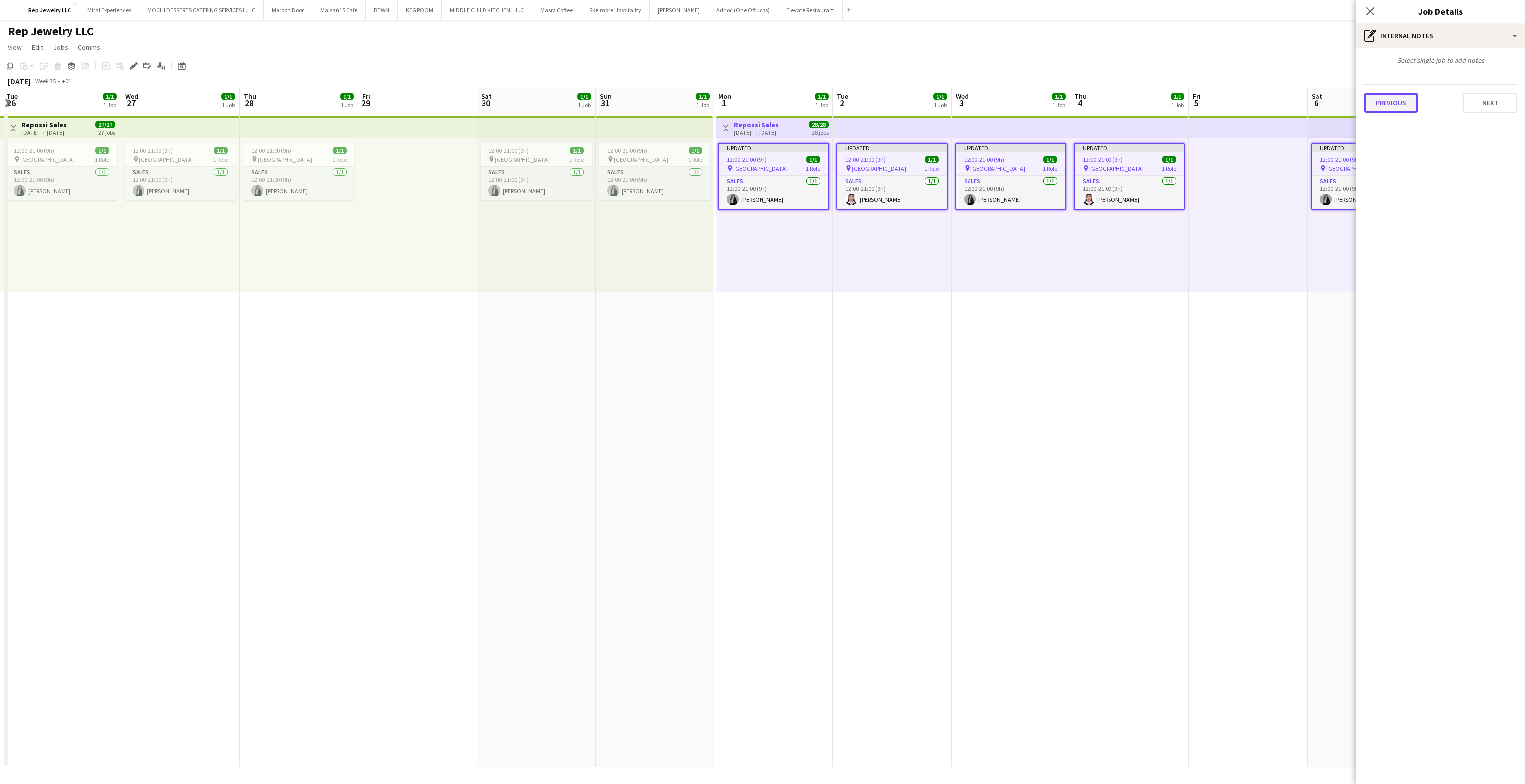
click at [1394, 109] on button "Previous" at bounding box center [1392, 102] width 54 height 20
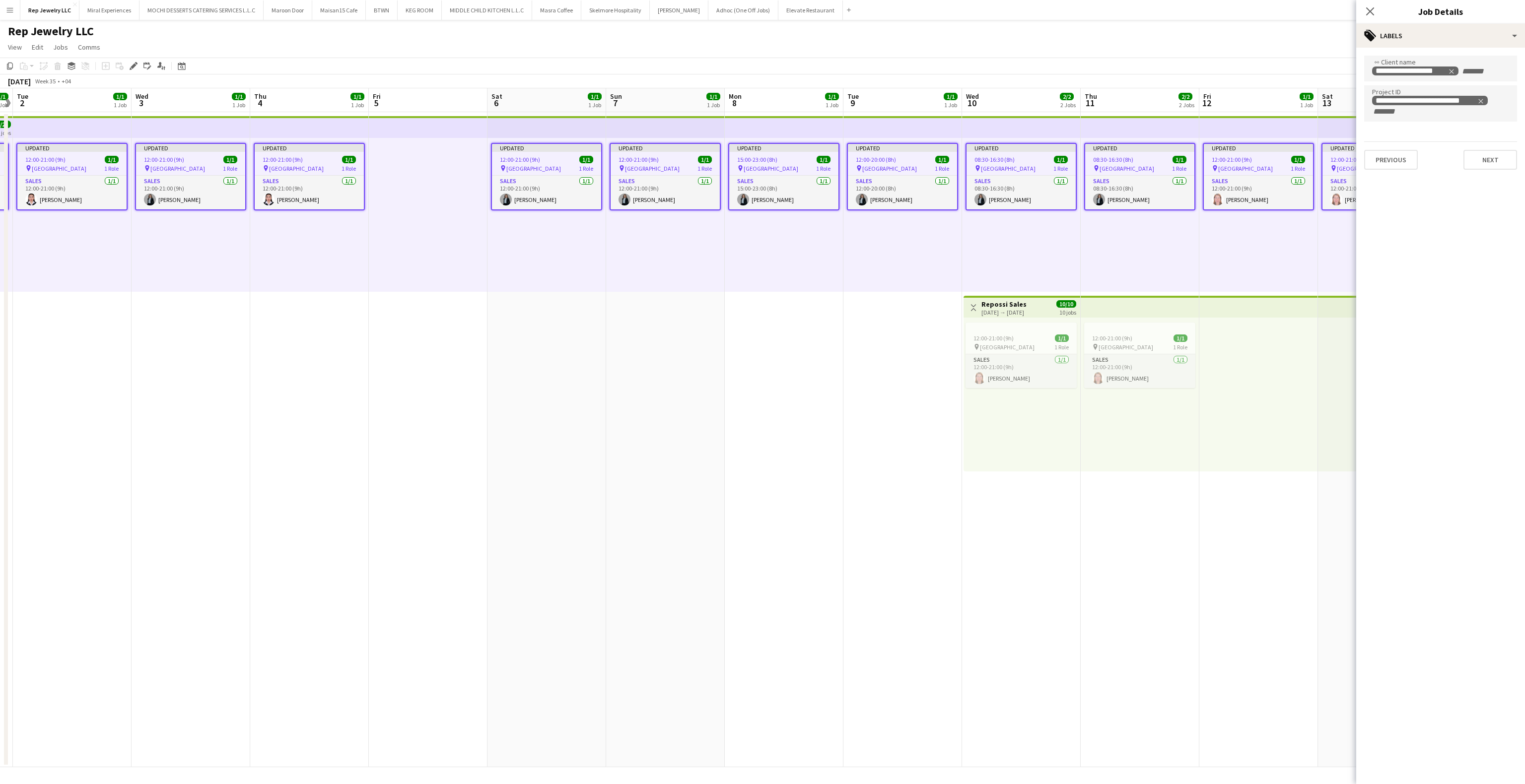
scroll to position [0, 357]
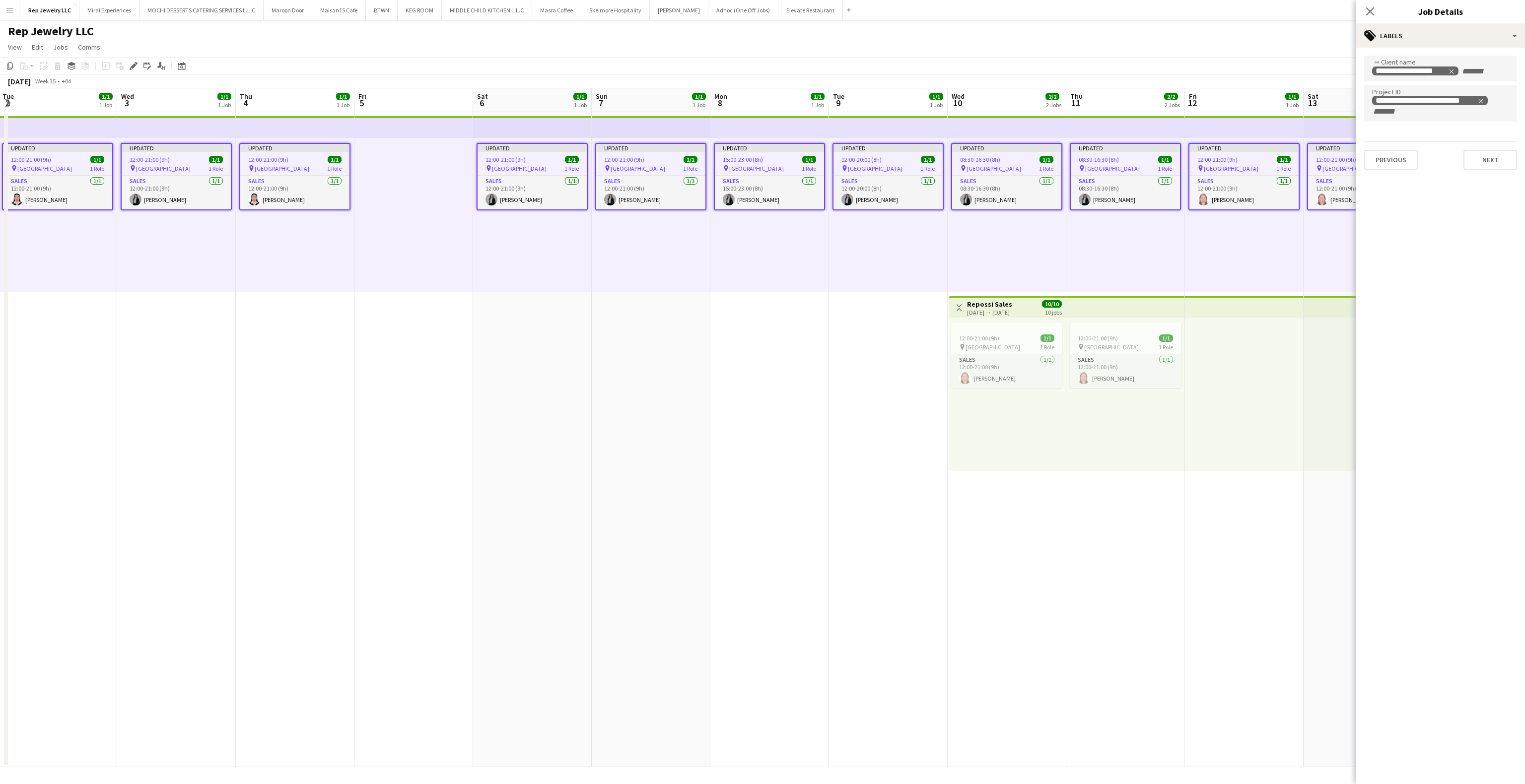
click at [1205, 309] on app-top-bar at bounding box center [1245, 307] width 119 height 22
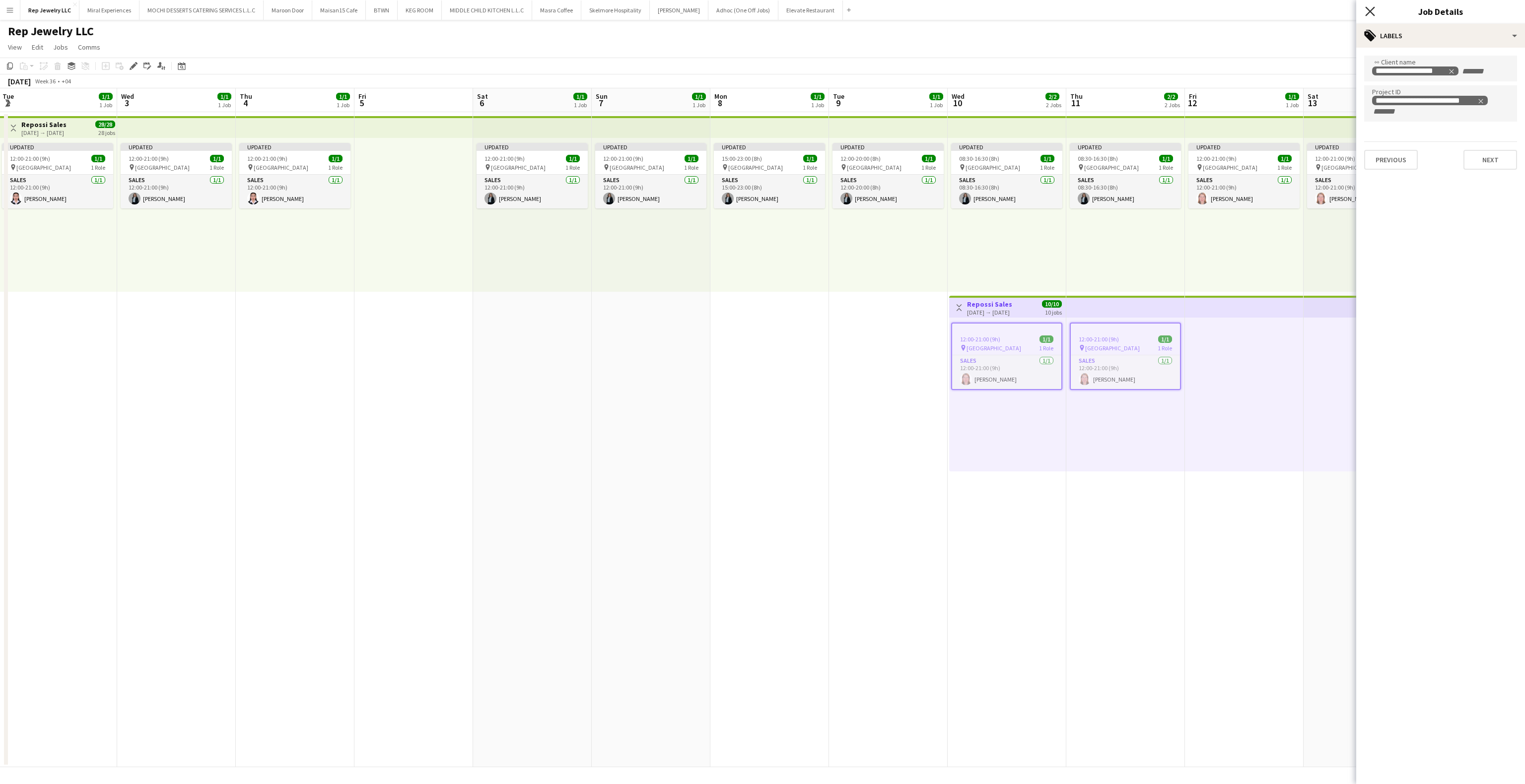
click at [1369, 12] on icon at bounding box center [1370, 11] width 9 height 9
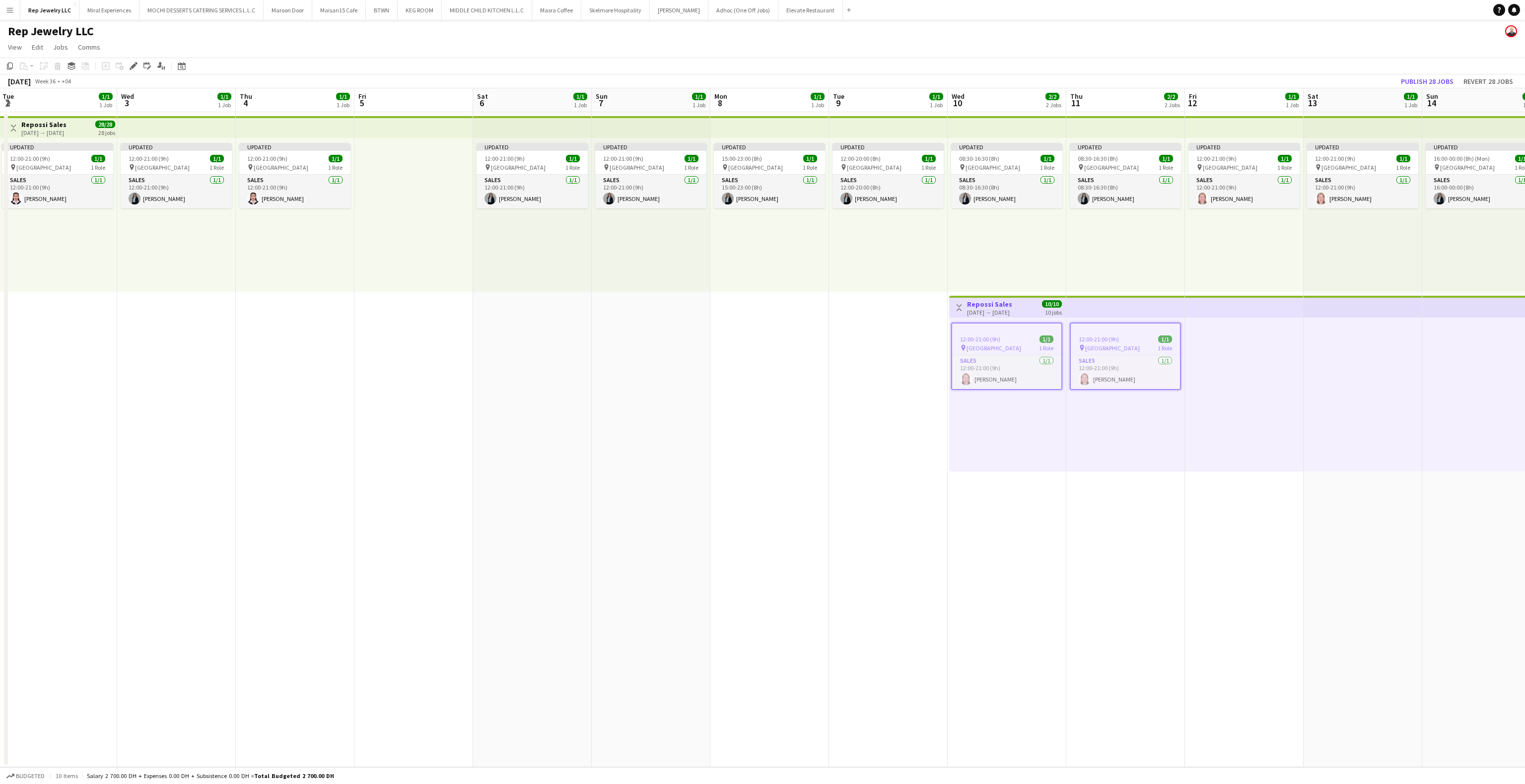
click at [1376, 483] on app-date-cell "Updated 12:00-21:00 (9h) 1/1 pin Dubai Mall 1 Role Sales 1/1 12:00-21:00 (9h) A…" at bounding box center [1363, 440] width 119 height 655
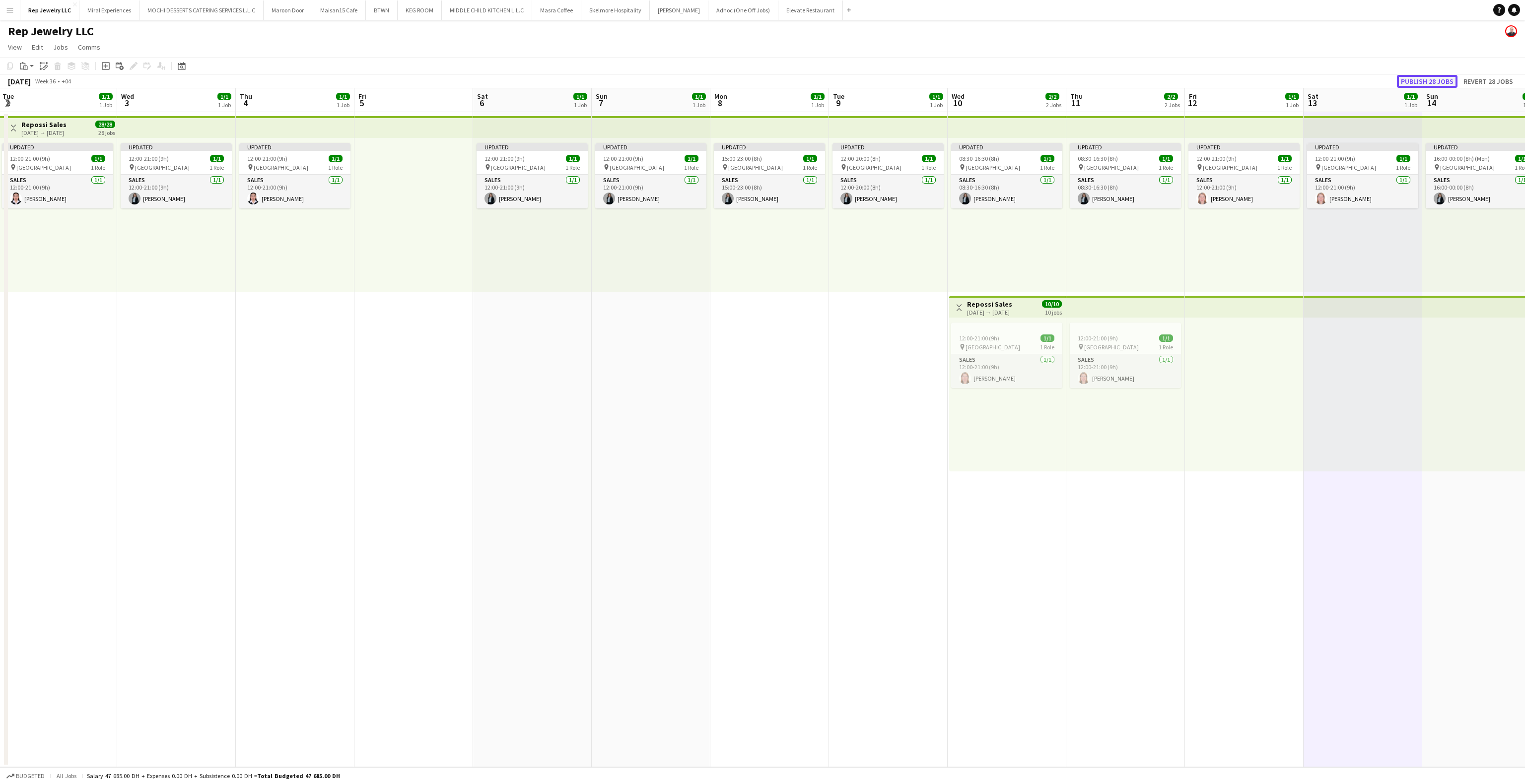
click at [1427, 84] on button "Publish 28 jobs" at bounding box center [1427, 81] width 61 height 13
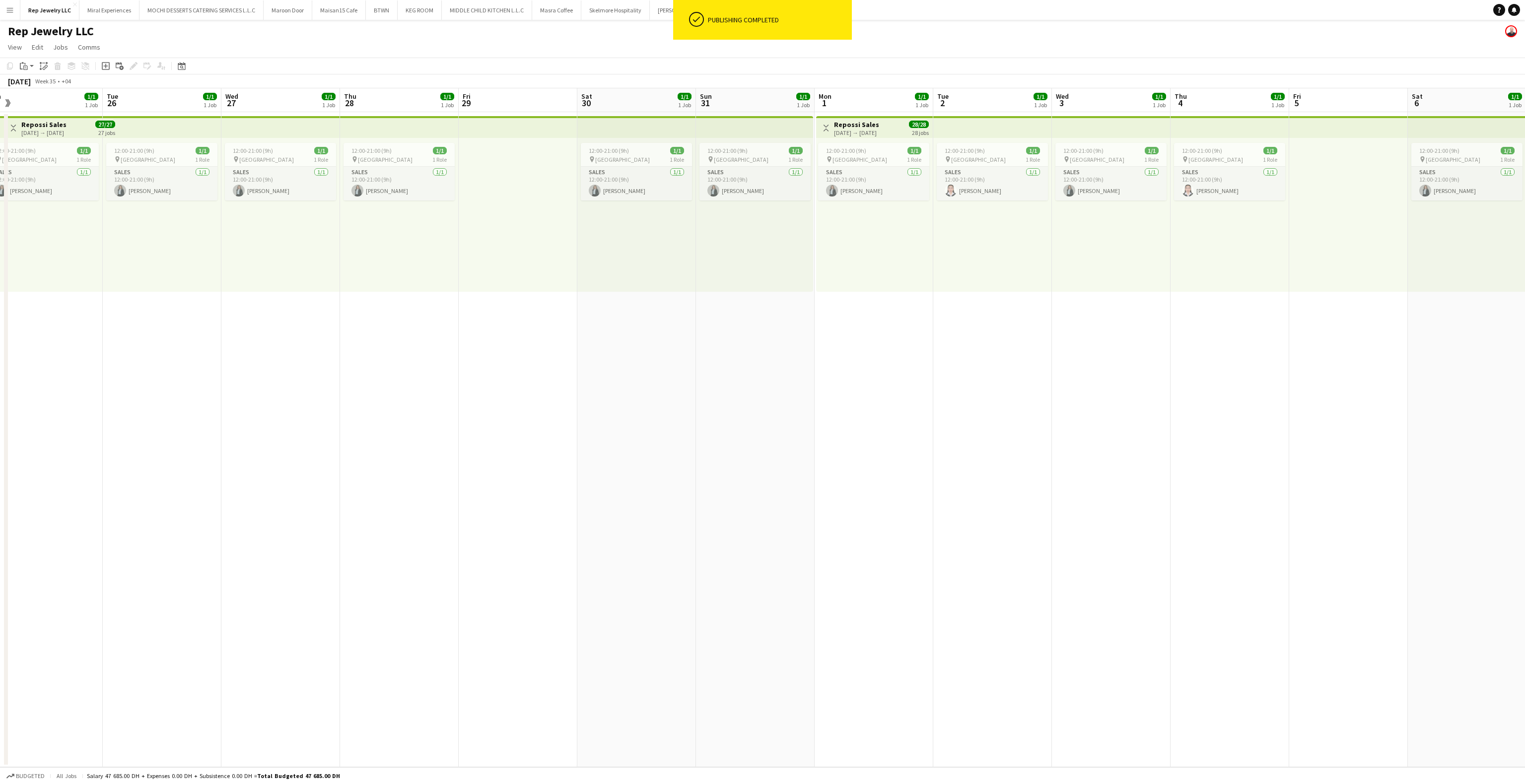
scroll to position [0, 231]
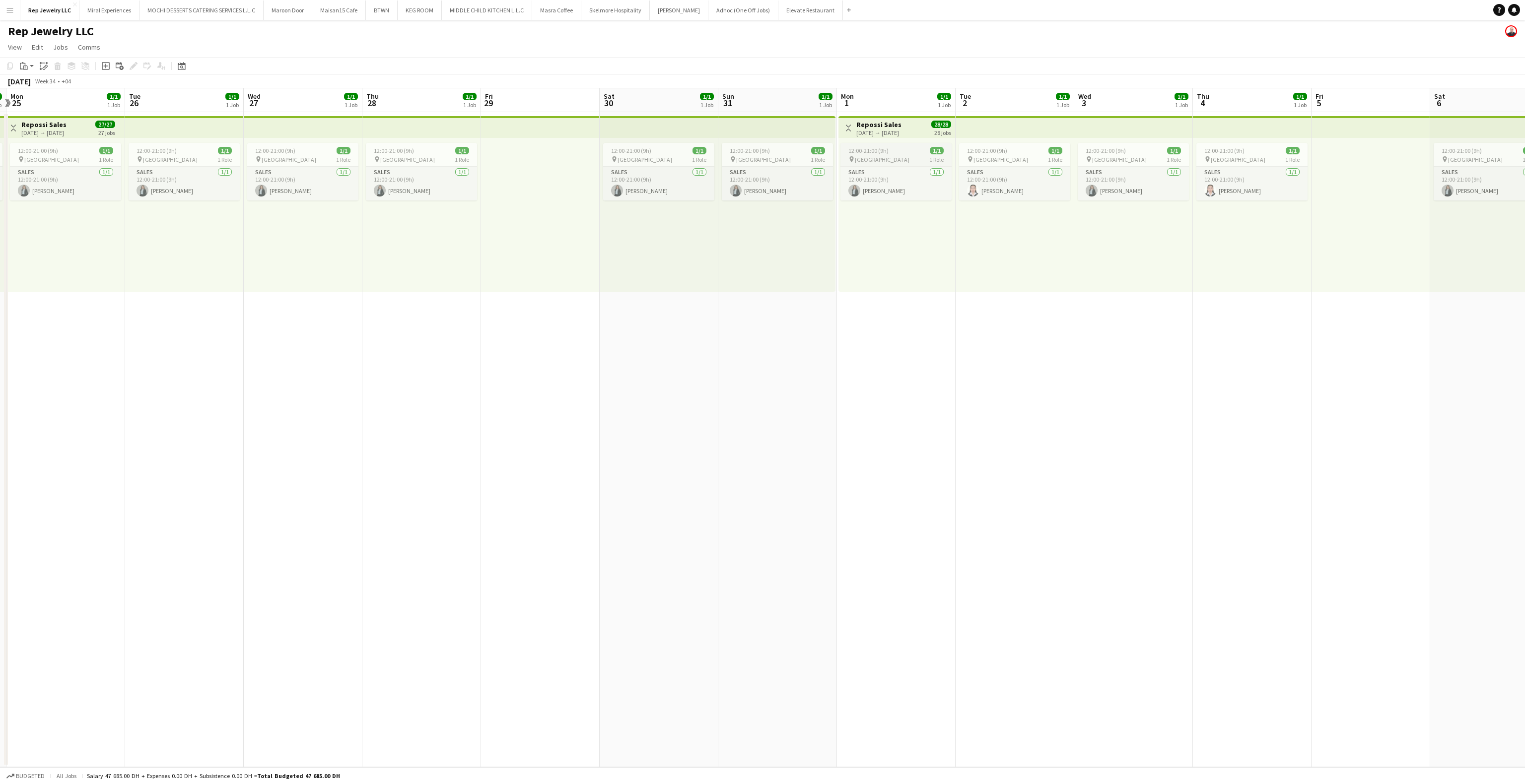
click at [899, 148] on div "12:00-21:00 (9h) 1/1" at bounding box center [896, 150] width 111 height 7
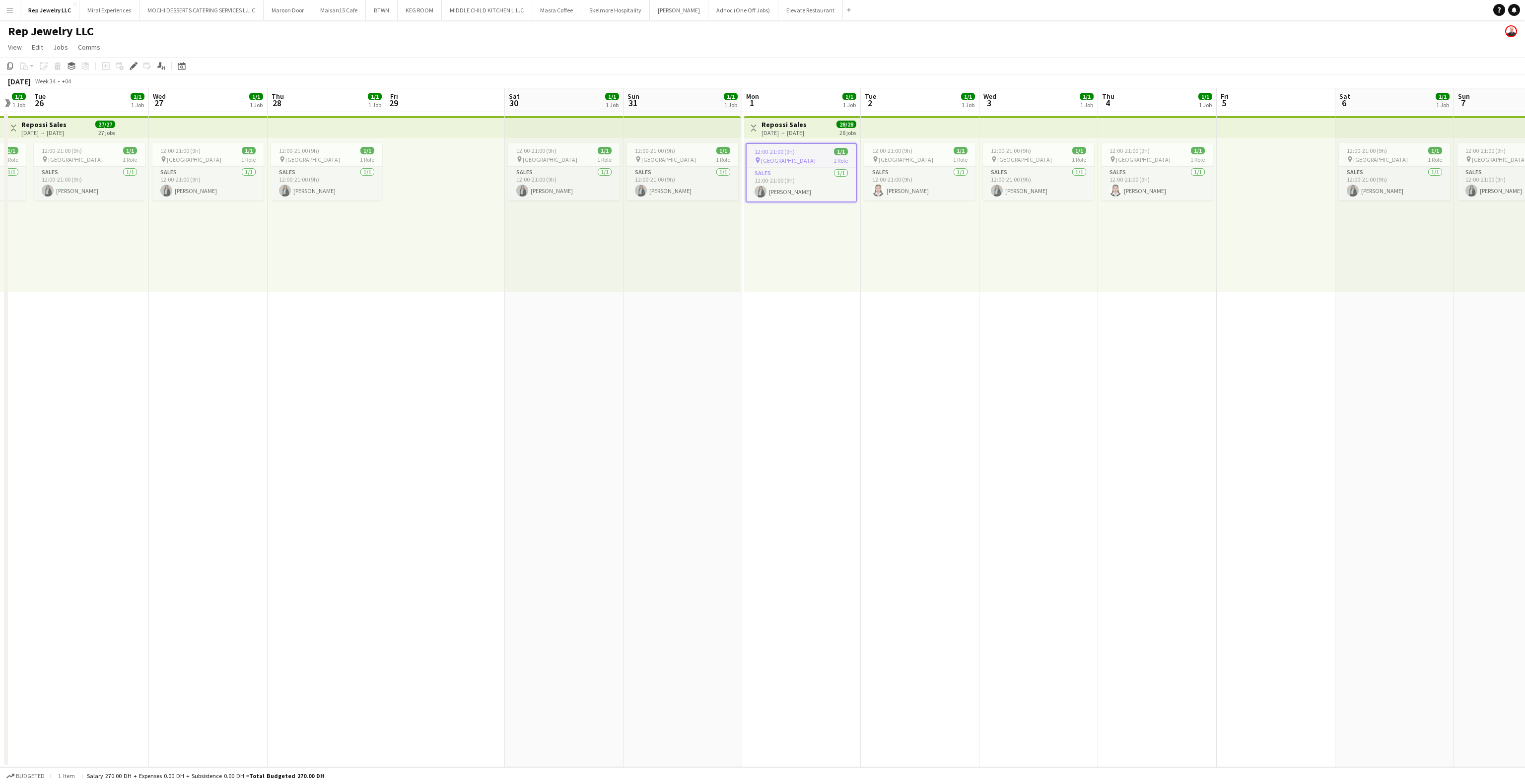
scroll to position [0, 336]
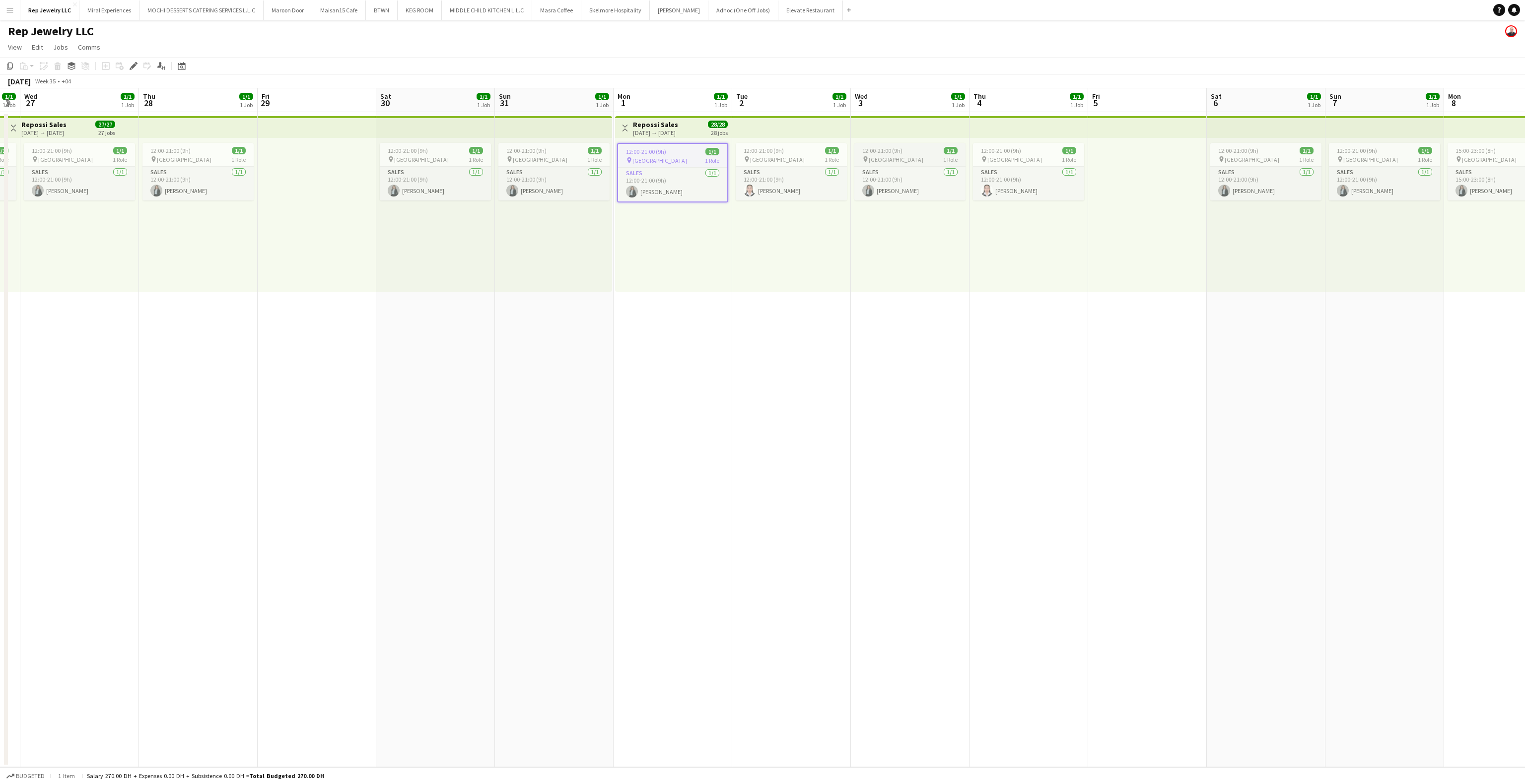
click at [920, 153] on div "12:00-21:00 (9h) 1/1" at bounding box center [909, 150] width 111 height 7
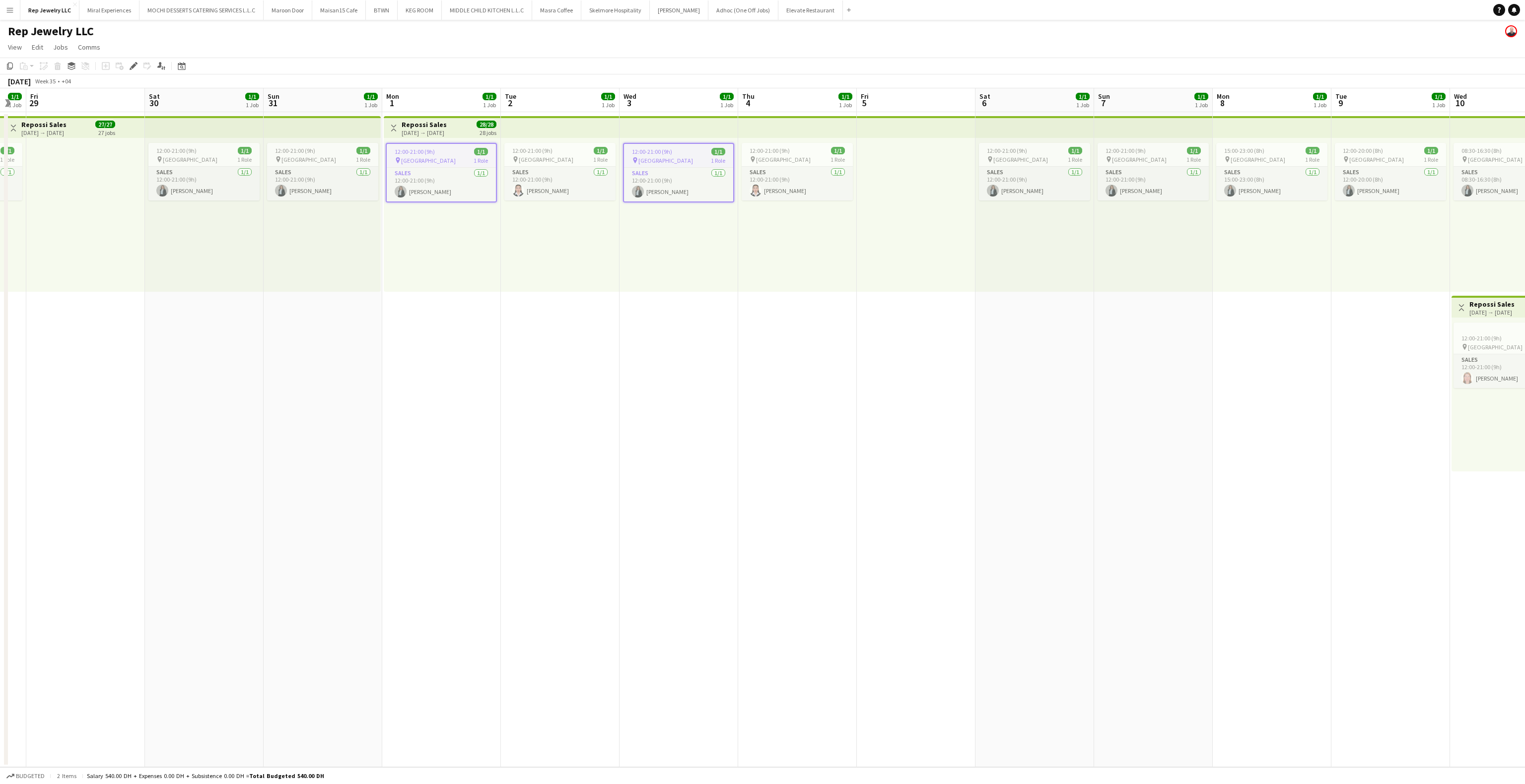
scroll to position [0, 338]
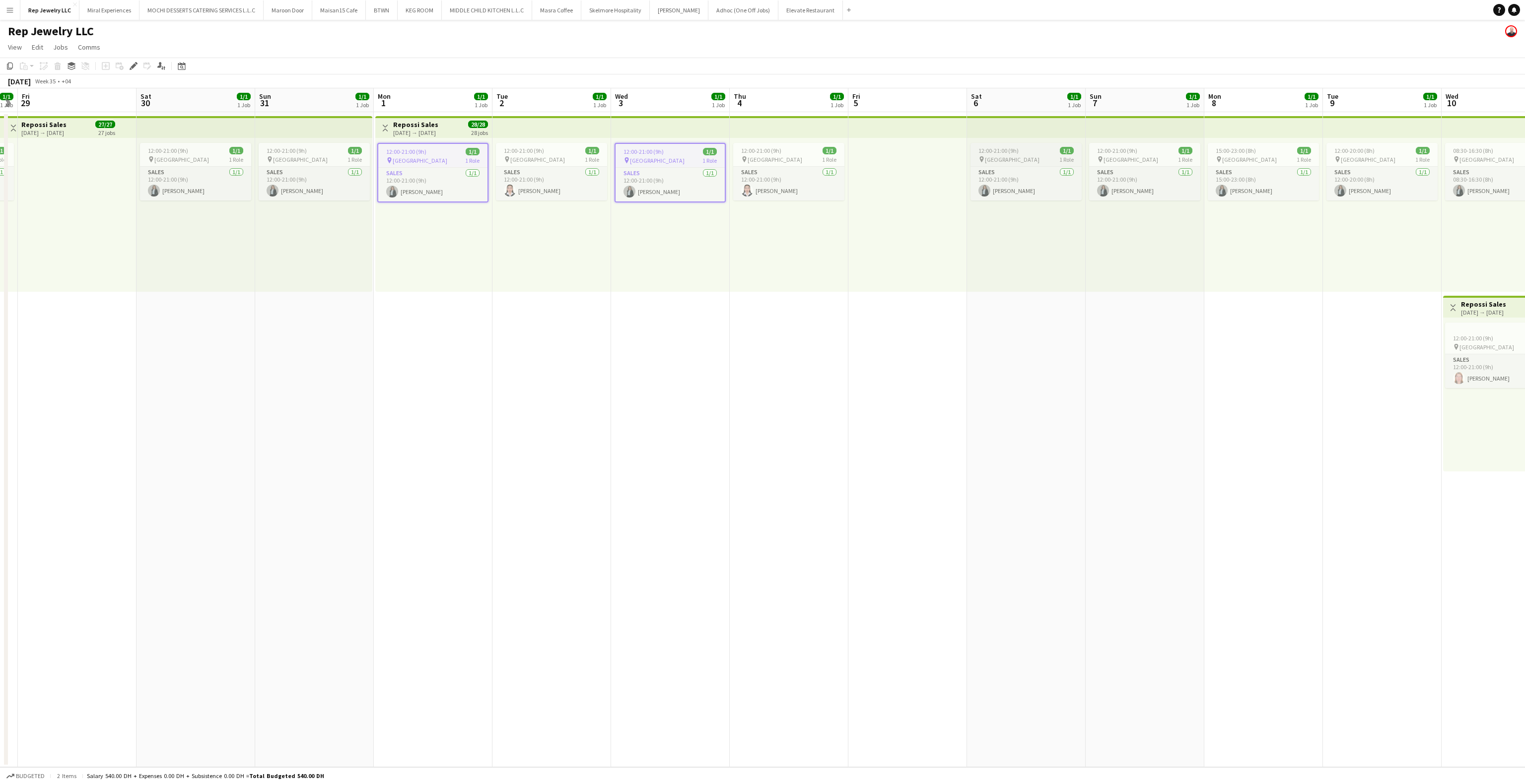
click at [1012, 149] on span "12:00-21:00 (9h)" at bounding box center [998, 150] width 40 height 7
click at [1145, 154] on div "12:00-21:00 (9h) 1/1" at bounding box center [1145, 150] width 111 height 7
click at [1254, 150] on span "15:00-23:00 (8h)" at bounding box center [1236, 150] width 40 height 7
click at [1390, 153] on div "12:00-20:00 (8h) 1/1" at bounding box center [1382, 150] width 111 height 7
click at [1474, 158] on span "[GEOGRAPHIC_DATA]" at bounding box center [1487, 159] width 55 height 7
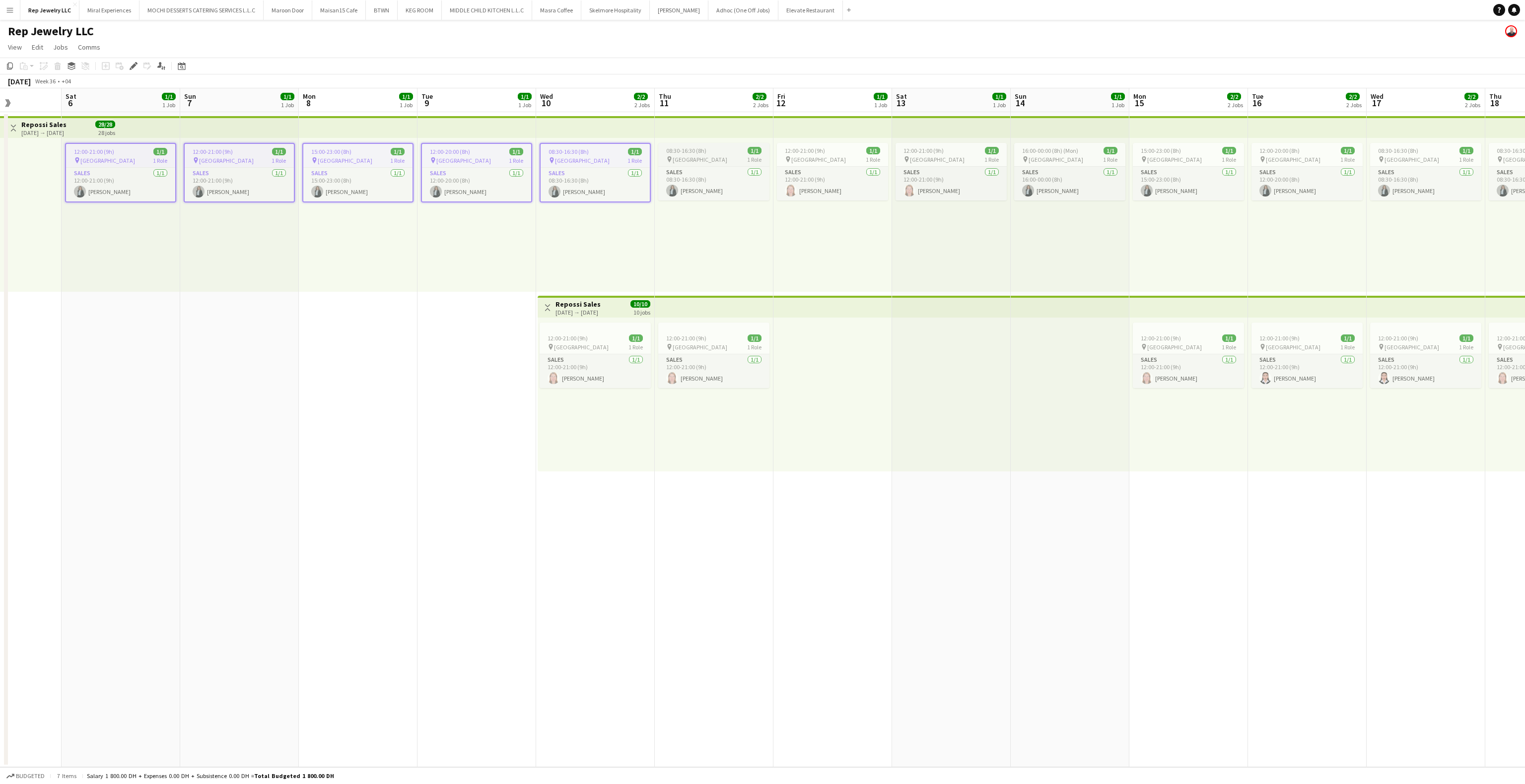
scroll to position [0, 419]
click at [717, 154] on div "08:30-16:30 (8h) 1/1" at bounding box center [708, 150] width 111 height 7
click at [1075, 157] on div "pin [GEOGRAPHIC_DATA] 1 Role" at bounding box center [1064, 159] width 111 height 8
click at [1163, 153] on span "15:00-23:00 (8h)" at bounding box center [1156, 150] width 40 height 7
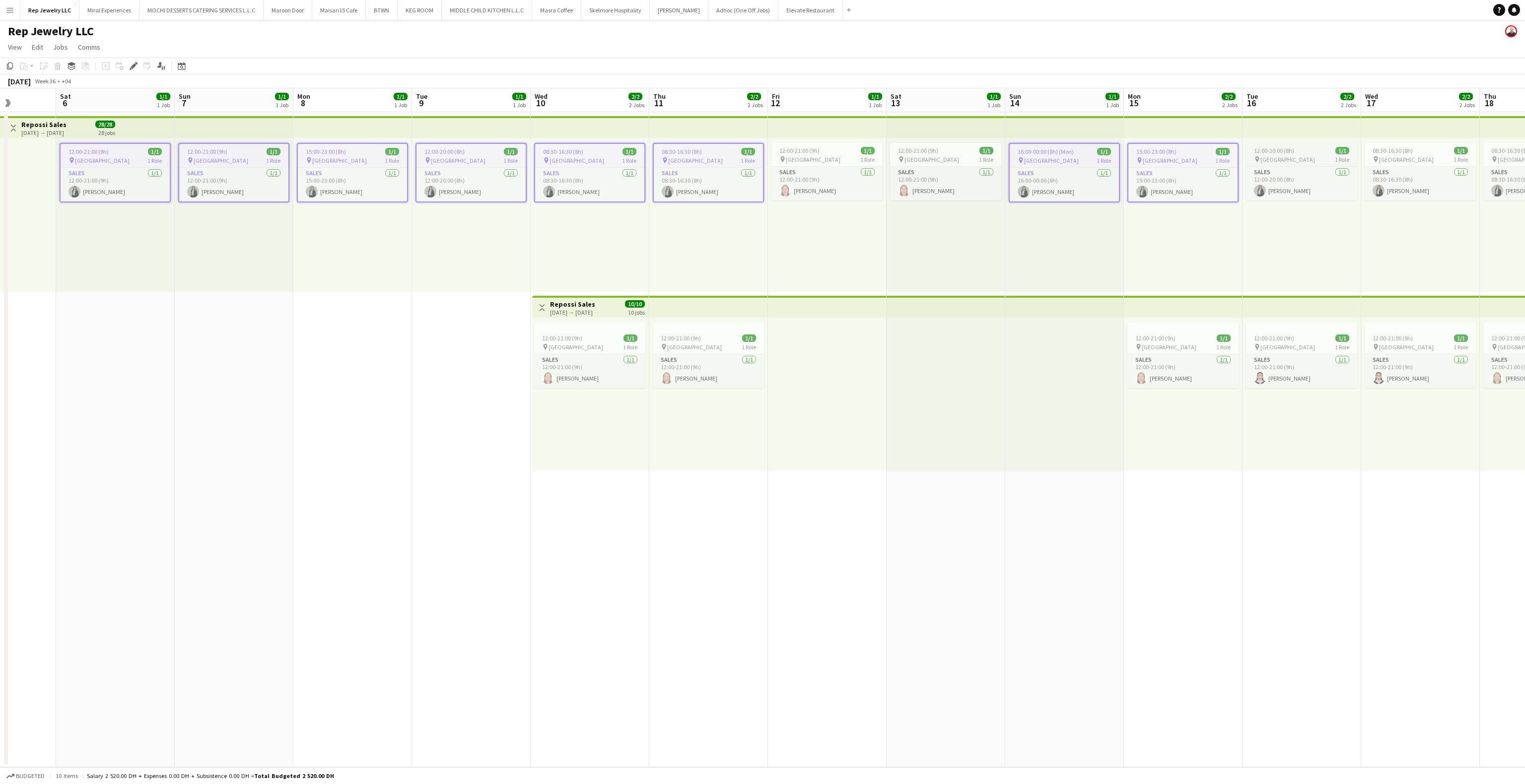
click at [1303, 155] on div "pin [GEOGRAPHIC_DATA] 1 Role" at bounding box center [1301, 159] width 111 height 8
click at [1396, 154] on span "08:30-16:30 (8h)" at bounding box center [1393, 150] width 40 height 7
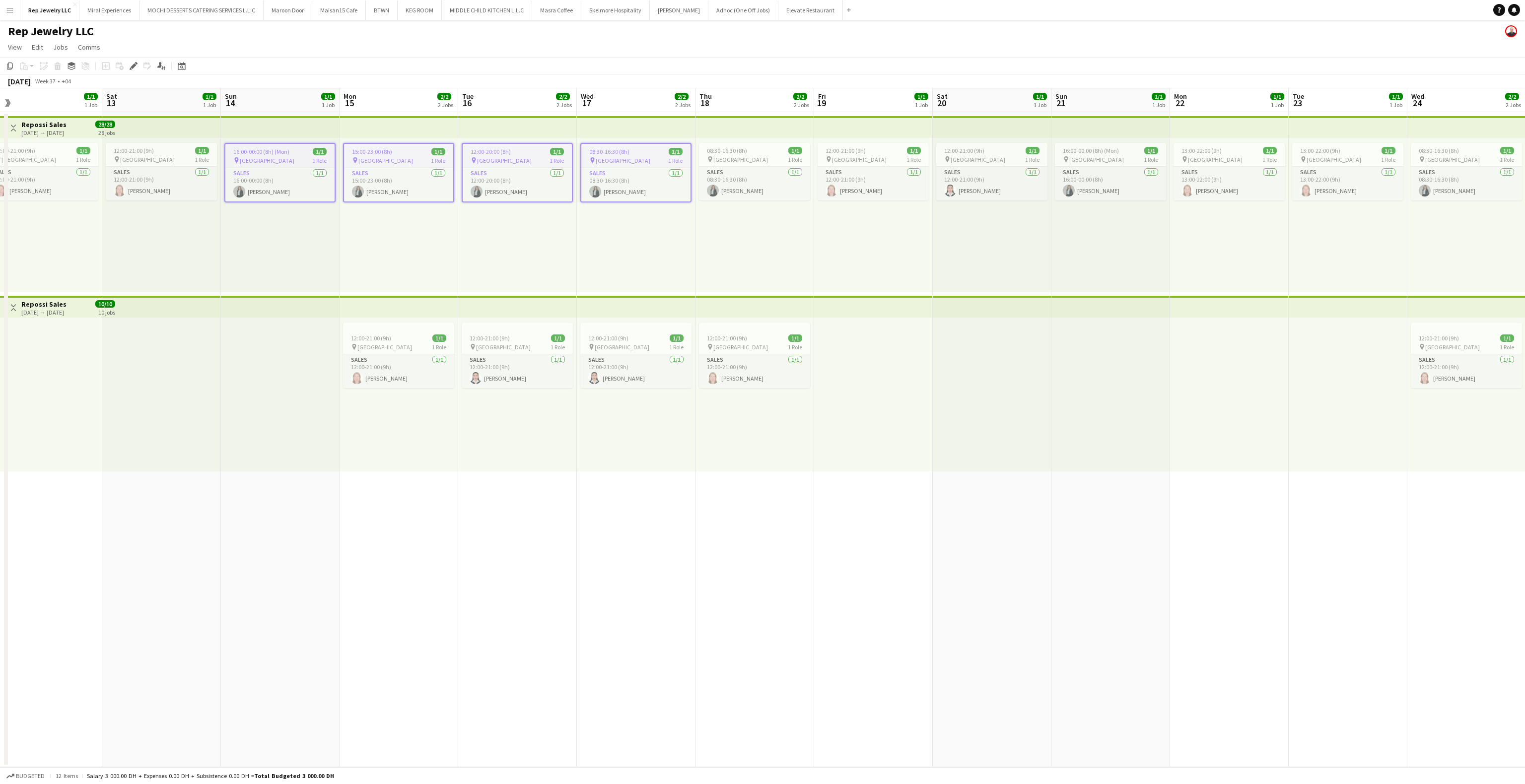
scroll to position [0, 400]
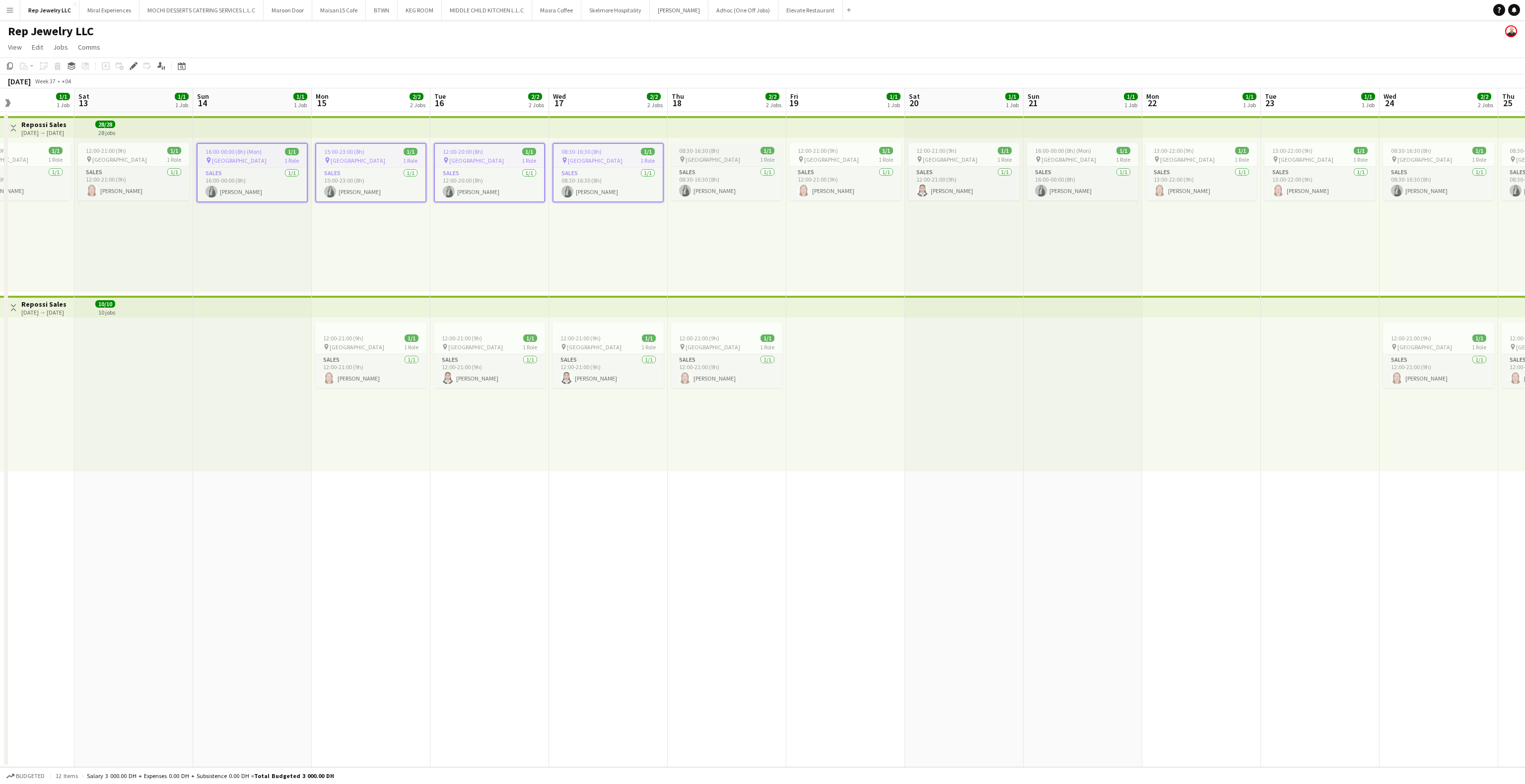
click at [721, 152] on div "08:30-16:30 (8h) 1/1" at bounding box center [727, 150] width 111 height 7
click at [1056, 156] on span "[GEOGRAPHIC_DATA]" at bounding box center [1069, 159] width 55 height 7
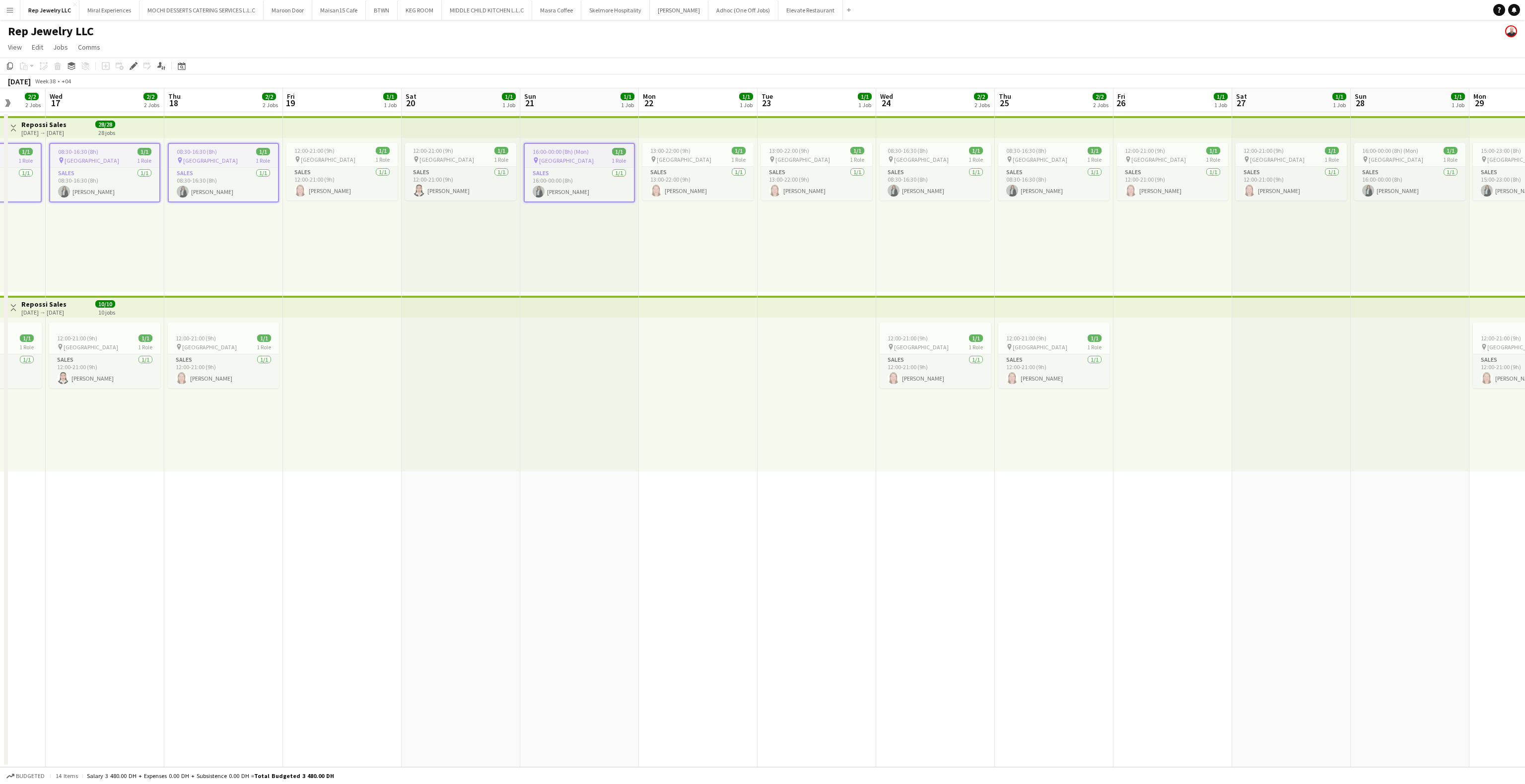
scroll to position [0, 311]
click at [946, 151] on div "08:30-16:30 (8h) 1/1" at bounding box center [934, 150] width 111 height 7
click at [1033, 153] on span "08:30-16:30 (8h)" at bounding box center [1025, 150] width 40 height 7
click at [1406, 147] on span "16:00-00:00 (8h) (Mon)" at bounding box center [1389, 150] width 56 height 7
click at [1489, 150] on span "15:00-23:00 (8h)" at bounding box center [1500, 150] width 40 height 7
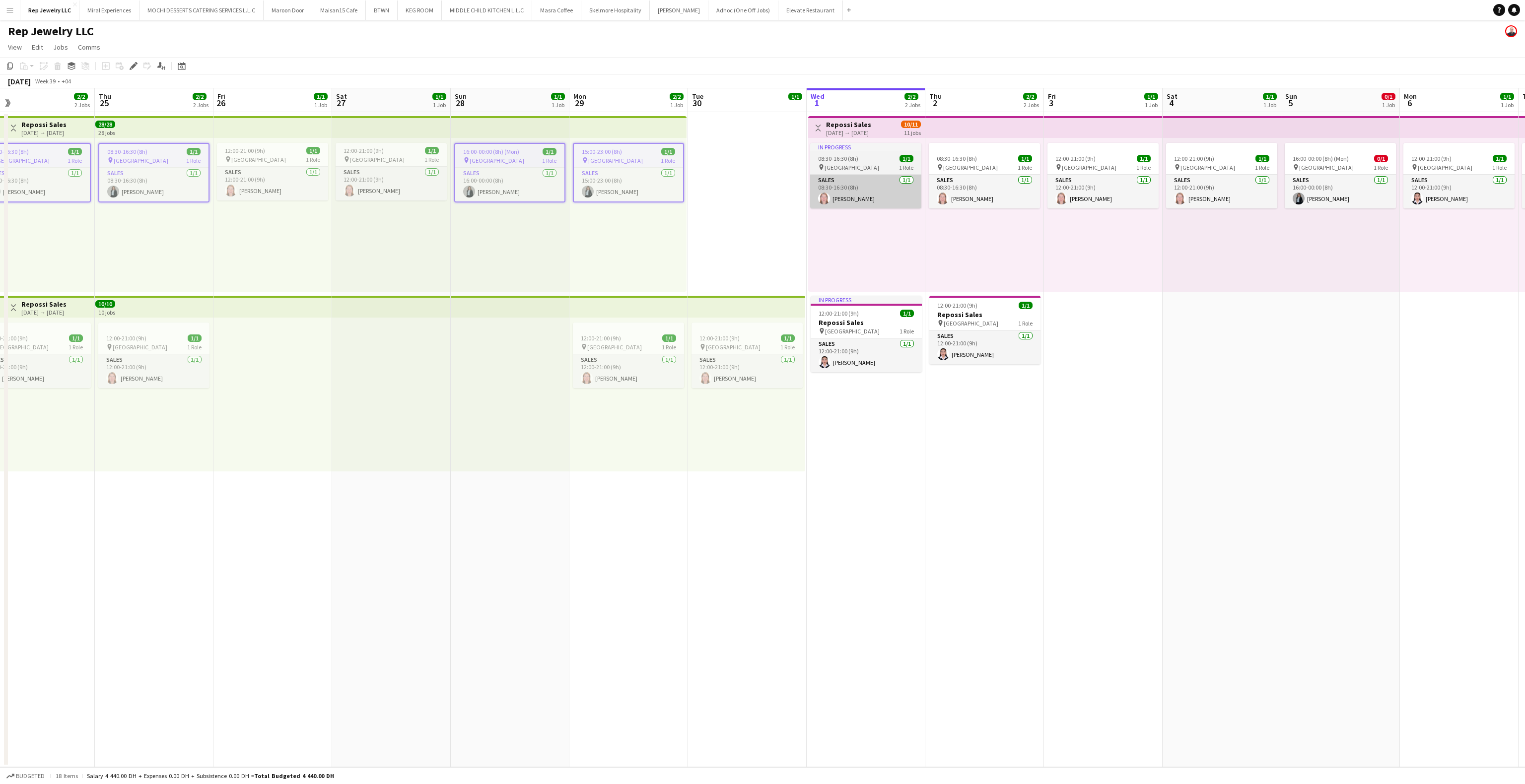
scroll to position [0, 302]
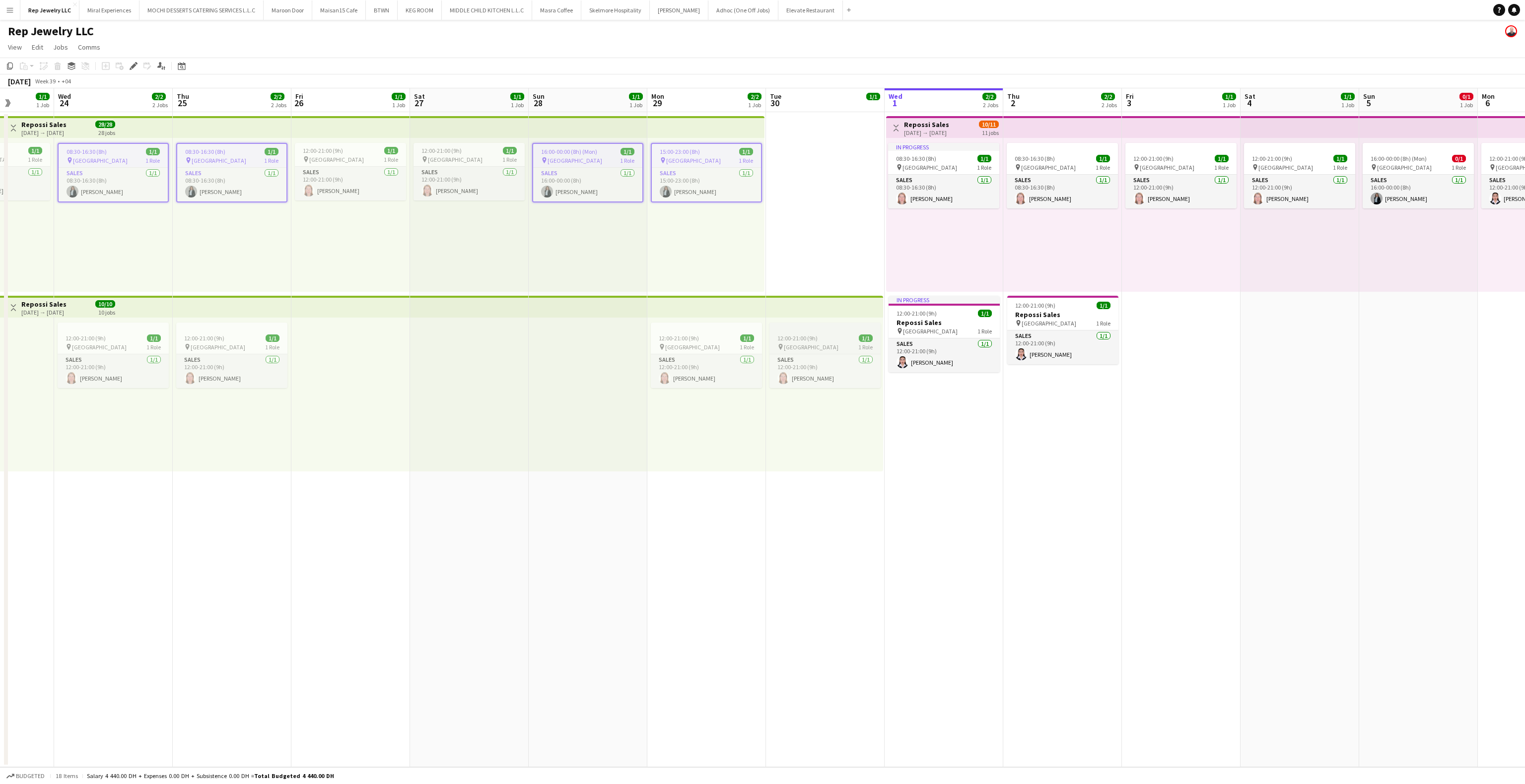
click at [800, 341] on span "12:00-21:00 (9h)" at bounding box center [798, 338] width 40 height 7
click at [717, 334] on div "12:00-21:00 (9h) 1/1" at bounding box center [706, 338] width 111 height 7
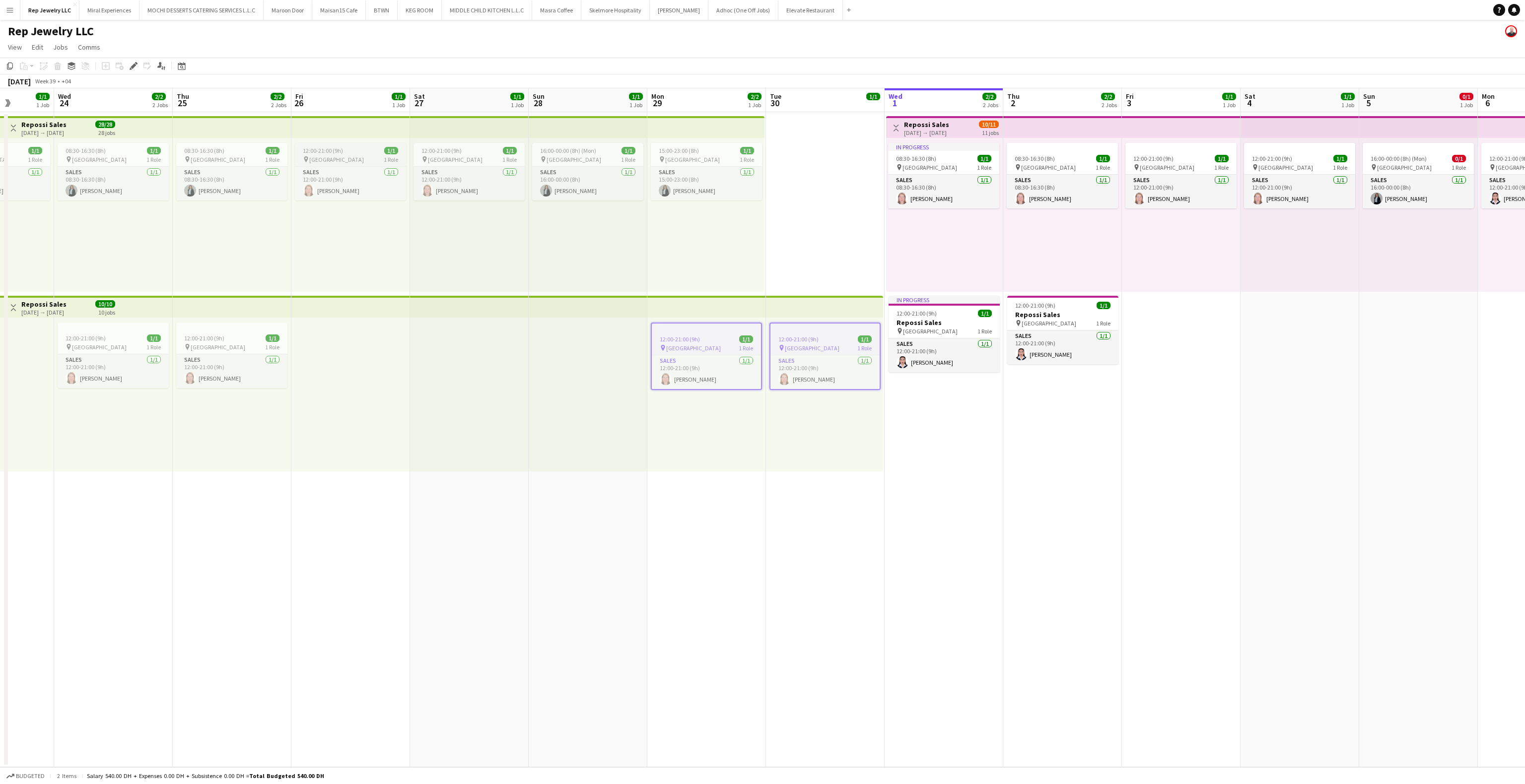
click at [372, 144] on app-job-card "12:00-21:00 (9h) 1/1 pin Dubai Mall 1 Role Sales [DATE] 12:00-21:00 (9h) [PERSO…" at bounding box center [350, 171] width 111 height 57
click at [244, 334] on div "12:00-21:00 (9h) 1/1" at bounding box center [231, 338] width 111 height 7
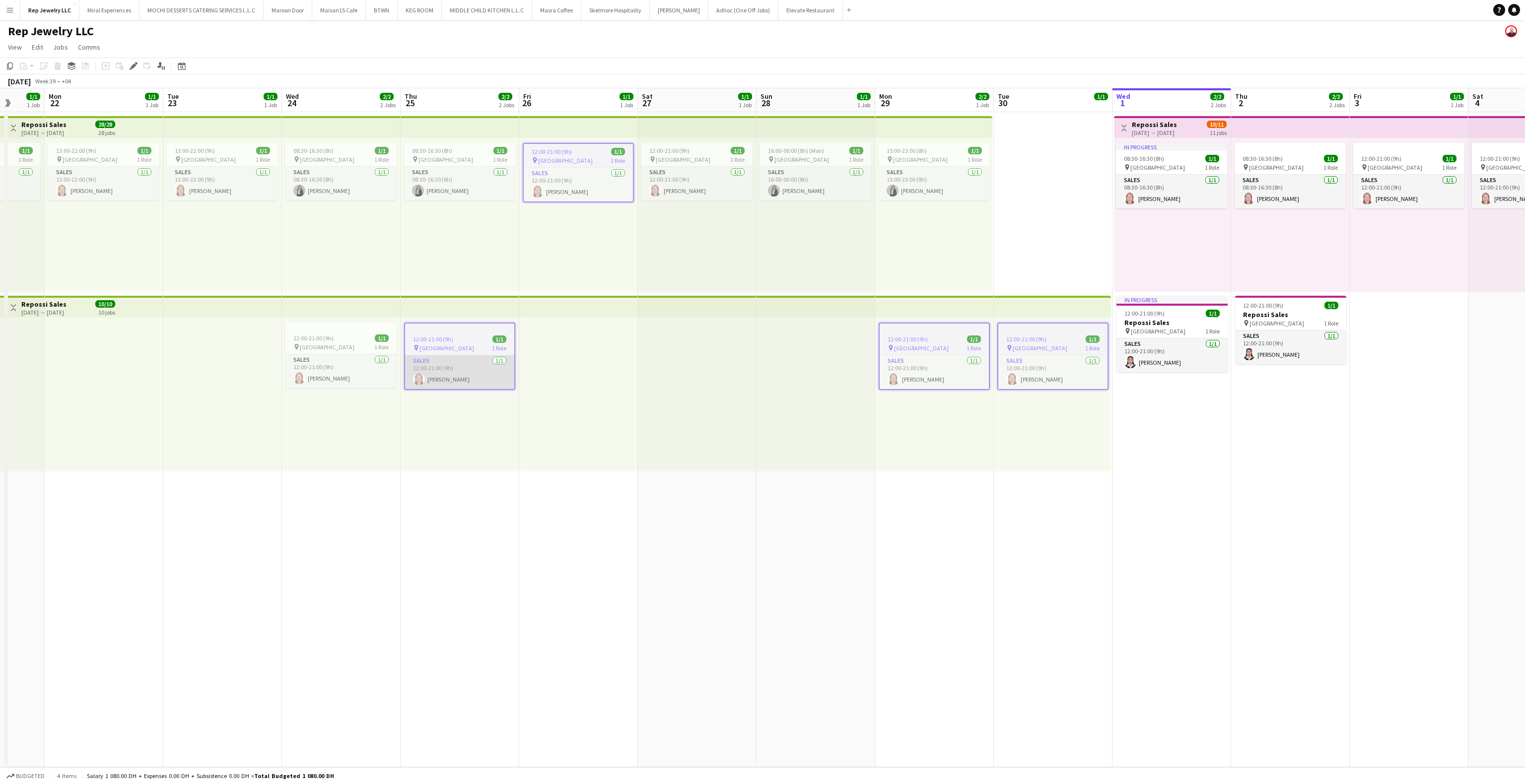
scroll to position [0, 281]
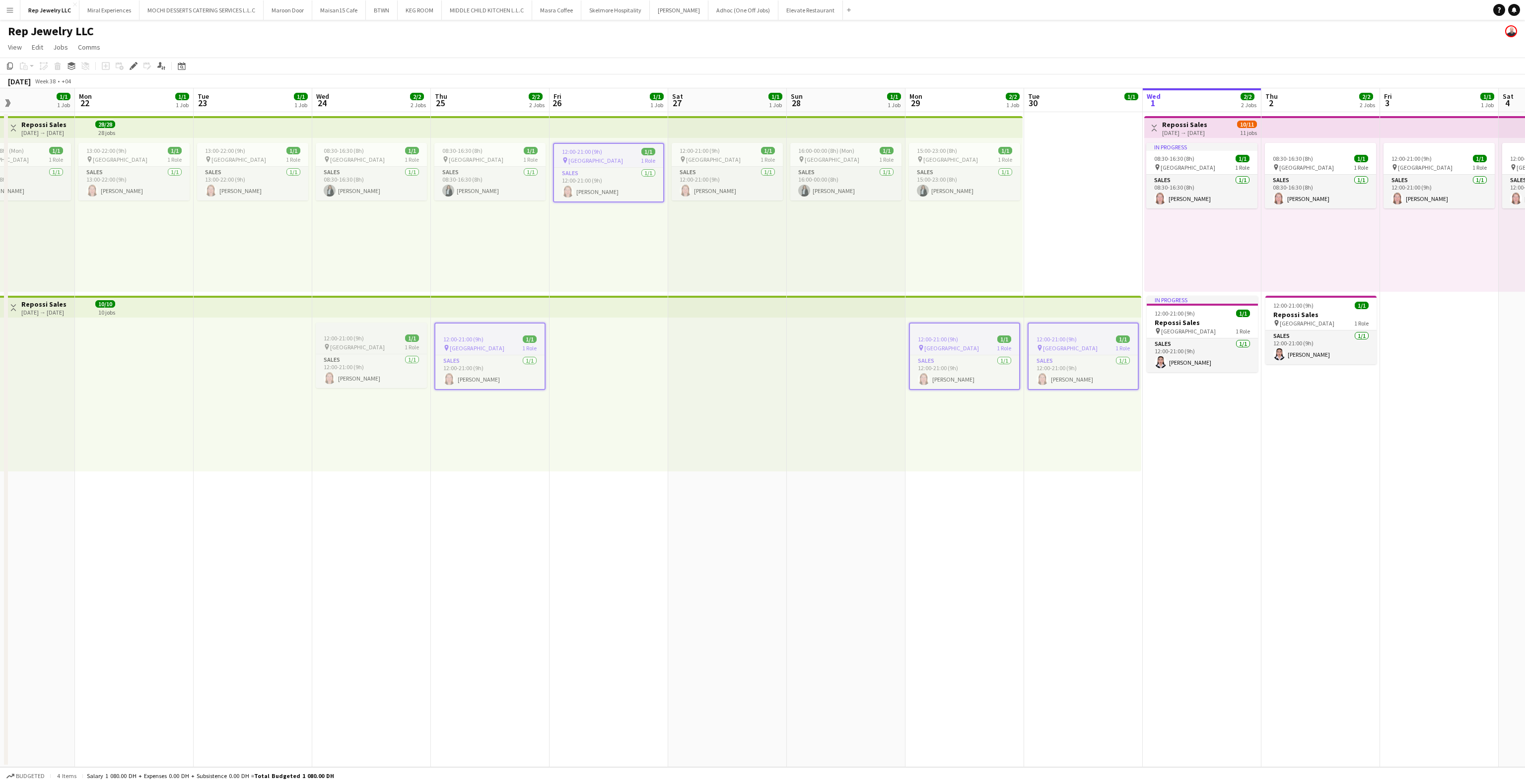
click at [361, 329] on div at bounding box center [371, 327] width 111 height 8
click at [243, 149] on span "13:00-22:00 (9h)" at bounding box center [225, 150] width 40 height 7
click at [153, 149] on div "13:00-22:00 (9h) 1/1" at bounding box center [133, 150] width 111 height 7
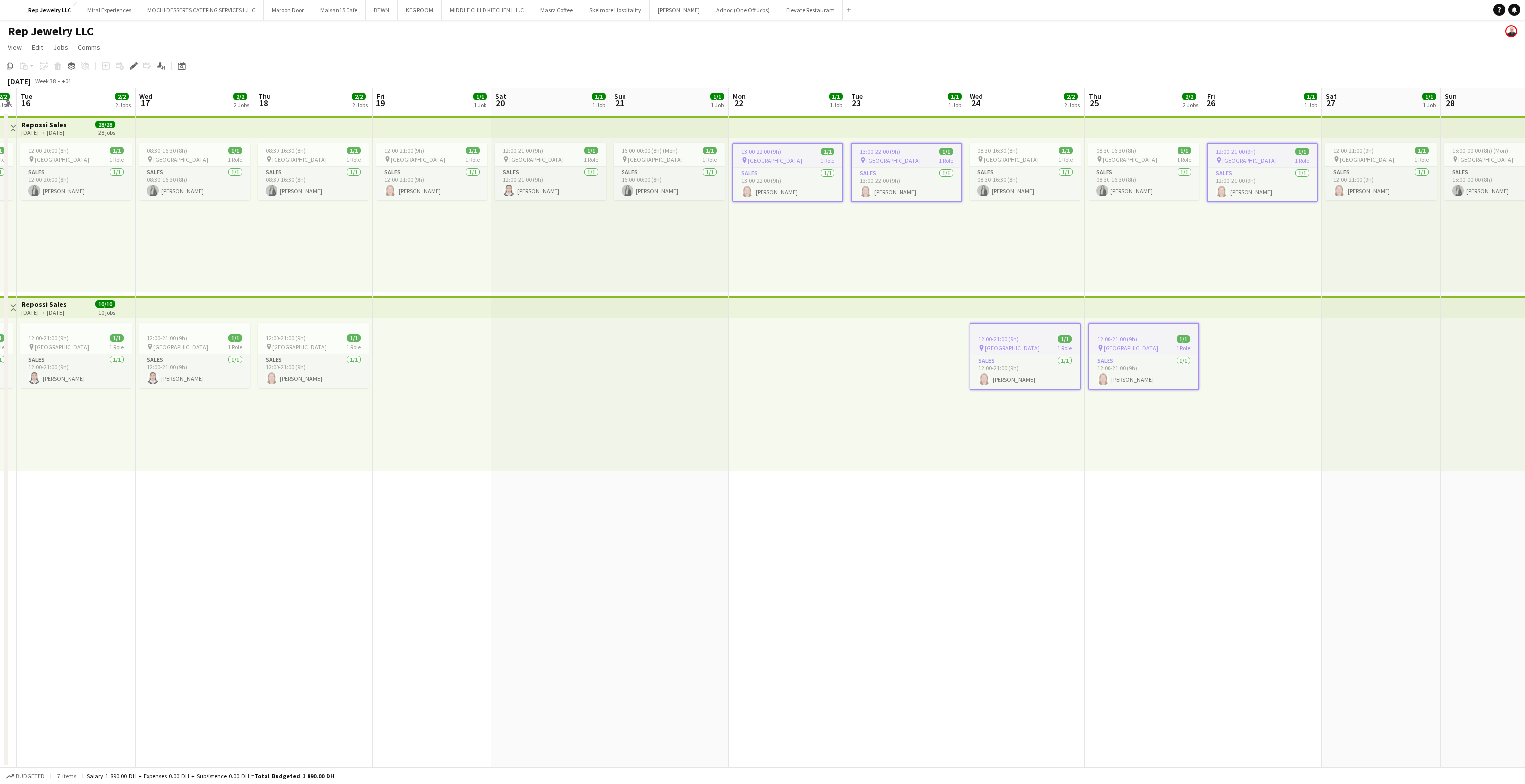
scroll to position [0, 200]
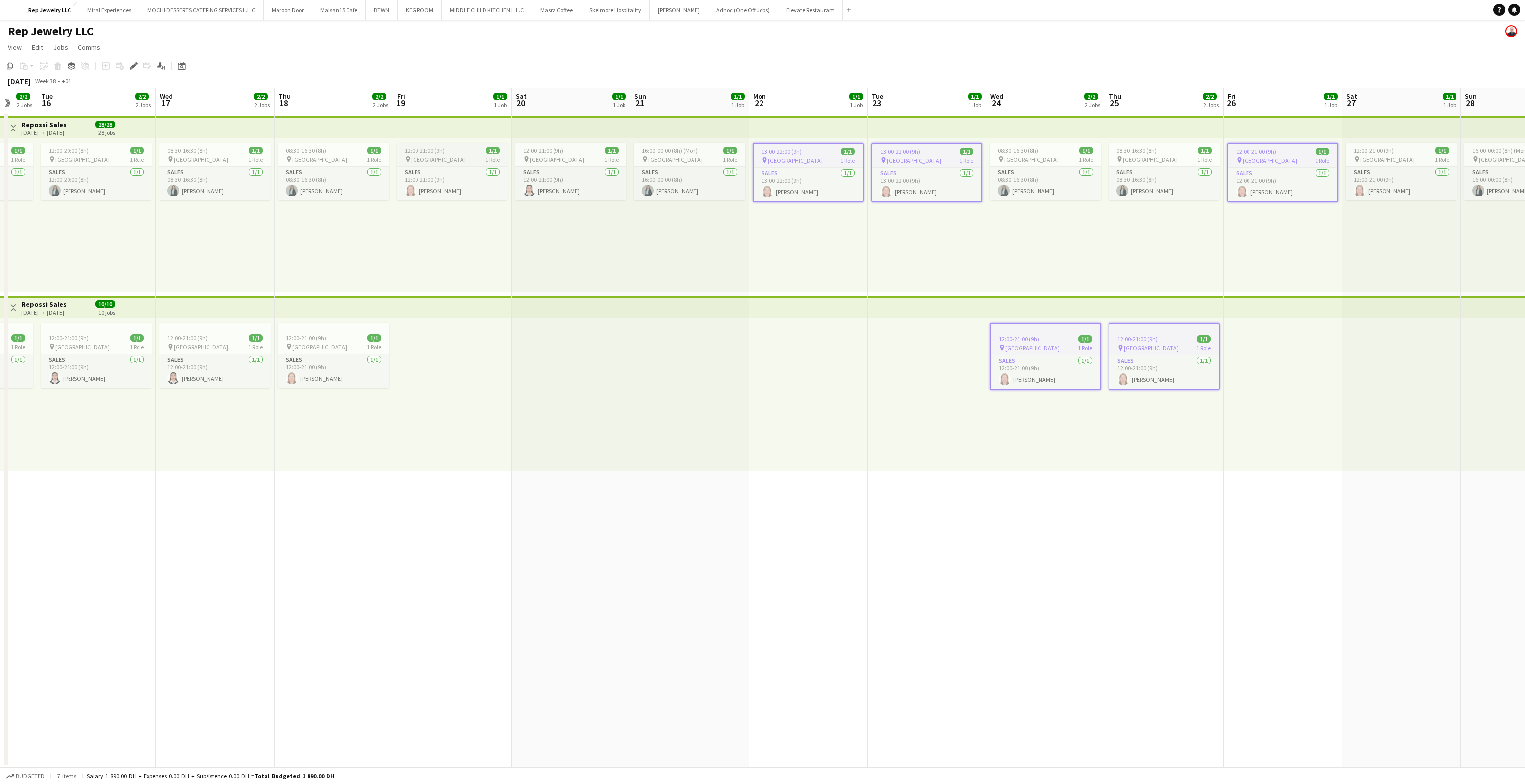
click at [440, 156] on div "pin [GEOGRAPHIC_DATA] 1 Role" at bounding box center [452, 159] width 111 height 8
click at [313, 338] on span "12:00-21:00 (9h)" at bounding box center [306, 338] width 40 height 7
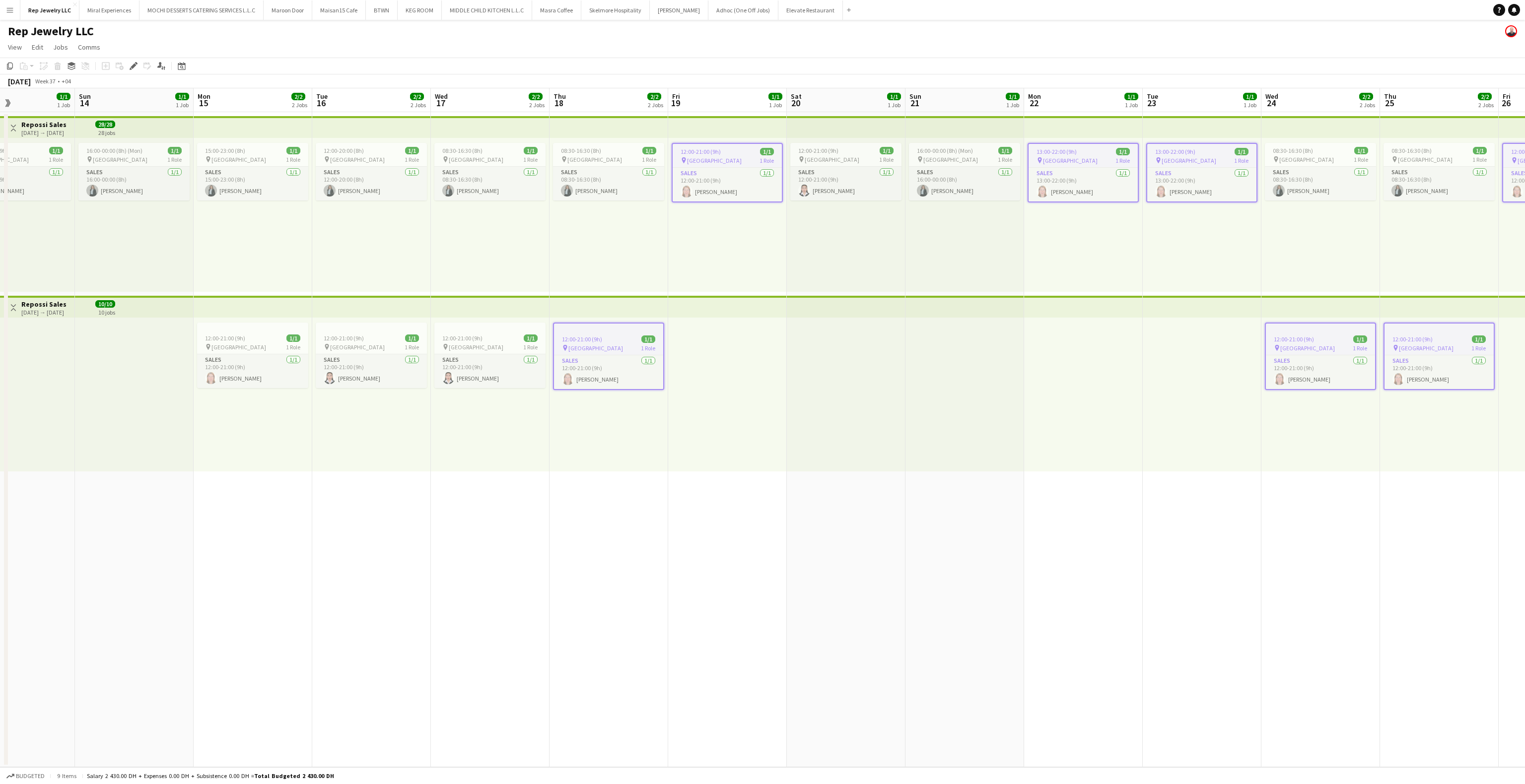
scroll to position [0, 216]
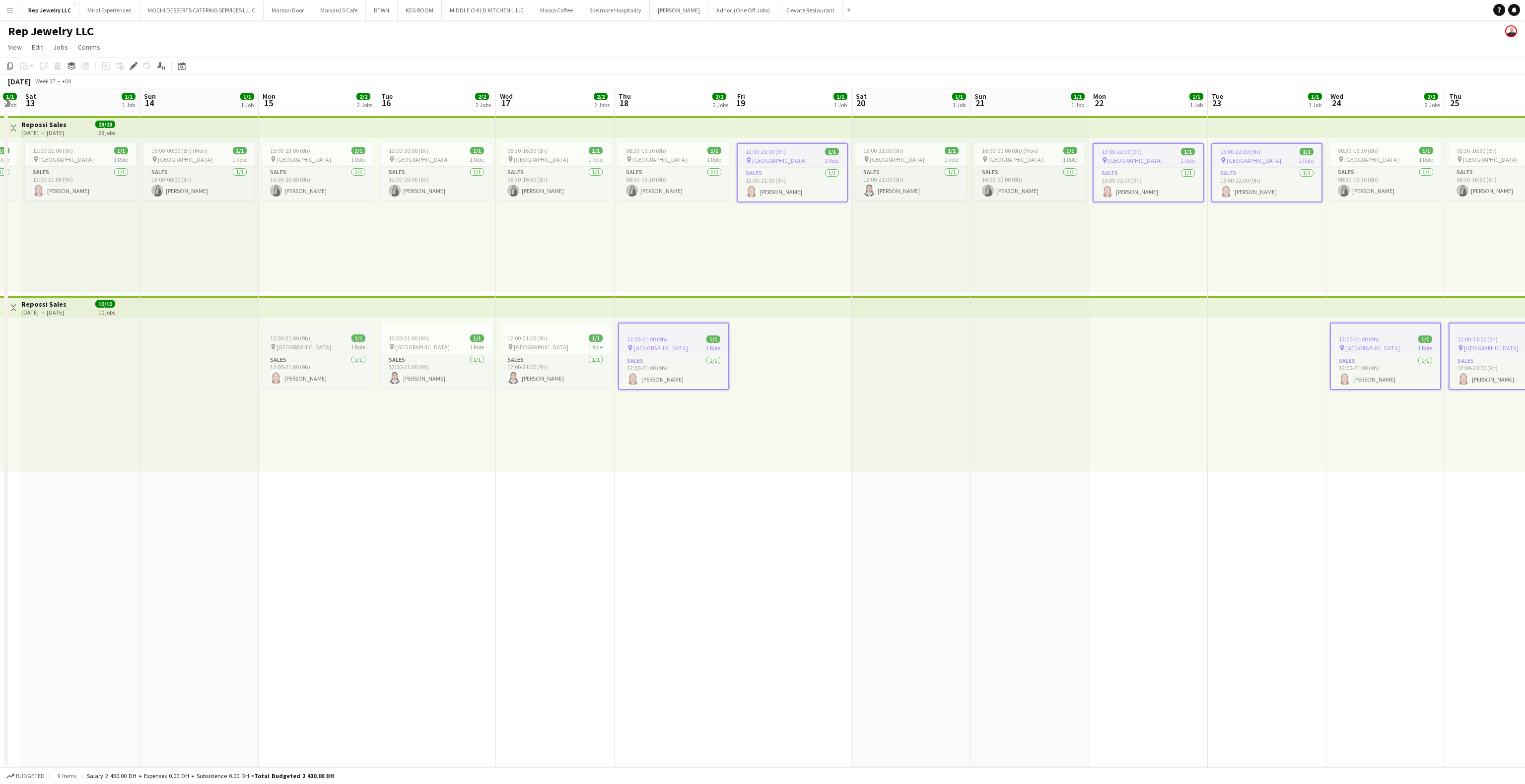
click at [307, 337] on span "12:00-21:00 (9h)" at bounding box center [291, 338] width 40 height 7
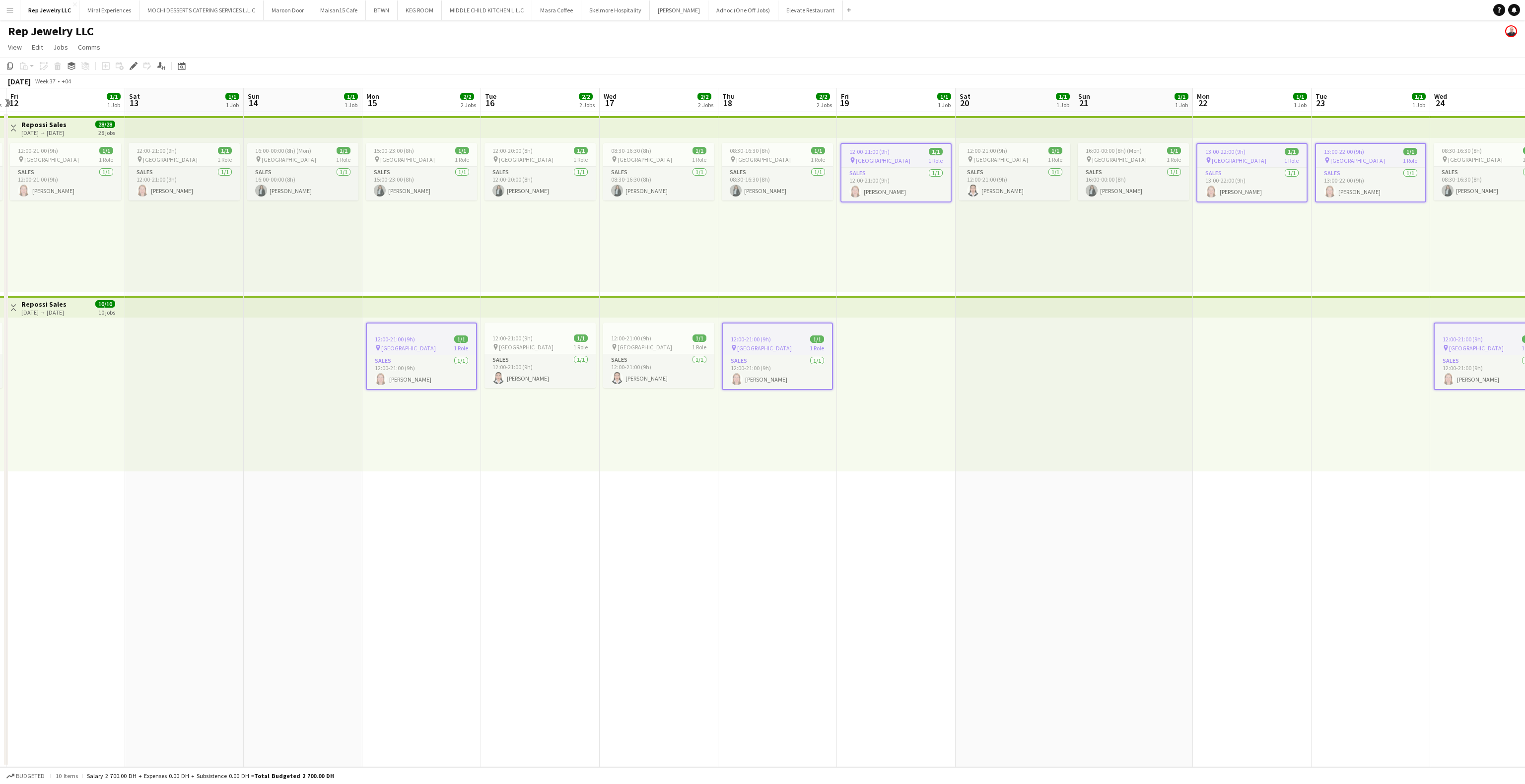
scroll to position [0, 231]
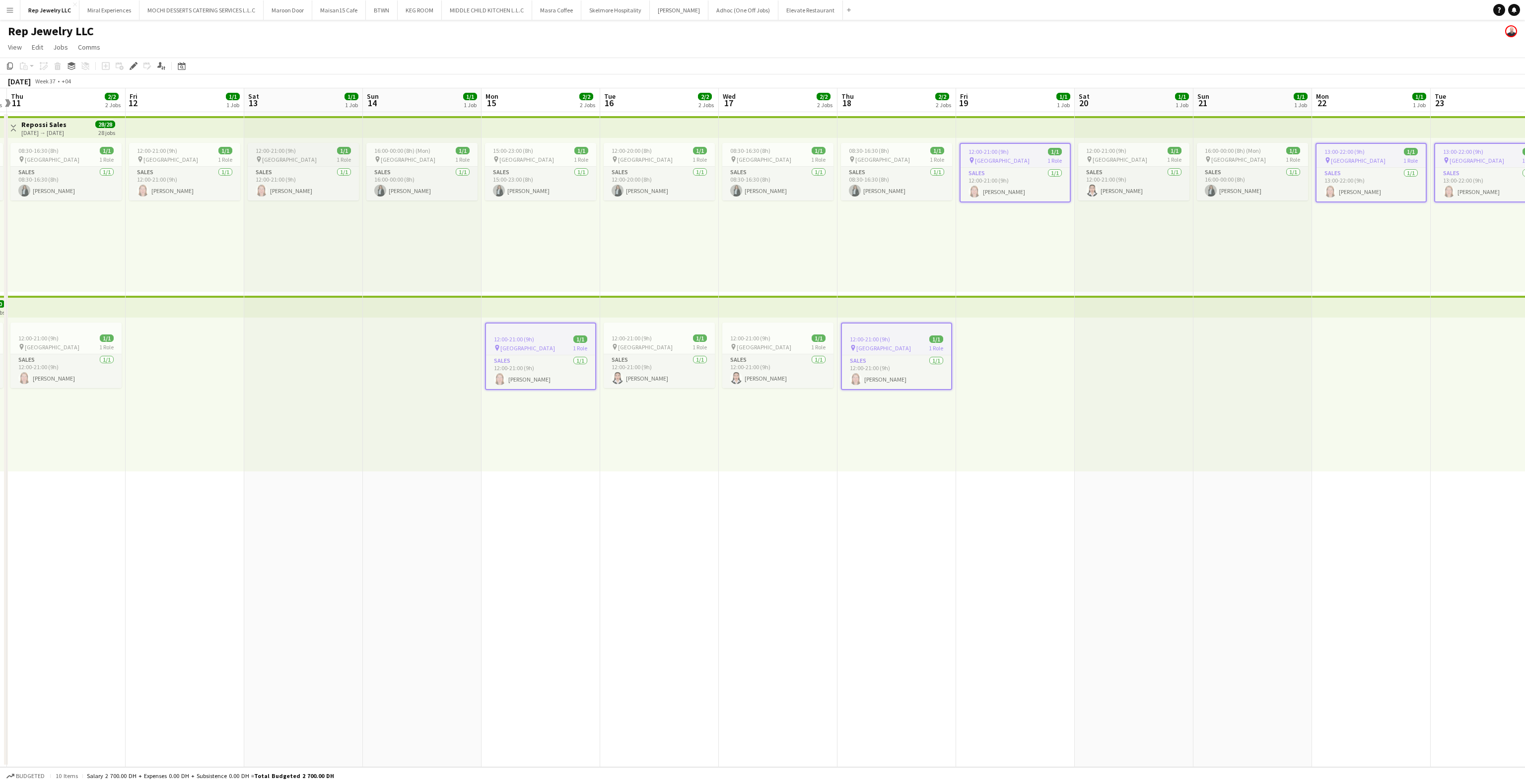
click at [304, 157] on div "pin [GEOGRAPHIC_DATA] 1 Role" at bounding box center [303, 159] width 111 height 8
click at [152, 150] on span "12:00-21:00 (9h)" at bounding box center [157, 150] width 40 height 7
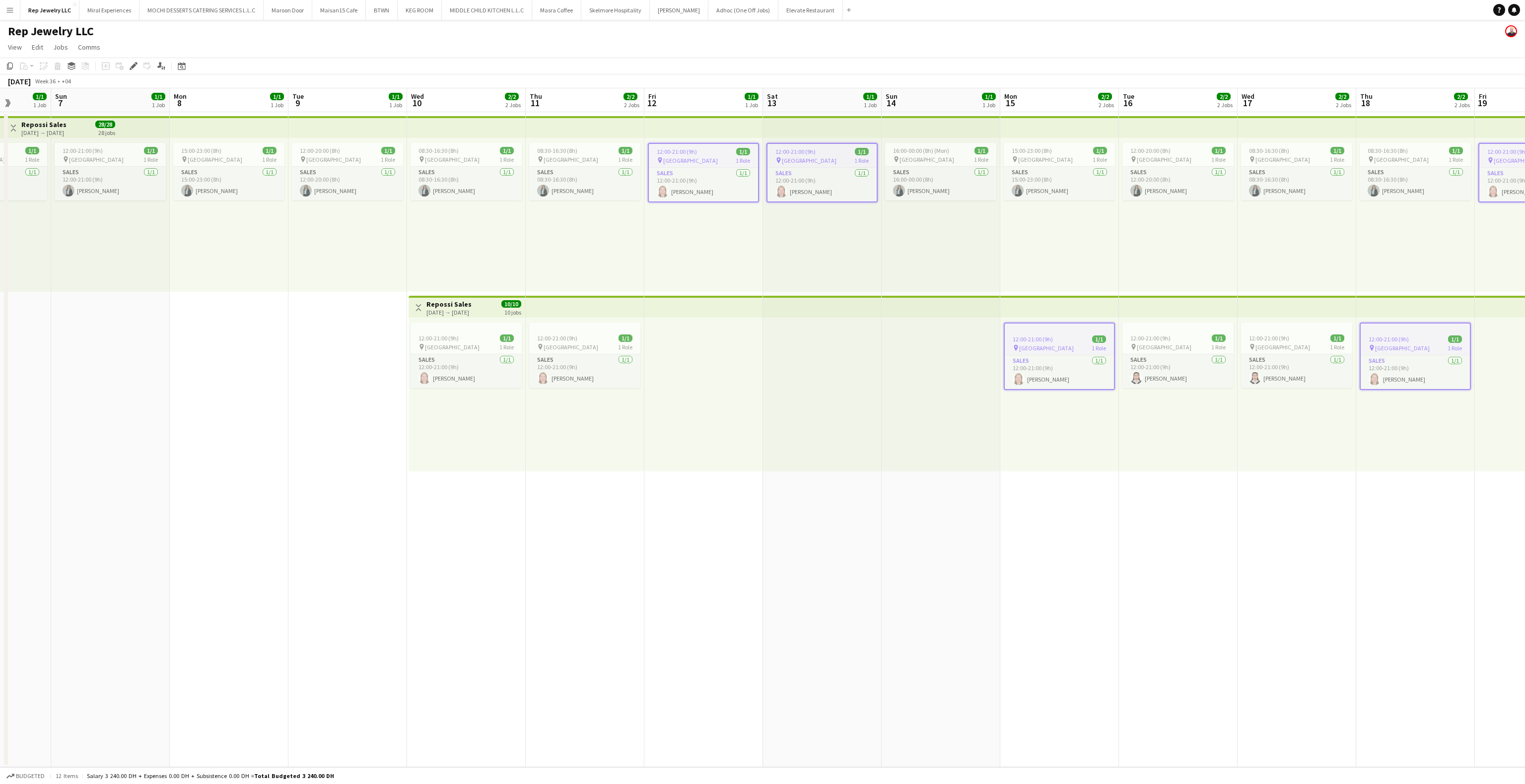
scroll to position [0, 298]
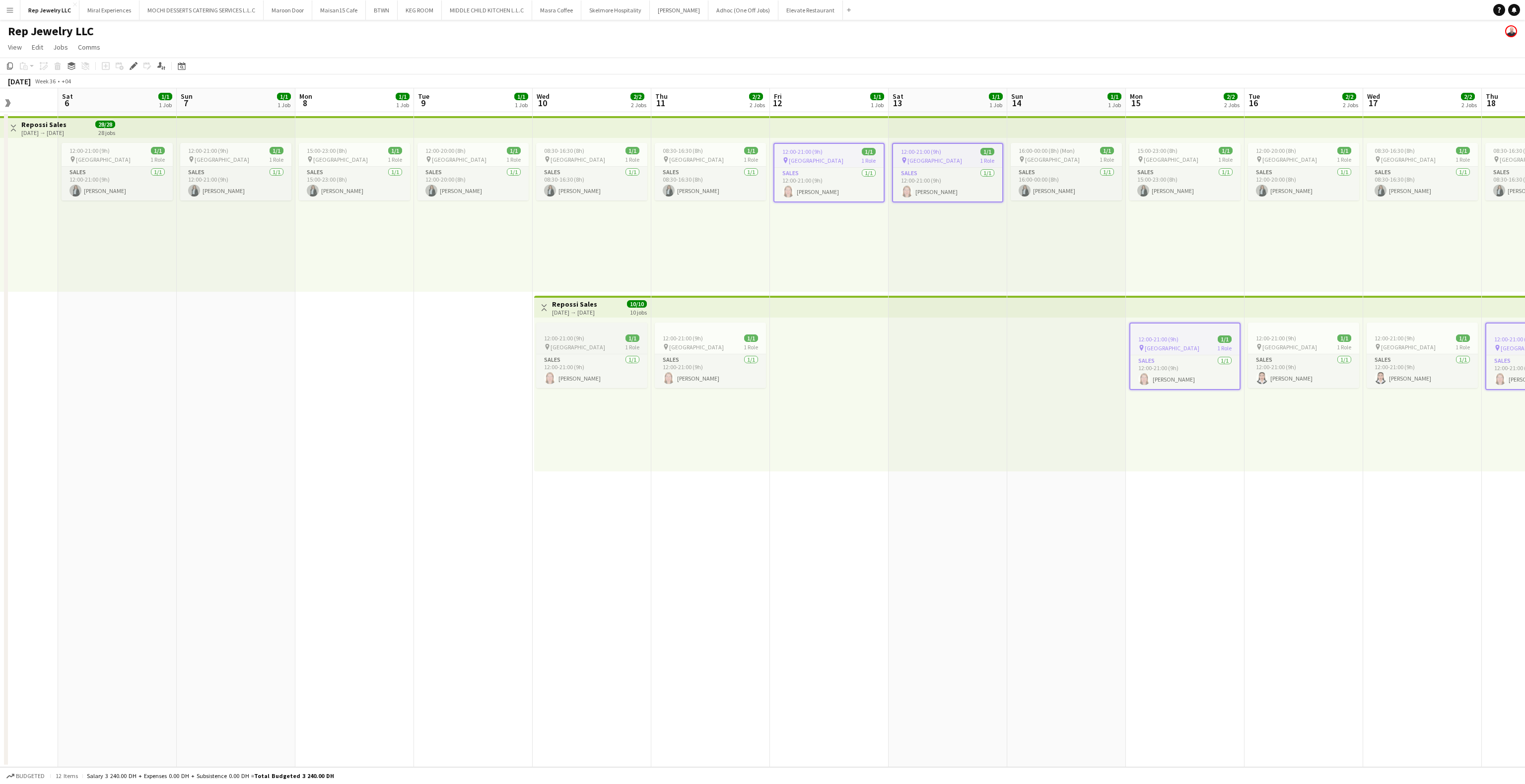
click at [570, 330] on app-job-card "12:00-21:00 (9h) 1/1 pin Dubai Mall 1 Role Sales [DATE] 12:00-21:00 (9h) [PERSO…" at bounding box center [591, 355] width 111 height 65
click at [700, 334] on span "12:00-21:00 (9h)" at bounding box center [683, 338] width 40 height 7
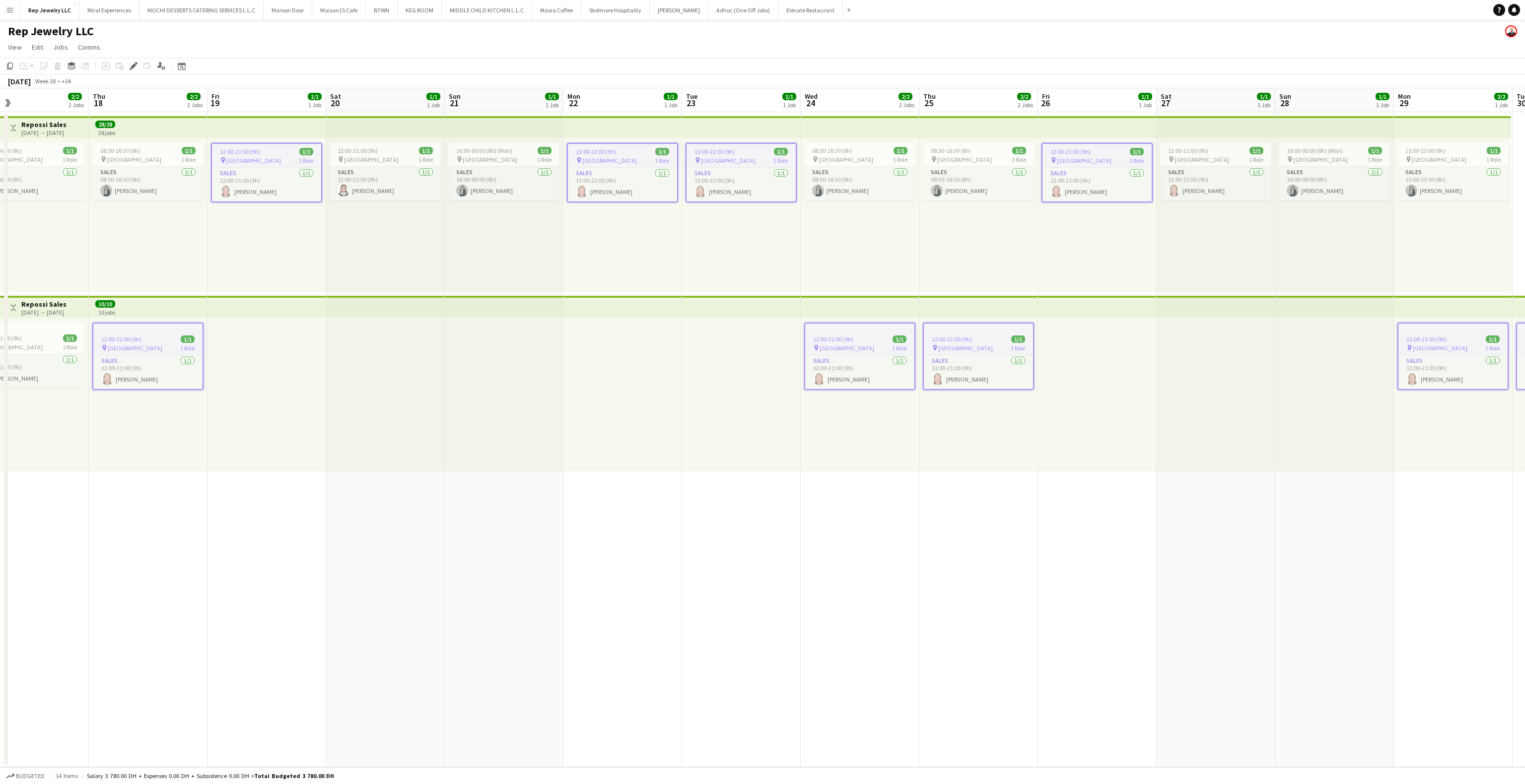
scroll to position [0, 355]
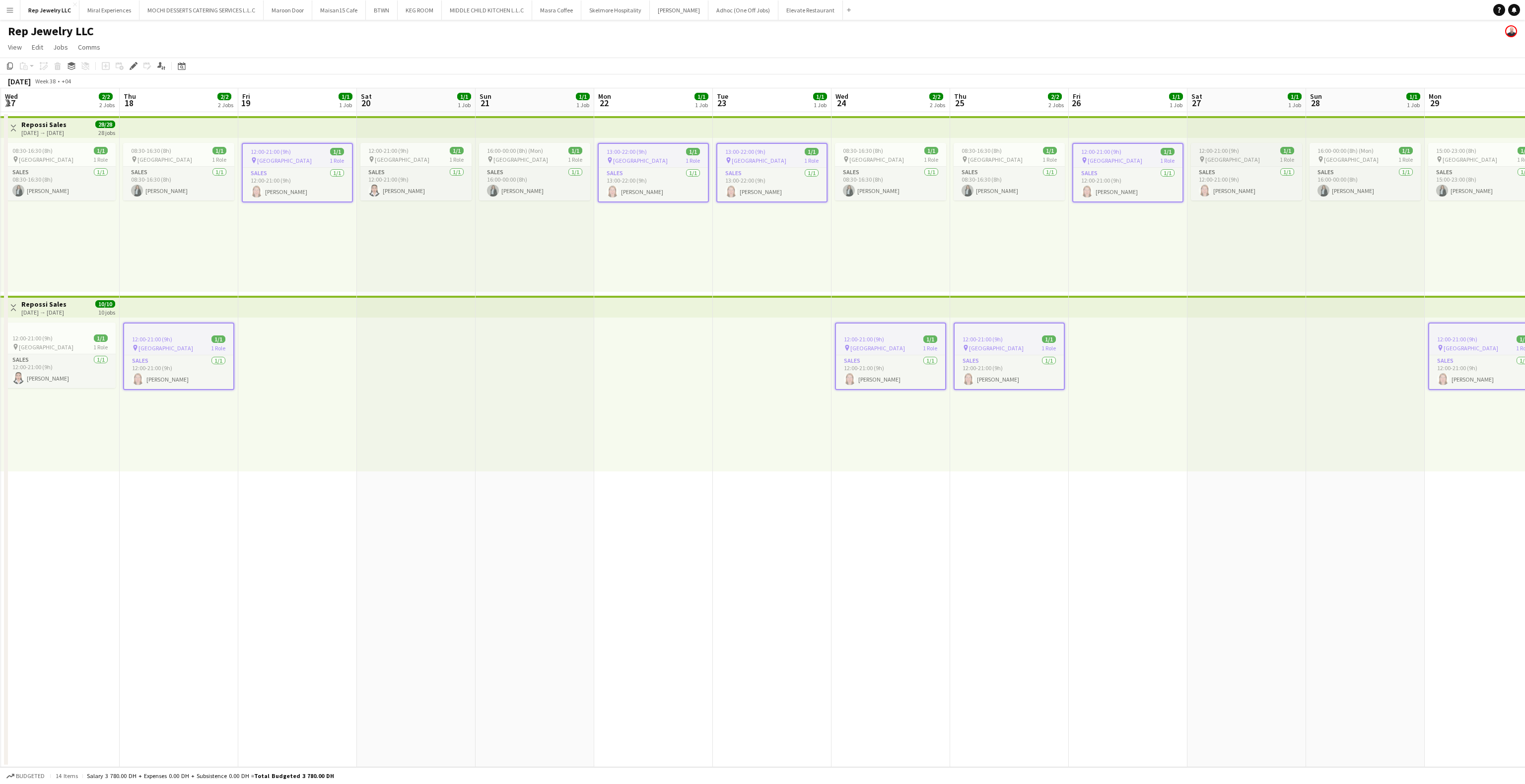
click at [1223, 147] on span "12:00-21:00 (9h)" at bounding box center [1219, 150] width 40 height 7
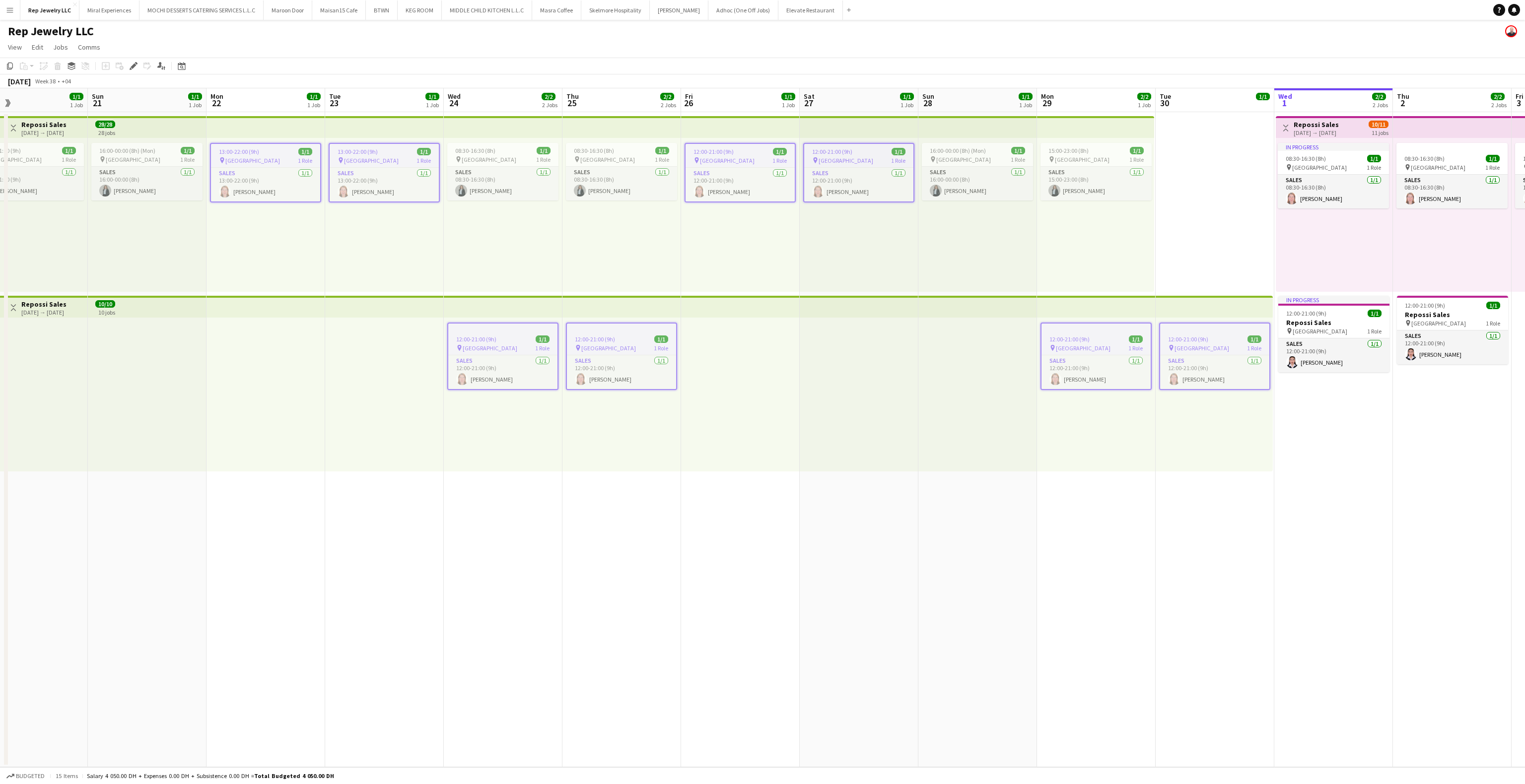
scroll to position [0, 396]
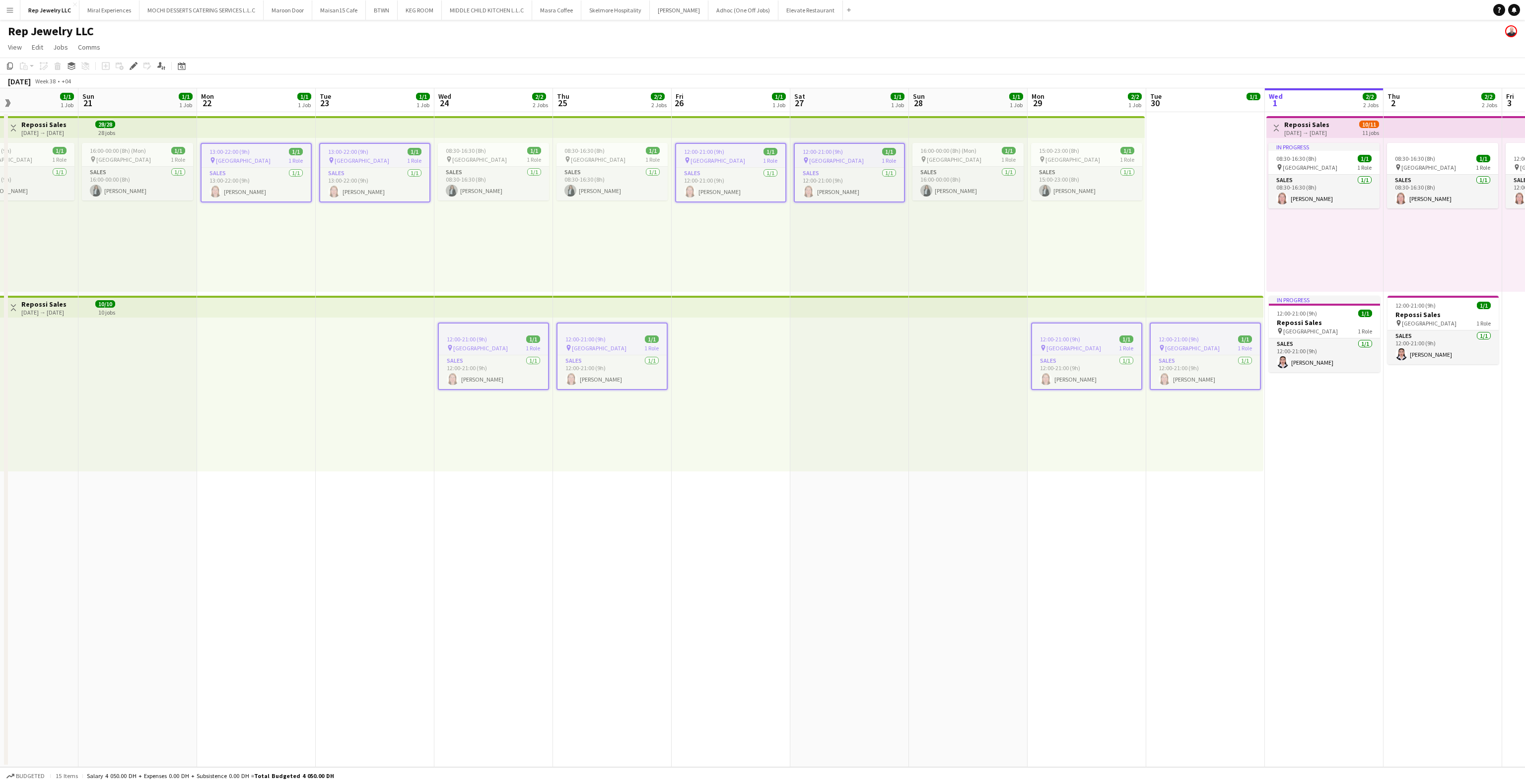
click at [869, 479] on app-date-cell "12:00-21:00 (9h) 1/1 pin Dubai Mall 1 Role Sales [DATE] 12:00-21:00 (9h) [PERSO…" at bounding box center [849, 440] width 119 height 655
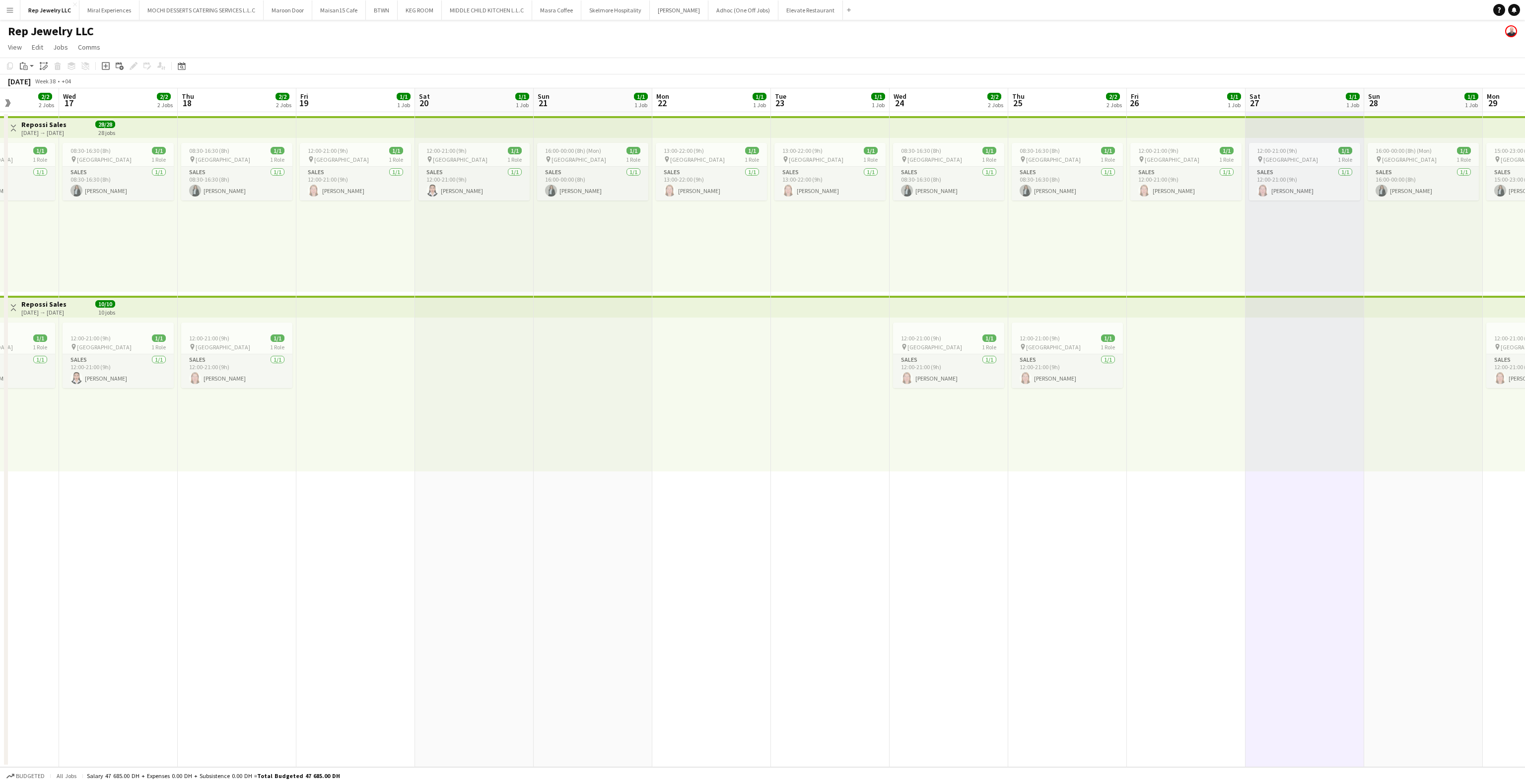
scroll to position [0, 291]
click at [487, 157] on div "pin [GEOGRAPHIC_DATA] 1 Role" at bounding box center [480, 159] width 111 height 8
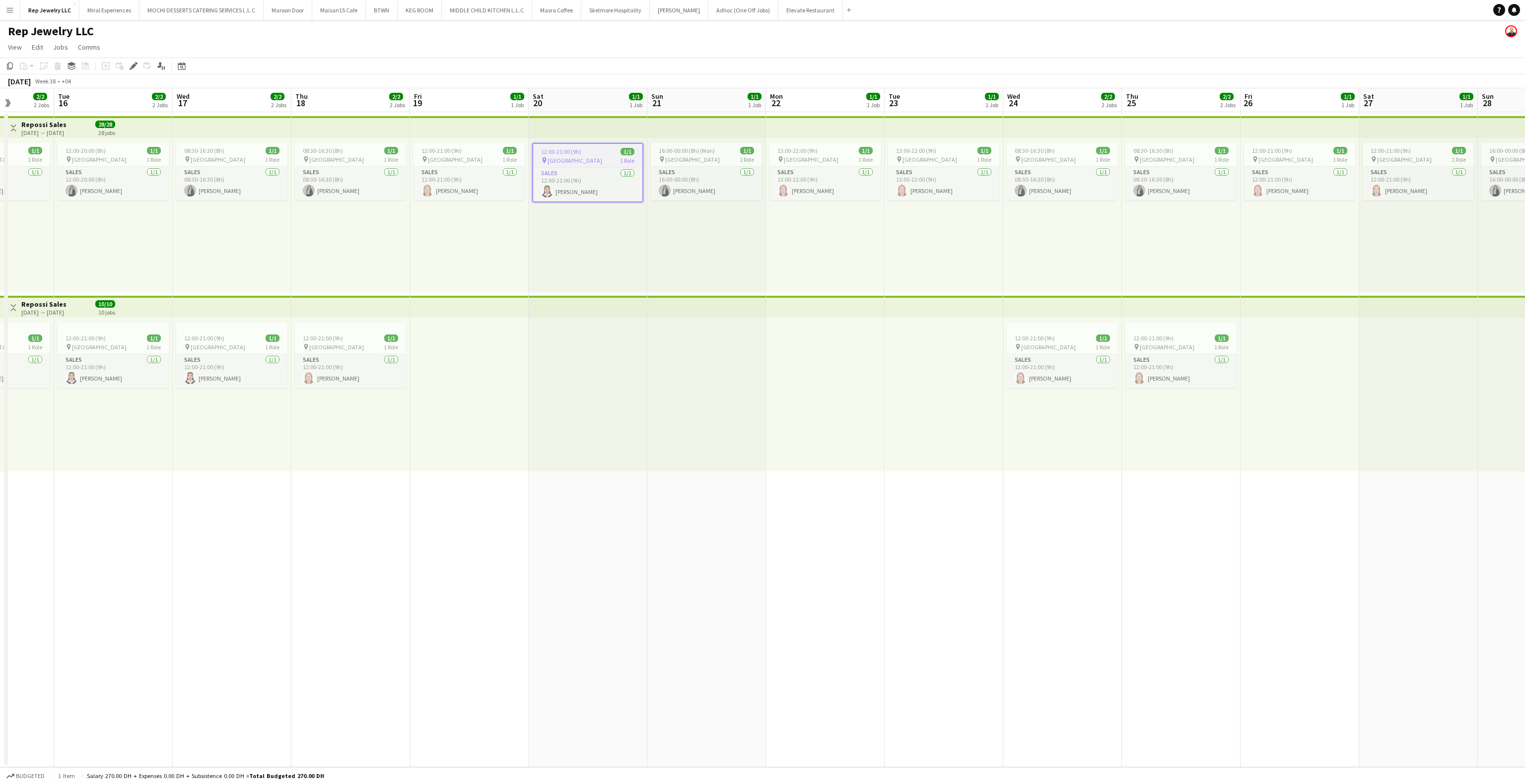
scroll to position [0, 294]
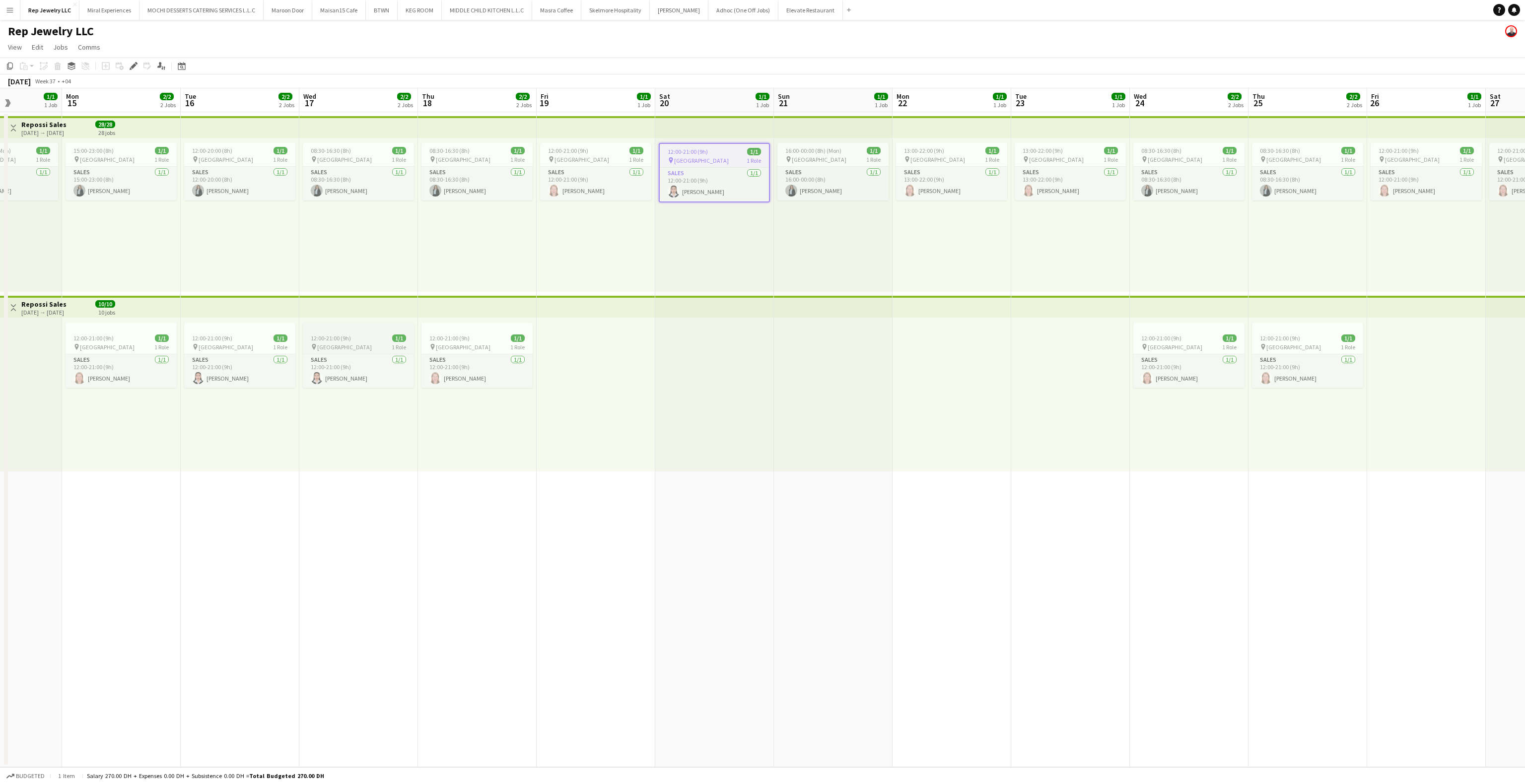
click at [346, 336] on span "12:00-21:00 (9h)" at bounding box center [331, 338] width 40 height 7
click at [251, 329] on div at bounding box center [239, 327] width 111 height 8
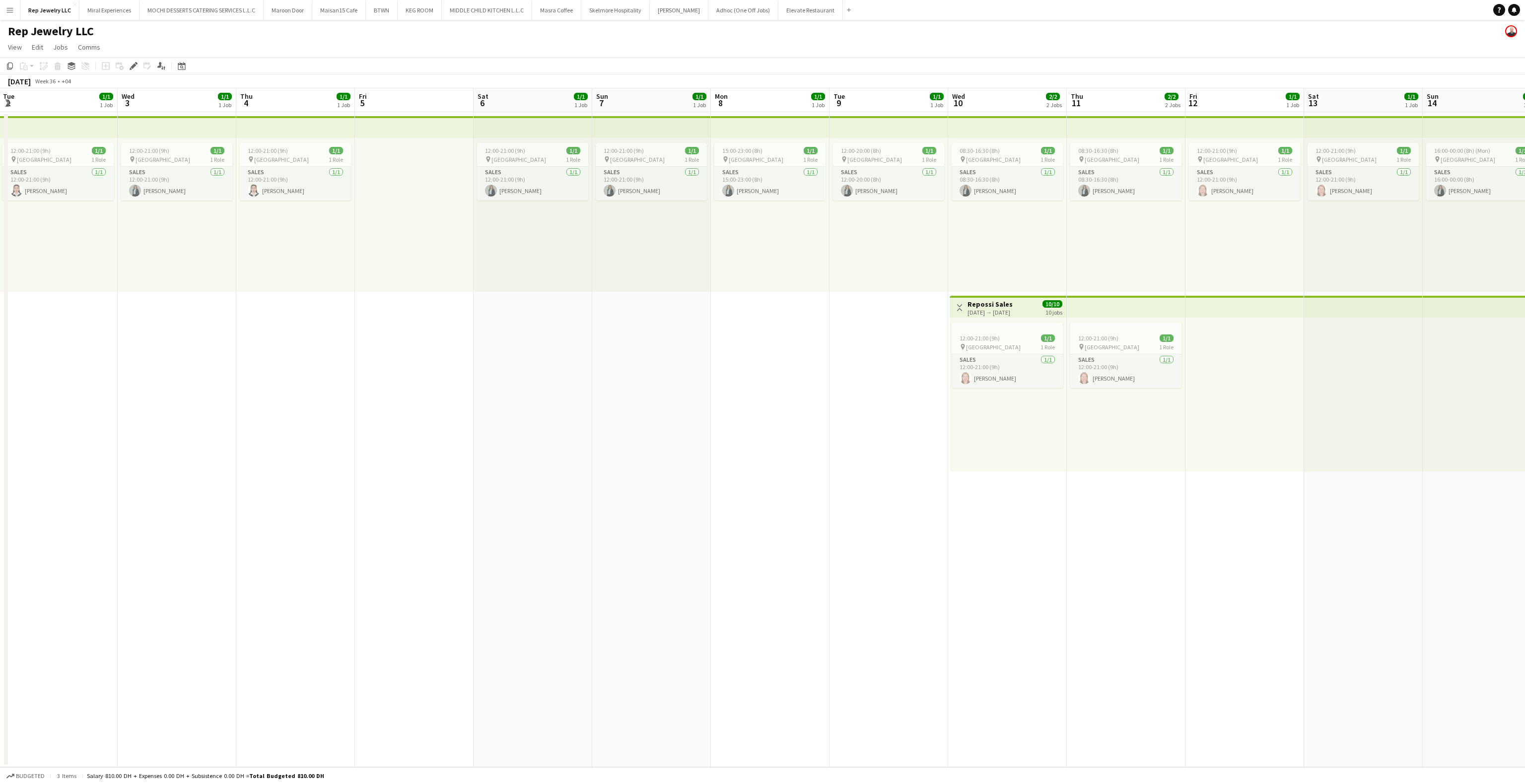
scroll to position [0, 218]
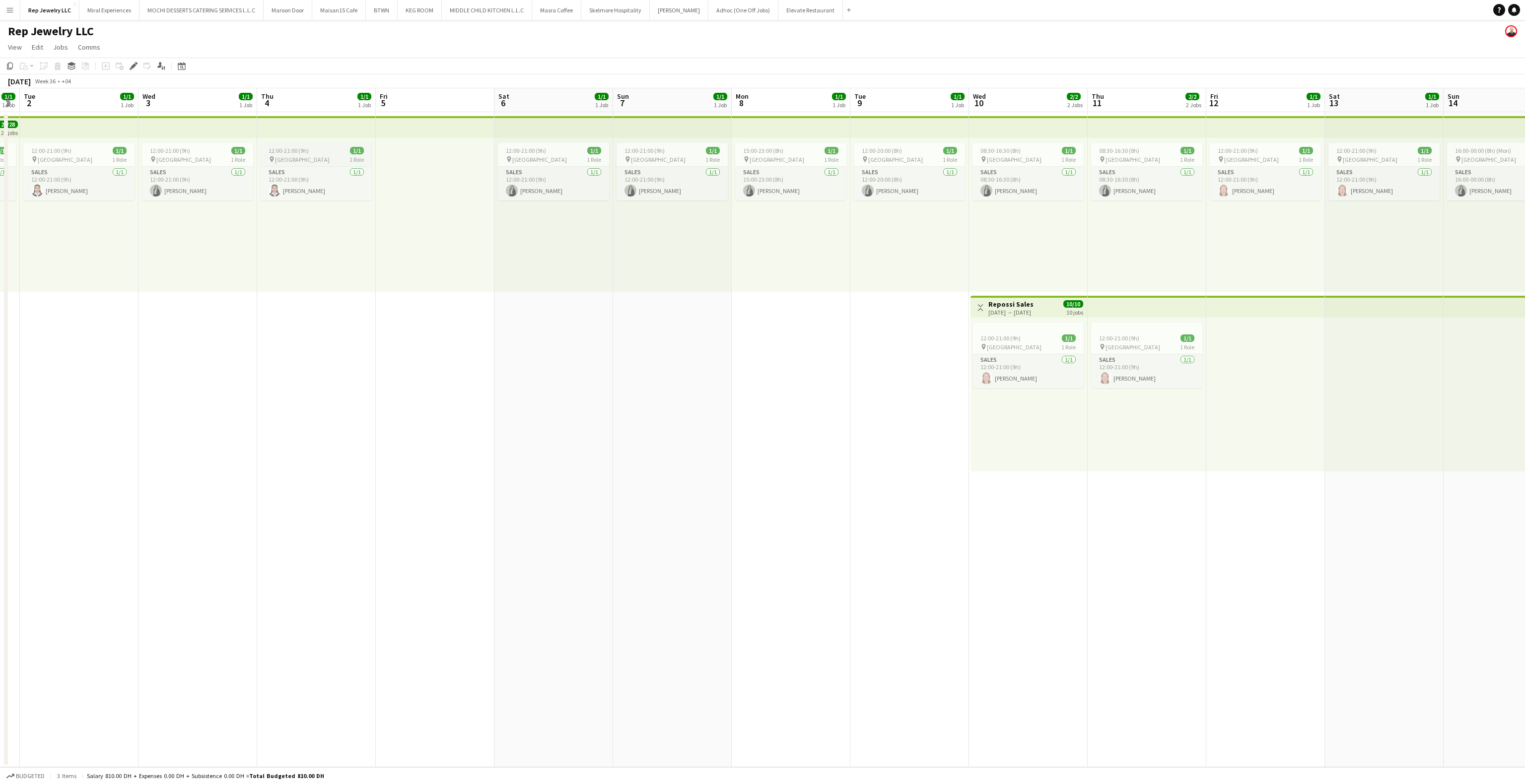
click at [325, 152] on div "12:00-21:00 (9h) 1/1" at bounding box center [316, 150] width 111 height 7
click at [85, 156] on div "pin [GEOGRAPHIC_DATA] 1 Role" at bounding box center [79, 159] width 111 height 8
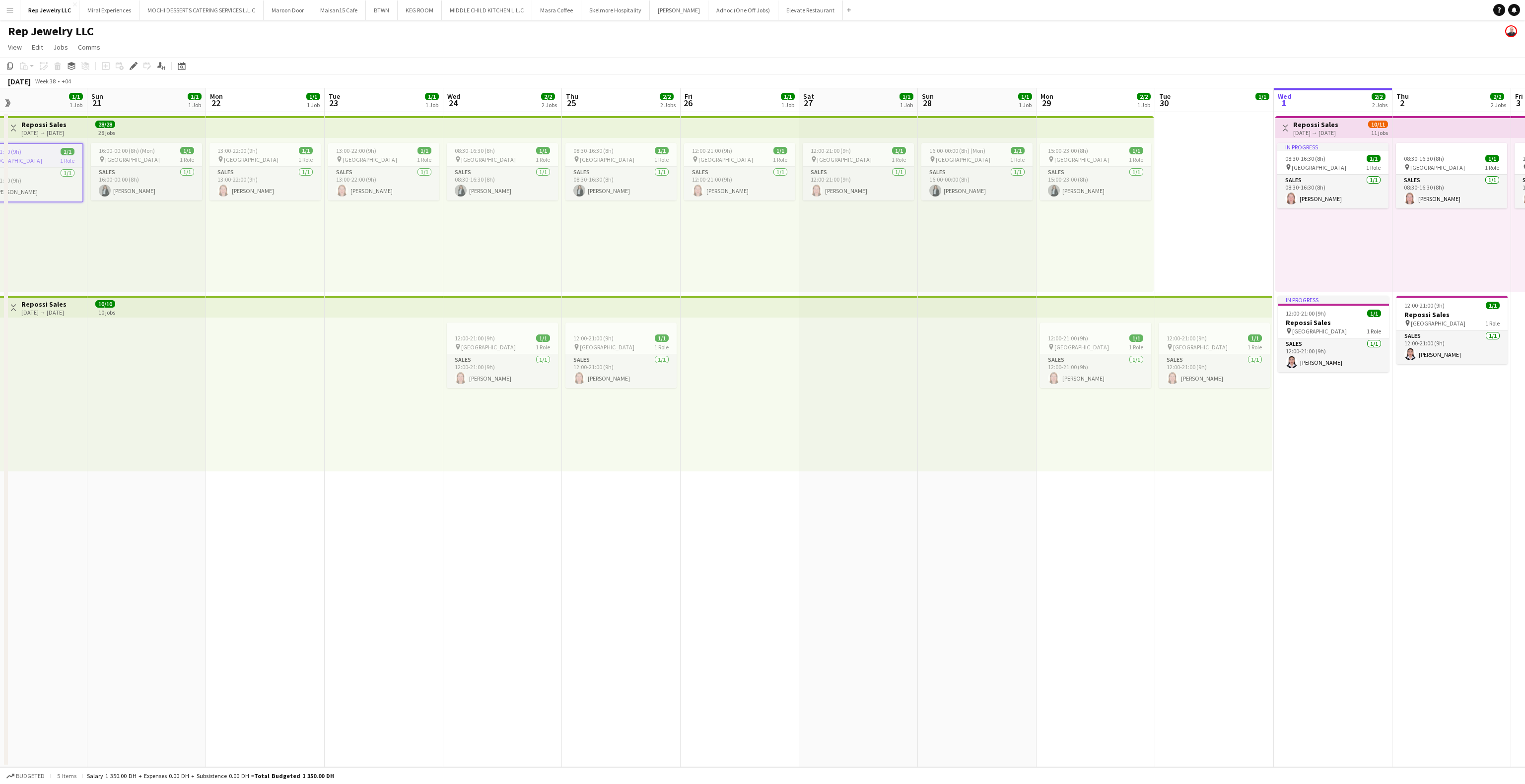
scroll to position [0, 310]
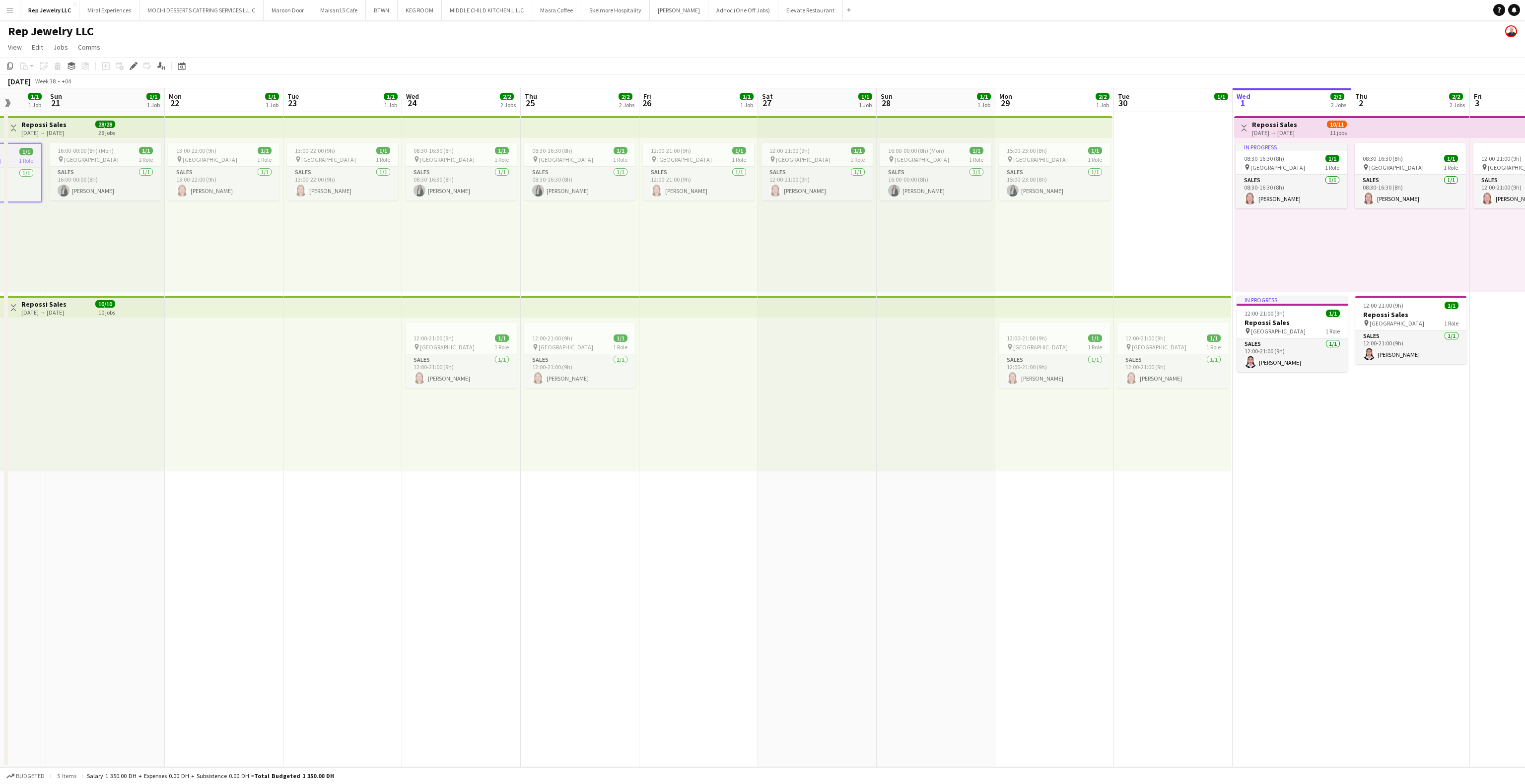
click at [1083, 219] on div "15:00-23:00 (8h) 1/1 pin Dubai Mall 1 Role Sales [DATE] 15:00-23:00 (8h) [PERSO…" at bounding box center [1054, 215] width 117 height 154
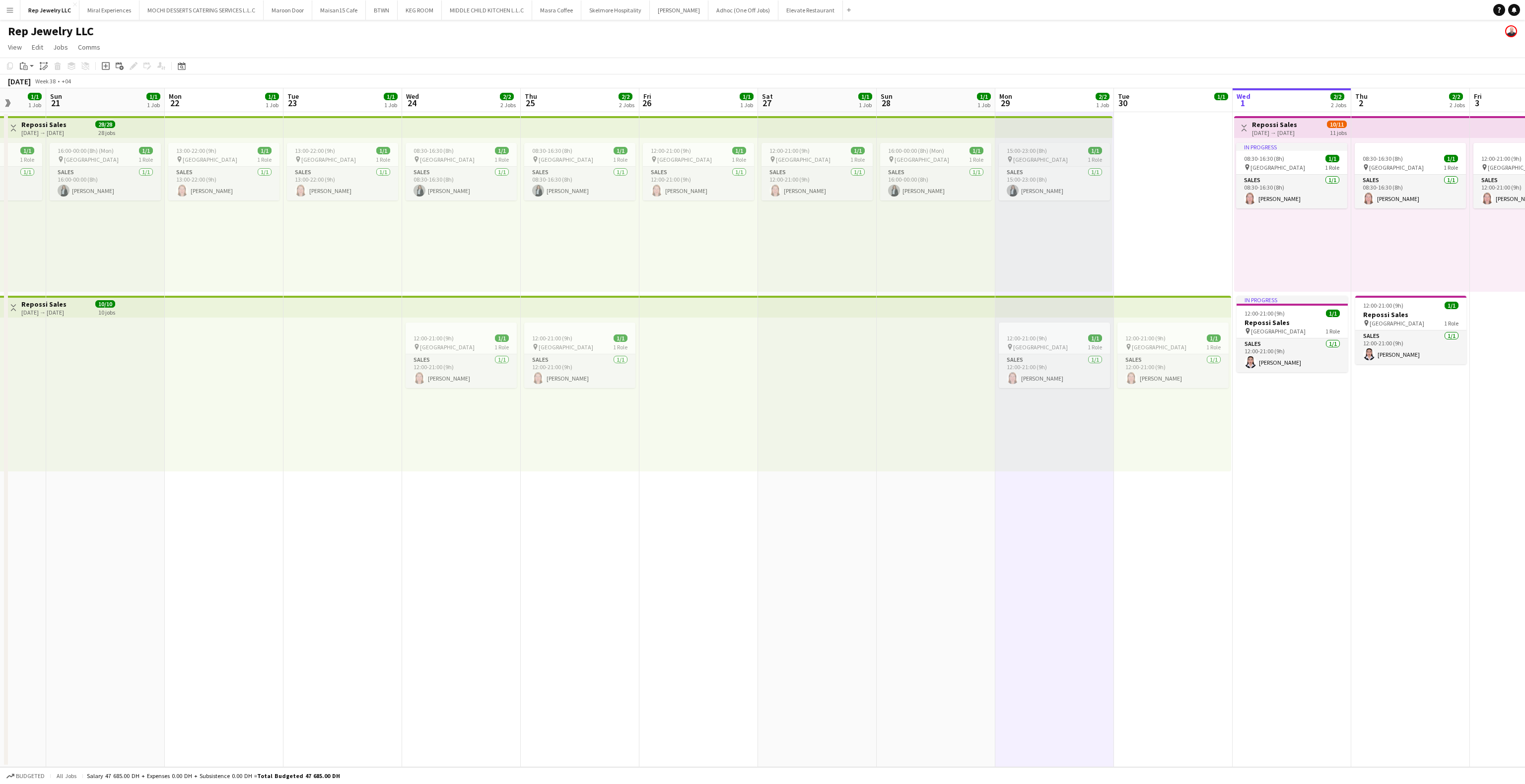
click at [1070, 143] on app-job-card "15:00-23:00 (8h) 1/1 pin Dubai Mall 1 Role Sales [DATE] 15:00-23:00 (8h) [PERSO…" at bounding box center [1054, 171] width 111 height 57
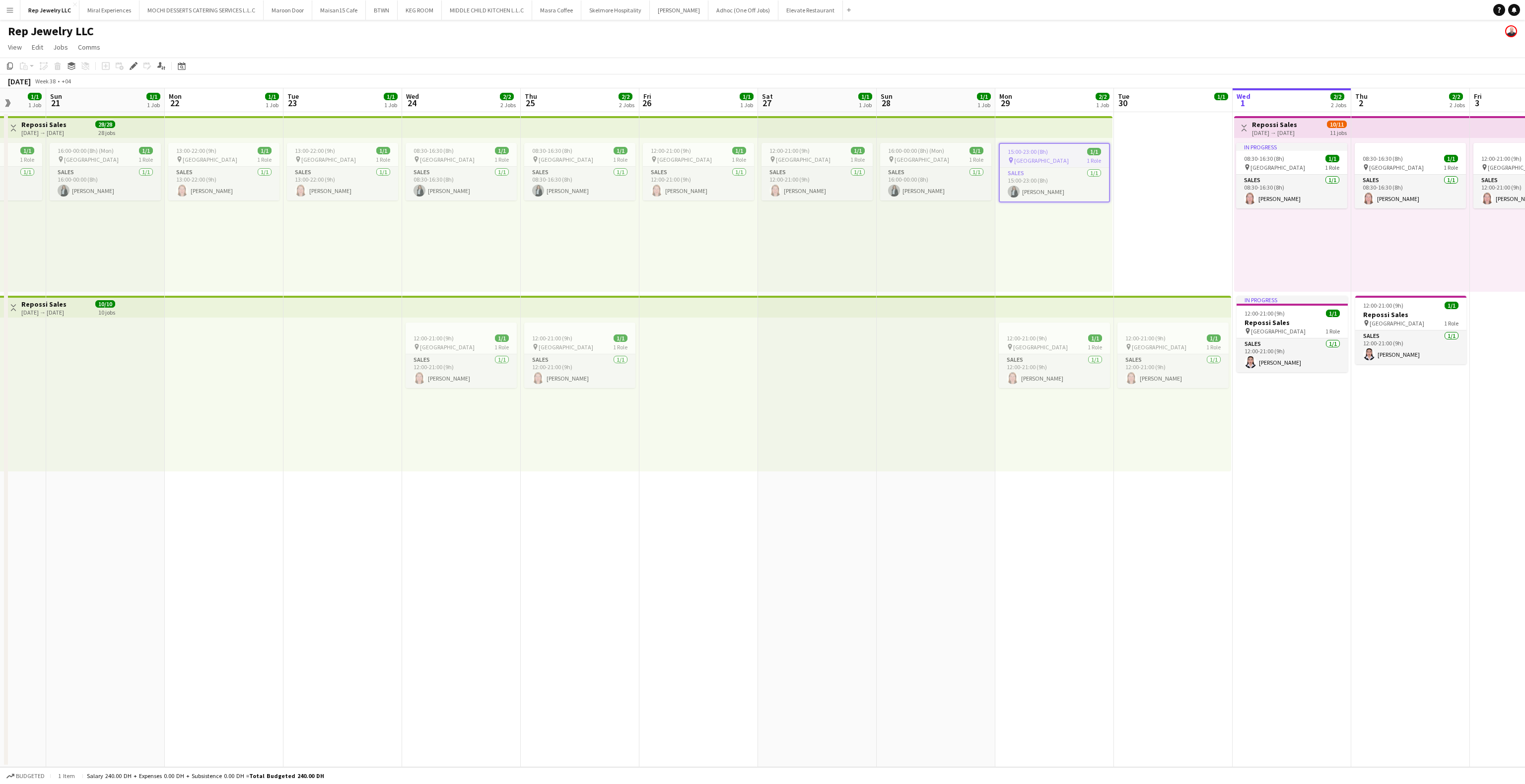
click at [1136, 154] on app-date-cell "12:00-21:00 (9h) 1/1 pin Dubai Mall 1 Role Sales [DATE] 12:00-21:00 (9h) [PERSO…" at bounding box center [1173, 440] width 119 height 655
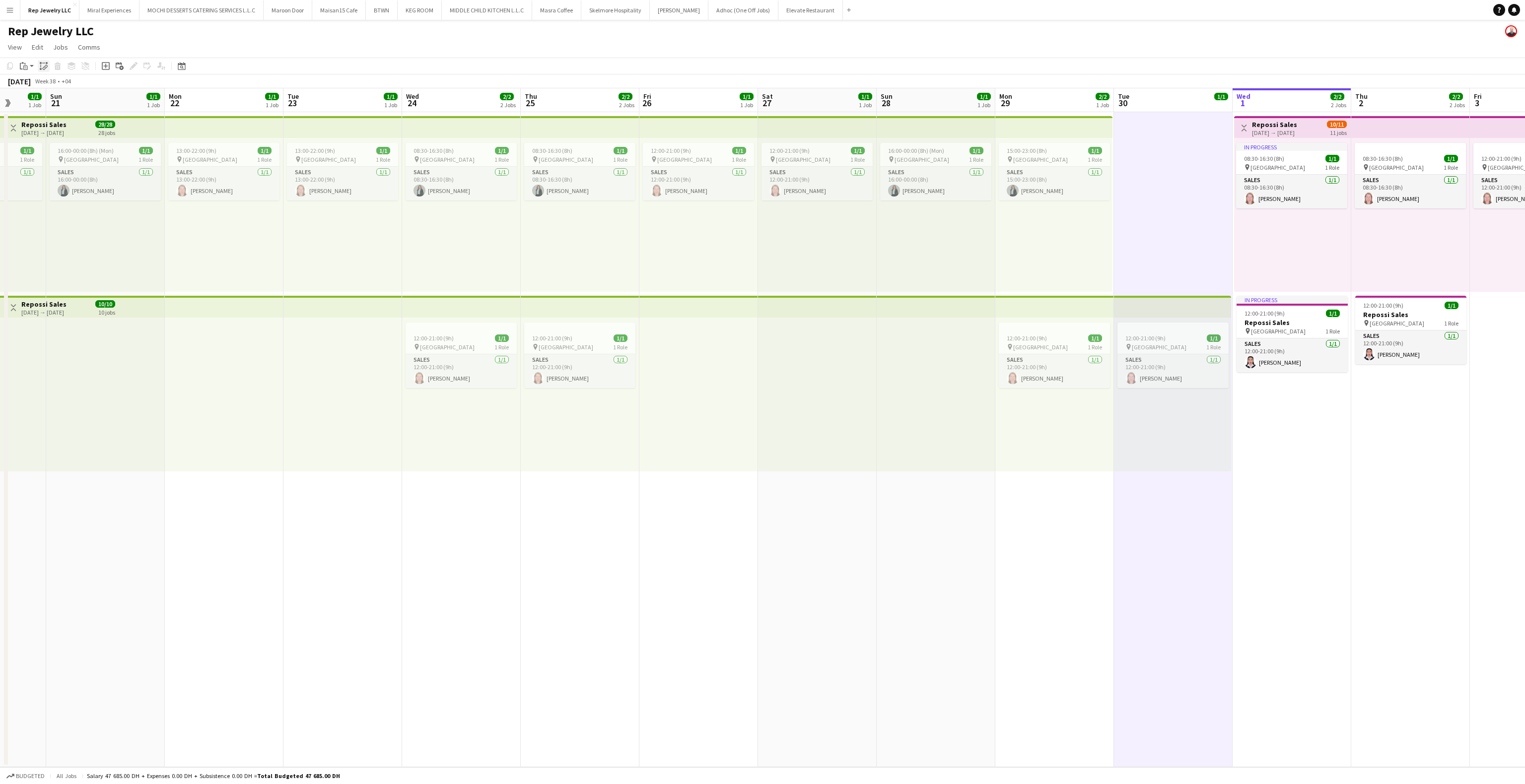
click at [44, 65] on icon at bounding box center [46, 67] width 3 height 4
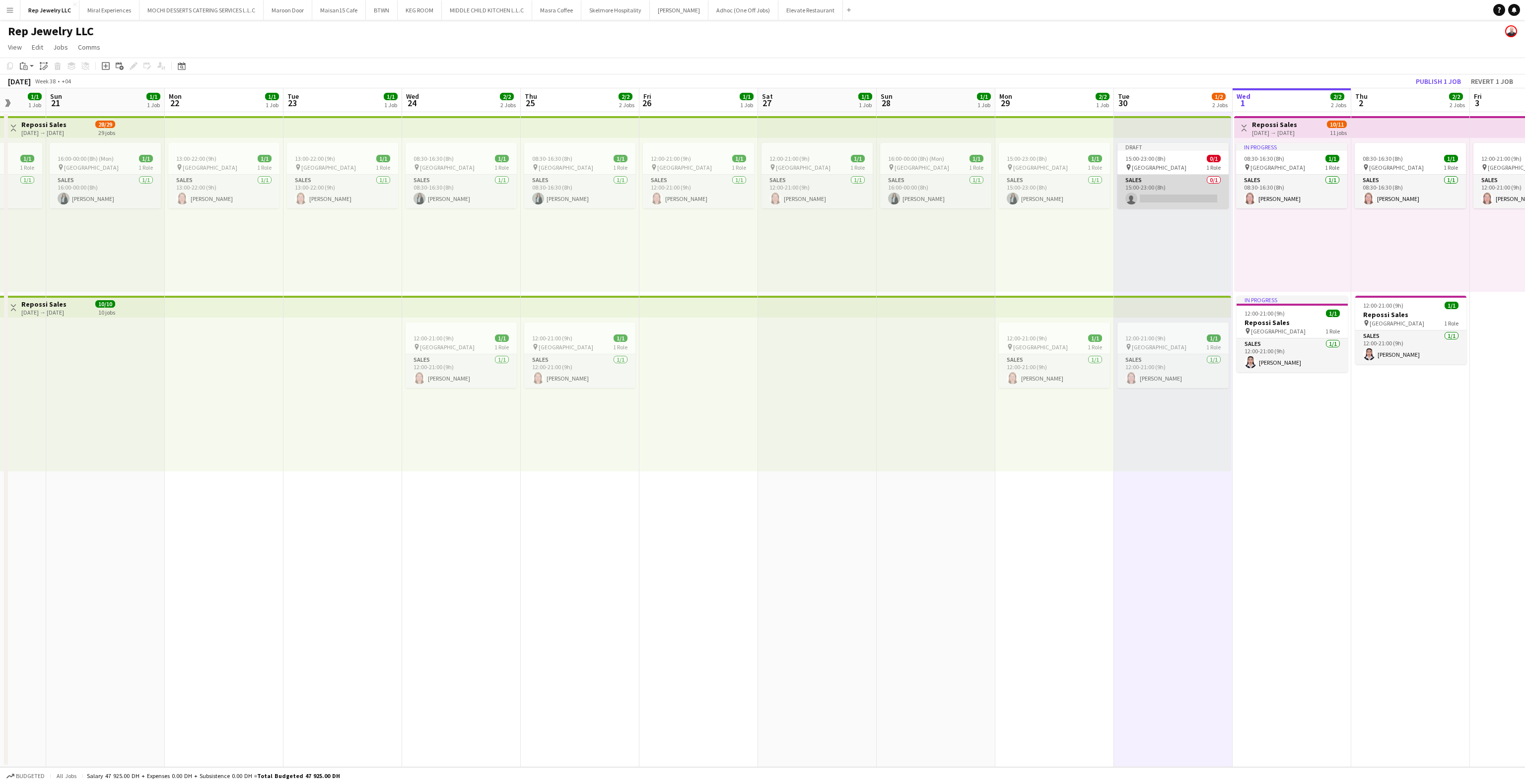
click at [1168, 185] on app-card-role "Sales 0/1 15:00-23:00 (8h) single-neutral-actions" at bounding box center [1173, 191] width 111 height 34
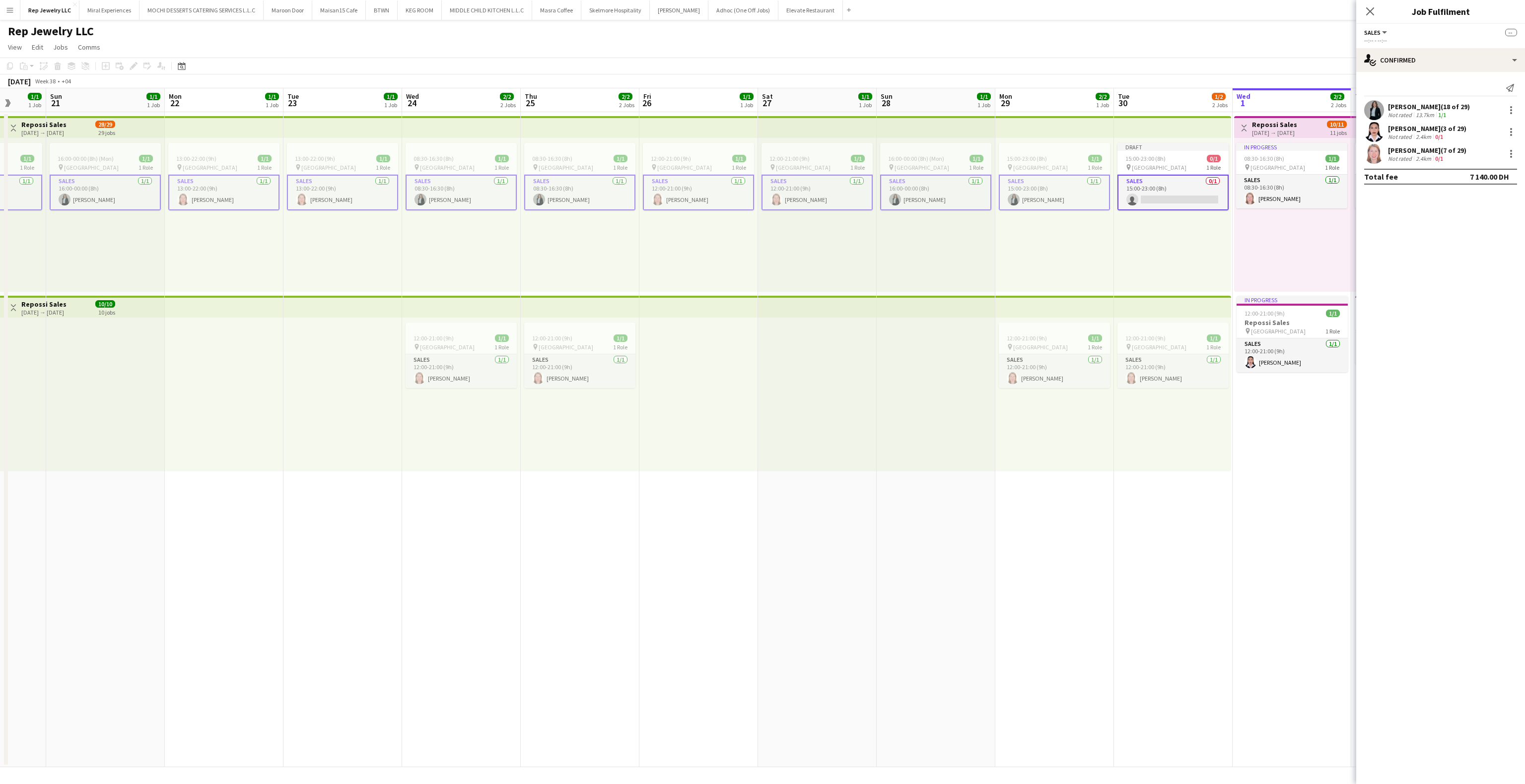
click at [1168, 185] on app-card-role "Sales 0/1 15:00-23:00 (8h) single-neutral-actions" at bounding box center [1173, 192] width 111 height 36
click at [1417, 96] on app-invite-slot "single-neutral-actions" at bounding box center [1441, 90] width 169 height 20
click at [1416, 92] on input at bounding box center [1445, 90] width 115 height 12
type input "*******"
click at [1413, 111] on span "[EMAIL_ADDRESS][DOMAIN_NAME]" at bounding box center [1445, 113] width 99 height 8
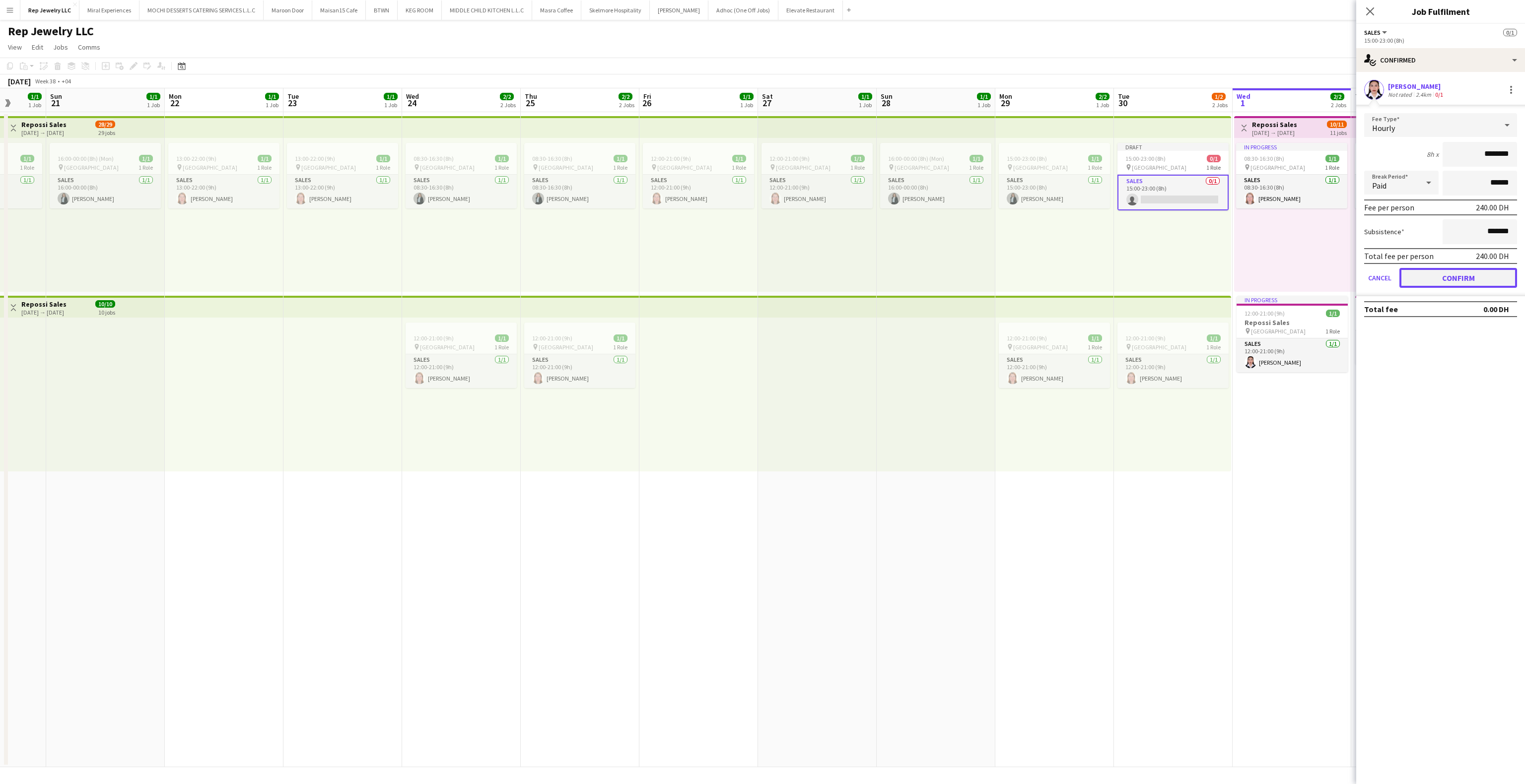
click at [1457, 270] on button "Confirm" at bounding box center [1458, 278] width 118 height 20
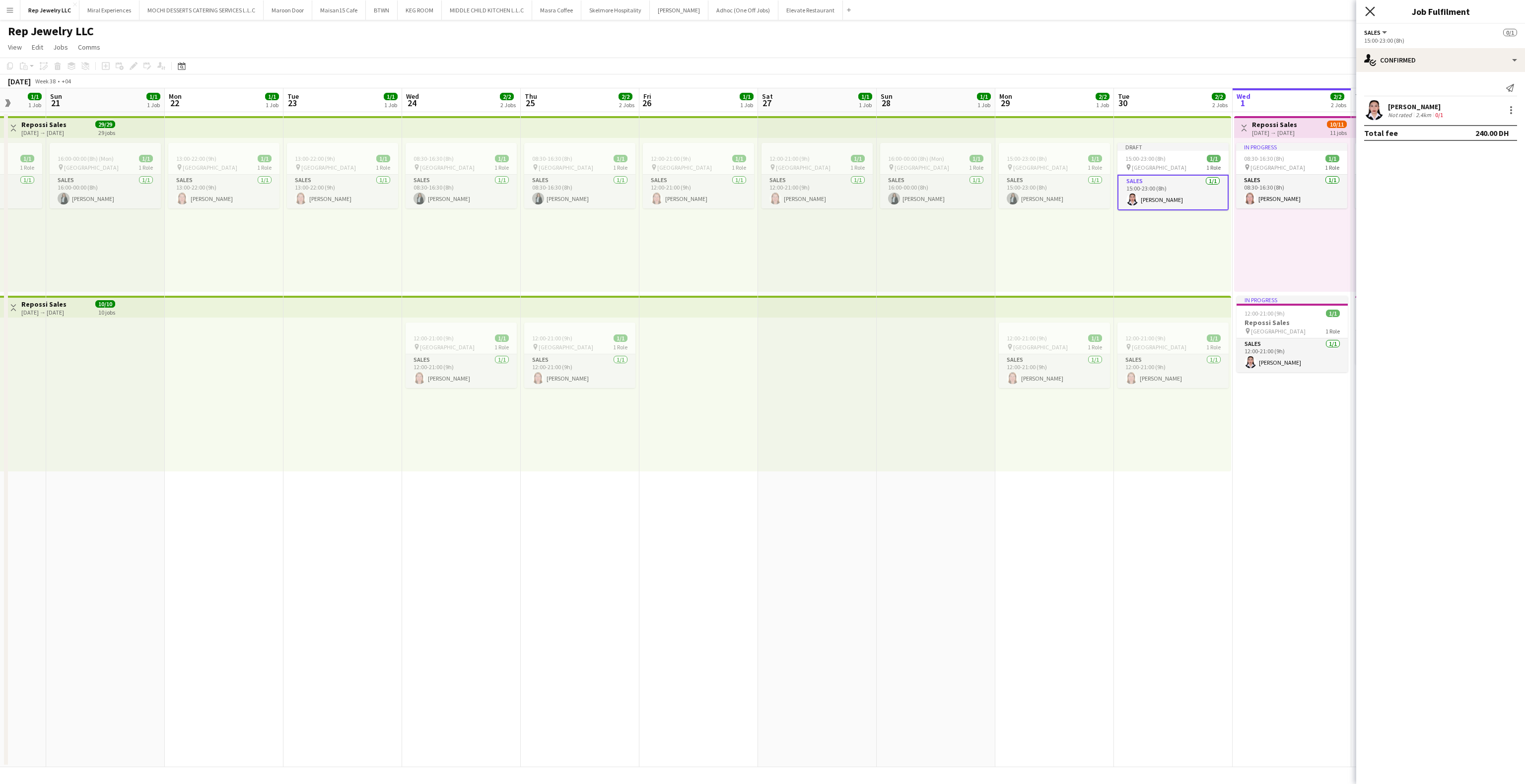
click at [1374, 13] on icon "Close pop-in" at bounding box center [1370, 11] width 9 height 9
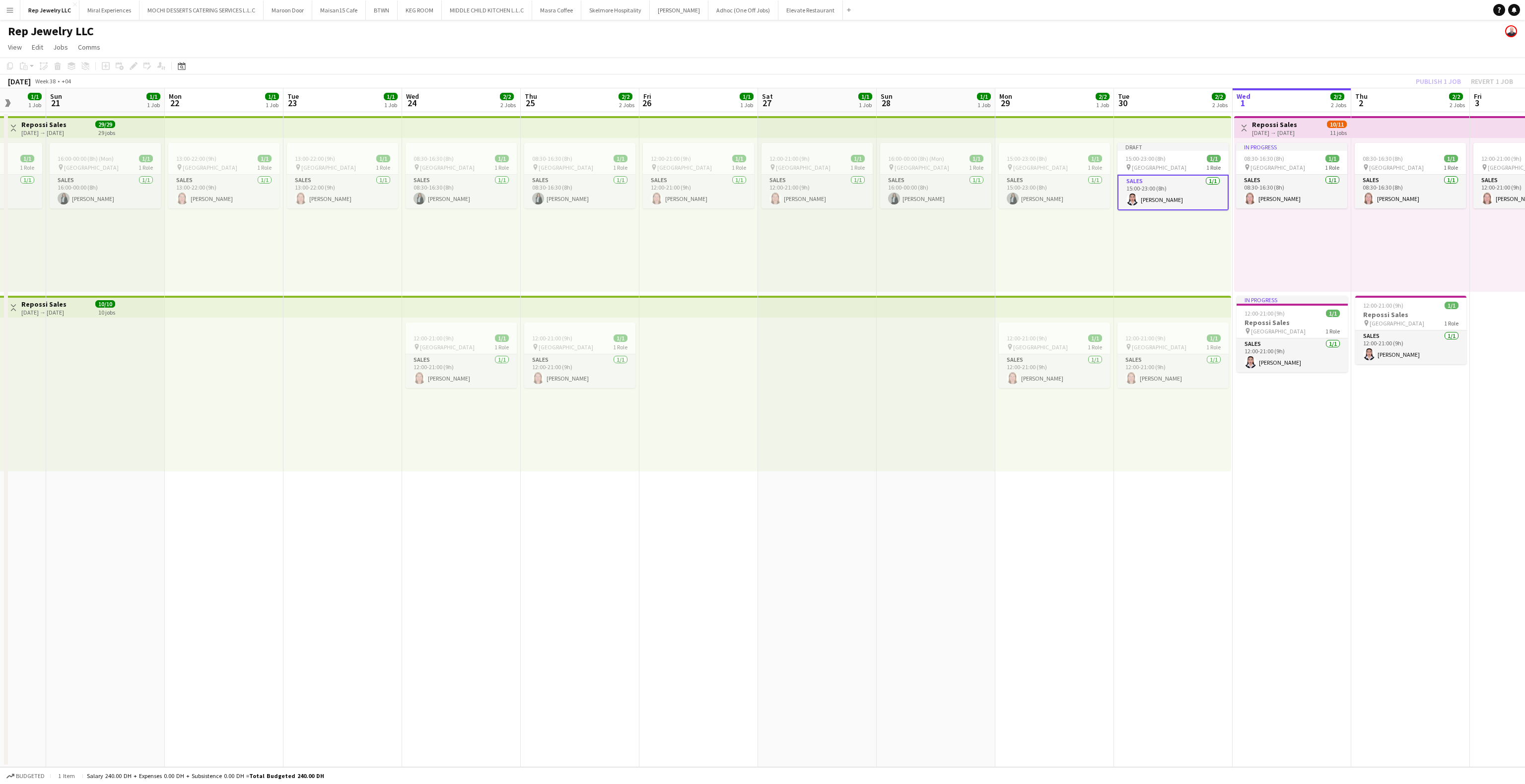
click at [1373, 59] on app-toolbar "Copy Paste Paste Ctrl+V Paste with crew Ctrl+Shift+V Paste linked Job Delete Gr…" at bounding box center [762, 65] width 1525 height 17
click at [1428, 79] on button "Publish 1 job" at bounding box center [1438, 81] width 53 height 13
click at [1102, 491] on app-date-cell "15:00-23:00 (8h) 1/1 pin Dubai Mall 1 Role Sales 1/1 15:00-23:00 (8h) Sawsan Fa…" at bounding box center [1054, 440] width 119 height 655
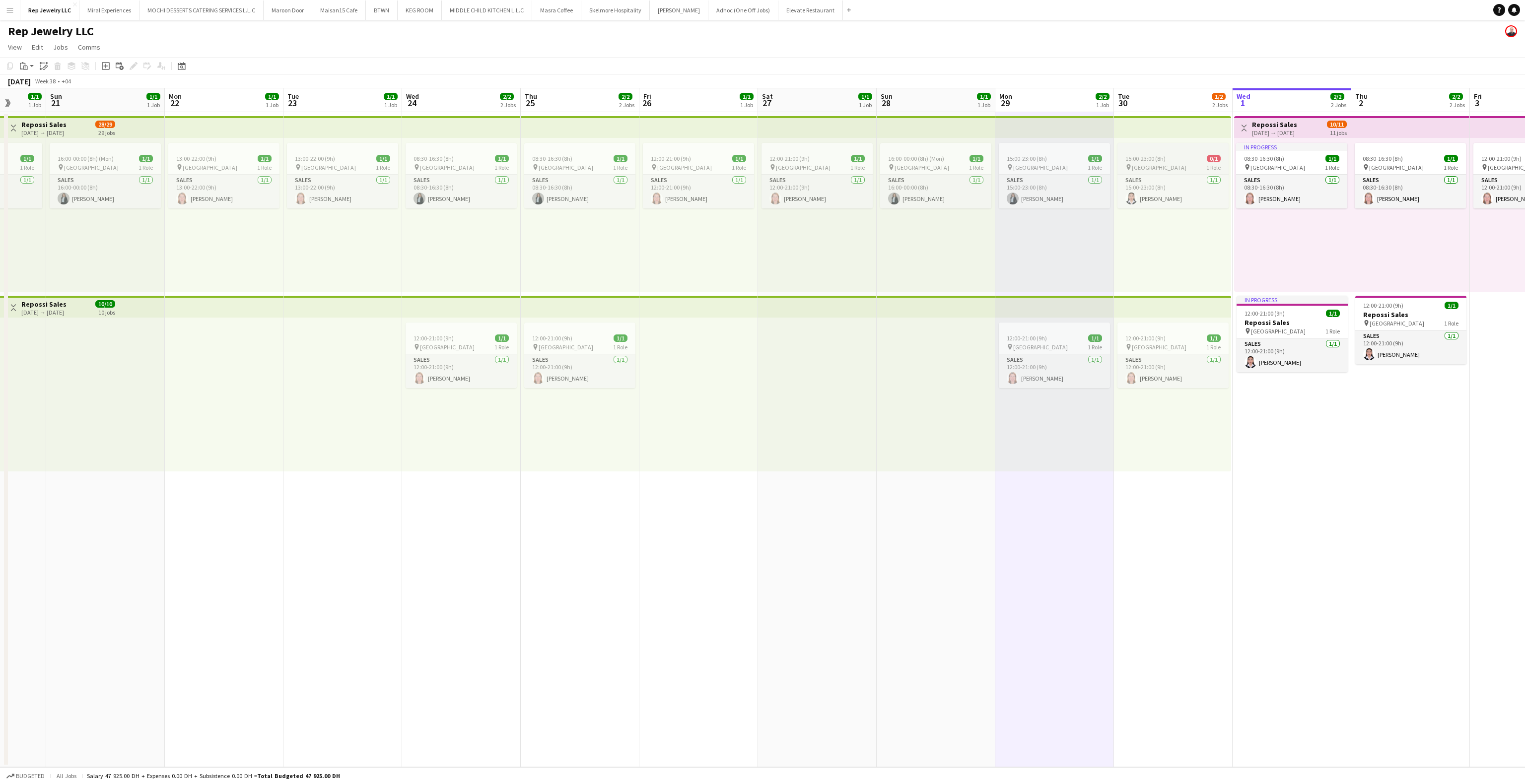
click at [1188, 169] on div "pin [GEOGRAPHIC_DATA] 1 Role" at bounding box center [1173, 167] width 111 height 8
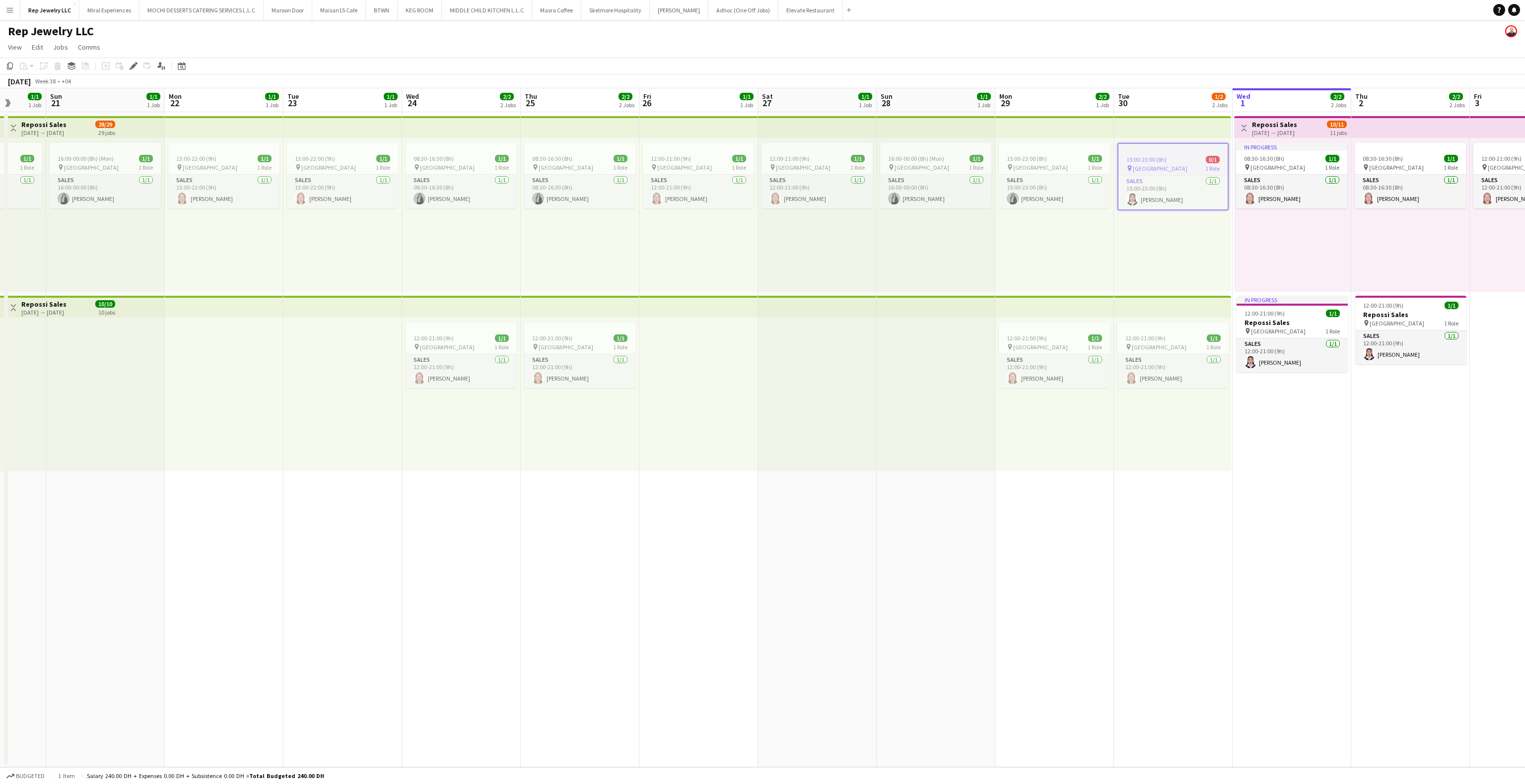
click at [1166, 131] on app-top-bar at bounding box center [1172, 127] width 117 height 22
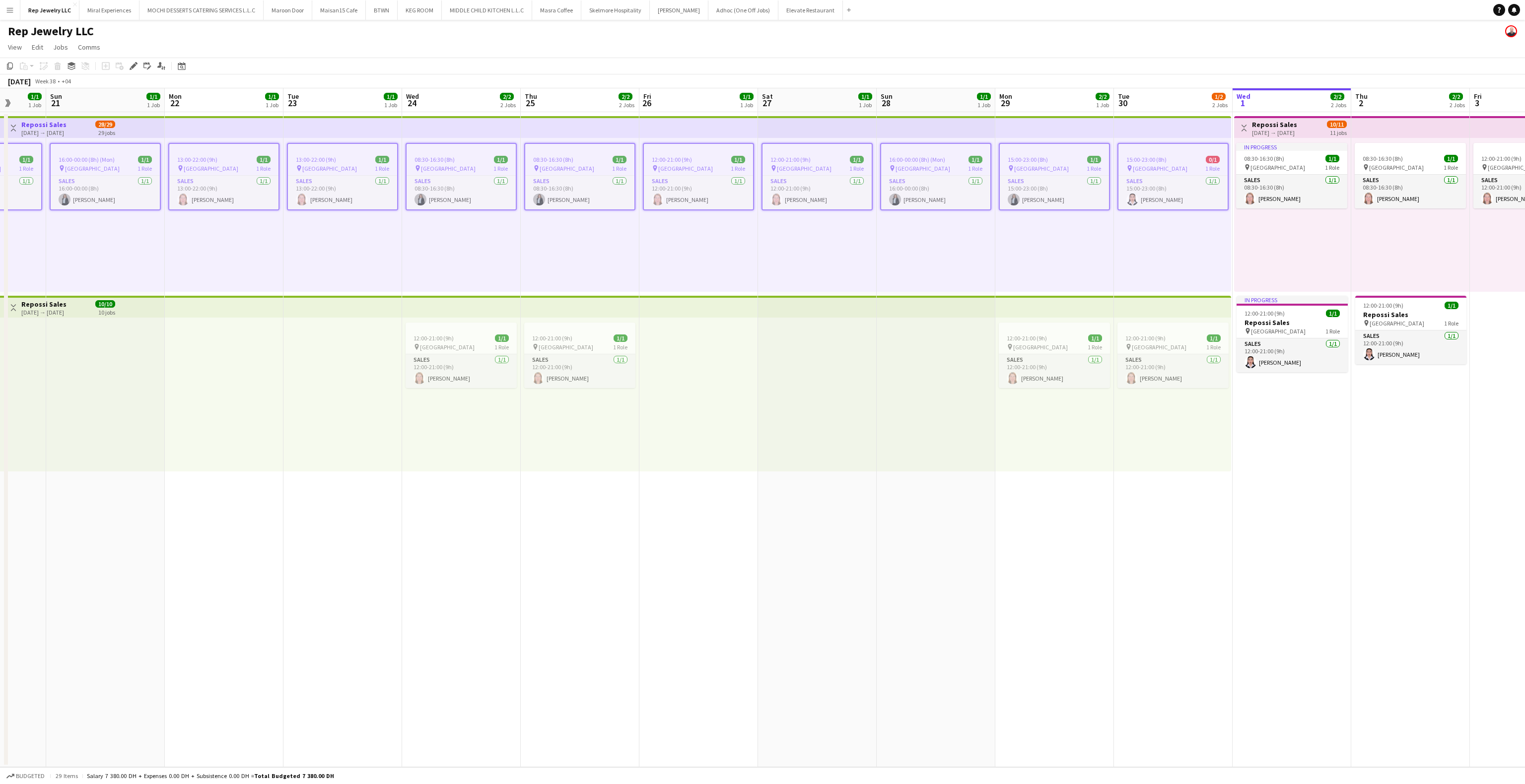
click at [1164, 164] on div "pin [GEOGRAPHIC_DATA] 1 Role" at bounding box center [1173, 169] width 109 height 8
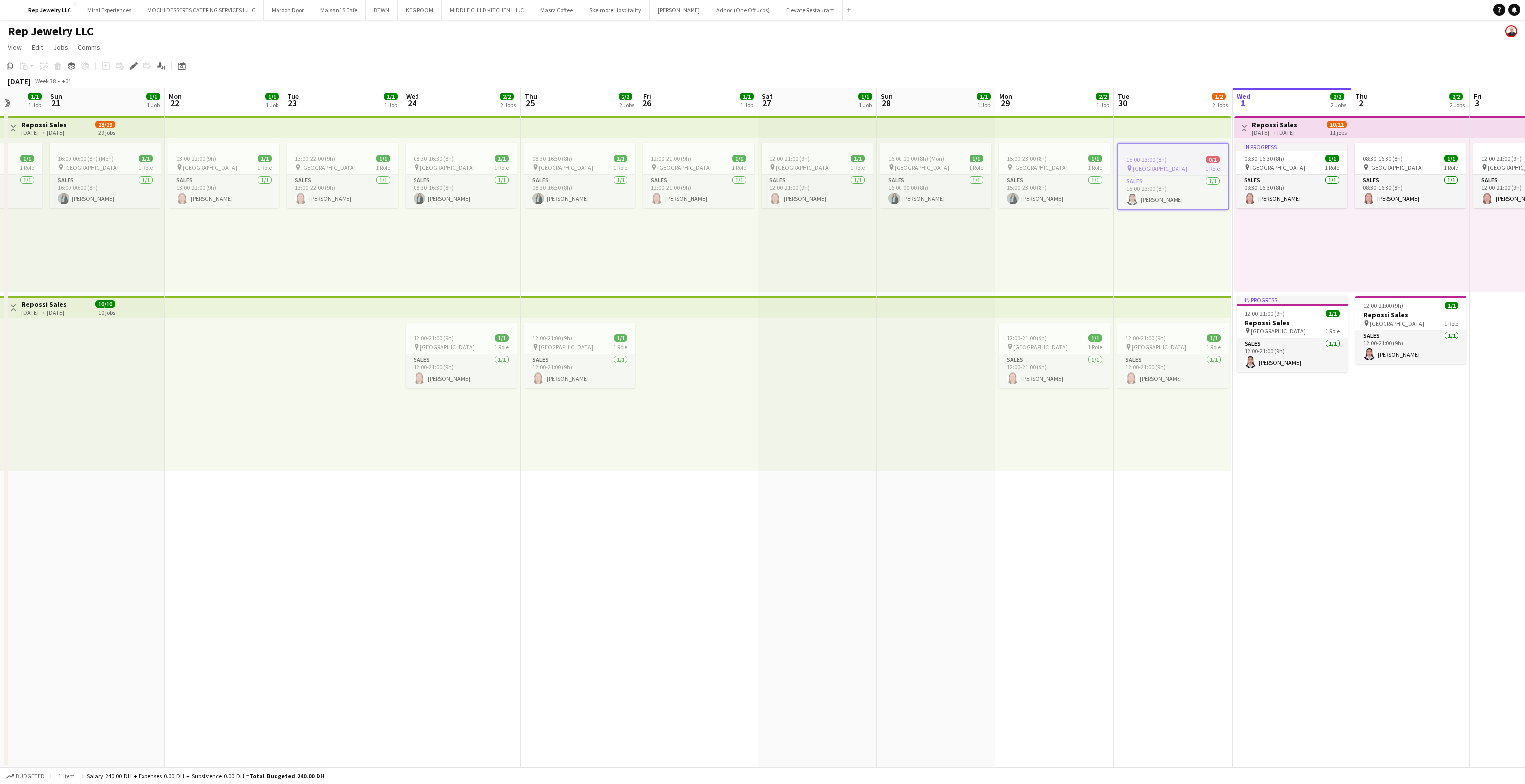
click at [1132, 468] on div "12:00-21:00 (9h) 1/1 pin Dubai Mall 1 Role Sales [DATE] 12:00-21:00 (9h) [PERSO…" at bounding box center [1172, 394] width 117 height 154
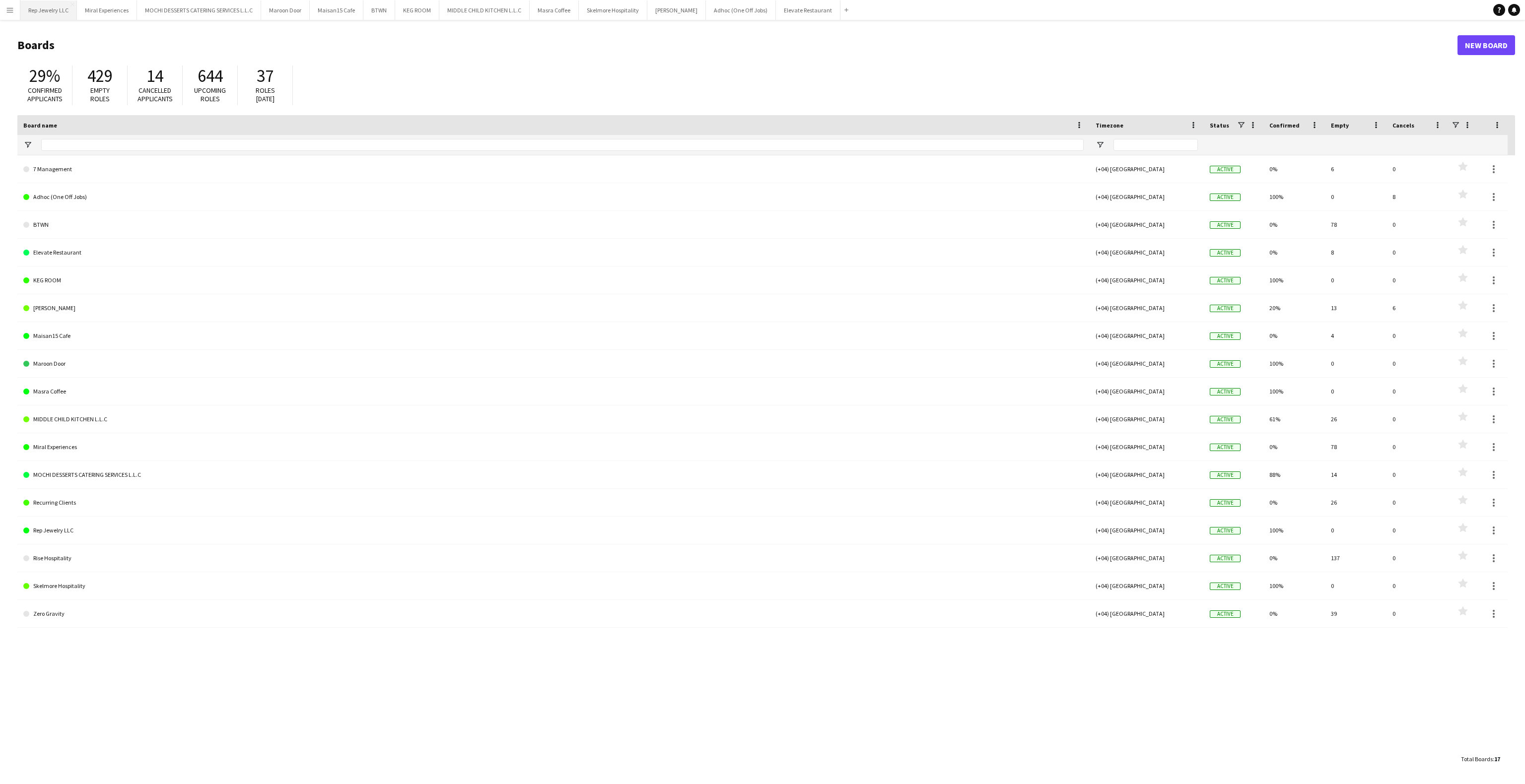
click at [42, 4] on button "Rep Jewelry LLC Close" at bounding box center [49, 10] width 57 height 20
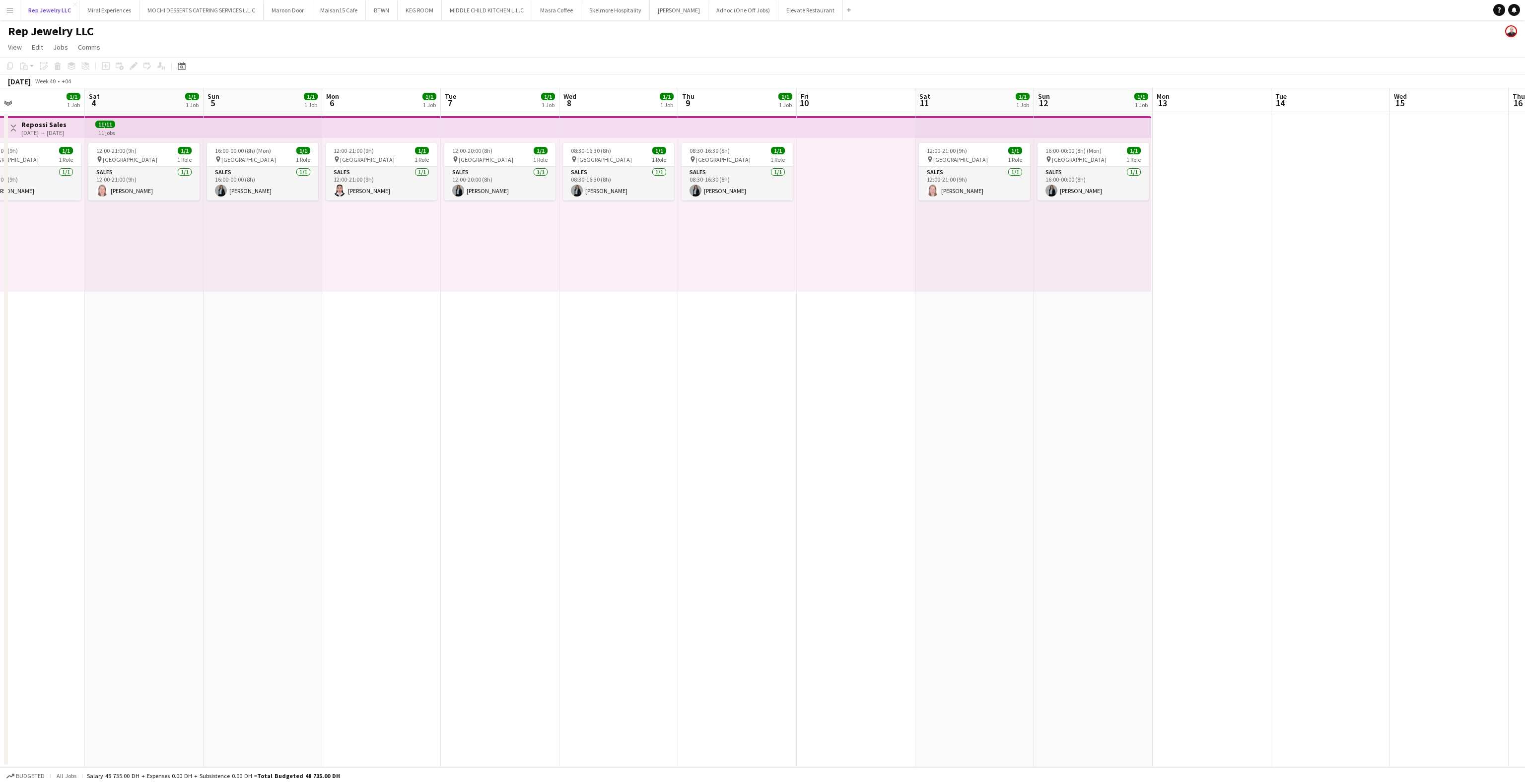
scroll to position [0, 399]
